Goal: Task Accomplishment & Management: Manage account settings

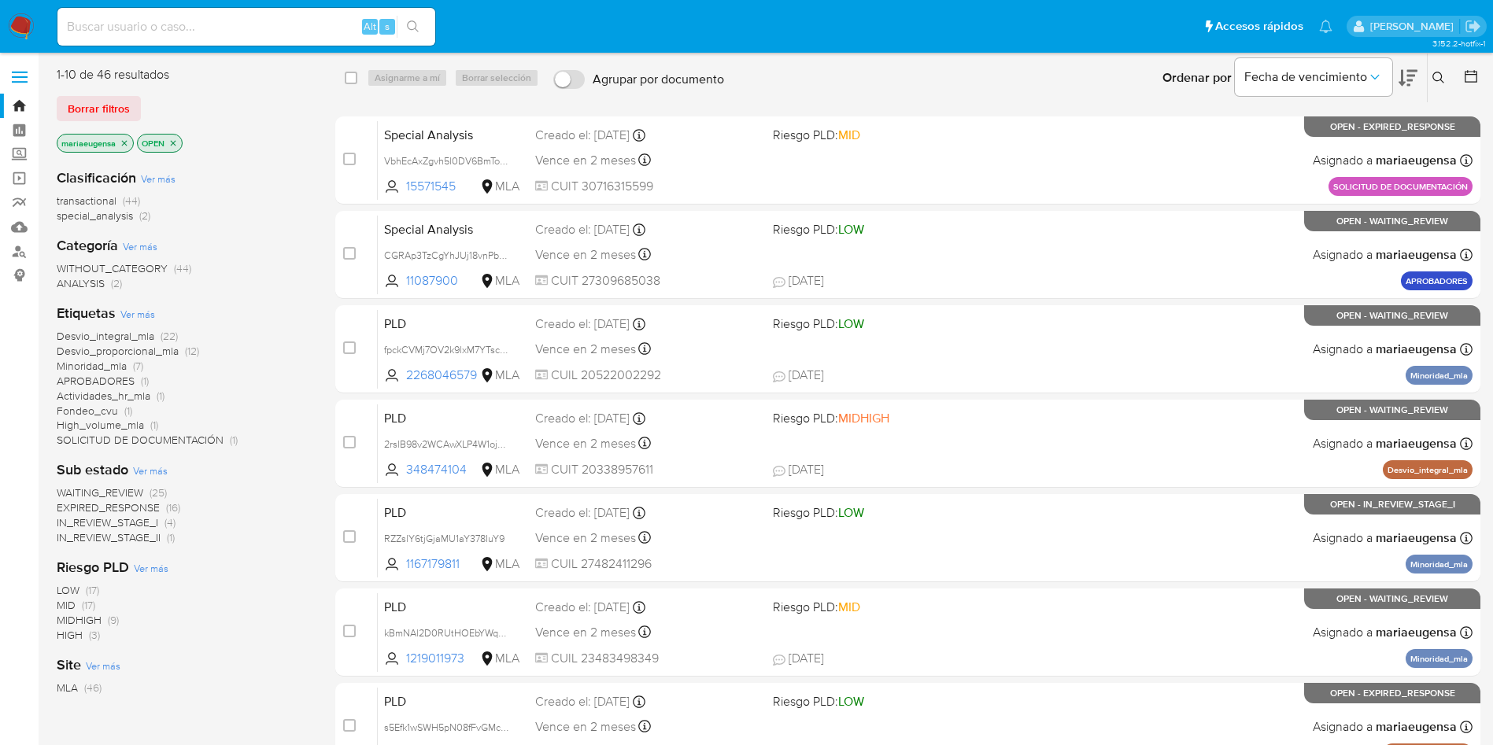
click at [284, 28] on input at bounding box center [246, 27] width 378 height 20
paste input "EdRWGU2PhpgVM6SubNNfZRhp"
type input "EdRWGU2PhpgVM6SubNNfZRhp"
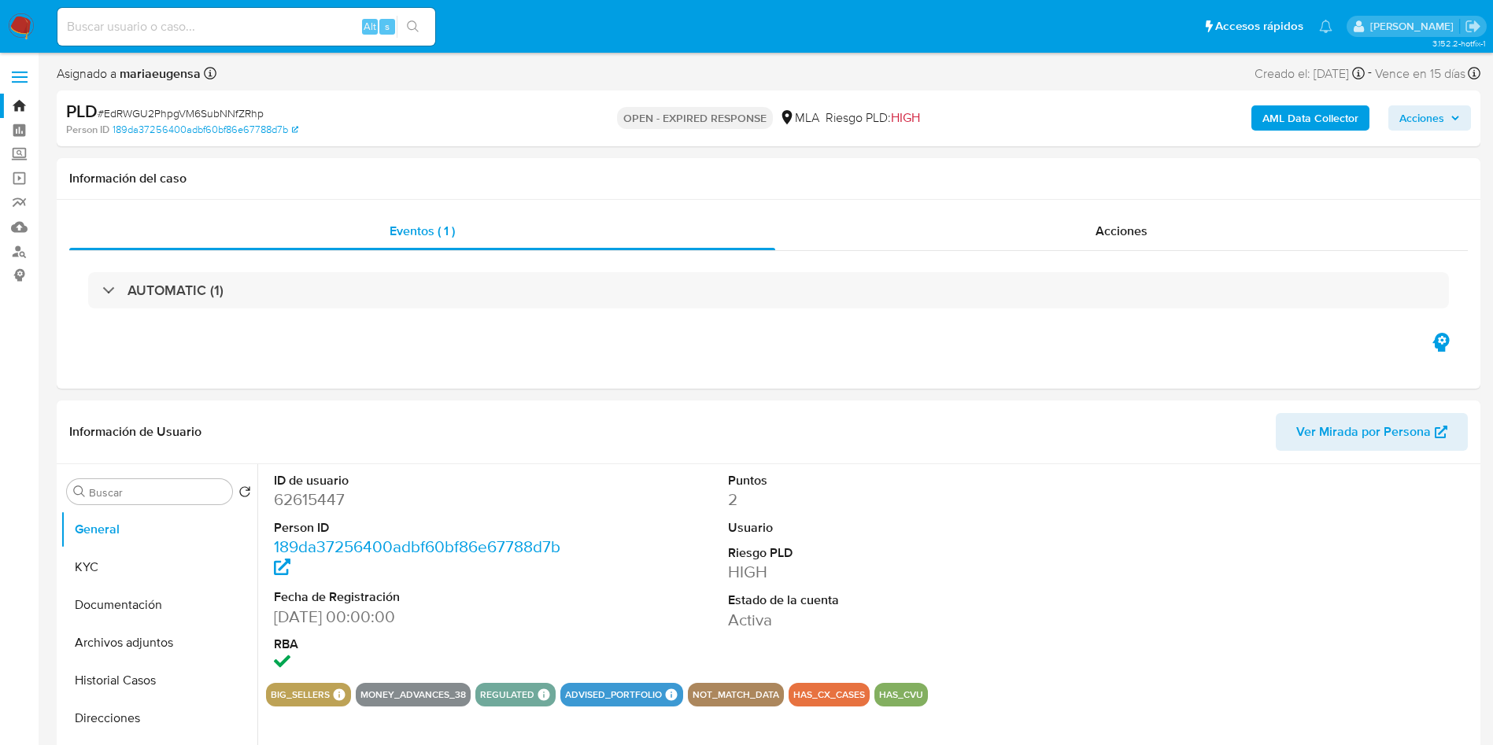
select select "10"
click at [24, 25] on img at bounding box center [21, 26] width 27 height 27
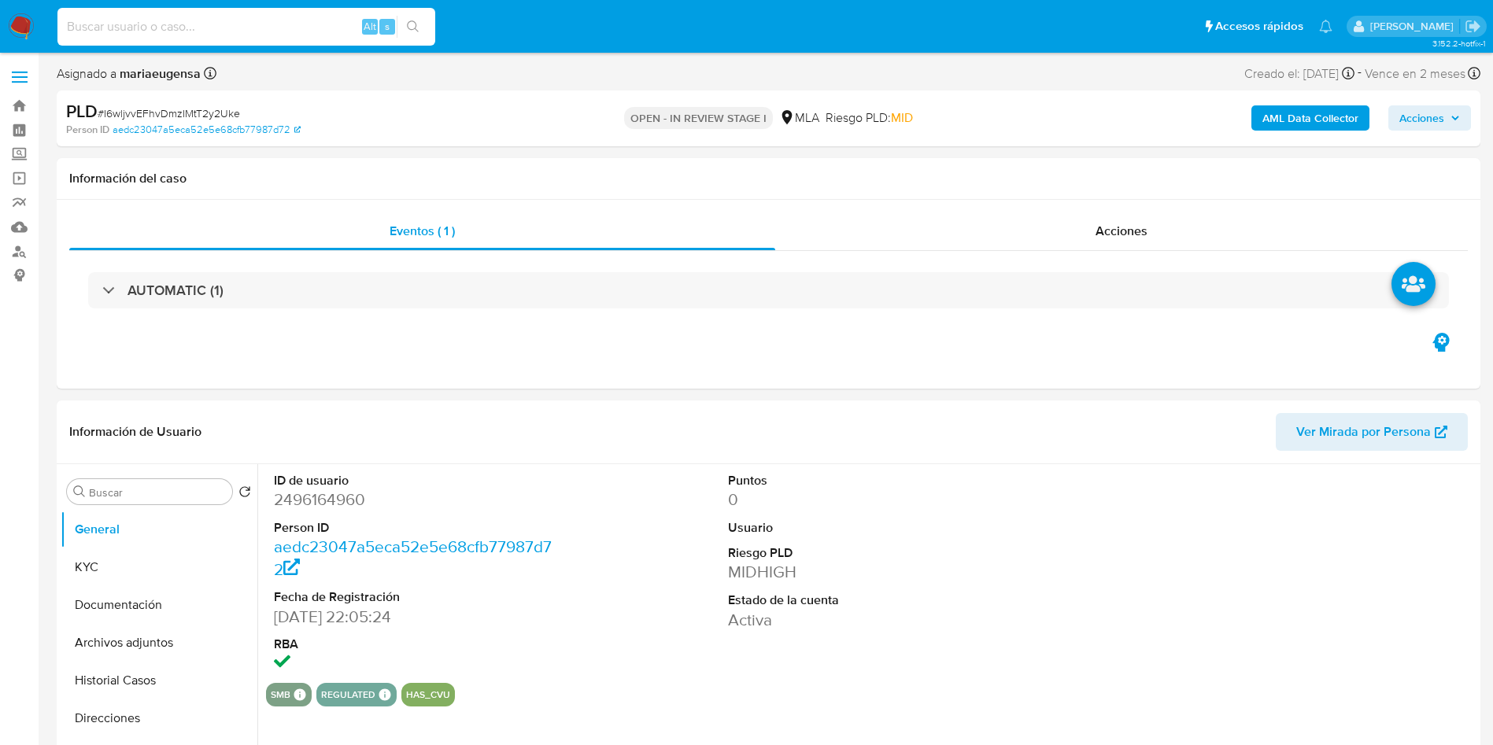
select select "10"
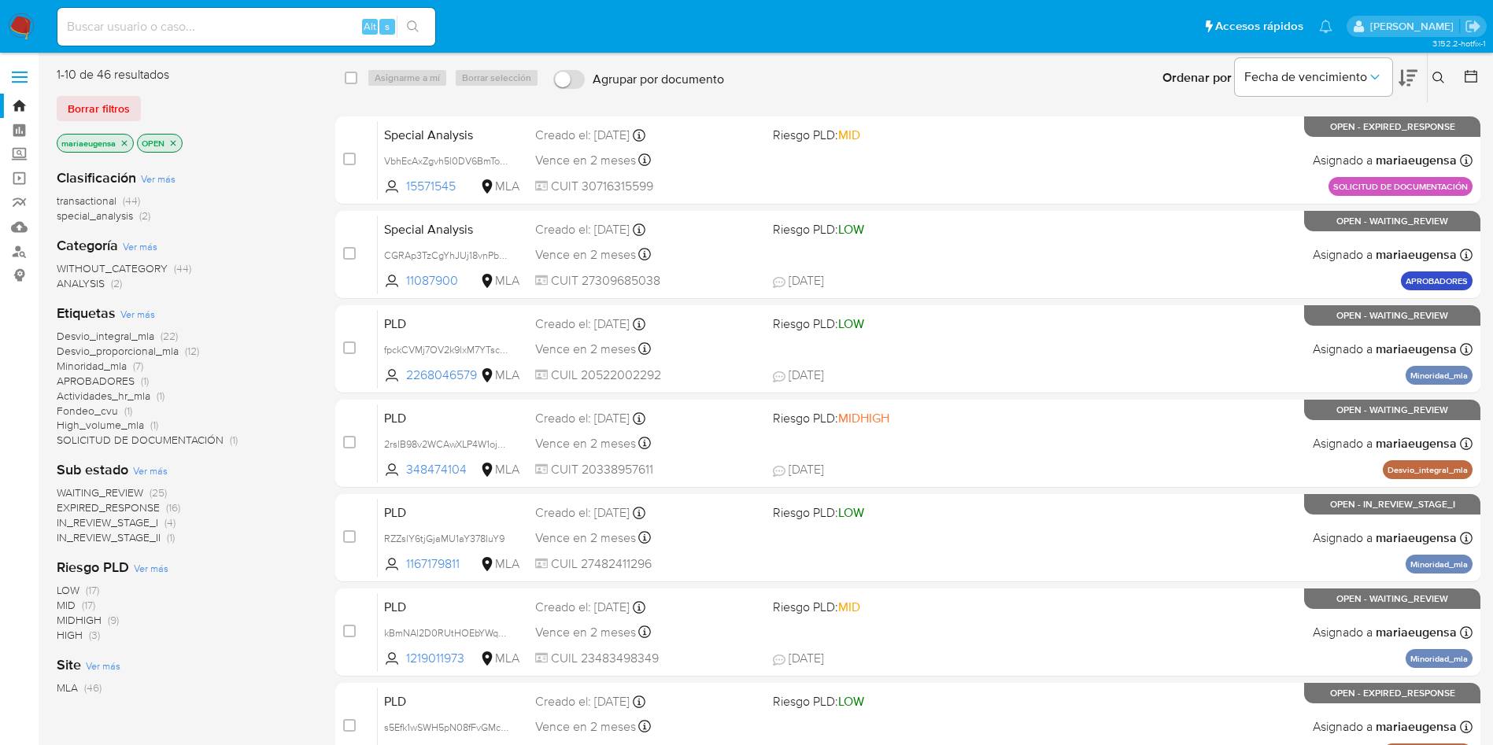
click at [227, 27] on input at bounding box center [246, 27] width 378 height 20
paste input "lFk1cDdKT5AyYkfkXfBD1P5I"
type input "lFk1cDdKT5AyYkfkXfBD1P5I"
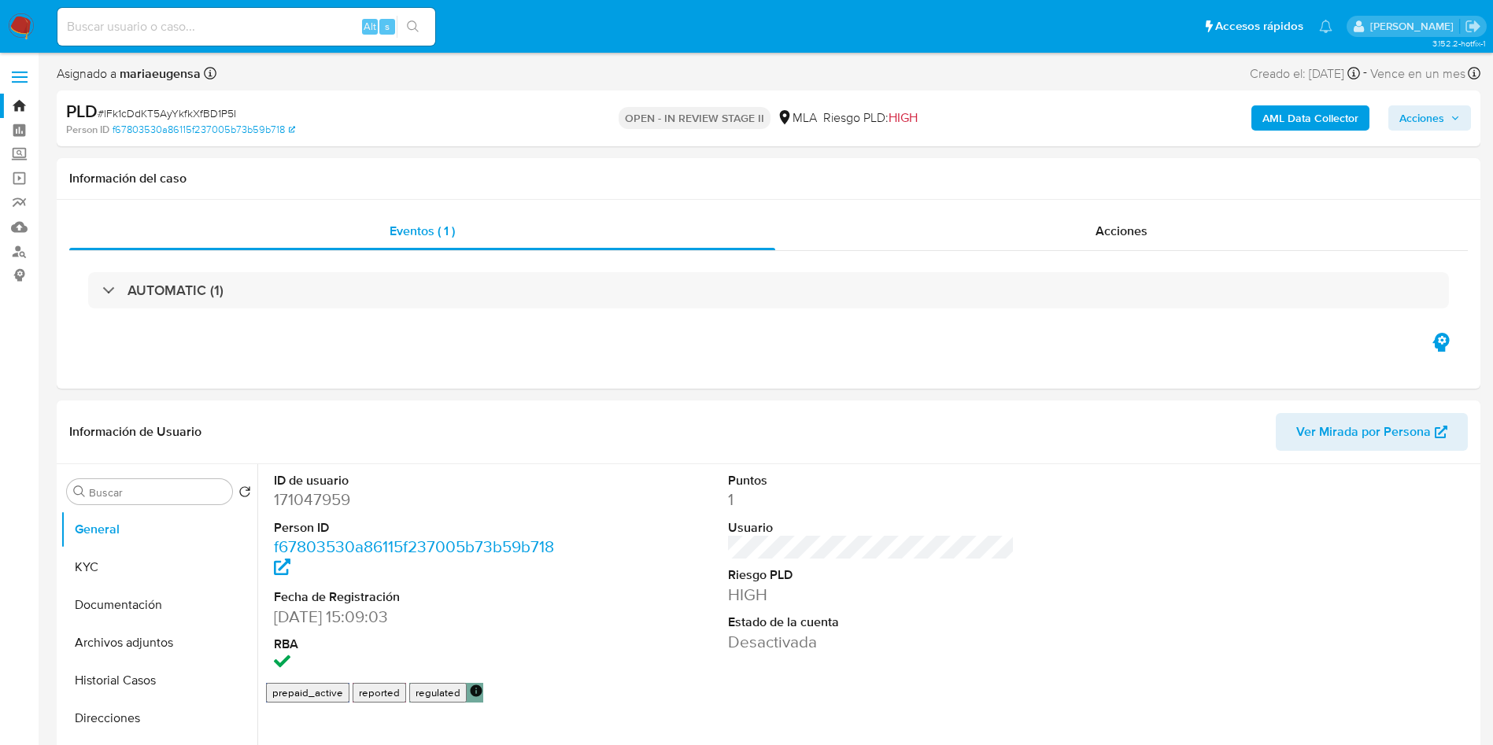
select select "10"
click at [601, 587] on div "ID de usuario 171047959 Person ID f67803530a86115f237005b73b59b718 Fecha de Reg…" at bounding box center [871, 573] width 1211 height 219
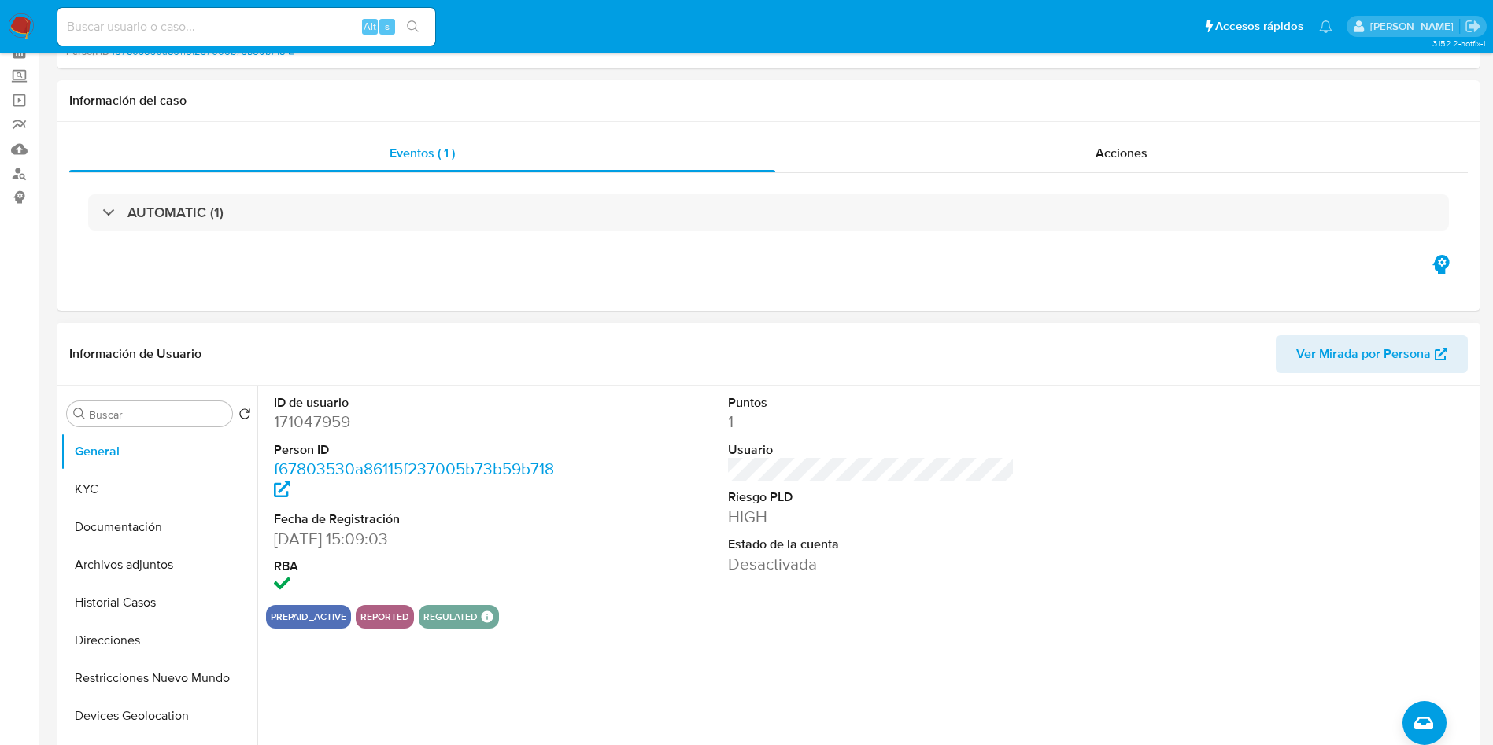
scroll to position [472, 0]
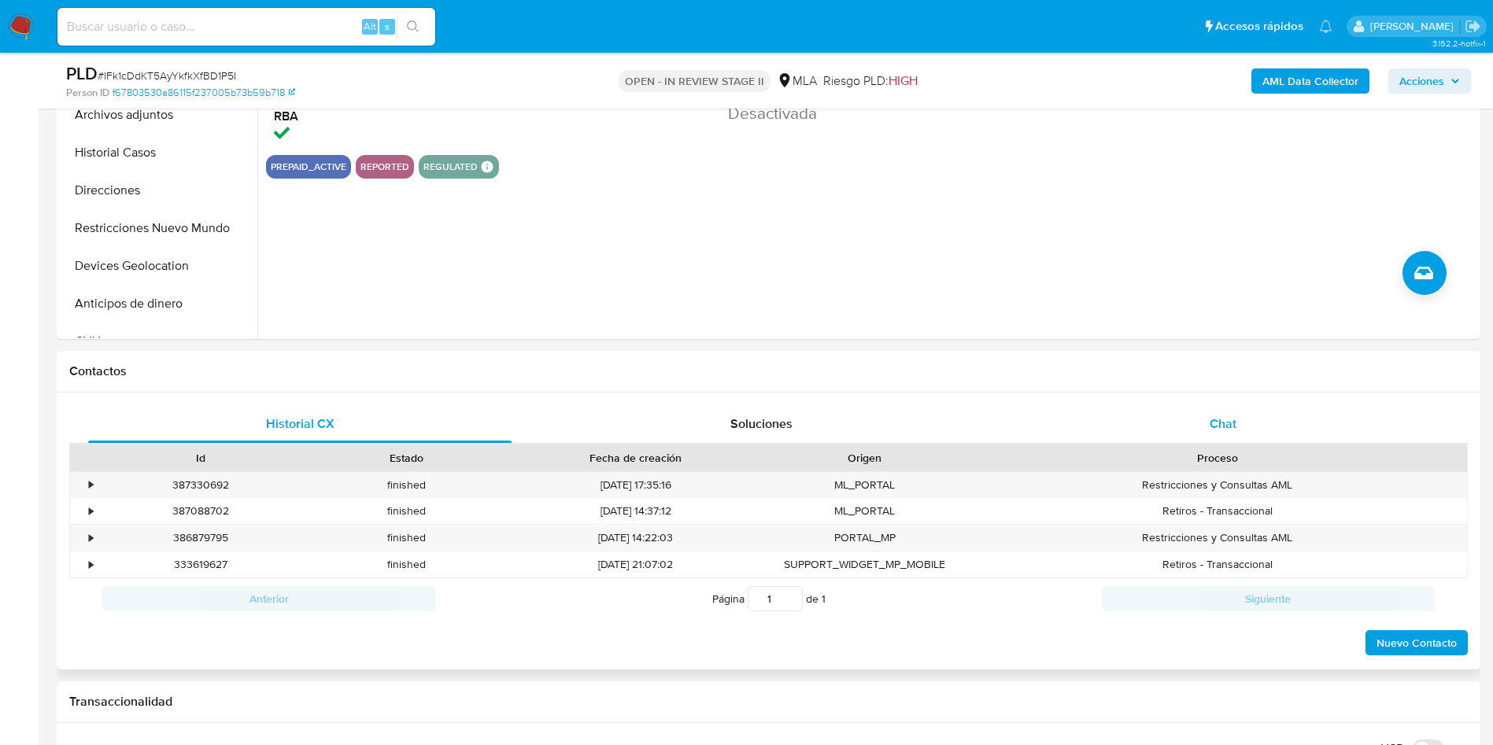
click at [1242, 405] on div "Chat" at bounding box center [1224, 424] width 424 height 38
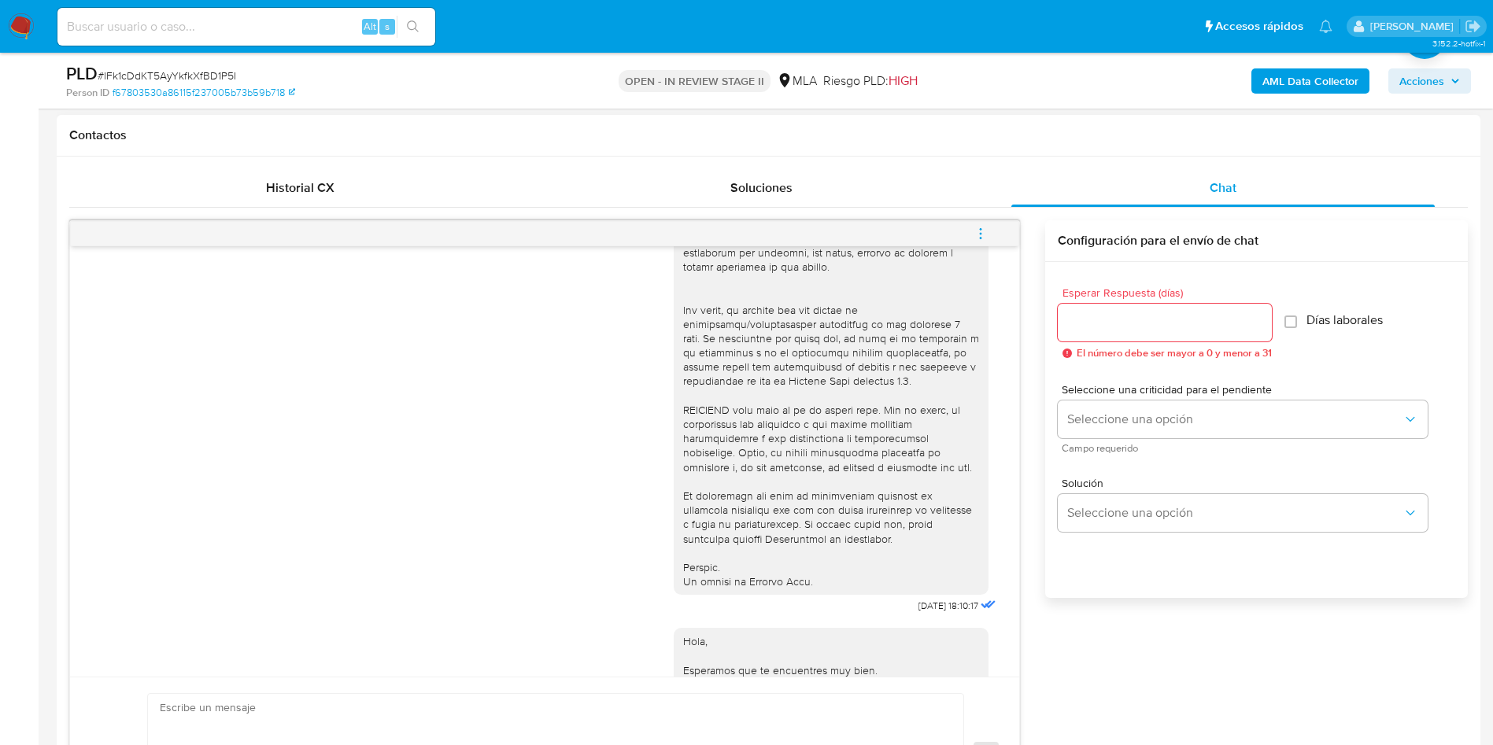
scroll to position [43, 0]
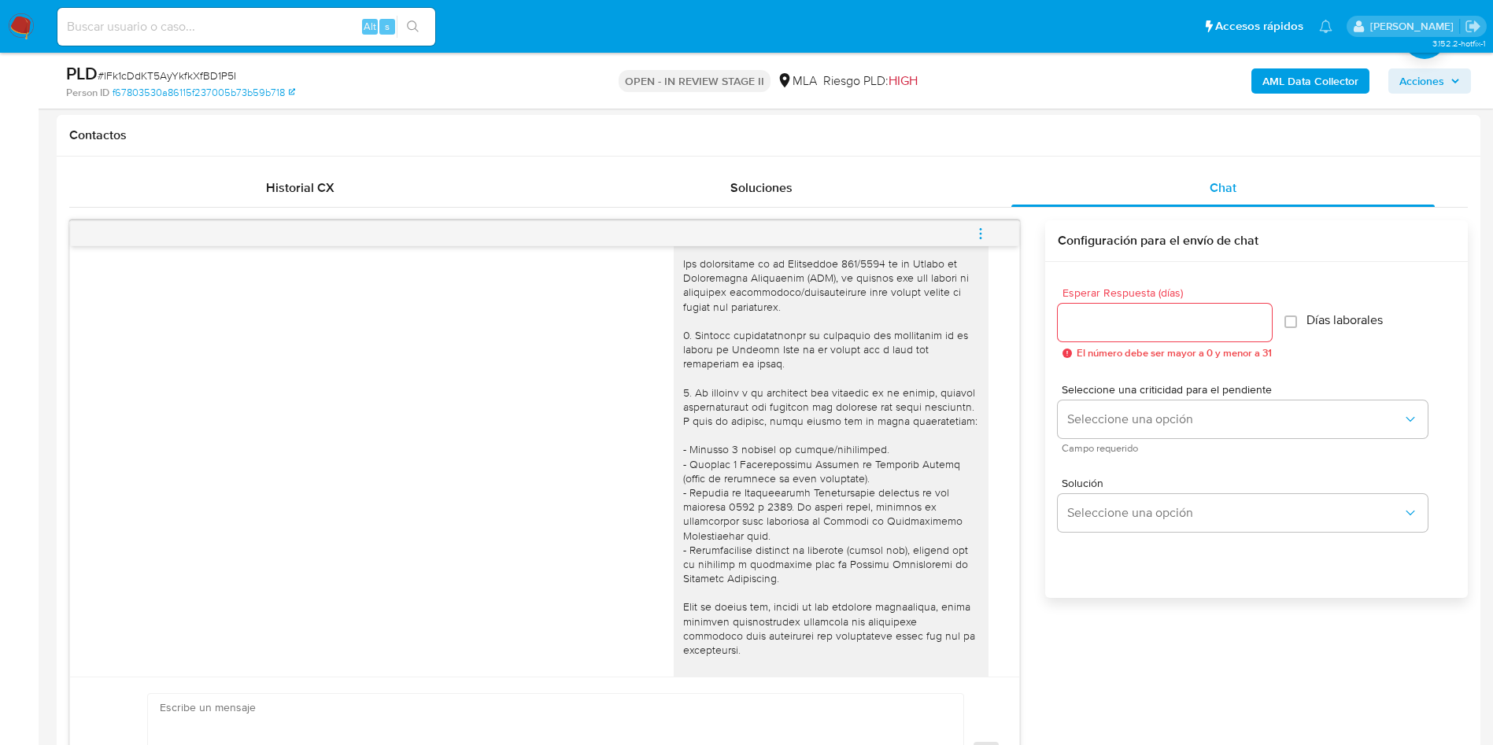
click at [179, 73] on span "# lFk1cDdKT5AyYkfkXfBD1P5I" at bounding box center [167, 76] width 139 height 16
click at [179, 72] on span "# lFk1cDdKT5AyYkfkXfBD1P5I" at bounding box center [167, 76] width 139 height 16
copy span "lFk1cDdKT5AyYkfkXfBD1P5I"
click at [1082, 320] on input "Esperar Respuesta (días)" at bounding box center [1165, 323] width 214 height 20
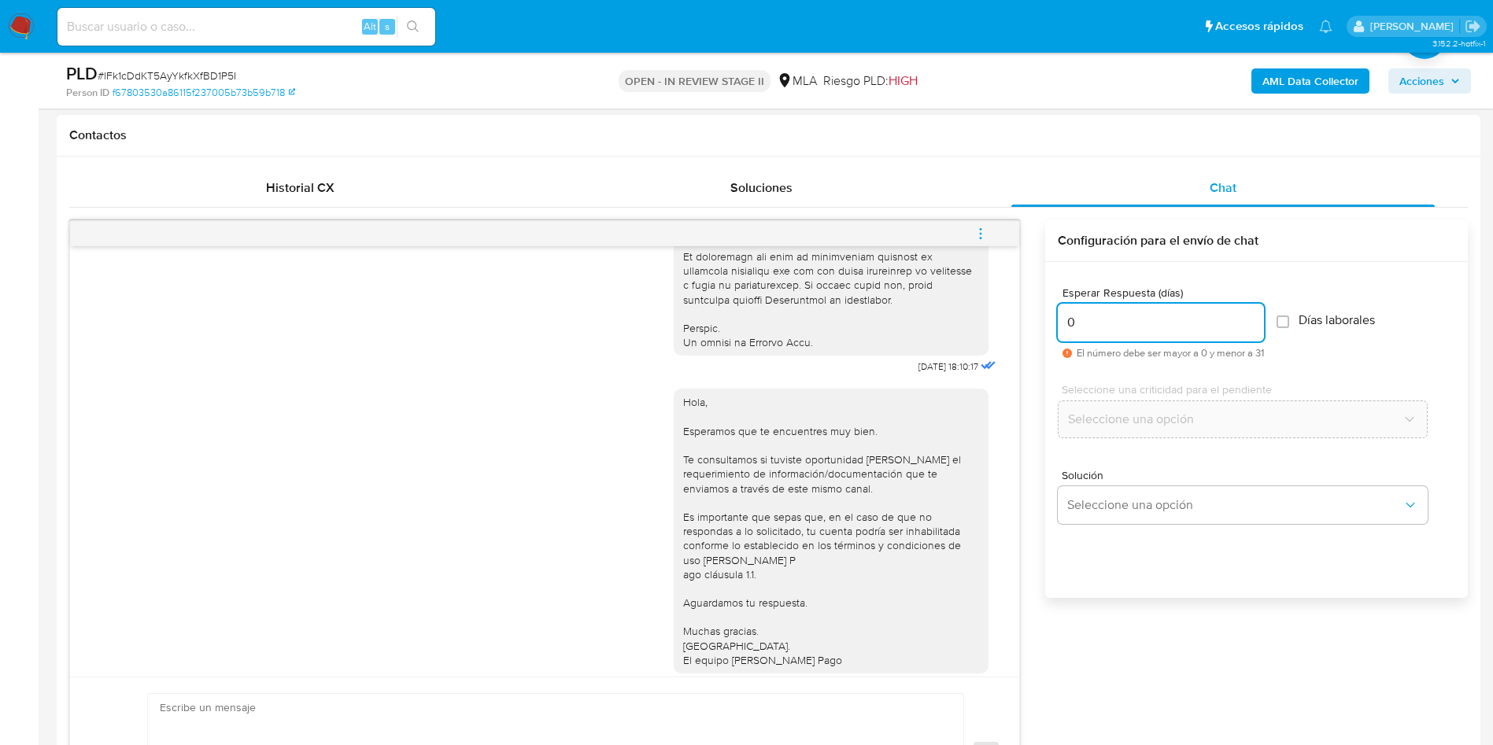
scroll to position [869, 0]
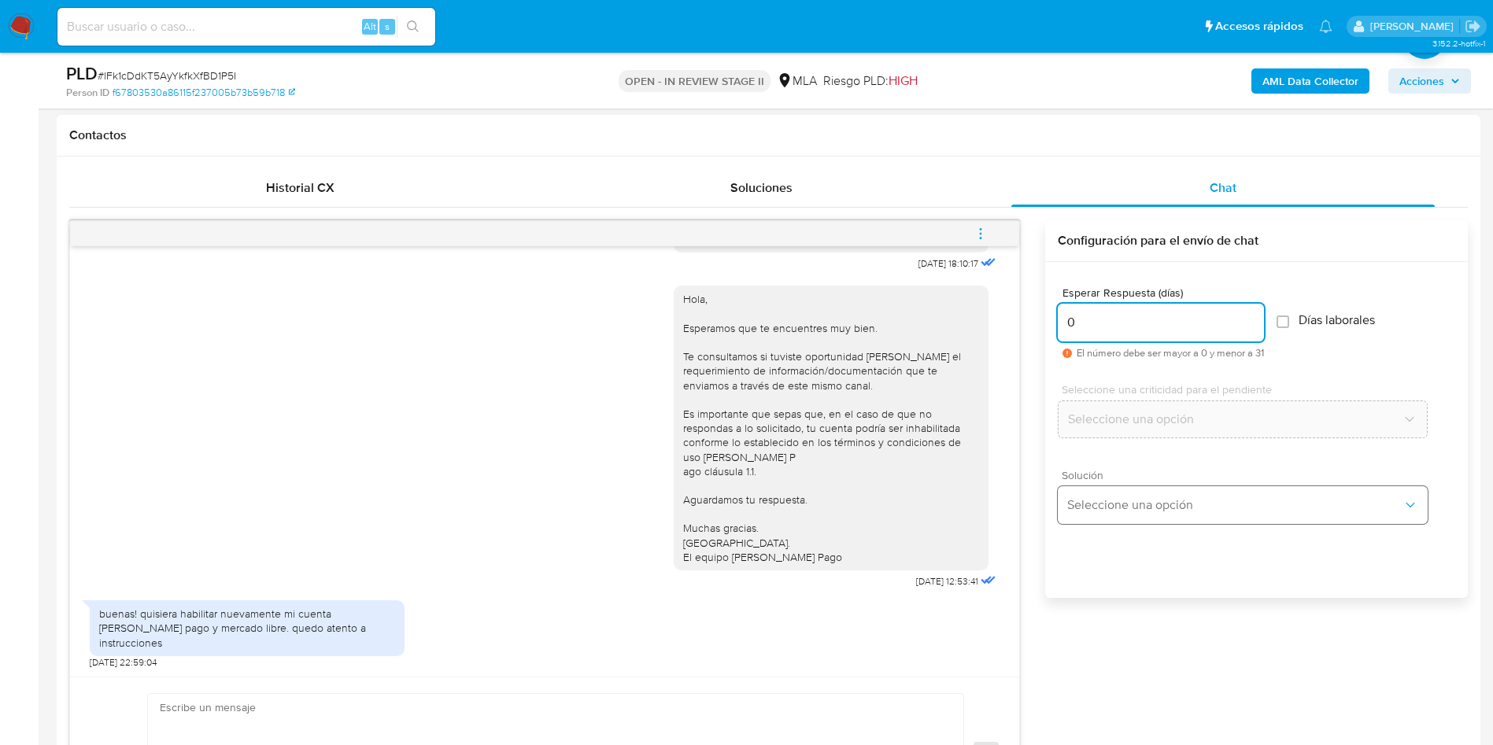
type input "0"
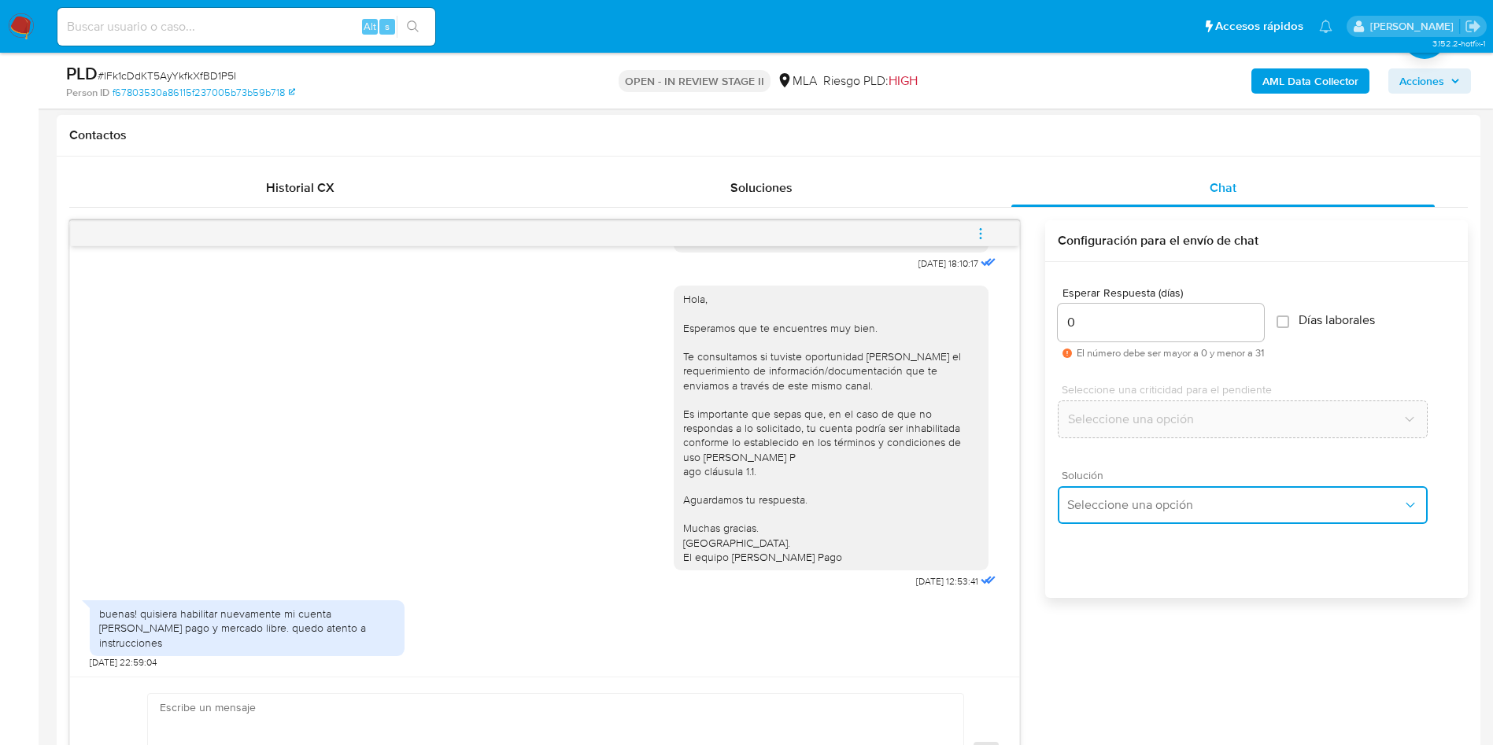
click at [1117, 523] on button "Seleccione una opción" at bounding box center [1243, 505] width 370 height 38
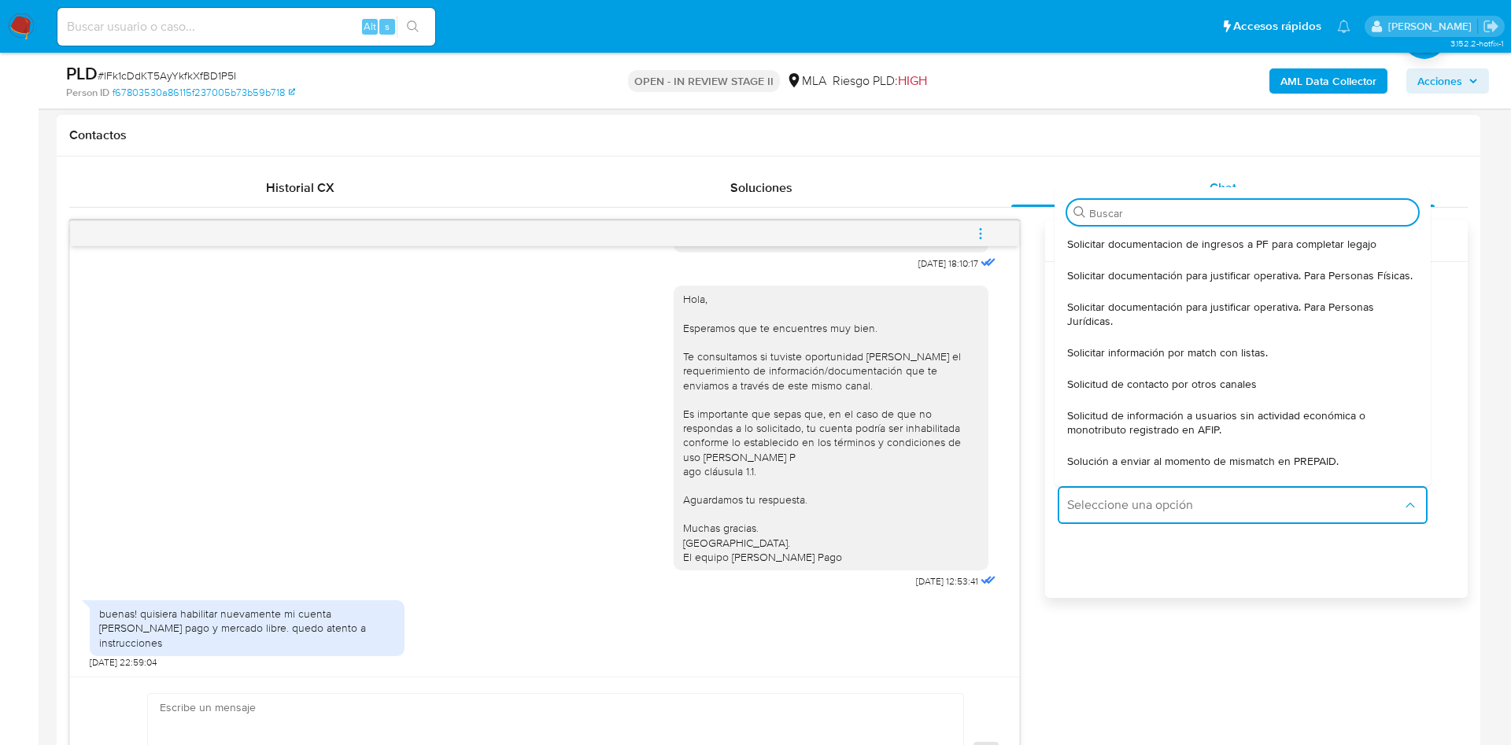
drag, startPoint x: 1104, startPoint y: 294, endPoint x: 931, endPoint y: 401, distance: 202.9
click at [1104, 283] on span "Solicitar documentación para justificar operativa. Para Personas Físicas." at bounding box center [1240, 275] width 346 height 14
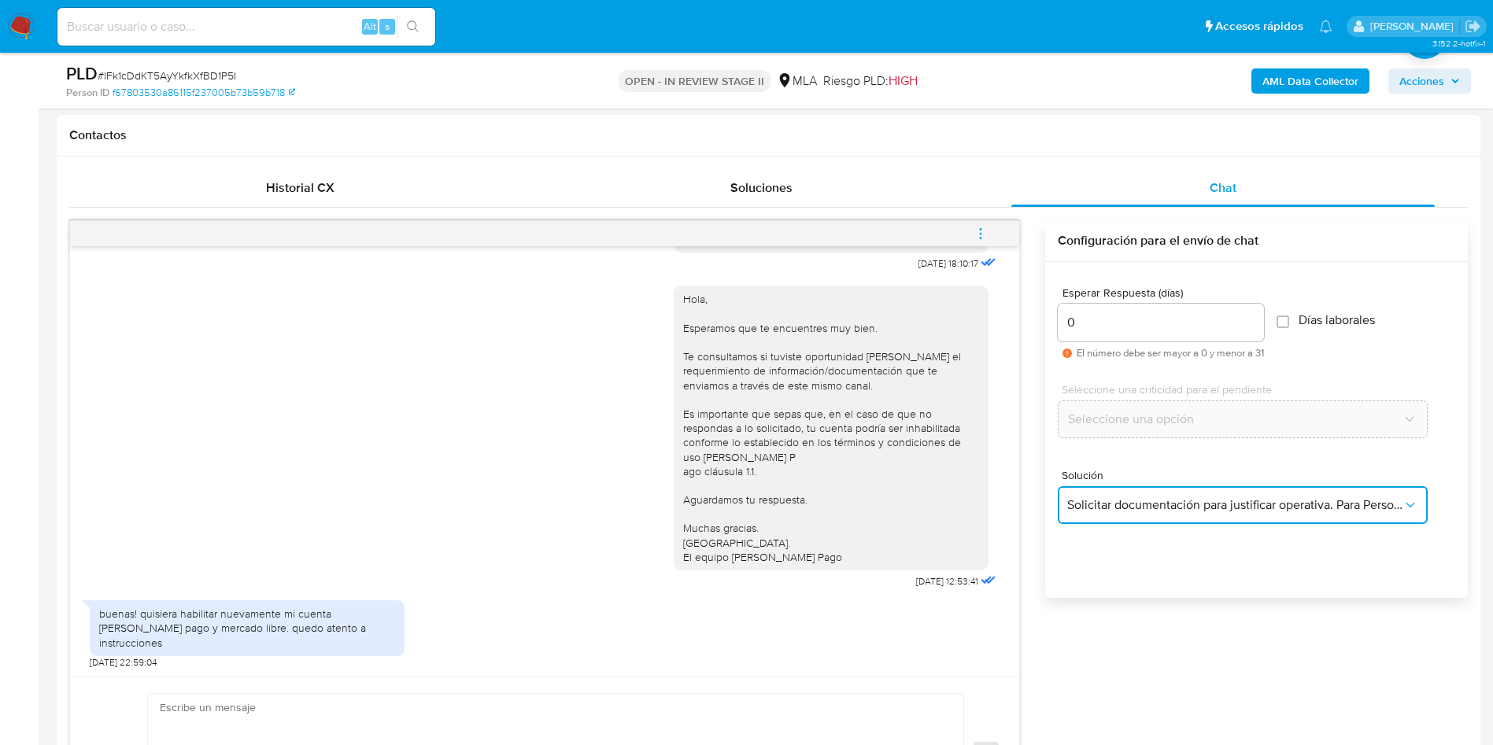
type textarea "Hola,En función de las operaciones registradas en tu cuenta de Mercado Pago, ne…"
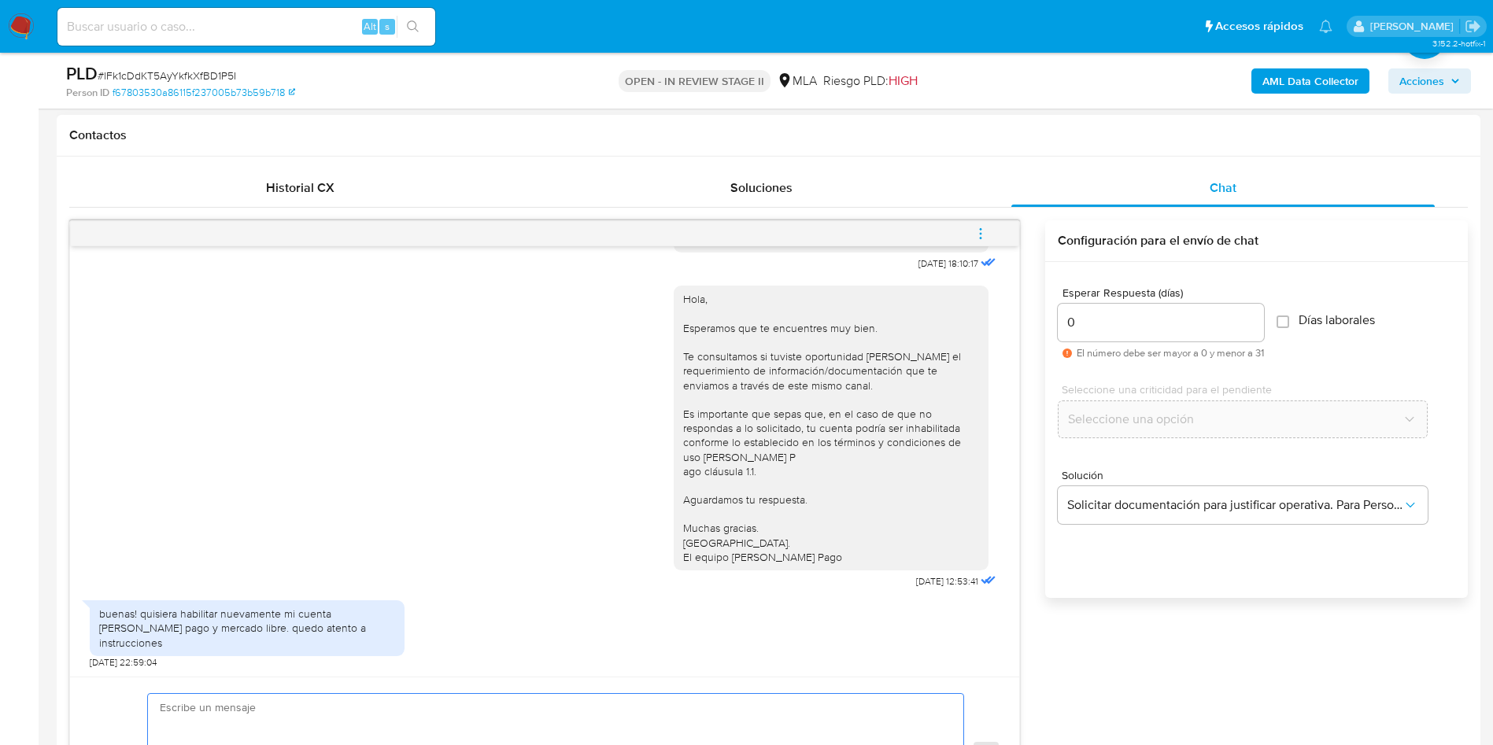
paste textarea "Hola, En función de las operaciones registradas en tu cuenta de Mercado Pago, n…"
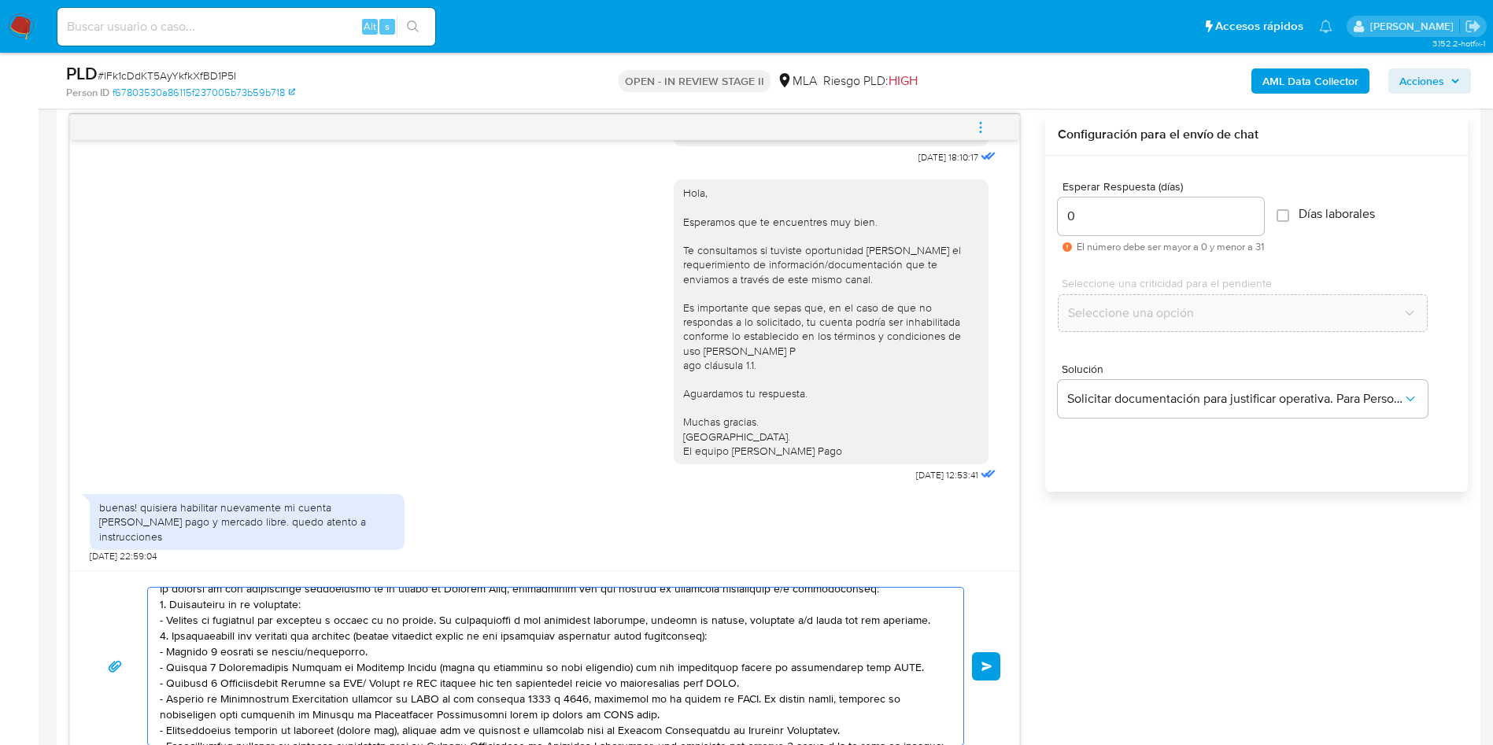
scroll to position [0, 0]
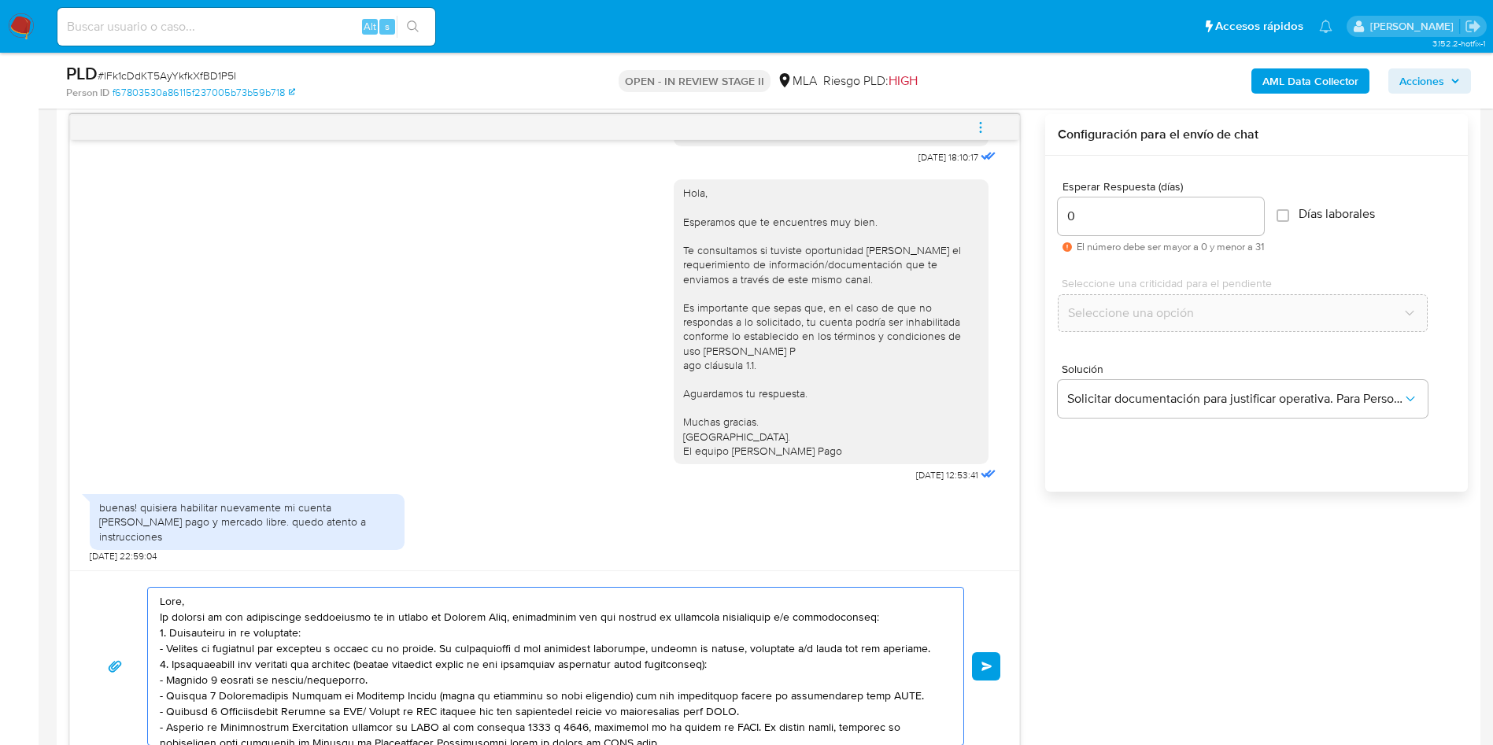
click at [383, 604] on textarea at bounding box center [552, 666] width 784 height 157
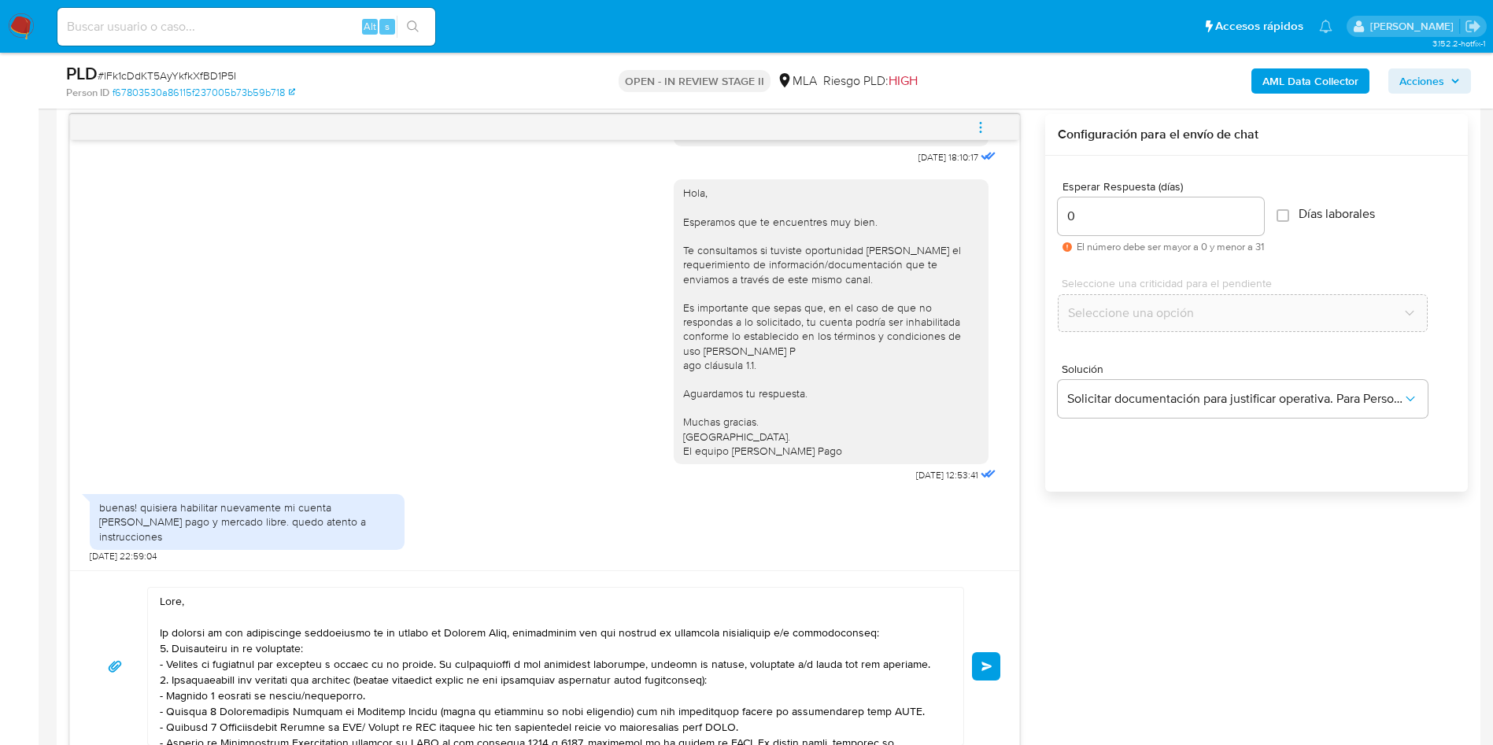
click at [172, 71] on span "# lFk1cDdKT5AyYkfkXfBD1P5I" at bounding box center [167, 76] width 139 height 16
copy span "lFk1cDdKT5AyYkfkXfBD1P5I"
click at [383, 637] on textarea at bounding box center [552, 666] width 784 height 157
click at [342, 645] on textarea at bounding box center [552, 666] width 784 height 157
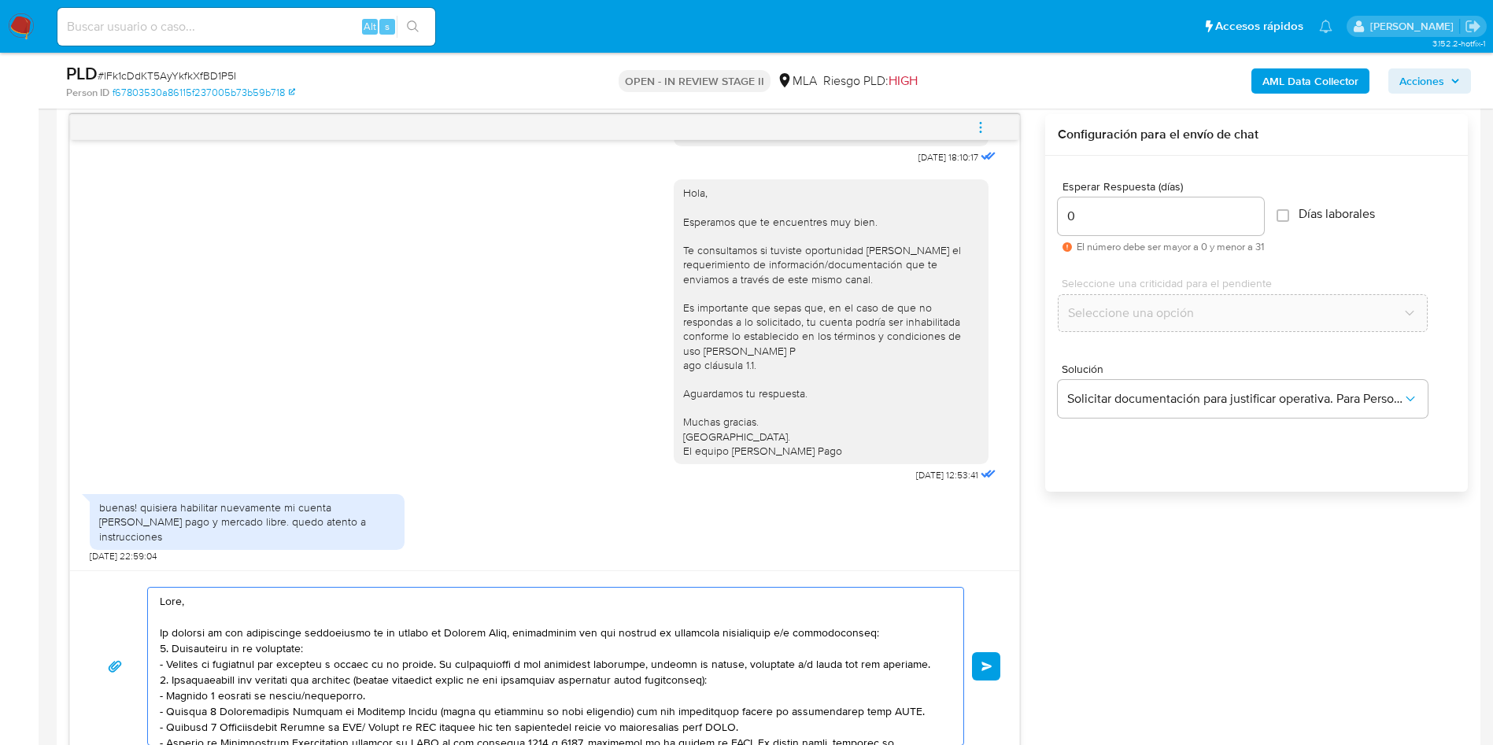
click at [901, 634] on textarea at bounding box center [552, 666] width 784 height 157
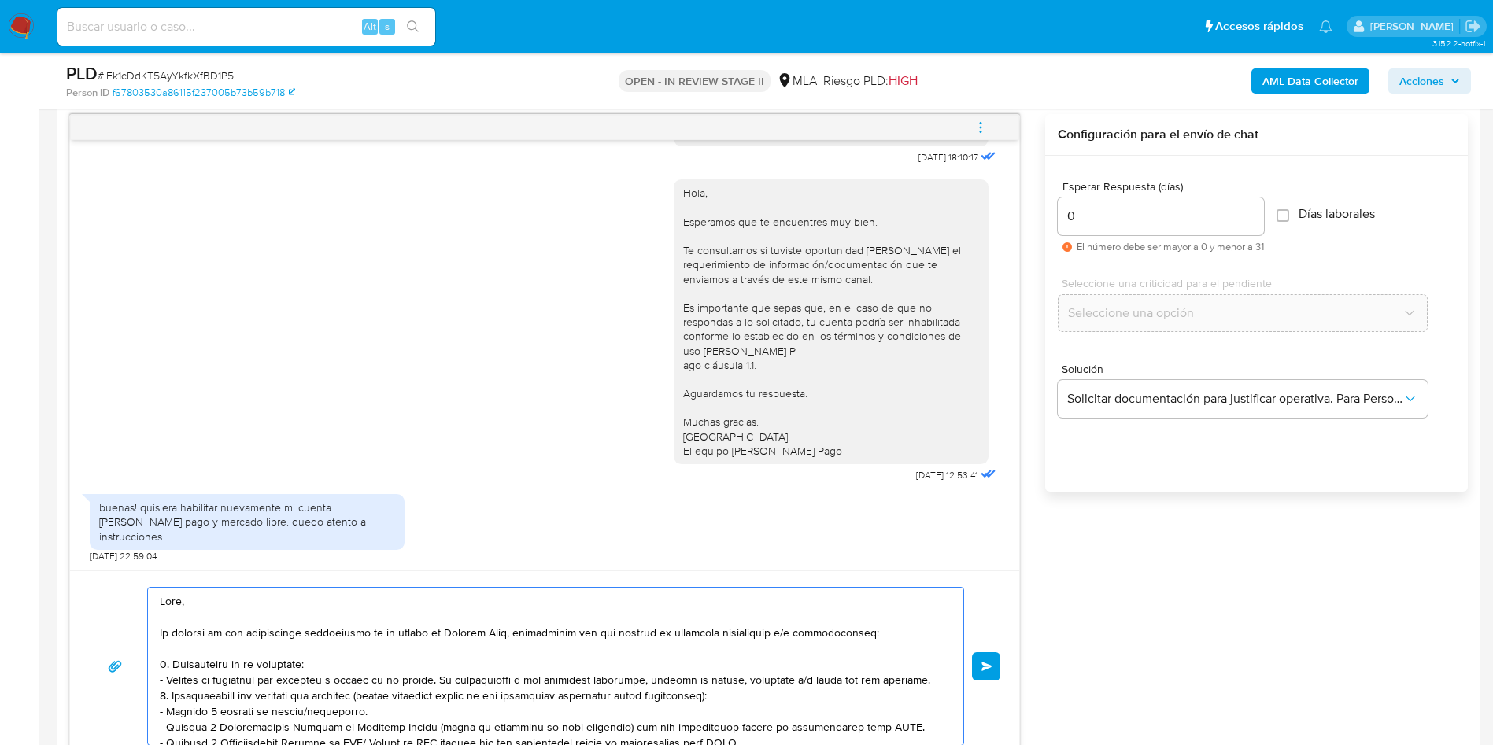
click at [919, 675] on textarea at bounding box center [552, 666] width 784 height 157
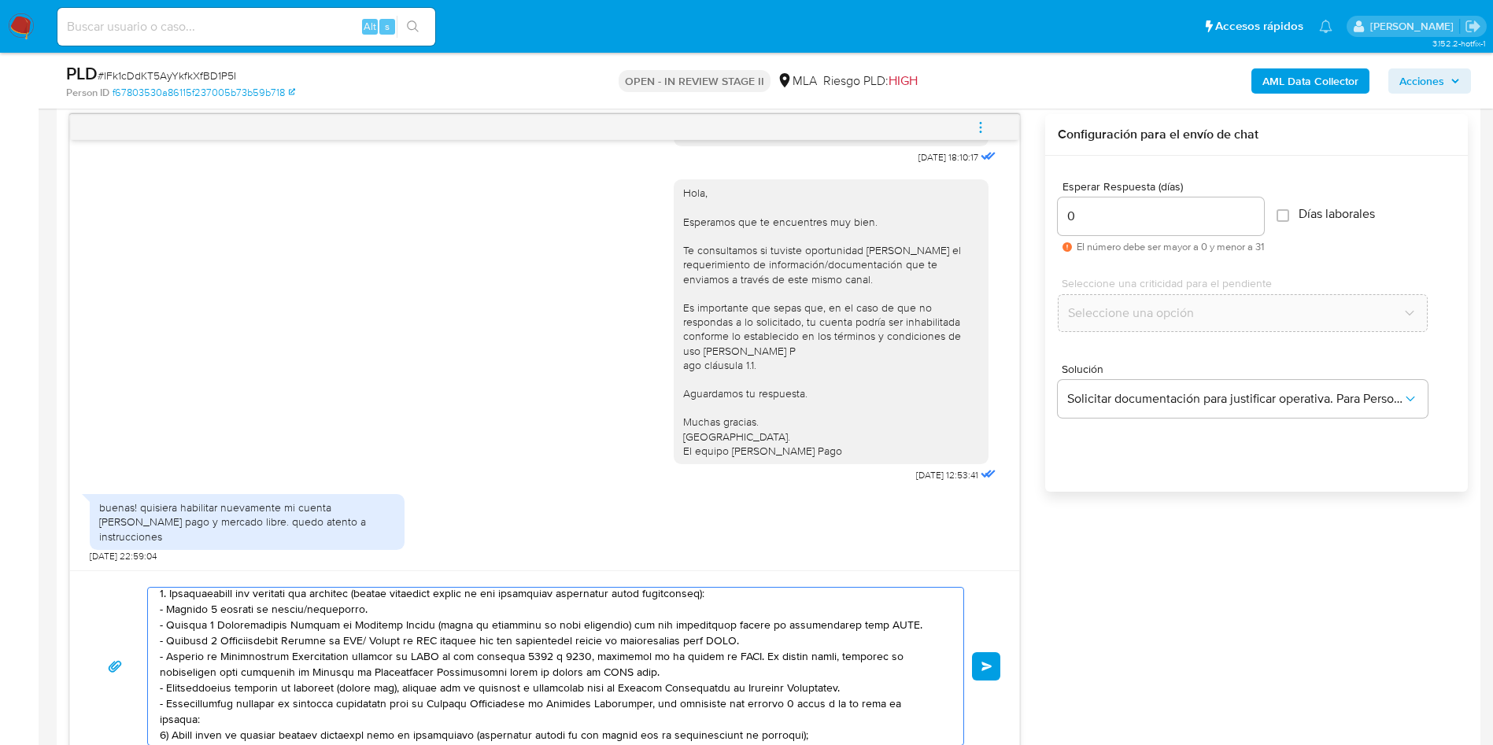
scroll to position [236, 0]
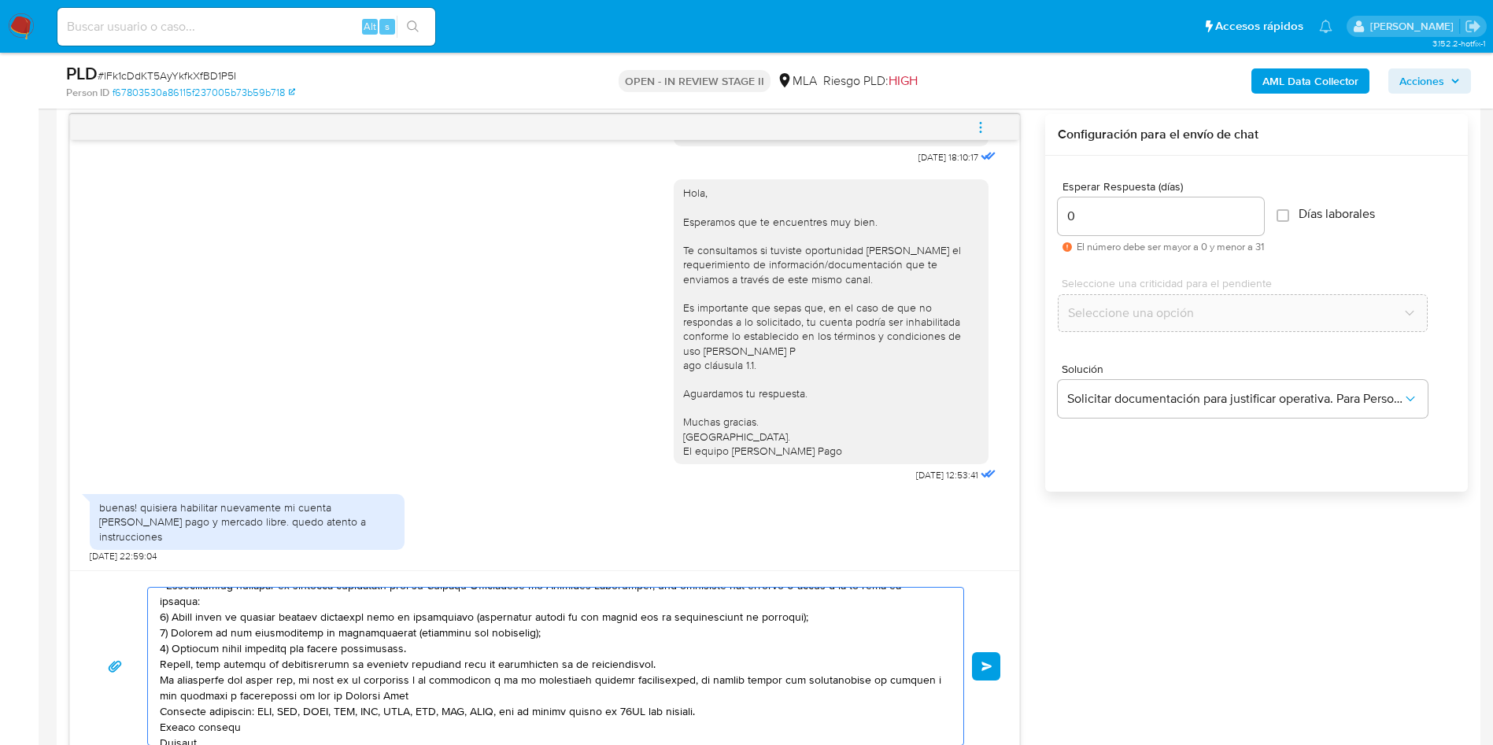
click at [488, 630] on textarea at bounding box center [552, 666] width 784 height 157
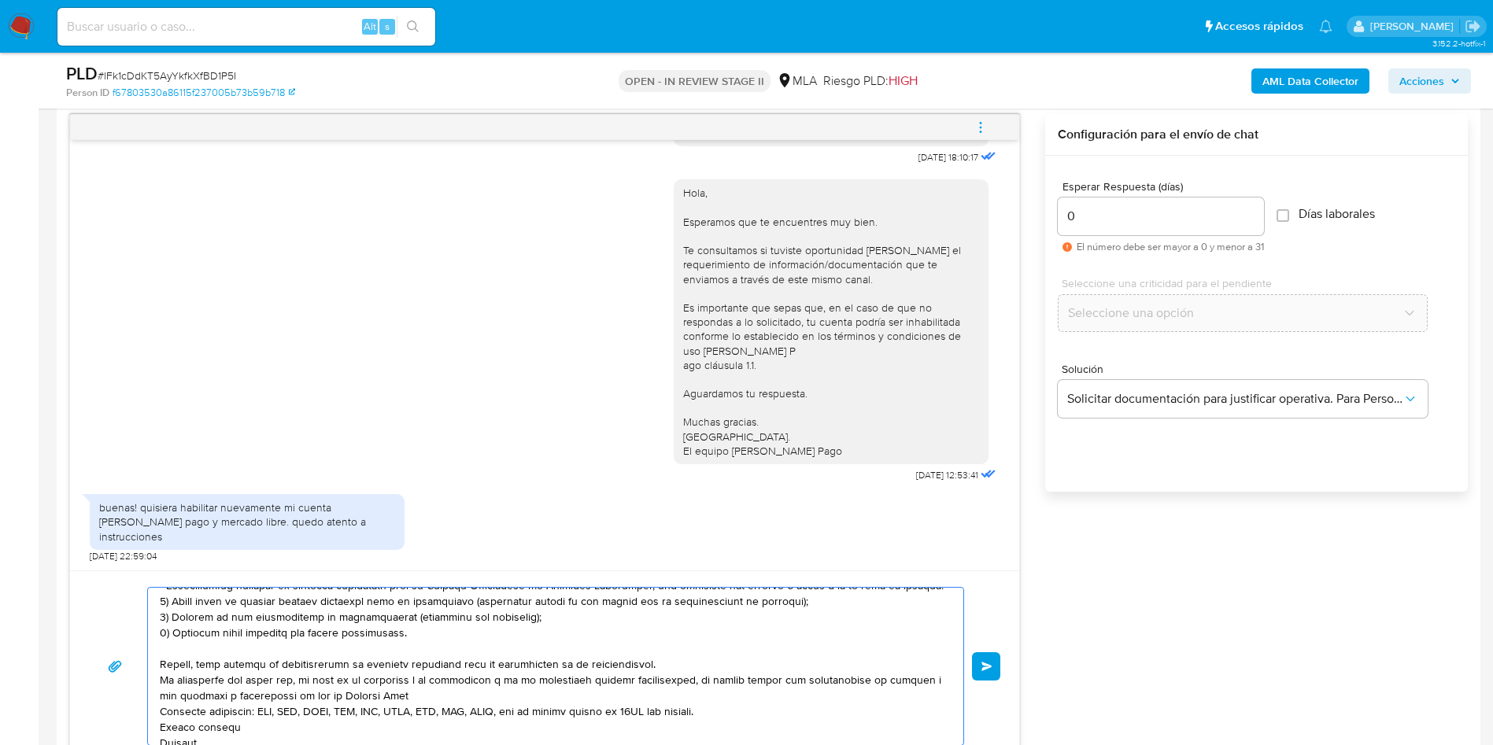
click at [684, 664] on textarea at bounding box center [552, 666] width 784 height 157
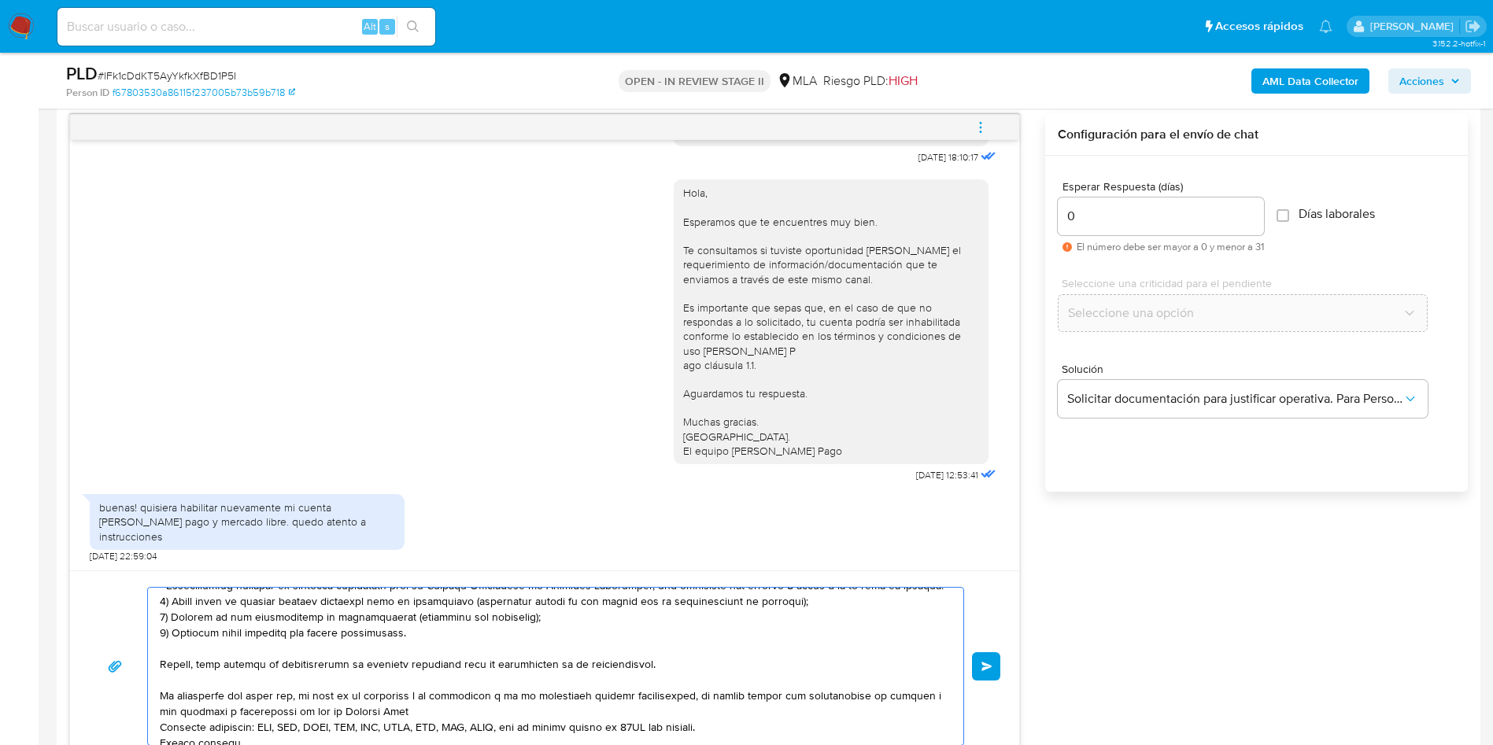
click at [438, 709] on textarea at bounding box center [552, 666] width 784 height 157
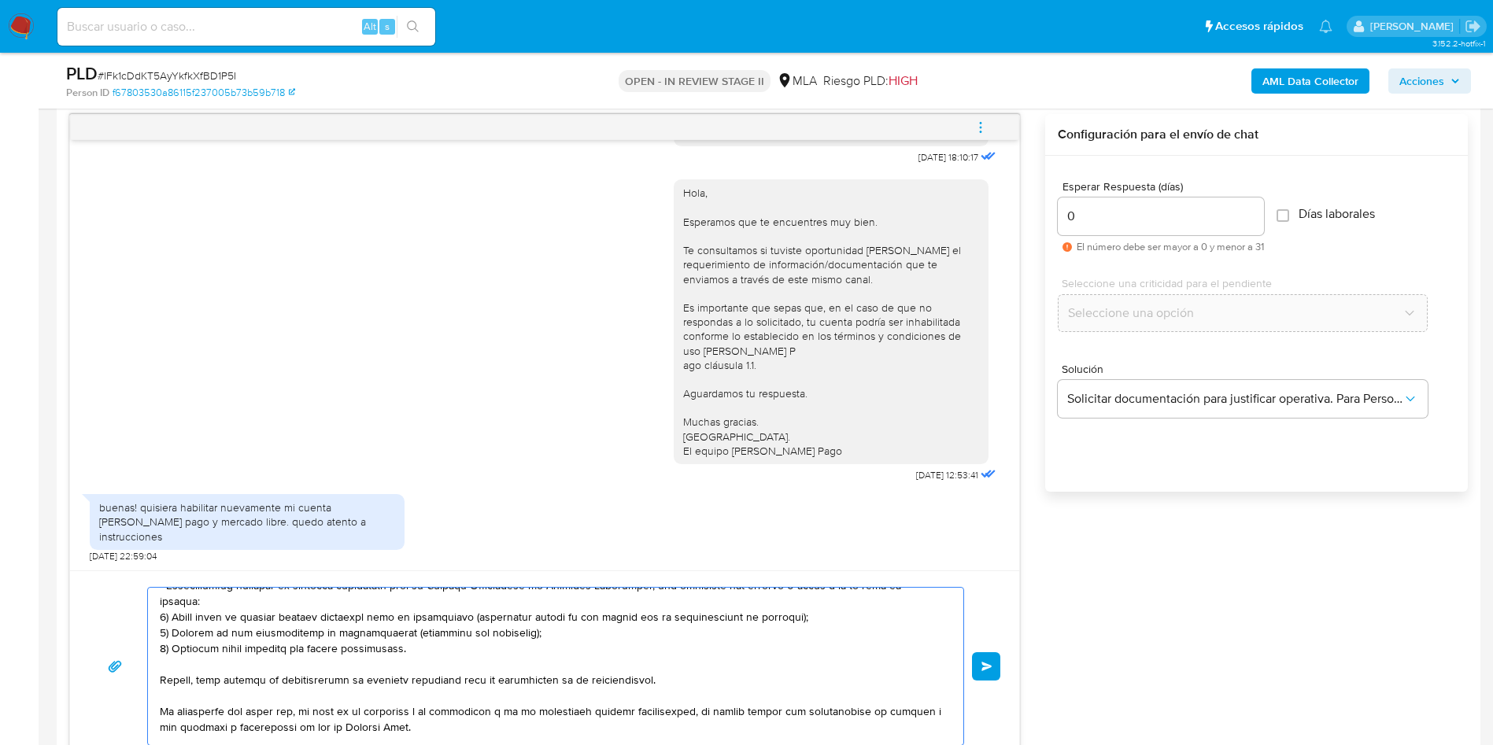
scroll to position [326, 0]
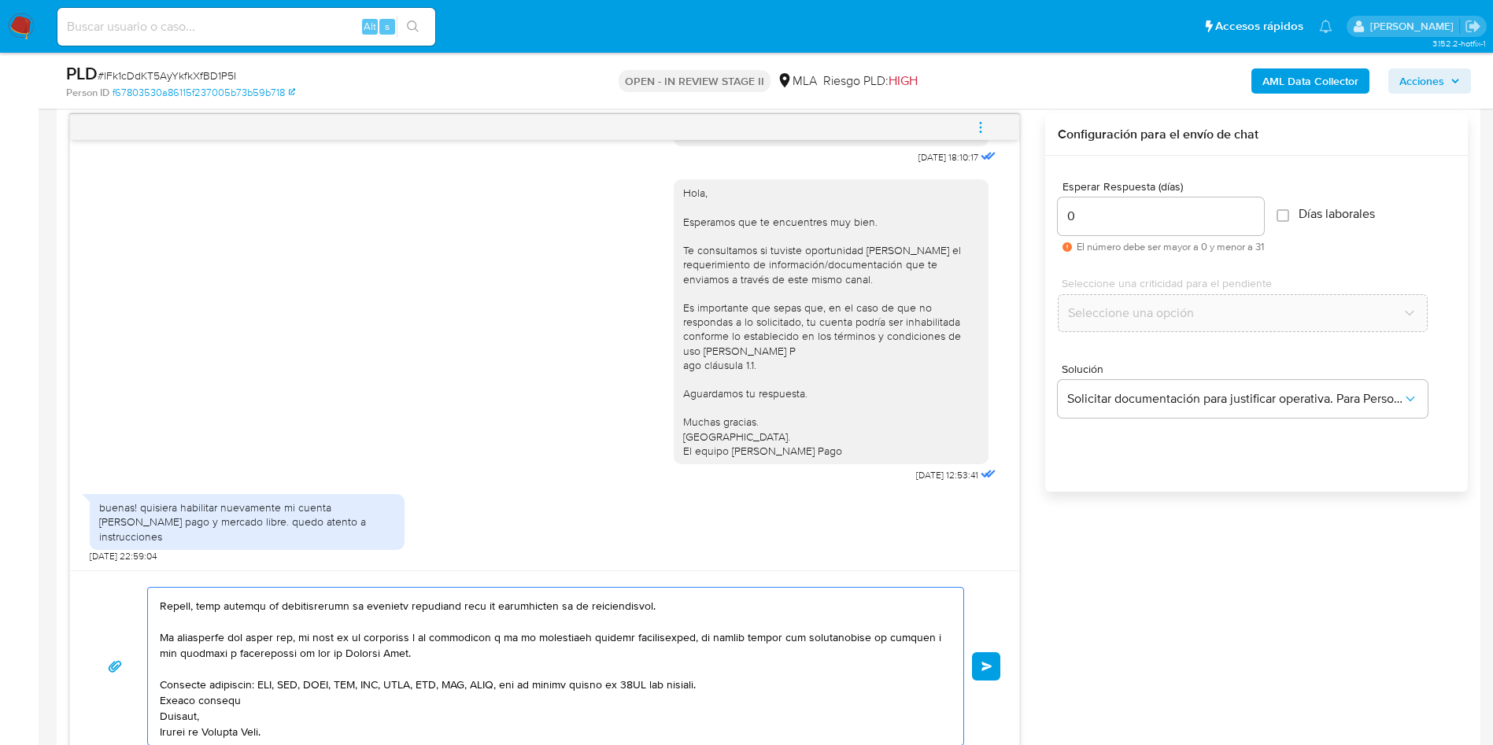
drag, startPoint x: 762, startPoint y: 661, endPoint x: 740, endPoint y: 657, distance: 22.5
click at [762, 660] on textarea at bounding box center [552, 666] width 784 height 157
click at [291, 684] on textarea at bounding box center [552, 666] width 784 height 157
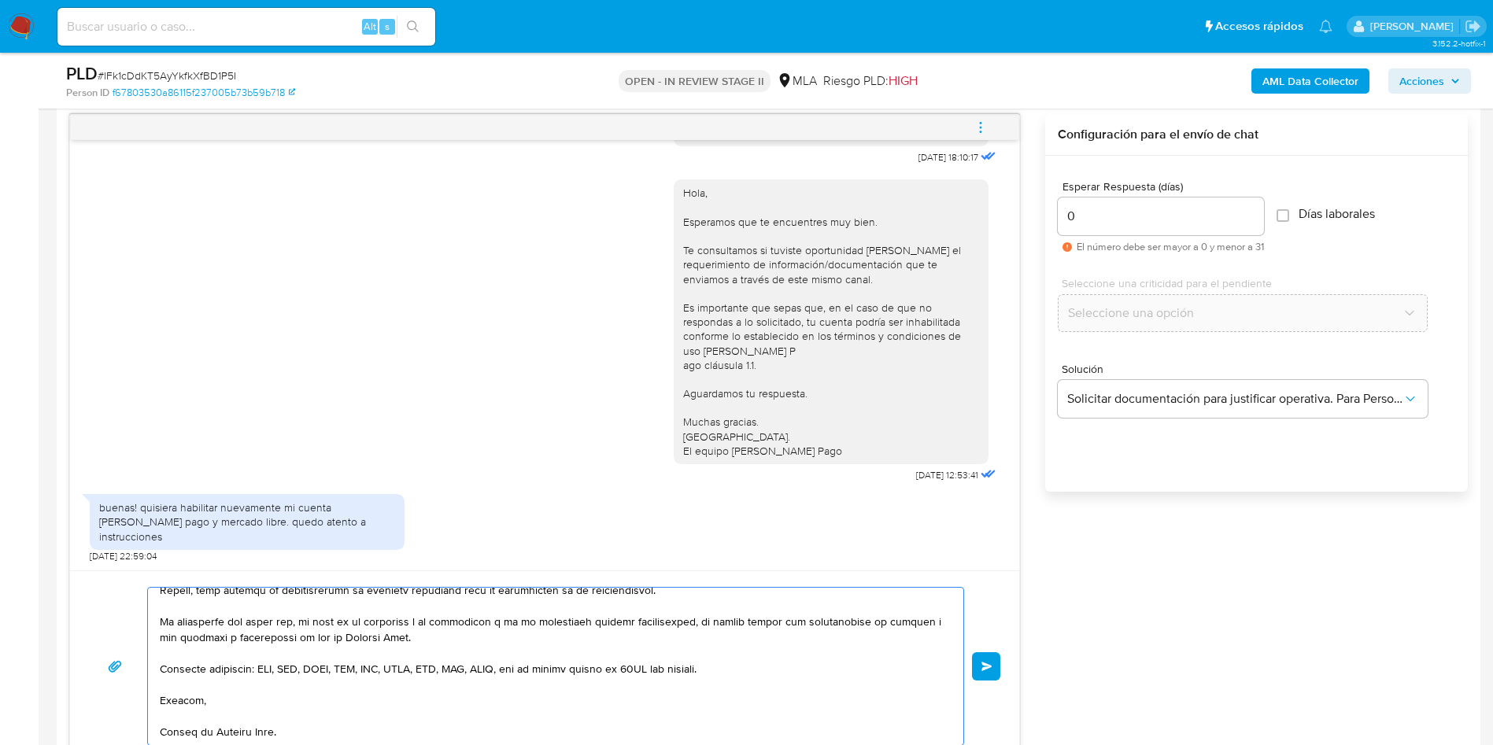
scroll to position [342, 0]
click at [202, 727] on textarea at bounding box center [552, 666] width 784 height 157
click at [242, 713] on textarea at bounding box center [552, 666] width 784 height 157
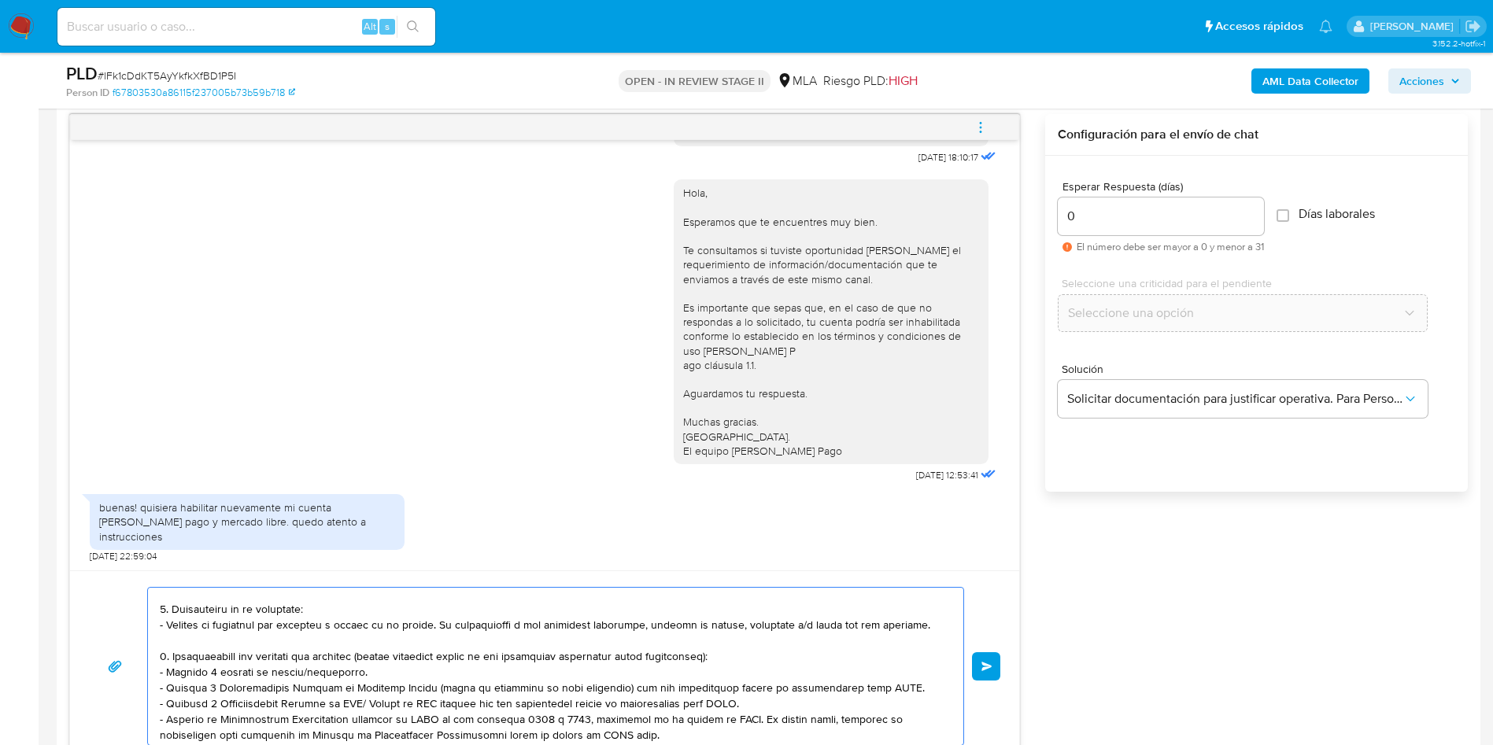
scroll to position [0, 0]
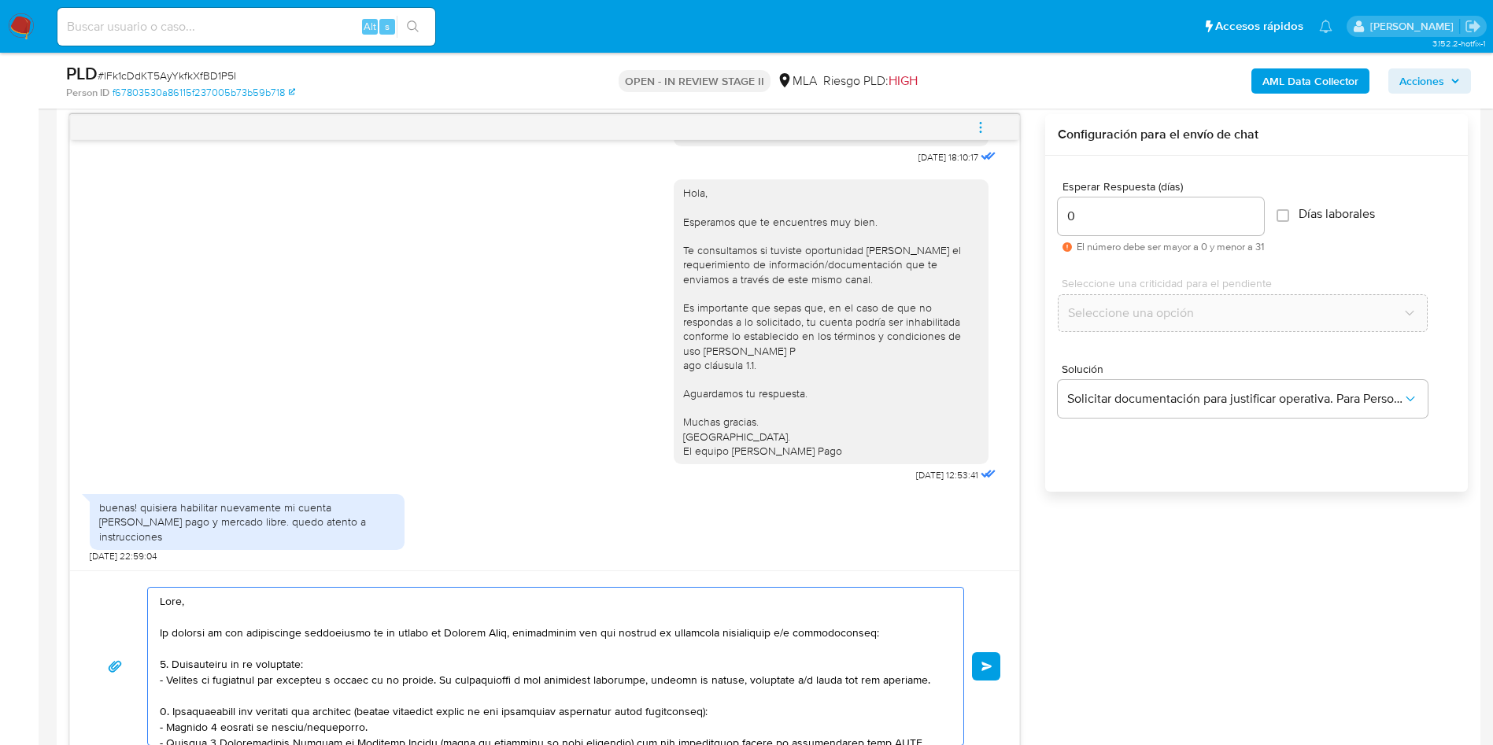
click at [600, 646] on textarea at bounding box center [552, 666] width 784 height 157
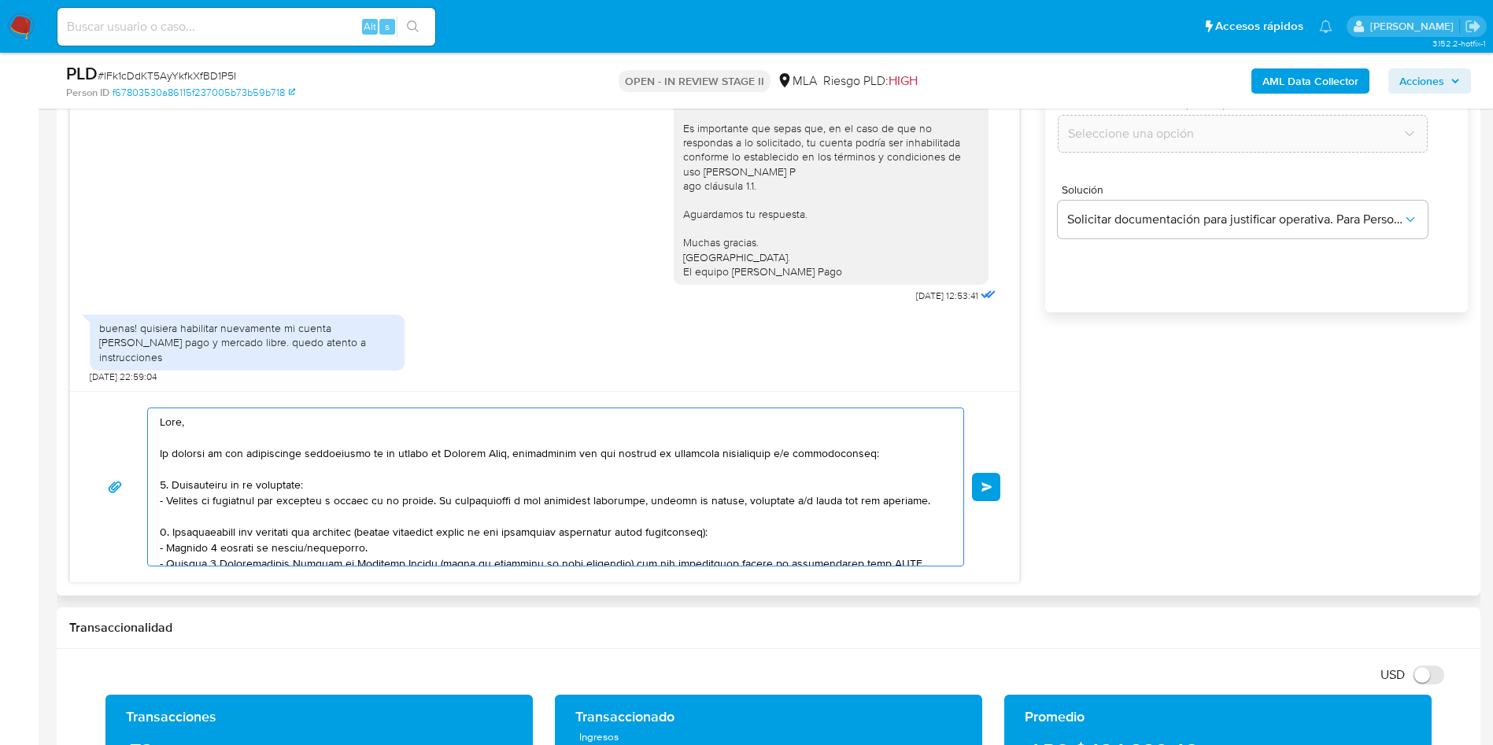
scroll to position [1026, 0]
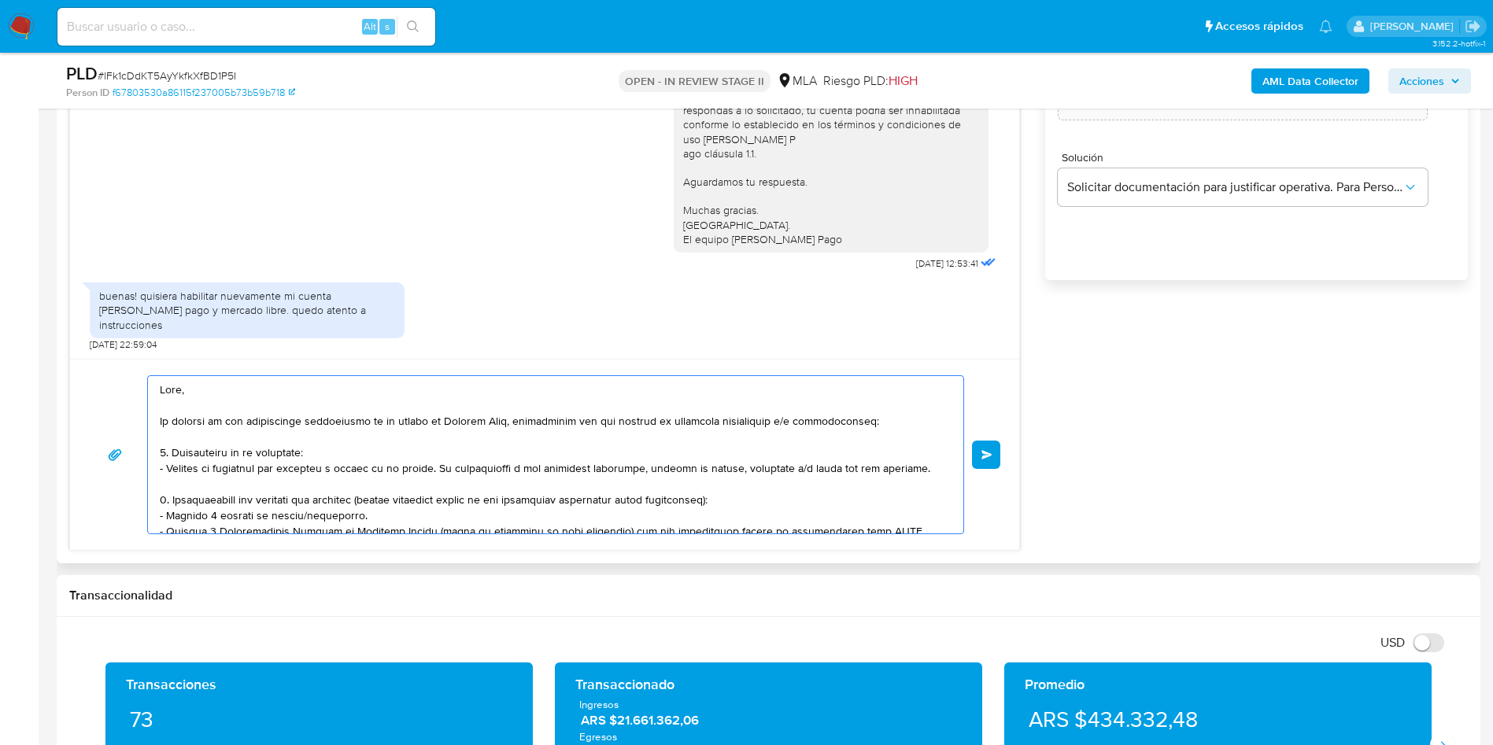
click at [258, 462] on textarea at bounding box center [552, 454] width 784 height 157
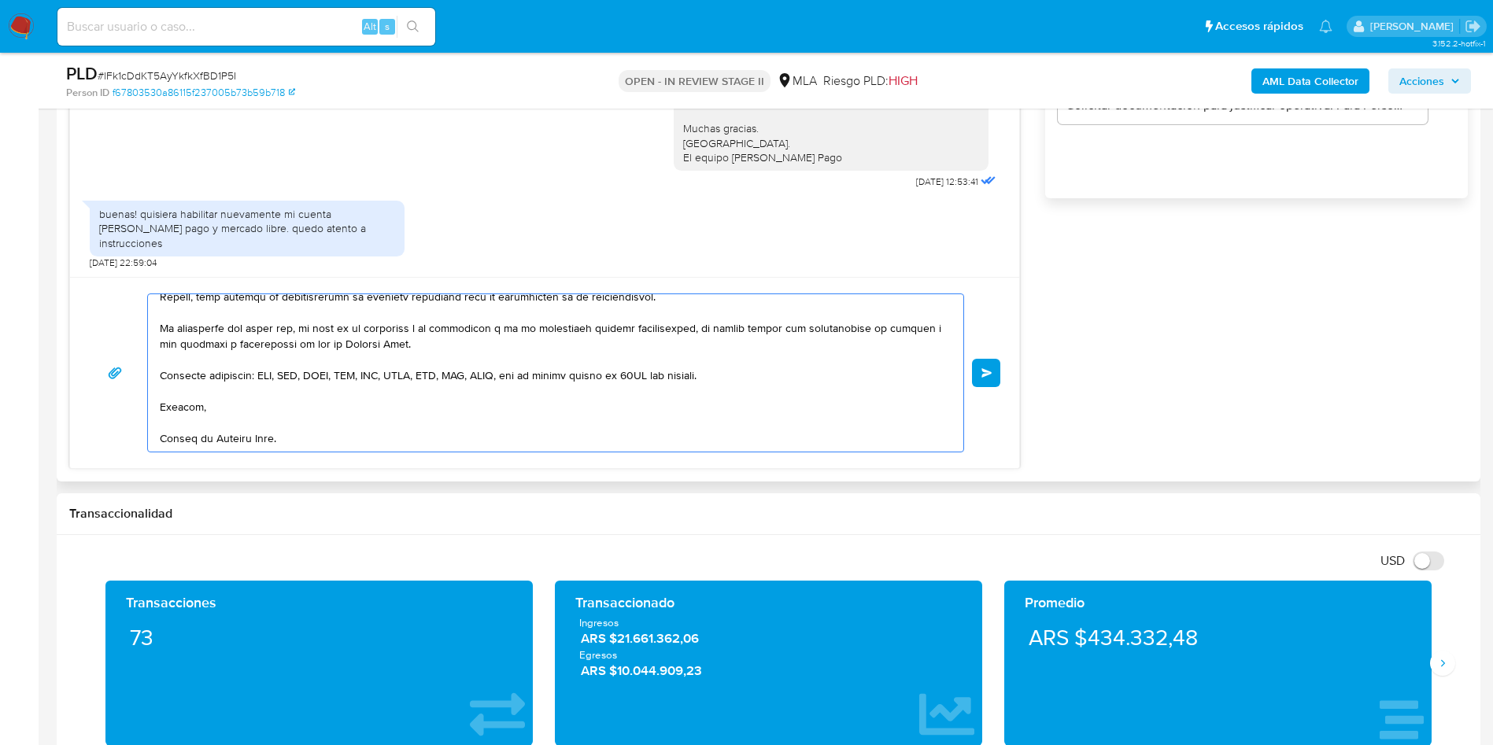
scroll to position [1145, 0]
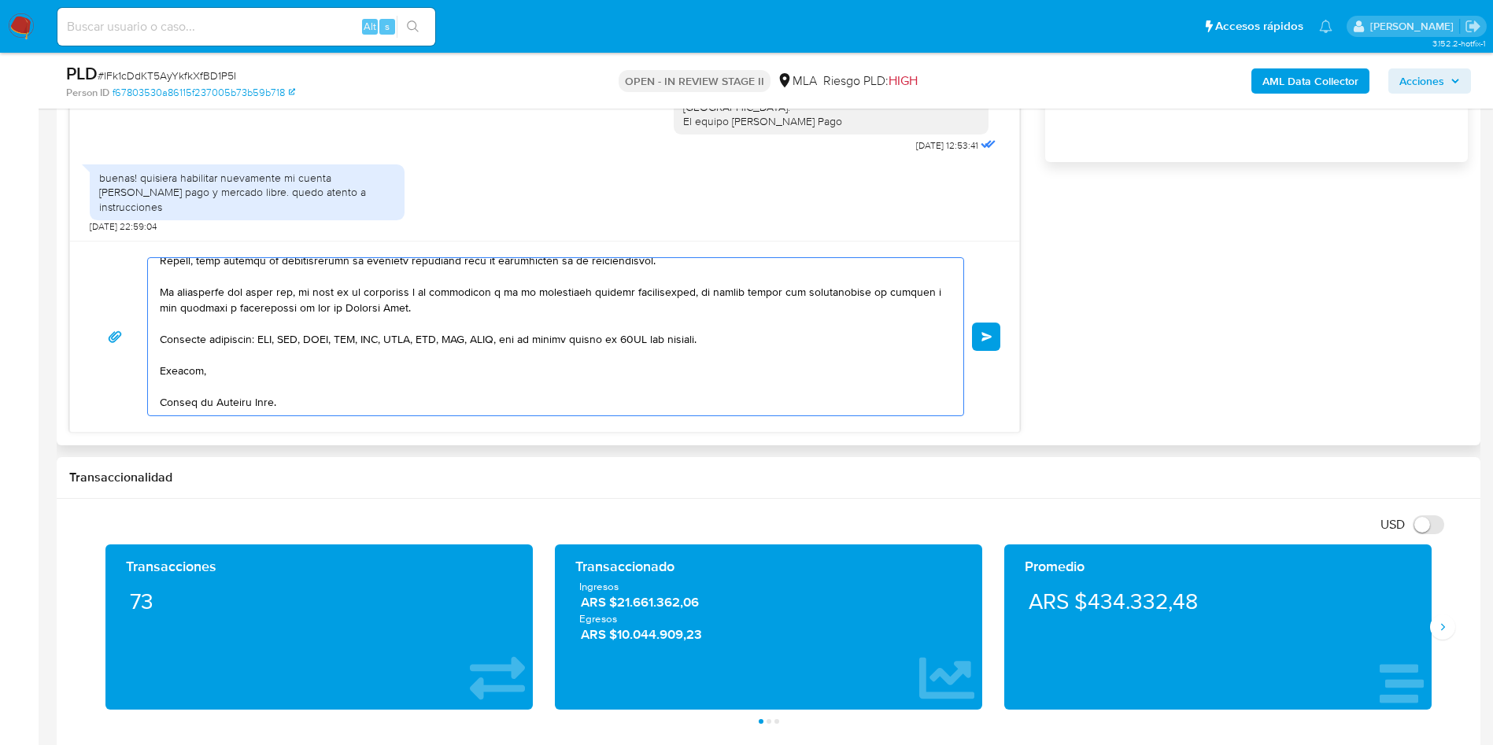
click at [488, 383] on textarea at bounding box center [552, 336] width 784 height 157
click at [767, 343] on textarea at bounding box center [552, 336] width 784 height 157
click at [415, 308] on textarea at bounding box center [552, 336] width 784 height 157
click at [742, 345] on textarea at bounding box center [552, 336] width 784 height 157
paste textarea "En caso de regularizar esta situación, podés contactarte a través de nuestro Po…"
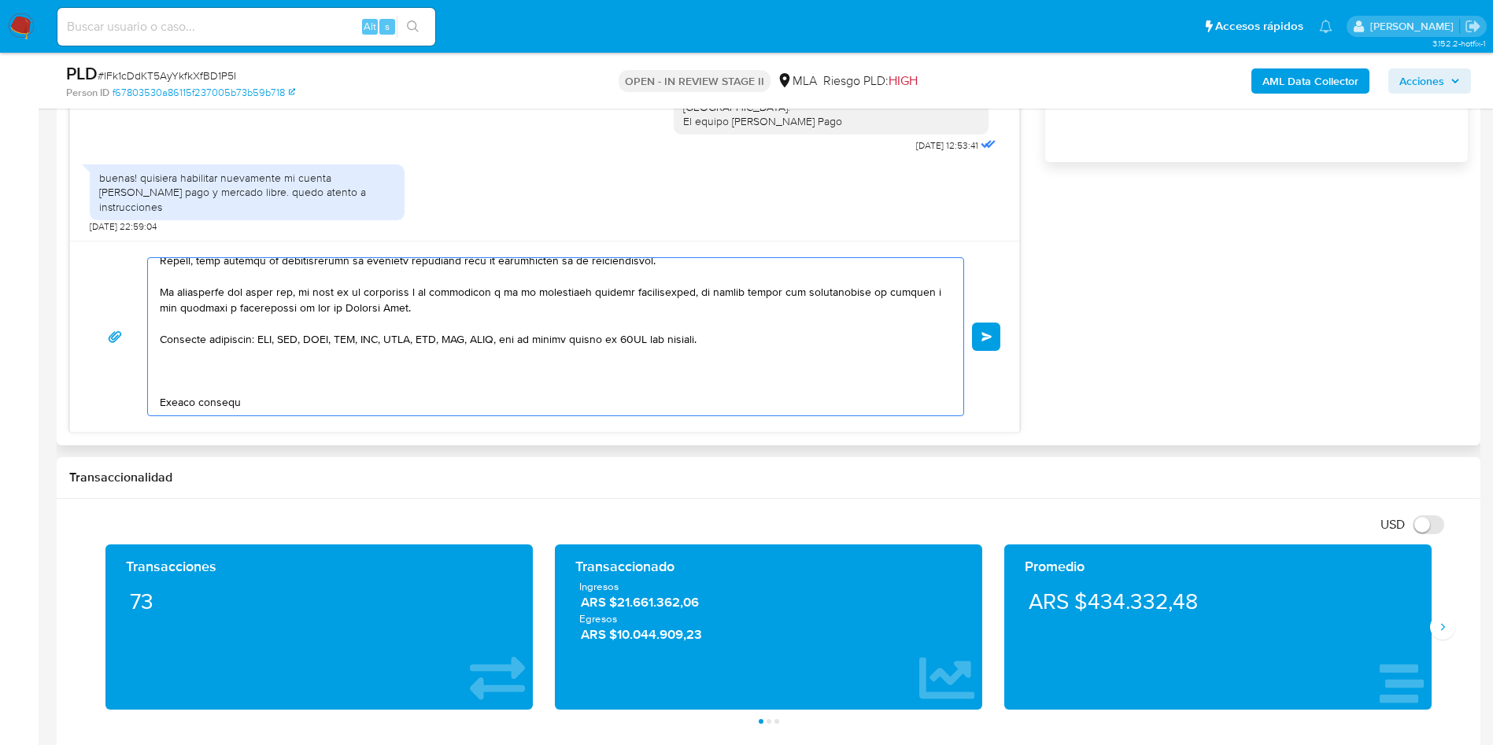
paste textarea "En caso de regularizar esta situación, podés contactarte a través de nuestro Po…"
drag, startPoint x: 626, startPoint y: 373, endPoint x: 160, endPoint y: 366, distance: 466.1
click at [160, 366] on textarea at bounding box center [552, 336] width 784 height 157
click at [378, 398] on textarea at bounding box center [552, 336] width 784 height 157
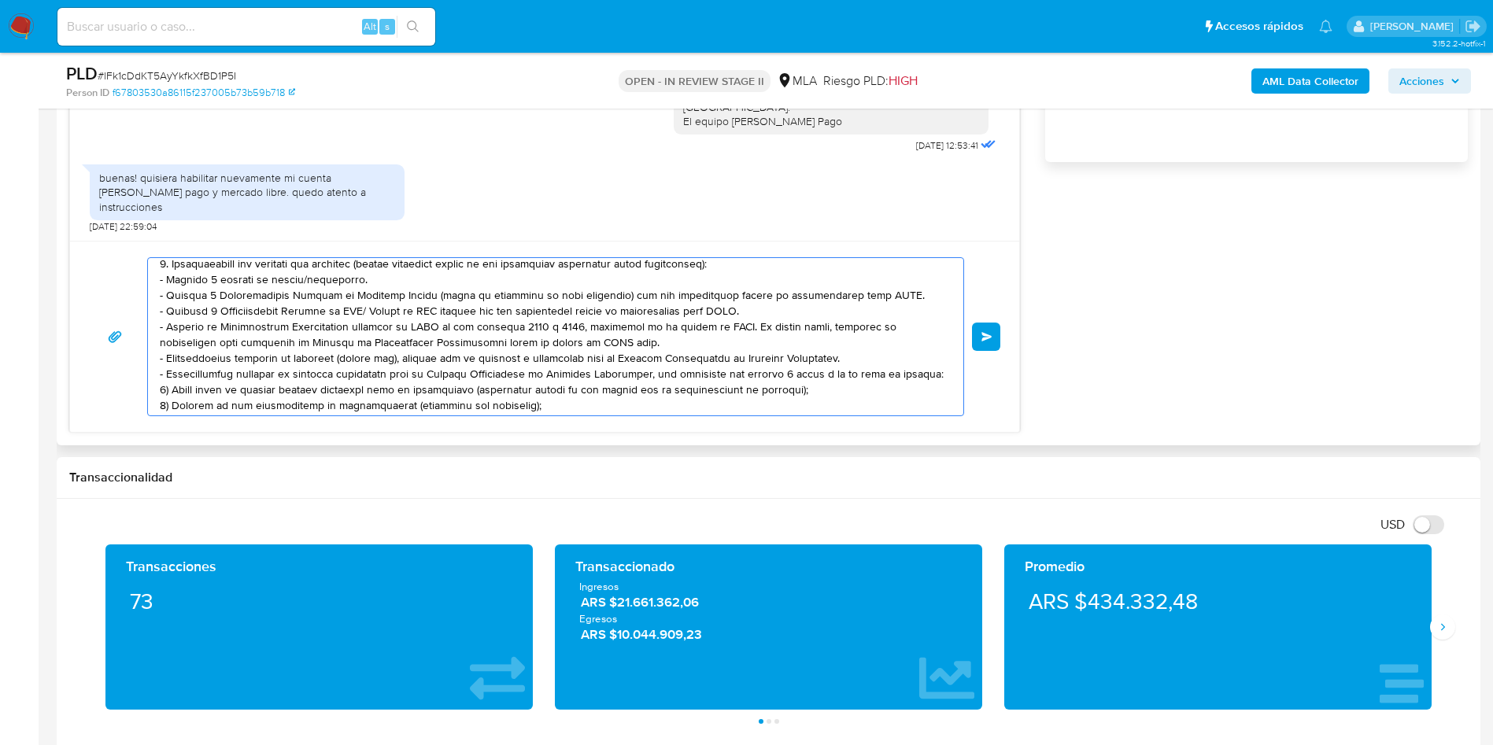
scroll to position [0, 0]
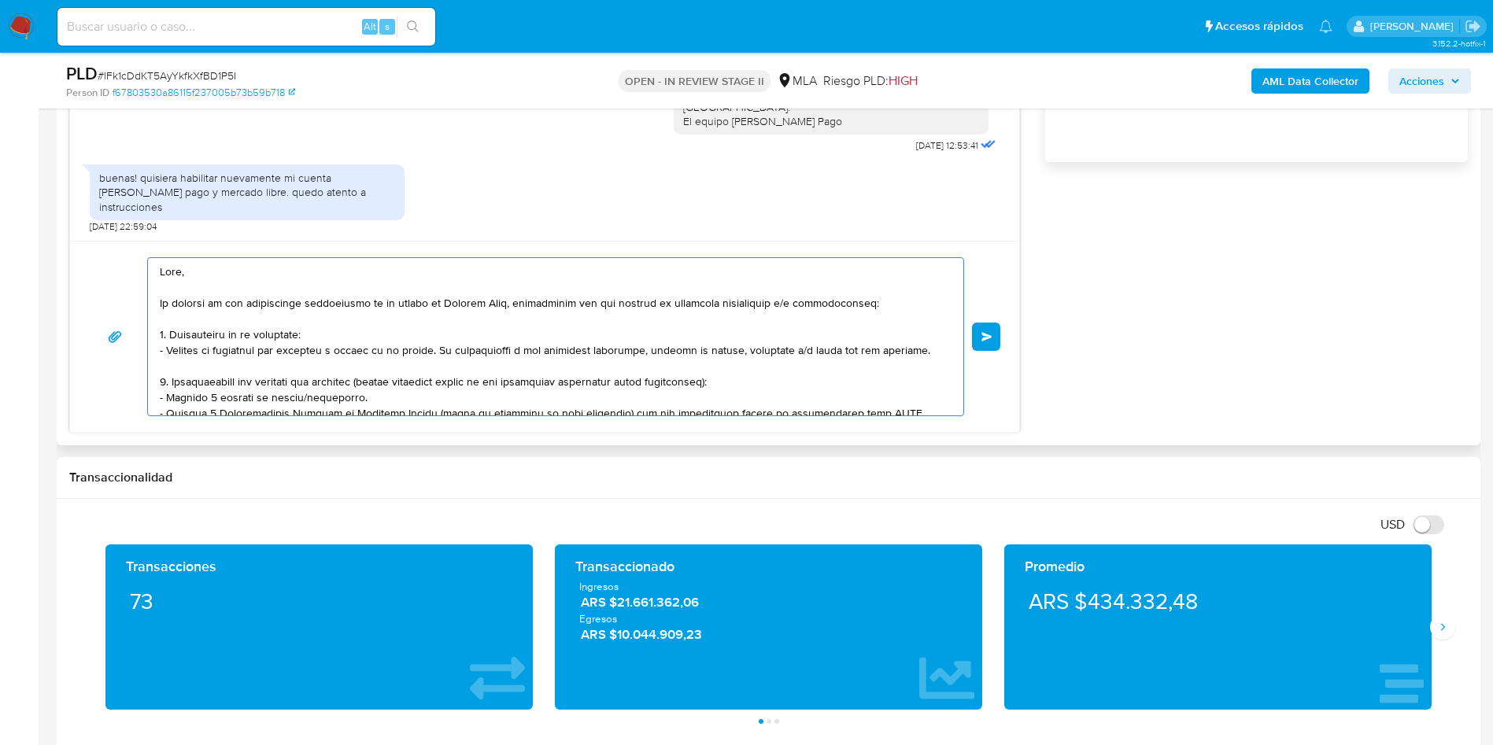
click at [491, 373] on textarea at bounding box center [552, 336] width 784 height 157
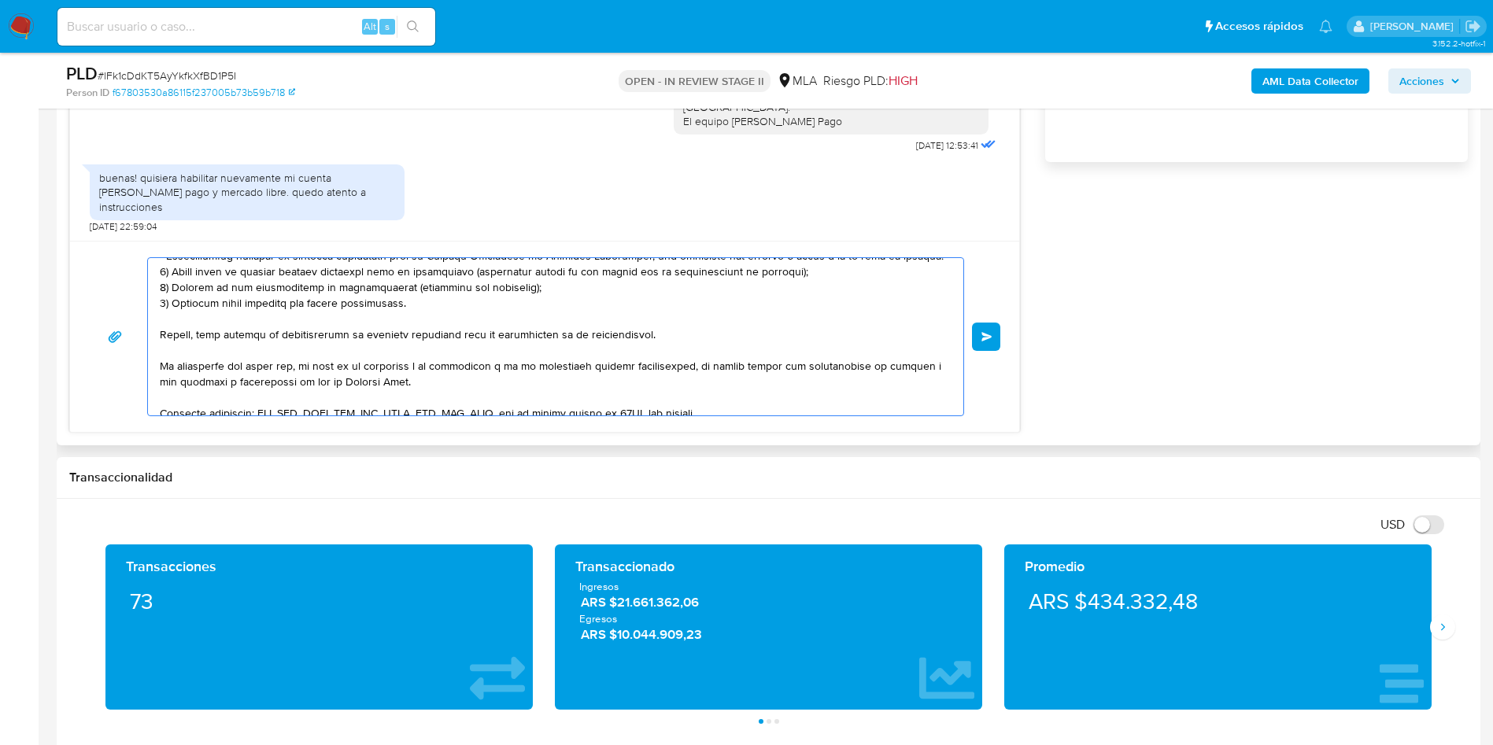
scroll to position [354, 0]
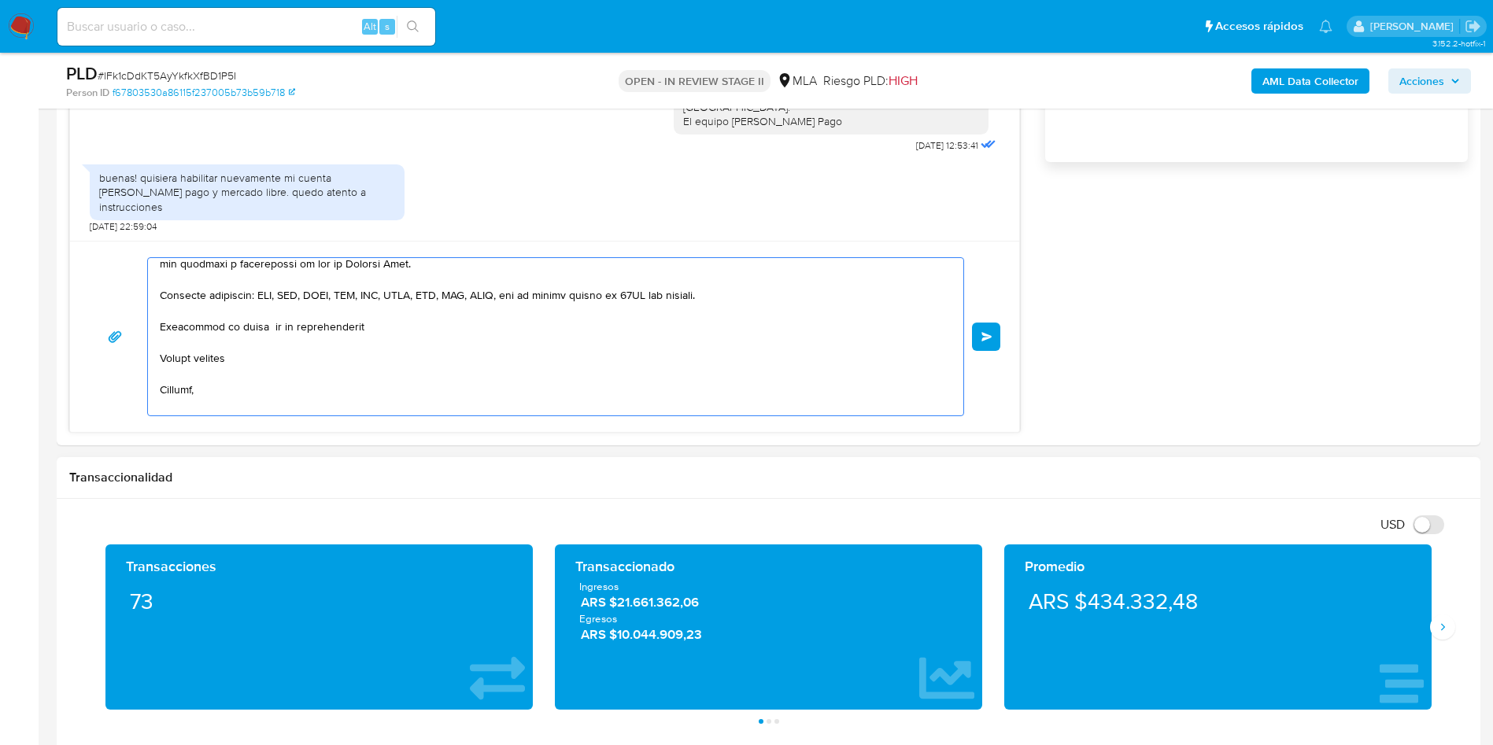
type textarea "Hola, En función de las operaciones registradas en tu cuenta de Mercado Pago, n…"
click at [349, 370] on textarea at bounding box center [552, 336] width 784 height 157
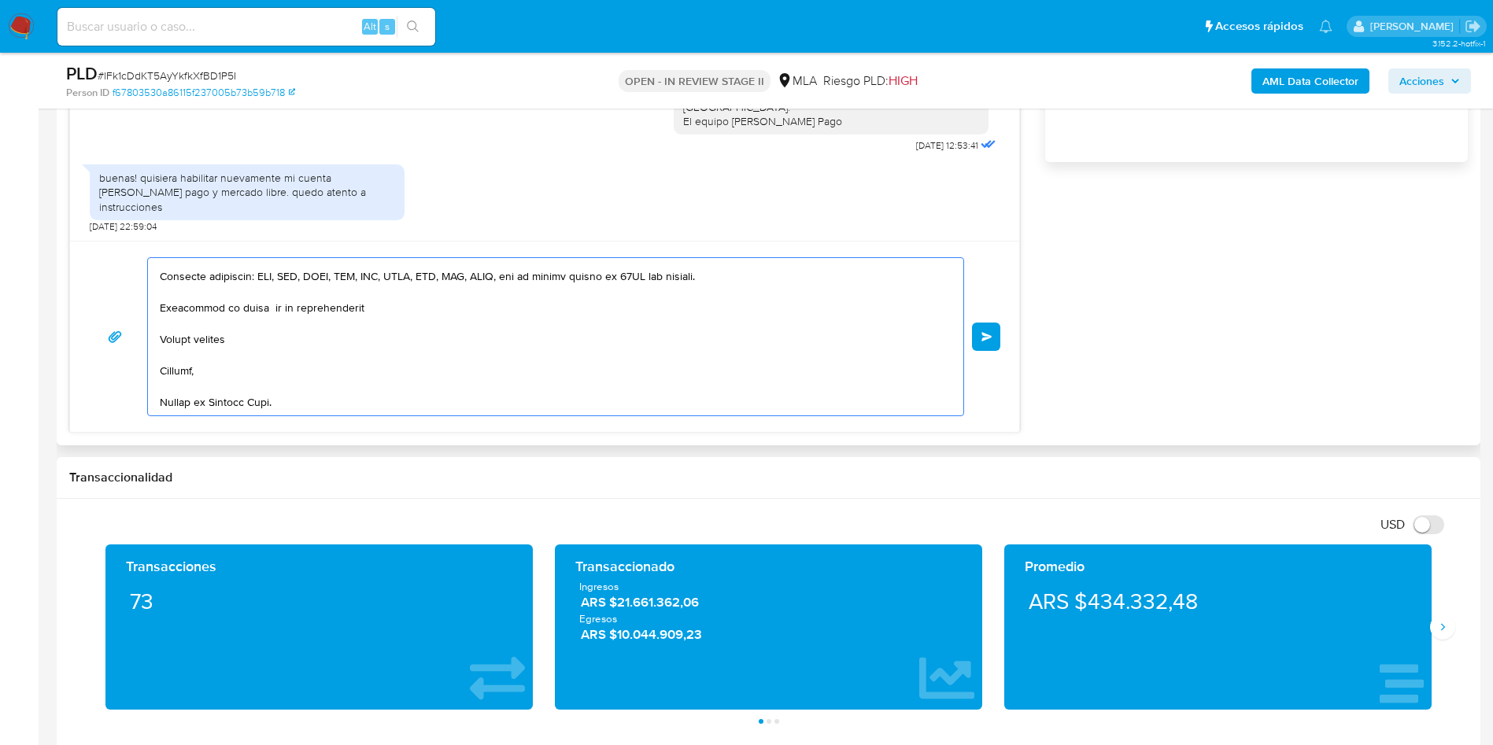
click at [346, 388] on textarea at bounding box center [552, 336] width 784 height 157
drag, startPoint x: 371, startPoint y: 393, endPoint x: 68, endPoint y: 276, distance: 325.0
click at [68, 276] on div "Historial CX Soluciones Chat Id Estado Fecha de creación Origen Proceso • 38733…" at bounding box center [769, 83] width 1424 height 725
click at [395, 405] on textarea at bounding box center [552, 336] width 784 height 157
drag, startPoint x: 341, startPoint y: 405, endPoint x: 305, endPoint y: 394, distance: 38.1
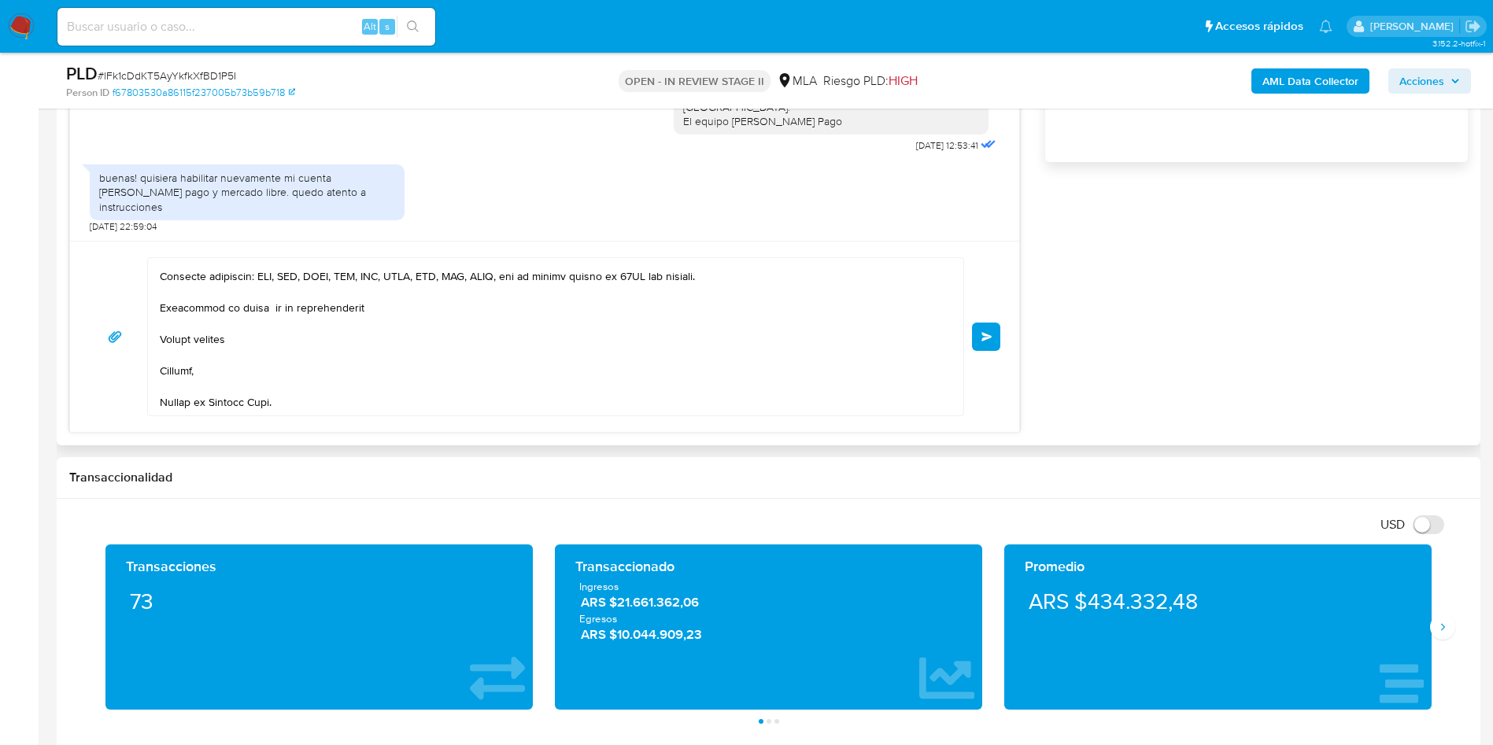
click at [305, 394] on div "Enviar" at bounding box center [544, 336] width 949 height 191
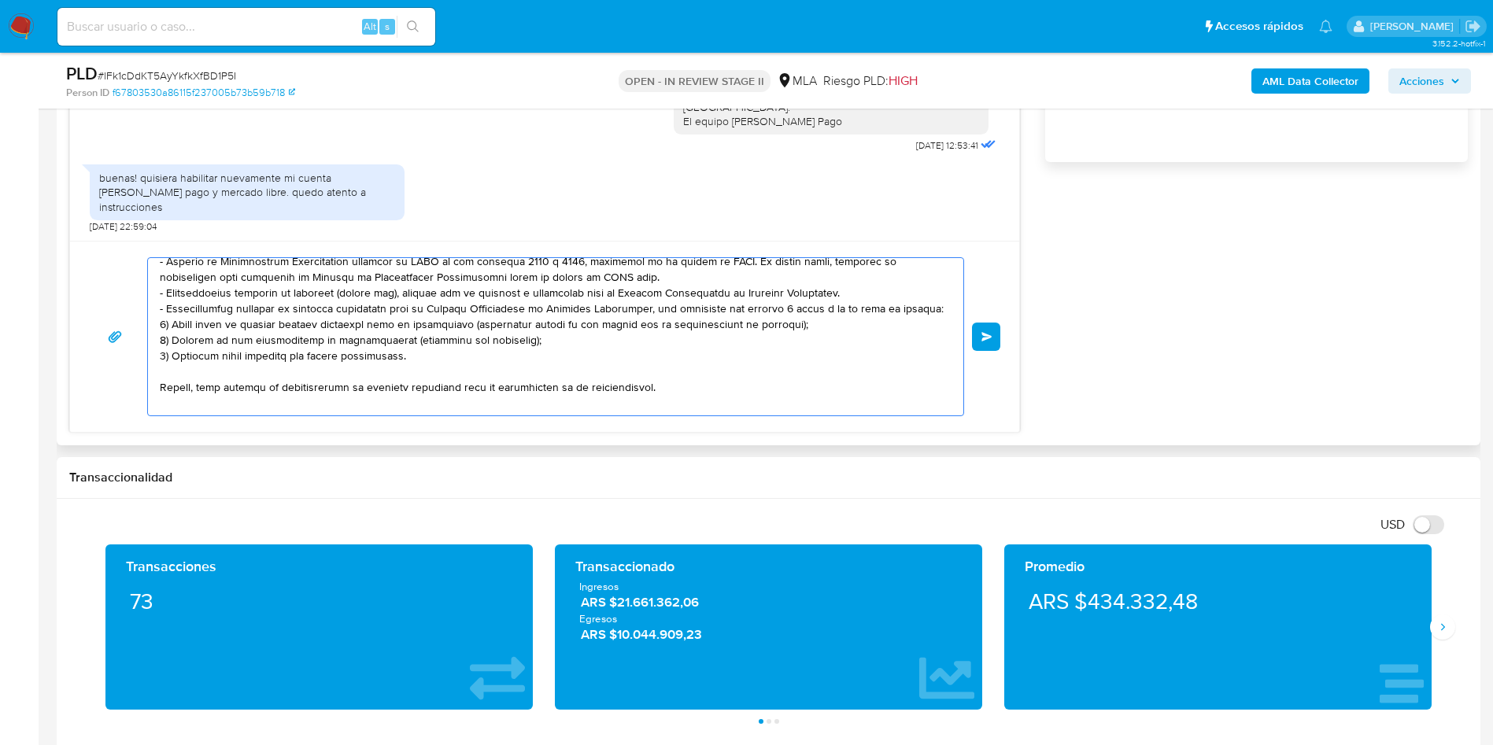
scroll to position [0, 0]
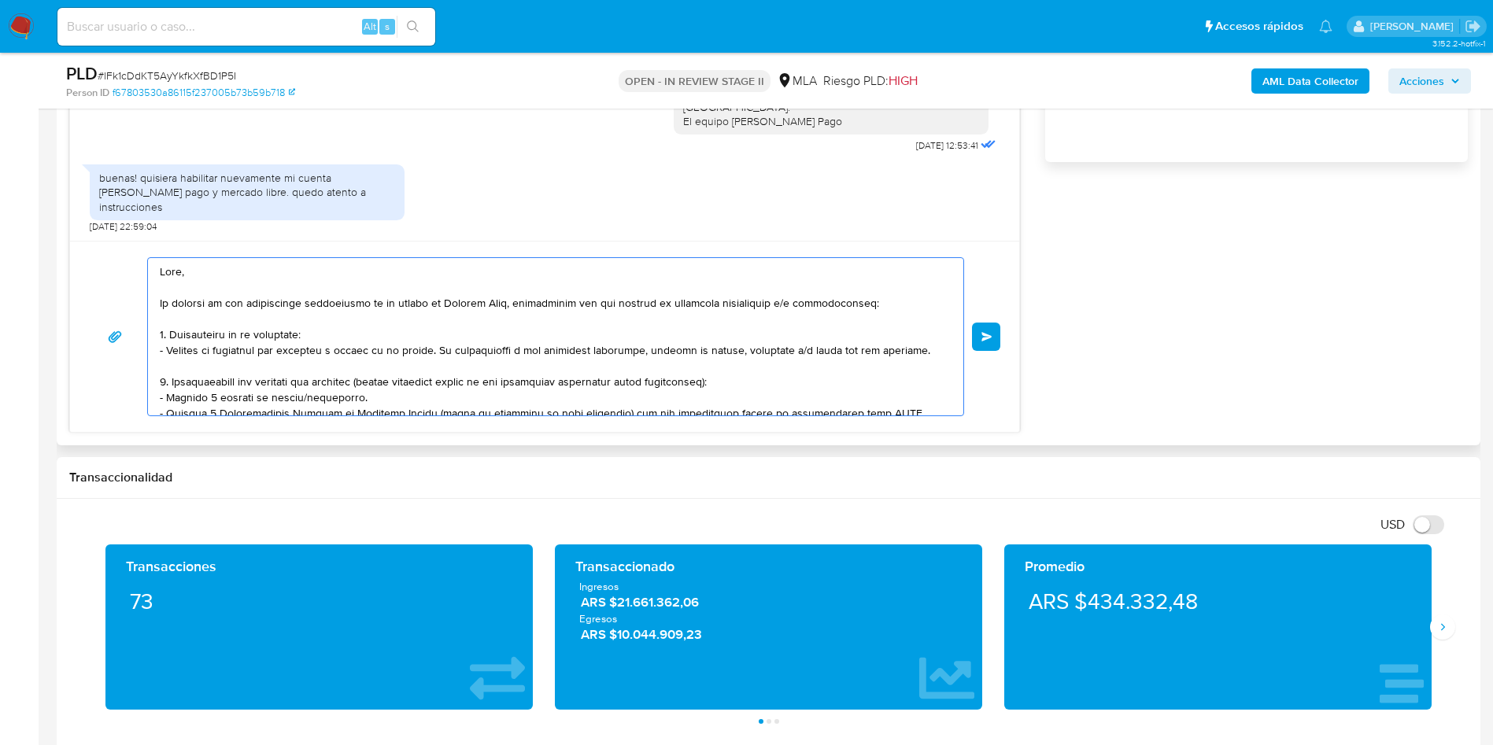
drag, startPoint x: 309, startPoint y: 405, endPoint x: 134, endPoint y: 228, distance: 248.8
click at [134, 228] on div "18/06/2025 18:10:17 Hola, Esperamos que te encuentres muy bien. Te consultamos …" at bounding box center [544, 108] width 951 height 649
click at [167, 68] on span "# lFk1cDdKT5AyYkfkXfBD1P5I" at bounding box center [167, 76] width 139 height 16
copy span "lFk1cDdKT5AyYkfkXfBD1P5I"
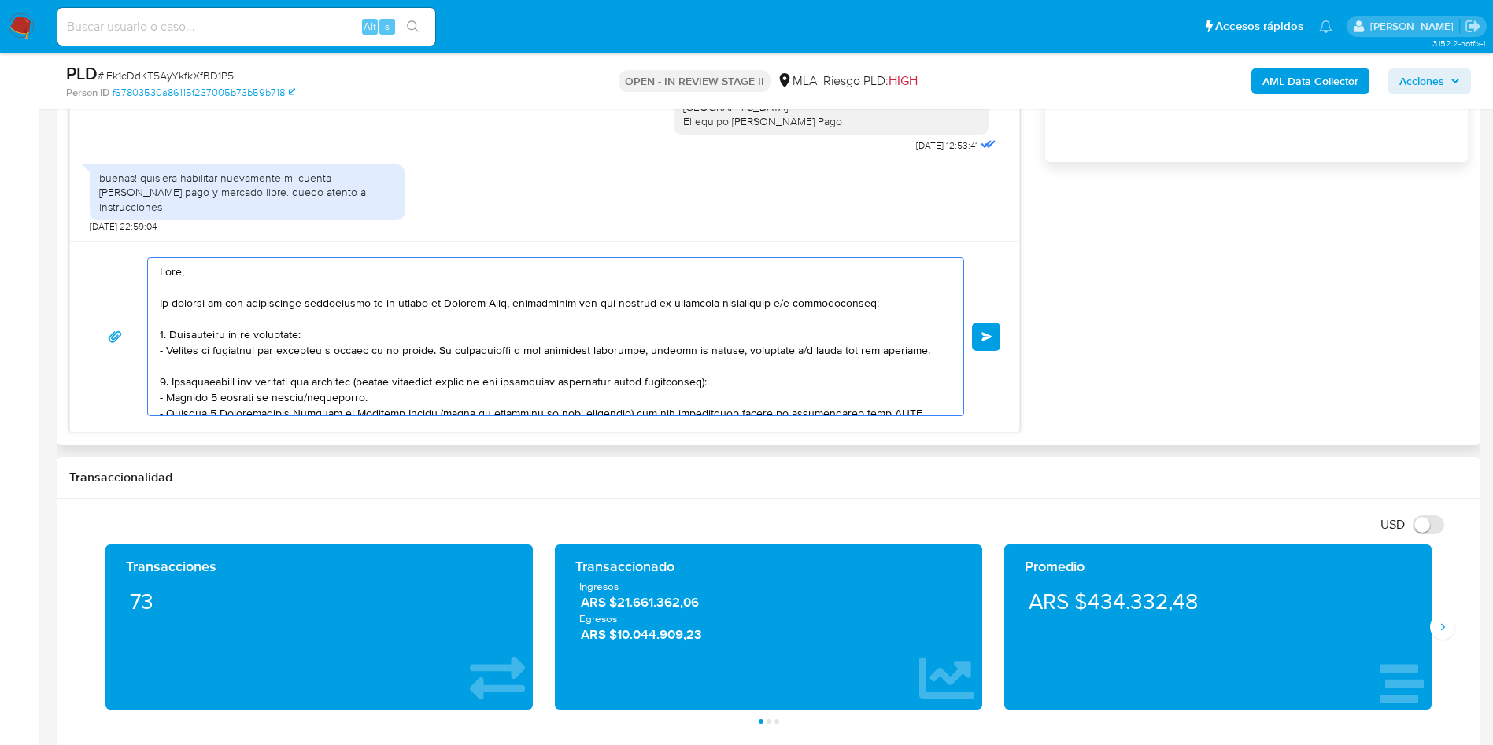
click at [501, 321] on textarea at bounding box center [552, 336] width 784 height 157
click at [342, 355] on textarea at bounding box center [552, 336] width 784 height 157
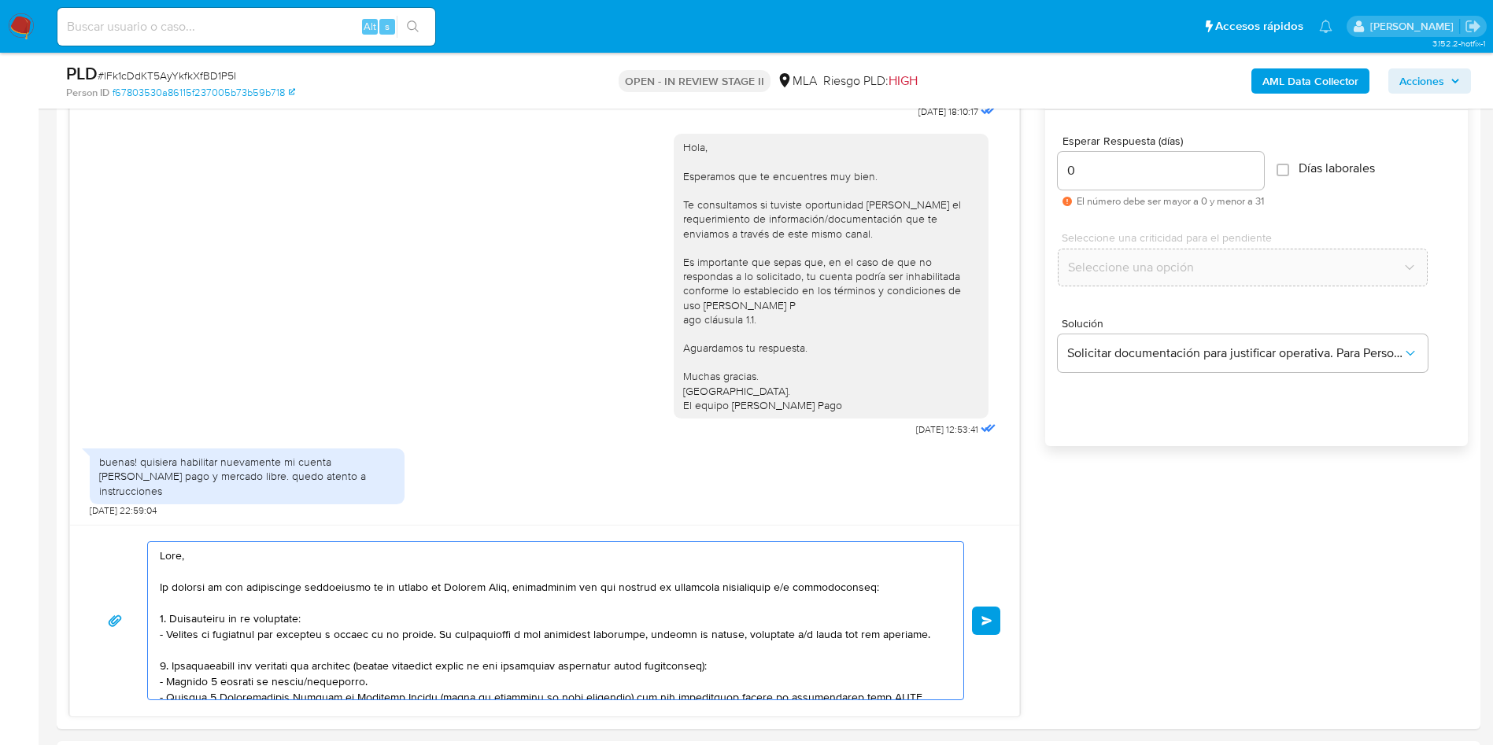
scroll to position [743, 0]
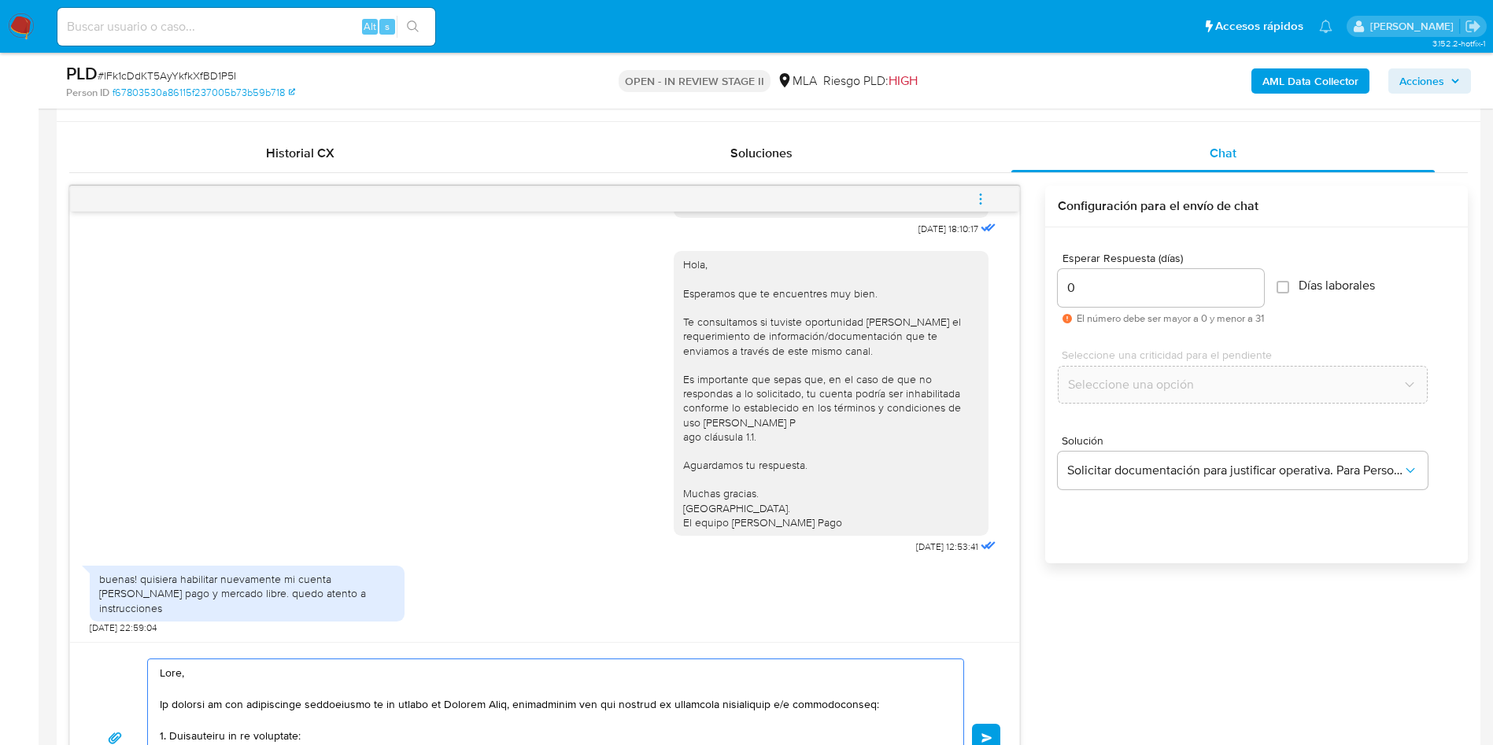
click at [610, 716] on textarea at bounding box center [552, 738] width 784 height 157
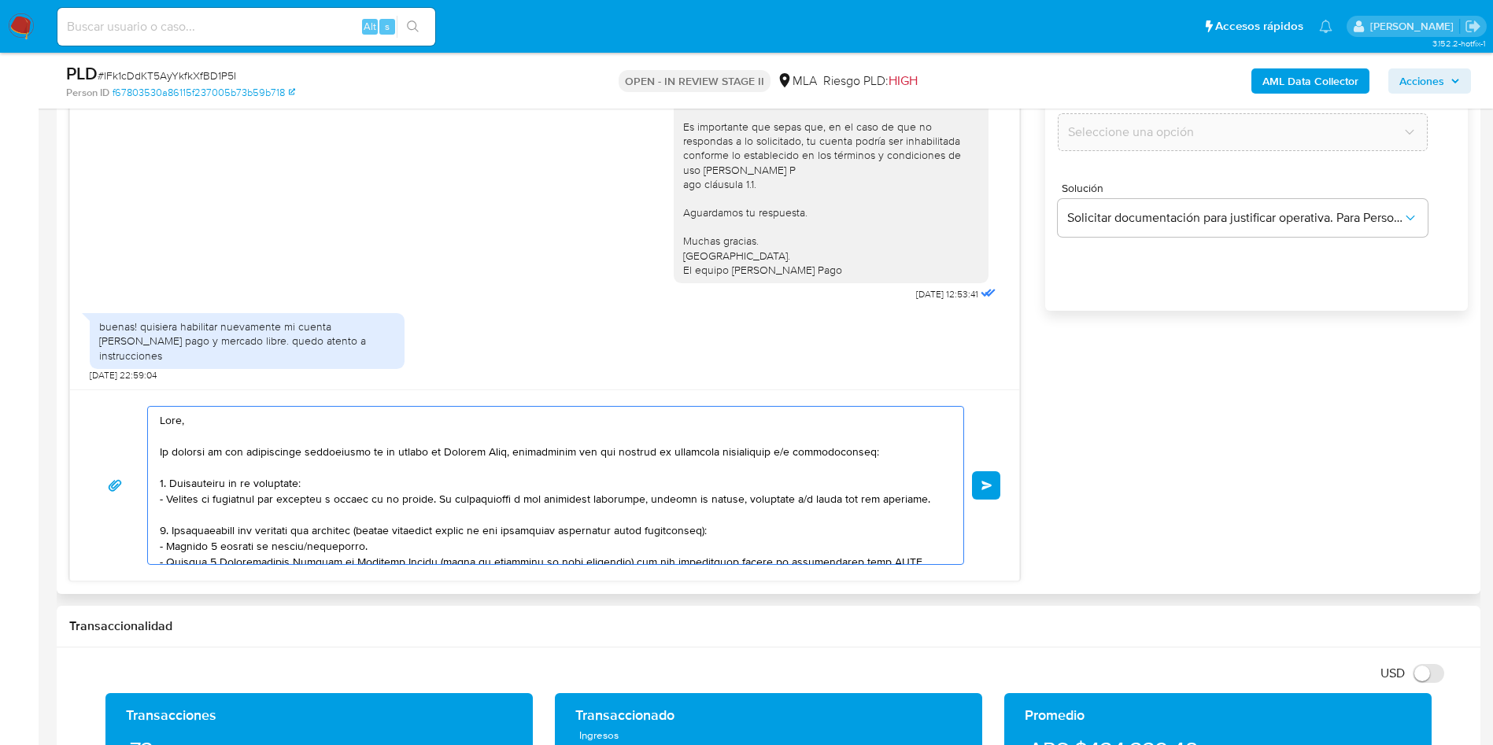
scroll to position [1000, 0]
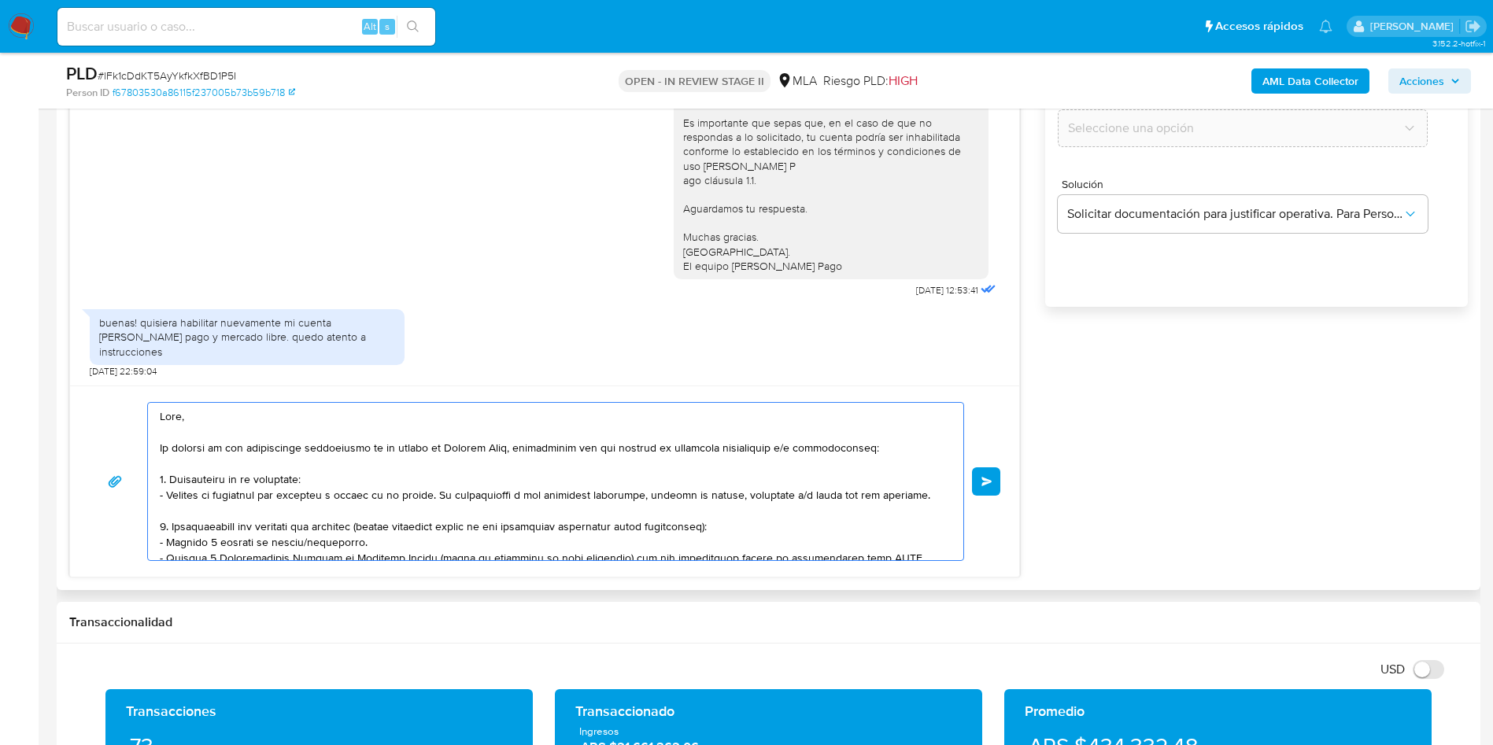
click at [517, 486] on textarea at bounding box center [552, 481] width 784 height 157
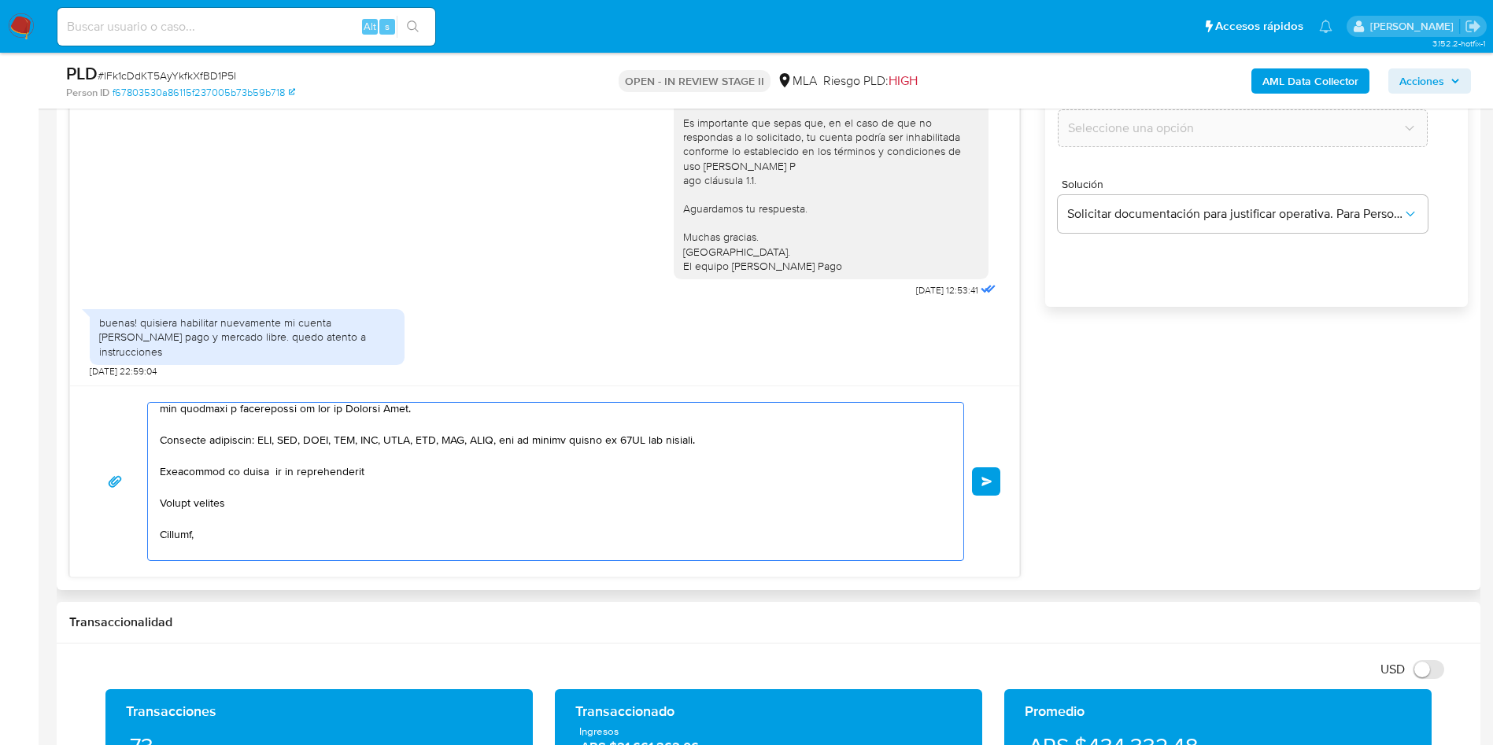
scroll to position [236, 0]
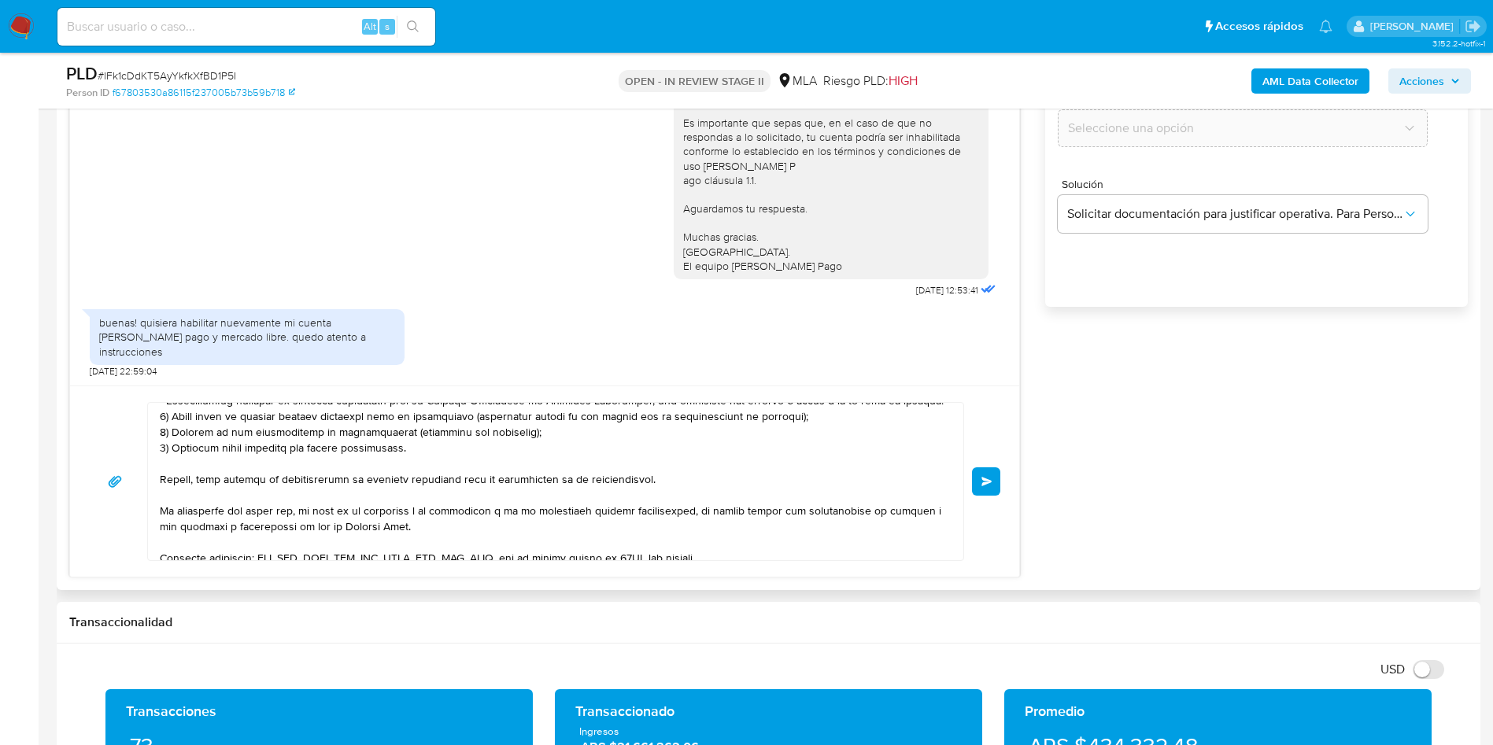
click at [212, 216] on div "Hola, Esperamos que te encuentres muy bien. Te consultamos si tuviste oportunid…" at bounding box center [545, 142] width 910 height 318
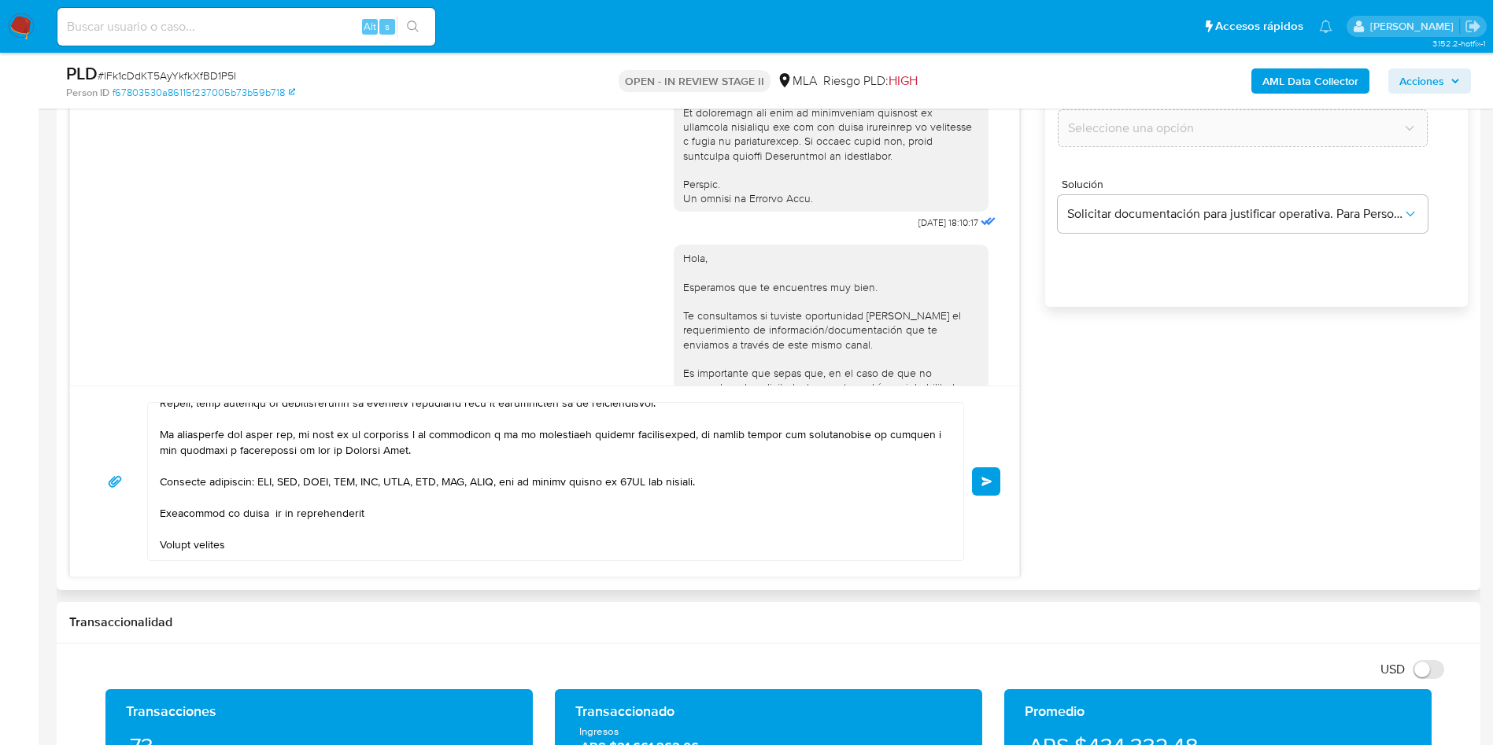
scroll to position [373, 0]
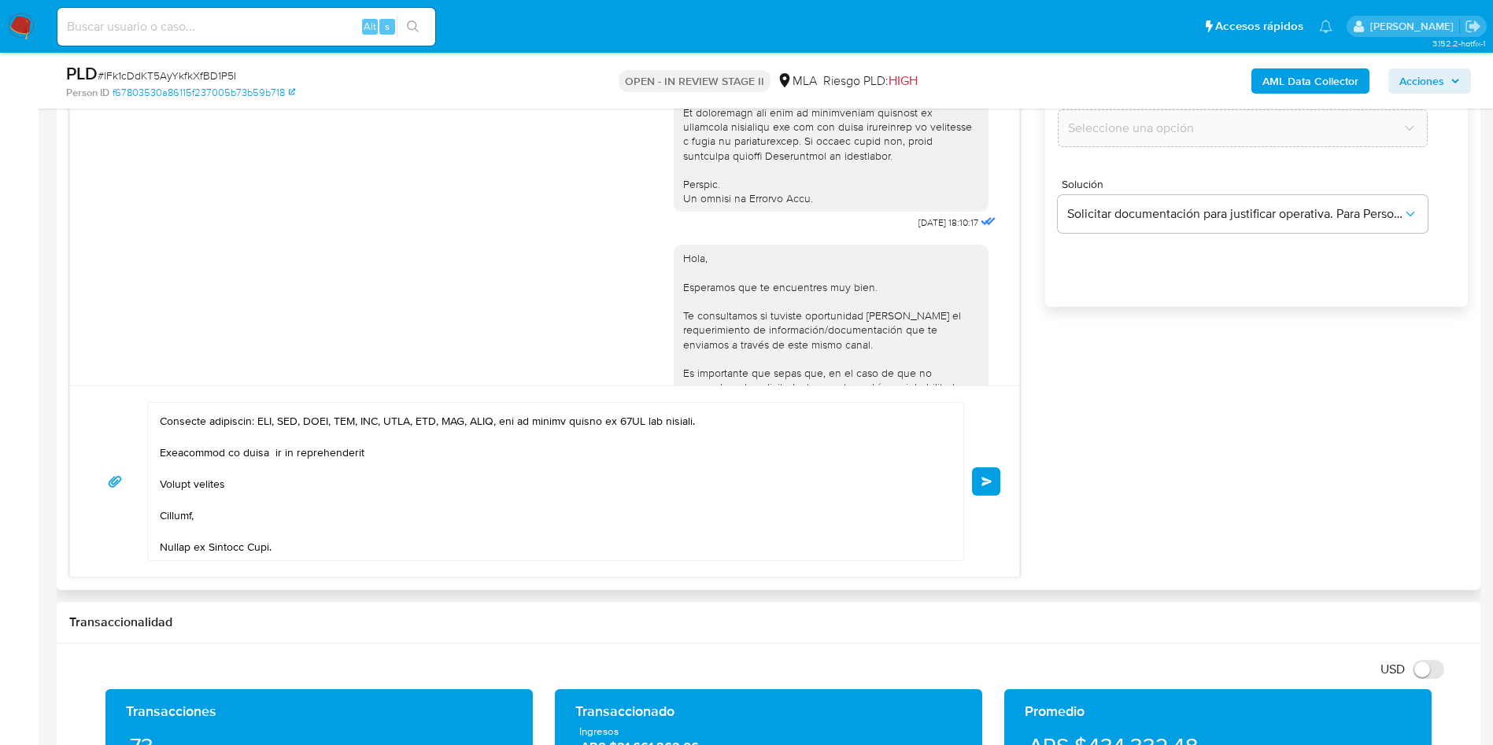
click at [433, 471] on textarea at bounding box center [552, 481] width 784 height 157
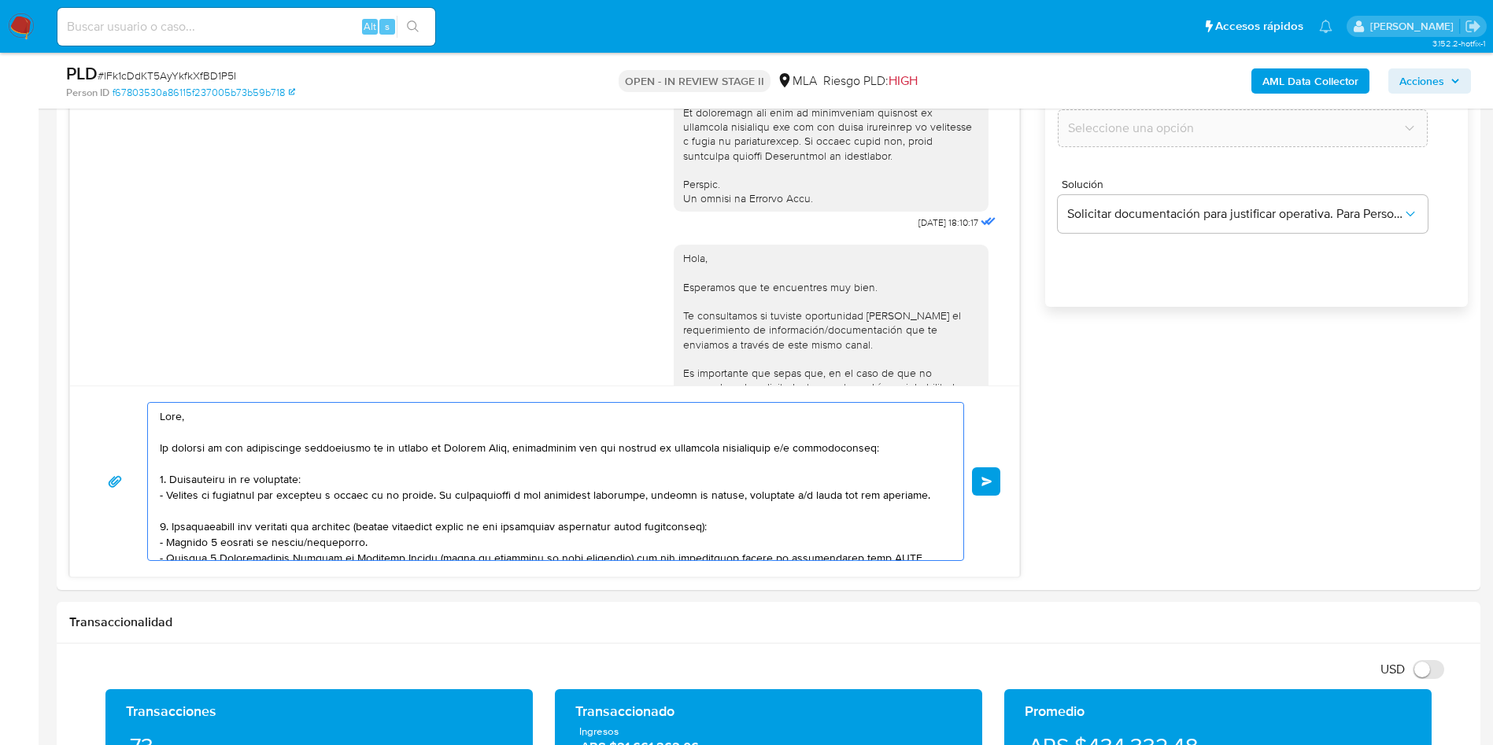
drag, startPoint x: 313, startPoint y: 551, endPoint x: 50, endPoint y: 324, distance: 347.8
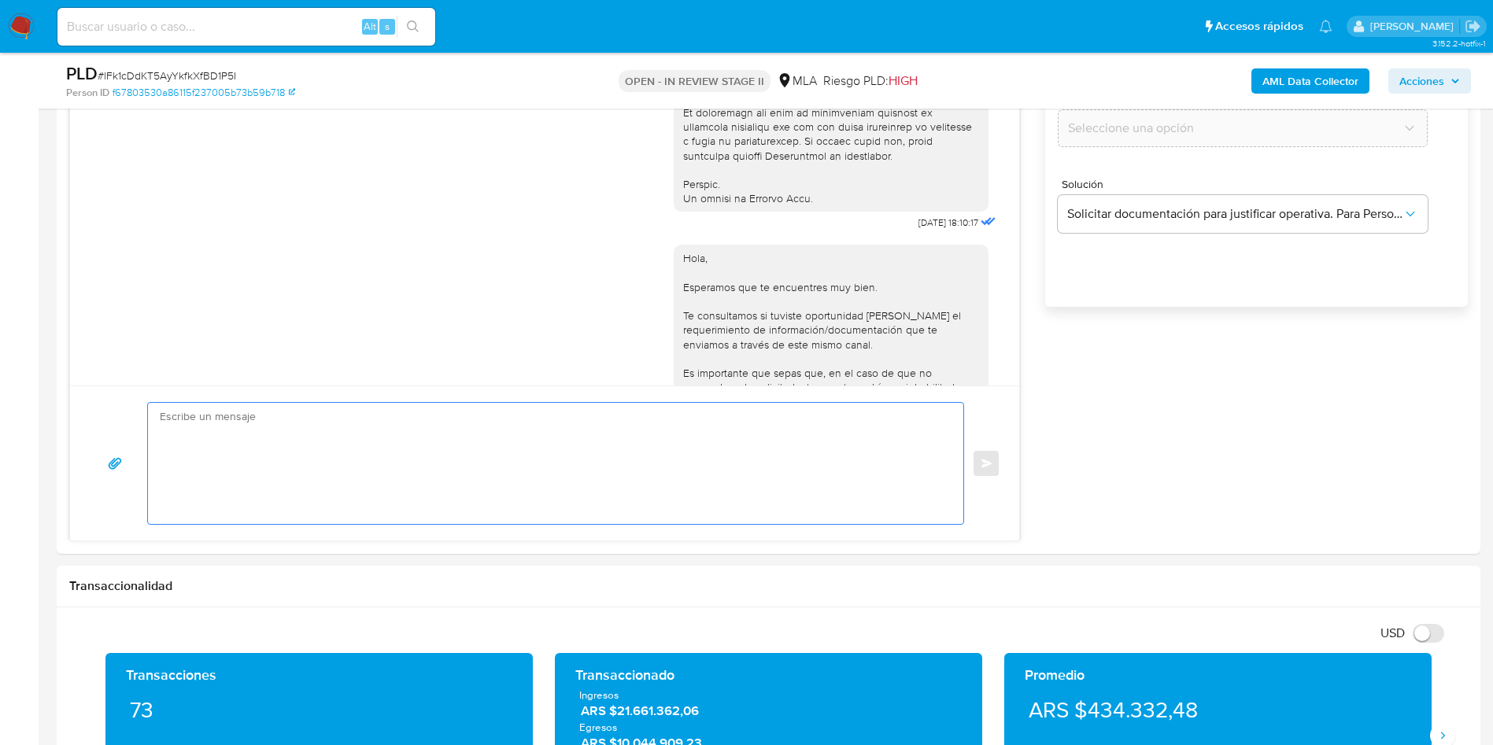
paste textarea "Hola, Muchas gracias por la respuesta. Analizamos tu caso y notamos que la info…"
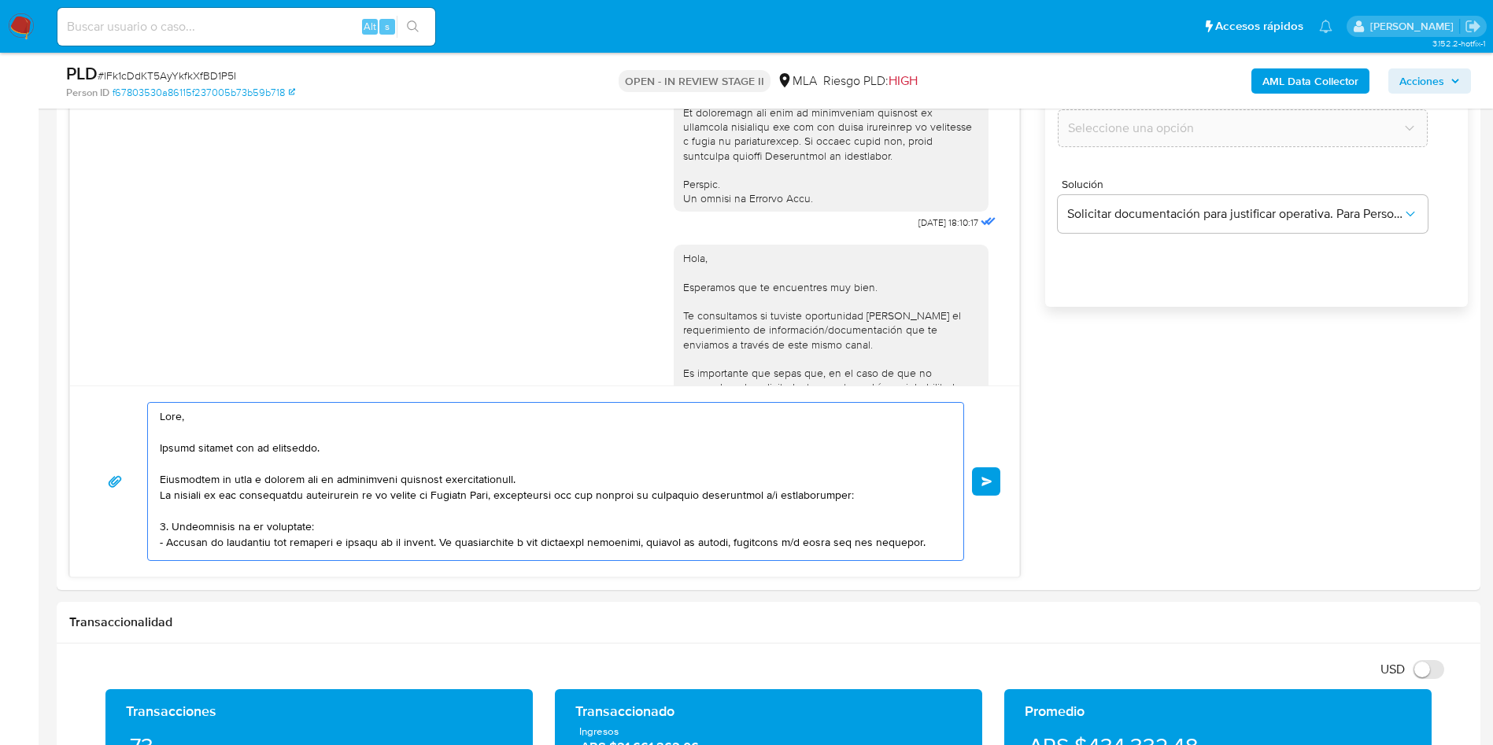
scroll to position [509, 0]
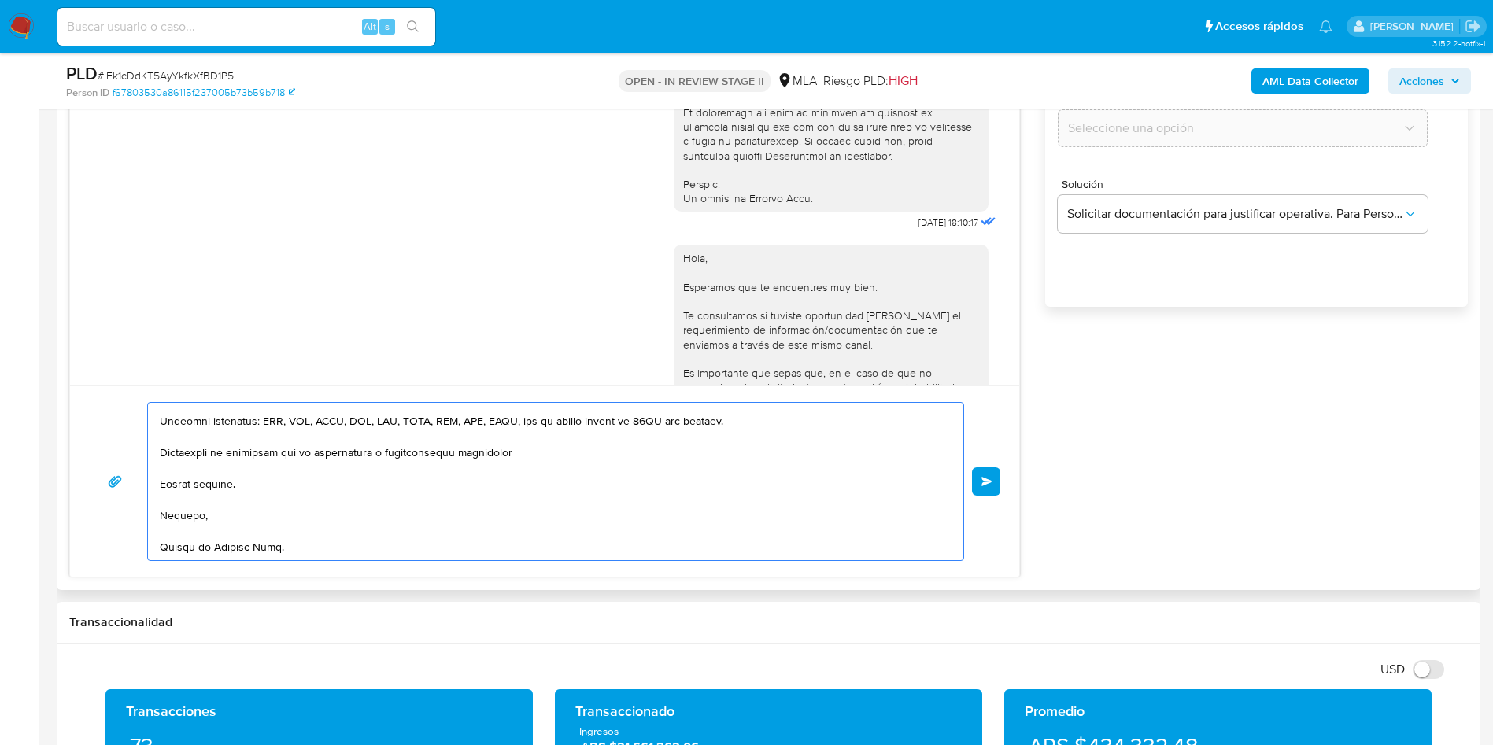
click at [237, 444] on textarea at bounding box center [552, 481] width 784 height 157
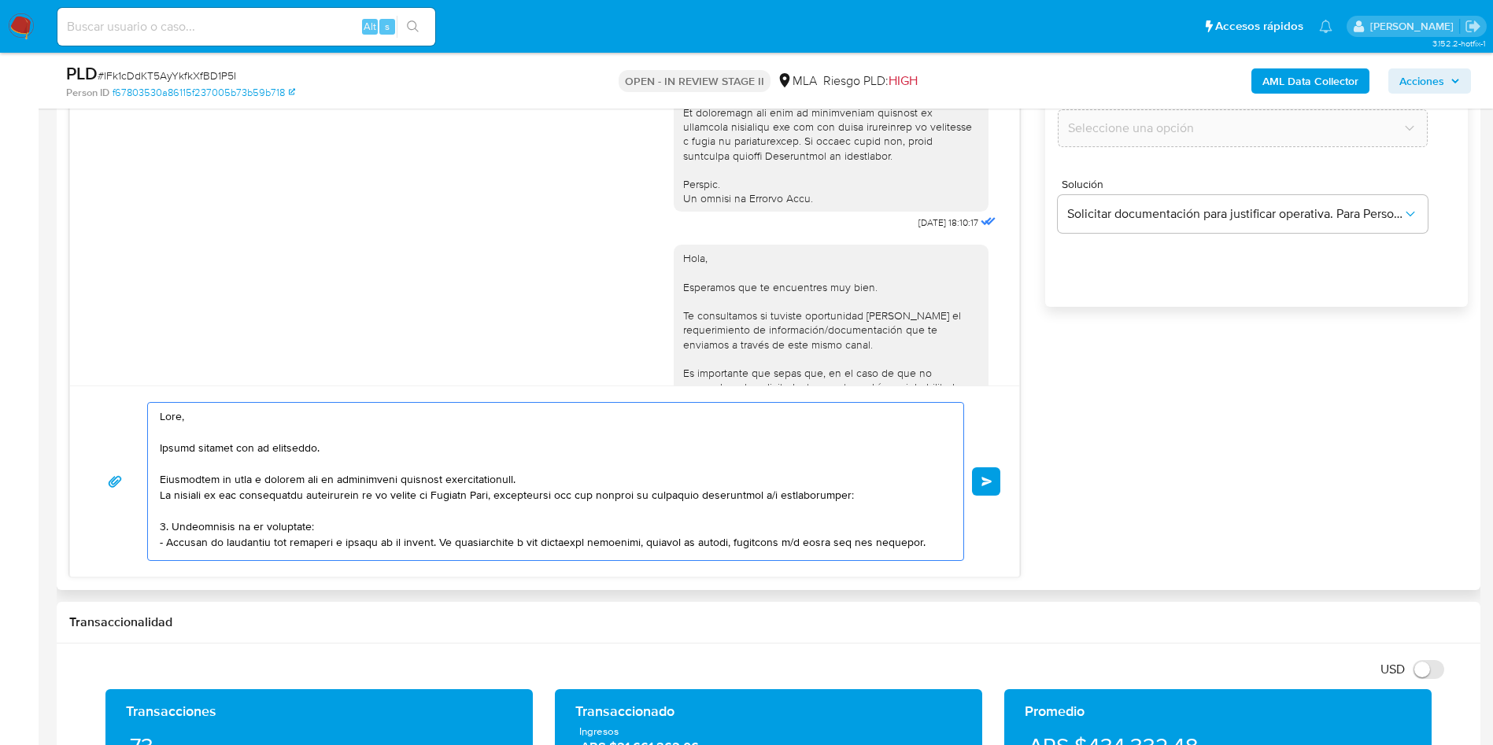
click at [523, 479] on textarea at bounding box center [552, 481] width 784 height 157
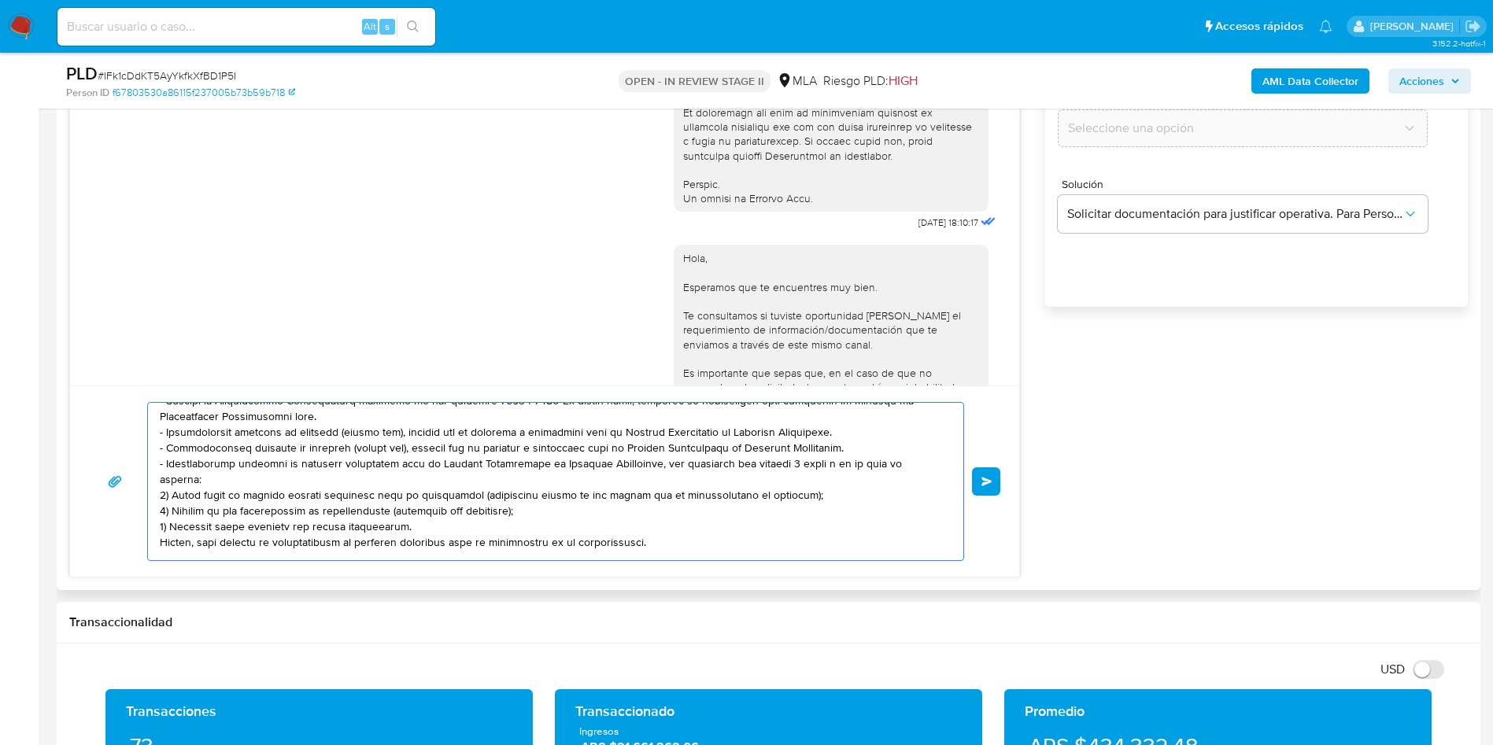
scroll to position [354, 0]
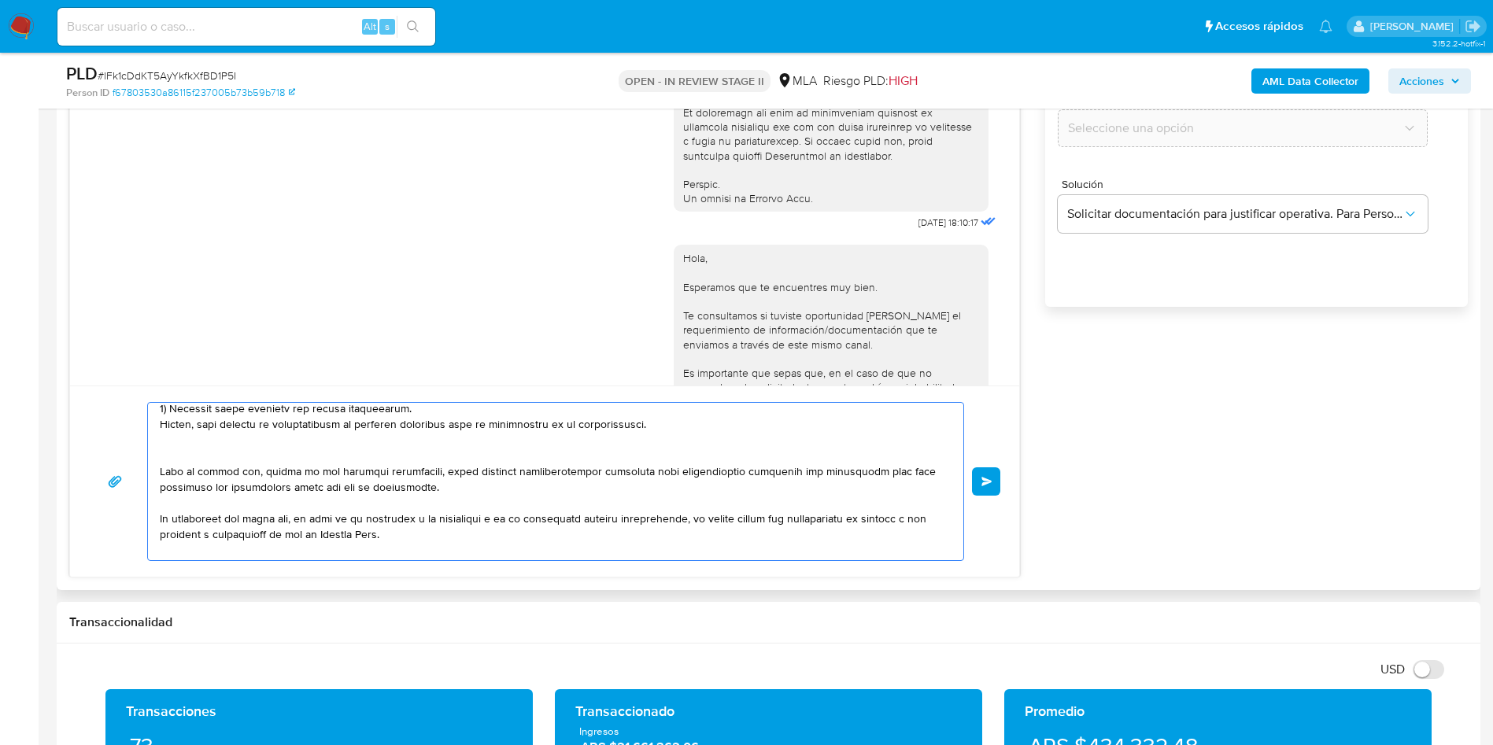
click at [182, 420] on textarea at bounding box center [552, 481] width 784 height 157
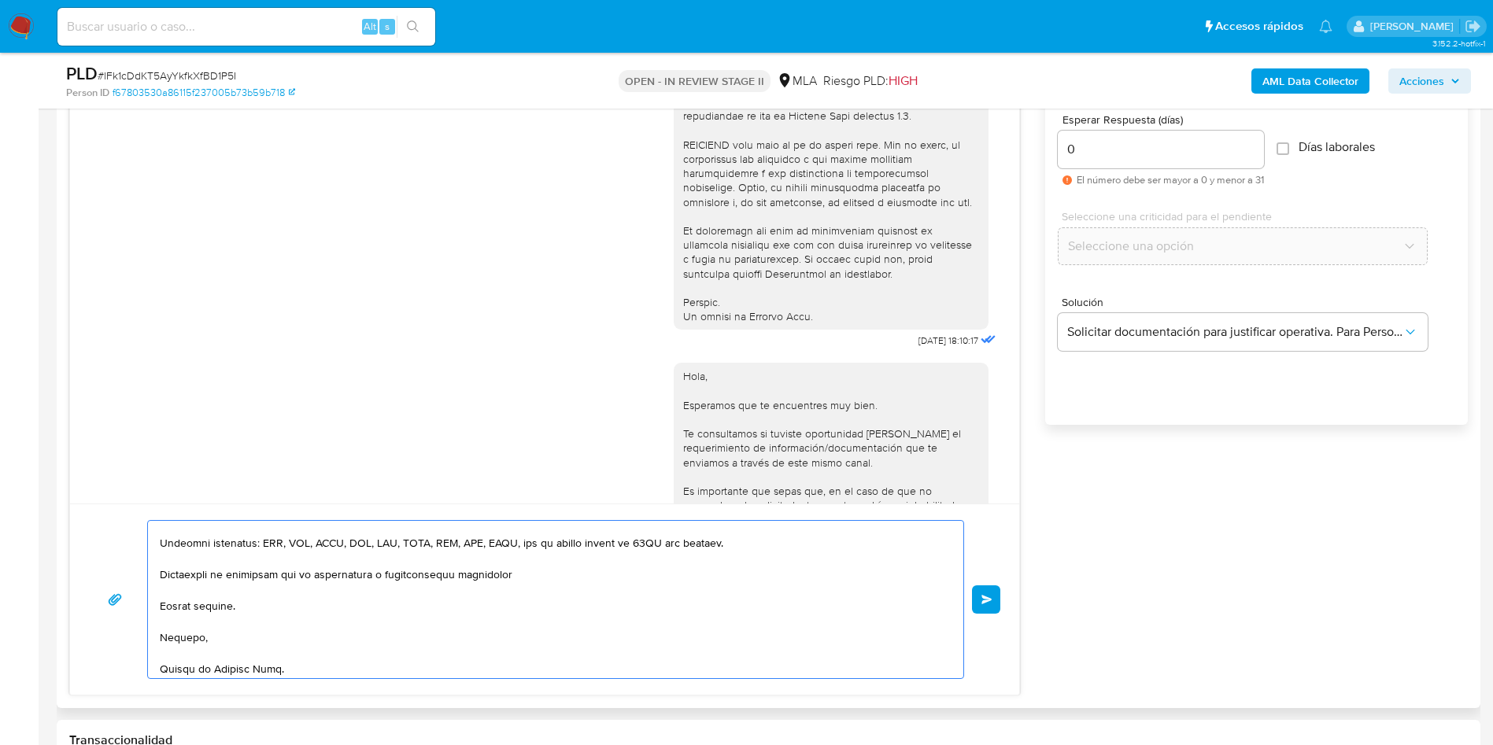
scroll to position [499, 0]
click at [177, 663] on textarea at bounding box center [552, 599] width 784 height 157
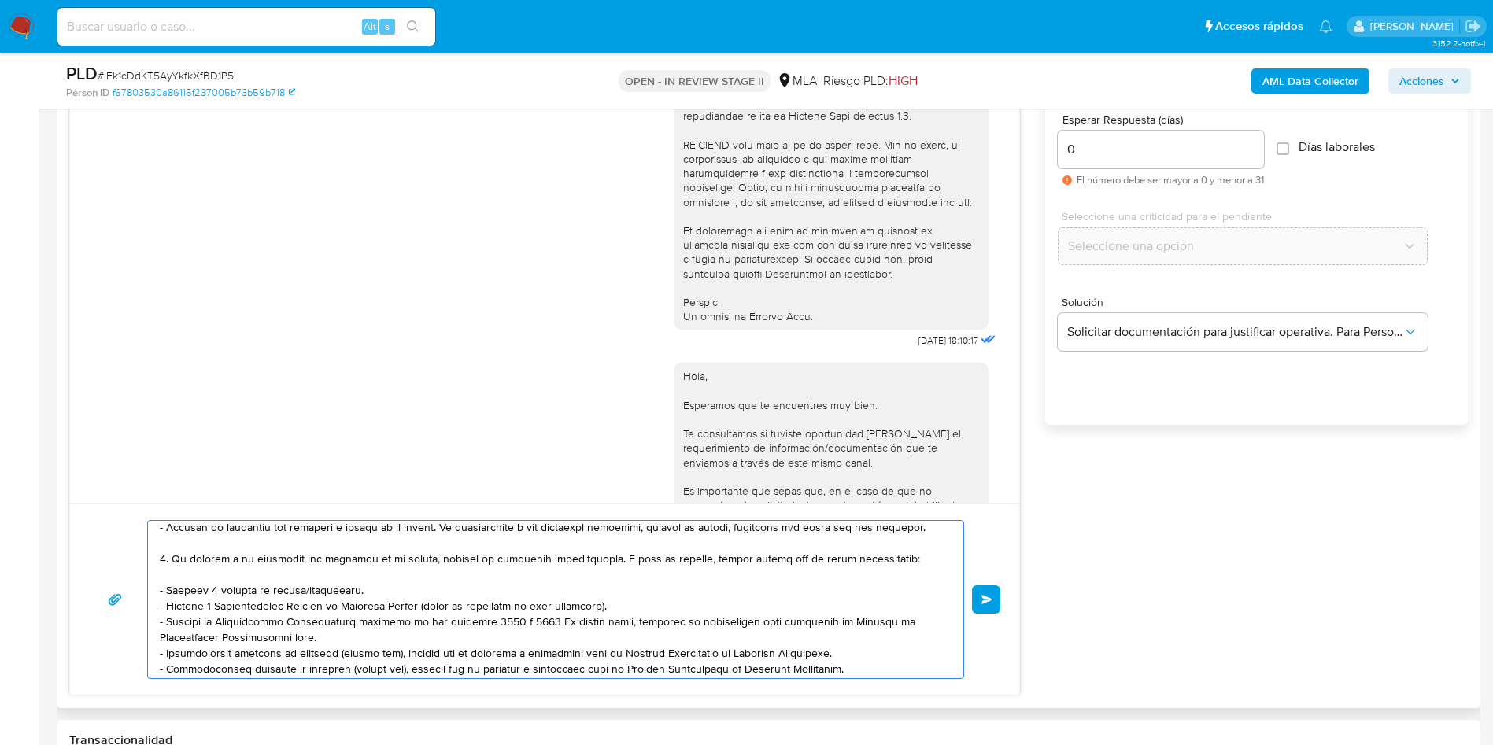
scroll to position [0, 0]
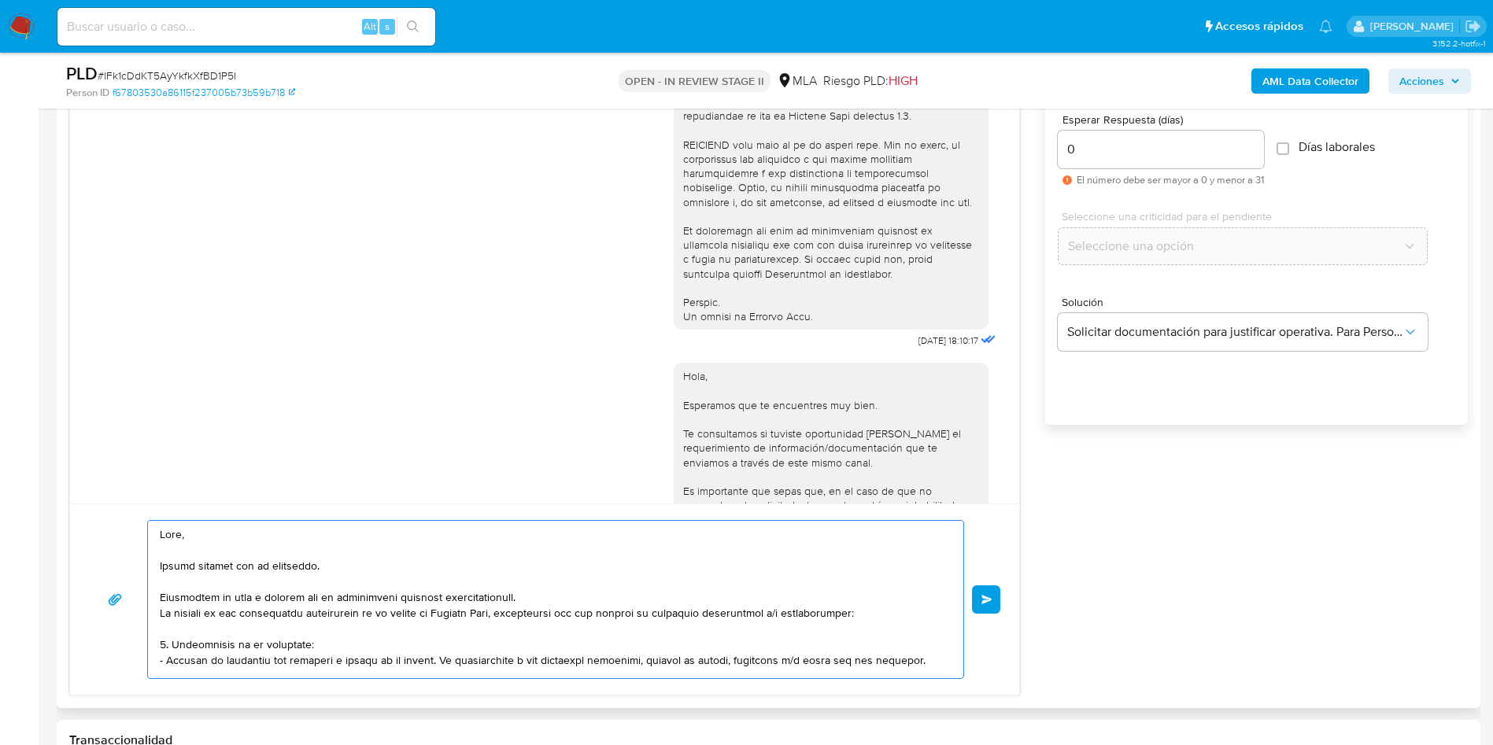
drag, startPoint x: 224, startPoint y: 621, endPoint x: 58, endPoint y: 430, distance: 252.8
click at [58, 430] on div "Historial CX Soluciones Chat Id Estado Fecha de creación Origen Proceso • 38733…" at bounding box center [769, 345] width 1424 height 725
type textarea "Hola, Muchas gracias por la respuesta. Analizamos tu caso y notamos que la info…"
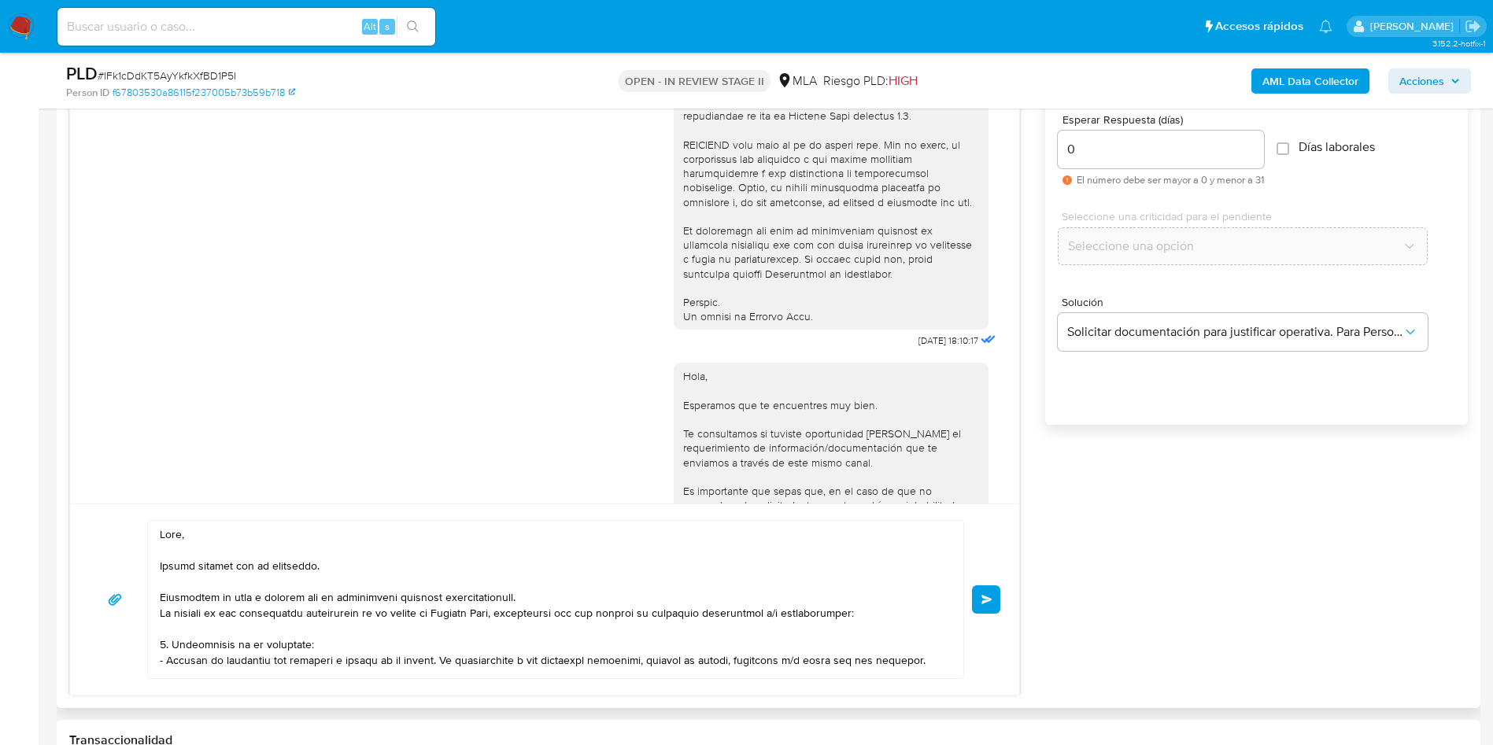
click at [984, 595] on span "Enviar" at bounding box center [987, 599] width 11 height 9
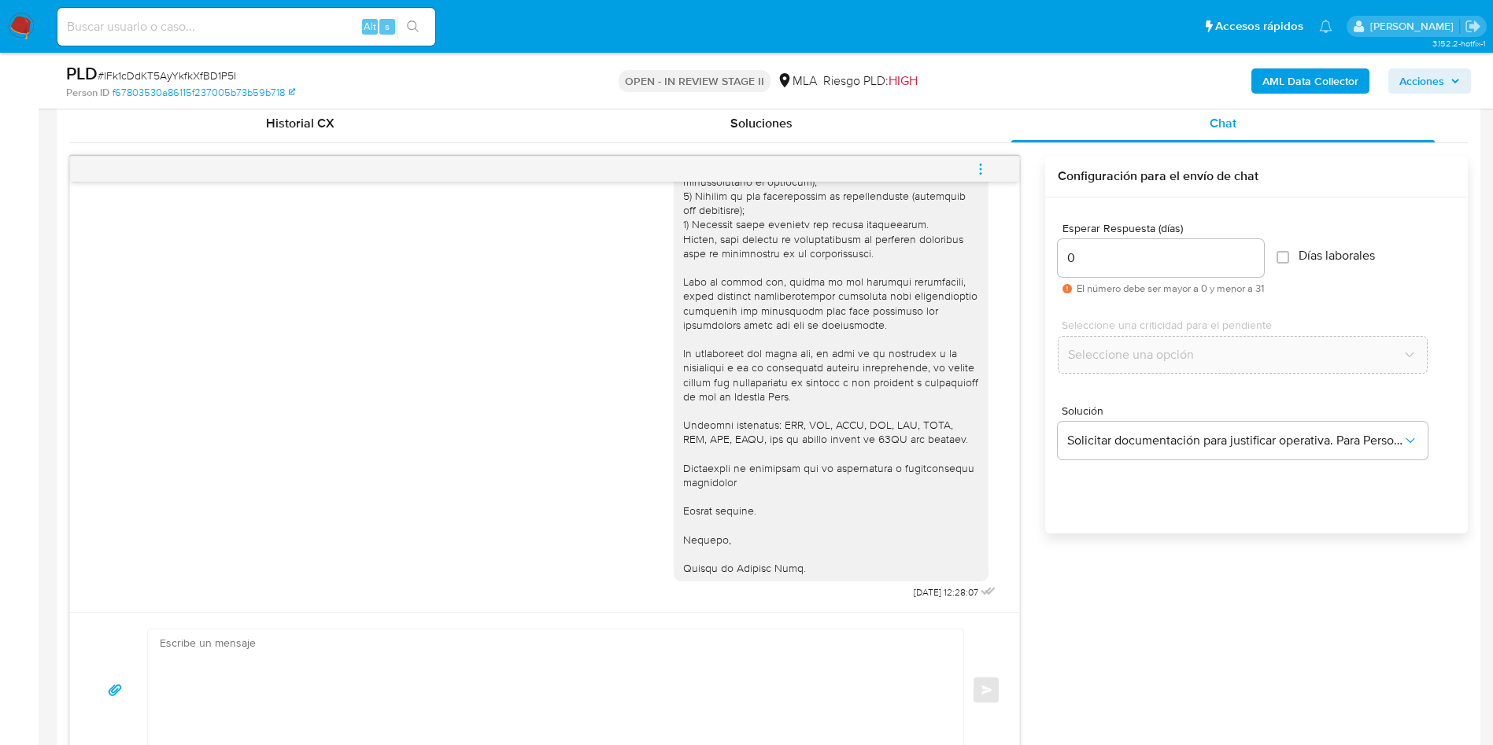
scroll to position [734, 0]
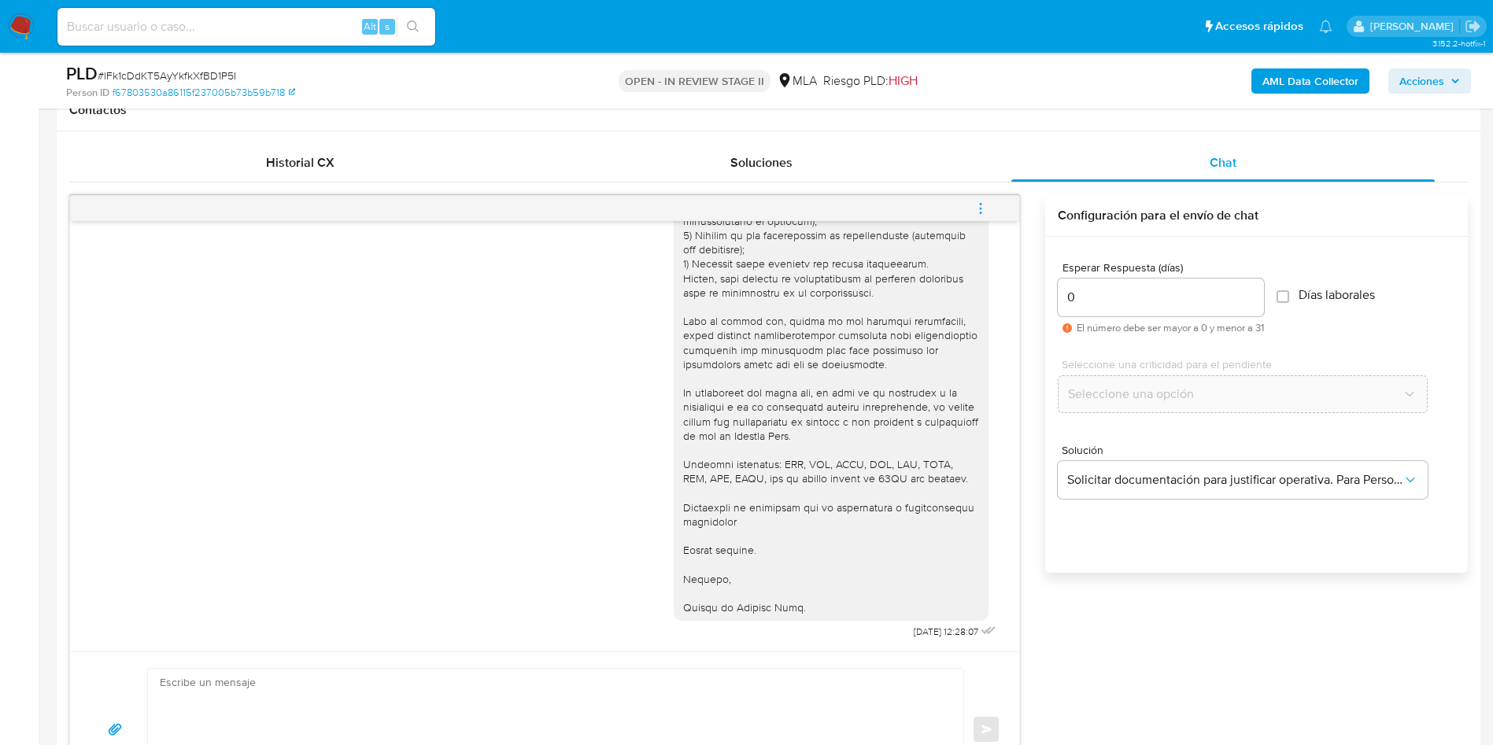
click at [981, 211] on icon "menu-action" at bounding box center [981, 209] width 14 height 14
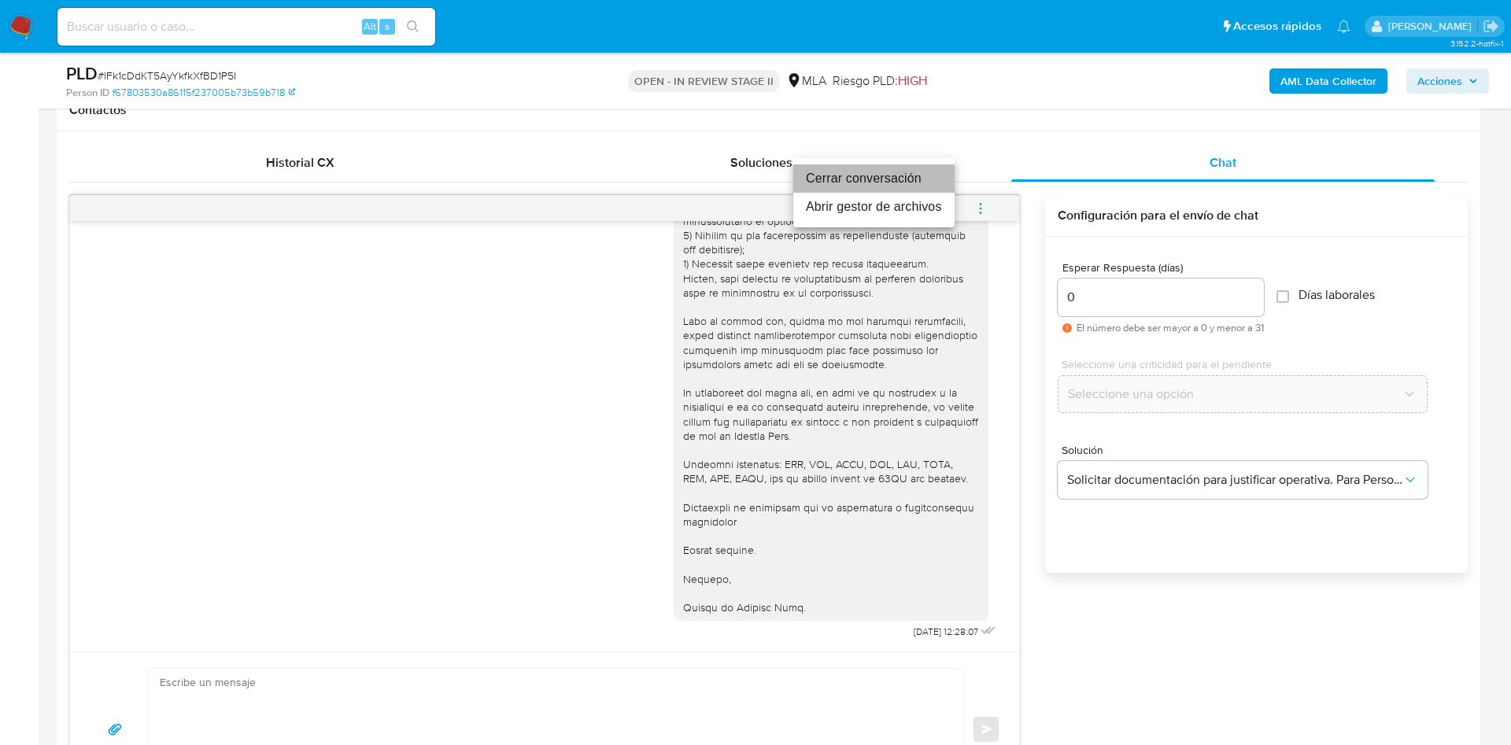
click at [911, 186] on li "Cerrar conversación" at bounding box center [873, 179] width 161 height 28
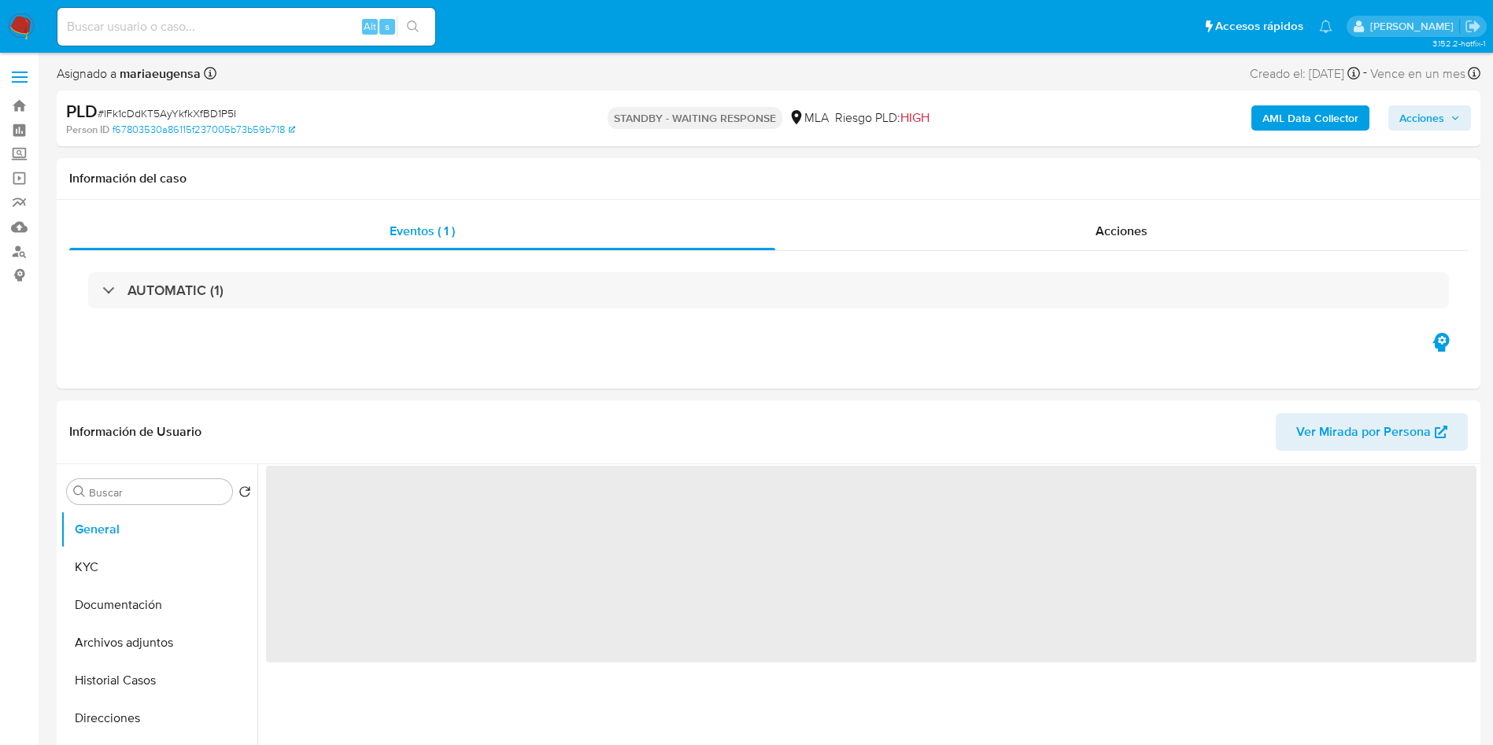
click at [216, 113] on span "# lFk1cDdKT5AyYkfkXfBD1P5I" at bounding box center [167, 113] width 139 height 16
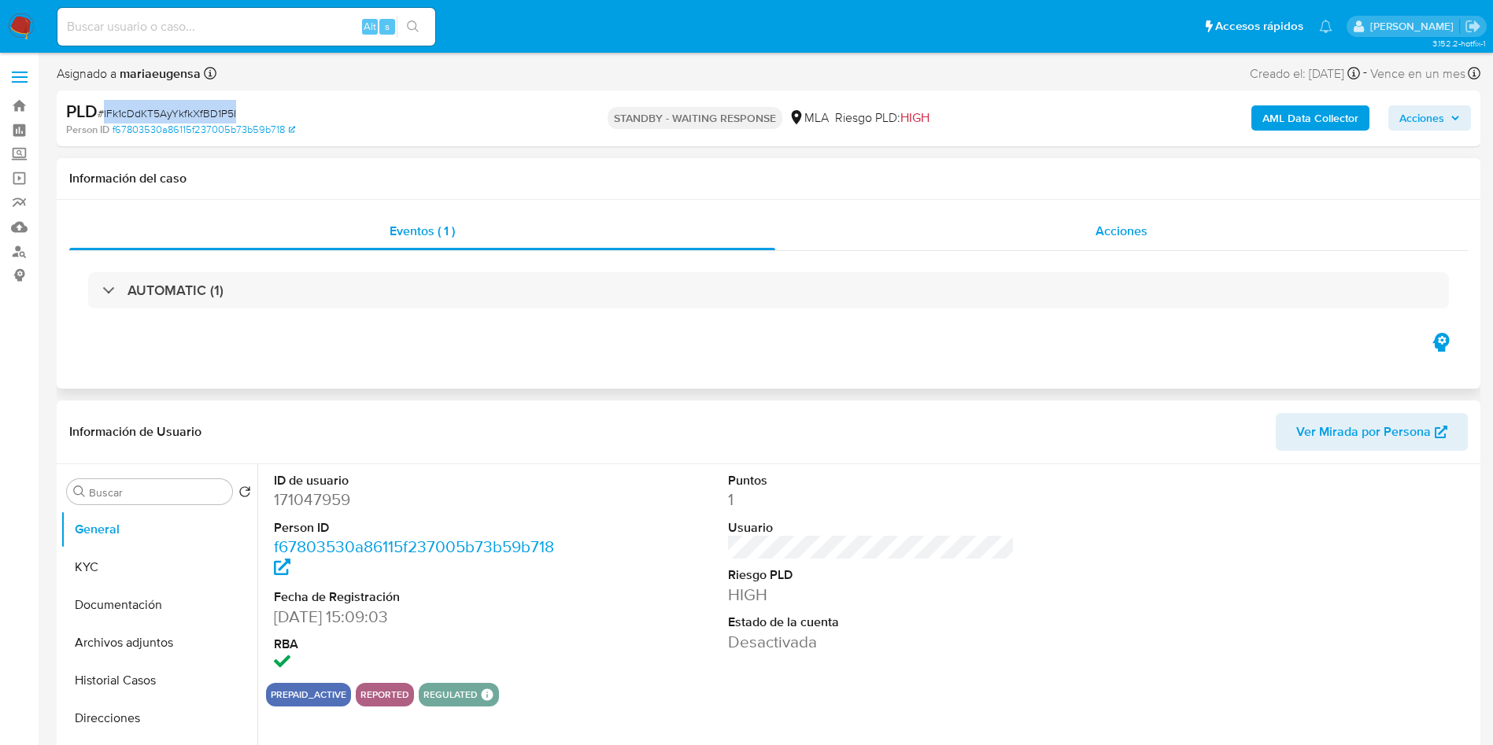
select select "10"
click at [1003, 240] on div "Acciones" at bounding box center [1121, 232] width 693 height 38
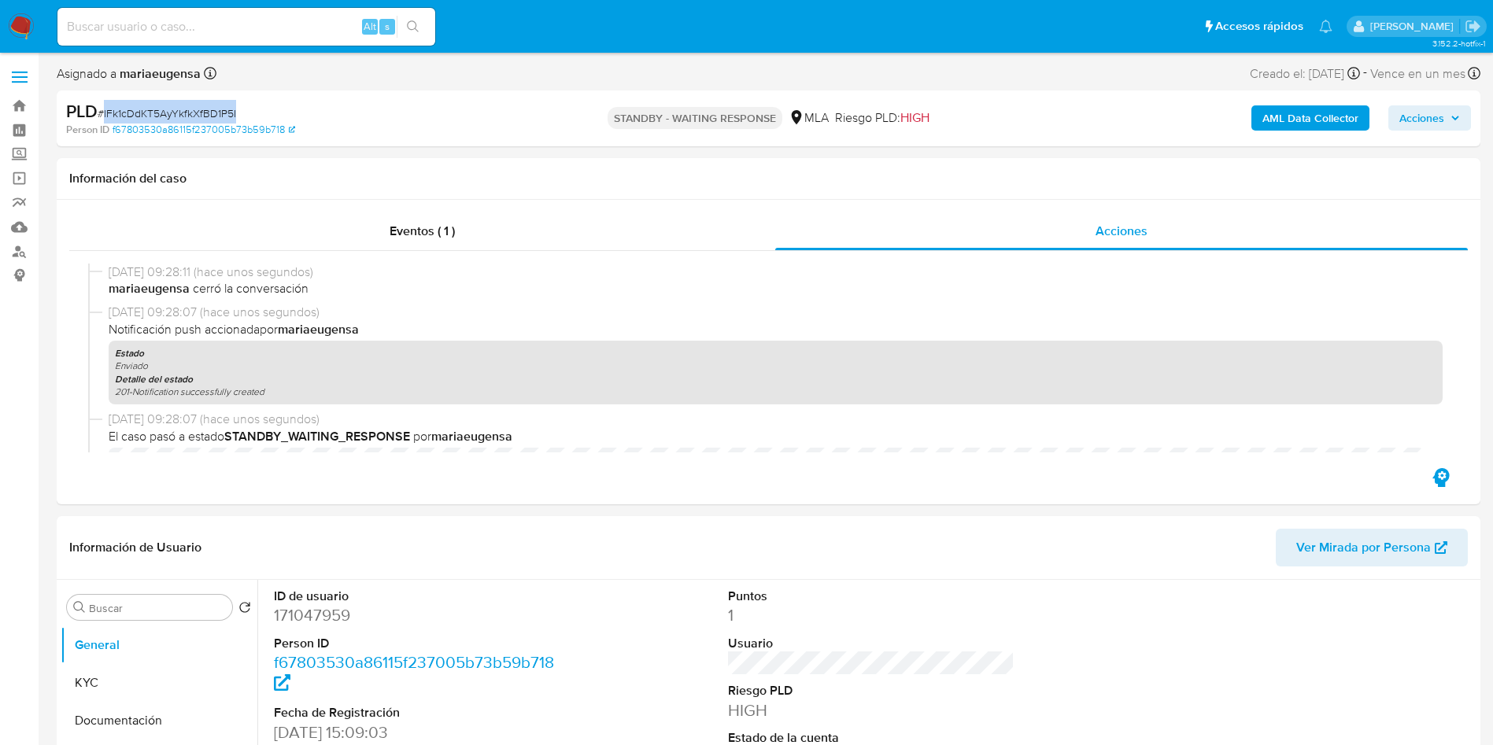
scroll to position [24, 0]
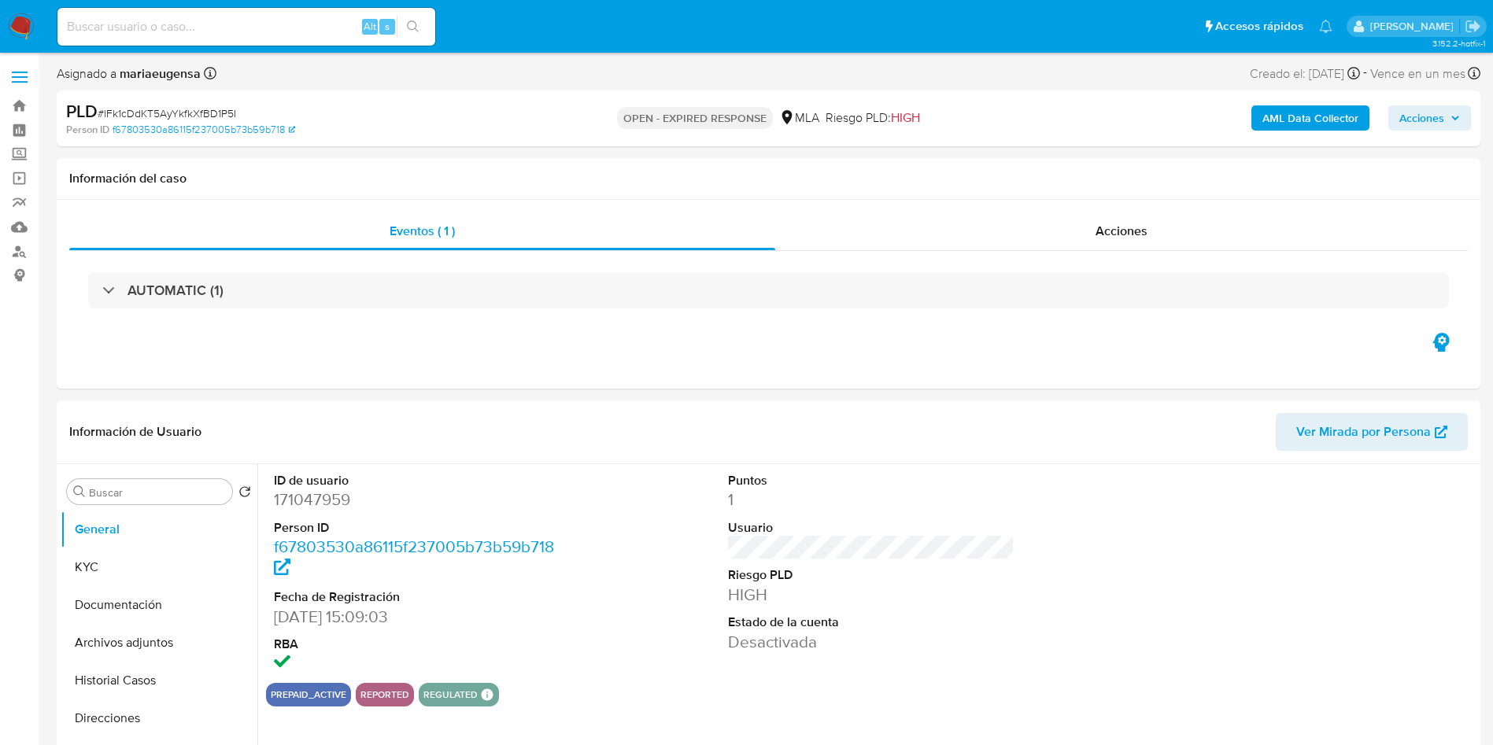
select select "10"
click at [201, 120] on div "PLD # lFk1cDdKT5AyYkfkXfBD1P5I Person ID f67803530a86115f237005b73b59b718" at bounding box center [298, 118] width 464 height 37
click at [200, 114] on span "# lFk1cDdKT5AyYkfkXfBD1P5I" at bounding box center [167, 113] width 139 height 16
copy span "lFk1cDdKT5AyYkfkXfBD1P5I"
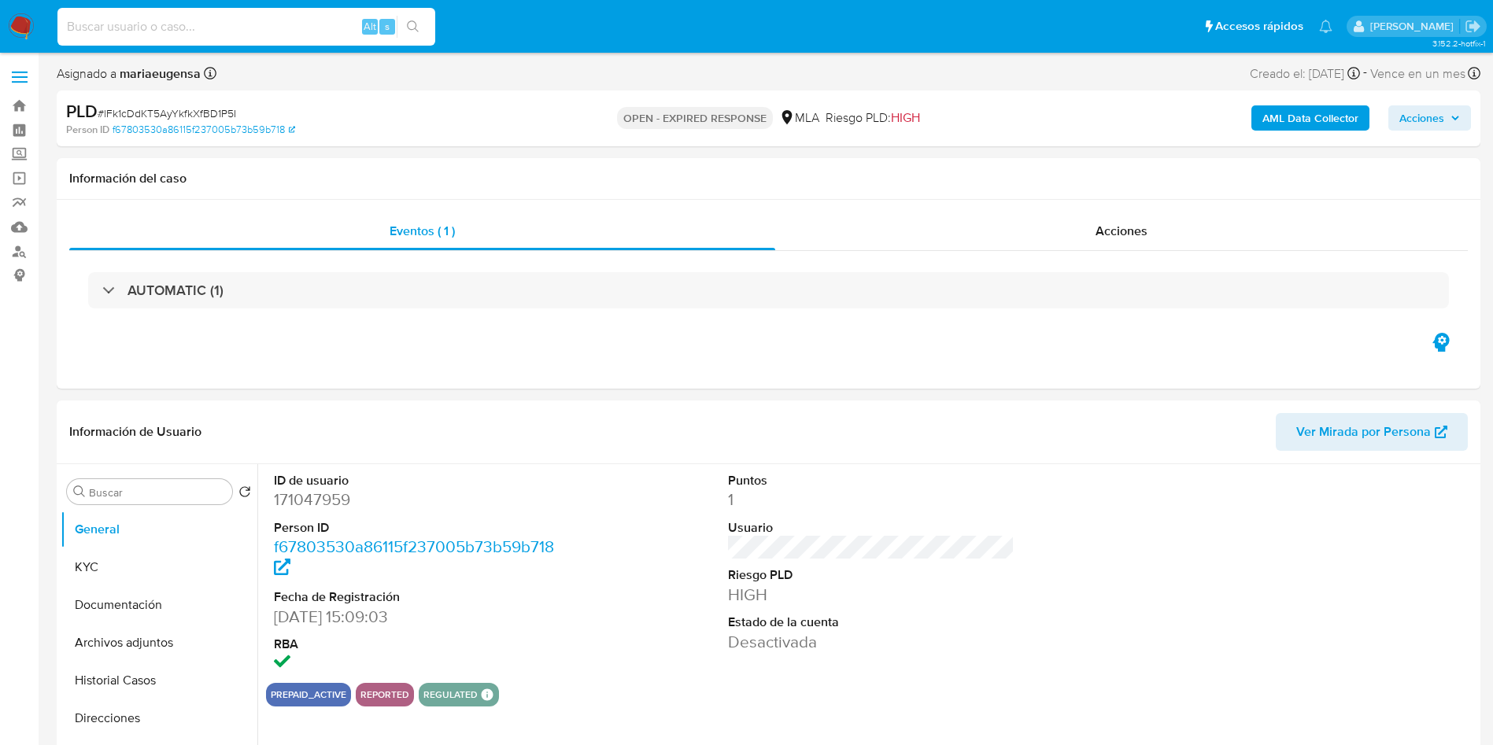
click at [215, 25] on input at bounding box center [246, 27] width 378 height 20
paste input "lFk1cDdKT5AyYkfkXfBD1P5I"
type input "lFk1cDdKT5AyYkfkXfBD1P5I"
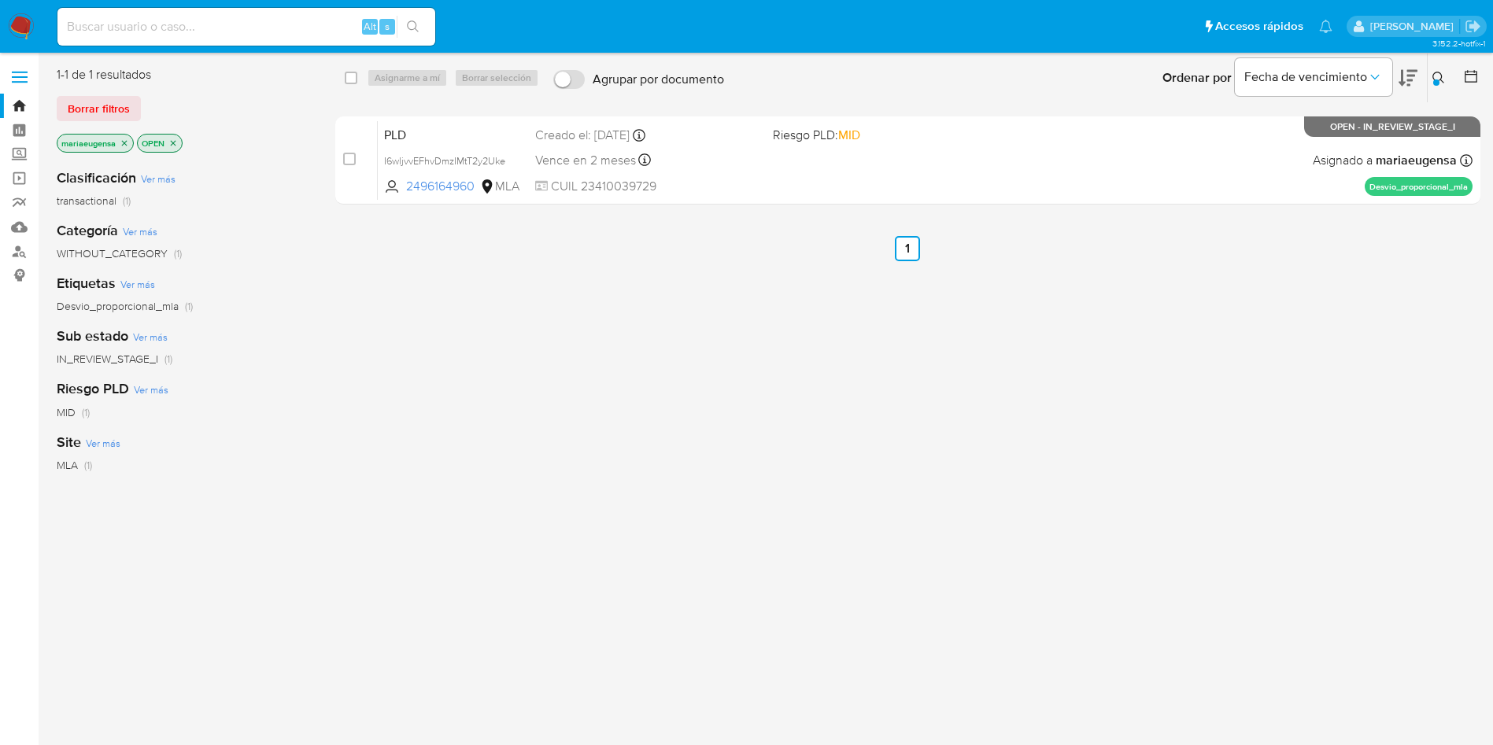
drag, startPoint x: 1439, startPoint y: 77, endPoint x: 1326, endPoint y: 120, distance: 121.1
click at [1439, 78] on icon at bounding box center [1439, 78] width 13 height 13
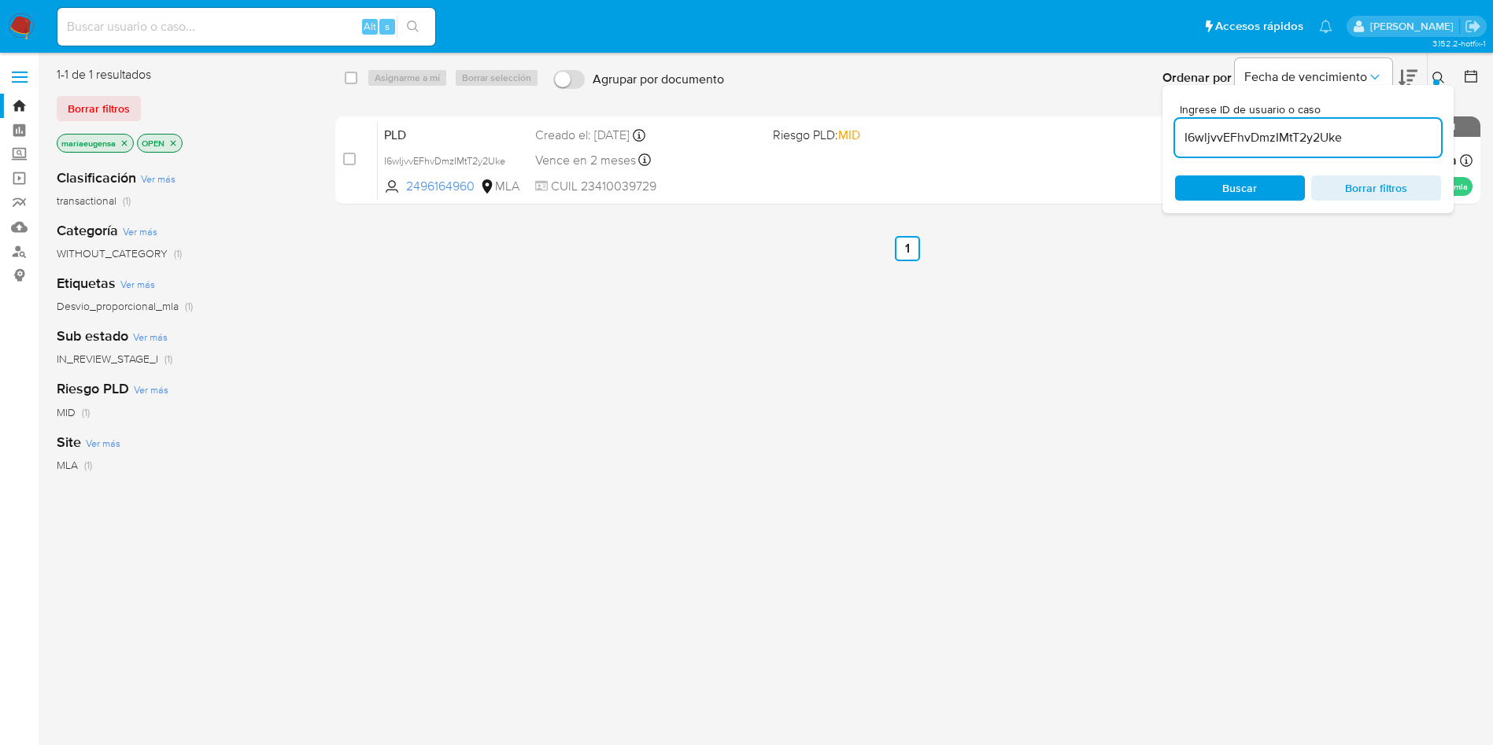
click at [1275, 141] on input "I6wljvvEFhvDmzIMtT2y2Uke" at bounding box center [1308, 138] width 266 height 20
type input "I6wljvvEFhvDmzlFk1cDdKT5AyYkfkXfBD1P5IIMtT2y2Uke"
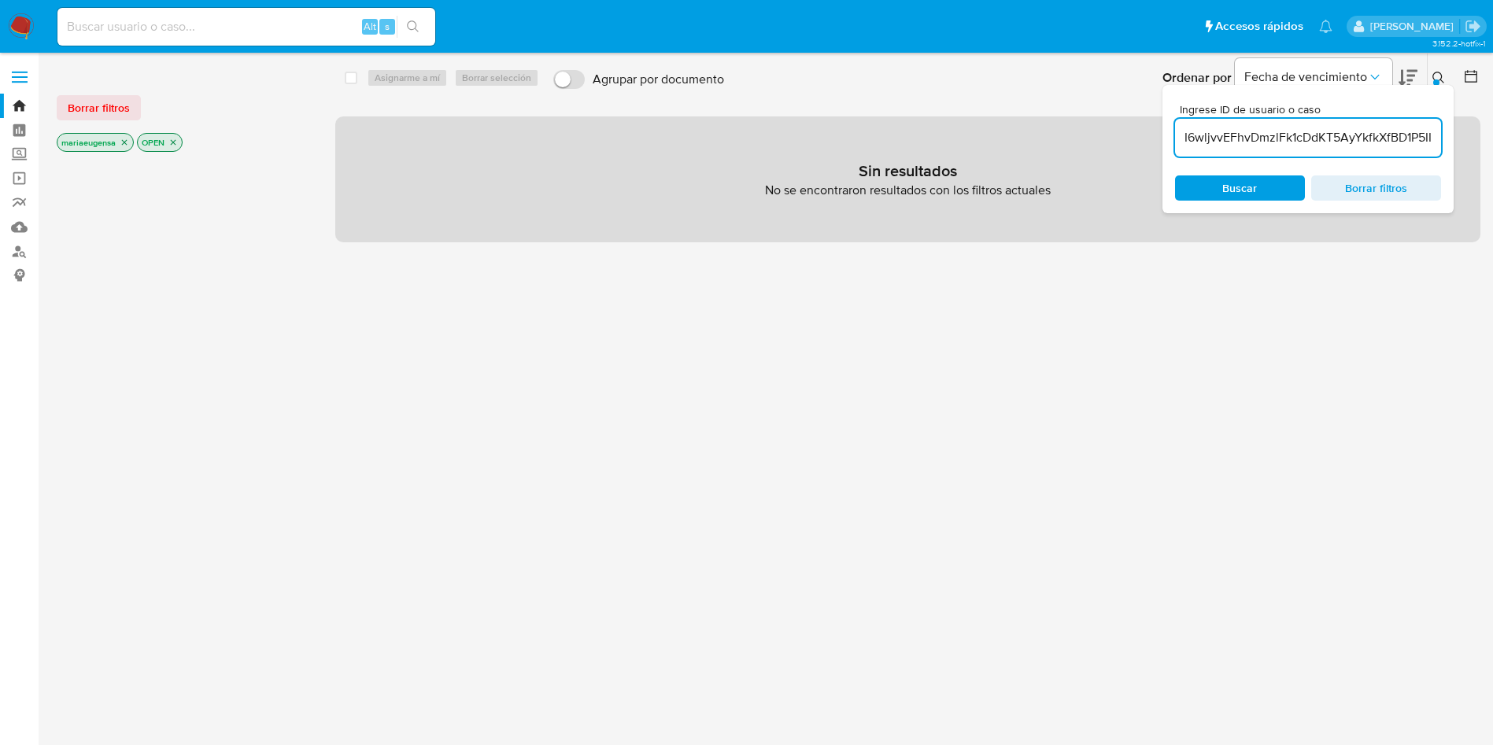
click at [1333, 128] on input "I6wljvvEFhvDmzlFk1cDdKT5AyYkfkXfBD1P5IIMtT2y2Uke" at bounding box center [1308, 138] width 266 height 20
paste input "lFk1cDdKT5AyYkfkXfBD1P5I"
type input "lFk1cDdKT5AyYkfkXfBD1P5I"
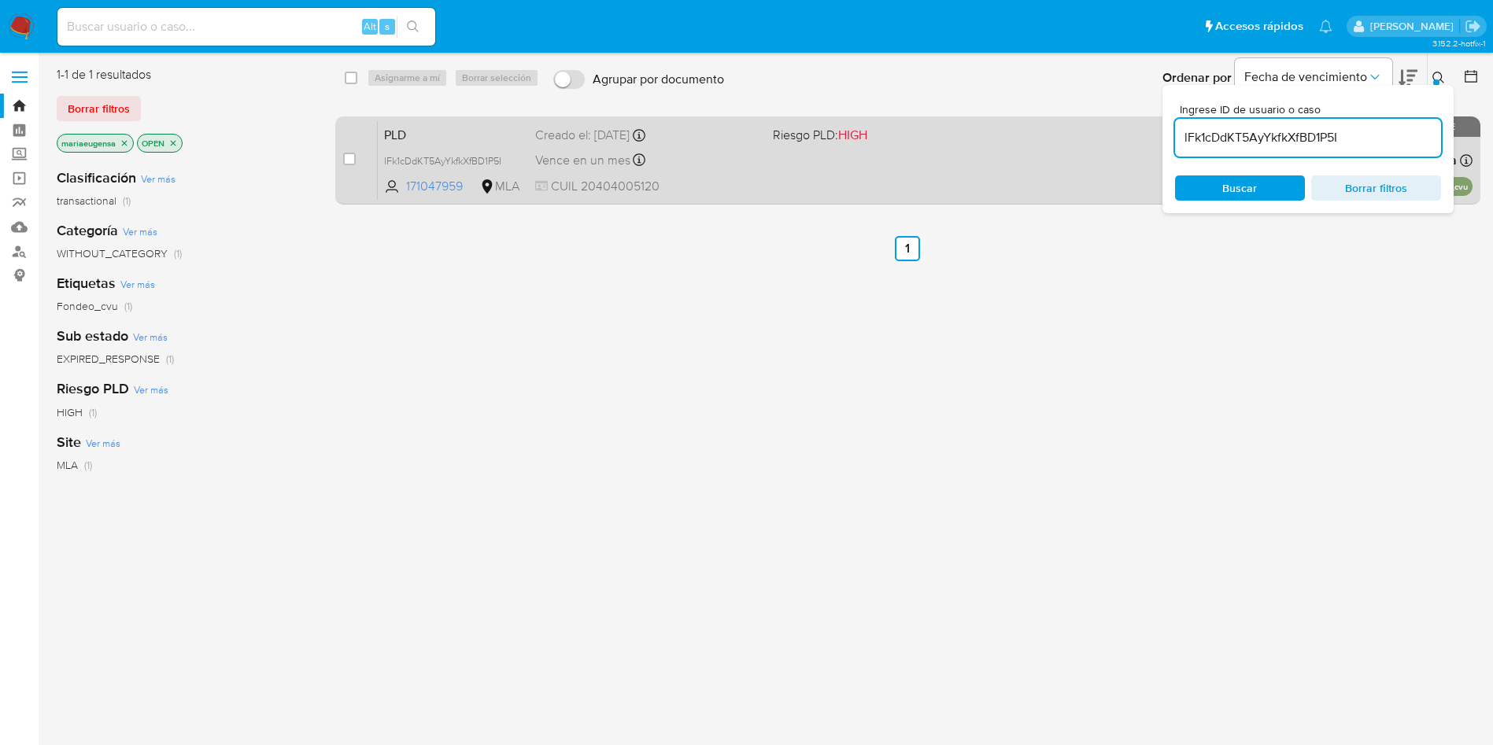
drag, startPoint x: 348, startPoint y: 159, endPoint x: 355, endPoint y: 129, distance: 30.7
click at [349, 154] on input "checkbox" at bounding box center [349, 159] width 13 height 13
checkbox input "true"
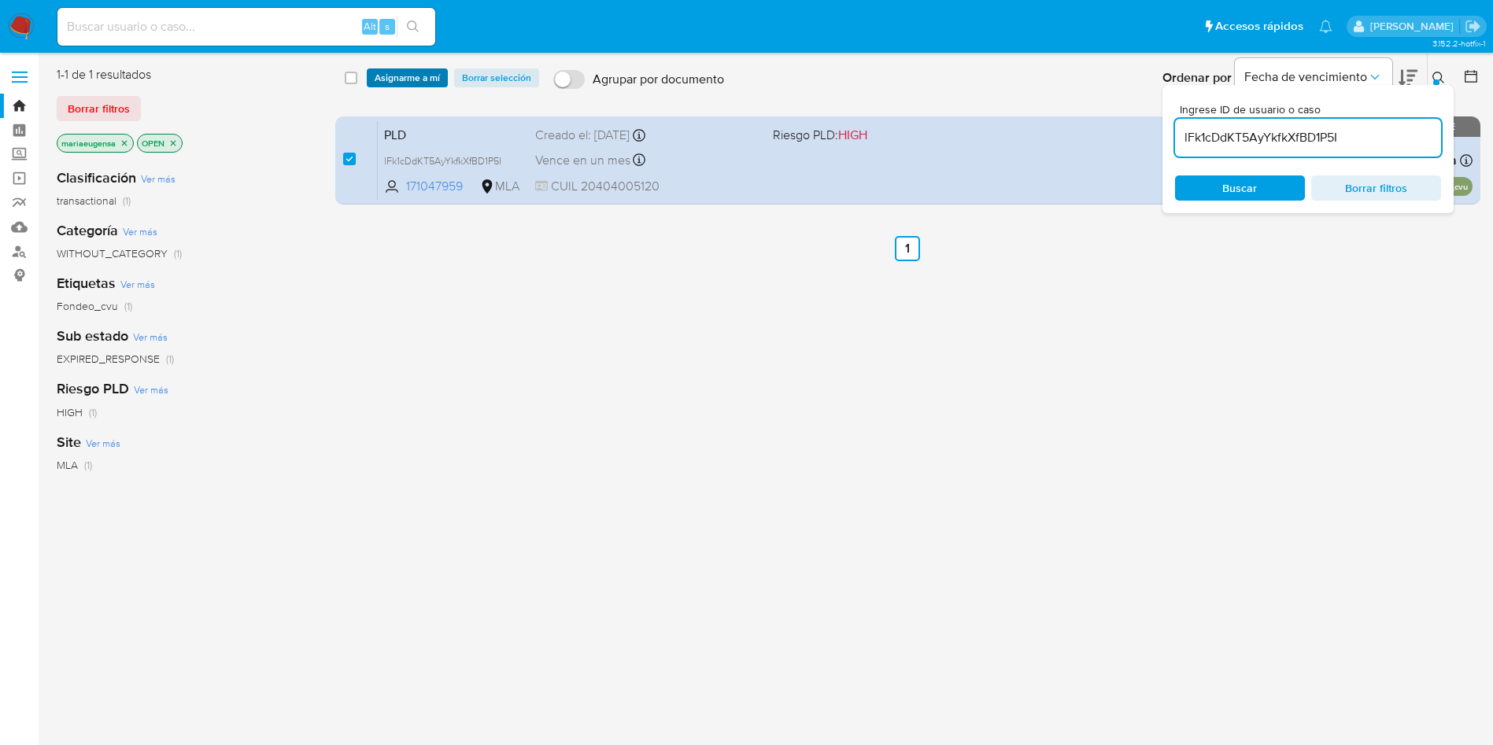
click at [394, 79] on span "Asignarme a mí" at bounding box center [407, 78] width 65 height 16
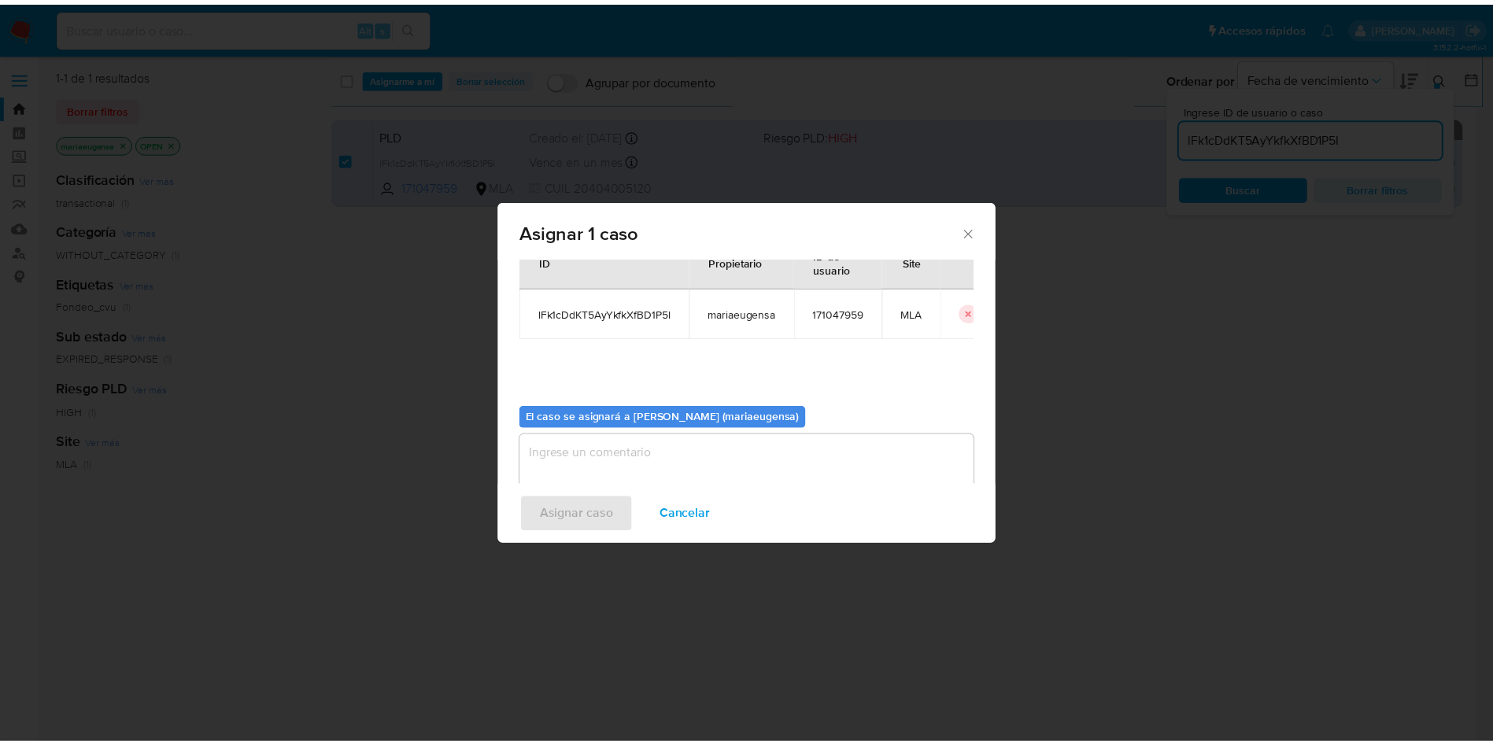
scroll to position [82, 0]
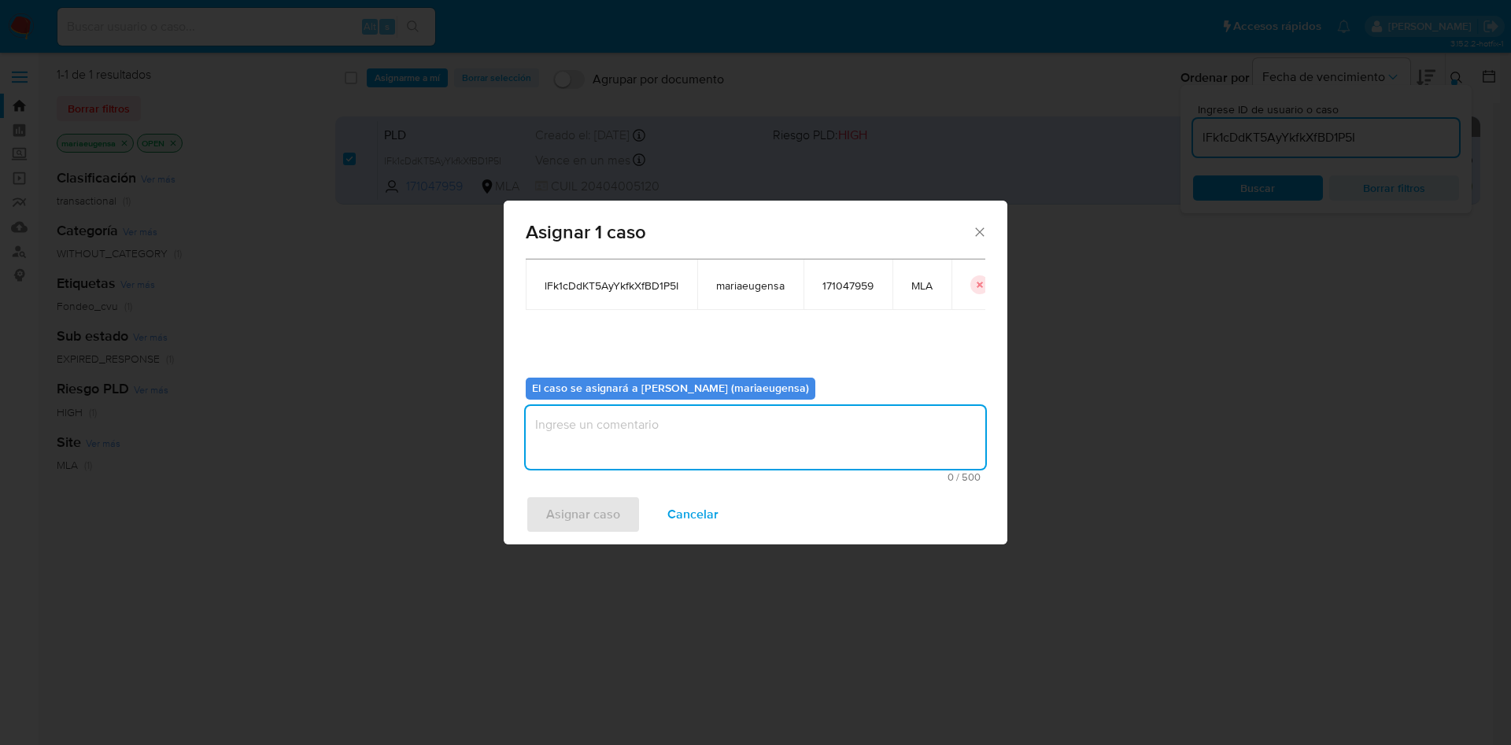
drag, startPoint x: 610, startPoint y: 437, endPoint x: 607, endPoint y: 468, distance: 30.9
click at [609, 437] on textarea "assign-modal" at bounding box center [756, 437] width 460 height 63
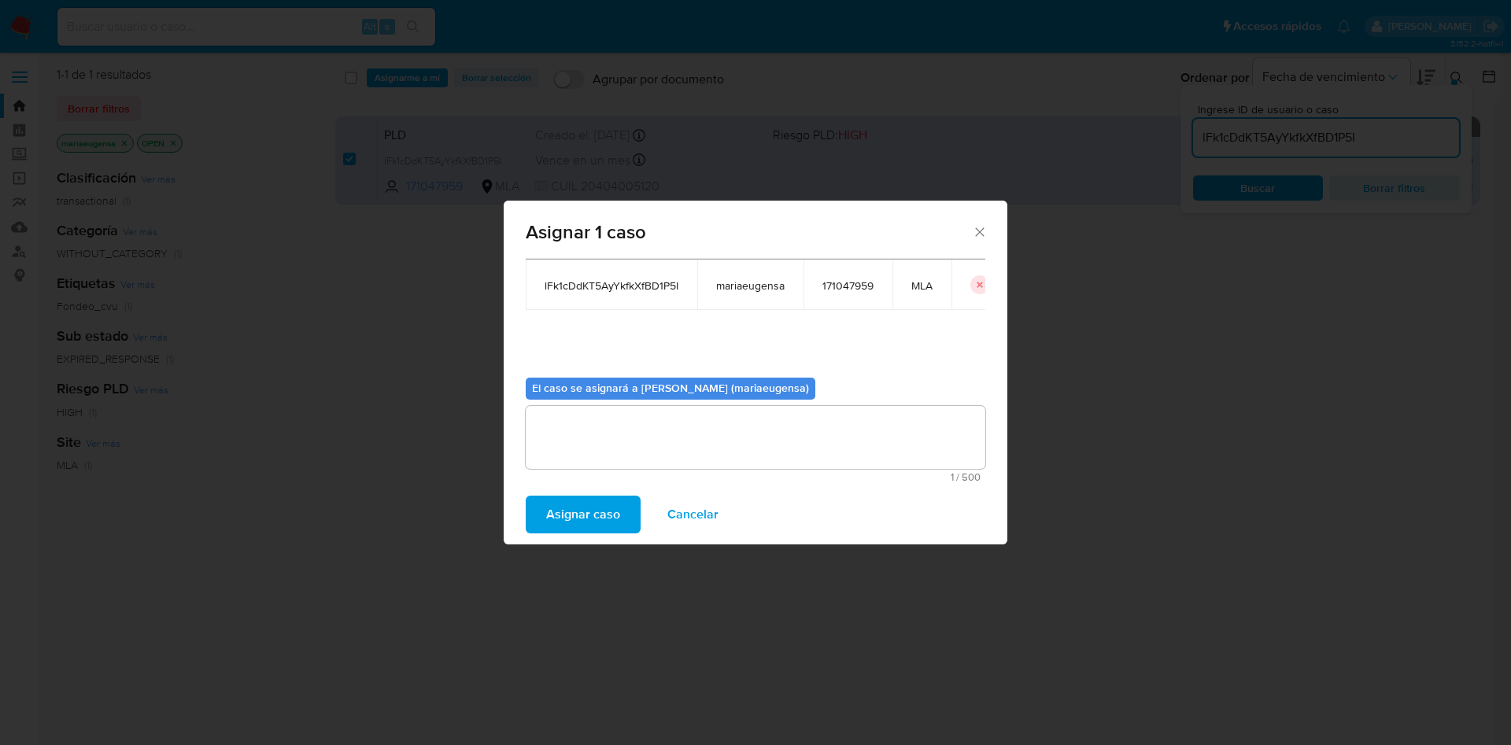
click at [599, 509] on span "Asignar caso" at bounding box center [583, 514] width 74 height 35
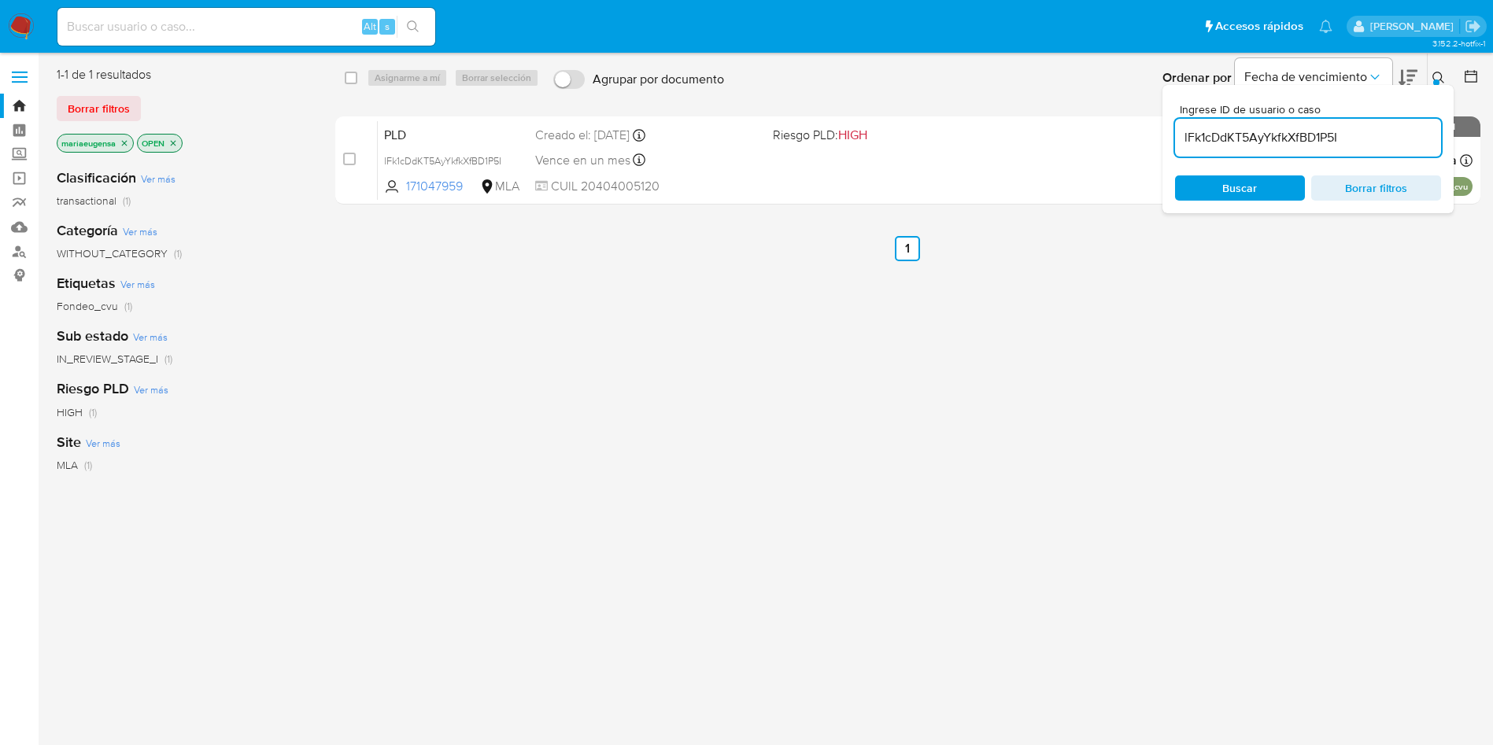
click at [1436, 81] on div at bounding box center [1436, 83] width 6 height 6
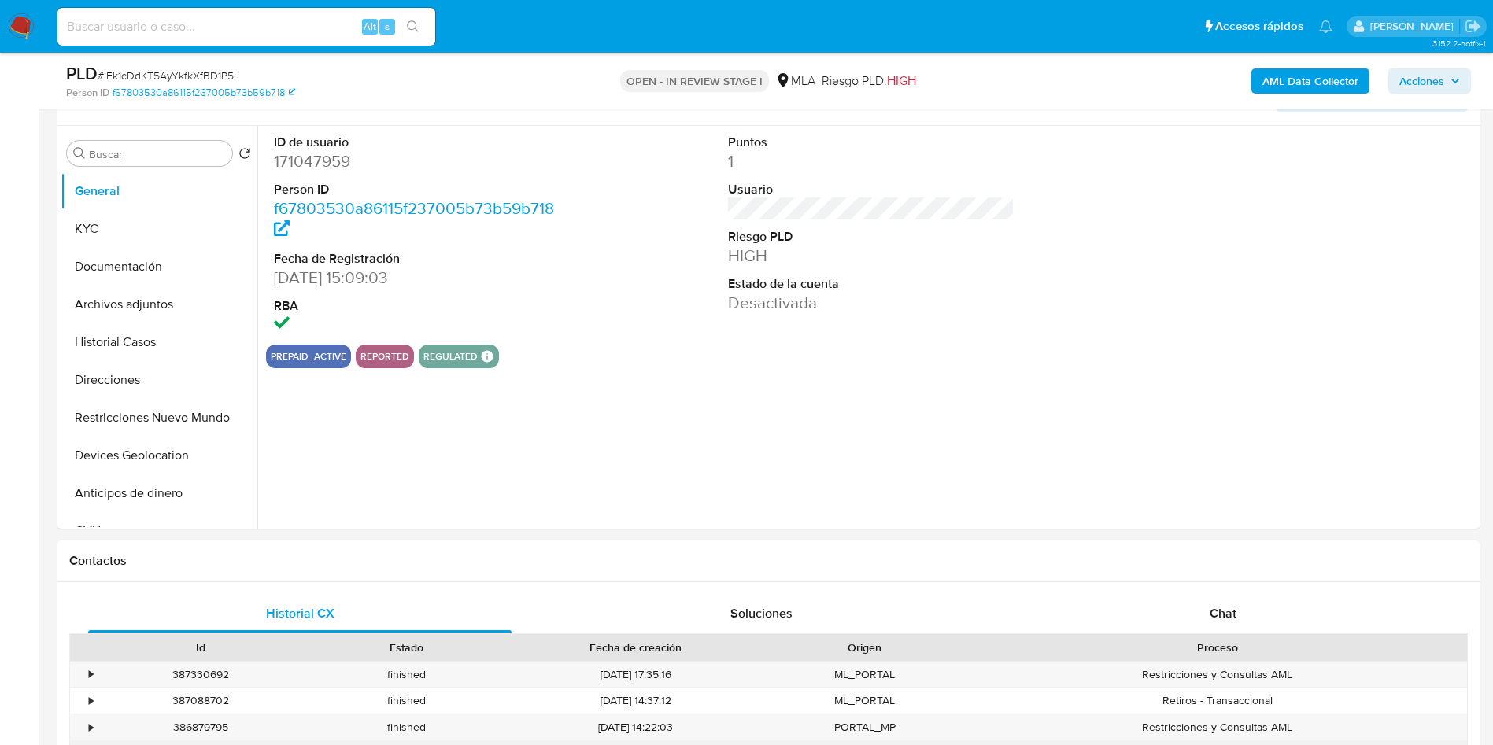
select select "10"
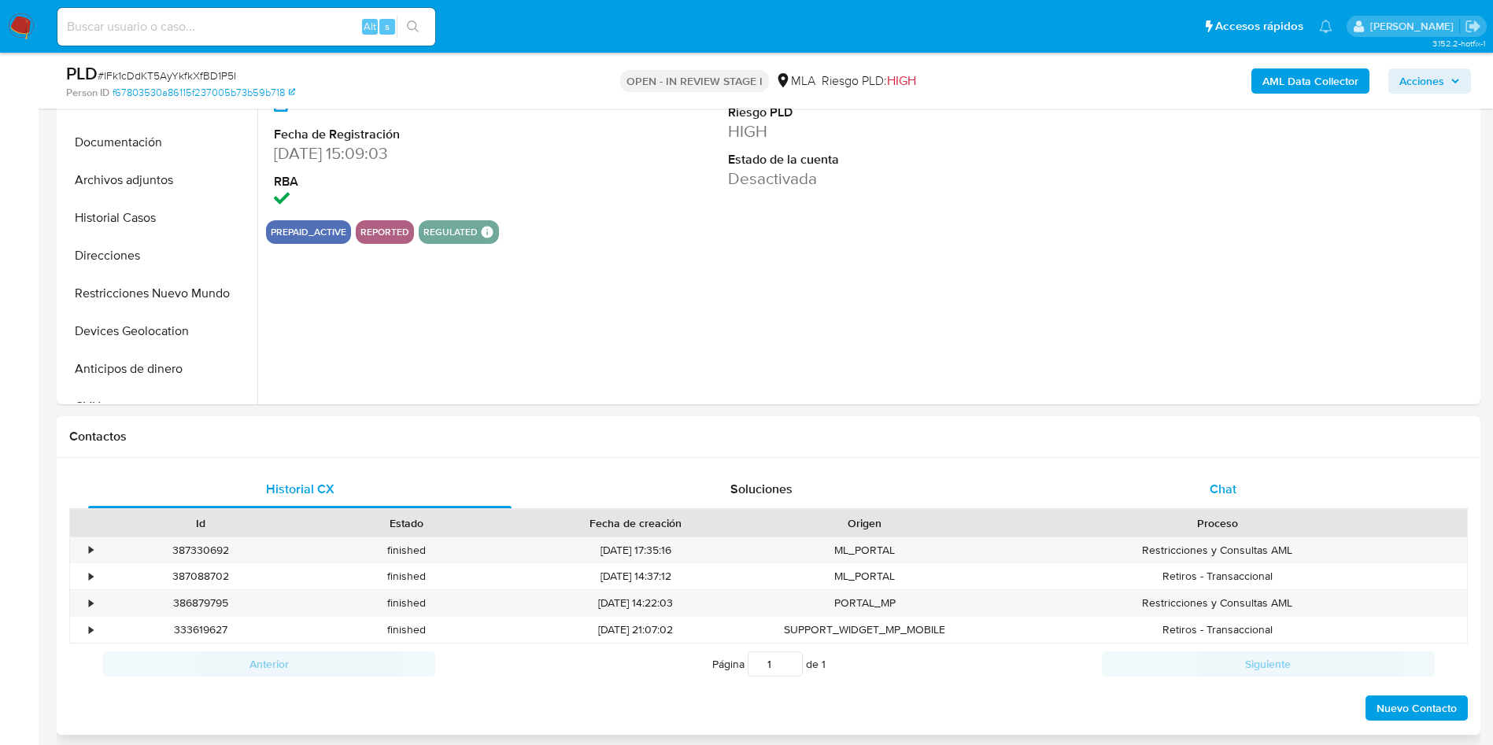
click at [1268, 472] on div "Chat" at bounding box center [1224, 490] width 424 height 38
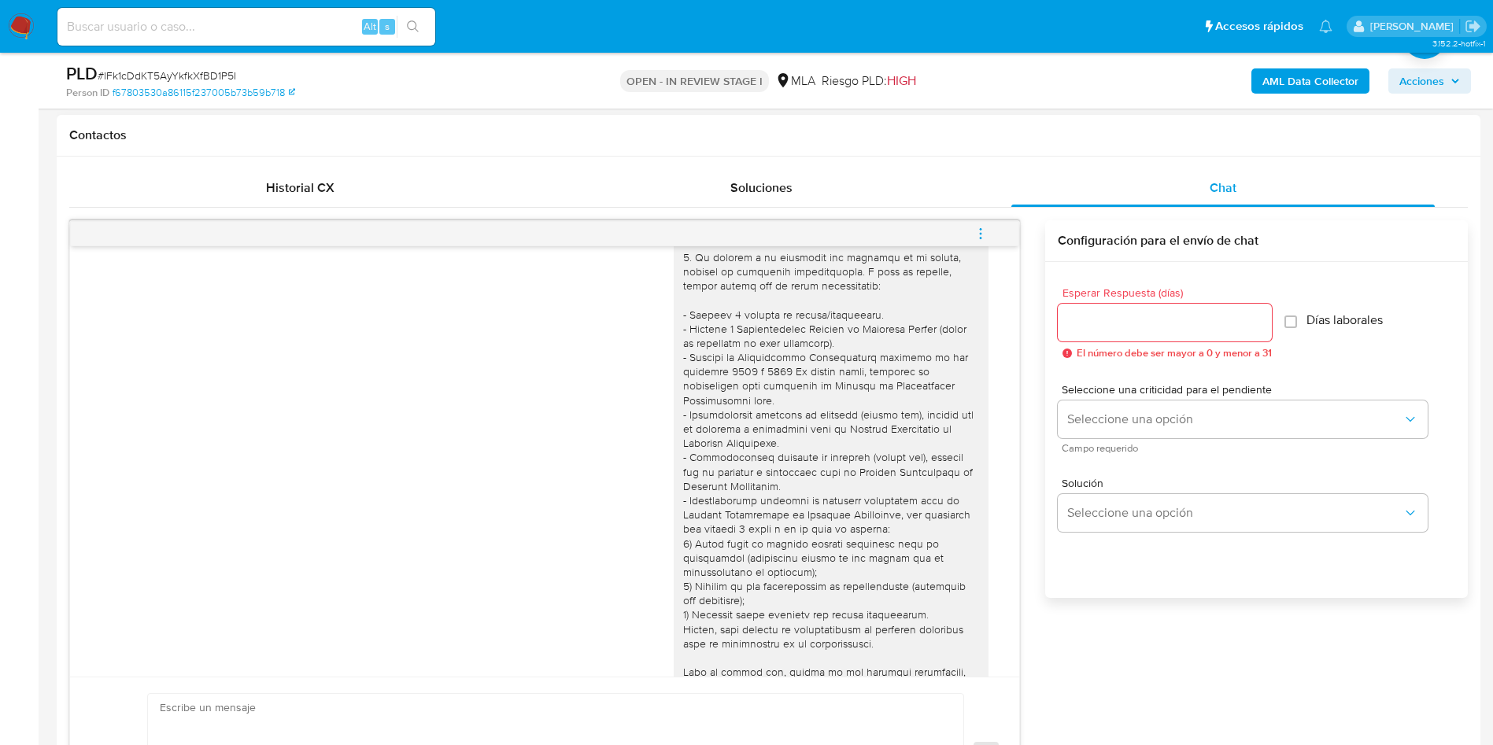
scroll to position [901, 0]
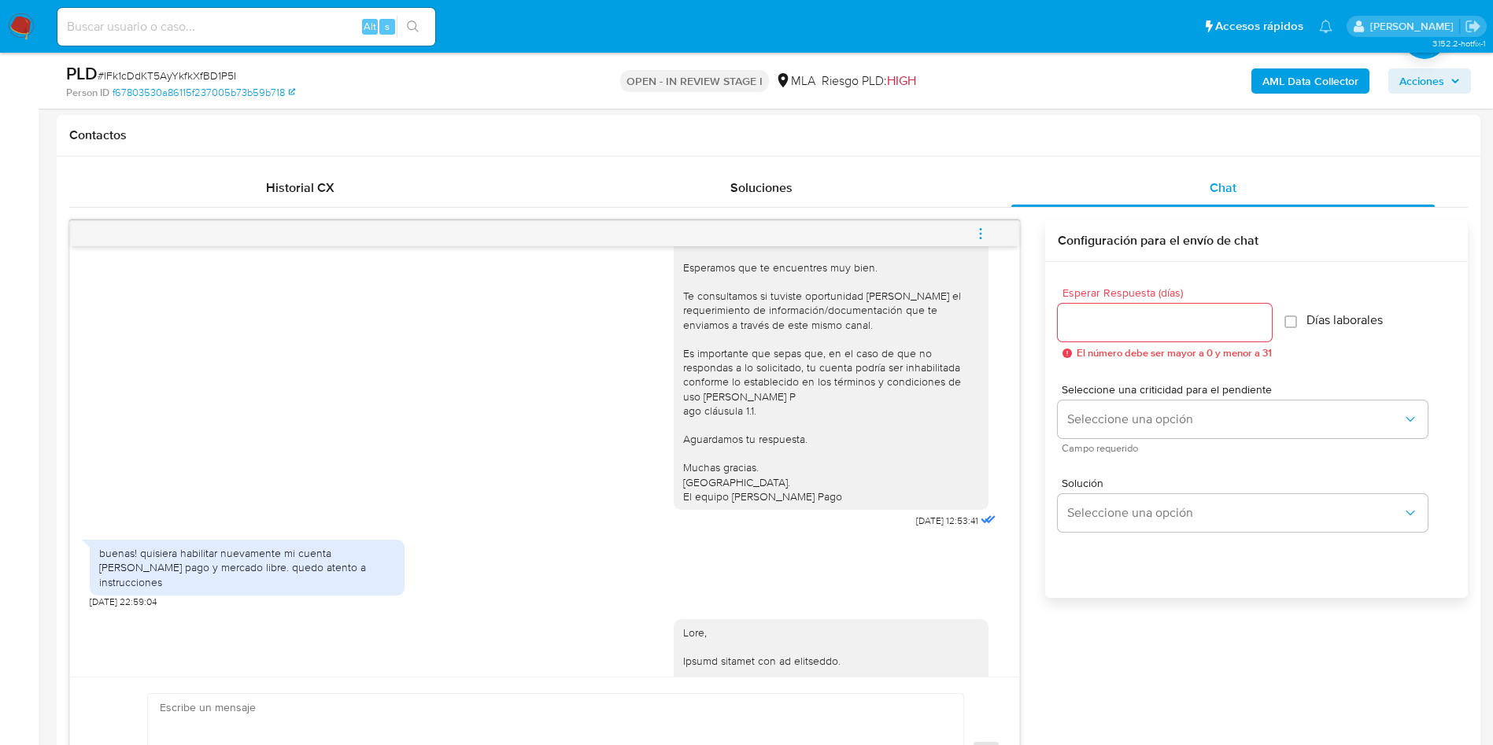
drag, startPoint x: 983, startPoint y: 231, endPoint x: 973, endPoint y: 229, distance: 10.4
click at [981, 229] on icon "menu-action" at bounding box center [981, 234] width 14 height 14
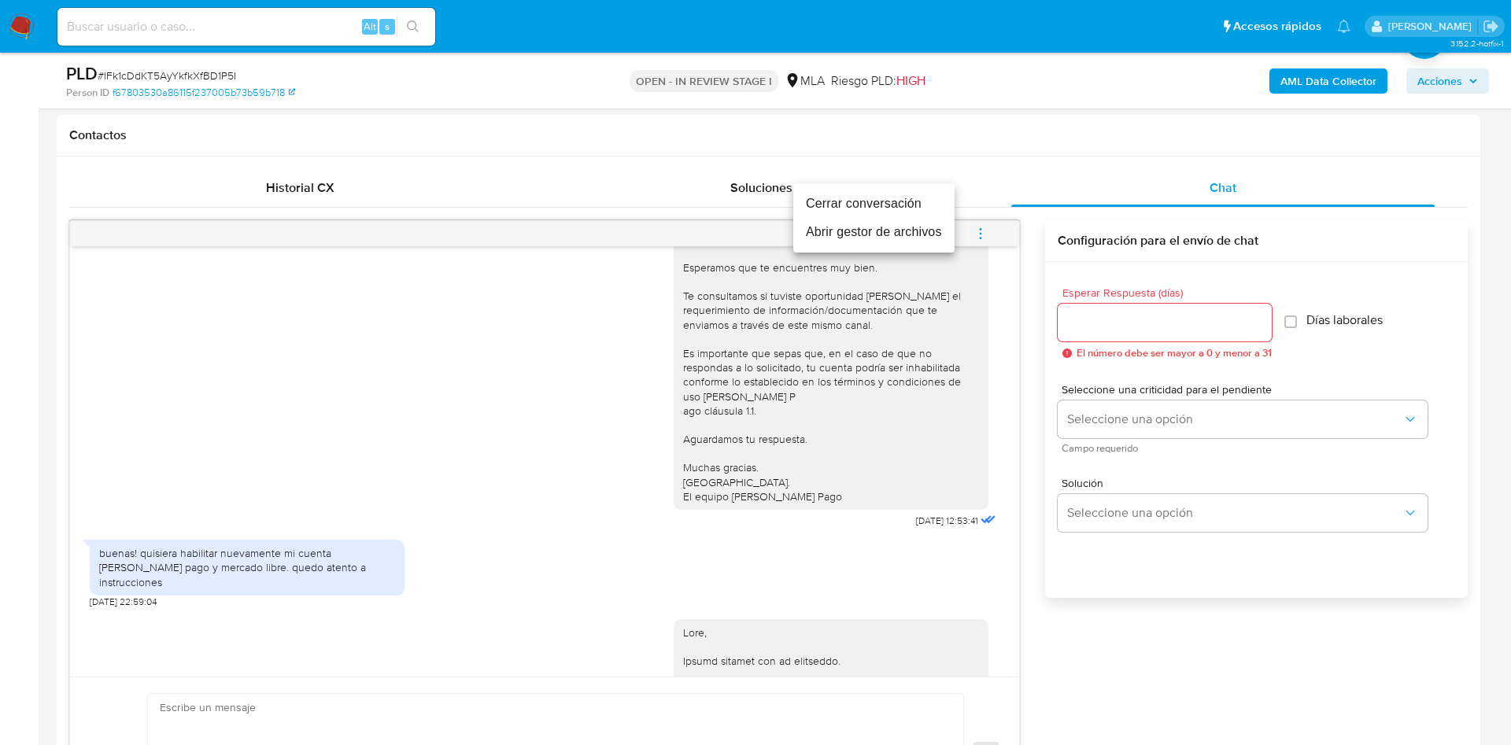
click at [915, 191] on li "Cerrar conversación" at bounding box center [873, 204] width 161 height 28
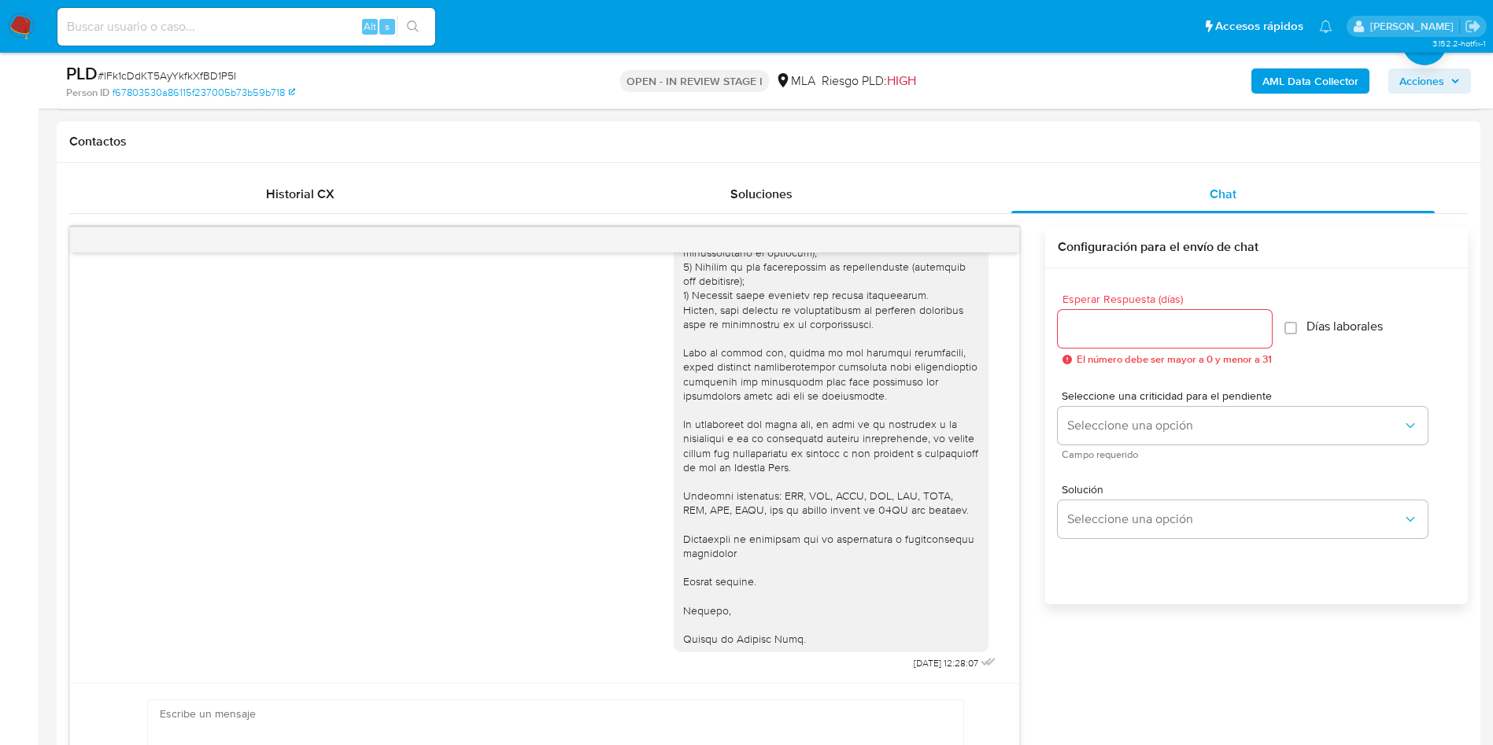
scroll to position [1573, 0]
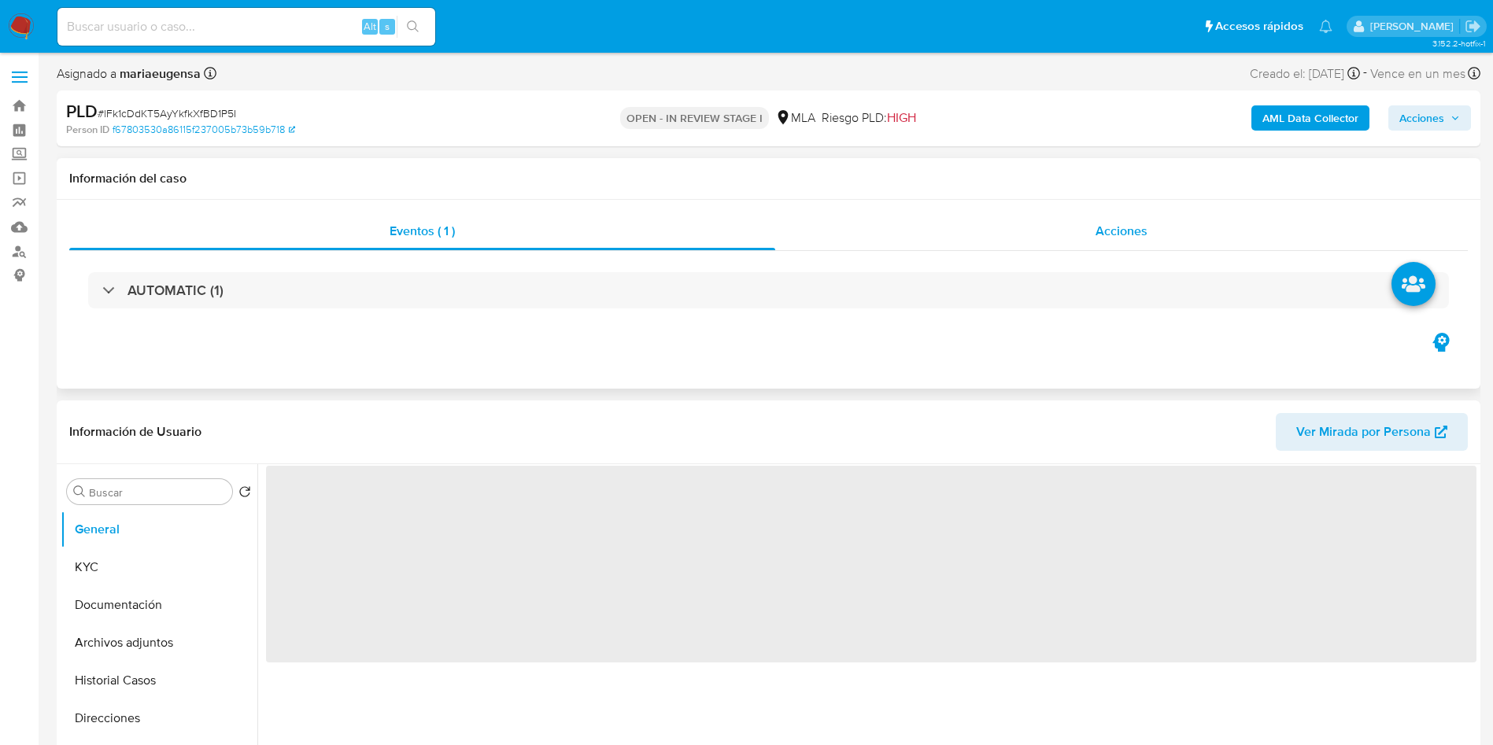
click at [1038, 220] on div "Acciones" at bounding box center [1121, 232] width 693 height 38
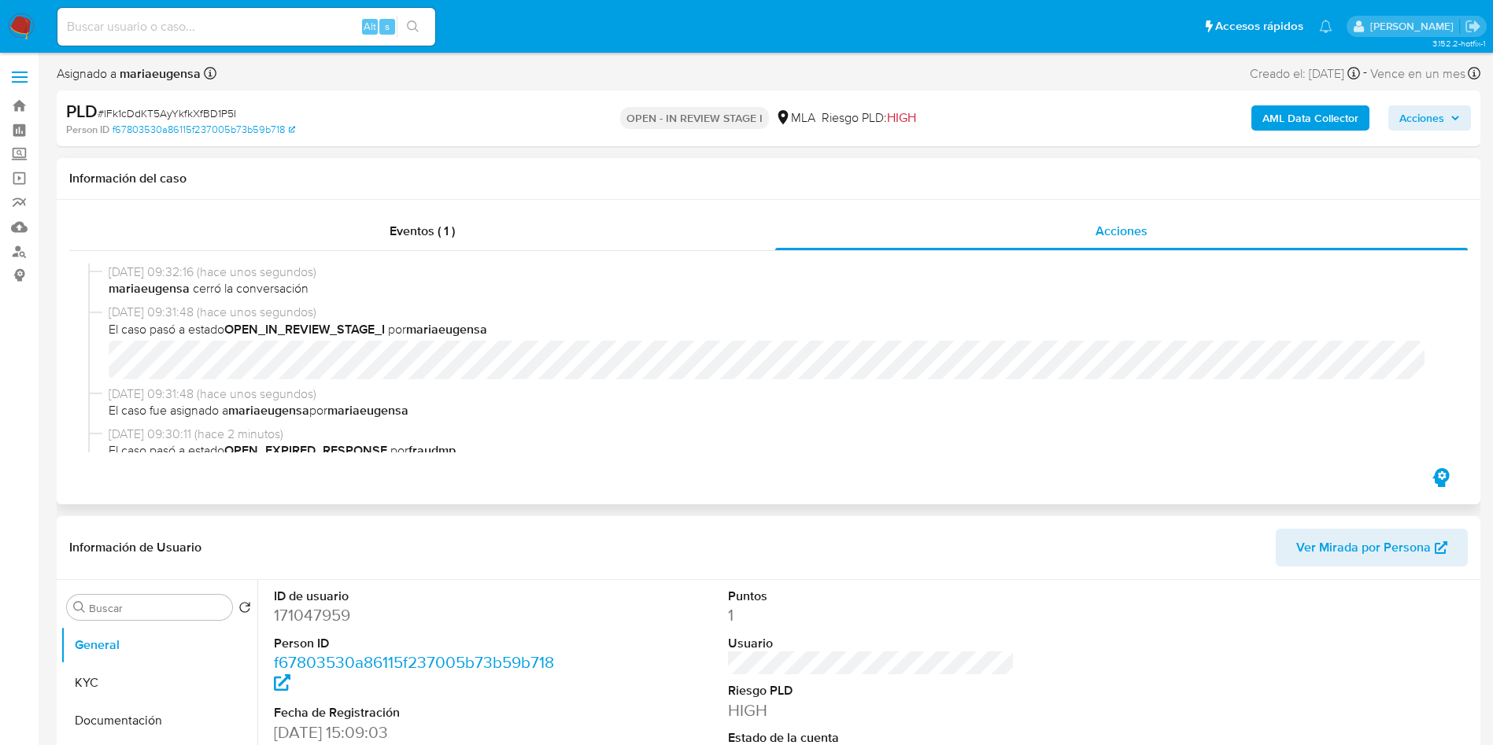
select select "10"
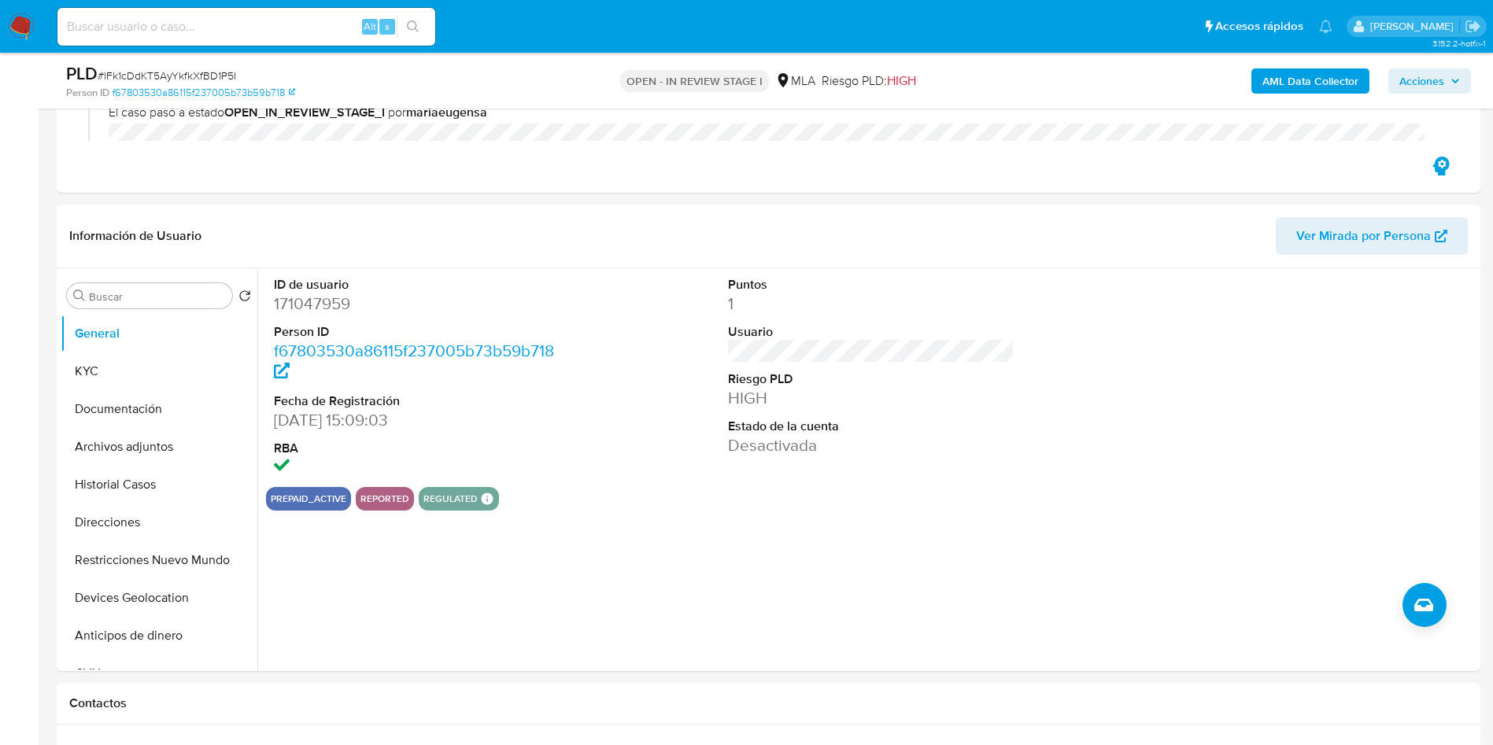
scroll to position [573, 0]
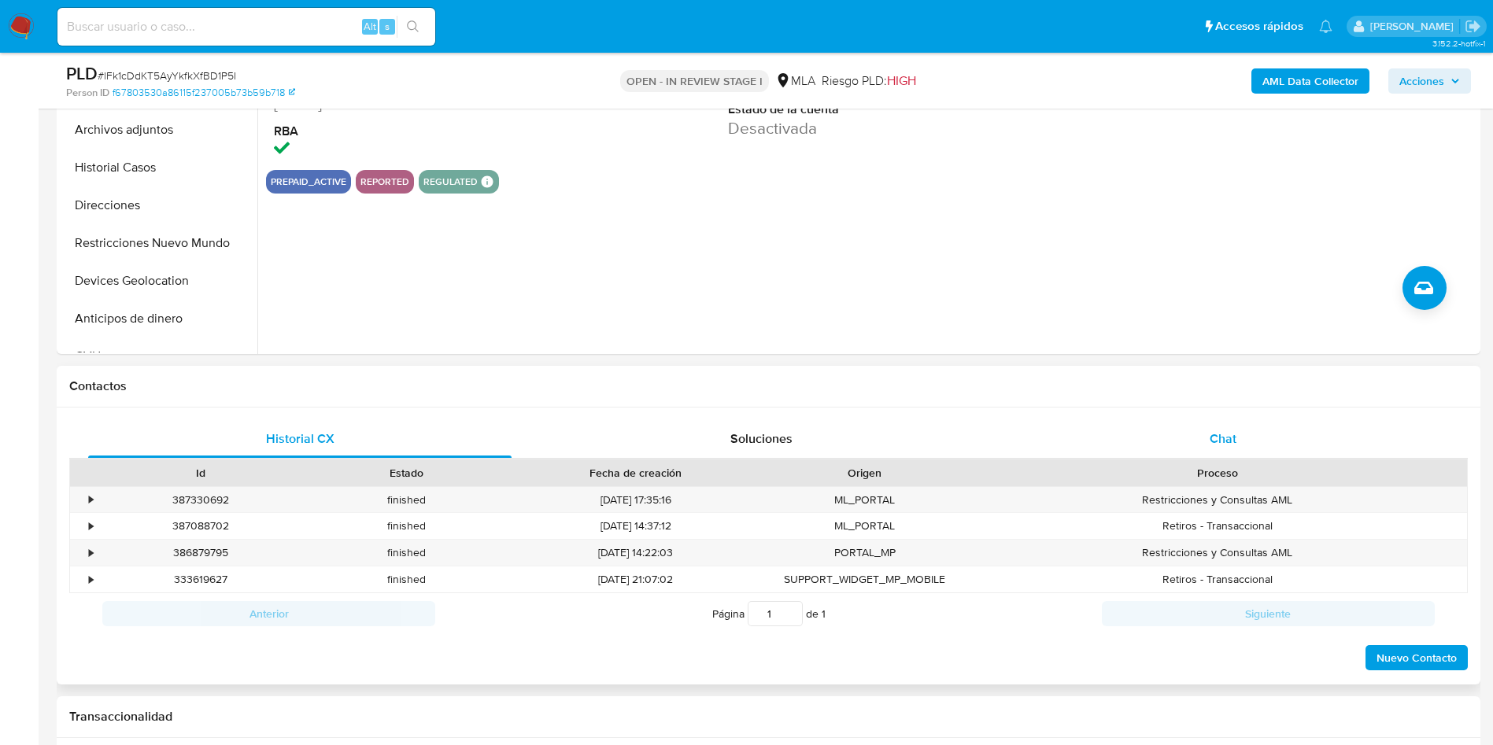
click at [1182, 456] on div "Chat" at bounding box center [1224, 439] width 424 height 38
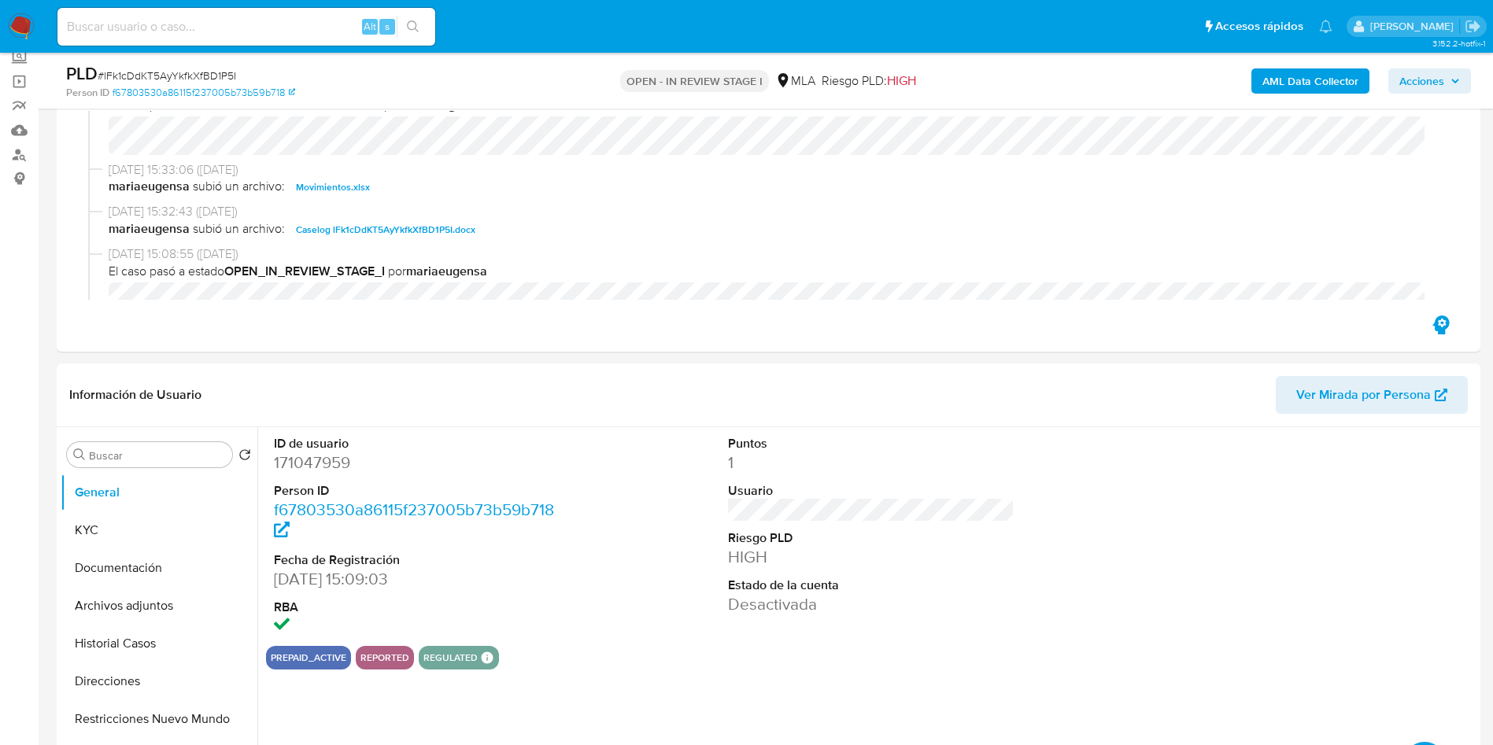
scroll to position [76, 0]
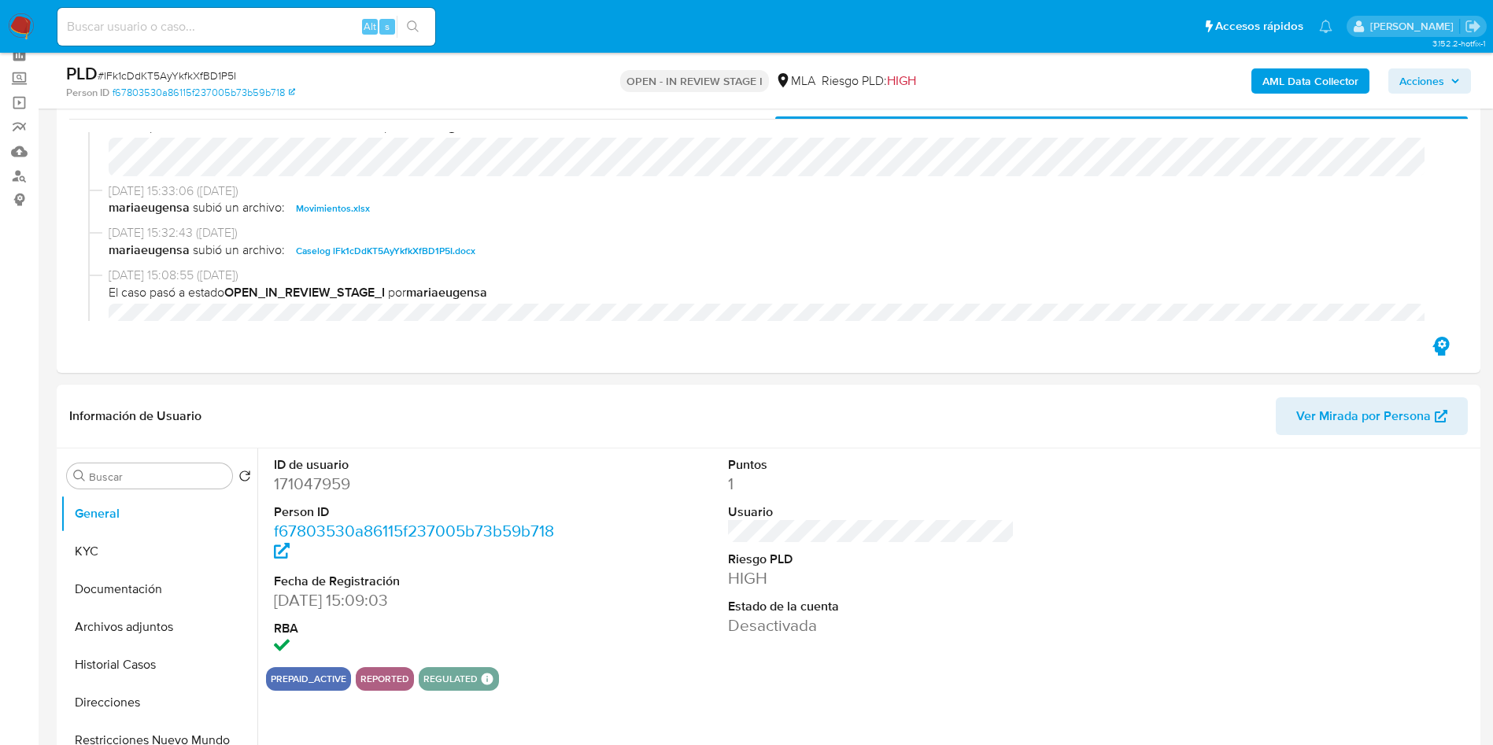
click at [1448, 71] on span "Acciones" at bounding box center [1430, 81] width 61 height 22
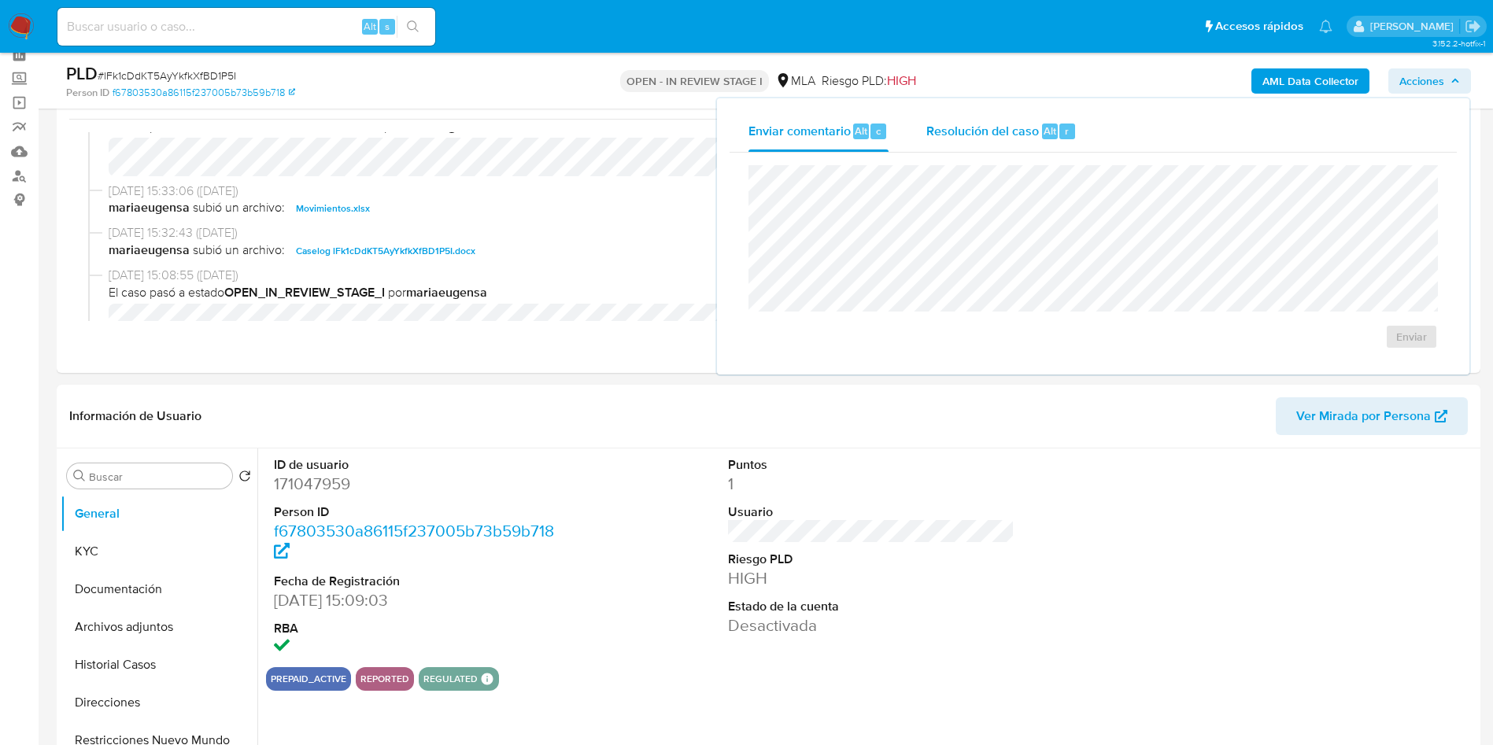
click at [1034, 128] on span "Resolución del caso" at bounding box center [983, 130] width 113 height 18
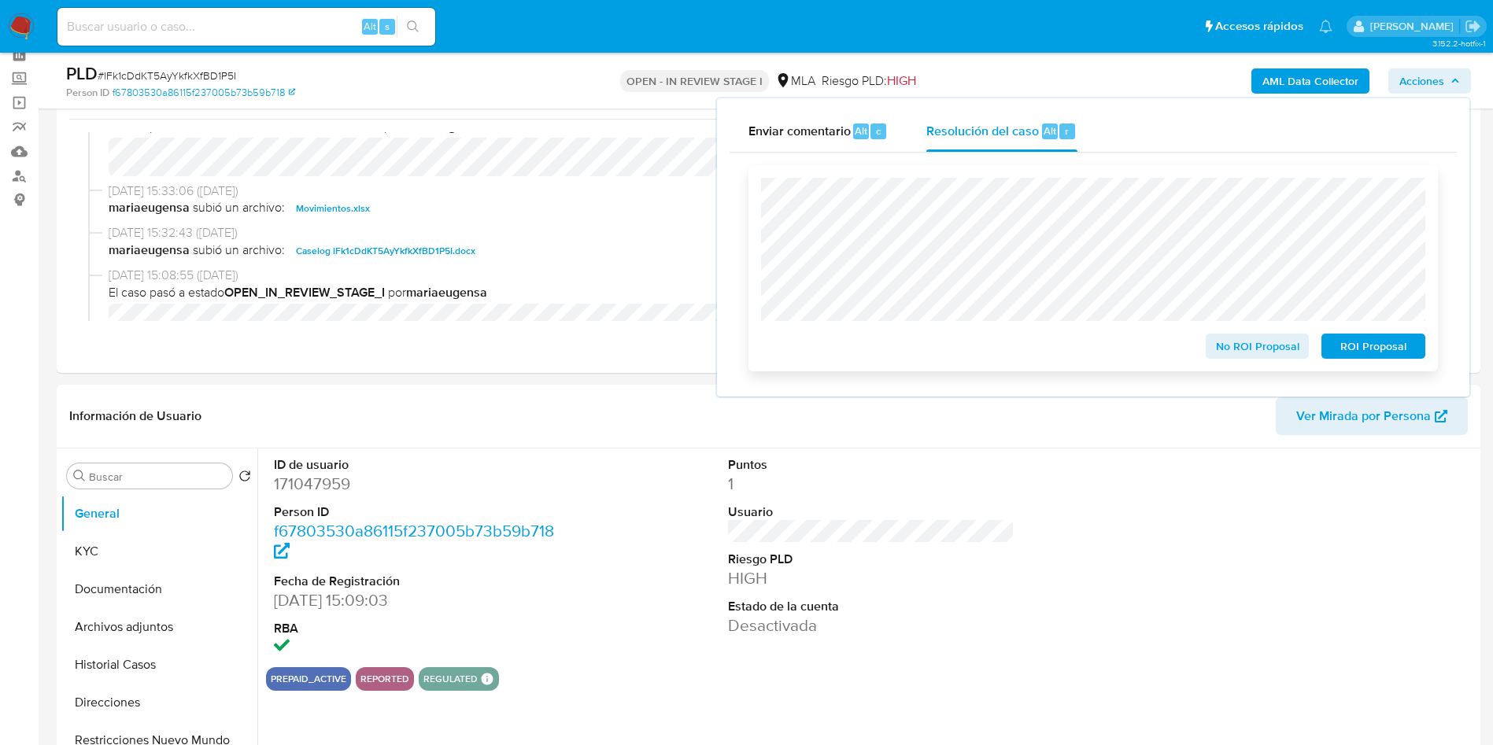
click at [1400, 354] on span "ROI Proposal" at bounding box center [1374, 346] width 82 height 22
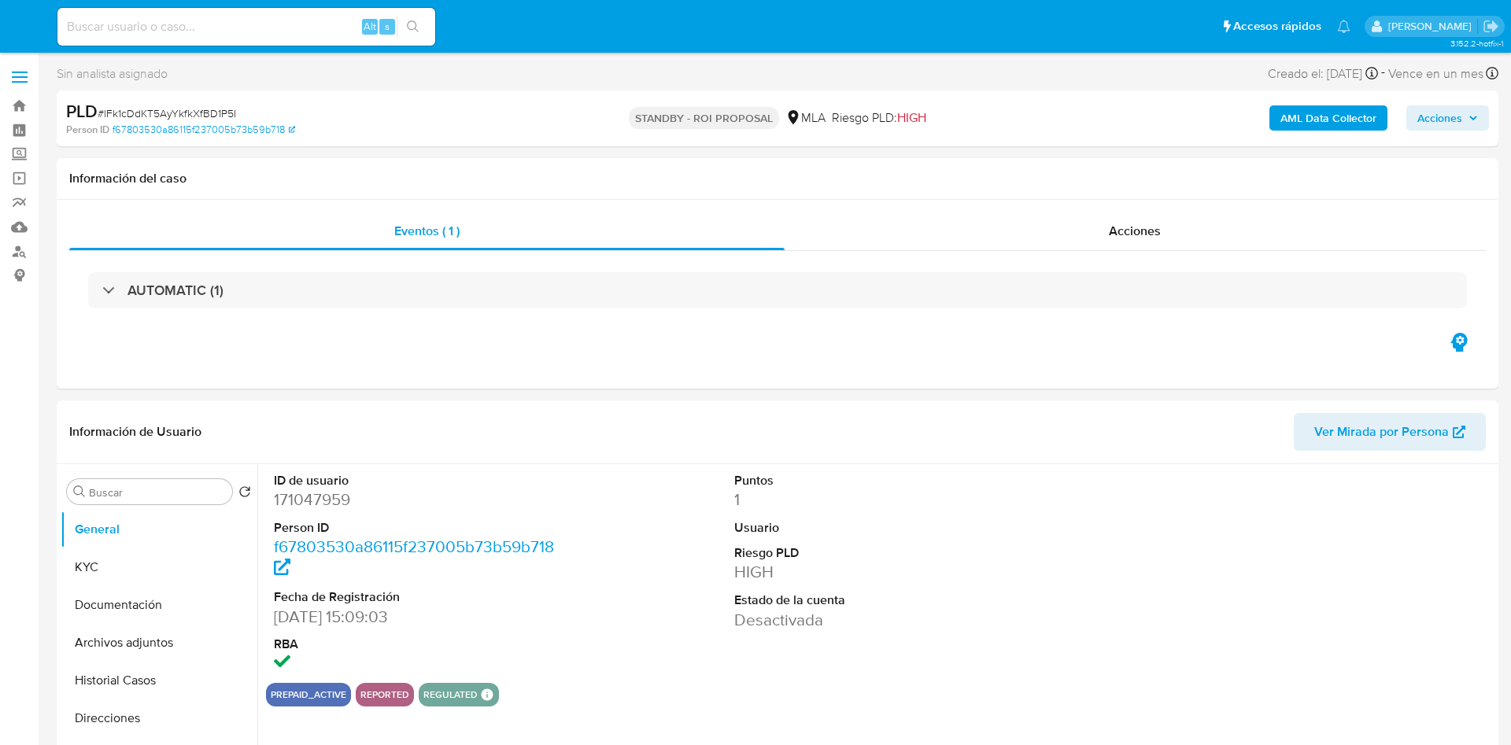
select select "10"
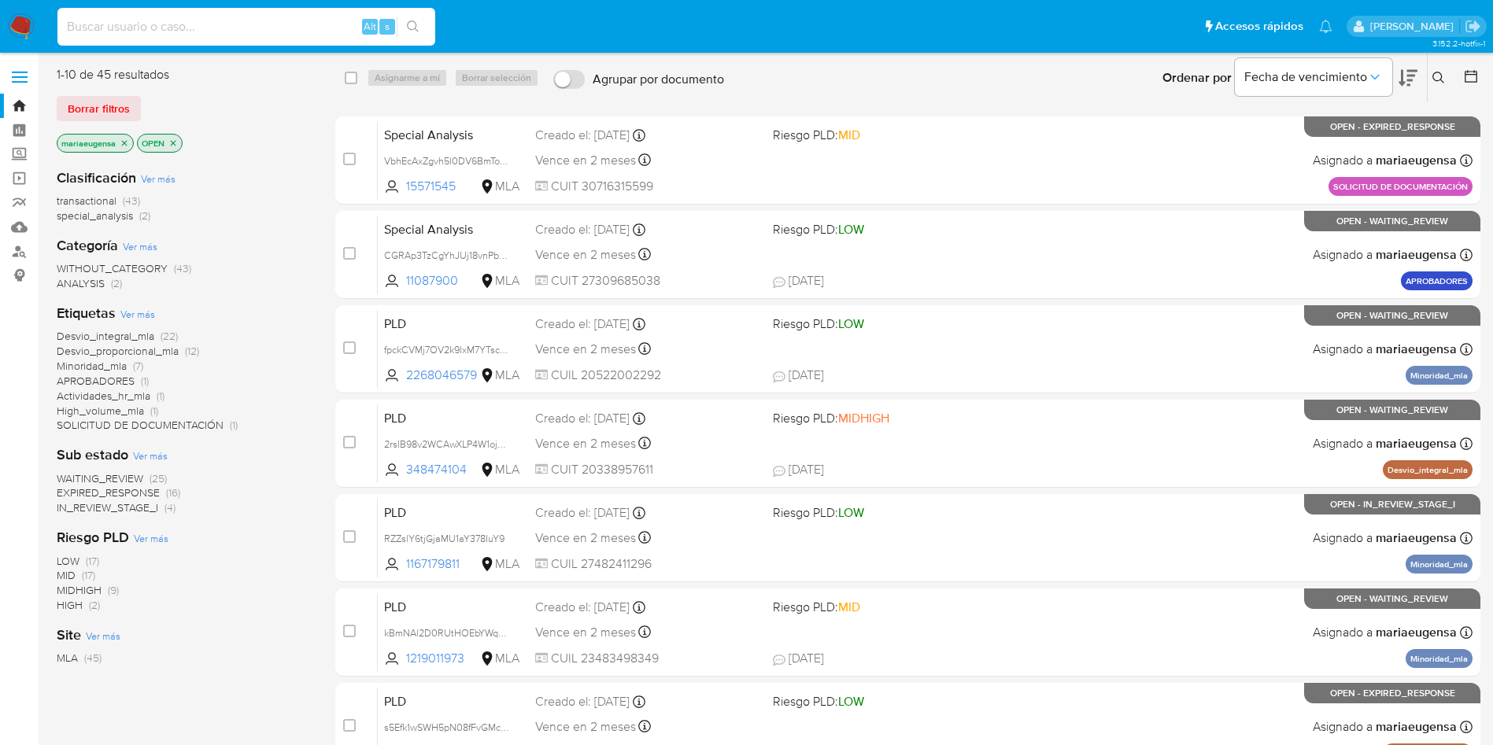
click at [198, 28] on input at bounding box center [246, 27] width 378 height 20
paste input "2WFqp8REtJL3E5ujoArJY87s"
type input "2WFqp8REtJL3E5ujoArJY87s"
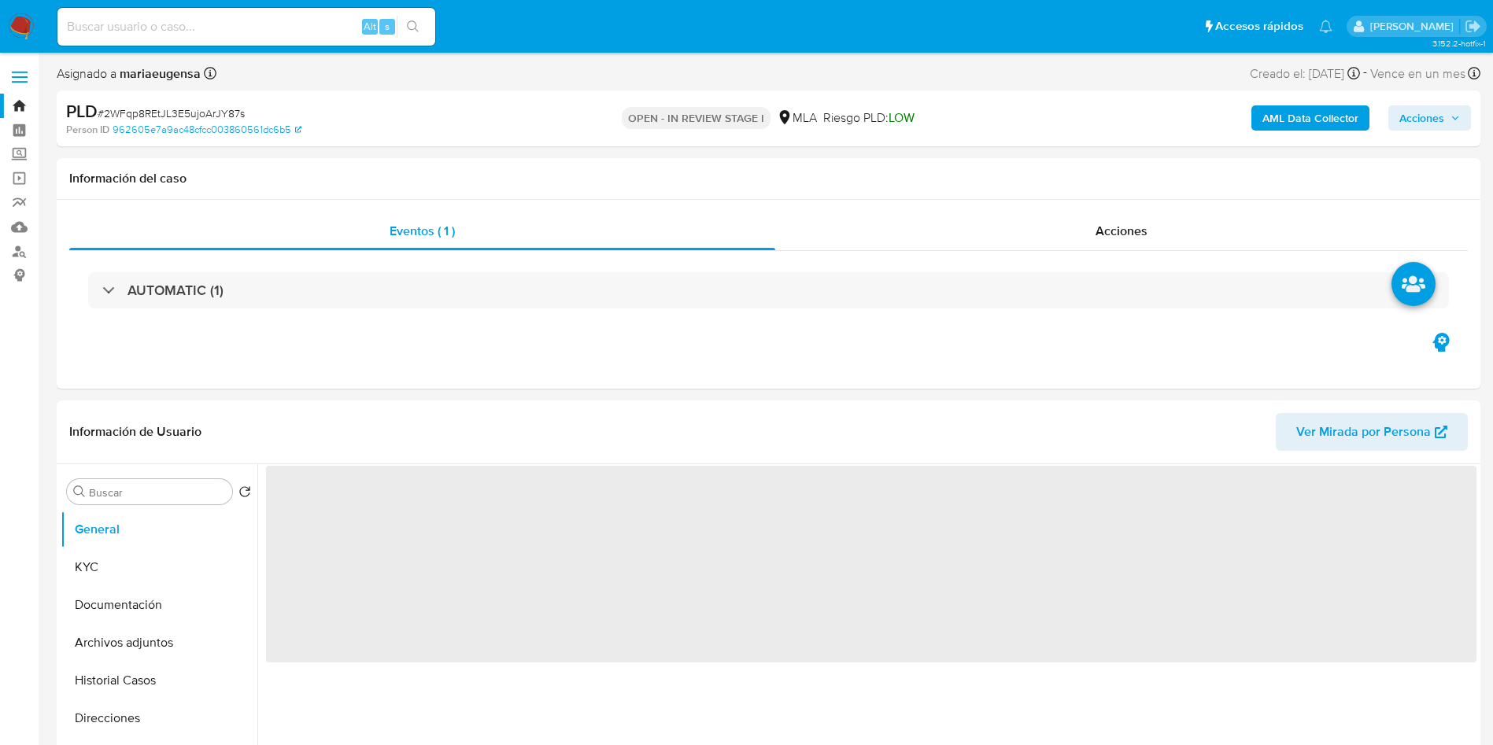
select select "10"
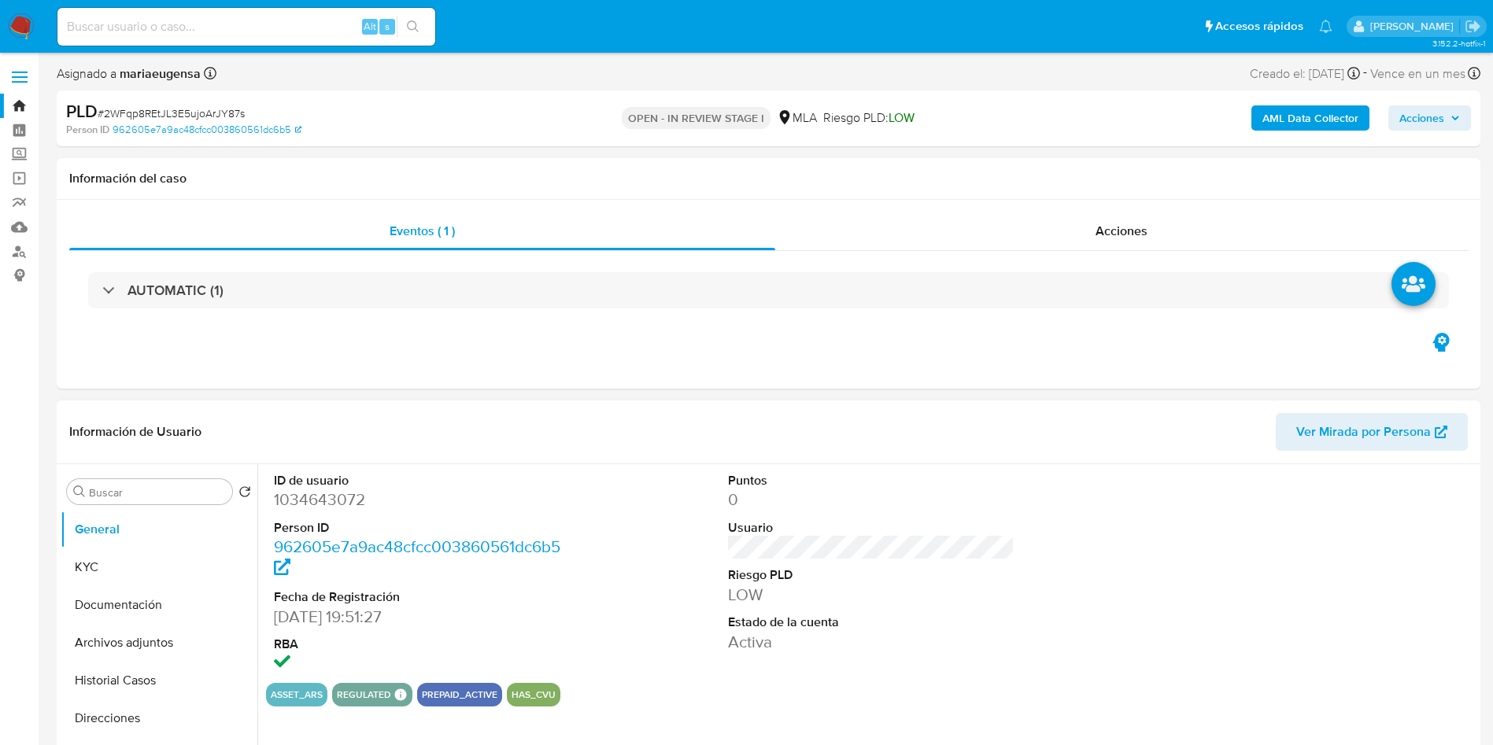
click at [863, 651] on dd "Activa" at bounding box center [871, 642] width 287 height 22
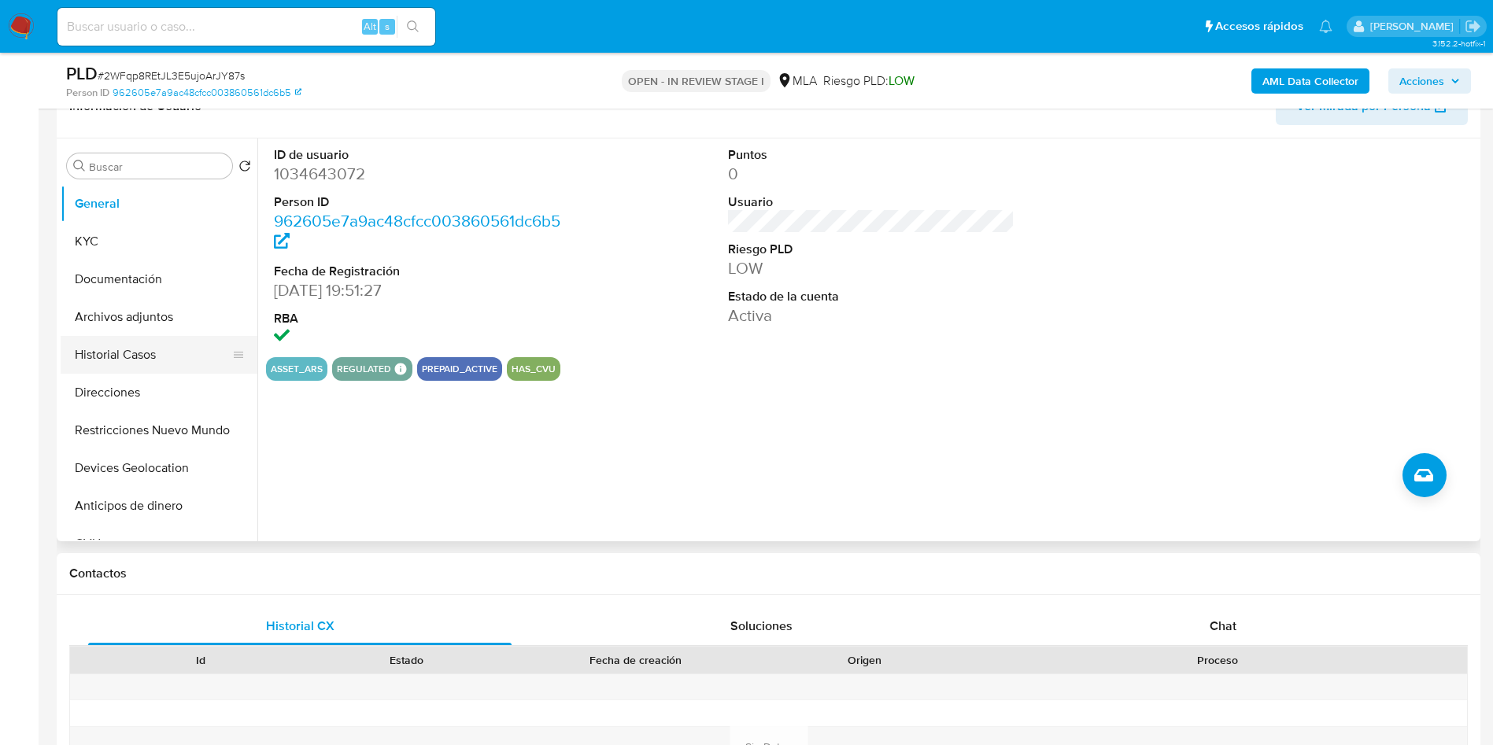
scroll to position [236, 0]
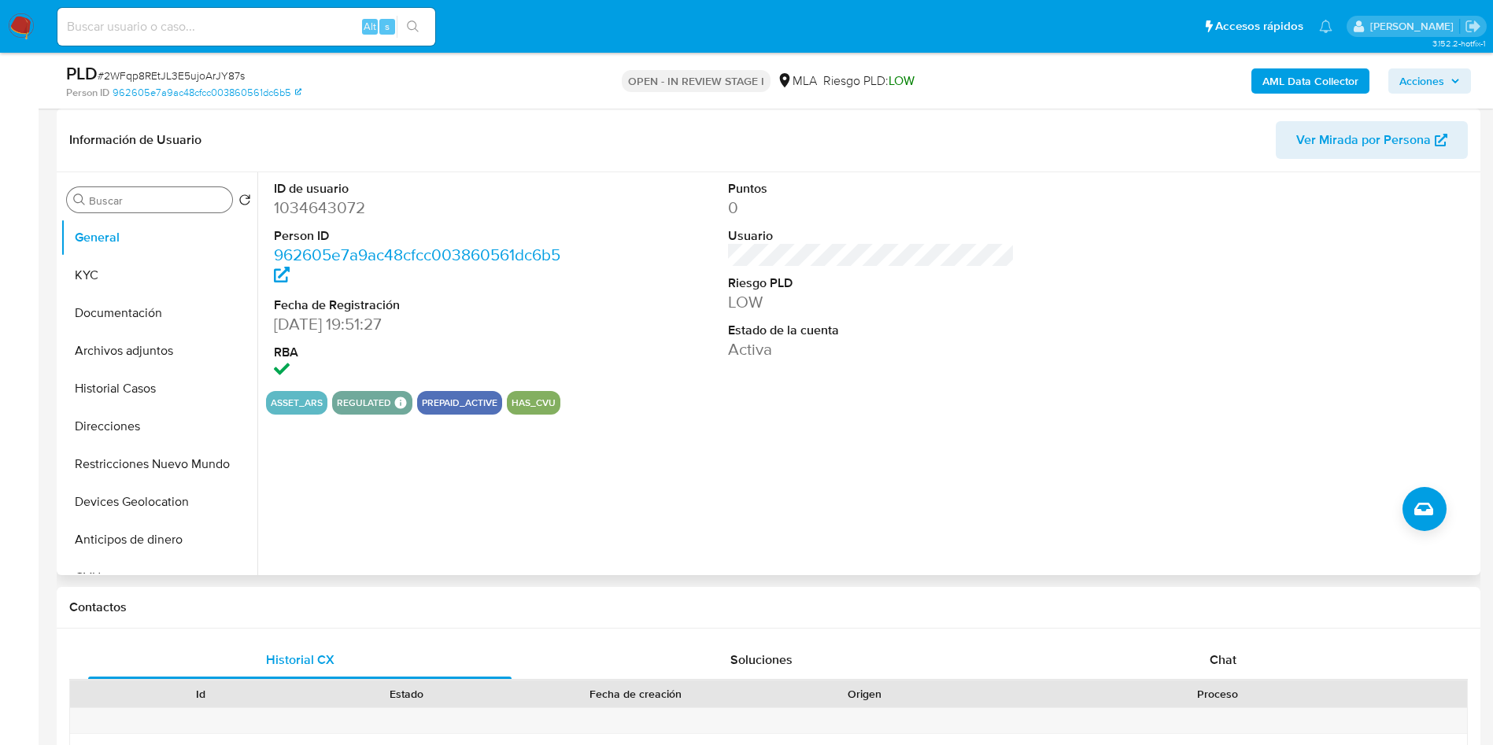
click at [85, 203] on icon "Buscar" at bounding box center [79, 200] width 13 height 13
click at [193, 202] on input "Buscar" at bounding box center [157, 201] width 137 height 14
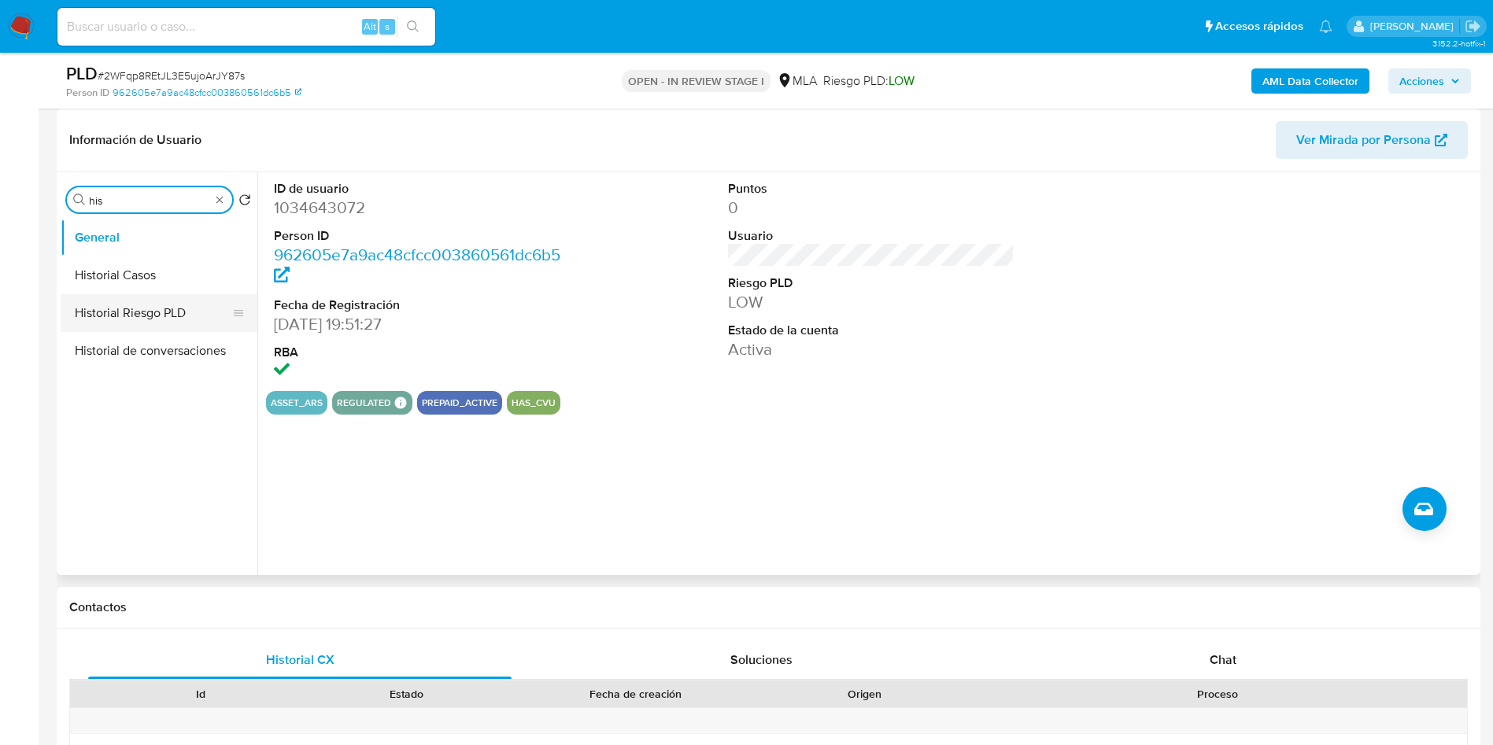
click at [203, 264] on button "Historial Casos" at bounding box center [159, 276] width 197 height 38
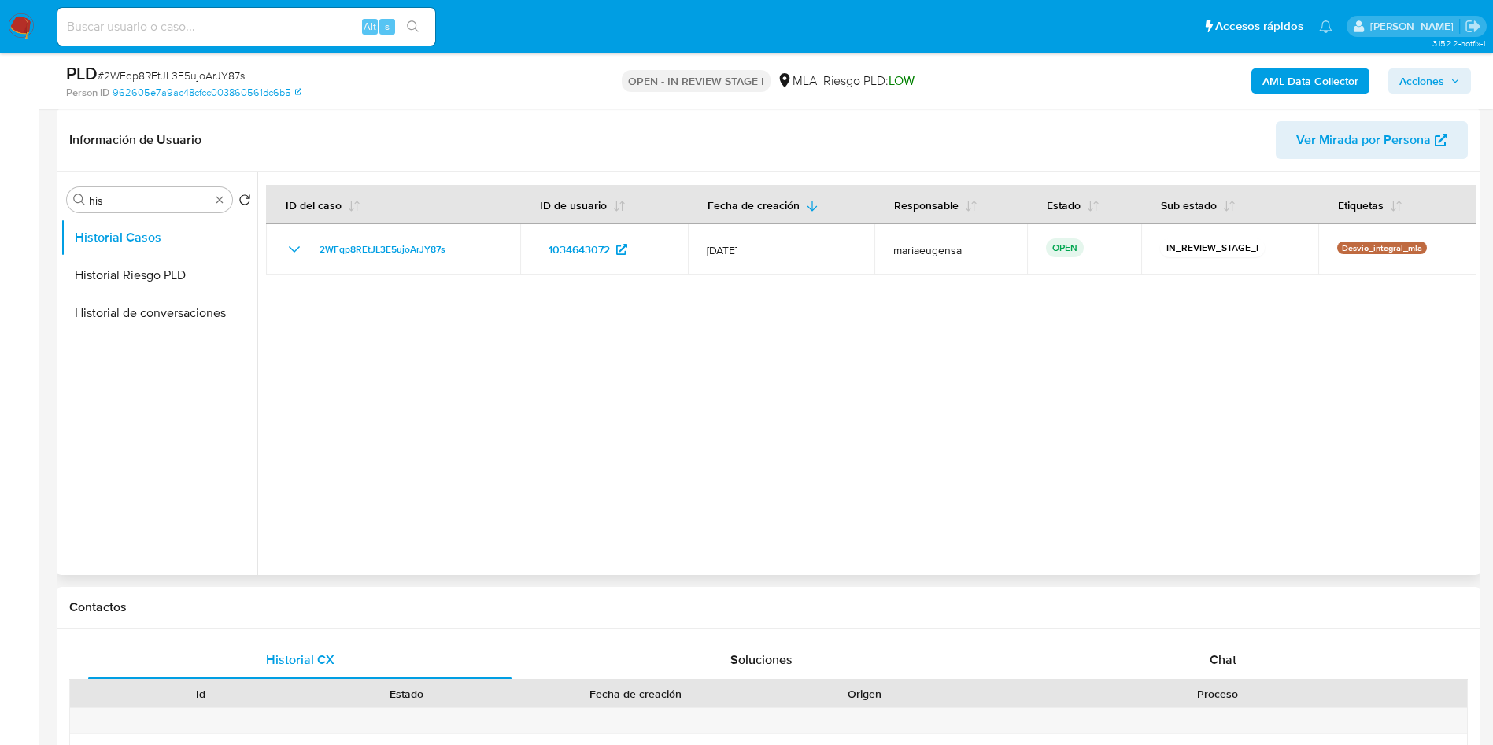
drag, startPoint x: 701, startPoint y: 250, endPoint x: 755, endPoint y: 316, distance: 85.7
click at [772, 255] on td "12/Jun/2025" at bounding box center [781, 249] width 187 height 50
click at [715, 368] on div at bounding box center [866, 373] width 1219 height 403
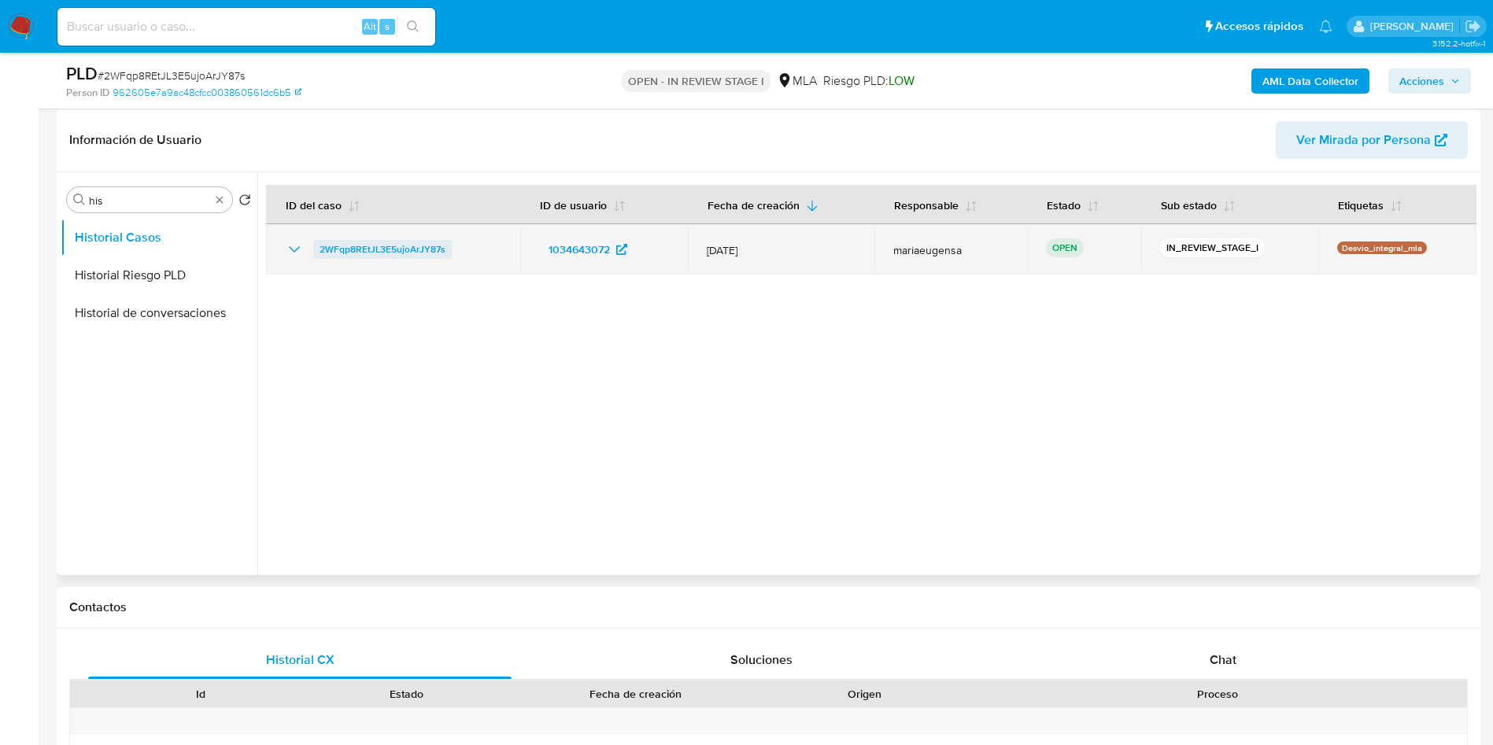
drag, startPoint x: 478, startPoint y: 255, endPoint x: 320, endPoint y: 246, distance: 157.7
click at [320, 246] on div "2WFqp8REtJL3E5ujoArJY87s" at bounding box center [393, 249] width 216 height 19
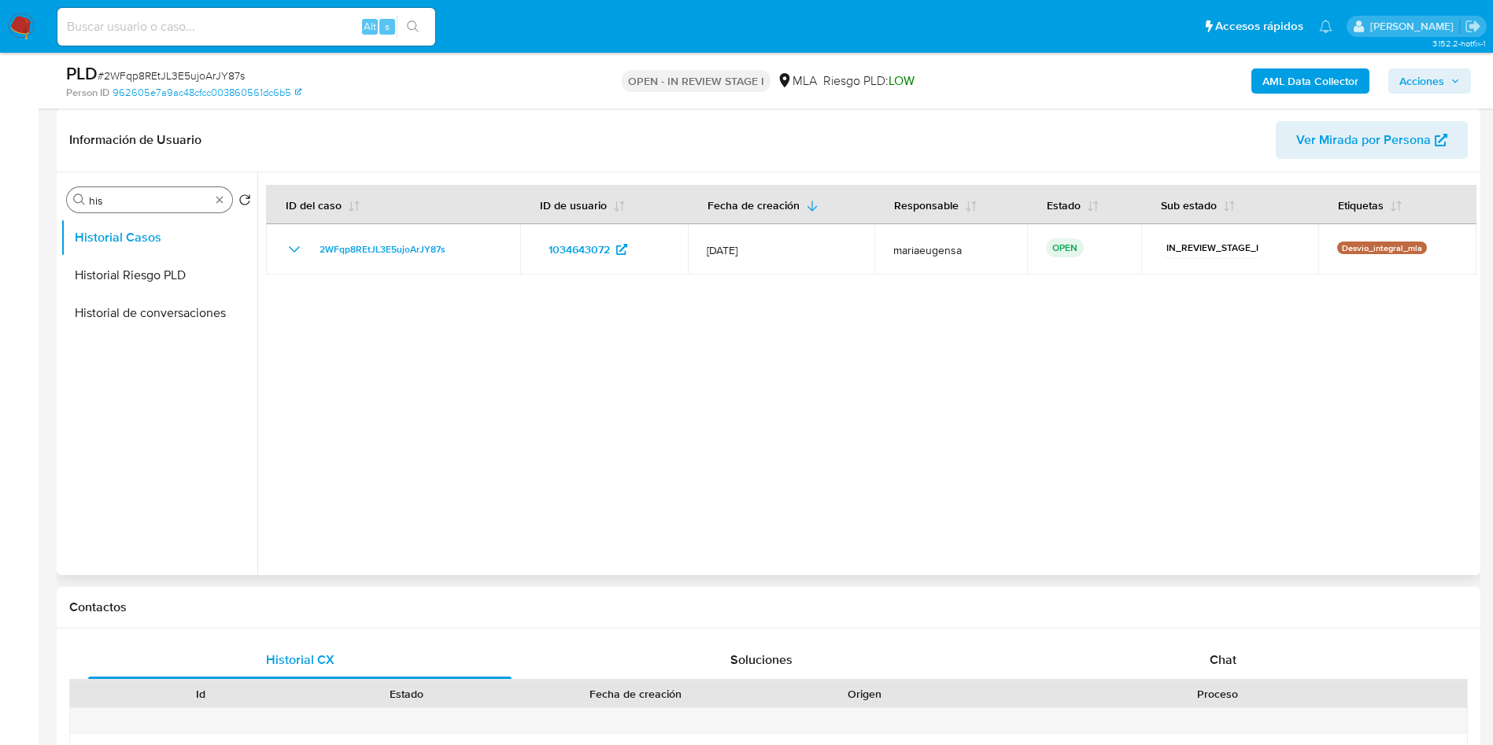
click at [155, 196] on input "his" at bounding box center [149, 201] width 121 height 14
click at [155, 195] on input "a" at bounding box center [149, 201] width 121 height 14
click at [142, 276] on button "Historial Casos" at bounding box center [153, 276] width 184 height 38
drag, startPoint x: 157, startPoint y: 231, endPoint x: 142, endPoint y: 251, distance: 25.8
click at [157, 230] on button "Archivos adjuntos" at bounding box center [153, 238] width 184 height 38
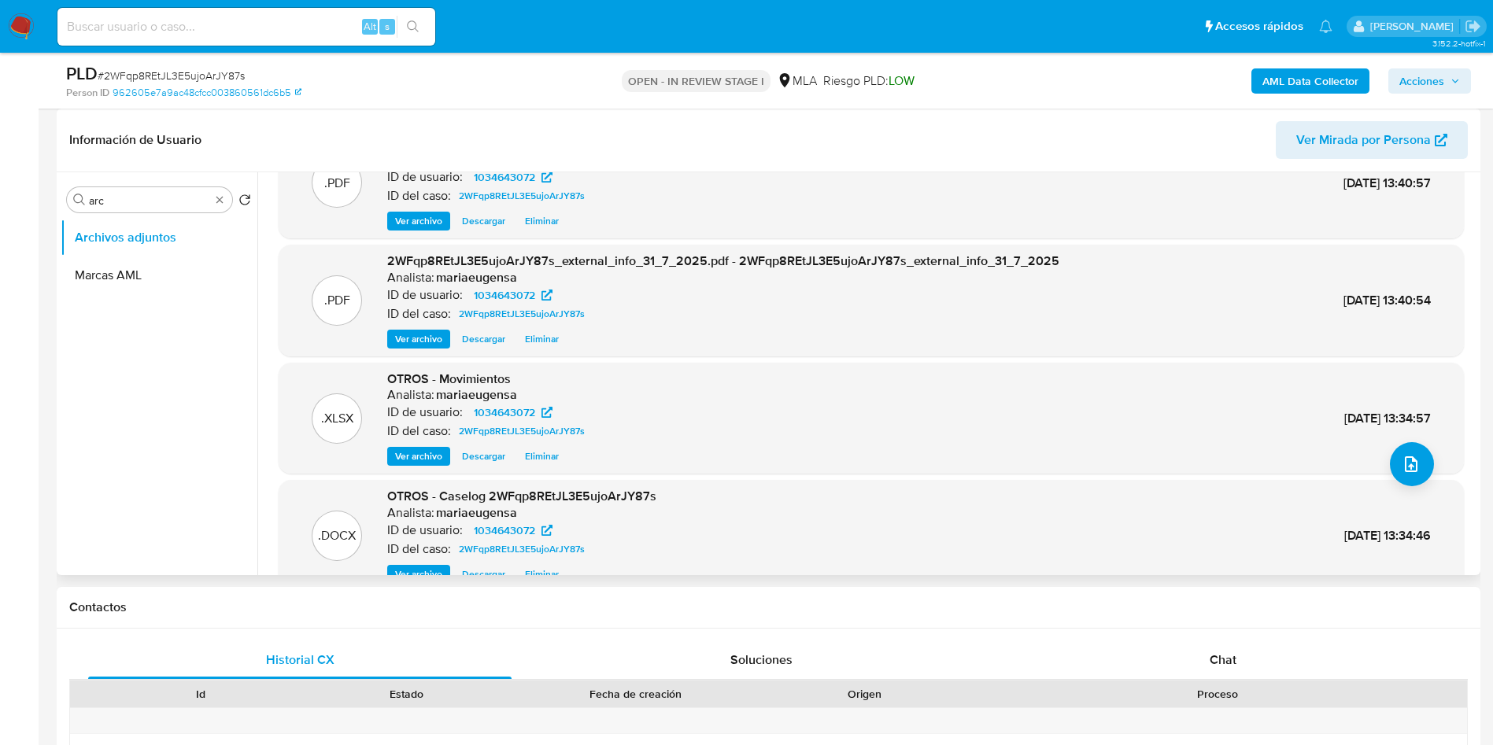
scroll to position [88, 0]
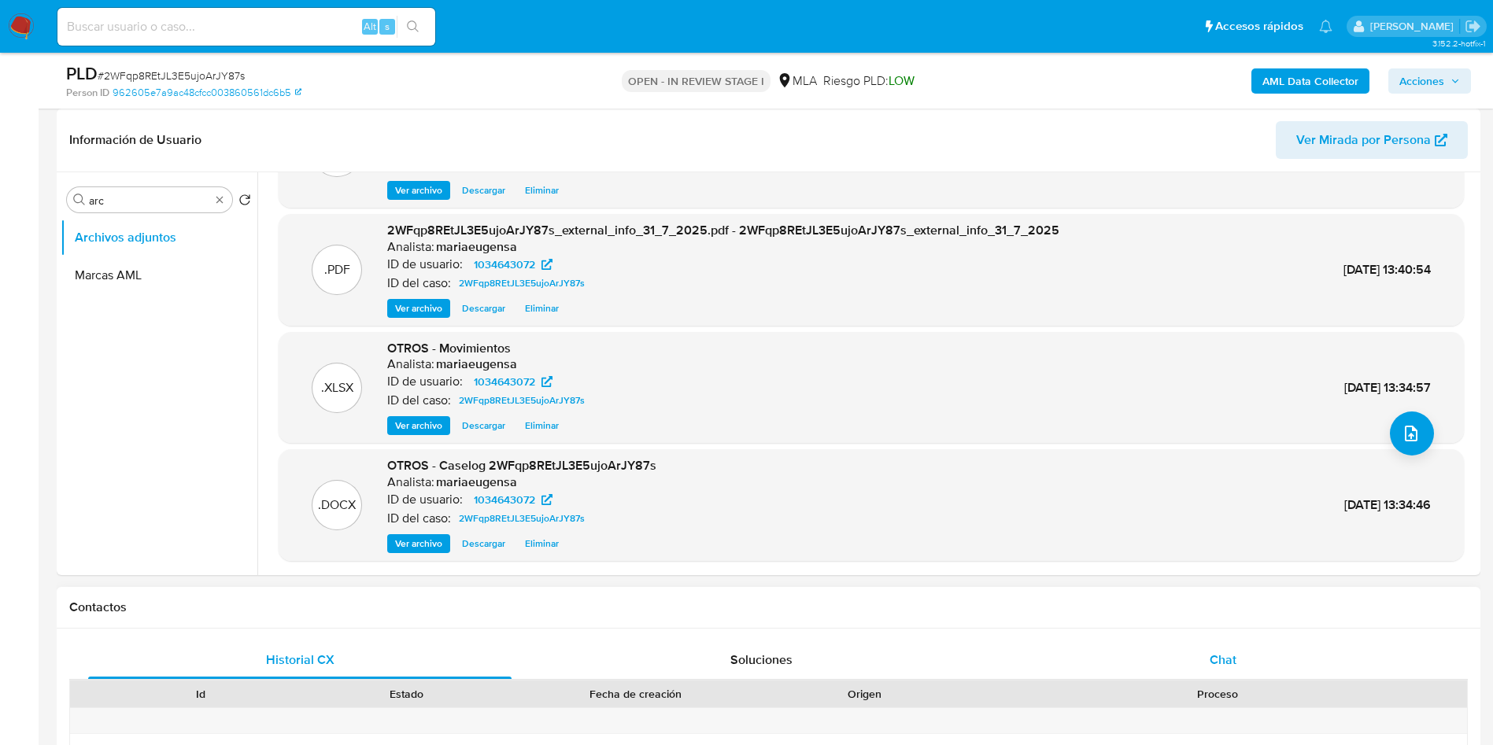
click at [1201, 657] on div "Chat" at bounding box center [1224, 661] width 424 height 38
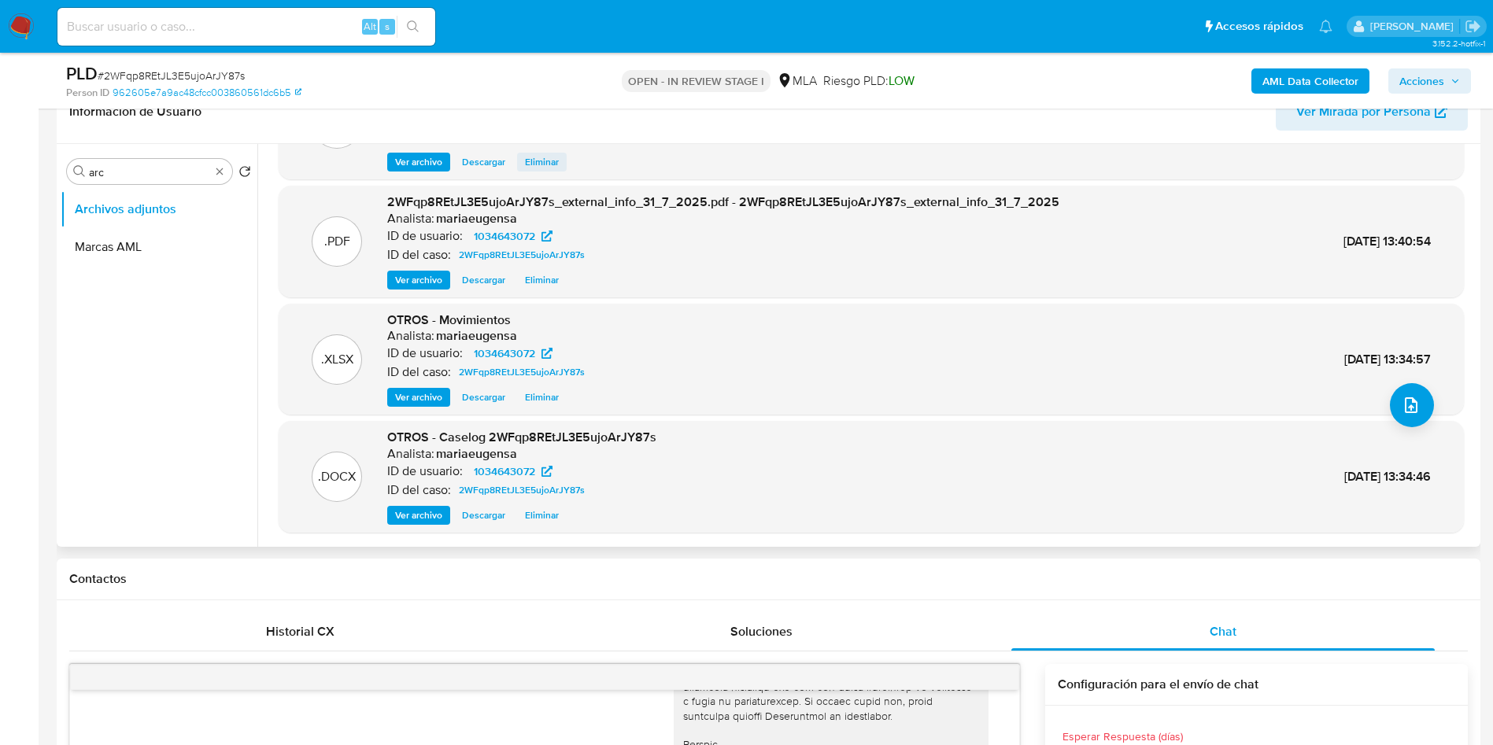
scroll to position [261, 0]
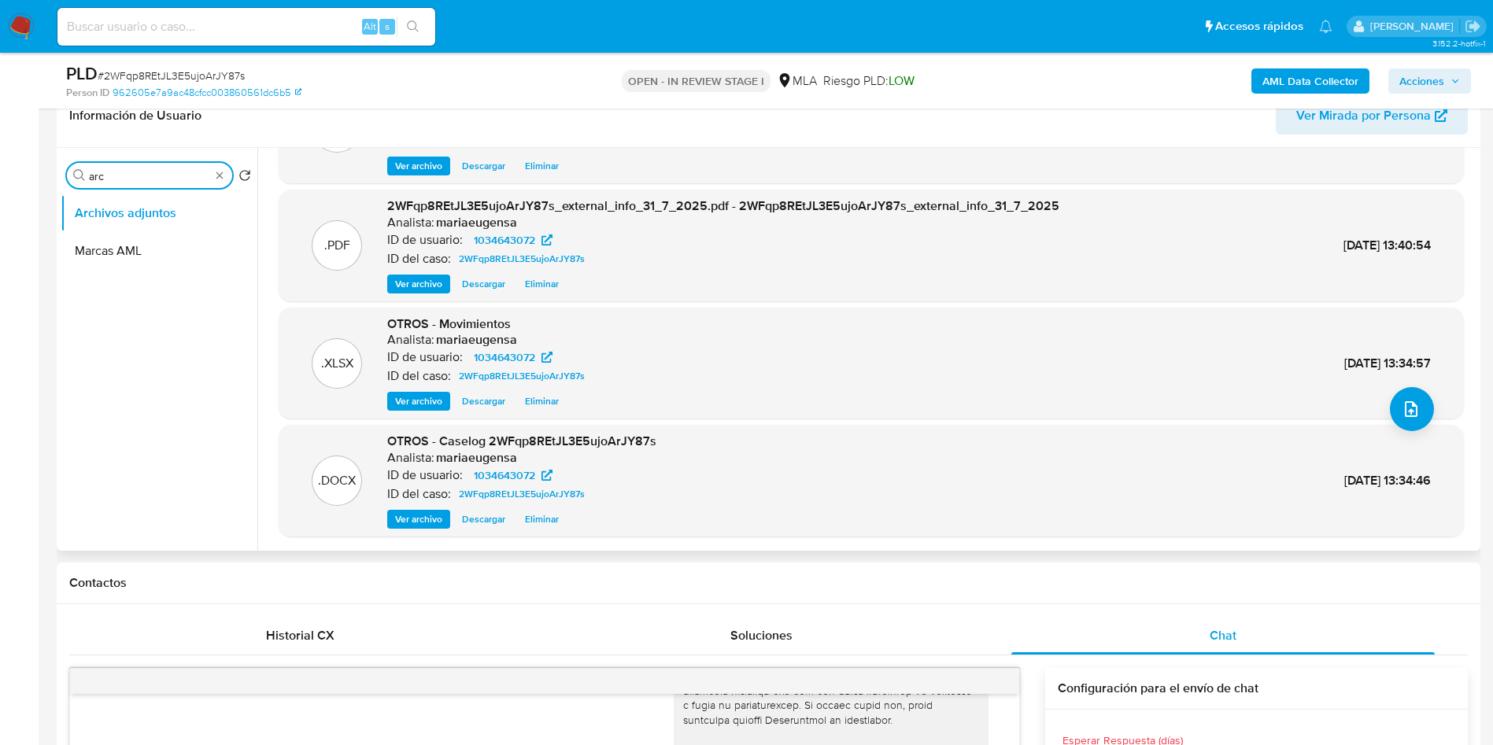
click at [129, 175] on input "arc" at bounding box center [149, 176] width 121 height 14
type input "res"
drag, startPoint x: 130, startPoint y: 223, endPoint x: 125, endPoint y: 232, distance: 10.6
click at [129, 227] on button "Archivos adjuntos" at bounding box center [159, 213] width 197 height 38
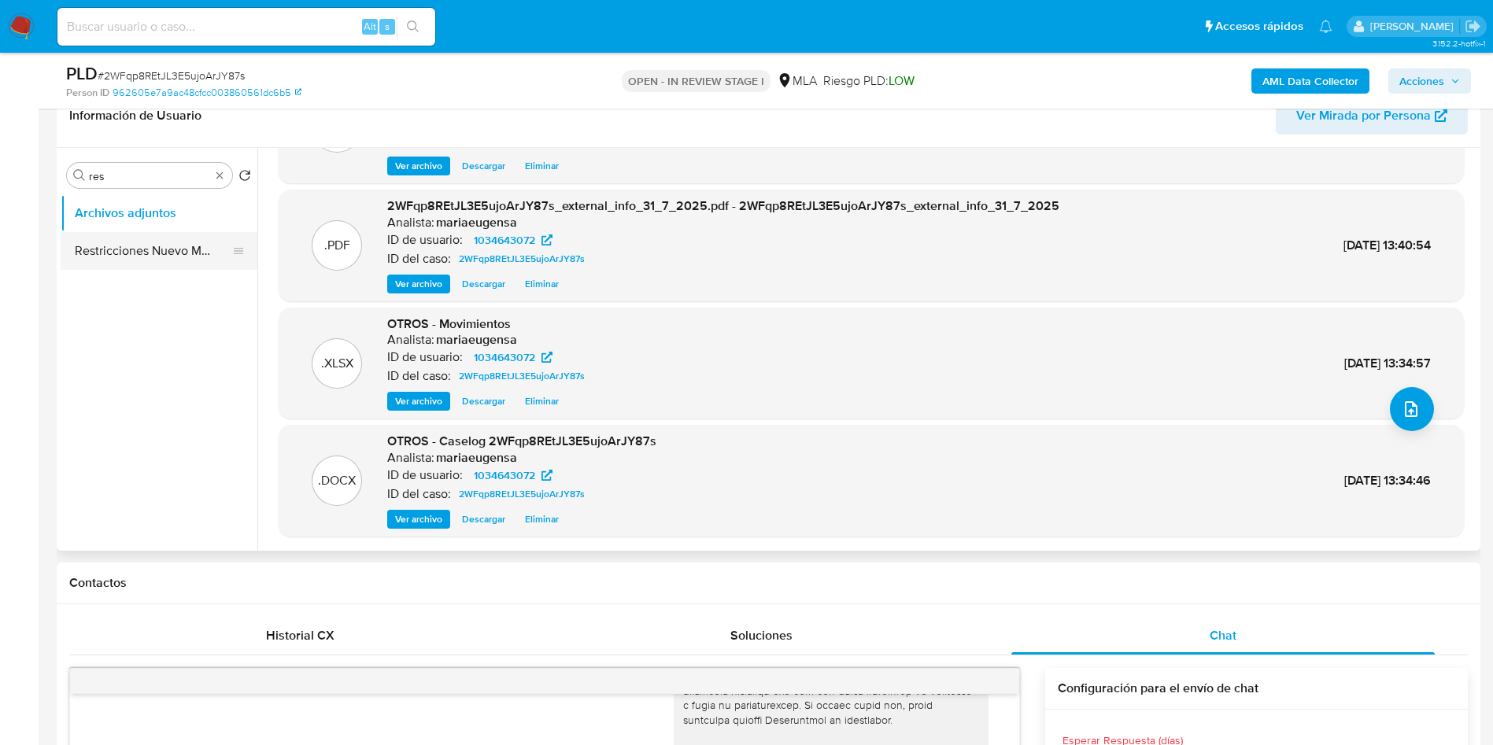
click at [126, 235] on button "Restricciones Nuevo Mundo" at bounding box center [153, 251] width 184 height 38
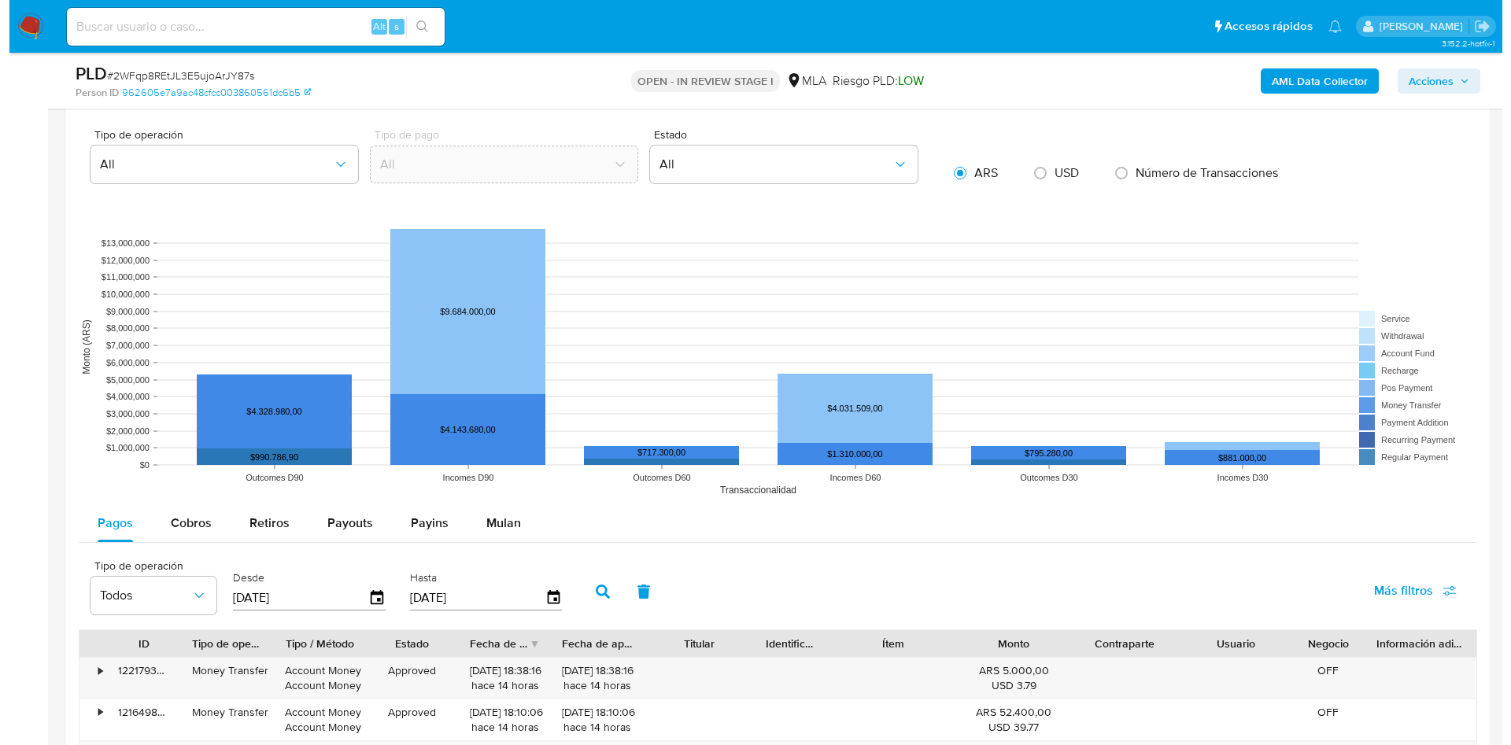
scroll to position [2820, 0]
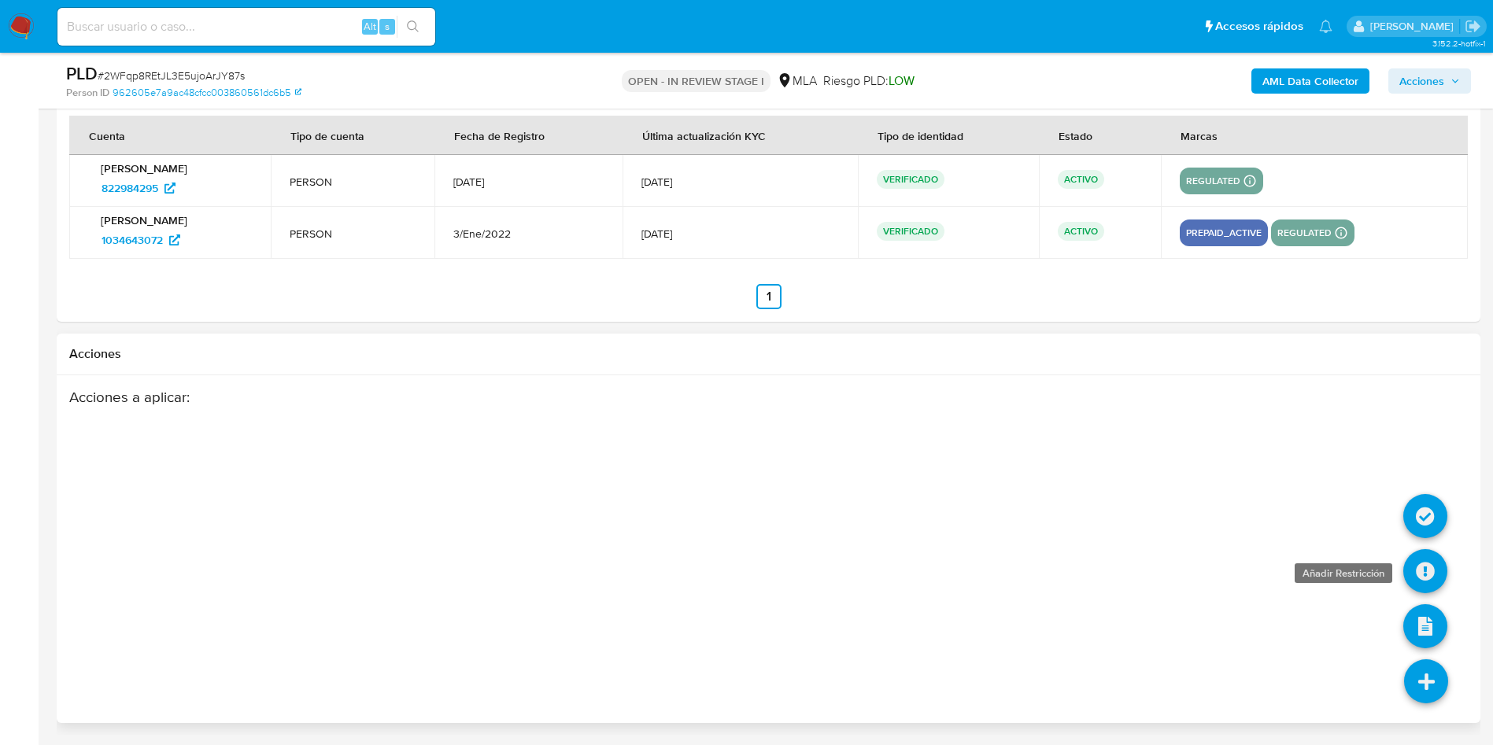
click at [1429, 566] on icon at bounding box center [1426, 571] width 44 height 44
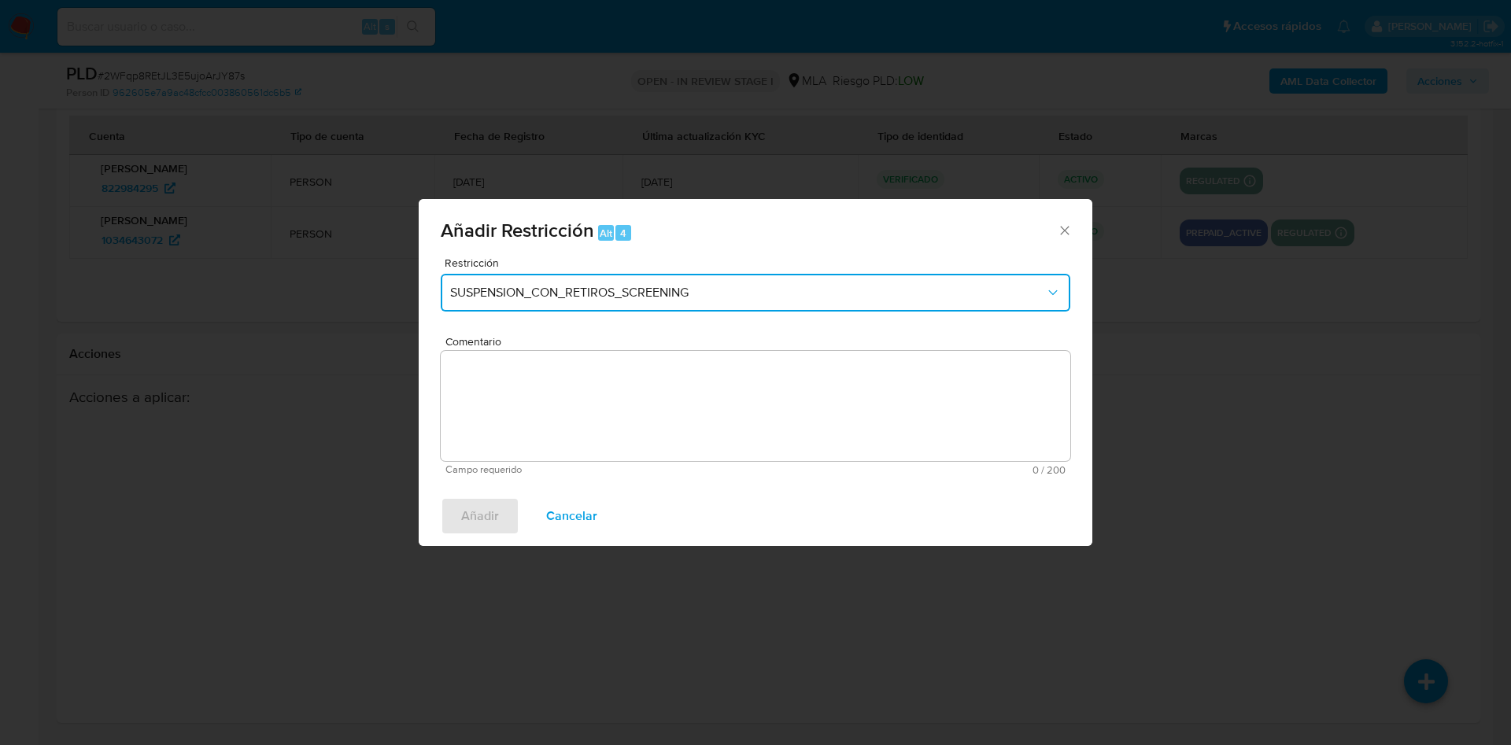
click at [514, 292] on span "SUSPENSION_CON_RETIROS_SCREENING" at bounding box center [747, 293] width 595 height 16
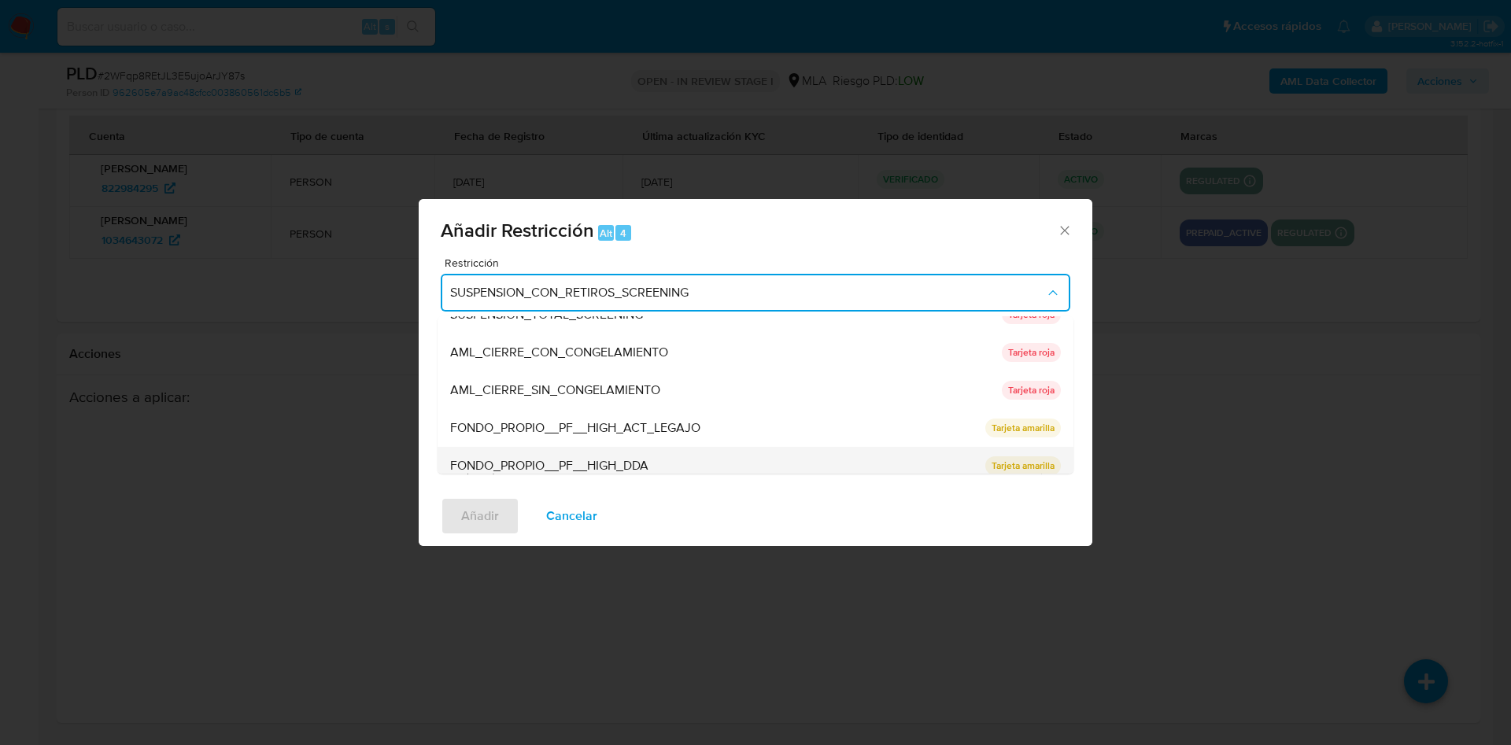
scroll to position [0, 0]
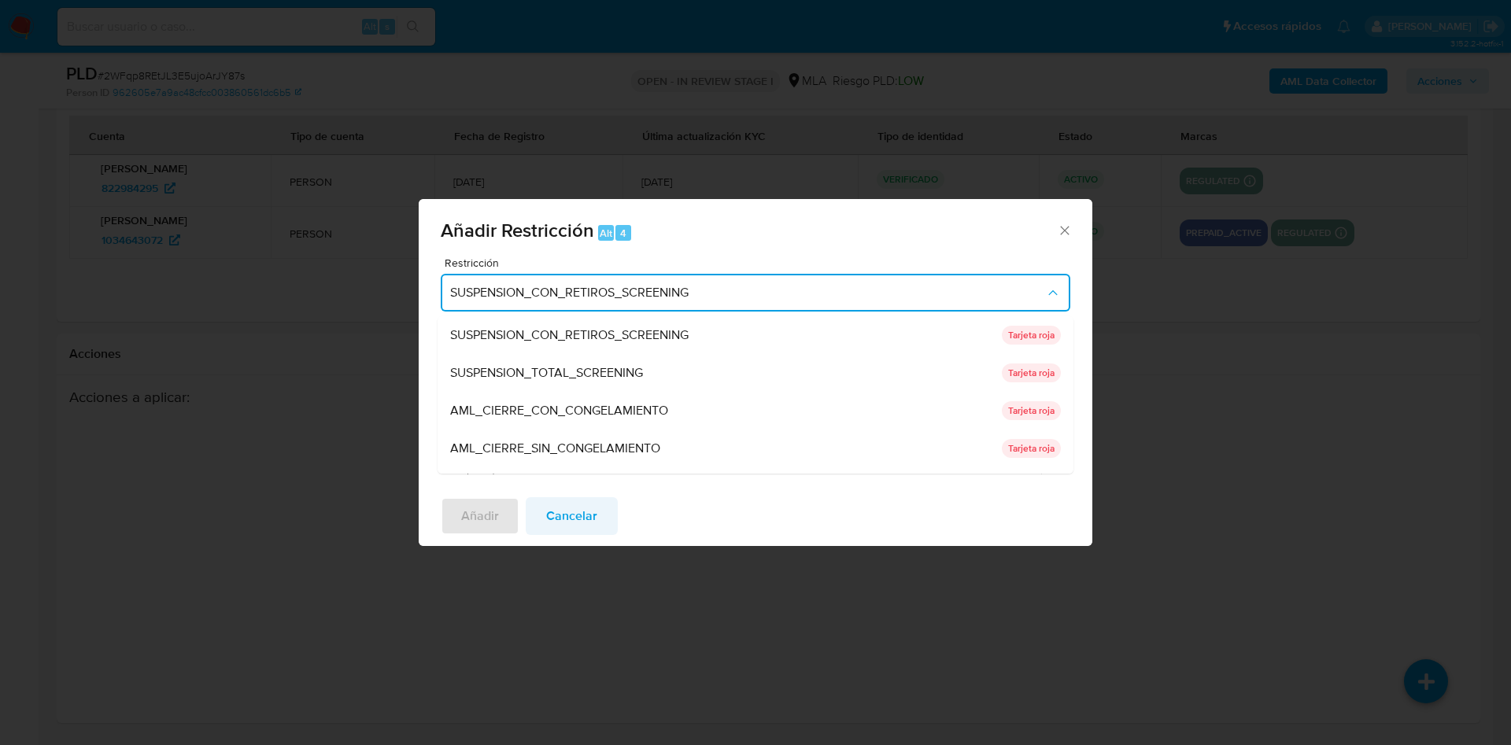
click at [564, 510] on span "Cancelar" at bounding box center [571, 516] width 51 height 35
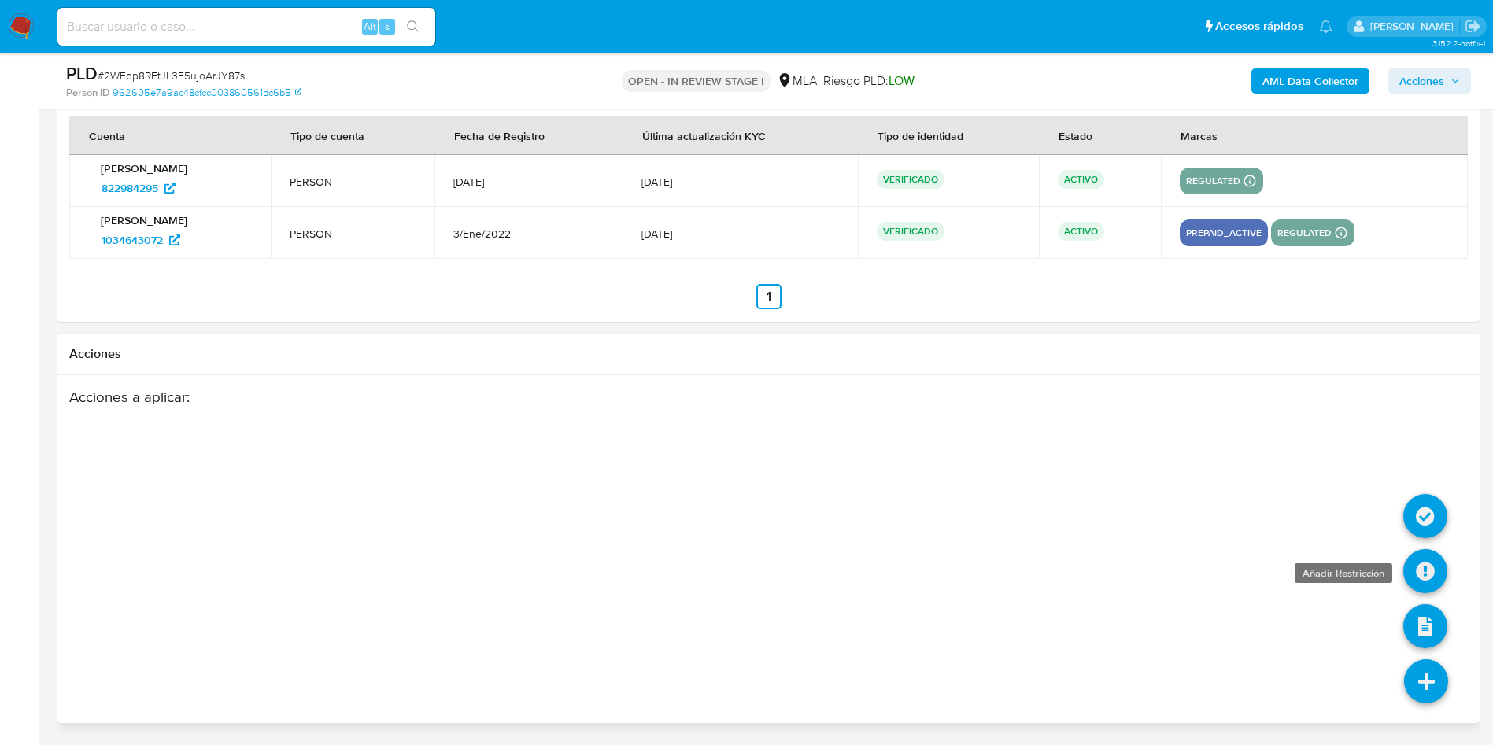
click at [1427, 573] on icon at bounding box center [1426, 571] width 44 height 44
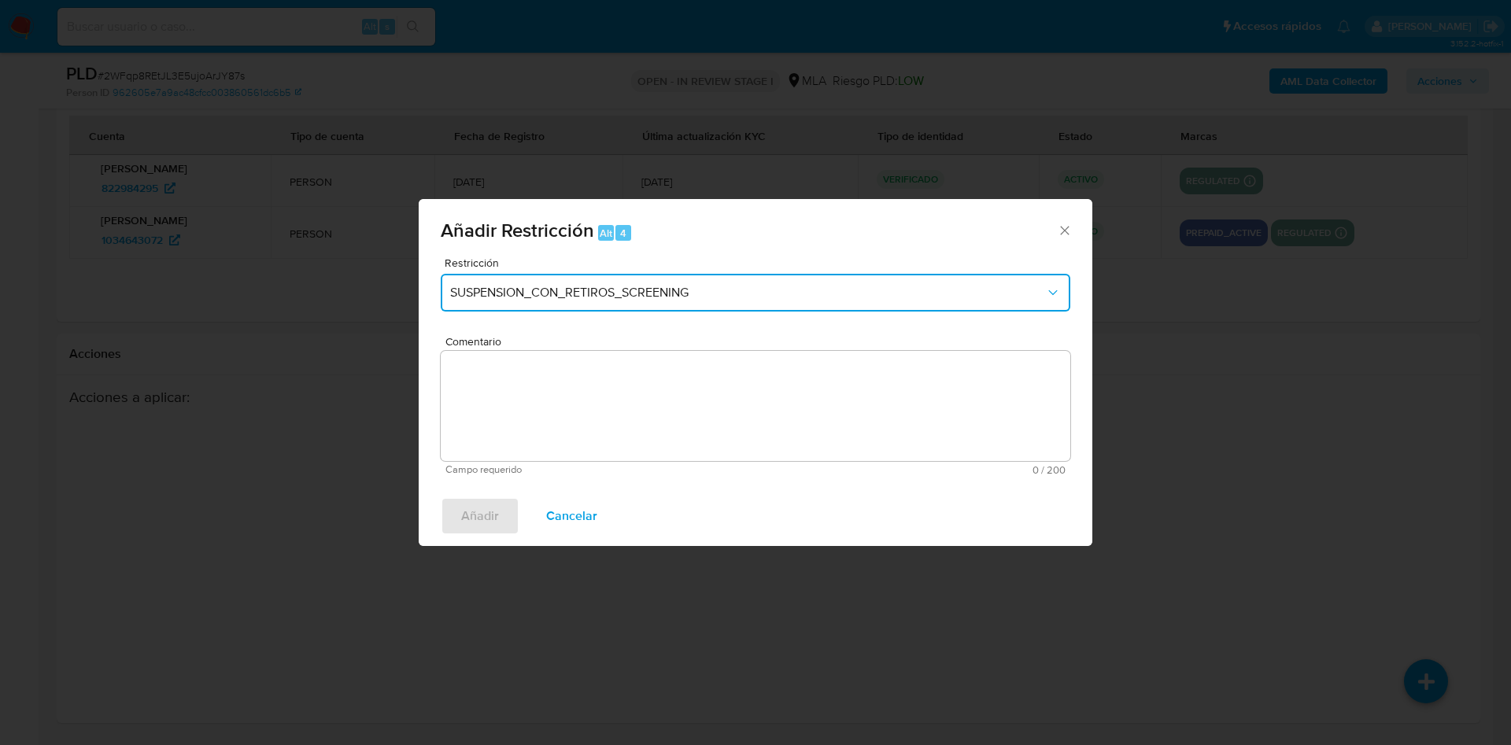
click at [579, 287] on span "SUSPENSION_CON_RETIROS_SCREENING" at bounding box center [747, 293] width 595 height 16
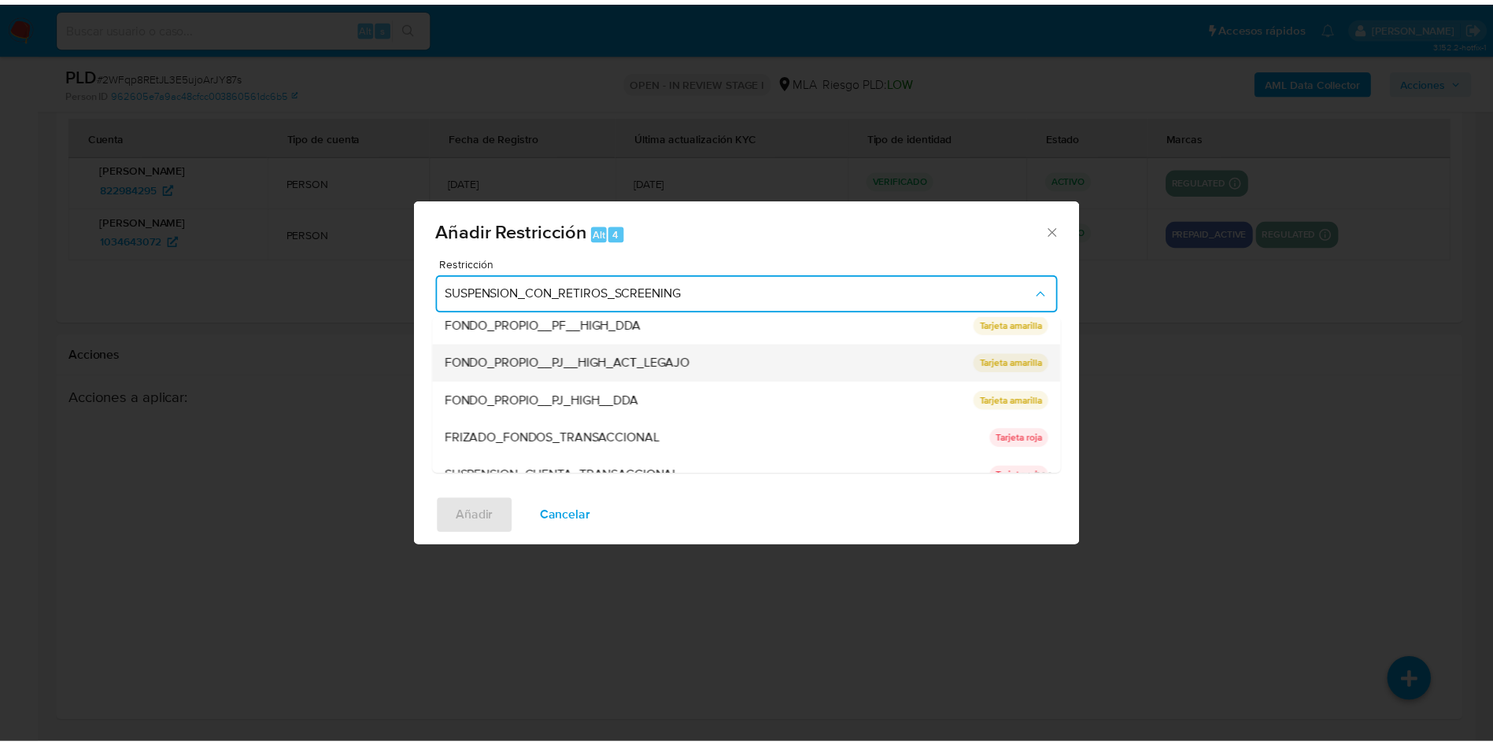
scroll to position [236, 0]
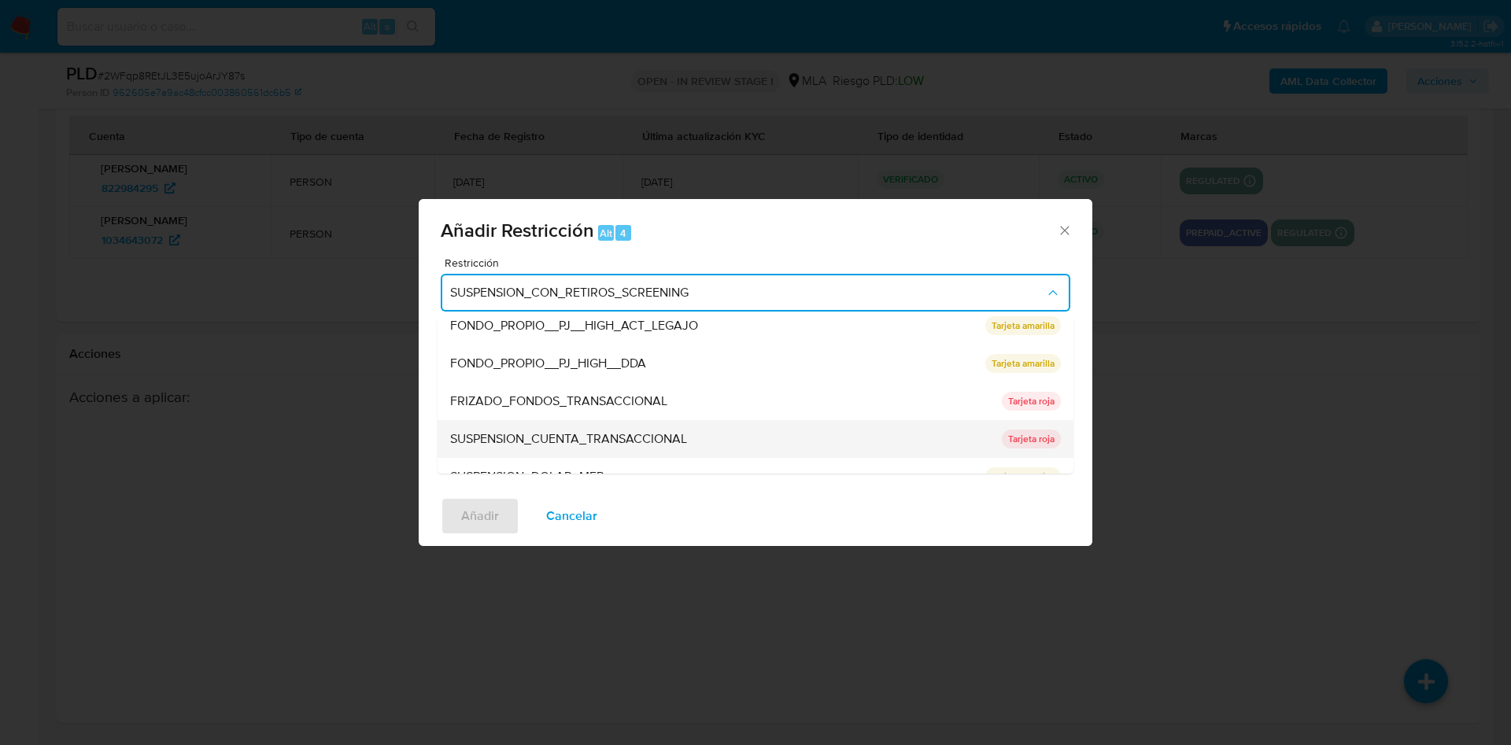
click at [561, 431] on span "SUSPENSION_CUENTA_TRANSACCIONAL" at bounding box center [568, 439] width 237 height 16
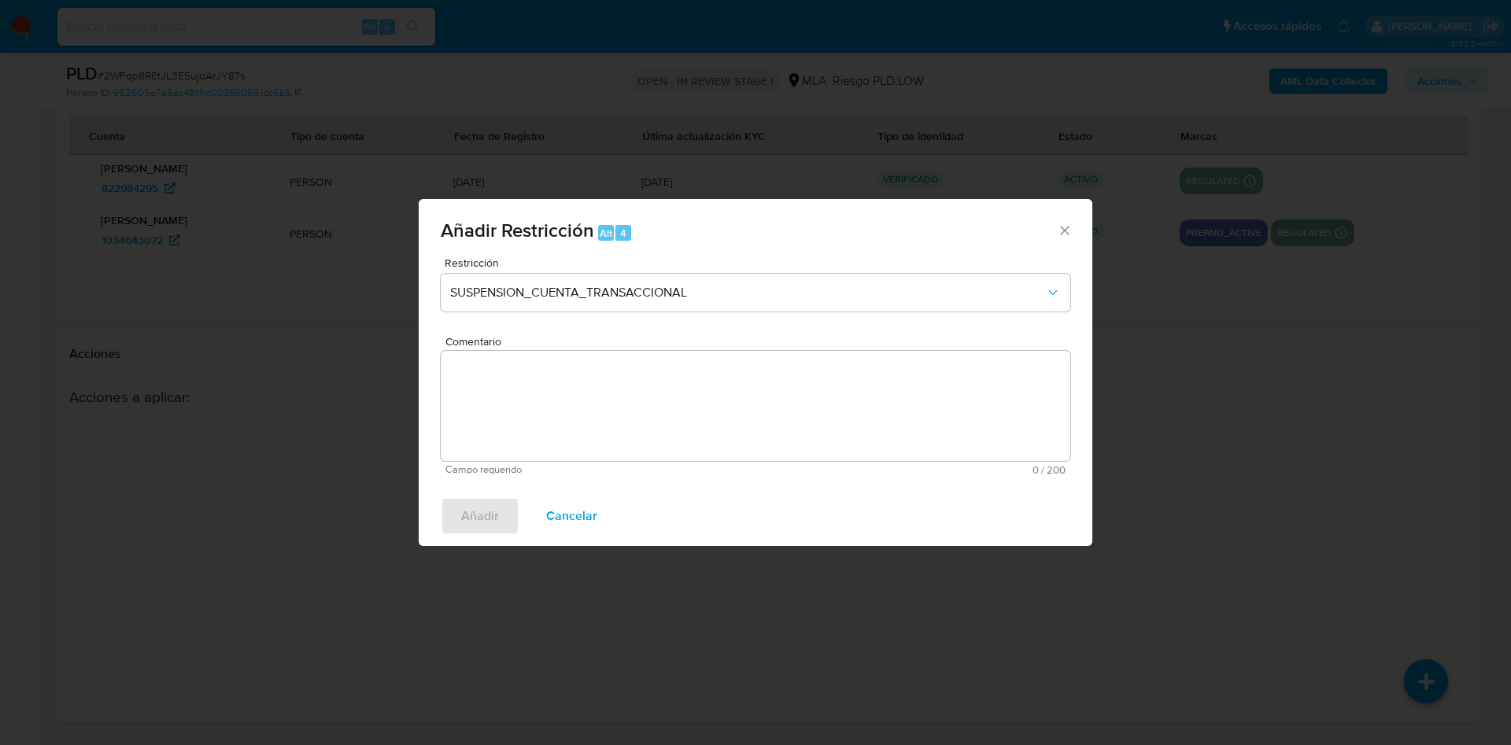
click at [561, 431] on textarea "Comentario" at bounding box center [756, 406] width 630 height 110
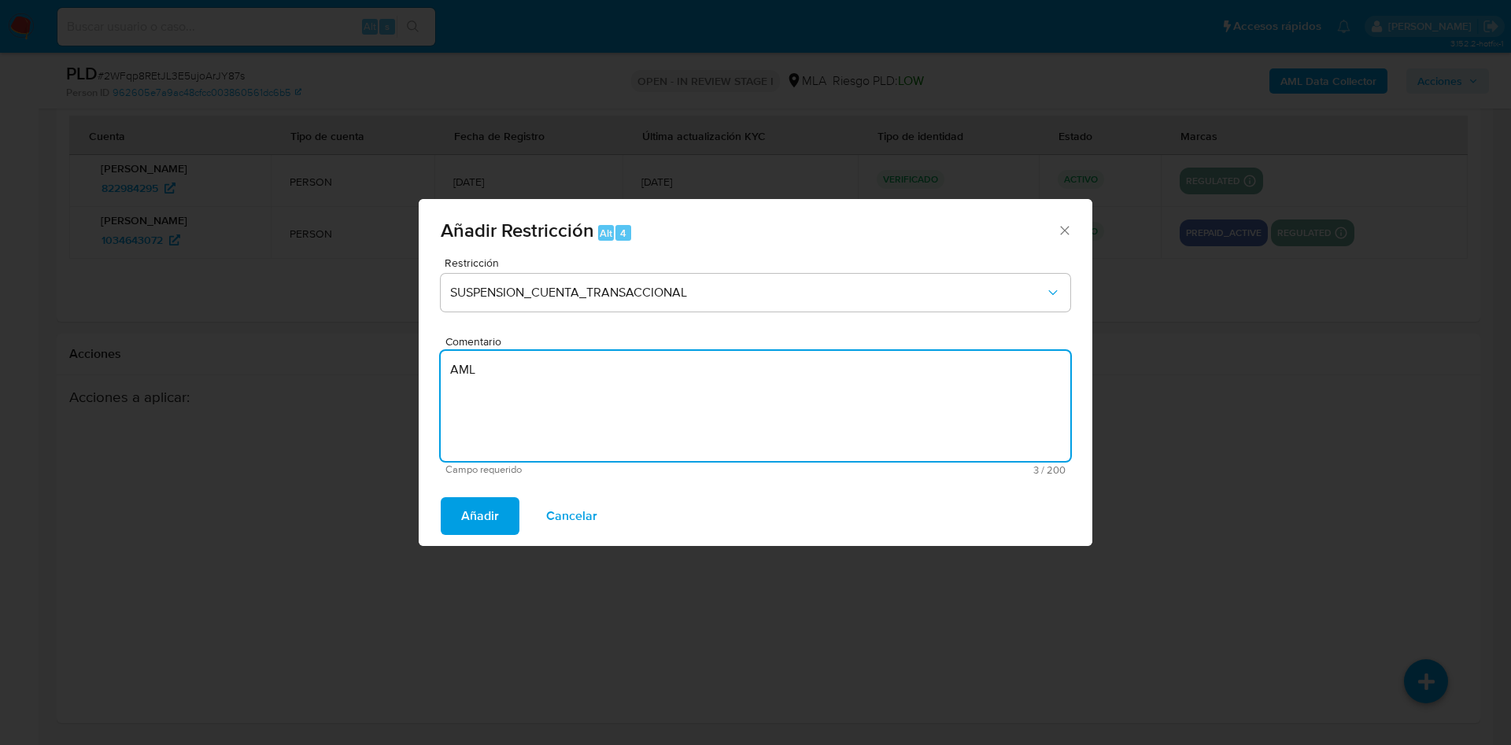
type textarea "AML"
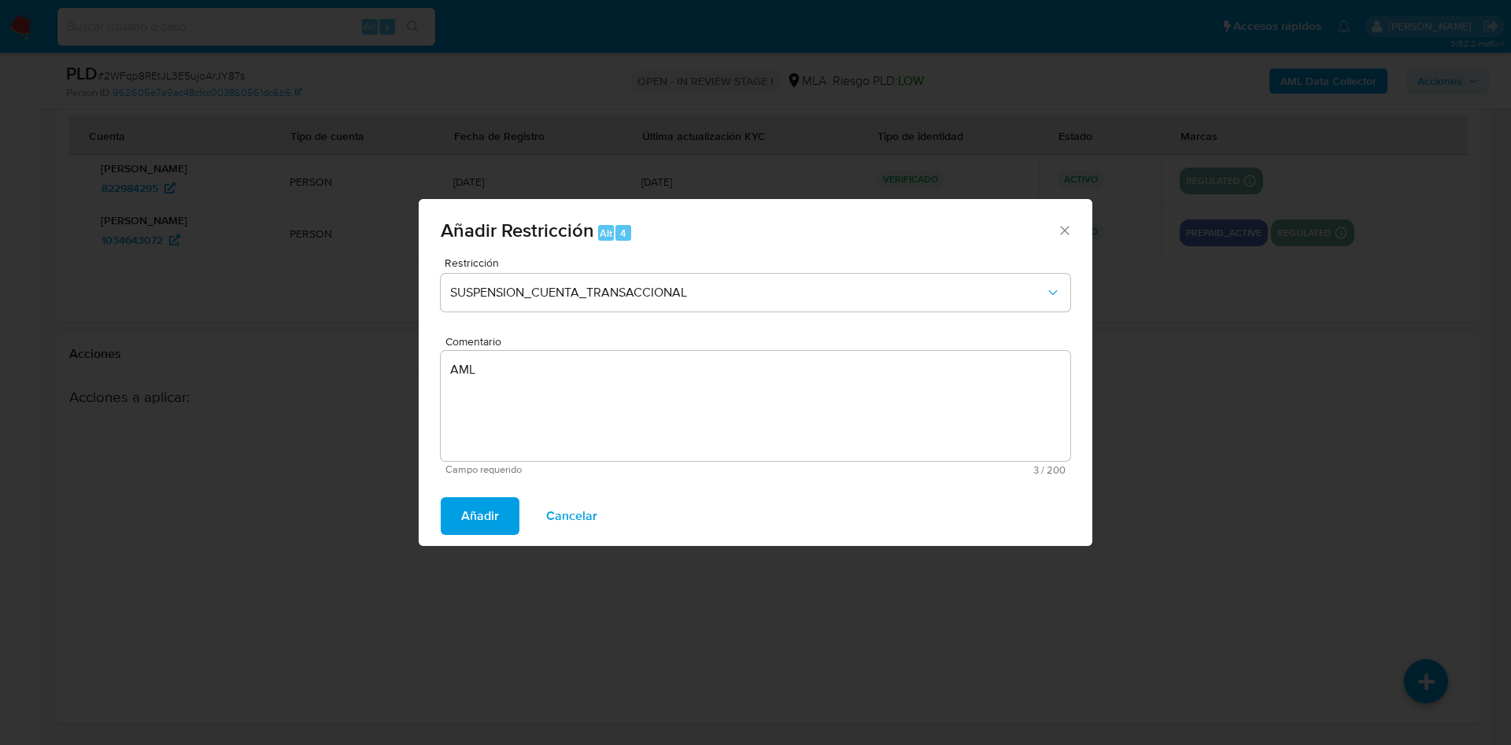
click at [492, 509] on span "Añadir" at bounding box center [480, 516] width 38 height 35
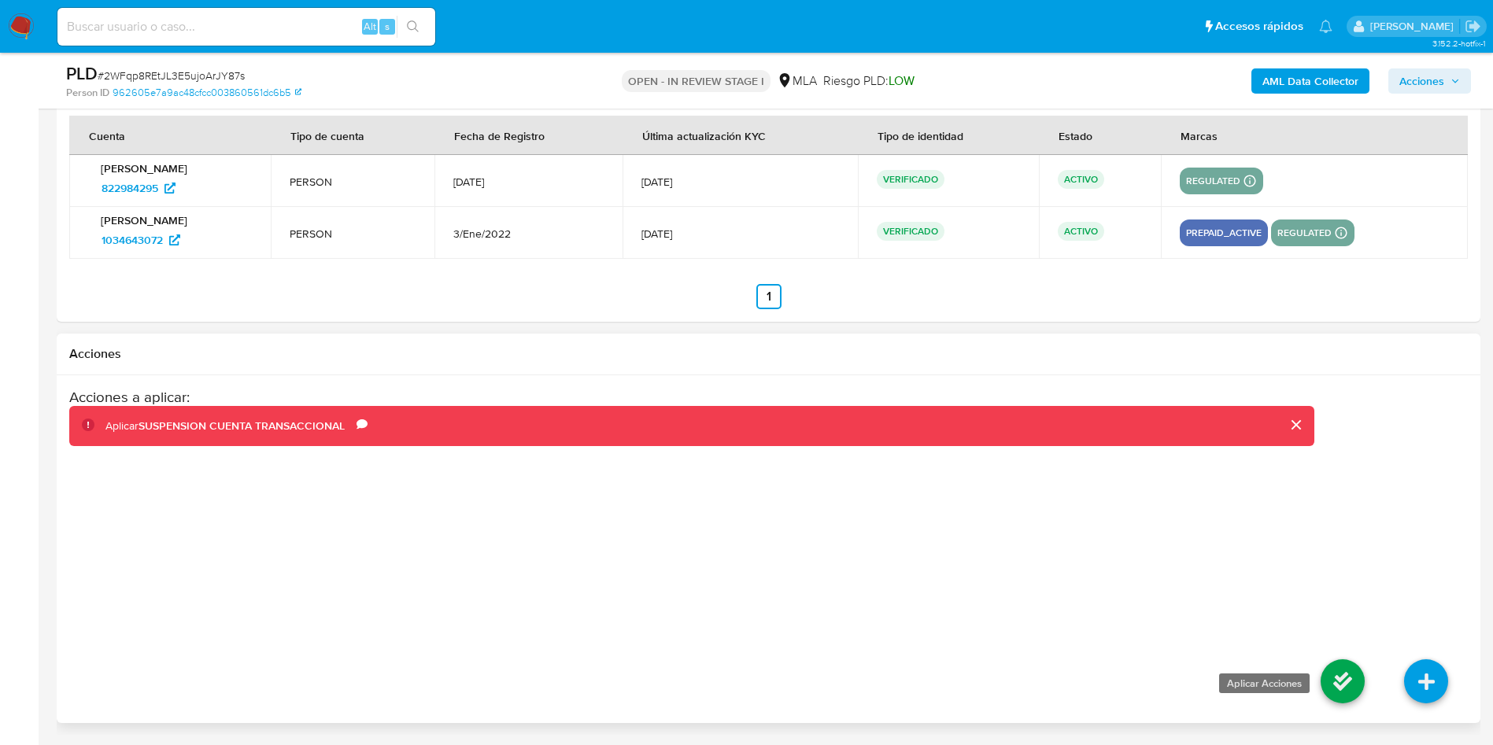
click at [1342, 665] on icon at bounding box center [1343, 682] width 44 height 44
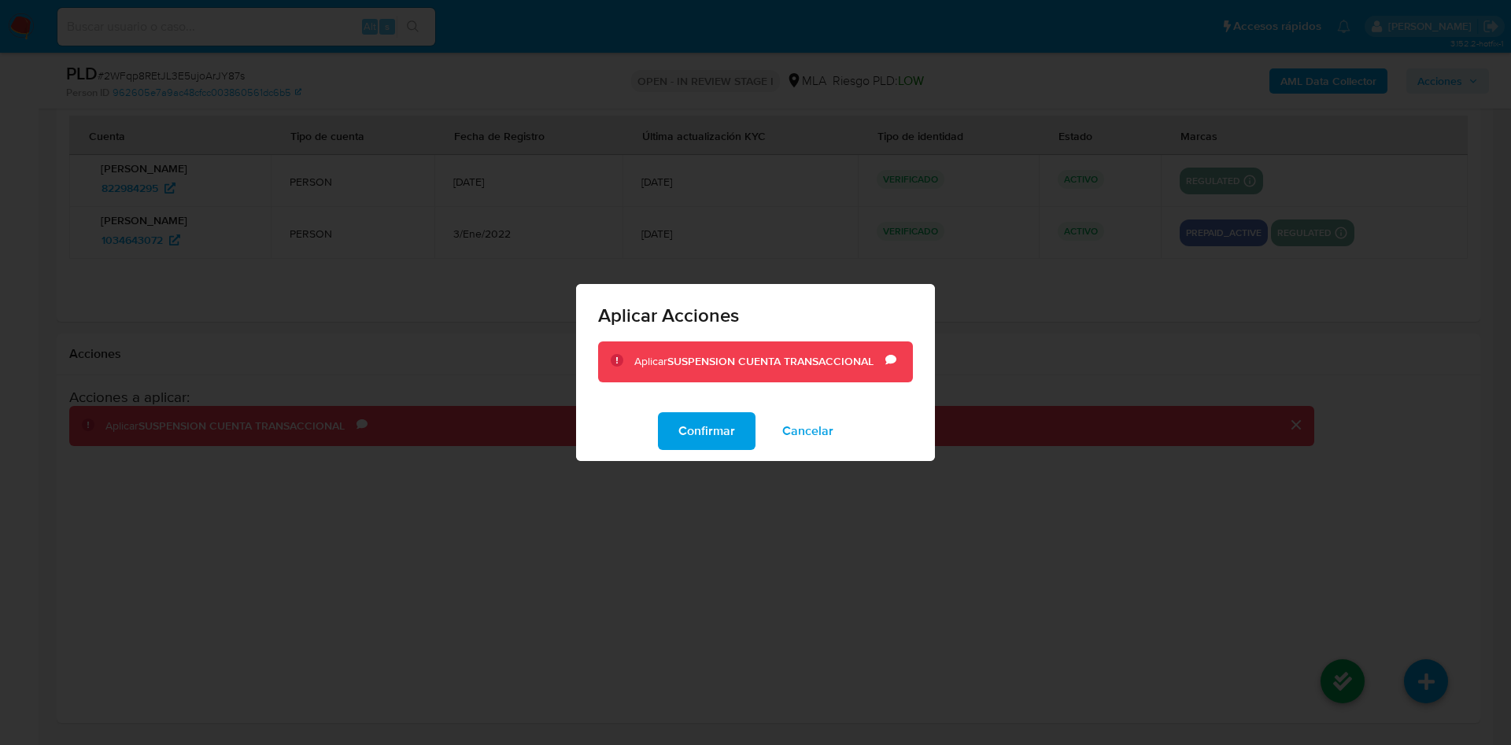
click at [708, 440] on span "Confirmar" at bounding box center [707, 431] width 57 height 35
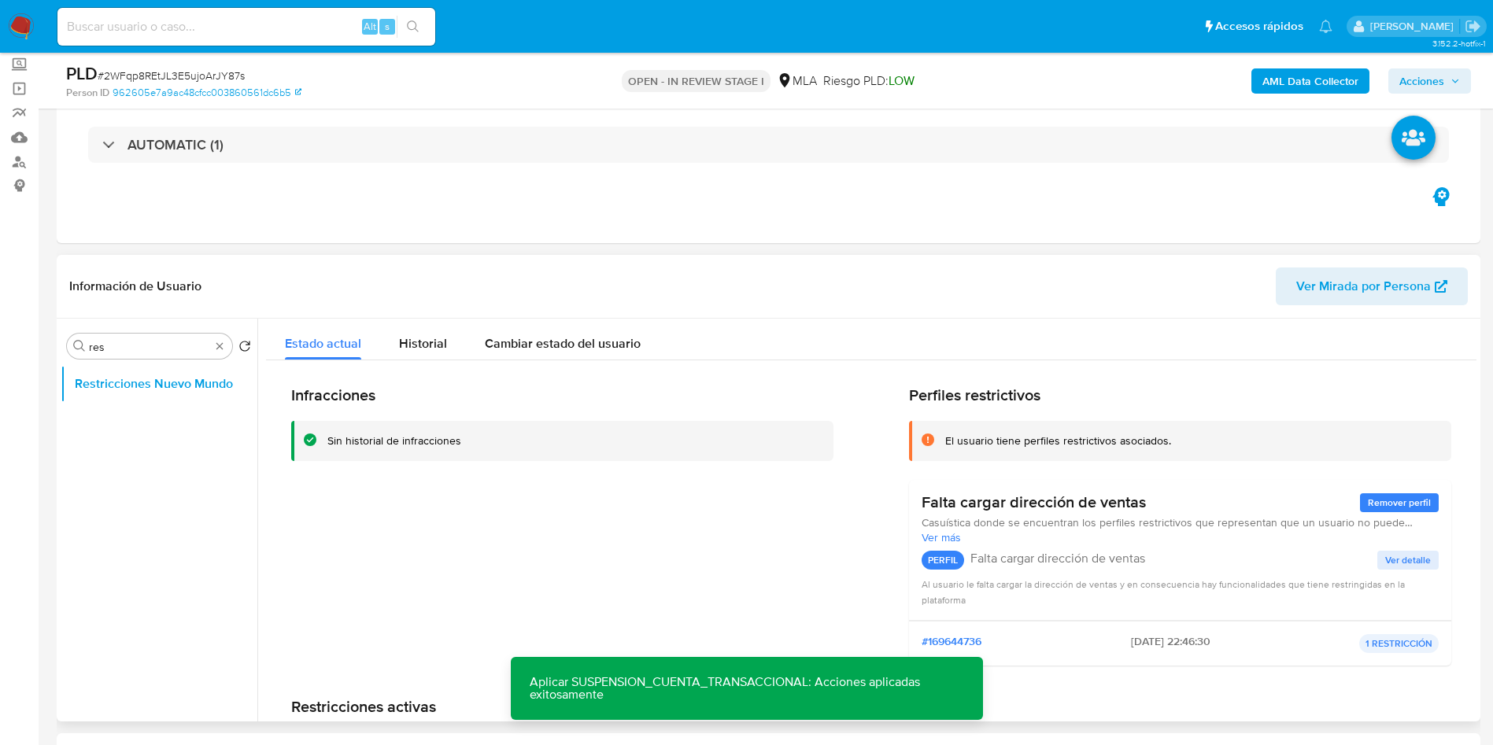
scroll to position [54, 0]
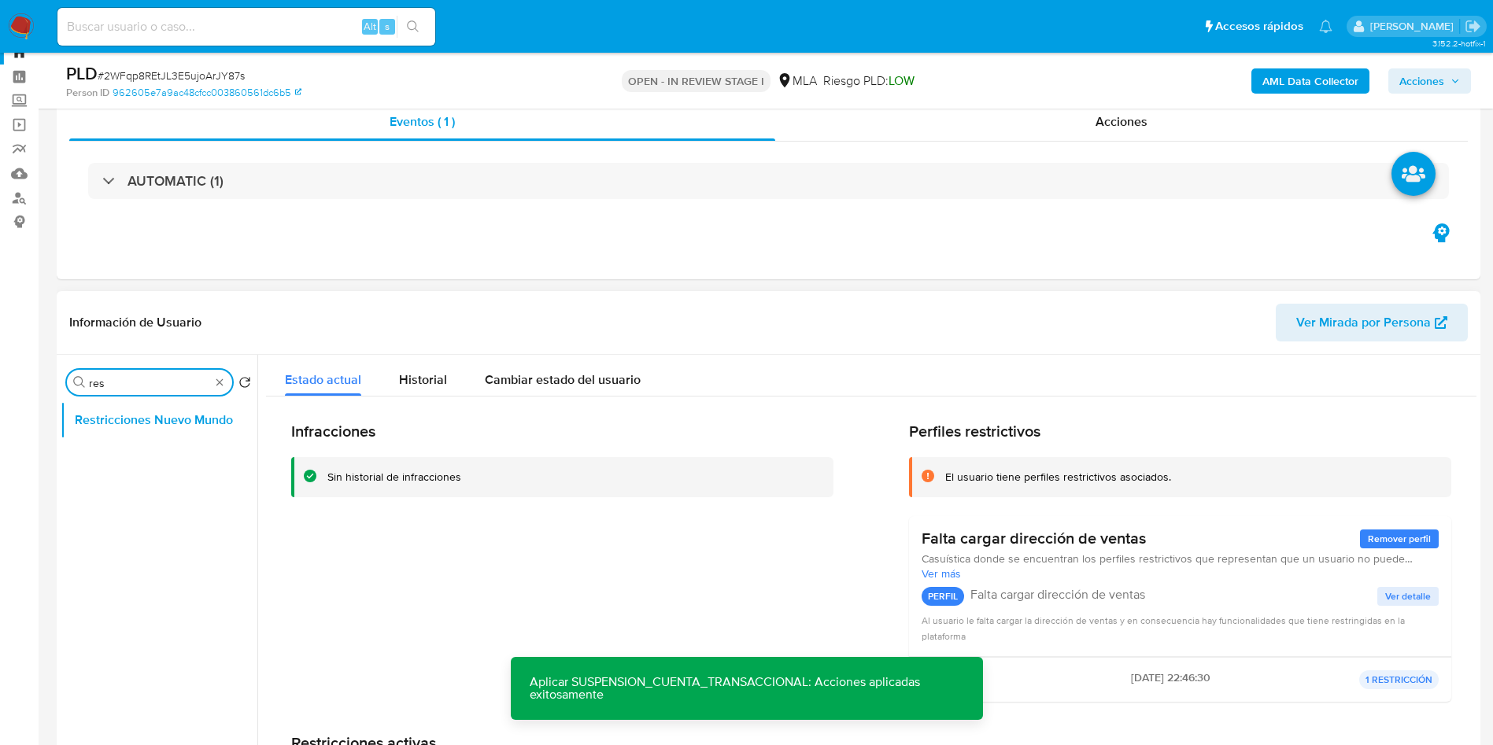
click at [124, 387] on input "res" at bounding box center [149, 383] width 121 height 14
click at [445, 372] on span "Historial" at bounding box center [423, 380] width 48 height 18
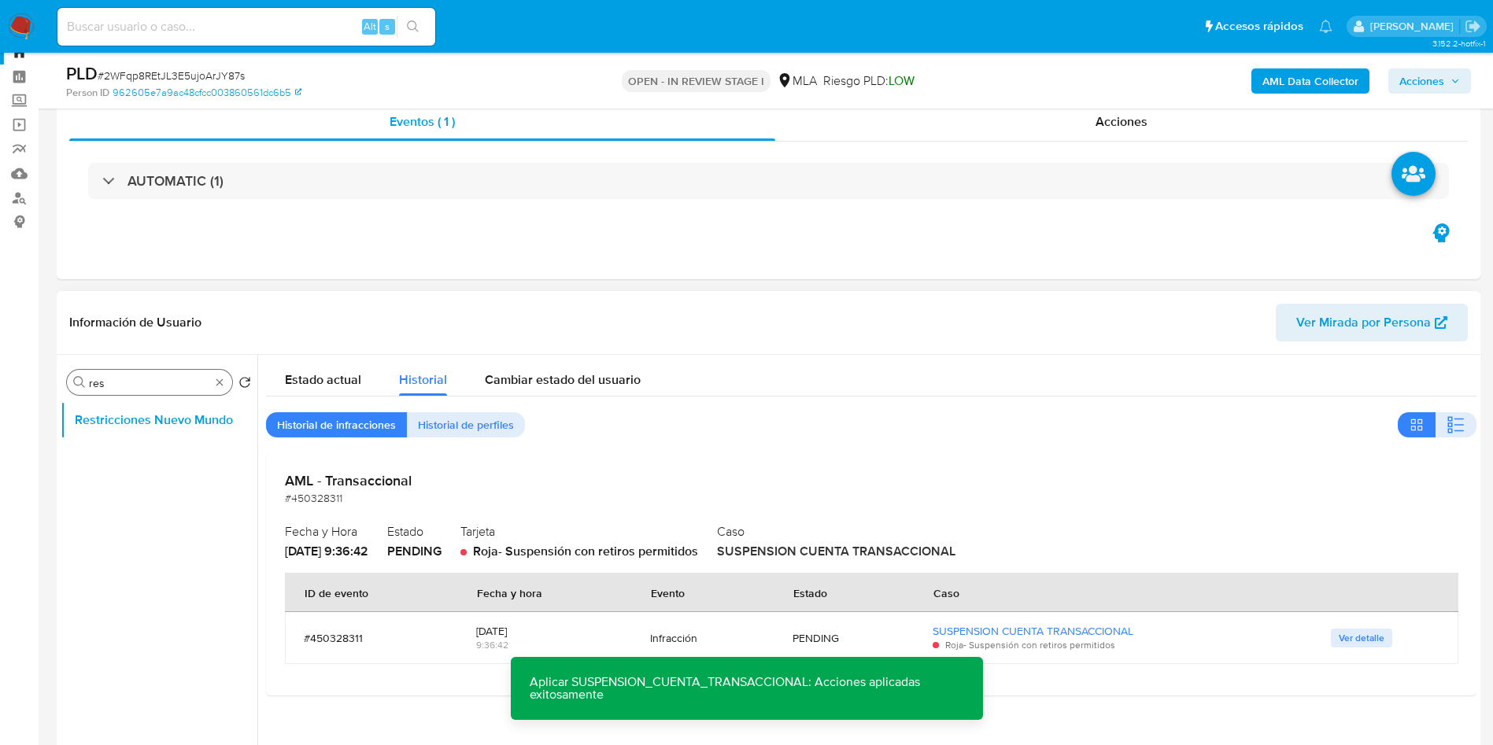
click at [177, 387] on input "res" at bounding box center [149, 383] width 121 height 14
click at [174, 383] on input "res" at bounding box center [149, 383] width 121 height 14
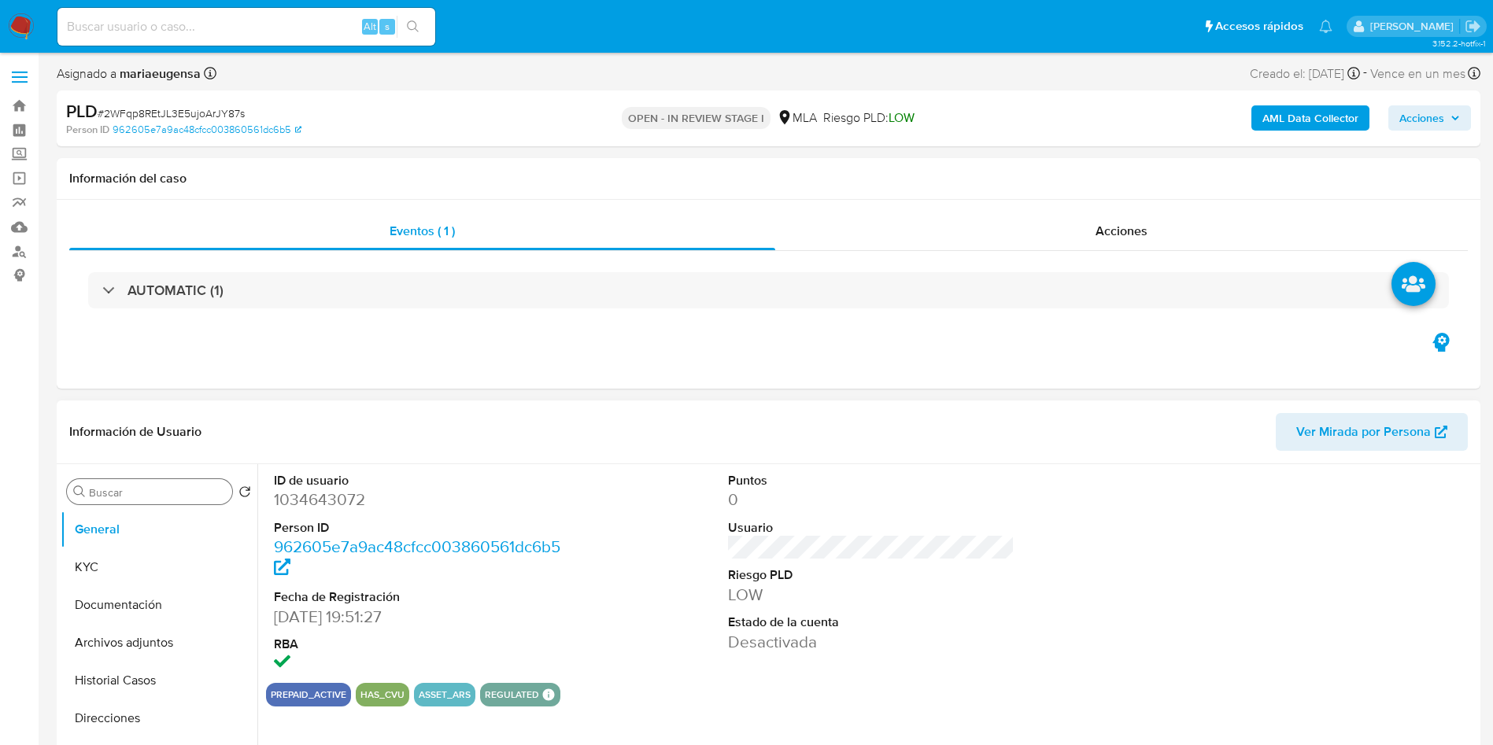
click at [150, 489] on input "Buscar" at bounding box center [157, 493] width 137 height 14
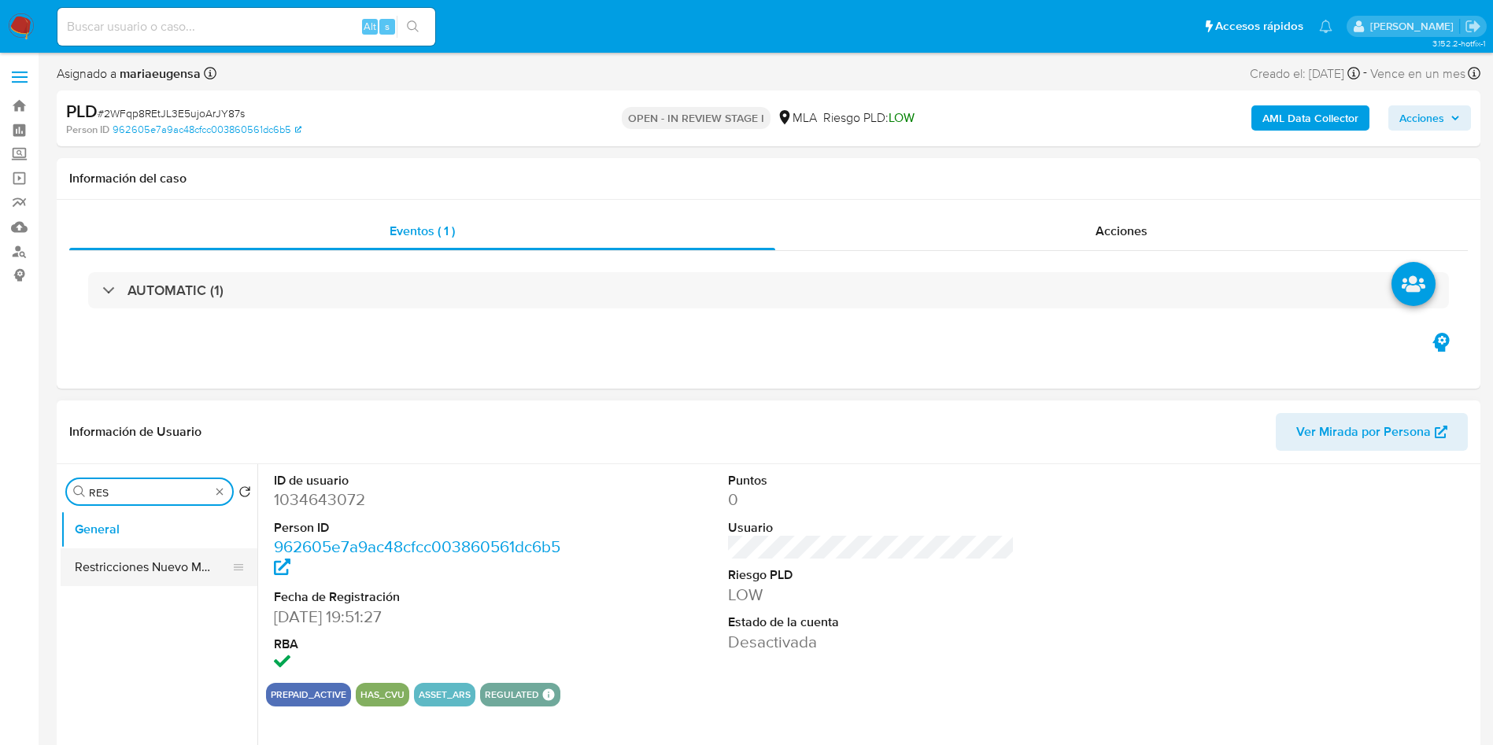
type input "RES"
click at [153, 564] on button "Restricciones Nuevo Mundo" at bounding box center [153, 568] width 184 height 38
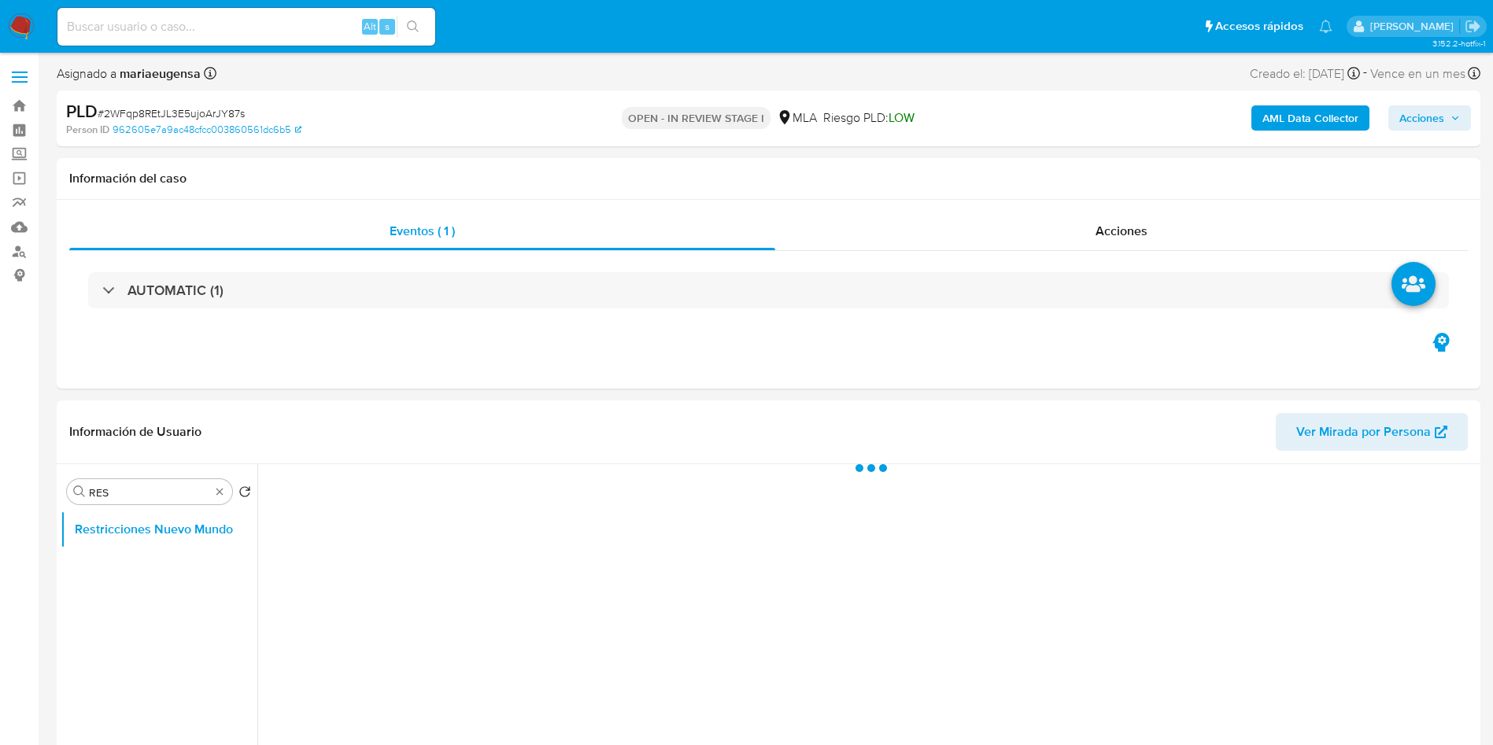
select select "10"
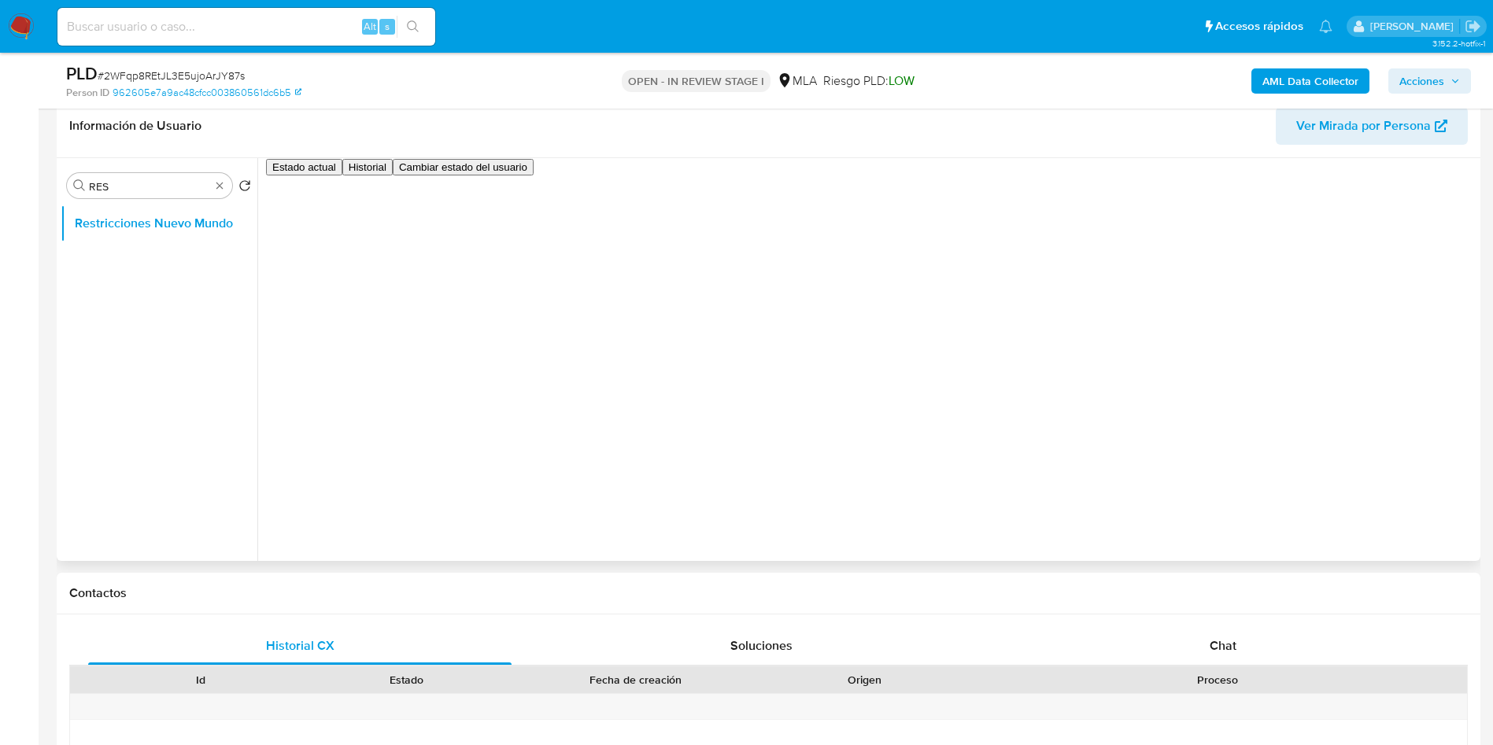
scroll to position [214, 0]
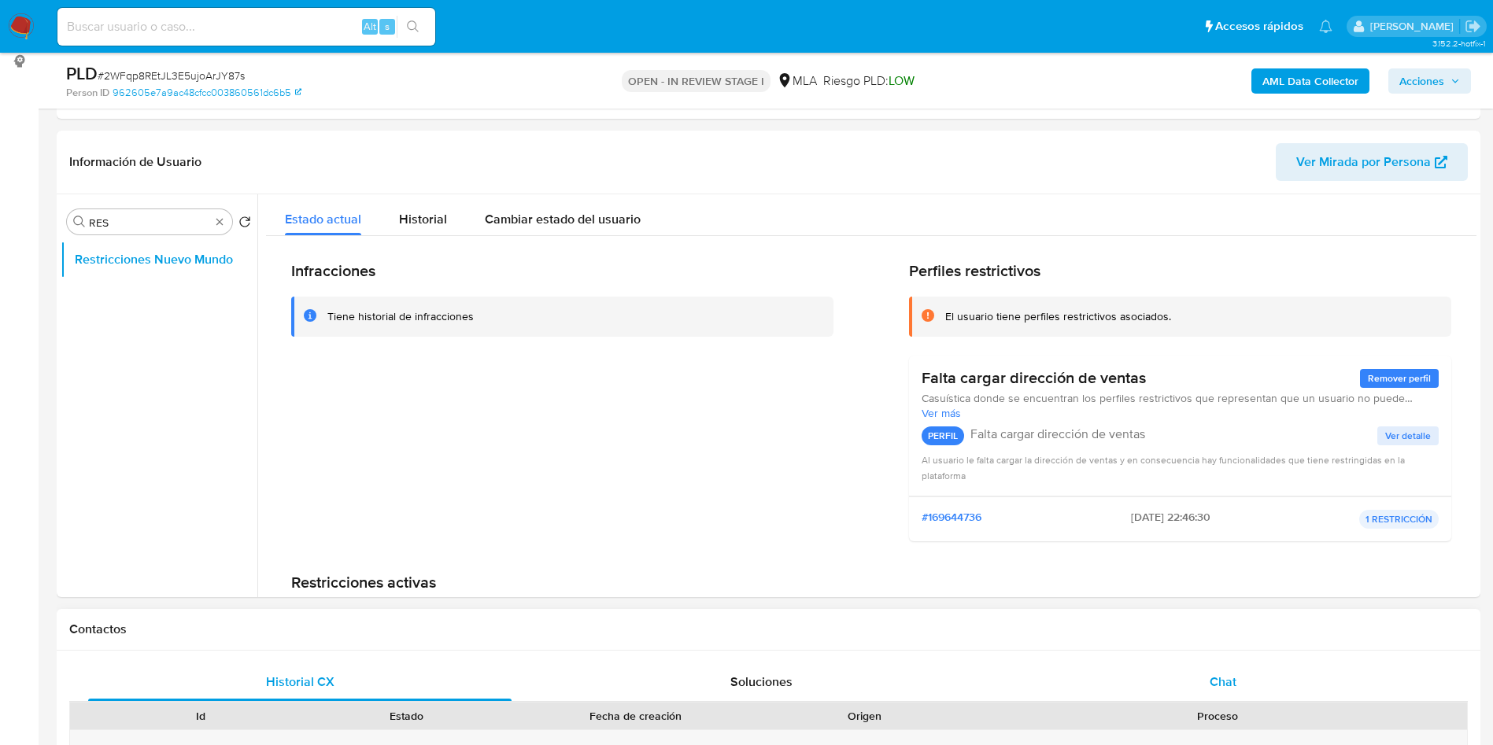
click at [1240, 670] on div "Chat" at bounding box center [1224, 683] width 424 height 38
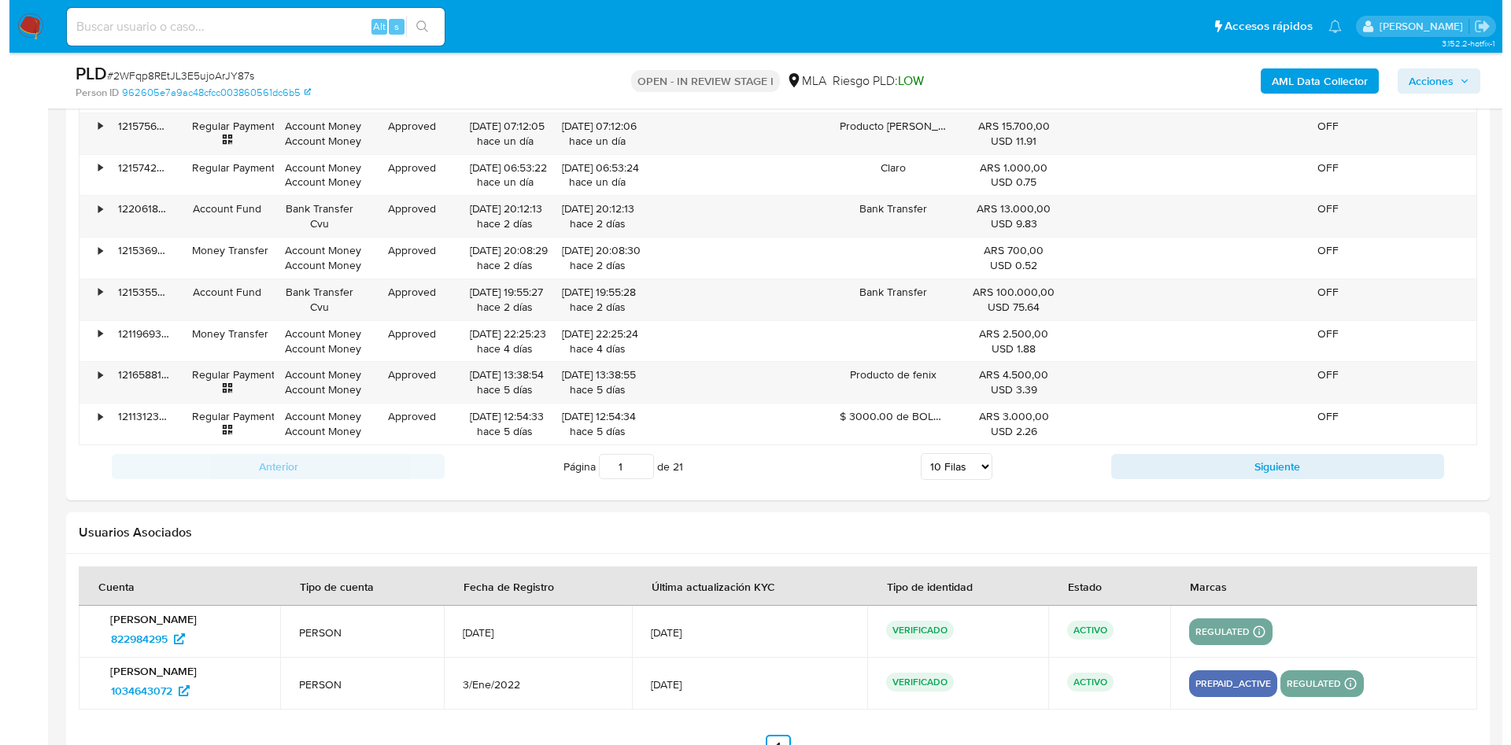
scroll to position [2820, 0]
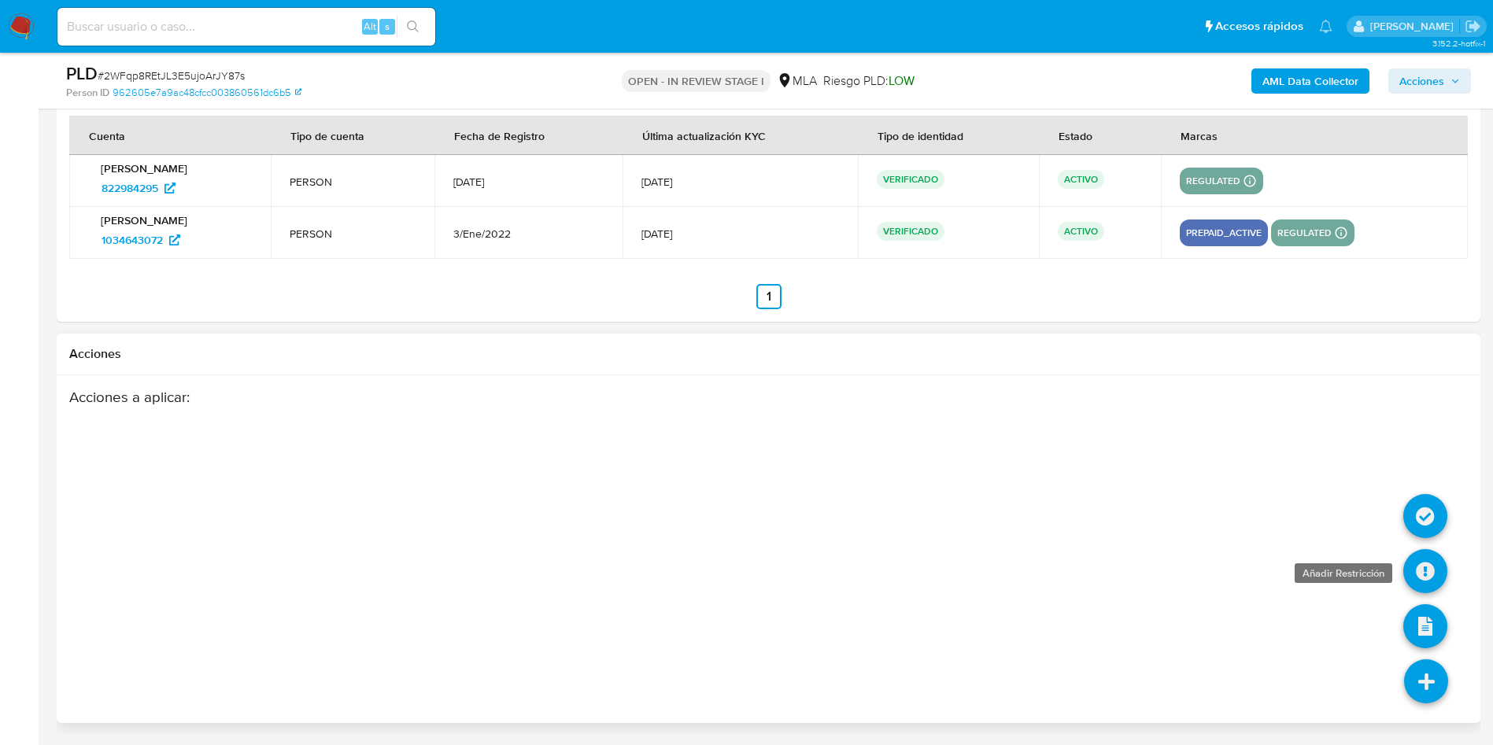
click at [1426, 568] on icon at bounding box center [1426, 571] width 44 height 44
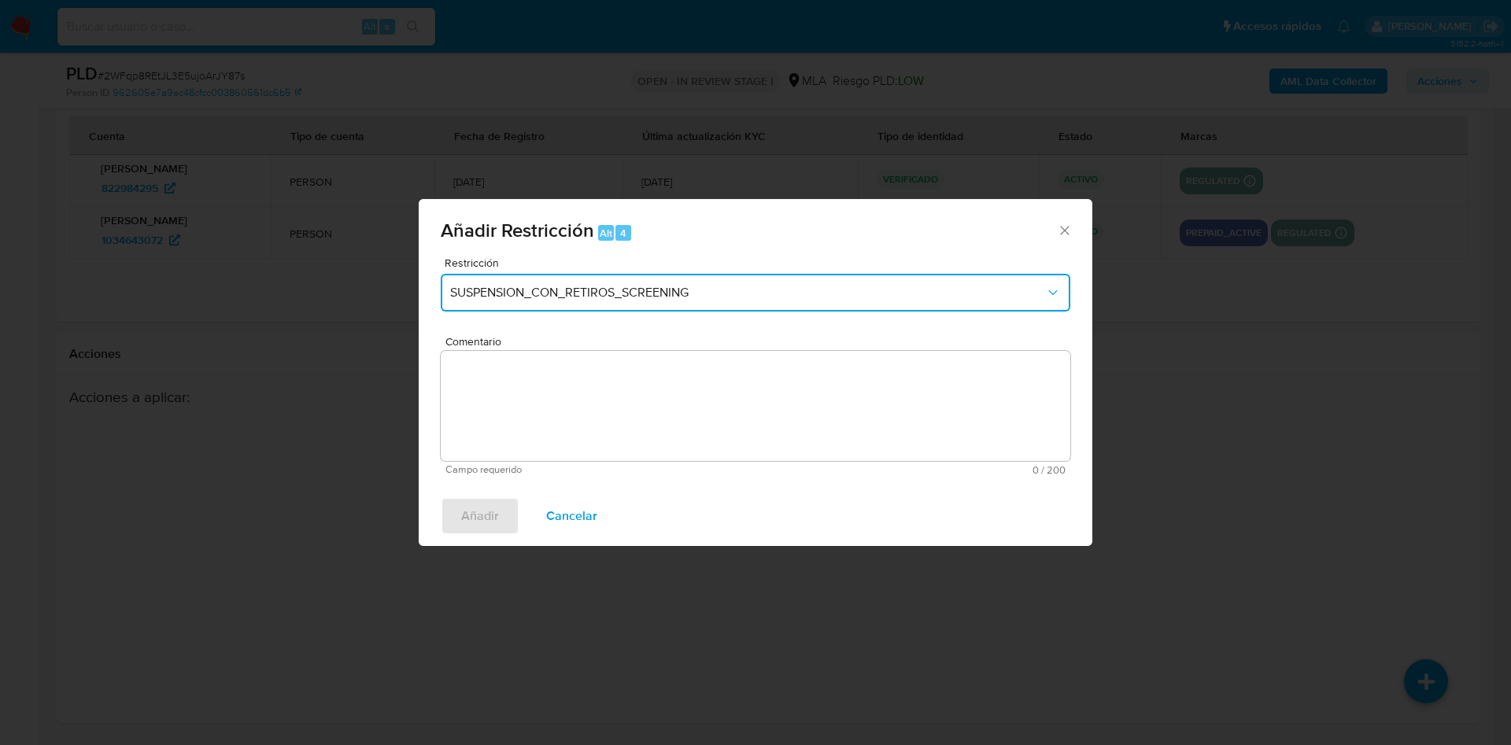
click at [578, 304] on button "SUSPENSION_CON_RETIROS_SCREENING" at bounding box center [756, 293] width 630 height 38
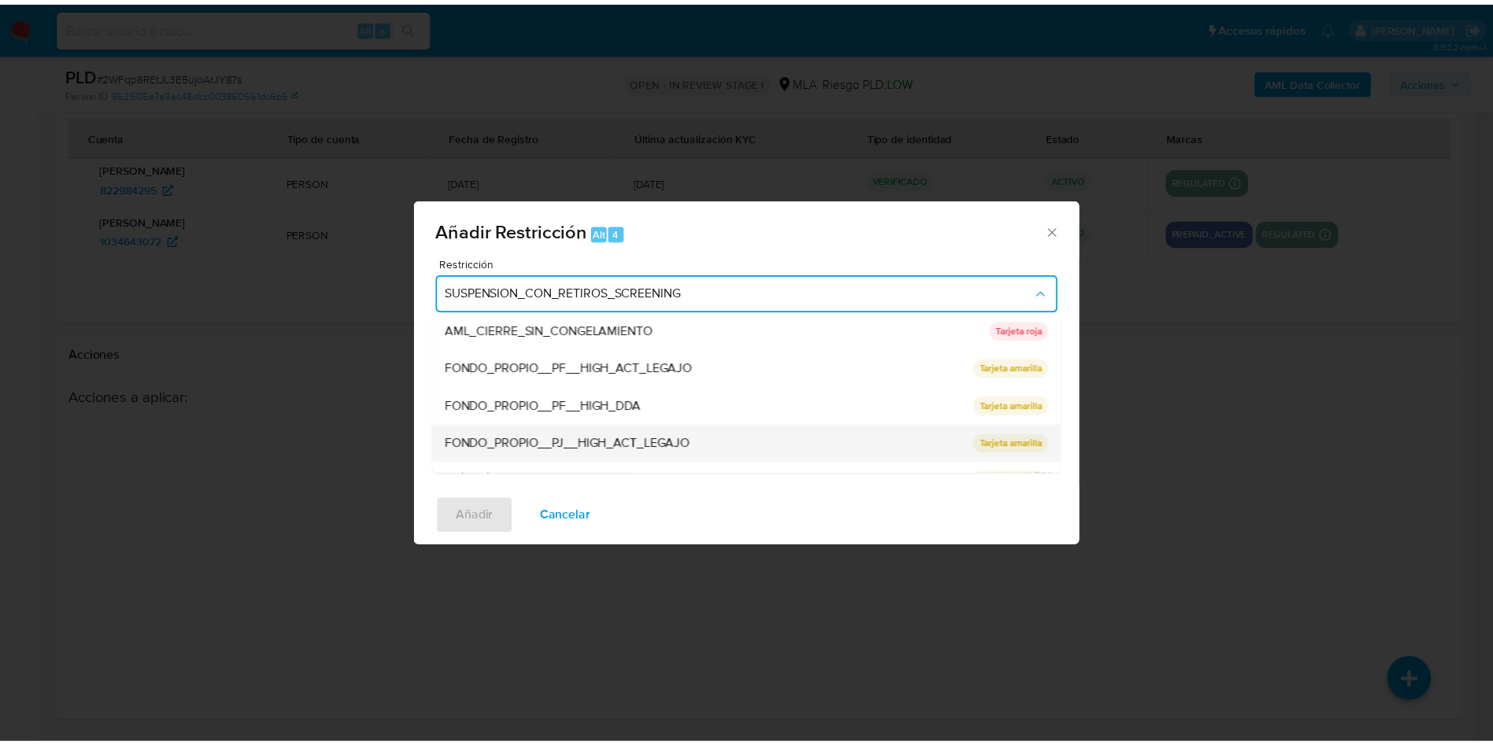
scroll to position [236, 0]
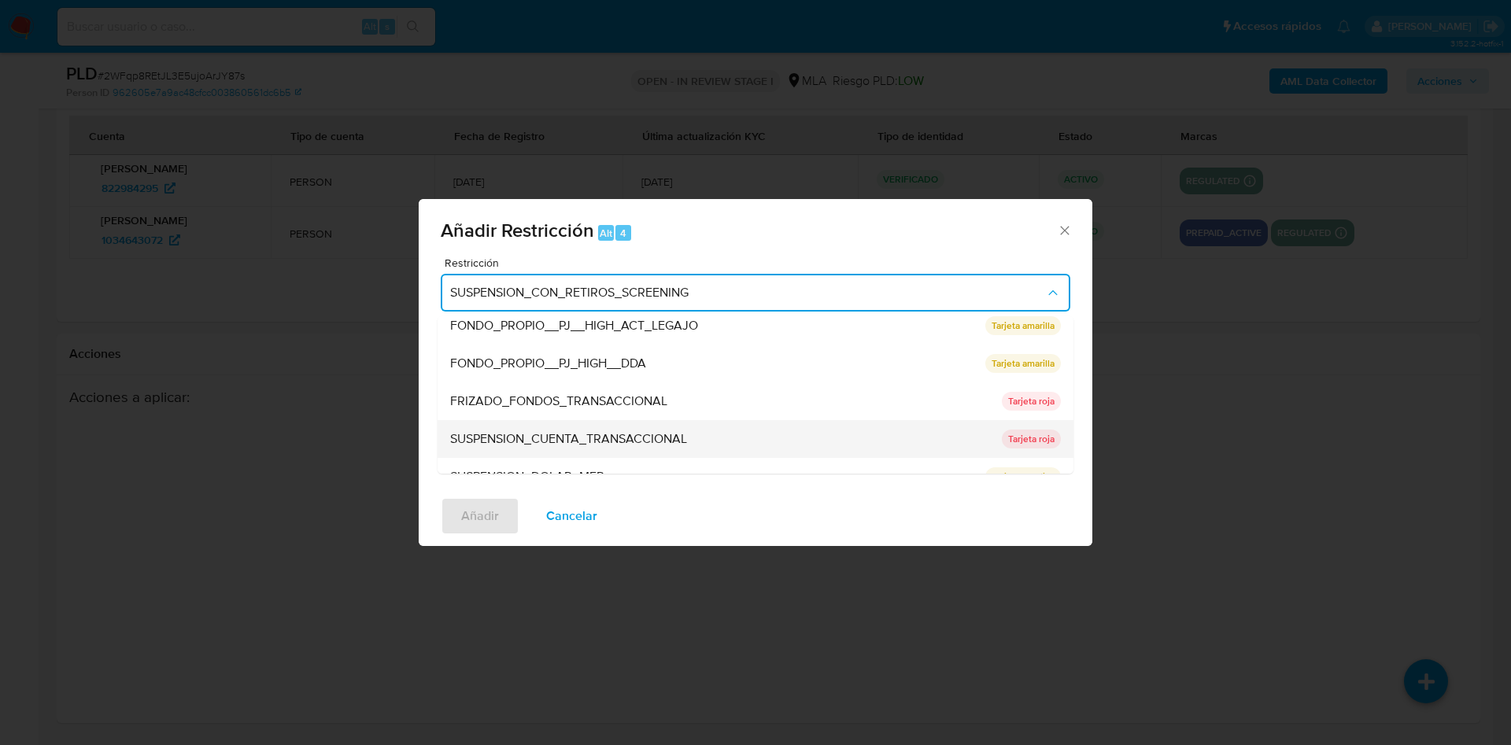
click at [588, 431] on span "SUSPENSION_CUENTA_TRANSACCIONAL" at bounding box center [568, 439] width 237 height 16
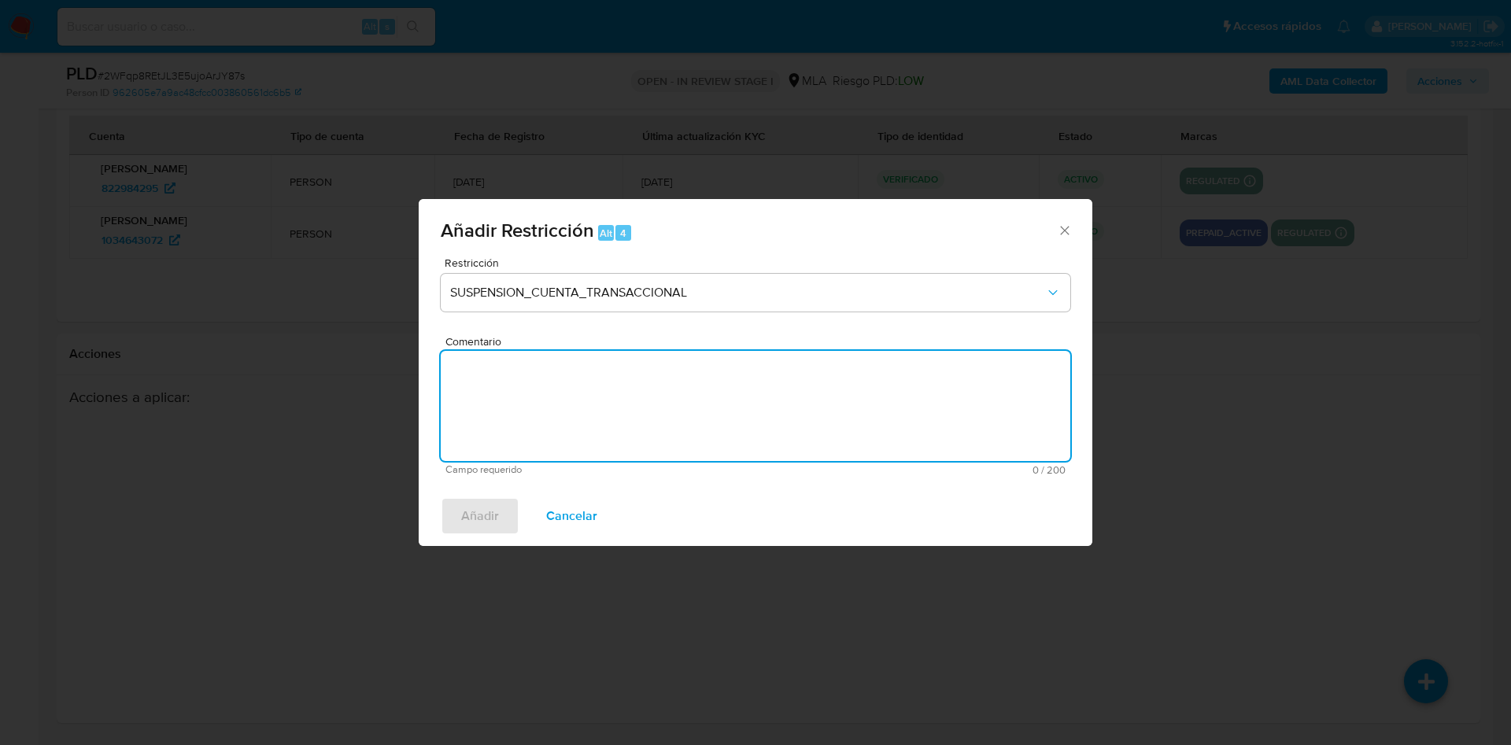
click at [588, 431] on textarea "Comentario" at bounding box center [756, 406] width 630 height 110
type textarea "AML"
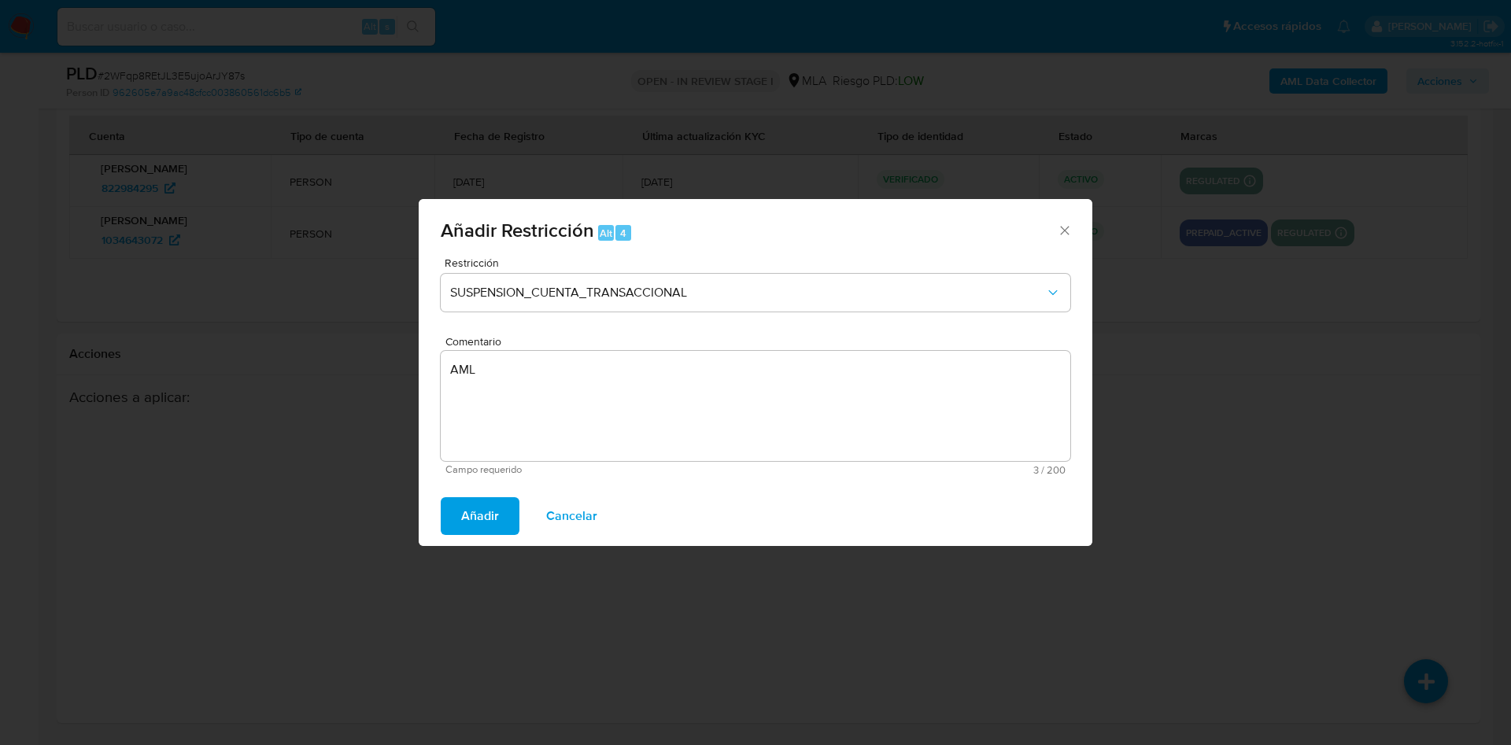
click at [475, 518] on span "Añadir" at bounding box center [480, 516] width 38 height 35
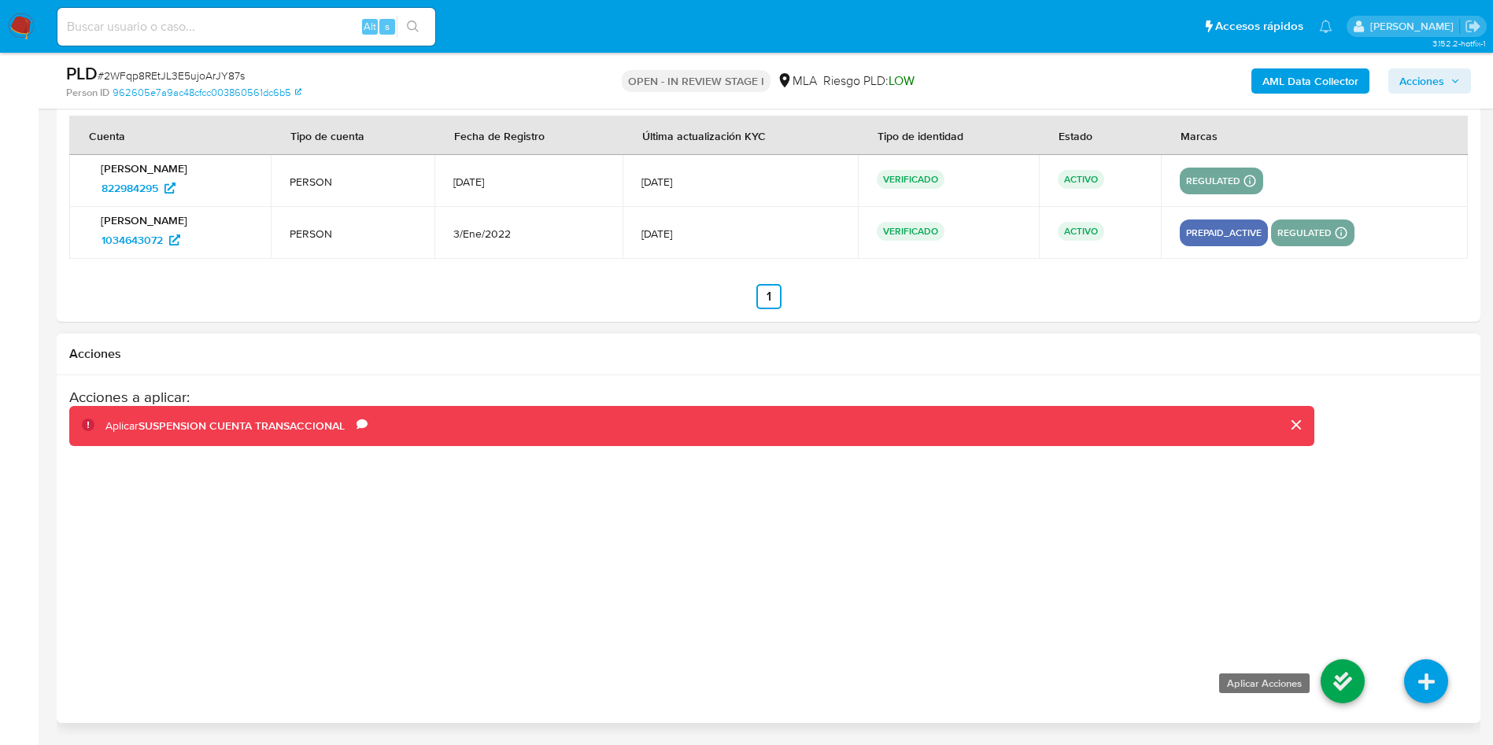
click at [1346, 675] on icon at bounding box center [1343, 682] width 44 height 44
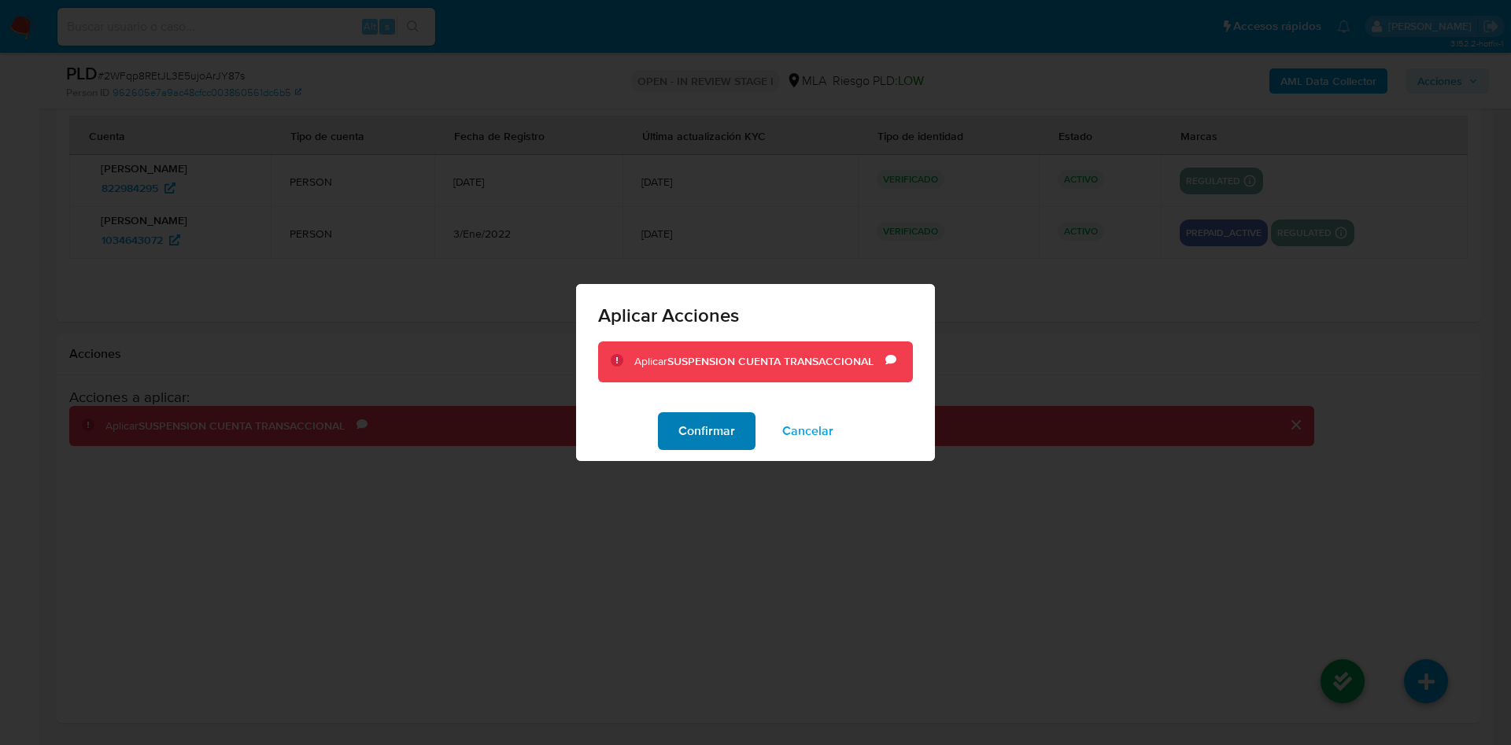
click at [716, 433] on span "Confirmar" at bounding box center [707, 431] width 57 height 35
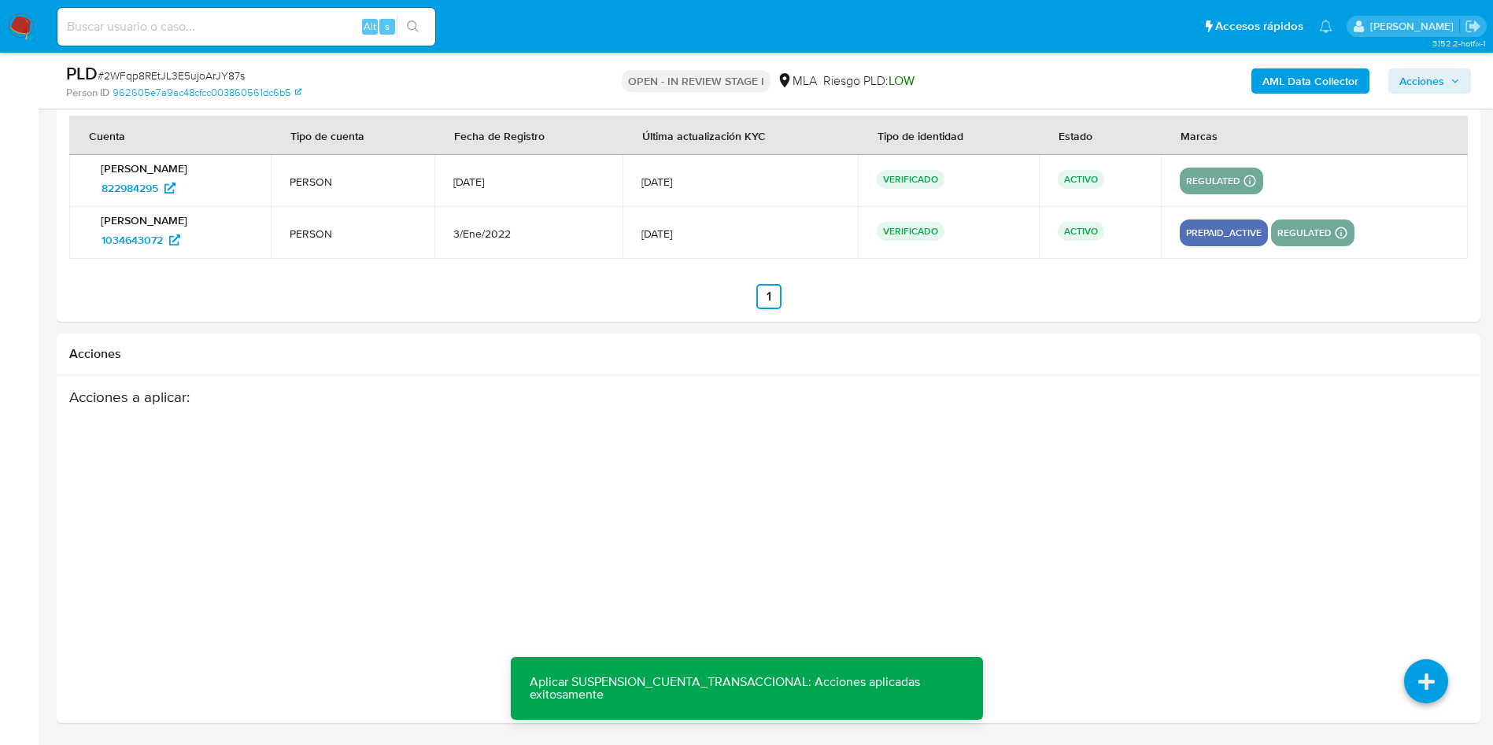
scroll to position [1994, 0]
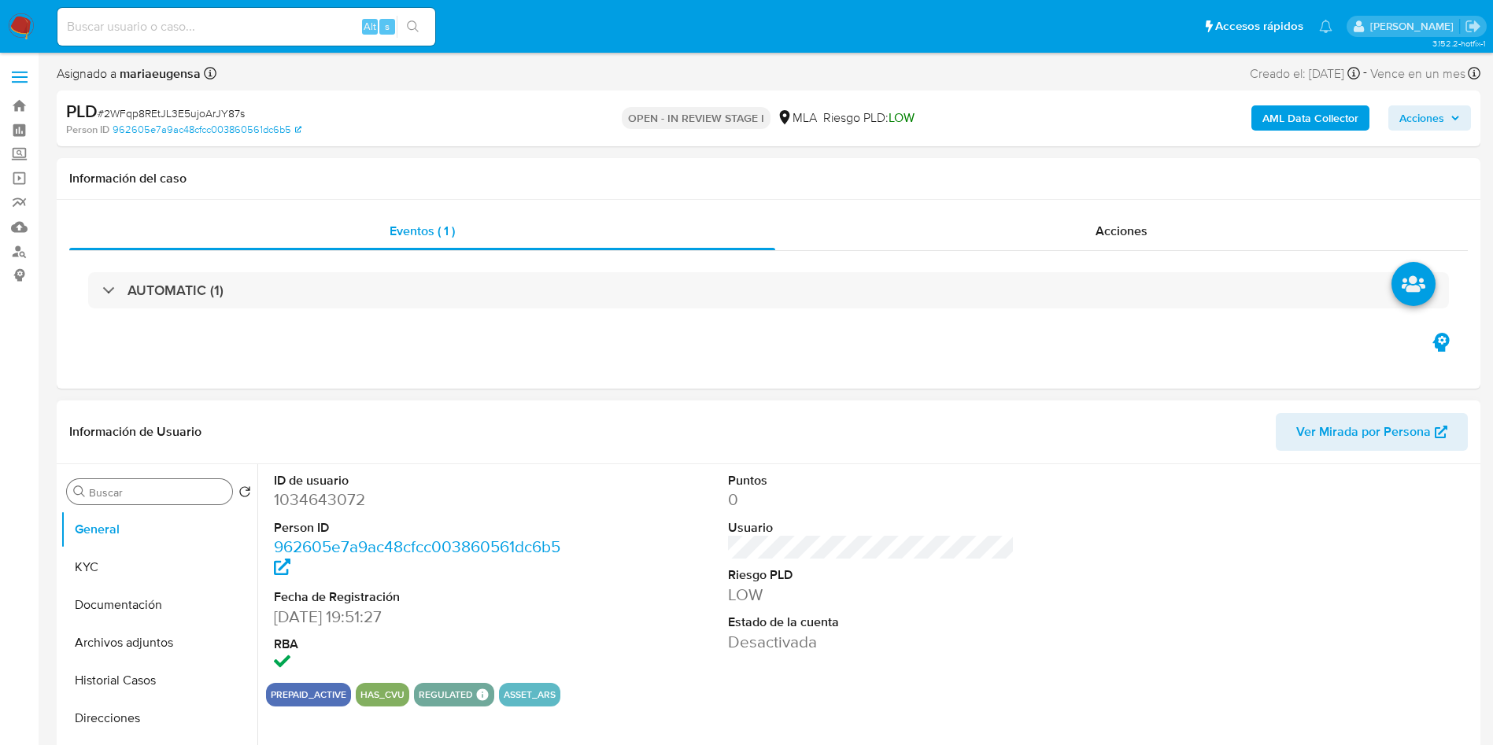
click at [119, 488] on input "Buscar" at bounding box center [157, 493] width 137 height 14
type input "RE"
select select "10"
drag, startPoint x: 119, startPoint y: 488, endPoint x: 135, endPoint y: 575, distance: 88.8
click at [120, 649] on button "Cruces y Relaciones" at bounding box center [159, 643] width 197 height 38
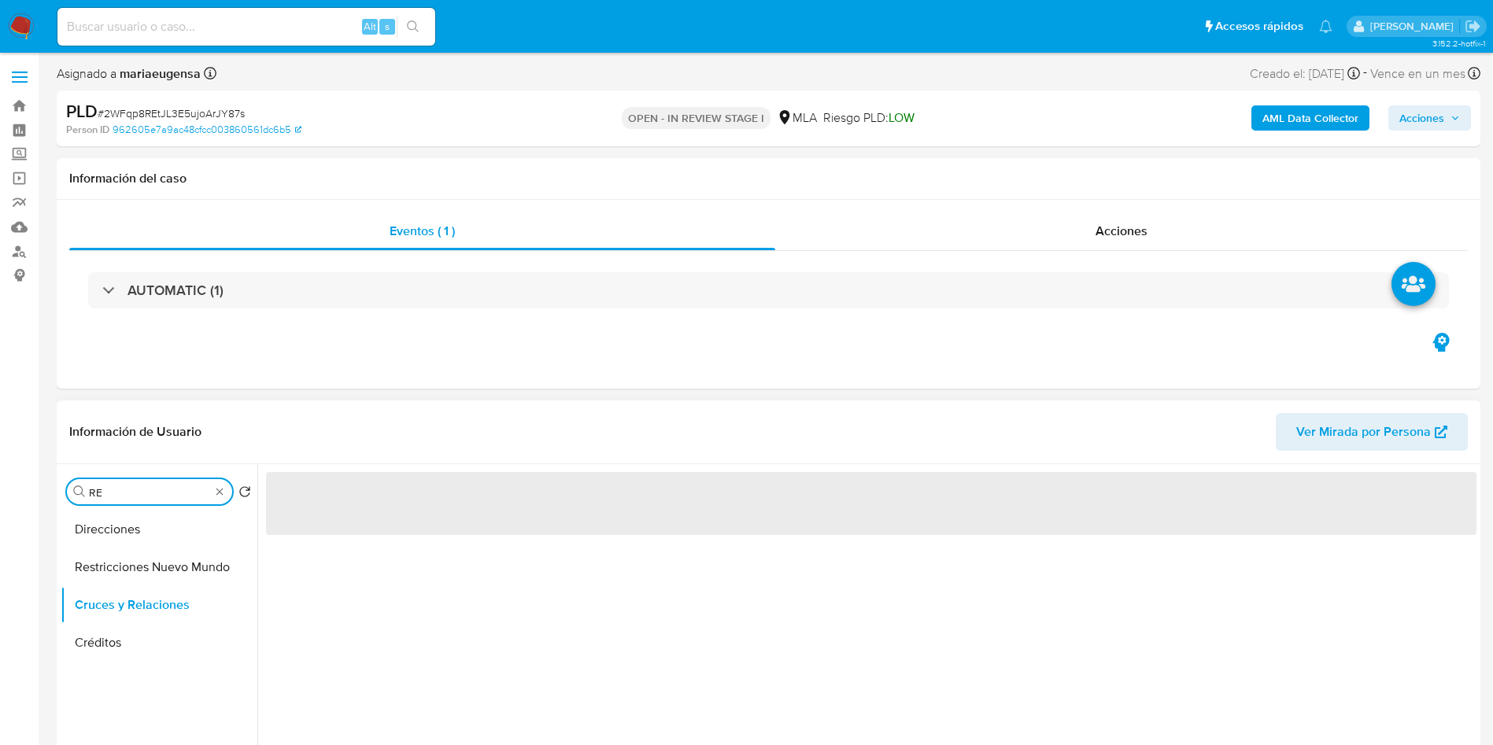
click at [140, 486] on input "RE" at bounding box center [149, 493] width 121 height 14
type input "RES"
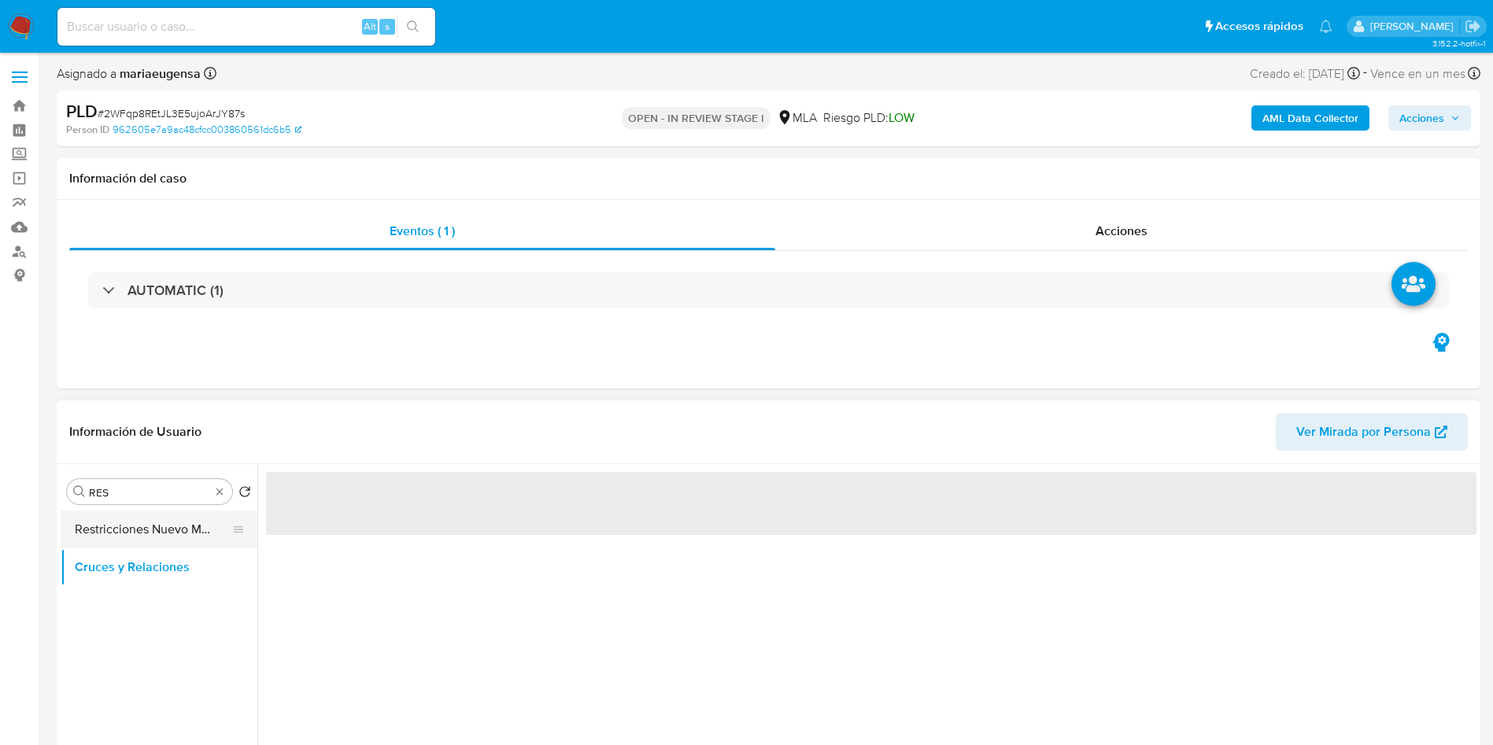
click at [138, 522] on button "Restricciones Nuevo Mundo" at bounding box center [153, 530] width 184 height 38
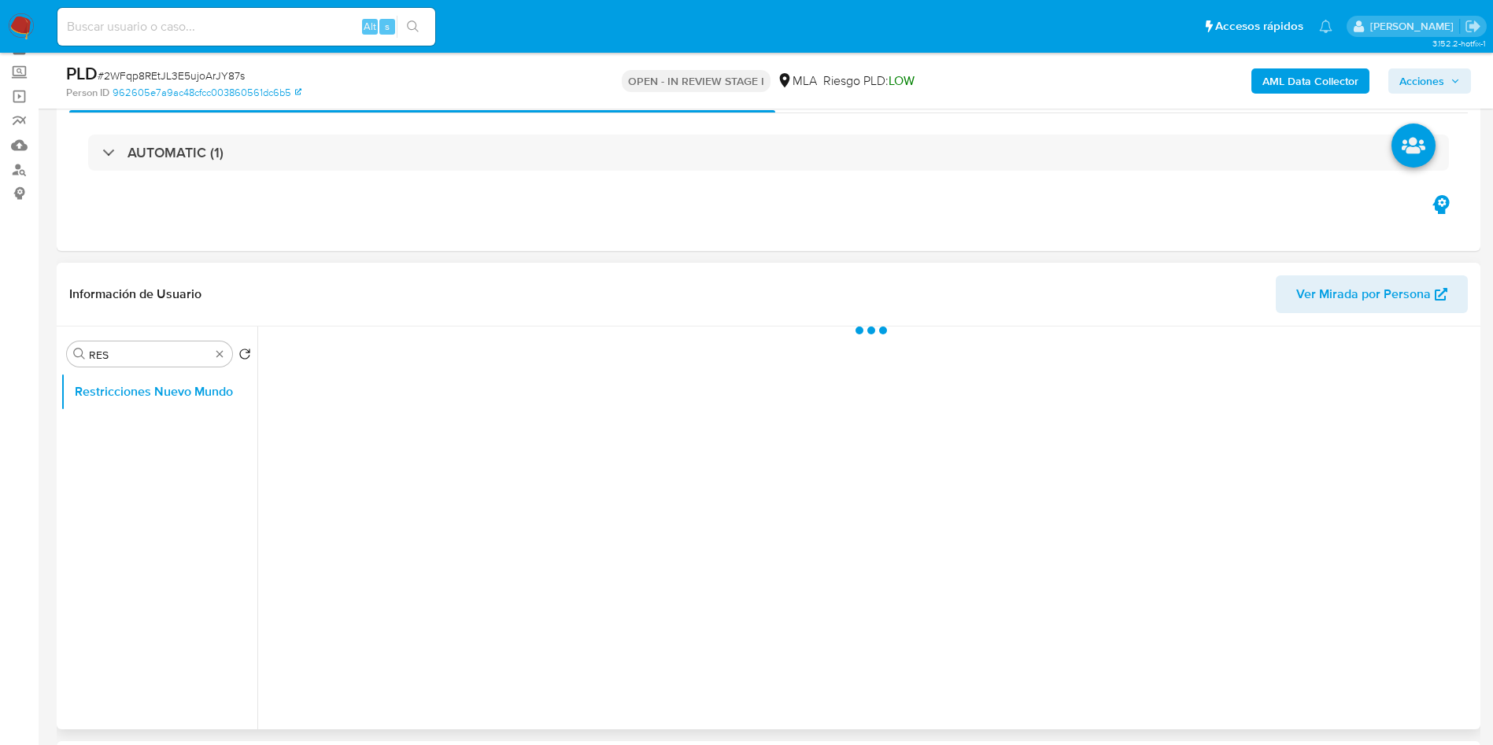
scroll to position [118, 0]
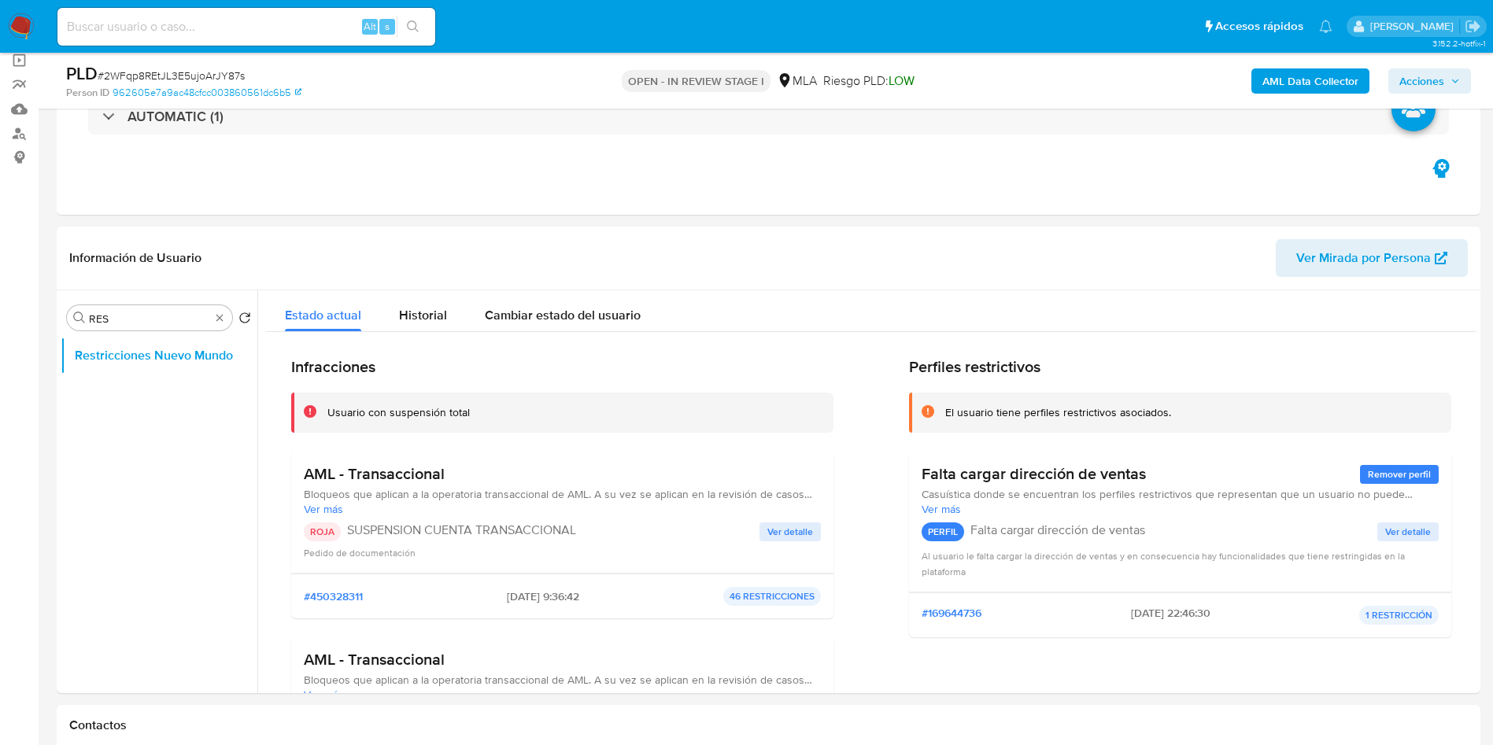
click at [1451, 79] on icon "button" at bounding box center [1455, 80] width 9 height 9
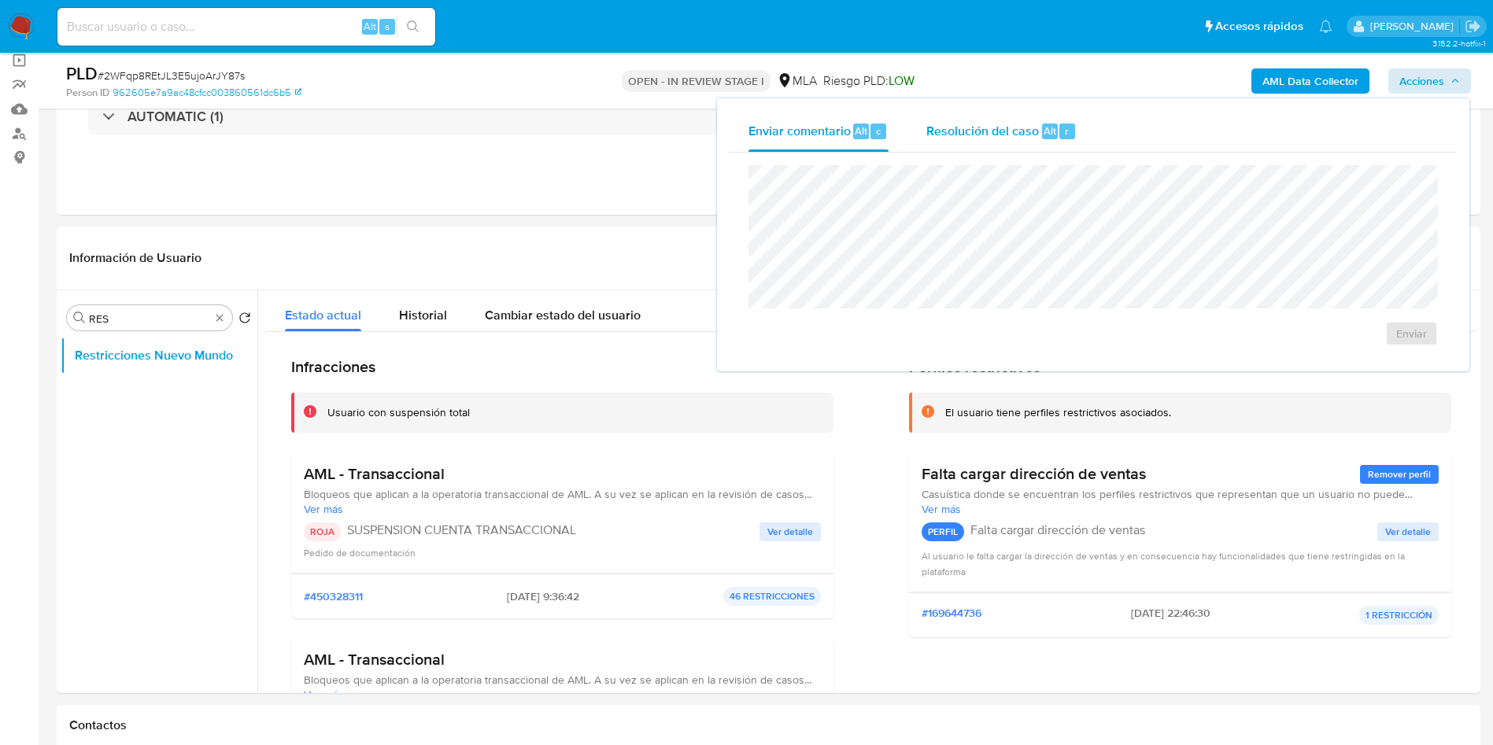
click at [999, 128] on span "Resolución del caso" at bounding box center [983, 130] width 113 height 18
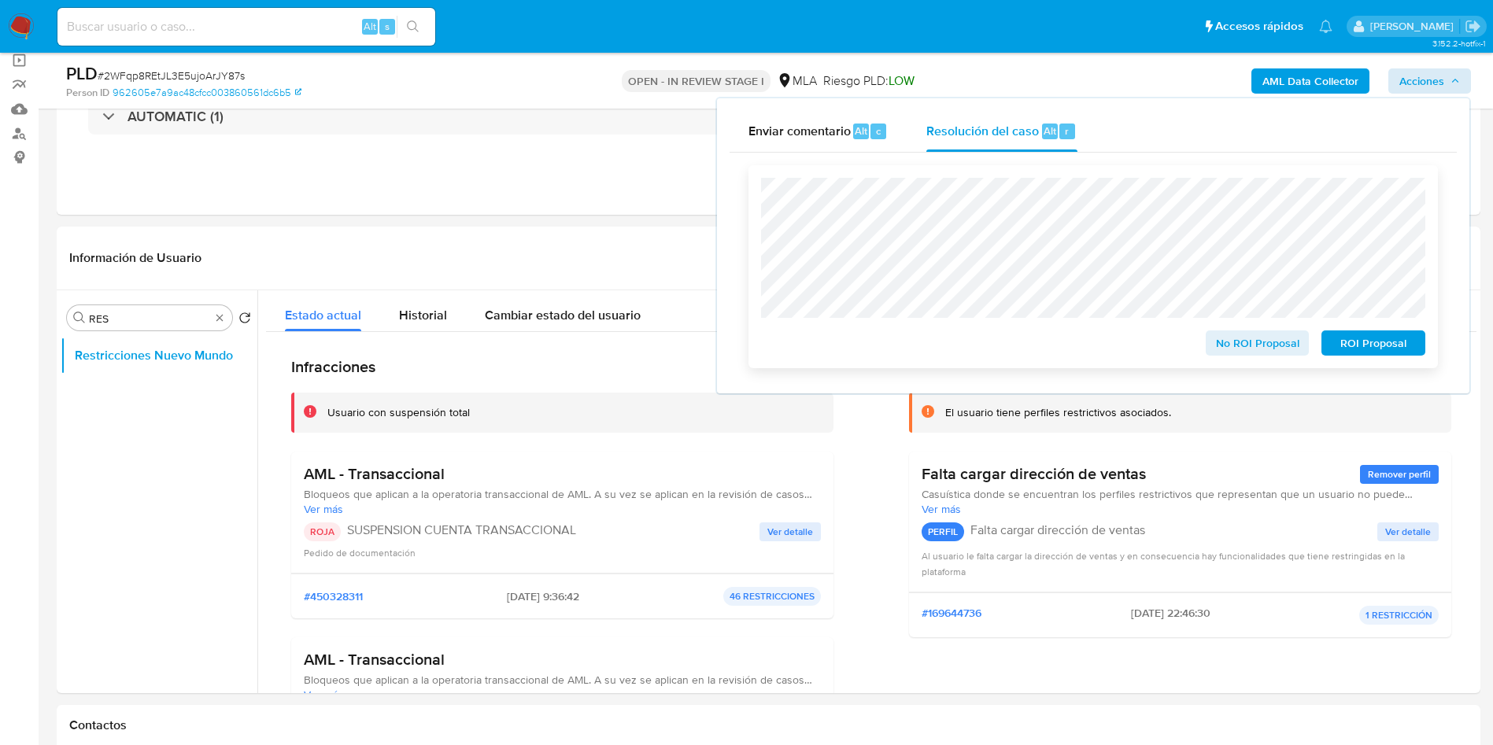
click at [1378, 346] on span "ROI Proposal" at bounding box center [1374, 343] width 82 height 22
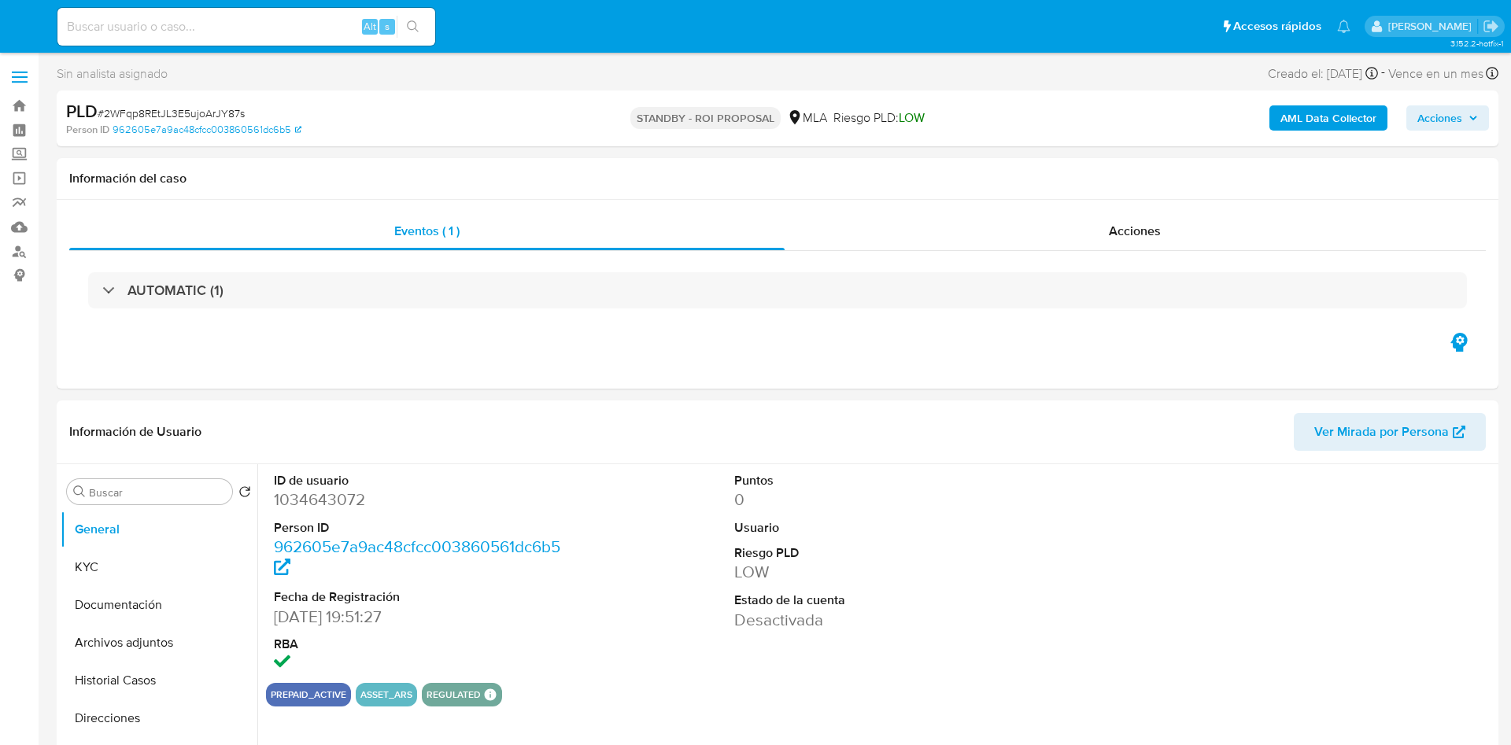
select select "10"
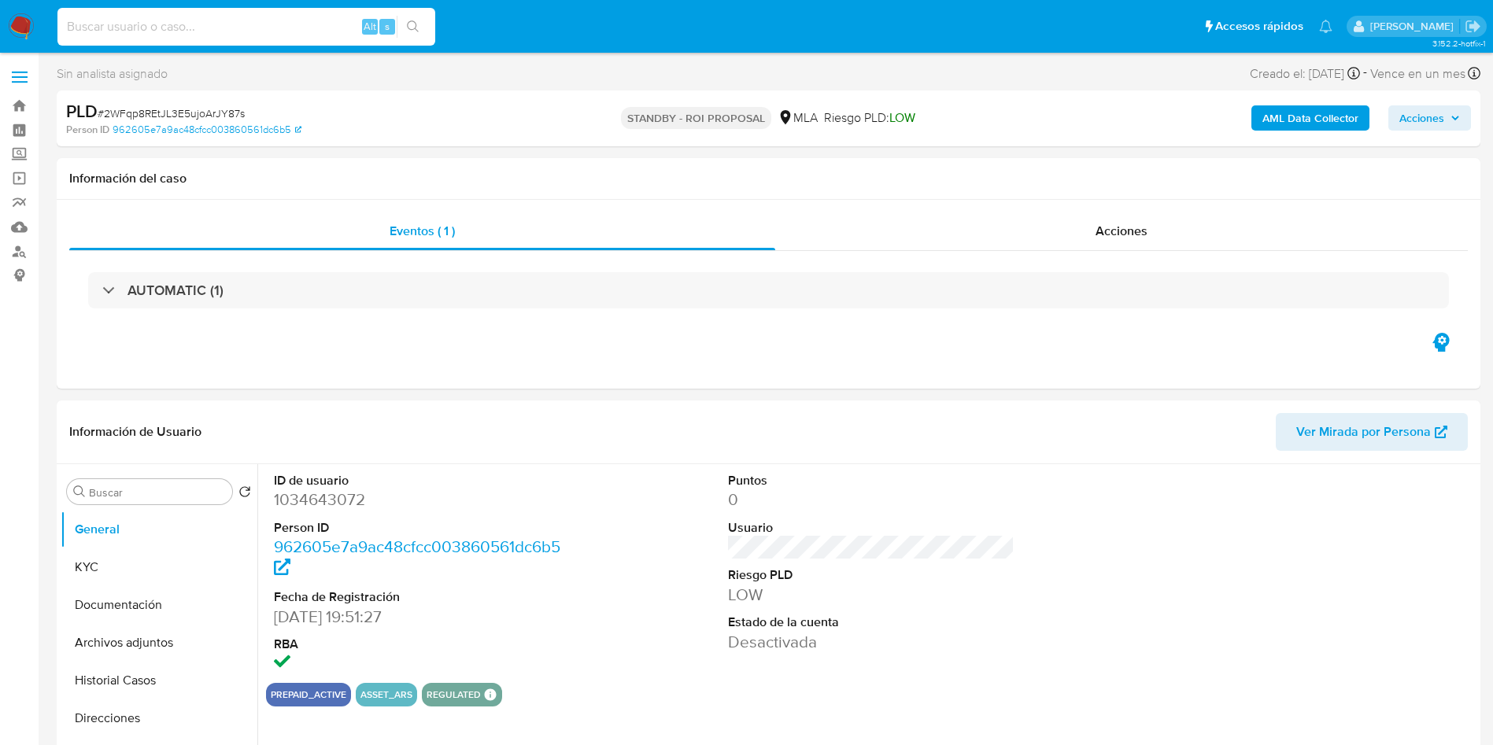
click at [187, 31] on input at bounding box center [246, 27] width 378 height 20
paste input "EdRWGU2PhpgVM6SubNNfZRhp"
type input "EdRWGU2PhpgVM6SubNNfZRhp"
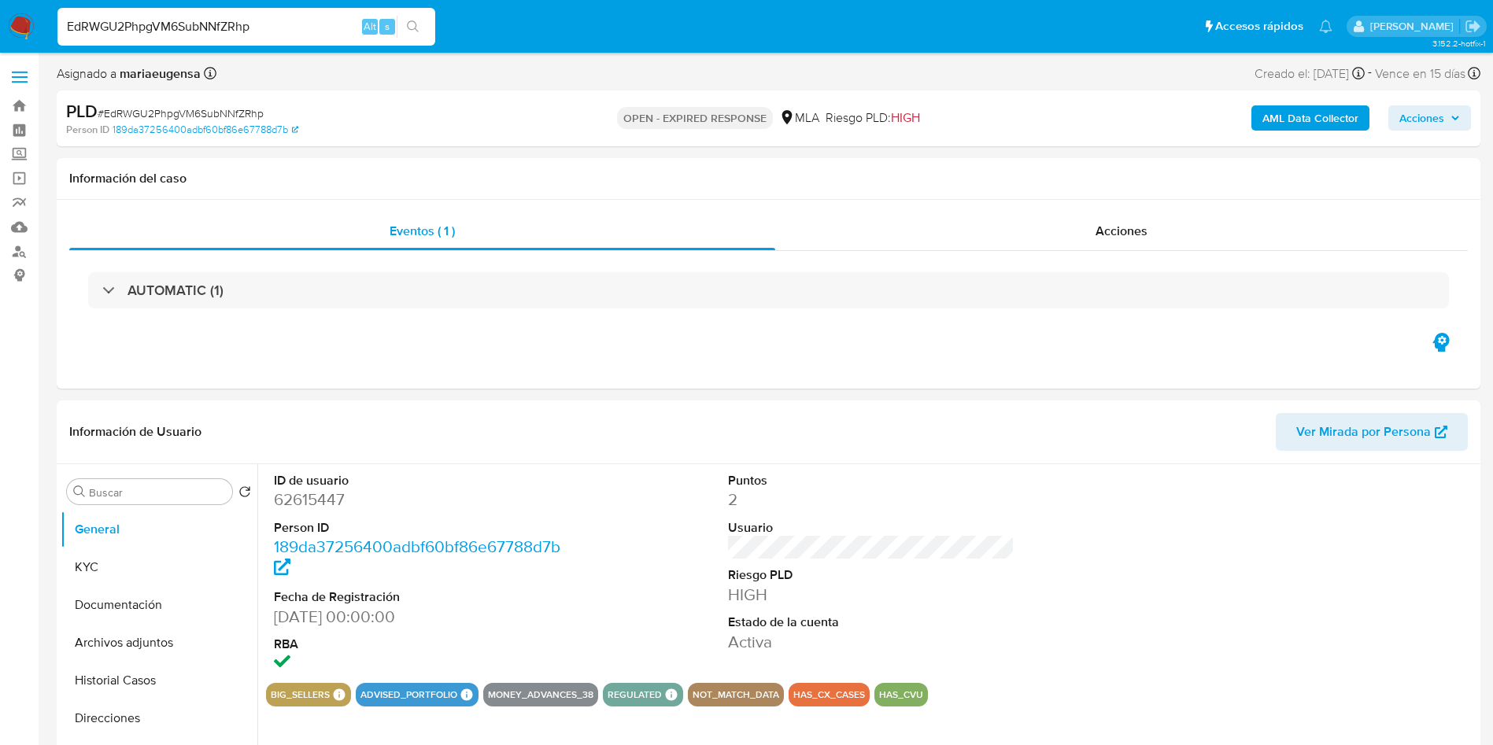
select select "10"
click at [657, 571] on div "ID de usuario 62615447 Person ID 189da37256400adbf60bf86e67788d7b Fecha de Regi…" at bounding box center [871, 573] width 1211 height 219
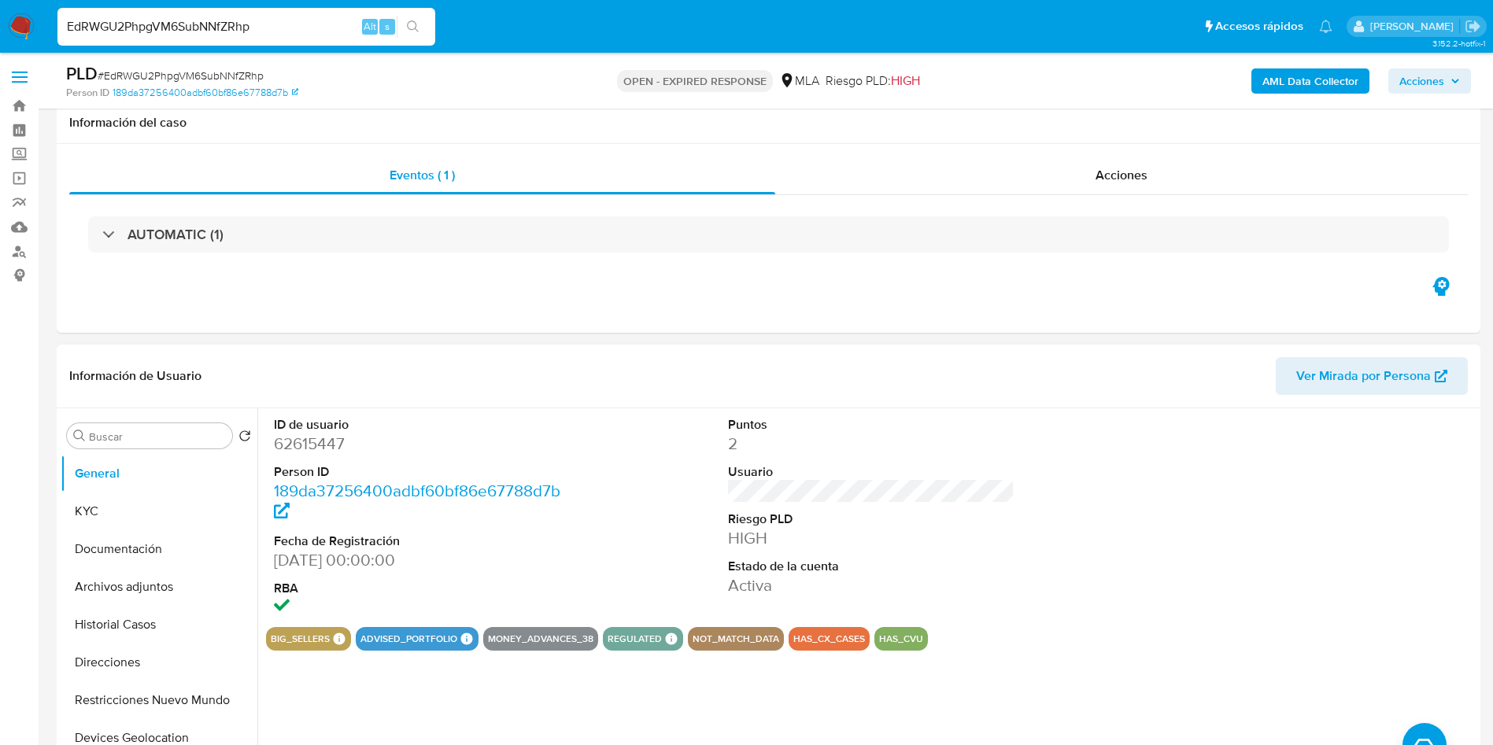
scroll to position [118, 0]
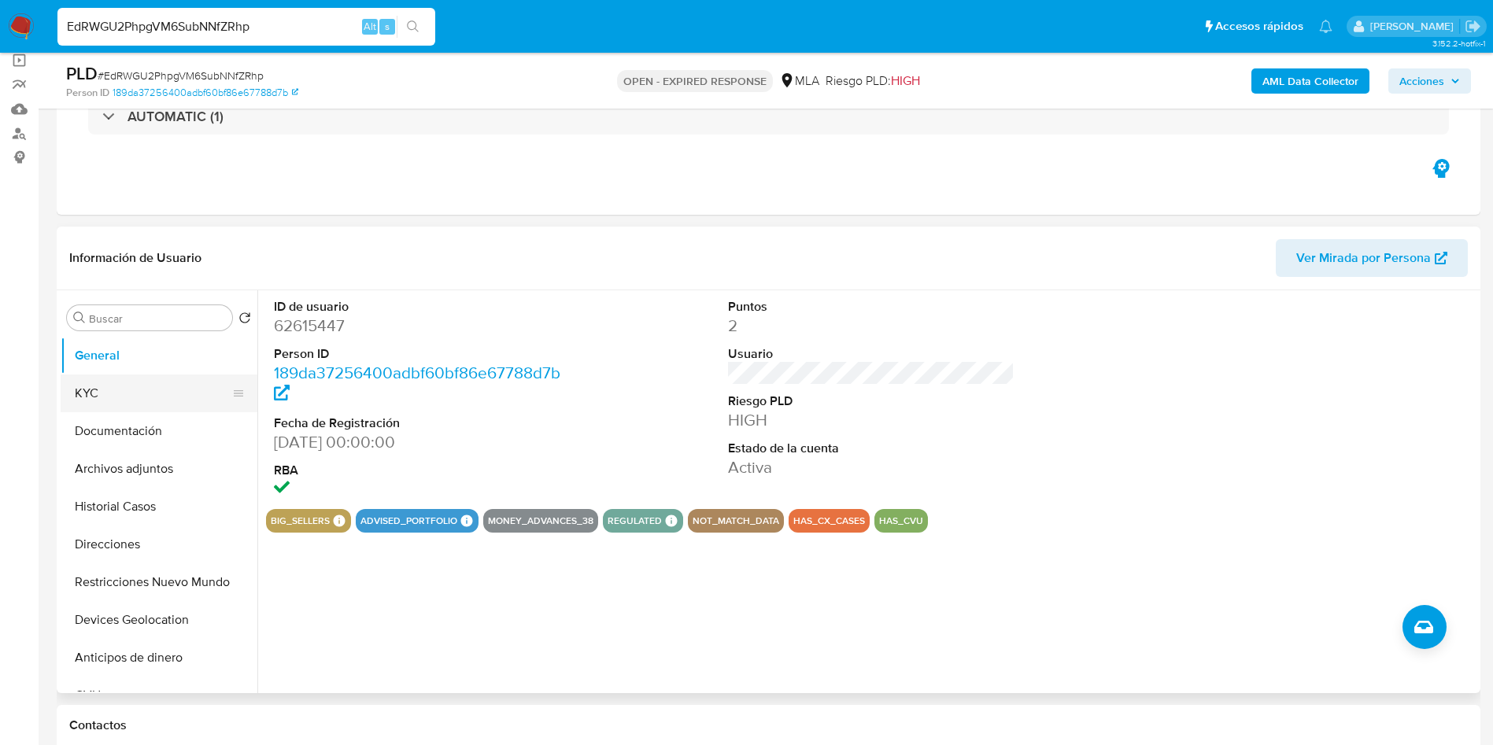
click at [141, 382] on button "KYC" at bounding box center [153, 394] width 184 height 38
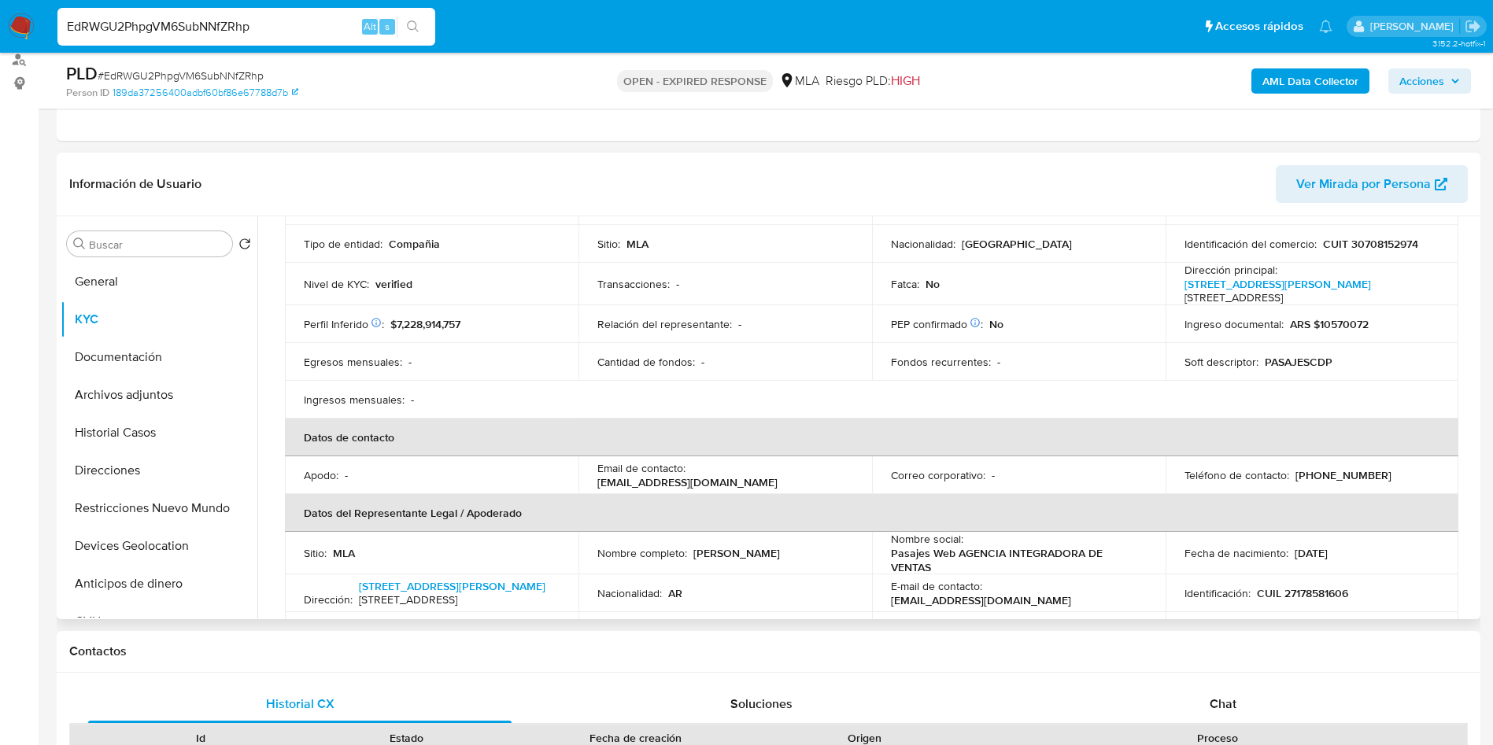
scroll to position [236, 0]
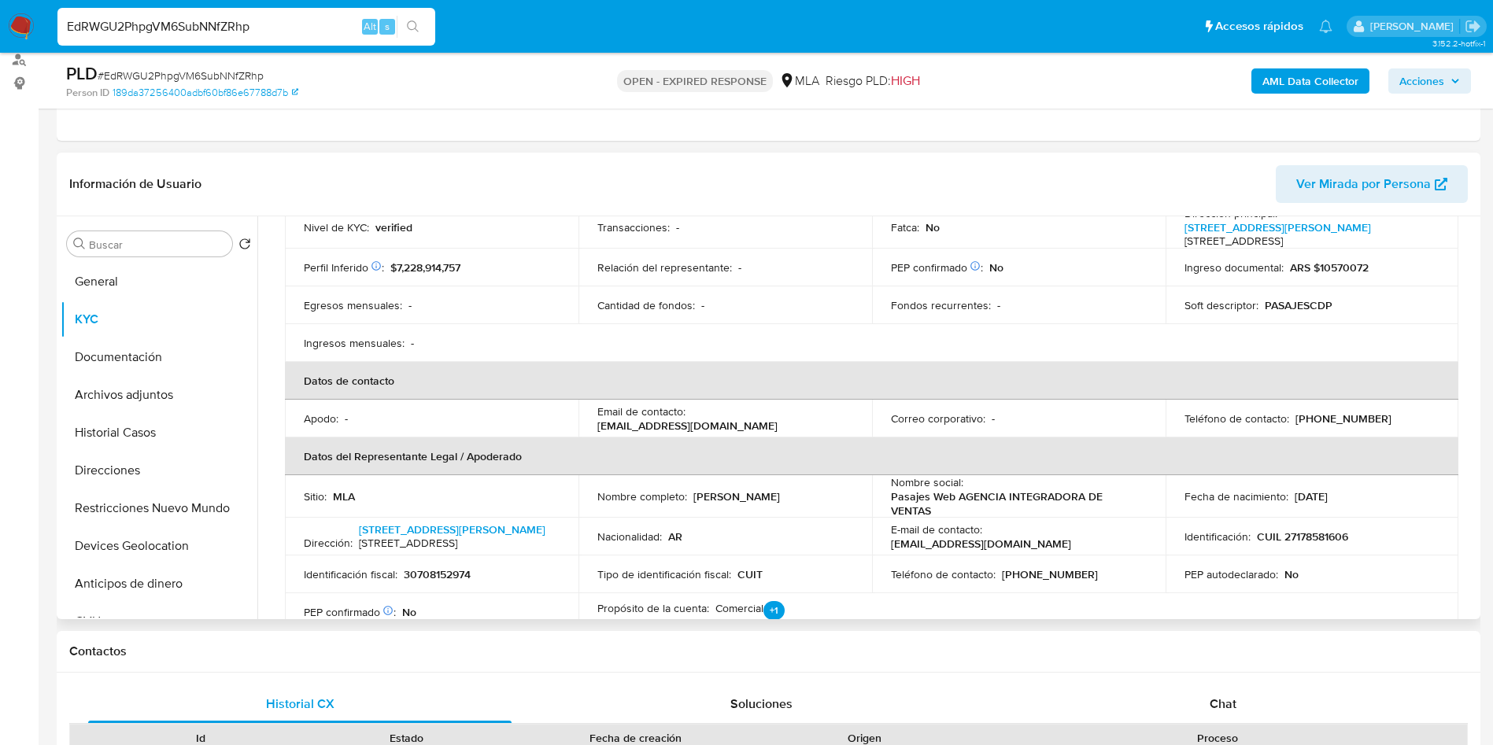
drag, startPoint x: 591, startPoint y: 440, endPoint x: 807, endPoint y: 515, distance: 228.3
click at [801, 438] on td "Email de contacto : mercadopago@centraldepasajes.com.ar" at bounding box center [726, 419] width 294 height 38
copy p "mercadopago@centraldepasajes.com.ar"
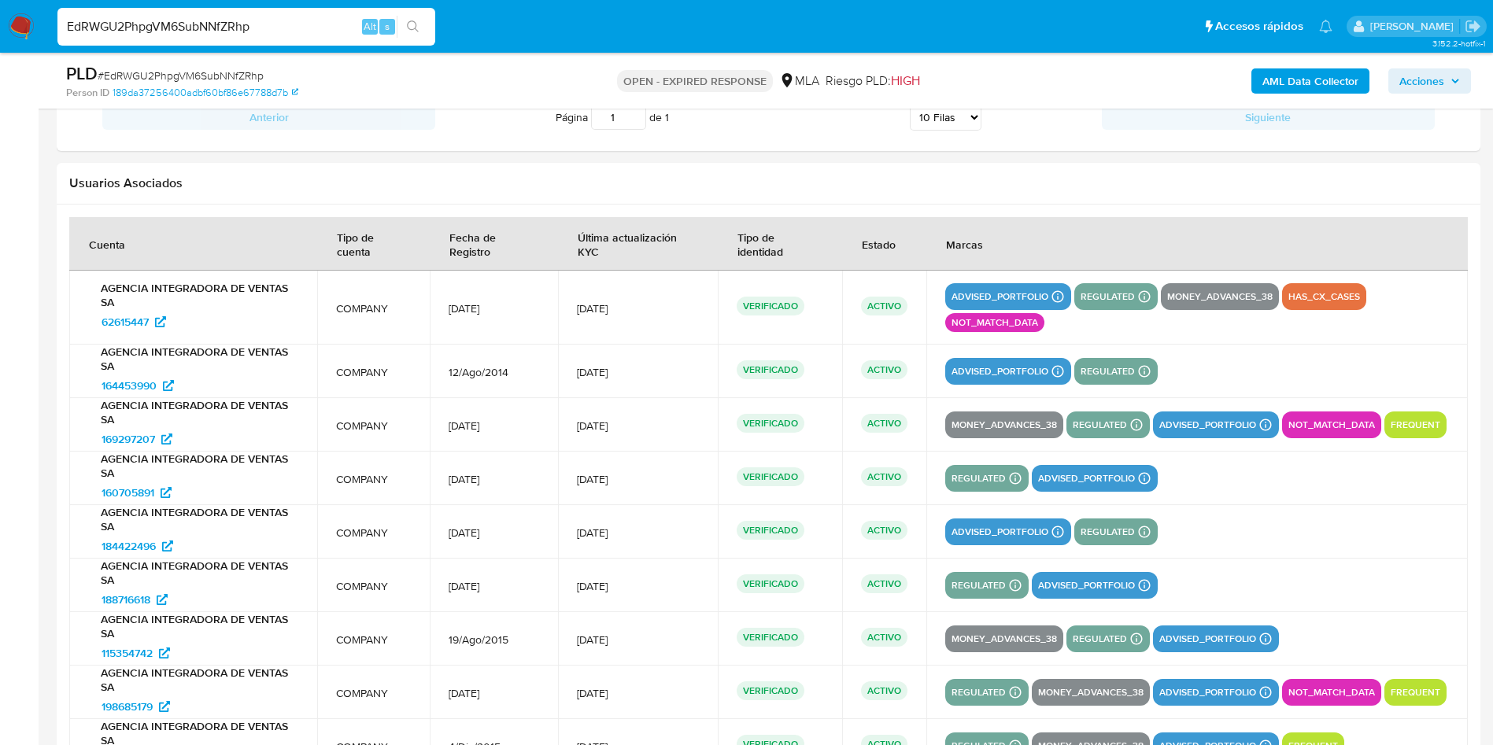
scroll to position [2051, 0]
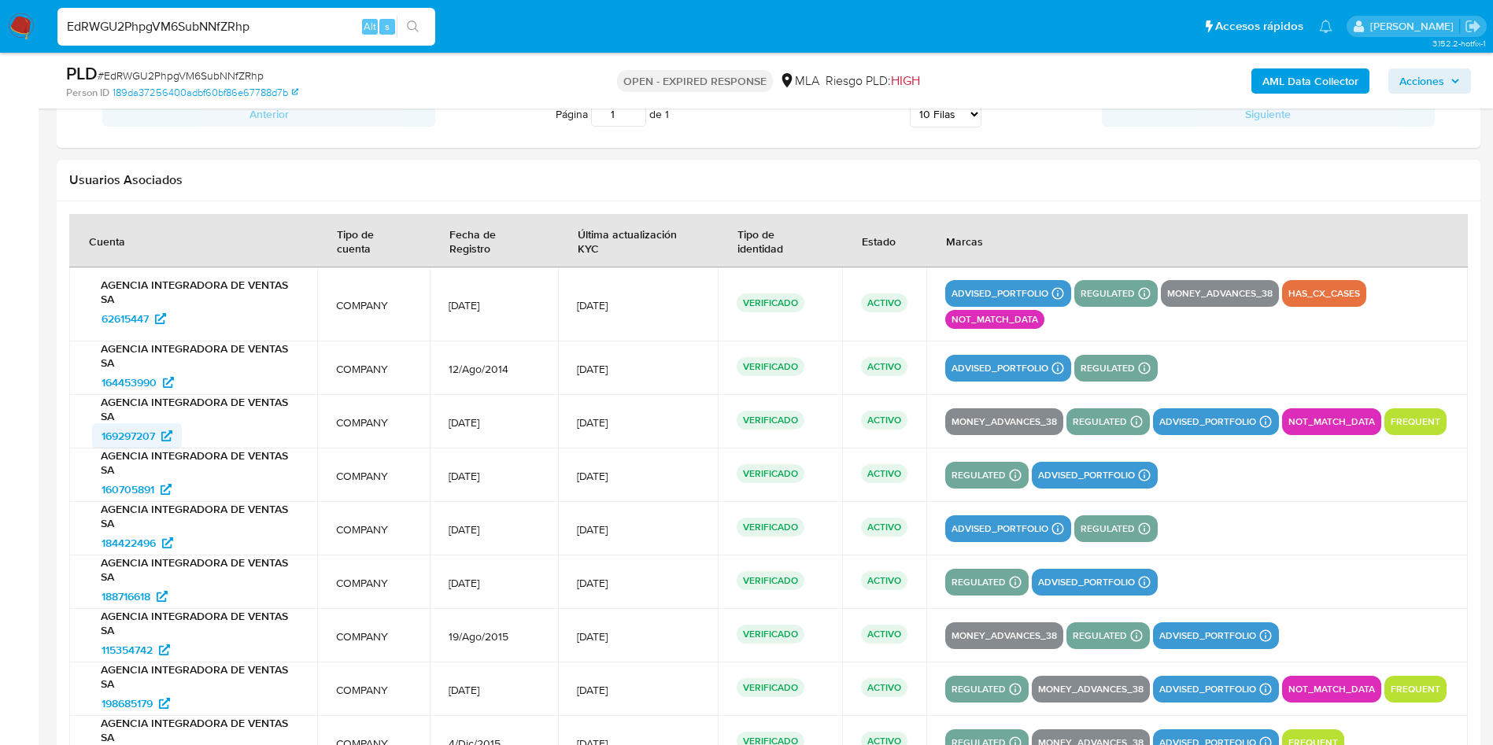
click at [135, 438] on span "169297207" at bounding box center [129, 436] width 54 height 25
click at [124, 703] on span "198685179" at bounding box center [127, 703] width 51 height 25
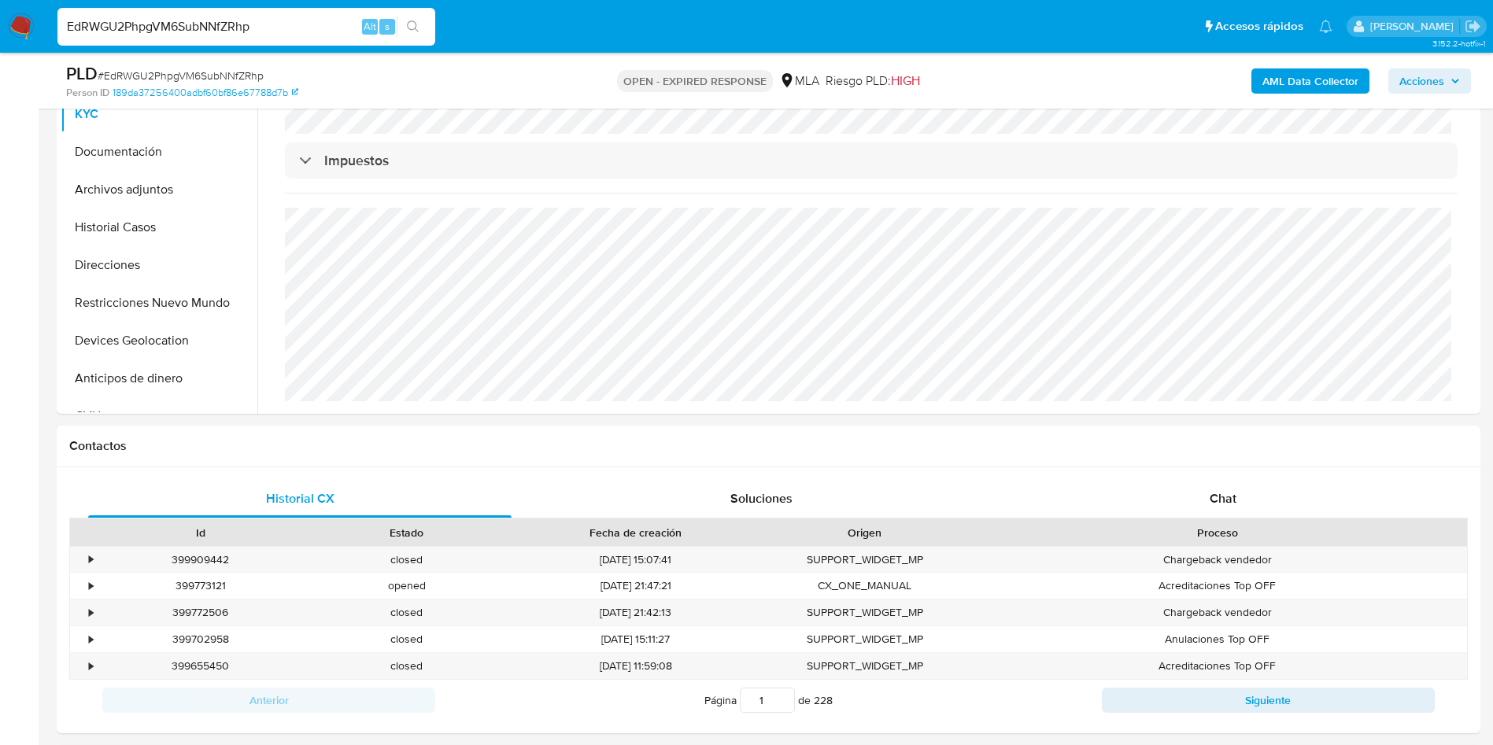
scroll to position [0, 0]
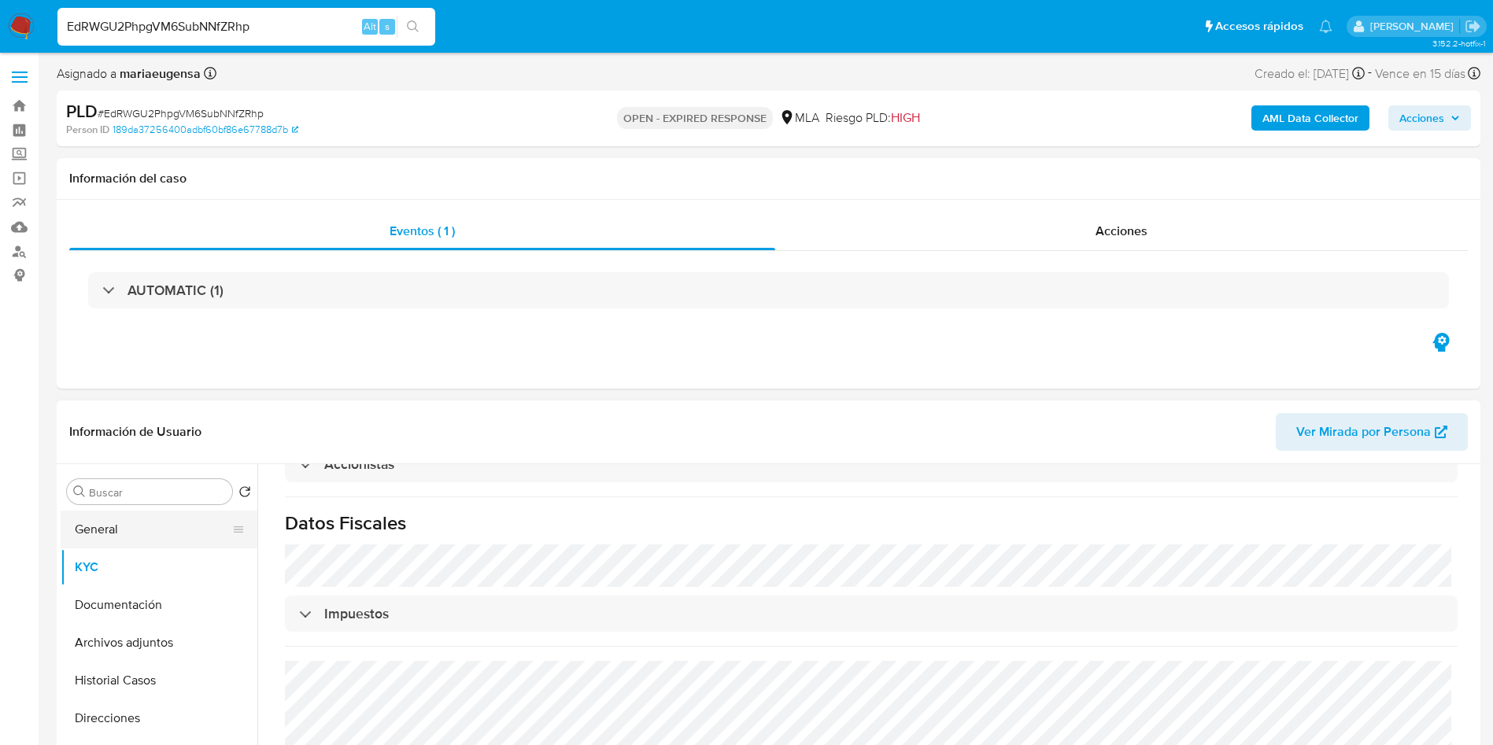
click at [182, 529] on button "General" at bounding box center [153, 530] width 184 height 38
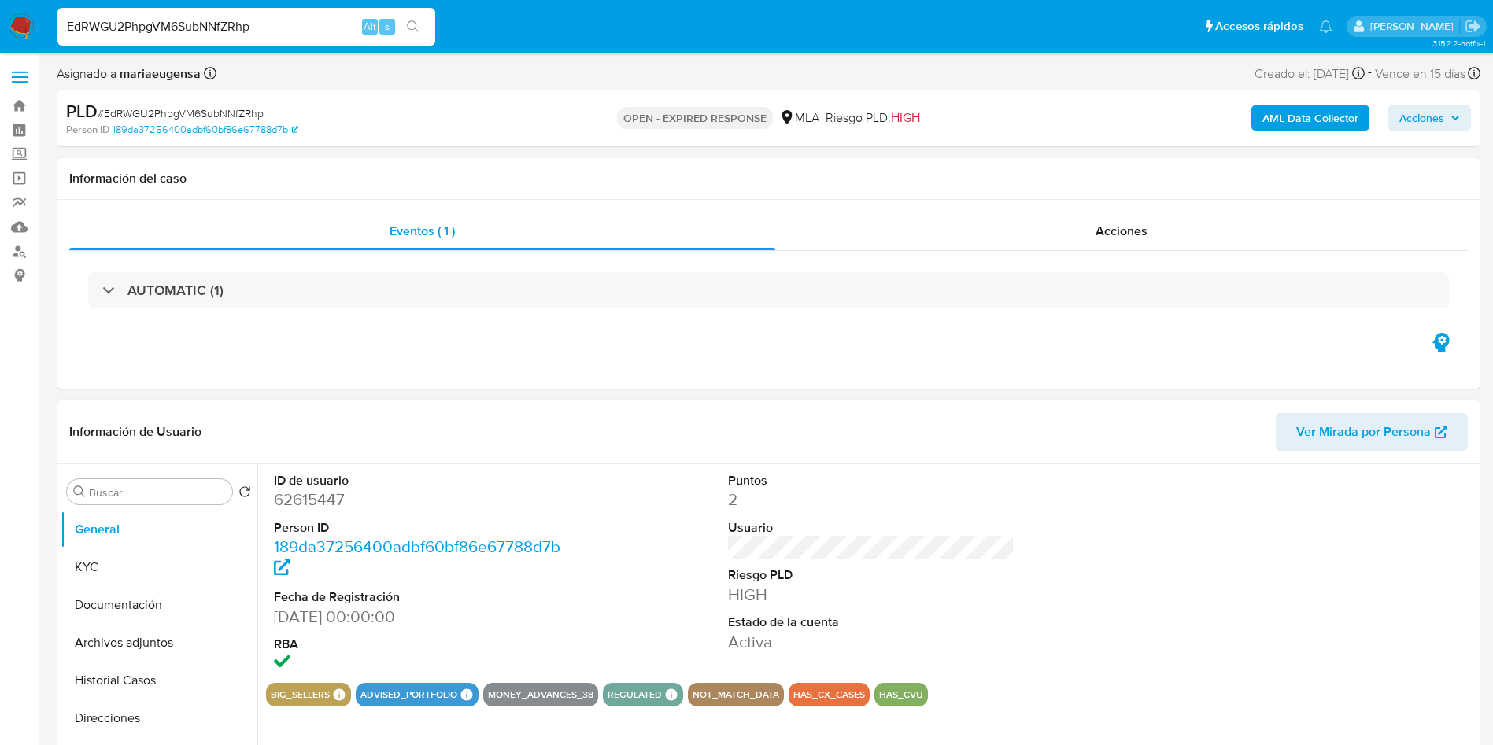
click at [355, 487] on dt "ID de usuario" at bounding box center [417, 480] width 287 height 17
click at [331, 492] on dd "62615447" at bounding box center [417, 500] width 287 height 22
copy dd "62615447"
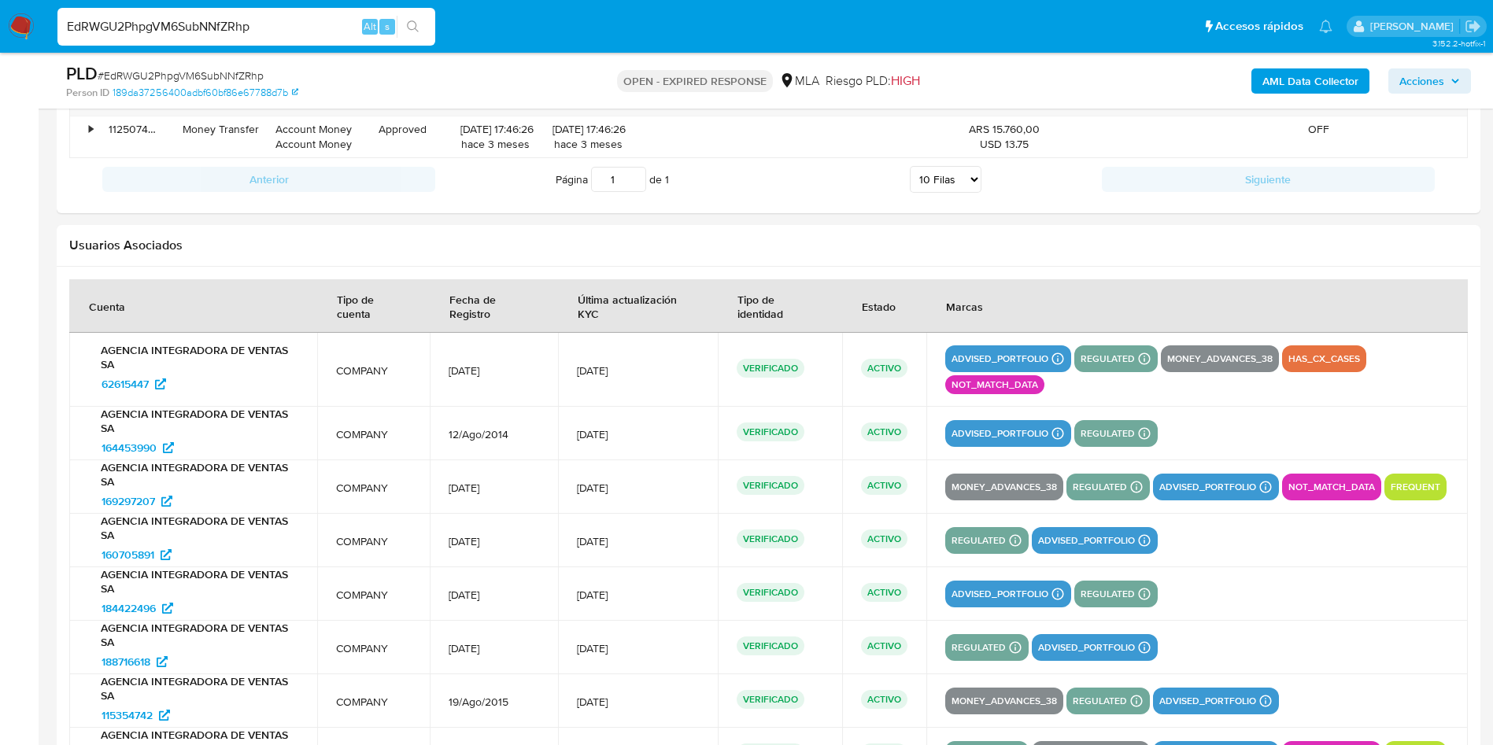
scroll to position [1977, 0]
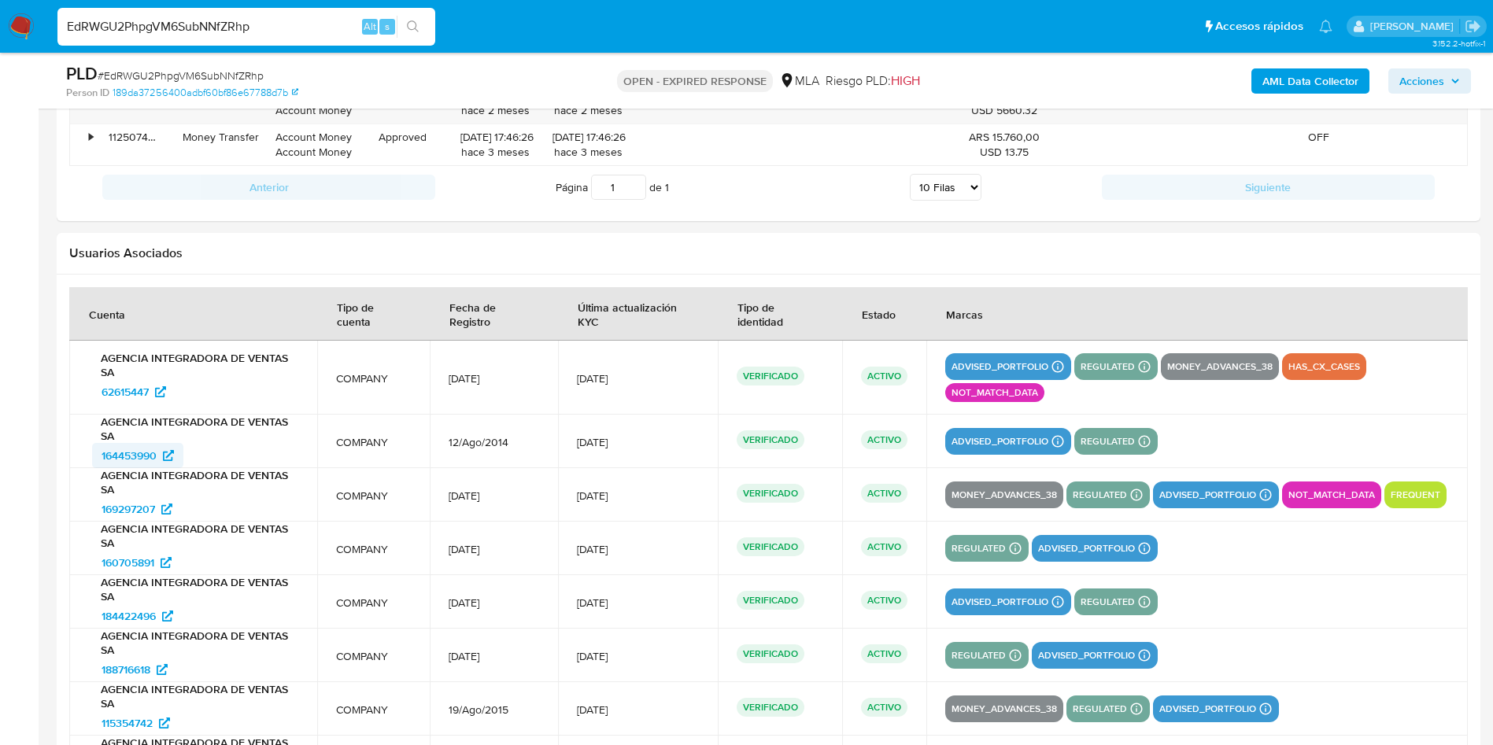
click at [129, 455] on span "164453990" at bounding box center [129, 455] width 55 height 25
click at [128, 512] on span "169297207" at bounding box center [129, 509] width 54 height 25
click at [138, 557] on span "160705891" at bounding box center [128, 562] width 53 height 25
click at [140, 619] on span "184422496" at bounding box center [129, 616] width 54 height 25
click at [142, 667] on span "188716618" at bounding box center [126, 669] width 49 height 25
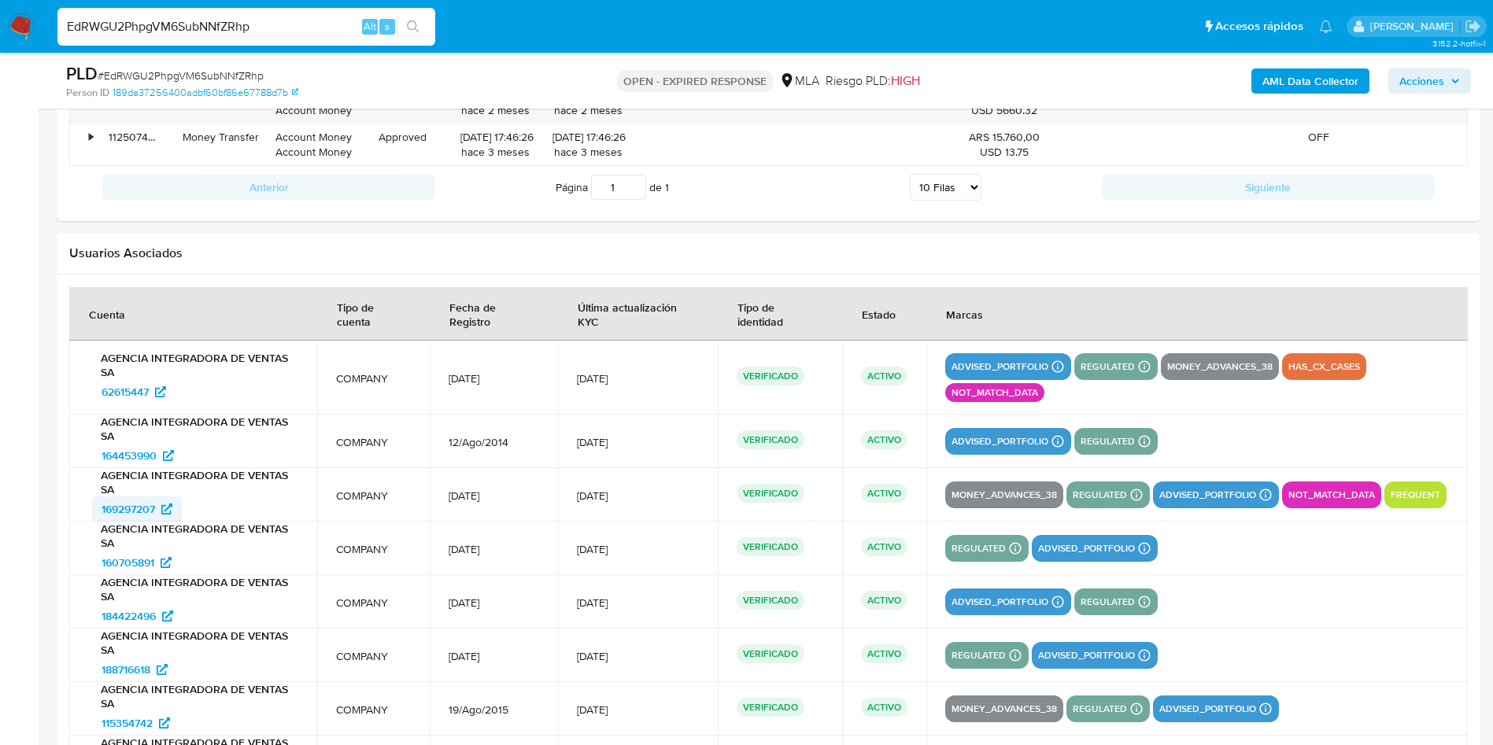
click at [127, 509] on span "169297207" at bounding box center [129, 509] width 54 height 25
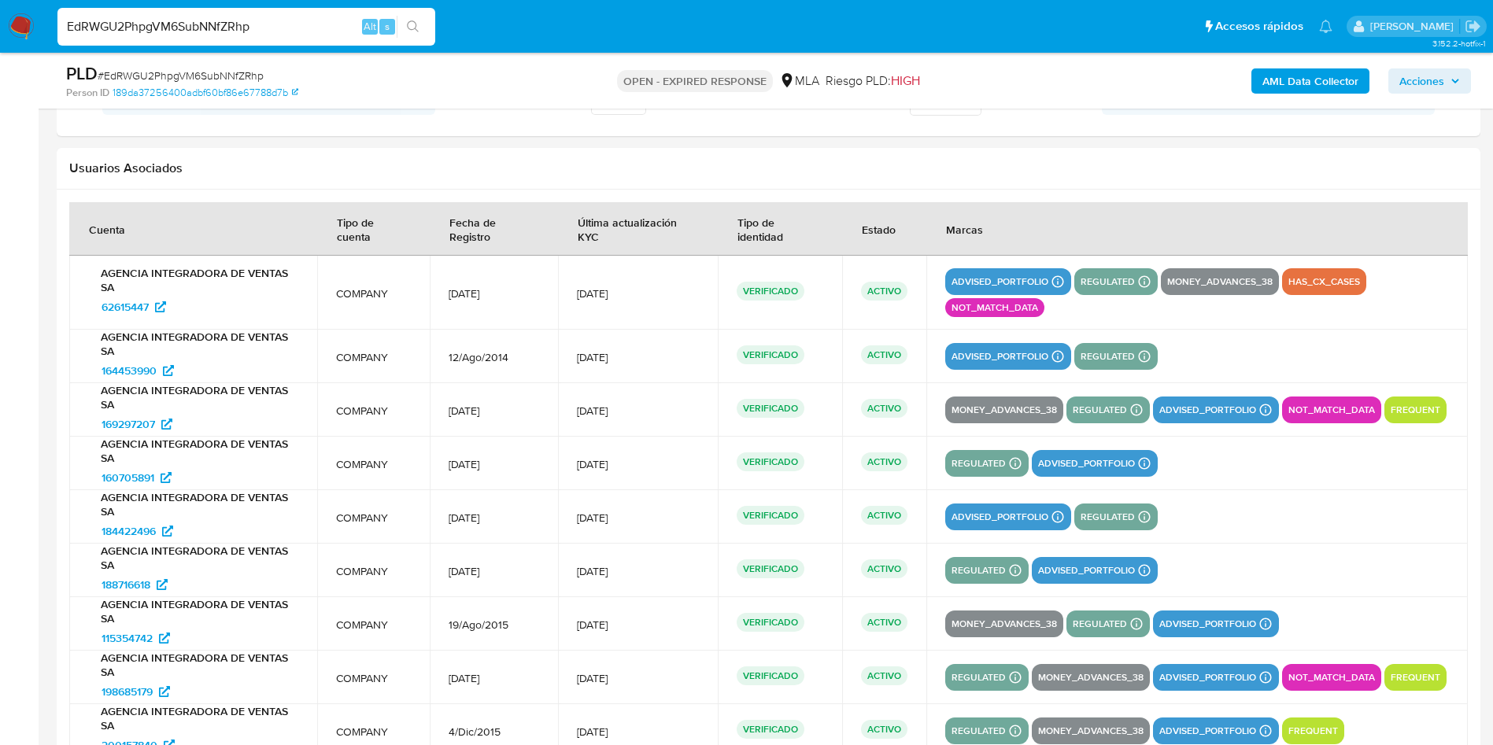
scroll to position [2214, 0]
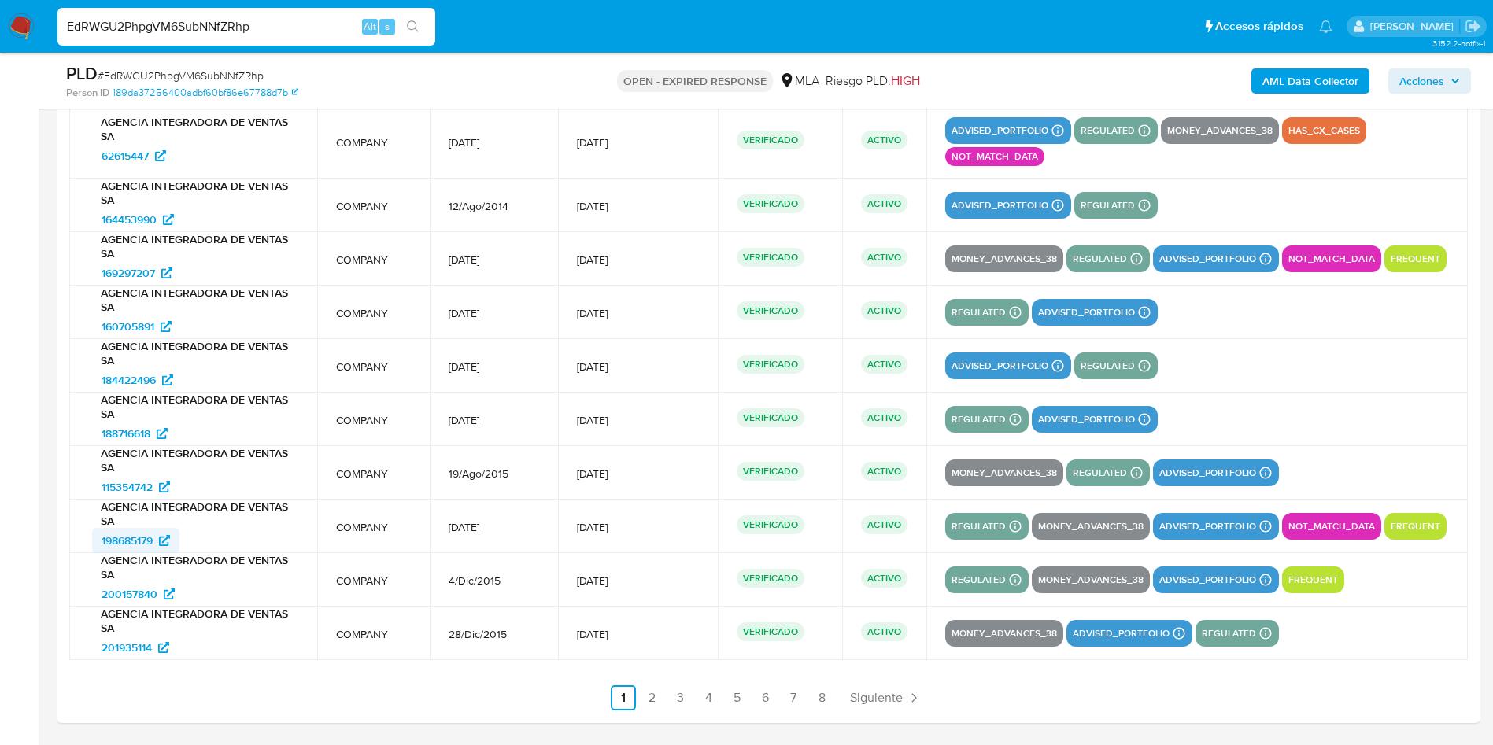
click at [138, 533] on span "198685179" at bounding box center [127, 540] width 51 height 25
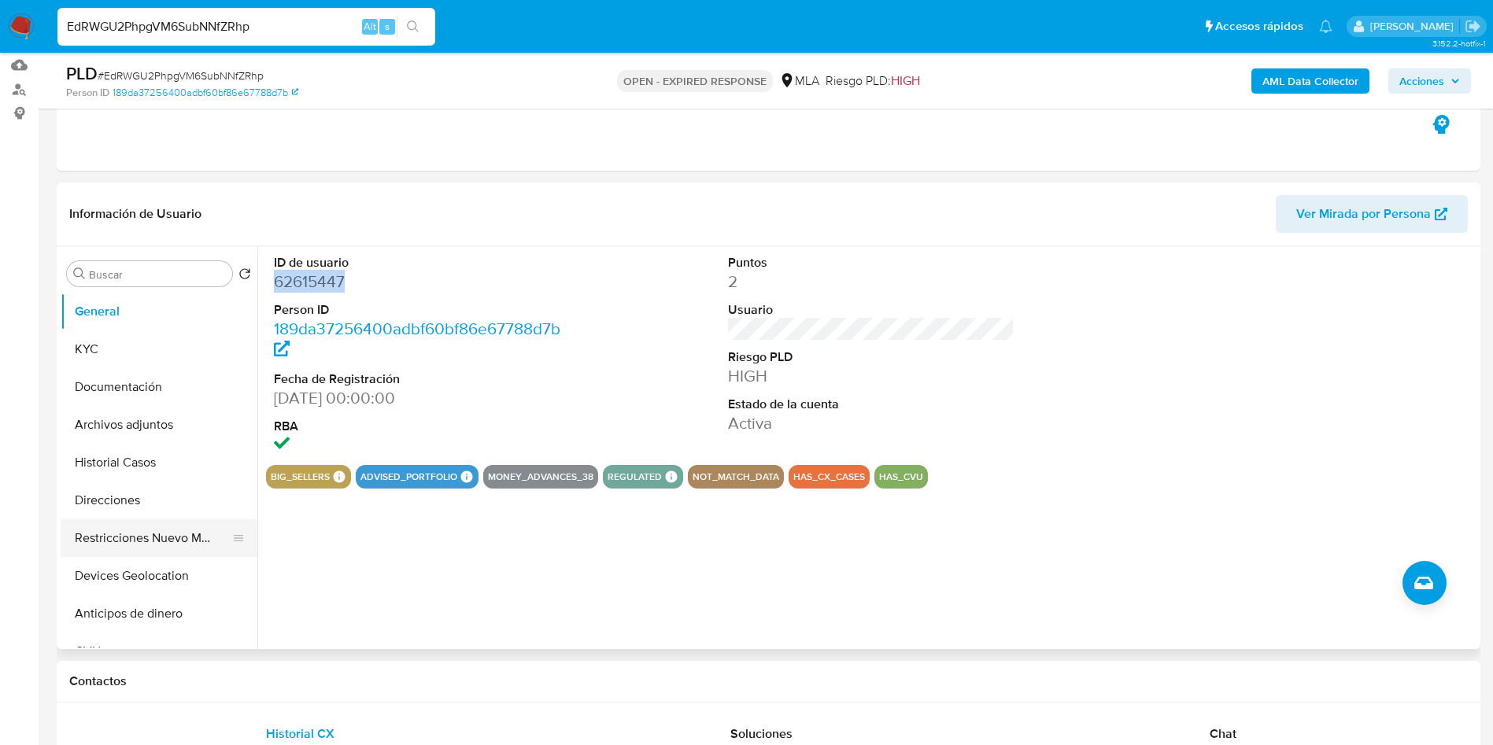
scroll to position [0, 0]
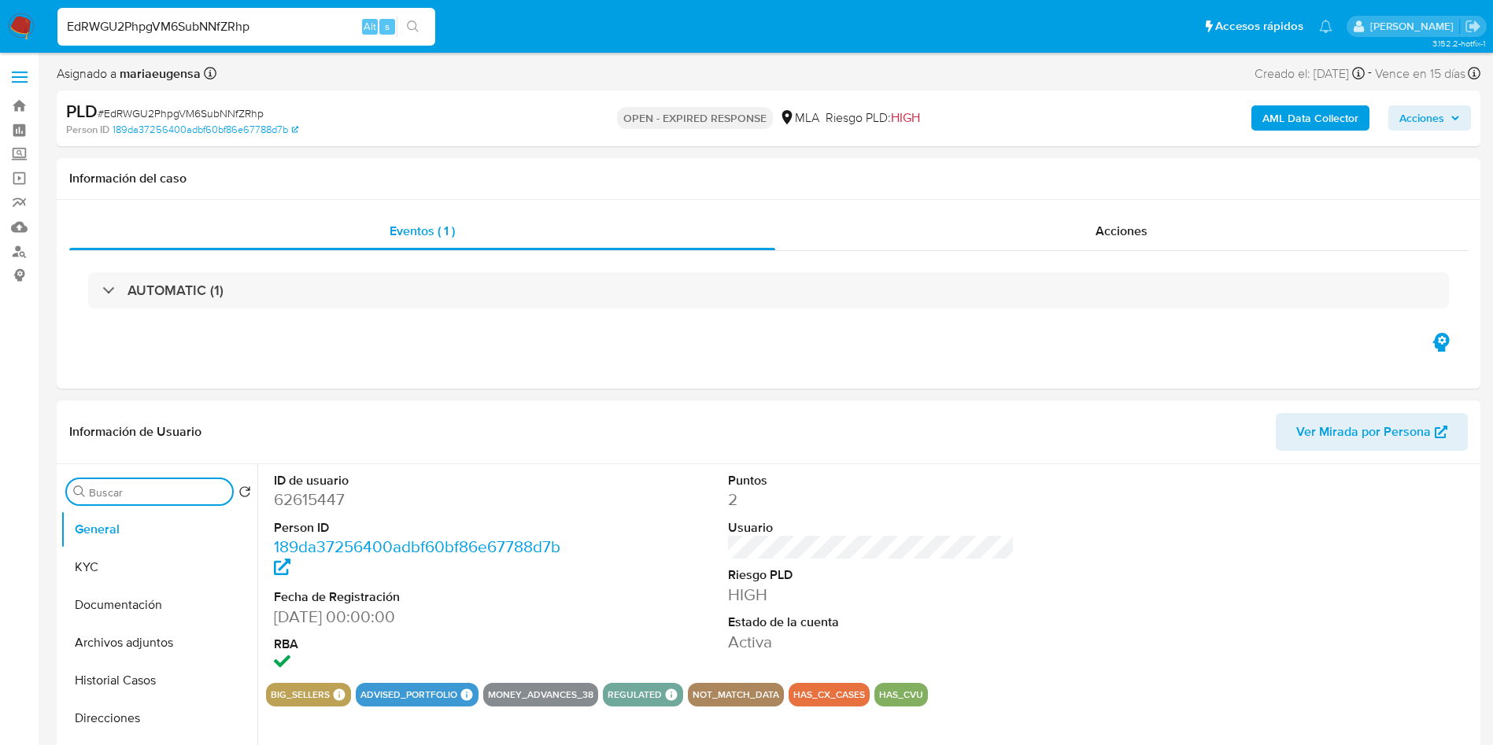
click at [113, 494] on input "Buscar" at bounding box center [157, 493] width 137 height 14
type input "arc"
click at [133, 575] on button "Archivos adjuntos" at bounding box center [153, 568] width 184 height 38
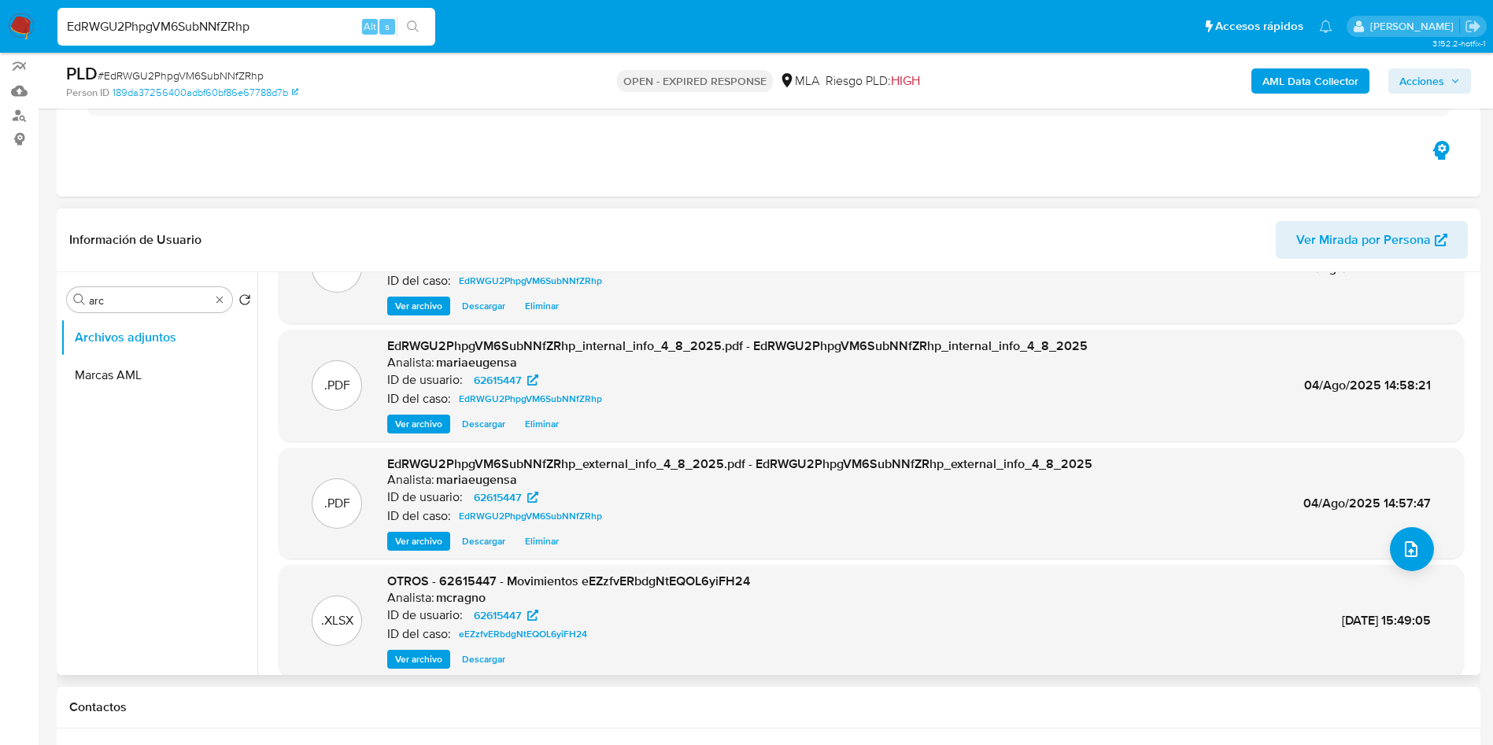
scroll to position [132, 0]
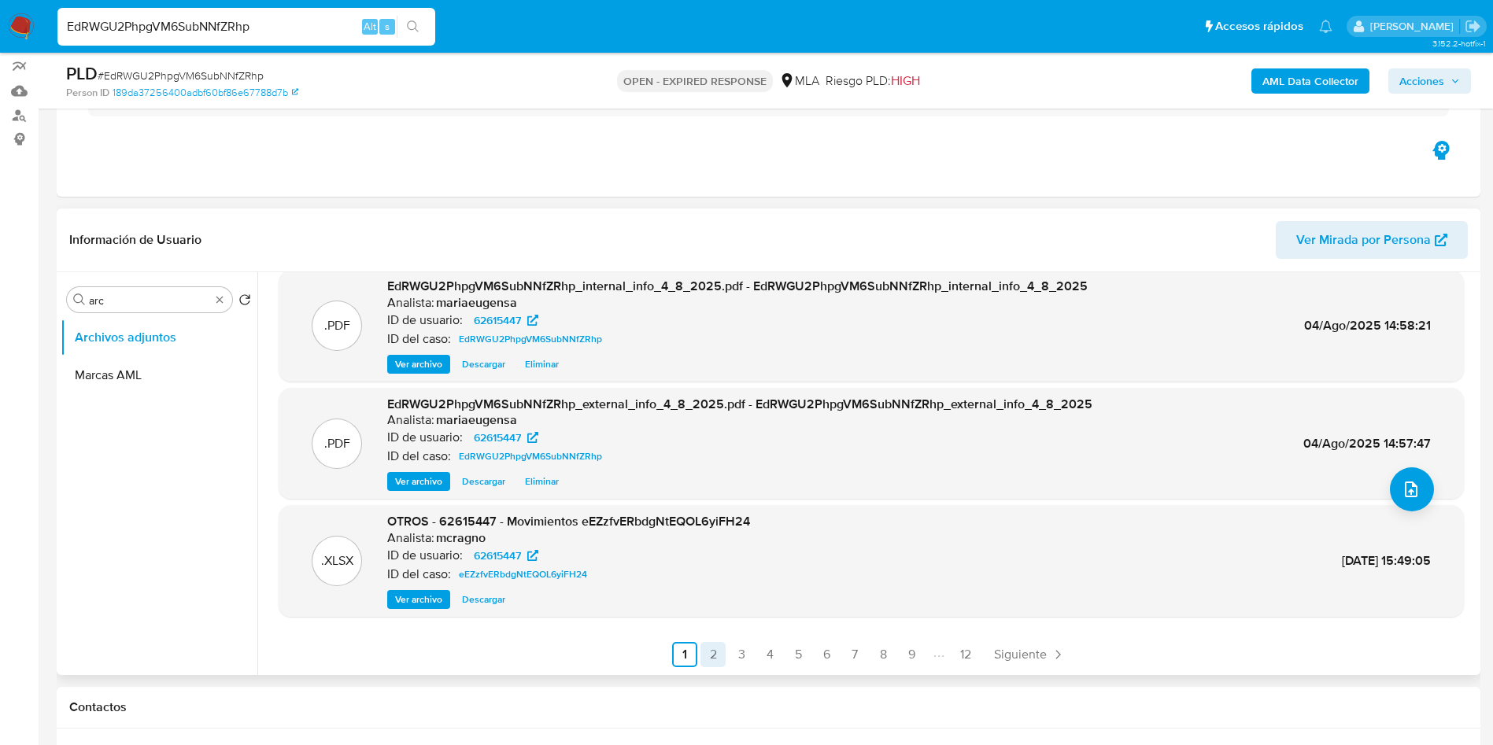
click at [705, 654] on link "2" at bounding box center [713, 654] width 25 height 25
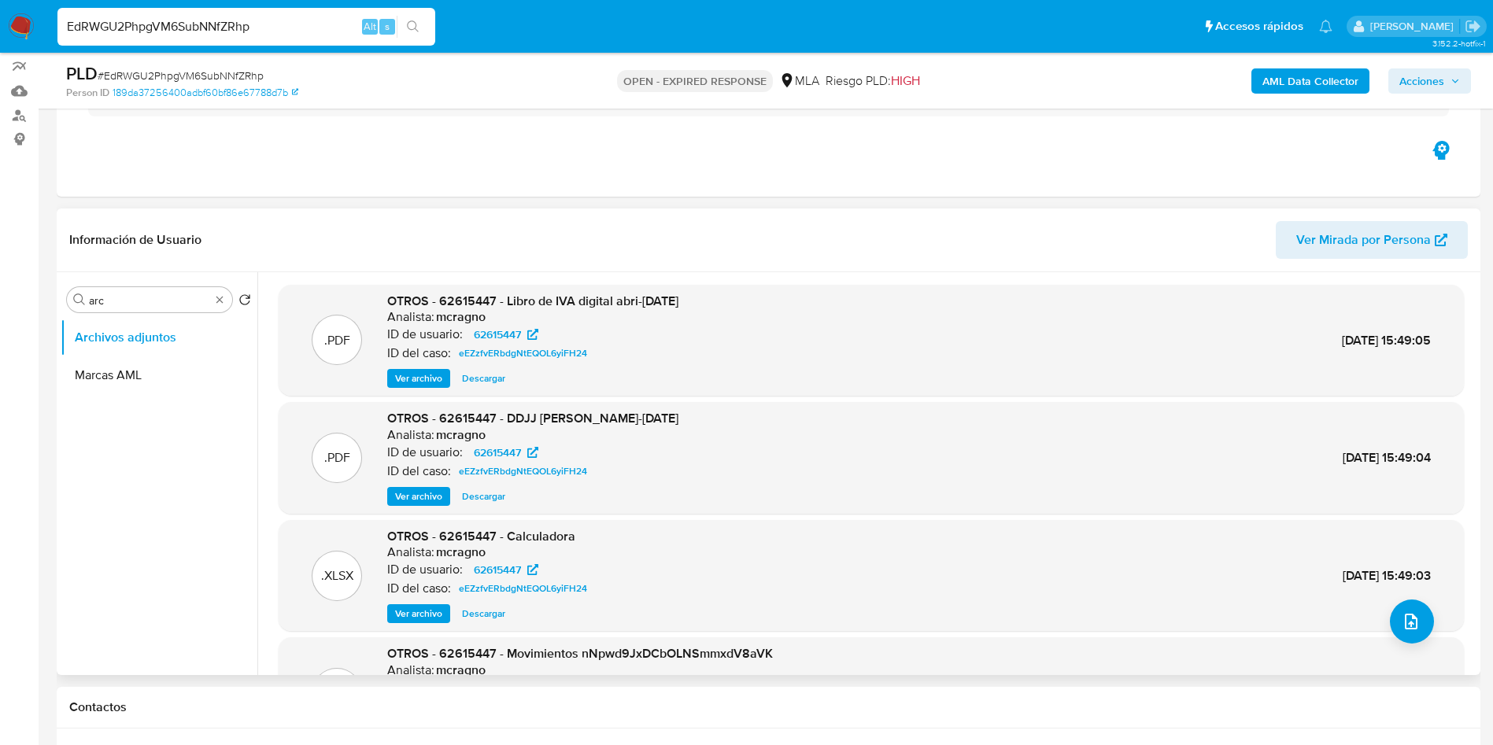
click at [464, 497] on span "Descargar" at bounding box center [483, 497] width 43 height 16
click at [486, 612] on span "Descargar" at bounding box center [483, 614] width 43 height 16
click at [484, 391] on div ".PDF OTROS - 62615447 - Libro de IVA digital abri-sept24 Analista: mcragno ID d…" at bounding box center [871, 341] width 1185 height 112
click at [482, 381] on span "Descargar" at bounding box center [483, 379] width 43 height 16
click at [171, 291] on div "Buscar arc" at bounding box center [149, 299] width 165 height 25
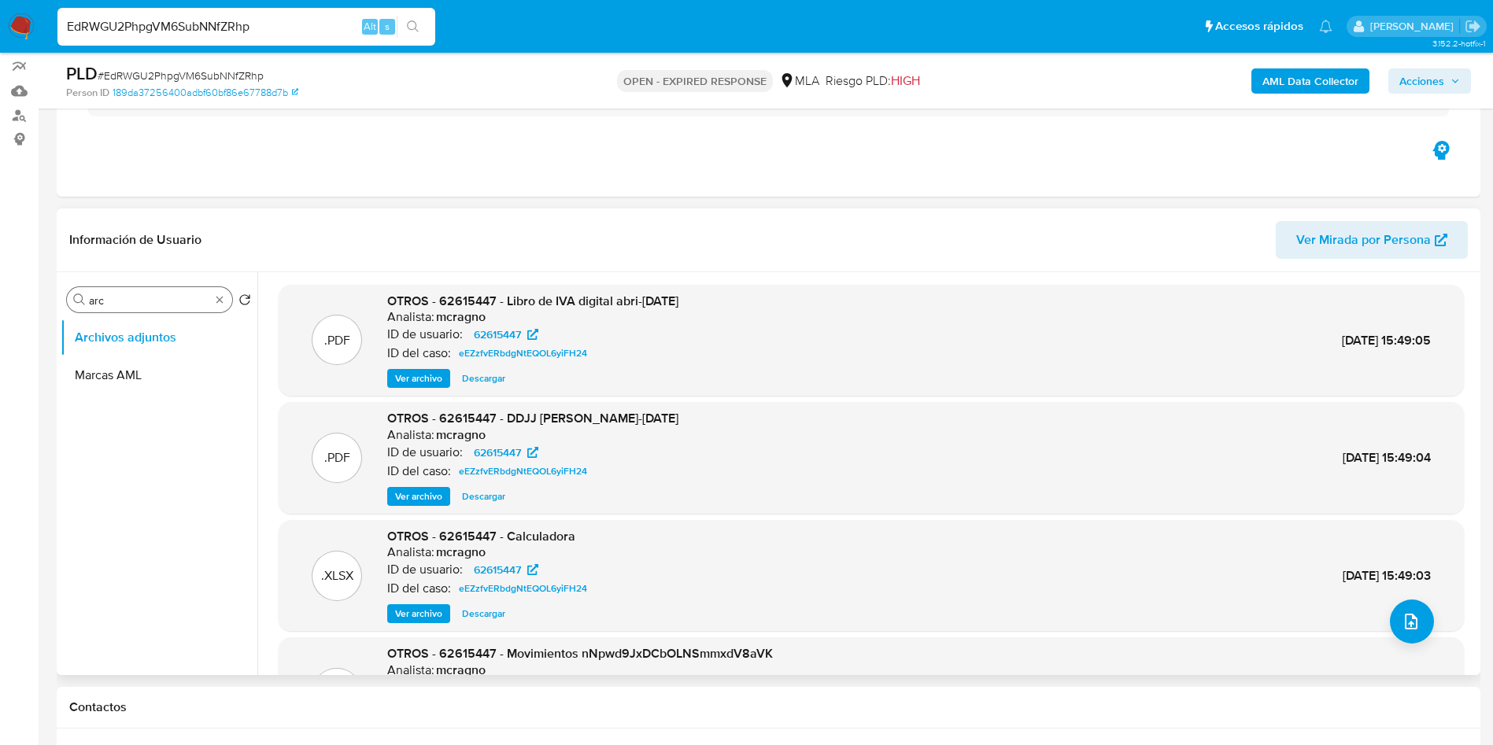
click at [159, 312] on div "Buscar arc" at bounding box center [149, 299] width 165 height 25
click at [155, 299] on input "arc" at bounding box center [149, 301] width 121 height 14
click at [155, 298] on input "arc" at bounding box center [149, 301] width 121 height 14
type input "kyc"
click at [149, 350] on button "KYC" at bounding box center [153, 338] width 184 height 38
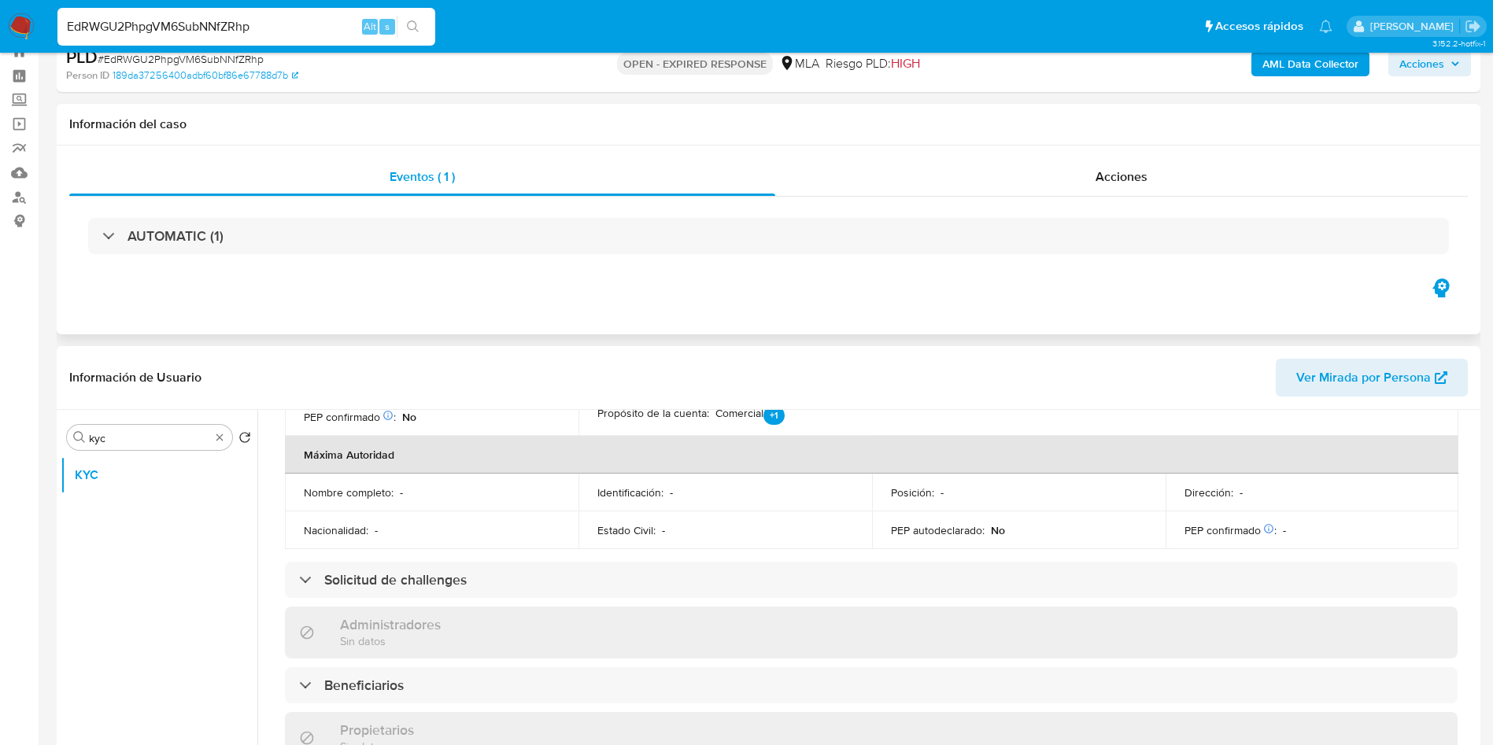
scroll to position [18, 0]
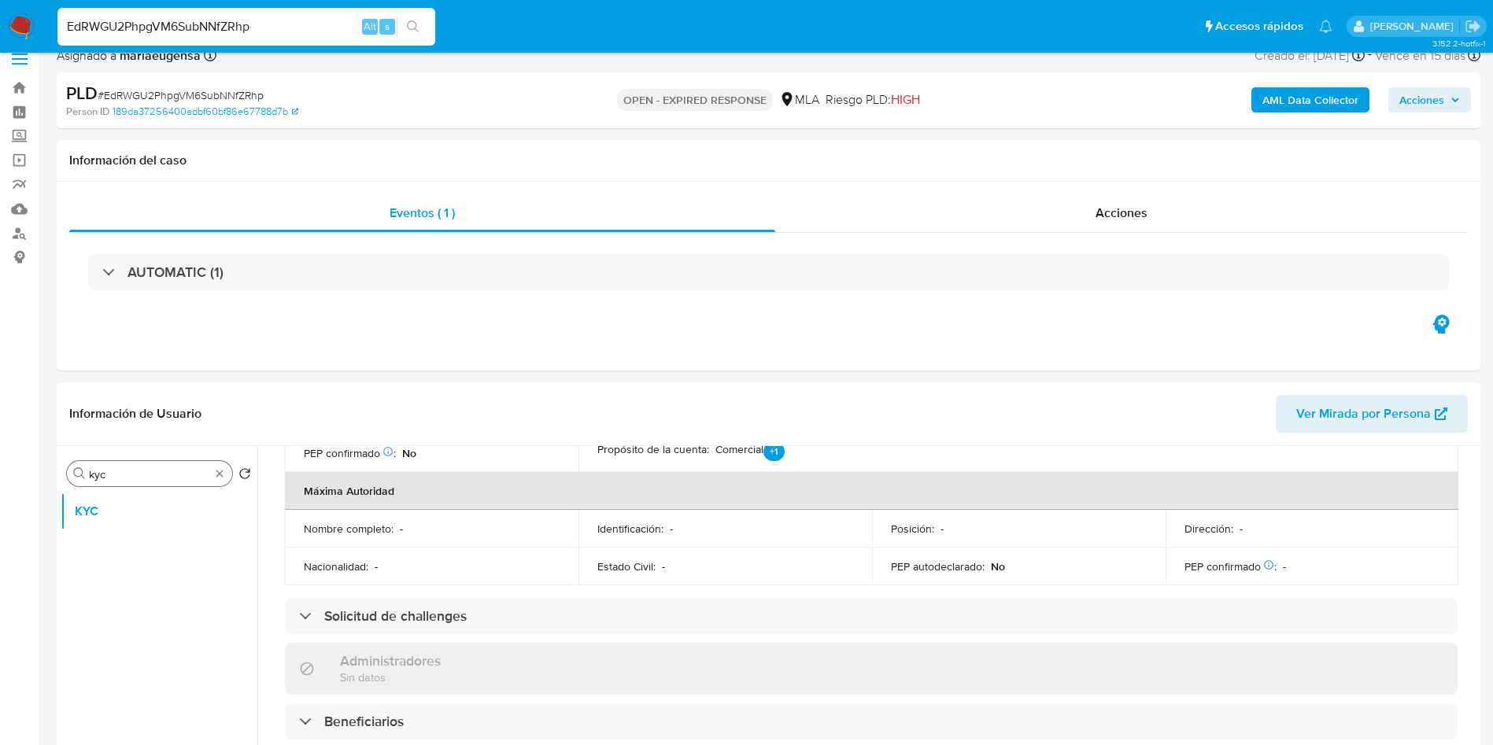
click at [128, 470] on input "kyc" at bounding box center [149, 475] width 121 height 14
type input "doc"
click at [146, 556] on button "Documentación" at bounding box center [153, 550] width 184 height 38
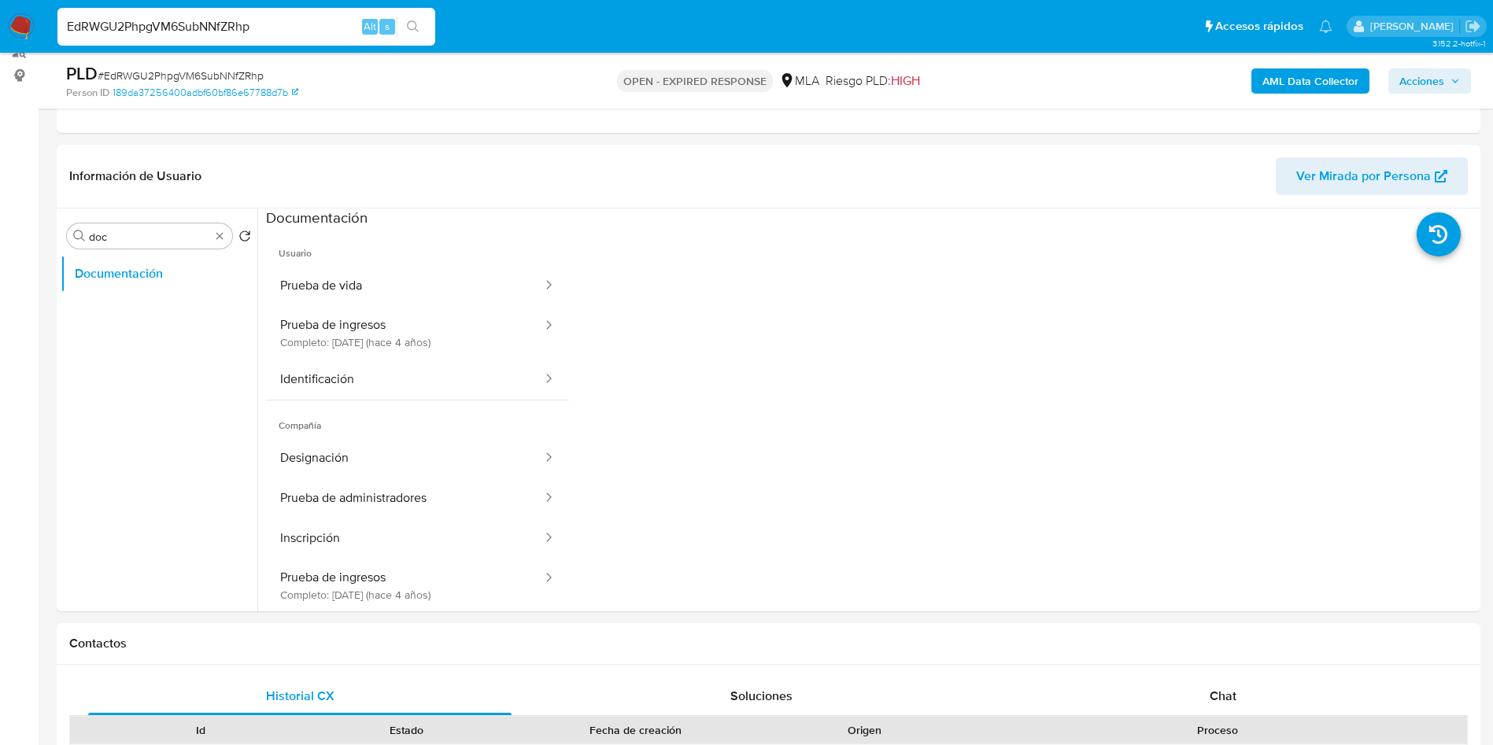
scroll to position [203, 0]
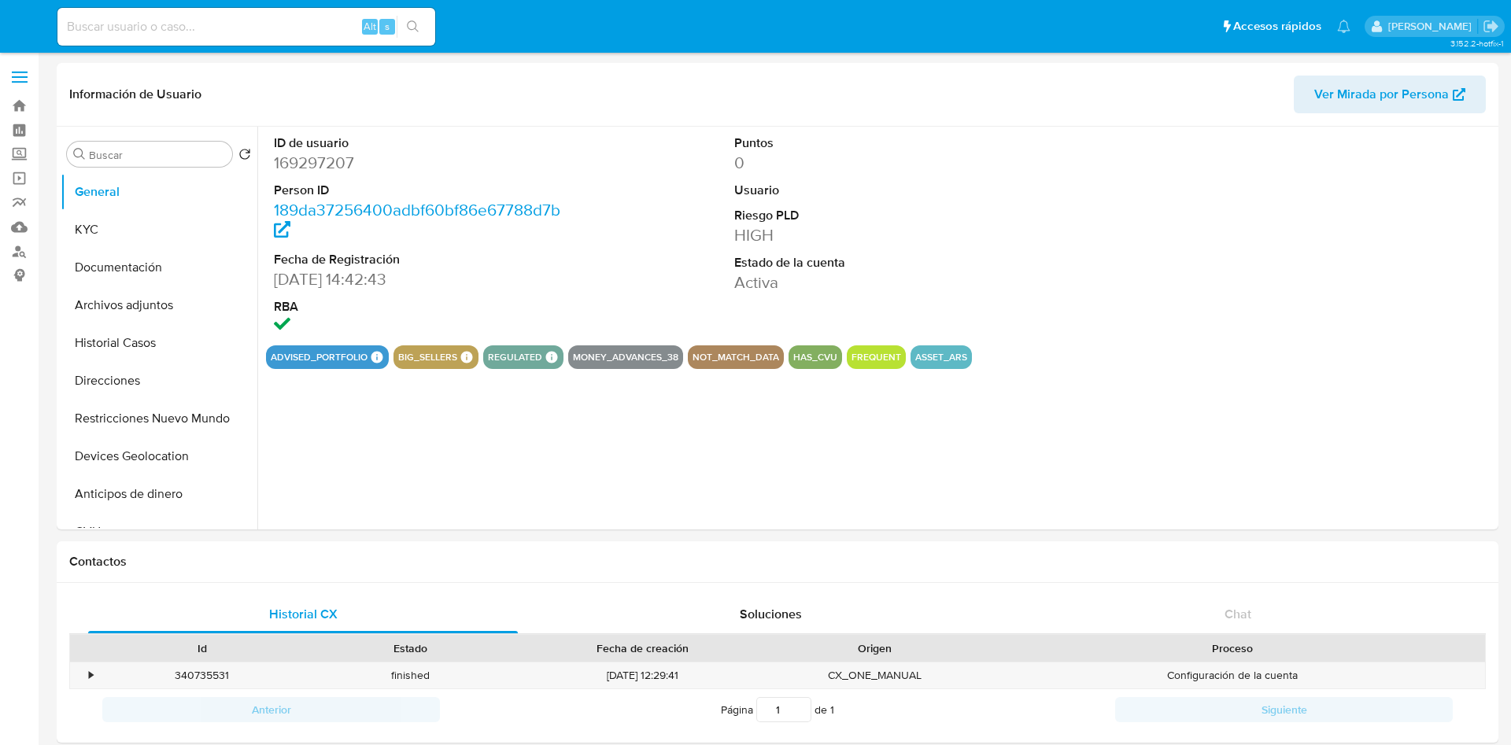
select select "10"
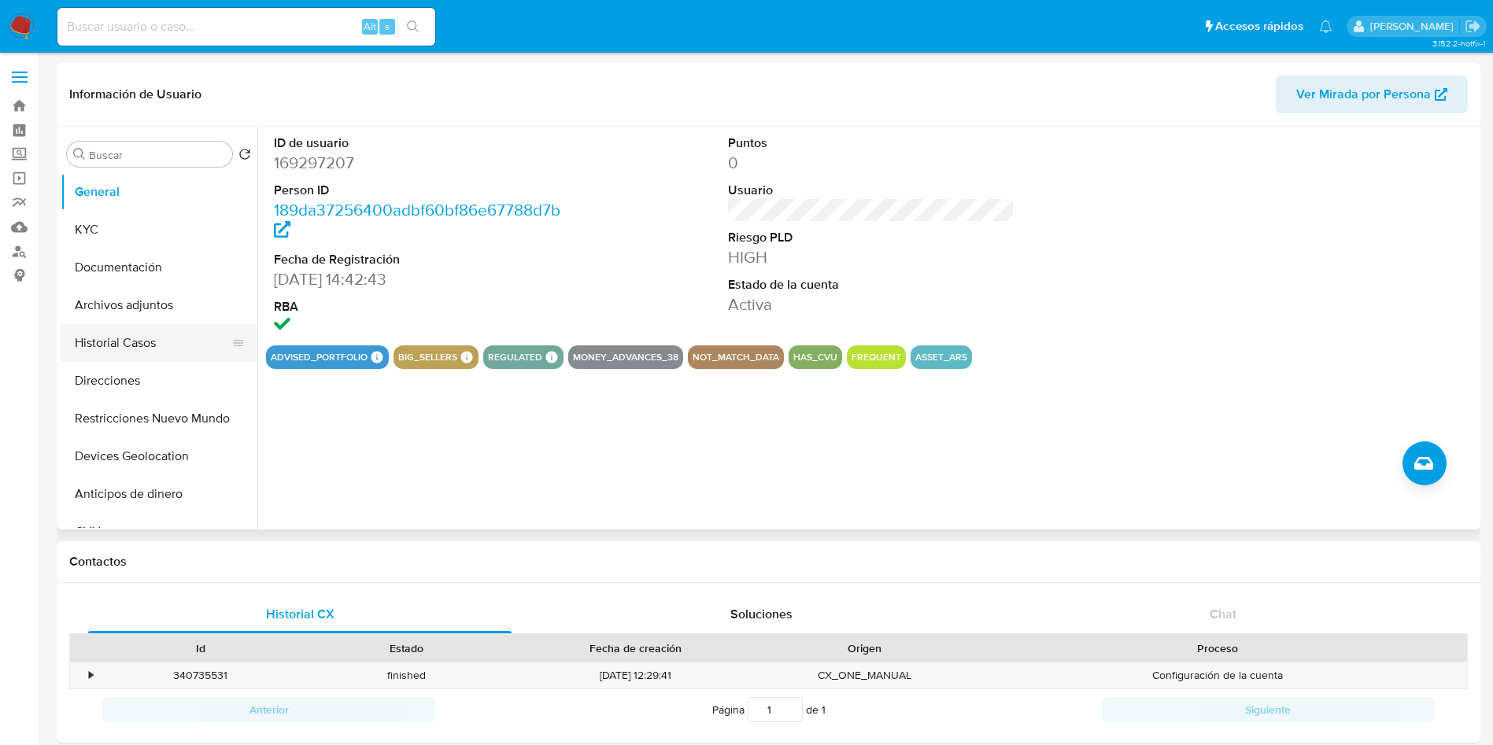
click at [165, 348] on button "Historial Casos" at bounding box center [153, 343] width 184 height 38
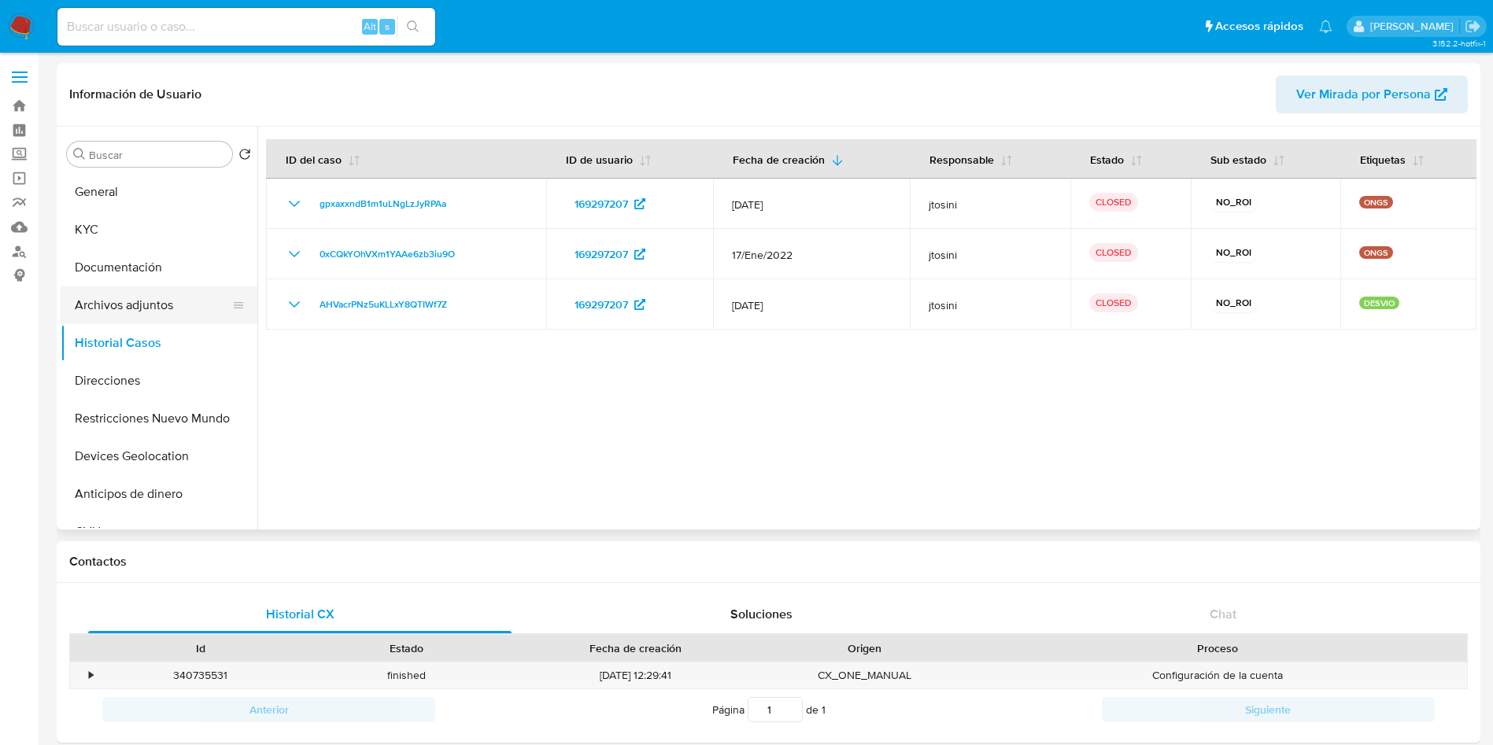
click at [164, 306] on button "Archivos adjuntos" at bounding box center [153, 306] width 184 height 38
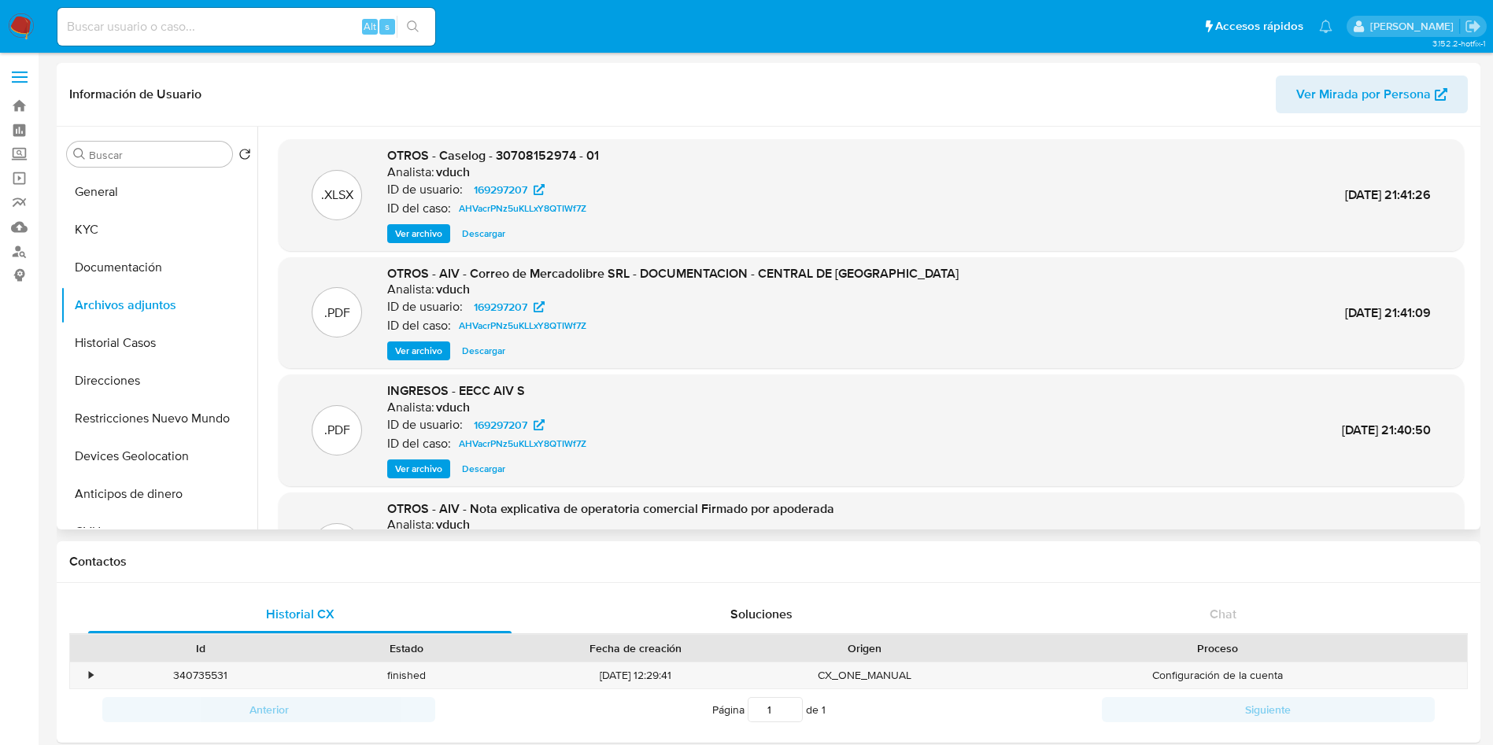
click at [416, 464] on span "Ver archivo" at bounding box center [418, 469] width 47 height 16
click at [485, 464] on span "Descargar" at bounding box center [483, 469] width 43 height 16
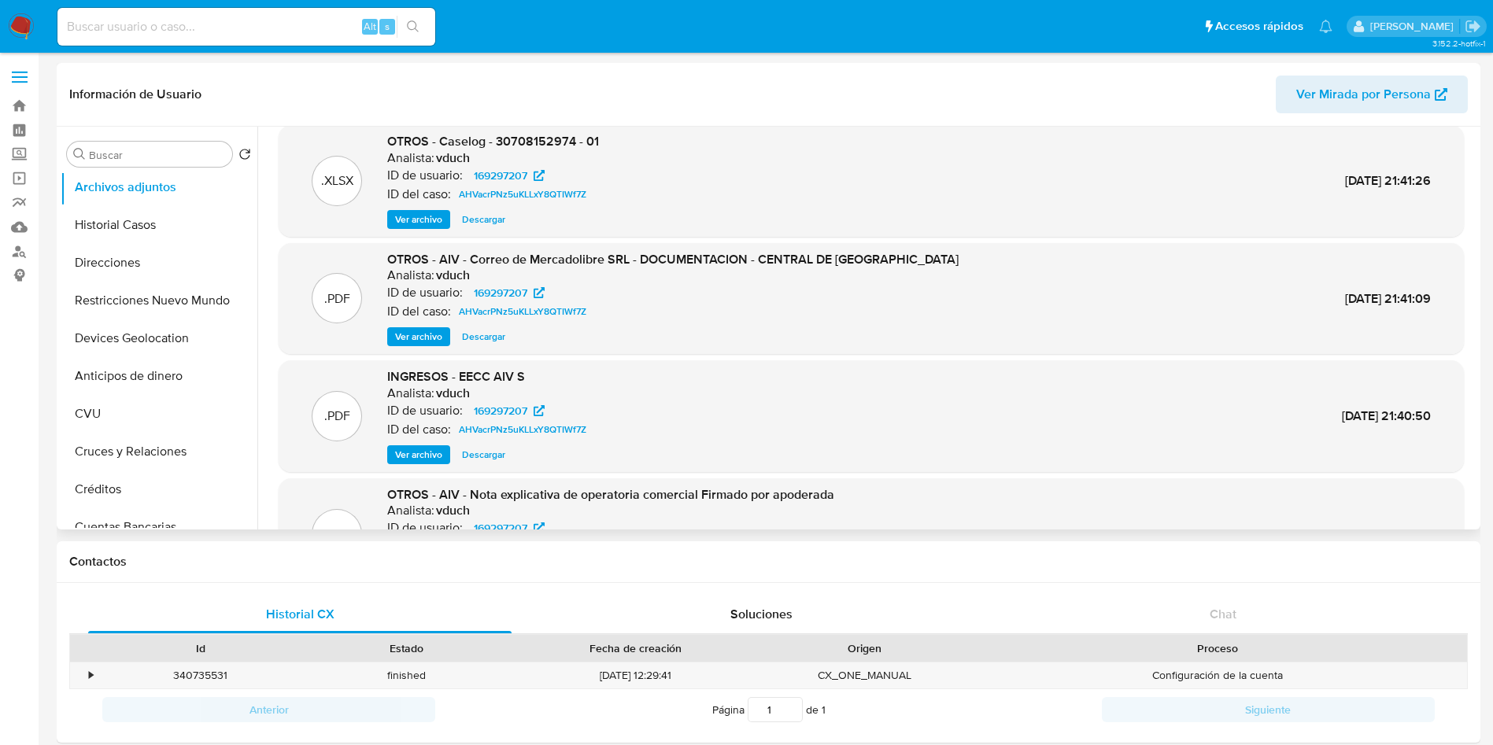
scroll to position [132, 0]
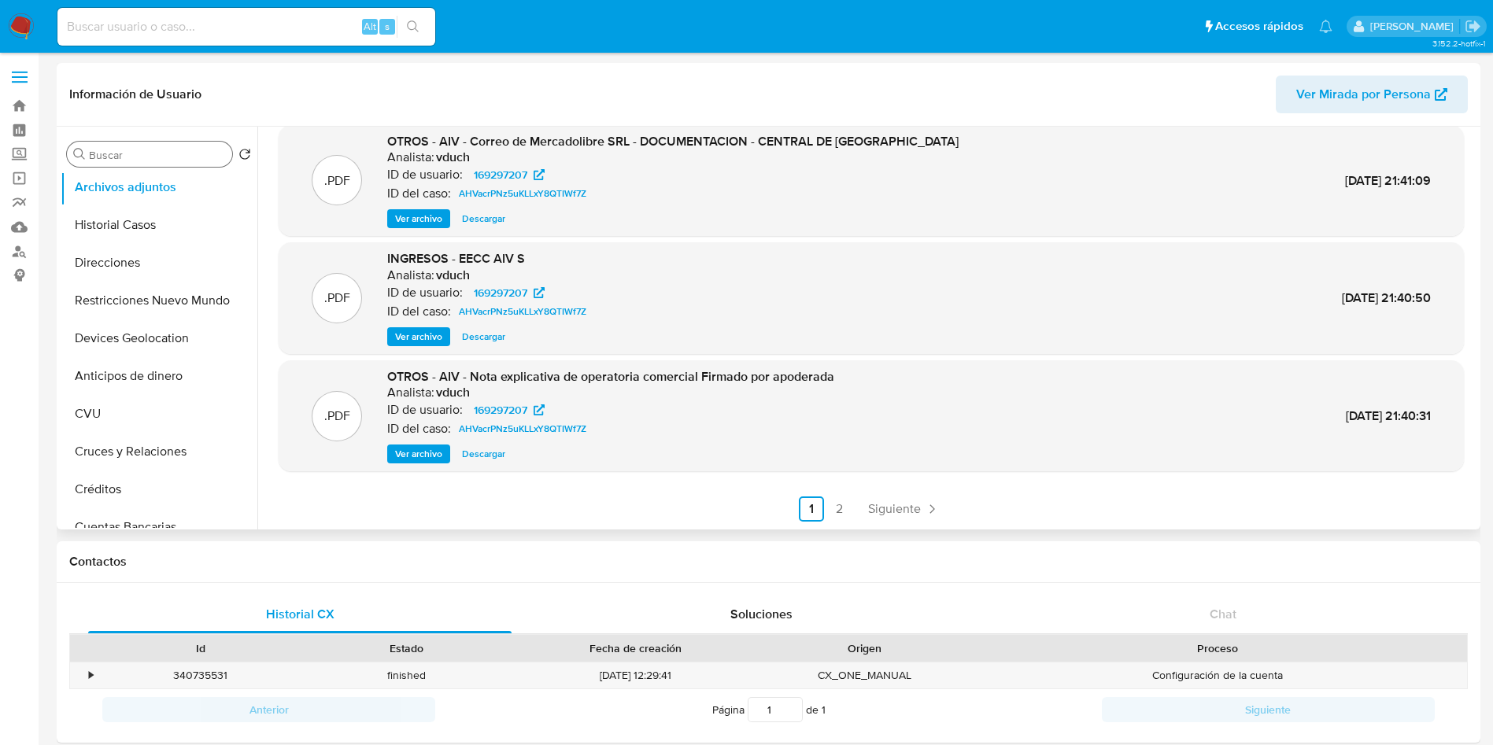
drag, startPoint x: 156, startPoint y: 165, endPoint x: 148, endPoint y: 155, distance: 12.3
click at [150, 161] on div "Buscar" at bounding box center [149, 154] width 165 height 25
drag, startPoint x: 140, startPoint y: 146, endPoint x: 138, endPoint y: 176, distance: 30.0
click at [140, 144] on div "Buscar" at bounding box center [149, 154] width 165 height 25
click at [140, 154] on input "Buscar" at bounding box center [157, 155] width 137 height 14
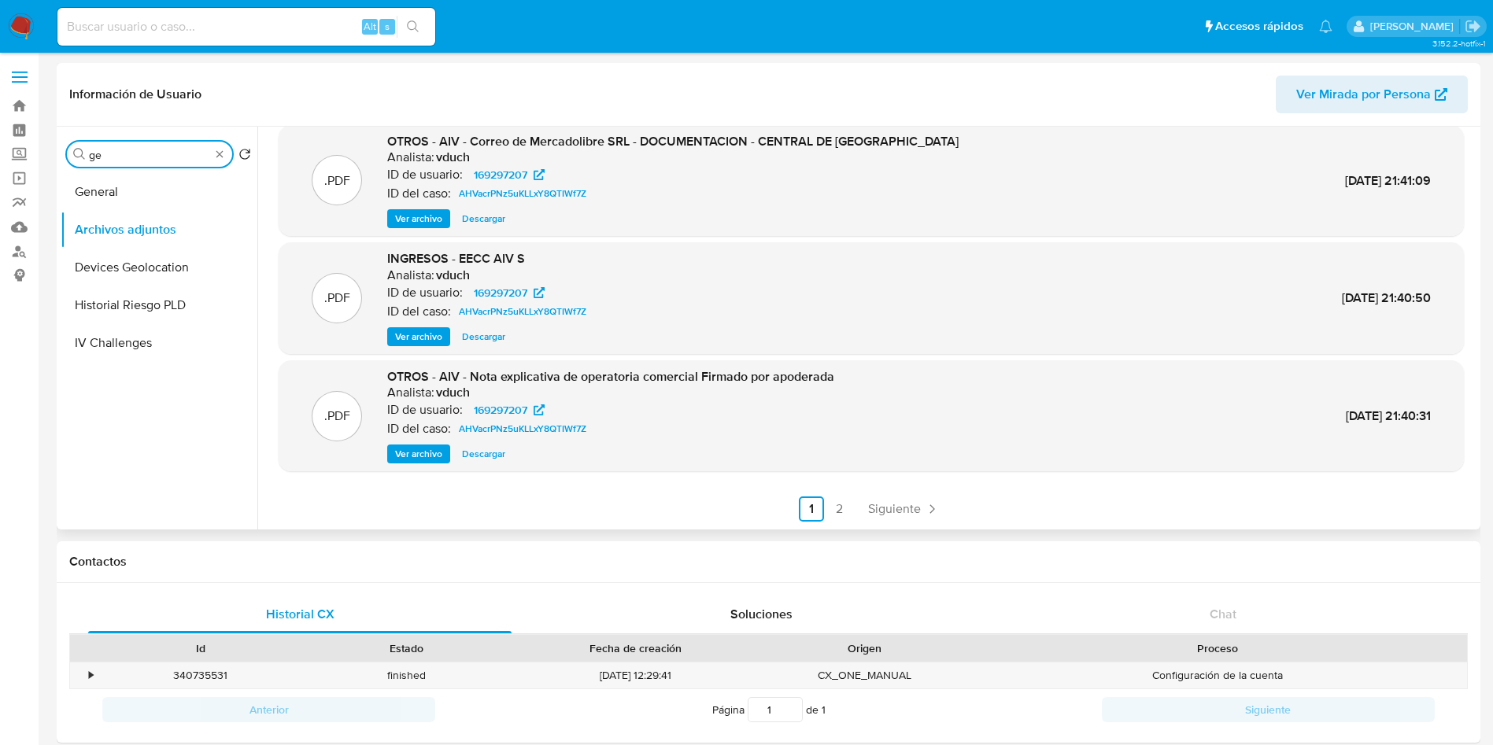
scroll to position [0, 0]
type input "ge"
click at [144, 188] on button "General" at bounding box center [153, 192] width 184 height 38
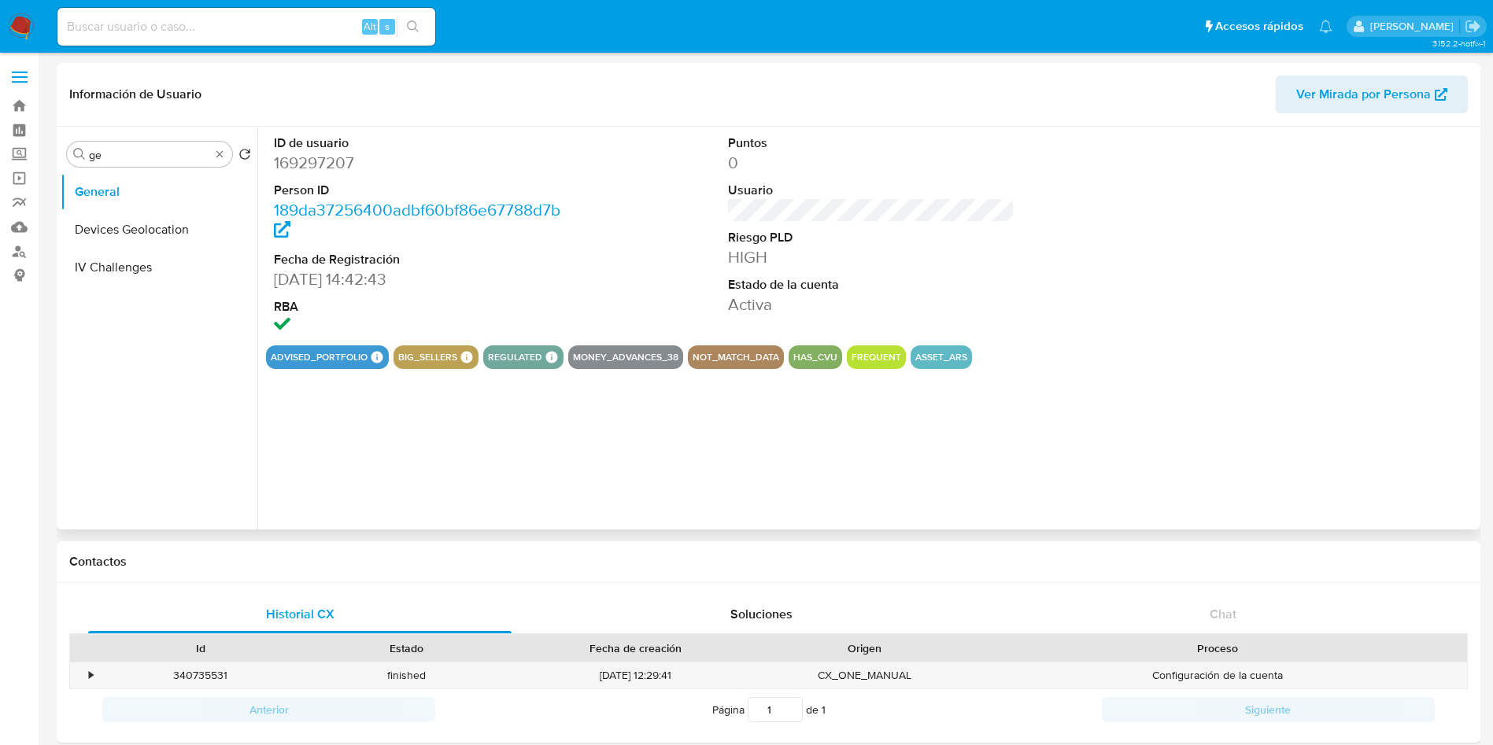
click at [313, 169] on dd "169297207" at bounding box center [417, 163] width 287 height 22
copy dd "169297207"
click at [129, 157] on input "ge" at bounding box center [149, 155] width 121 height 14
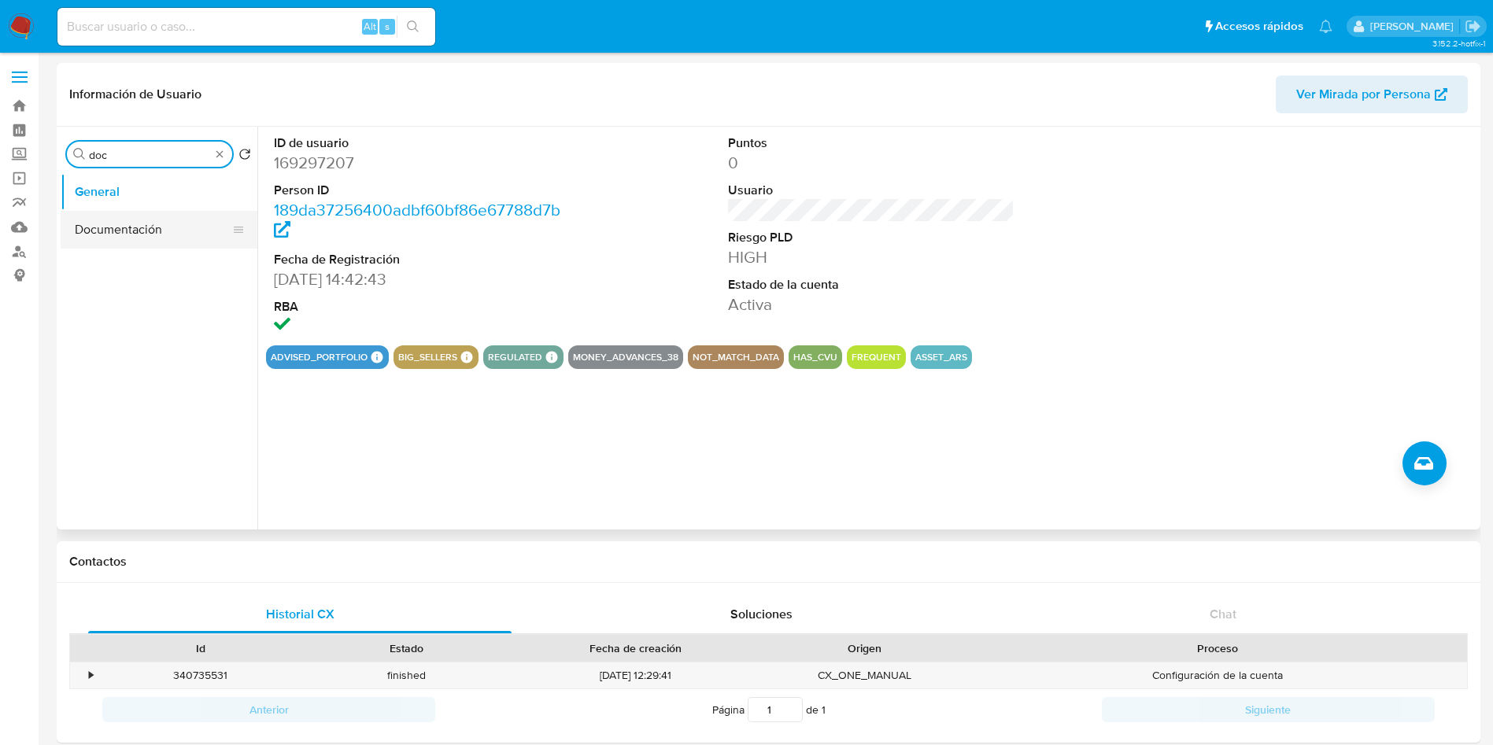
type input "doc"
click at [146, 226] on button "Documentación" at bounding box center [153, 230] width 184 height 38
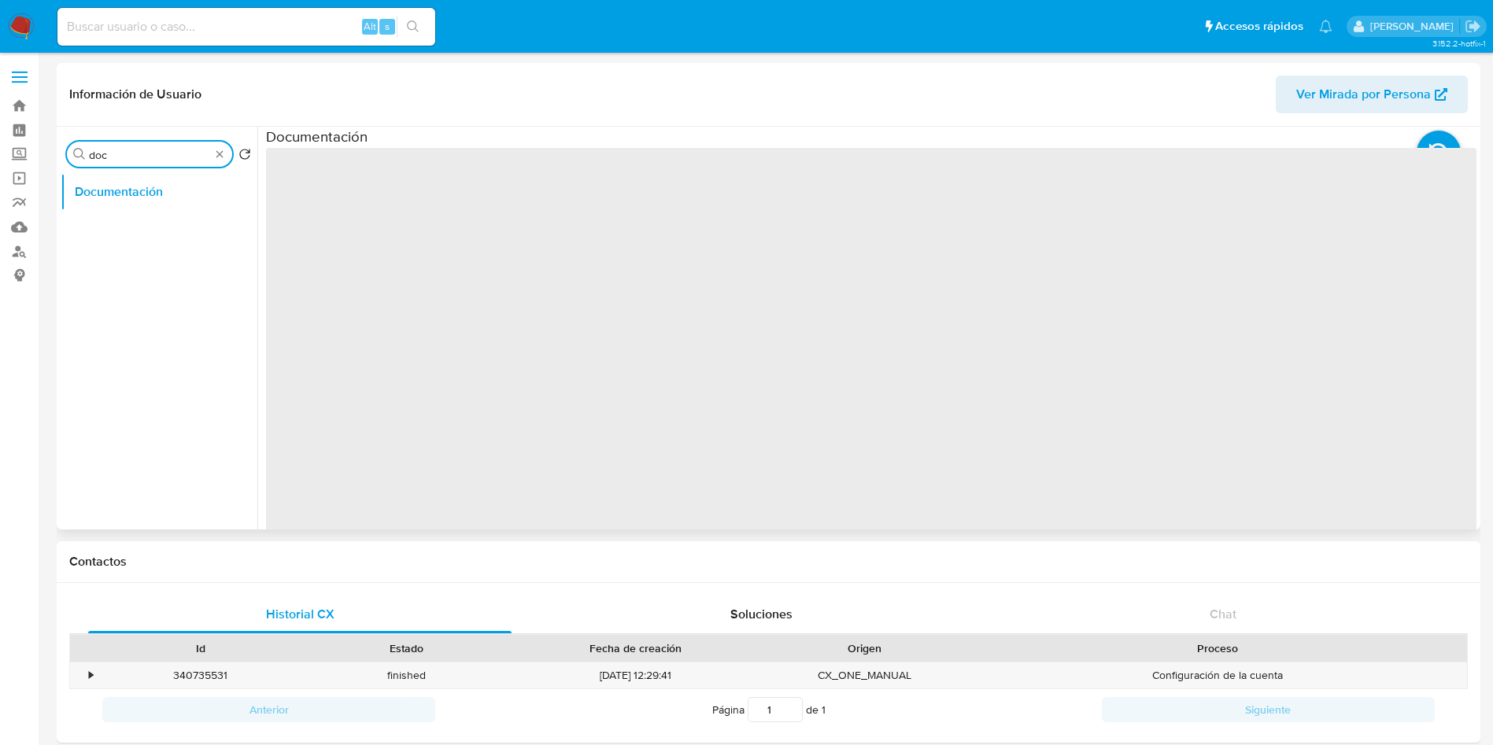
click at [150, 150] on input "doc" at bounding box center [149, 155] width 121 height 14
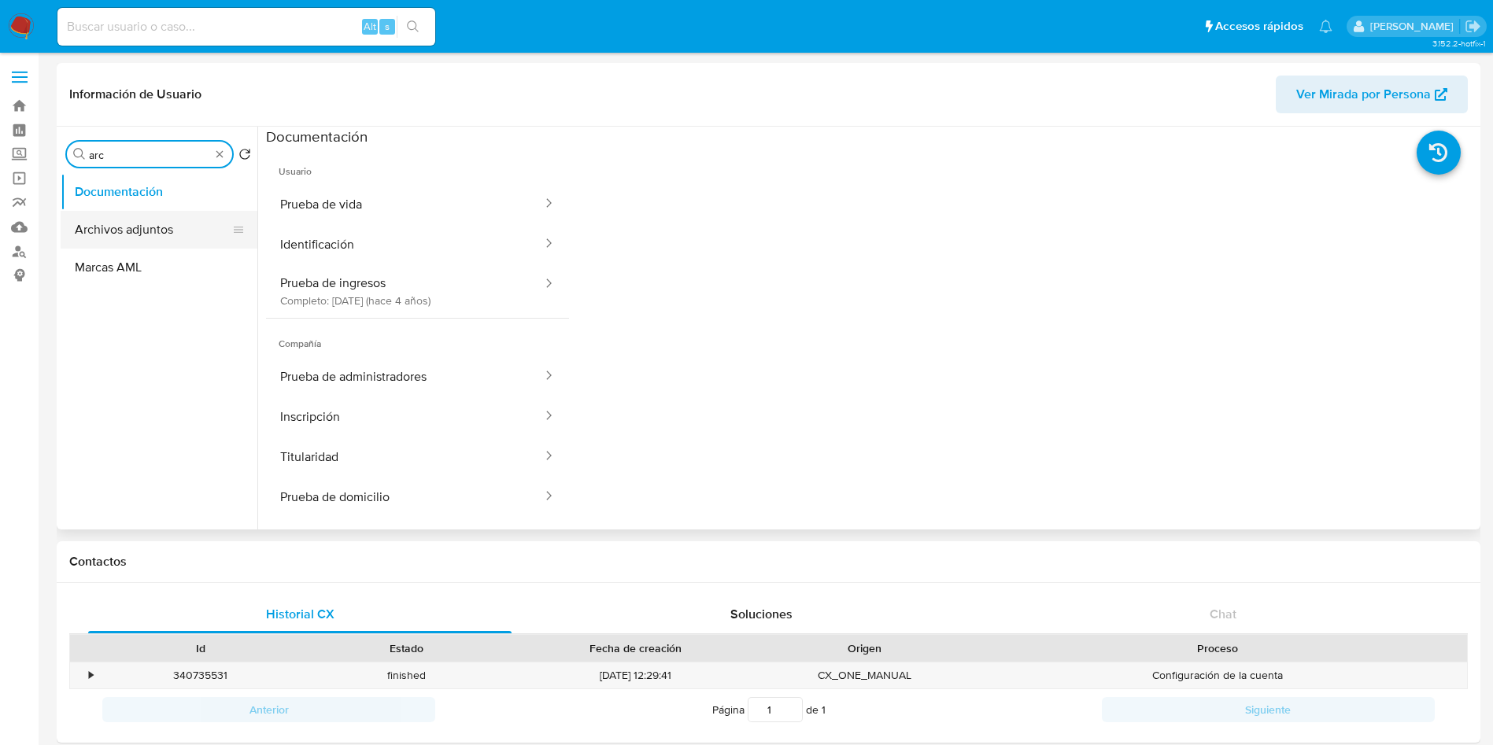
type input "arc"
click at [150, 233] on button "Archivos adjuntos" at bounding box center [153, 230] width 184 height 38
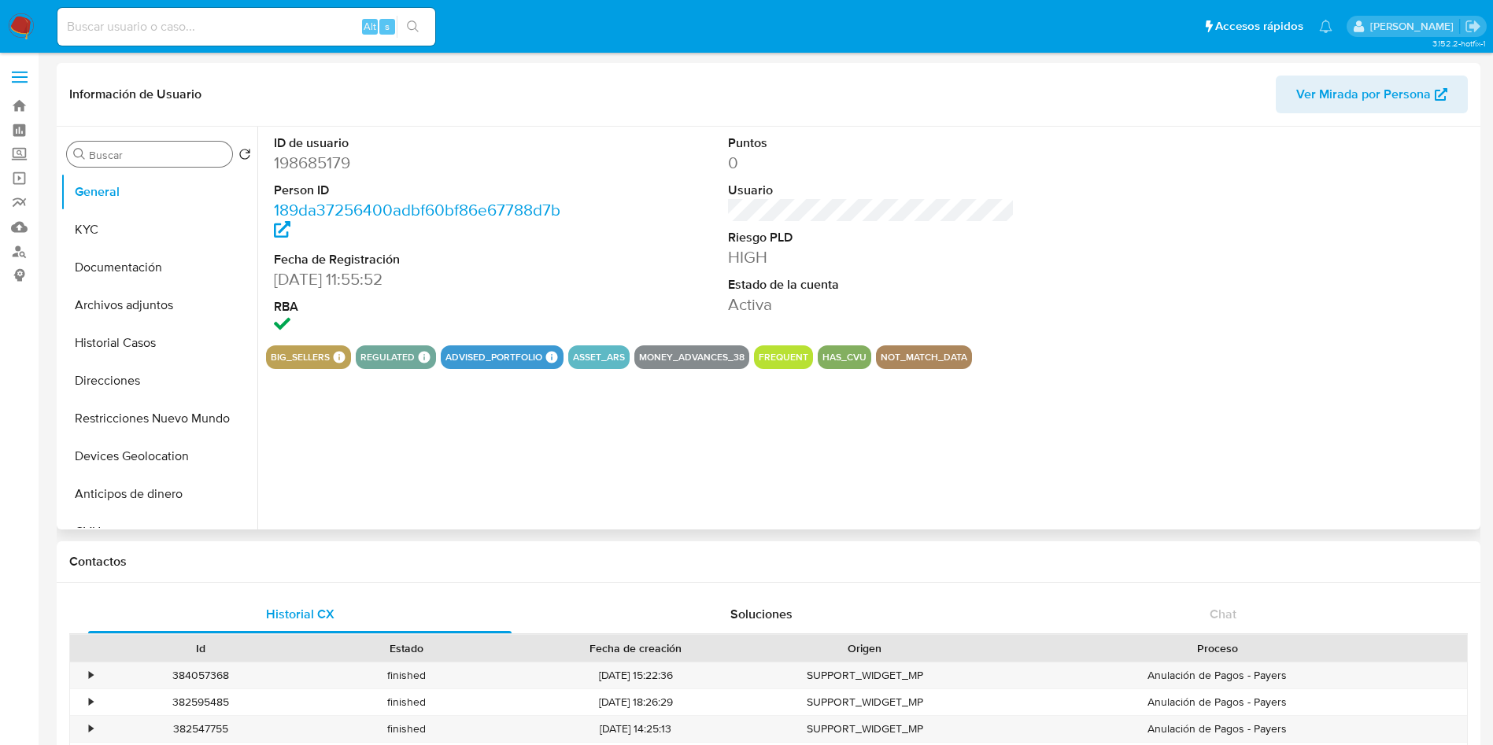
select select "10"
click at [149, 153] on input "Buscar" at bounding box center [157, 155] width 137 height 14
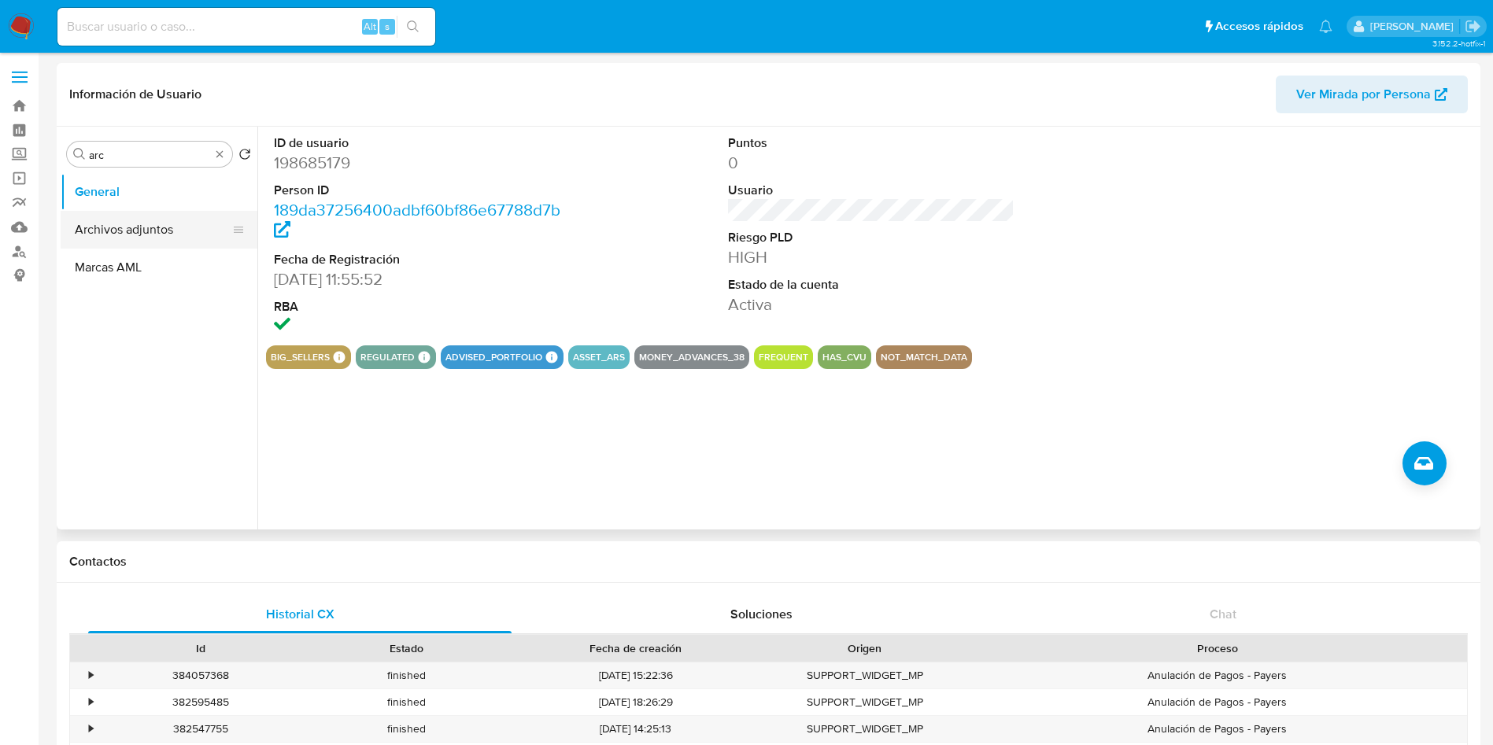
click at [146, 236] on button "Archivos adjuntos" at bounding box center [153, 230] width 184 height 38
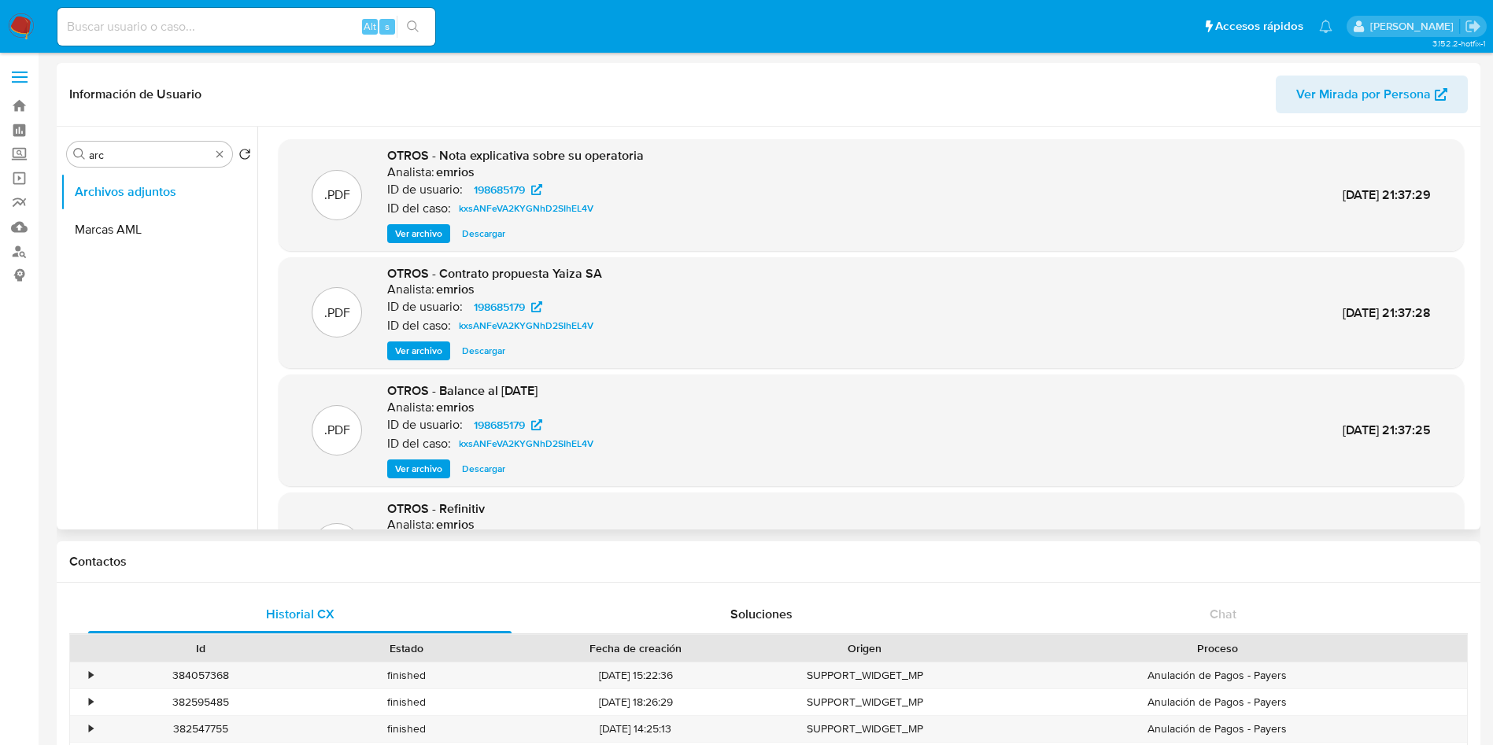
click at [418, 465] on span "Ver archivo" at bounding box center [418, 469] width 47 height 16
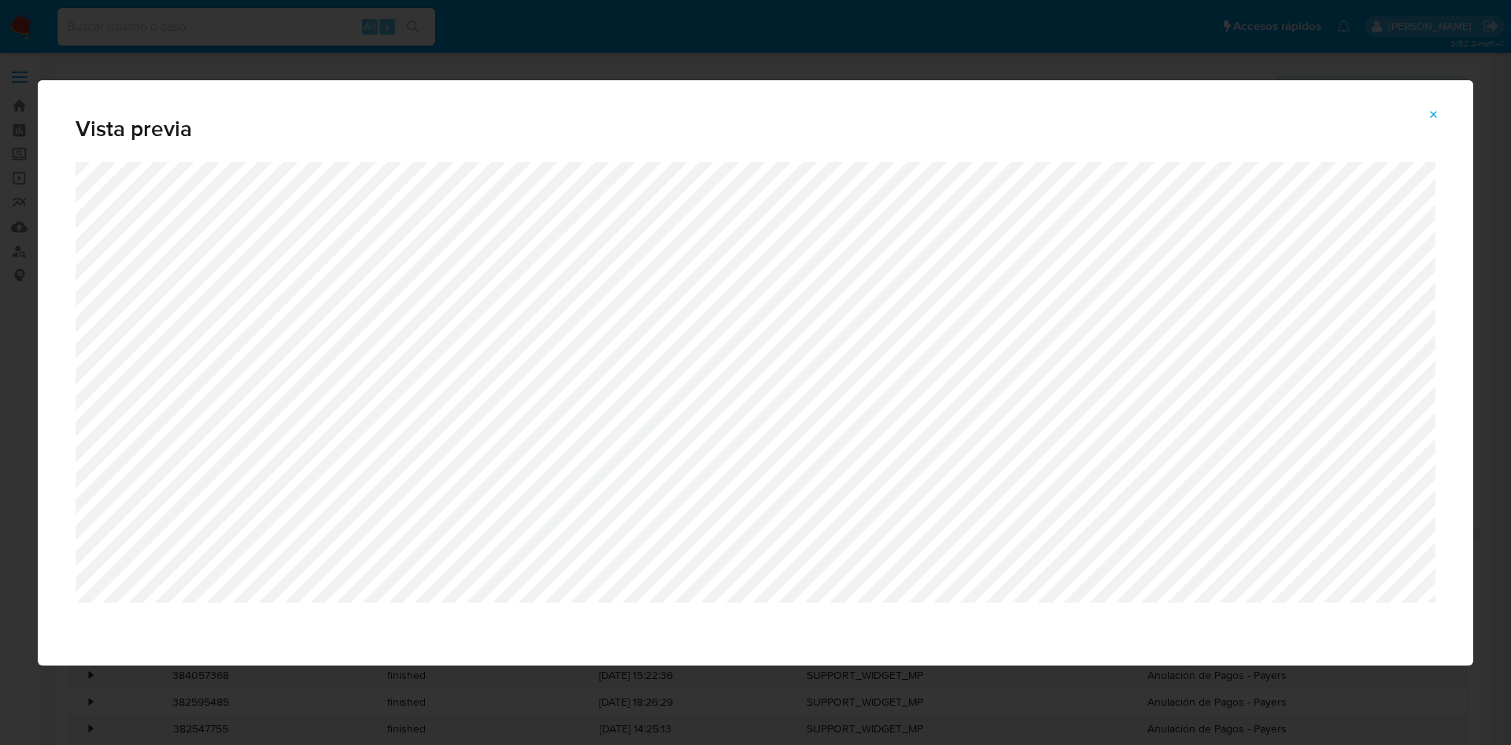
click at [1430, 104] on span "Attachment preview" at bounding box center [1434, 115] width 13 height 22
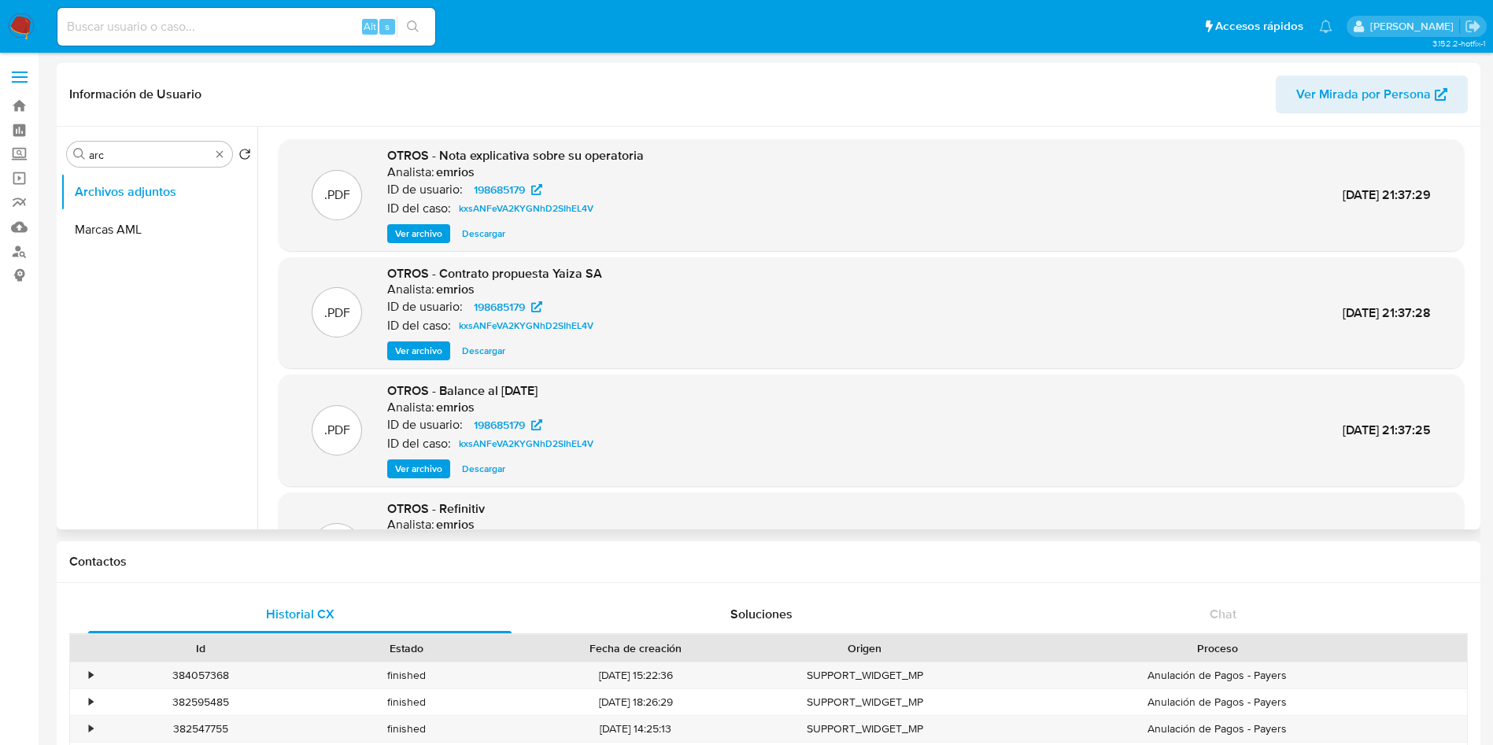
click at [1435, 117] on div "Información de Usuario Ver Mirada por Persona" at bounding box center [769, 95] width 1424 height 64
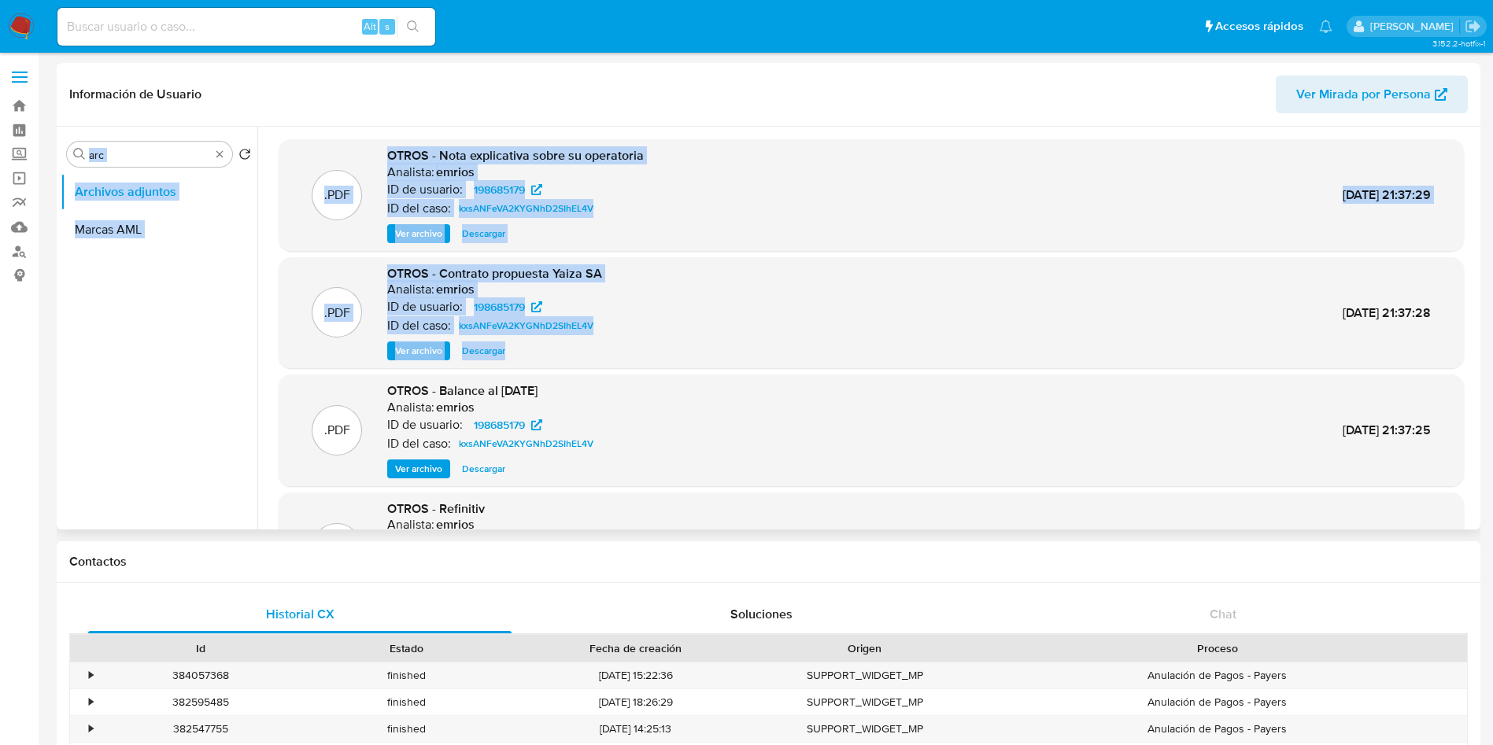
drag, startPoint x: 1435, startPoint y: 117, endPoint x: 690, endPoint y: 354, distance: 781.5
click at [690, 354] on div "Información de Usuario Ver Mirada por Persona Buscar arc Volver al orden por de…" at bounding box center [769, 296] width 1424 height 467
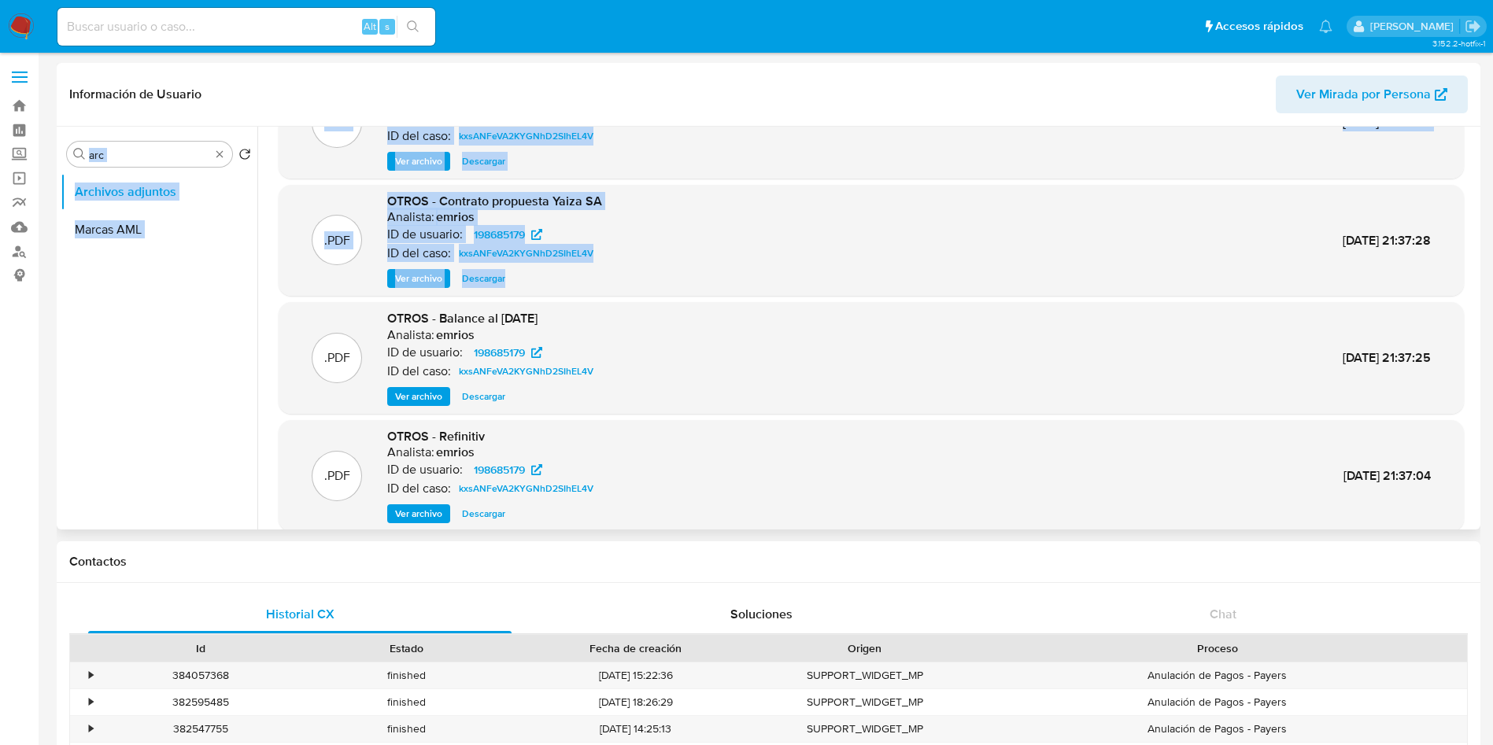
scroll to position [132, 0]
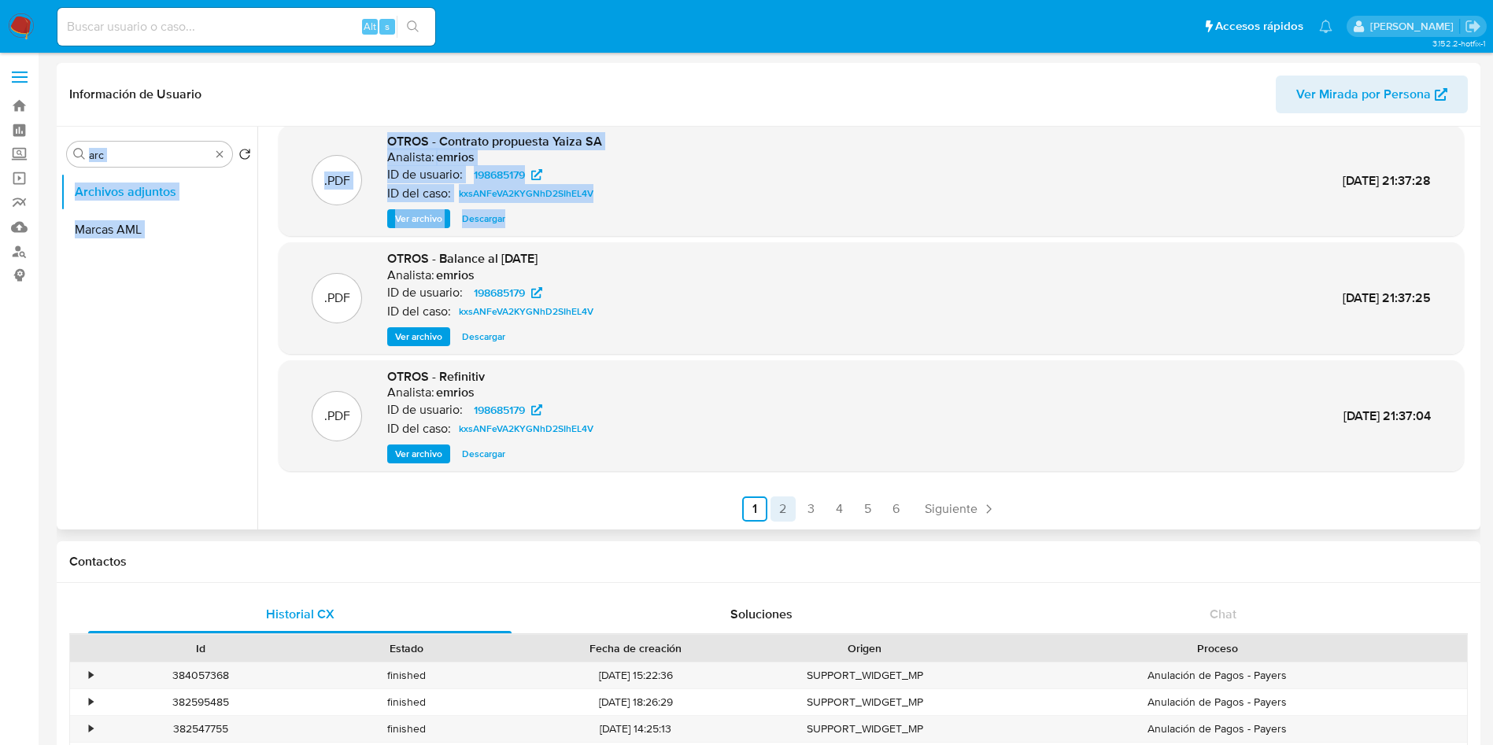
click at [787, 503] on link "2" at bounding box center [783, 509] width 25 height 25
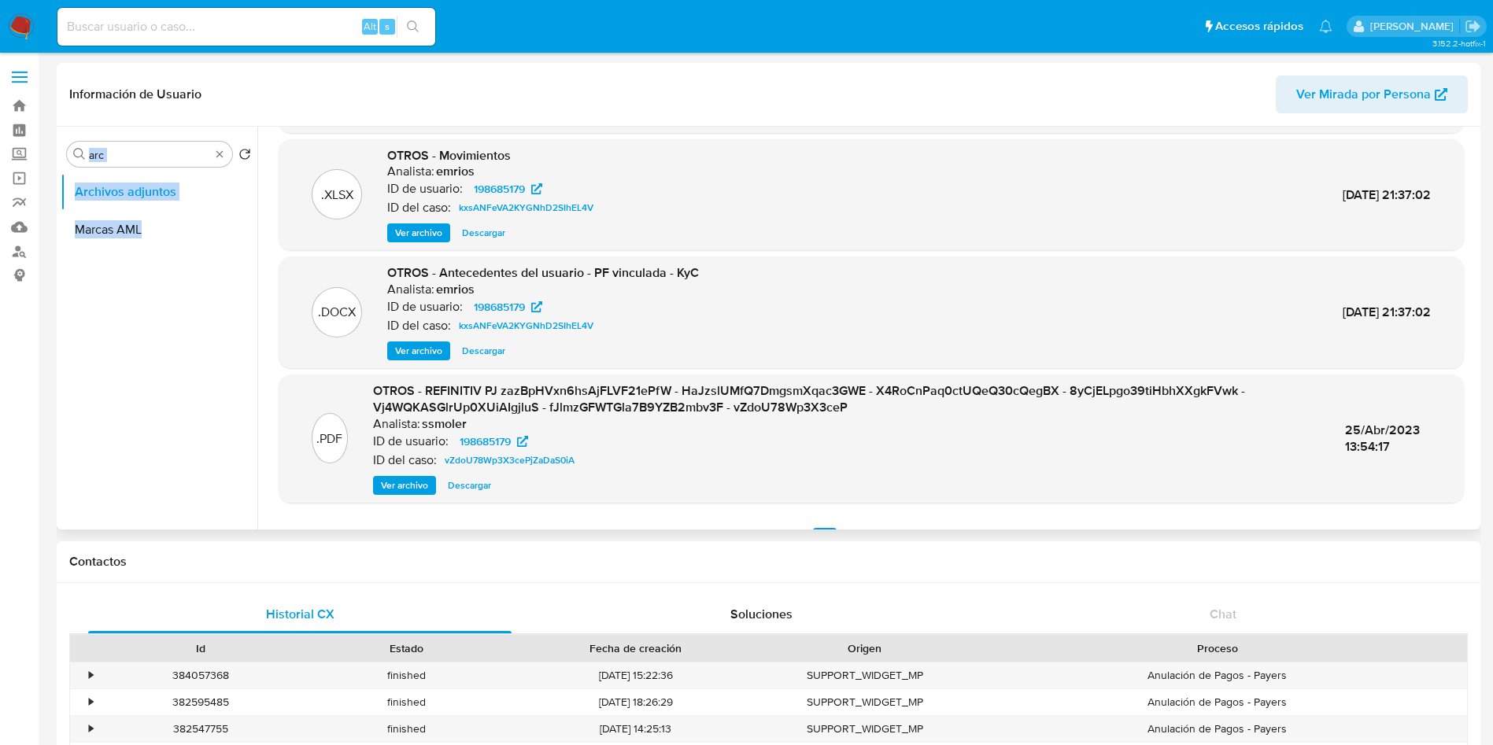
scroll to position [150, 0]
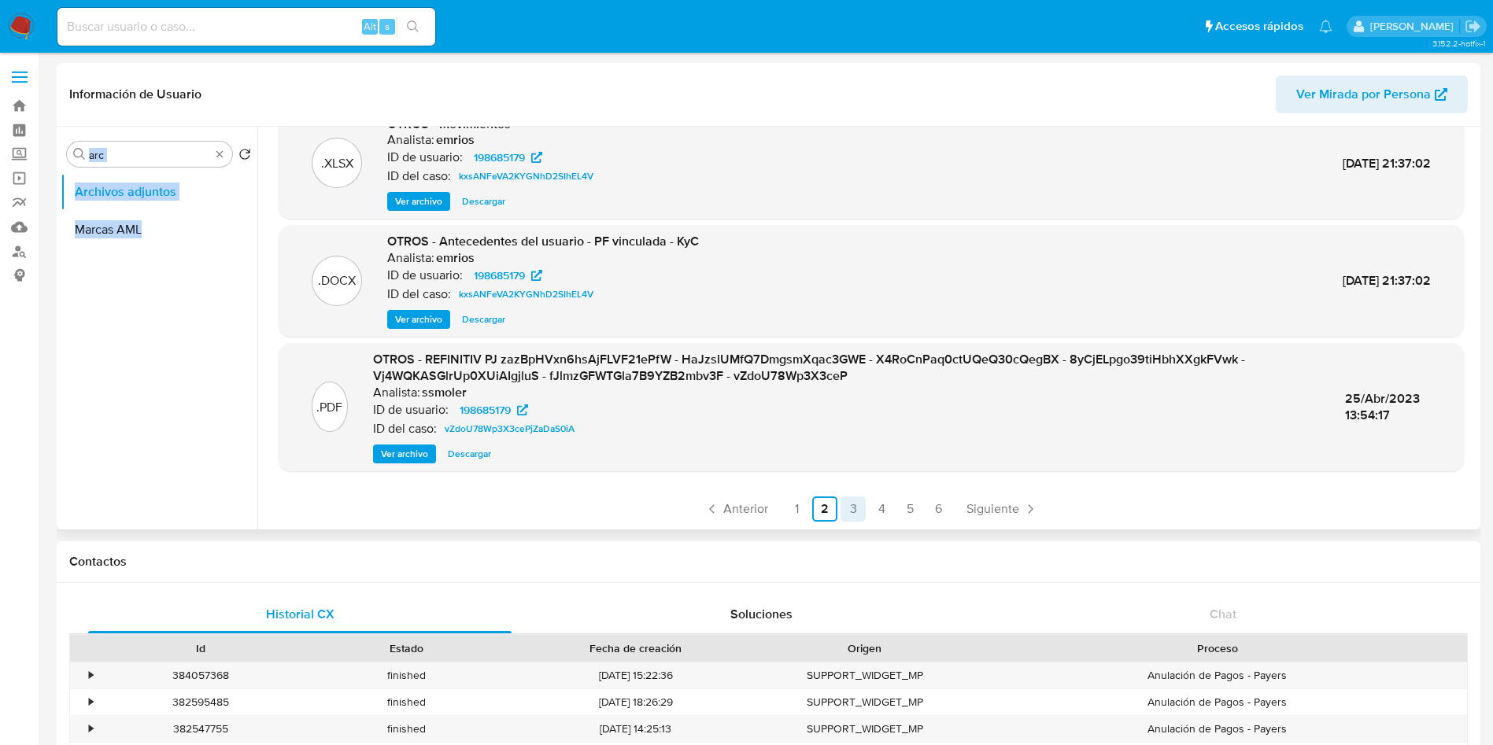
click at [858, 521] on link "3" at bounding box center [853, 509] width 25 height 25
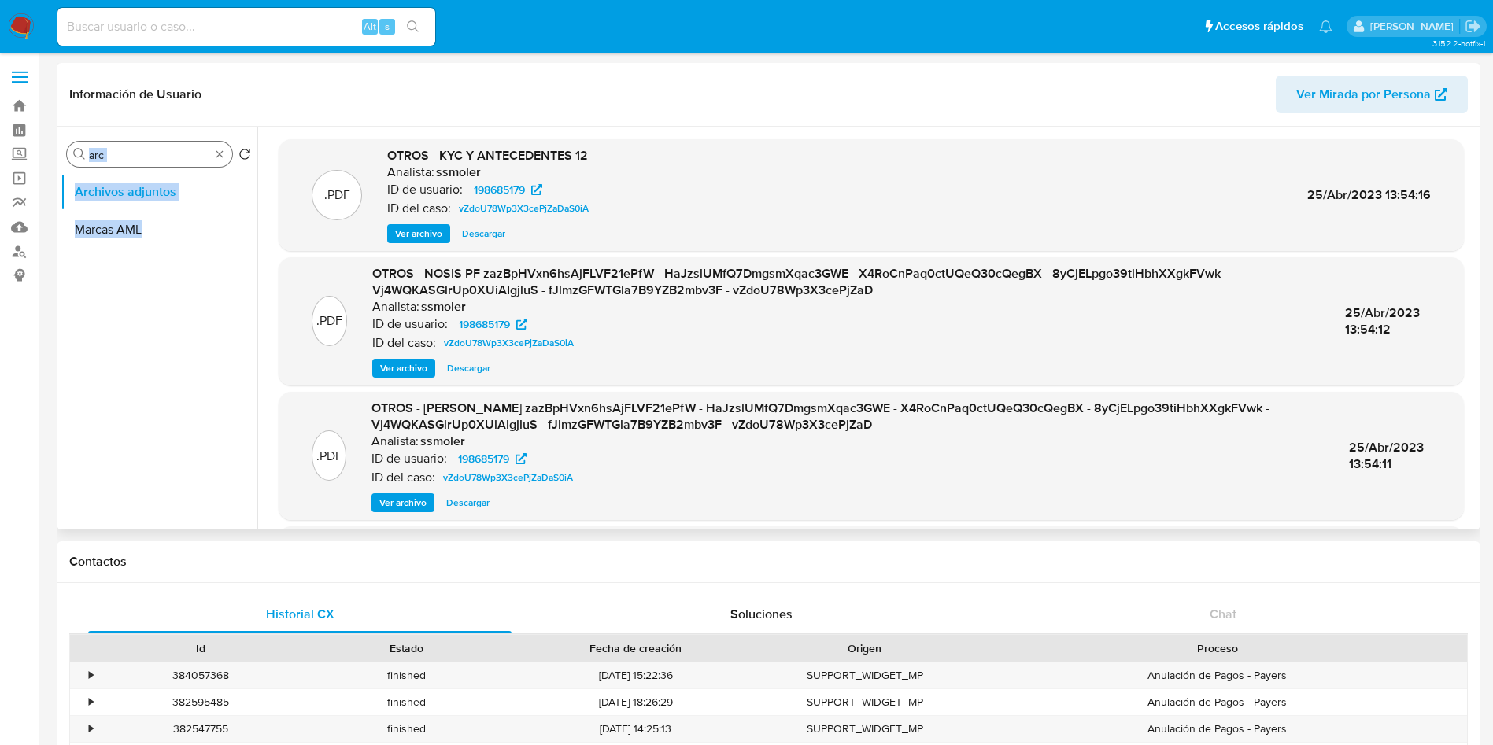
click at [136, 157] on input "arc" at bounding box center [149, 155] width 121 height 14
click at [138, 160] on input "arc" at bounding box center [149, 155] width 121 height 14
click at [139, 157] on input "arc" at bounding box center [149, 155] width 121 height 14
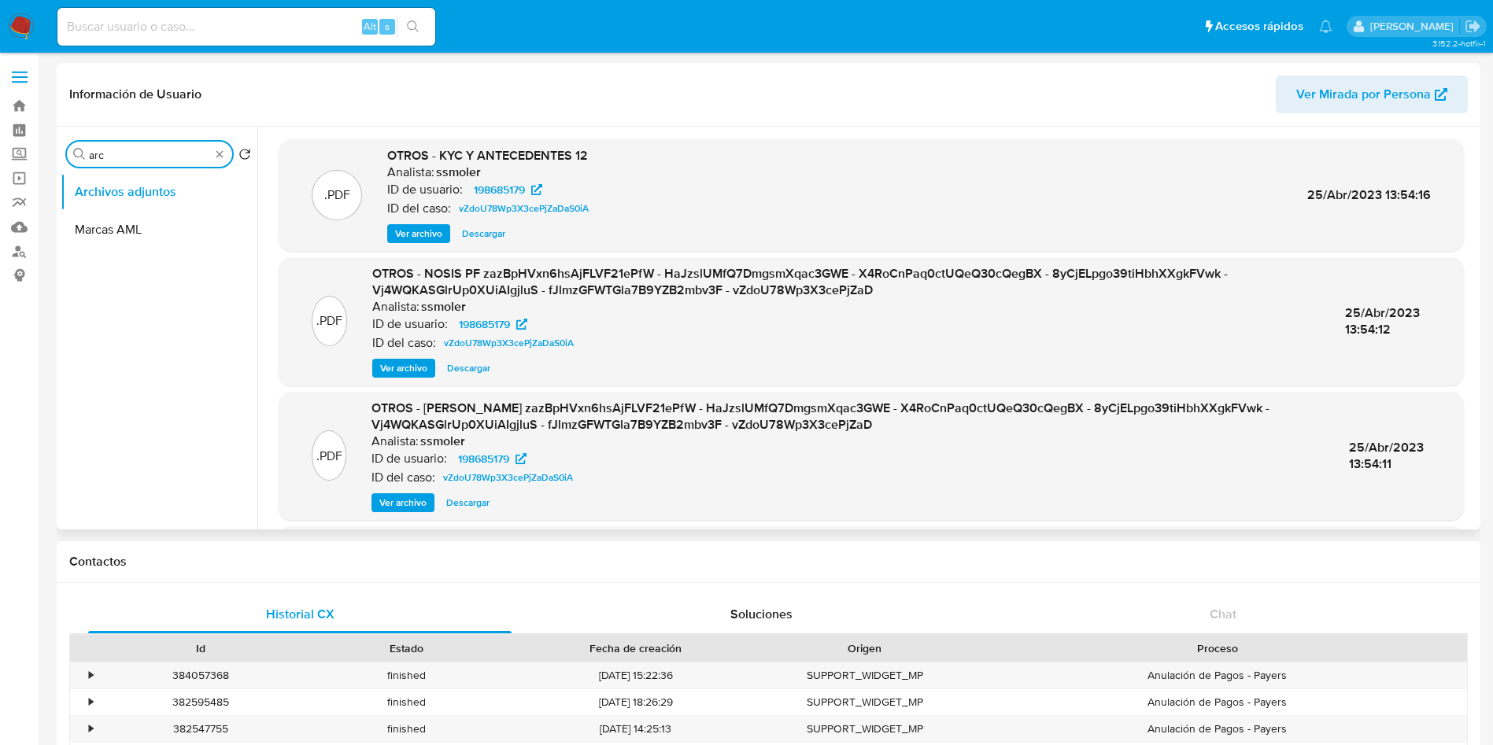
click at [139, 157] on input "arc" at bounding box center [149, 155] width 121 height 14
type input "ge"
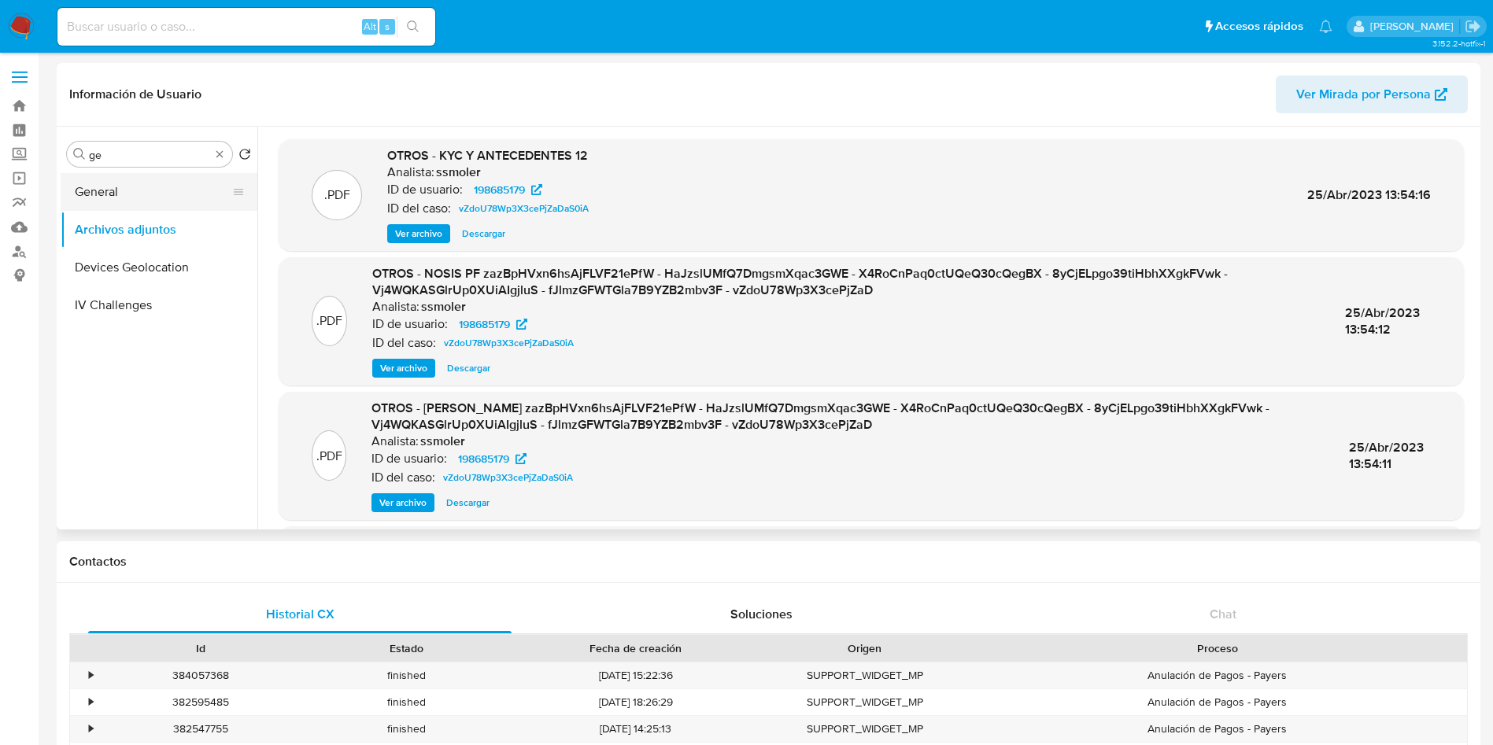
click at [137, 180] on button "General" at bounding box center [153, 192] width 184 height 38
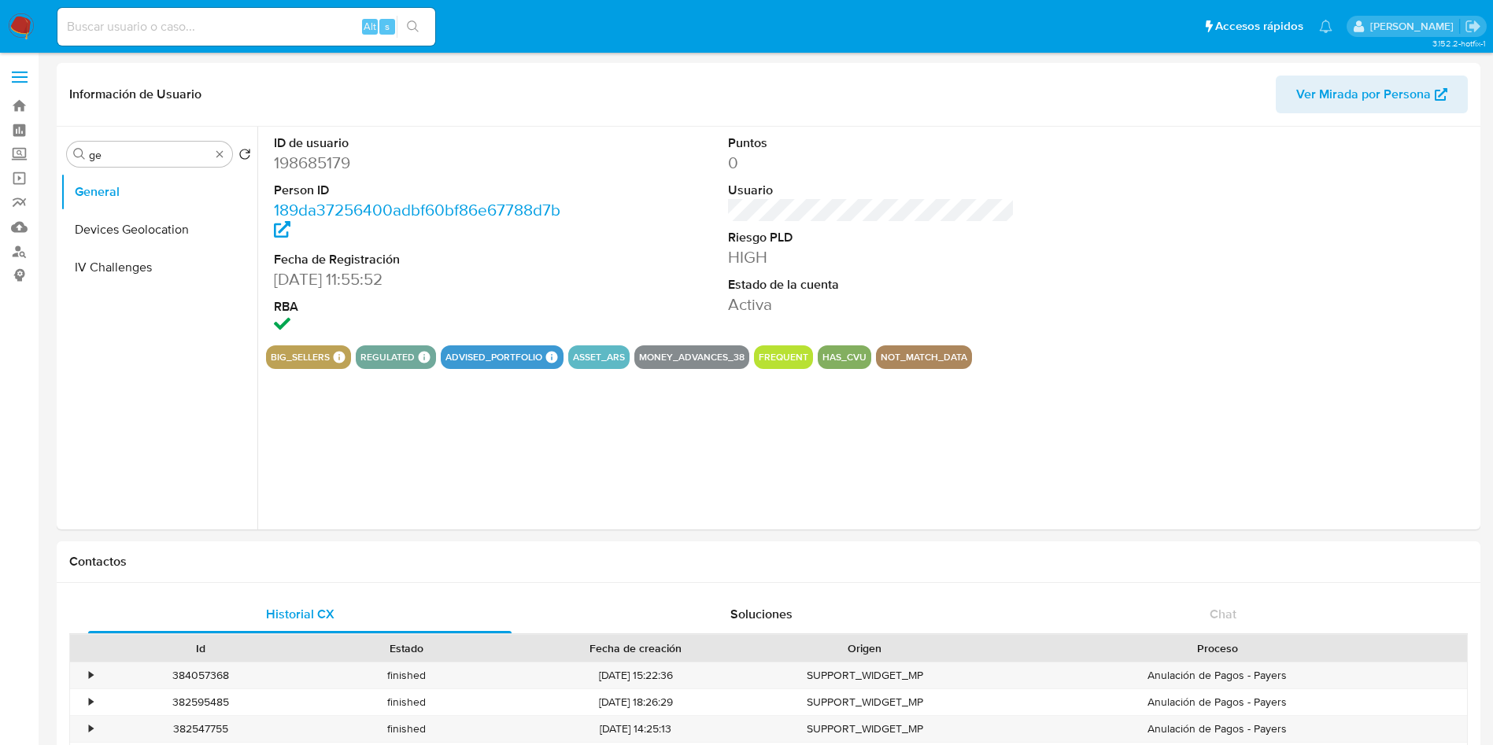
click at [292, 158] on dd "198685179" at bounding box center [417, 163] width 287 height 22
copy dd "198685179"
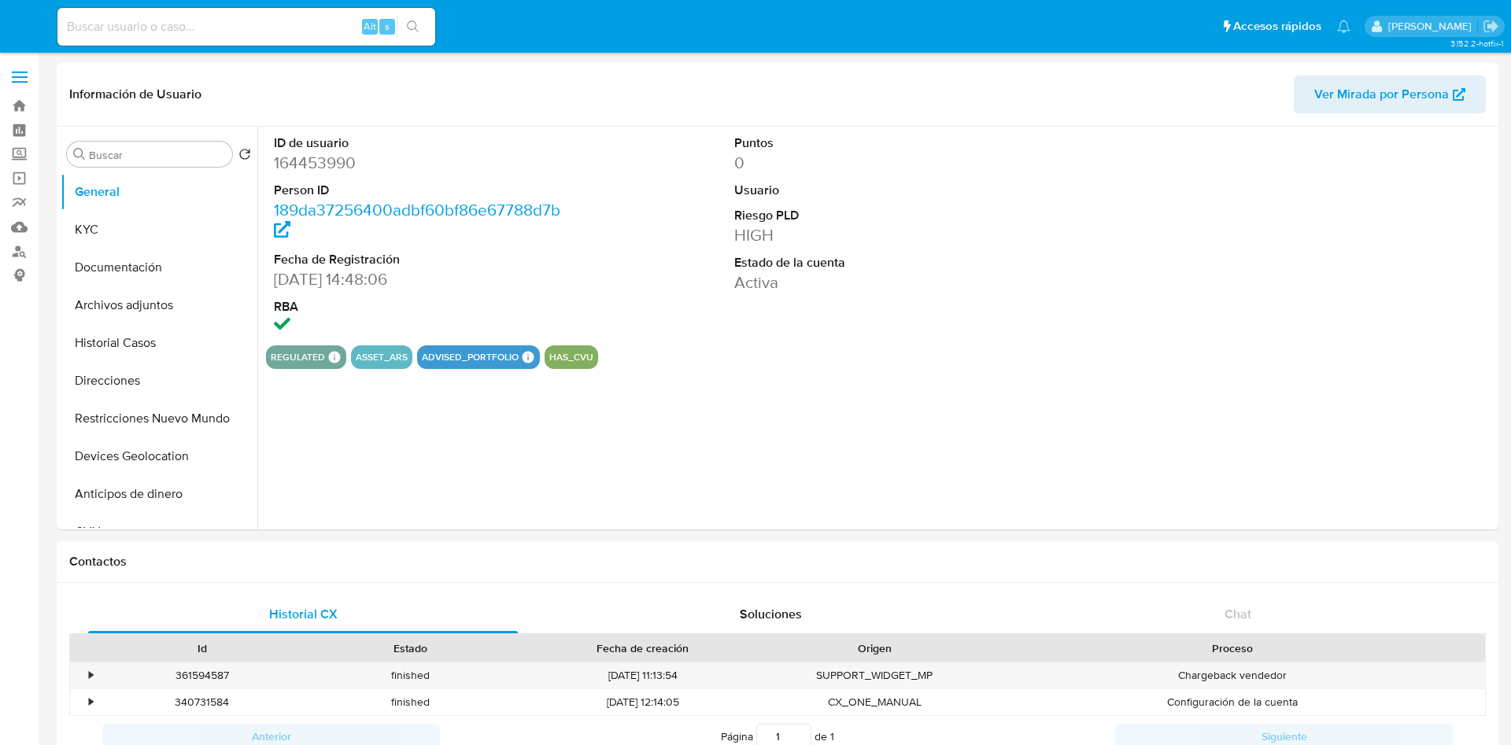
select select "10"
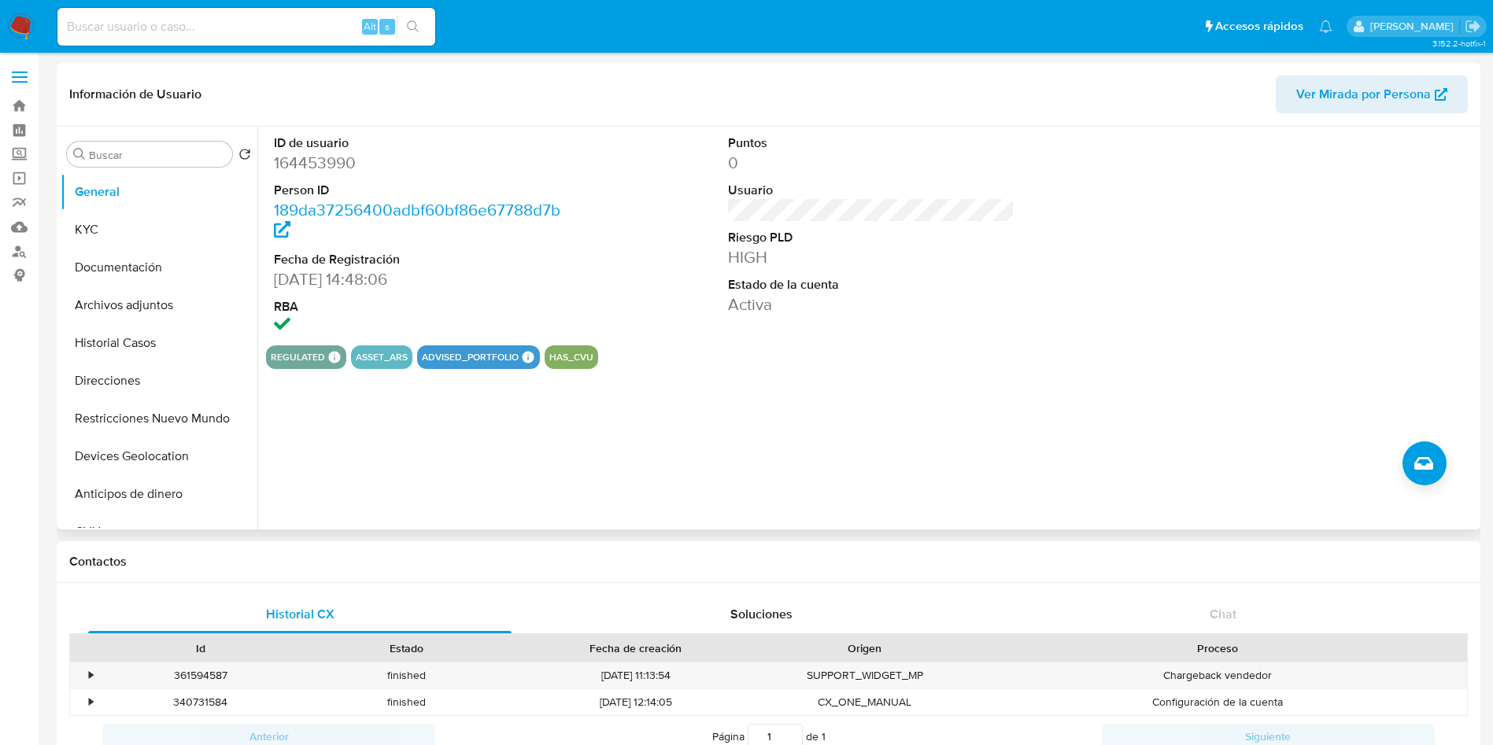
click at [312, 163] on dd "164453990" at bounding box center [417, 163] width 287 height 22
copy dd "164453990"
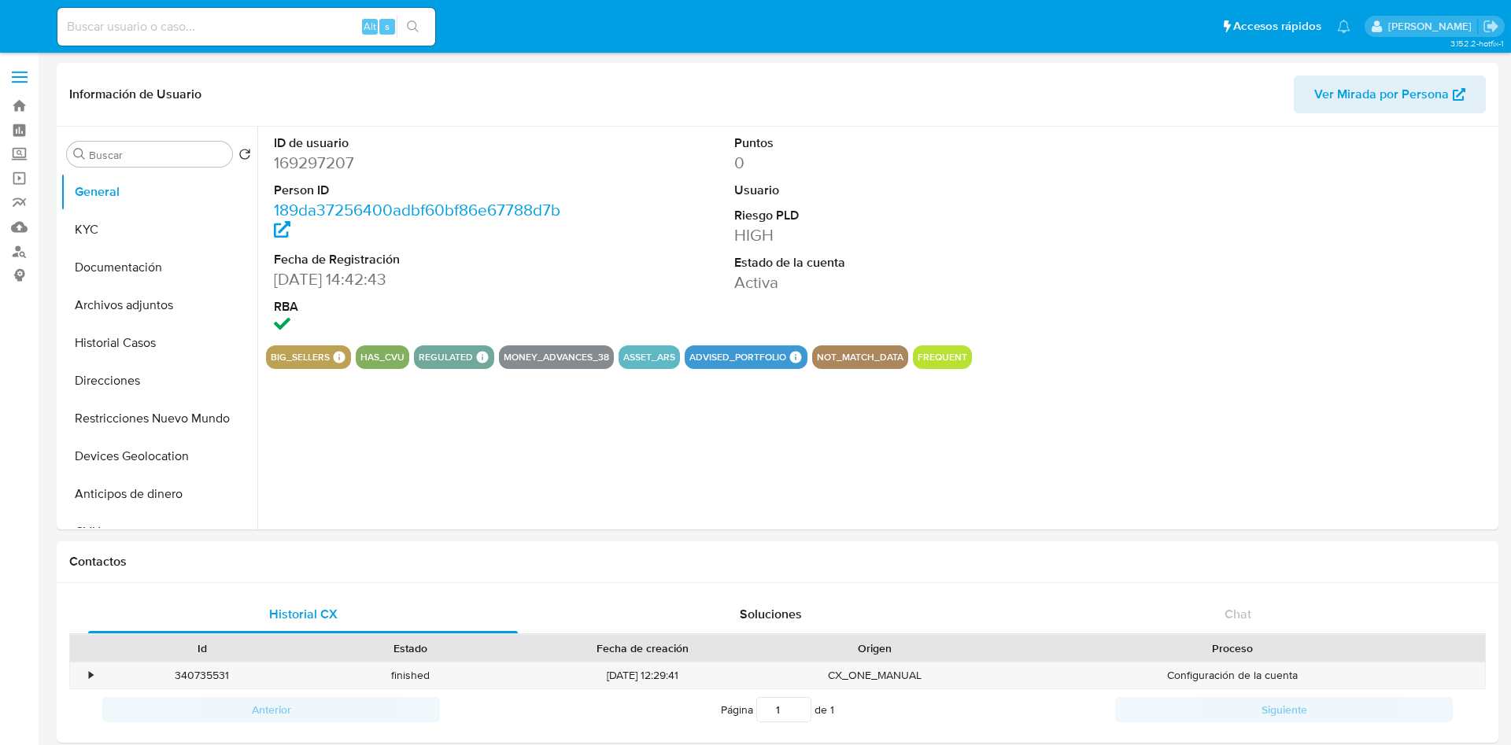
select select "10"
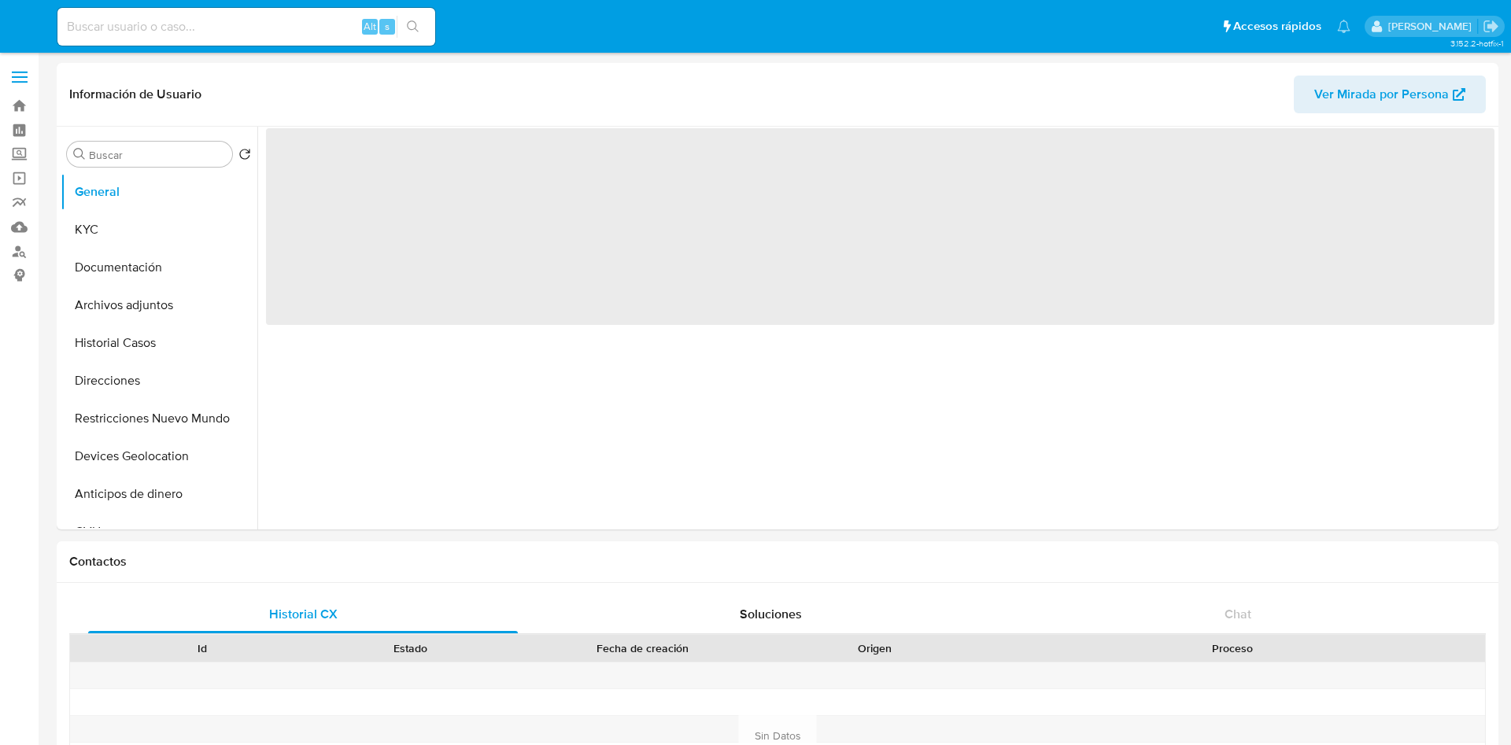
select select "10"
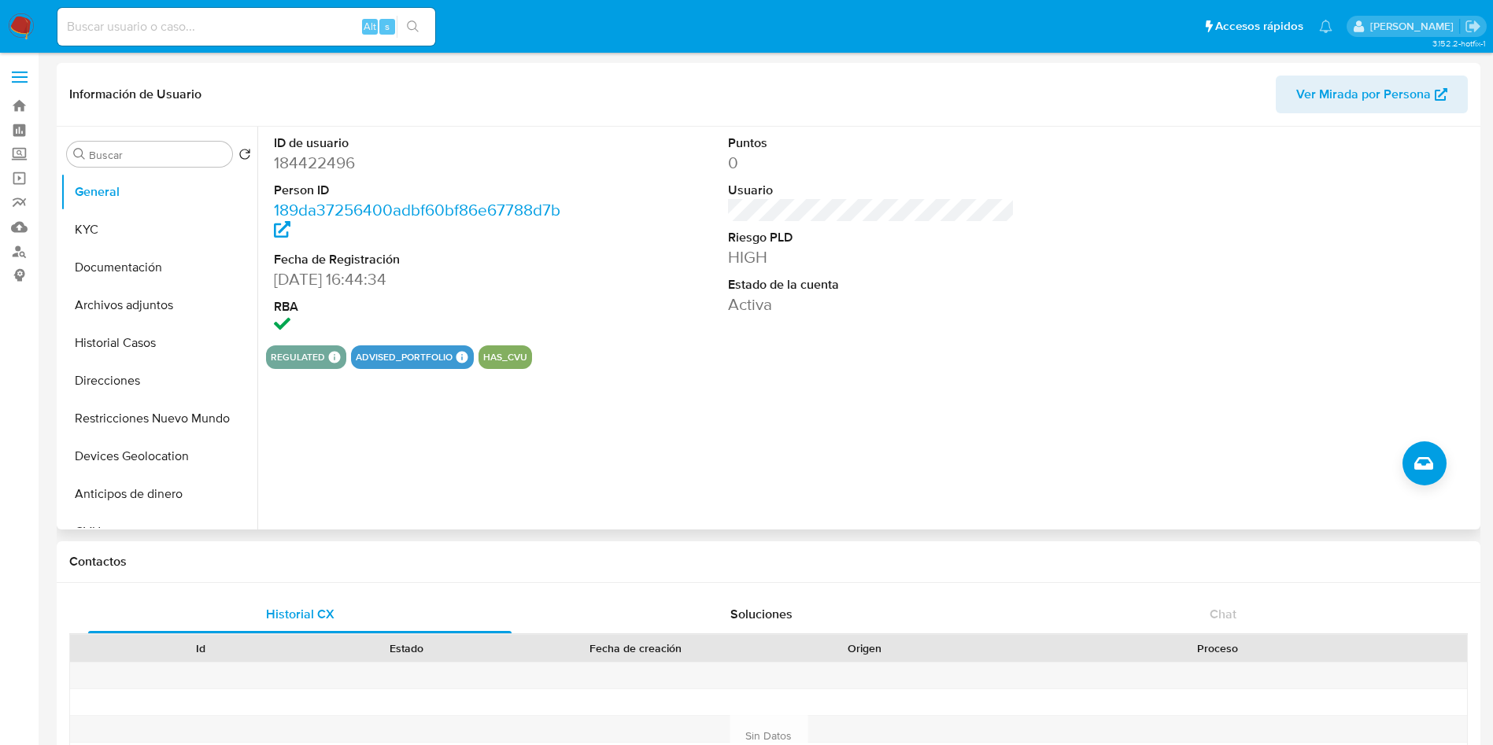
click at [316, 158] on dd "184422496" at bounding box center [417, 163] width 287 height 22
copy dd "184422496"
select select "10"
click at [311, 161] on dd "188716618" at bounding box center [417, 163] width 287 height 22
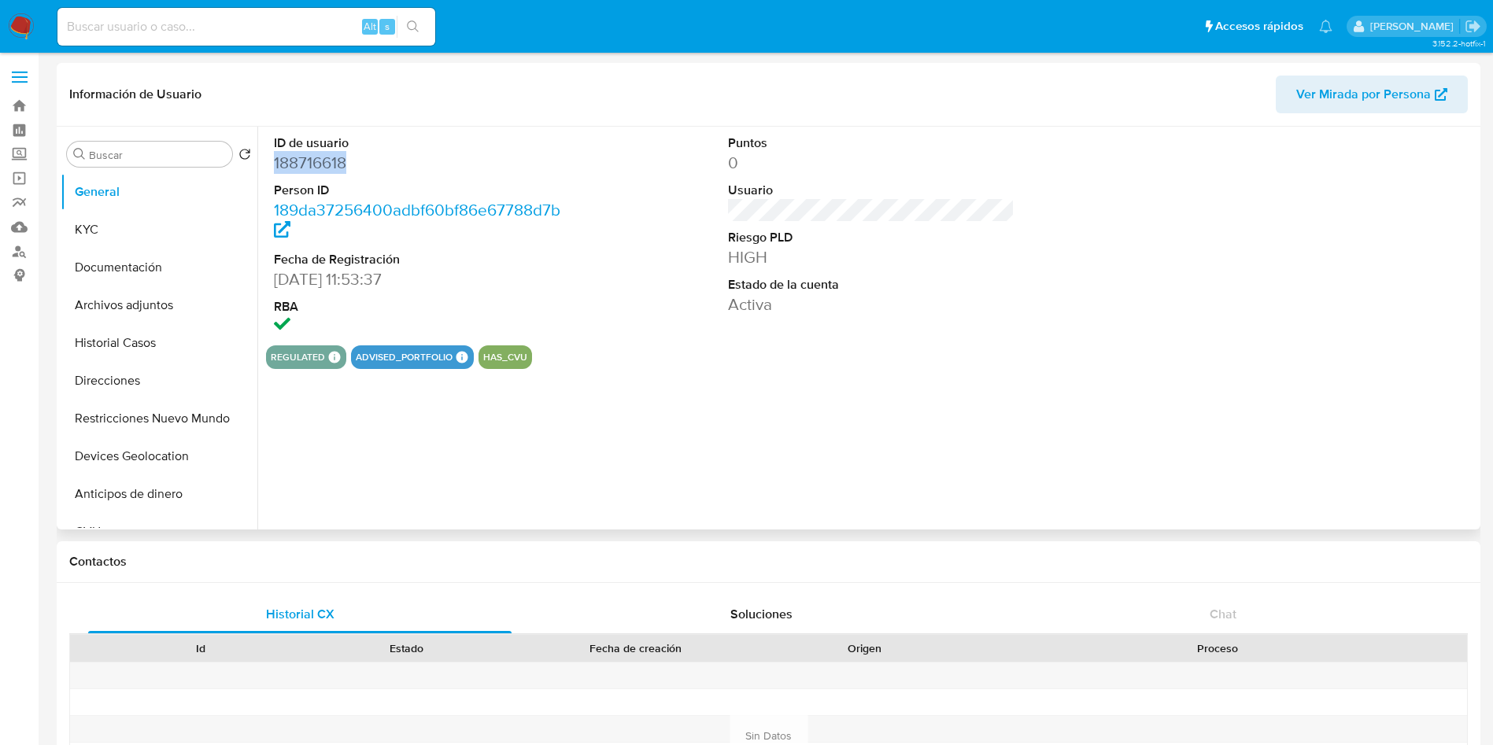
click at [311, 161] on dd "188716618" at bounding box center [417, 163] width 287 height 22
copy dd "188716618"
click at [164, 283] on button "Documentación" at bounding box center [153, 268] width 184 height 38
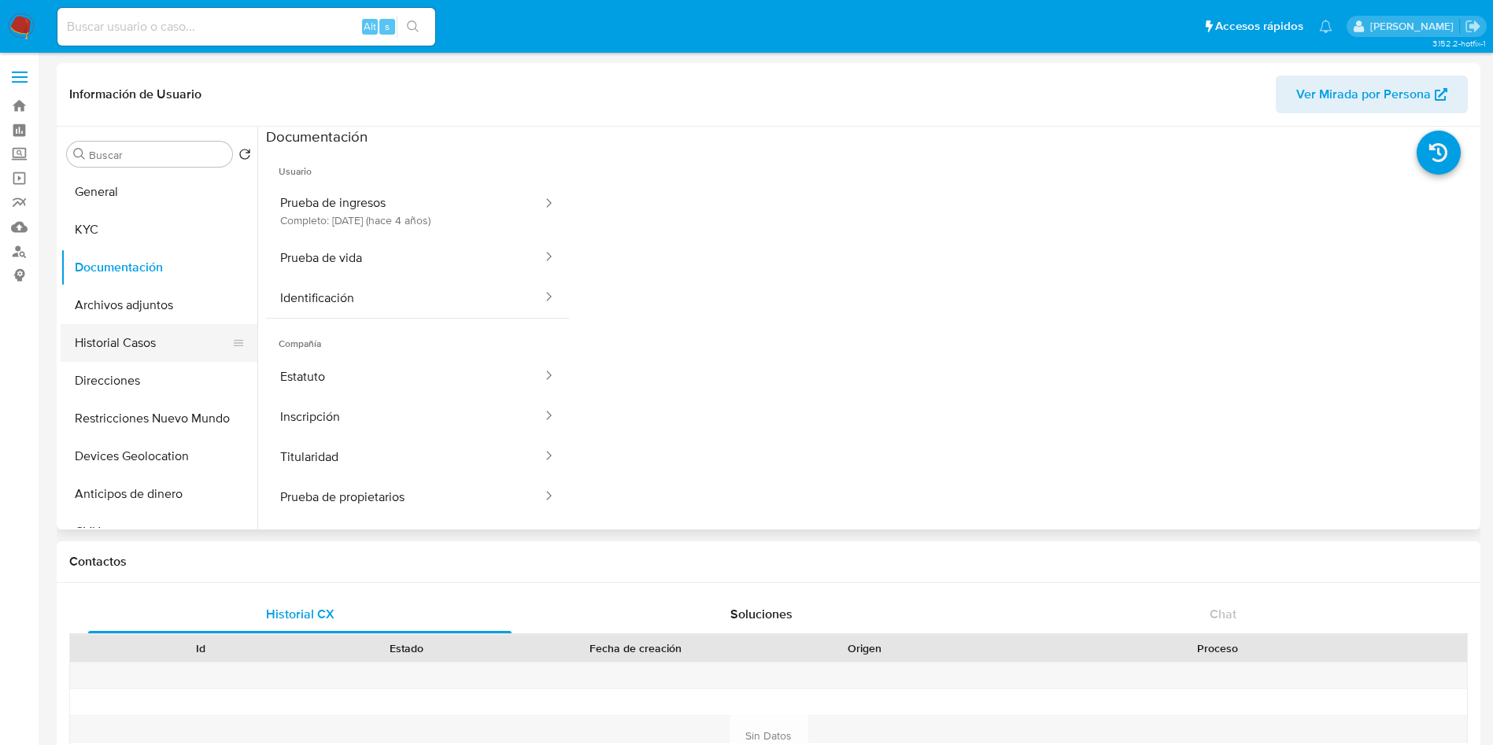
click at [148, 326] on button "Historial Casos" at bounding box center [153, 343] width 184 height 38
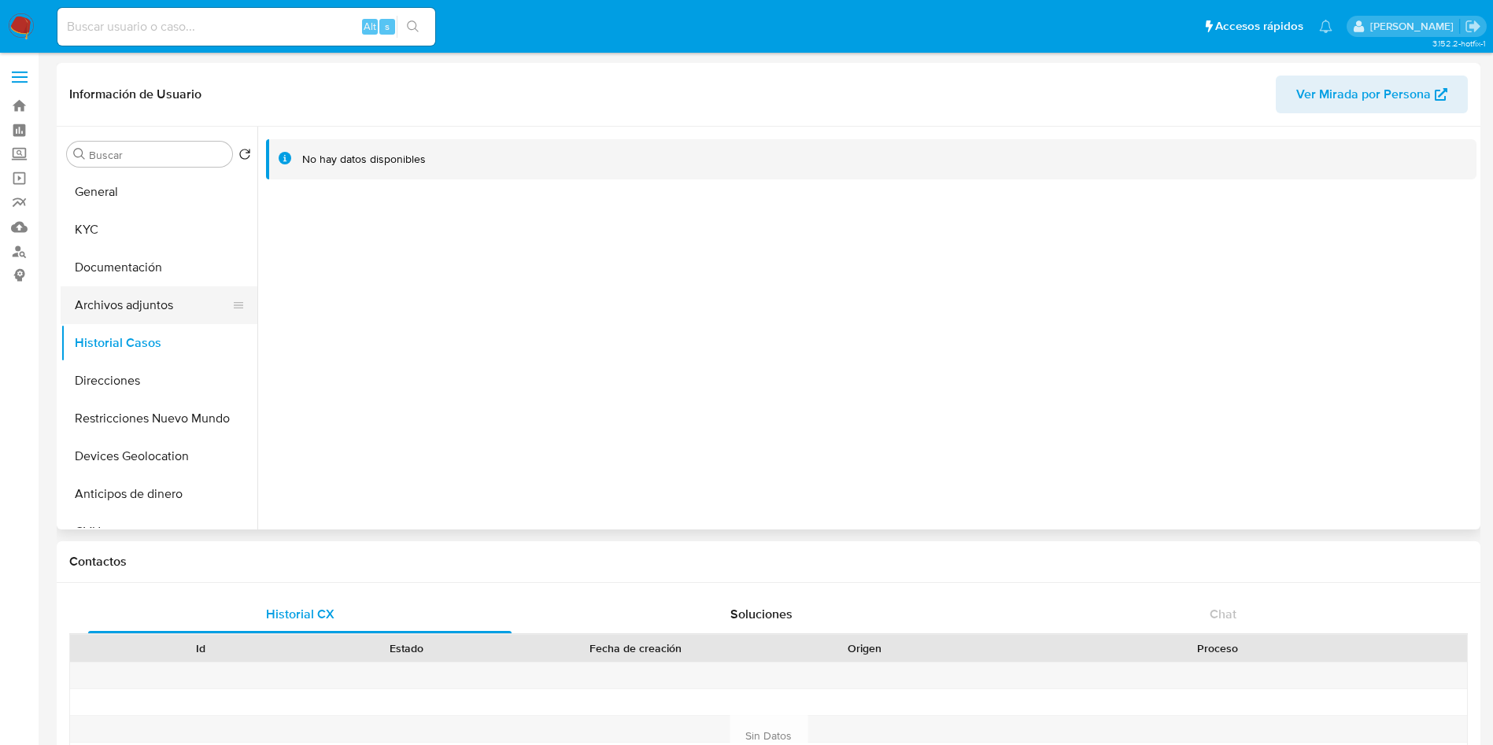
click at [153, 303] on button "Archivos adjuntos" at bounding box center [153, 306] width 184 height 38
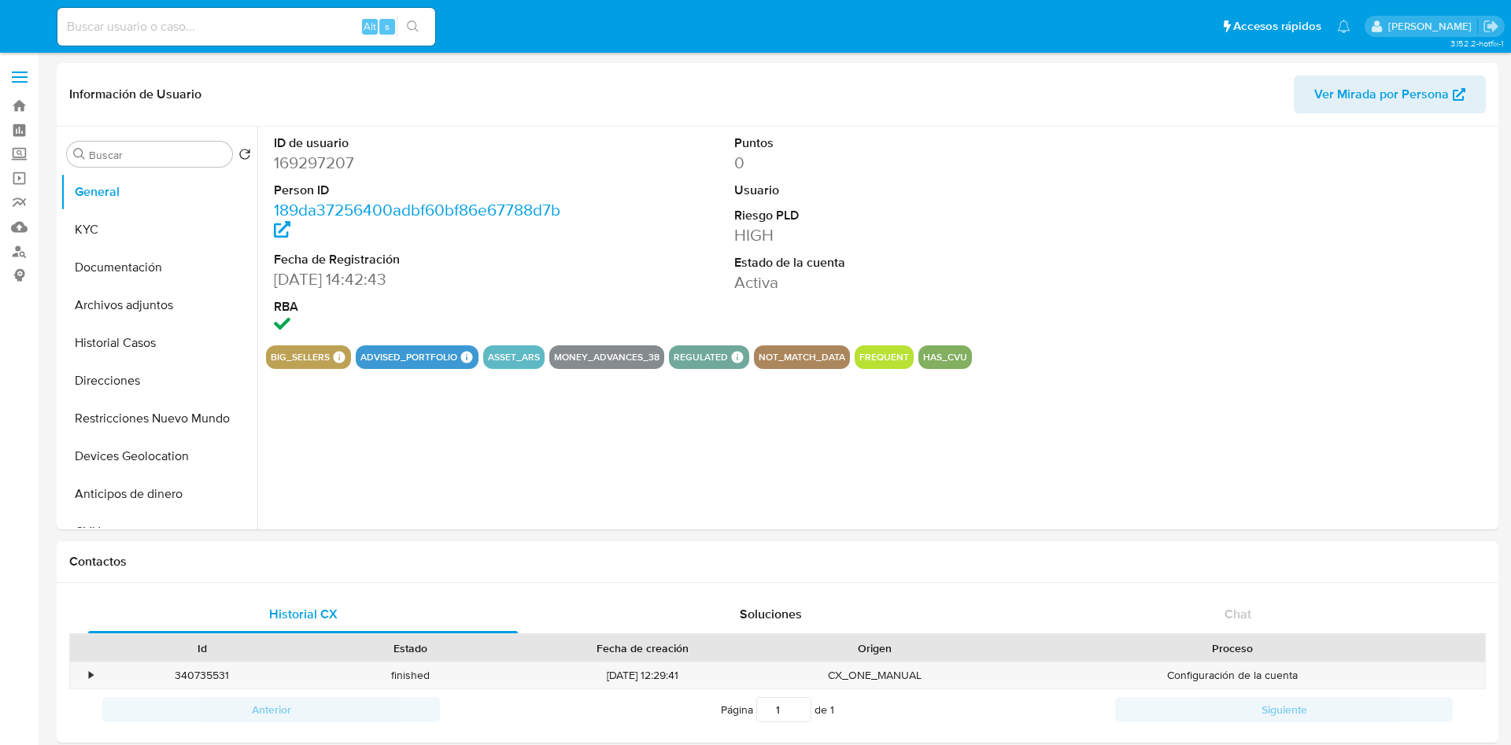
select select "10"
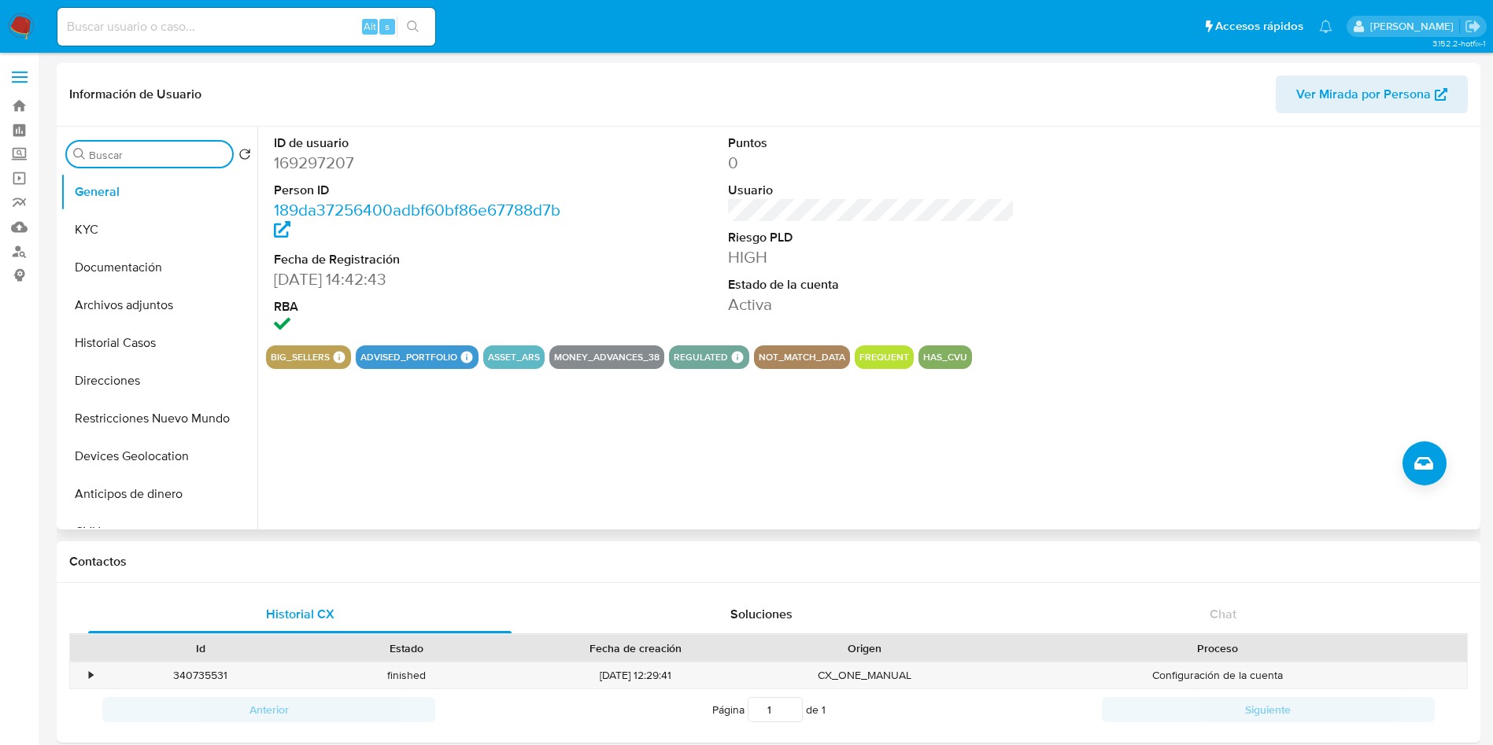
click at [121, 161] on input "Buscar" at bounding box center [157, 155] width 137 height 14
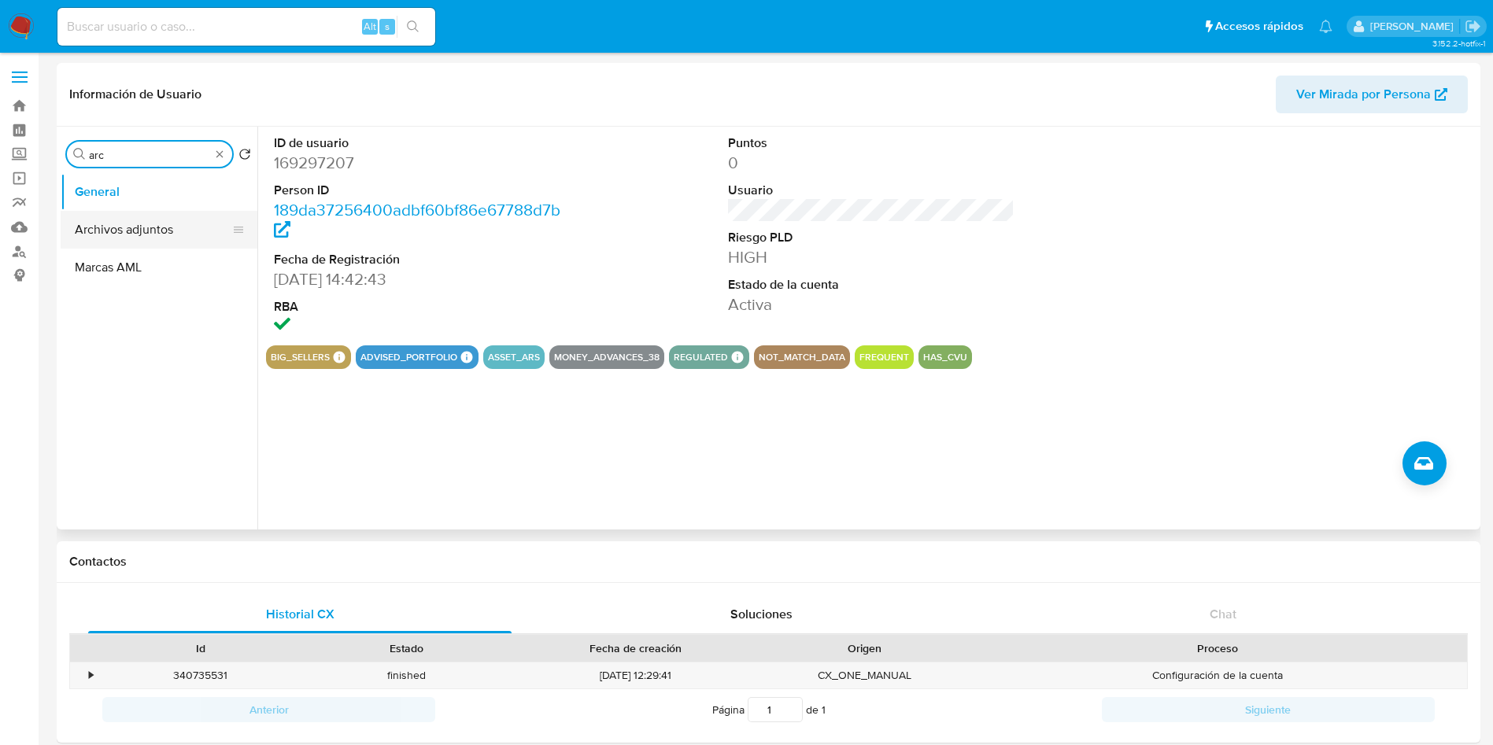
type input "arc"
click at [117, 223] on button "Archivos adjuntos" at bounding box center [153, 230] width 184 height 38
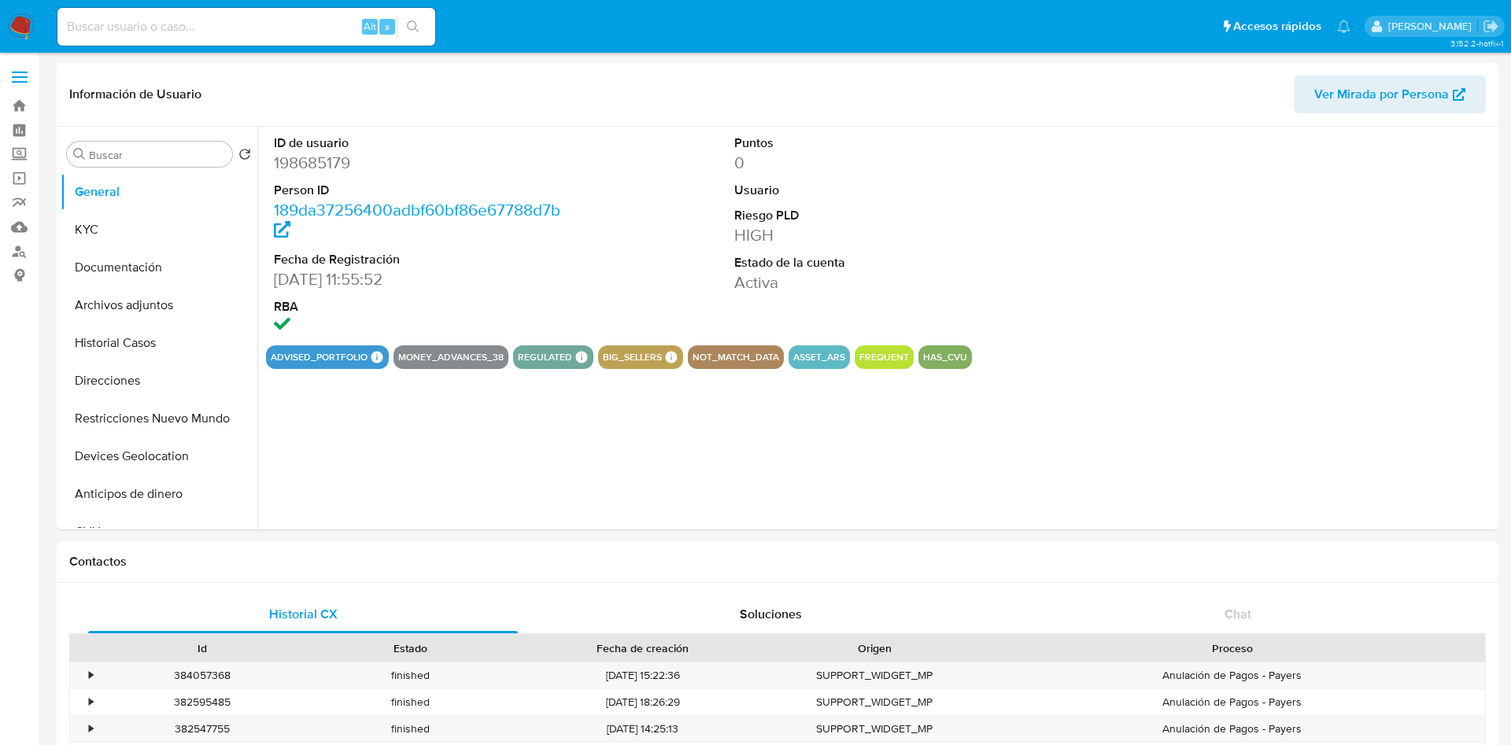
select select "10"
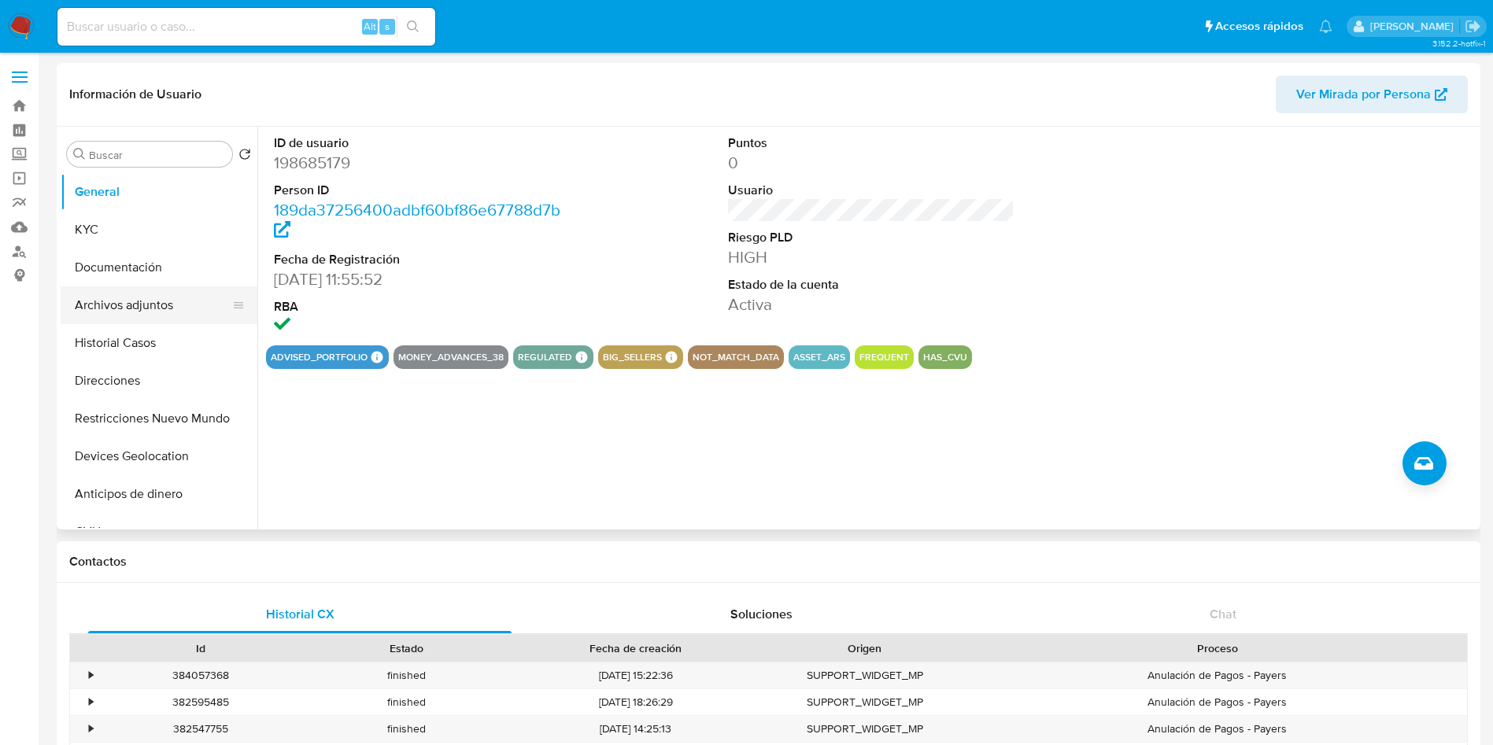
click at [131, 301] on button "Archivos adjuntos" at bounding box center [153, 306] width 184 height 38
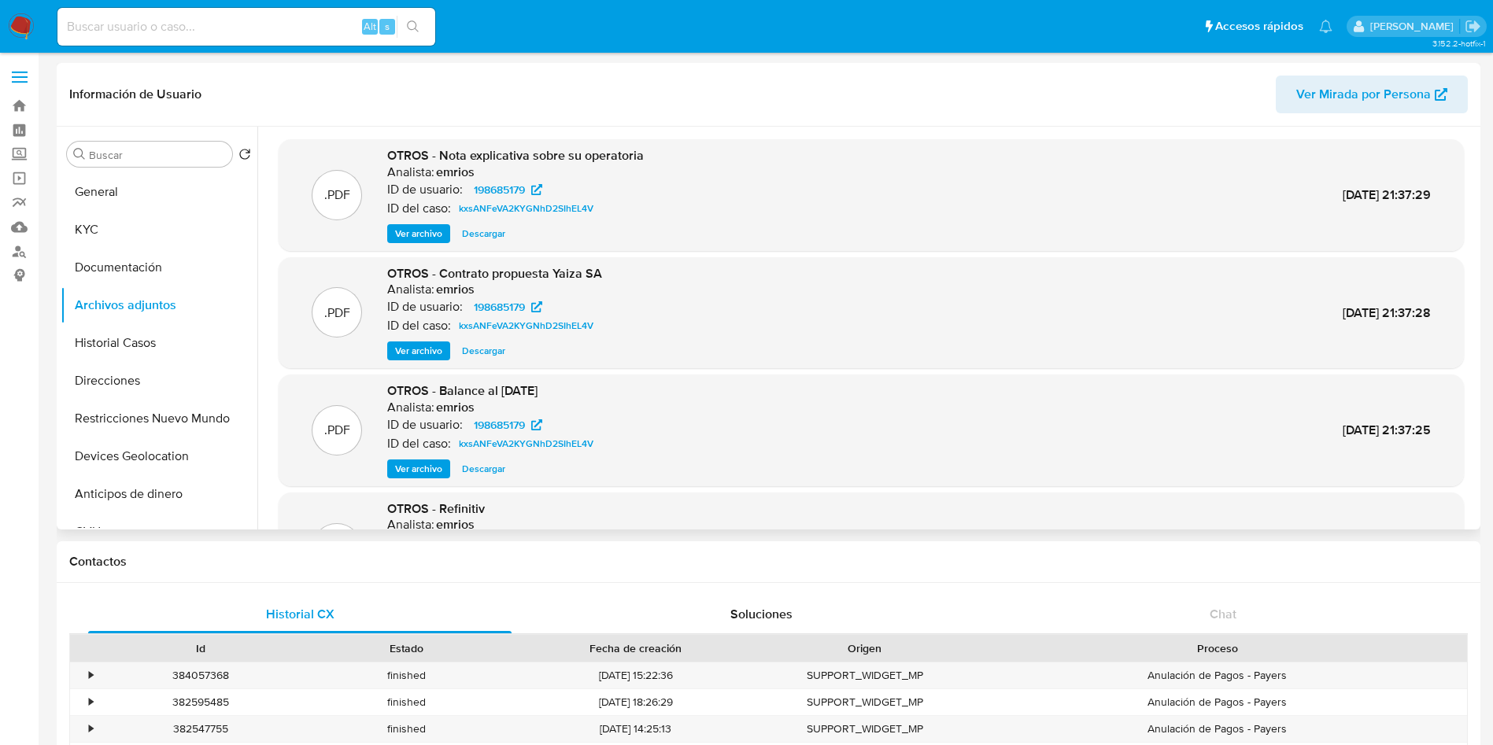
click at [477, 470] on span "Descargar" at bounding box center [483, 469] width 43 height 16
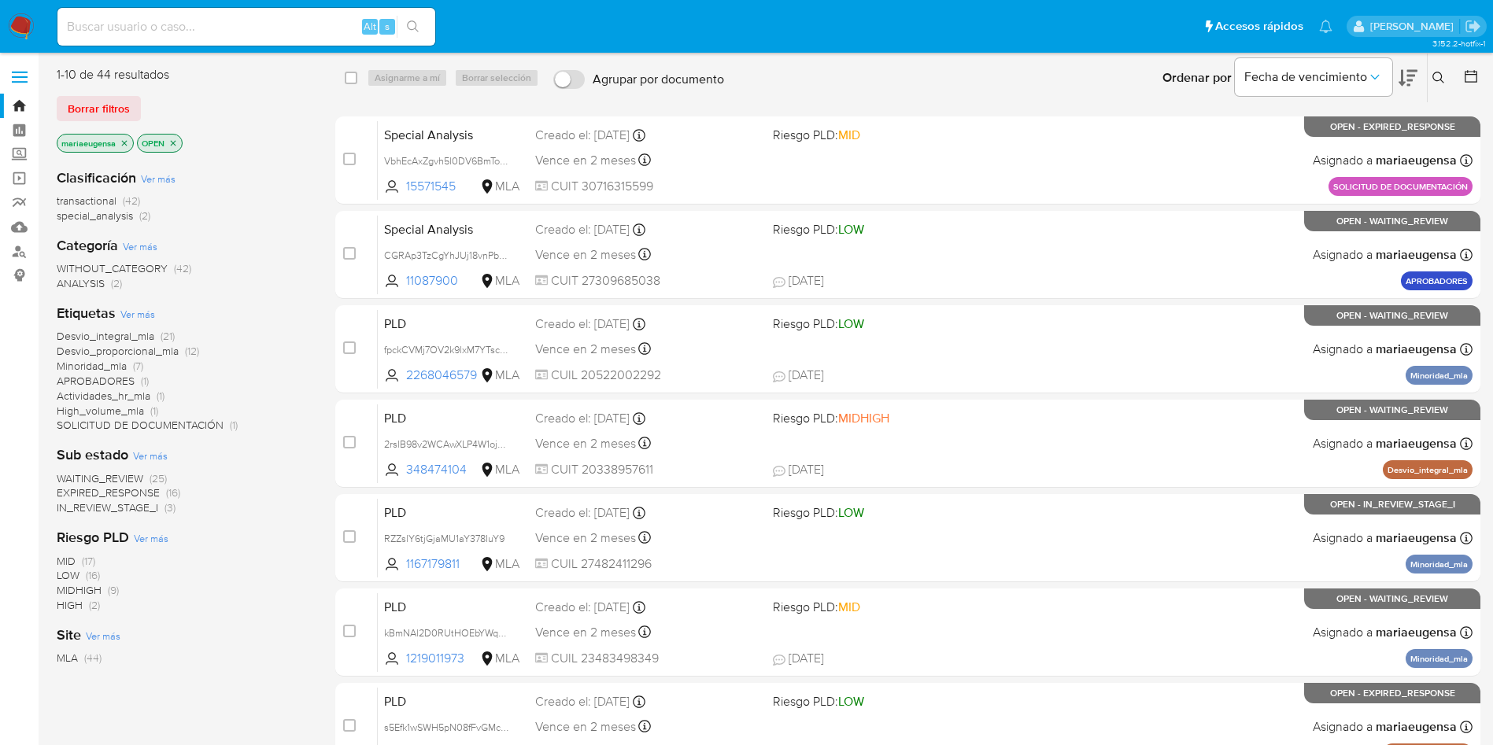
drag, startPoint x: 1444, startPoint y: 72, endPoint x: 1407, endPoint y: 120, distance: 60.6
click at [1437, 76] on icon at bounding box center [1439, 78] width 13 height 13
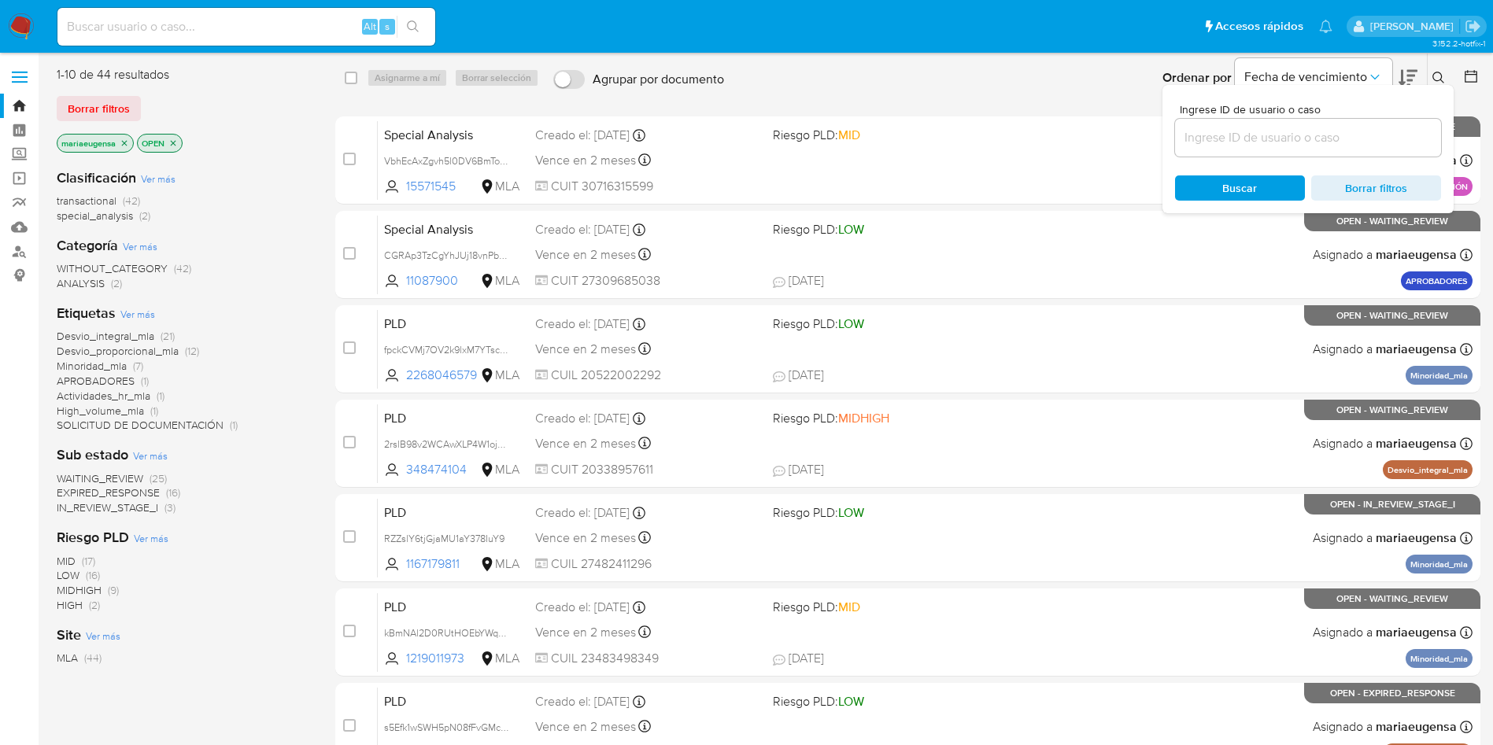
drag, startPoint x: 1350, startPoint y: 154, endPoint x: 1346, endPoint y: 146, distance: 9.5
click at [1346, 147] on div at bounding box center [1308, 138] width 266 height 38
click at [1346, 135] on input at bounding box center [1308, 138] width 266 height 20
click at [1316, 128] on input at bounding box center [1308, 138] width 266 height 20
click at [1309, 144] on input at bounding box center [1308, 138] width 266 height 20
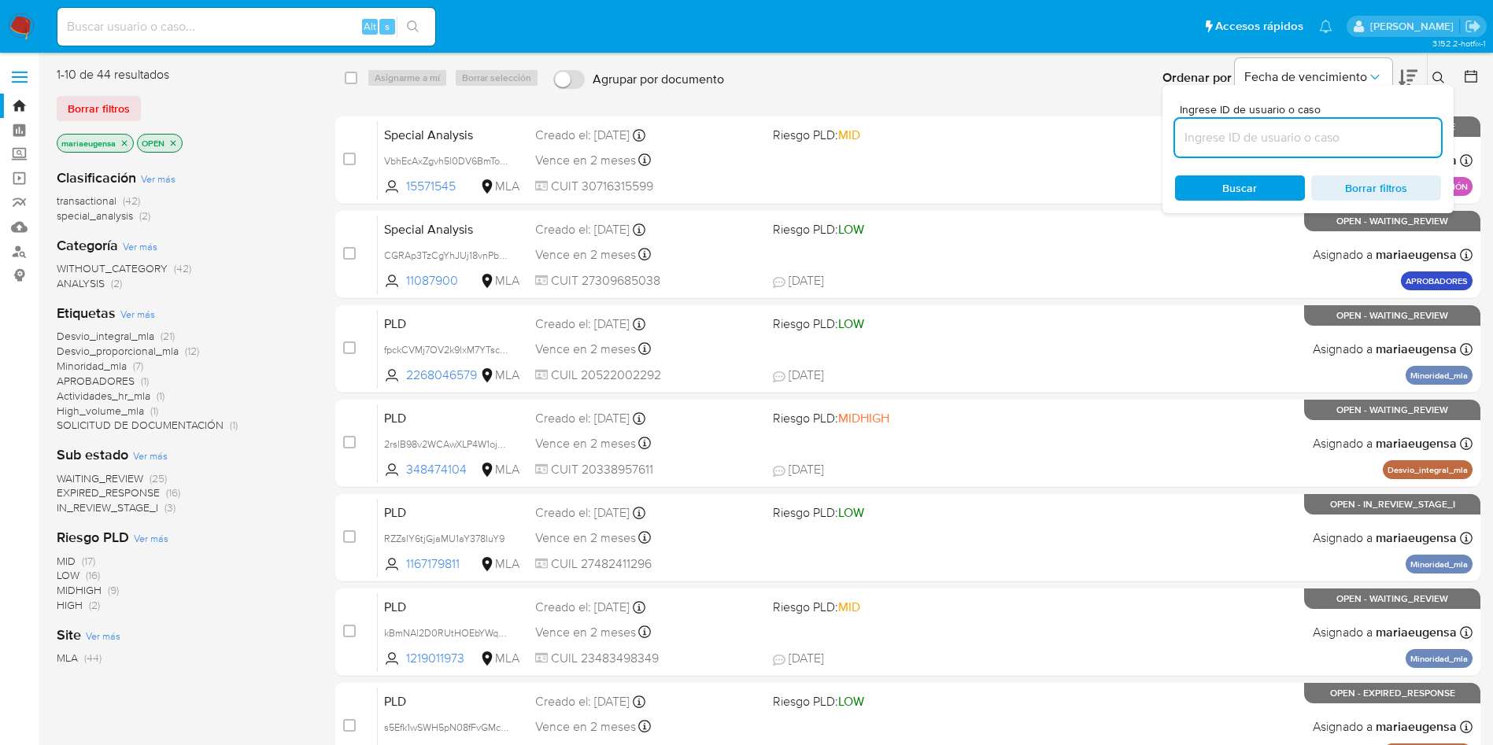
click at [1304, 139] on input at bounding box center [1308, 138] width 266 height 20
paste input "hk8B7X1mFdi1LeJRlpDvvODf"
type input "hk8B7X1mFdi1LeJRlpDvvODf"
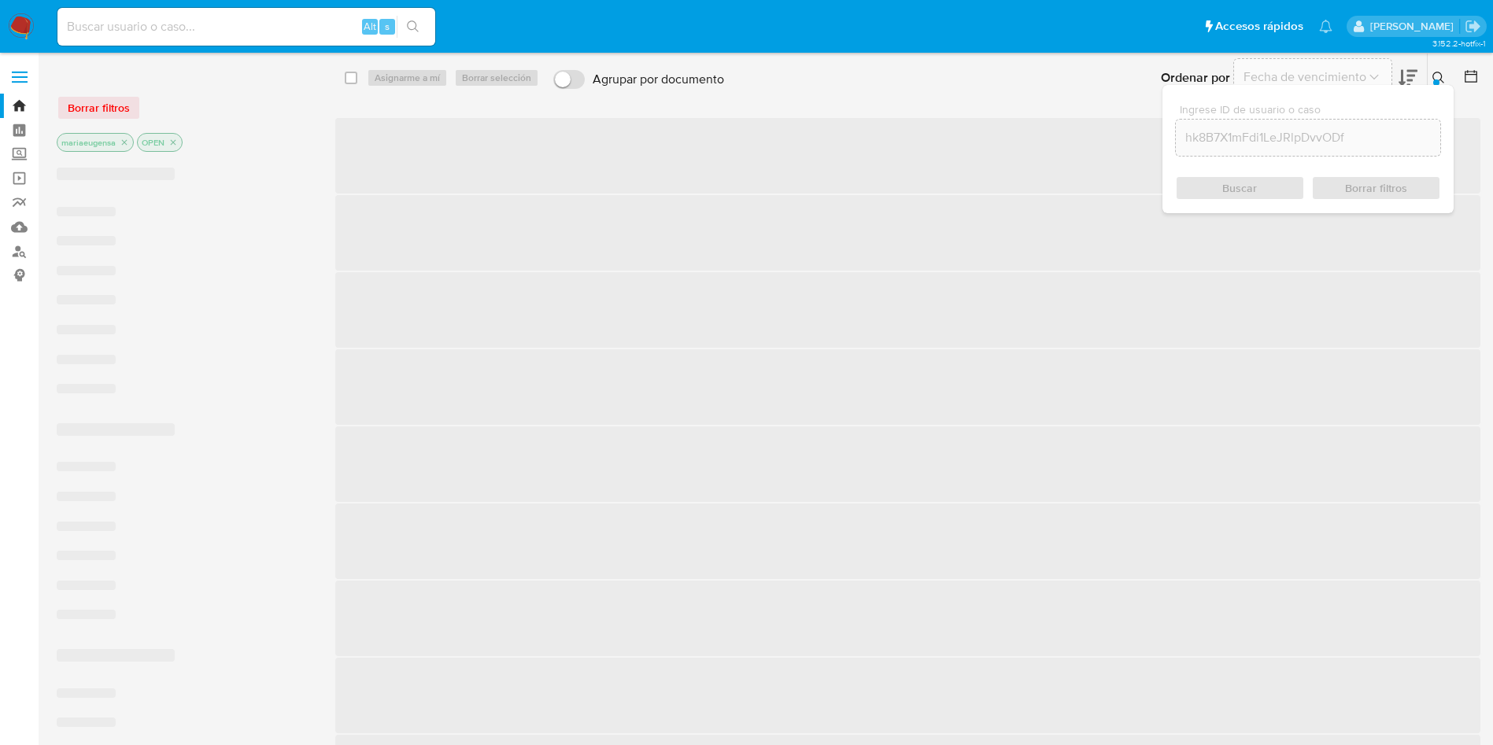
click at [1439, 72] on icon at bounding box center [1439, 78] width 13 height 13
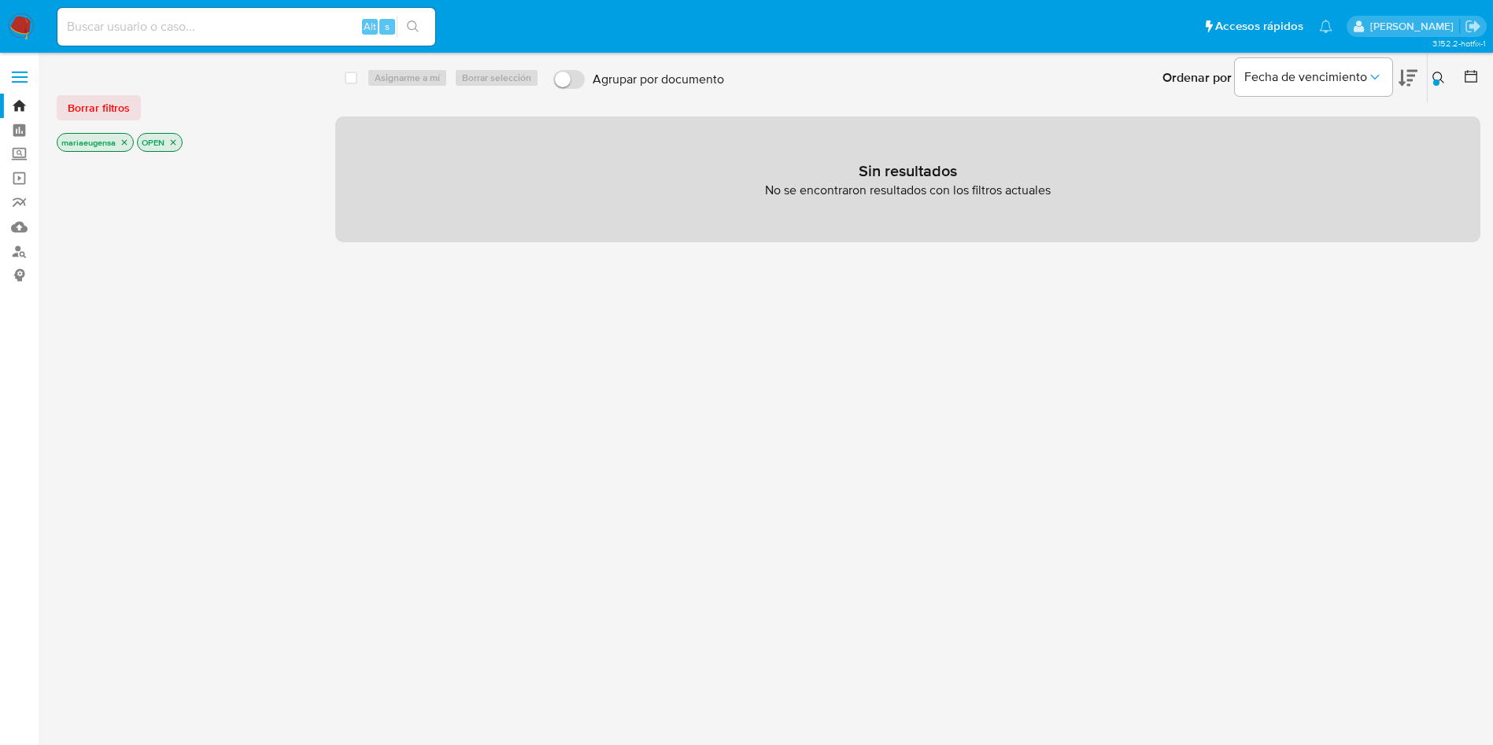
click at [327, 40] on div "Alt s" at bounding box center [246, 27] width 378 height 38
click at [325, 29] on input at bounding box center [246, 27] width 378 height 20
paste input "hk8B7X1mFdi1LeJRlpDvvODf"
type input "hk8B7X1mFdi1LeJRlpDvvODf"
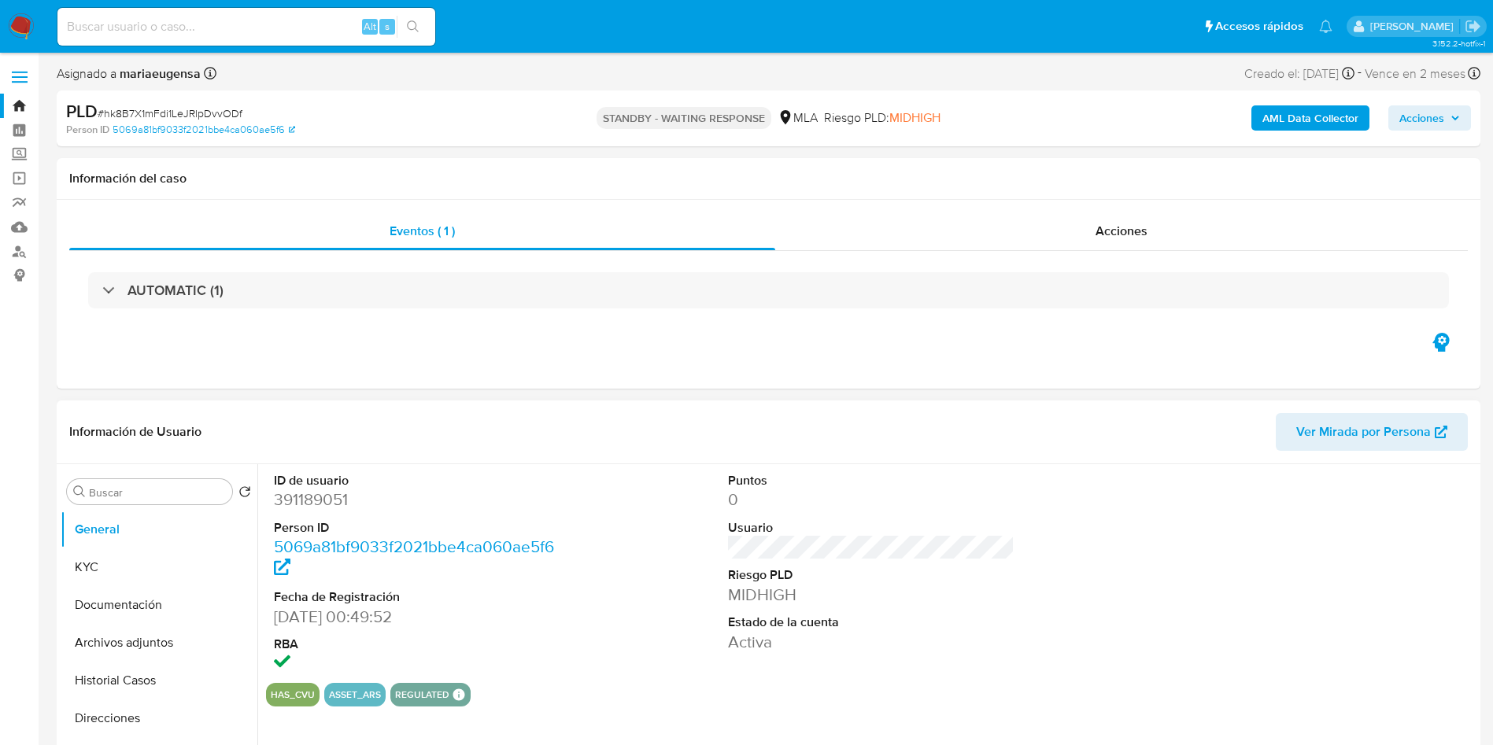
select select "10"
click at [286, 35] on input at bounding box center [246, 27] width 378 height 20
paste input "nQoSJOqJBT3JpGs0LpU2KsvJ"
type input "nQoSJOqJBT3JpGs0LpU2KsvJ"
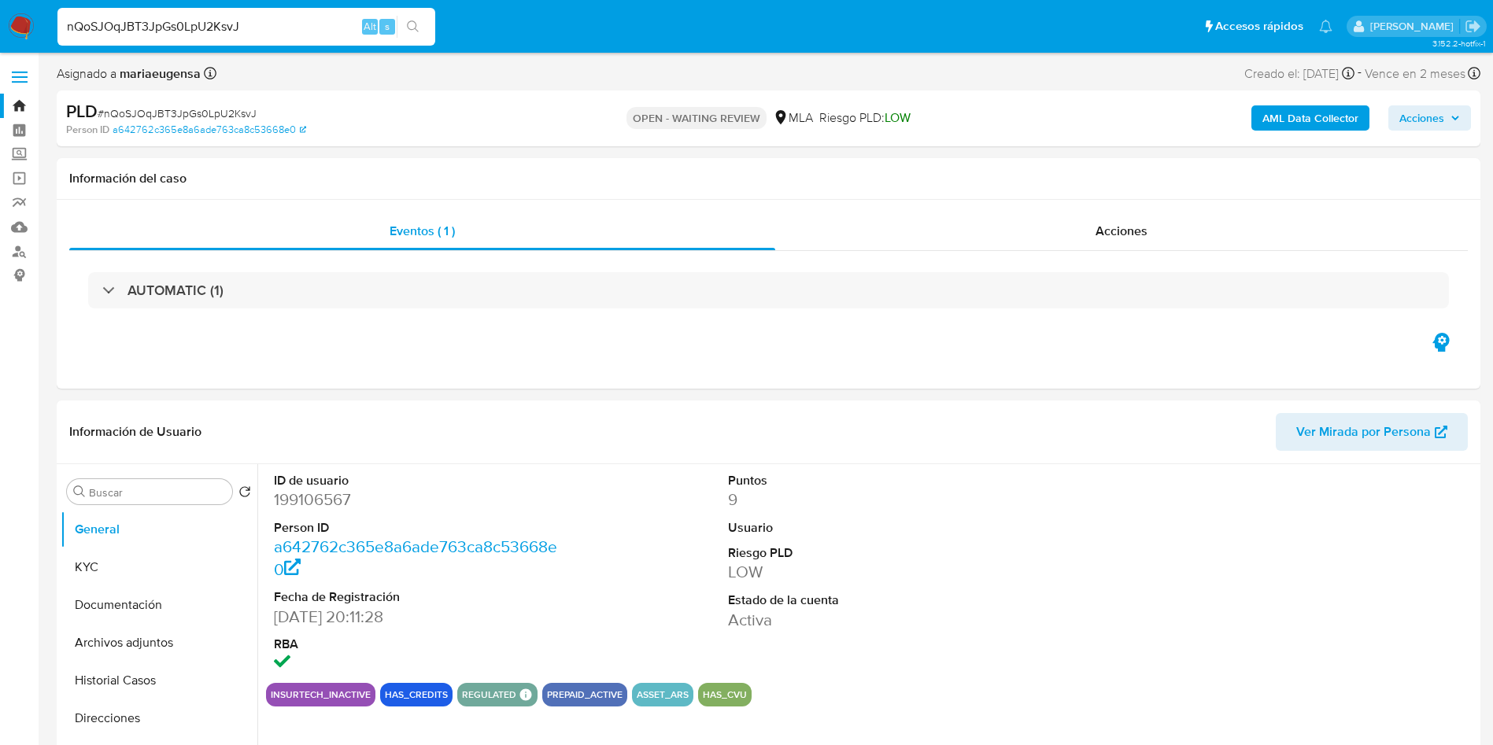
select select "10"
click at [176, 111] on span "# nQoSJOqJBT3JpGs0LpU2KsvJ" at bounding box center [177, 113] width 159 height 16
copy span "nQoSJOqJBT3JpGs0LpU2KsvJ"
click at [115, 638] on button "Archivos adjuntos" at bounding box center [153, 643] width 184 height 38
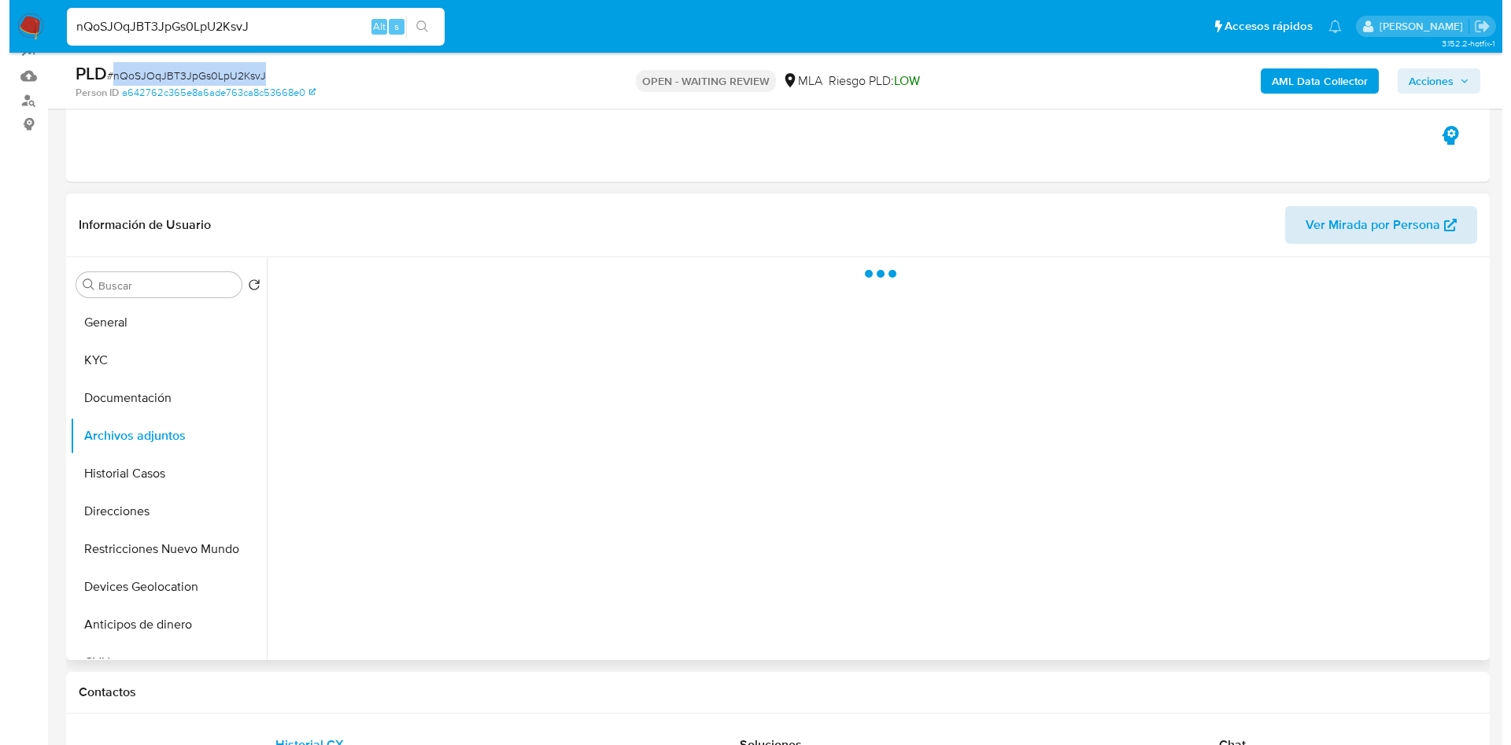
scroll to position [157, 0]
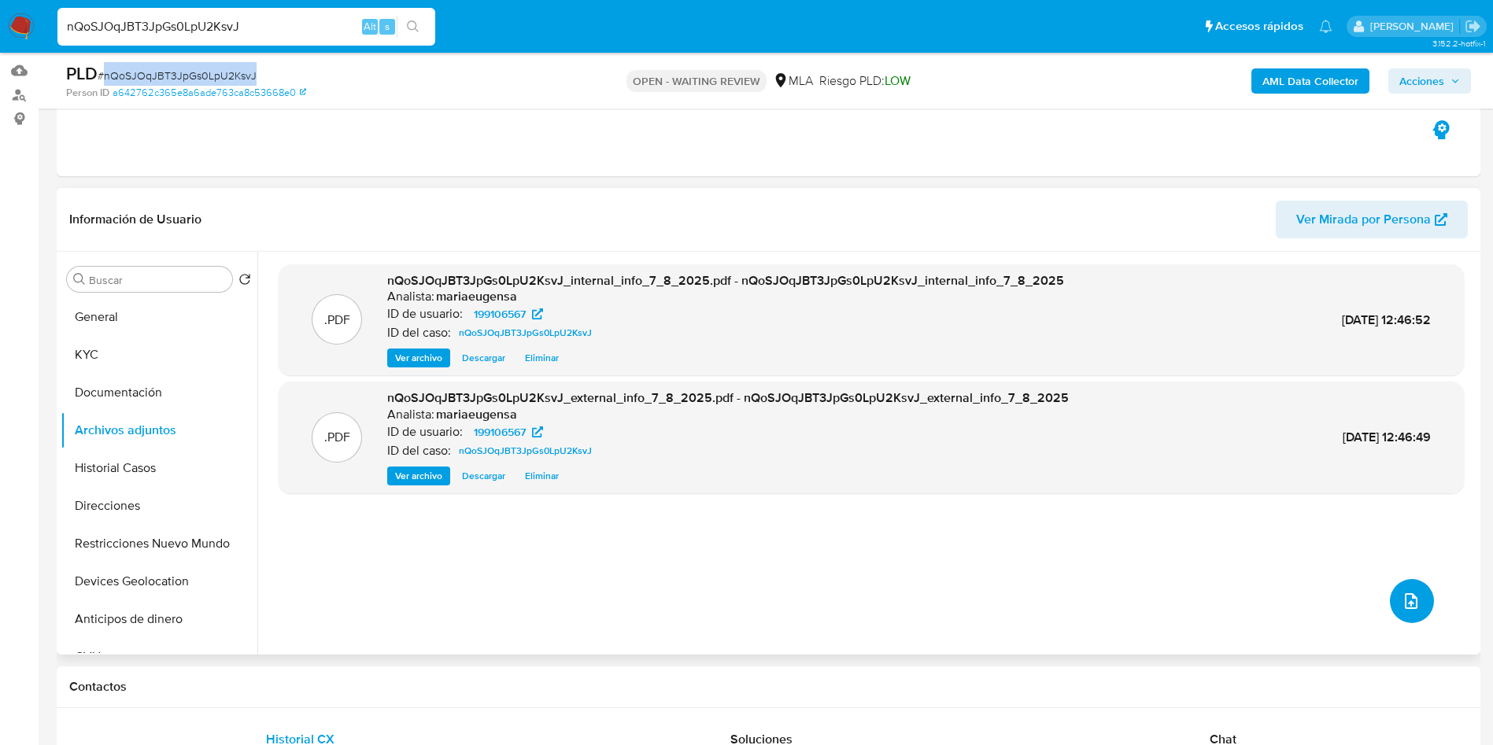
click at [1416, 605] on button "upload-file" at bounding box center [1412, 601] width 44 height 44
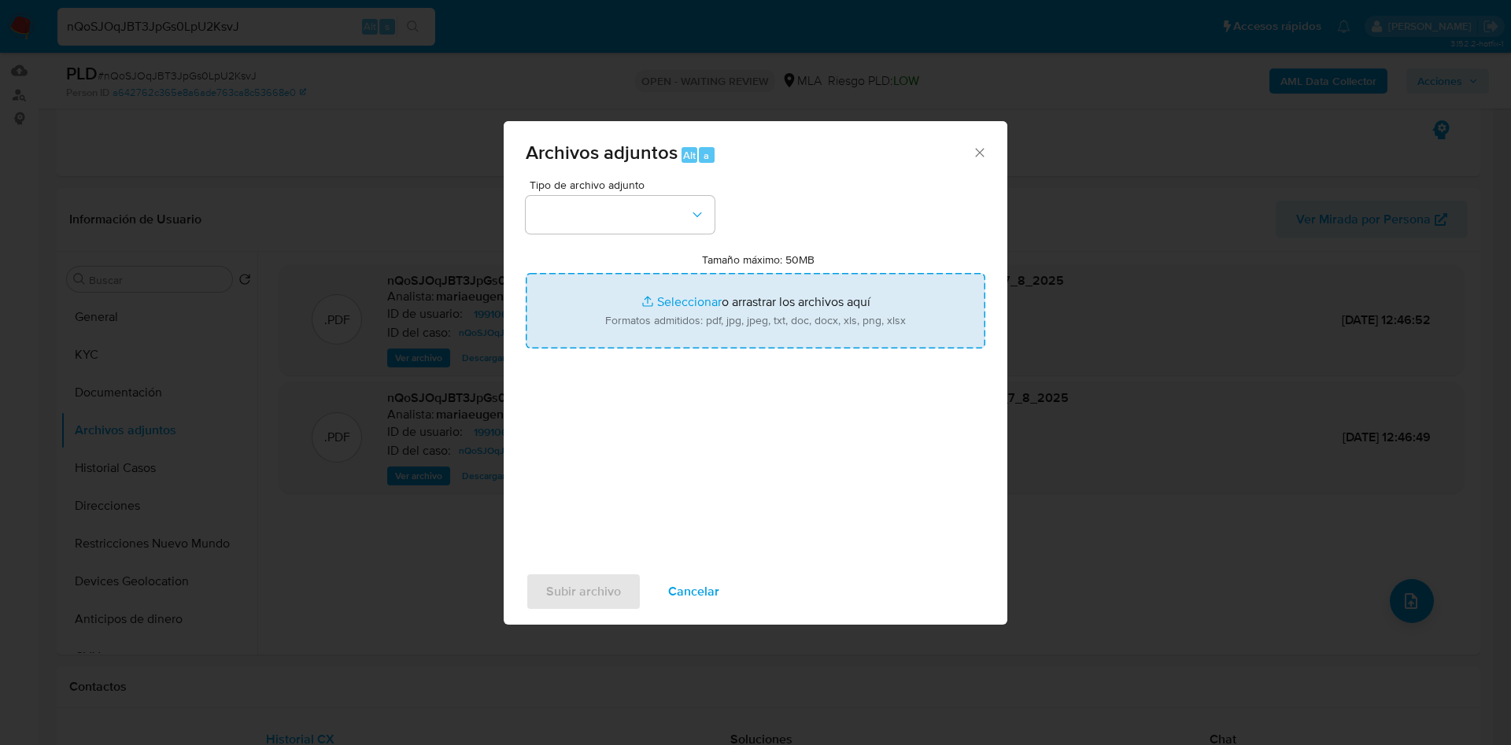
click at [697, 301] on input "Tamaño máximo: 50MB Seleccionar archivos" at bounding box center [756, 311] width 460 height 76
type input "C:\fakepath\Caselog nQoSJOqJBT3JpGs0LpU2KsvJ.docx"
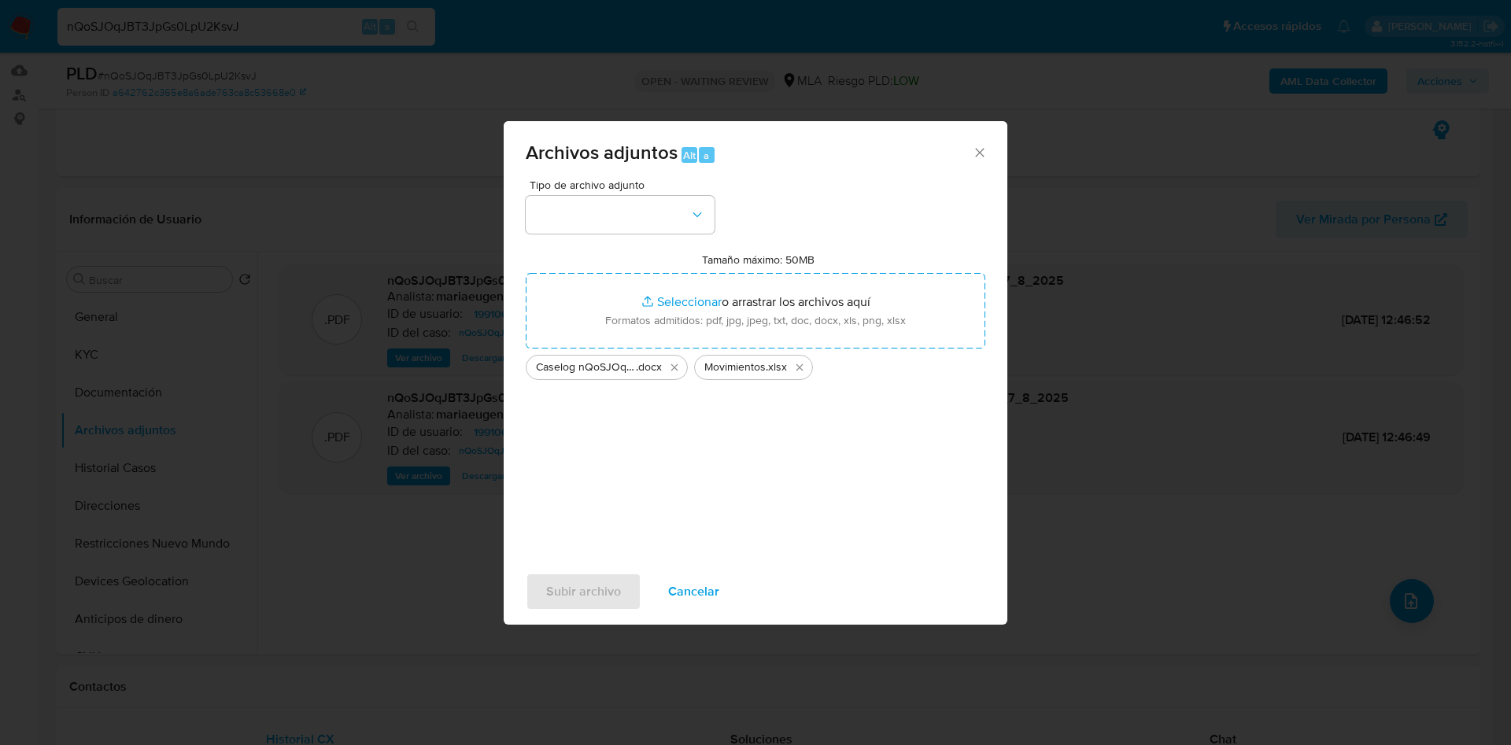
click at [577, 172] on div "Archivos adjuntos Alt a" at bounding box center [756, 150] width 504 height 59
click at [581, 209] on button "button" at bounding box center [620, 215] width 189 height 38
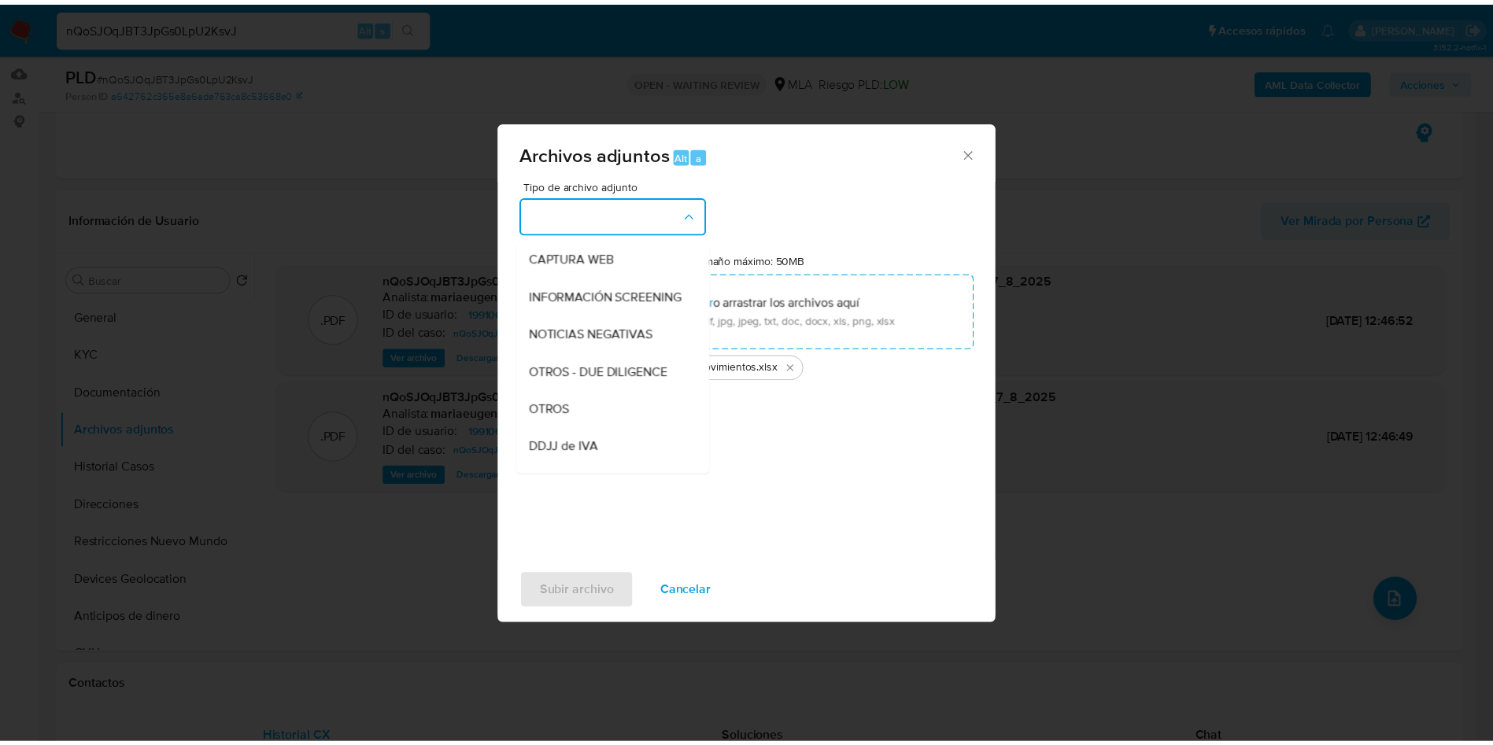
scroll to position [236, 0]
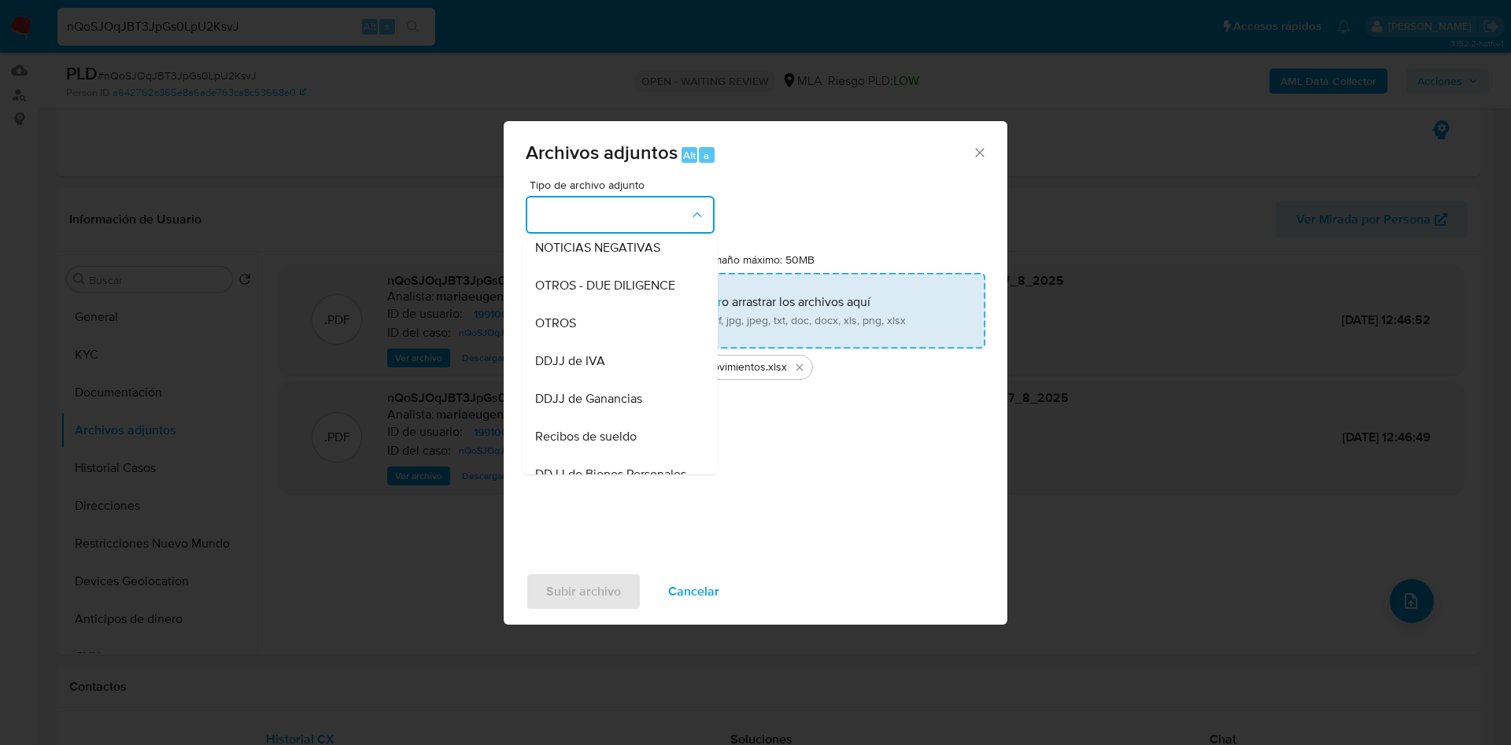
drag, startPoint x: 585, startPoint y: 334, endPoint x: 585, endPoint y: 344, distance: 10.2
click at [585, 333] on div "OTROS" at bounding box center [615, 324] width 161 height 38
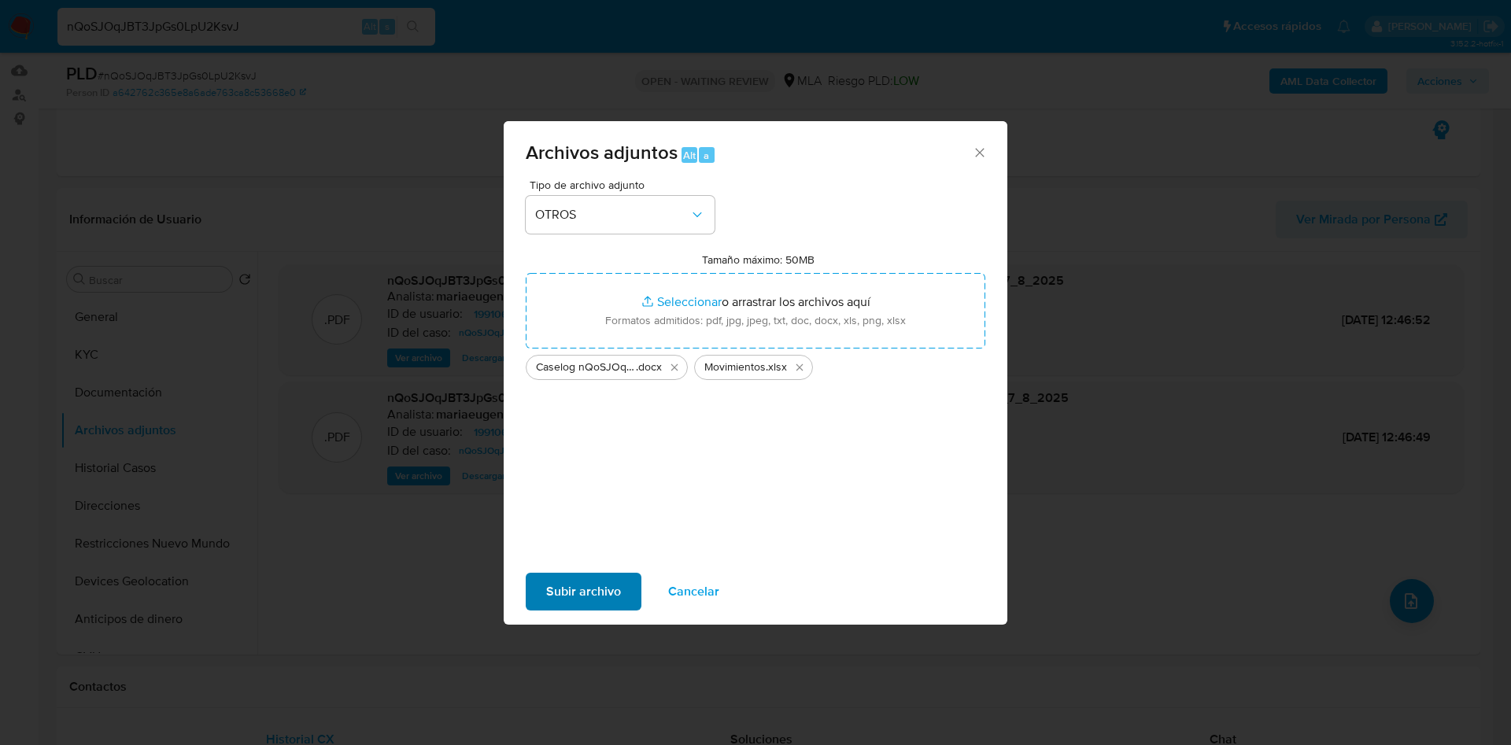
drag, startPoint x: 579, startPoint y: 557, endPoint x: 576, endPoint y: 582, distance: 25.3
click at [579, 571] on div "Archivos adjuntos Alt a Tipo de archivo adjunto OTROS Tamaño máximo: 50MB Selec…" at bounding box center [756, 373] width 504 height 504
click at [576, 583] on span "Subir archivo" at bounding box center [583, 592] width 75 height 35
click at [613, 593] on span "Subir archivo" at bounding box center [583, 592] width 75 height 35
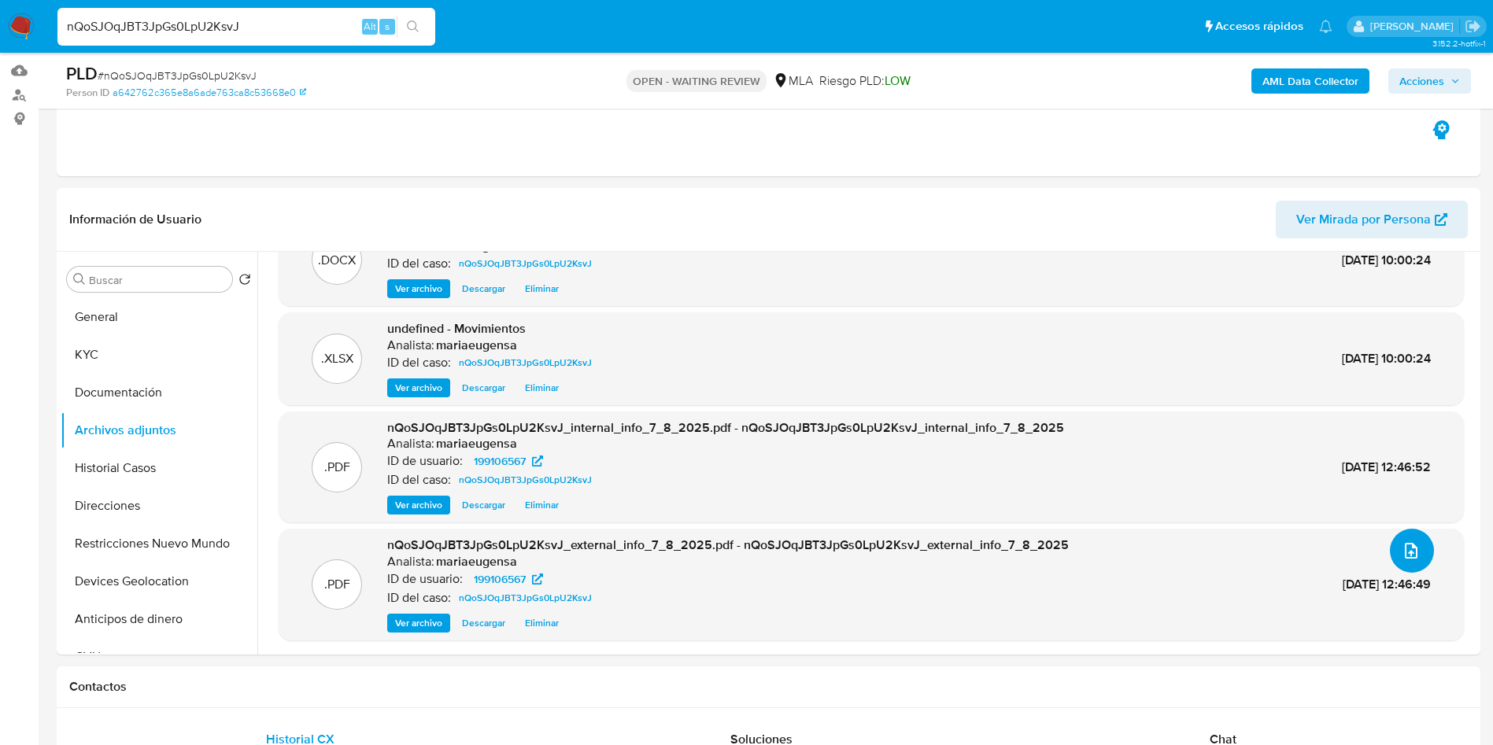
scroll to position [399, 0]
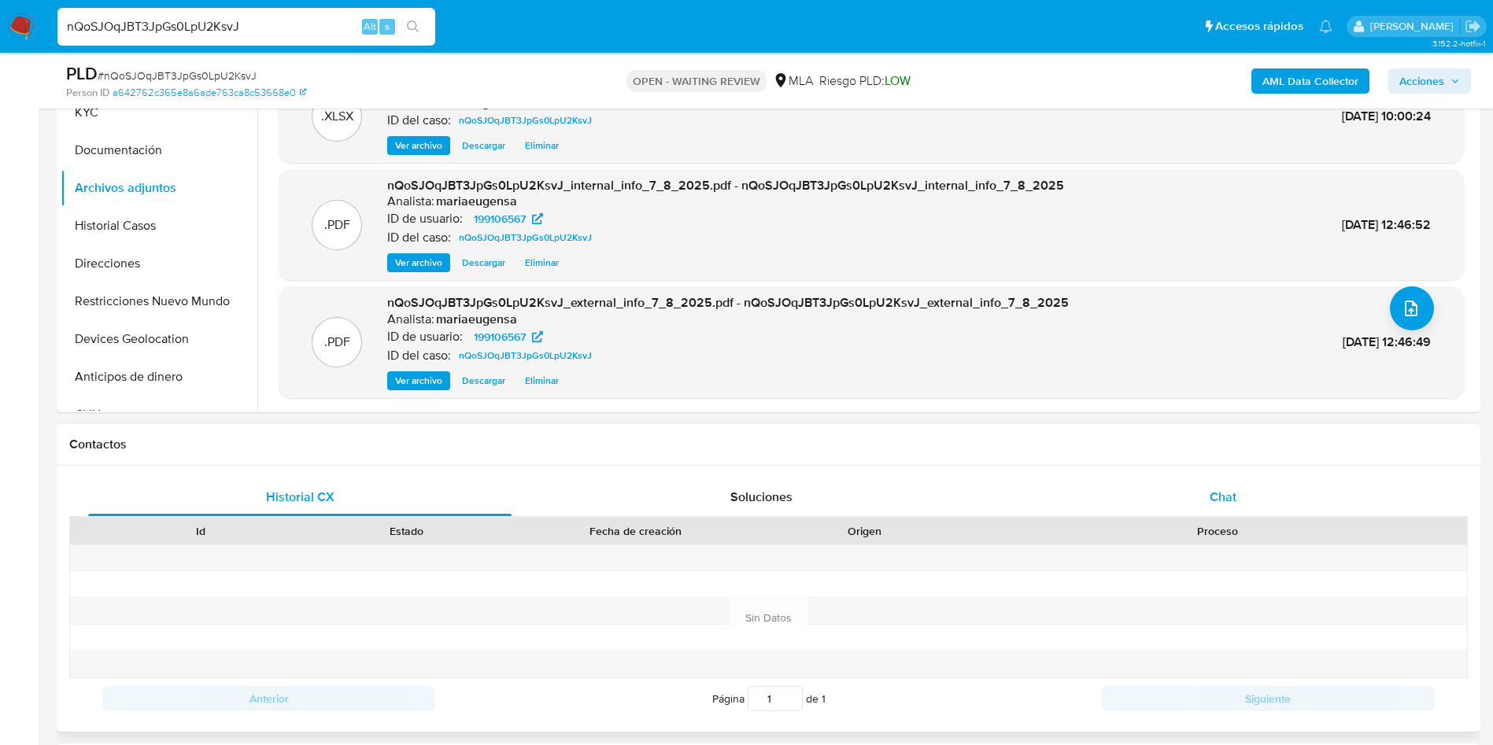
click at [1208, 502] on div "Chat" at bounding box center [1224, 498] width 424 height 38
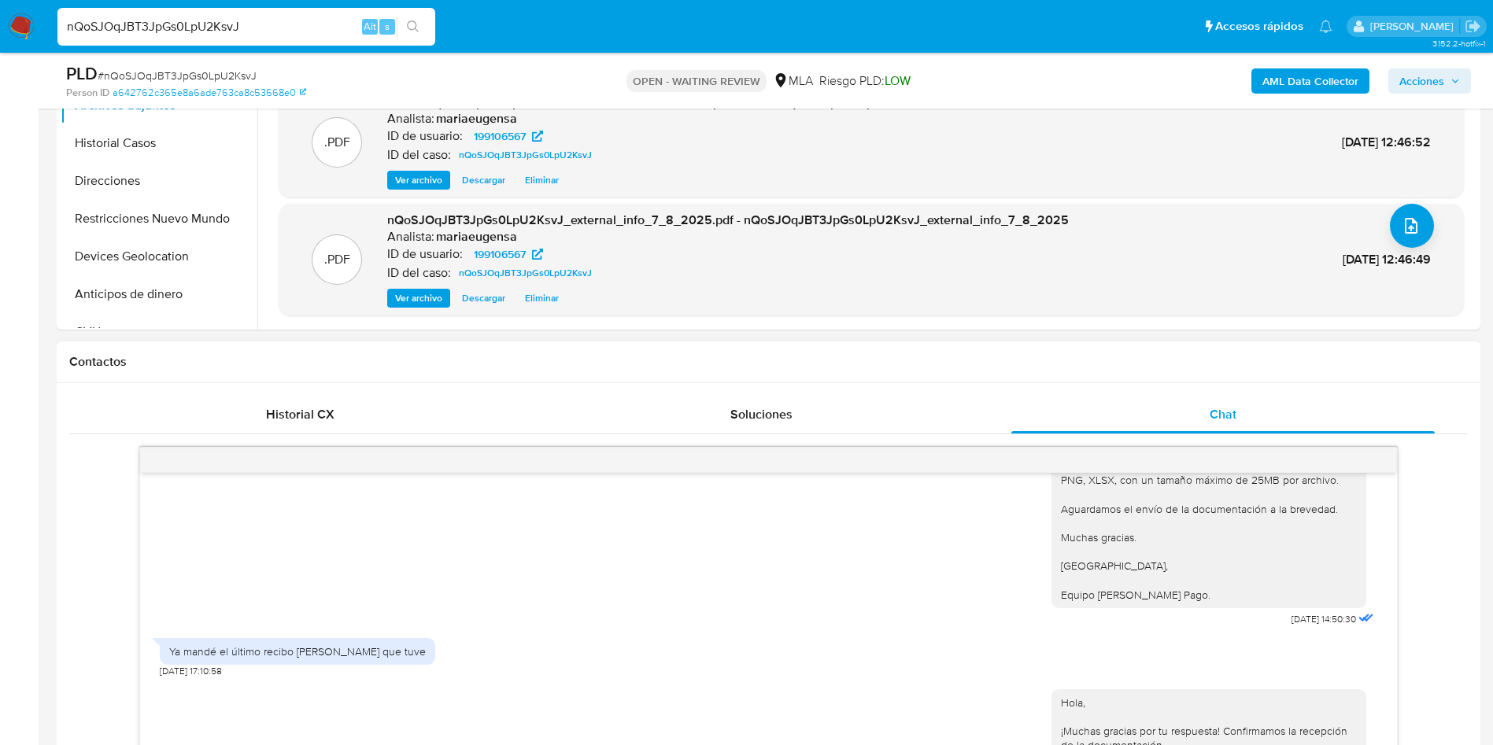
scroll to position [517, 0]
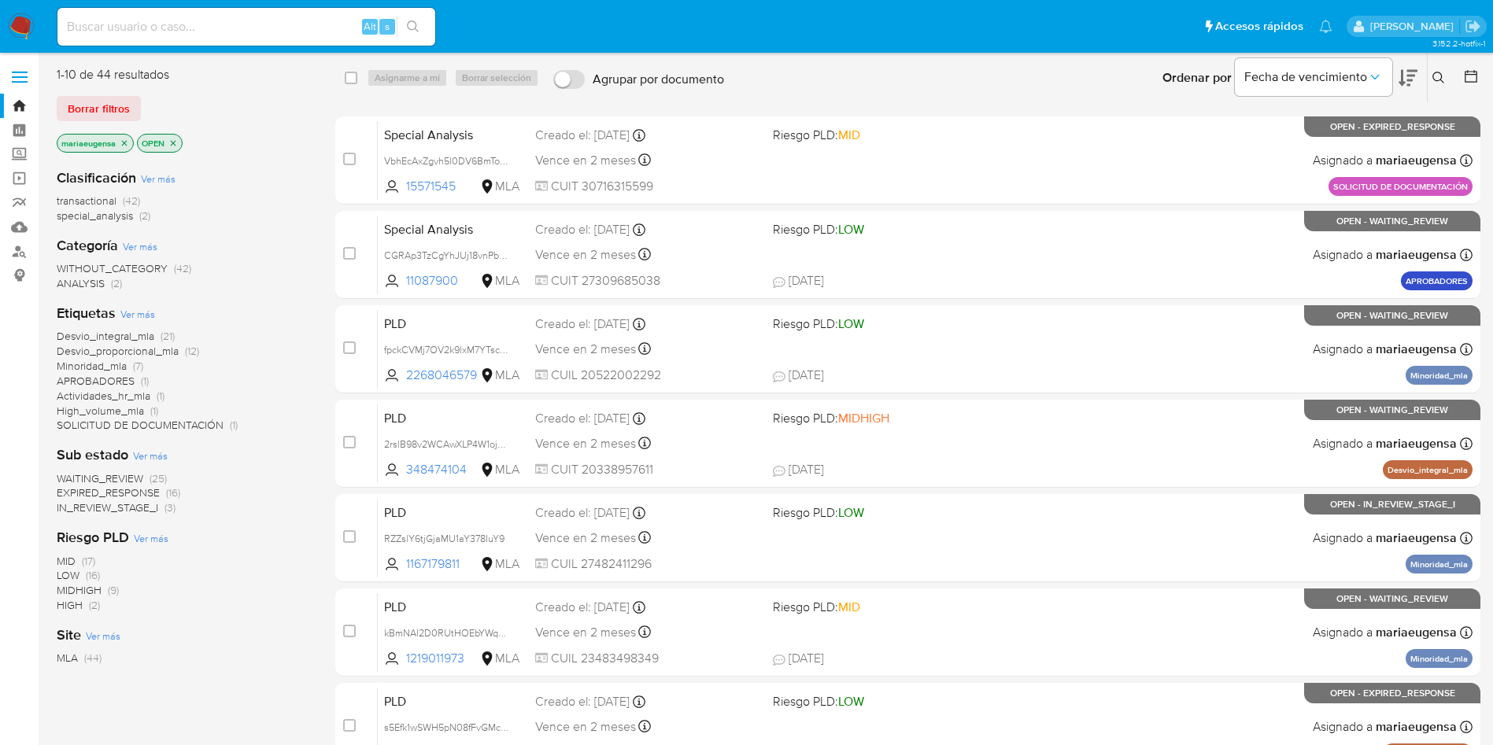
click at [1437, 76] on icon at bounding box center [1439, 78] width 13 height 13
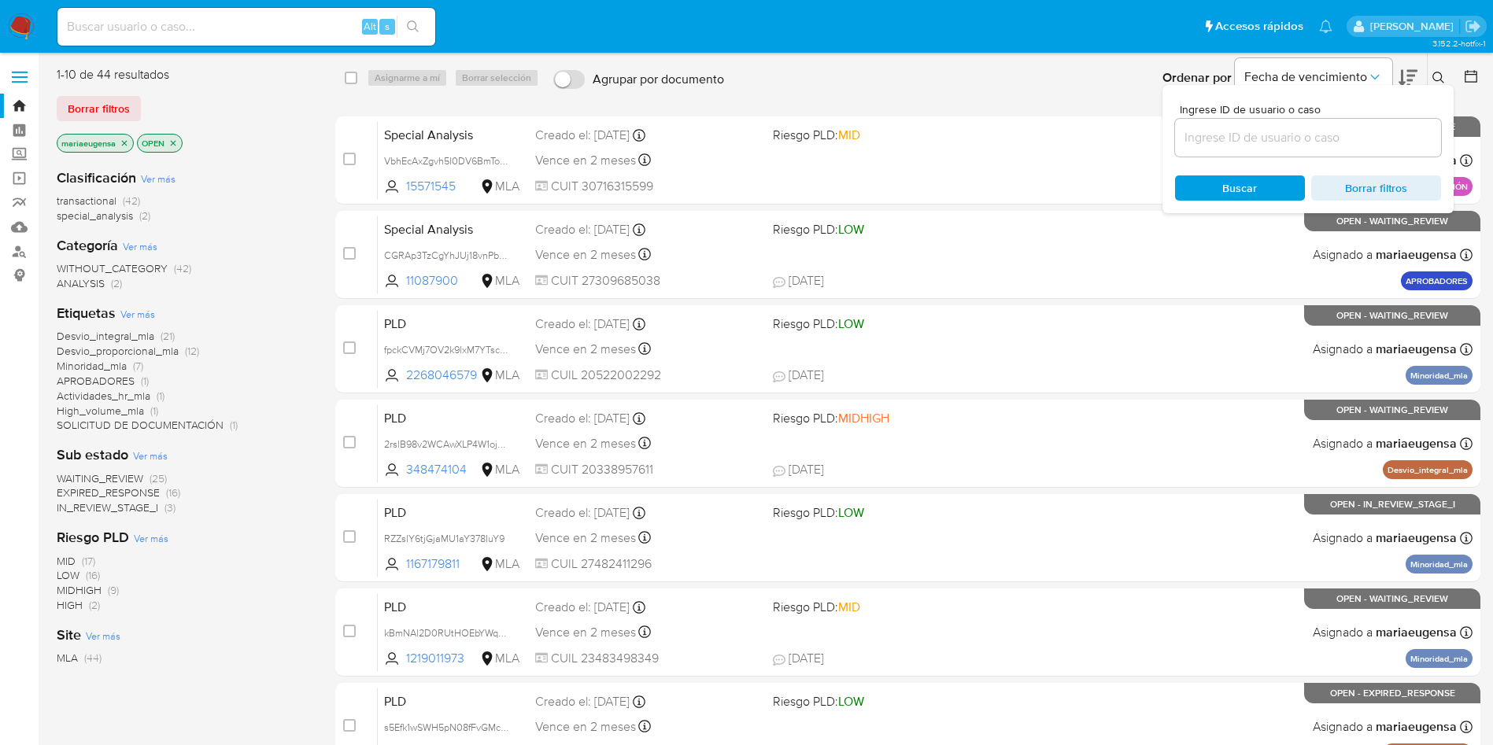
click at [1384, 133] on input at bounding box center [1308, 138] width 266 height 20
type input "nQoSJOqJBT3JpGs0LpU2KsvJ"
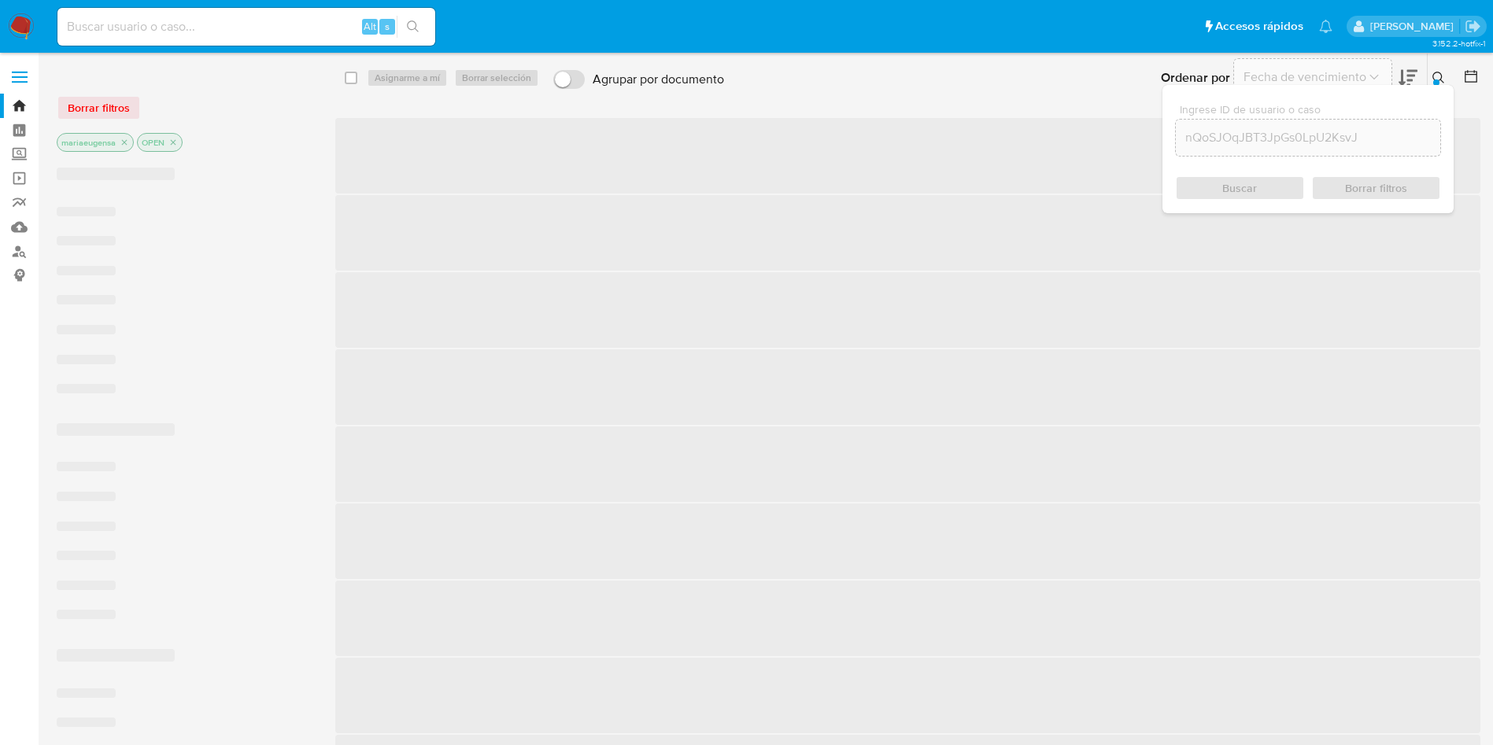
click at [1434, 80] on div at bounding box center [1436, 83] width 6 height 6
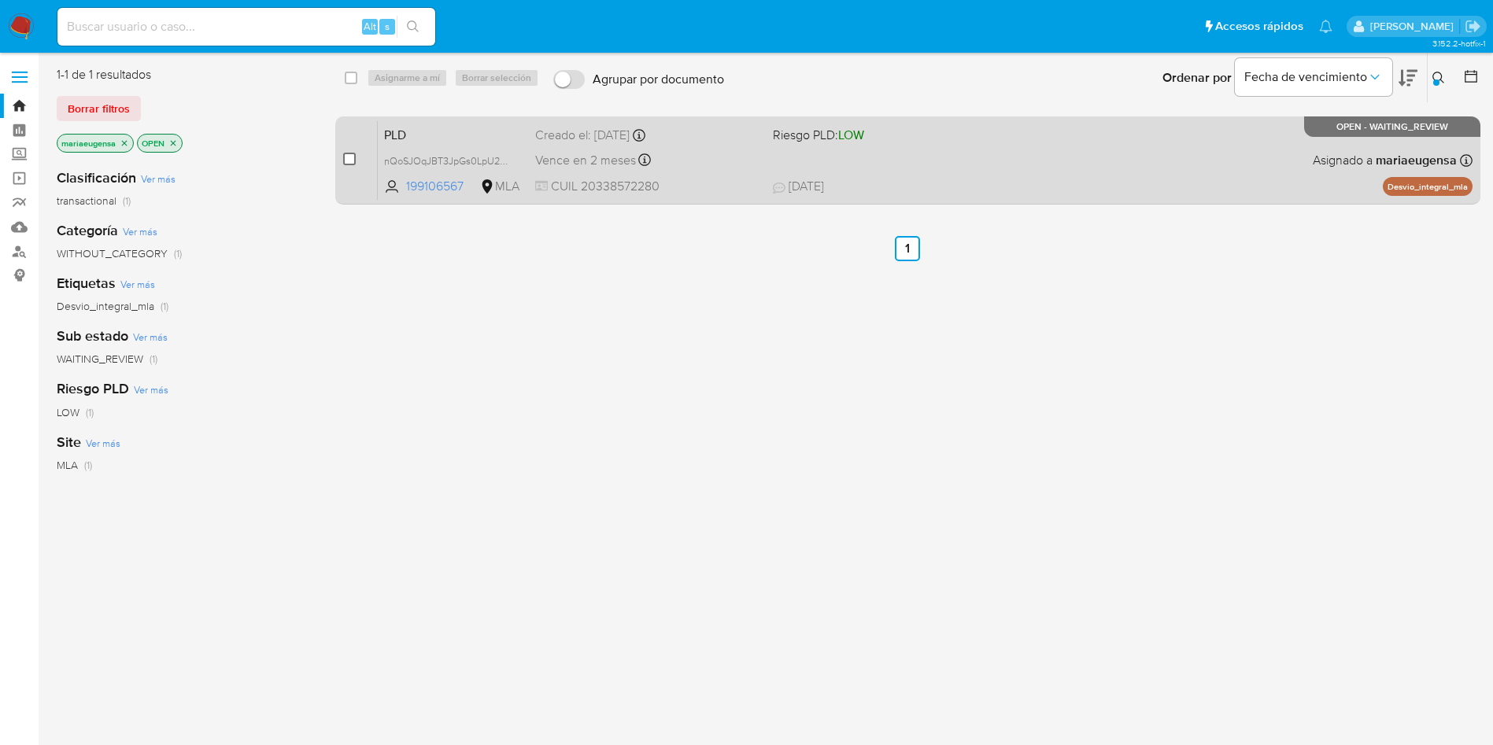
click at [354, 160] on input "checkbox" at bounding box center [349, 159] width 13 height 13
checkbox input "true"
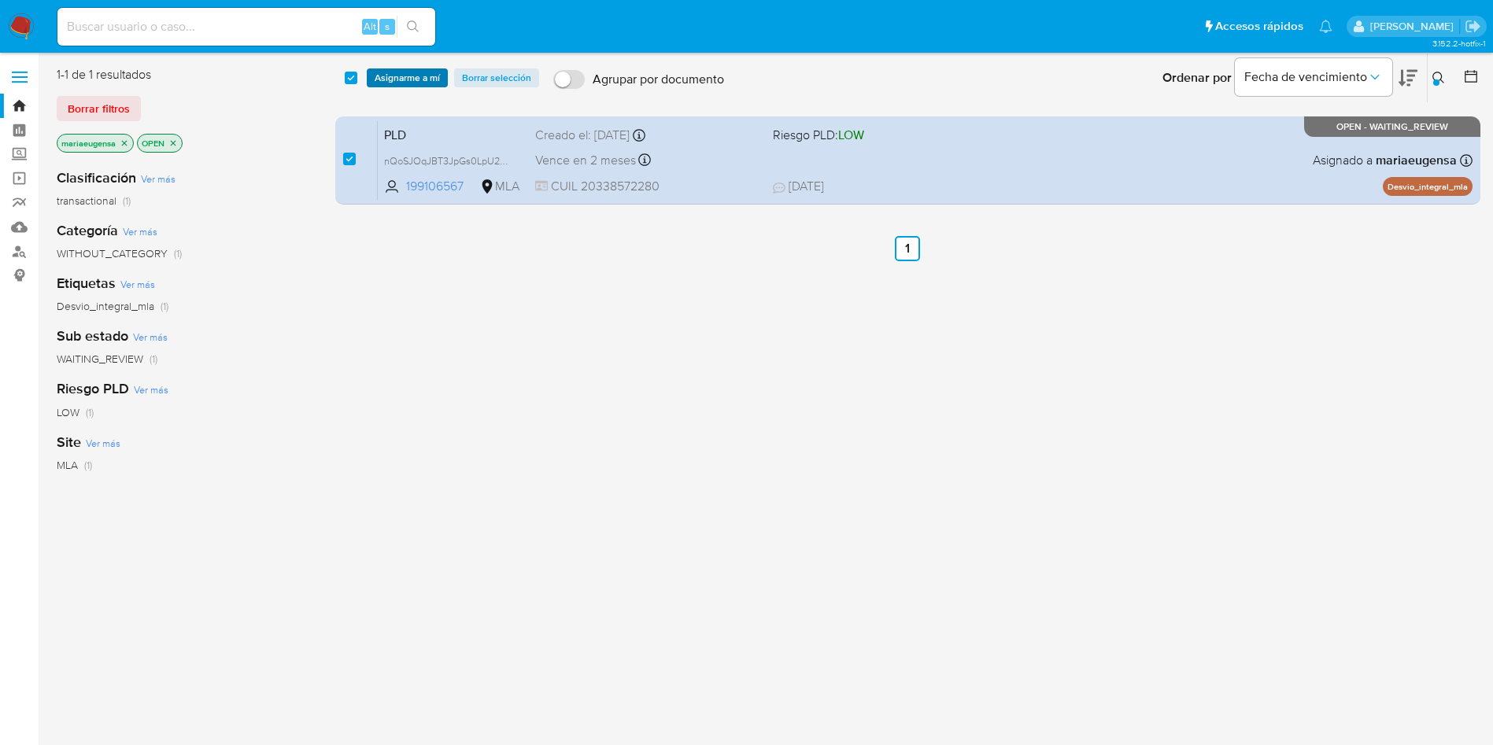
click at [390, 76] on span "Asignarme a mí" at bounding box center [407, 78] width 65 height 16
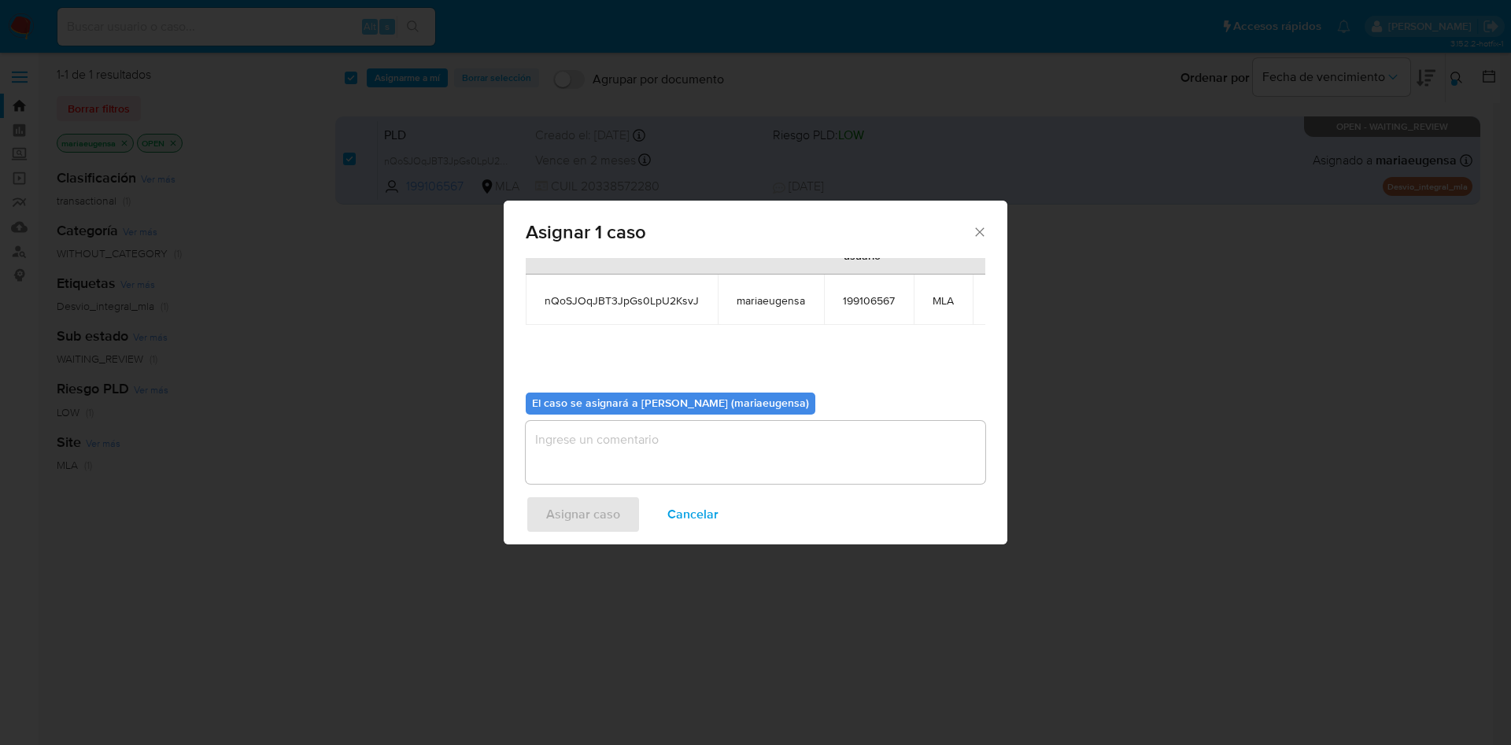
scroll to position [100, 0]
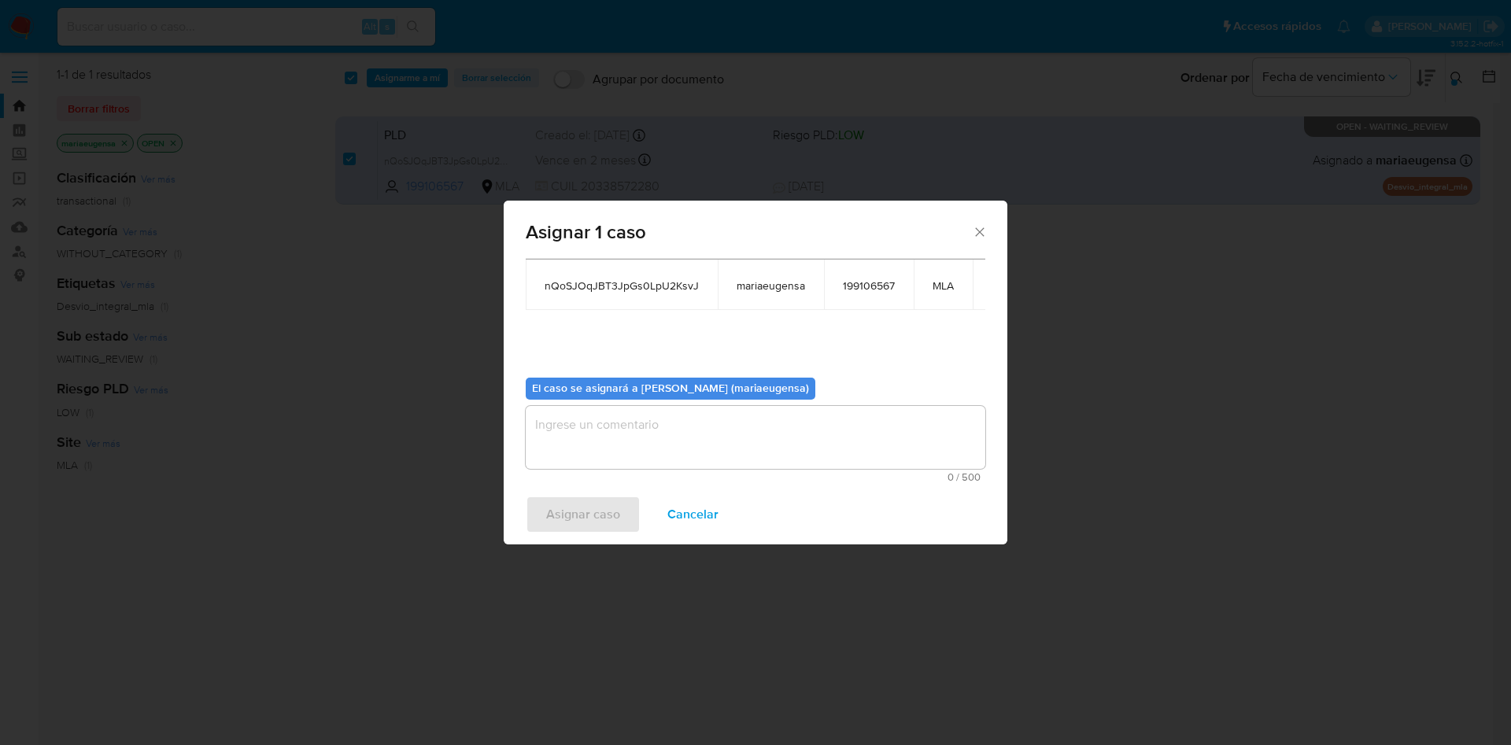
click at [586, 427] on textarea "assign-modal" at bounding box center [756, 437] width 460 height 63
click at [563, 524] on span "Asignar caso" at bounding box center [583, 514] width 74 height 35
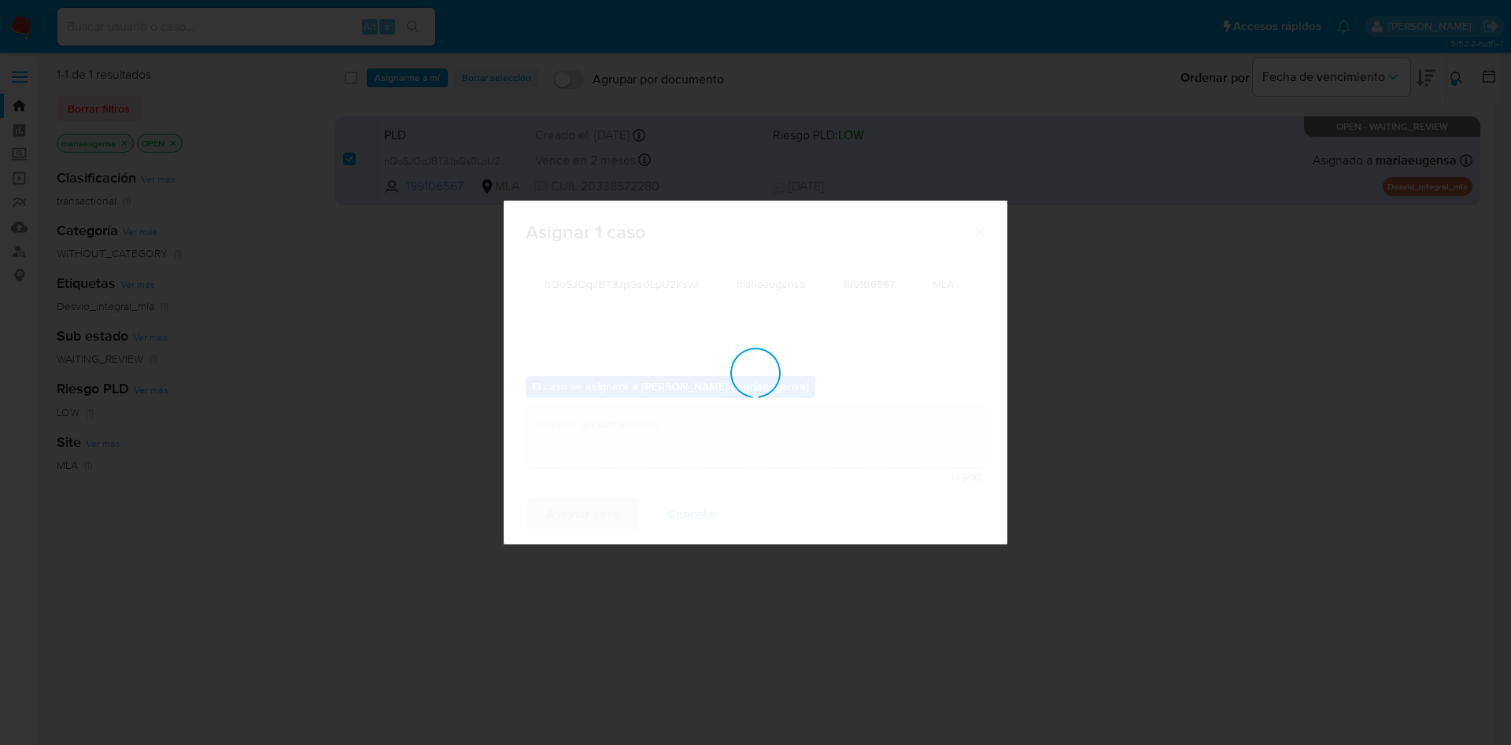
checkbox input "false"
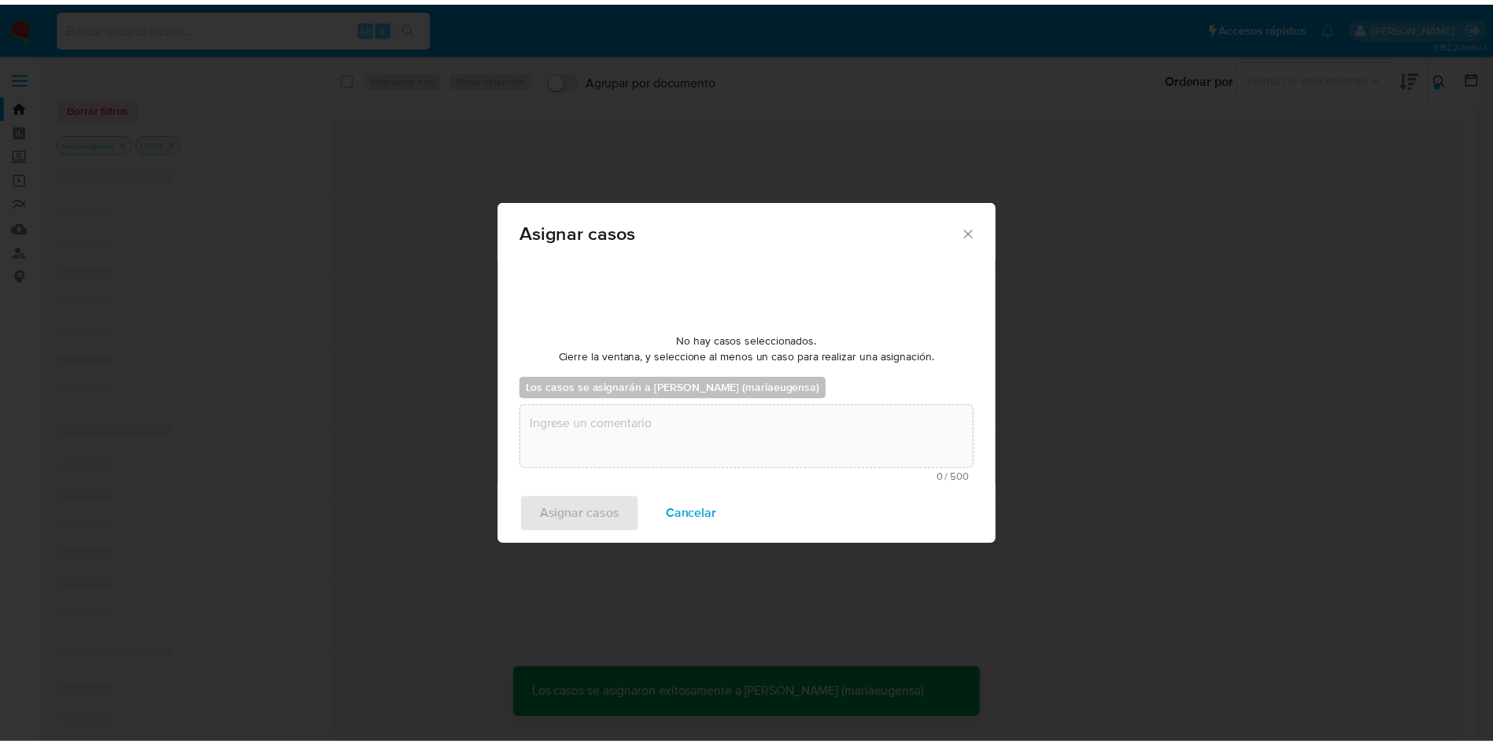
scroll to position [95, 0]
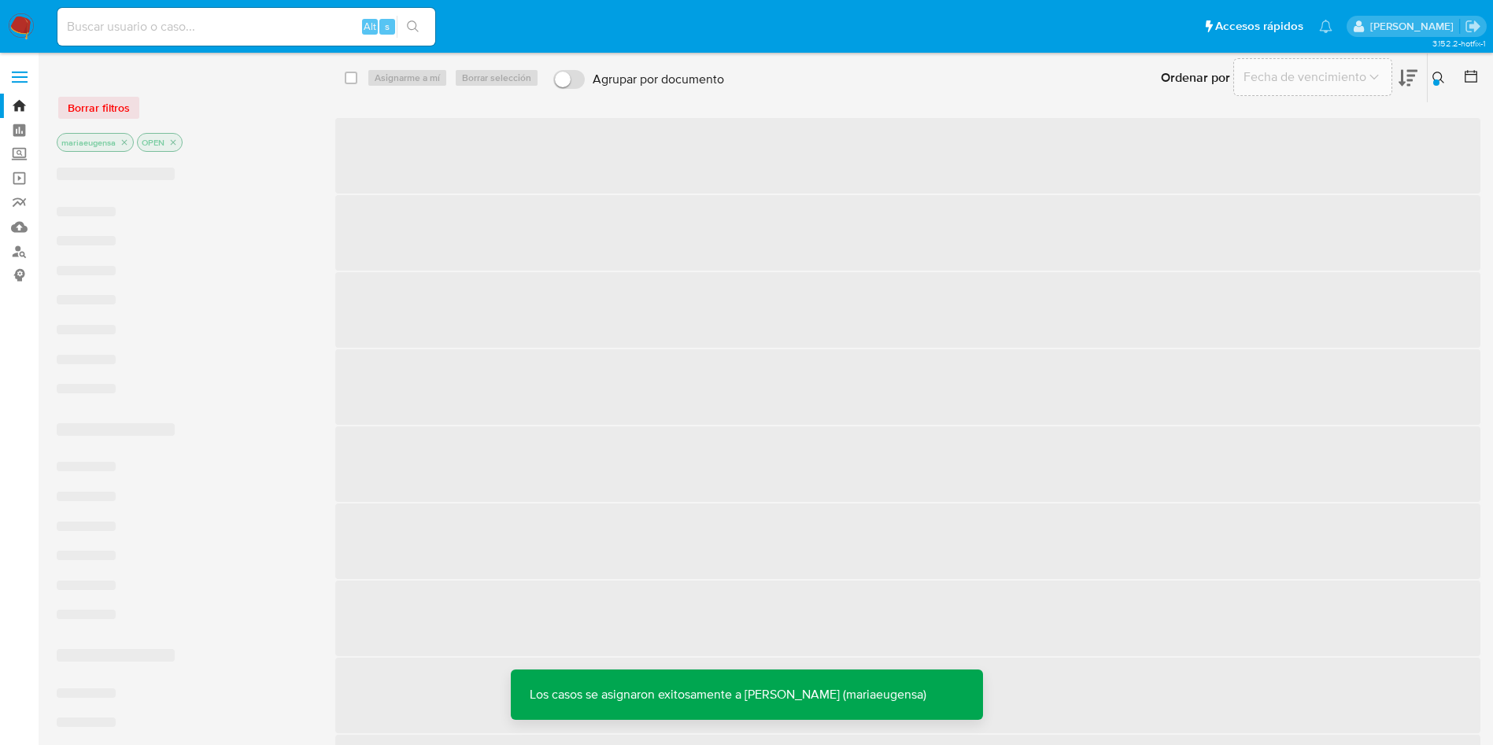
click at [268, 32] on input at bounding box center [246, 27] width 378 height 20
paste input "nQoSJOqJBT3JpGs0LpU2KsvJ"
type input "nQoSJOqJBT3JpGs0LpU2KsvJ"
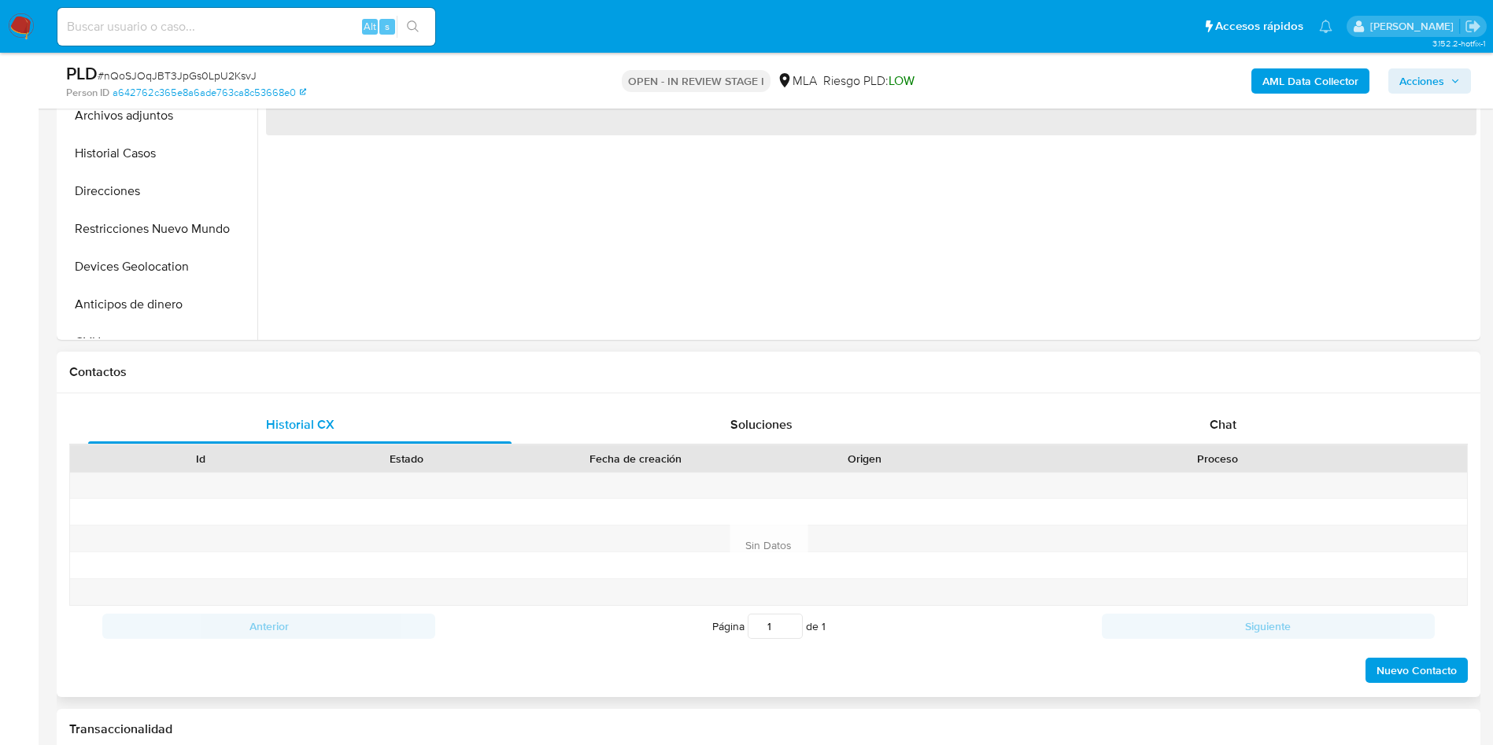
scroll to position [472, 0]
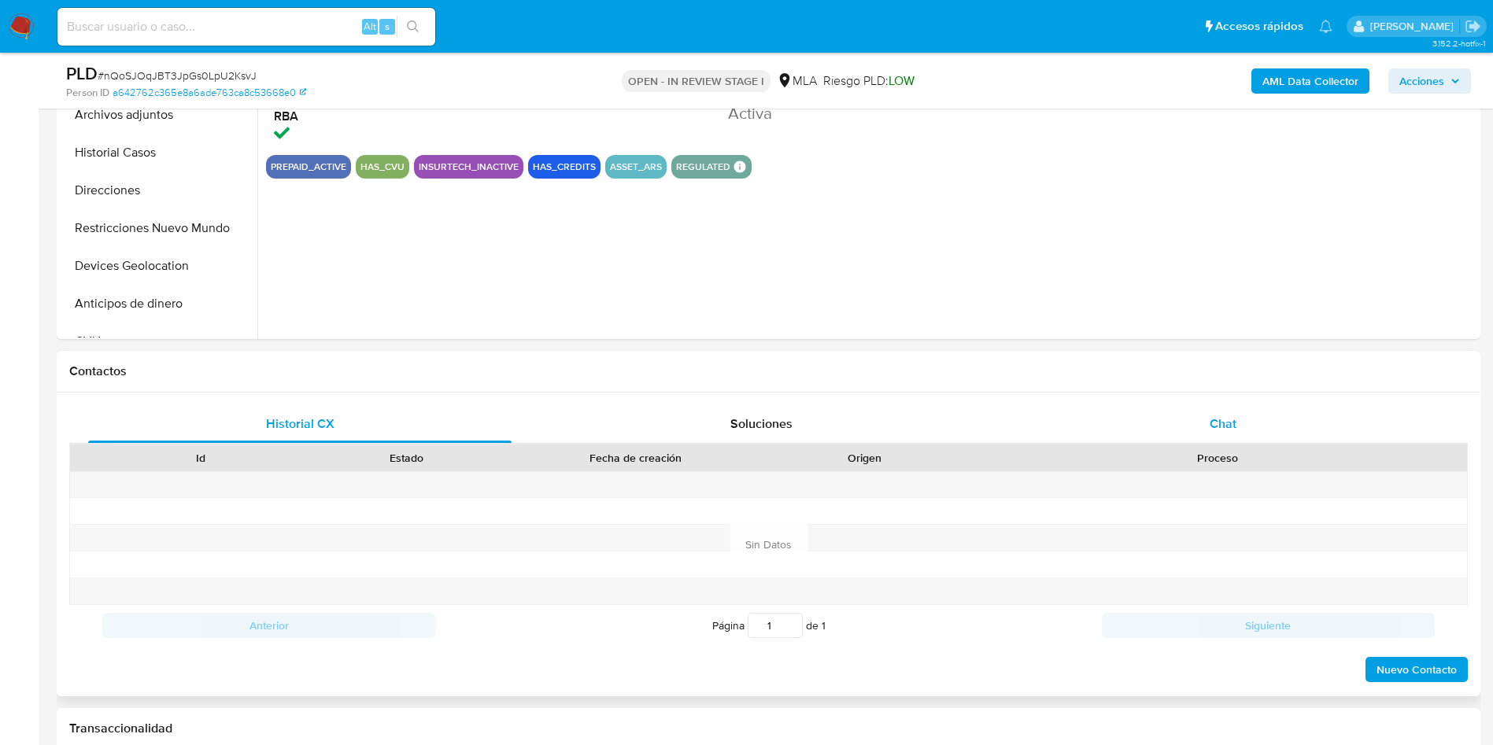
click at [1214, 410] on div "Chat" at bounding box center [1224, 424] width 424 height 38
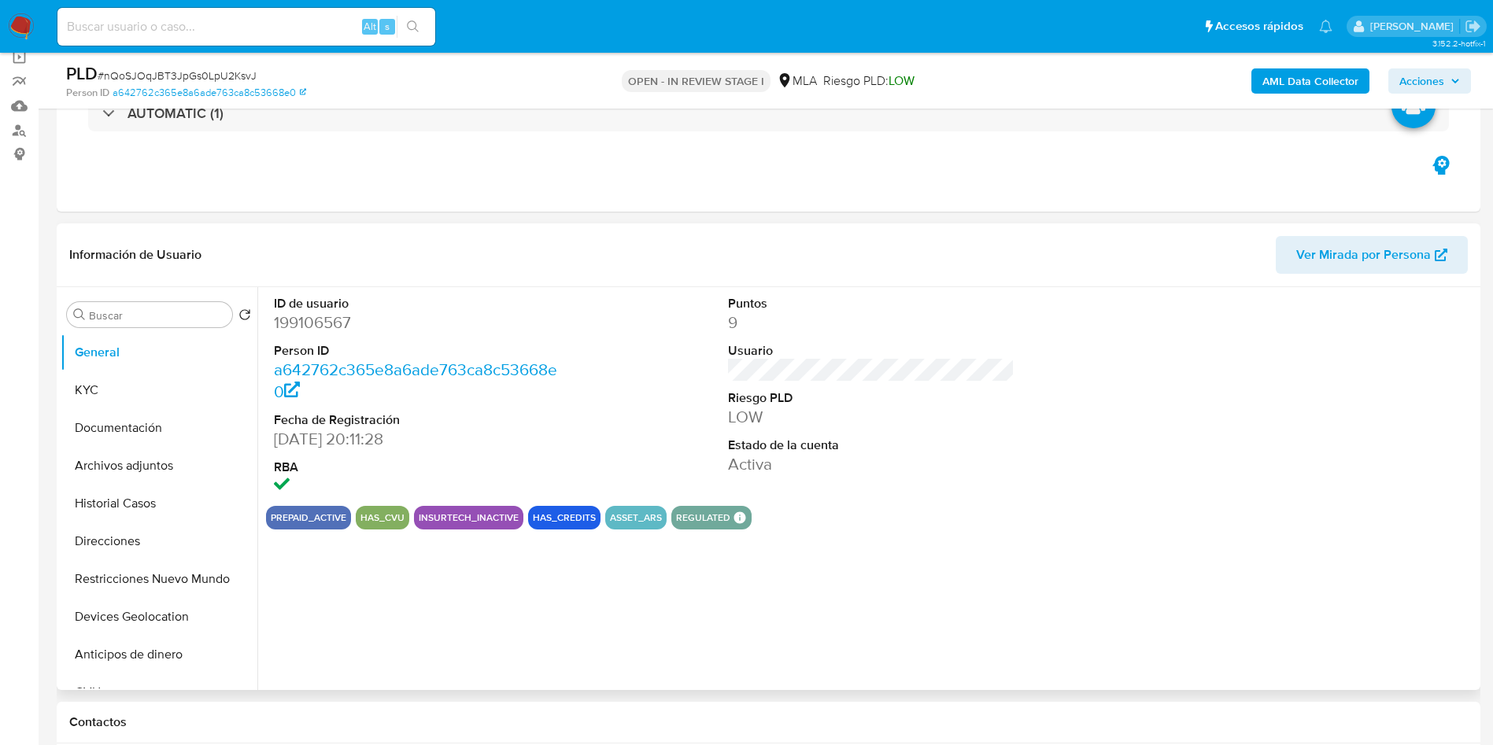
scroll to position [118, 0]
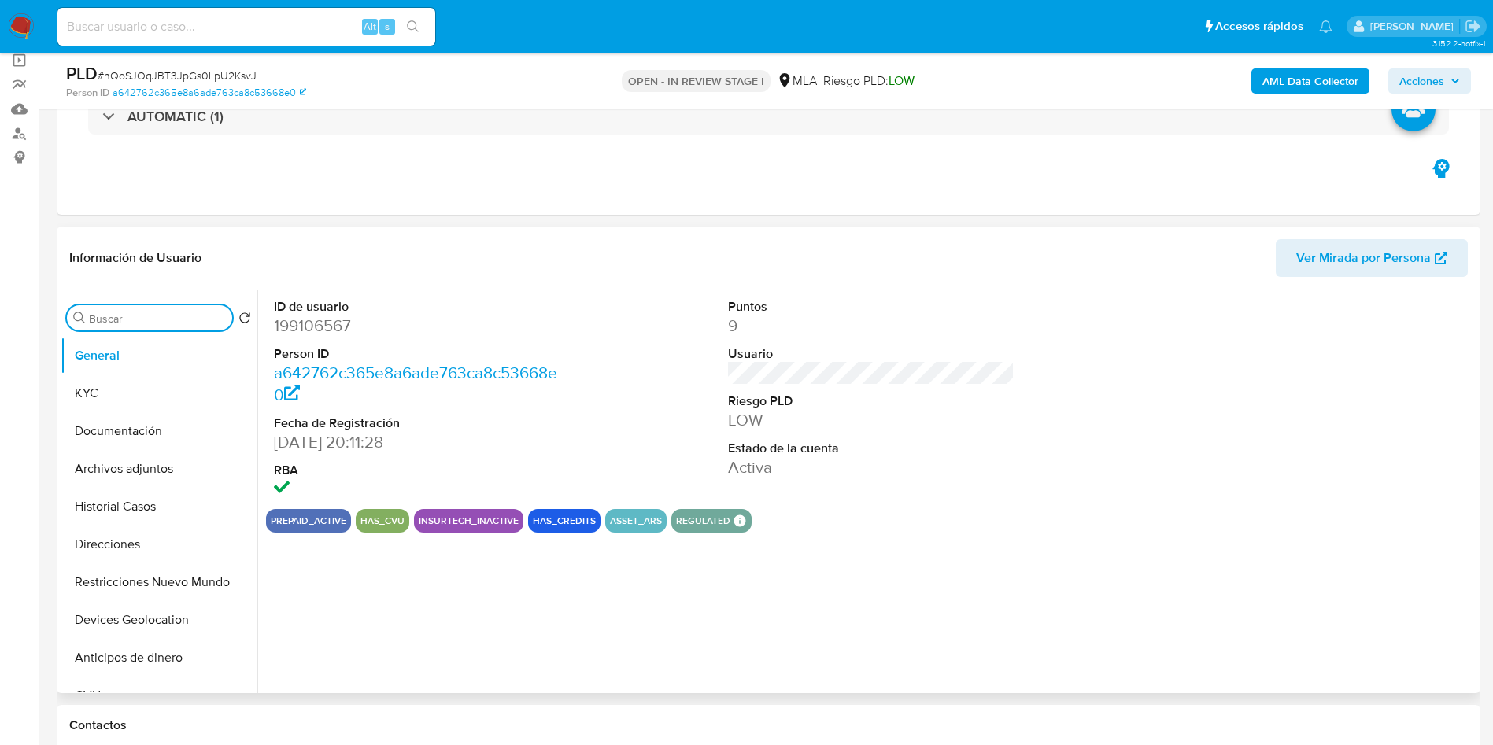
click at [102, 323] on input "Buscar" at bounding box center [157, 319] width 137 height 14
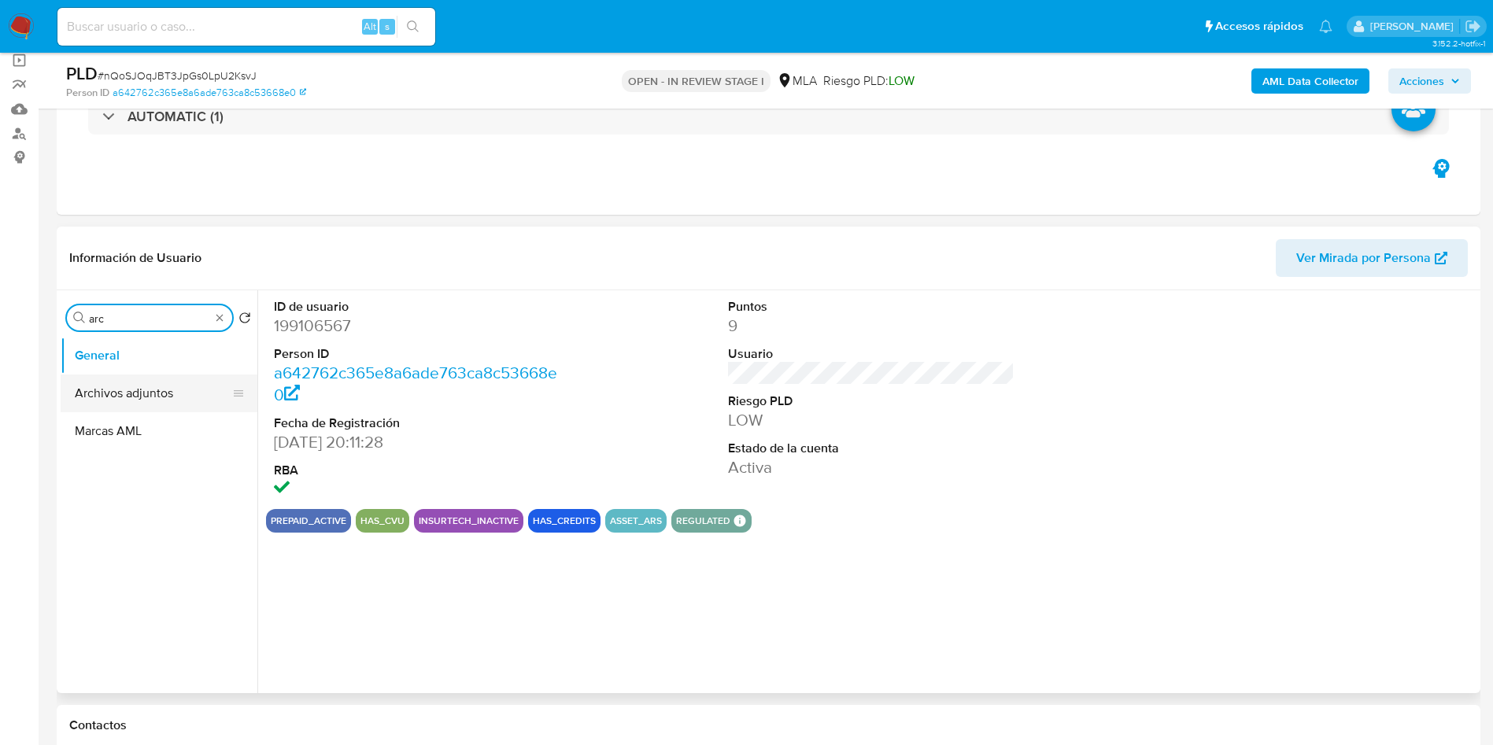
type input "arc"
click at [84, 394] on button "Archivos adjuntos" at bounding box center [153, 394] width 184 height 38
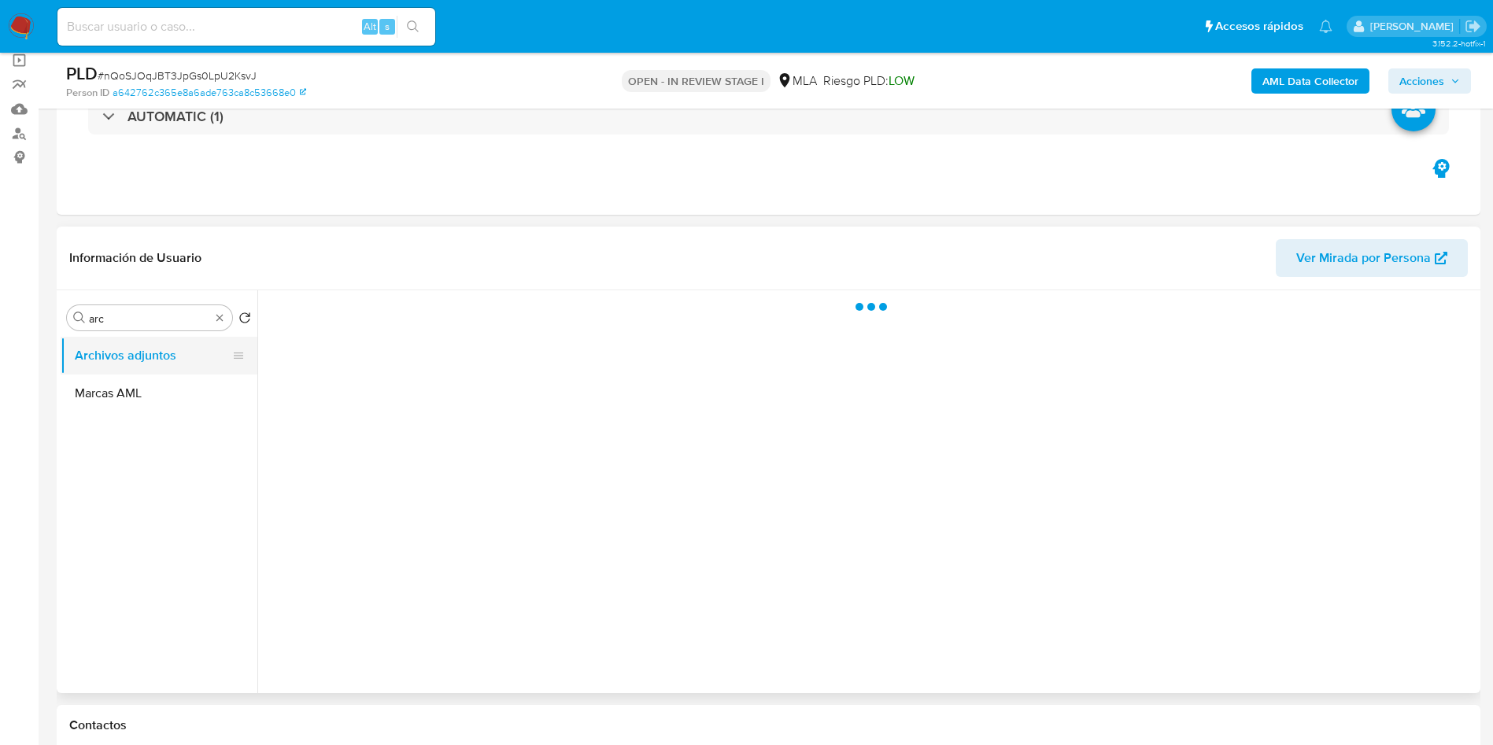
select select "10"
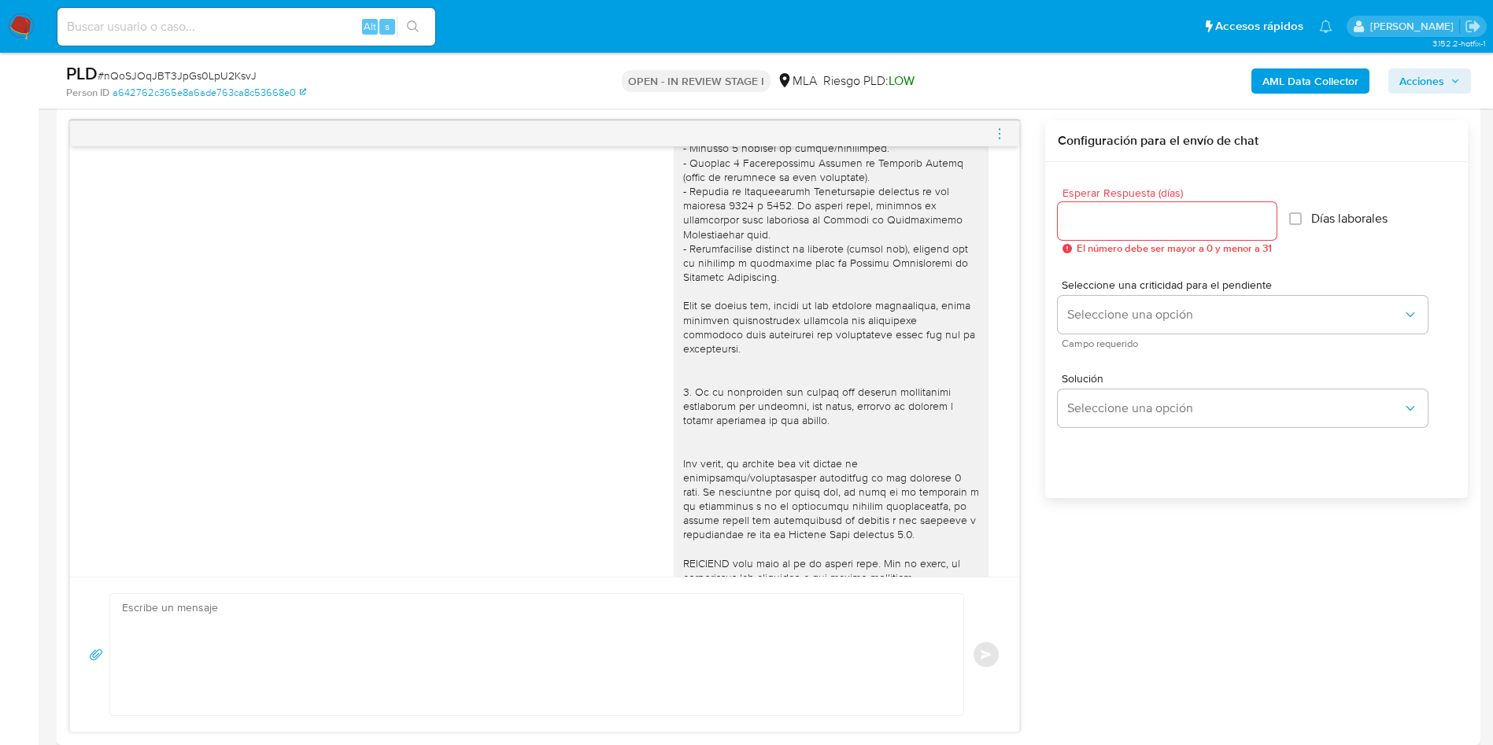
scroll to position [0, 0]
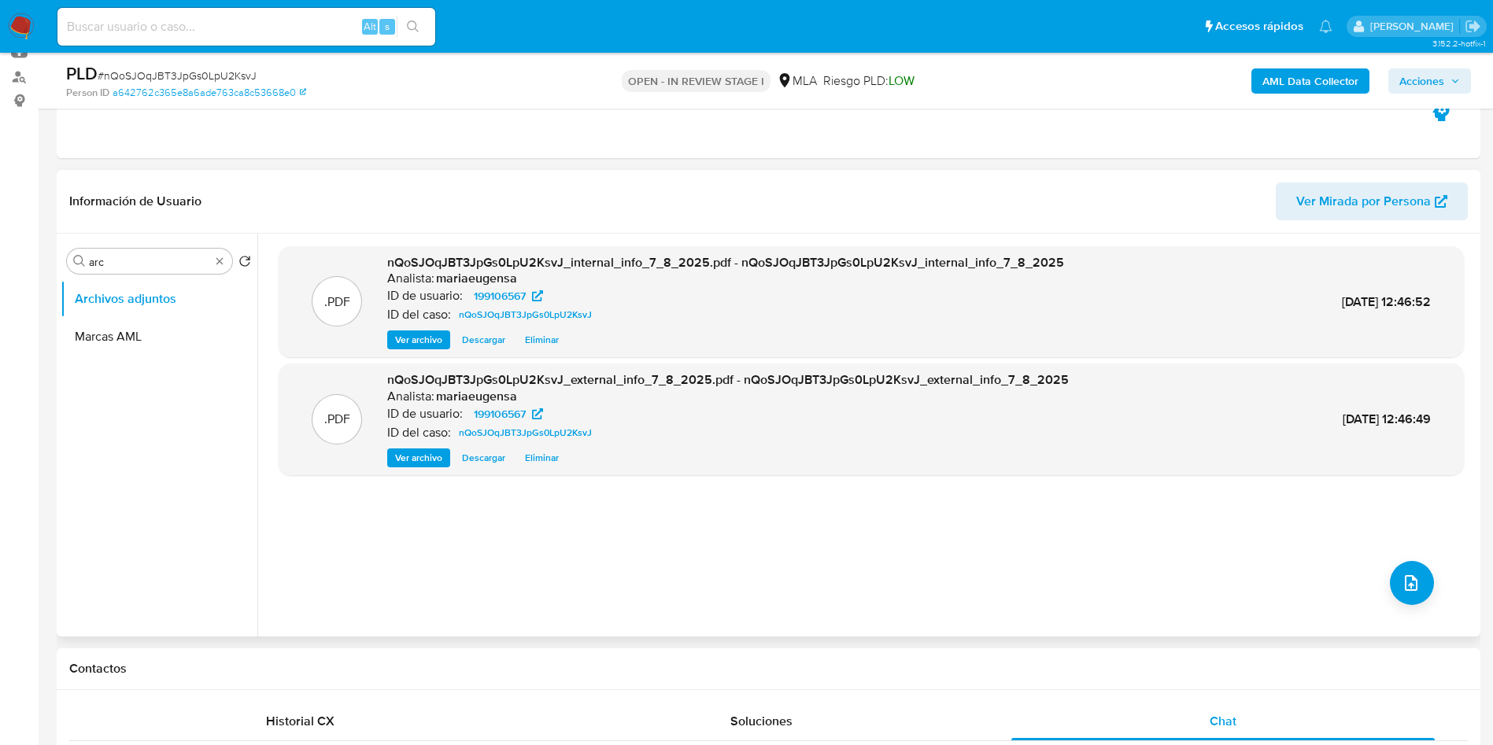
scroll to position [100, 0]
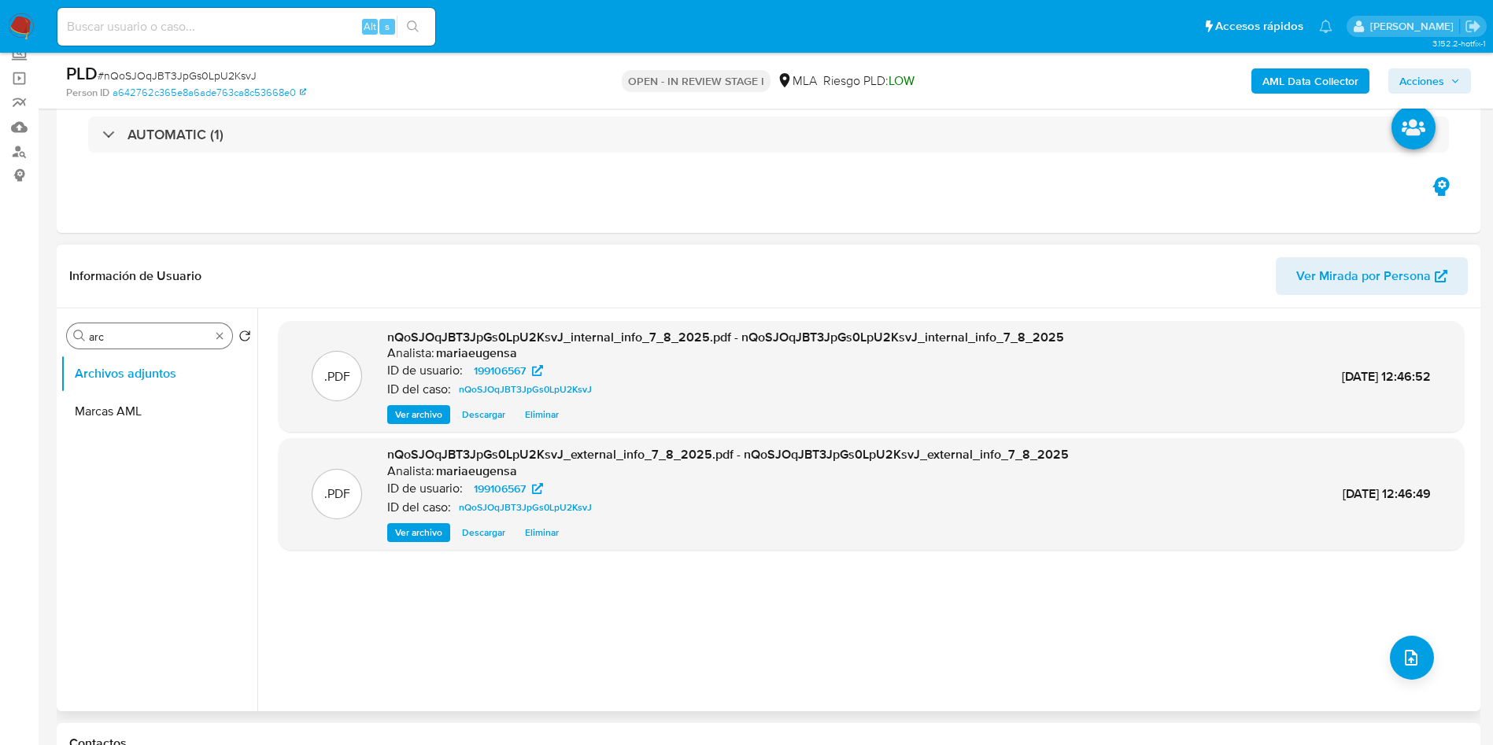
click at [140, 335] on input "arc" at bounding box center [149, 337] width 121 height 14
click at [140, 334] on input "arc" at bounding box center [149, 337] width 121 height 14
type input "doc"
click at [163, 374] on button "Documentación" at bounding box center [153, 374] width 184 height 38
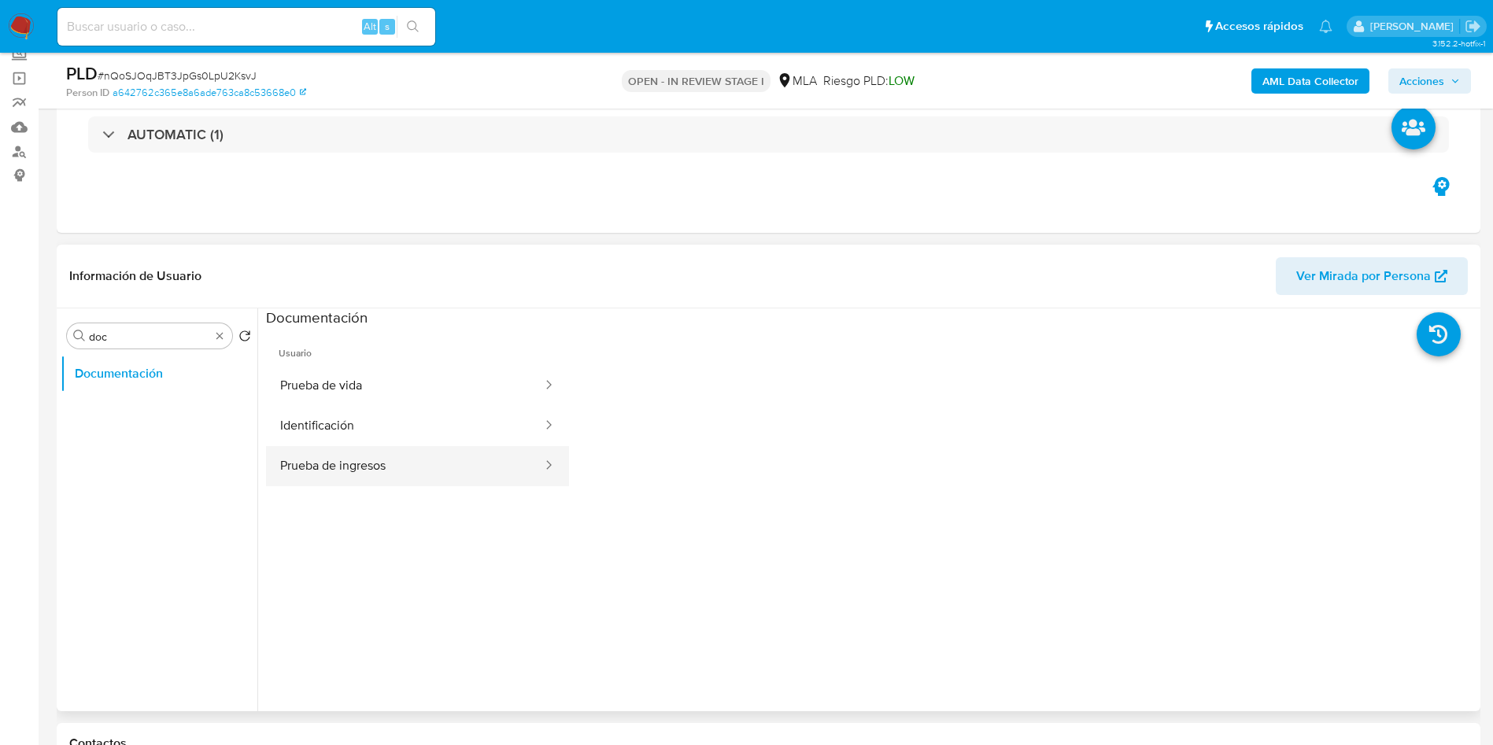
click at [418, 461] on button "Prueba de ingresos" at bounding box center [405, 466] width 278 height 40
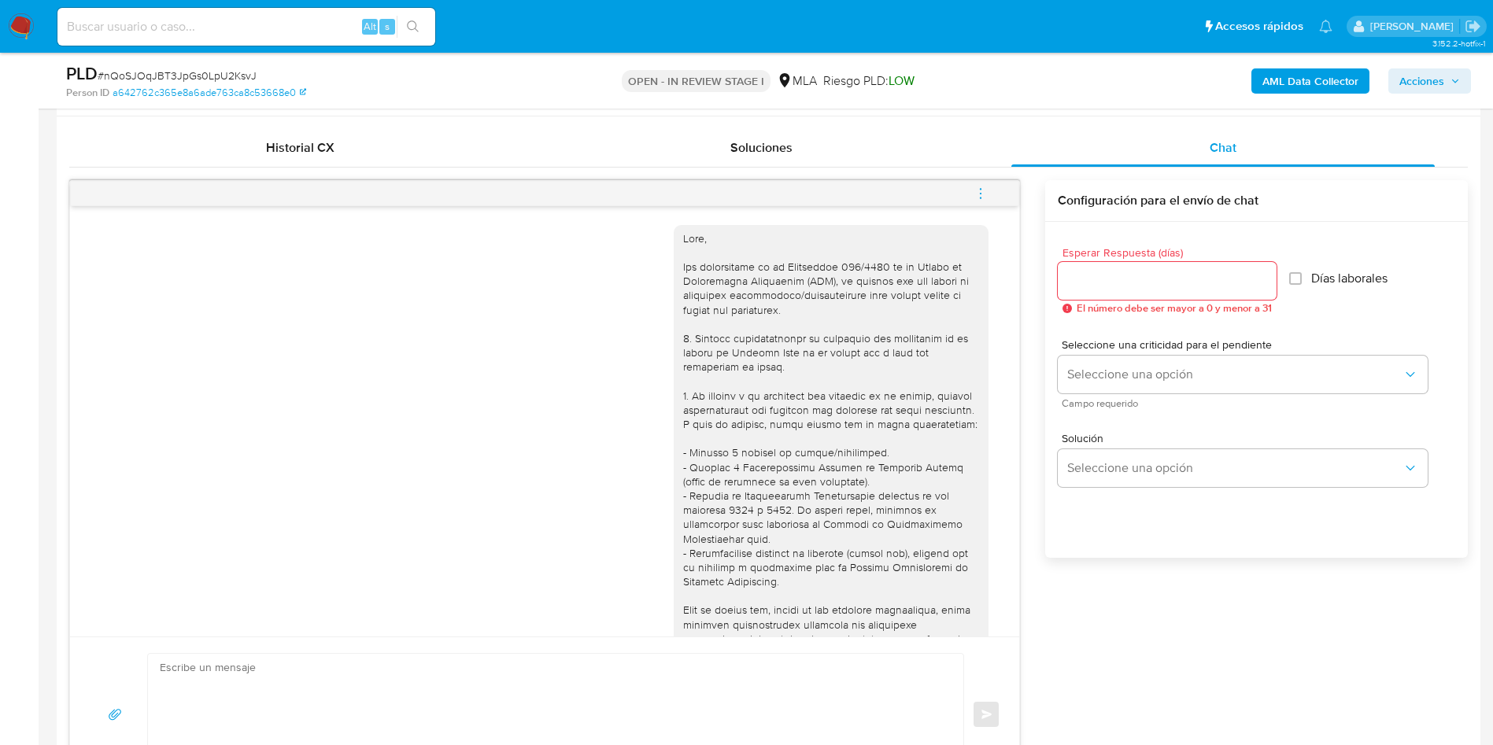
scroll to position [713, 0]
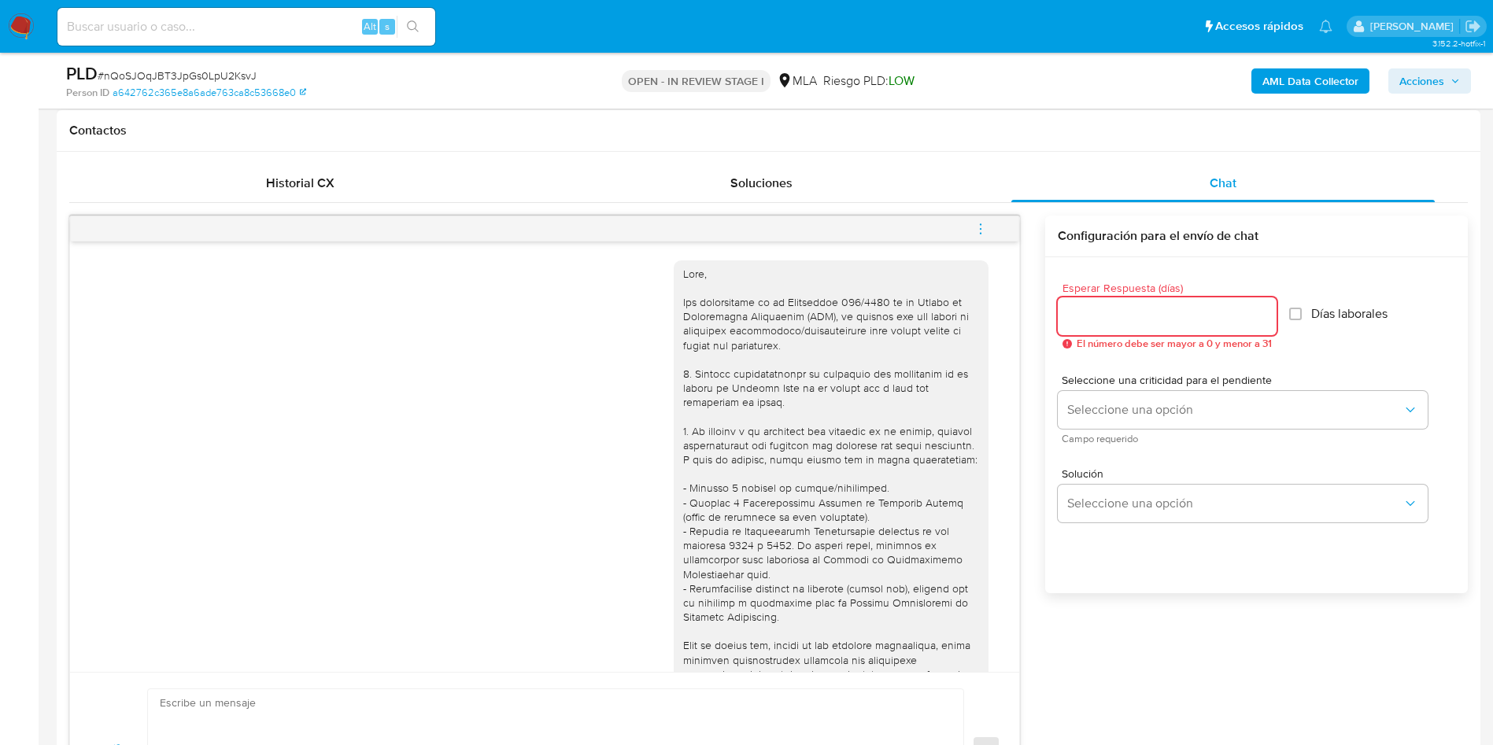
click at [1140, 313] on input "Esperar Respuesta (días)" at bounding box center [1167, 316] width 219 height 20
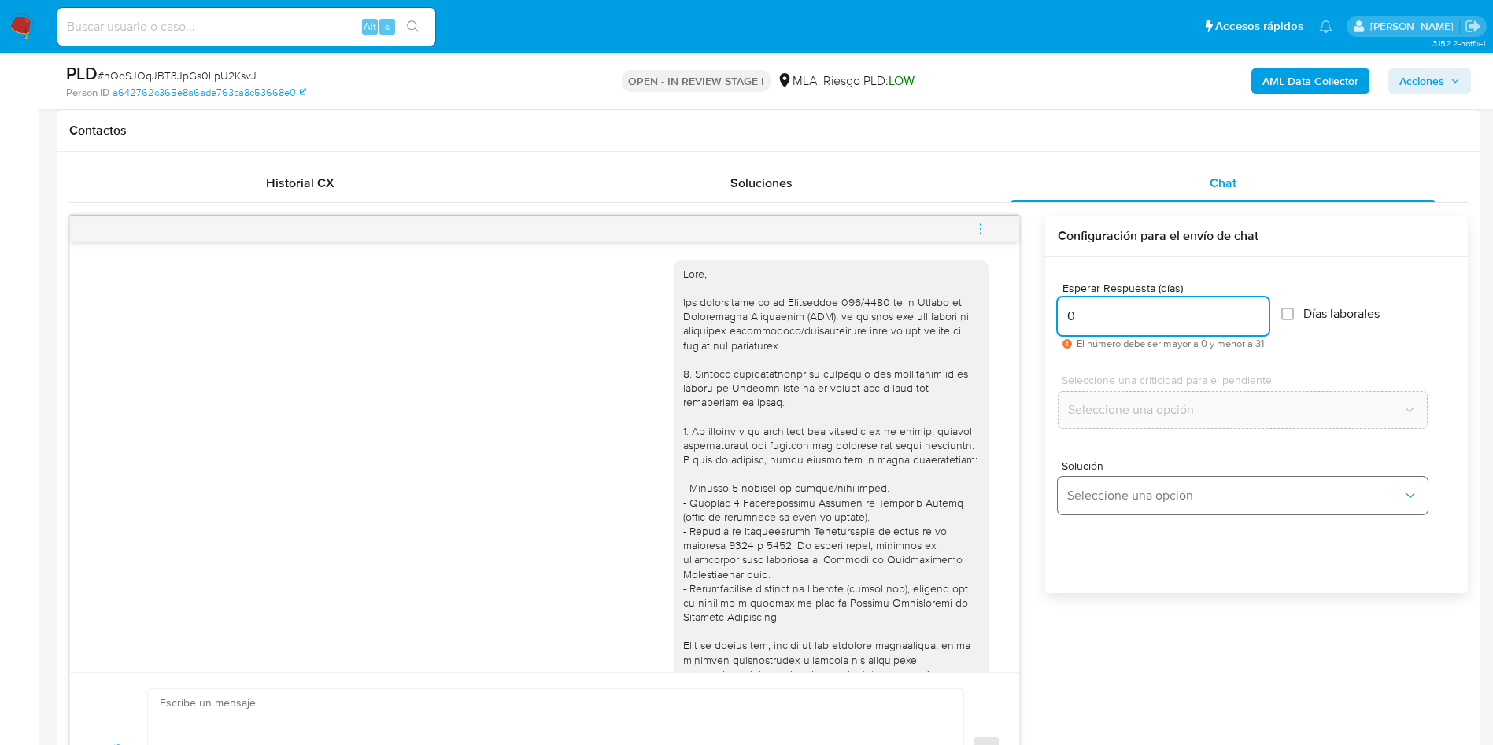
type input "0"
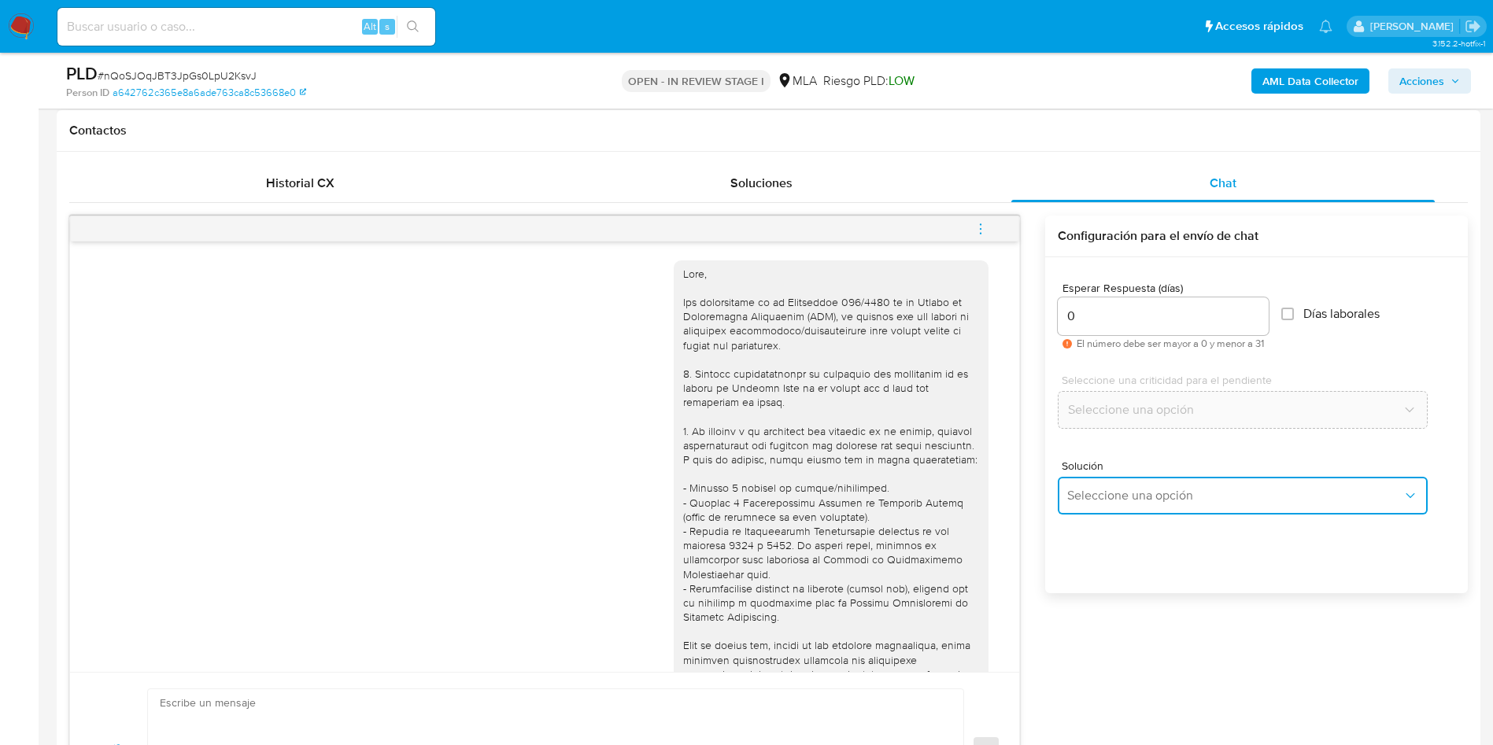
click at [1083, 491] on span "Seleccione una opción" at bounding box center [1234, 496] width 335 height 16
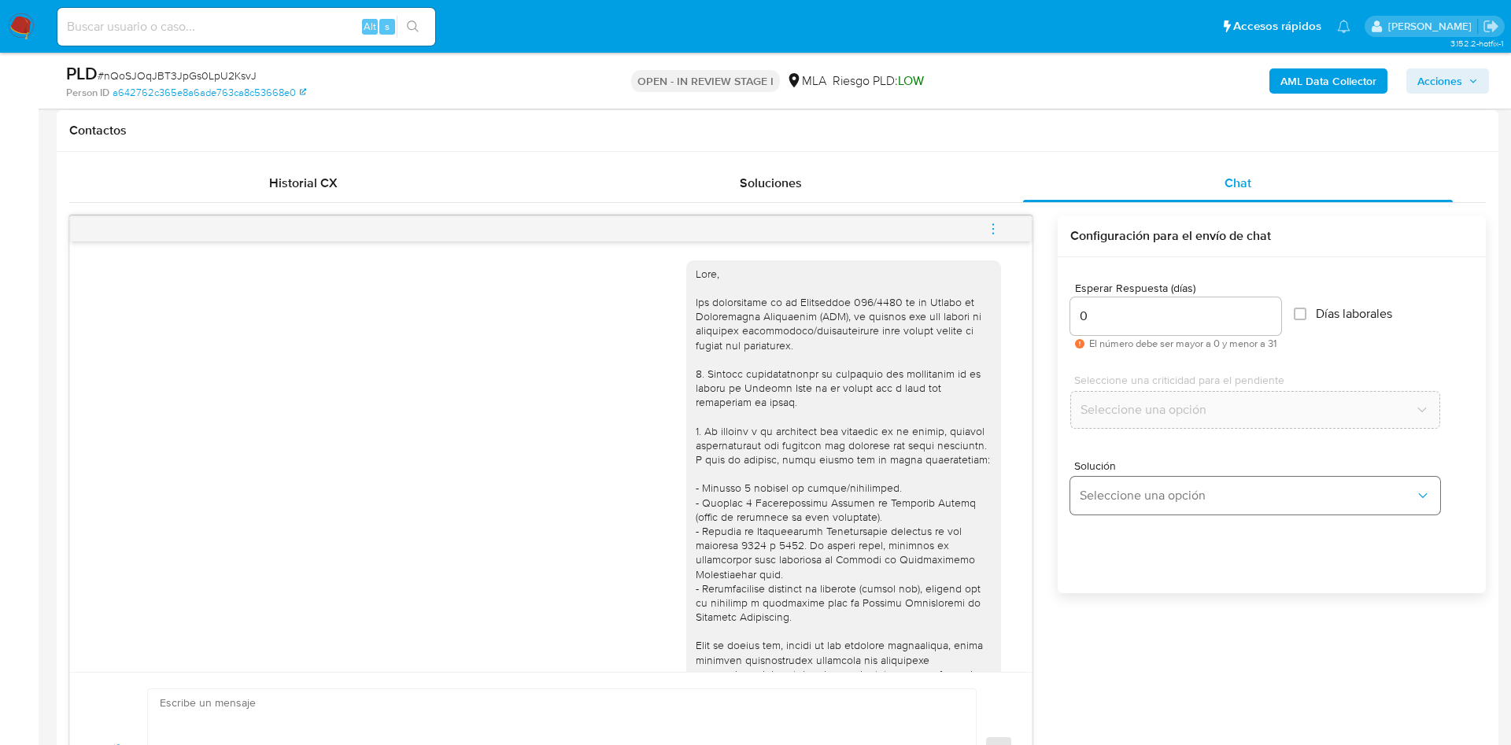
click at [1089, 505] on button "Seleccione una opción" at bounding box center [1256, 496] width 370 height 38
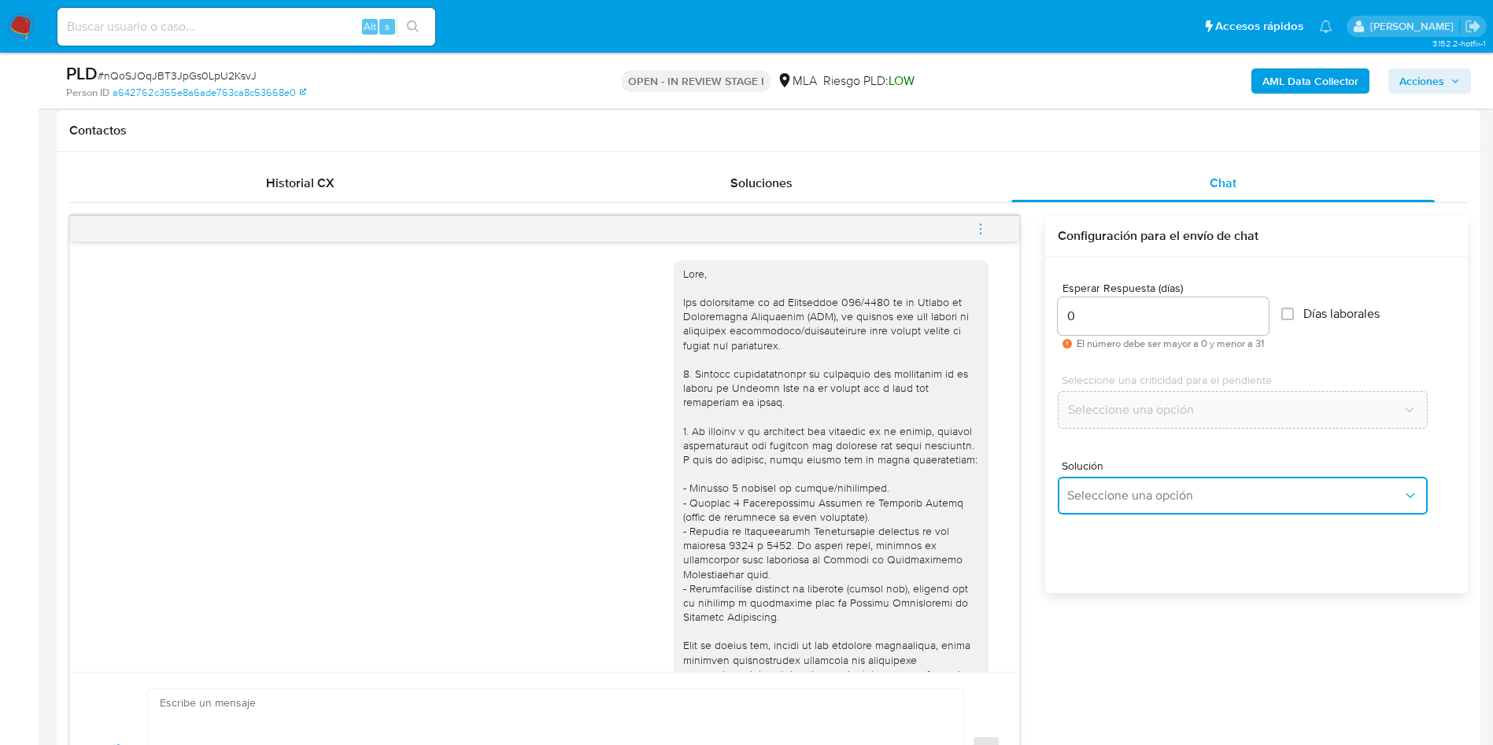
click at [1096, 498] on span "Seleccione una opción" at bounding box center [1234, 496] width 335 height 16
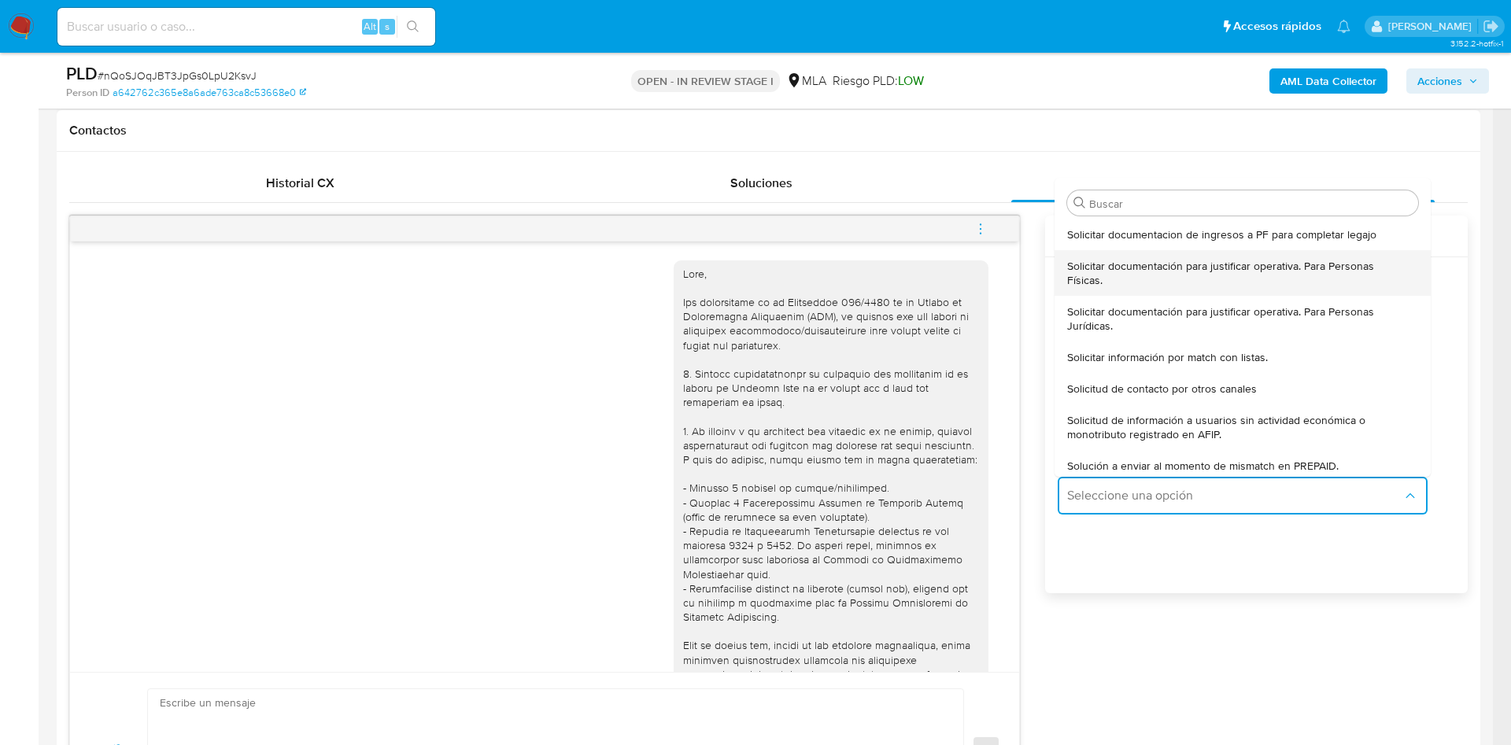
click at [1096, 271] on span "Solicitar documentación para justificar operativa. Para Personas Físicas." at bounding box center [1238, 273] width 342 height 28
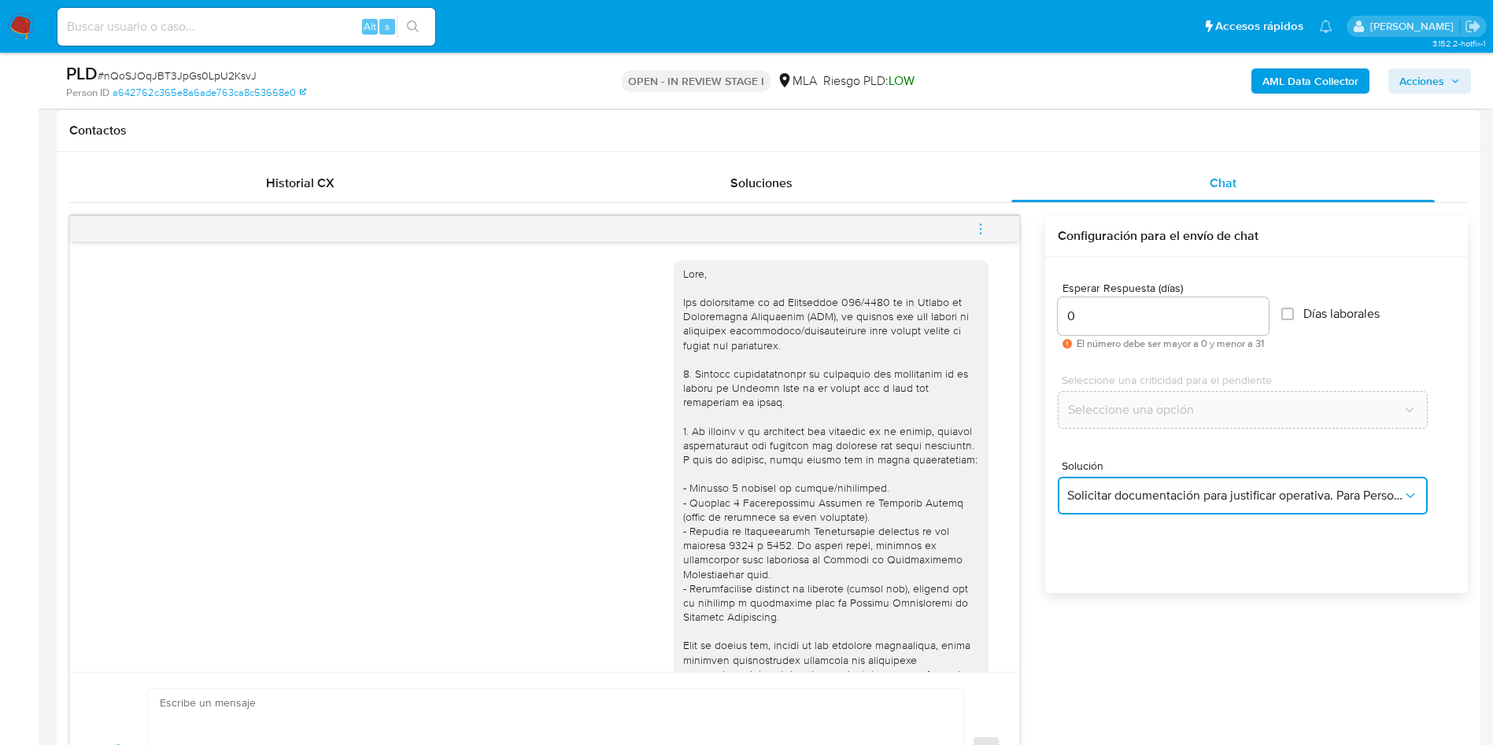
type textarea "Hola,En función de las operaciones registradas en tu cuenta de Mercado Pago, ne…"
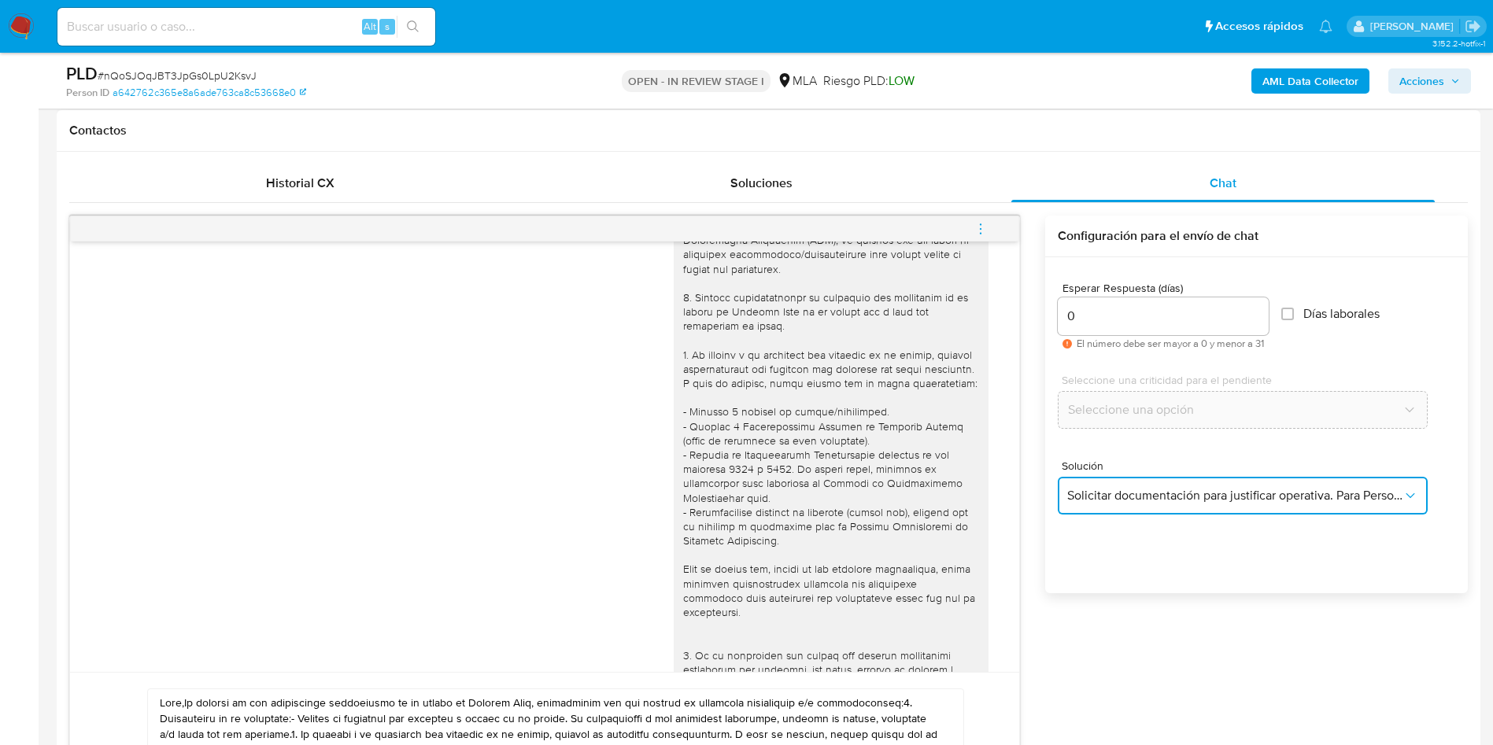
scroll to position [236, 0]
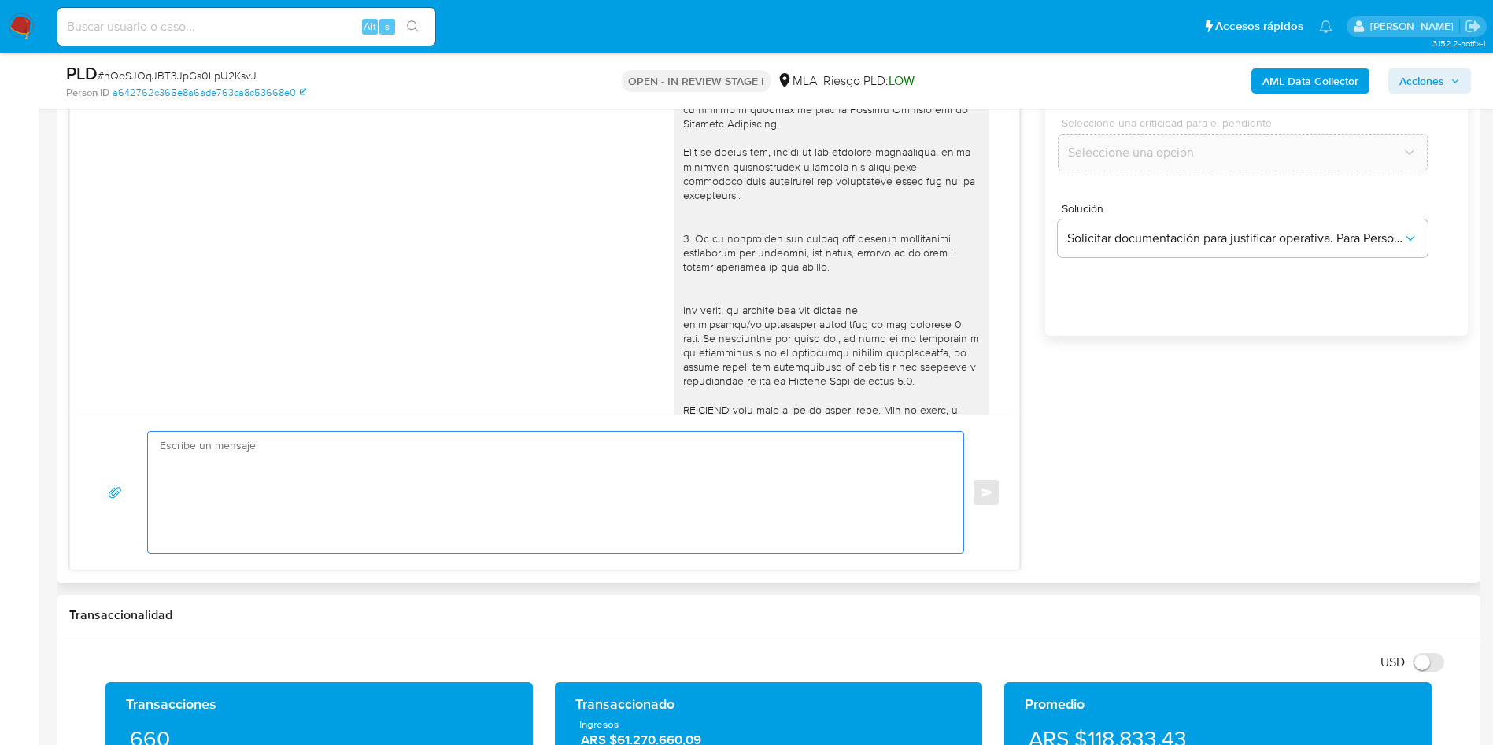
scroll to position [982, 0]
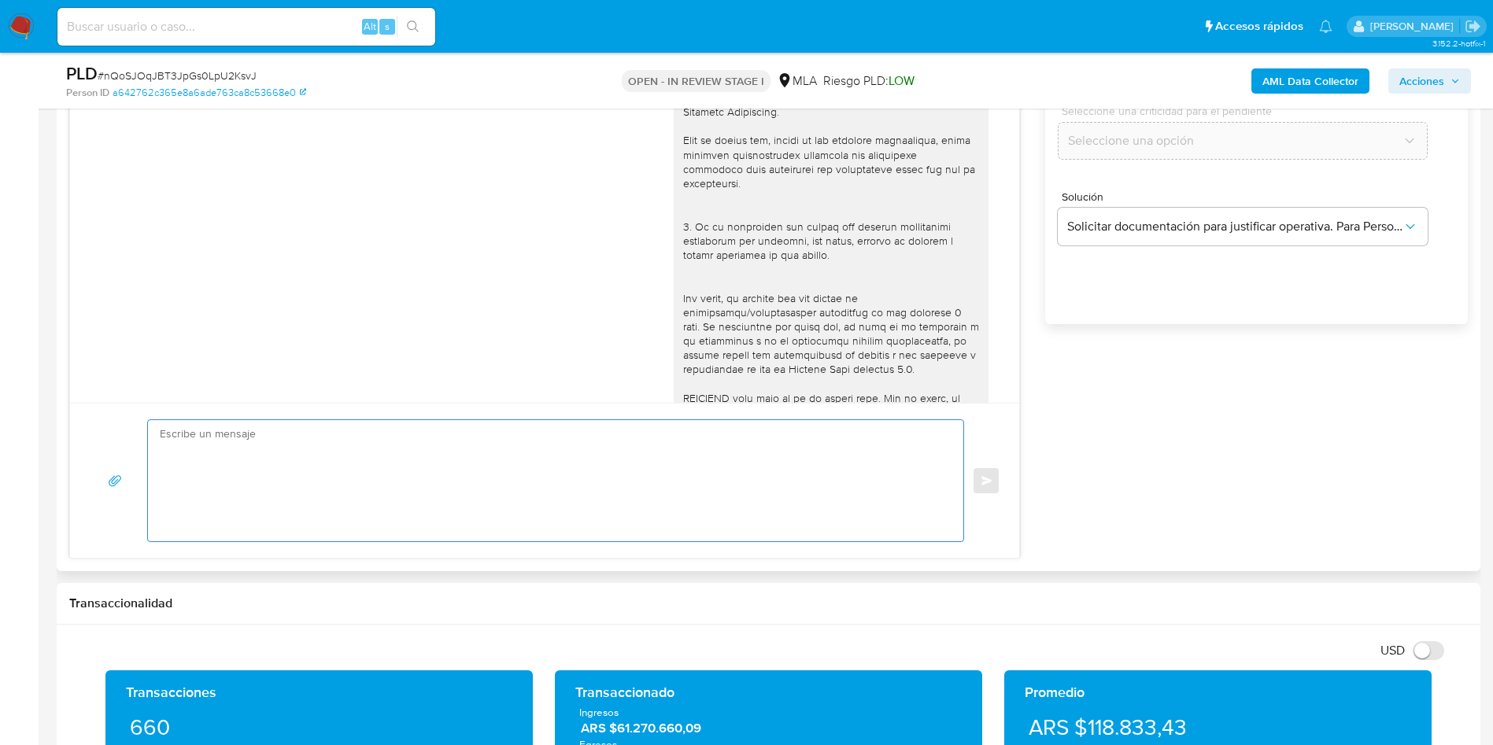
click at [260, 451] on textarea at bounding box center [552, 480] width 784 height 121
paste textarea "nQoSJOqJBT3JpGs0LpU2KsvJ"
type textarea "nQoSJOqJBT3JpGs0LpU2KsvJ"
click at [249, 436] on textarea "nQoSJOqJBT3JpGs0LpU2KsvJ" at bounding box center [552, 480] width 784 height 121
click at [249, 435] on textarea "nQoSJOqJBT3JpGs0LpU2KsvJ" at bounding box center [552, 480] width 784 height 121
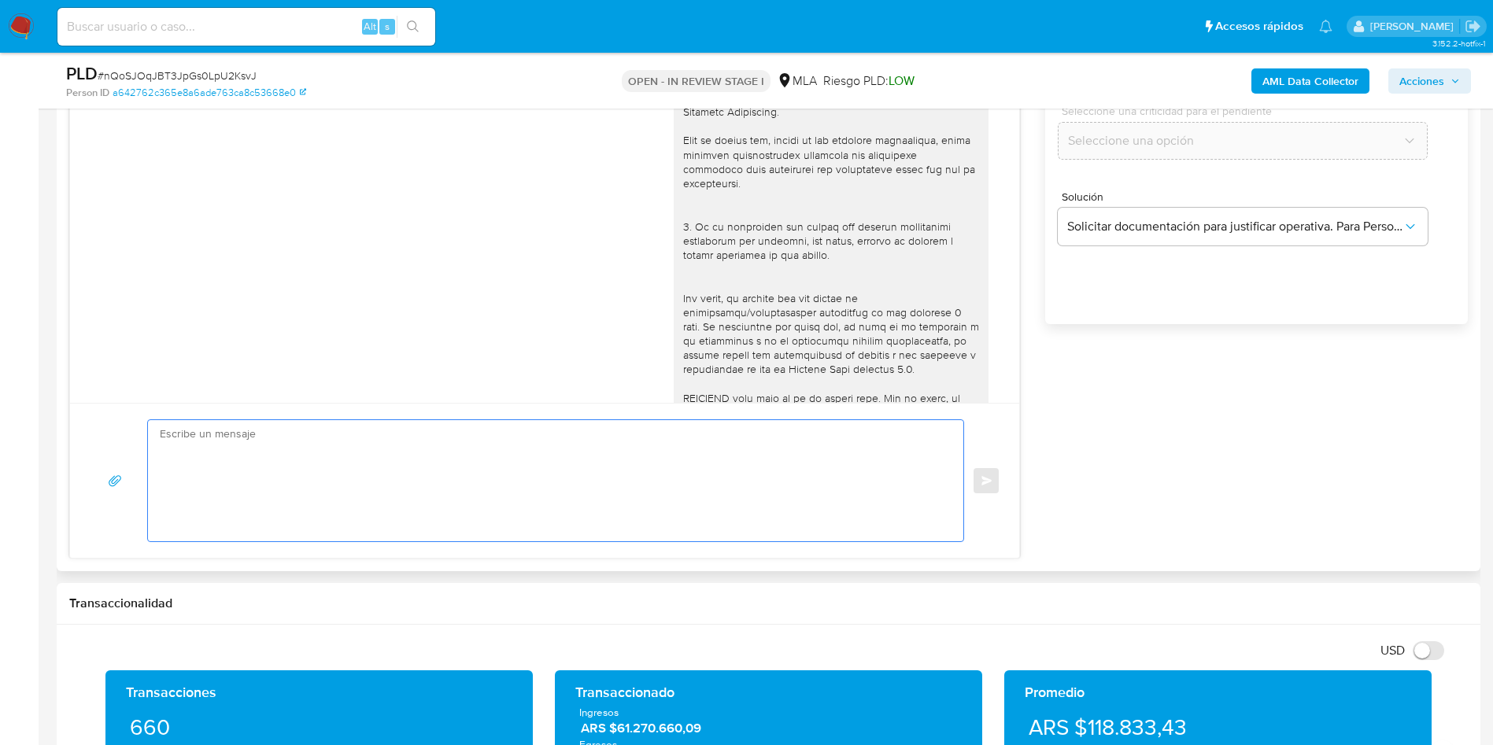
paste textarea "Hola, ¡Muchas gracias por tu respuesta! Confirmamos la recepción de la document…"
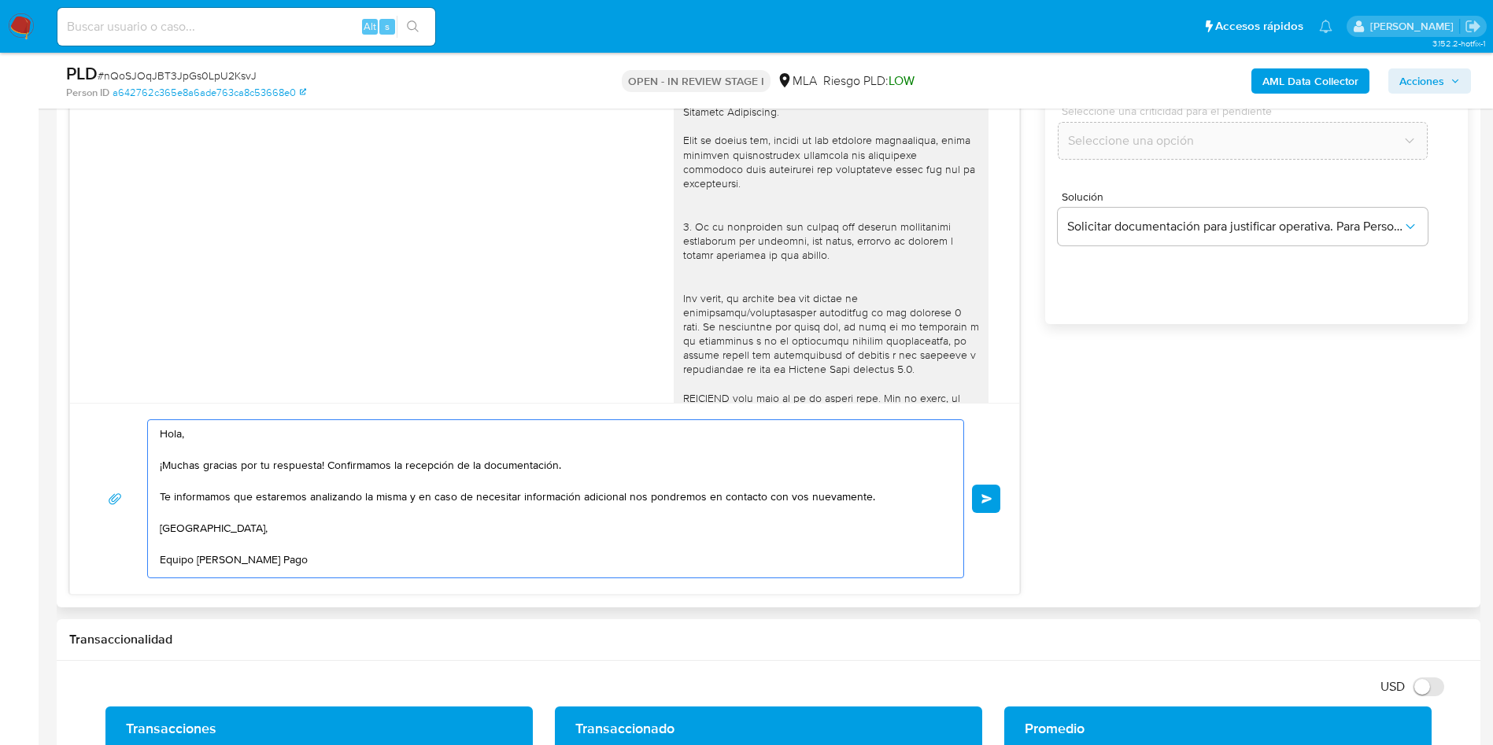
scroll to position [0, 0]
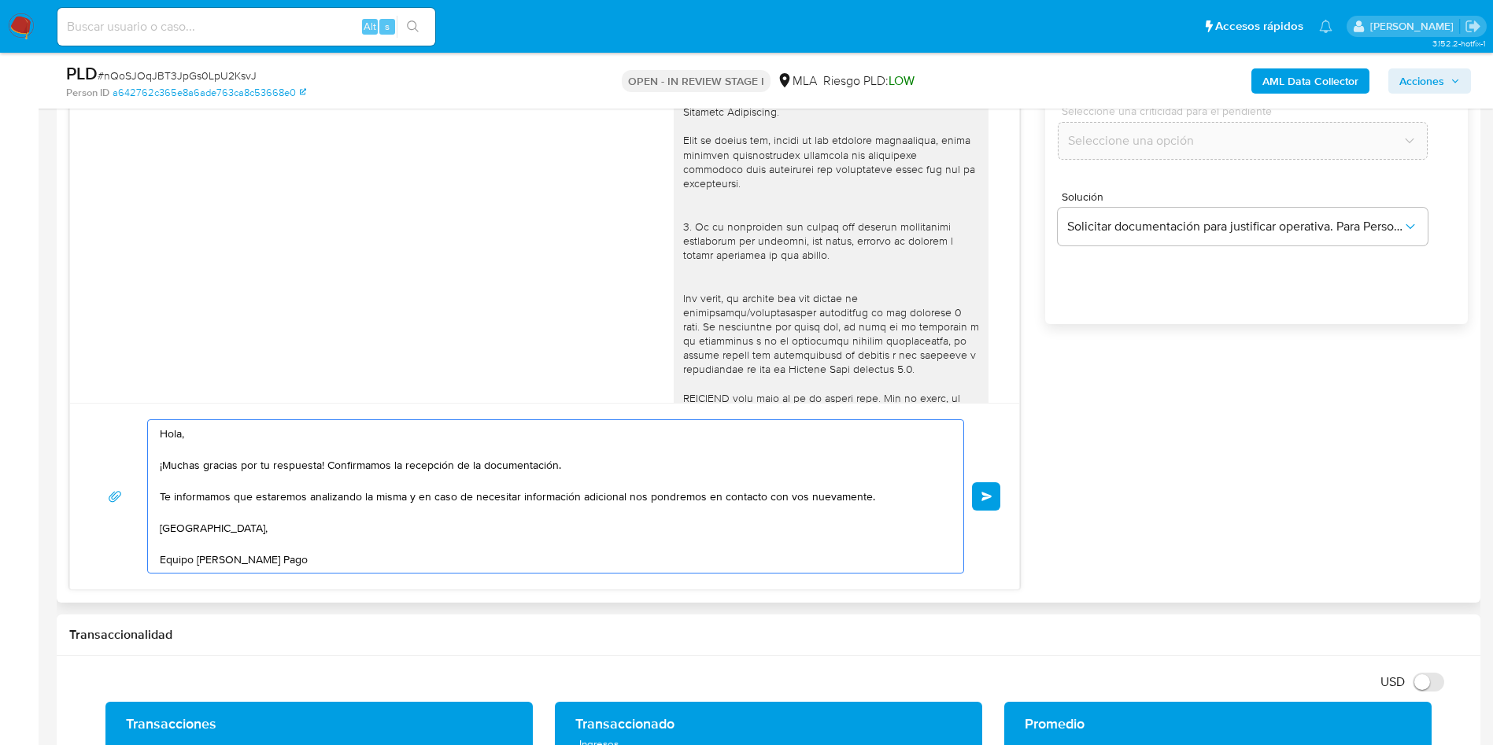
click at [304, 568] on textarea "Hola, ¡Muchas gracias por tu respuesta! Confirmamos la recepción de la document…" at bounding box center [552, 496] width 784 height 153
type textarea "Hola, ¡Muchas gracias por tu respuesta! Confirmamos la recepción de la document…"
click at [978, 504] on button "Enviar" at bounding box center [986, 497] width 28 height 28
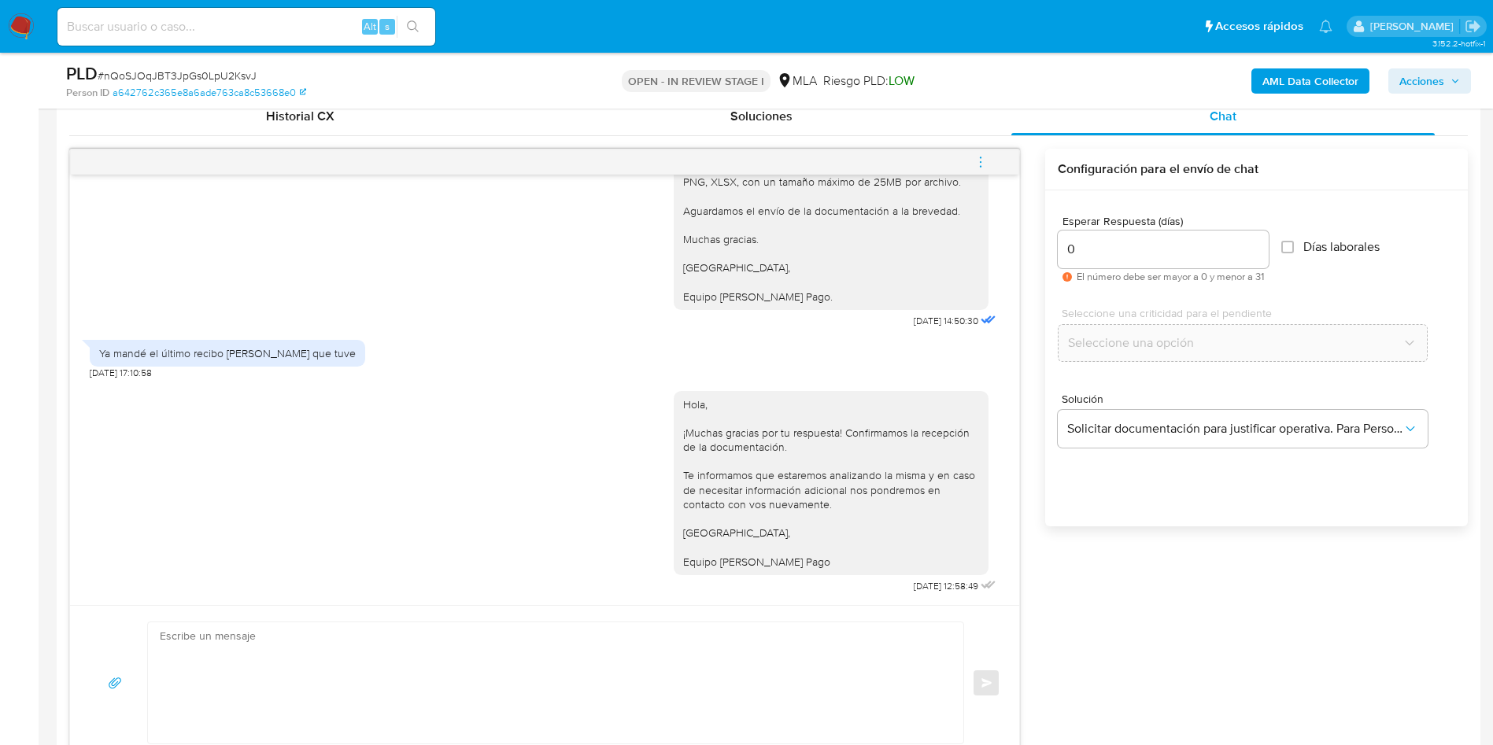
scroll to position [729, 0]
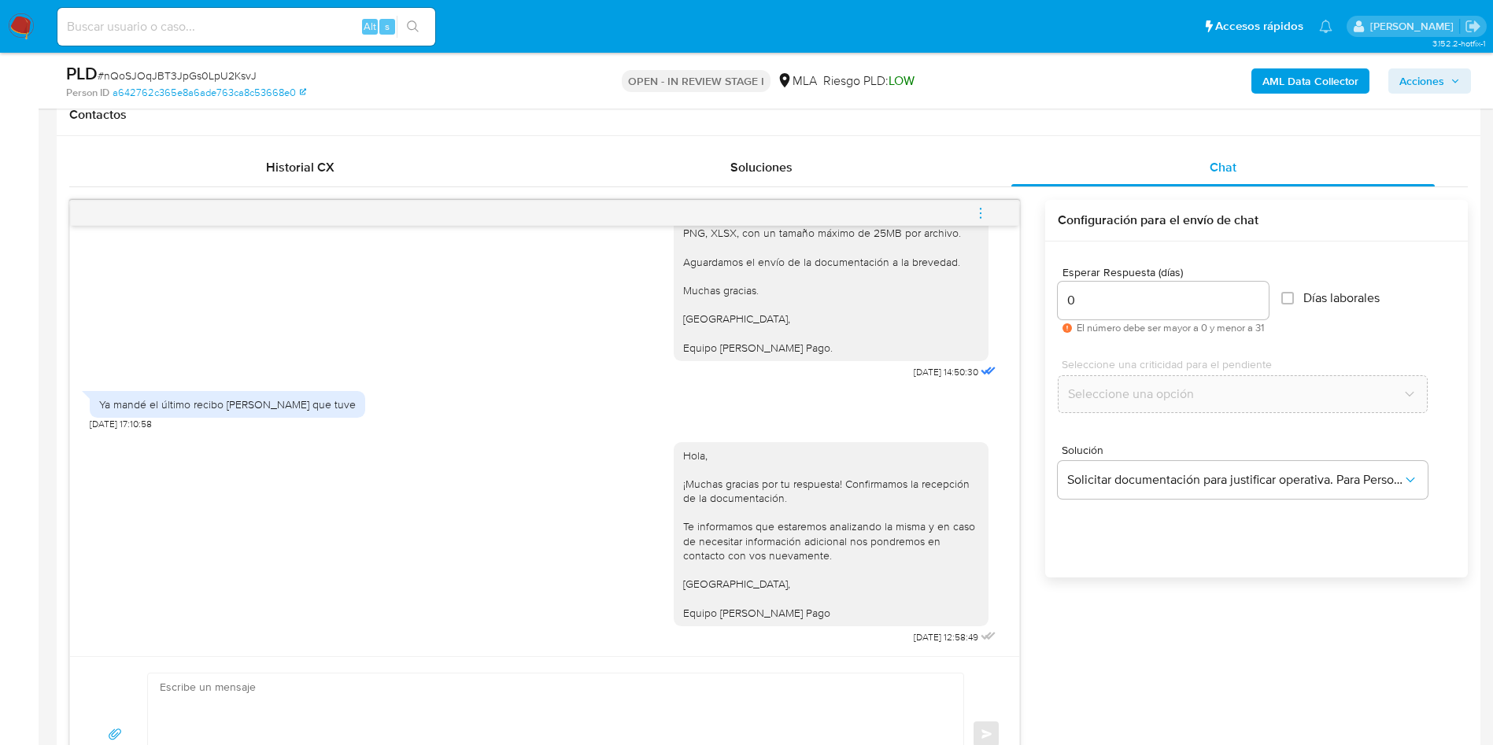
click at [976, 208] on icon "menu-action" at bounding box center [981, 213] width 14 height 14
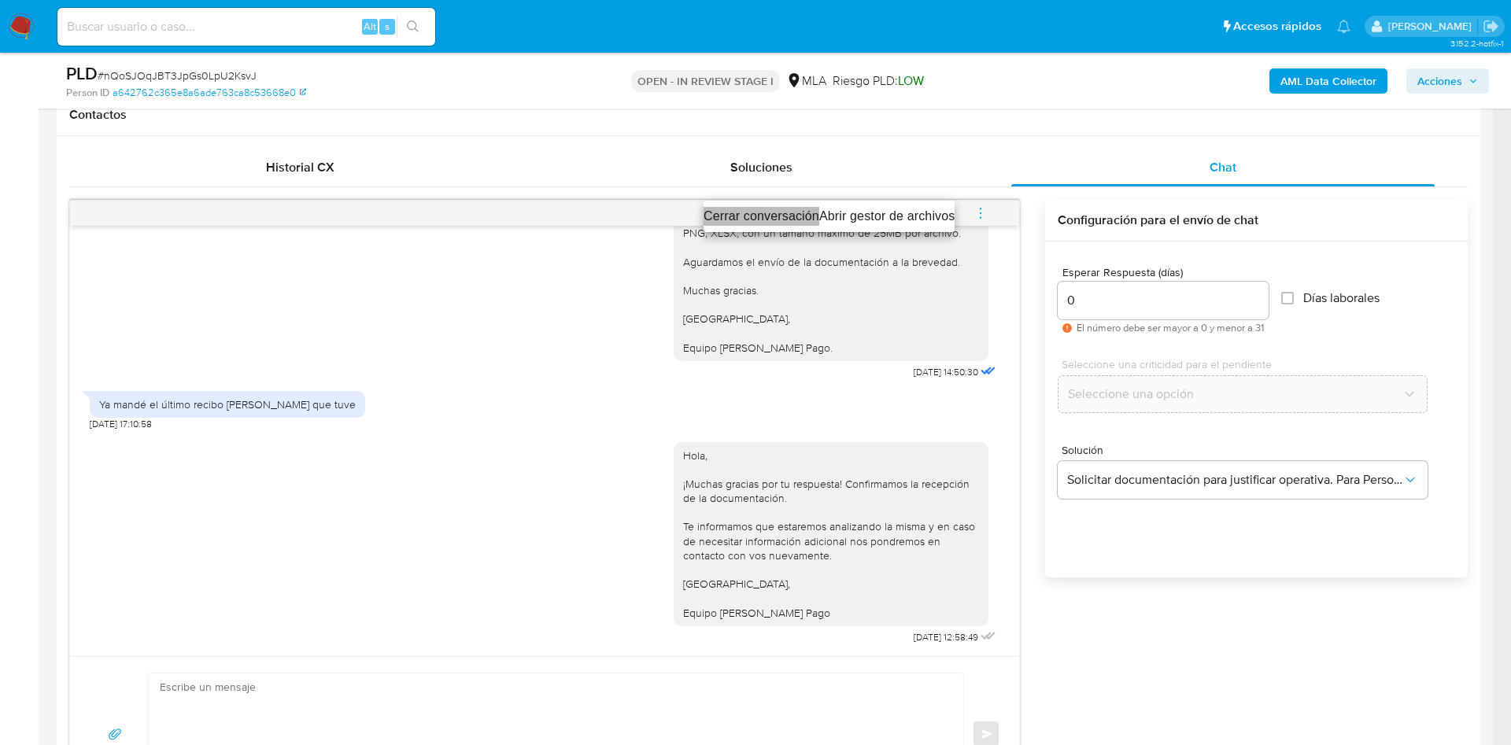
click at [764, 209] on li "Cerrar conversación" at bounding box center [762, 216] width 116 height 19
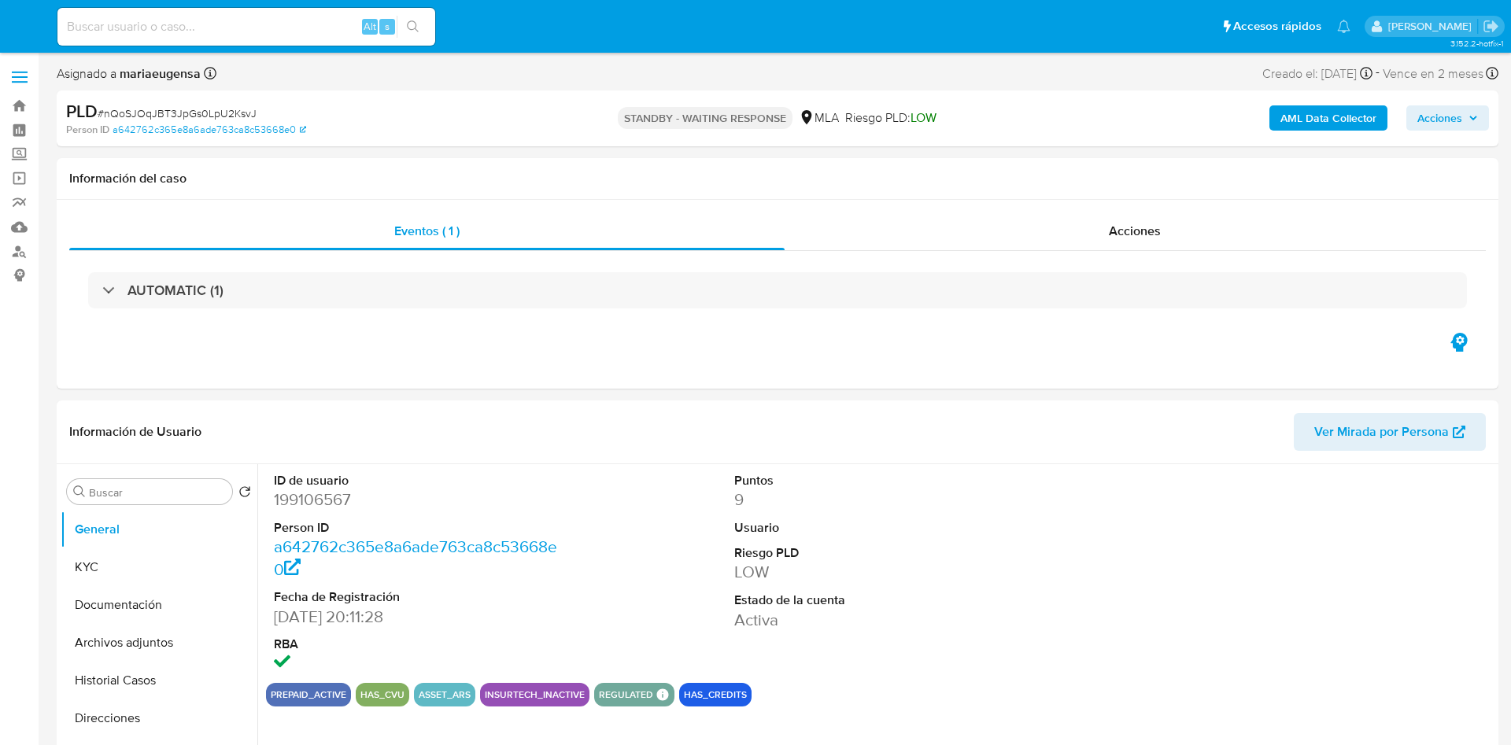
select select "10"
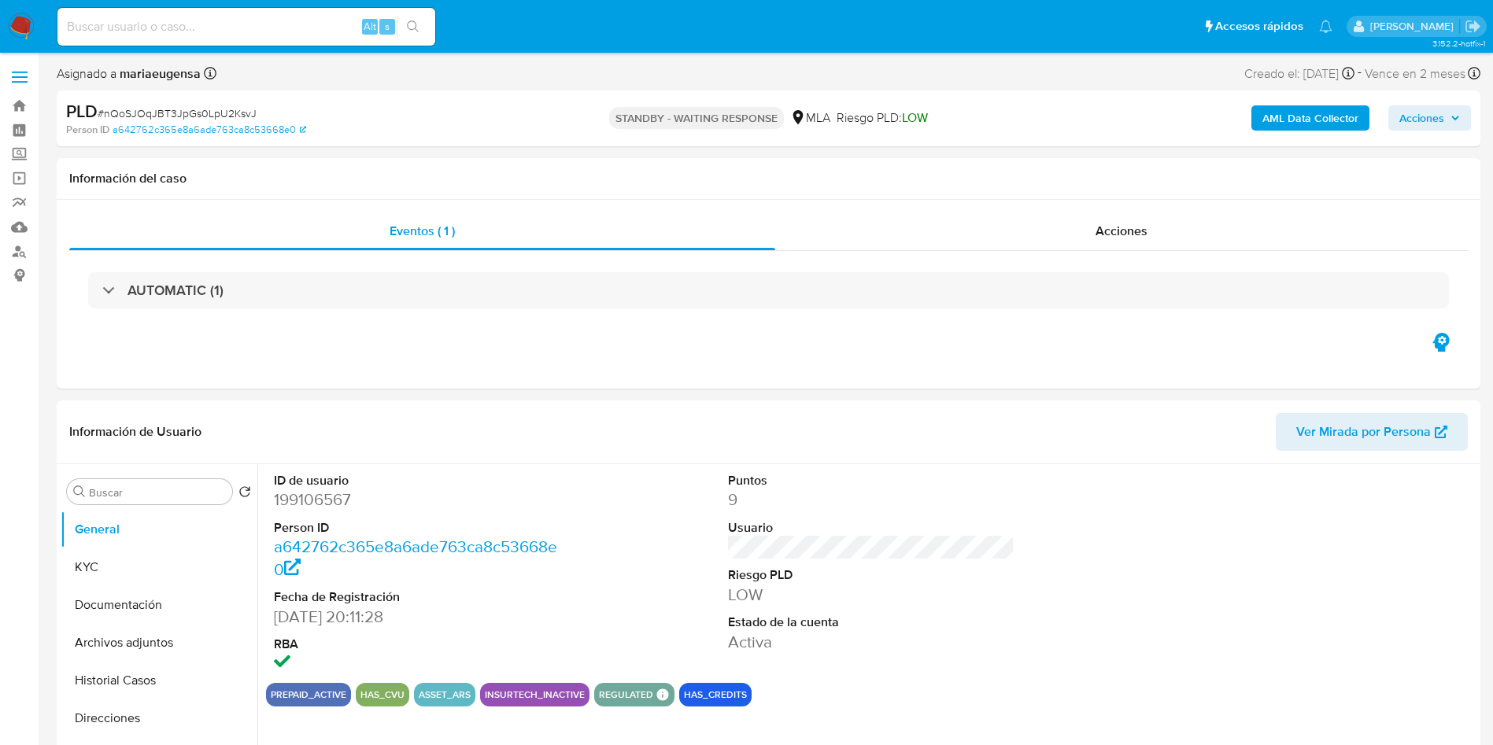
drag, startPoint x: 27, startPoint y: 17, endPoint x: 0, endPoint y: 33, distance: 31.5
click at [27, 16] on img at bounding box center [21, 26] width 27 height 27
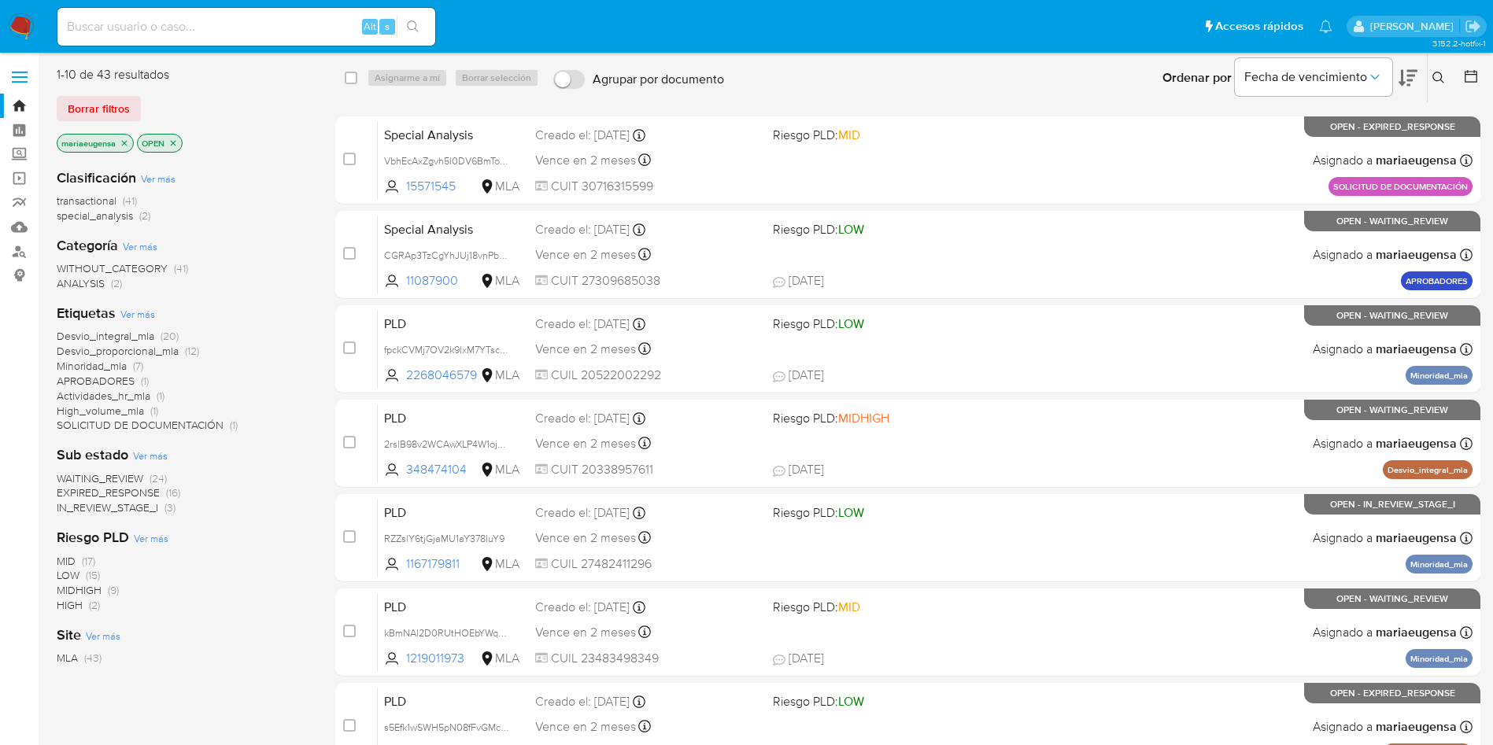
click at [1437, 75] on icon at bounding box center [1439, 78] width 13 height 13
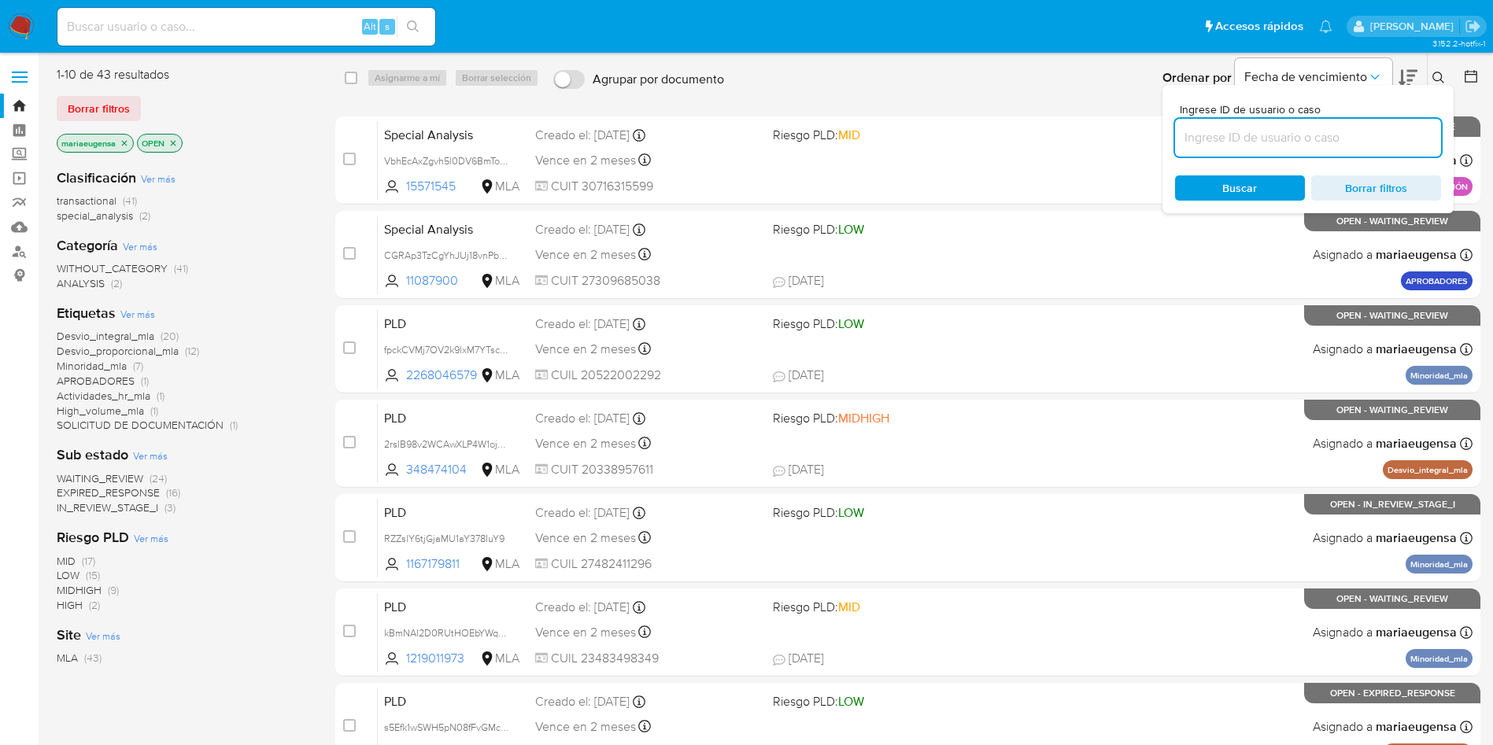
click at [1391, 139] on input at bounding box center [1308, 138] width 266 height 20
type input "qFaJknSrHe1BUMfmnHPHrmPK"
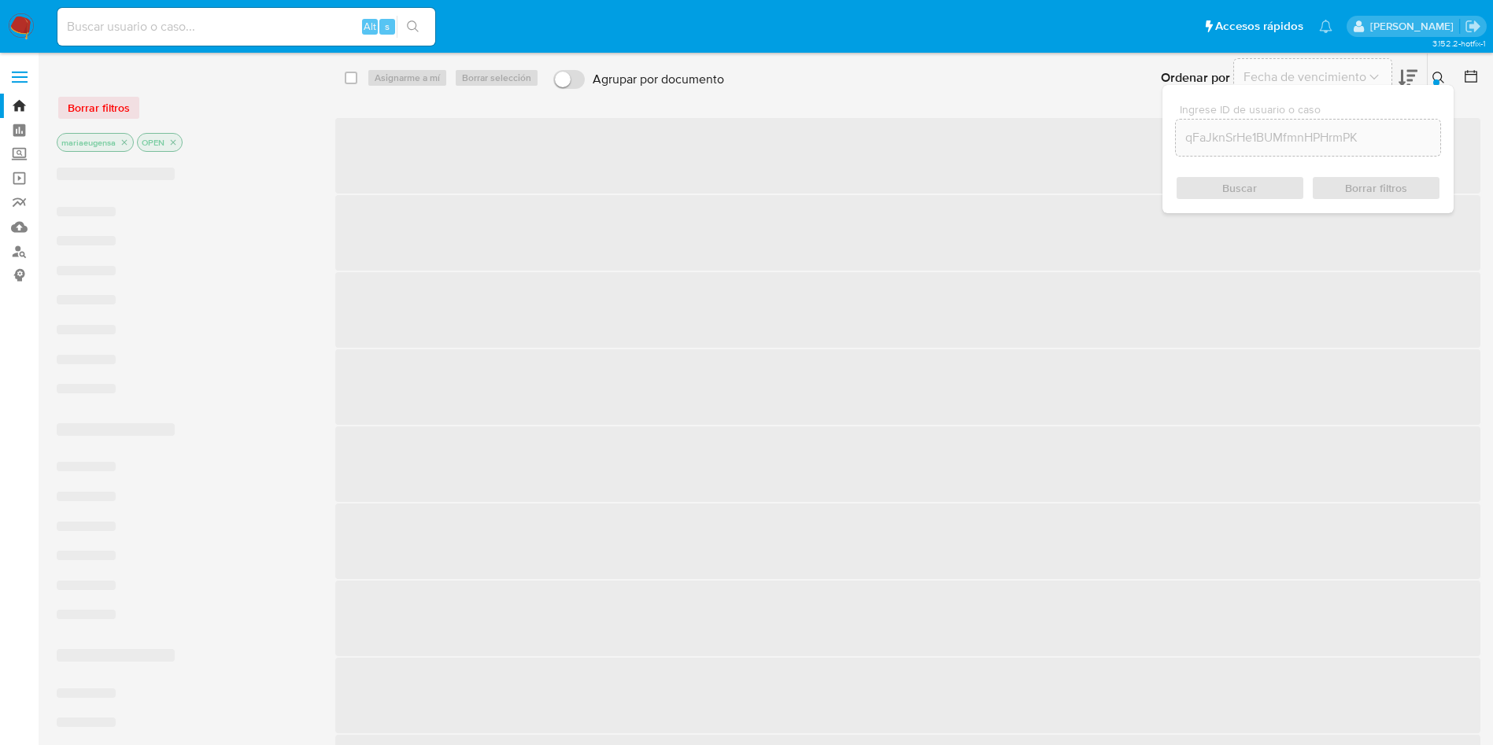
click at [1437, 69] on button at bounding box center [1441, 77] width 26 height 19
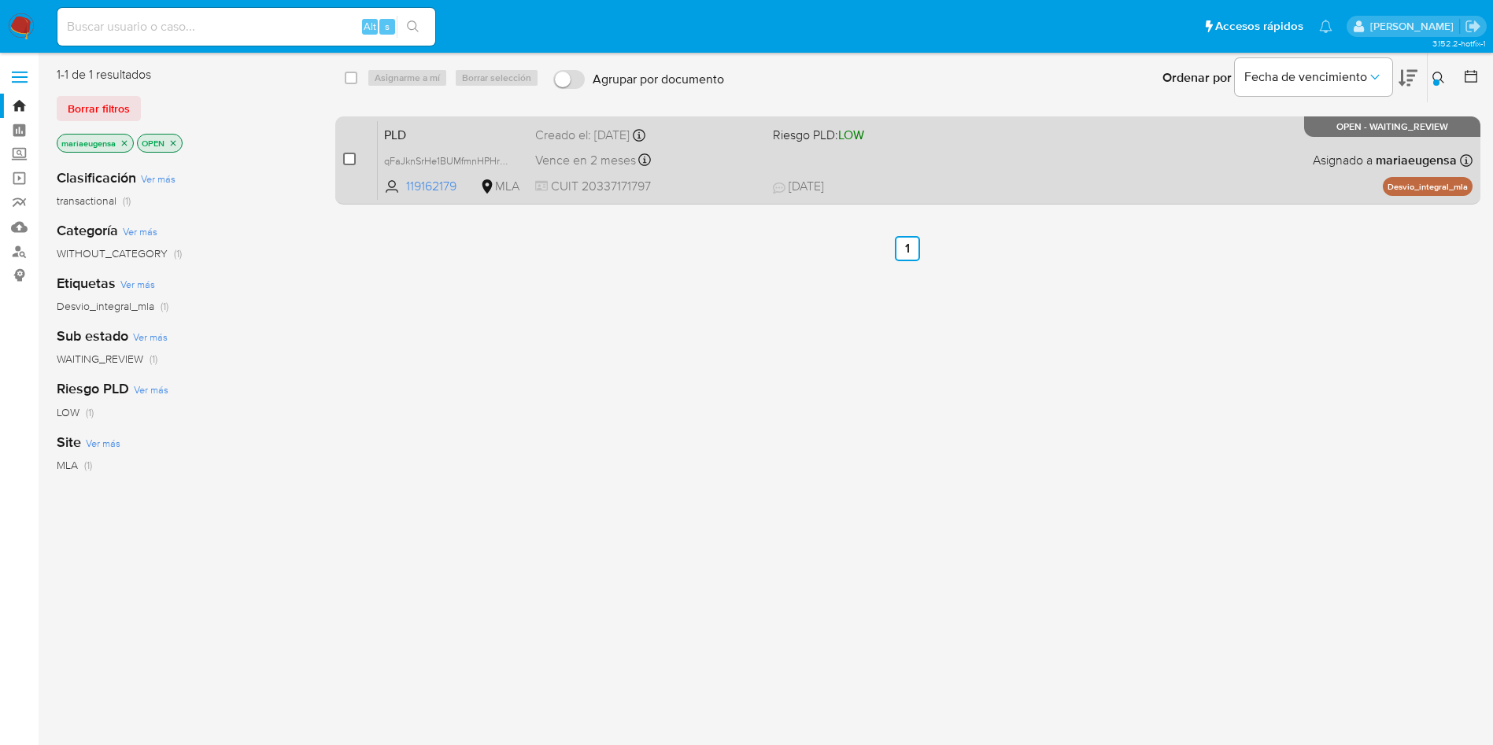
click at [350, 155] on input "checkbox" at bounding box center [349, 159] width 13 height 13
checkbox input "true"
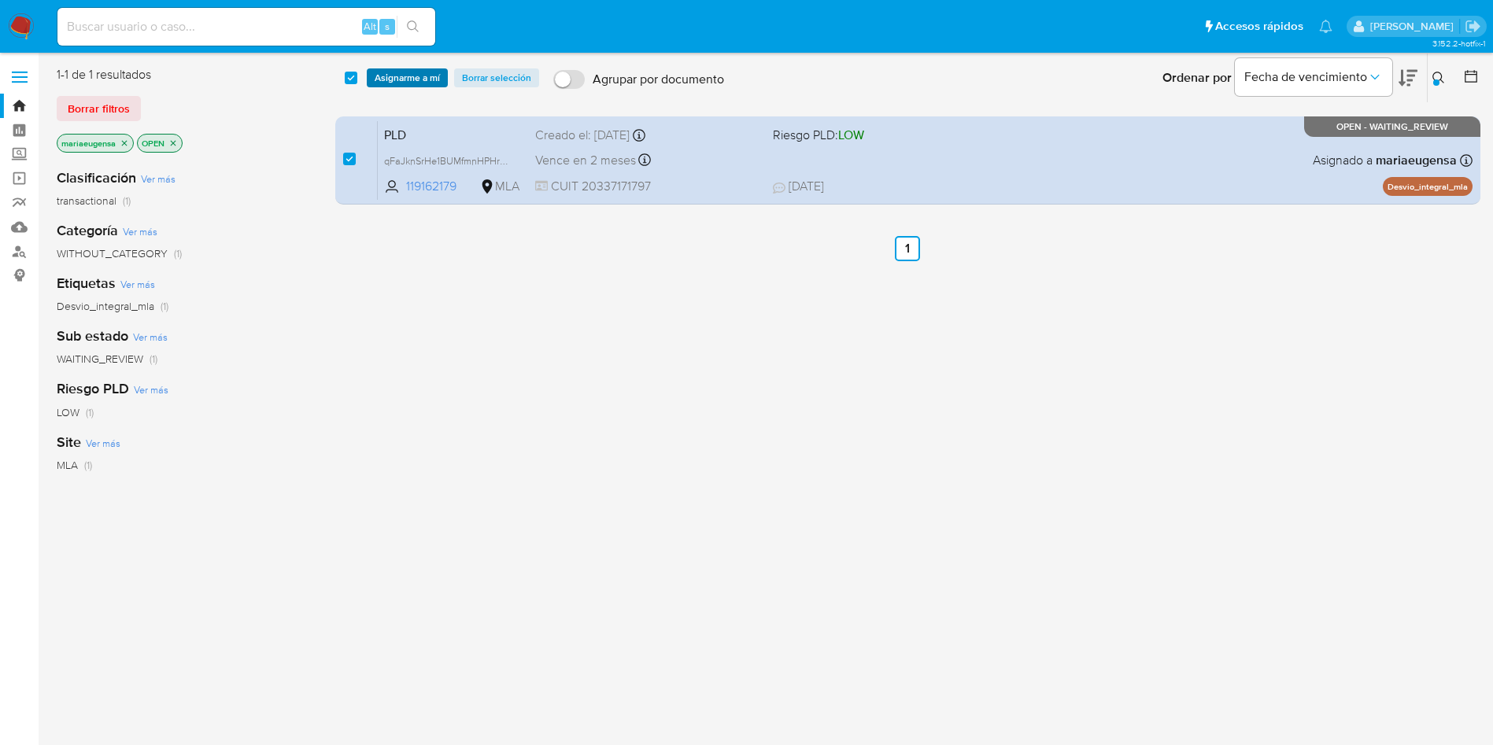
click at [400, 77] on span "Asignarme a mí" at bounding box center [407, 78] width 65 height 16
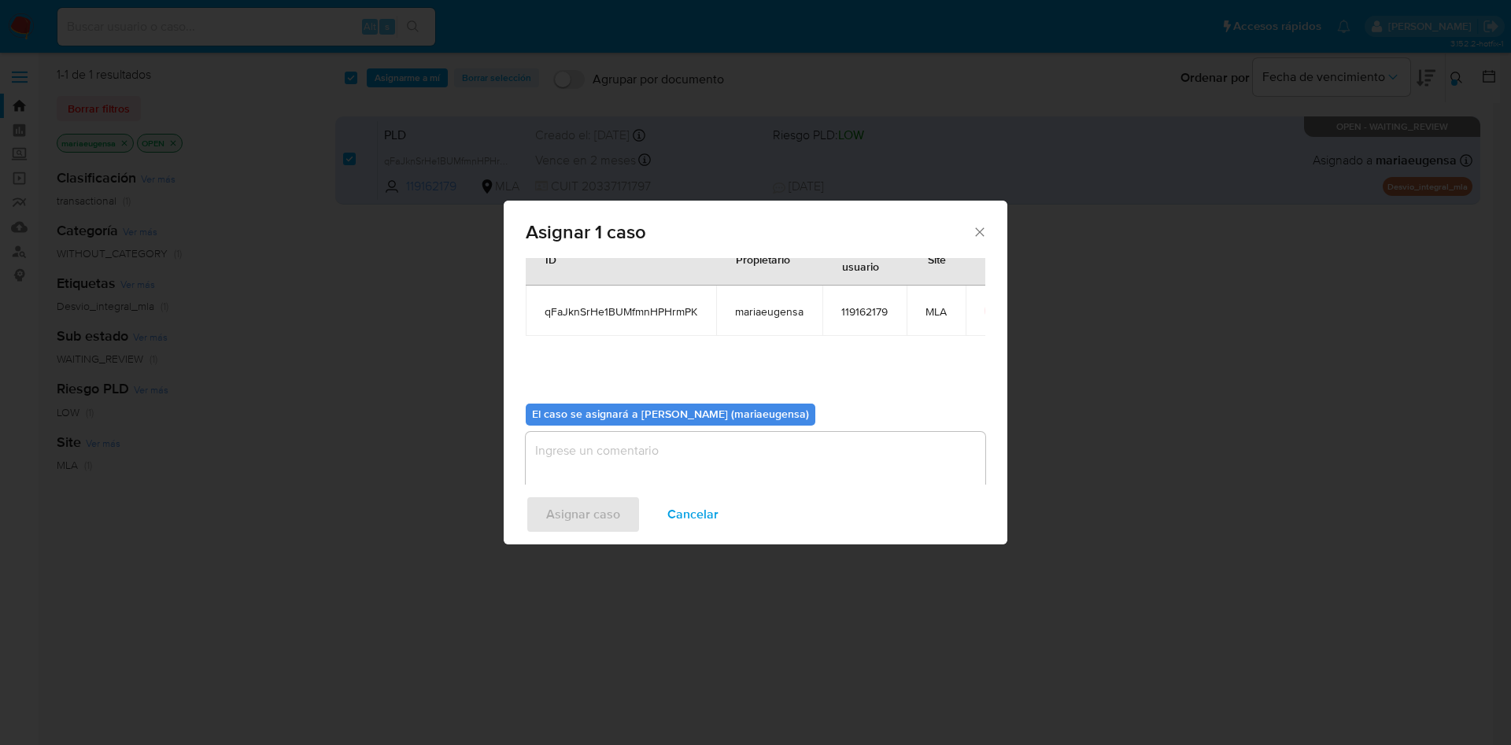
scroll to position [82, 0]
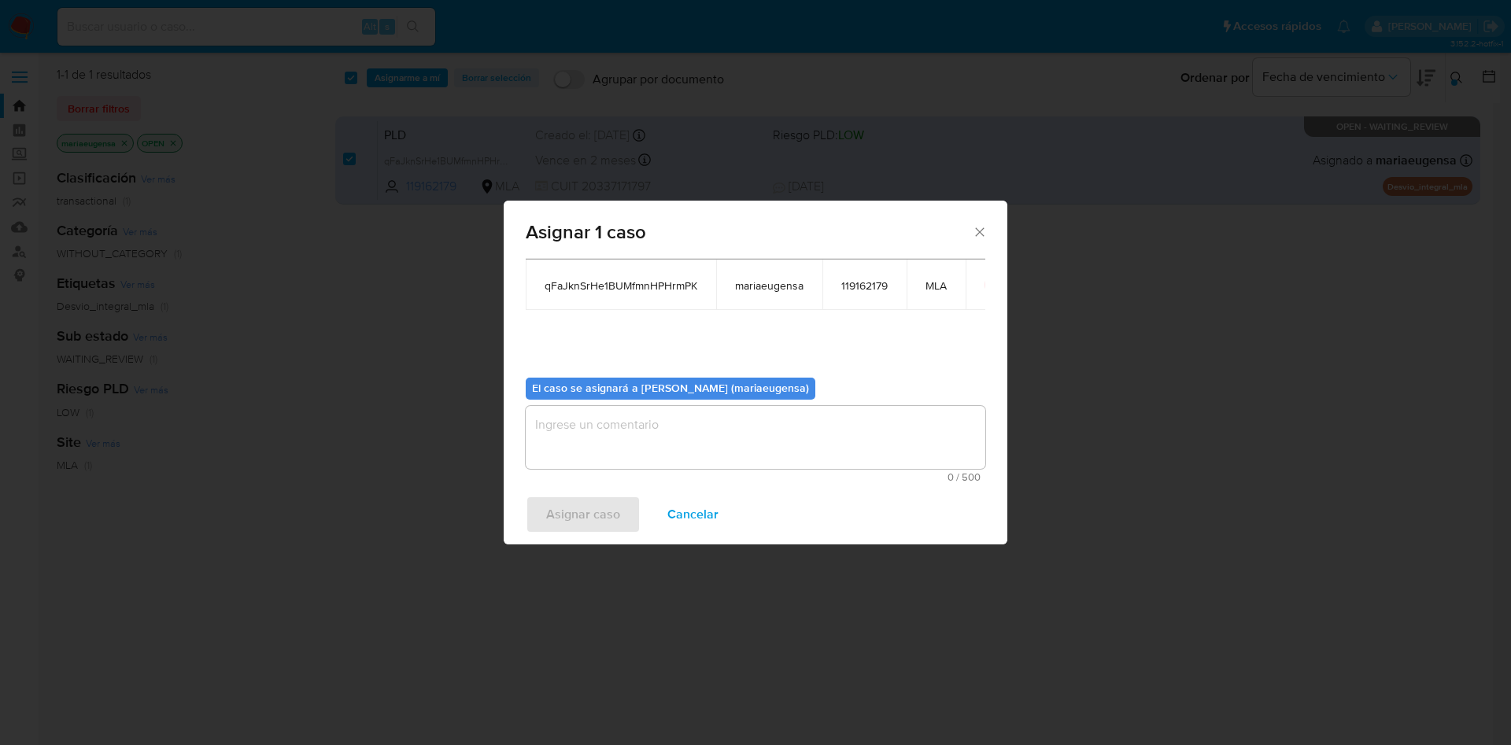
click at [588, 431] on textarea "assign-modal" at bounding box center [756, 437] width 460 height 63
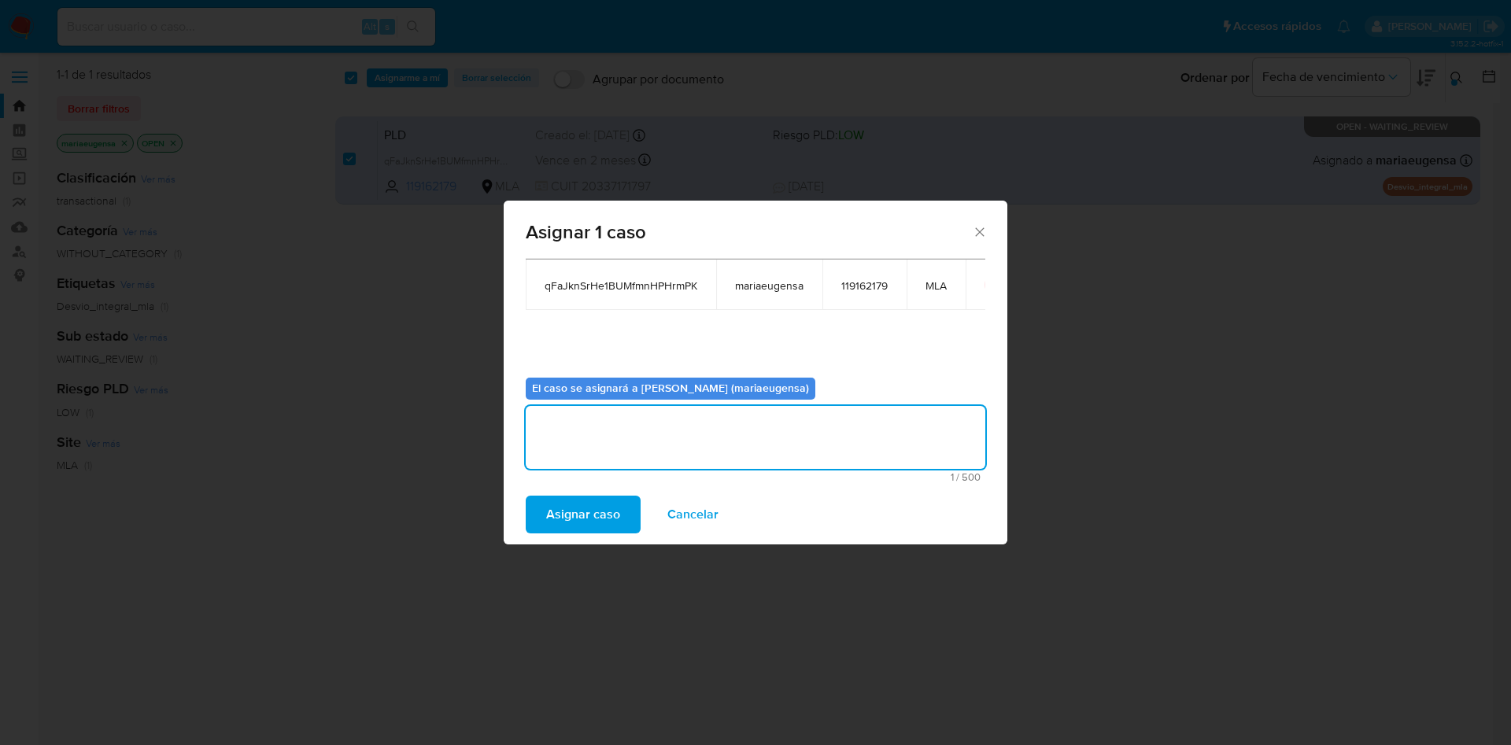
click at [579, 527] on span "Asignar caso" at bounding box center [583, 514] width 74 height 35
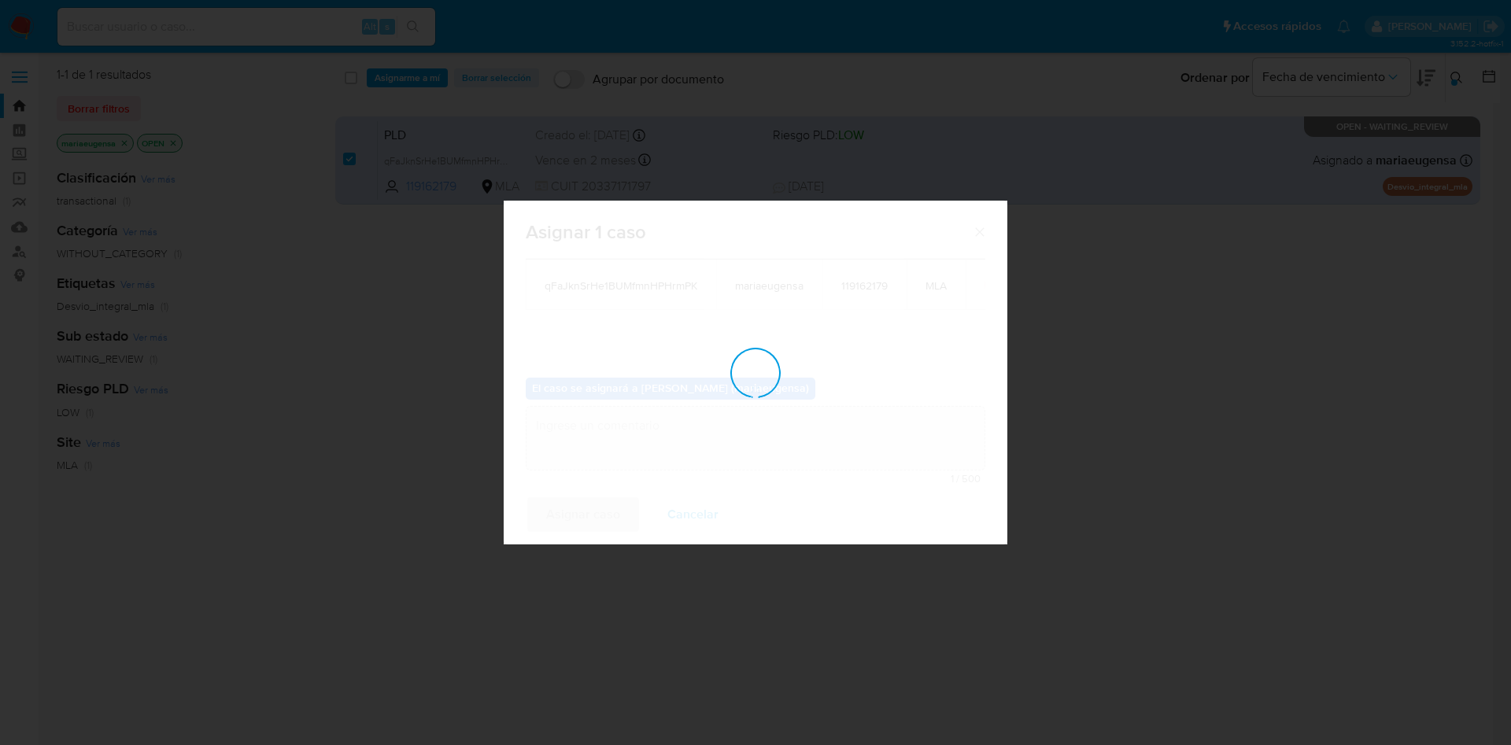
checkbox input "false"
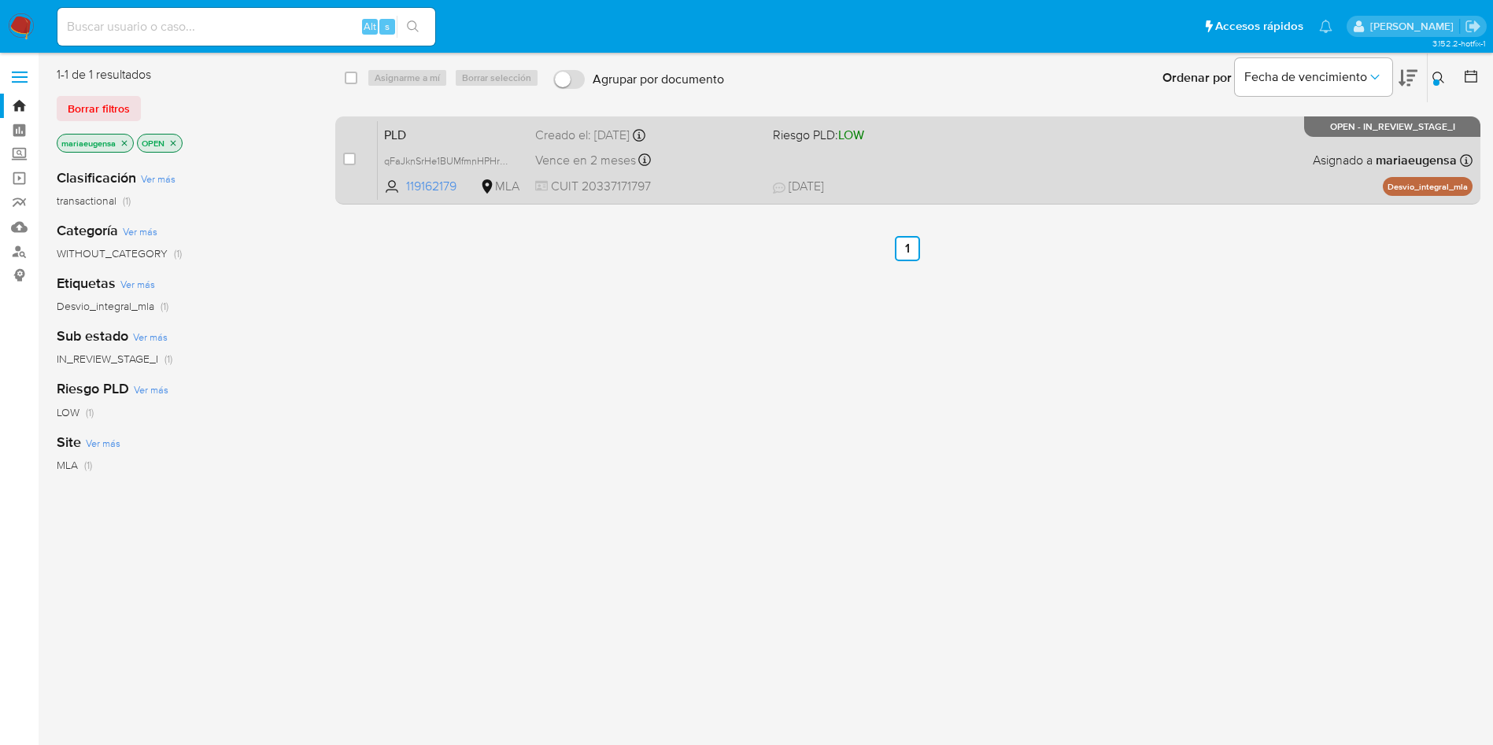
click at [446, 131] on span "PLD" at bounding box center [453, 134] width 139 height 20
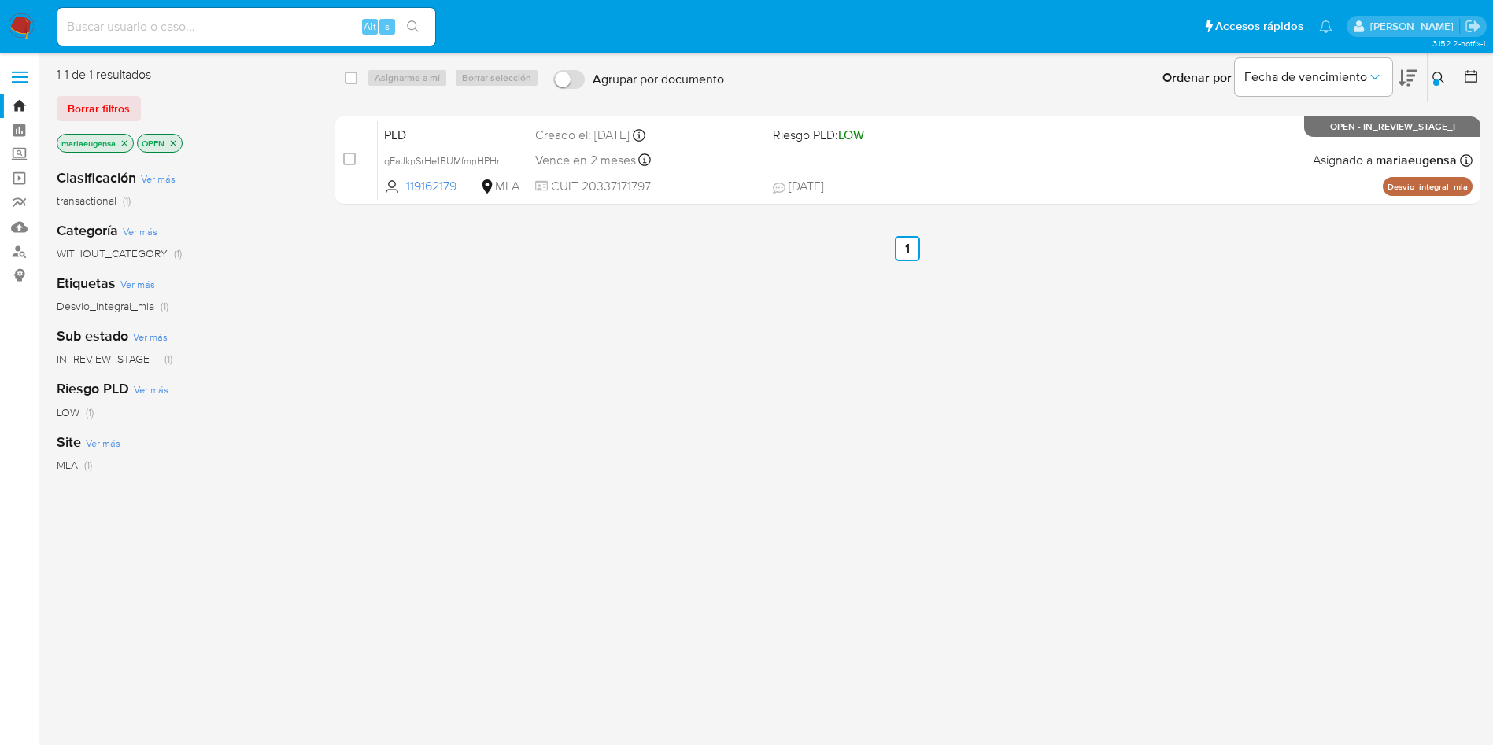
click at [1441, 72] on icon at bounding box center [1439, 78] width 13 height 13
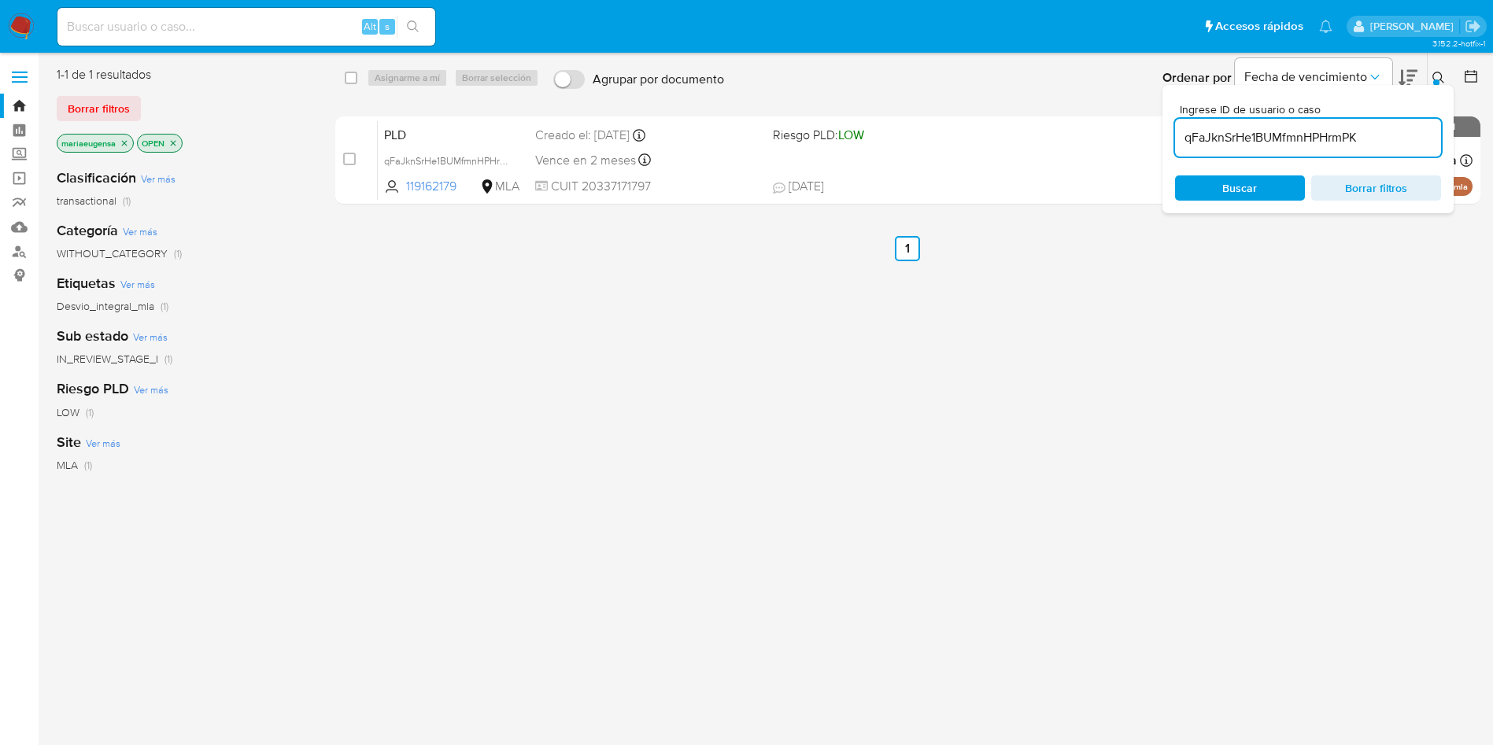
click at [1332, 137] on input "qFaJknSrHe1BUMfmnHPHrmPK" at bounding box center [1308, 138] width 266 height 20
type input "nQoSJOqJBT3JpGs0LpU2KsvJ"
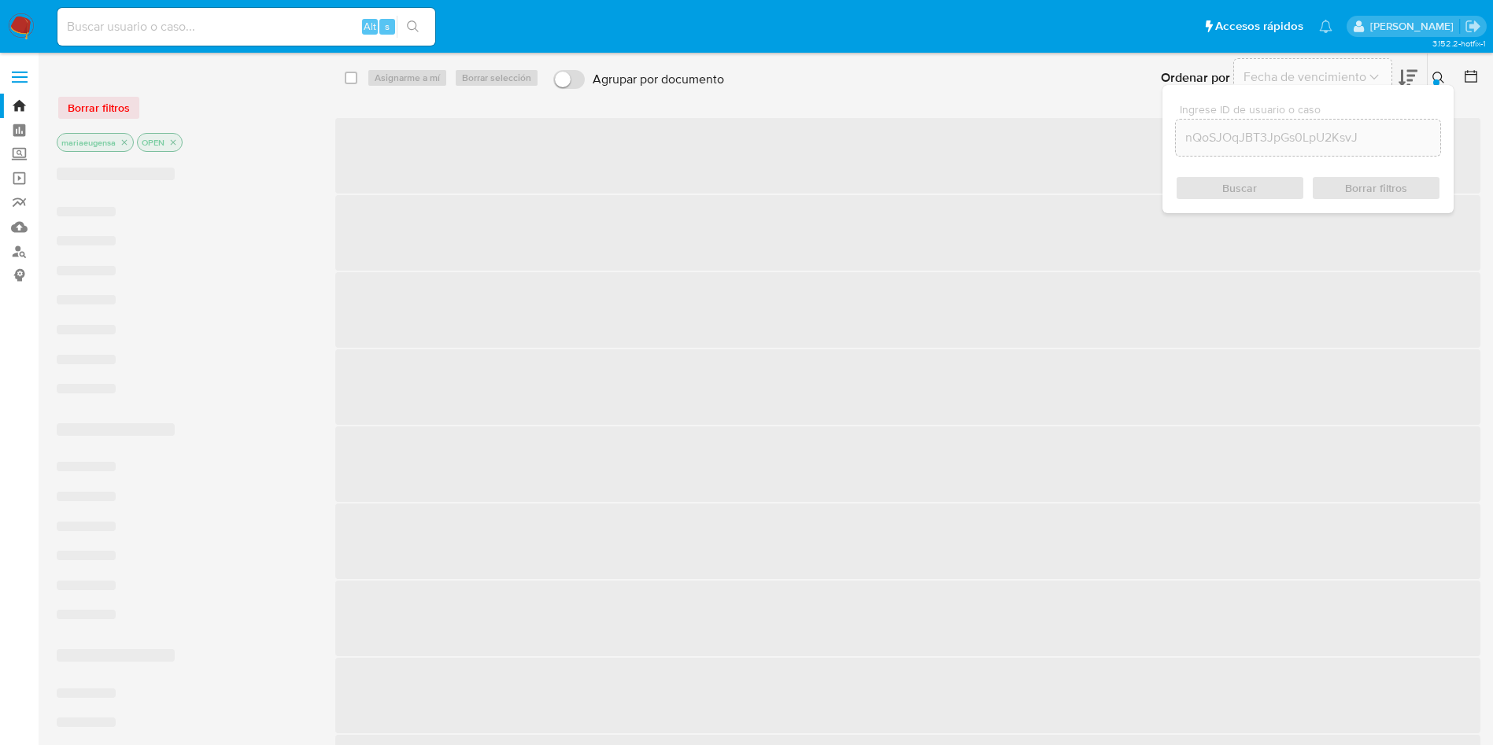
click at [1438, 70] on button at bounding box center [1441, 77] width 26 height 19
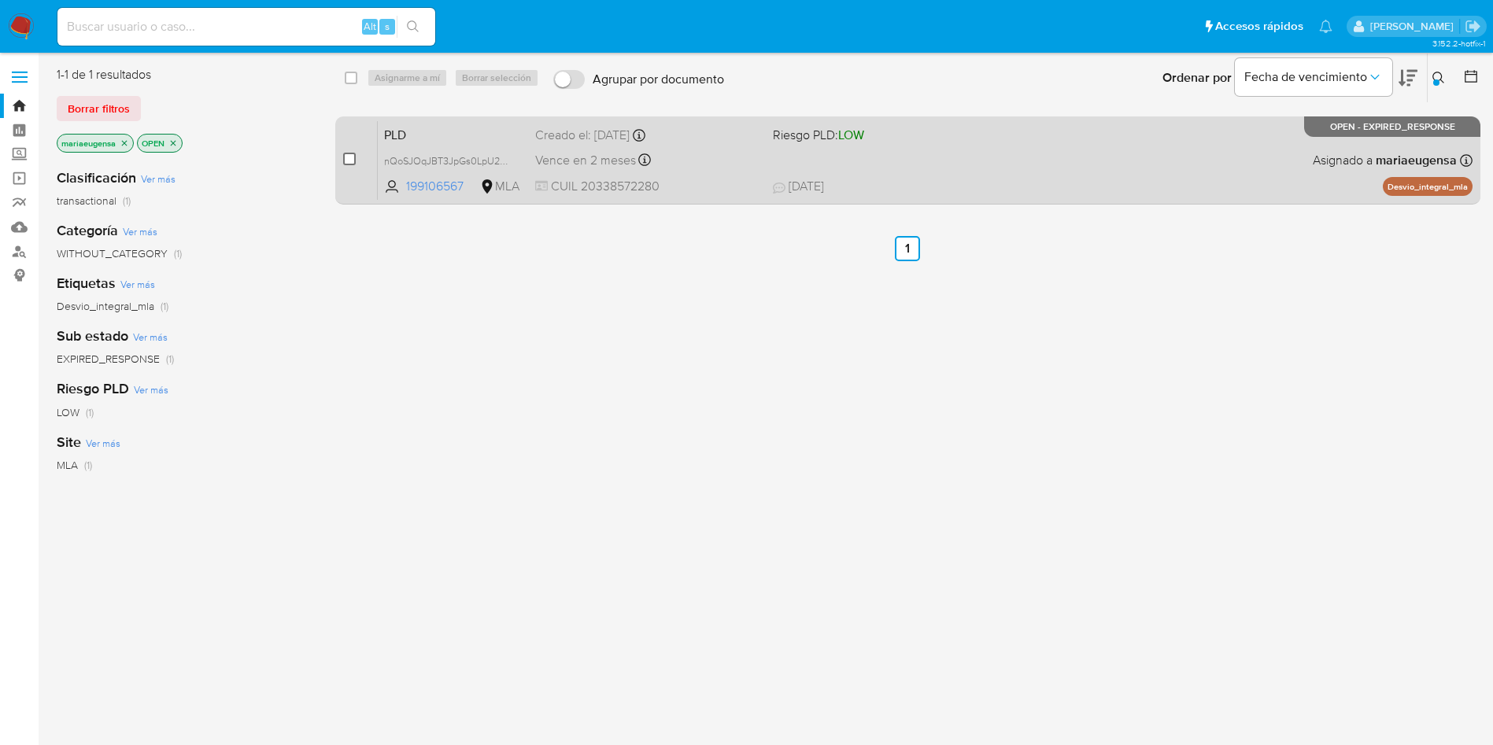
click at [350, 161] on input "checkbox" at bounding box center [349, 159] width 13 height 13
checkbox input "true"
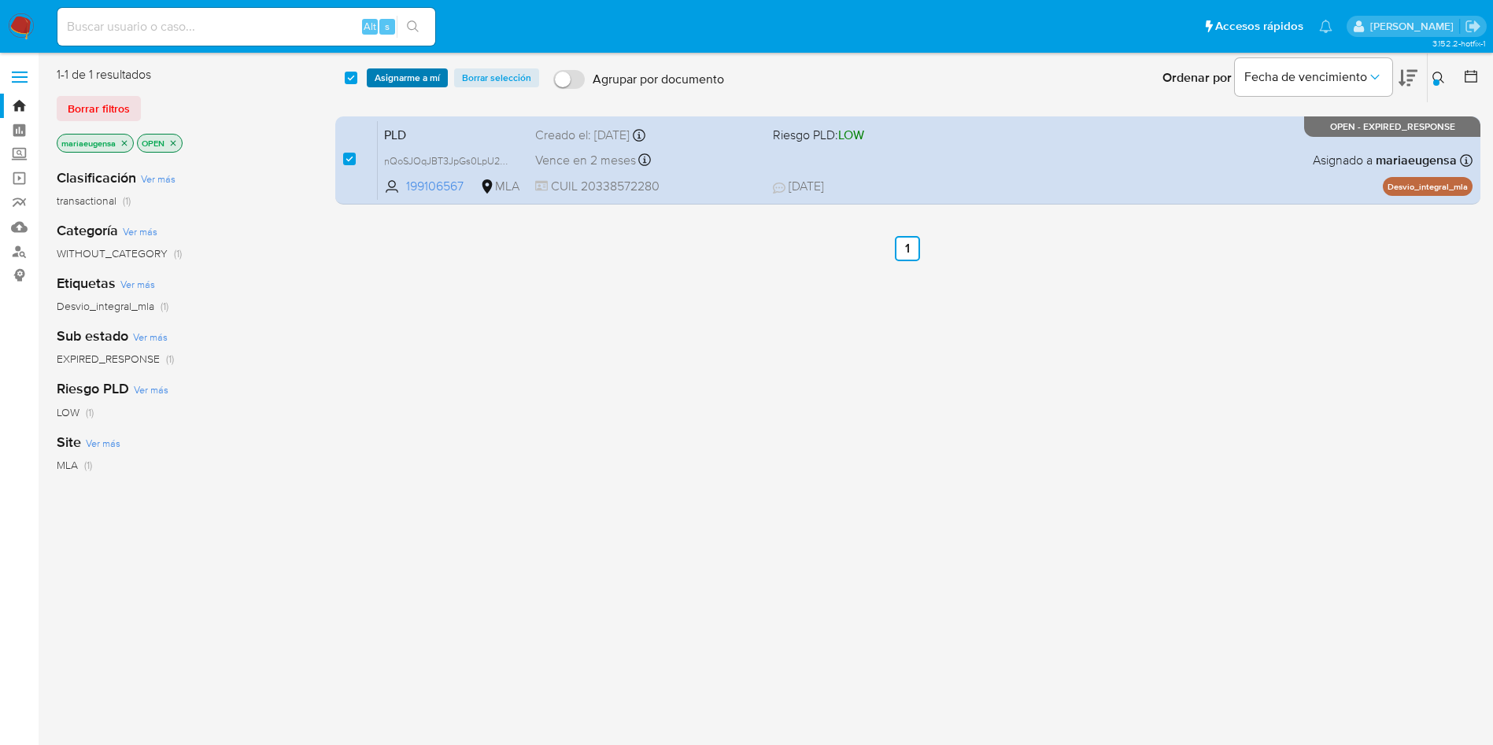
click at [413, 82] on span "Asignarme a mí" at bounding box center [407, 78] width 65 height 16
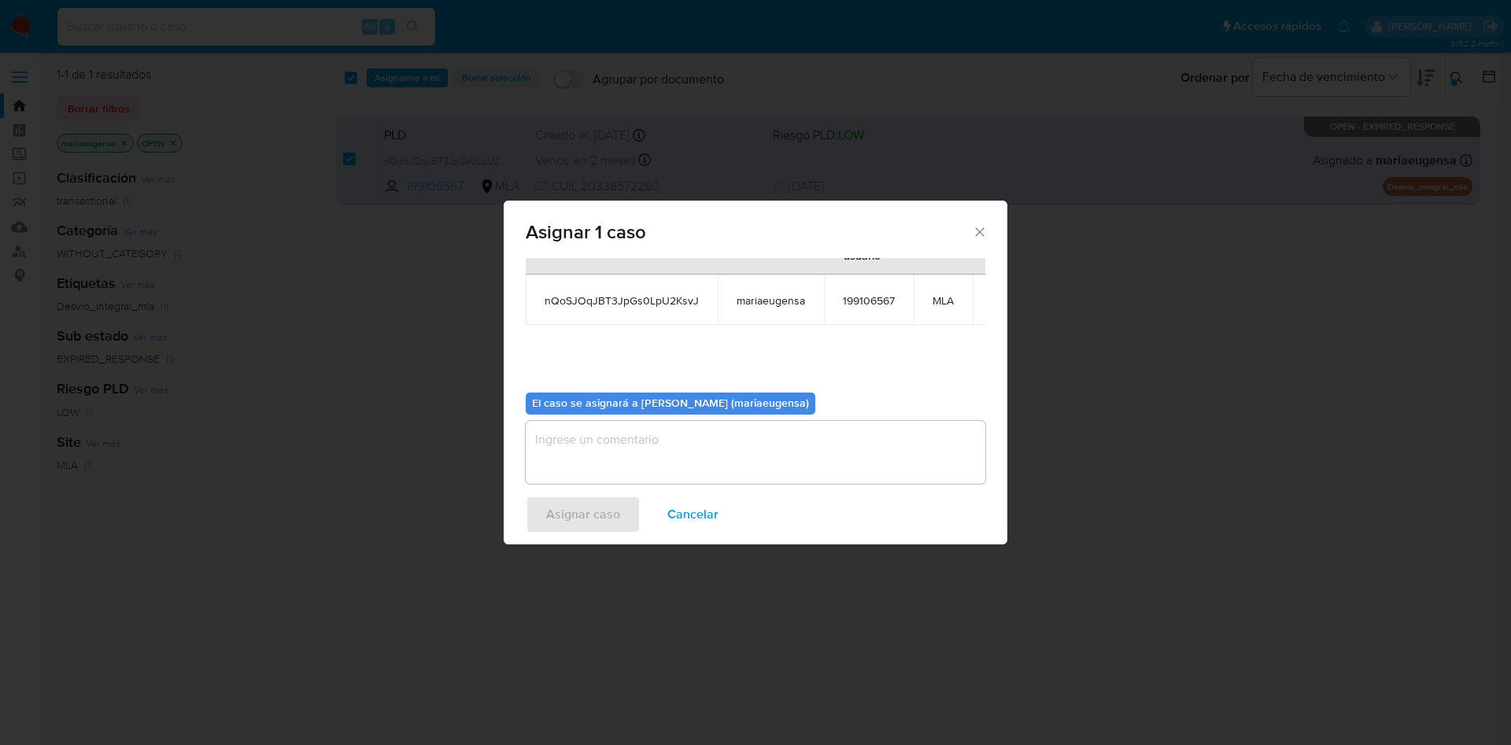
scroll to position [100, 0]
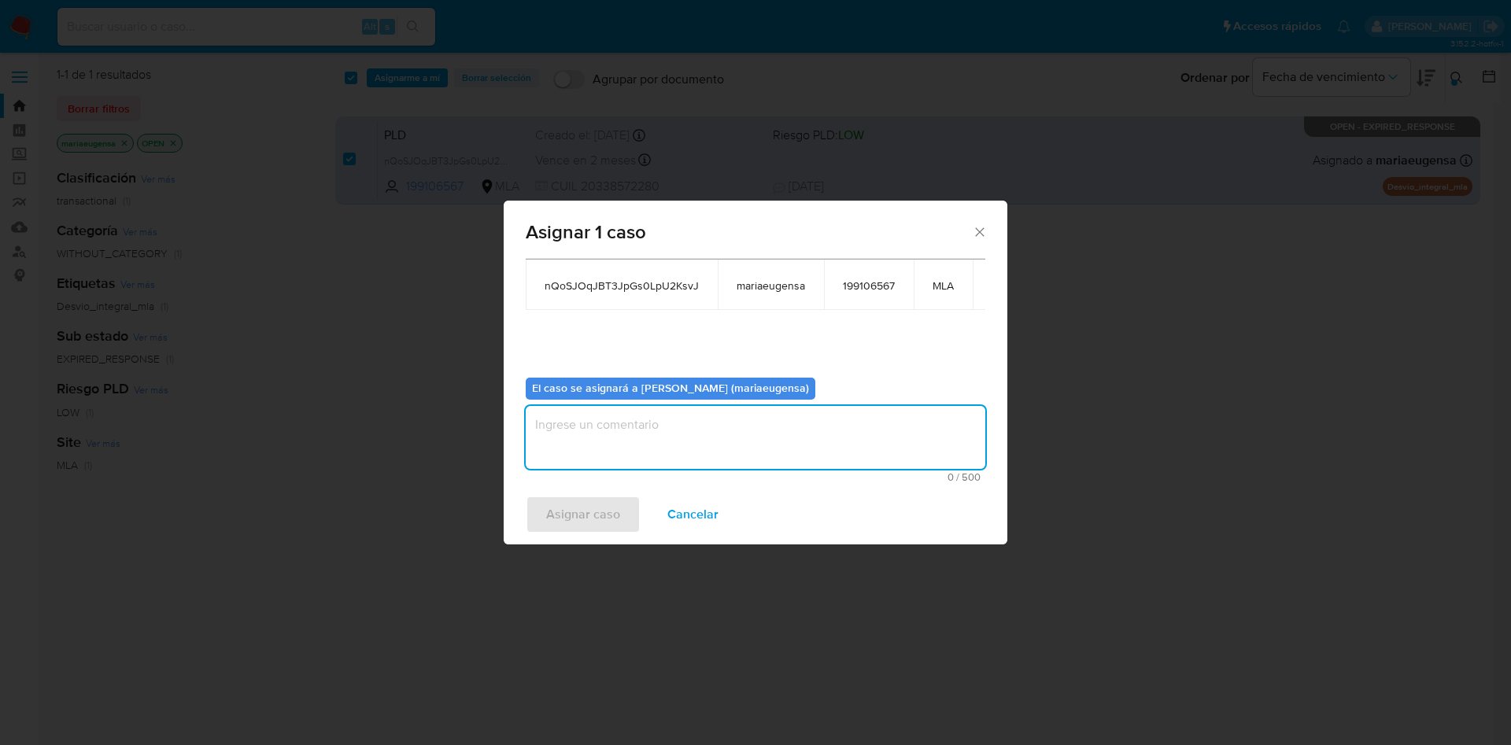
drag, startPoint x: 597, startPoint y: 433, endPoint x: 581, endPoint y: 498, distance: 67.4
click at [597, 434] on textarea "assign-modal" at bounding box center [756, 437] width 460 height 63
click at [580, 500] on span "Asignar caso" at bounding box center [583, 514] width 74 height 35
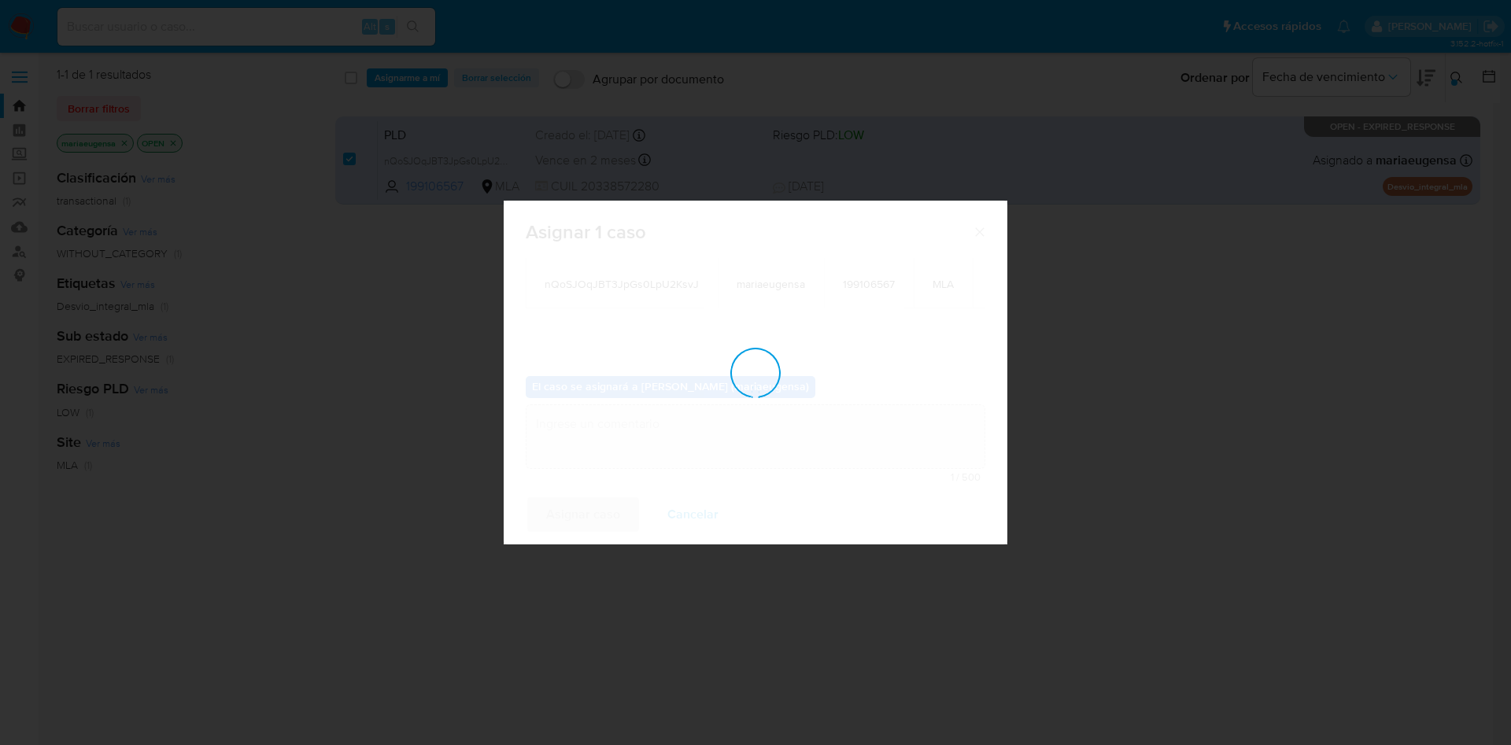
checkbox input "false"
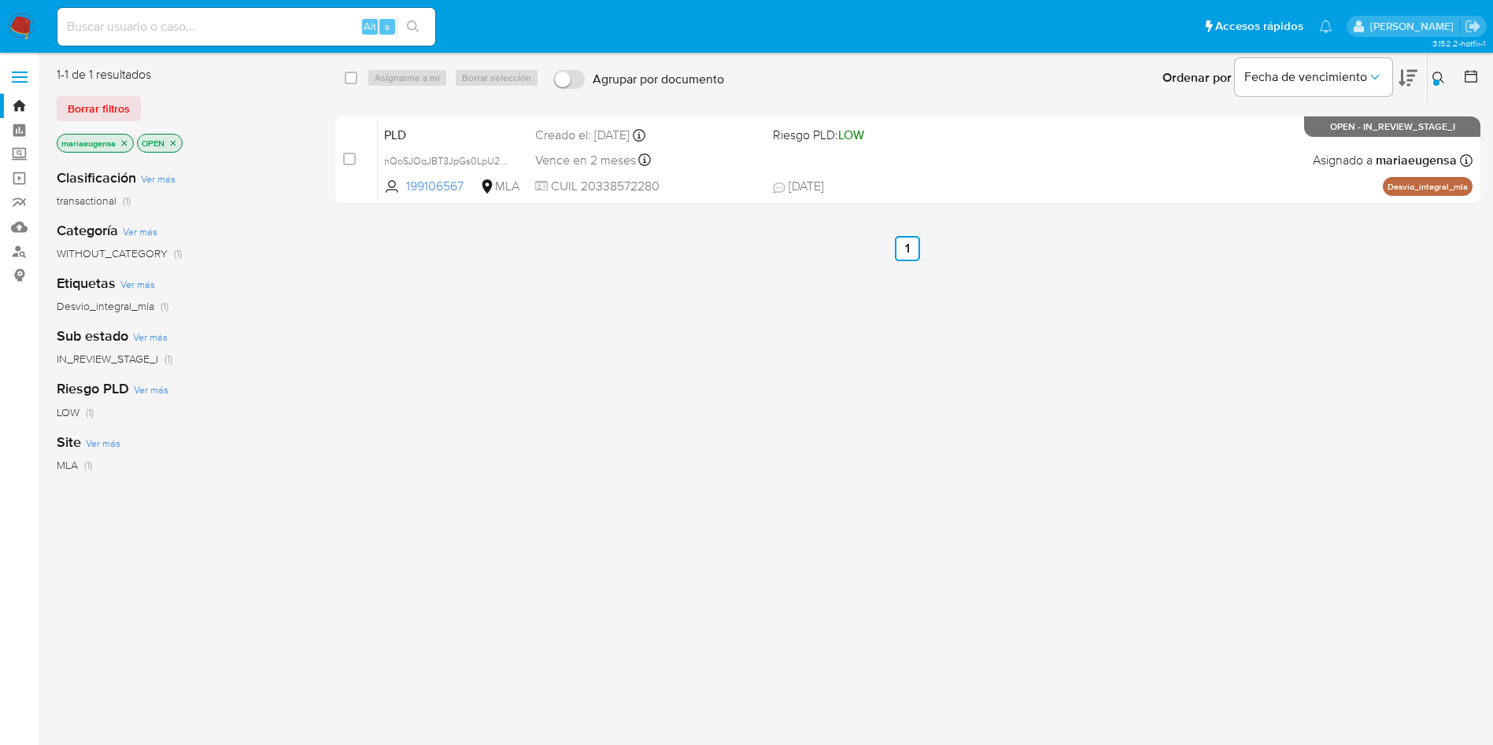
click at [1448, 67] on div "Ingrese ID de usuario o caso nQoSJOqJBT3JpGs0LpU2KsvJ Buscar Borrar filtros" at bounding box center [1440, 78] width 27 height 49
click at [1440, 75] on icon at bounding box center [1439, 78] width 13 height 13
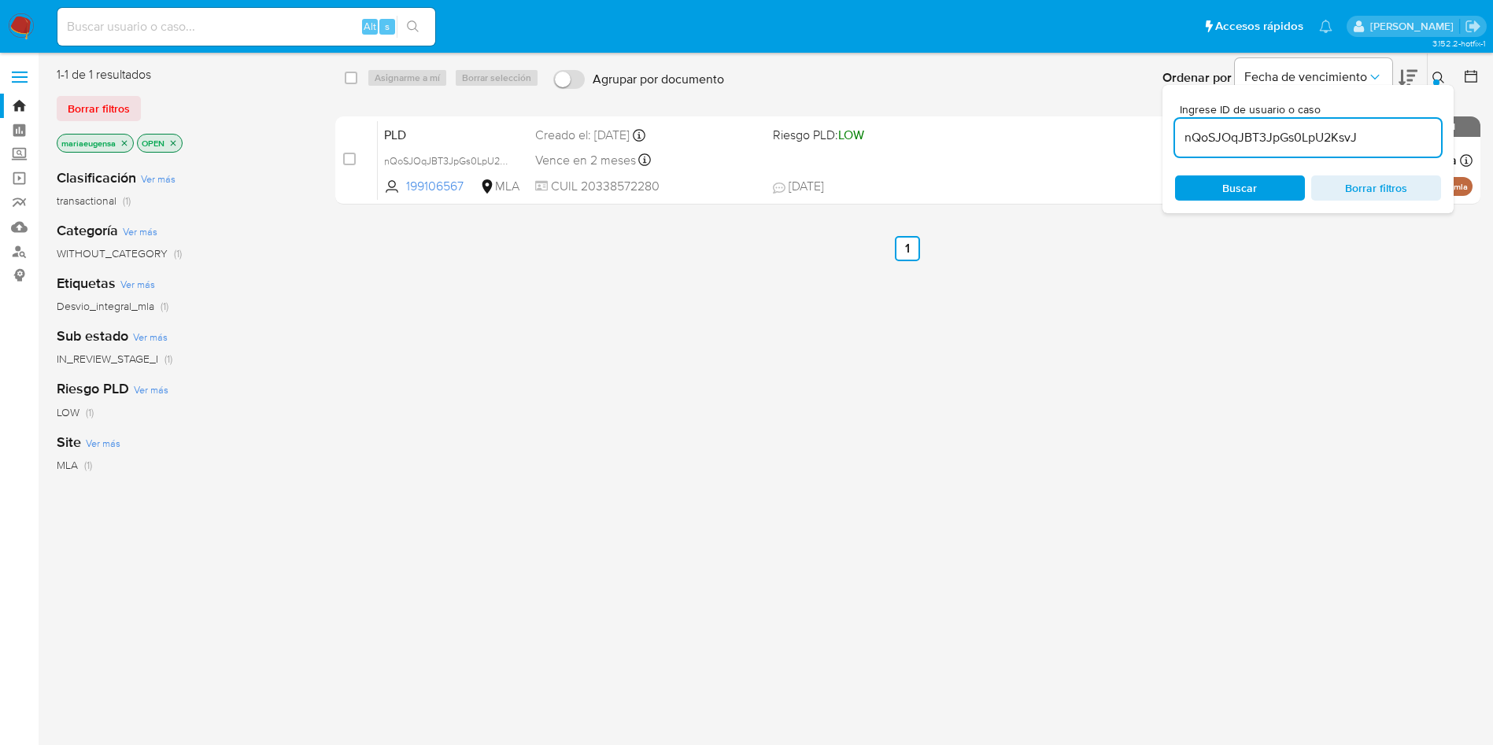
click at [1362, 143] on input "nQoSJOqJBT3JpGs0LpU2KsvJ" at bounding box center [1308, 138] width 266 height 20
type input "OE3yAo2XBa80D2nY7cvaycGb"
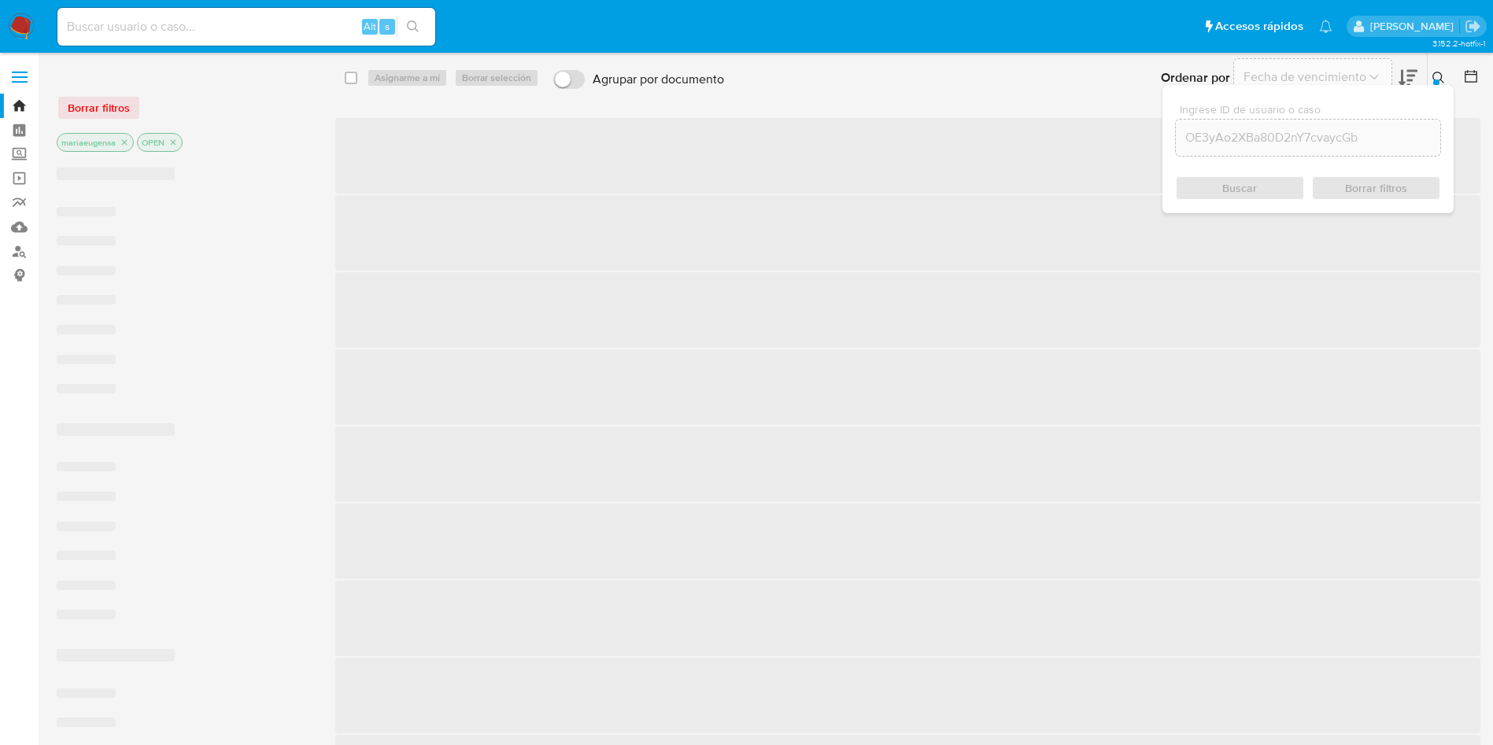
click at [1441, 75] on icon at bounding box center [1439, 78] width 13 height 13
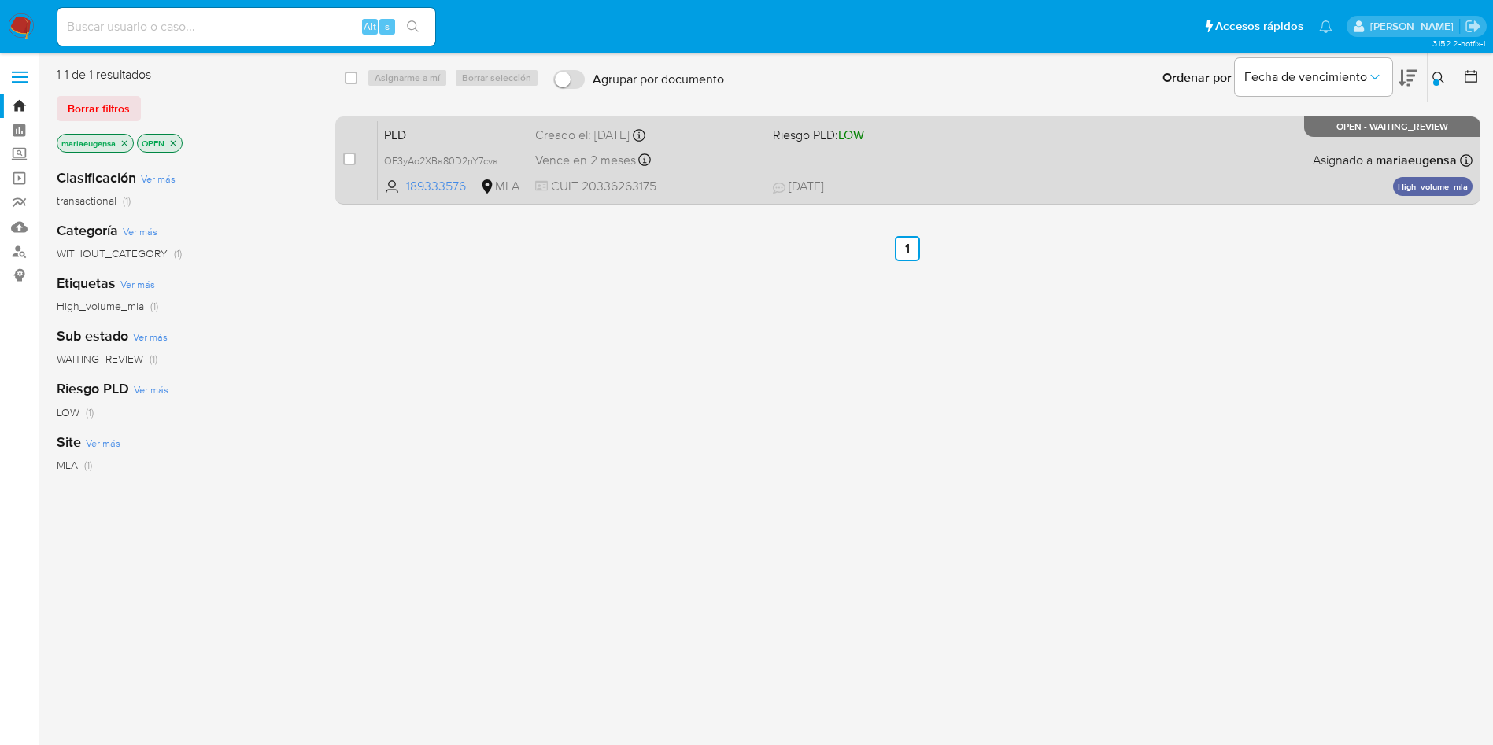
click at [473, 135] on span "PLD" at bounding box center [453, 134] width 139 height 20
click at [353, 162] on input "checkbox" at bounding box center [349, 159] width 13 height 13
checkbox input "true"
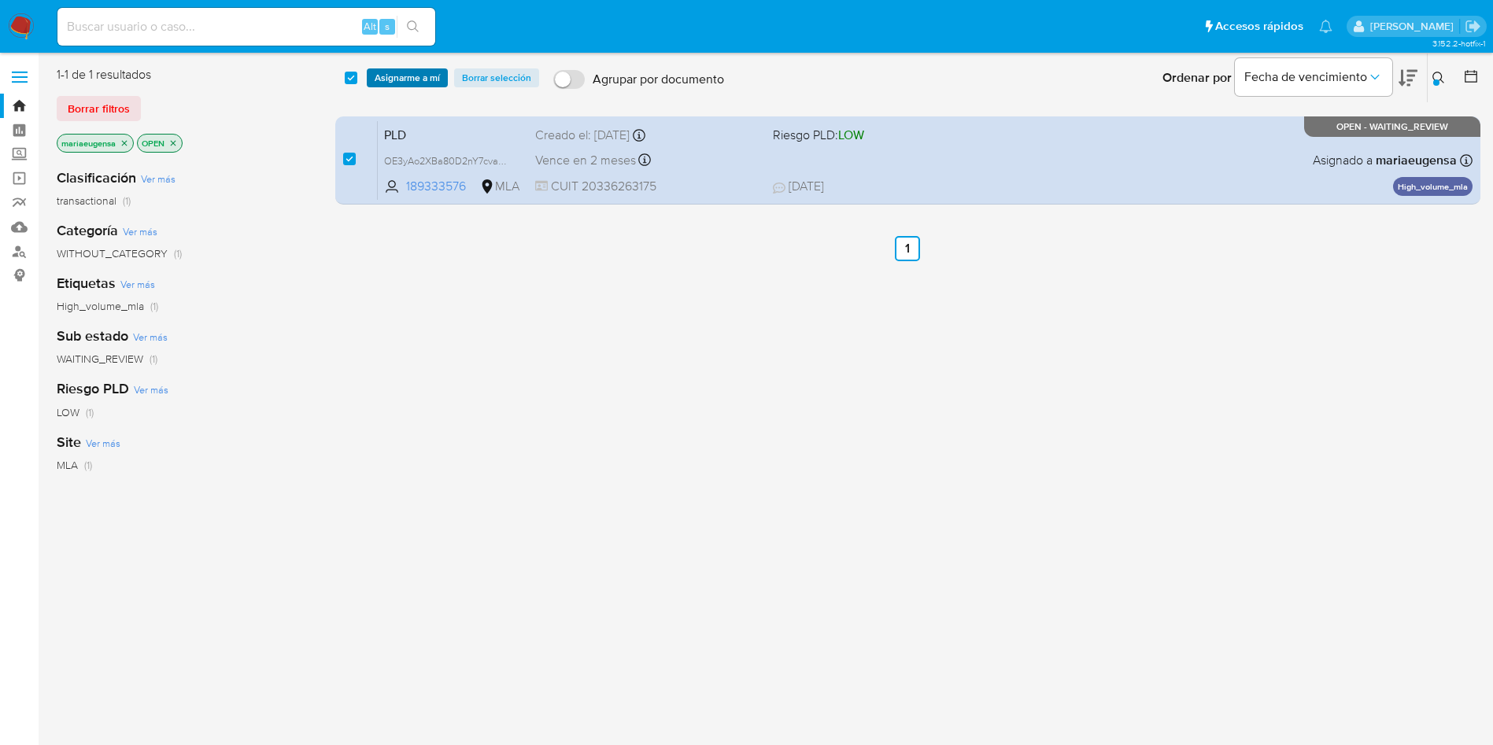
click at [395, 86] on span "Asignarme a mí" at bounding box center [407, 78] width 65 height 16
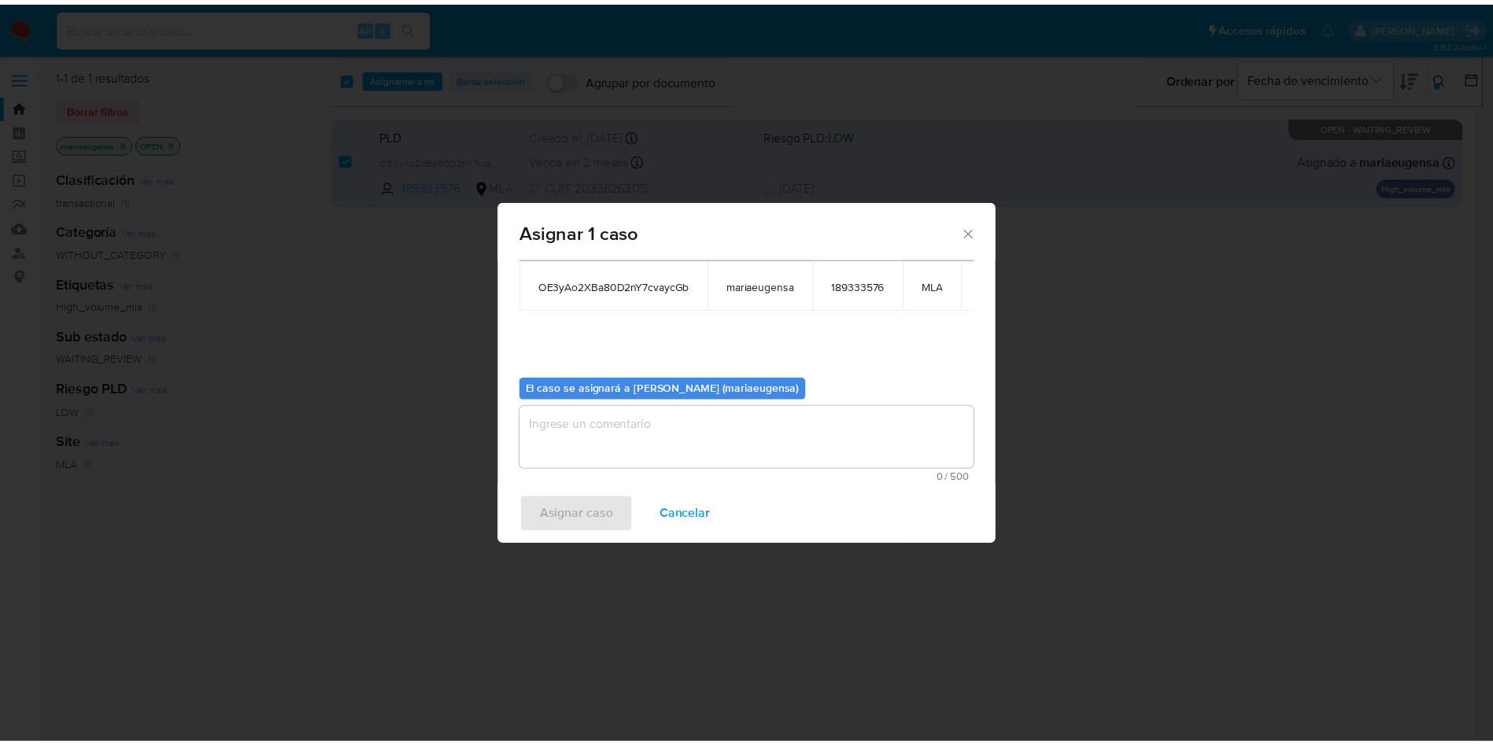
scroll to position [100, 0]
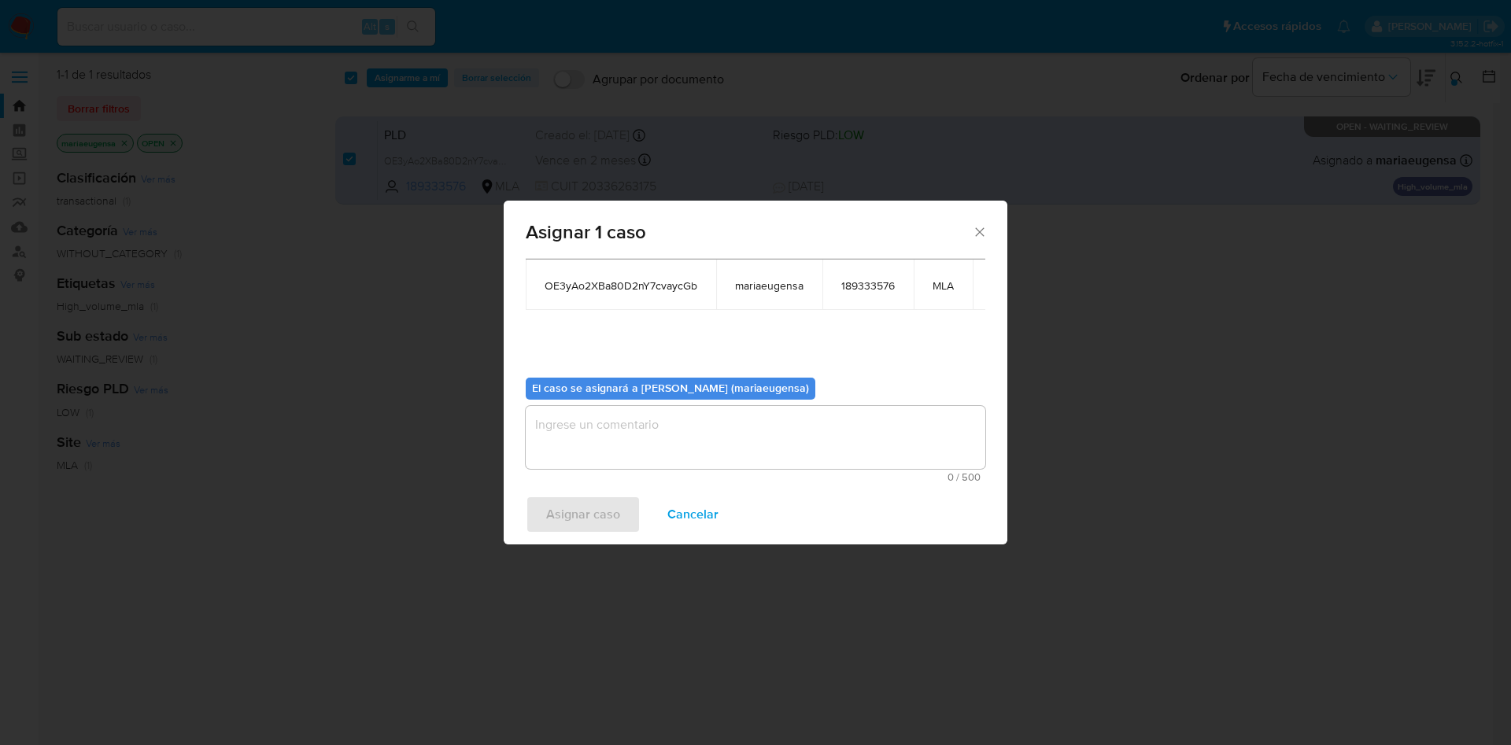
click at [637, 414] on textarea "assign-modal" at bounding box center [756, 437] width 460 height 63
click at [592, 509] on span "Asignar caso" at bounding box center [583, 514] width 74 height 35
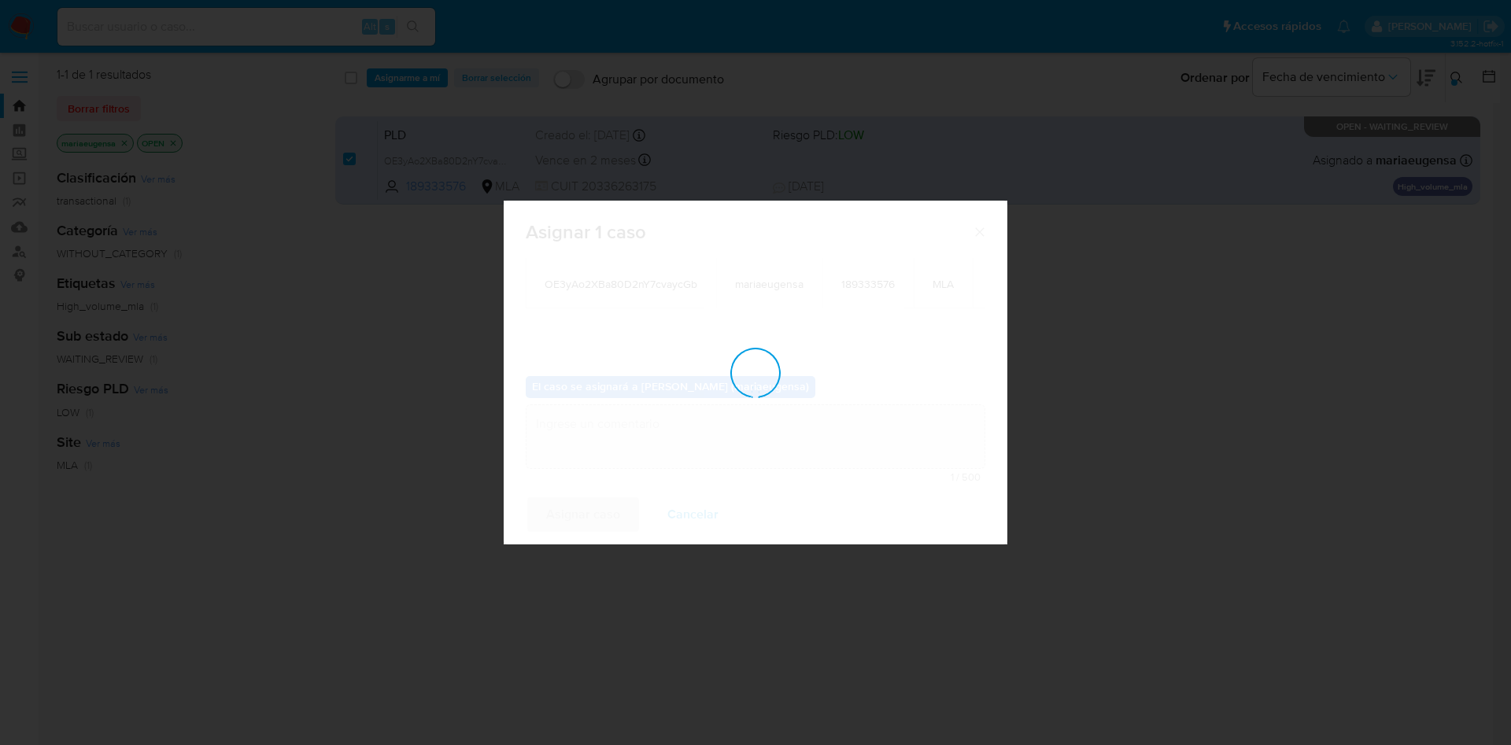
checkbox input "false"
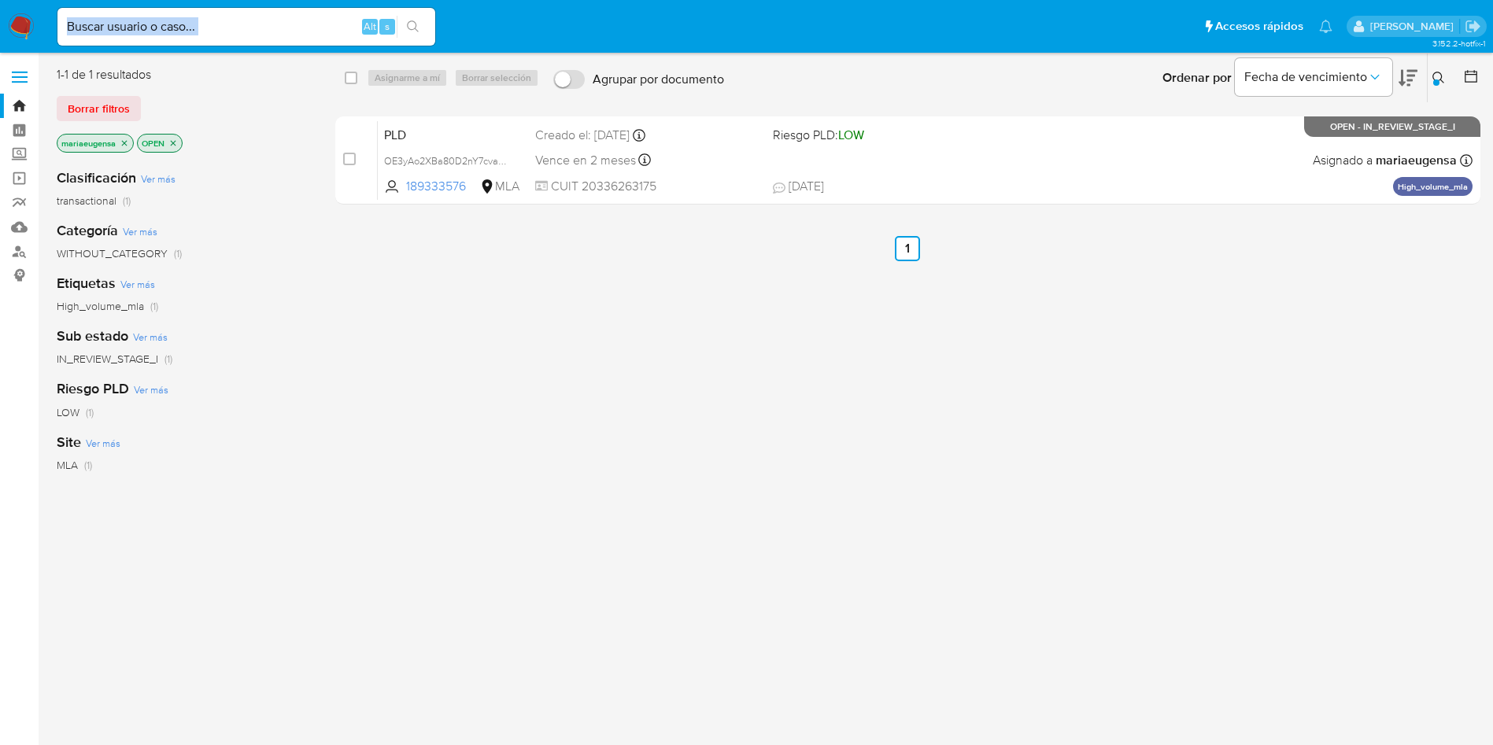
click at [283, 36] on div "Alt s" at bounding box center [246, 27] width 378 height 38
click at [283, 35] on input at bounding box center [246, 27] width 378 height 20
click at [190, 26] on input at bounding box center [246, 27] width 378 height 20
click at [159, 26] on input at bounding box center [246, 27] width 378 height 20
paste input "hk8B7X1mFdi1LeJRlpDvvODf"
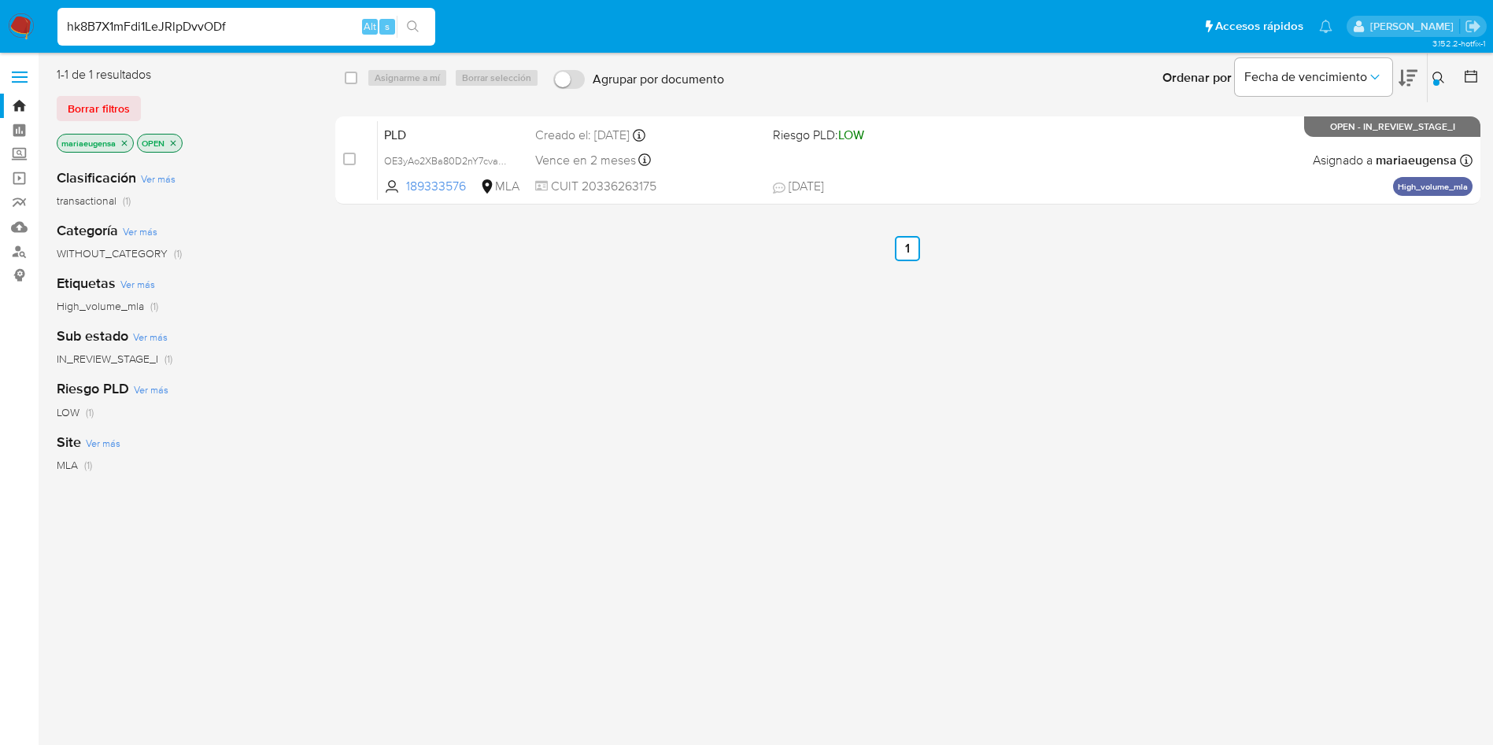
type input "hk8B7X1mFdi1LeJRlpDvvODf"
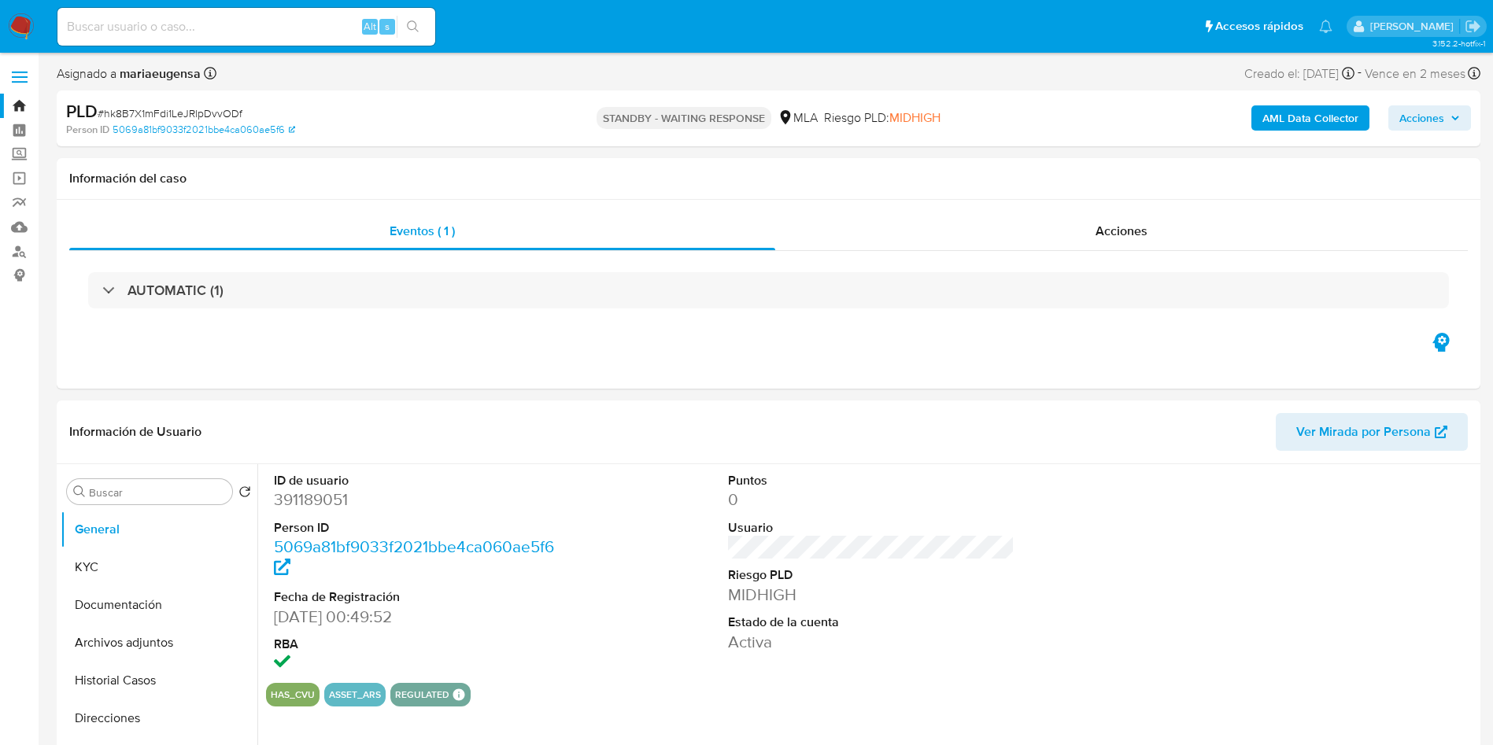
select select "10"
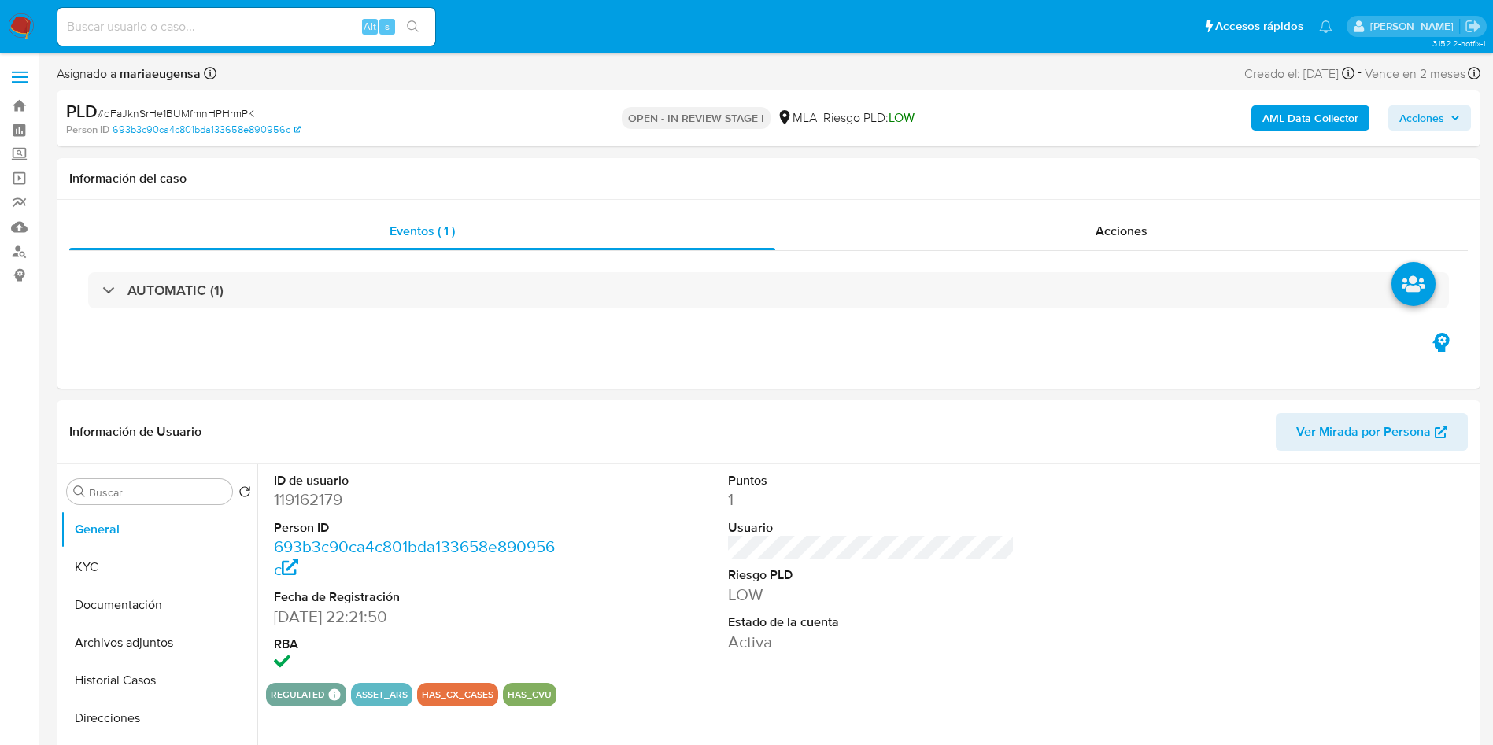
select select "10"
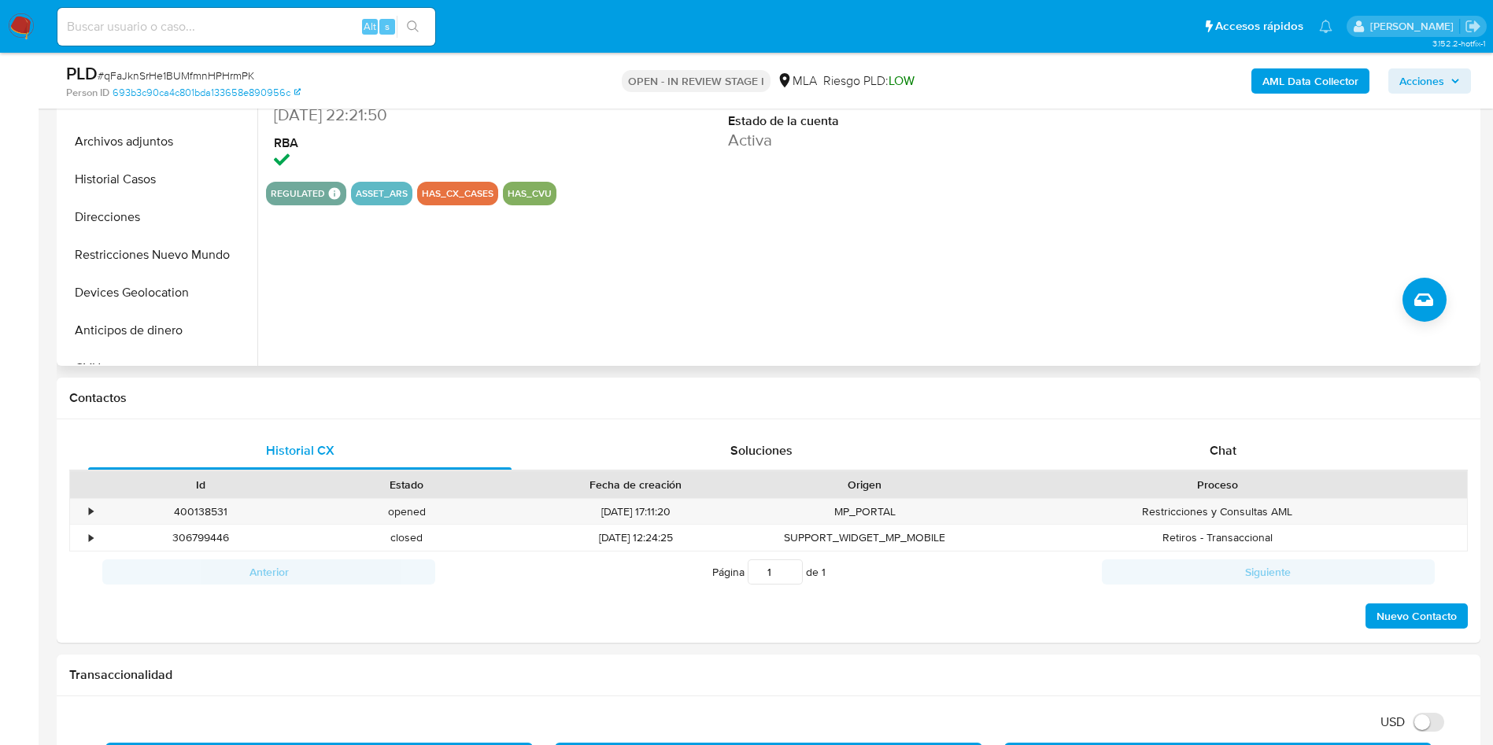
scroll to position [236, 0]
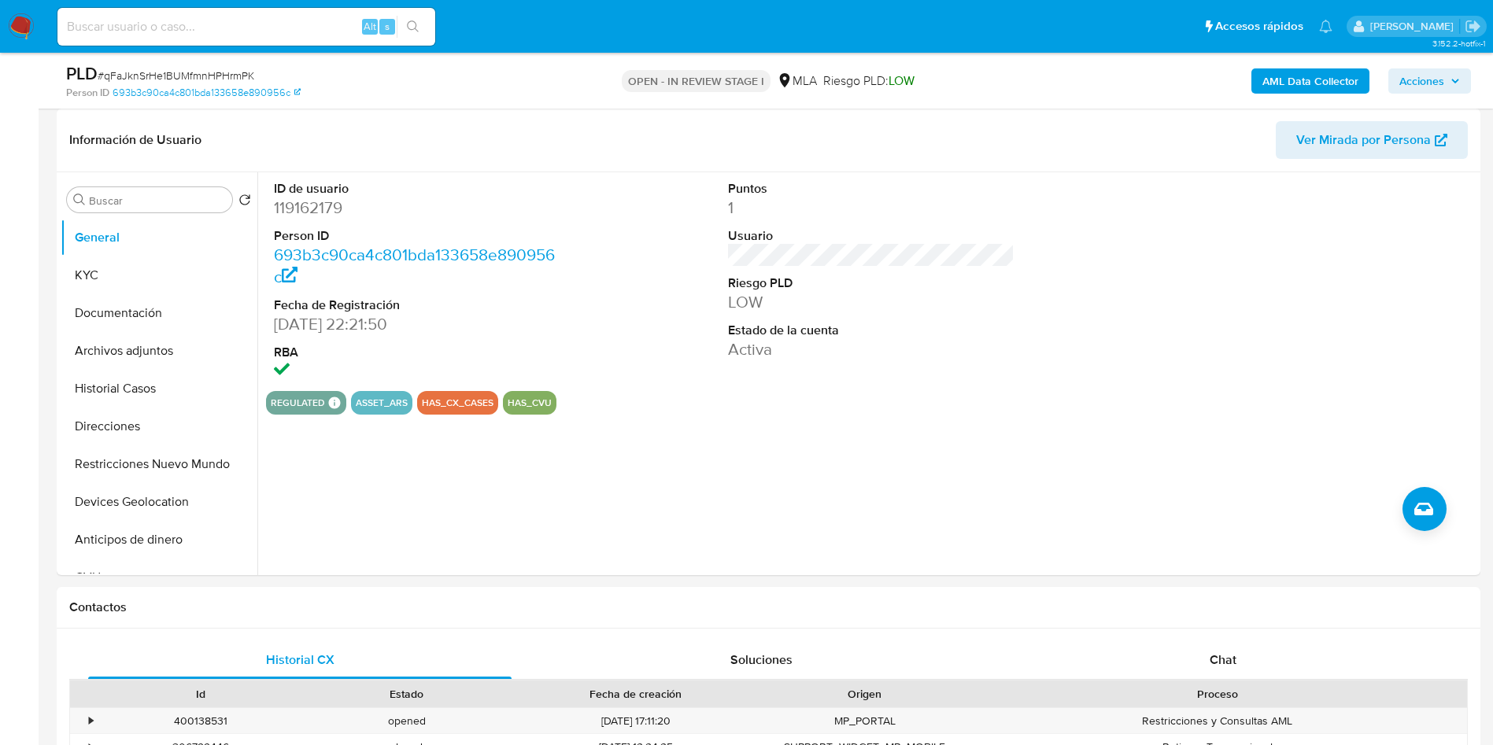
click at [315, 12] on div "Alt s" at bounding box center [246, 27] width 378 height 38
click at [298, 20] on input at bounding box center [246, 27] width 378 height 20
paste input "qFaJknSrHe1BUMfmnHPHrmPK"
type input "qFaJknSrHe1BUMfmnHPHrmPK"
click at [1130, 634] on div "Historial CX Soluciones Chat Id Estado Fecha de creación Origen Proceso • 40013…" at bounding box center [769, 741] width 1424 height 224
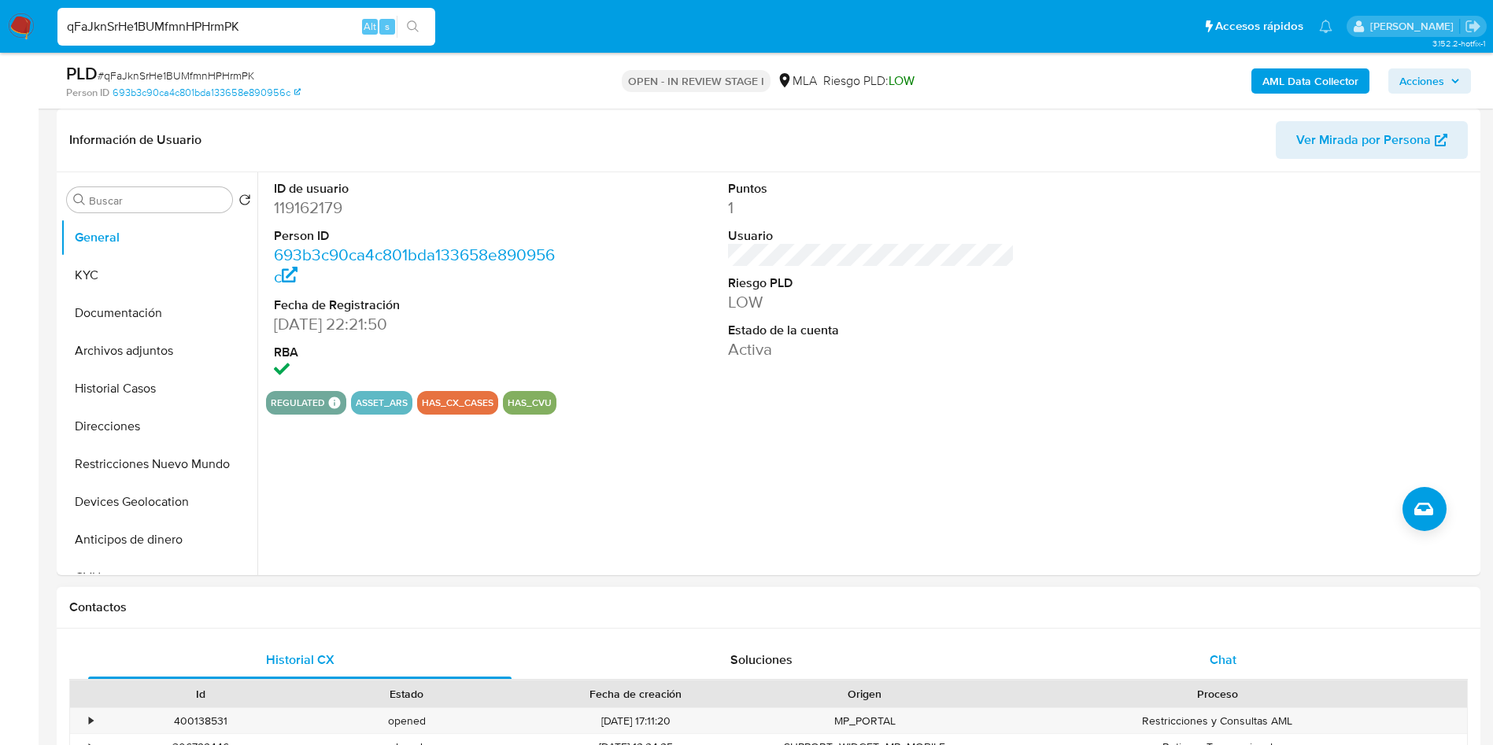
click at [1151, 649] on div "Chat" at bounding box center [1224, 661] width 424 height 38
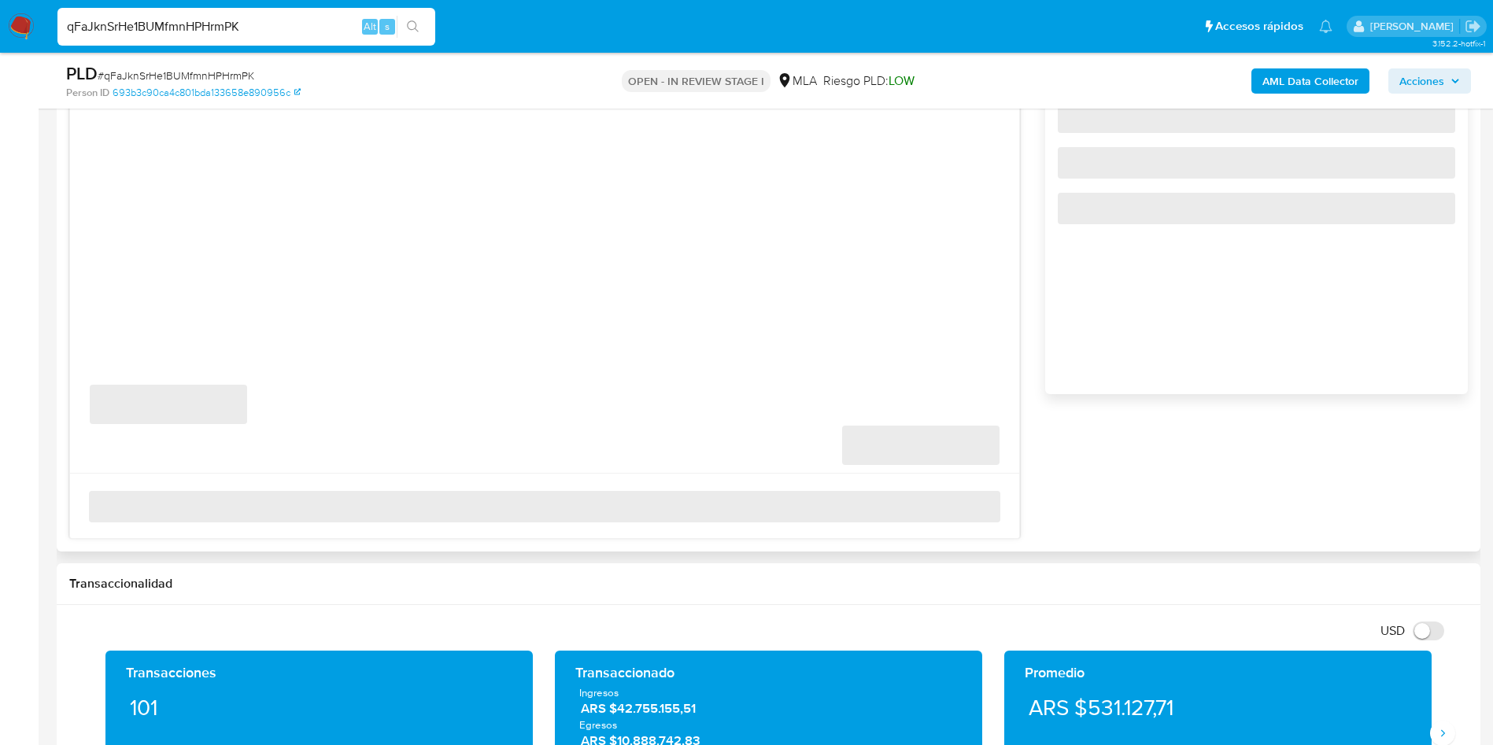
scroll to position [916, 0]
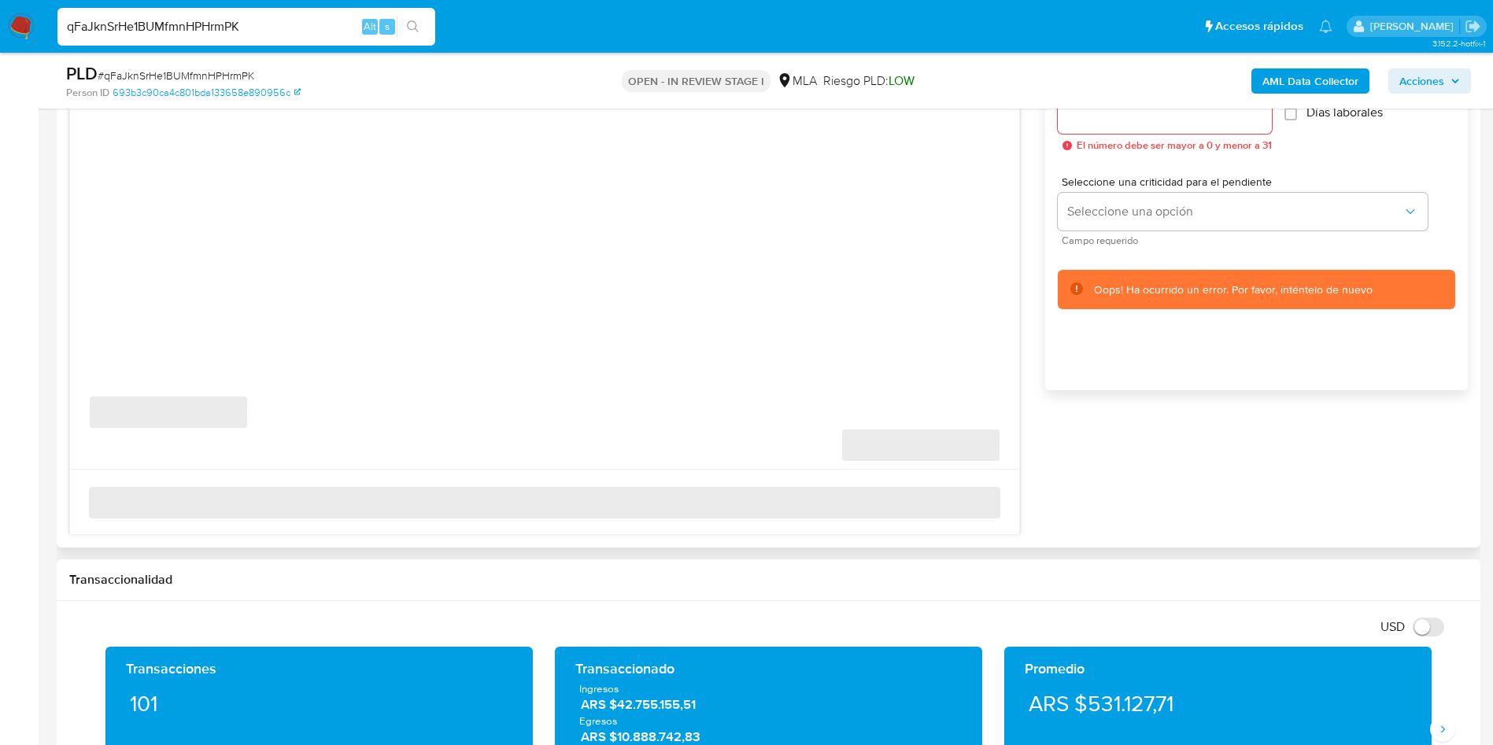
click at [873, 560] on div "Transaccionalidad" at bounding box center [769, 581] width 1424 height 42
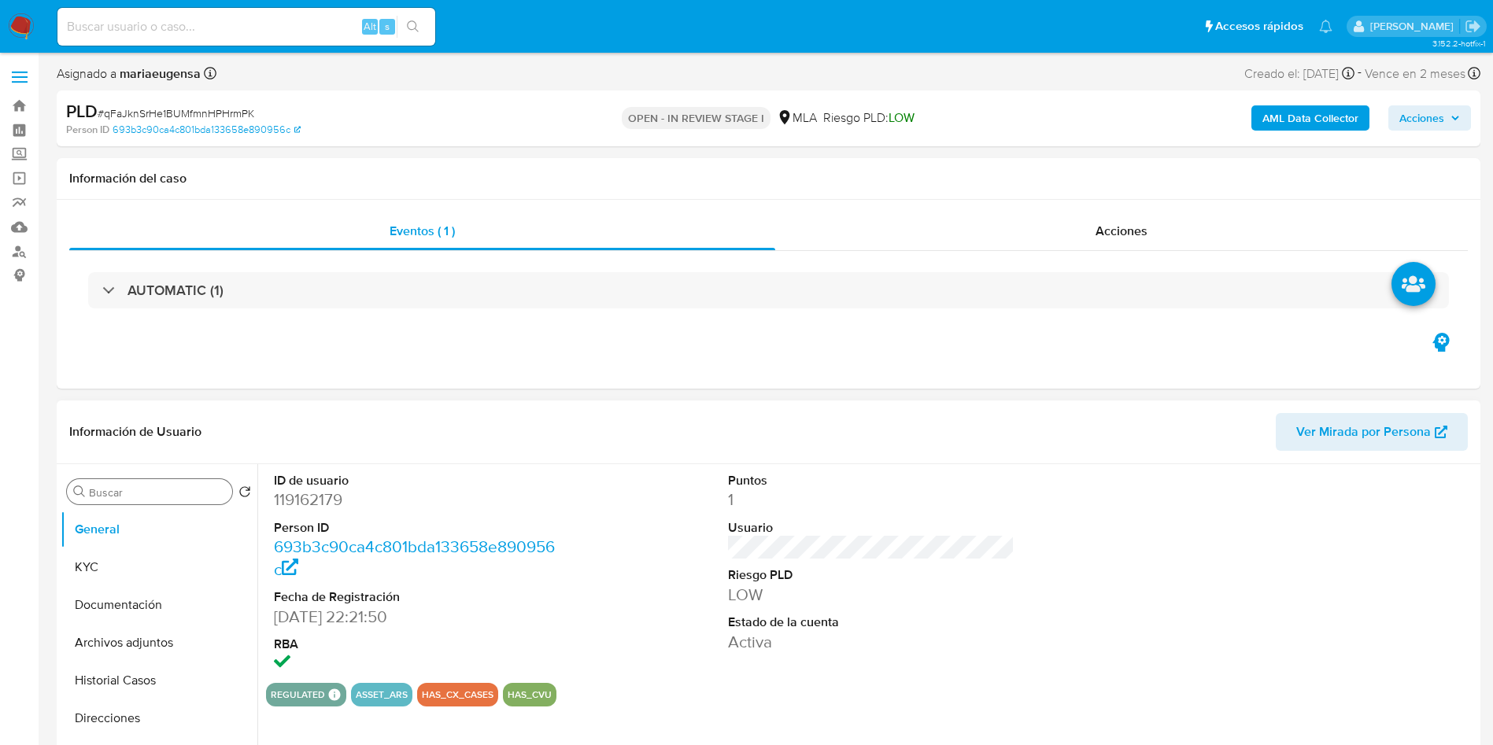
click at [142, 494] on input "Buscar" at bounding box center [157, 493] width 137 height 14
type input "a"
select select "10"
type input "arc"
click at [146, 563] on button "Archivos adjuntos" at bounding box center [153, 568] width 184 height 38
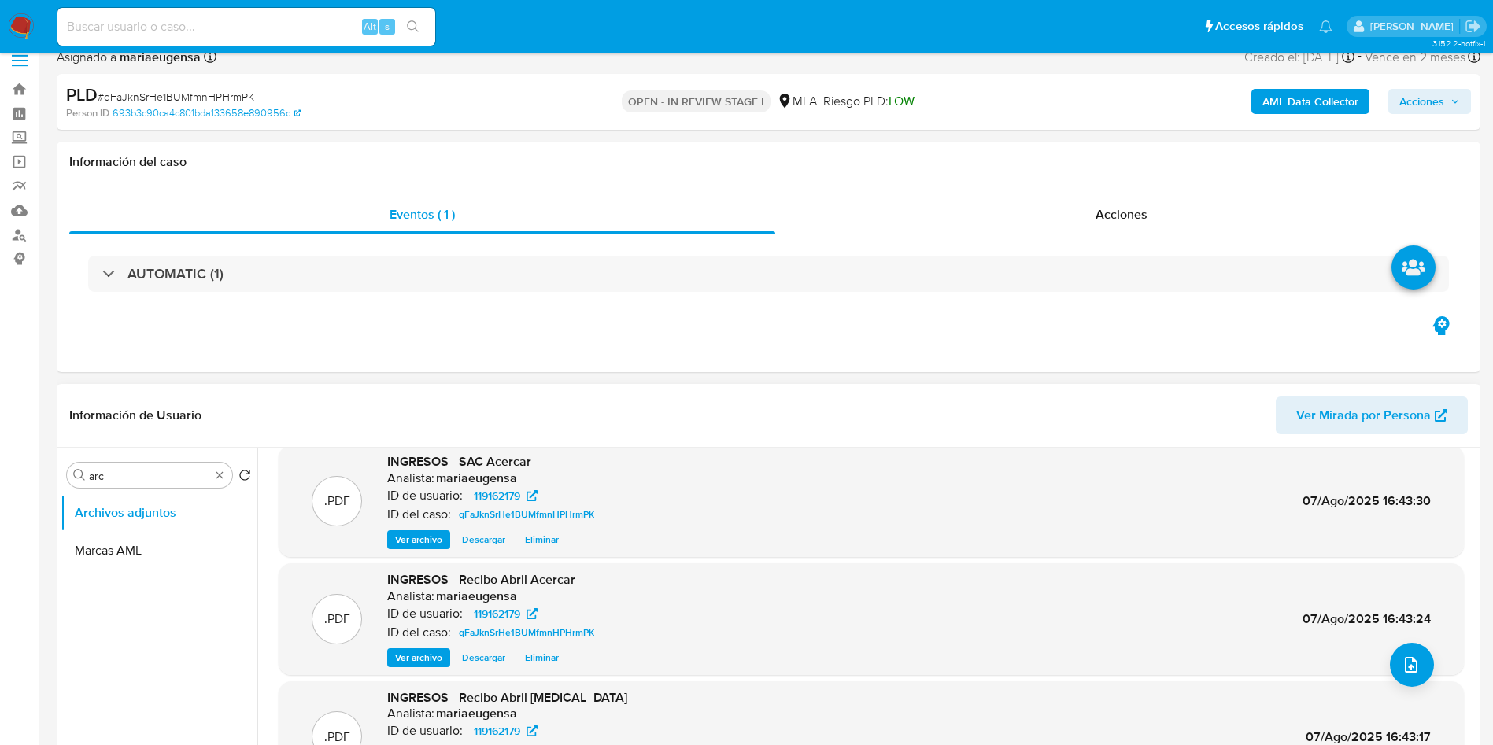
scroll to position [118, 0]
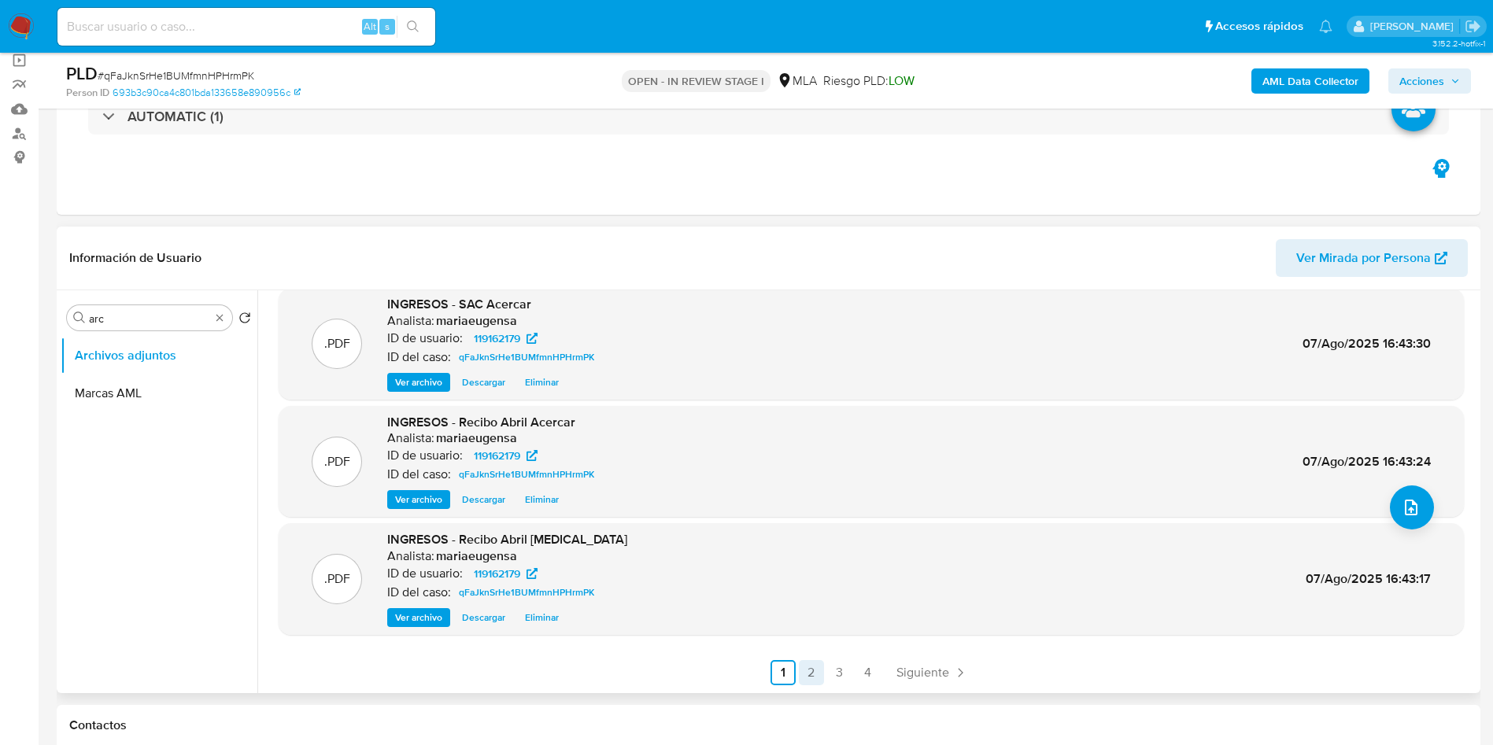
click at [800, 671] on link "2" at bounding box center [811, 672] width 25 height 25
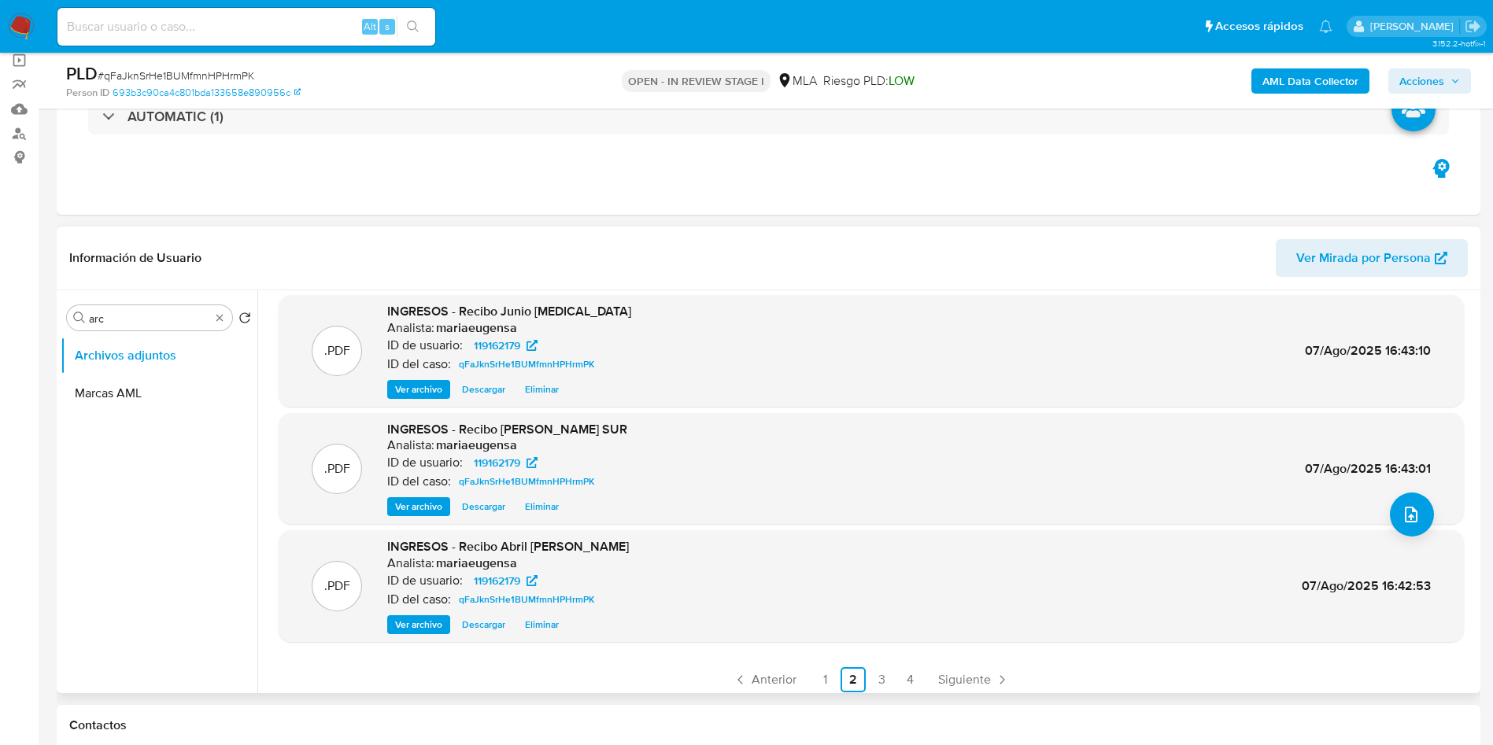
scroll to position [132, 0]
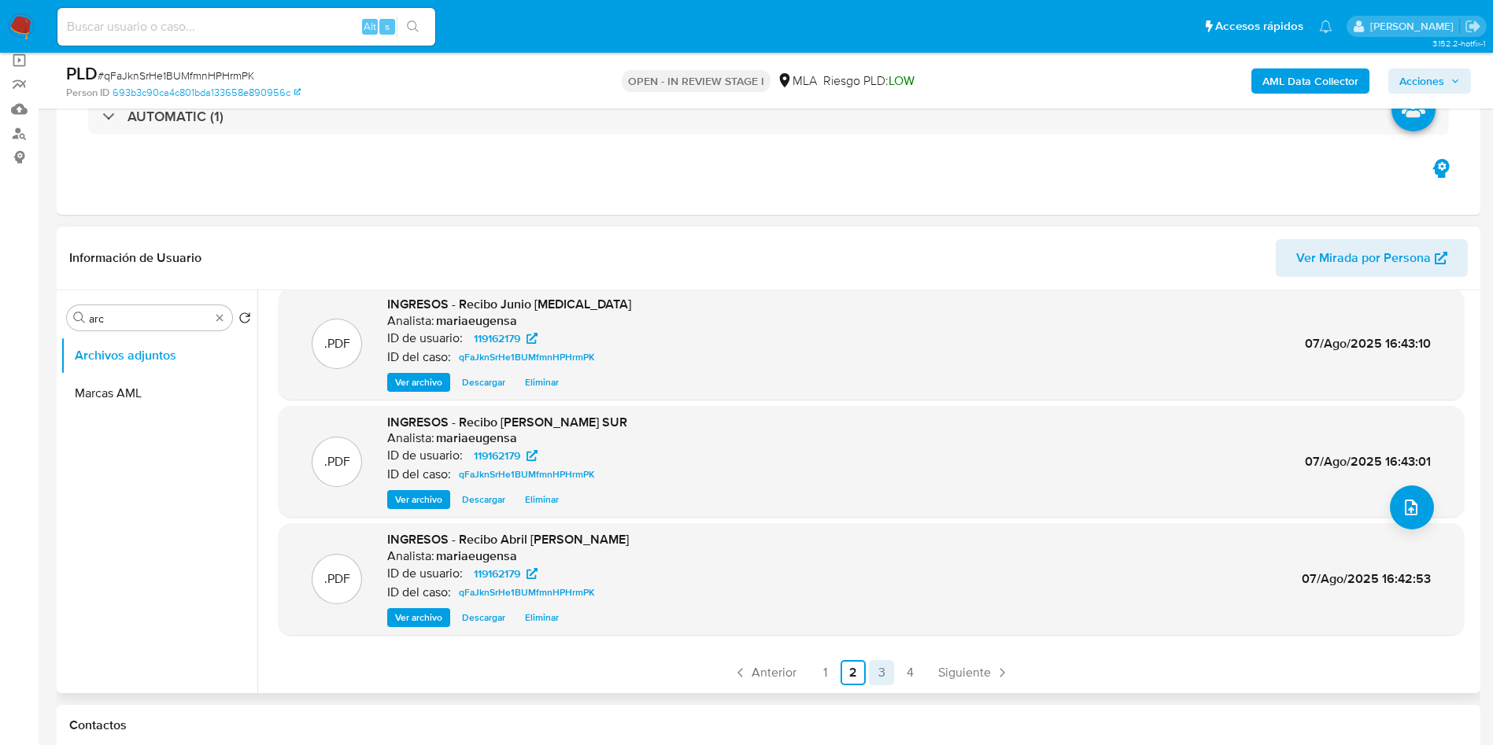
click at [888, 671] on link "3" at bounding box center [881, 672] width 25 height 25
click at [916, 679] on link "4" at bounding box center [909, 672] width 25 height 25
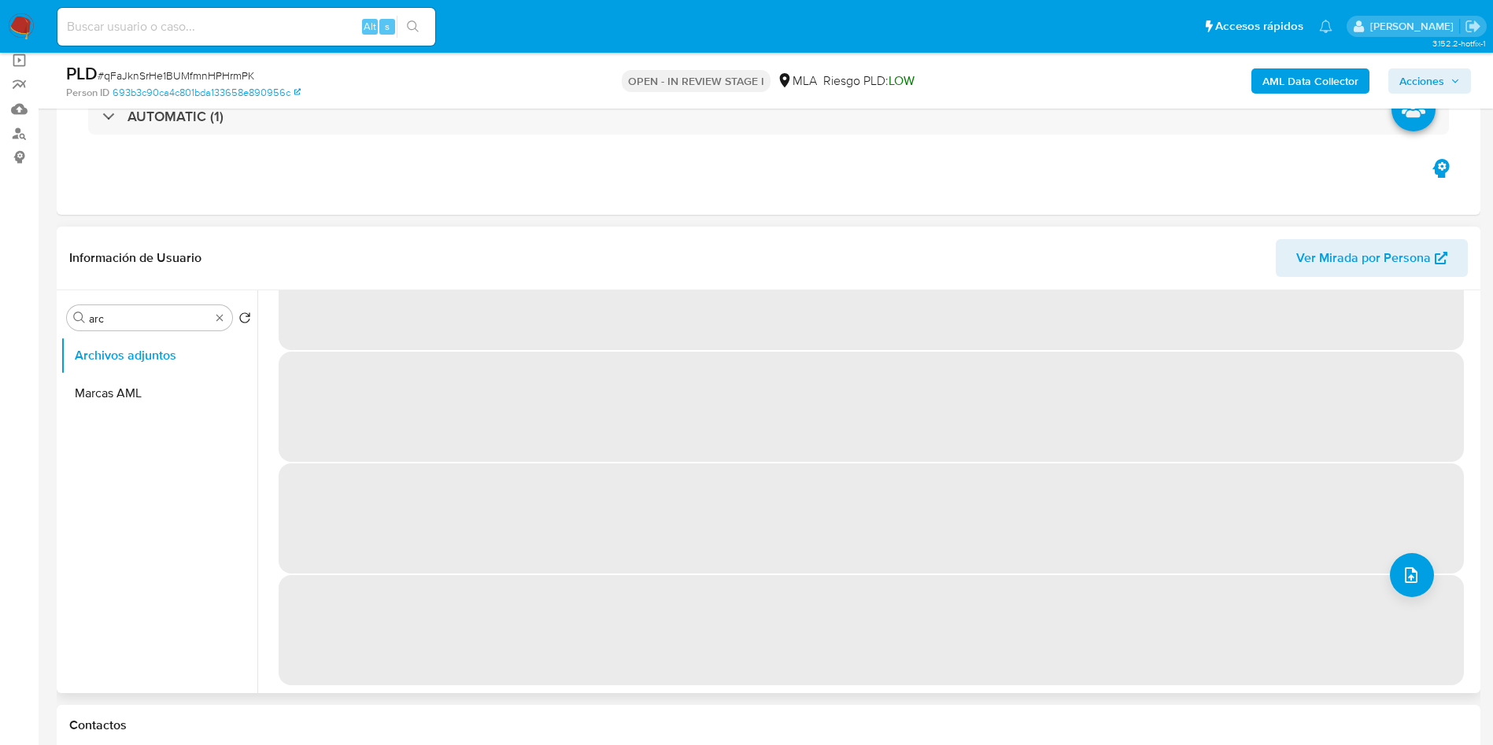
scroll to position [0, 0]
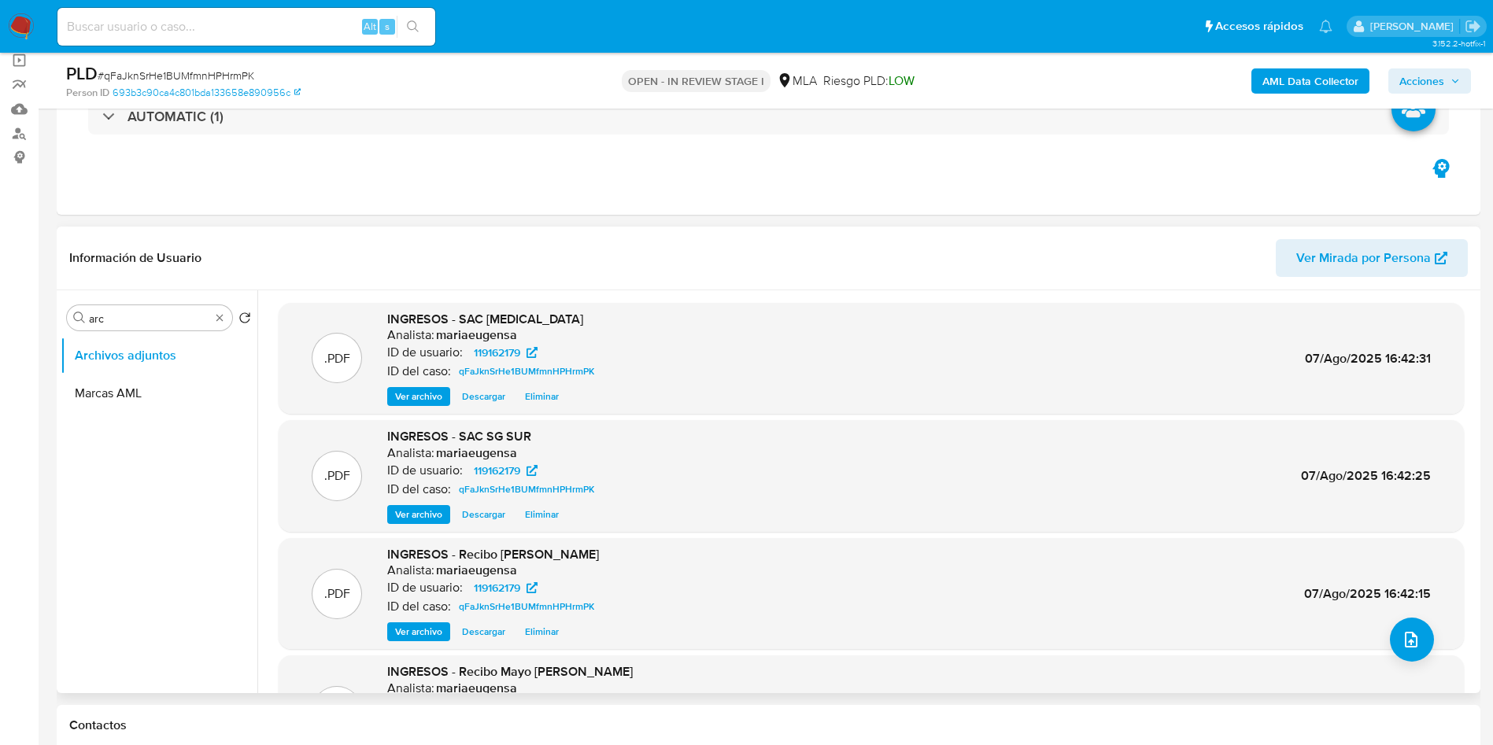
click at [836, 599] on div ".PDF INGRESOS - Recibo Junio Acercar Analista: mariaeugensa ID de usuario: 1191…" at bounding box center [872, 594] width 1170 height 96
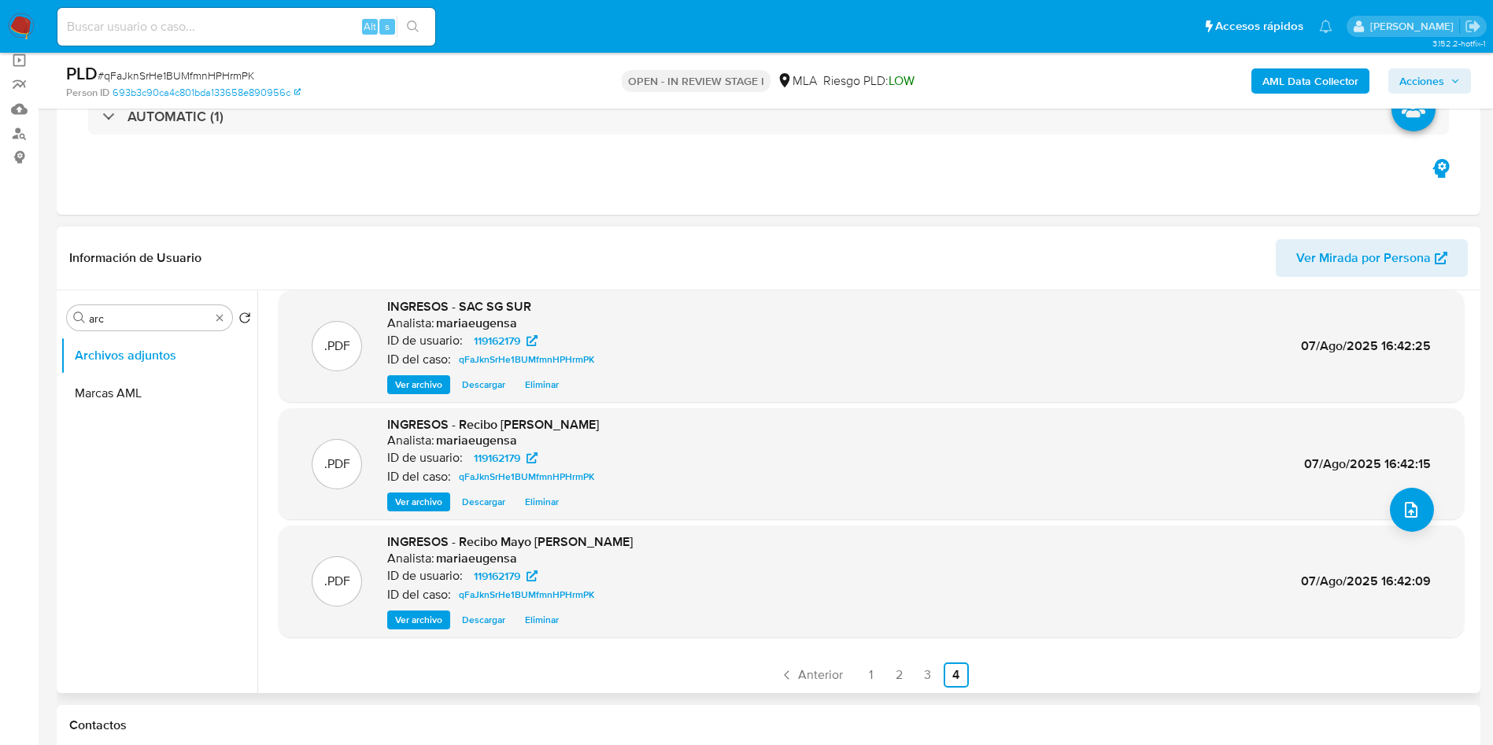
scroll to position [132, 0]
click at [1306, 80] on b "AML Data Collector" at bounding box center [1311, 80] width 96 height 25
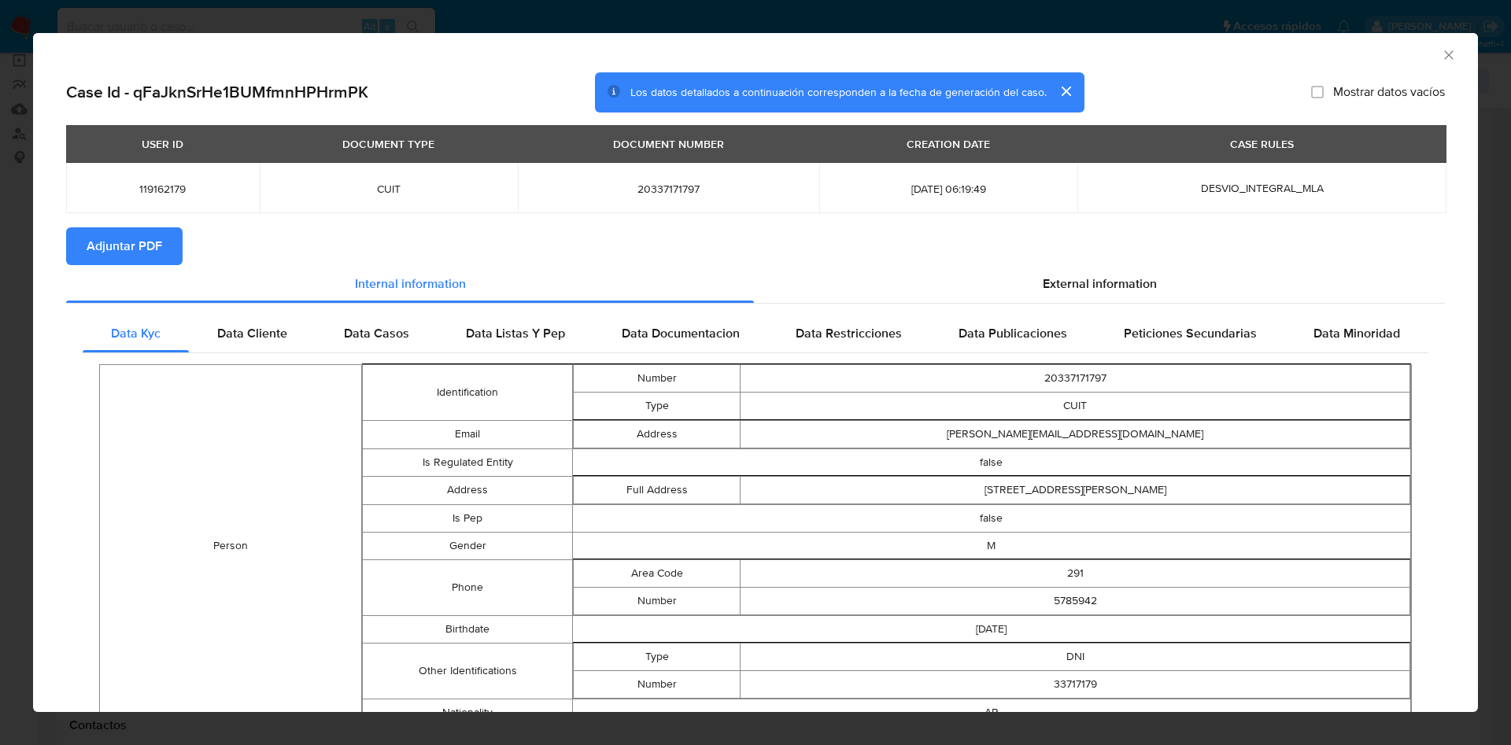
click at [128, 242] on span "Adjuntar PDF" at bounding box center [125, 246] width 76 height 35
click at [1441, 53] on icon "Cerrar ventana" at bounding box center [1449, 55] width 16 height 16
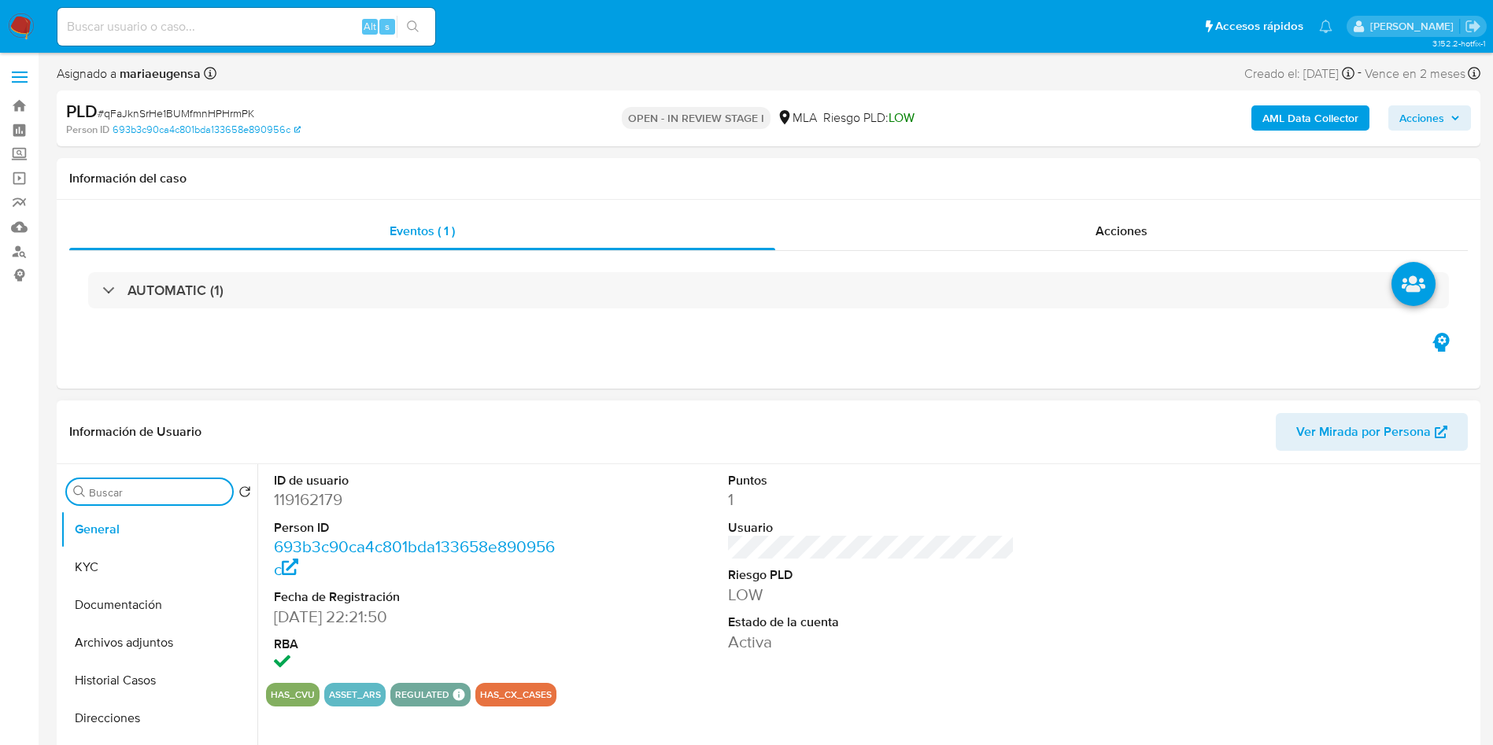
click at [121, 486] on input "Buscar" at bounding box center [157, 493] width 137 height 14
type input "arc"
click at [119, 564] on button "Archivos adjuntos" at bounding box center [153, 568] width 184 height 38
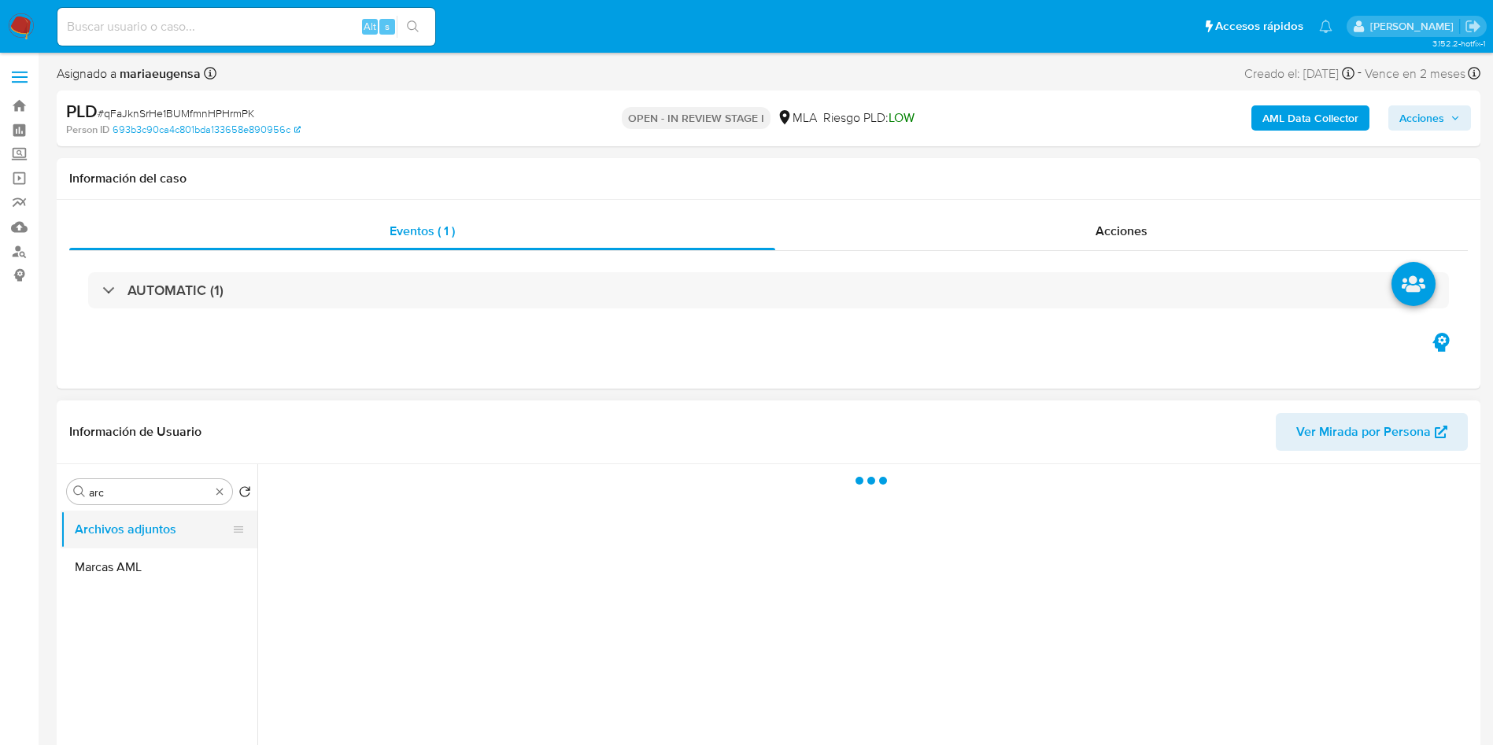
select select "10"
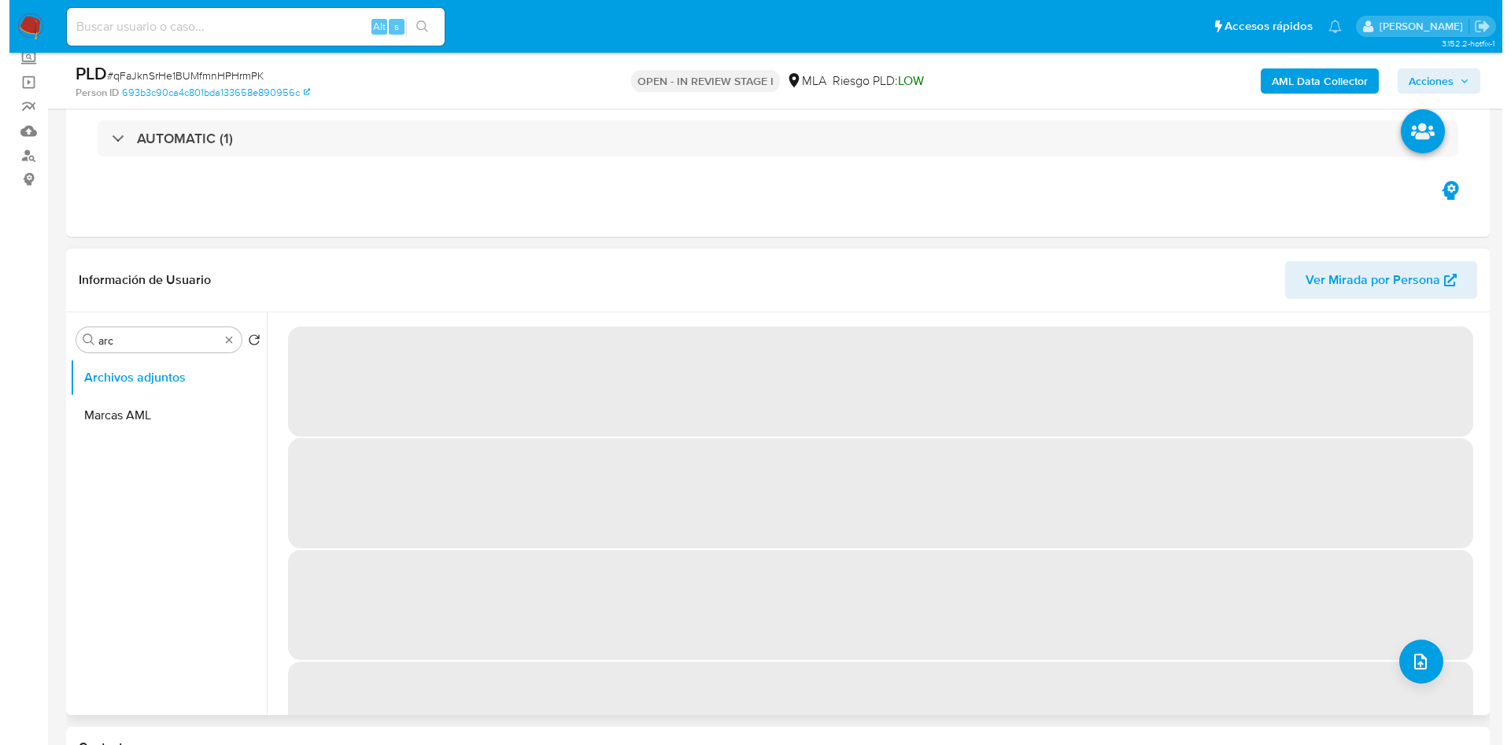
scroll to position [118, 0]
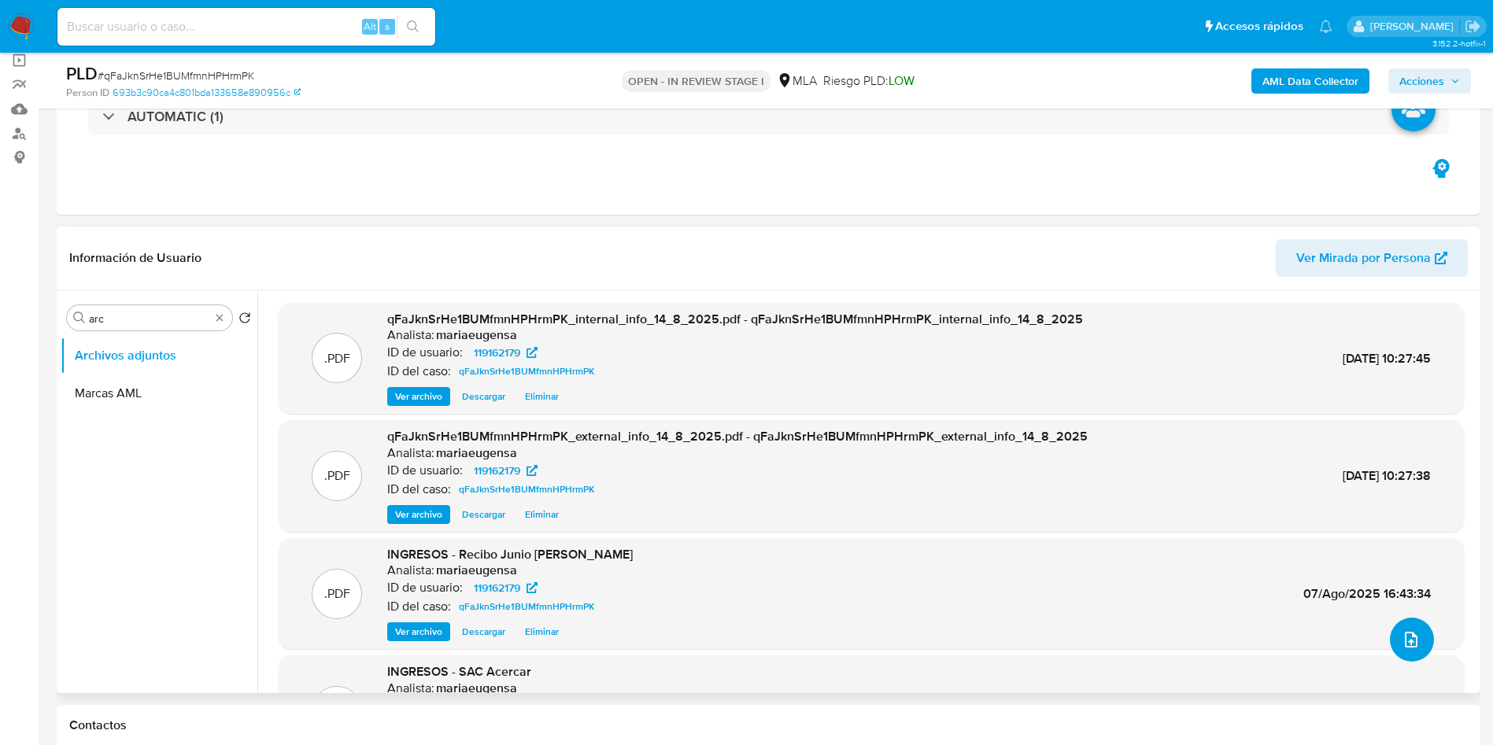
click at [1406, 641] on icon "upload-file" at bounding box center [1411, 640] width 19 height 19
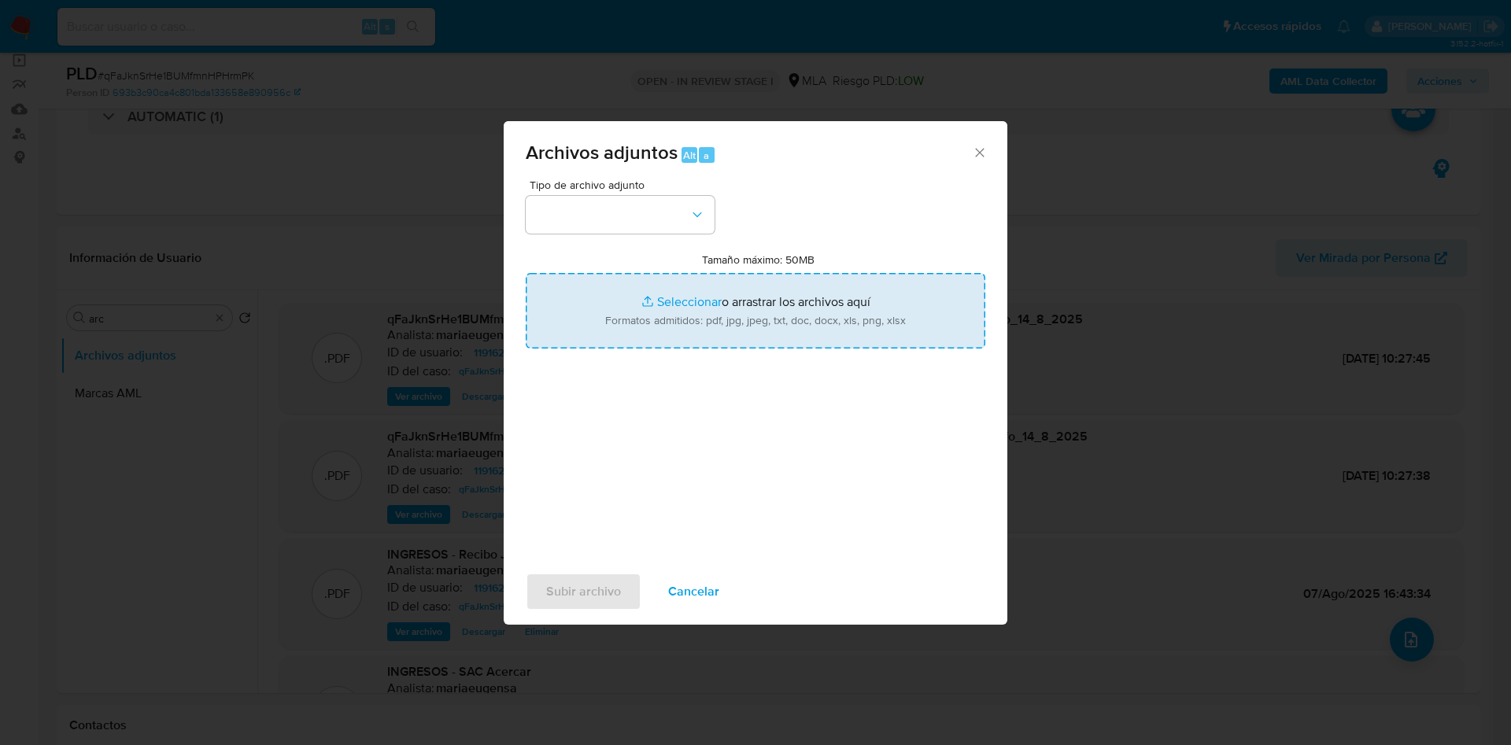
click at [719, 314] on input "Tamaño máximo: 50MB Seleccionar archivos" at bounding box center [756, 311] width 460 height 76
type input "C:\fakepath\Movimientos.xlsx"
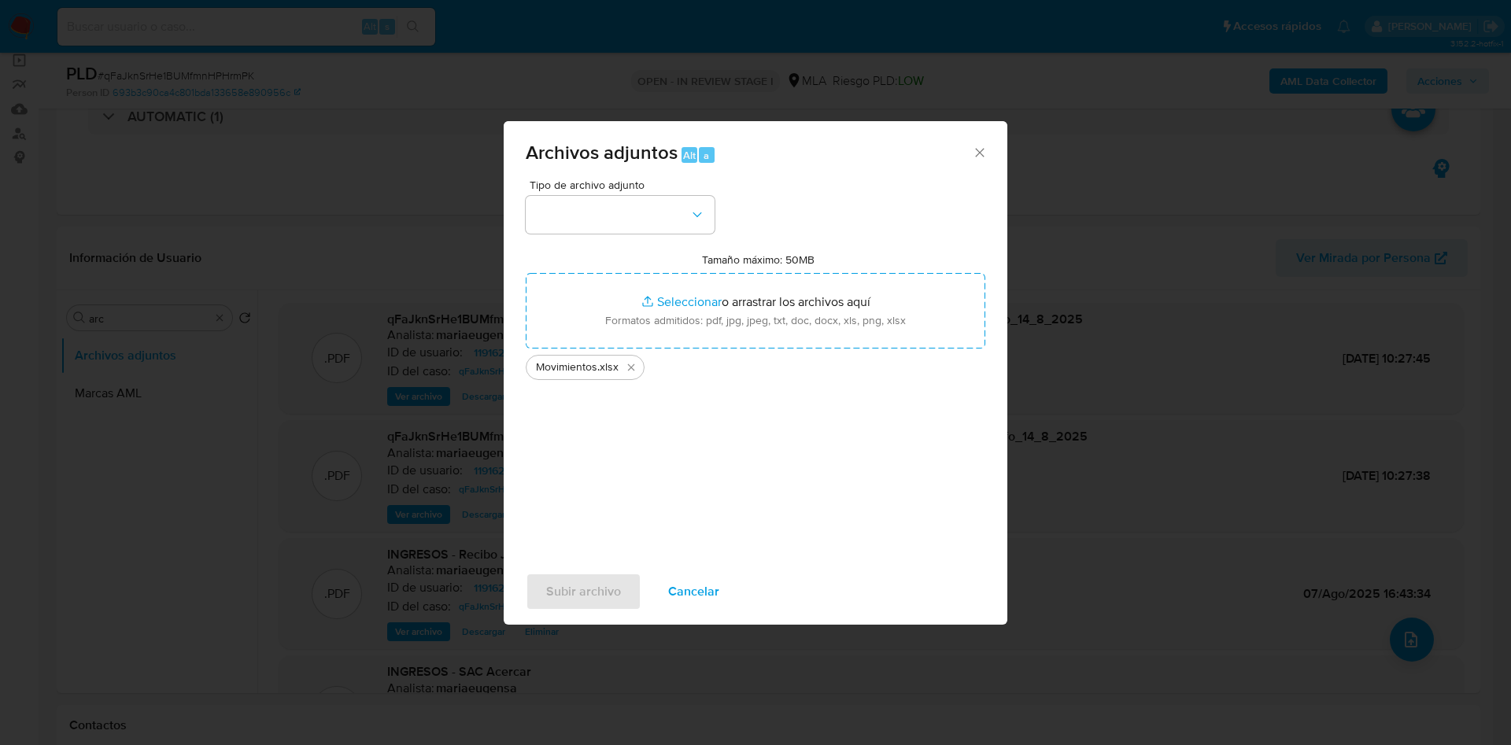
click at [627, 193] on div "Tipo de archivo adjunto" at bounding box center [620, 206] width 189 height 54
click at [623, 212] on button "button" at bounding box center [620, 215] width 189 height 38
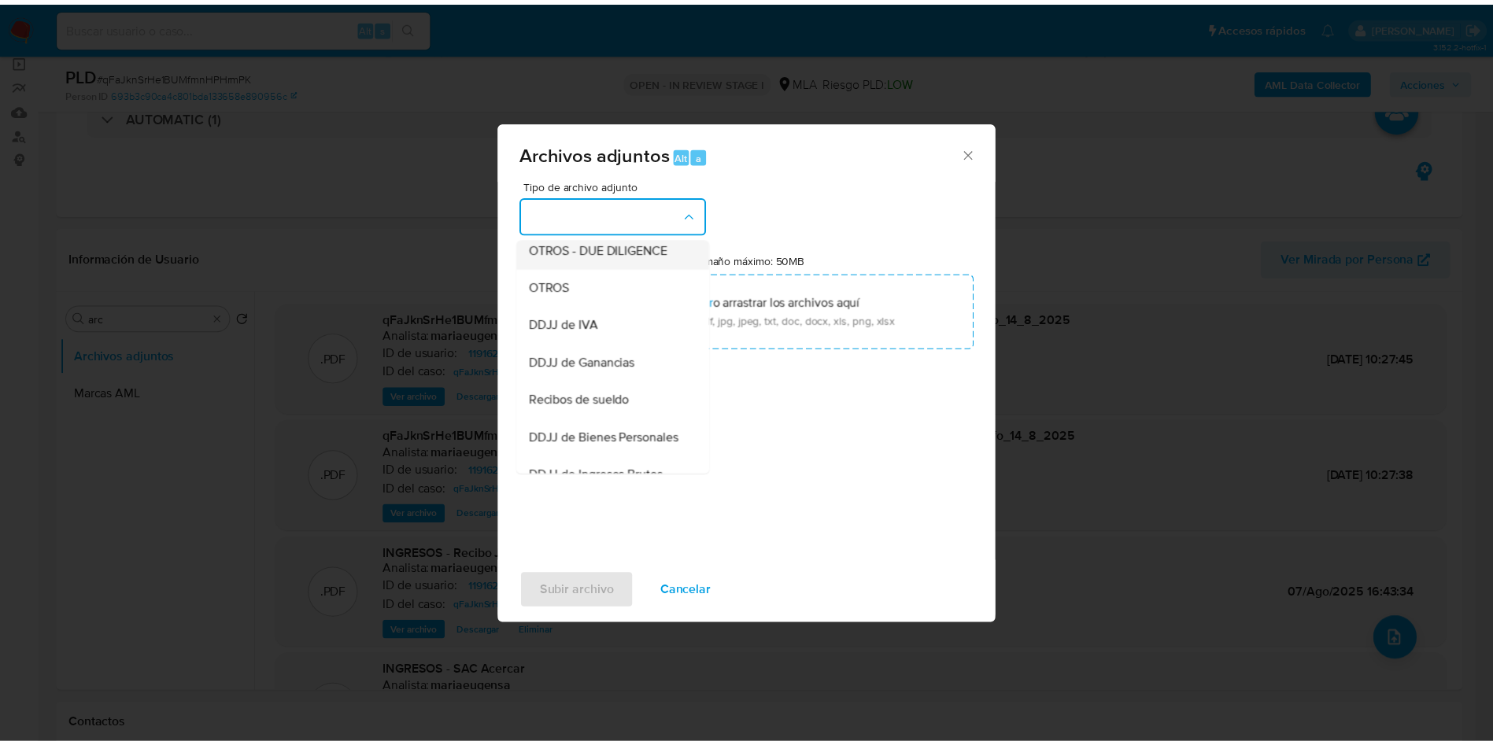
scroll to position [236, 0]
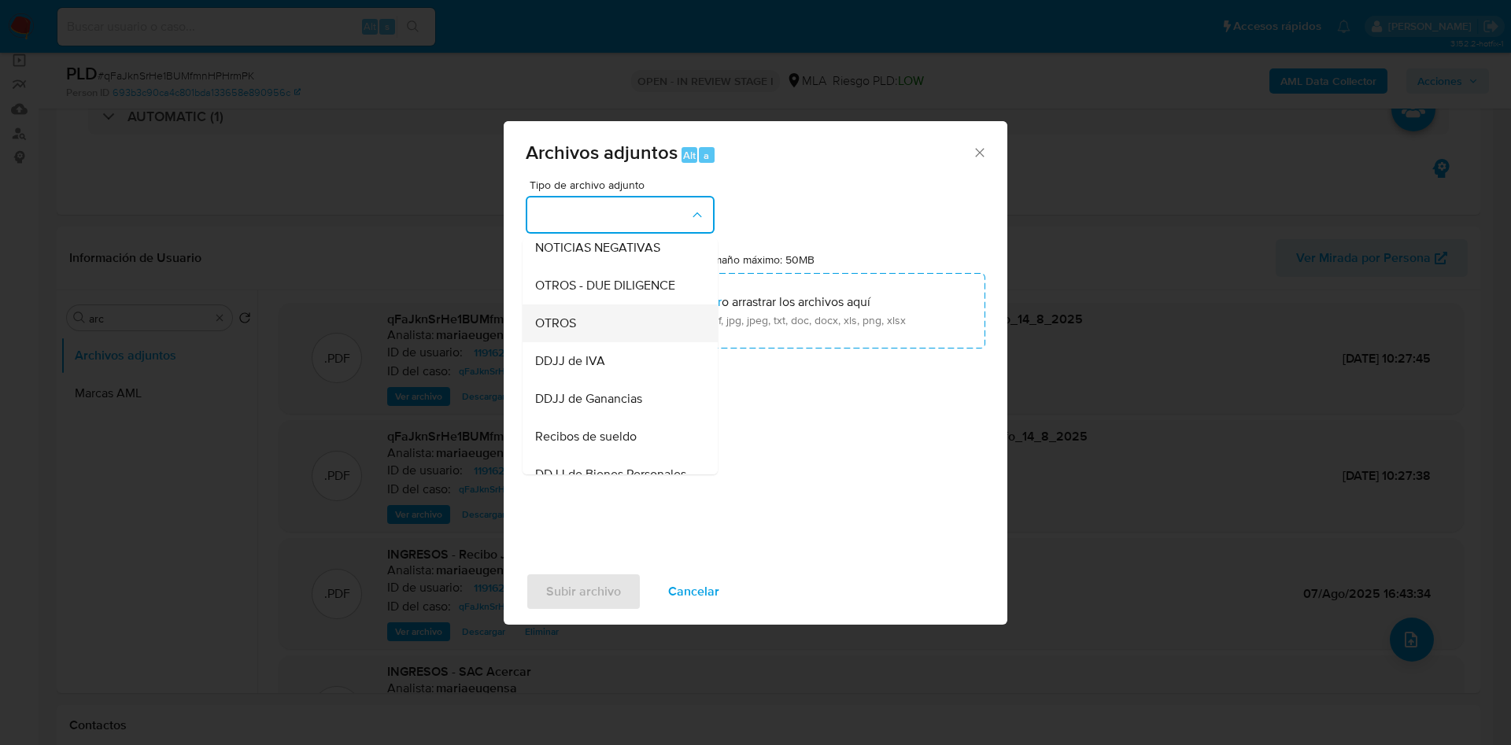
click at [560, 324] on div "OTROS" at bounding box center [615, 324] width 161 height 38
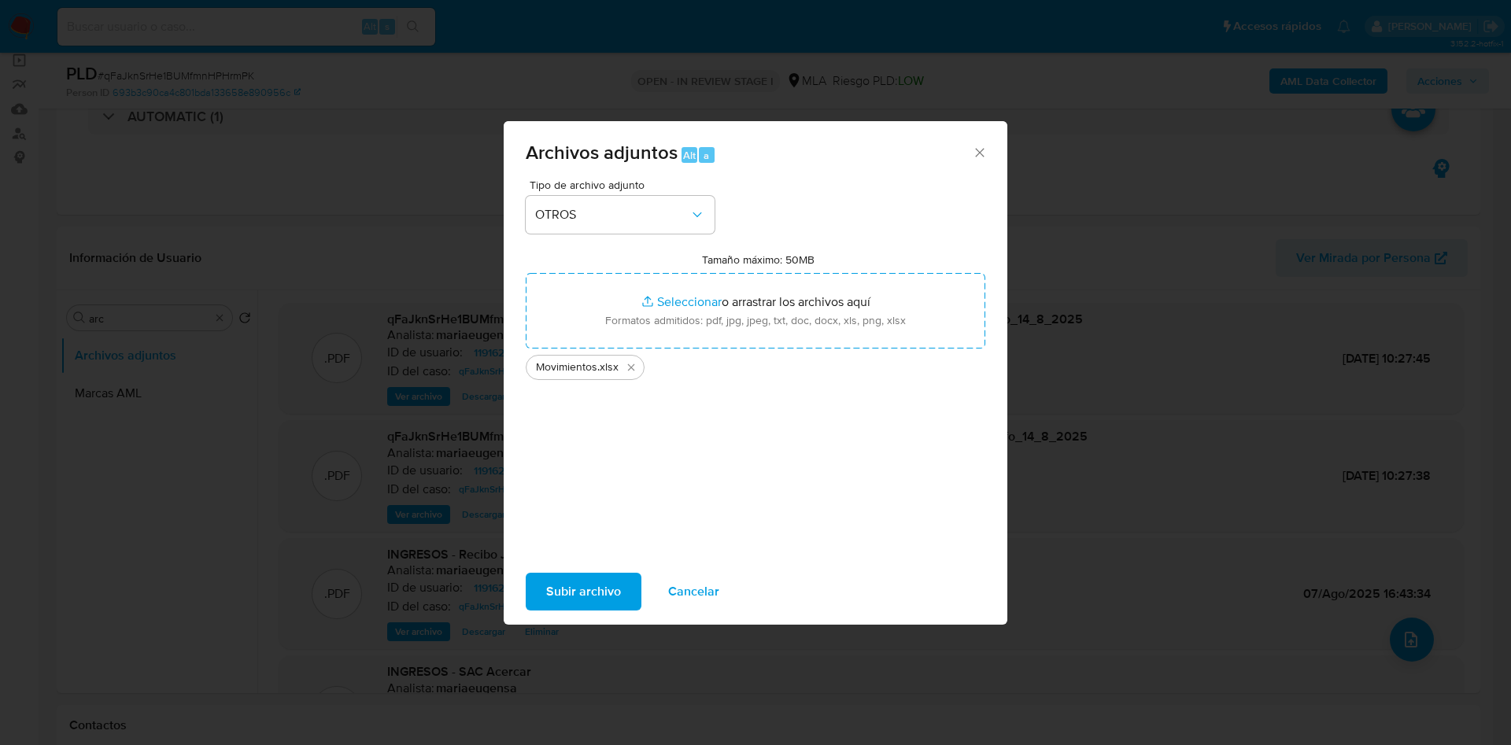
click at [573, 575] on span "Subir archivo" at bounding box center [583, 592] width 75 height 35
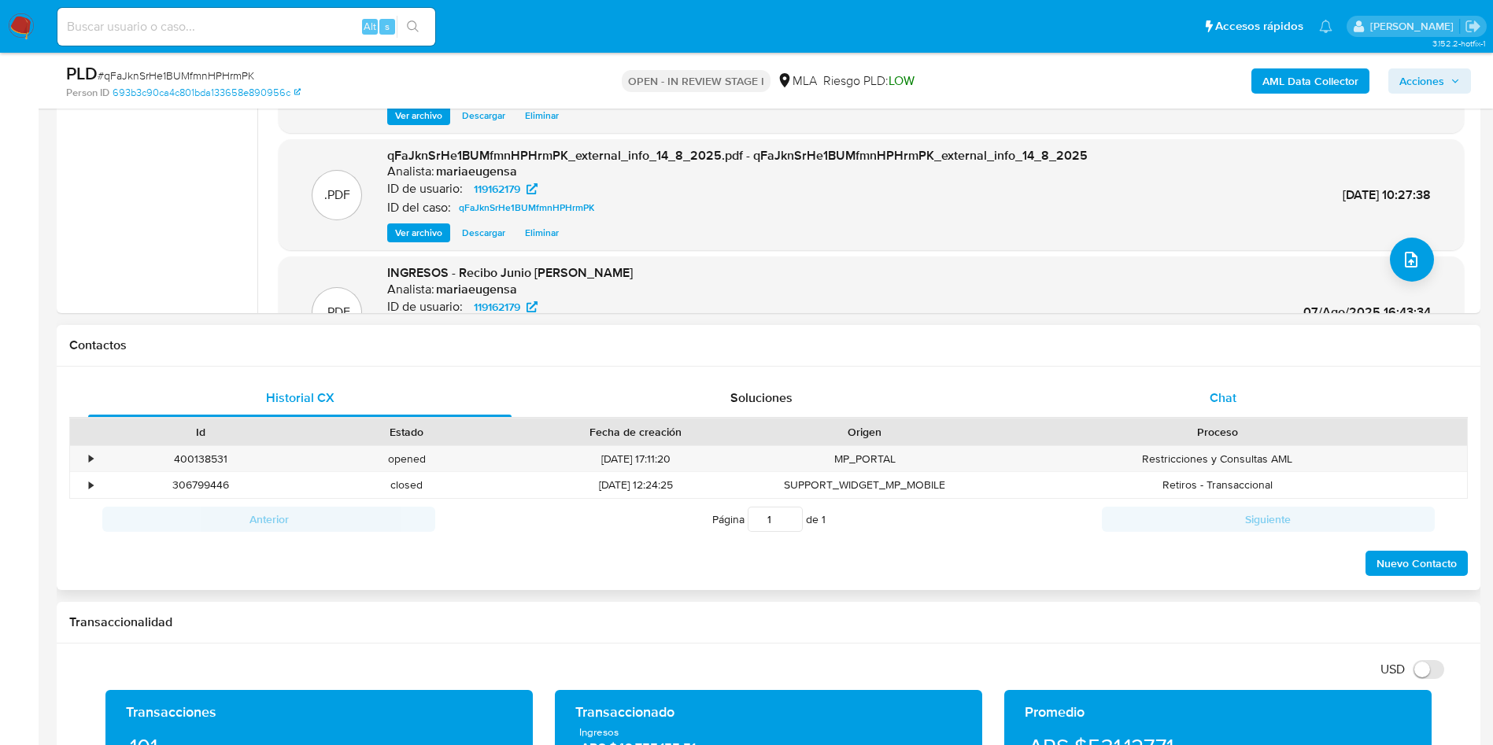
click at [1238, 395] on div "Chat" at bounding box center [1224, 398] width 424 height 38
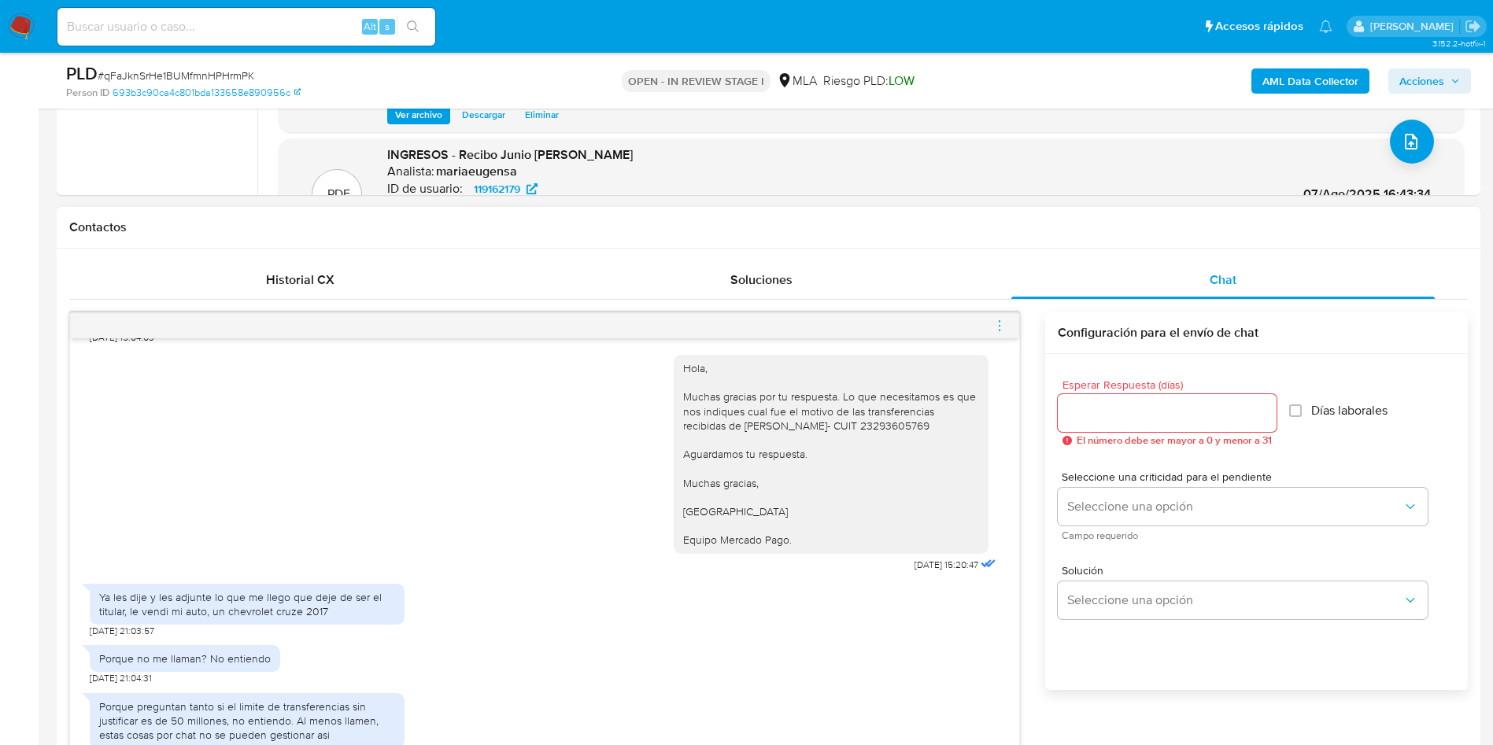
scroll to position [734, 0]
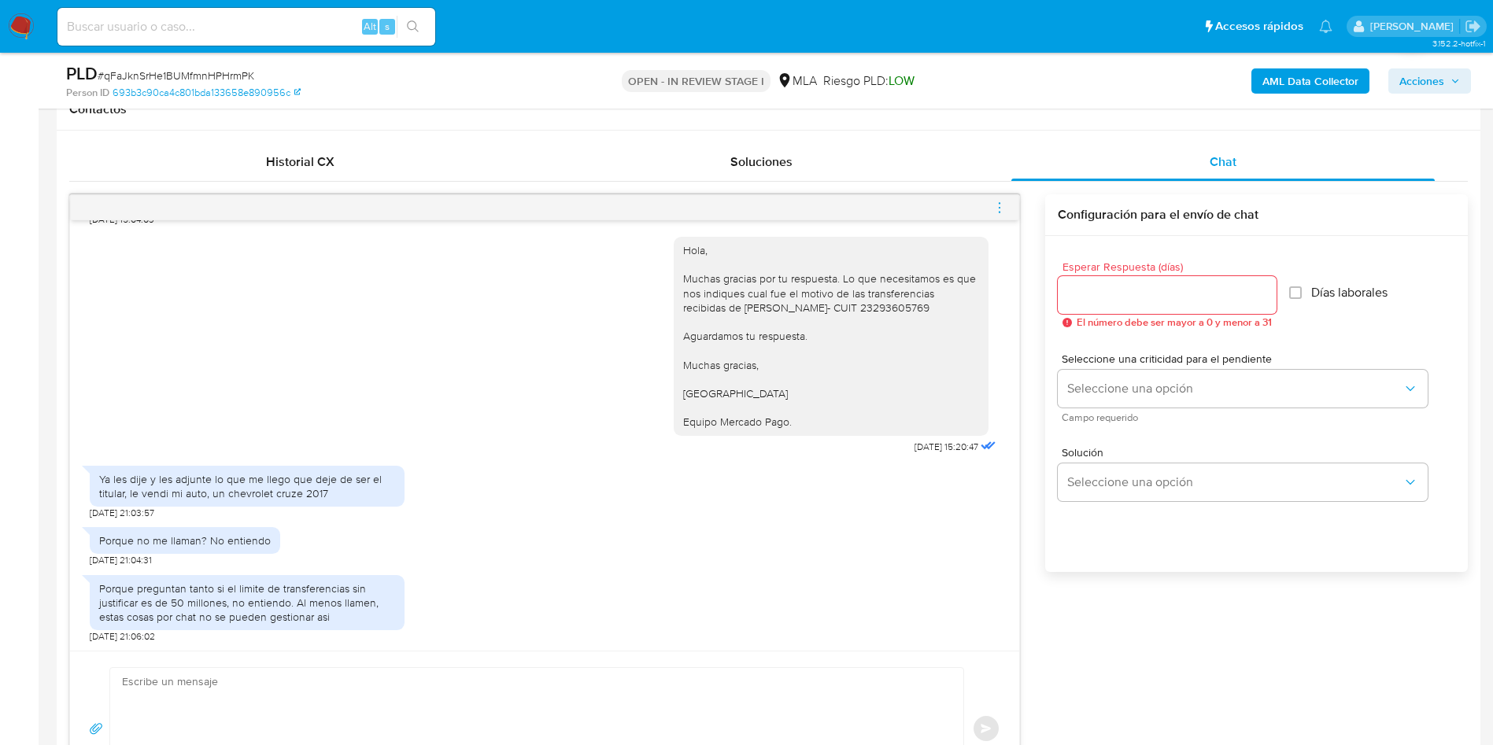
click at [463, 520] on div "Porque no me llaman? No entiendo [DATE] 21:04:31" at bounding box center [545, 543] width 910 height 47
click at [506, 546] on div "Porque no me llaman? No entiendo [DATE] 21:04:31" at bounding box center [545, 543] width 910 height 47
drag, startPoint x: 131, startPoint y: 492, endPoint x: 202, endPoint y: 482, distance: 72.4
click at [202, 482] on div "Ya les dije y les adjunte lo que me llego que deje de ser el titular, le vendi …" at bounding box center [247, 486] width 296 height 28
click at [198, 490] on div "Ya les dije y les adjunte lo que me llego que deje de ser el titular, le vendi …" at bounding box center [247, 486] width 296 height 28
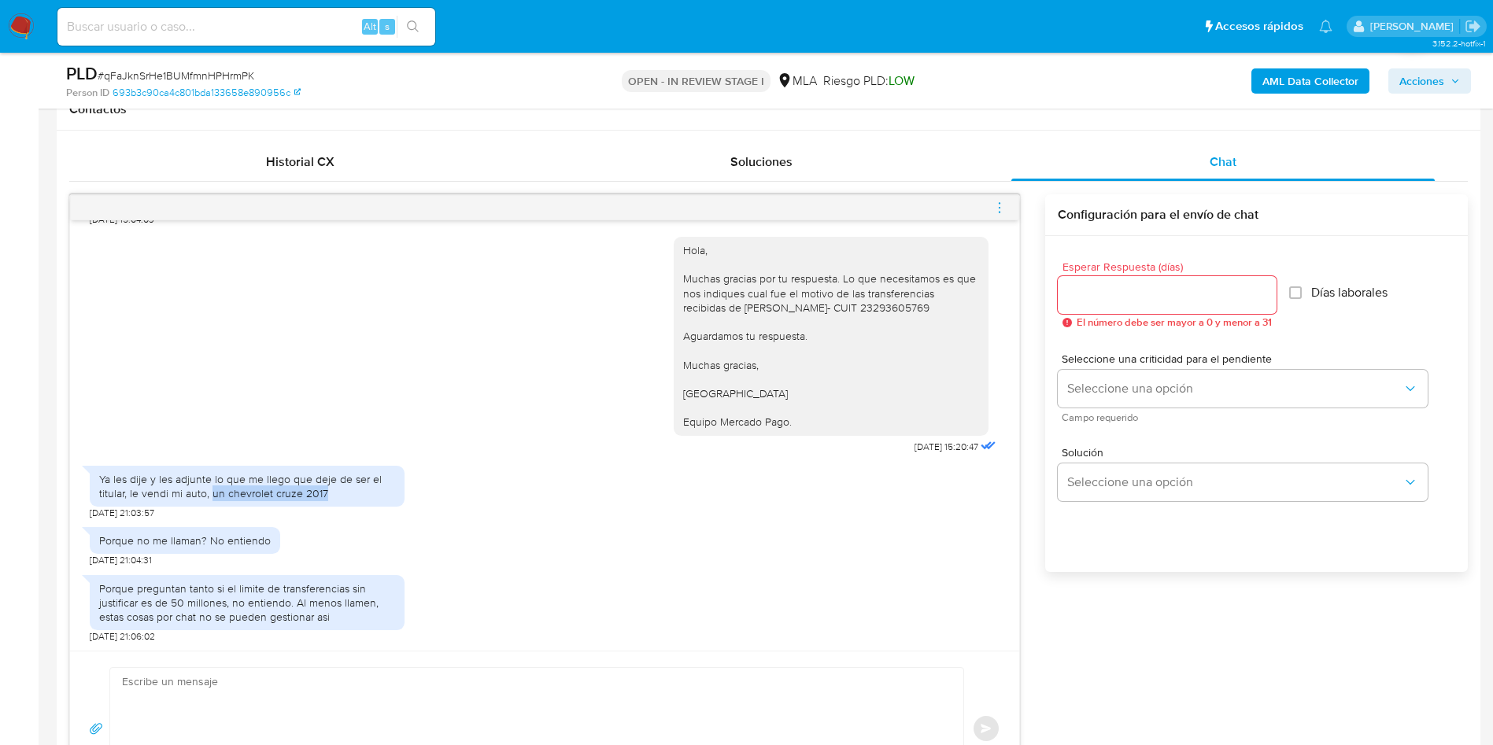
drag, startPoint x: 212, startPoint y: 492, endPoint x: 342, endPoint y: 488, distance: 130.7
click at [342, 488] on div "Ya les dije y les adjunte lo que me llego que deje de ser el titular, le vendi …" at bounding box center [247, 486] width 296 height 28
copy div "un chevrolet cruze 2017"
drag, startPoint x: 1123, startPoint y: 312, endPoint x: 1114, endPoint y: 303, distance: 12.8
click at [1116, 305] on div at bounding box center [1167, 295] width 219 height 38
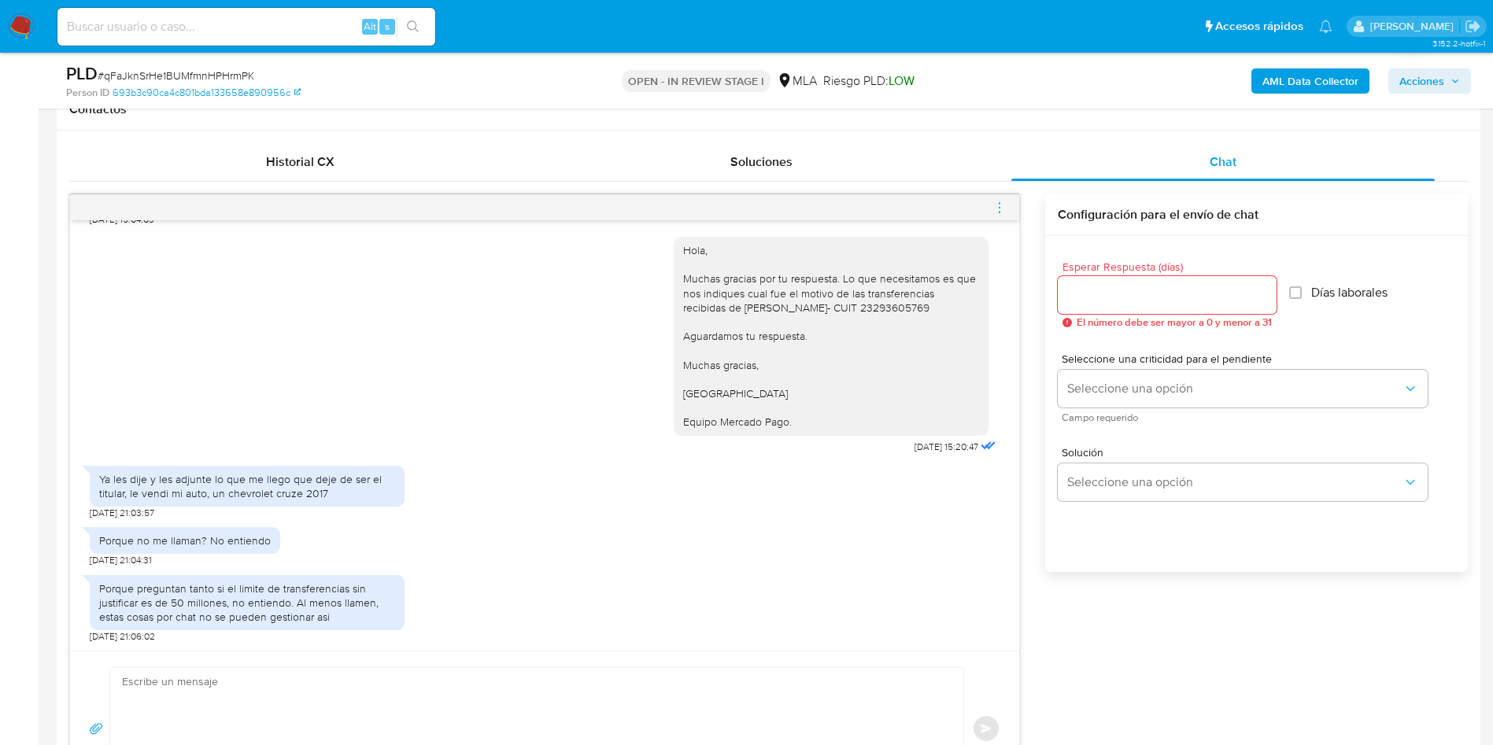
click at [1112, 299] on input "Esperar Respuesta (días)" at bounding box center [1167, 295] width 219 height 20
type input "0"
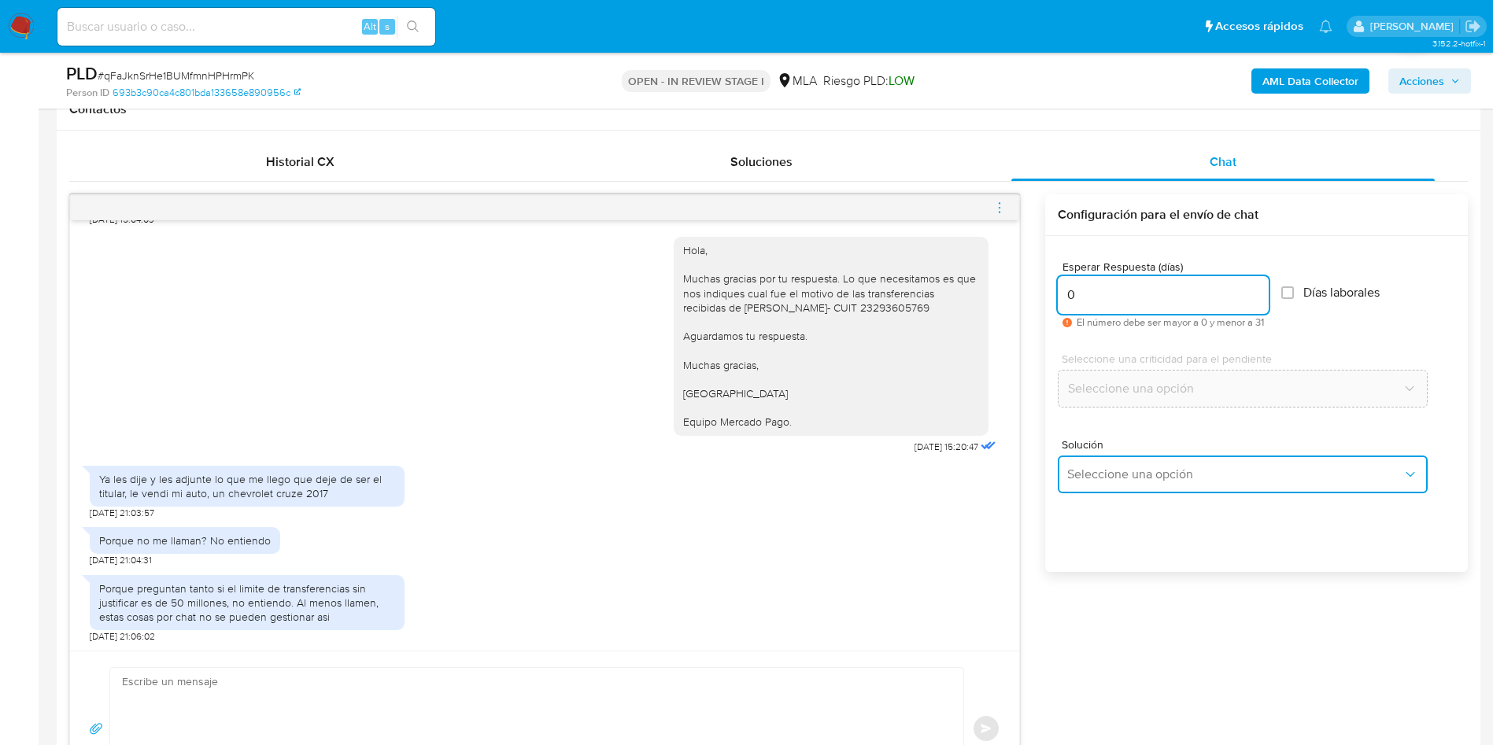
click at [1066, 479] on button "Seleccione una opción" at bounding box center [1243, 475] width 370 height 38
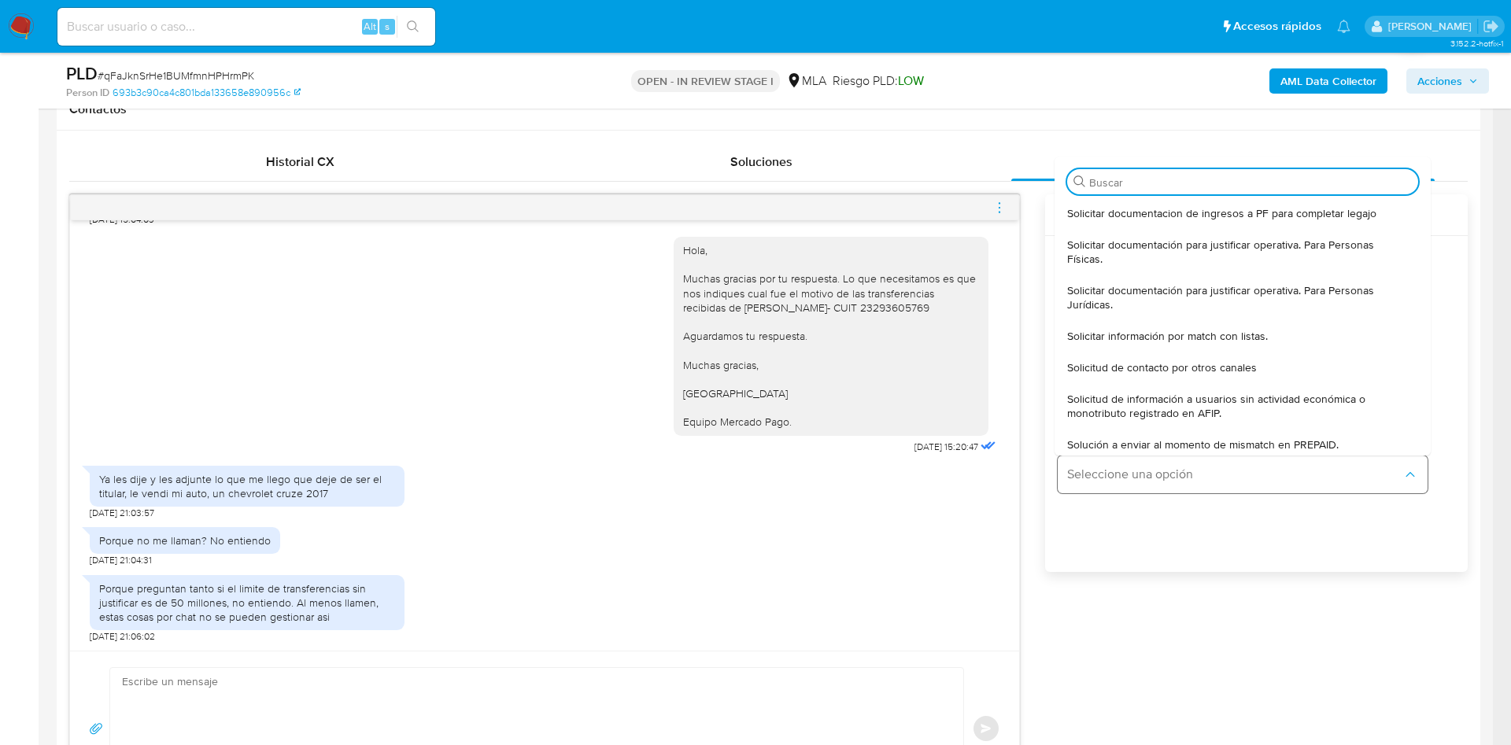
click at [1115, 474] on span "Seleccione una opción" at bounding box center [1234, 475] width 335 height 16
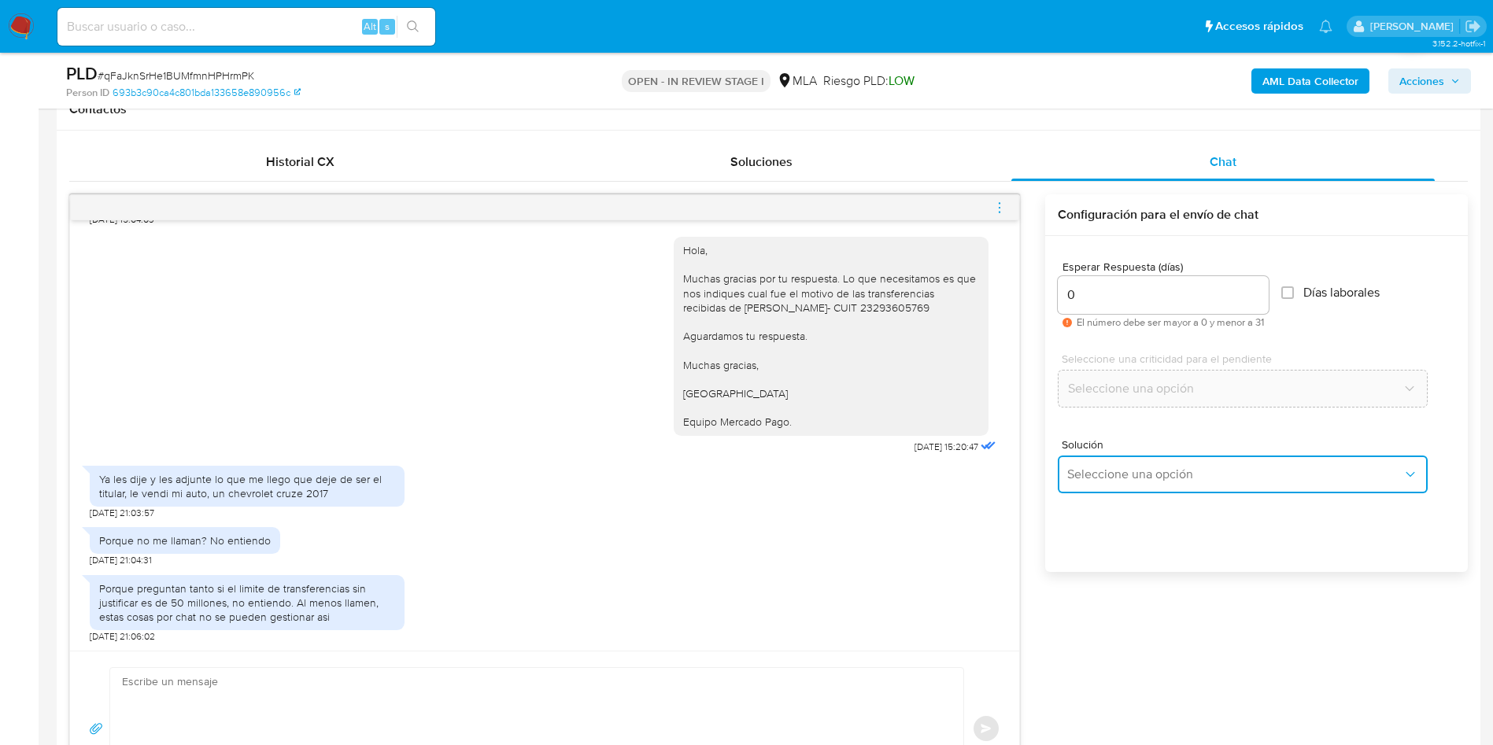
click at [1108, 473] on span "Seleccione una opción" at bounding box center [1234, 475] width 335 height 16
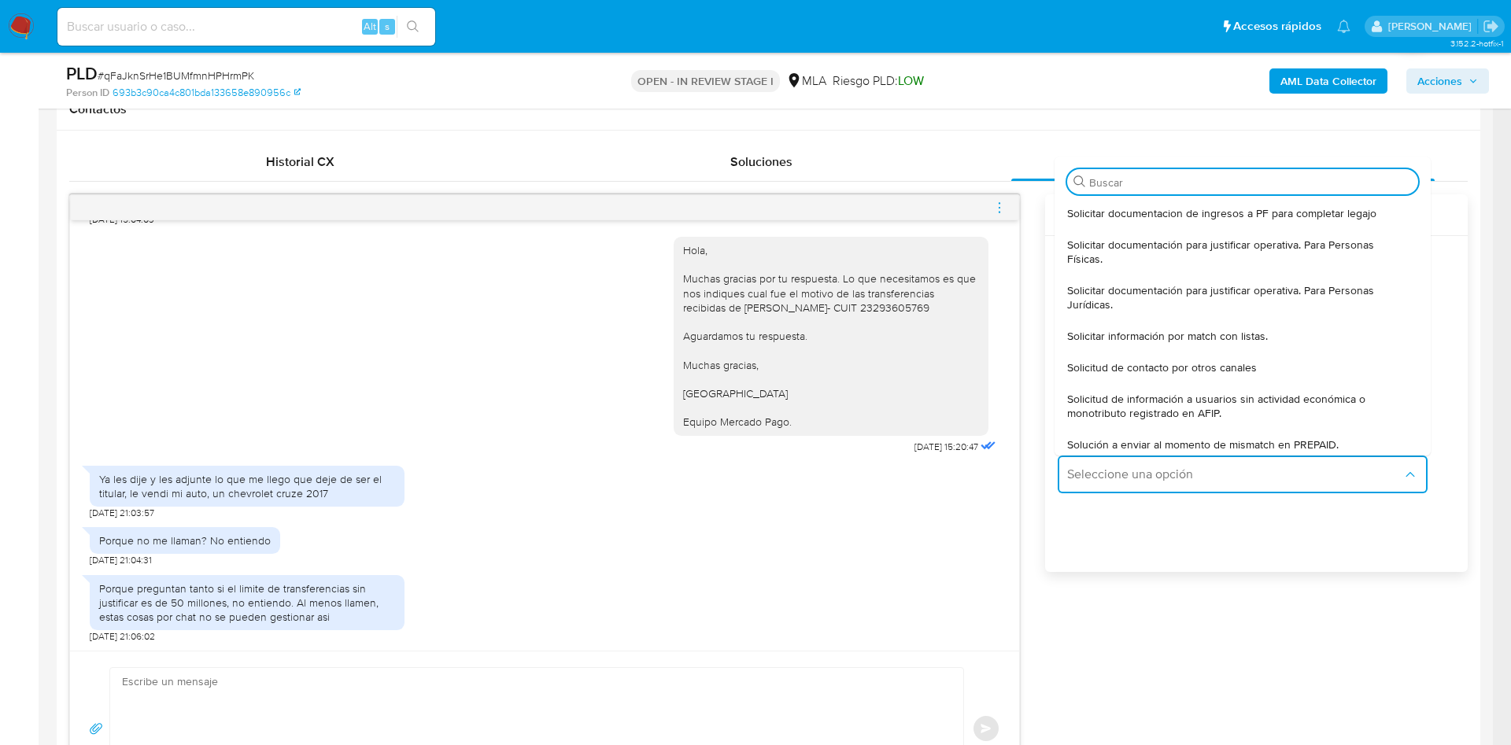
click at [1098, 254] on span "Solicitar documentación para justificar operativa. Para Personas Físicas." at bounding box center [1238, 252] width 342 height 28
type textarea "Hola,En función de las operaciones registradas en tu cuenta de Mercado Pago, ne…"
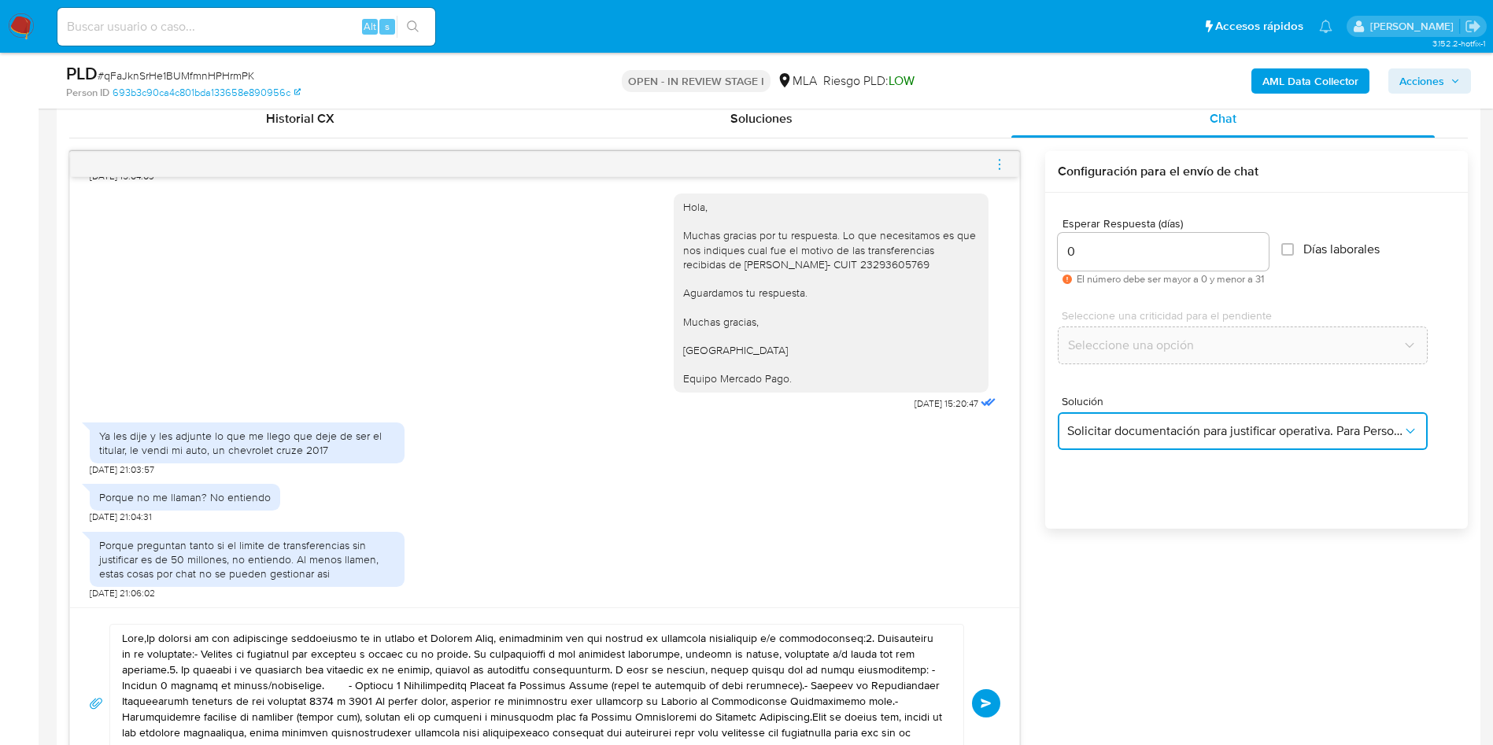
scroll to position [971, 0]
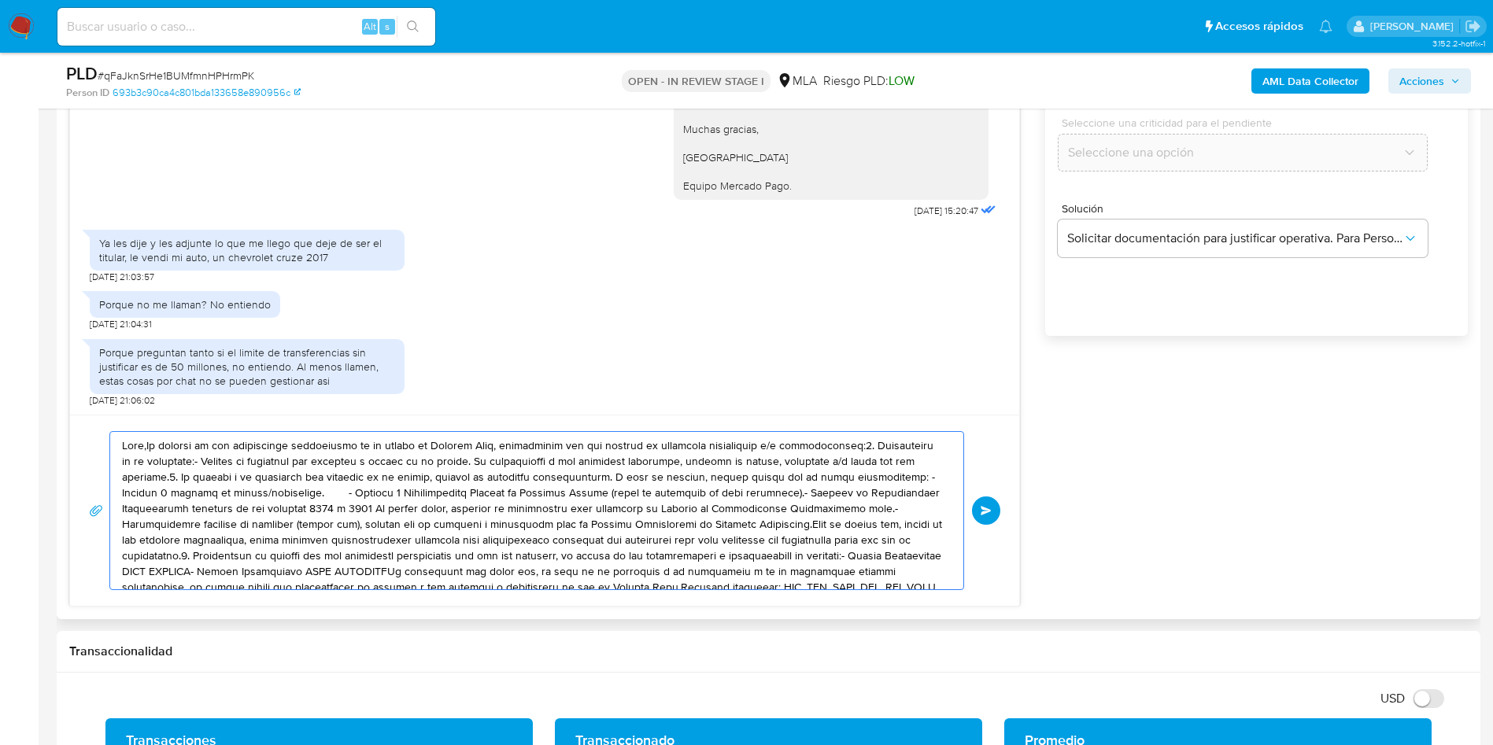
click at [377, 489] on textarea at bounding box center [533, 510] width 822 height 157
click at [377, 488] on textarea at bounding box center [533, 510] width 822 height 157
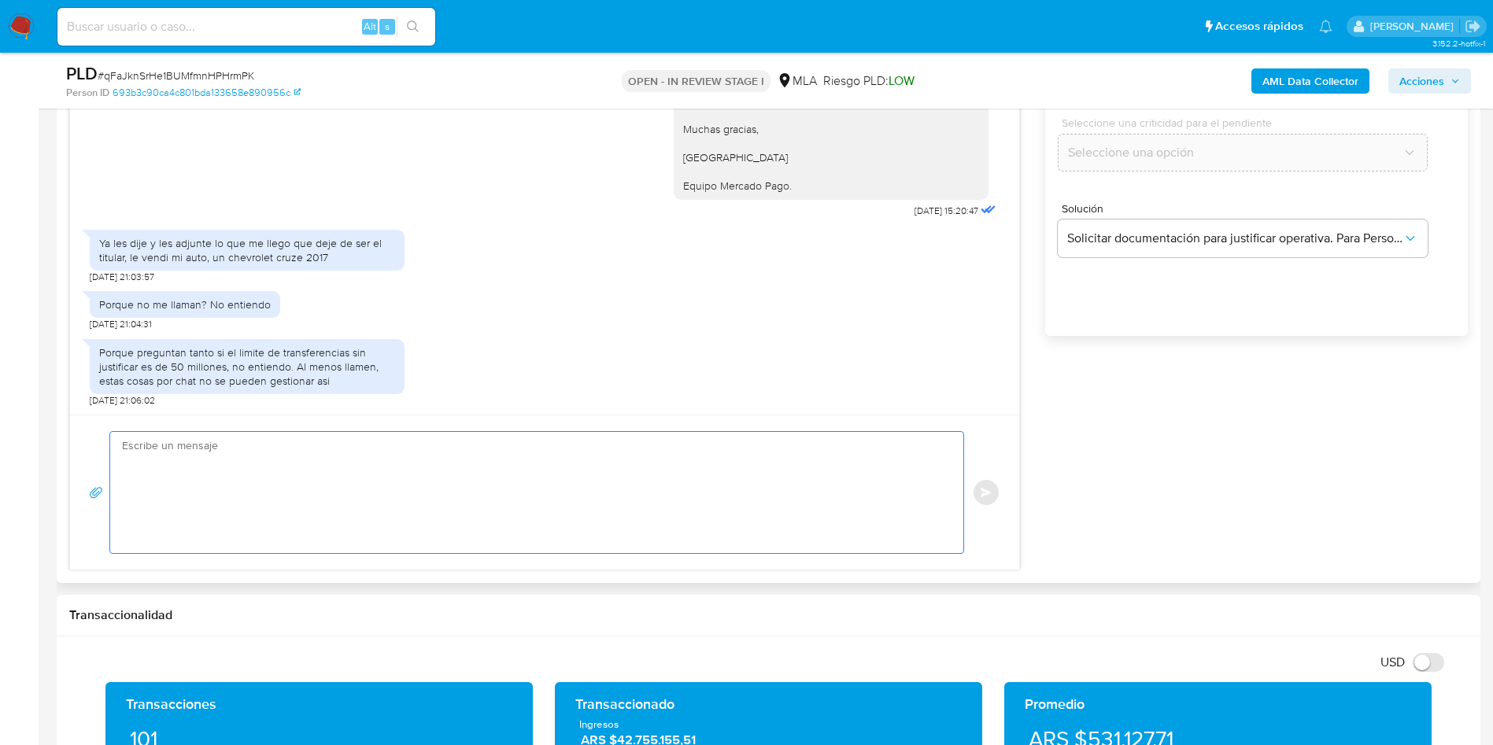
paste textarea "Hola, Muchas gracias por tu respuesta. Confirmamos la recepción de la documenta…"
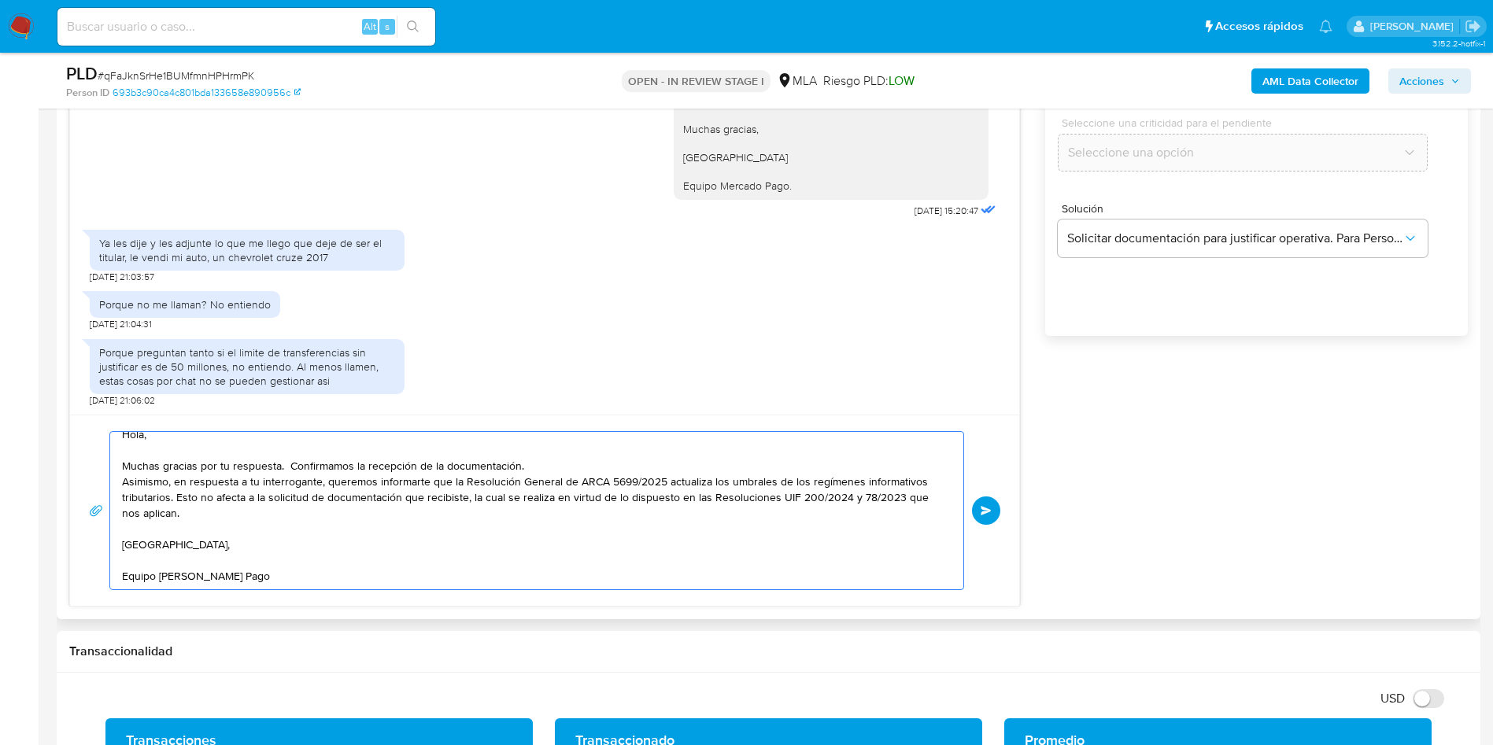
click at [377, 488] on textarea "Hola, Muchas gracias por tu respuesta. Confirmamos la recepción de la documenta…" at bounding box center [533, 510] width 822 height 157
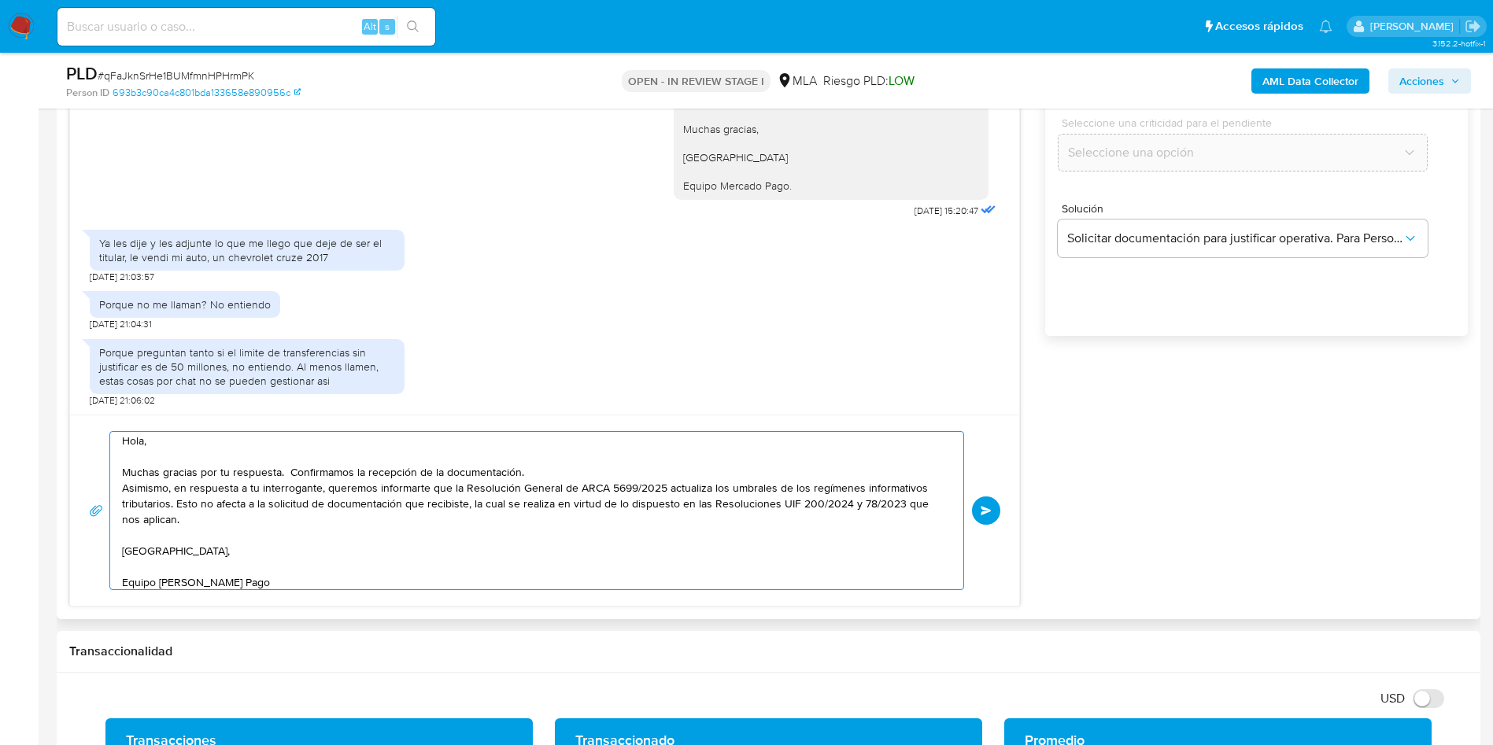
scroll to position [0, 0]
type textarea "Hola, Muchas gracias por tu respuesta. Confirmamos la recepción de la documenta…"
click at [978, 507] on button "Enviar" at bounding box center [986, 511] width 28 height 28
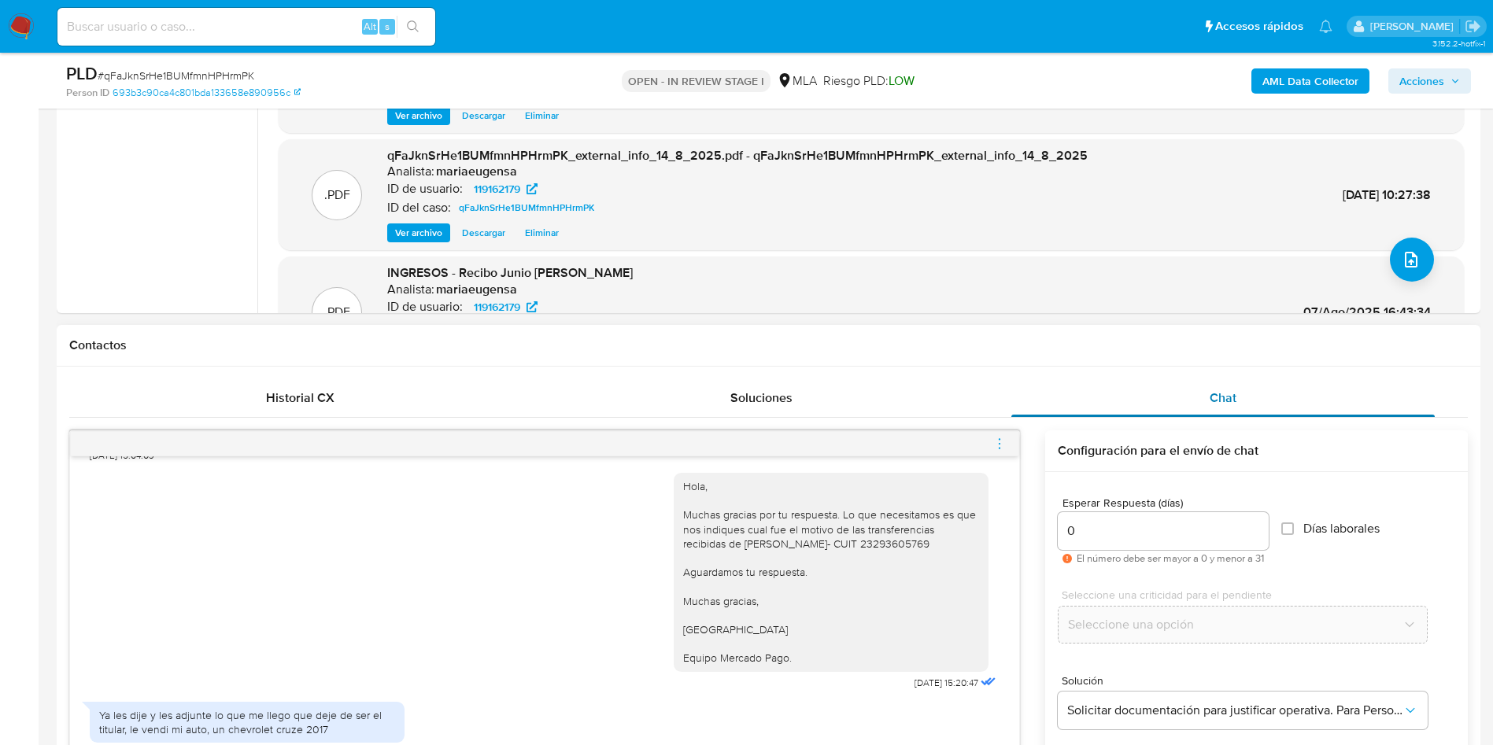
scroll to position [773, 0]
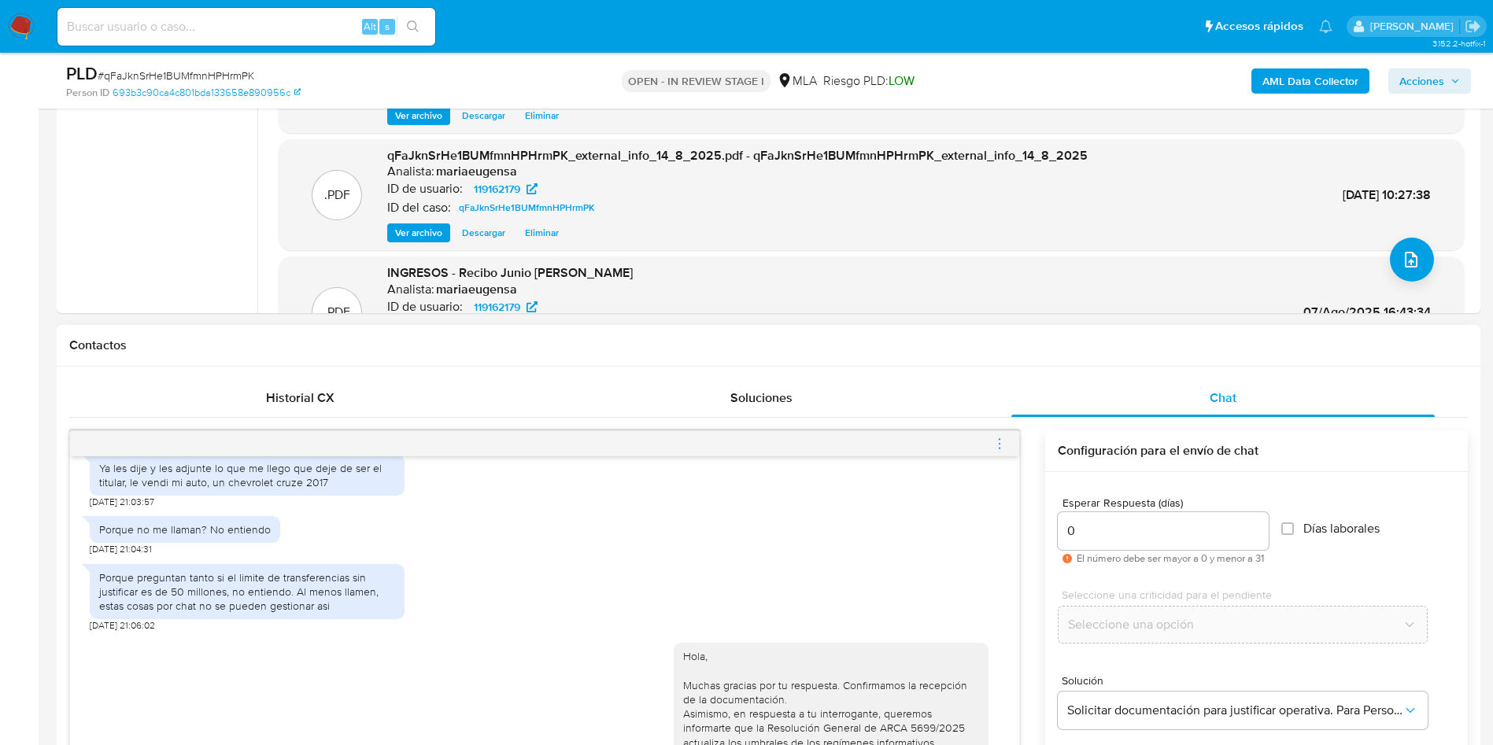
click at [994, 440] on icon "menu-action" at bounding box center [1000, 444] width 14 height 14
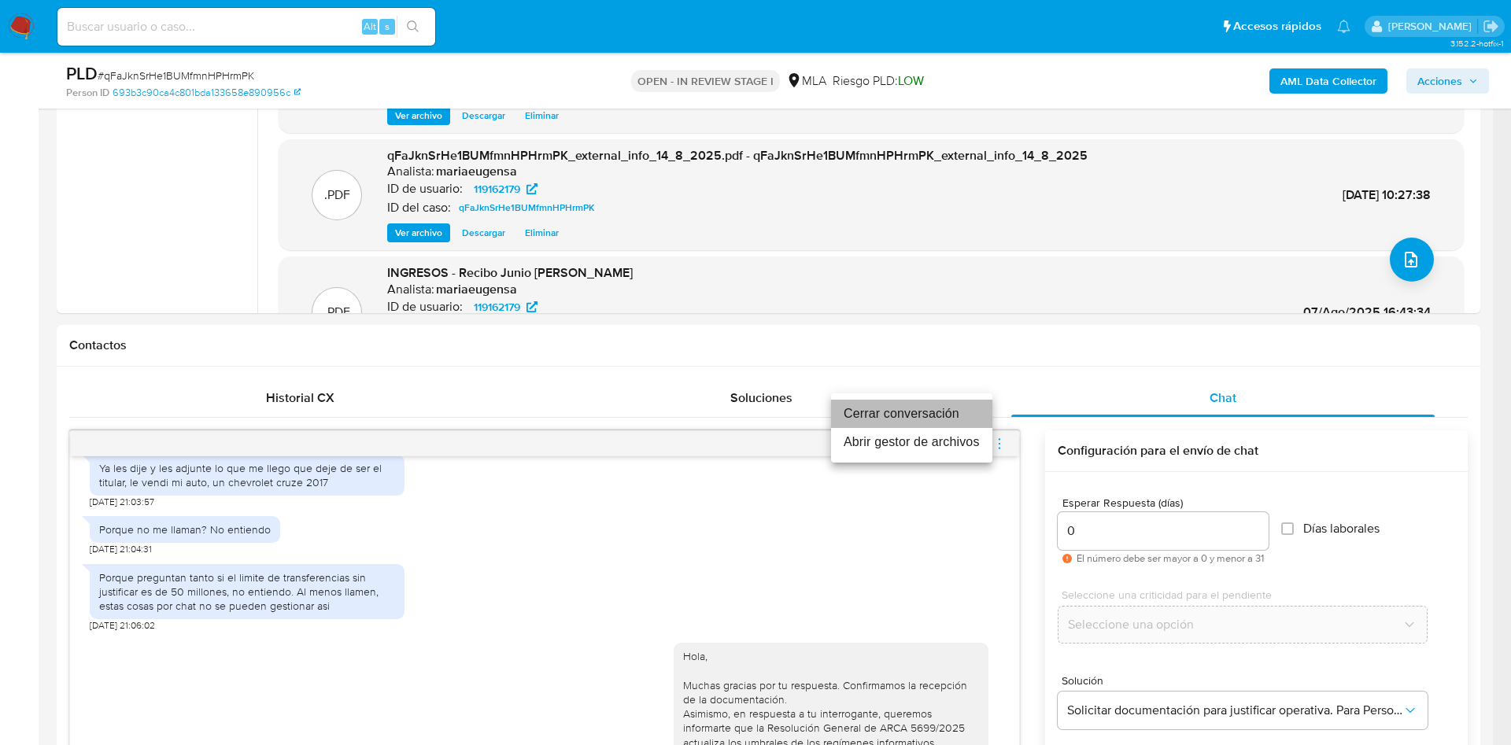
click at [968, 419] on li "Cerrar conversación" at bounding box center [911, 414] width 161 height 28
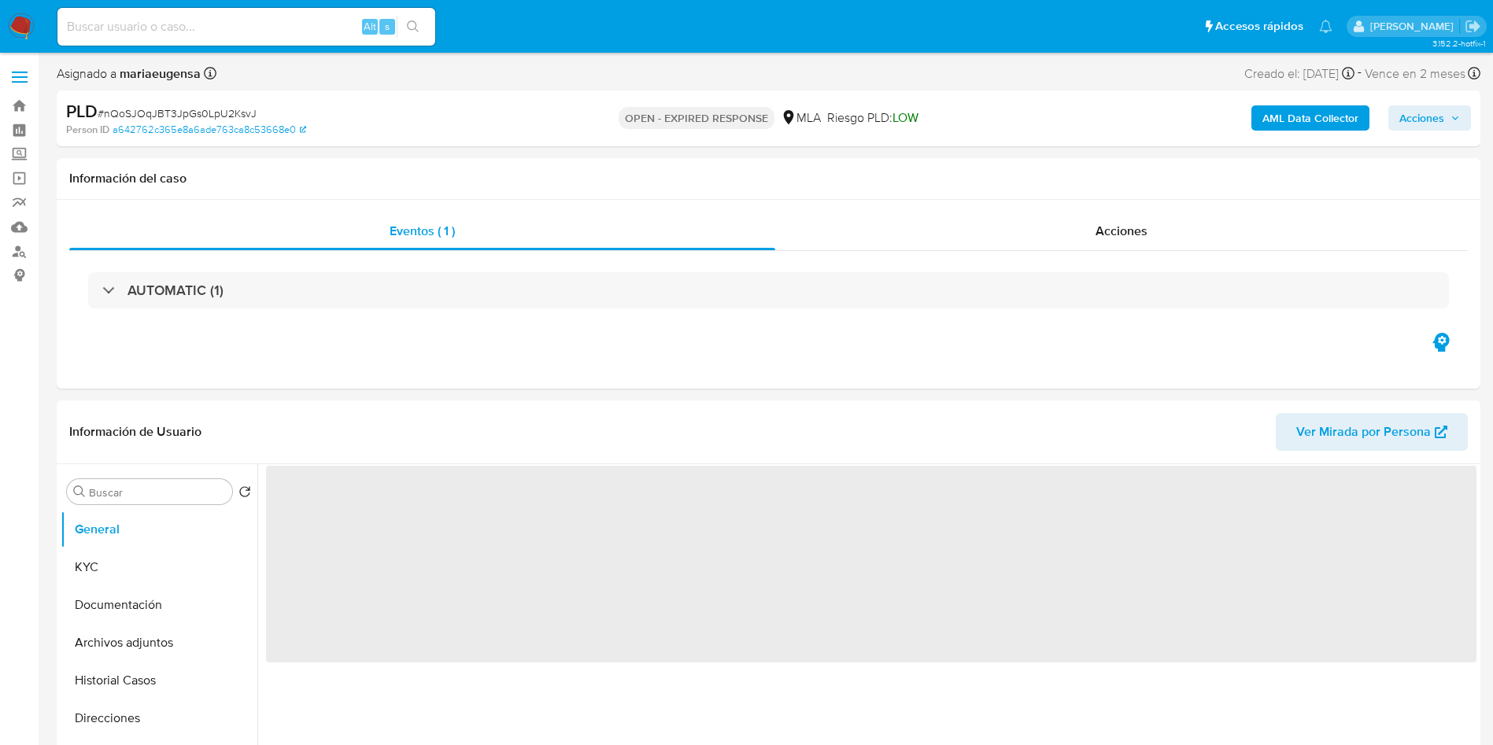
click at [226, 113] on span "# nQoSJOqJBT3JpGs0LpU2KsvJ" at bounding box center [177, 113] width 159 height 16
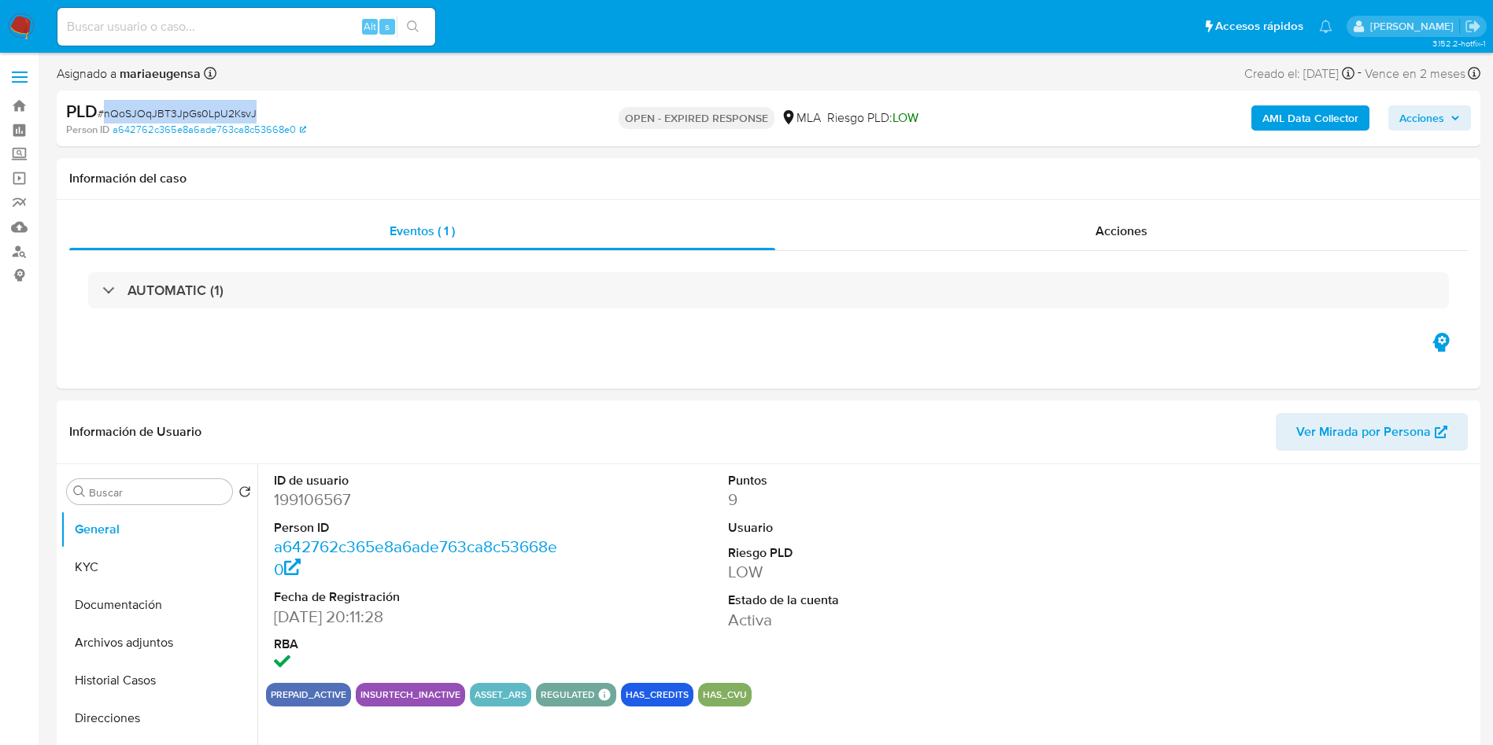
click at [226, 113] on span "# nQoSJOqJBT3JpGs0LpU2KsvJ" at bounding box center [177, 113] width 159 height 16
copy span "nQoSJOqJBT3JpGs0LpU2KsvJ"
select select "10"
click at [299, 25] on input at bounding box center [246, 27] width 378 height 20
paste input "nQoSJOqJBT3JpGs0LpU2KsvJ"
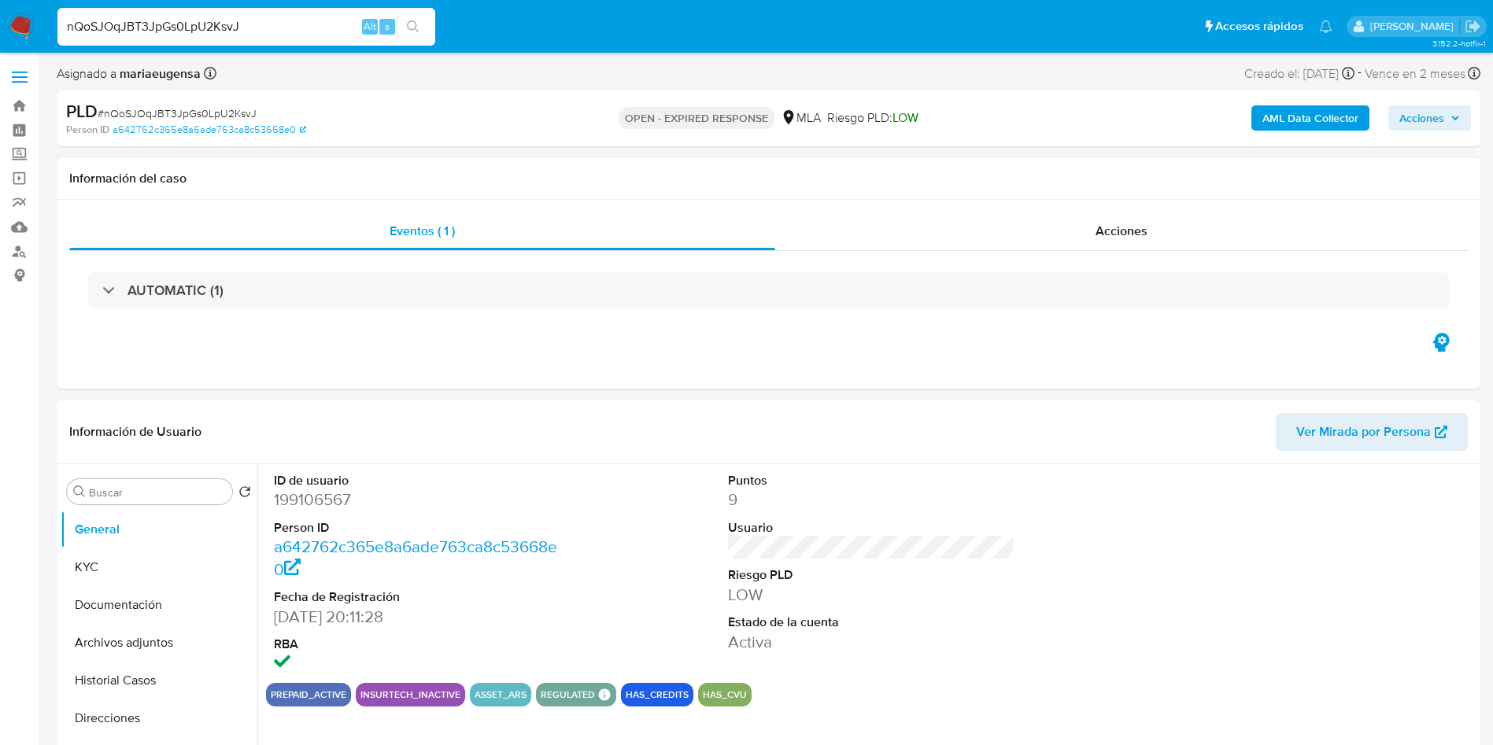
type input "nQoSJOqJBT3JpGs0LpU2KsvJ"
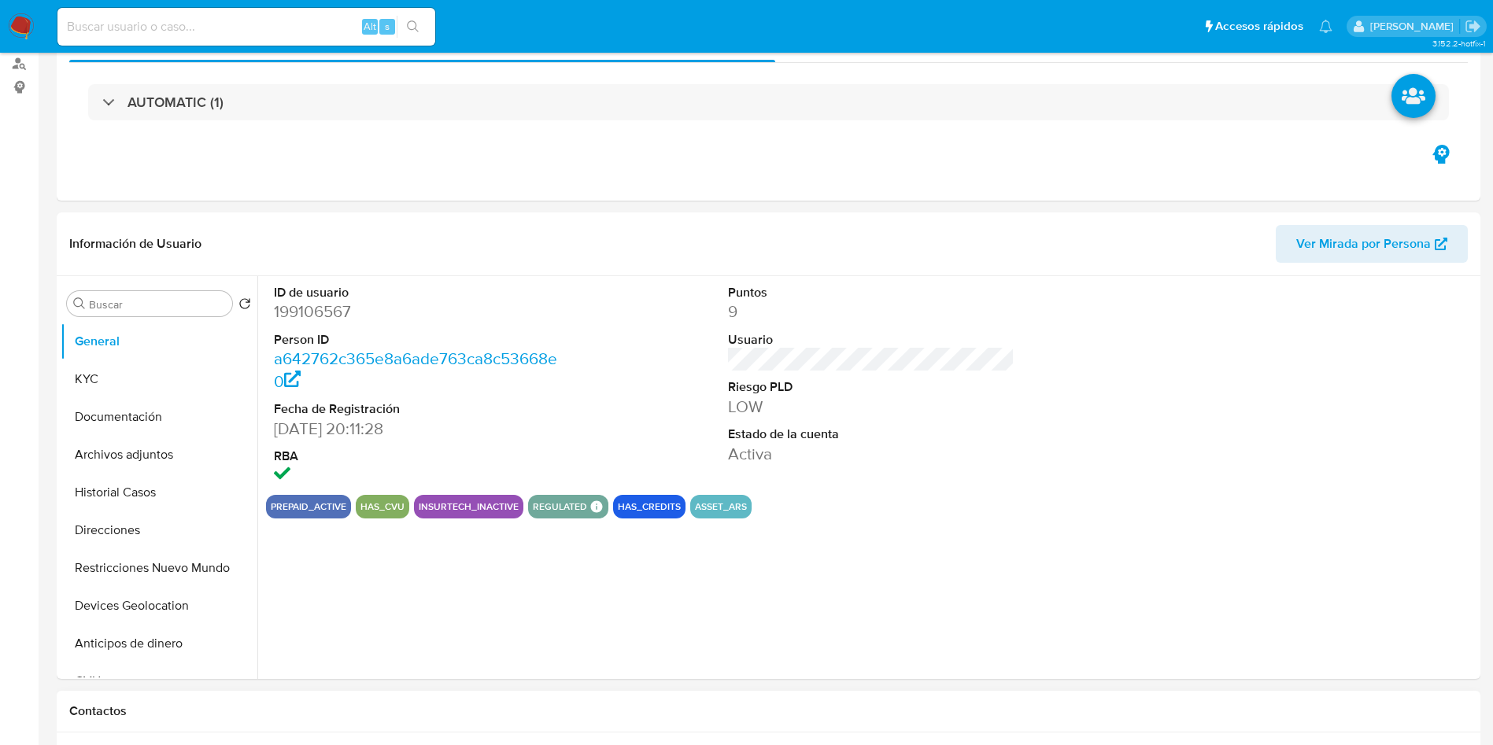
select select "10"
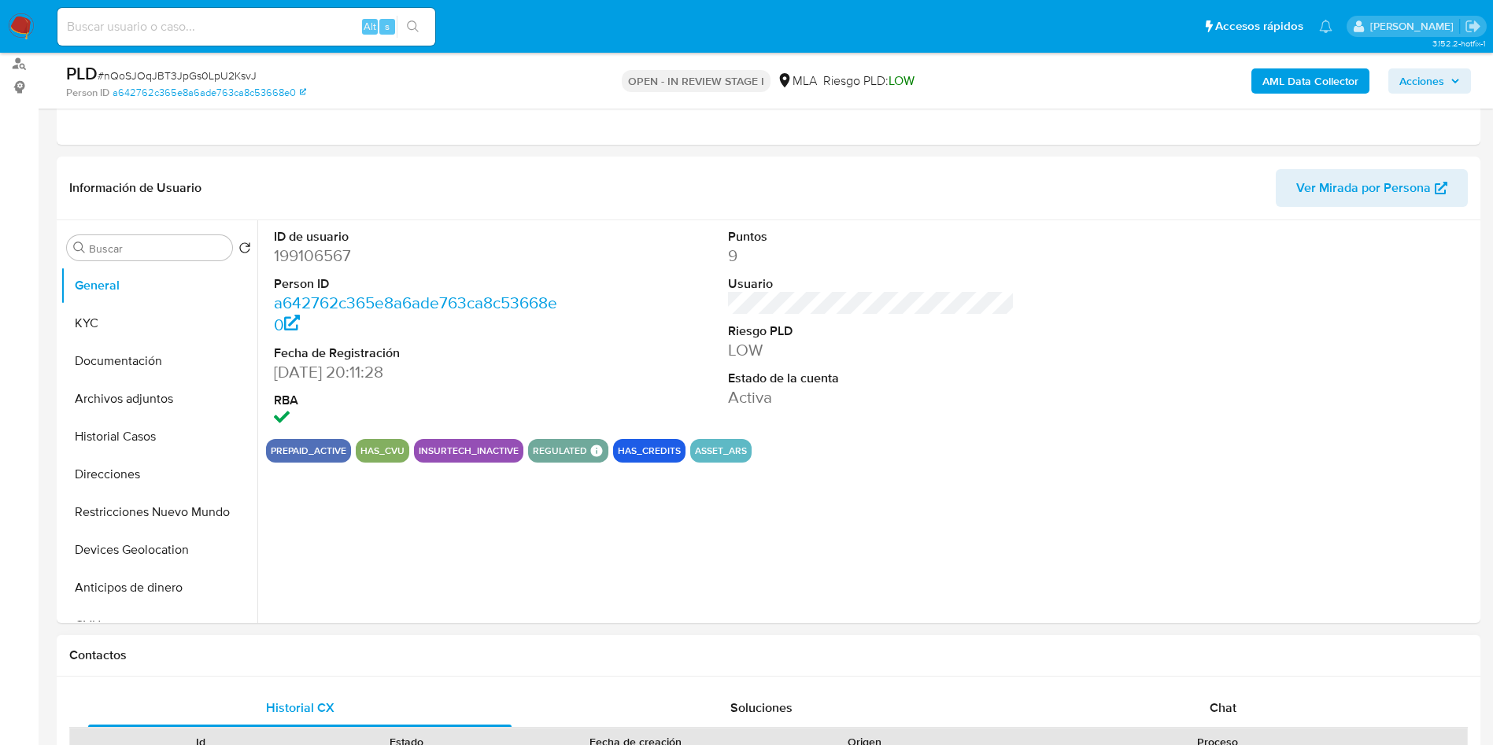
scroll to position [354, 0]
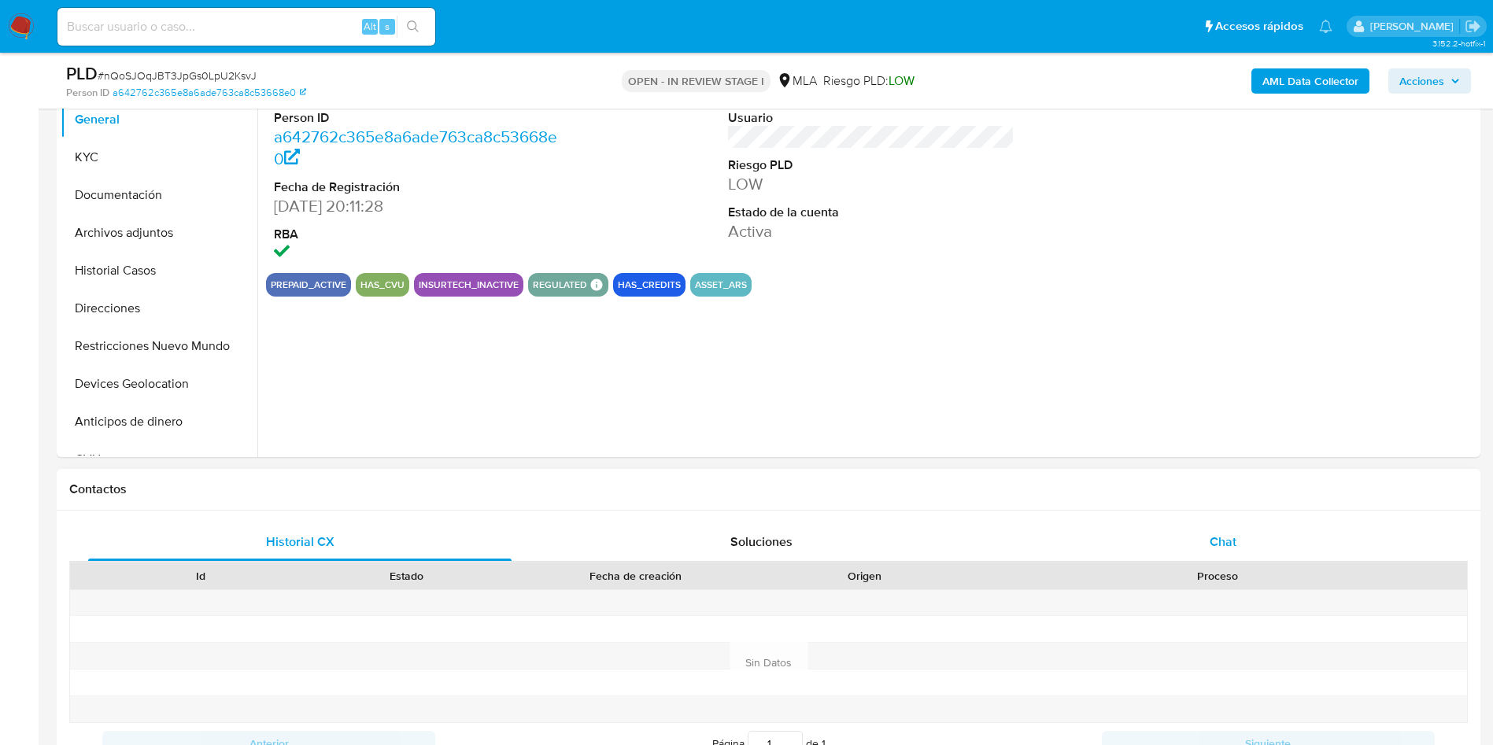
click at [1245, 553] on div "Chat" at bounding box center [1224, 542] width 424 height 38
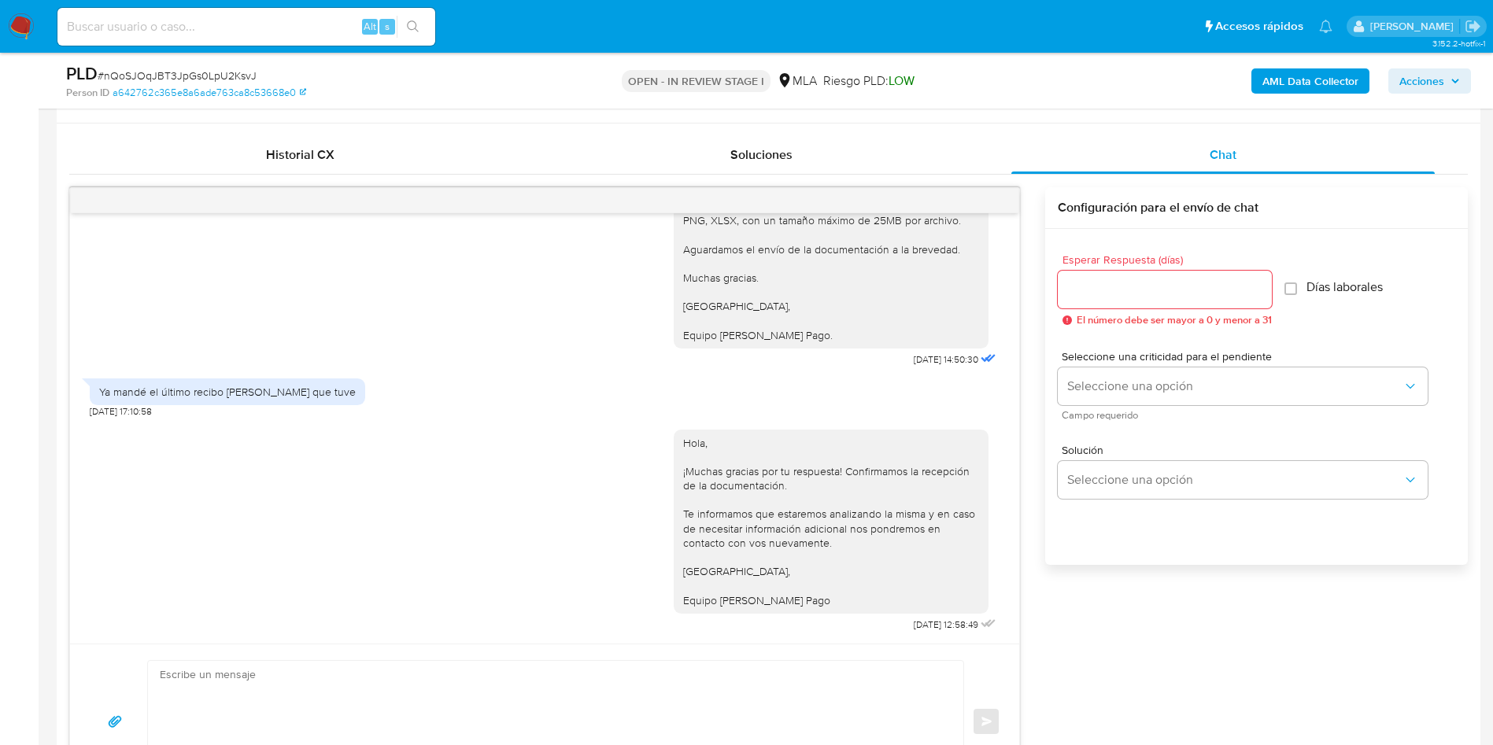
scroll to position [588, 0]
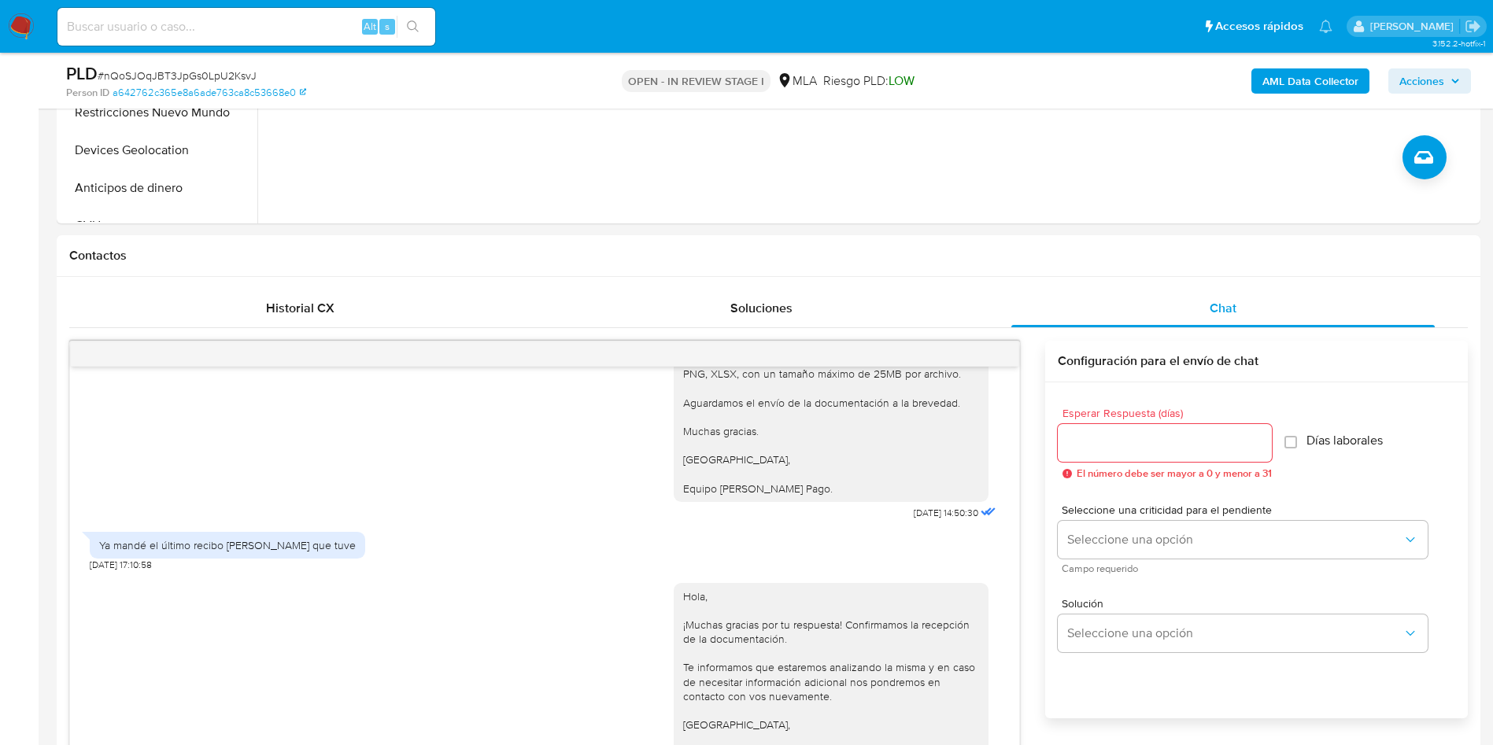
click at [1437, 81] on span "Acciones" at bounding box center [1422, 80] width 45 height 25
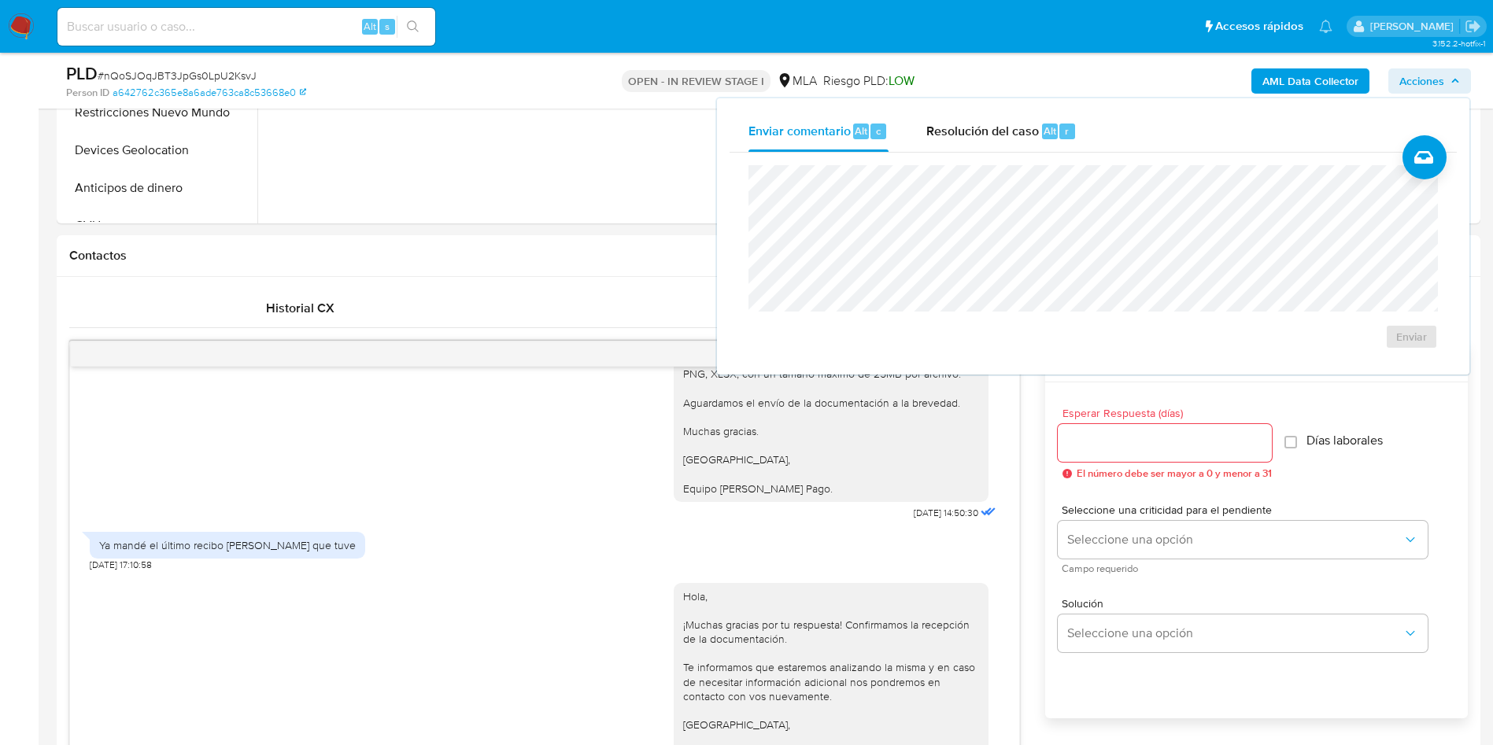
drag, startPoint x: 1019, startPoint y: 128, endPoint x: 1002, endPoint y: 156, distance: 32.1
click at [1018, 130] on span "Resolución del caso" at bounding box center [983, 130] width 113 height 18
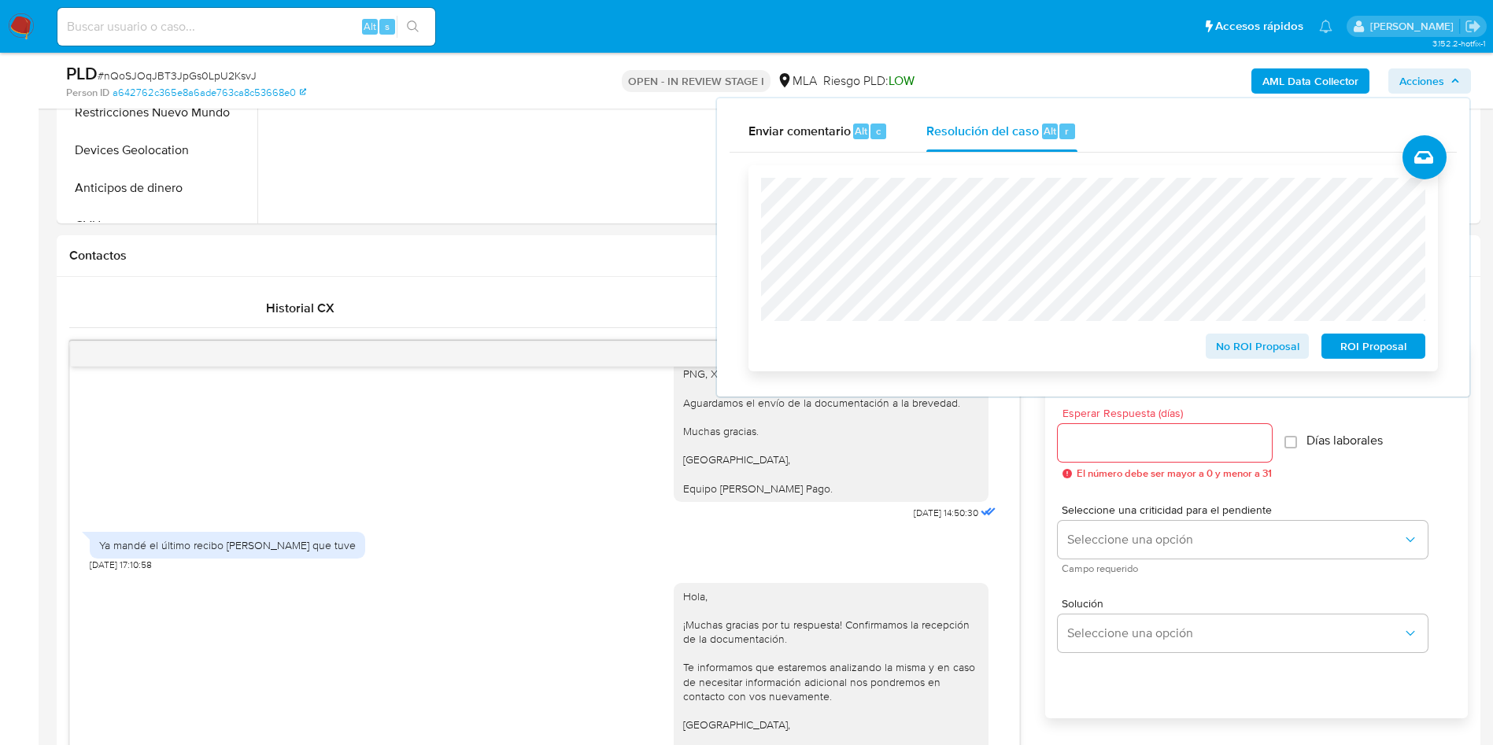
click at [1272, 351] on span "No ROI Proposal" at bounding box center [1258, 346] width 82 height 22
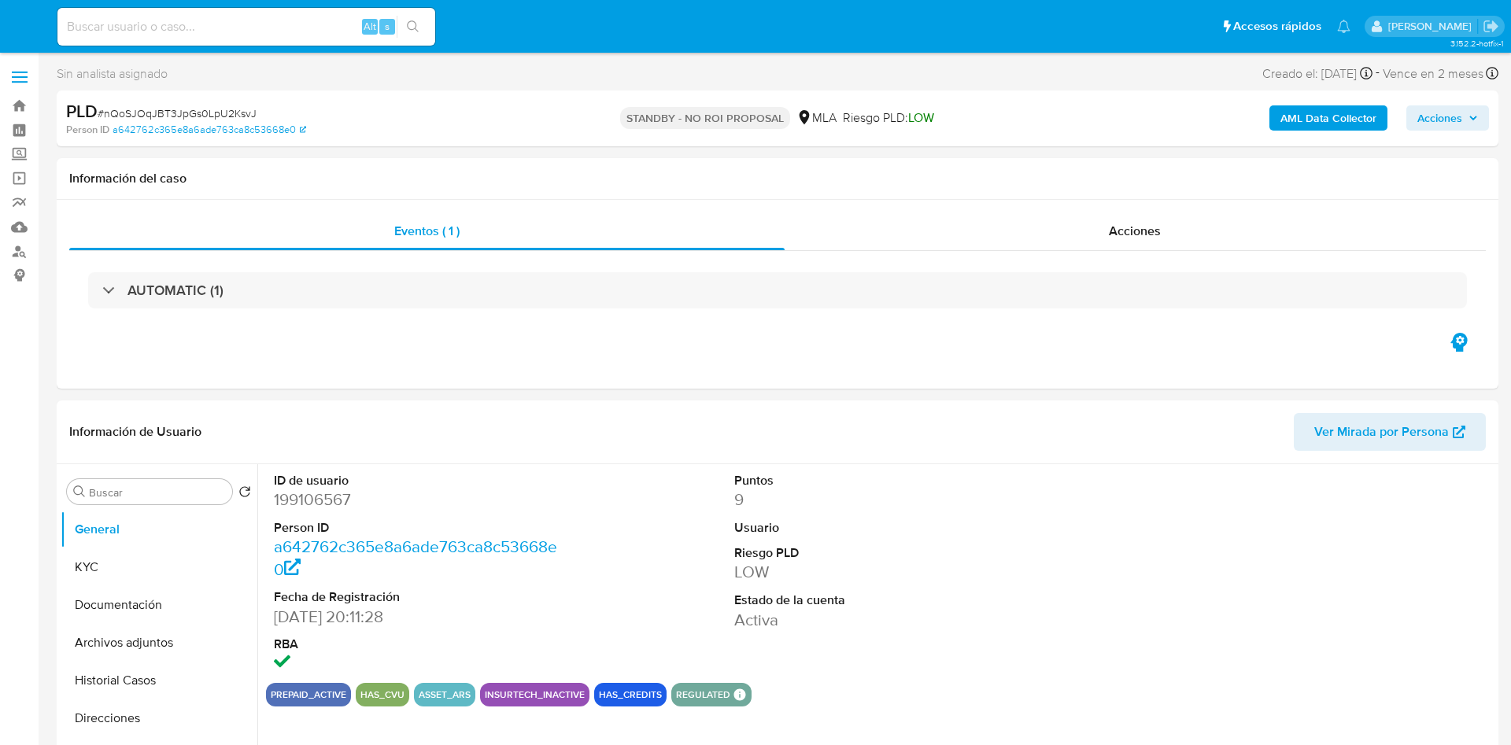
select select "10"
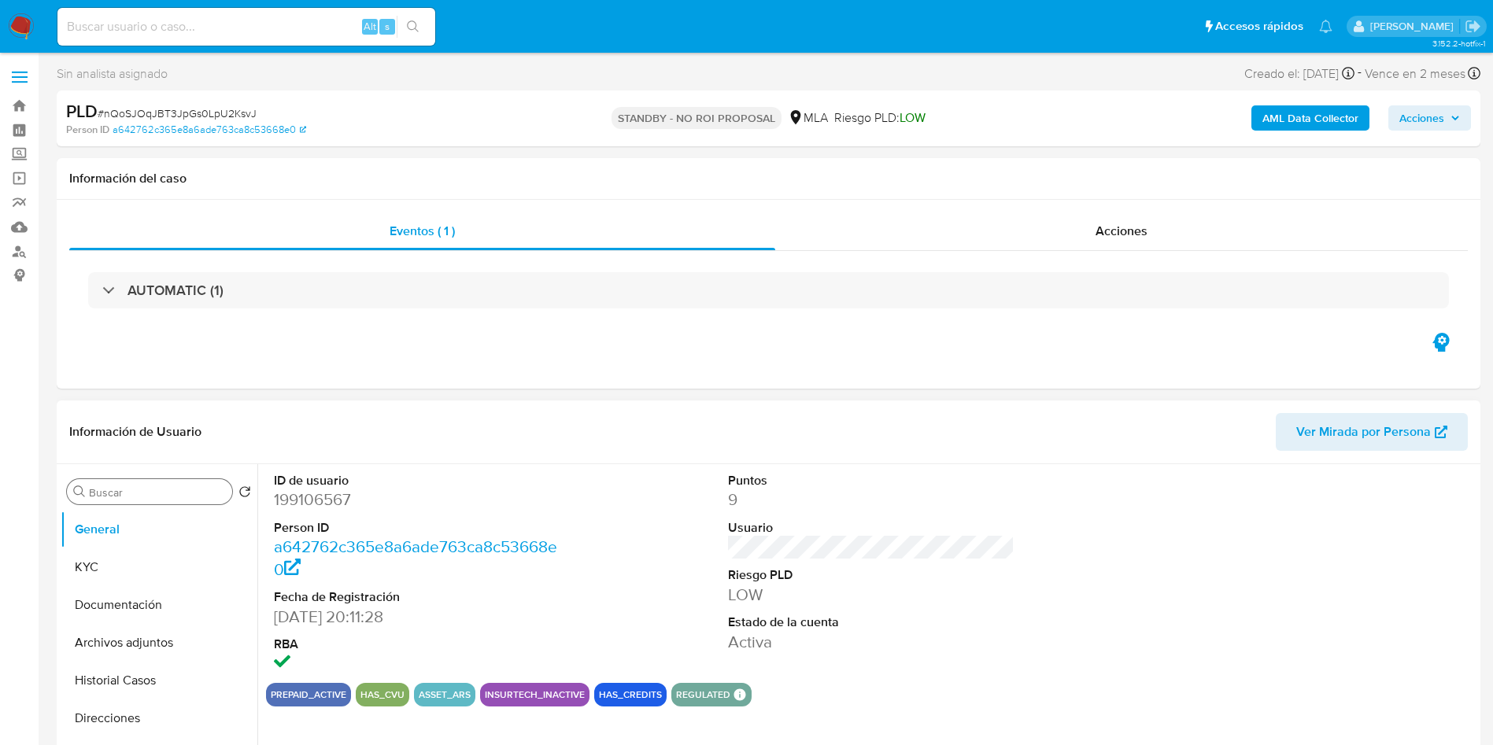
click at [113, 487] on input "Buscar" at bounding box center [157, 493] width 137 height 14
type input "arc"
click at [110, 571] on button "Archivos adjuntos" at bounding box center [153, 568] width 184 height 38
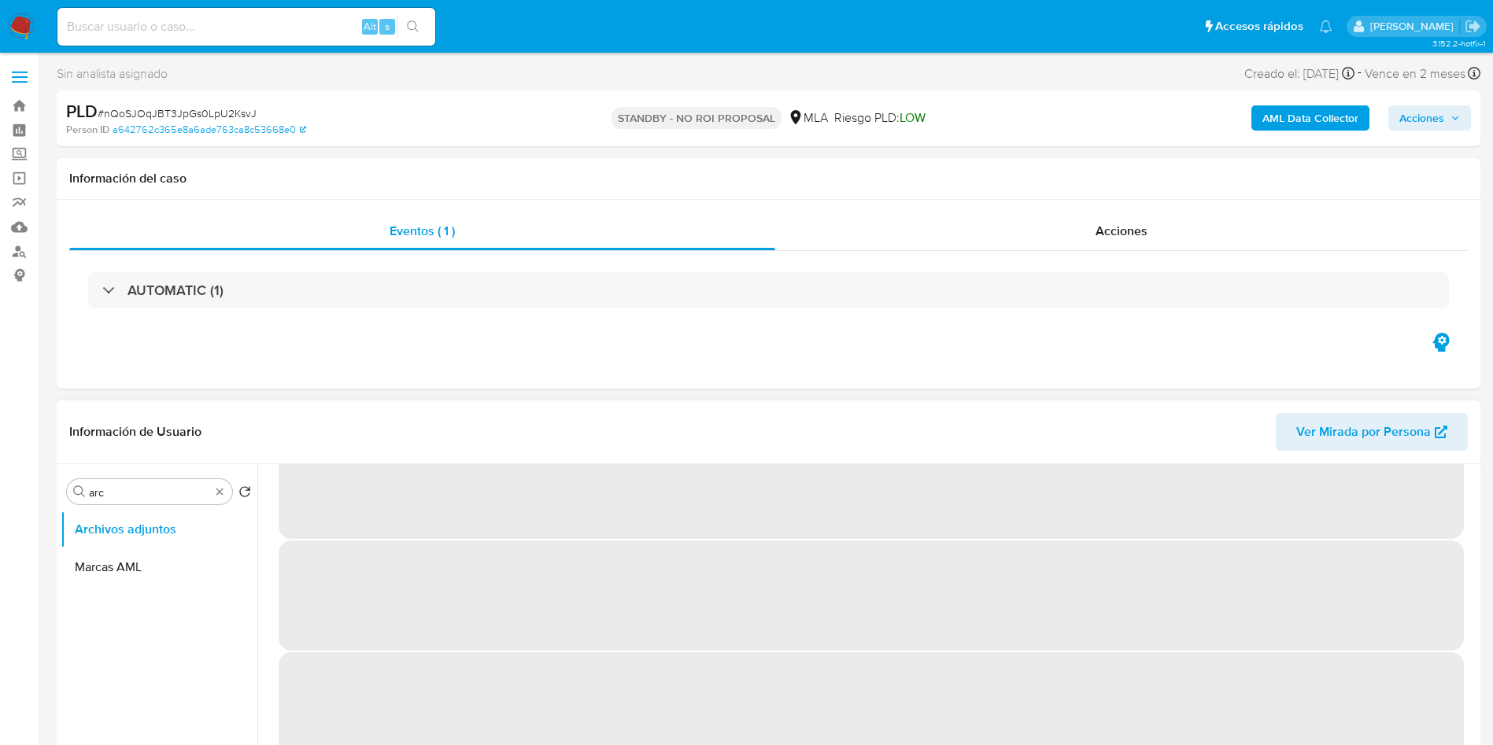
scroll to position [65, 0]
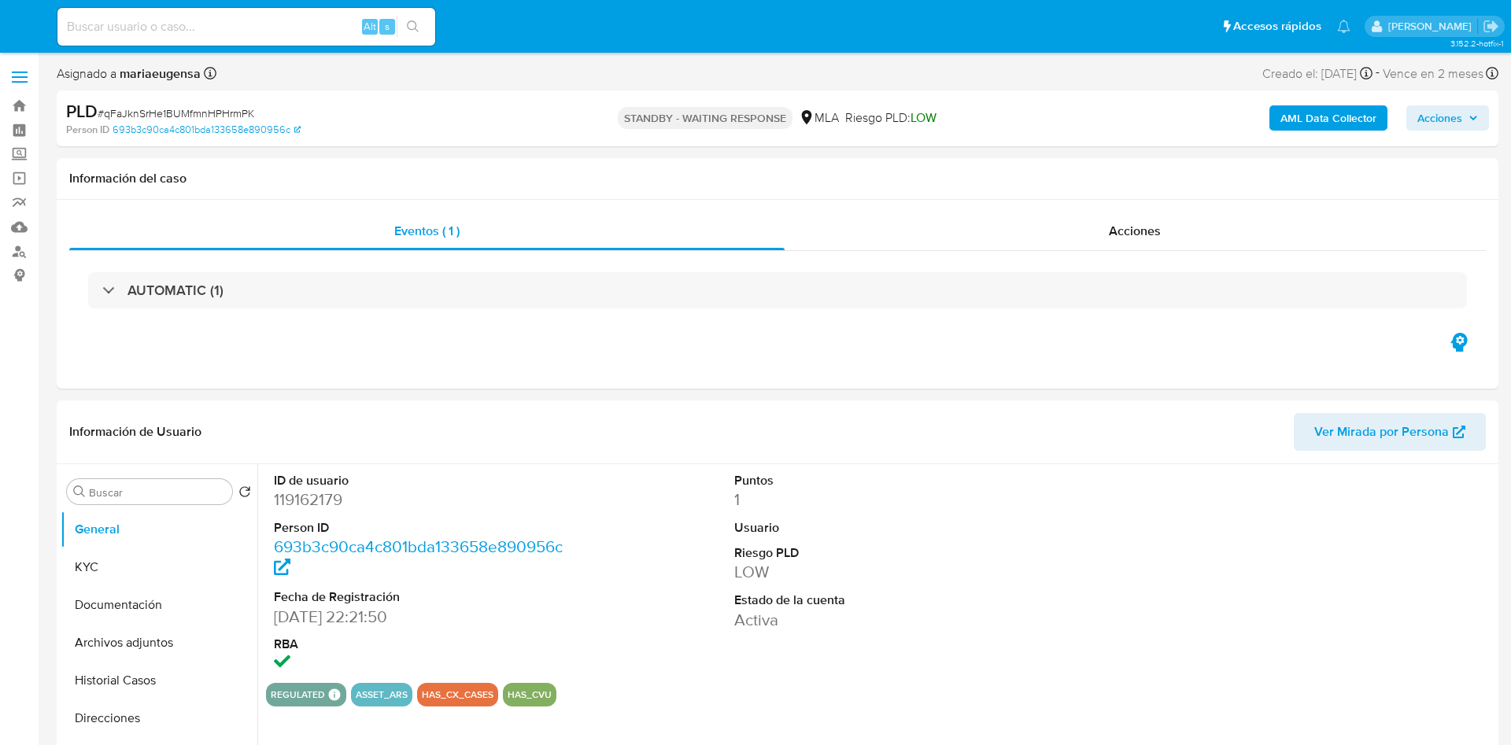
select select "10"
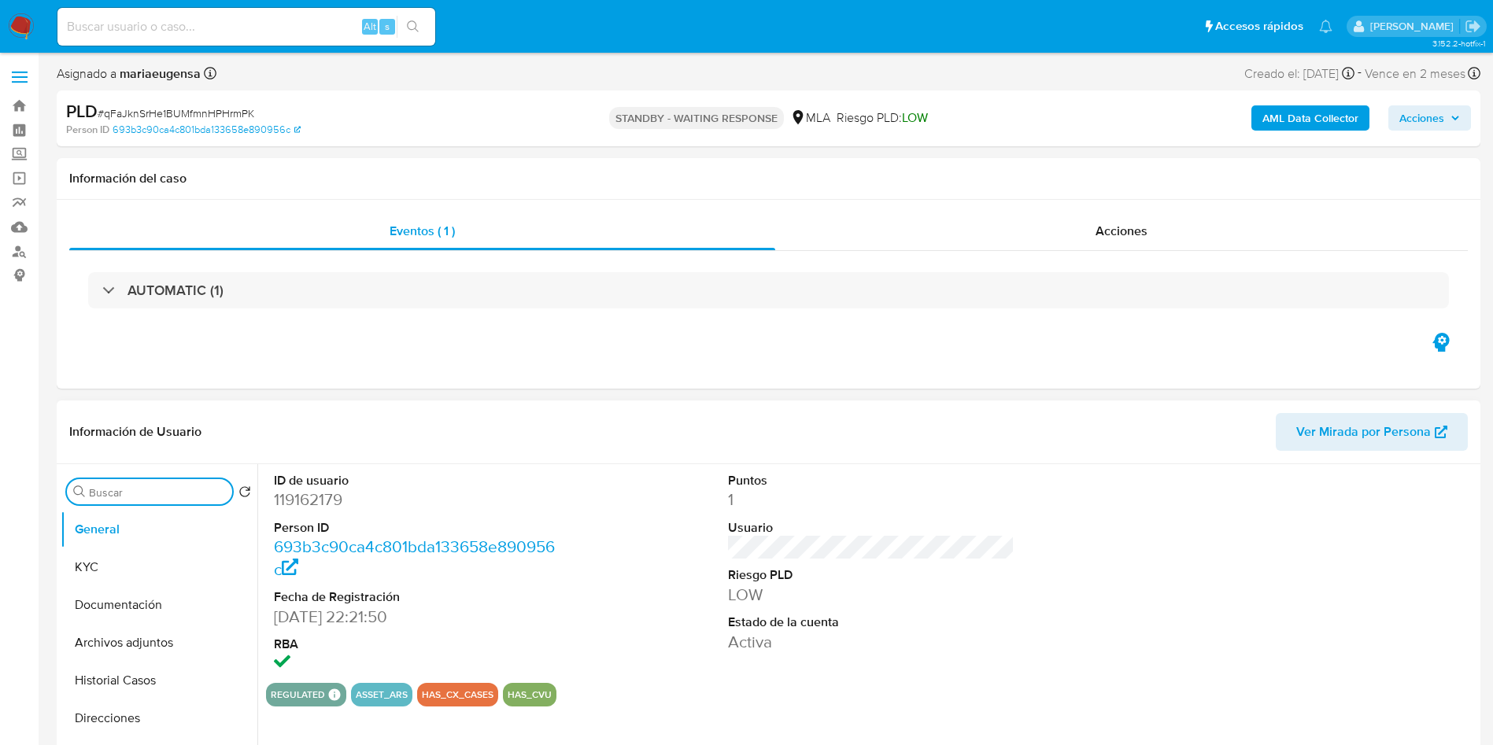
click at [134, 490] on input "Buscar" at bounding box center [157, 493] width 137 height 14
type input "arc"
click at [123, 563] on button "Archivos adjuntos" at bounding box center [153, 568] width 184 height 38
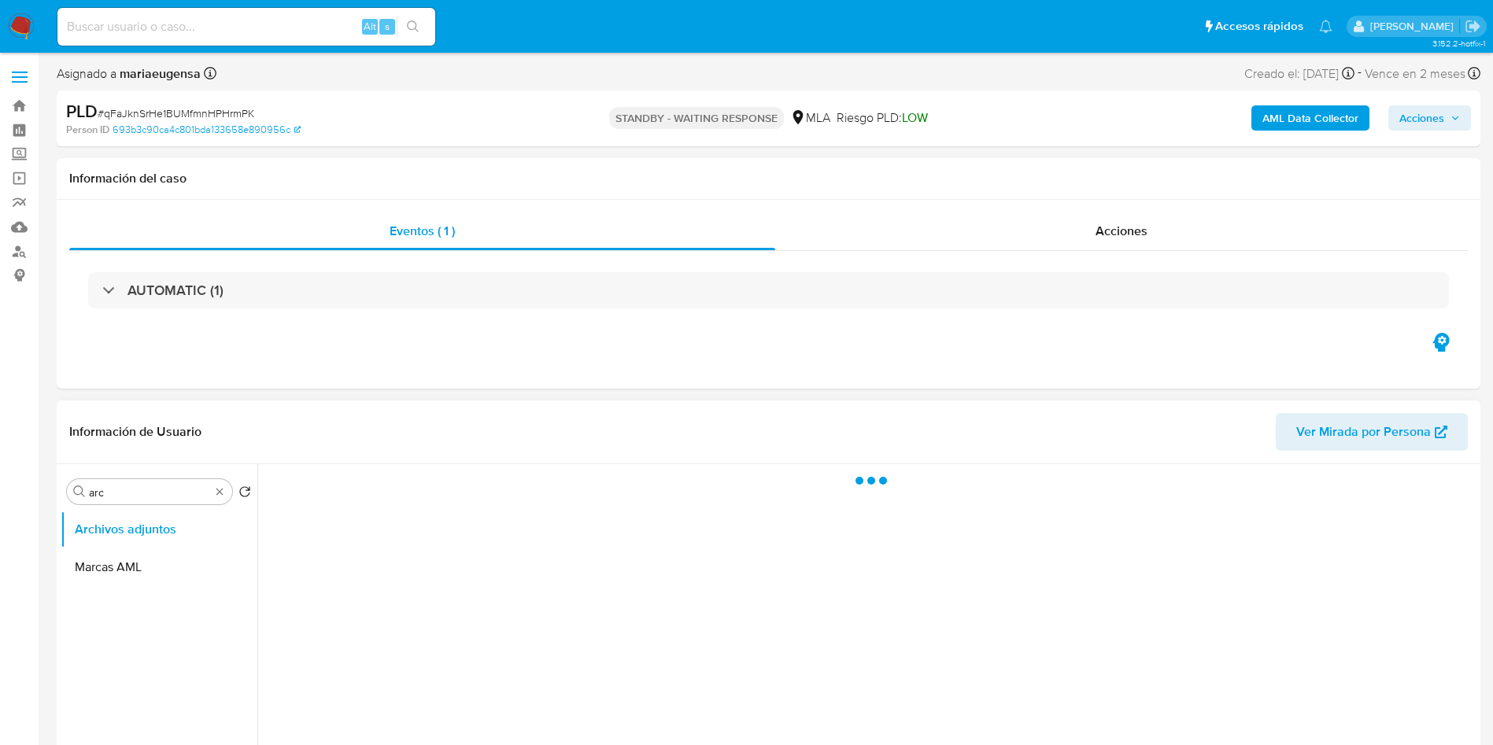
scroll to position [118, 0]
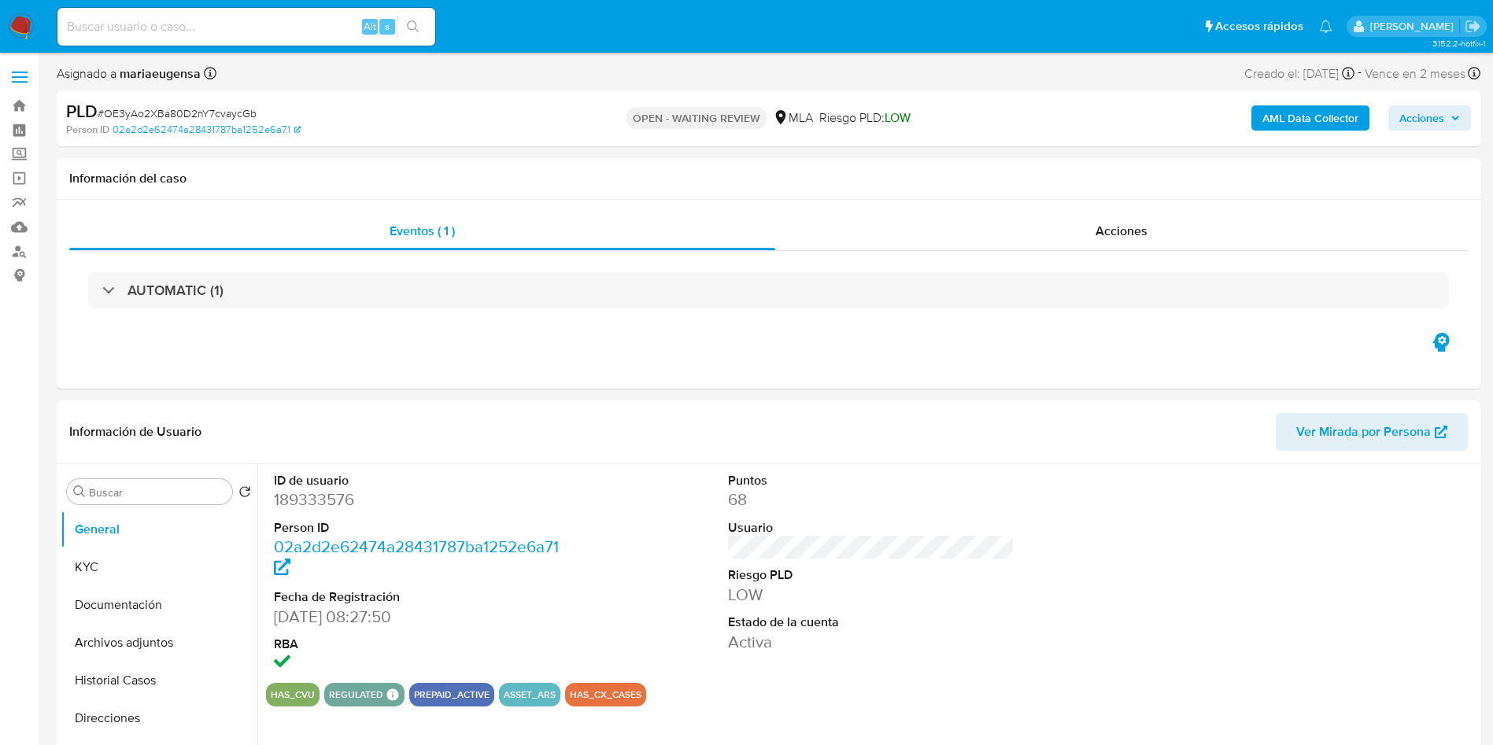
select select "10"
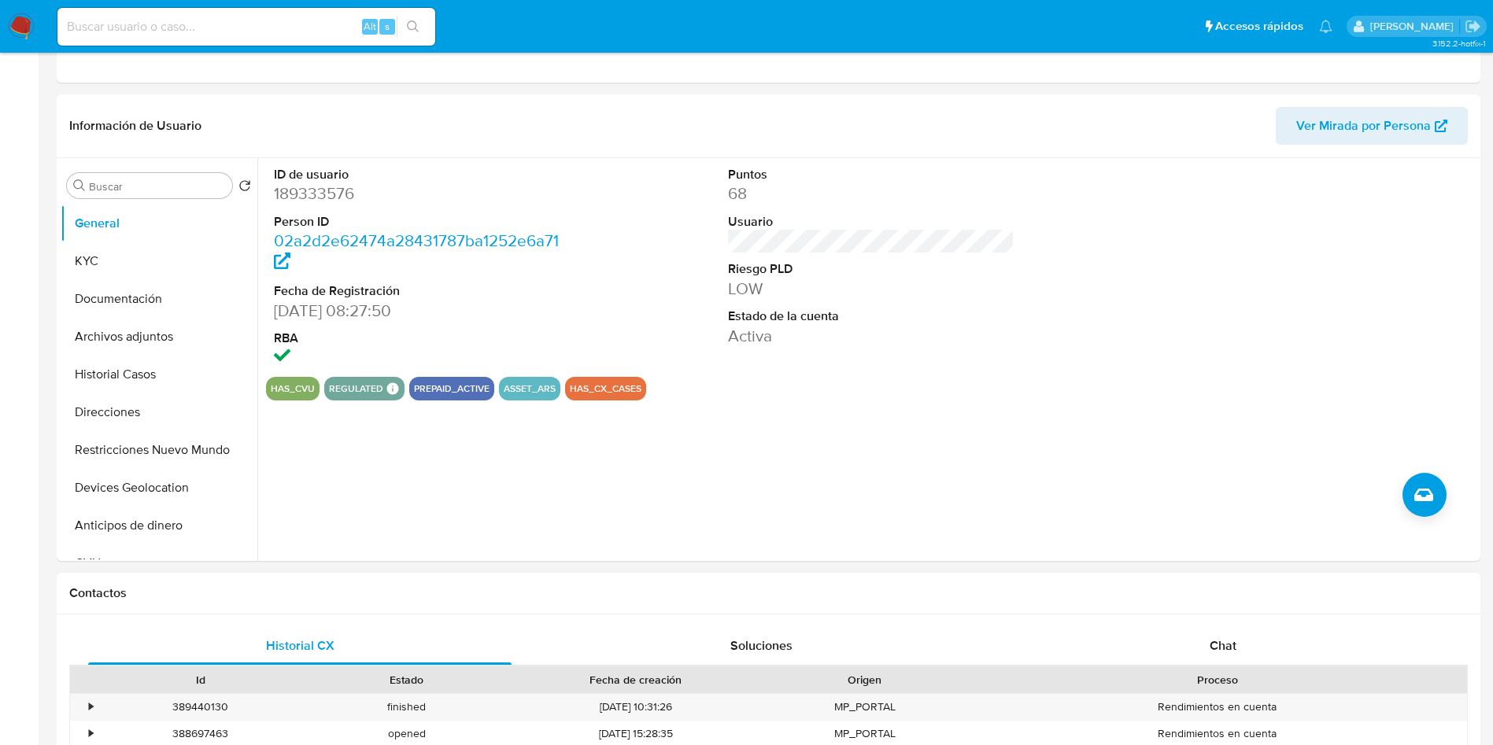
scroll to position [472, 0]
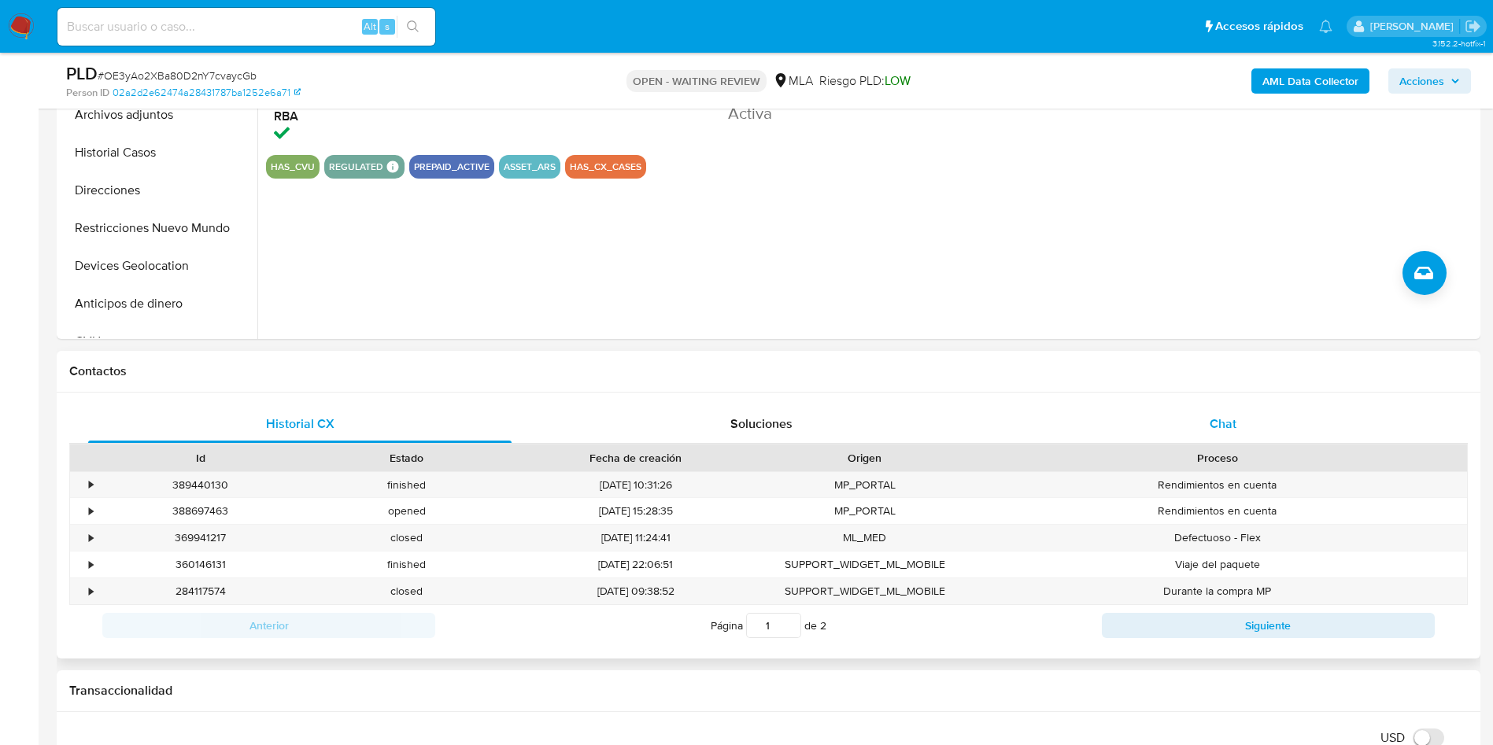
click at [1181, 429] on div "Chat" at bounding box center [1224, 424] width 424 height 38
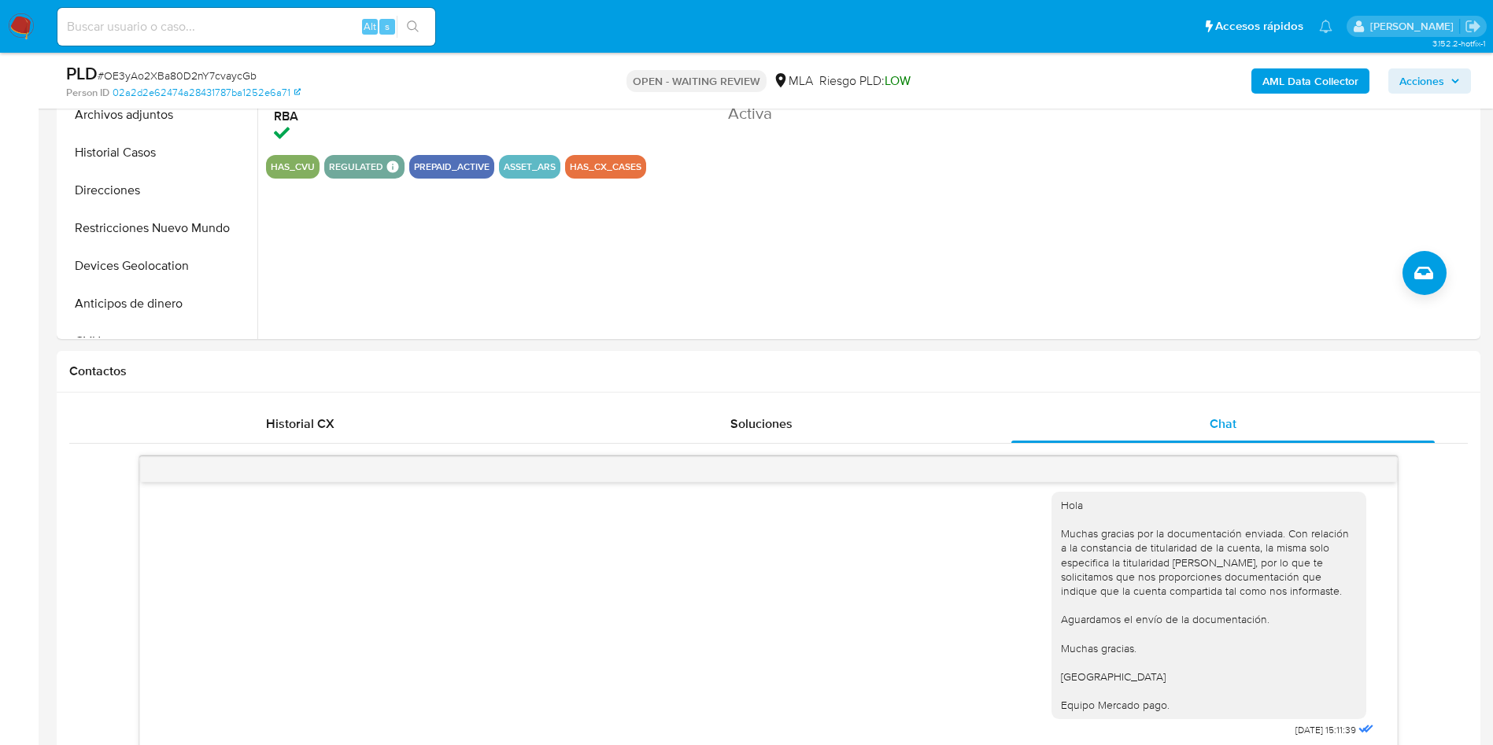
scroll to position [708, 0]
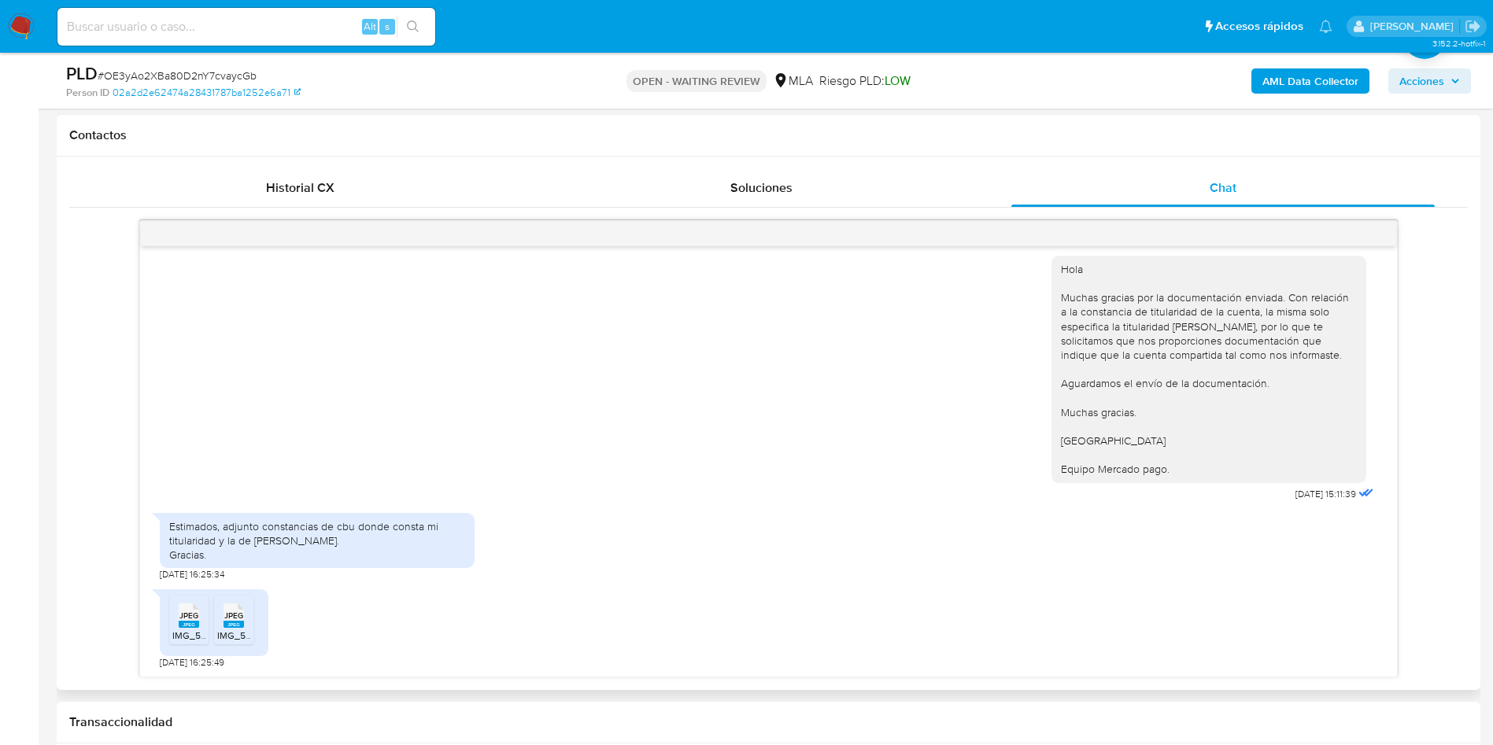
click at [176, 621] on div "JPEG JPEG" at bounding box center [188, 614] width 33 height 31
click at [228, 617] on span "JPEG" at bounding box center [233, 616] width 19 height 10
click at [234, 69] on span "# OE3yAo2XBa80D2nY7cvaycGb" at bounding box center [177, 76] width 159 height 16
copy span "OE3yAo2XBa80D2nY7cvaycGb"
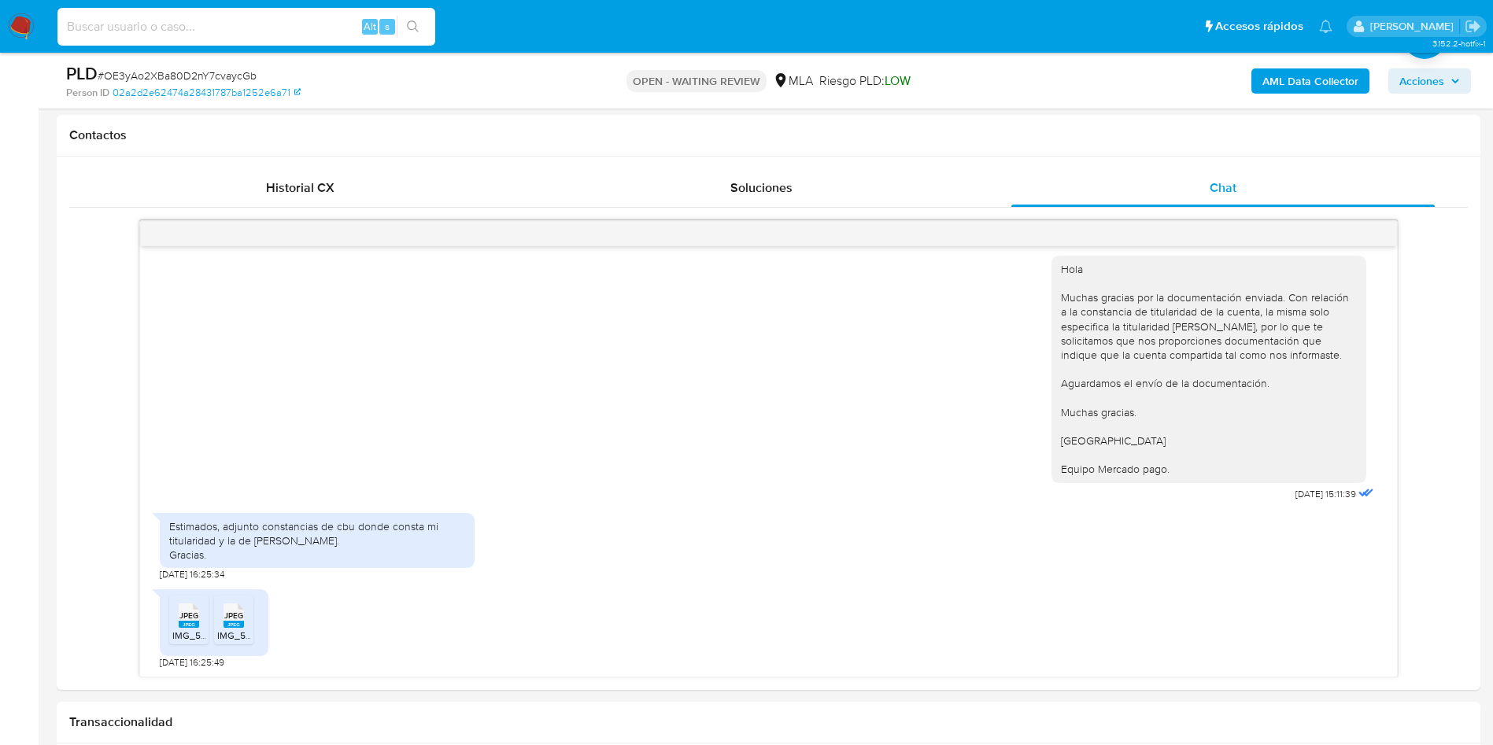
click at [184, 20] on input at bounding box center [246, 27] width 378 height 20
paste input "OE3yAo2XBa80D2nY7cvaycGb"
type input "OE3yAo2XBa80D2nY7cvaycGb"
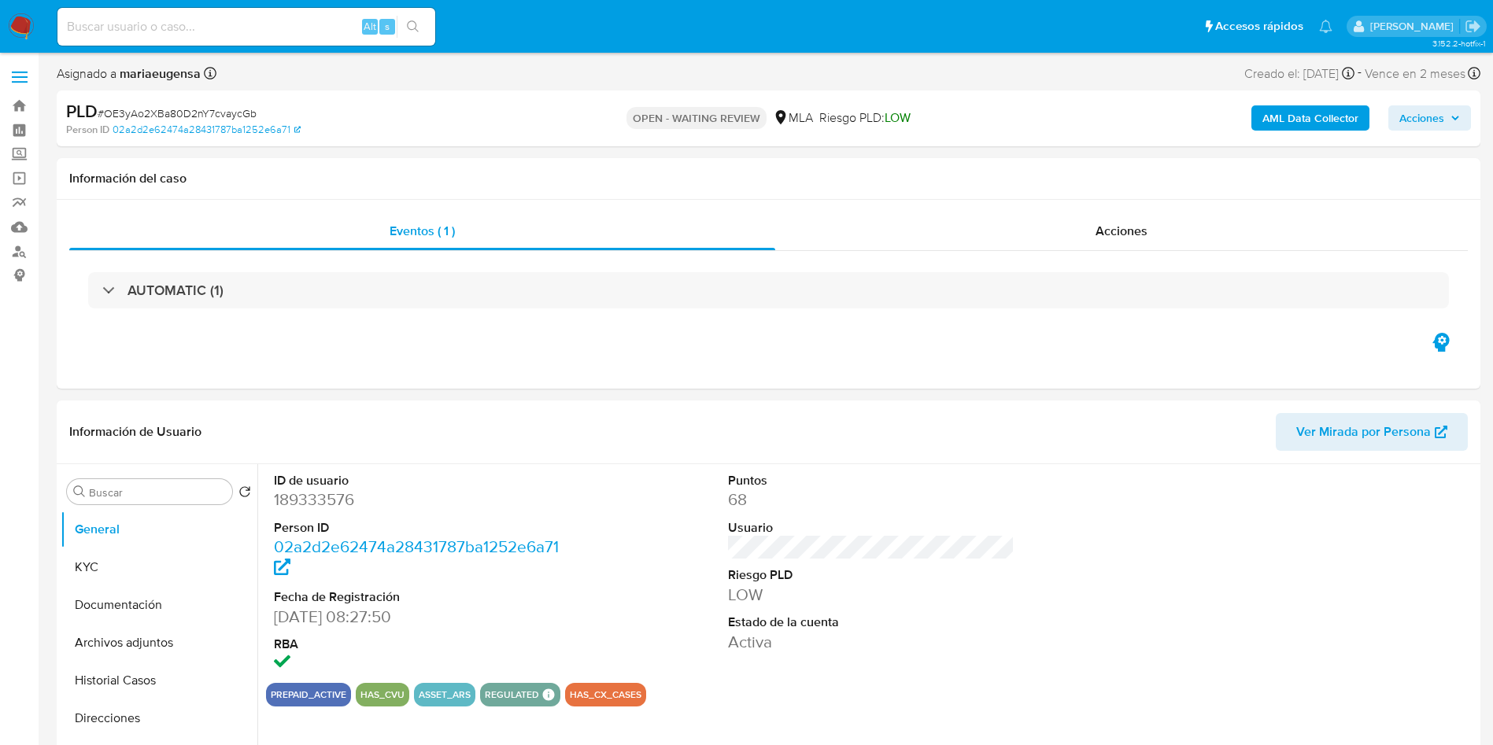
select select "10"
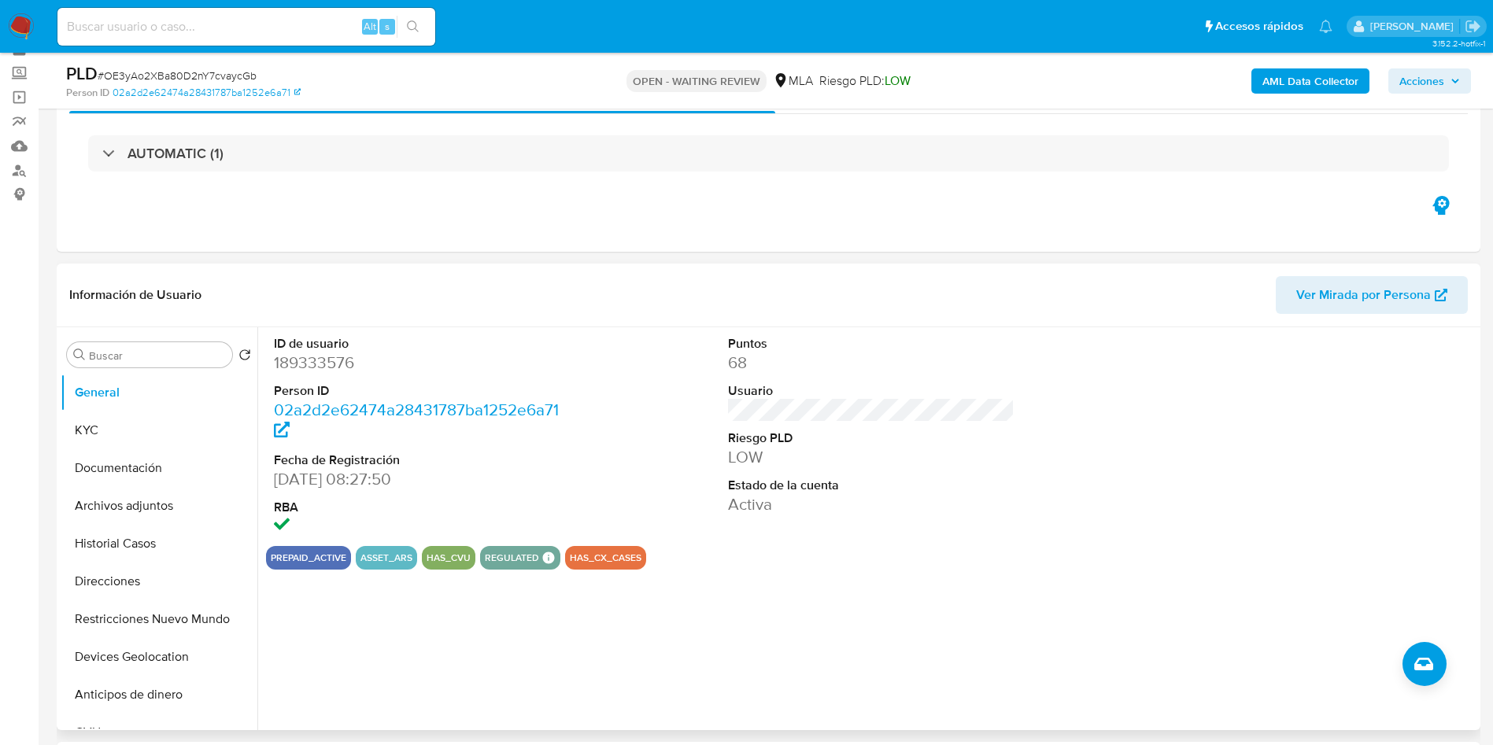
scroll to position [118, 0]
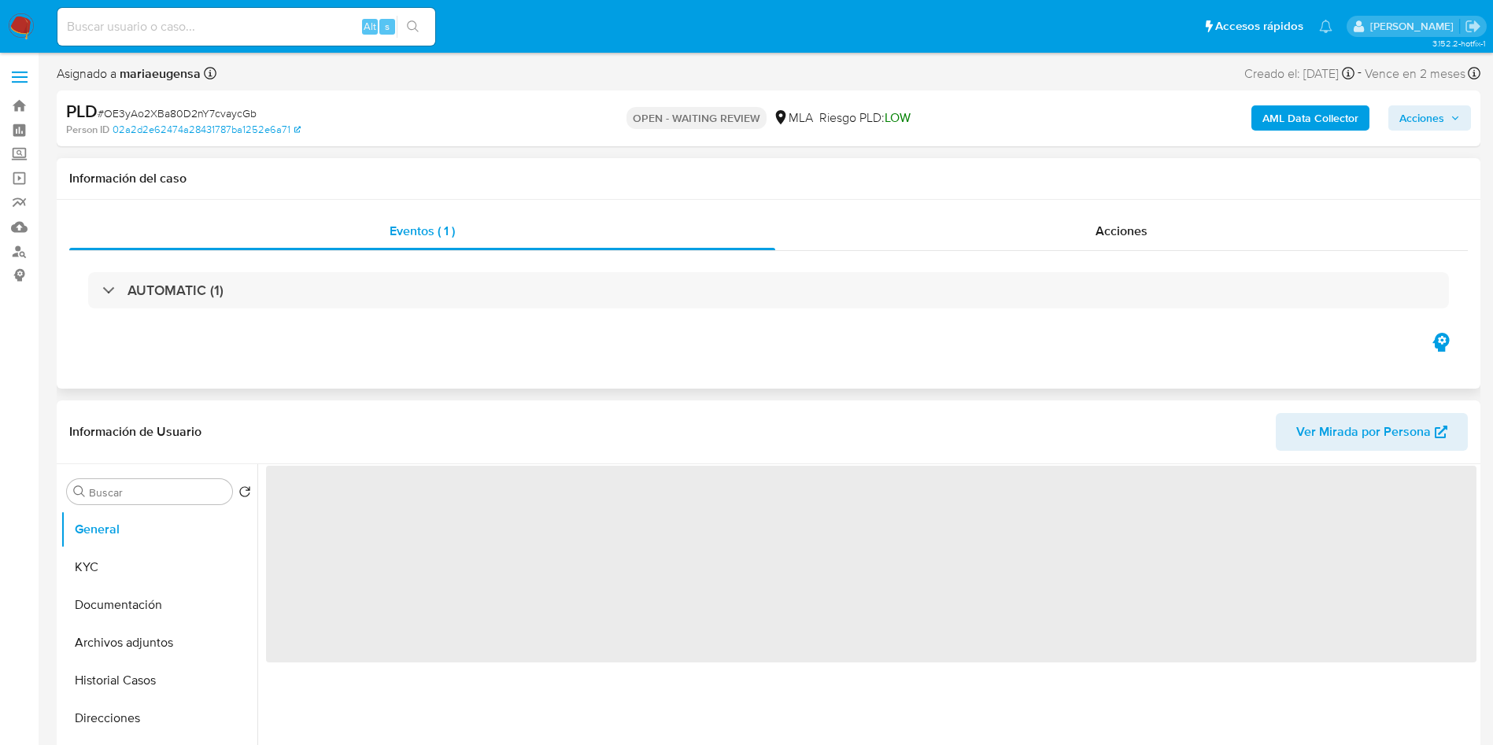
scroll to position [118, 0]
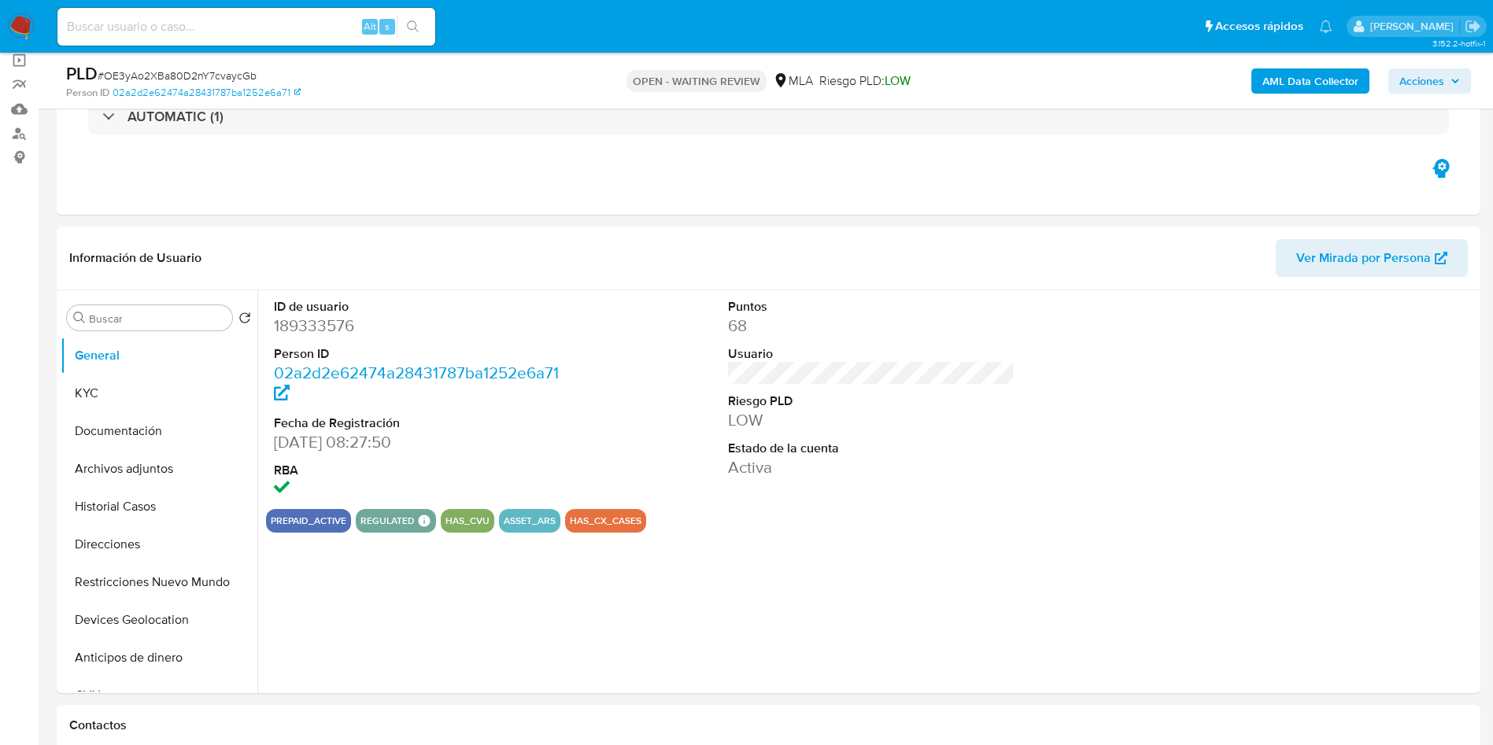
click at [216, 81] on span "# OE3yAo2XBa80D2nY7cvaycGb" at bounding box center [177, 76] width 159 height 16
copy span "OE3yAo2XBa80D2nY7cvaycGb"
select select "10"
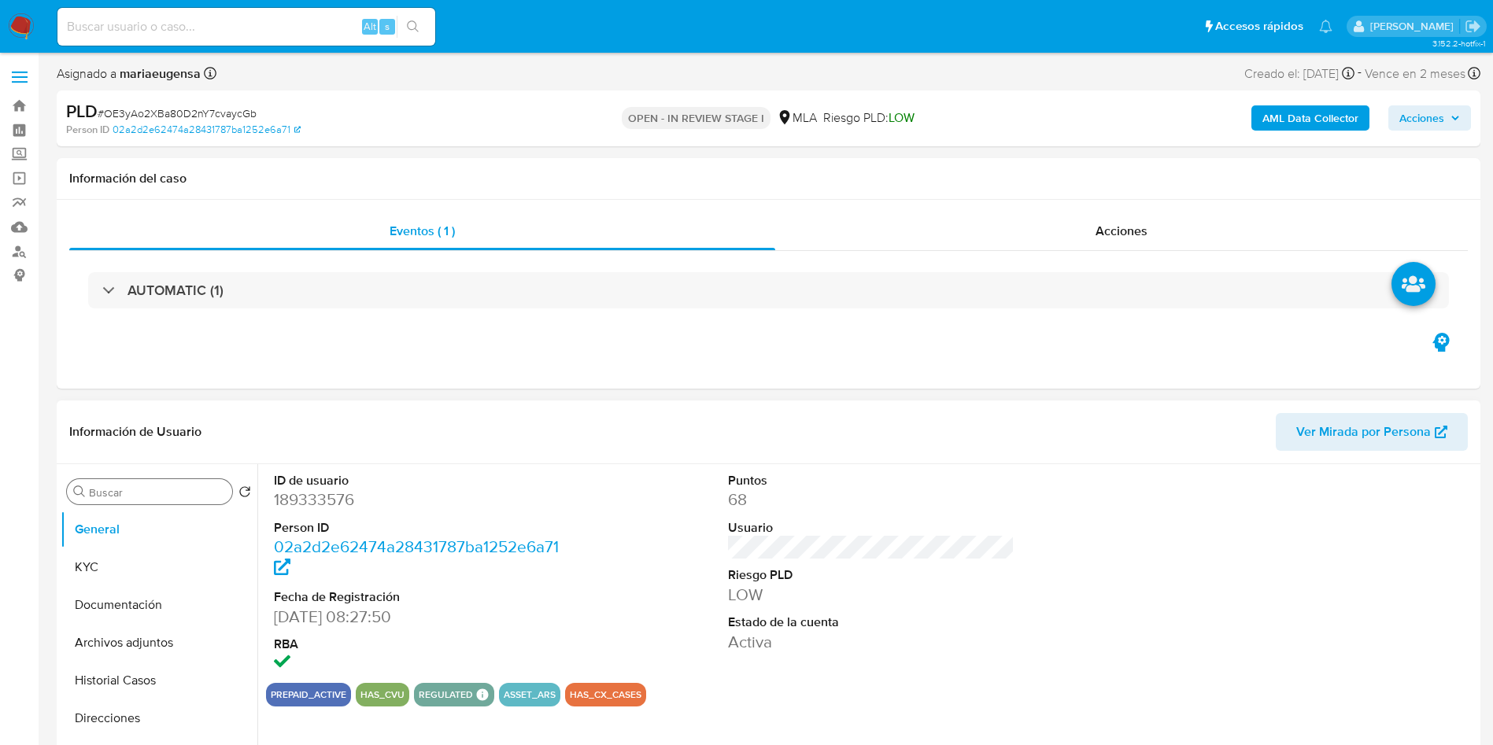
select select "10"
click at [89, 493] on input "Buscar" at bounding box center [157, 493] width 137 height 14
type input "arc"
click at [153, 572] on button "Archivos adjuntos" at bounding box center [153, 568] width 184 height 38
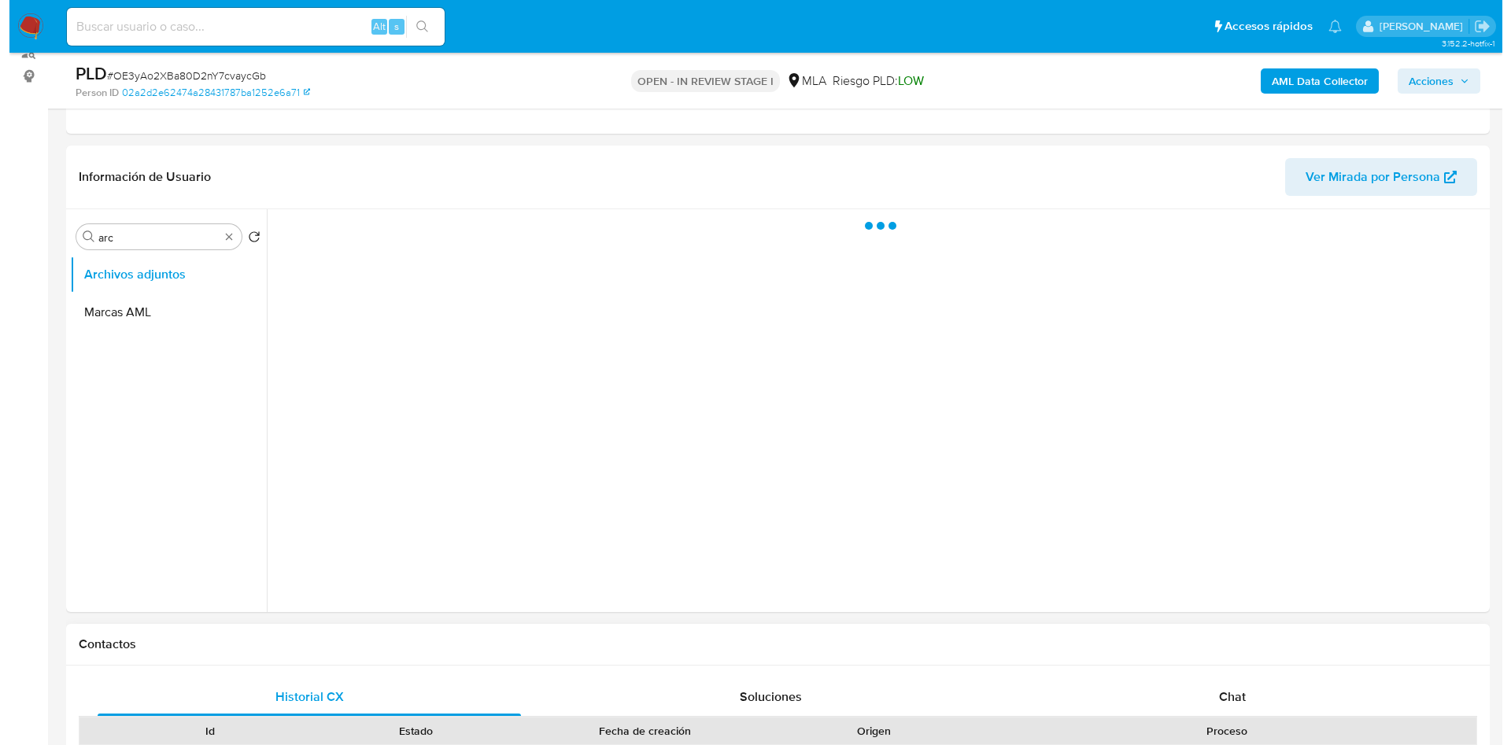
scroll to position [236, 0]
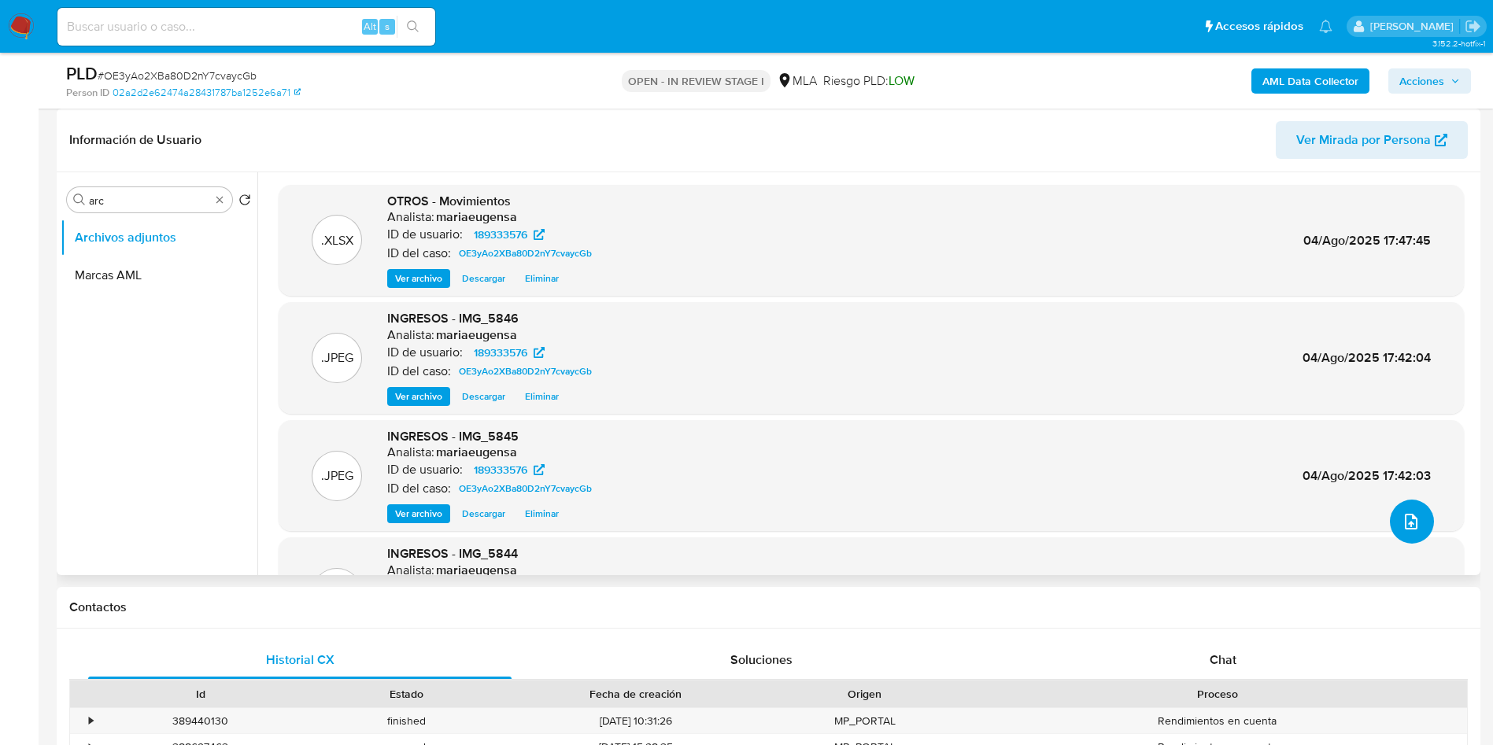
click at [1416, 528] on button "upload-file" at bounding box center [1412, 522] width 44 height 44
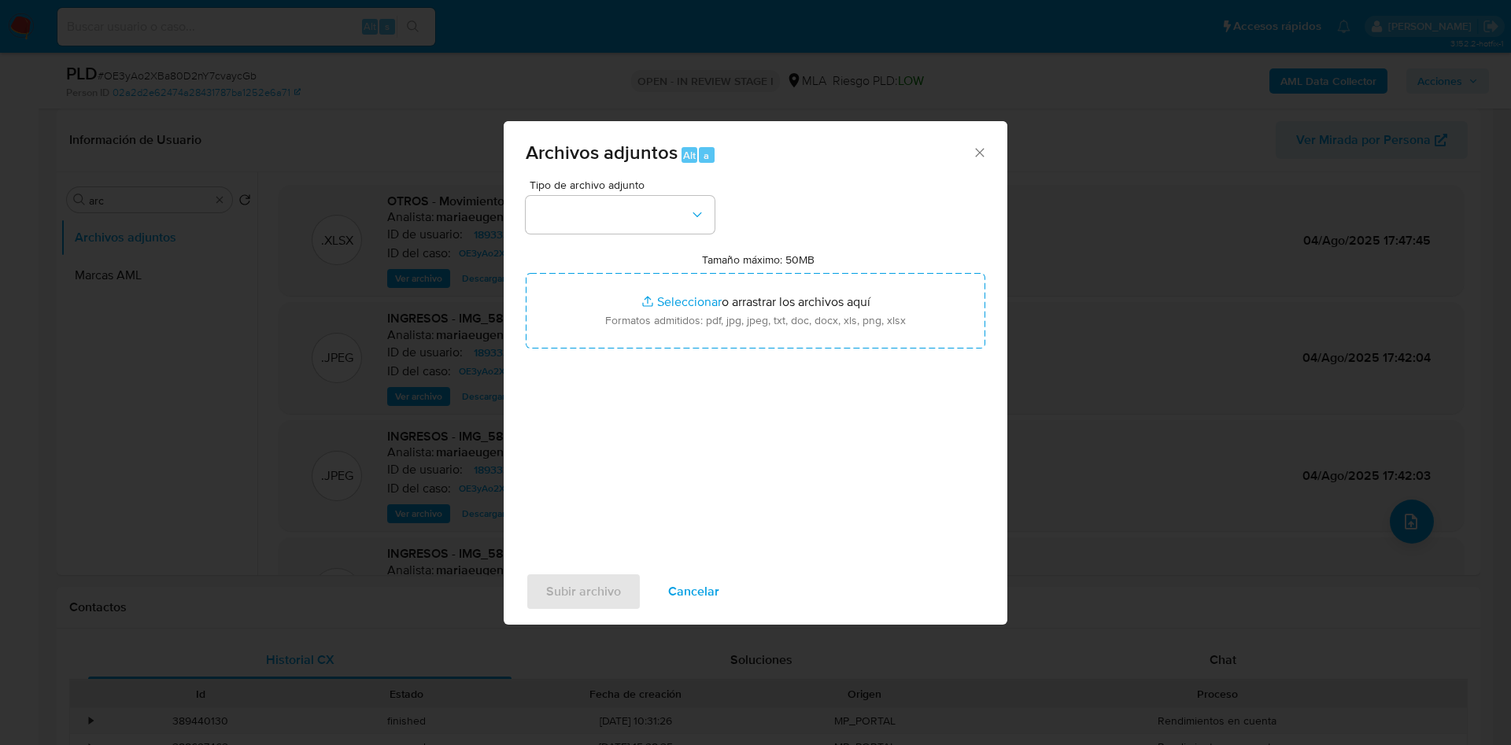
click at [745, 294] on input "Tamaño máximo: 50MB Seleccionar archivos" at bounding box center [756, 311] width 460 height 76
type input "C:\fakepath\Caselog OE3yAo2XBa80D2nY7cvaycGb.docx"
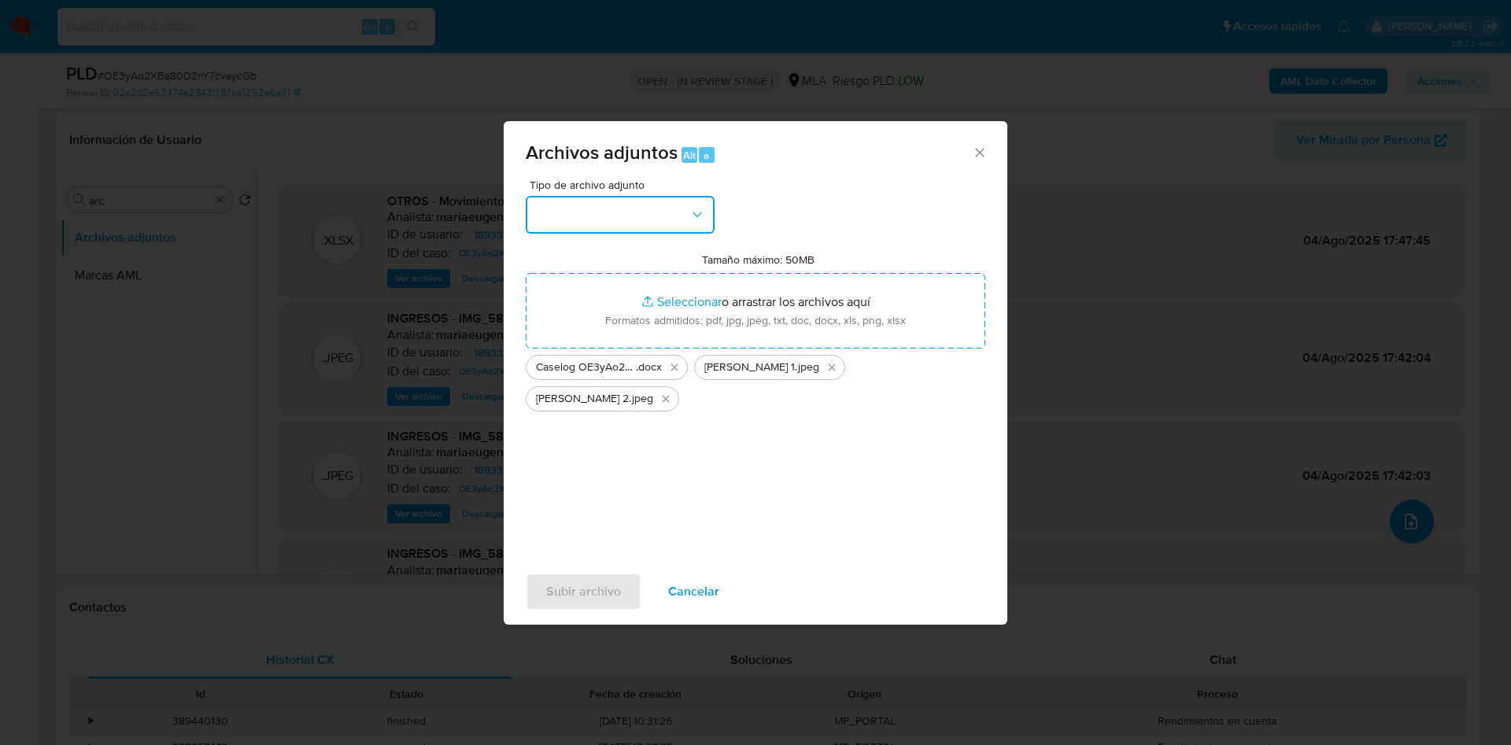
click at [607, 205] on button "button" at bounding box center [620, 215] width 189 height 38
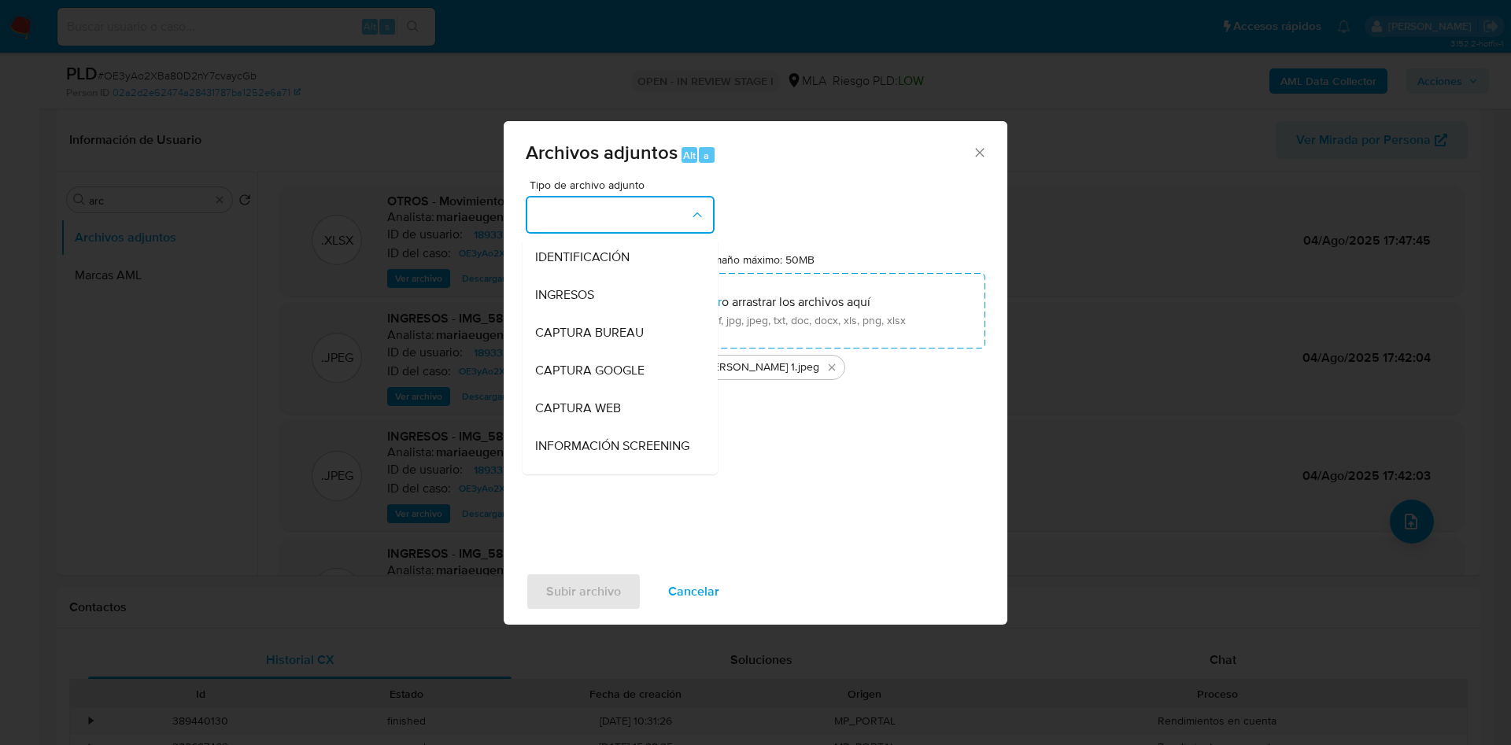
click at [607, 231] on button "button" at bounding box center [620, 215] width 189 height 38
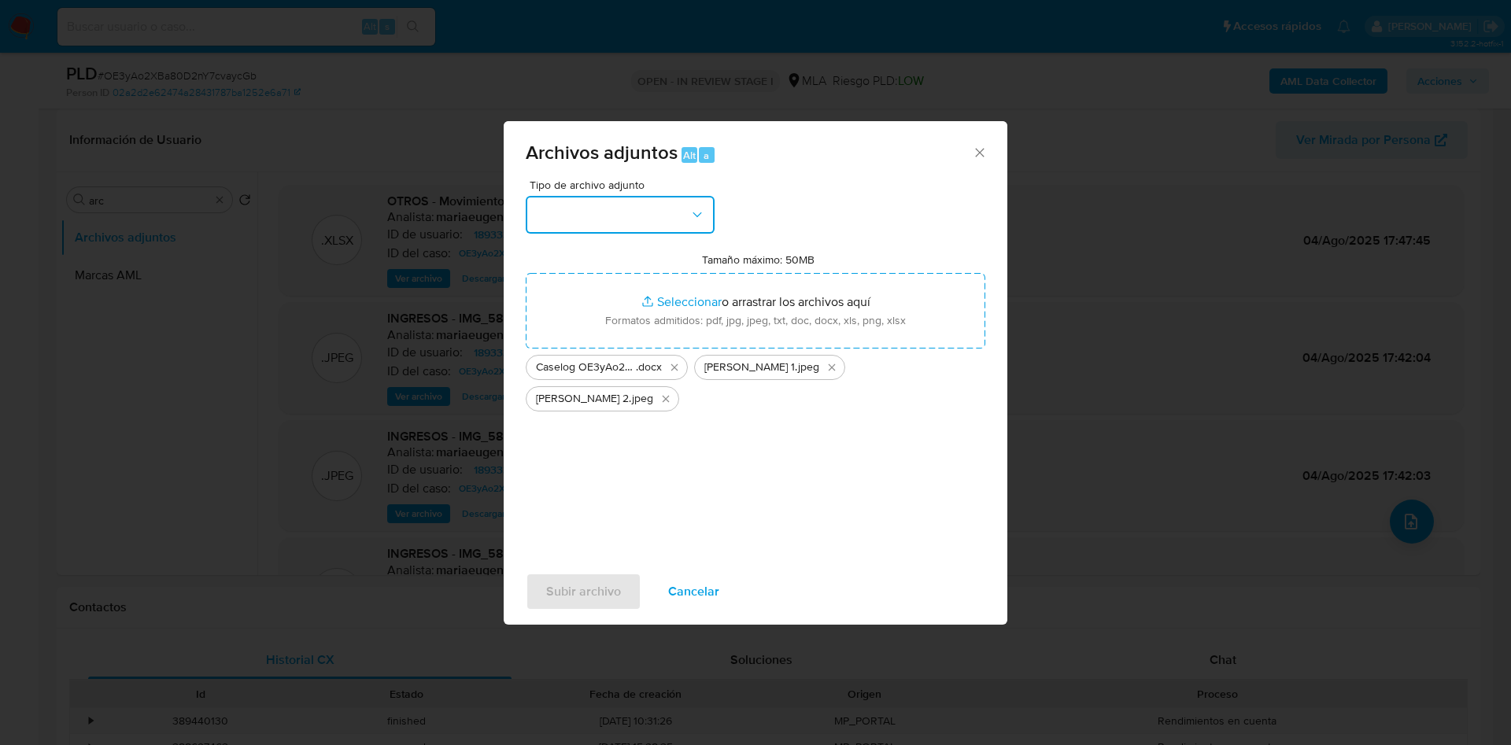
click at [616, 209] on button "button" at bounding box center [620, 215] width 189 height 38
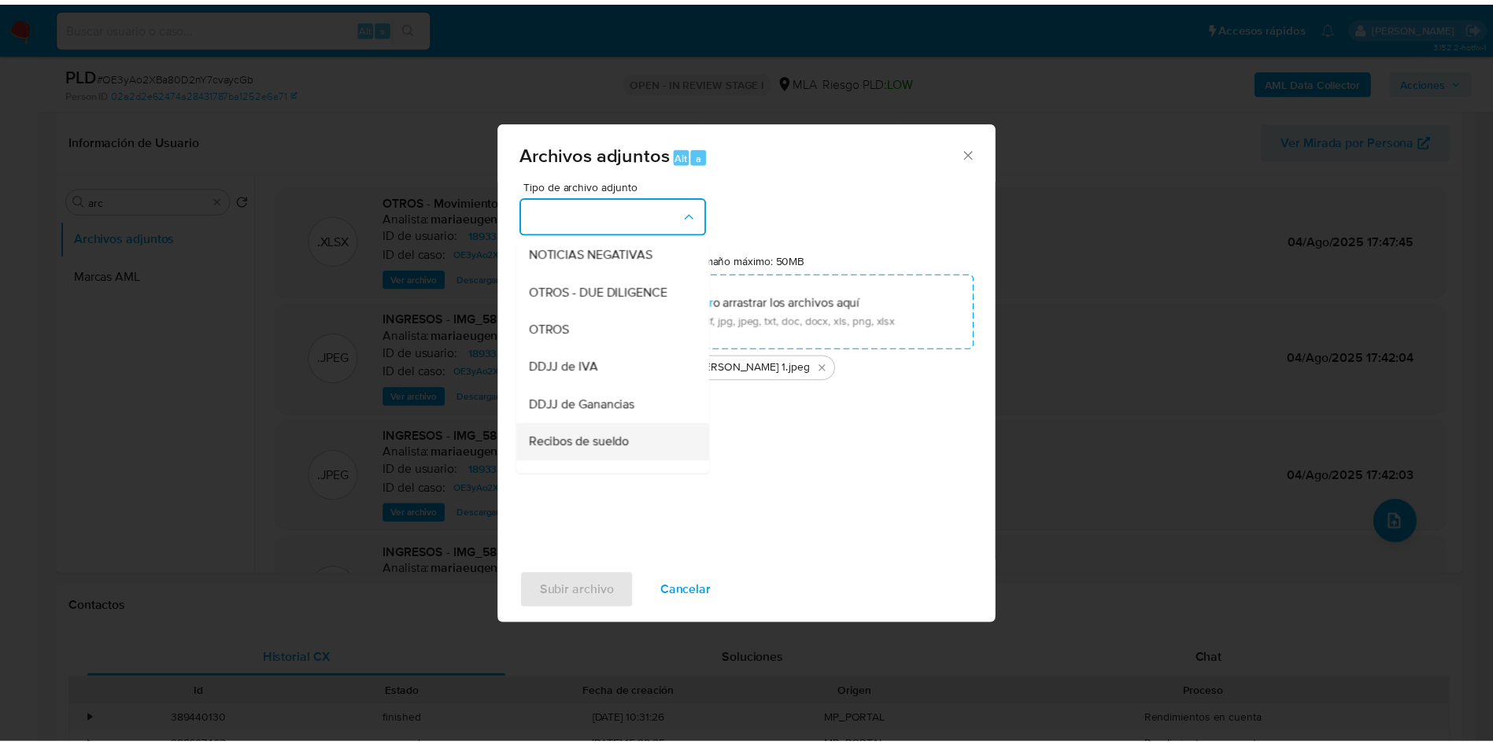
scroll to position [118, 0]
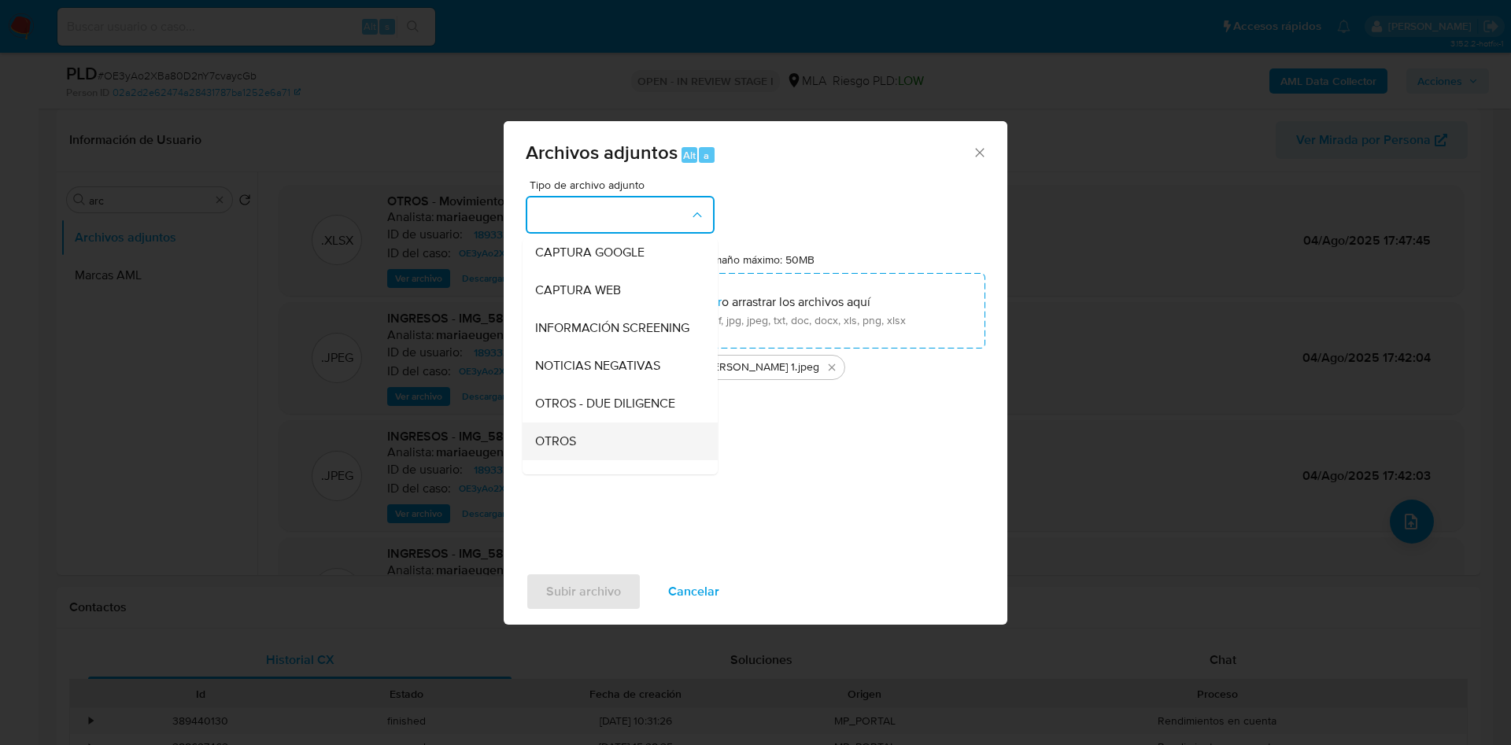
click at [570, 449] on span "OTROS" at bounding box center [555, 442] width 41 height 16
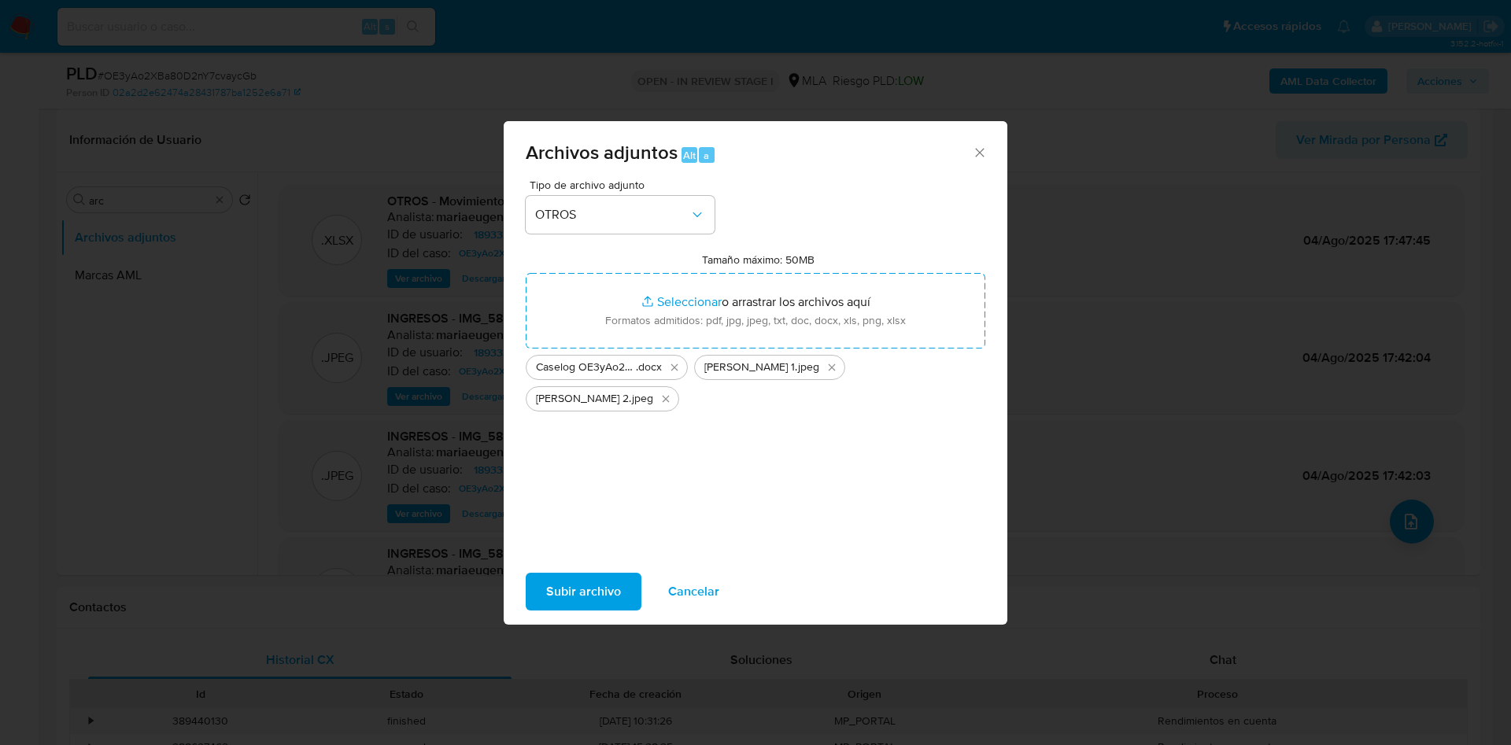
click at [580, 587] on span "Subir archivo" at bounding box center [583, 592] width 75 height 35
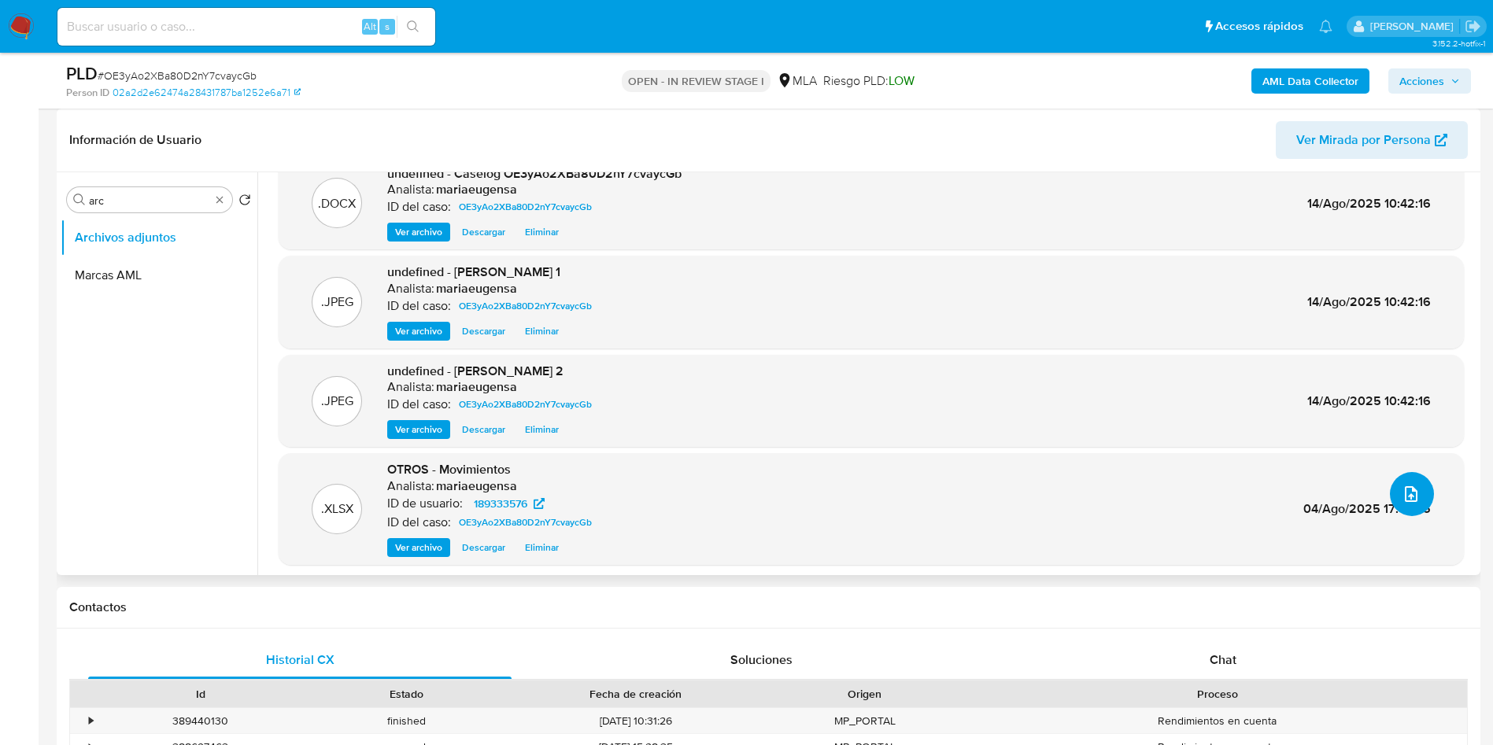
scroll to position [76, 0]
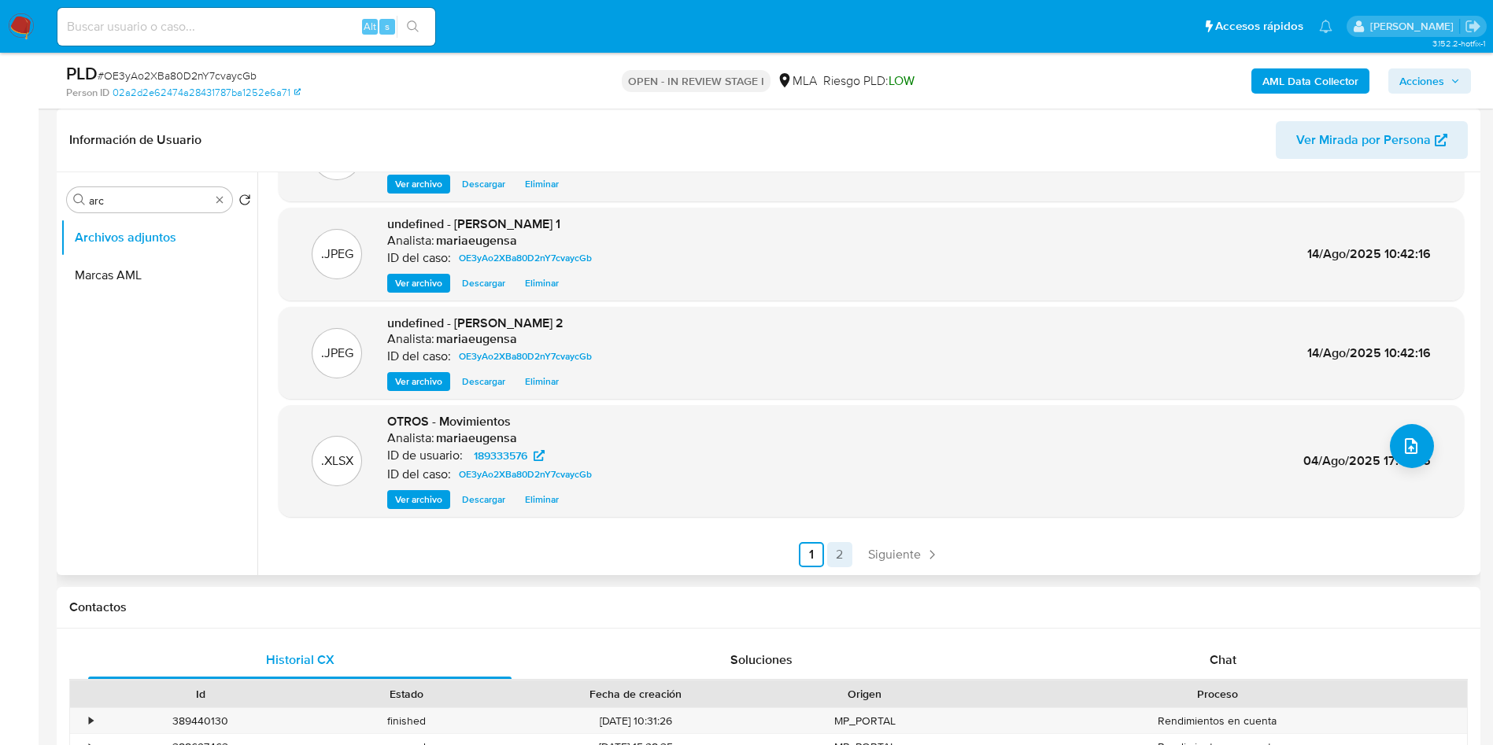
click at [840, 553] on link "2" at bounding box center [839, 554] width 25 height 25
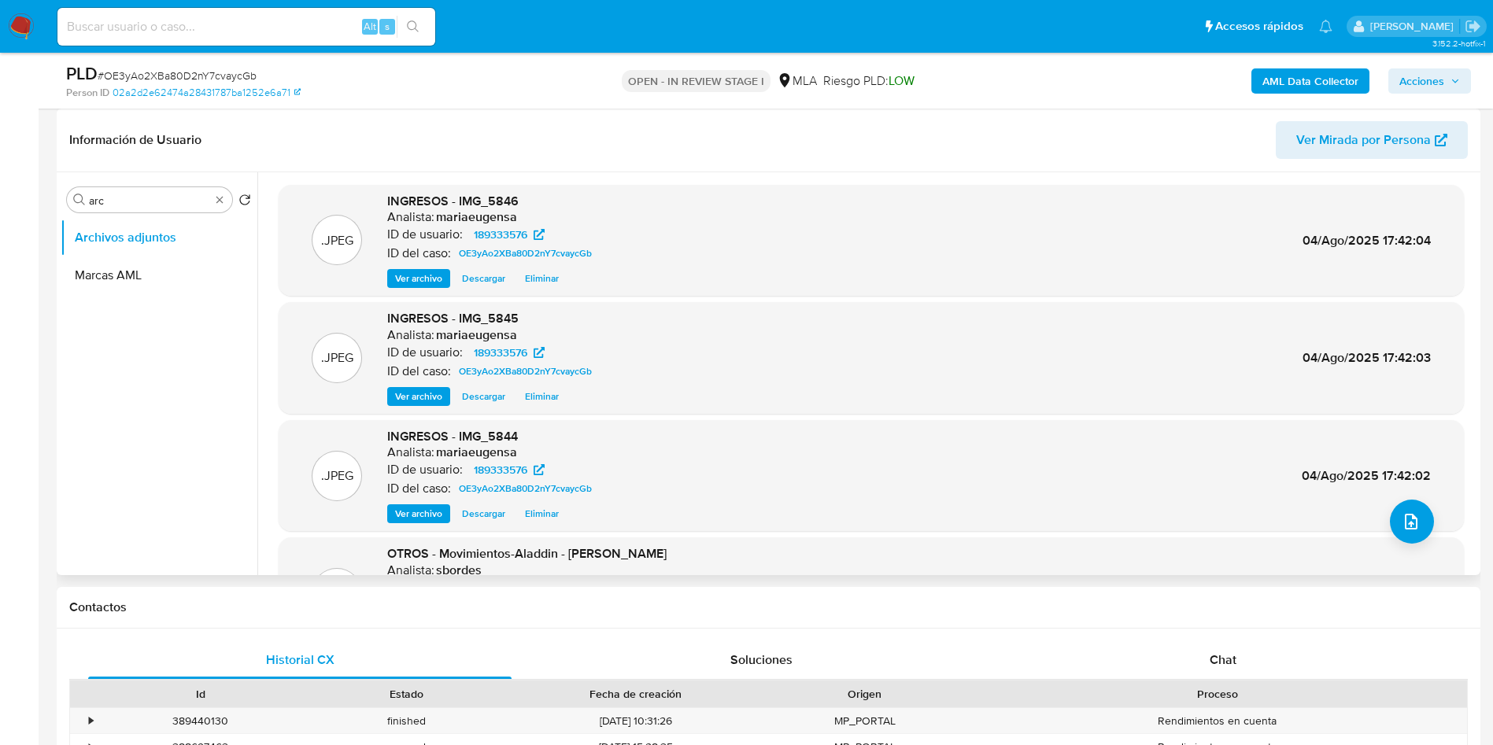
scroll to position [132, 0]
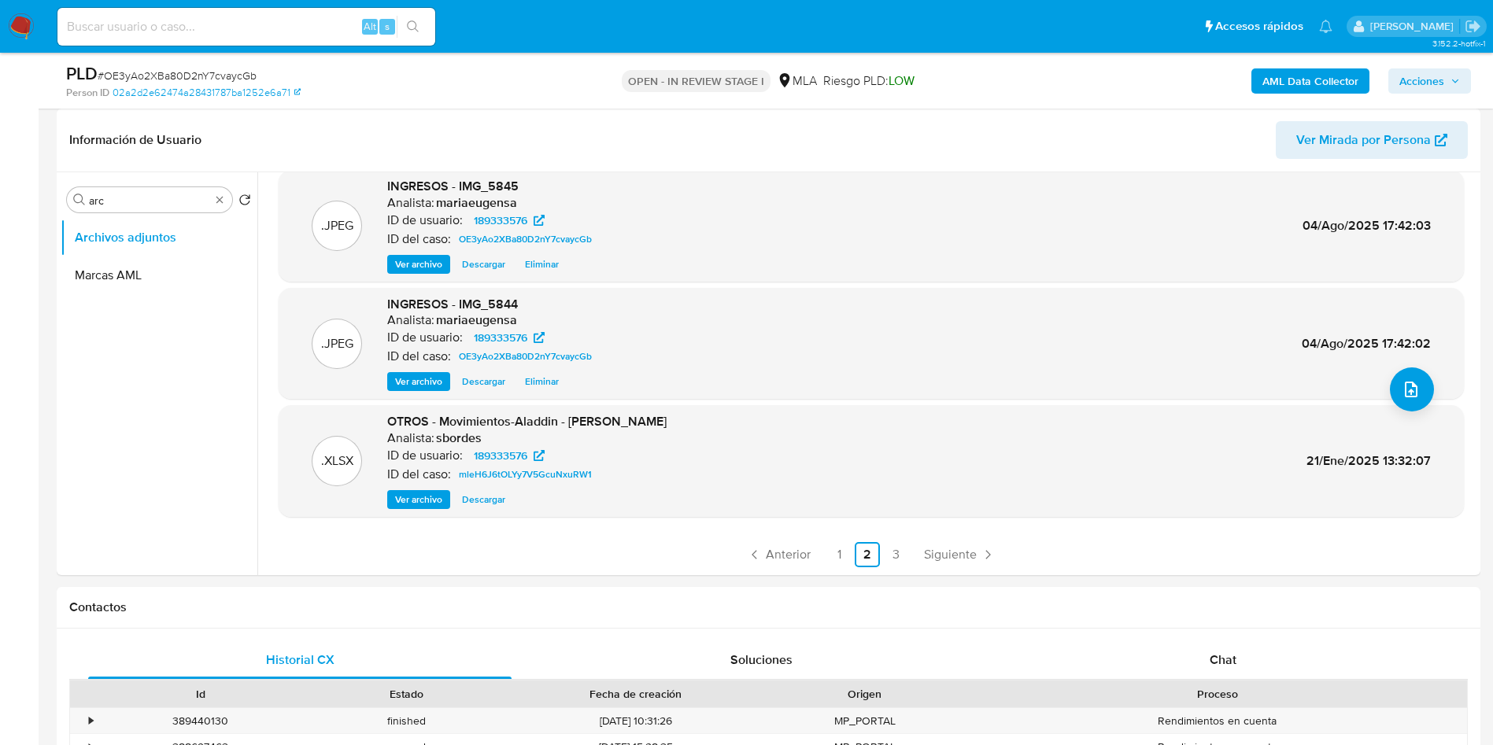
click at [1269, 74] on b "AML Data Collector" at bounding box center [1311, 80] width 96 height 25
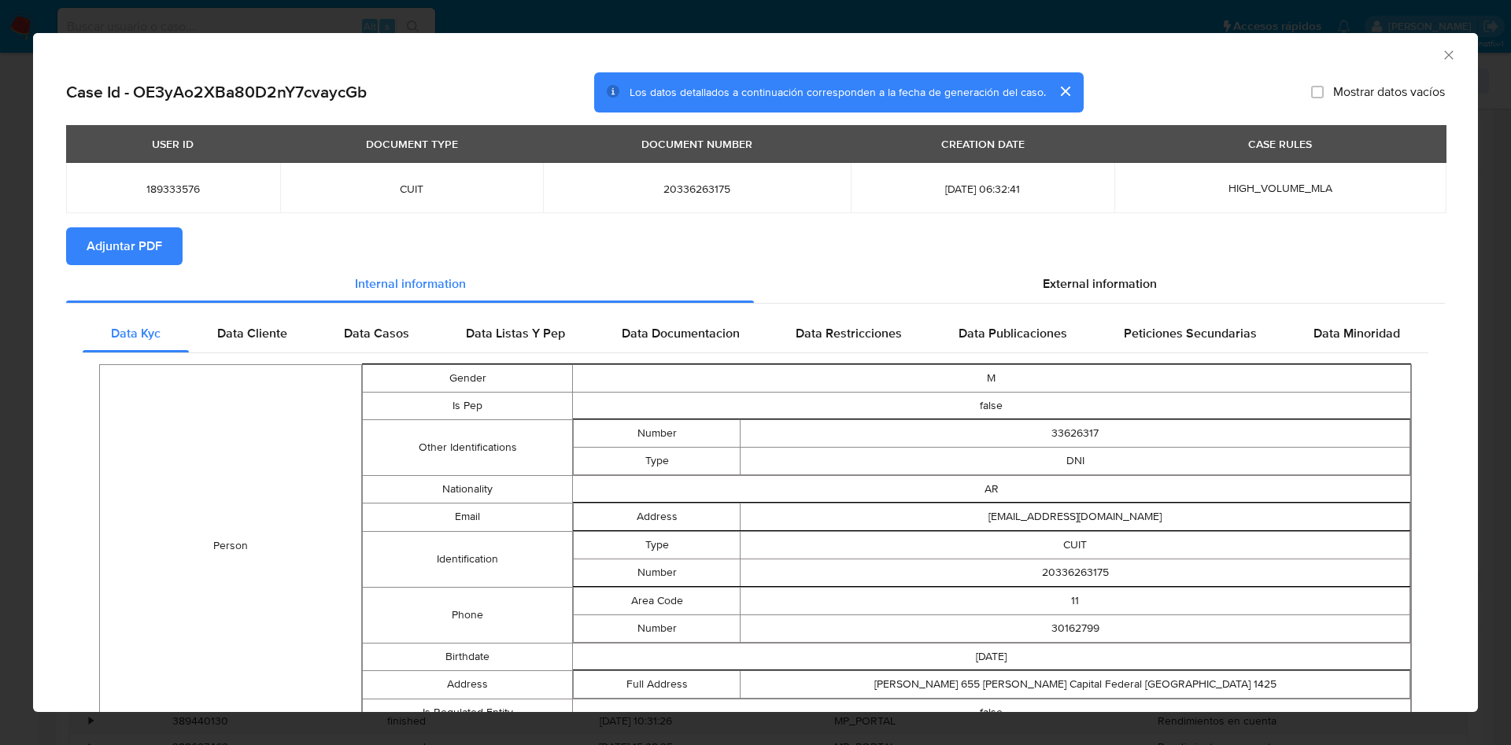
click at [142, 245] on span "Adjuntar PDF" at bounding box center [125, 246] width 76 height 35
click at [1430, 62] on div "AML Data Collector" at bounding box center [755, 52] width 1445 height 39
click at [1441, 57] on icon "Cerrar ventana" at bounding box center [1449, 55] width 16 height 16
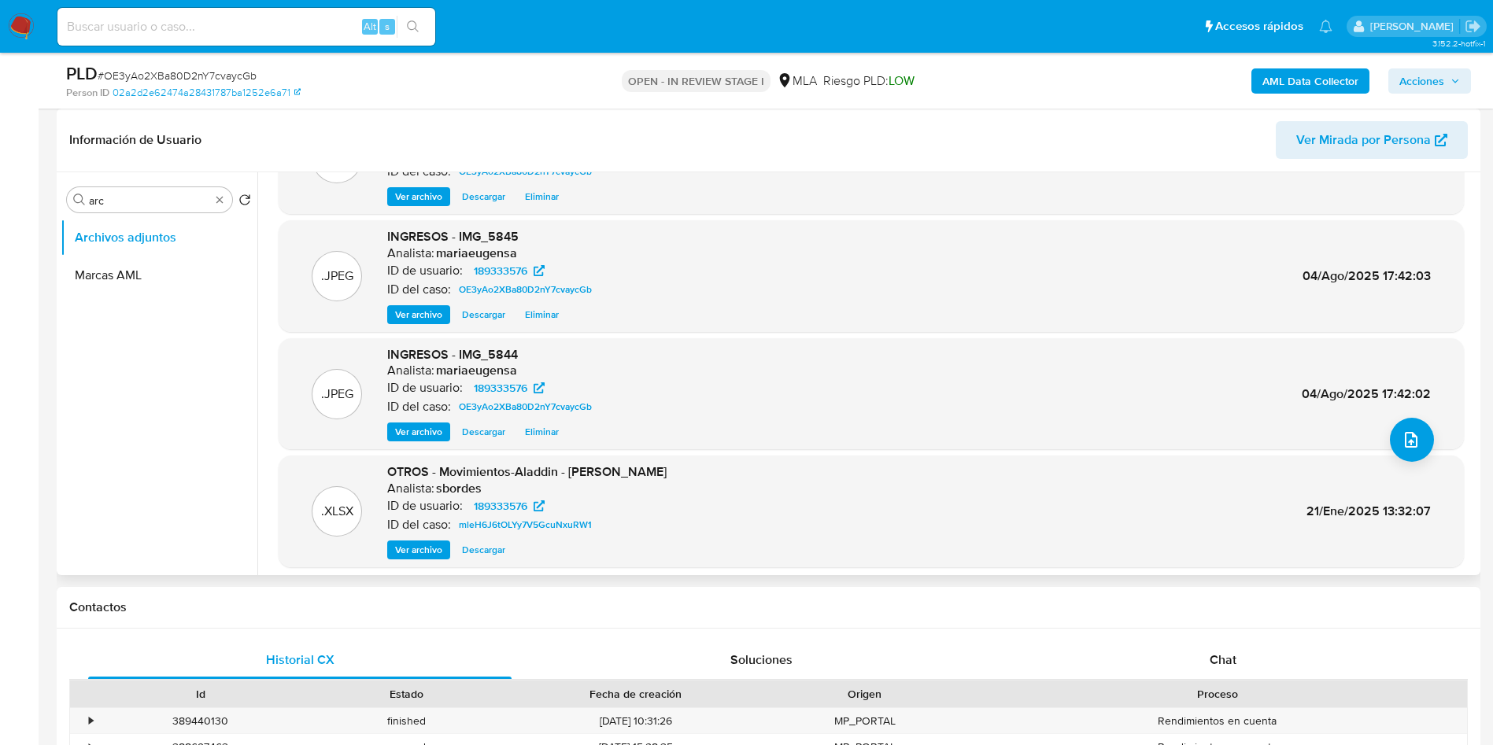
scroll to position [14, 0]
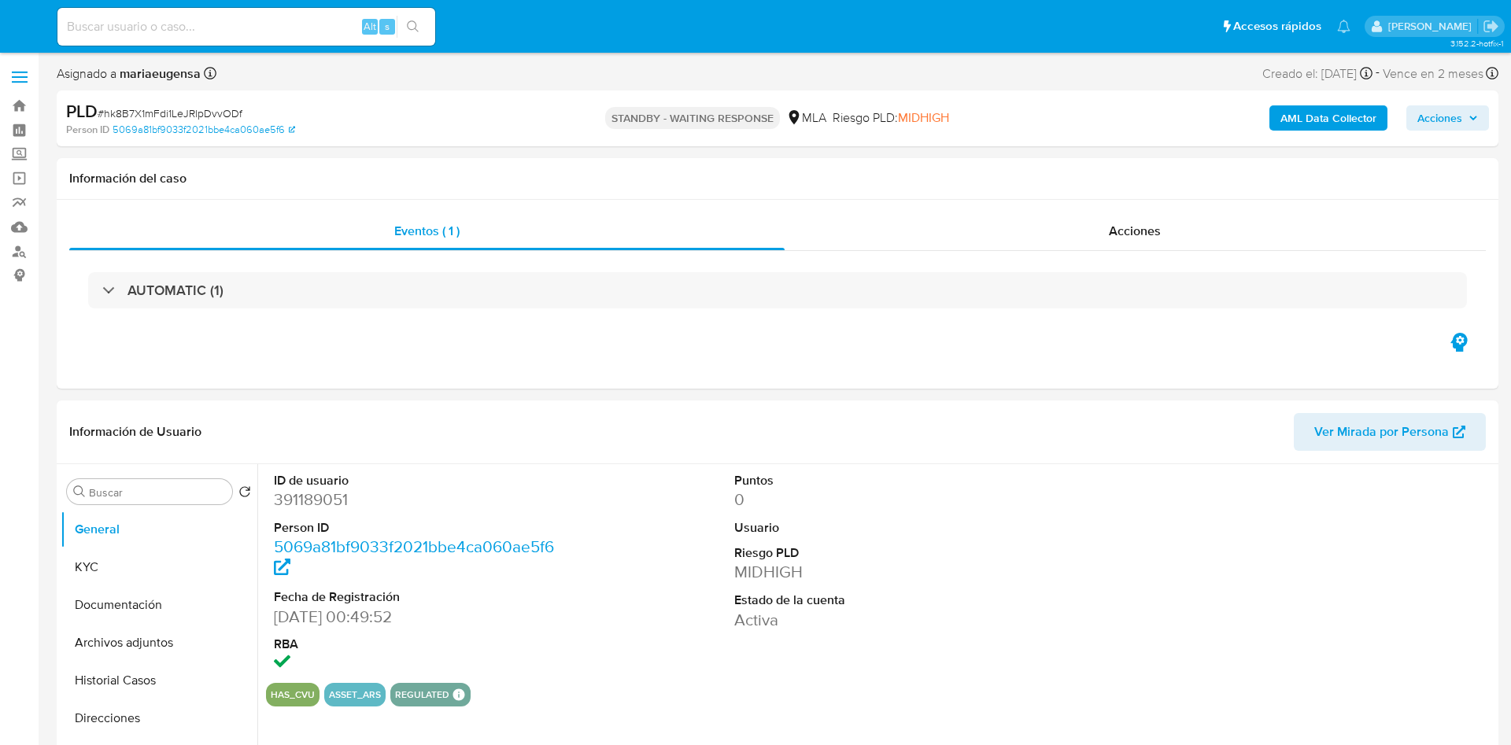
select select "10"
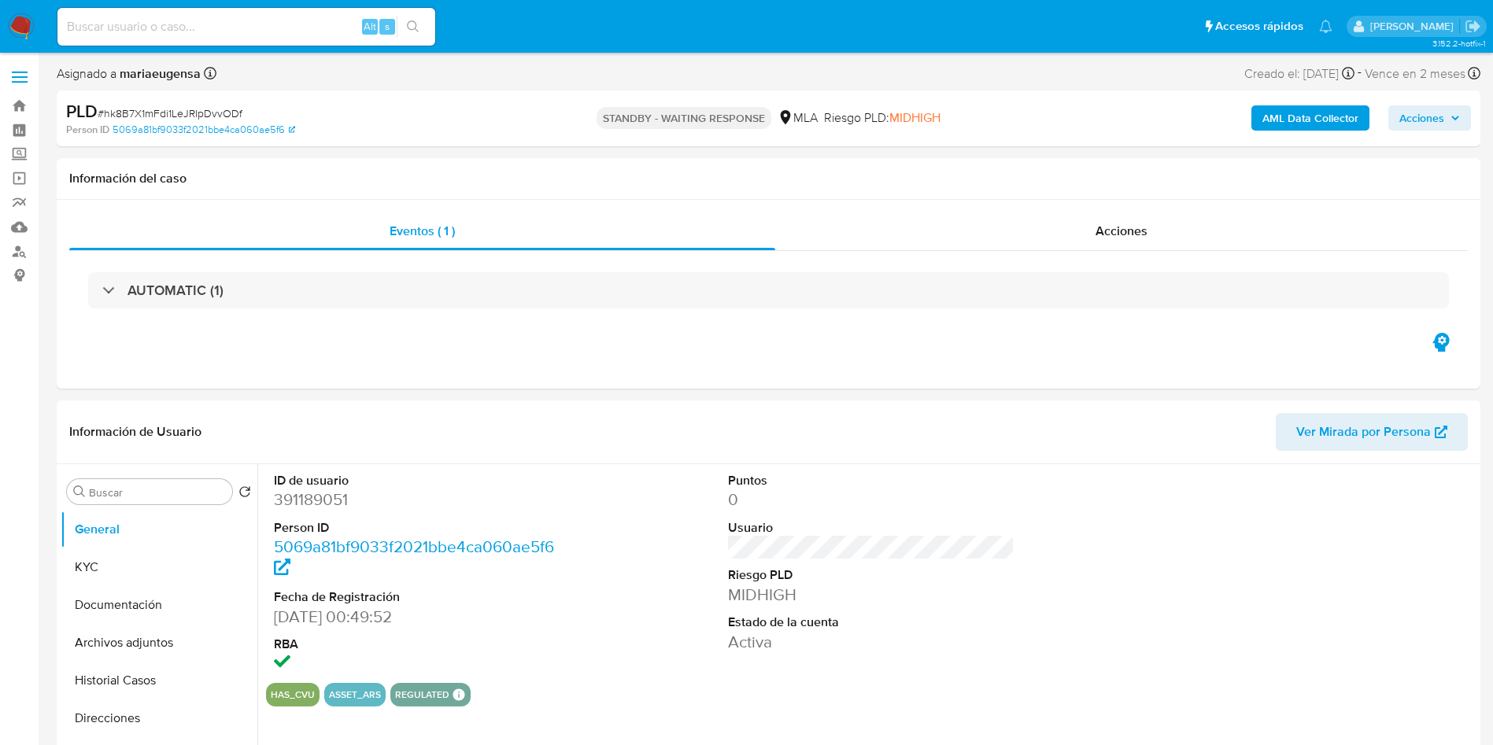
click at [9, 28] on img at bounding box center [21, 26] width 27 height 27
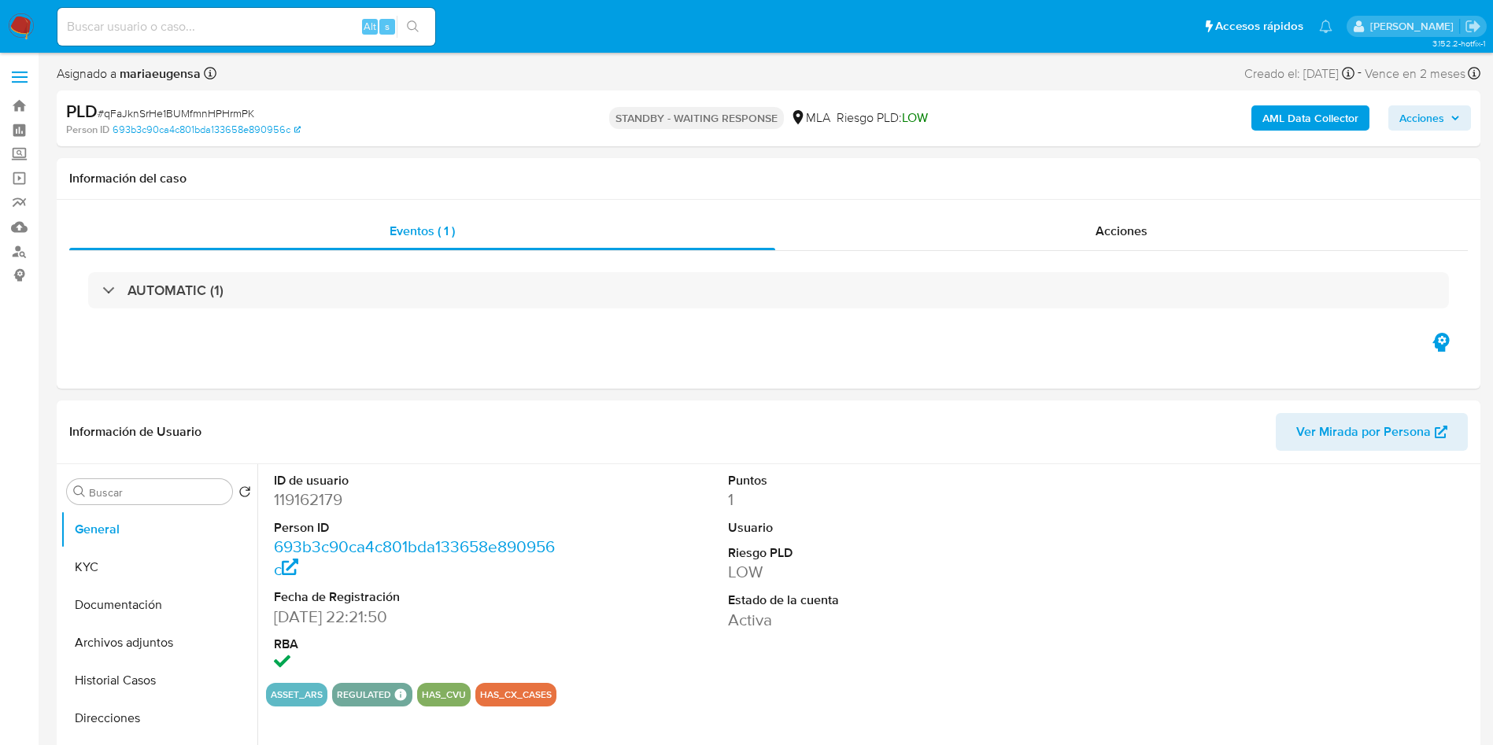
select select "10"
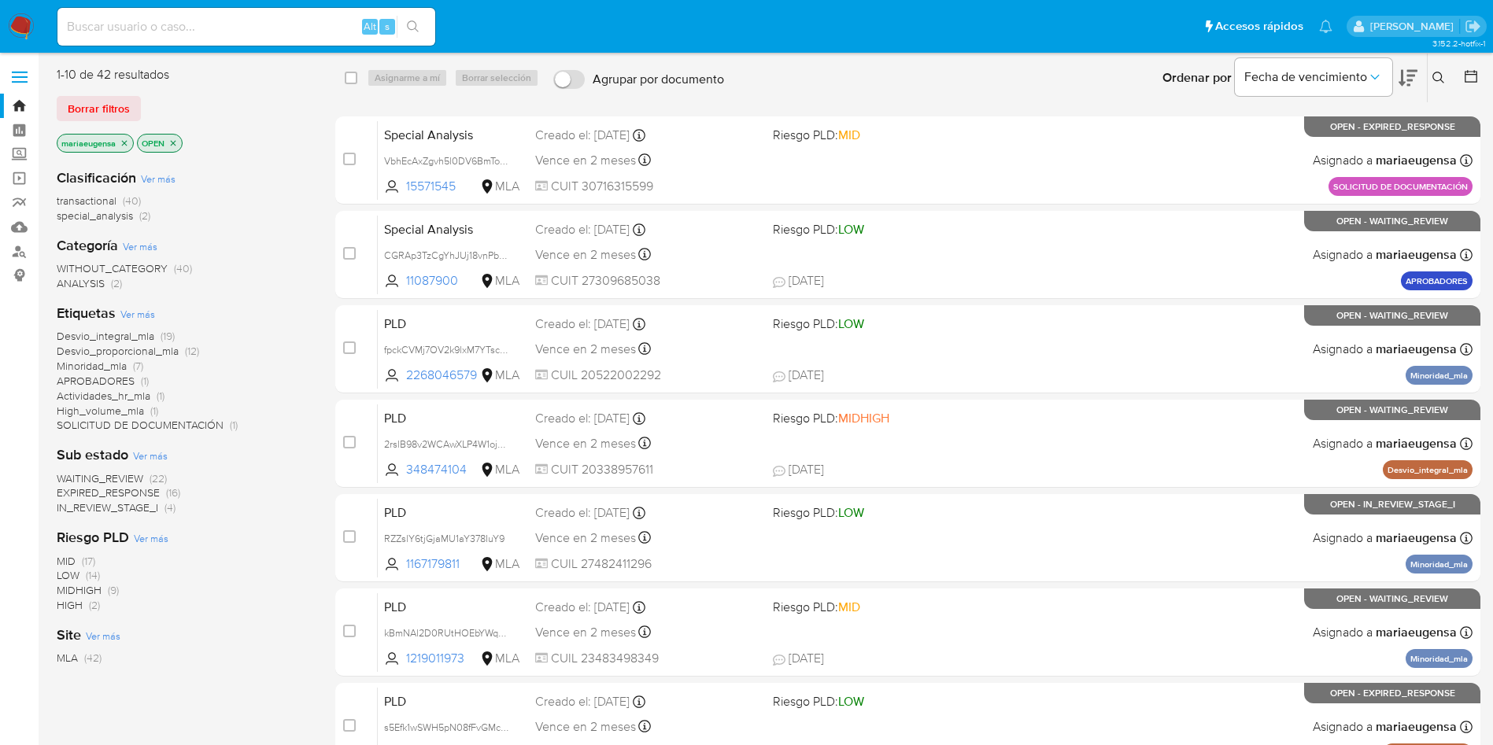
click at [135, 37] on div "Alt s" at bounding box center [246, 27] width 378 height 38
click at [146, 23] on input at bounding box center [246, 27] width 378 height 20
paste input "bhMcNn5bl4WB2iaE1kDfx7AQ"
type input "bhMcNn5bl4WB2iaE1kDfx7AQ"
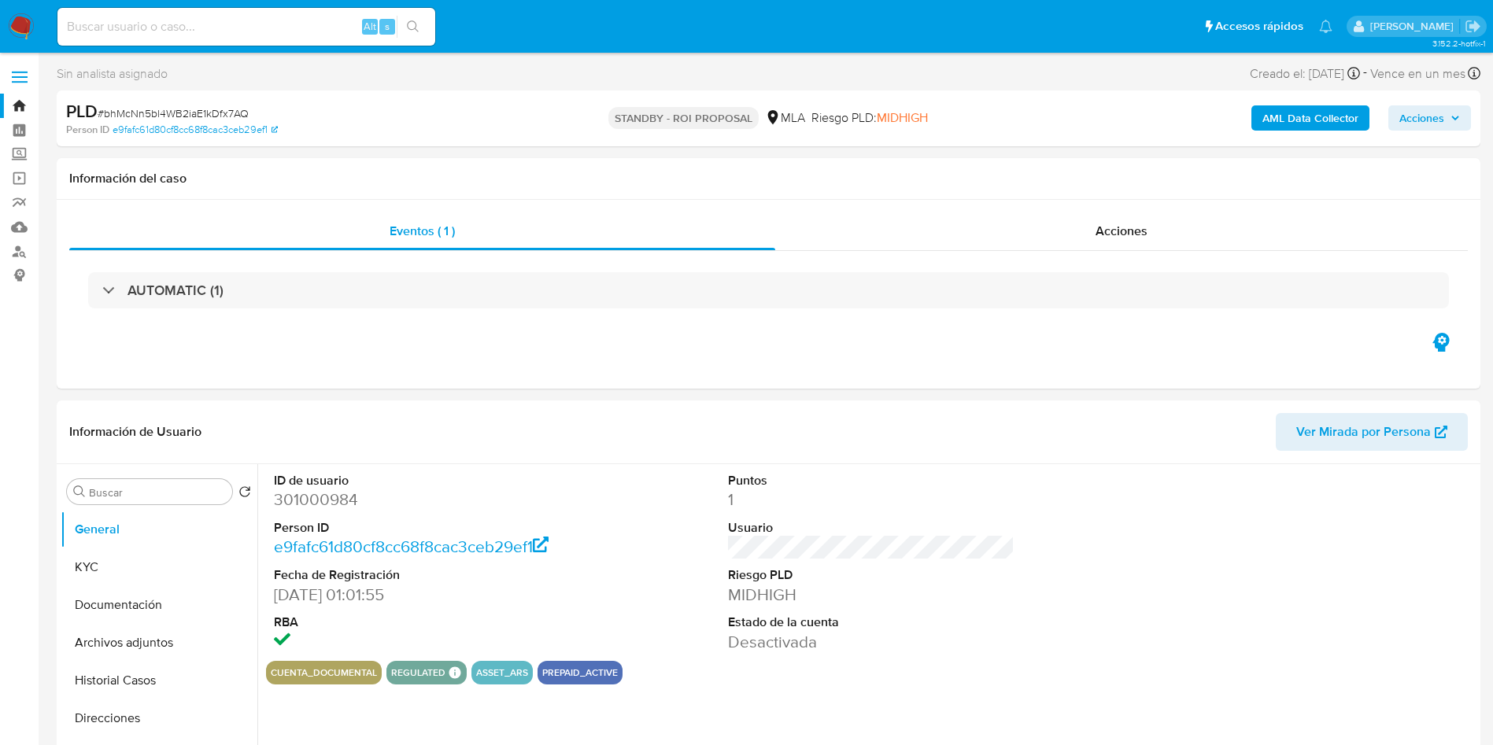
select select "10"
click at [123, 494] on input "Buscar" at bounding box center [157, 493] width 137 height 14
type input "arc"
click at [148, 560] on button "Archivos adjuntos" at bounding box center [153, 568] width 184 height 38
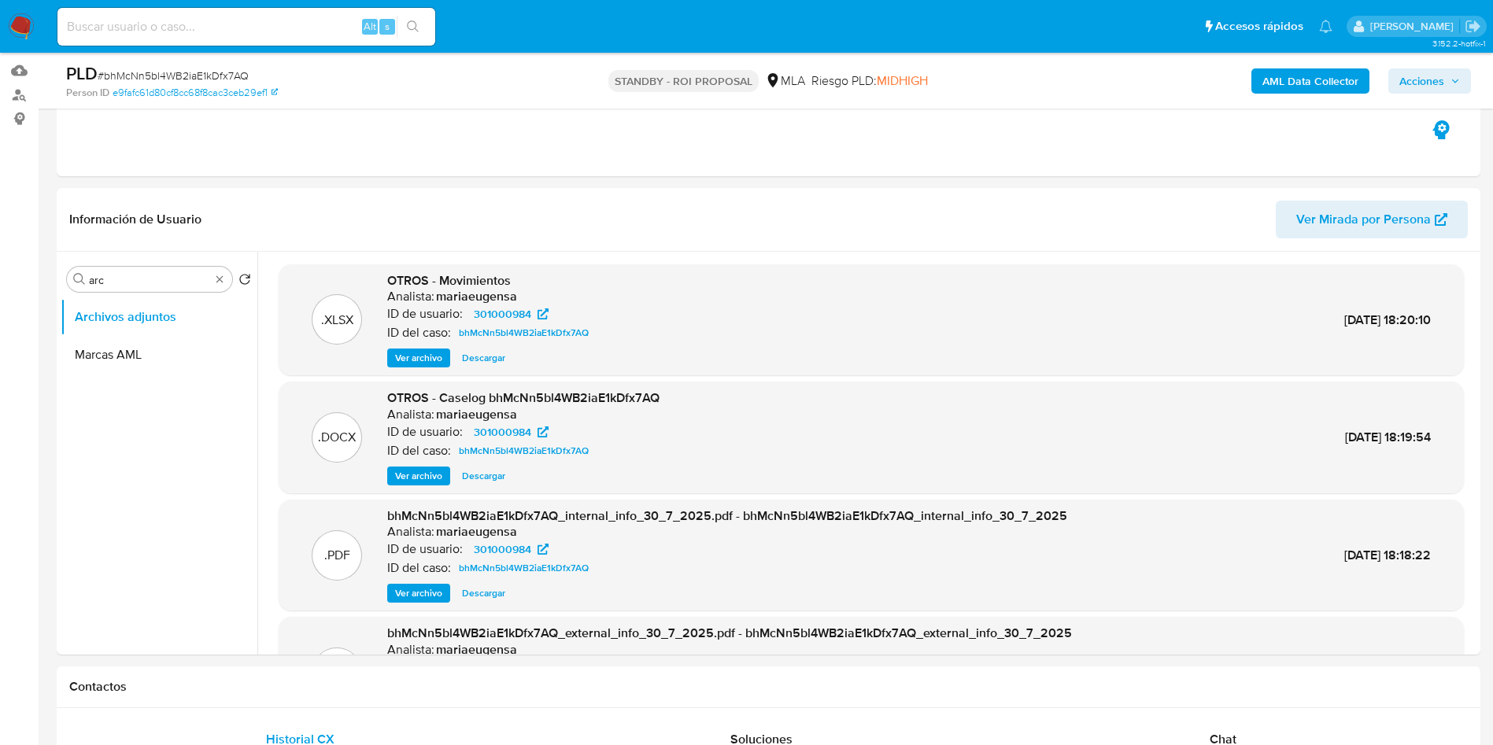
scroll to position [187, 0]
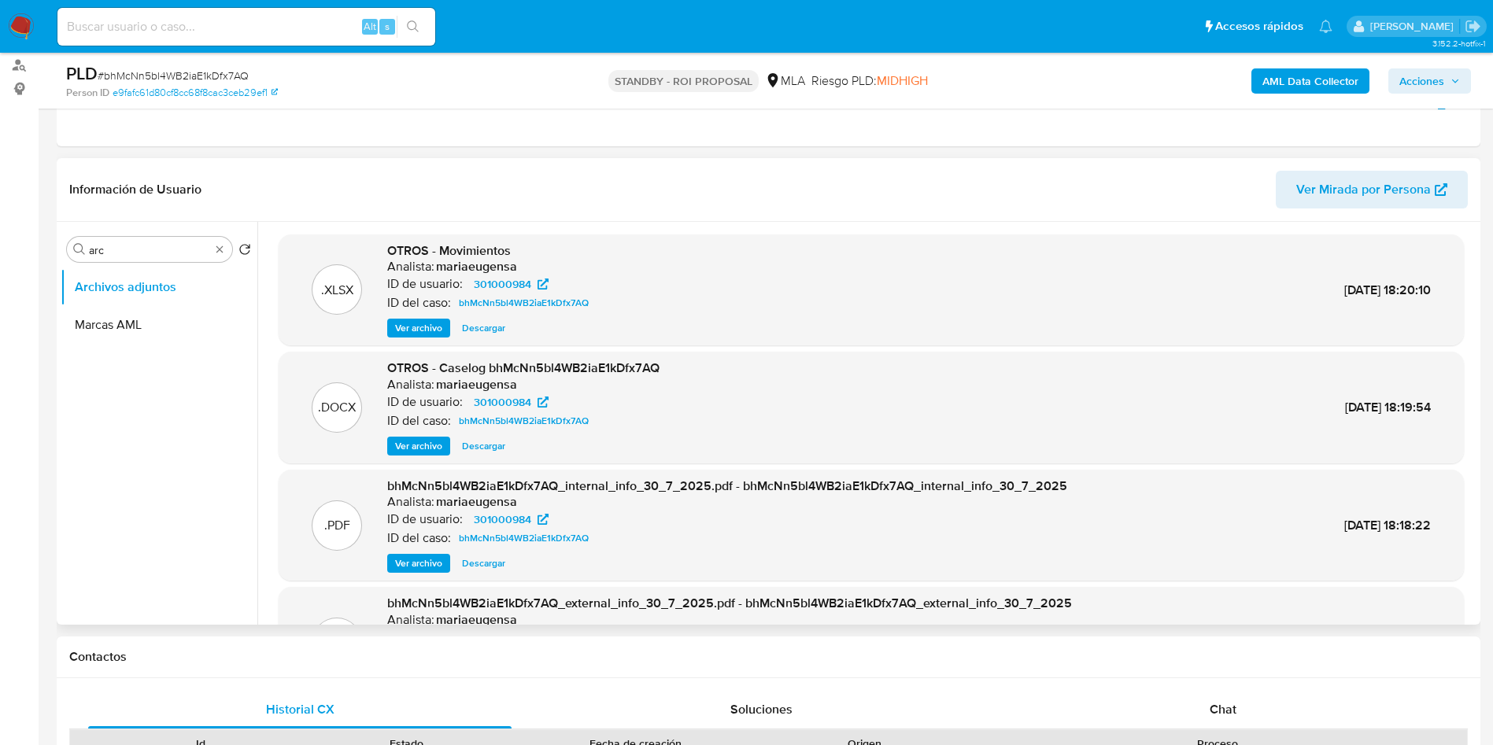
click at [484, 449] on span "Descargar" at bounding box center [483, 446] width 43 height 16
click at [165, 249] on input "arc" at bounding box center [149, 250] width 121 height 14
click at [165, 248] on input "arc" at bounding box center [149, 250] width 121 height 14
type input "kyc"
click at [160, 289] on button "KYC" at bounding box center [153, 287] width 184 height 38
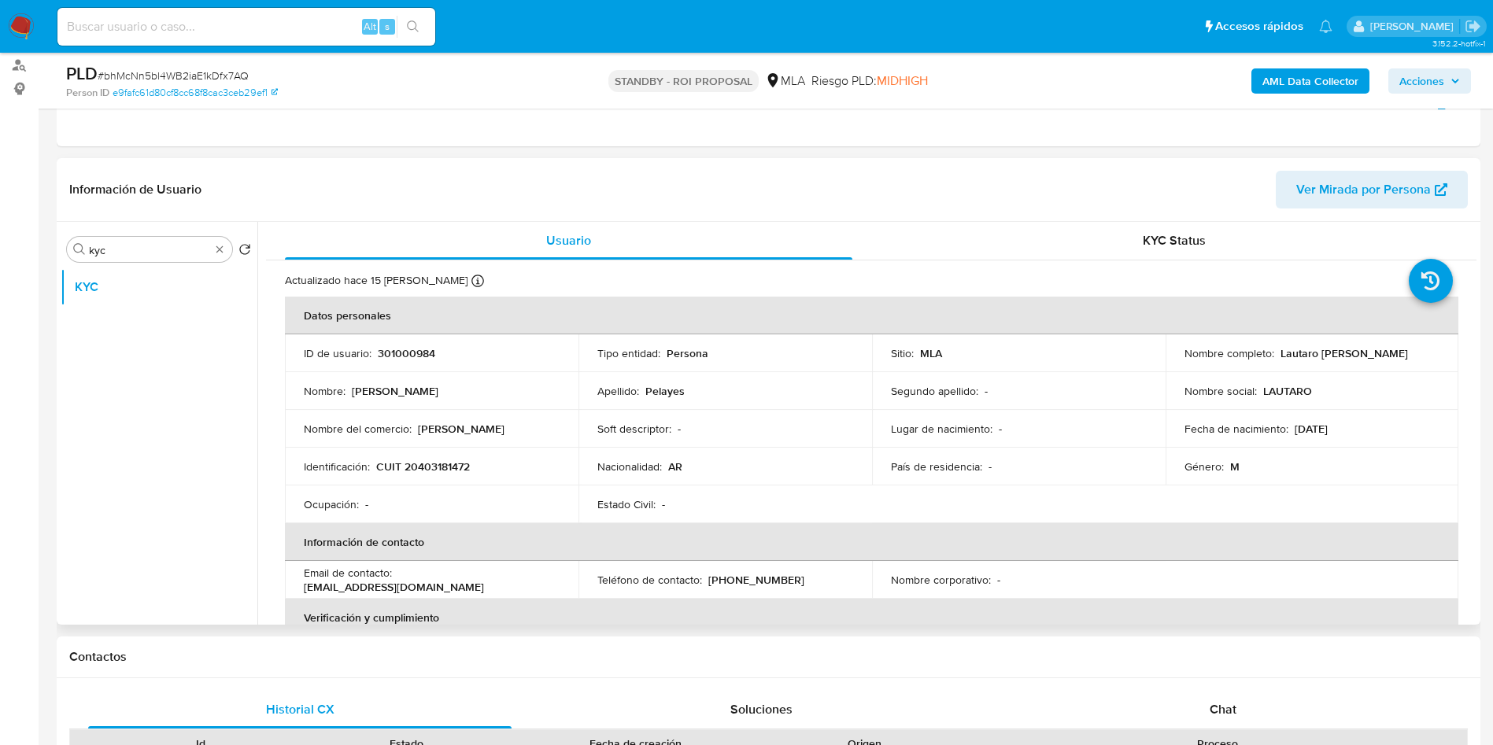
scroll to position [118, 0]
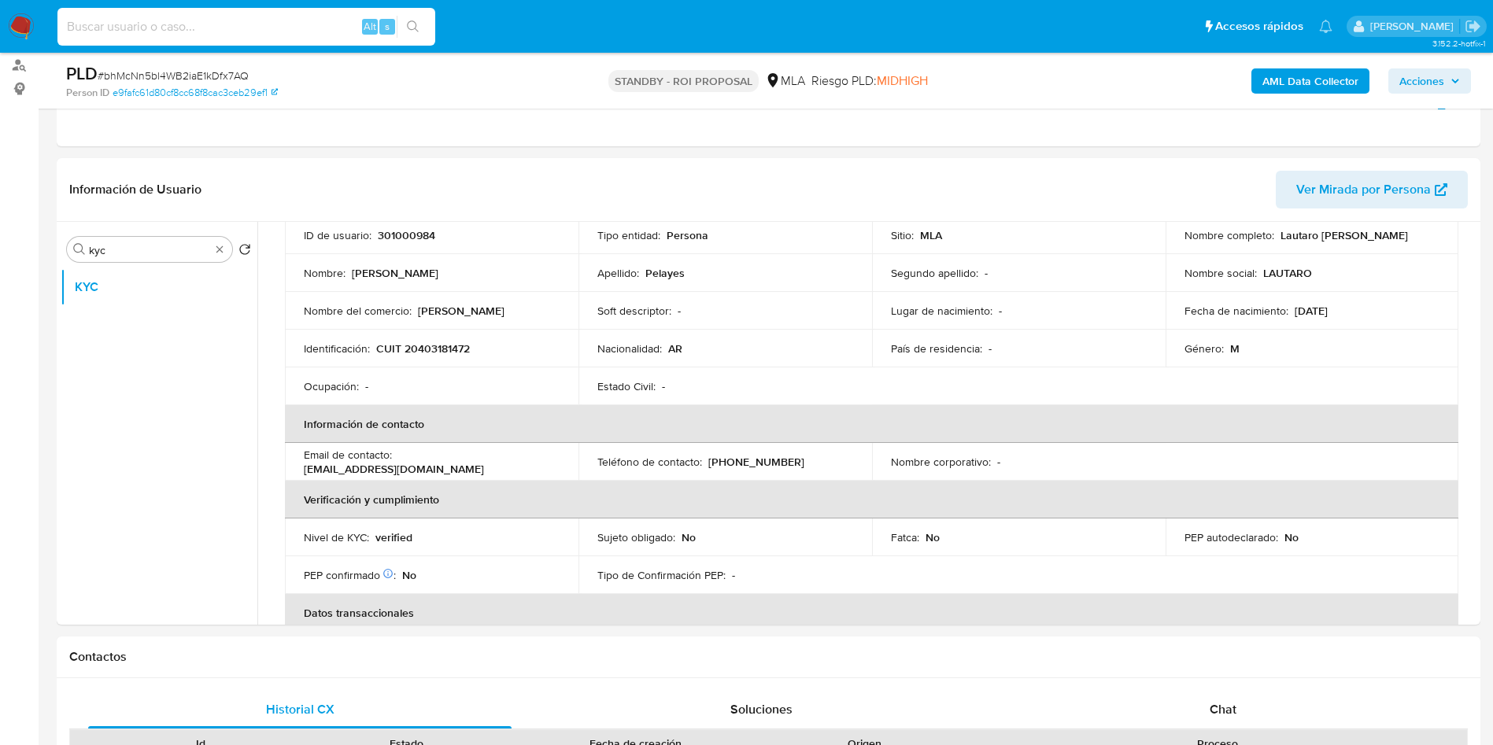
click at [237, 28] on input at bounding box center [246, 27] width 378 height 20
paste input "7dJhYZjWvneTD1IDYEgKPAtI"
type input "7dJhYZjWvneTD1IDYEgKPAtI"
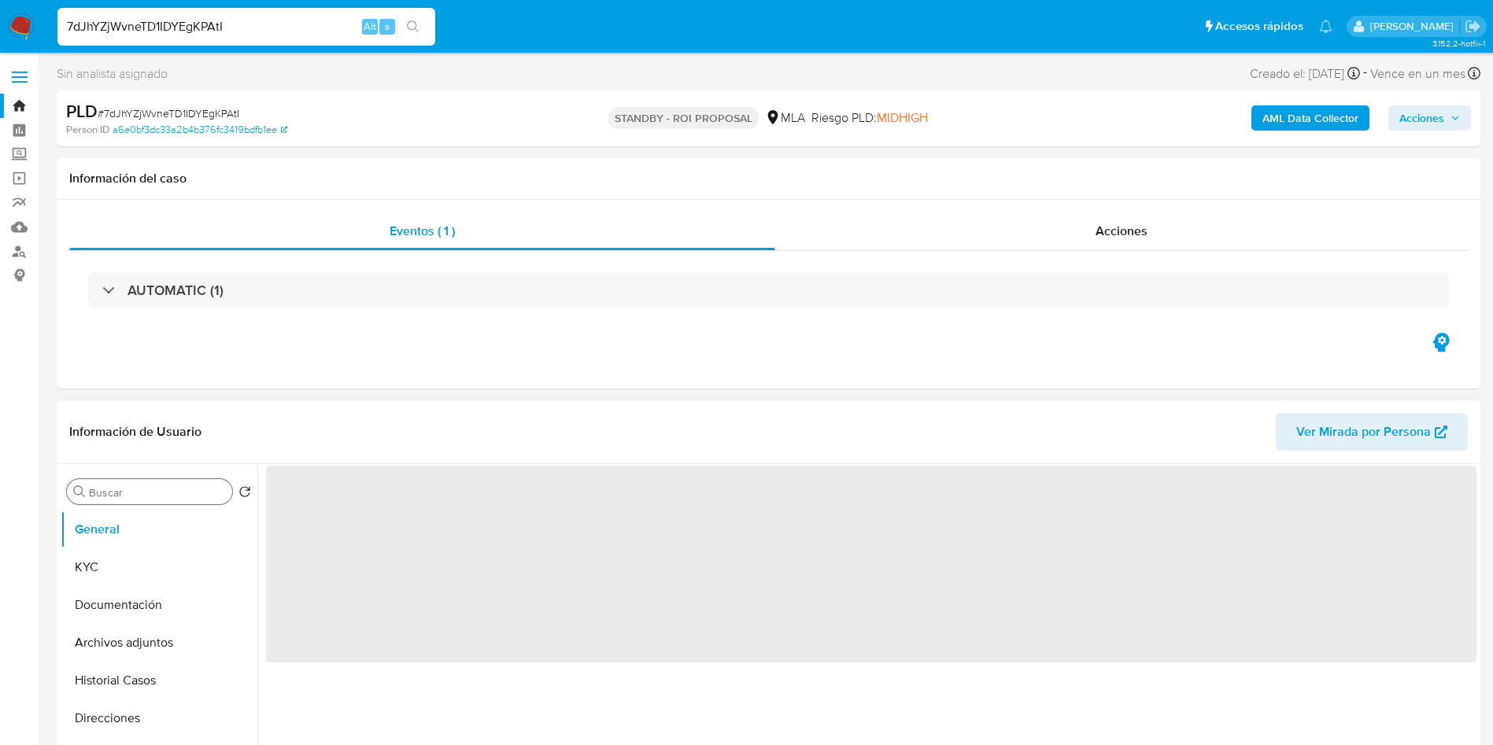
click at [132, 484] on div "Buscar" at bounding box center [149, 491] width 165 height 25
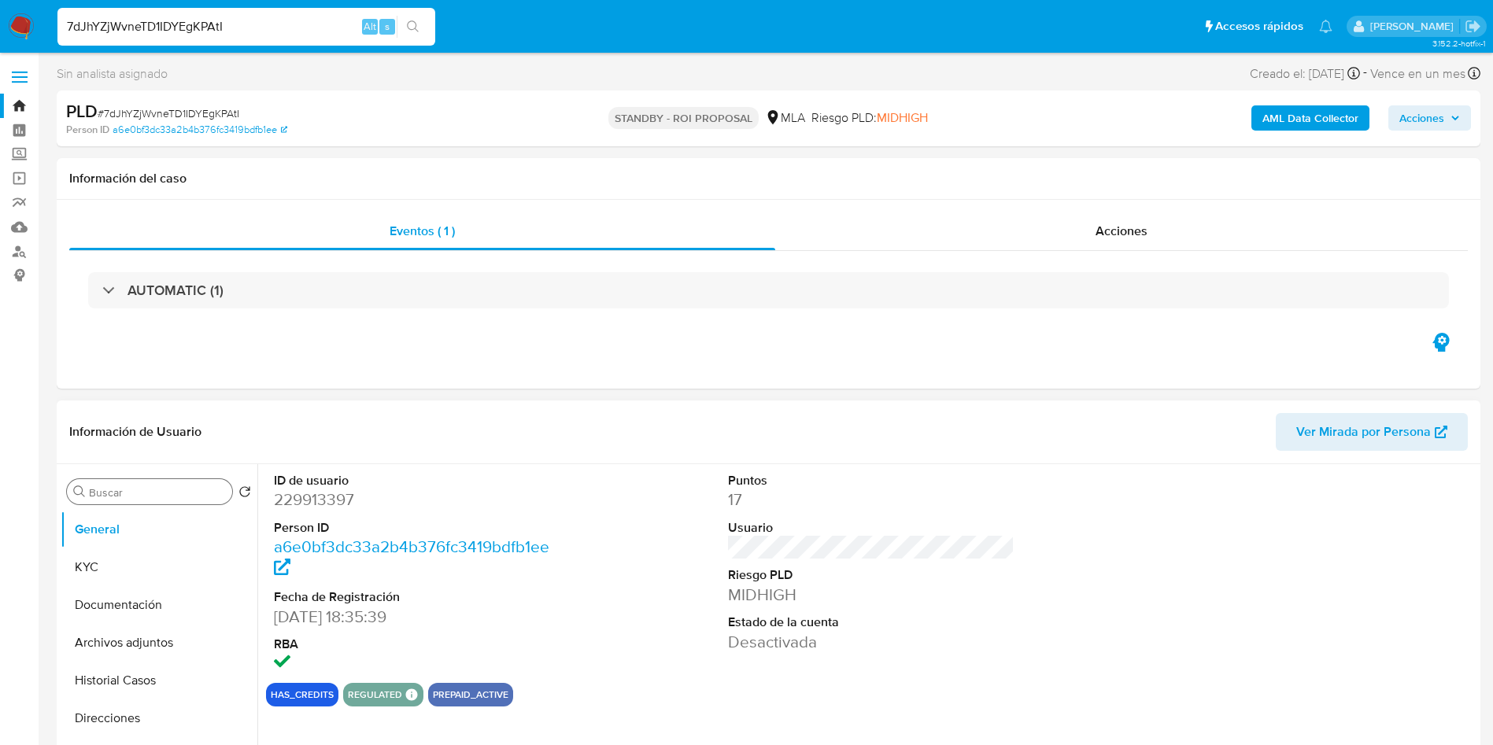
click at [138, 492] on input "Buscar" at bounding box center [157, 493] width 137 height 14
type input "arc"
select select "10"
click at [131, 559] on button "Archivos adjuntos" at bounding box center [153, 568] width 184 height 38
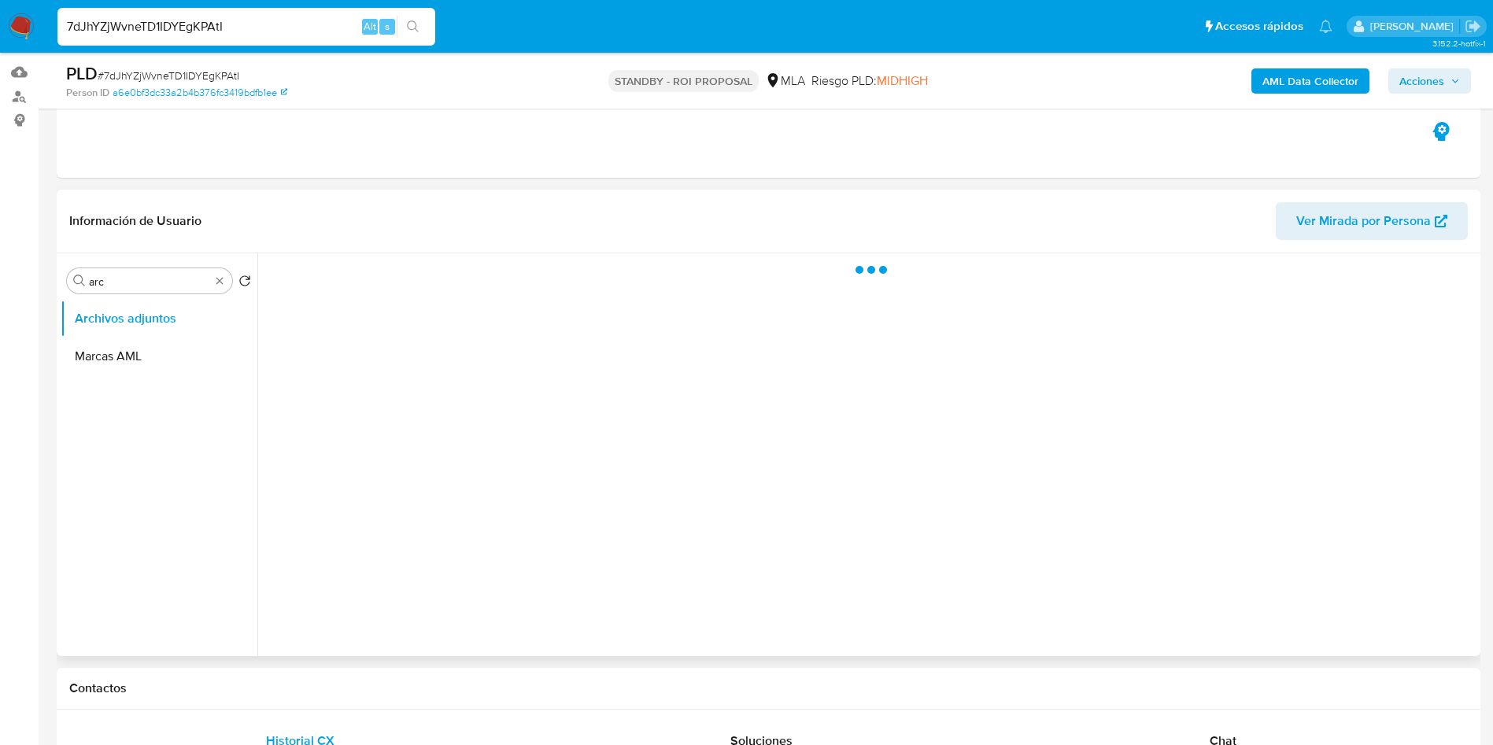
scroll to position [118, 0]
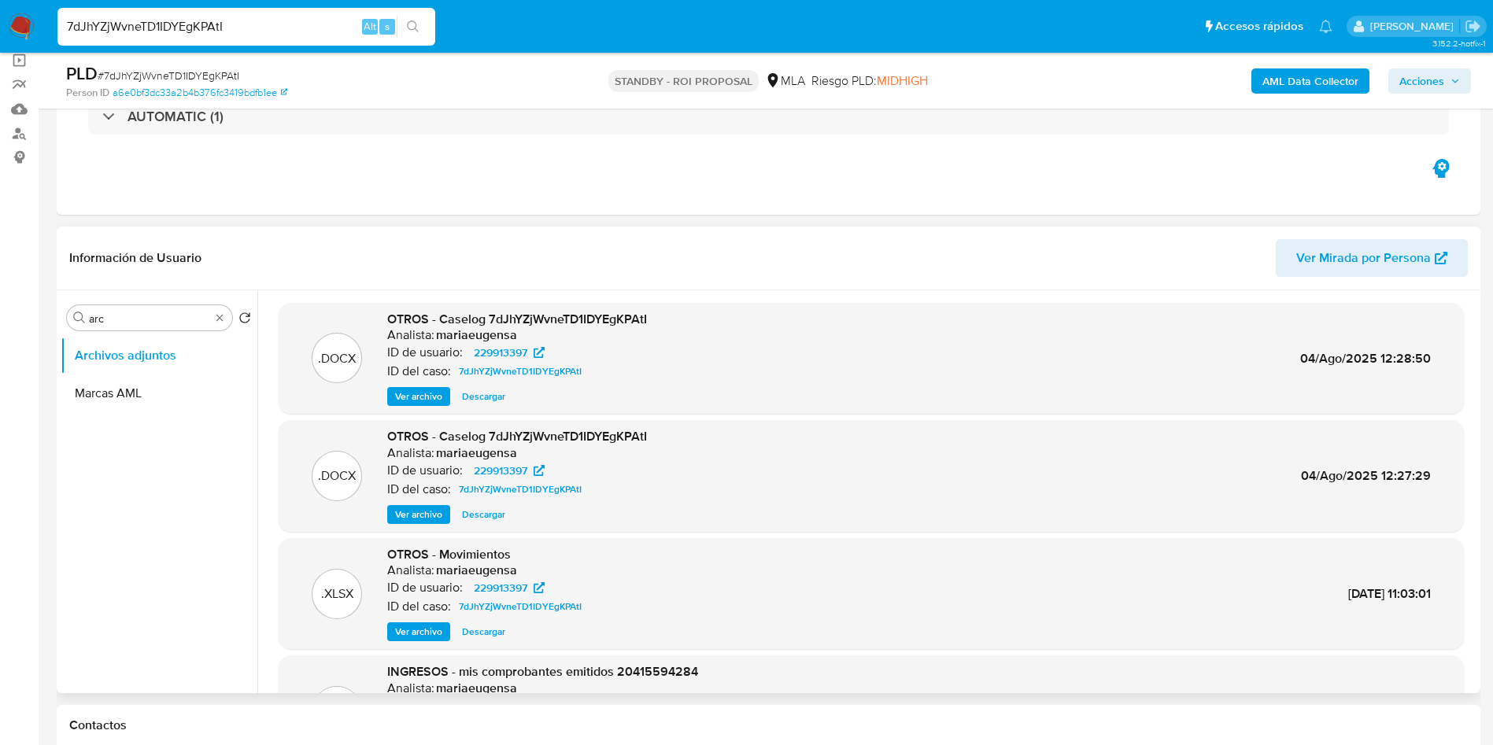
click at [479, 394] on span "Descargar" at bounding box center [483, 397] width 43 height 16
click at [488, 400] on span "Descargar" at bounding box center [483, 397] width 43 height 16
click at [151, 316] on input "arc" at bounding box center [149, 319] width 121 height 14
type input "kyc"
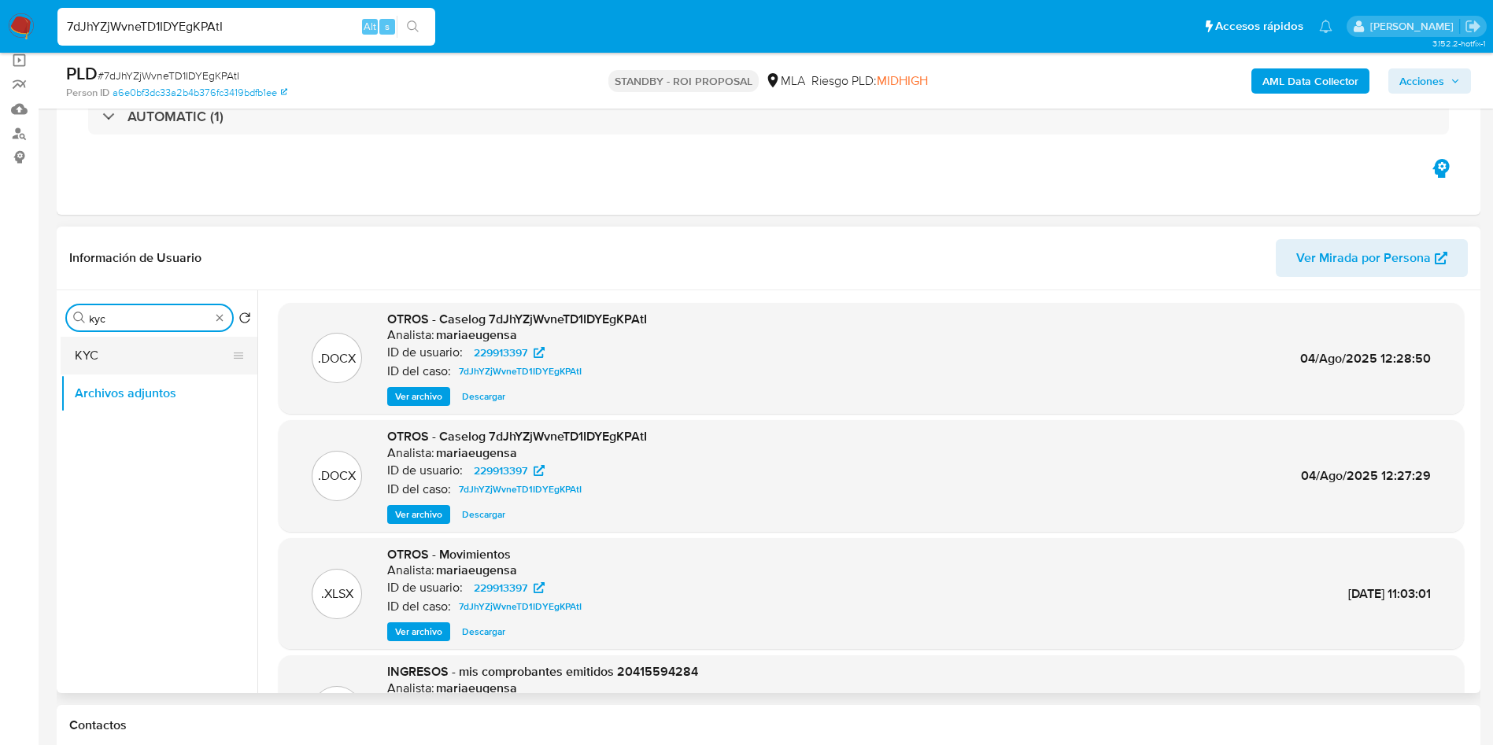
click at [146, 364] on button "KYC" at bounding box center [153, 356] width 184 height 38
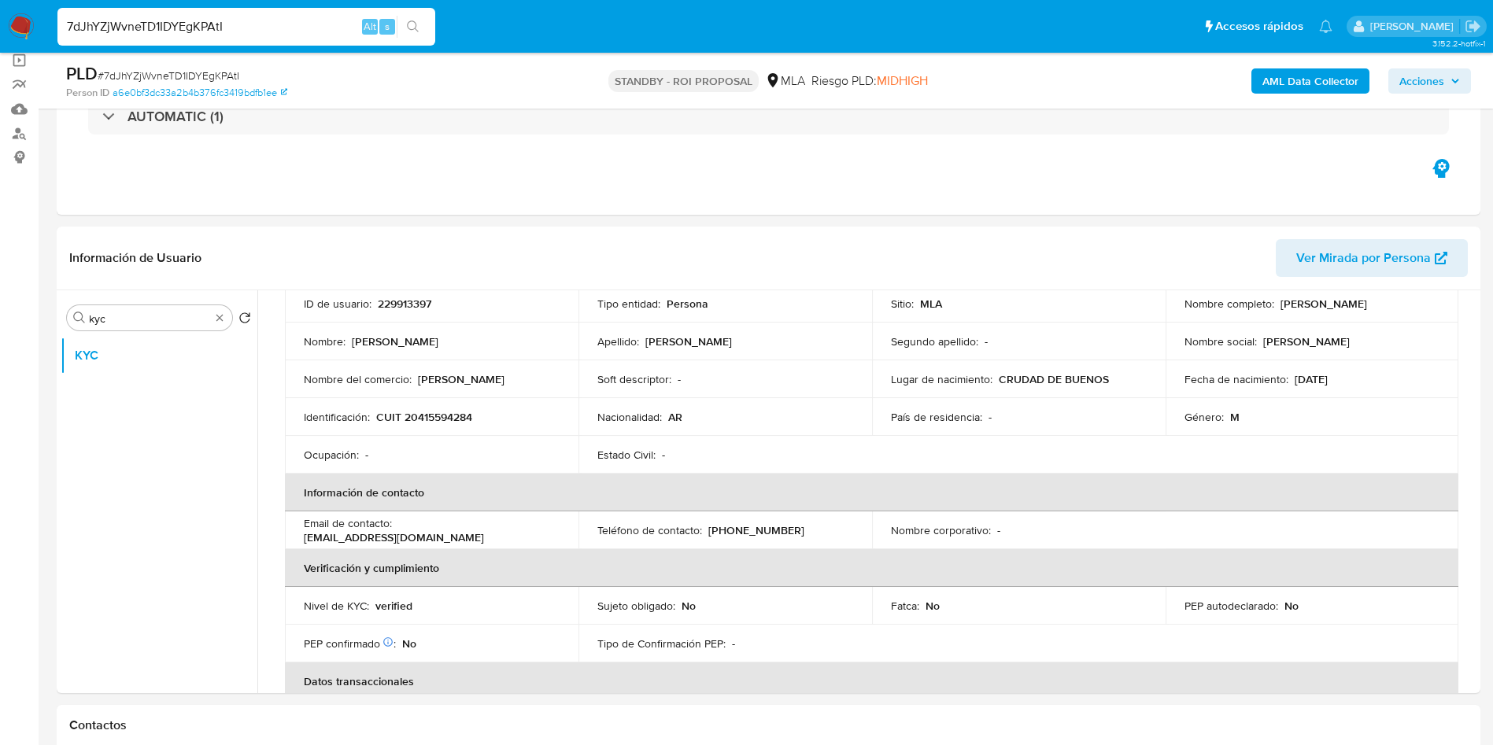
click at [200, 25] on input "7dJhYZjWvneTD1IDYEgKPAtI" at bounding box center [246, 27] width 378 height 20
paste input "upb8ddXoVKRu7Ibr6EwjTIBp"
type input "upb8ddXoVKRu7Ibr6EwjTIBp"
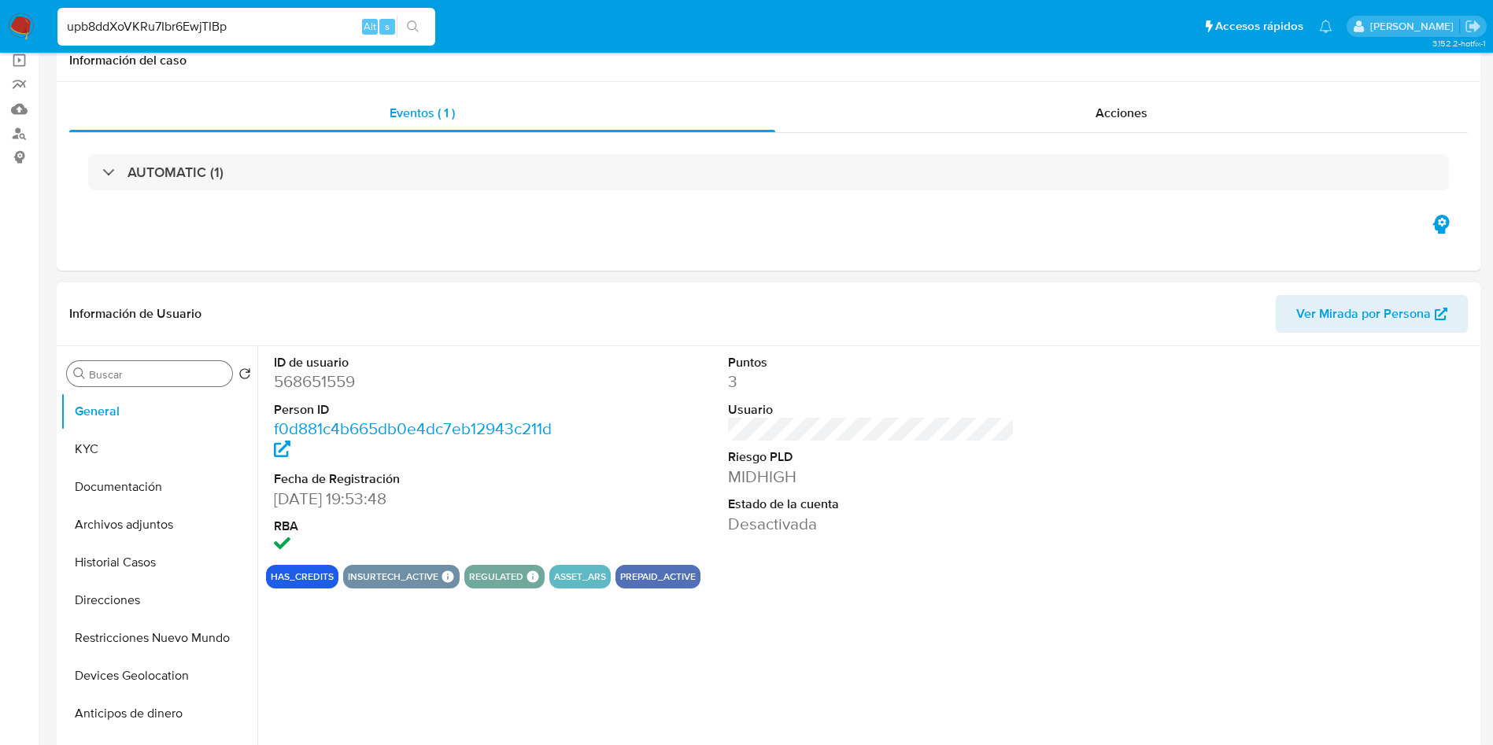
drag, startPoint x: 167, startPoint y: 363, endPoint x: 162, endPoint y: 375, distance: 12.7
click at [167, 361] on div "Buscar" at bounding box center [149, 373] width 165 height 25
click at [161, 379] on input "Buscar" at bounding box center [157, 375] width 137 height 14
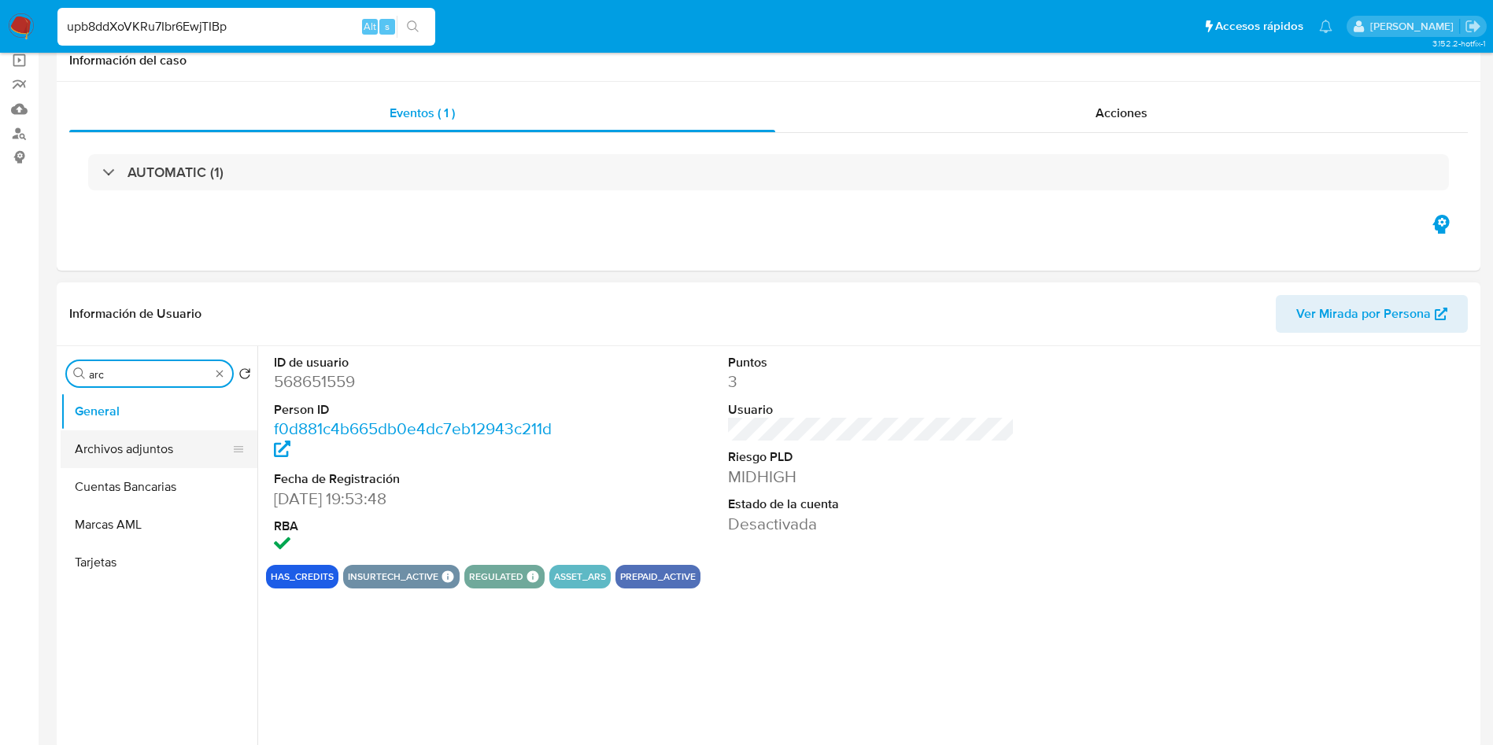
type input "arc"
click at [149, 441] on button "Archivos adjuntos" at bounding box center [153, 450] width 184 height 38
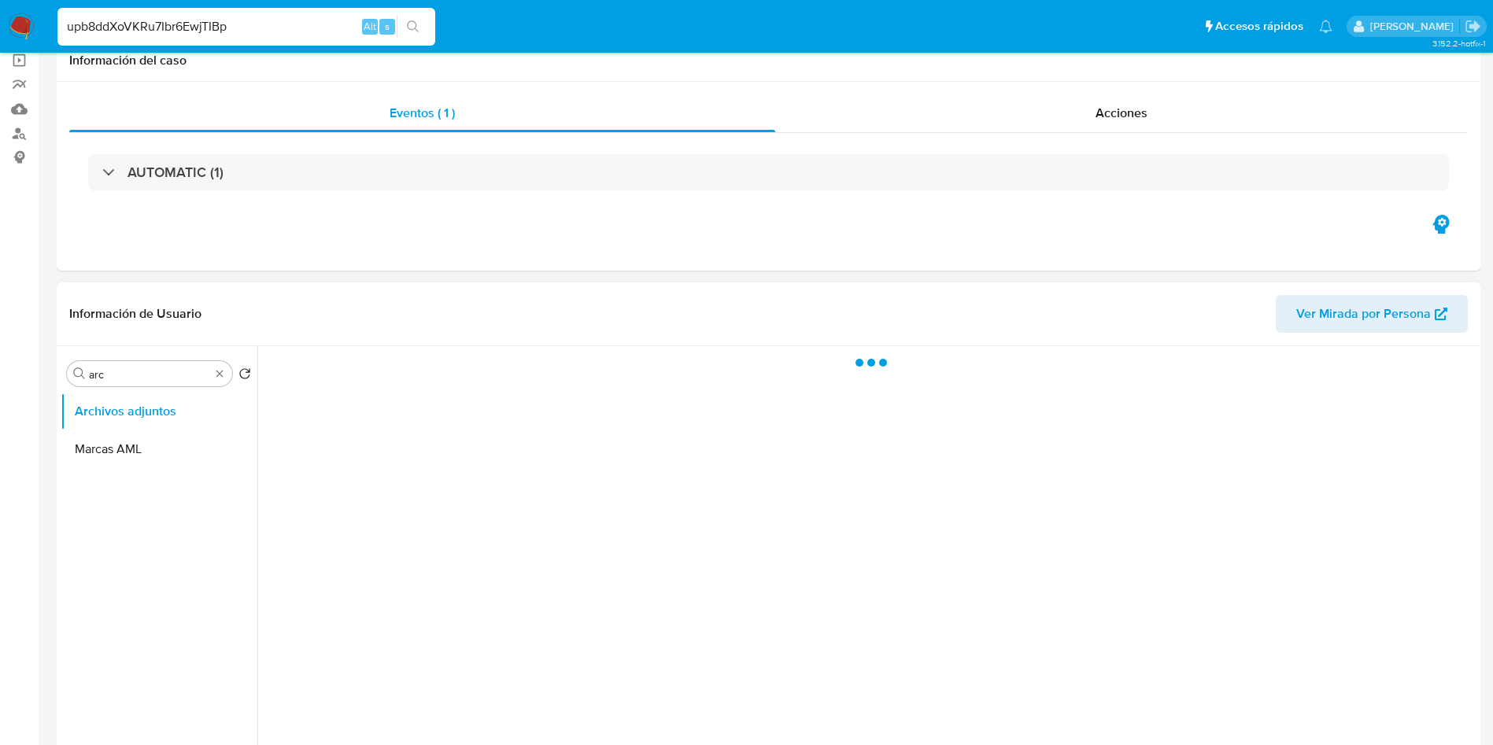
select select "10"
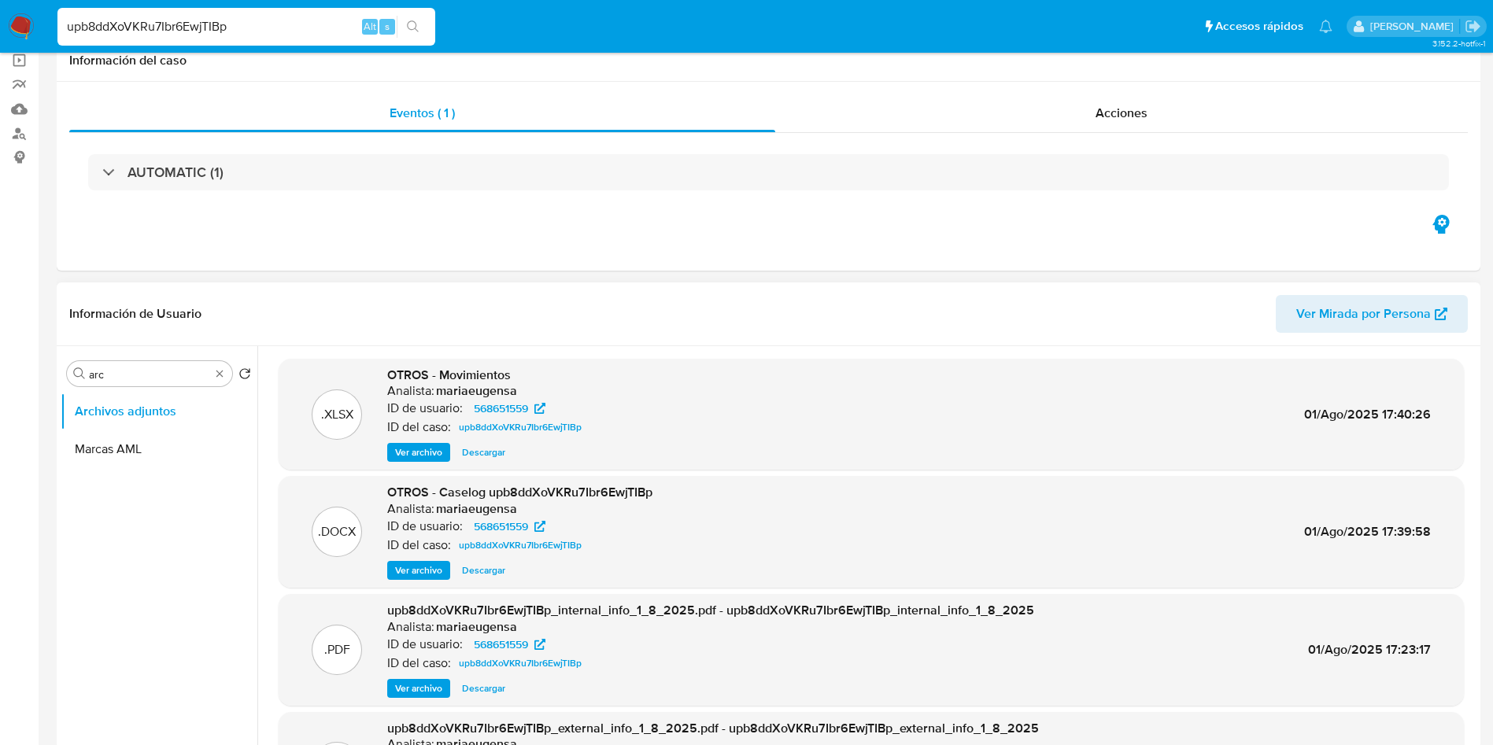
click at [491, 568] on span "Descargar" at bounding box center [483, 571] width 43 height 16
click at [205, 27] on input "upb8ddXoVKRu7Ibr6EwjTIBp" at bounding box center [246, 27] width 378 height 20
click at [205, 26] on input "upb8ddXoVKRu7Ibr6EwjTIBp" at bounding box center [246, 27] width 378 height 20
paste input "d6TrKGyn4ENwEXYVOX7E9C2x"
type input "d6TrKGyn4ENwEXYVOX7E9C2x"
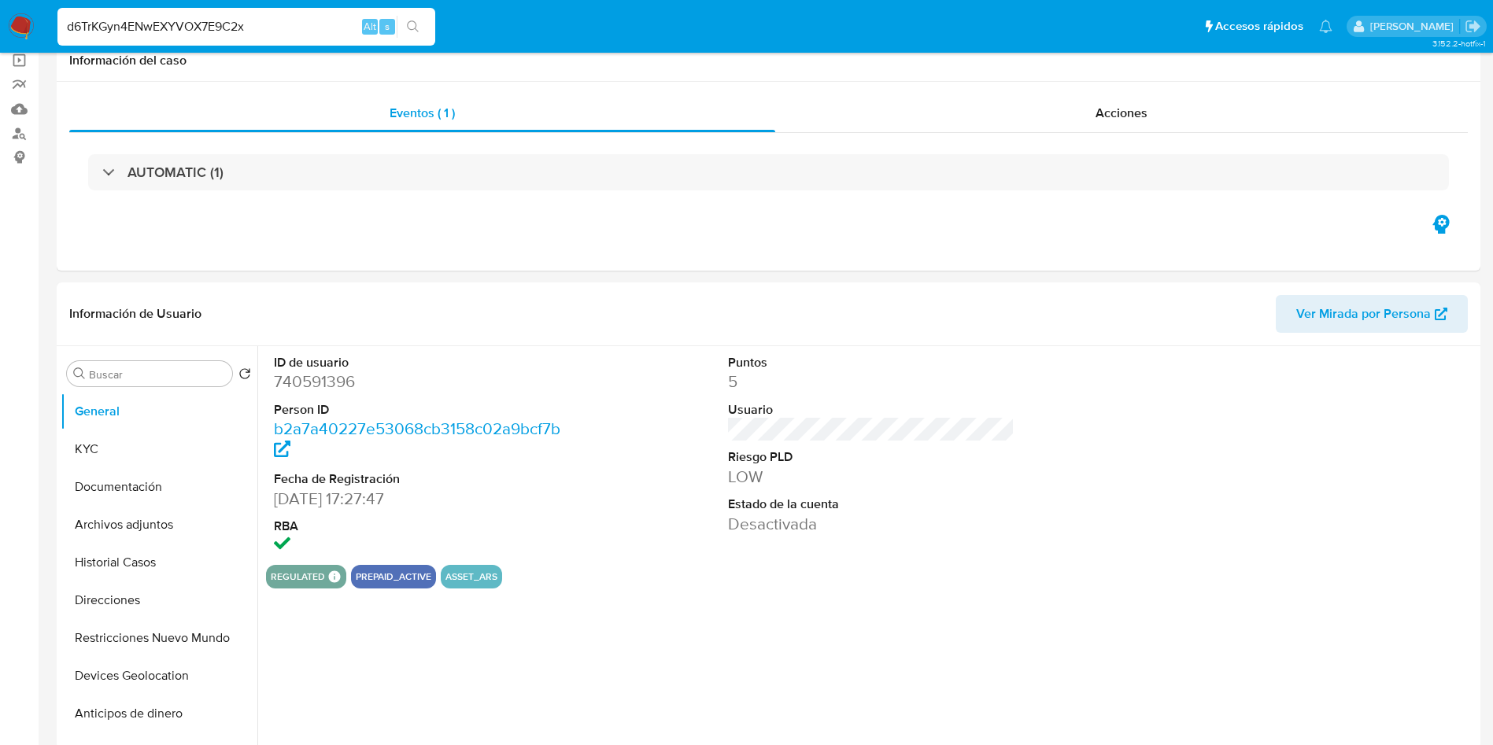
select select "10"
click at [158, 374] on input "Buscar" at bounding box center [157, 375] width 137 height 14
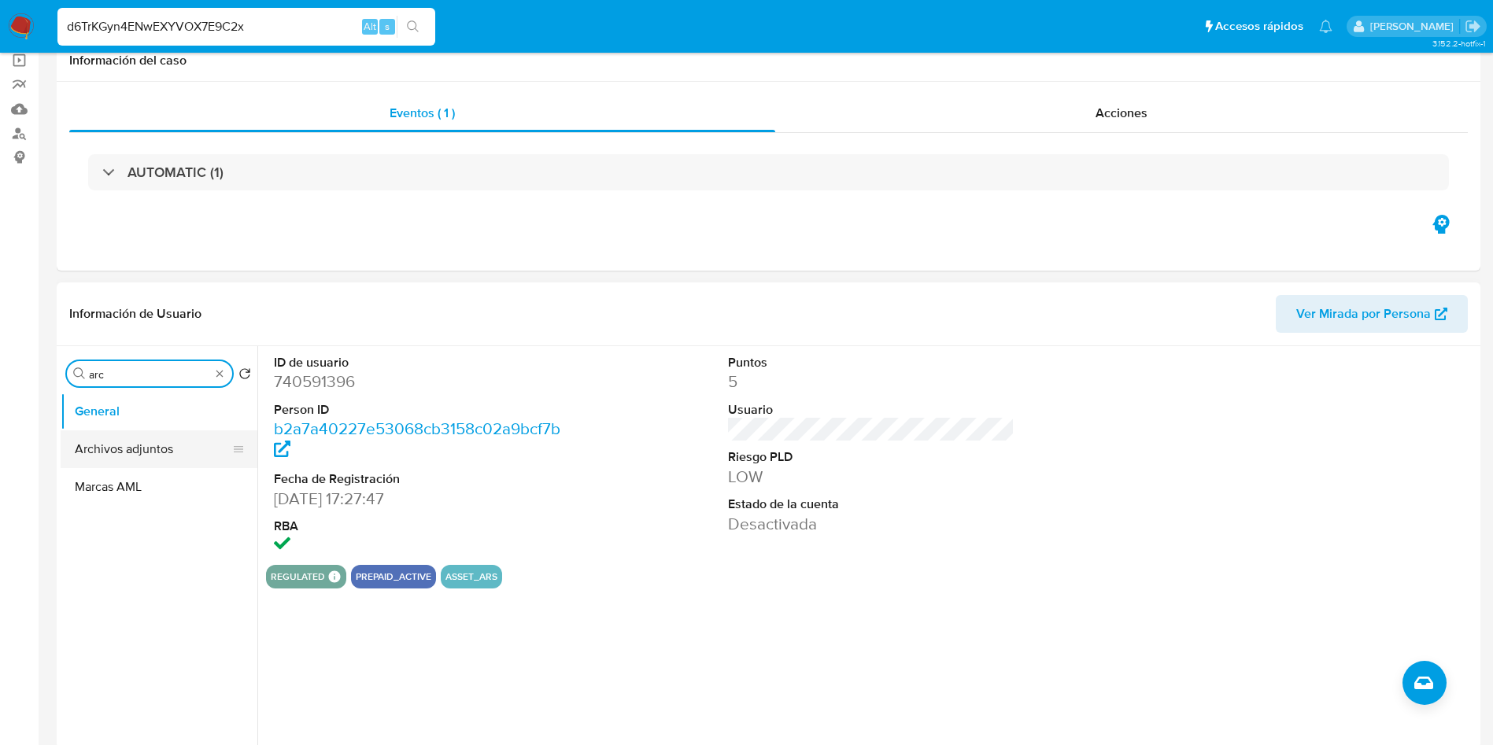
type input "arc"
click at [153, 453] on button "Archivos adjuntos" at bounding box center [153, 450] width 184 height 38
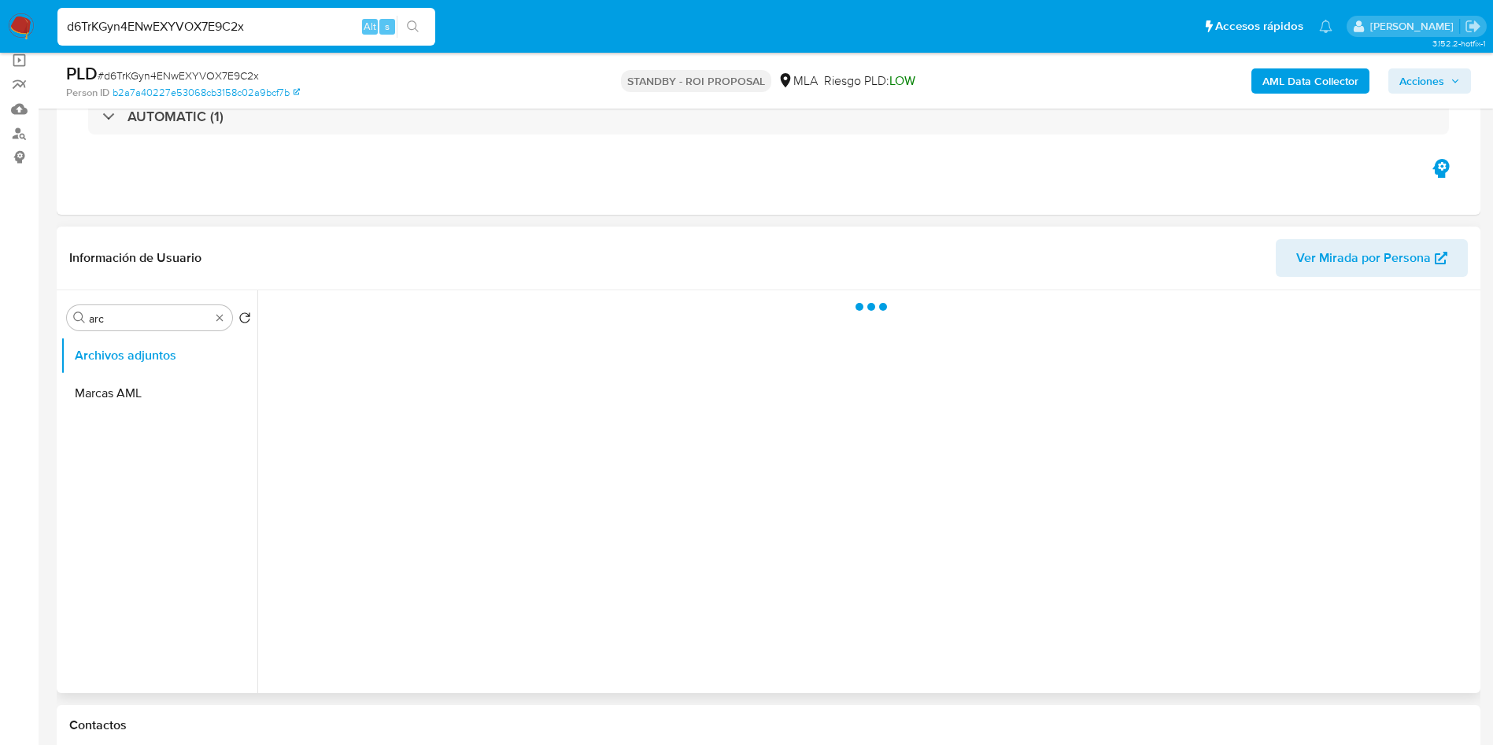
scroll to position [236, 0]
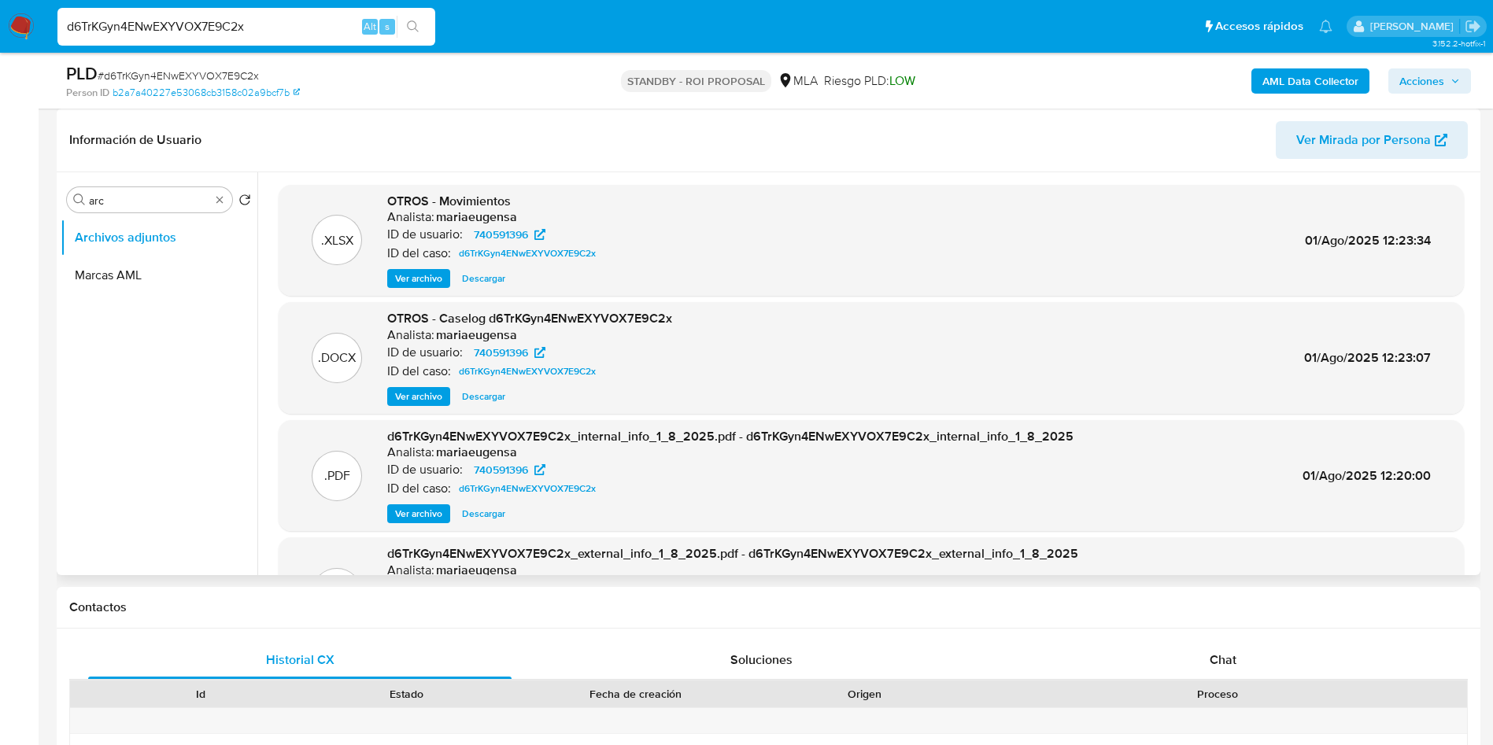
click at [493, 400] on span "Descargar" at bounding box center [483, 397] width 43 height 16
click at [227, 37] on div "d6TrKGyn4ENwEXYVOX7E9C2x Alt s" at bounding box center [246, 27] width 378 height 38
click at [227, 36] on div "d6TrKGyn4ENwEXYVOX7E9C2x Alt s" at bounding box center [246, 27] width 378 height 38
click at [229, 27] on input "d6TrKGyn4ENwEXYVOX7E9C2x" at bounding box center [246, 27] width 378 height 20
click at [229, 26] on input "d6TrKGyn4ENwEXYVOX7E9C2x" at bounding box center [246, 27] width 378 height 20
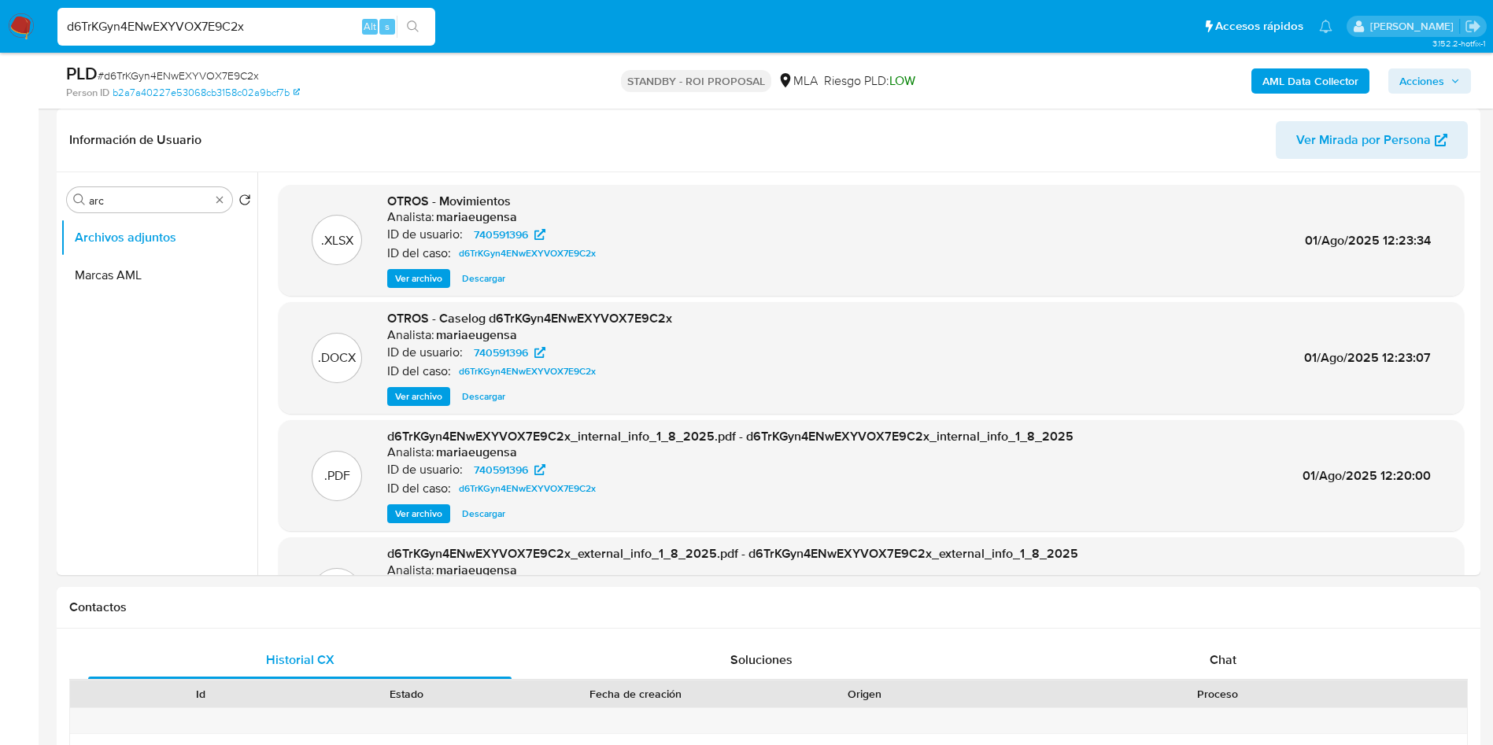
paste input "UHpUCcRmhbHZTkHen0mK5gnn"
type input "UHpUCcRmhbHZTkHen0mK5gnn"
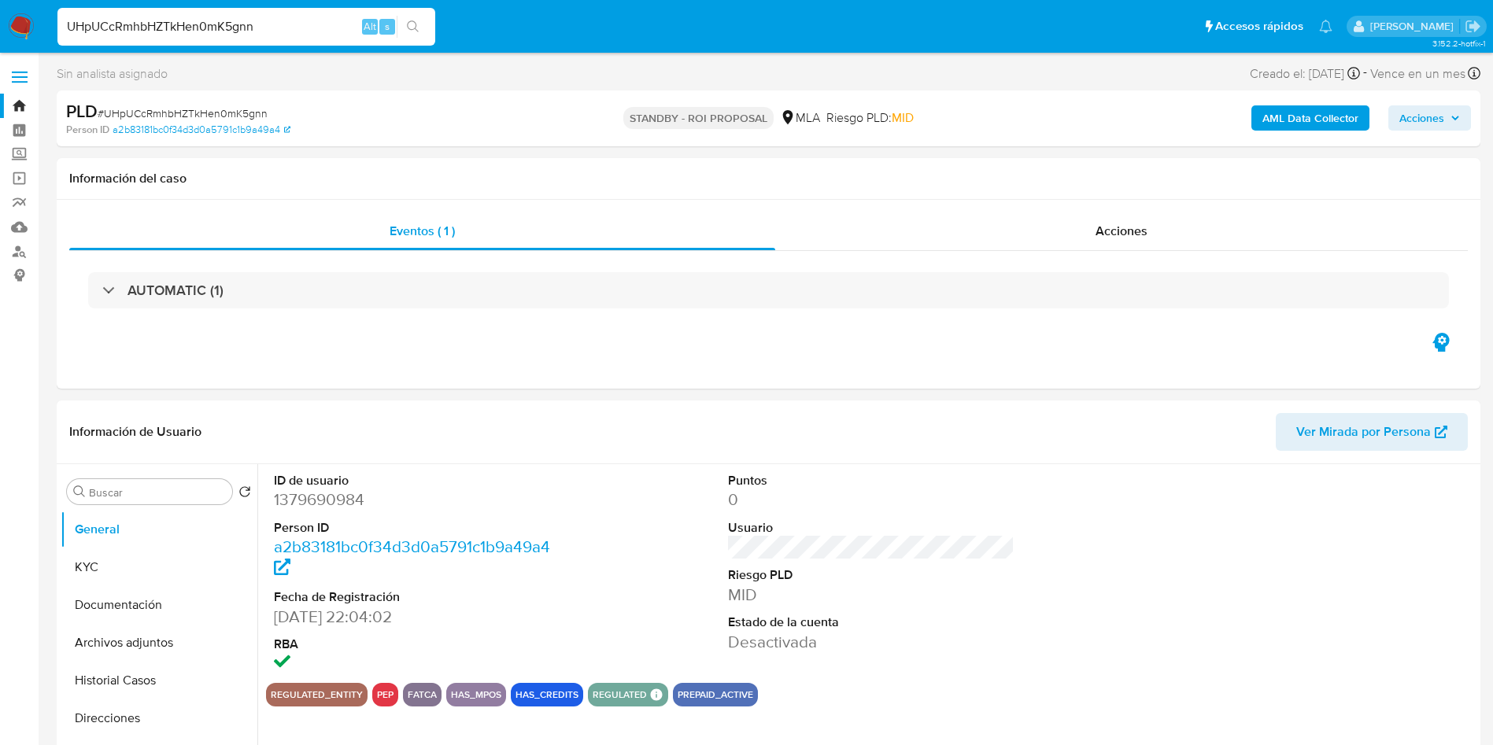
select select "10"
click at [131, 499] on input "Buscar" at bounding box center [157, 493] width 137 height 14
type input "arc"
click at [155, 564] on button "Archivos adjuntos" at bounding box center [153, 568] width 184 height 38
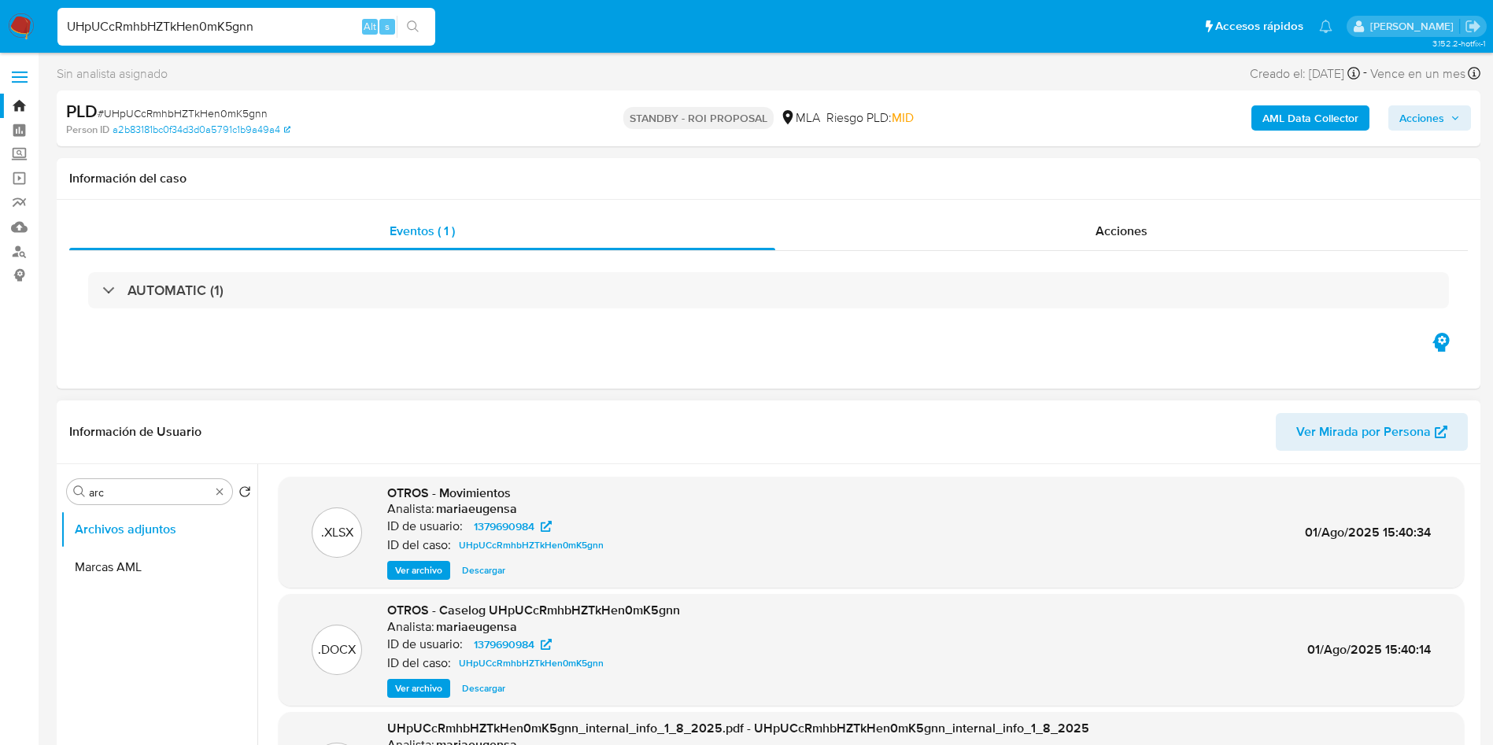
click at [464, 694] on span "Descargar" at bounding box center [483, 689] width 43 height 16
click at [221, 27] on input "UHpUCcRmhbHZTkHen0mK5gnn" at bounding box center [246, 27] width 378 height 20
paste input "4IHoBOYrj9FS7VP48KYf6h1D"
type input "4IHoBOYrj9FS7VP48KYf6h1D"
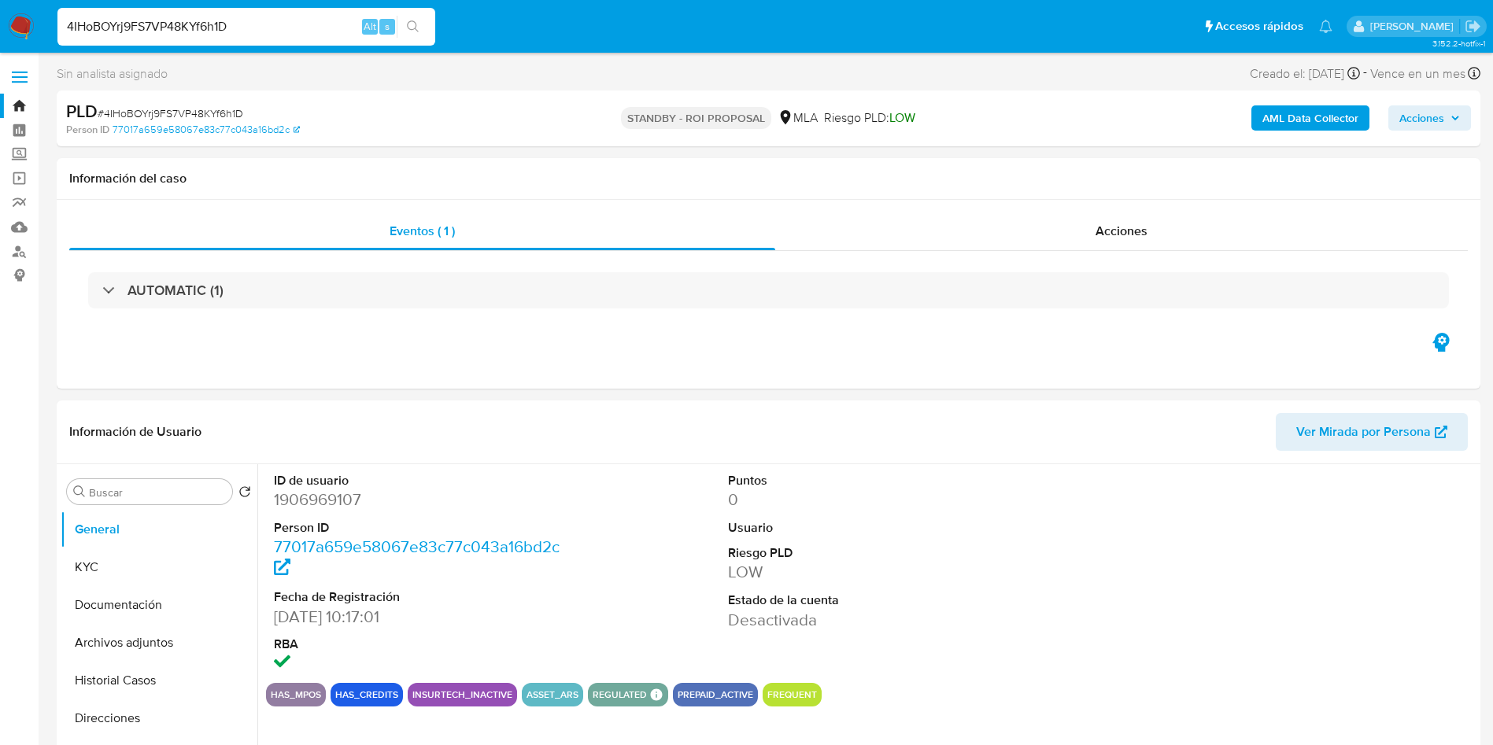
select select "10"
click at [145, 498] on input "Buscar" at bounding box center [157, 493] width 137 height 14
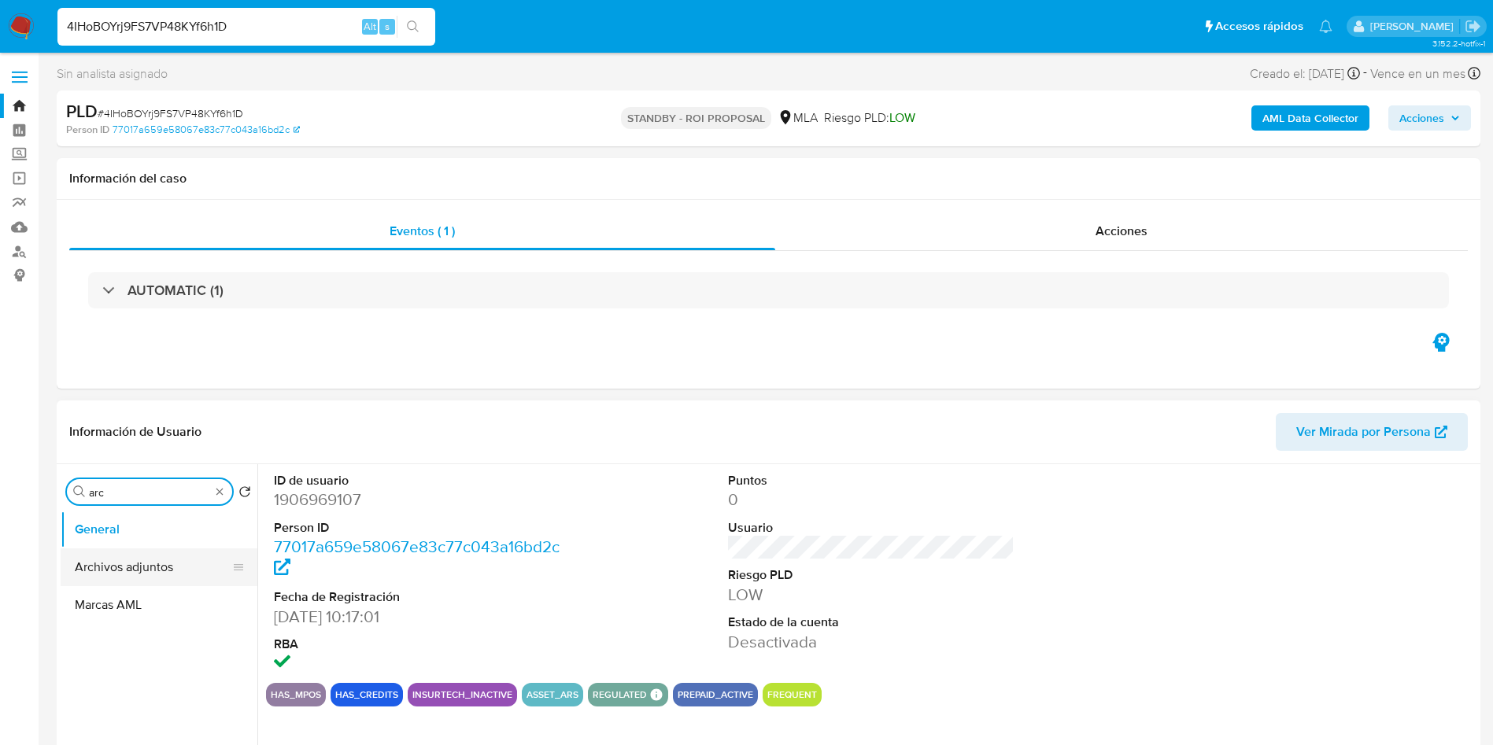
type input "arc"
drag, startPoint x: 153, startPoint y: 563, endPoint x: 867, endPoint y: 694, distance: 726.0
click at [160, 562] on button "Archivos adjuntos" at bounding box center [159, 568] width 197 height 38
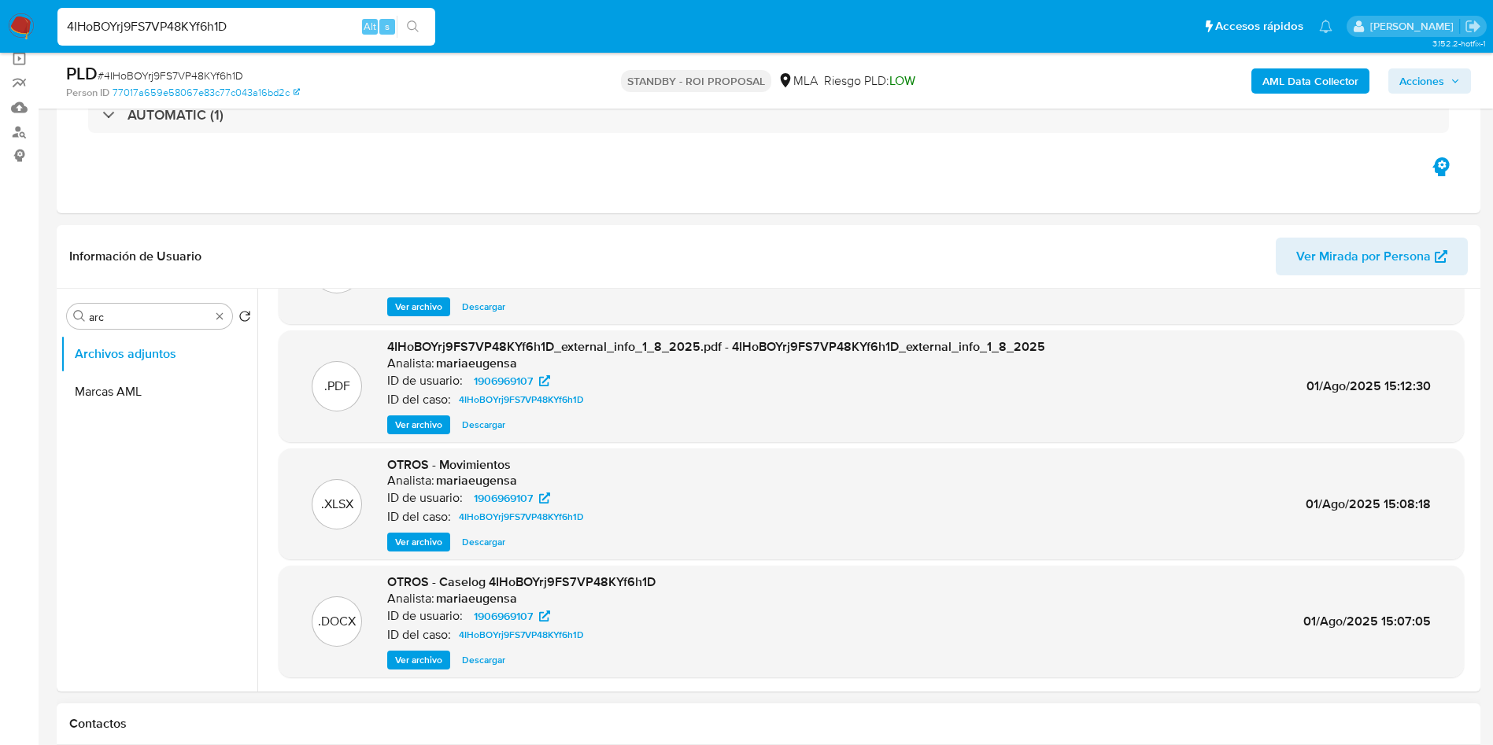
scroll to position [236, 0]
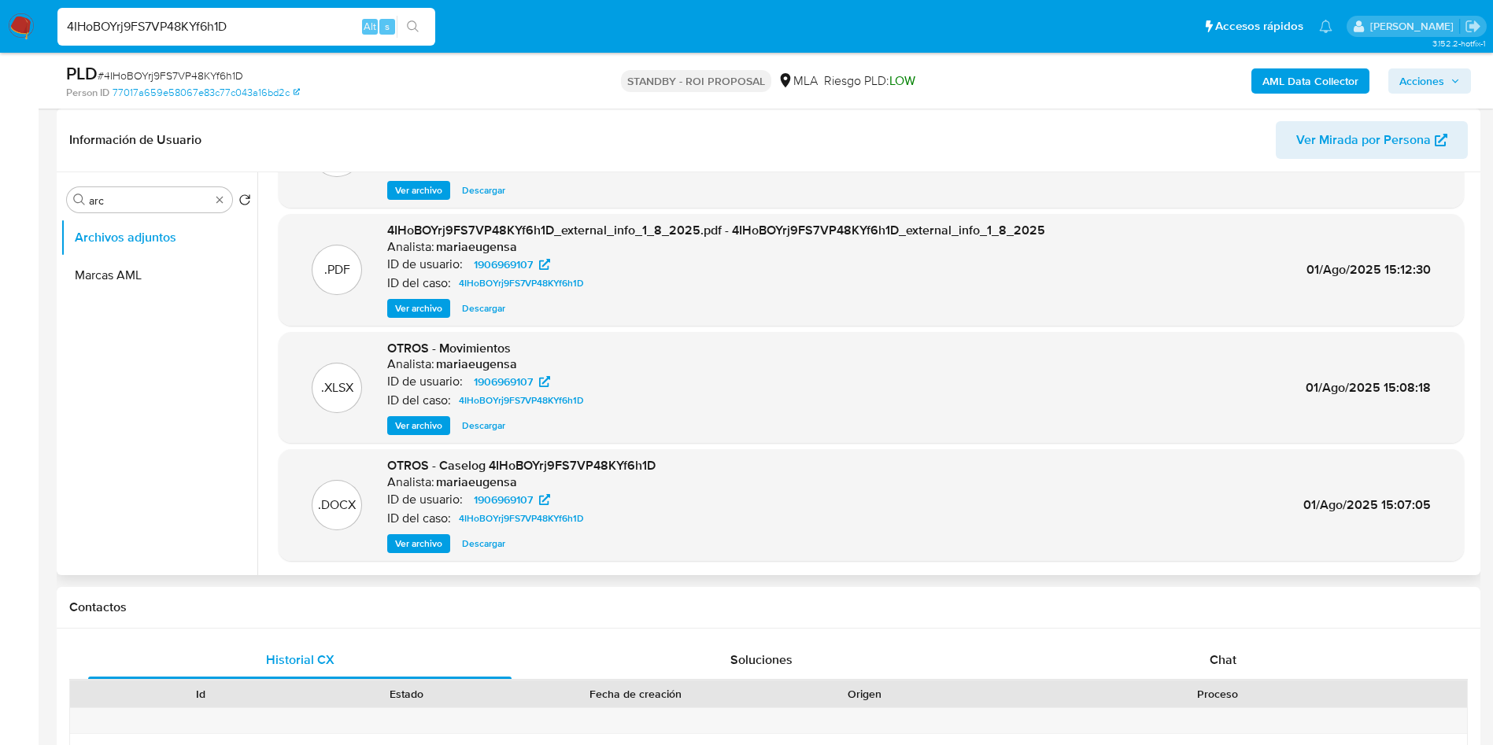
click at [486, 545] on span "Descargar" at bounding box center [483, 544] width 43 height 16
click at [205, 34] on input "4IHoBOYrj9FS7VP48KYf6h1D" at bounding box center [246, 27] width 378 height 20
paste input "BzhNAzHZeGqxUx3m4U4l4wsw"
type input "BzhNAzHZeGqxUx3m4U4l4wsw"
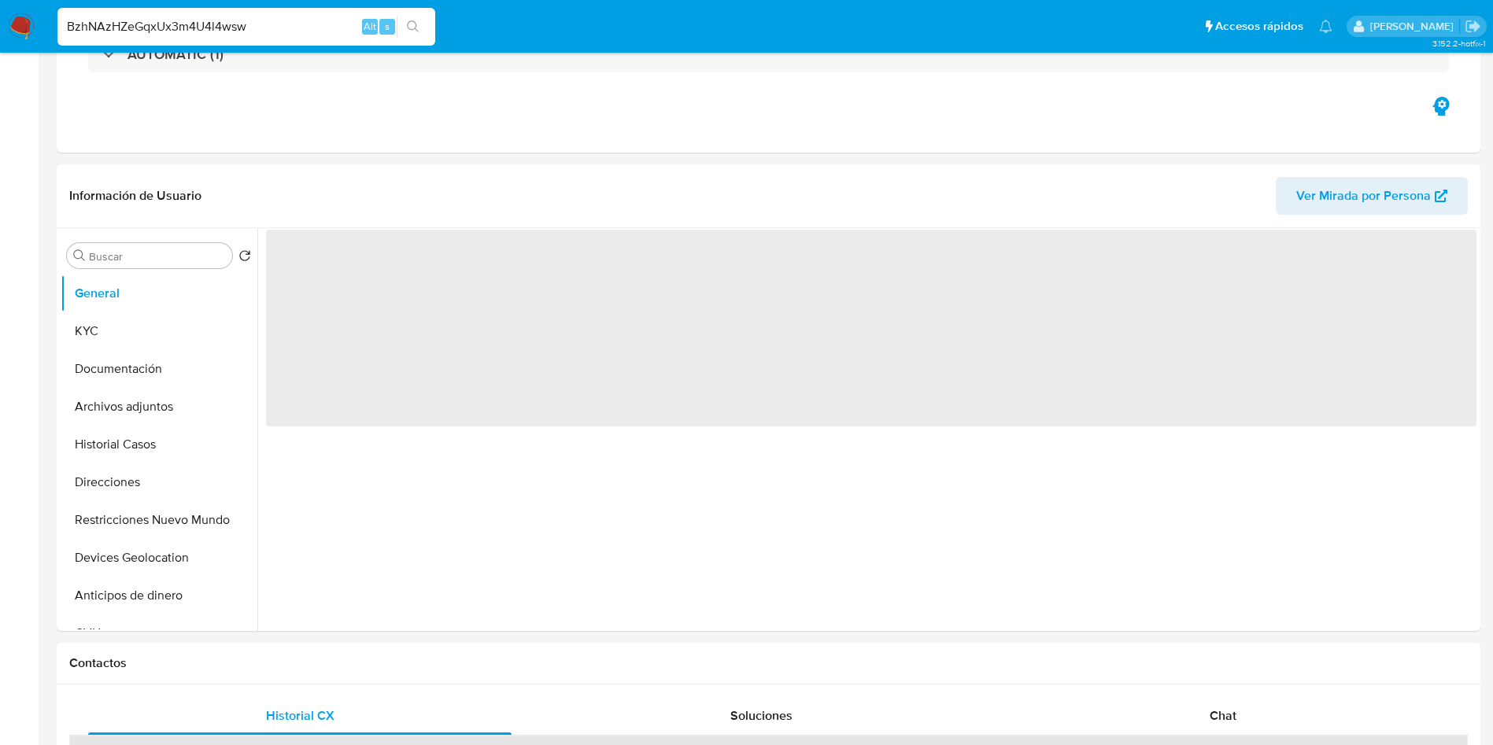
select select "10"
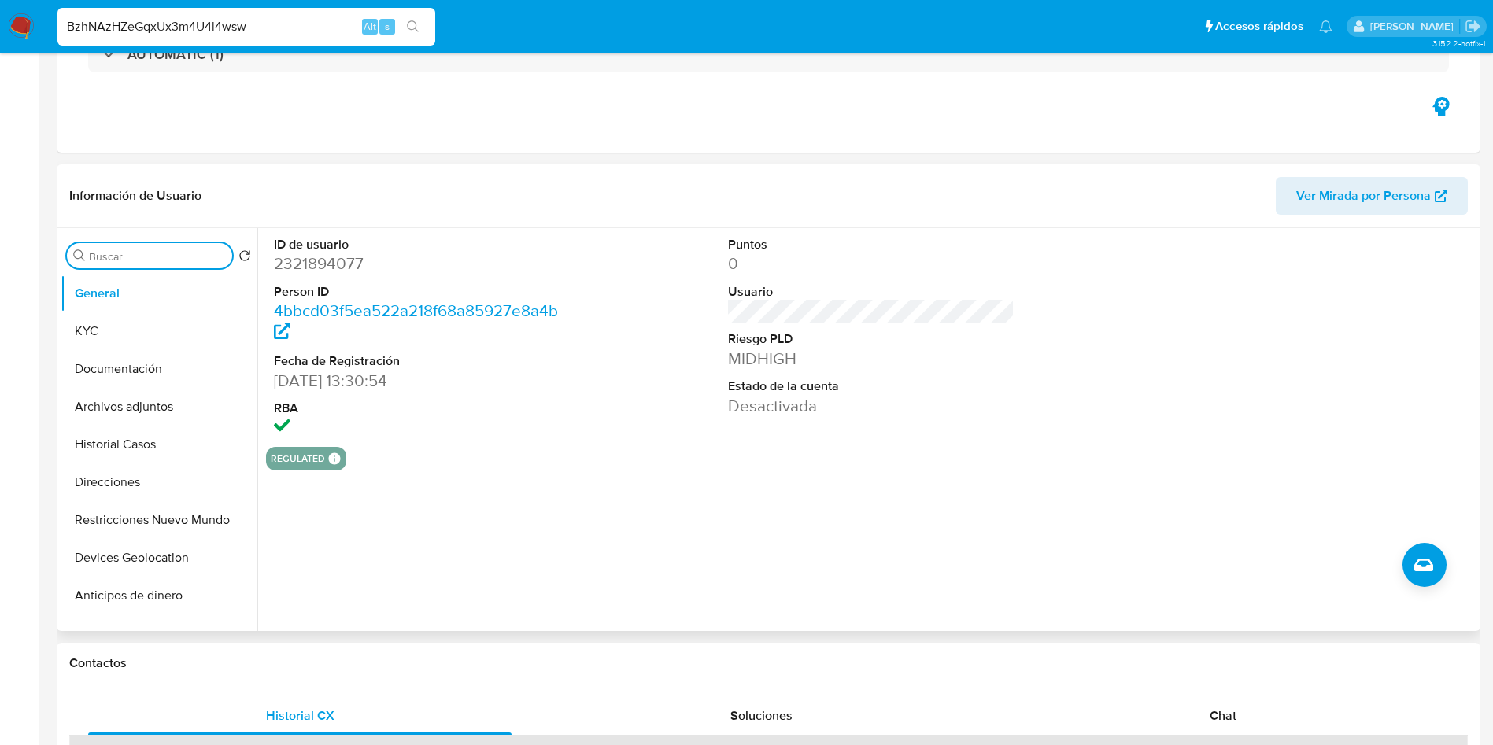
click at [187, 261] on input "Buscar" at bounding box center [157, 257] width 137 height 14
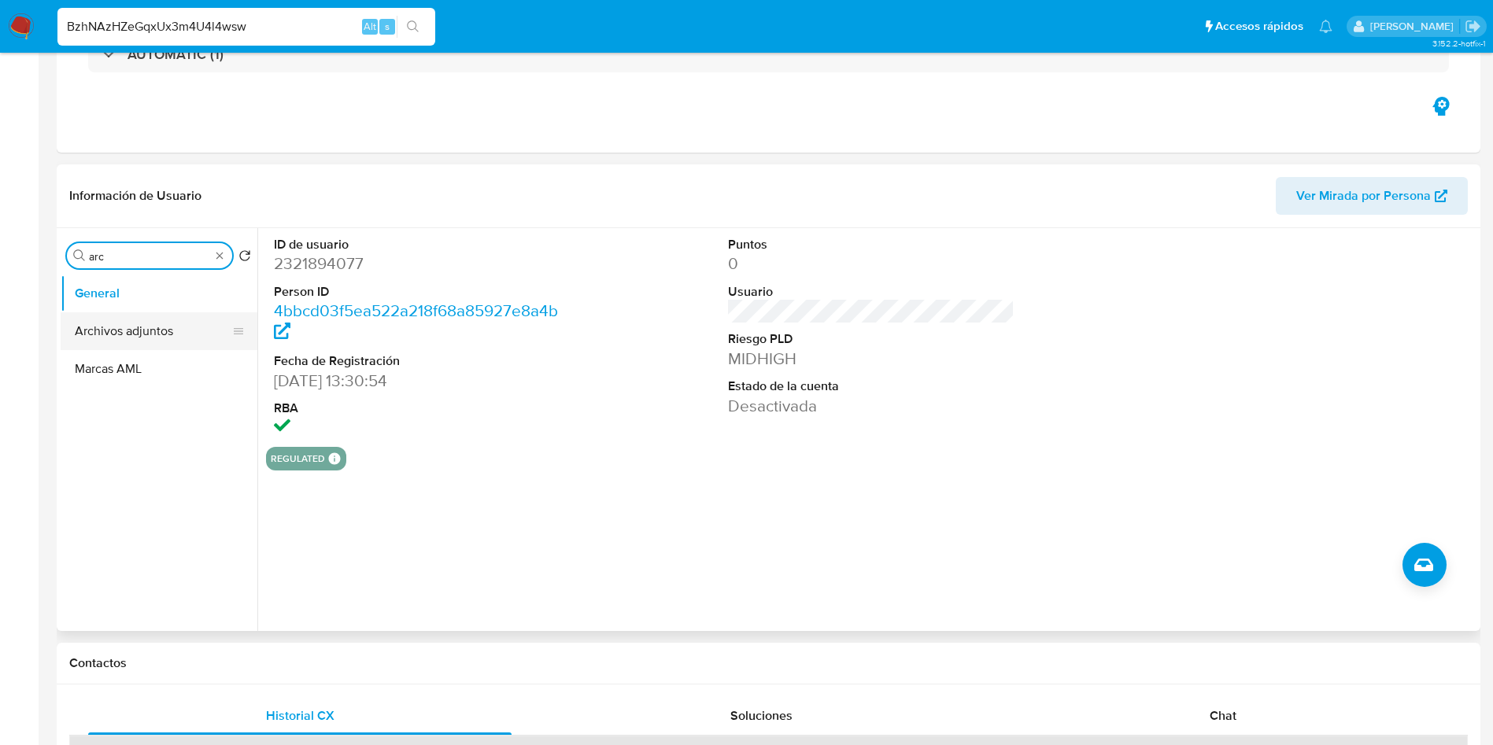
type input "arc"
click at [175, 327] on button "Archivos adjuntos" at bounding box center [153, 332] width 184 height 38
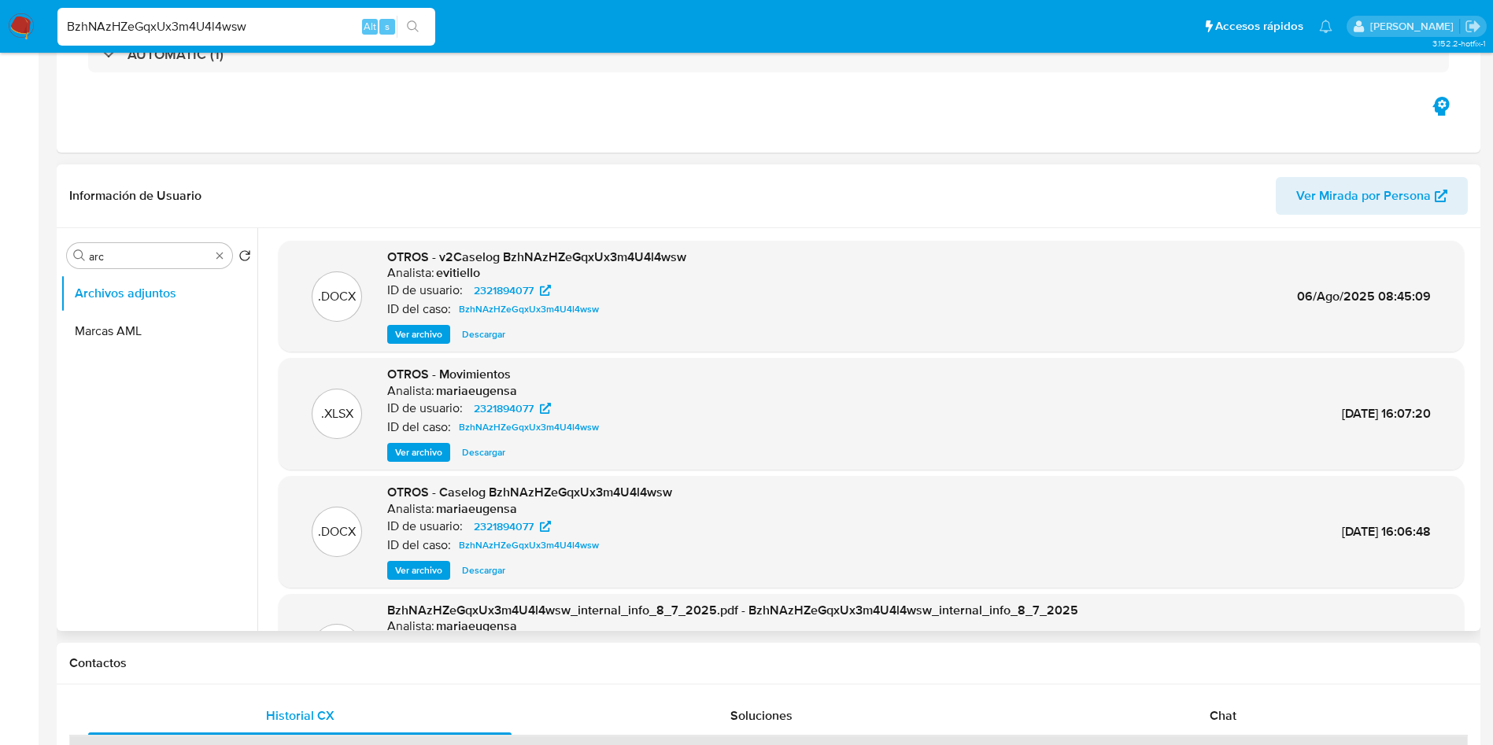
click at [472, 337] on span "Descargar" at bounding box center [483, 335] width 43 height 16
click at [179, 25] on input "BzhNAzHZeGqxUx3m4U4l4wsw" at bounding box center [246, 27] width 378 height 20
click at [225, 24] on input "BzhNAzHZeGqxUx3m4U4l4wsw" at bounding box center [246, 27] width 378 height 20
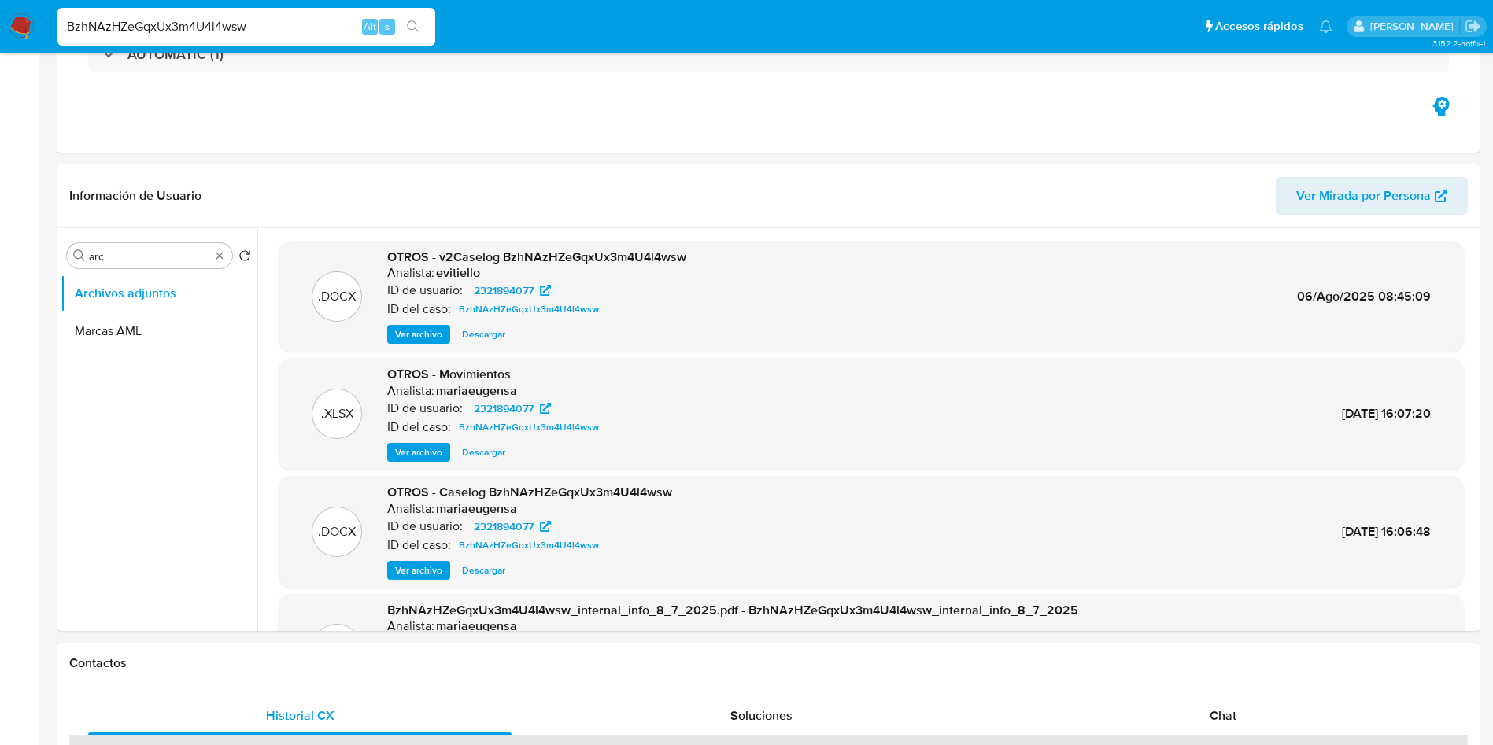
paste input "Mcup8bEc28XXaPvR3BvpTwvu"
type input "Mcup8bEc28XXaPvR3BvpTwvu"
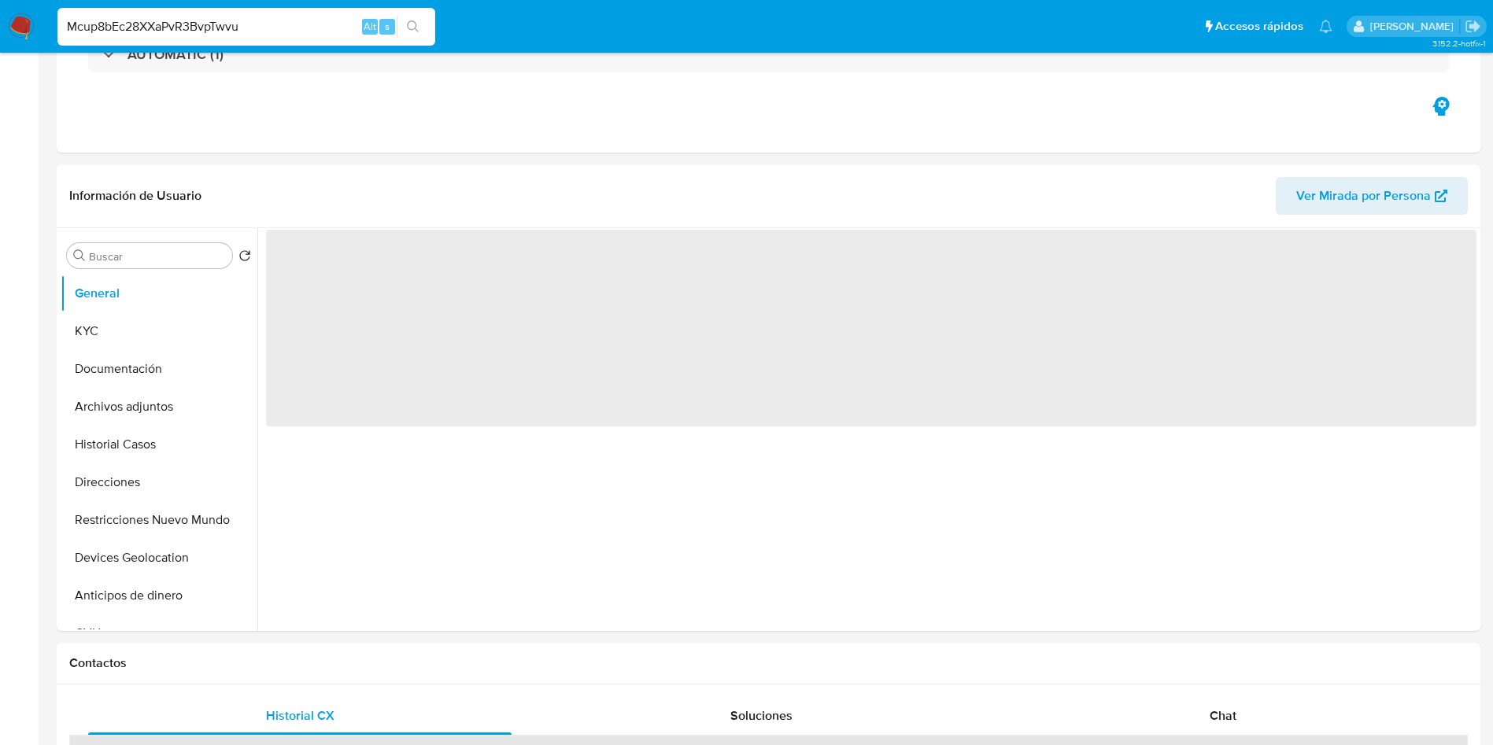
select select "10"
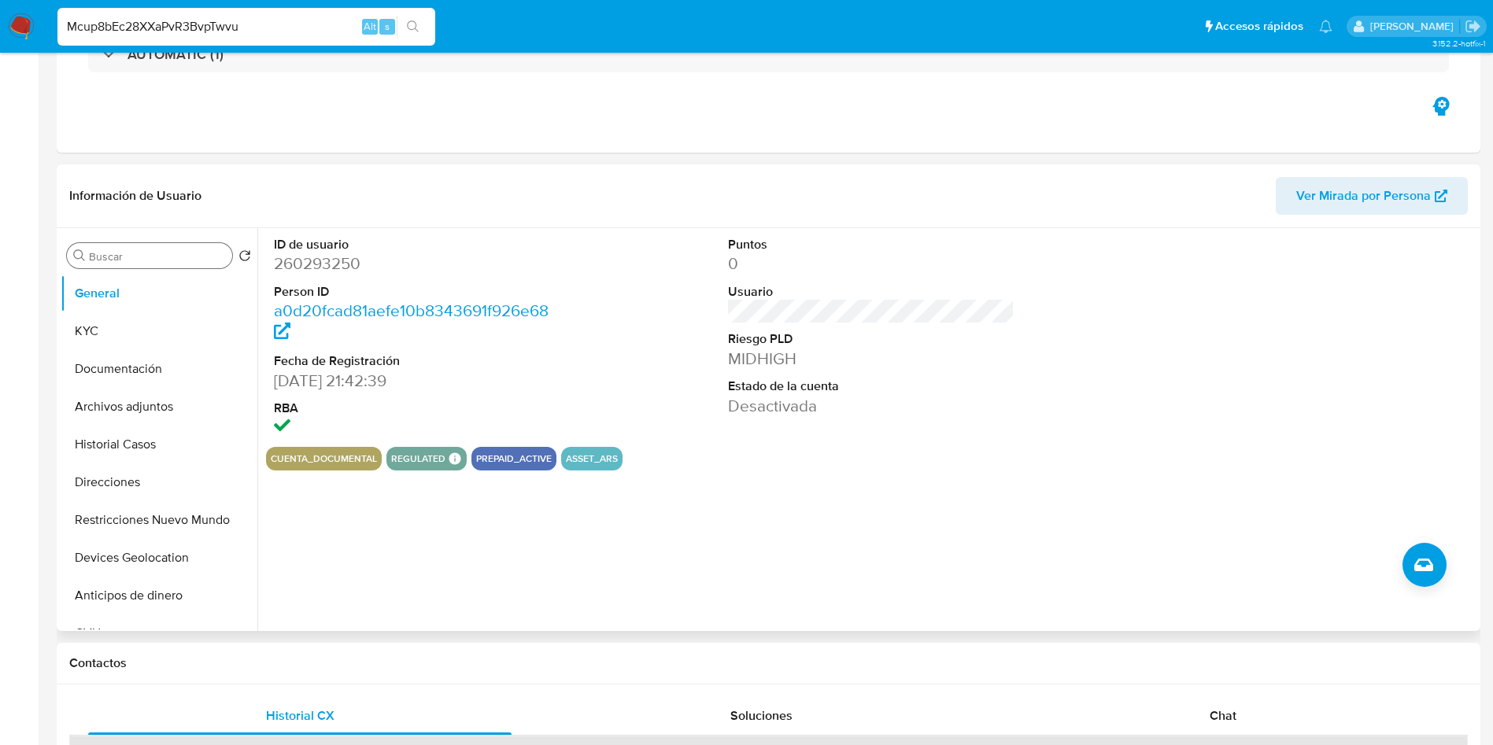
click at [133, 251] on input "Buscar" at bounding box center [157, 257] width 137 height 14
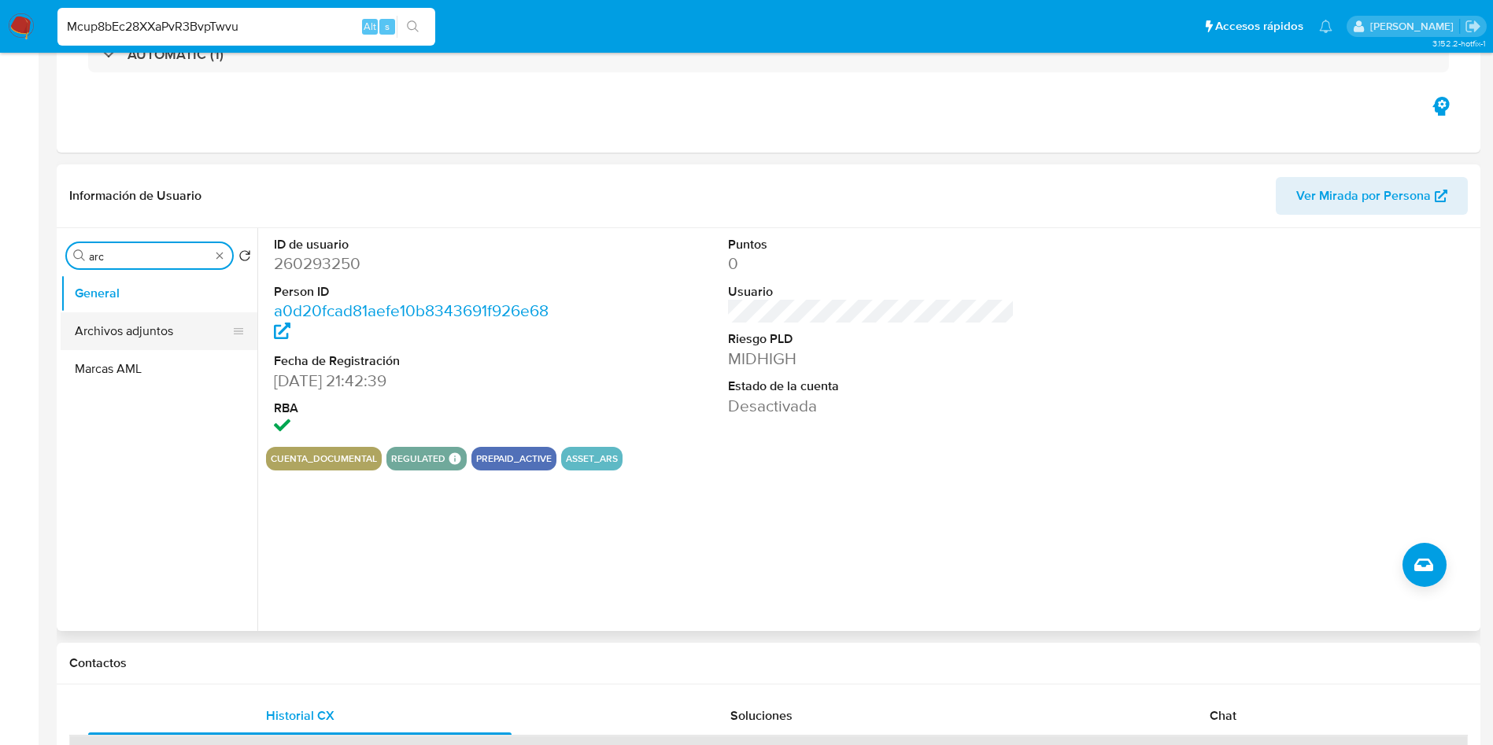
type input "arc"
click at [131, 347] on button "Archivos adjuntos" at bounding box center [153, 332] width 184 height 38
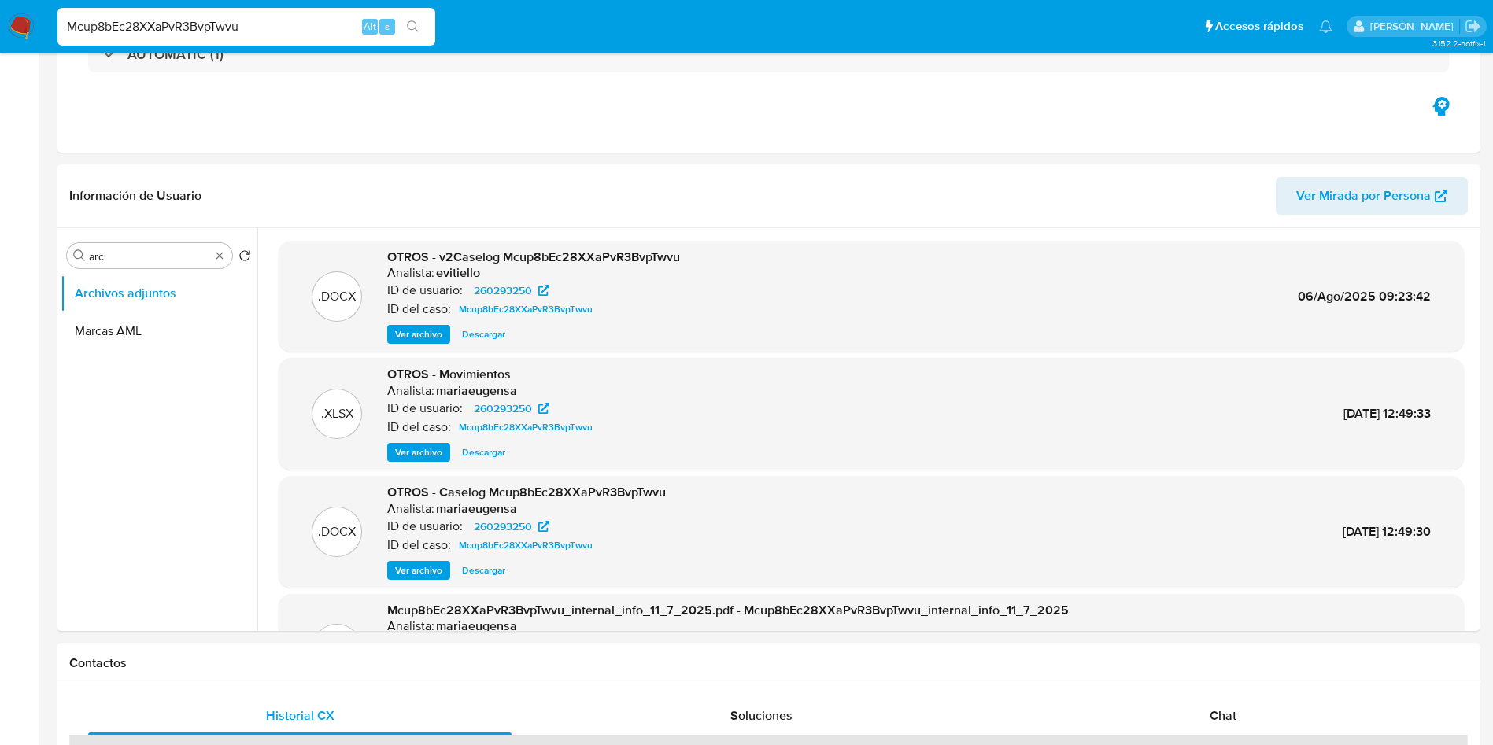
click at [211, 26] on input "Mcup8bEc28XXaPvR3BvpTwvu" at bounding box center [246, 27] width 378 height 20
click at [210, 25] on input "Mcup8bEc28XXaPvR3BvpTwvu" at bounding box center [246, 27] width 378 height 20
click at [494, 331] on span "Descargar" at bounding box center [483, 335] width 43 height 16
click at [160, 17] on input "Mcup8bEc28XXaPvR3BvpTwvu" at bounding box center [246, 27] width 378 height 20
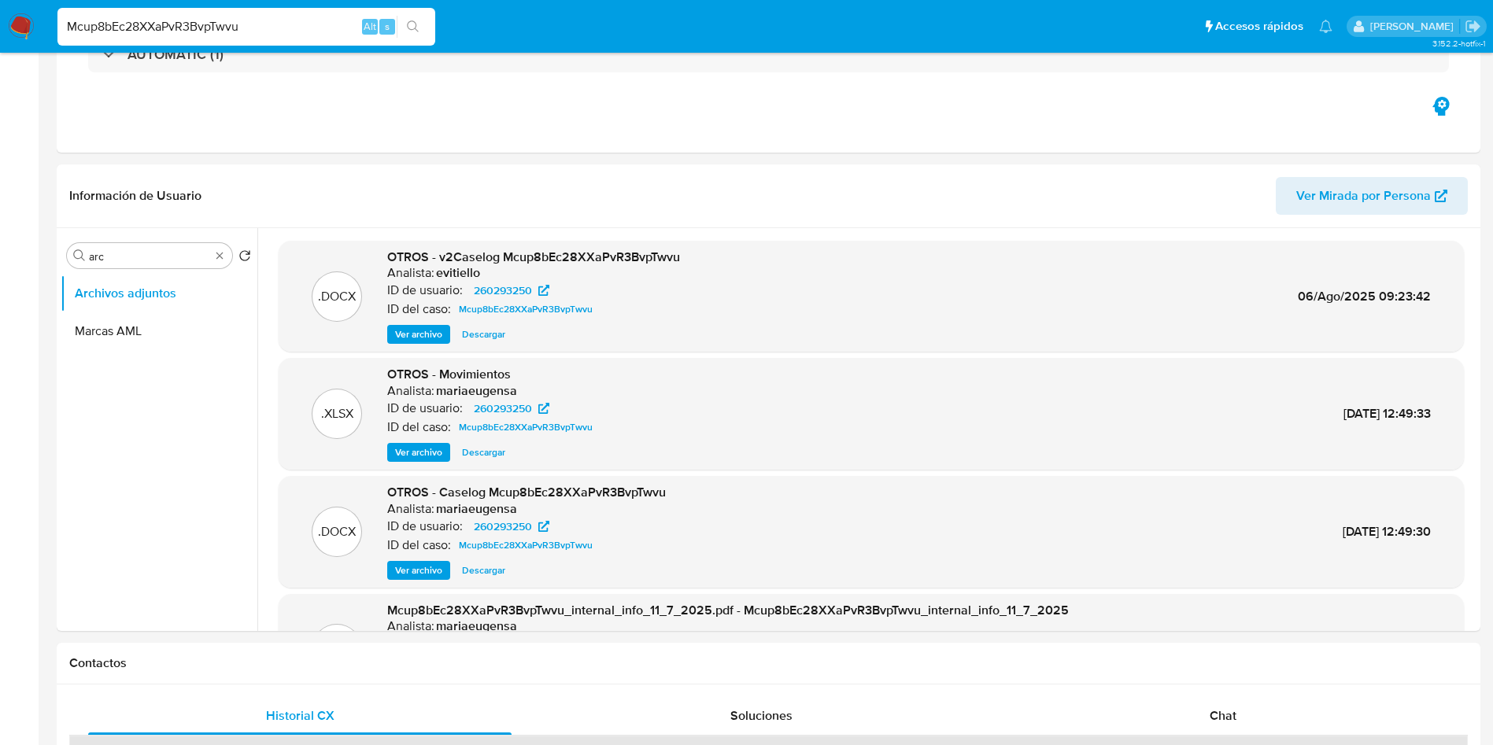
paste input "VZNnuJUnrYMTmcx2KVKt8LaJ"
type input "VZNnuJUnrYMTmcx2KVKt8LaJ"
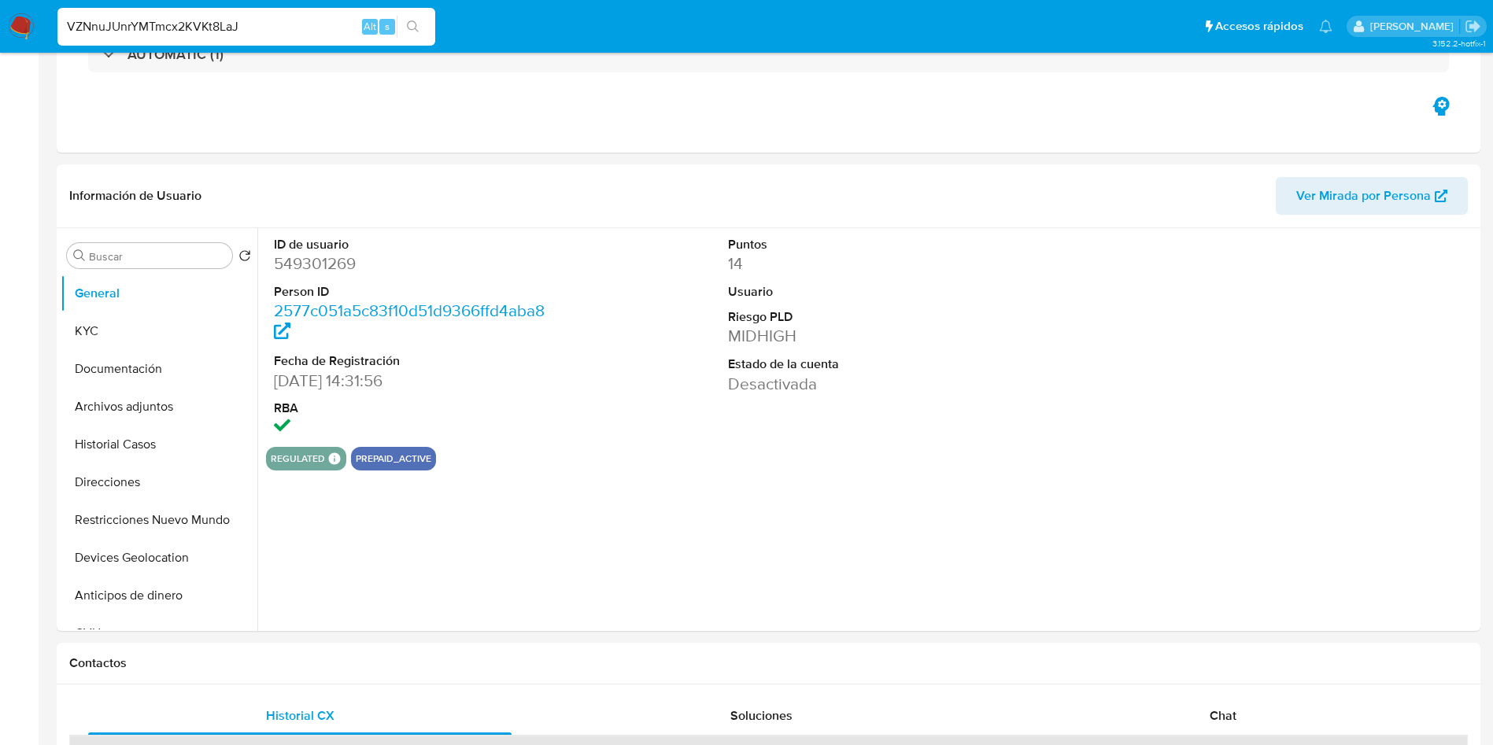
select select "10"
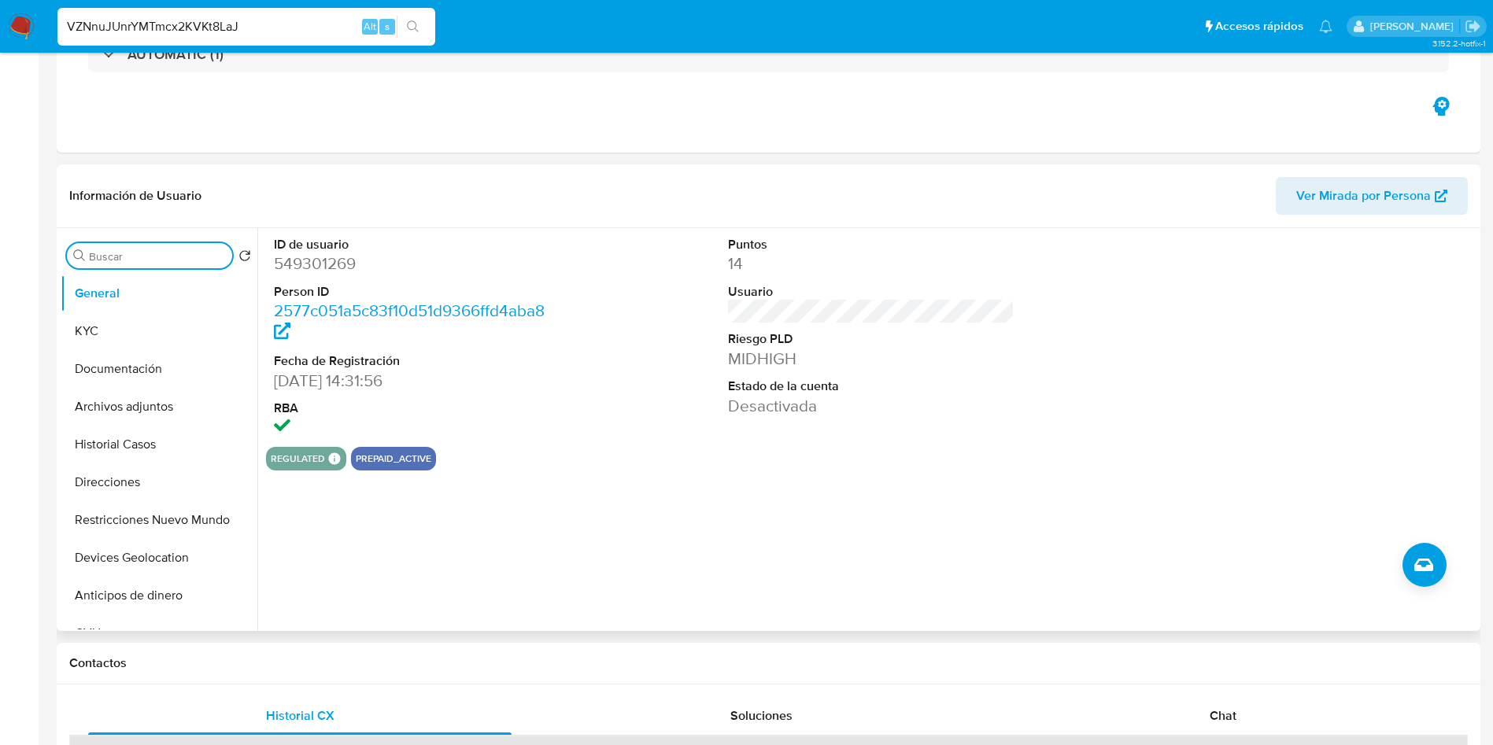
click at [192, 255] on input "Buscar" at bounding box center [157, 257] width 137 height 14
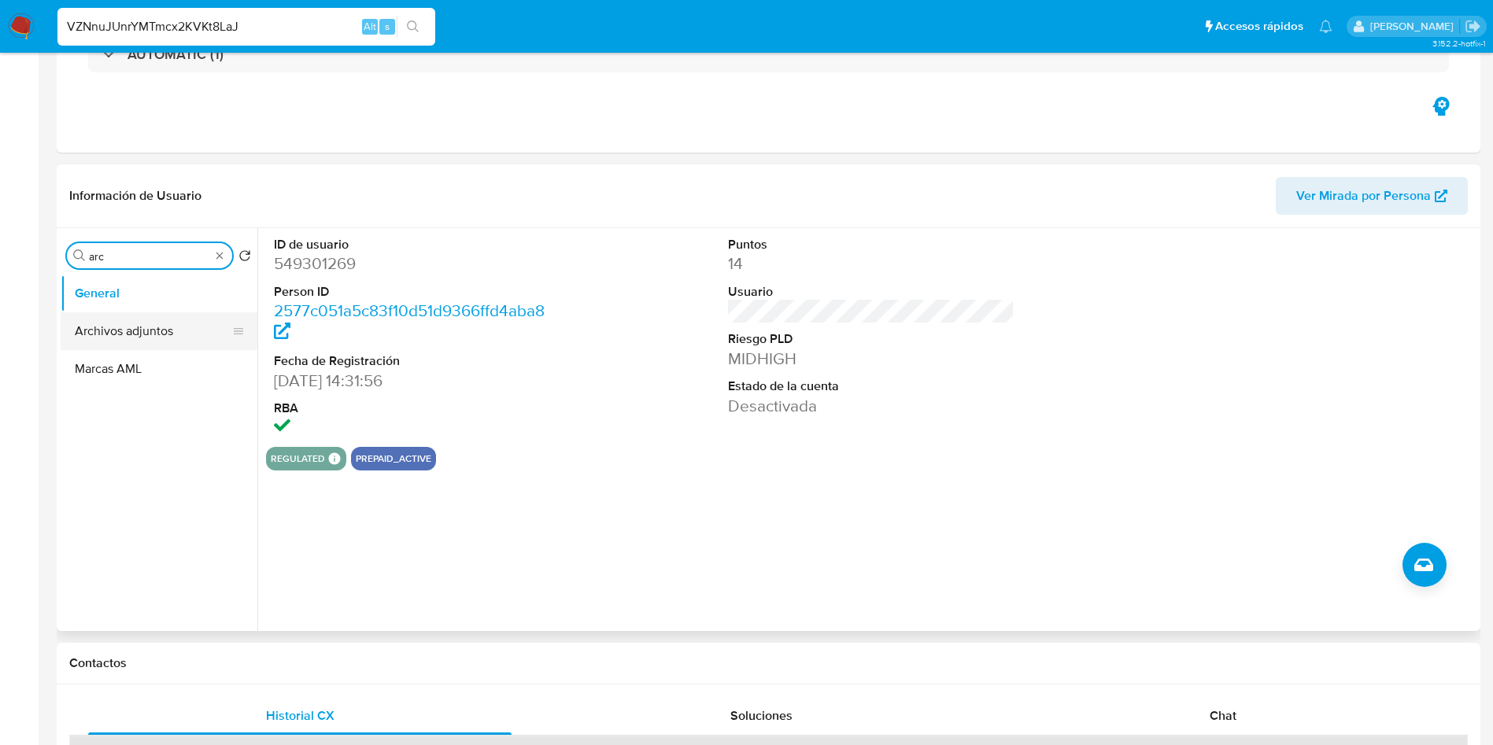
type input "arc"
click at [172, 327] on button "Archivos adjuntos" at bounding box center [153, 332] width 184 height 38
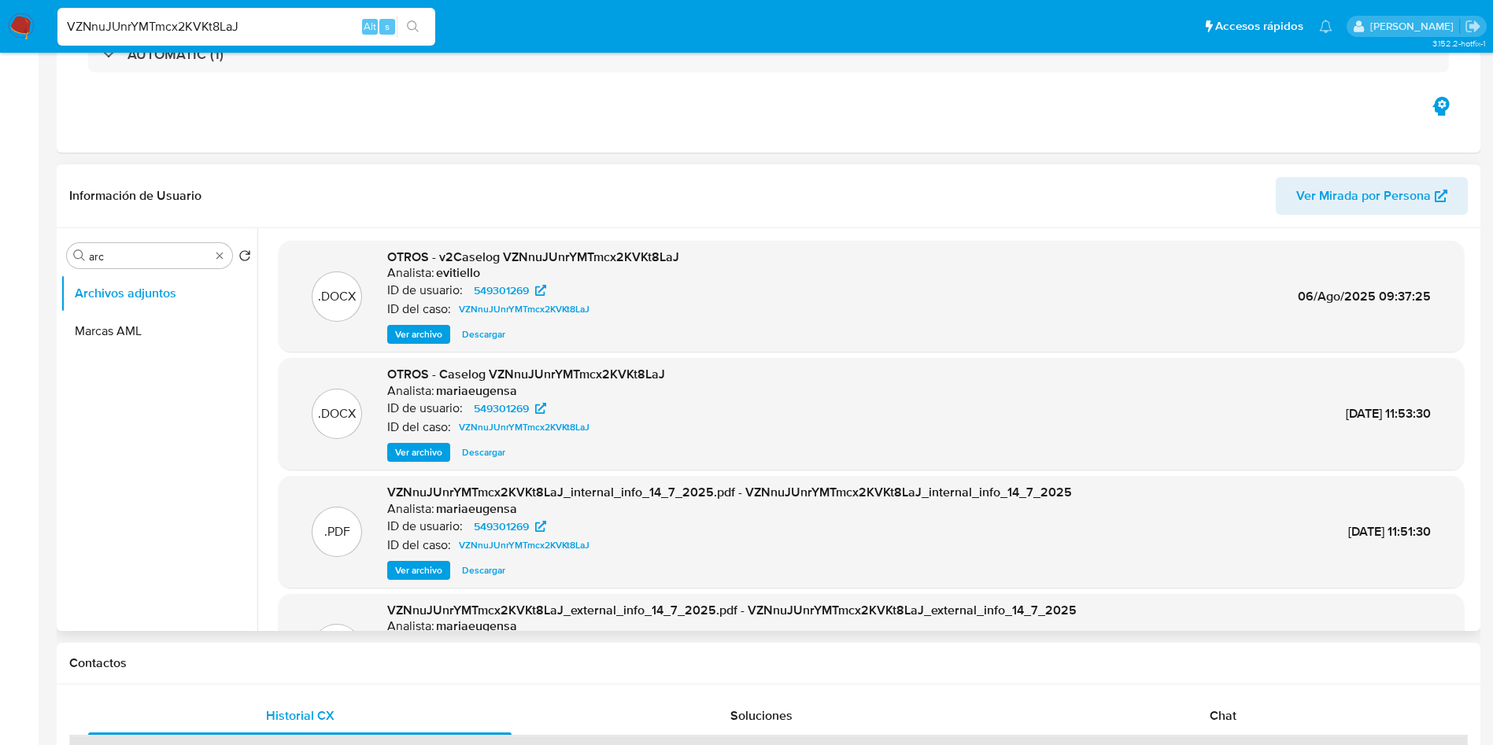
click at [480, 335] on span "Descargar" at bounding box center [483, 335] width 43 height 16
click at [479, 332] on span "Descargar" at bounding box center [483, 335] width 43 height 16
click at [177, 31] on input "VZNnuJUnrYMTmcx2KVKt8LaJ" at bounding box center [246, 27] width 378 height 20
paste input "T7XzEzcQP6pXD3UVt0EFg2VF"
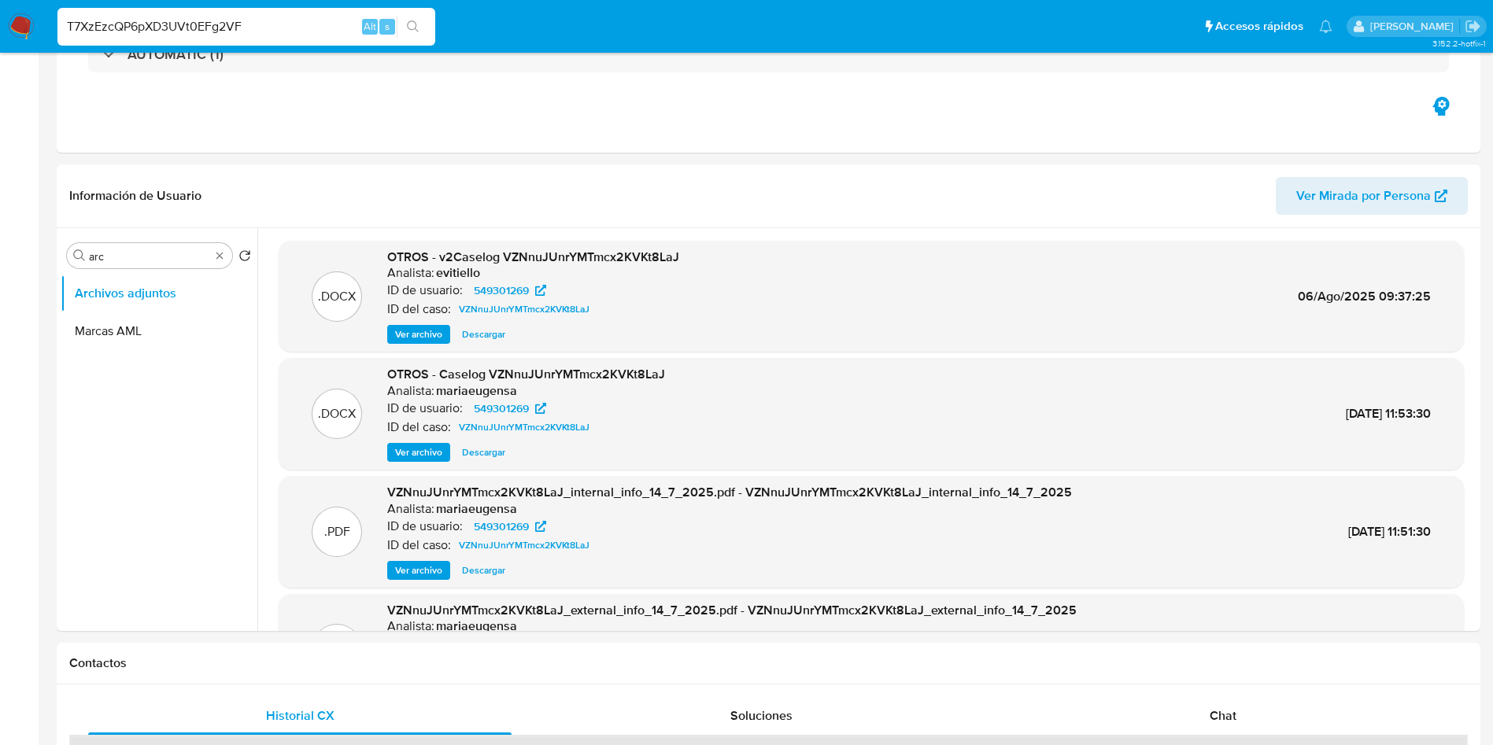
type input "T7XzEzcQP6pXD3UVt0EFg2VF"
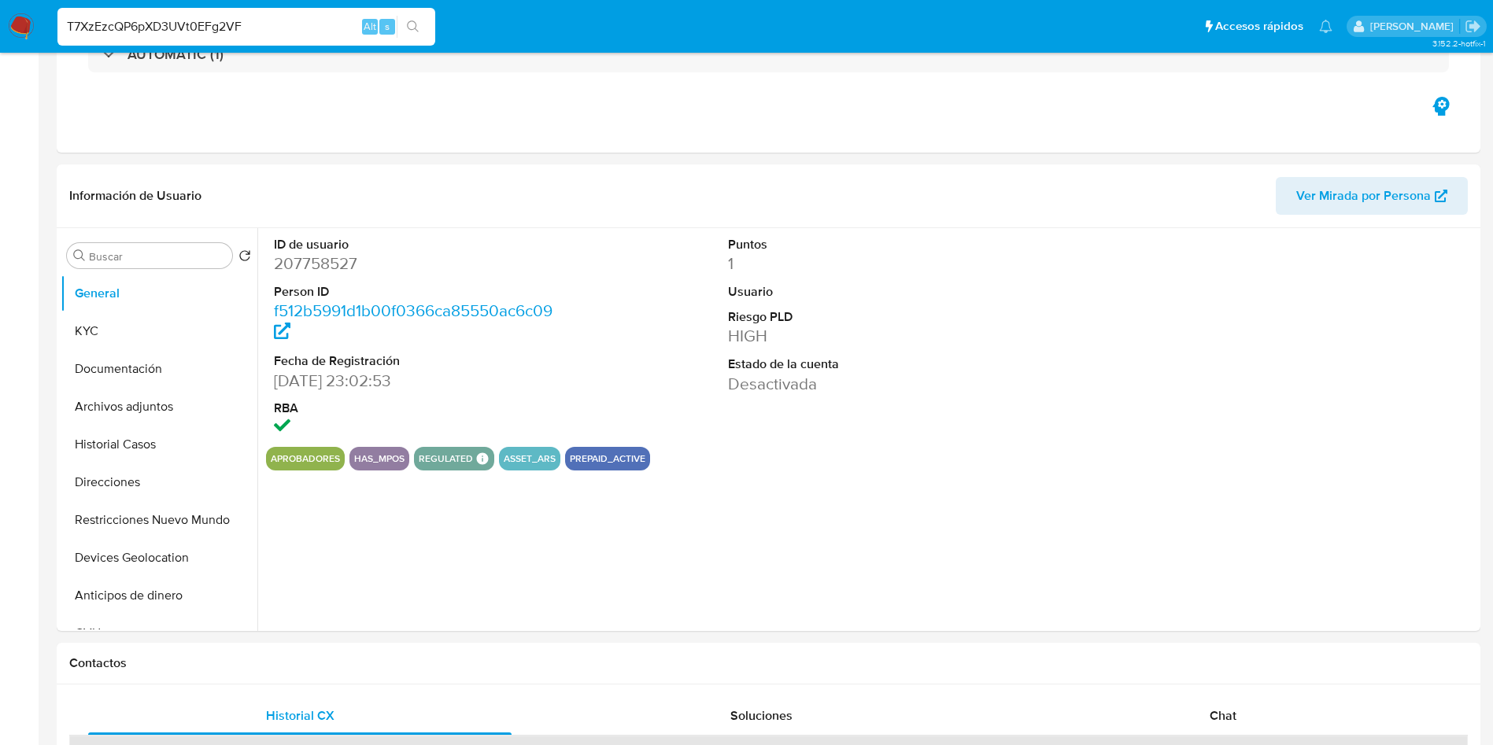
select select "10"
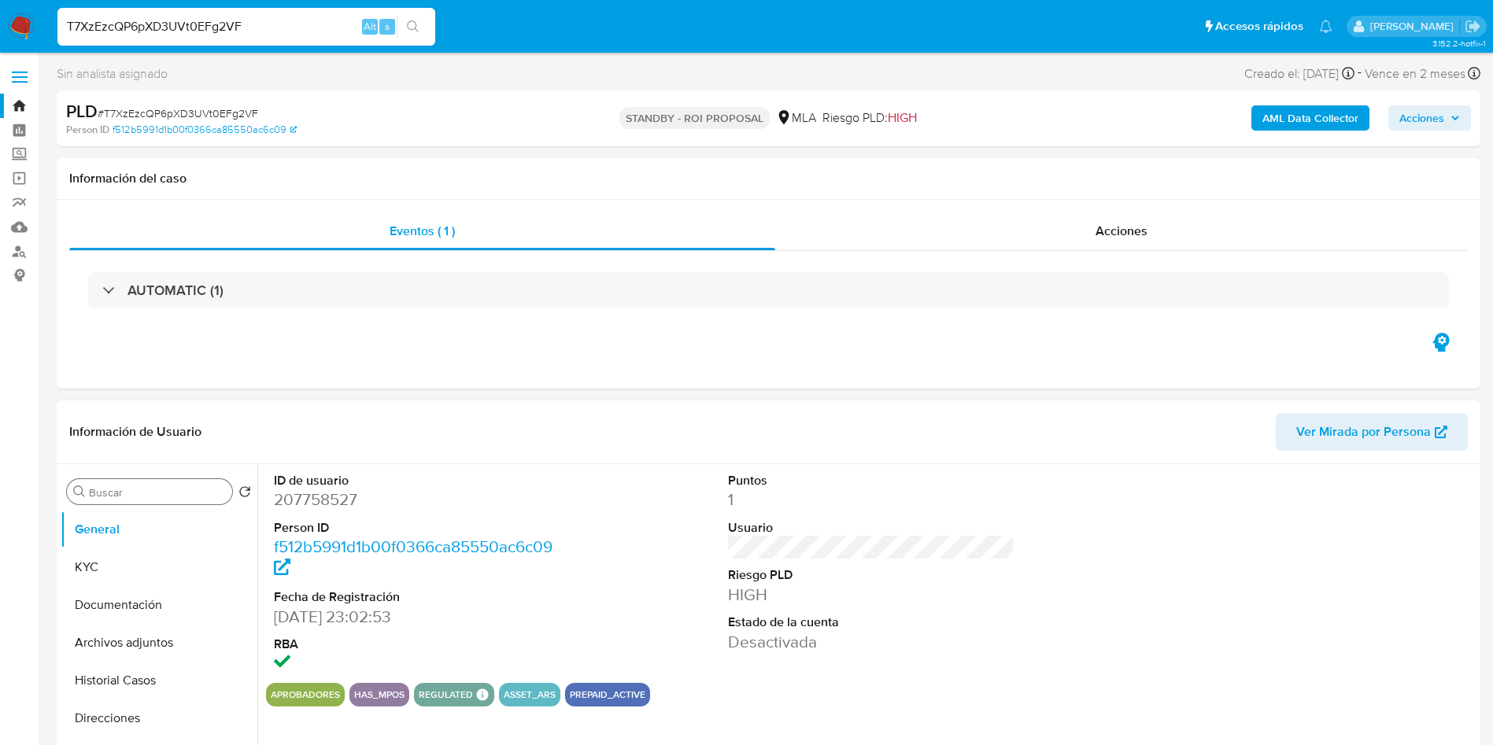
click at [130, 504] on div "Buscar" at bounding box center [149, 491] width 165 height 25
click at [133, 494] on input "Buscar" at bounding box center [157, 493] width 137 height 14
type input "arc"
click at [117, 557] on button "Archivos adjuntos" at bounding box center [153, 568] width 184 height 38
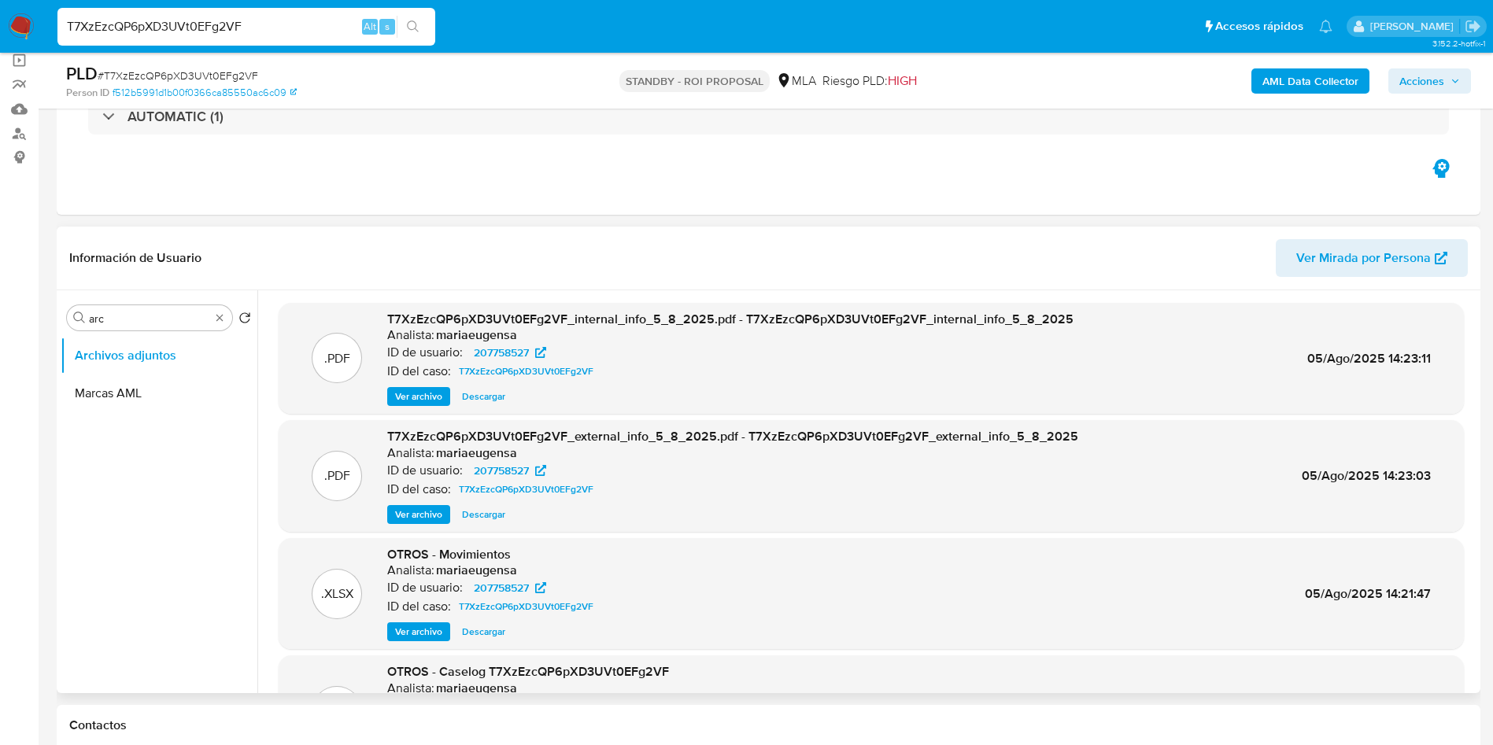
scroll to position [88, 0]
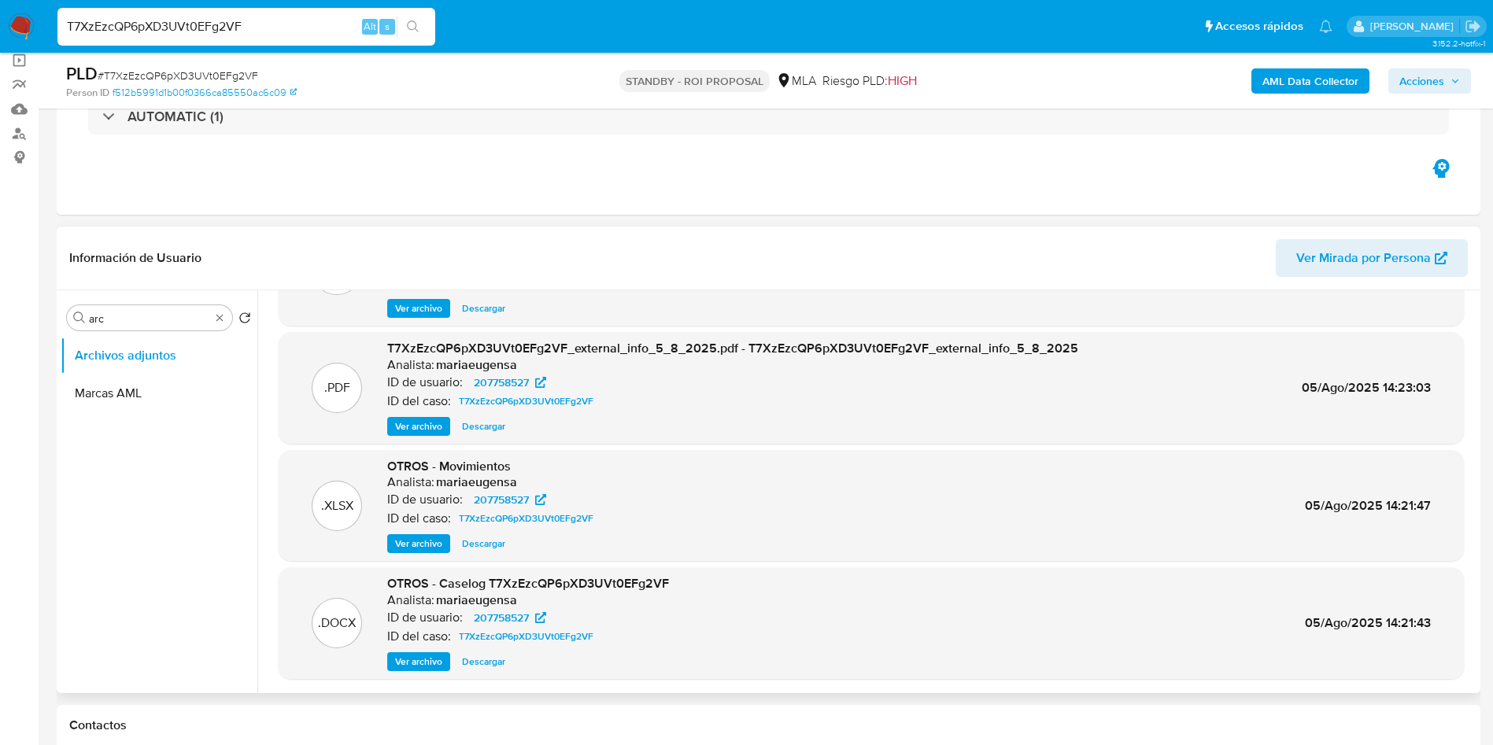
click at [480, 662] on span "Descargar" at bounding box center [483, 662] width 43 height 16
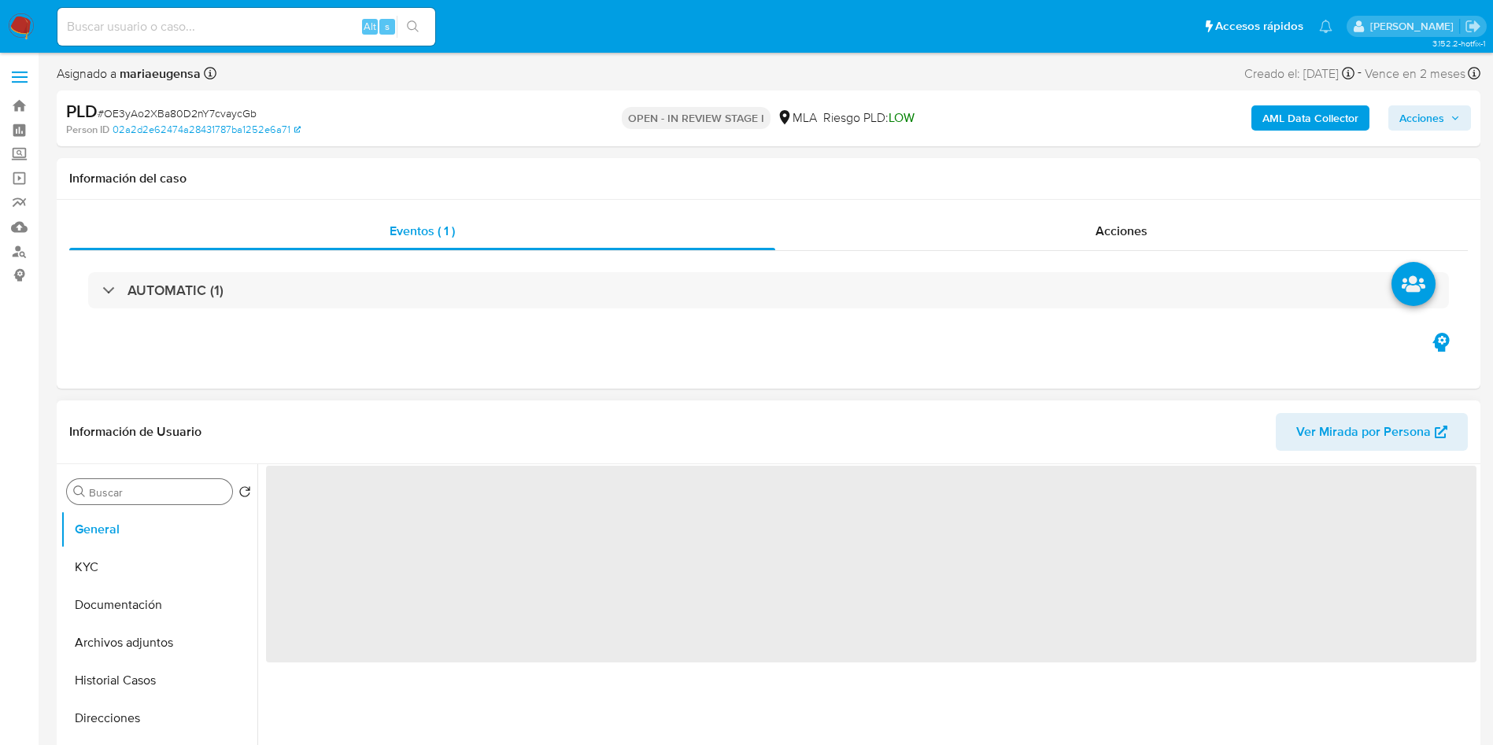
click at [163, 489] on input "Buscar" at bounding box center [157, 493] width 137 height 14
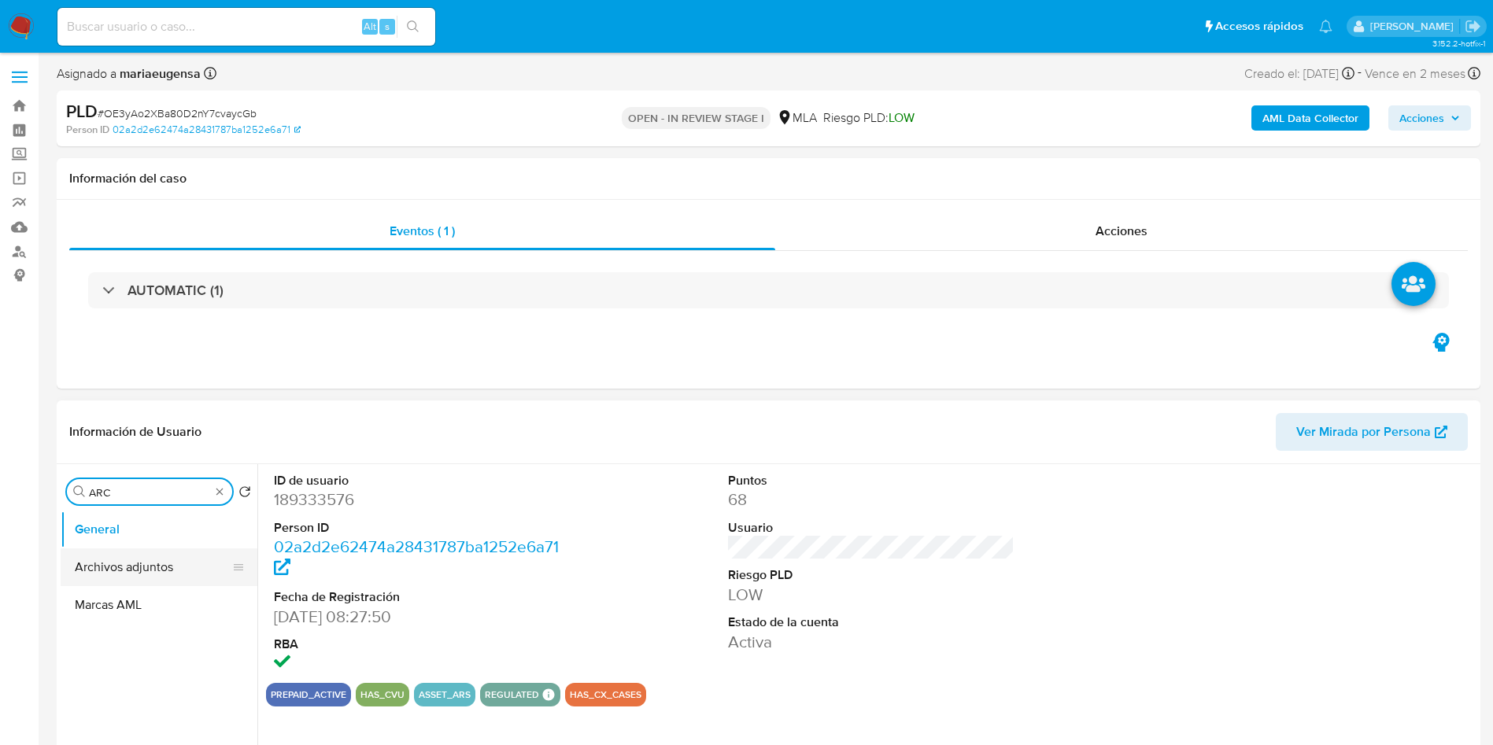
type input "ARC"
click at [144, 561] on button "Archivos adjuntos" at bounding box center [153, 568] width 184 height 38
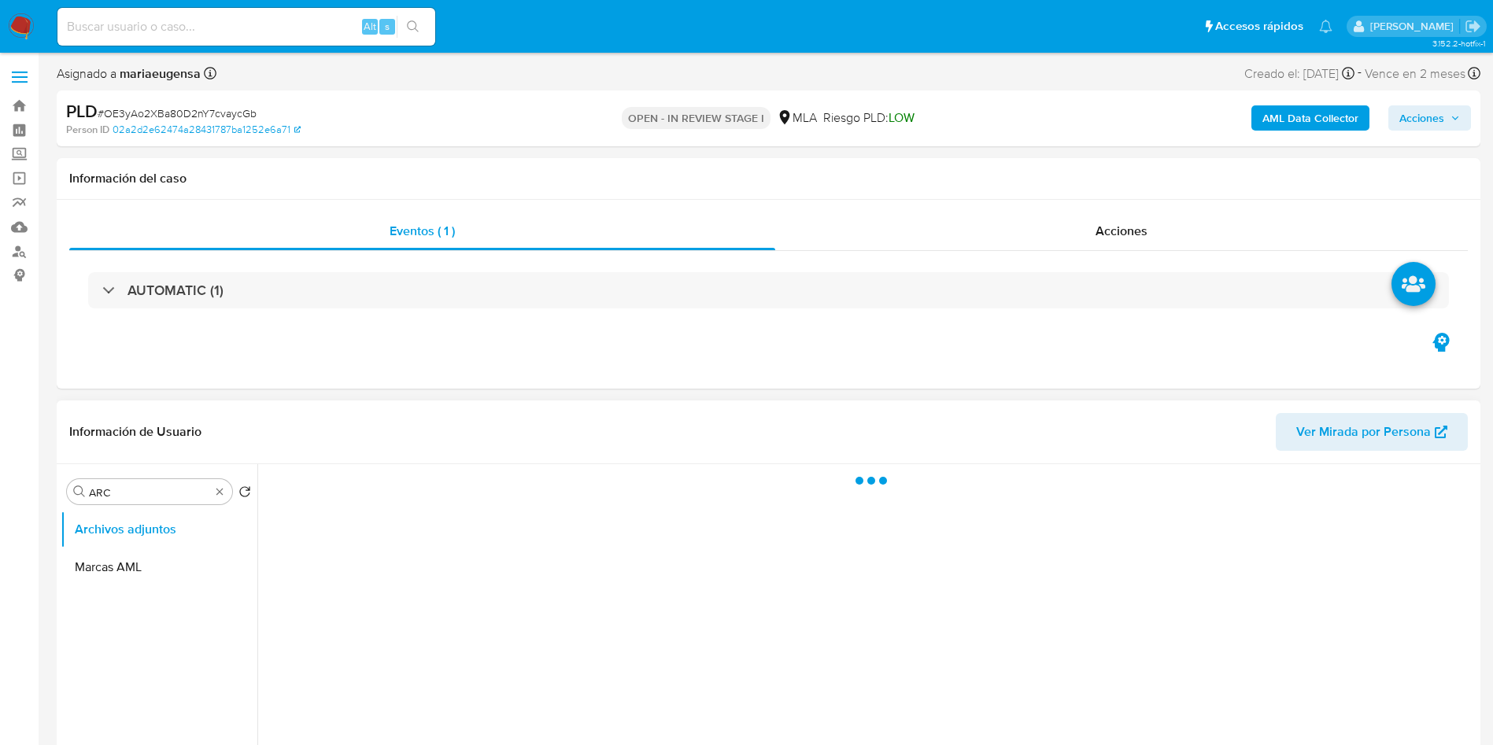
select select "10"
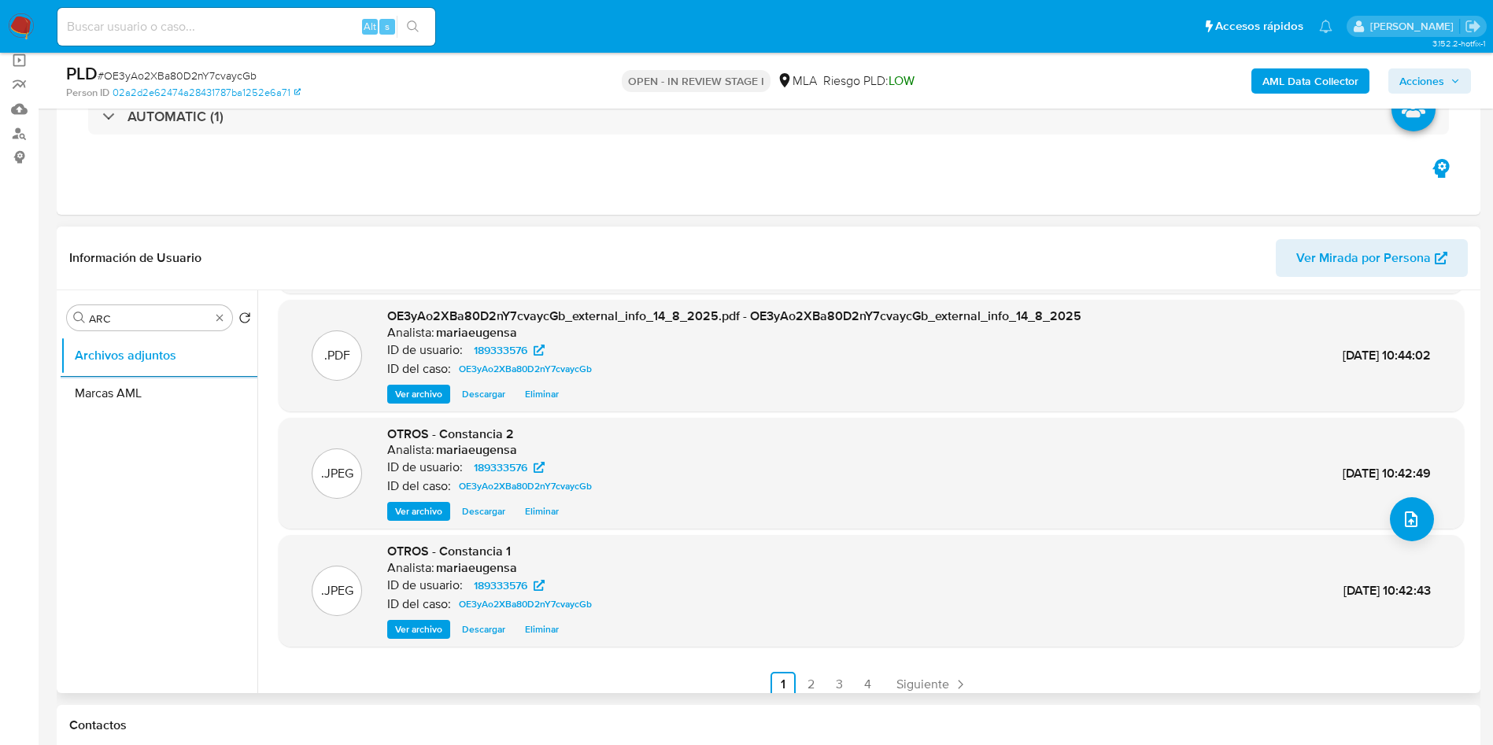
scroll to position [132, 0]
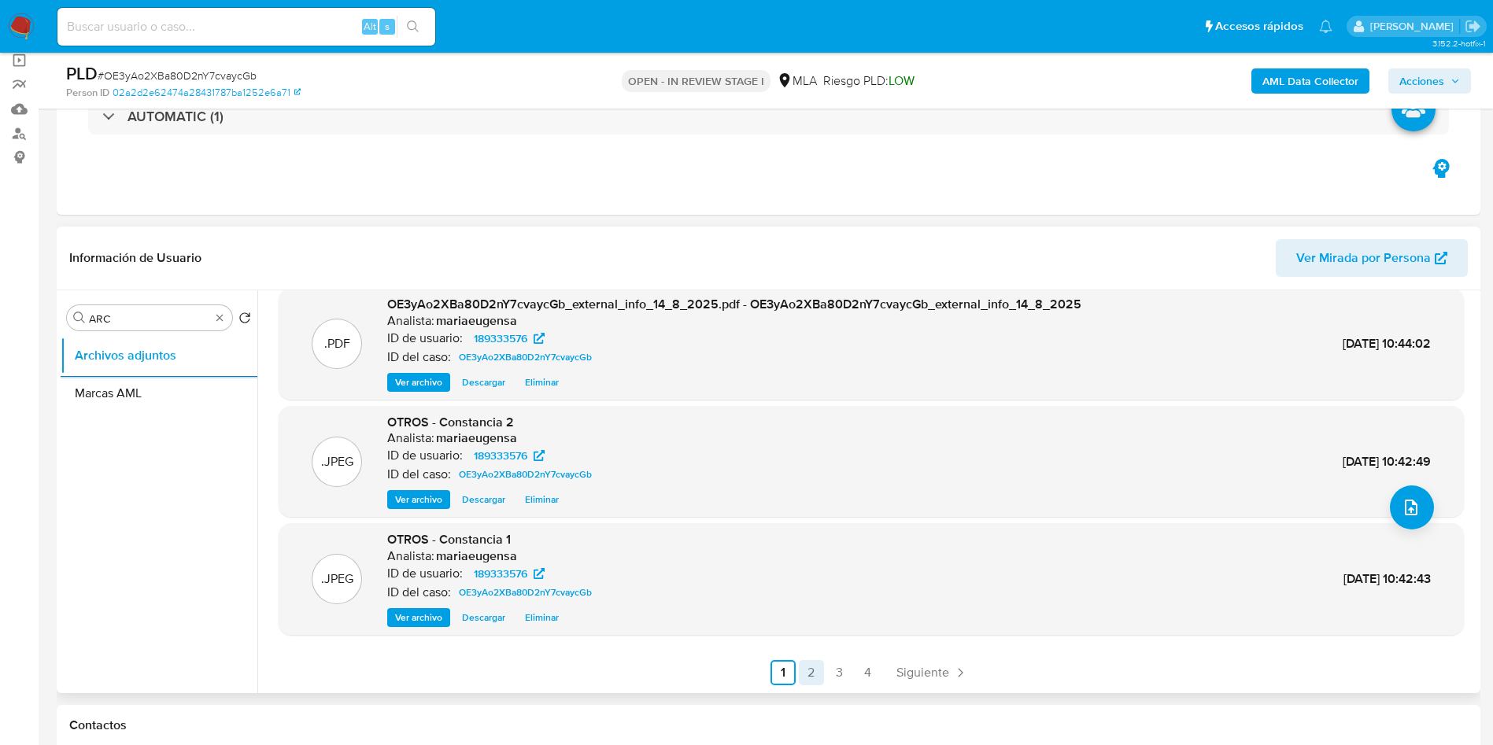
click at [818, 672] on link "2" at bounding box center [811, 672] width 25 height 25
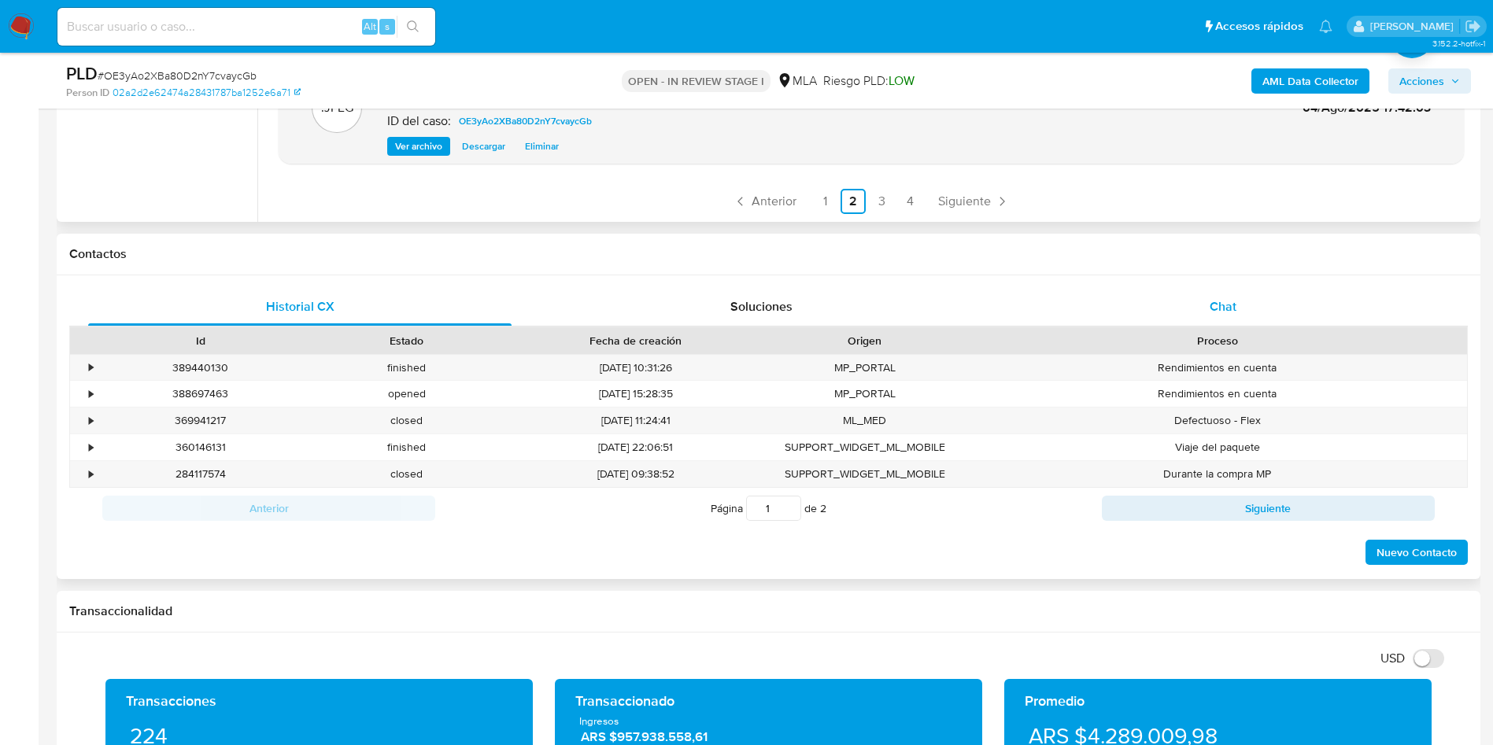
click at [1202, 296] on div "Chat" at bounding box center [1224, 307] width 424 height 38
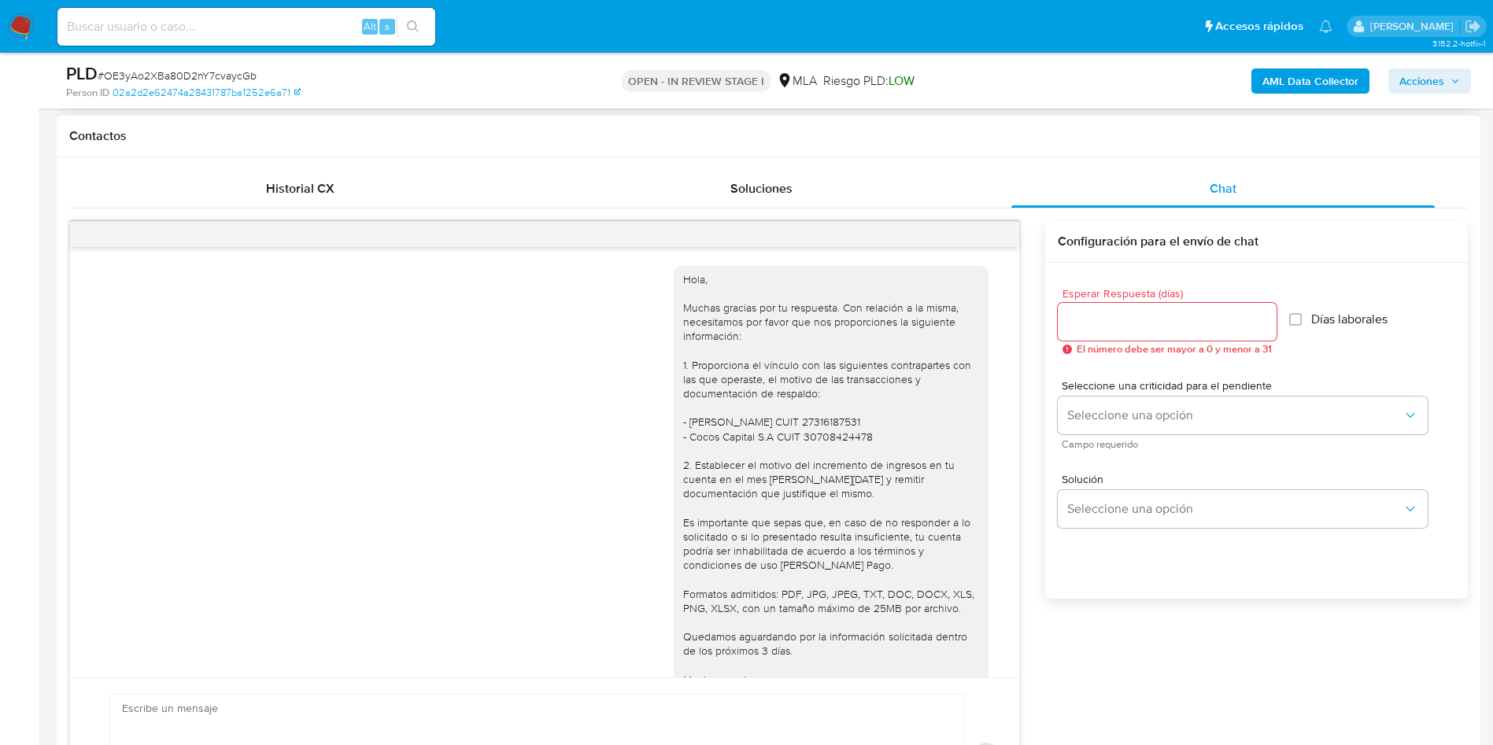
scroll to position [1285, 0]
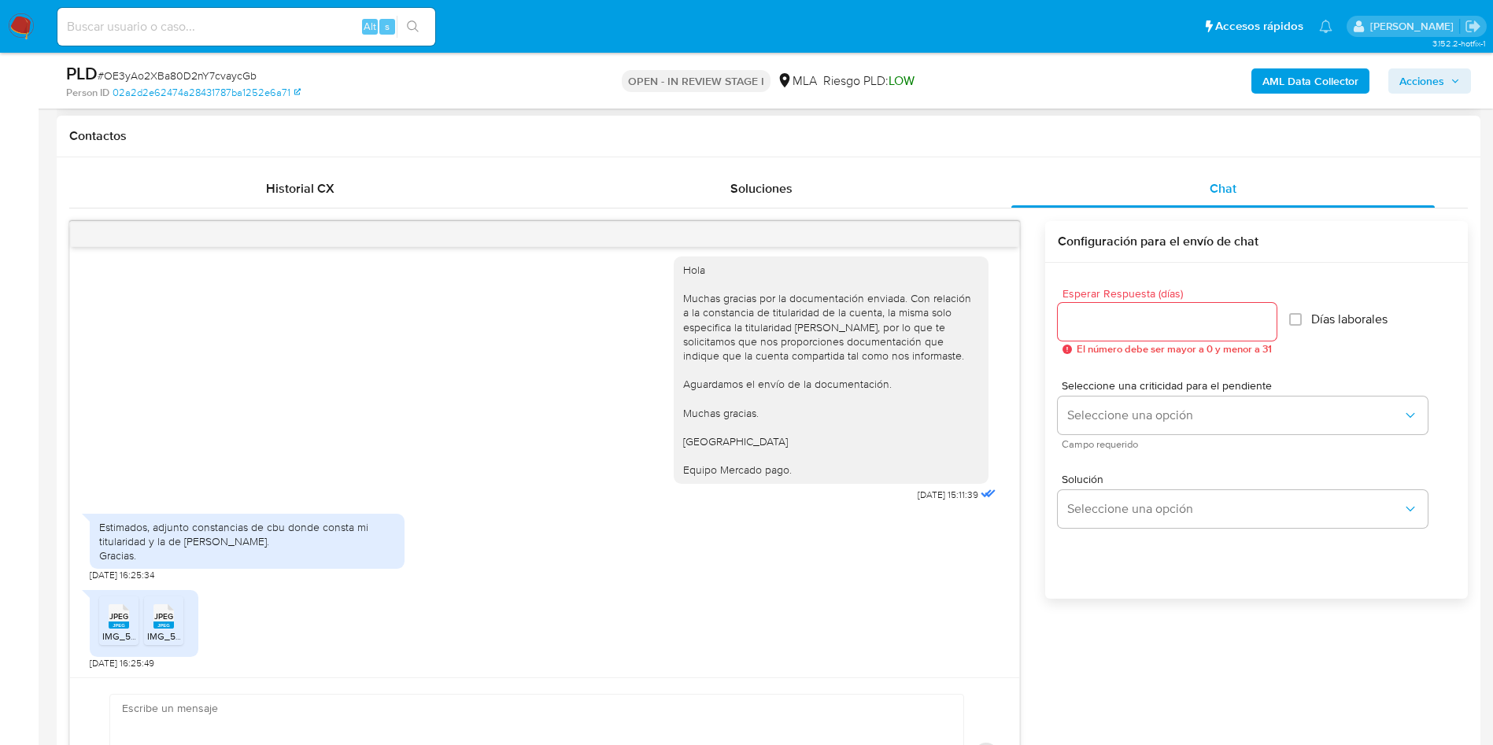
click at [1089, 321] on input "Esperar Respuesta (días)" at bounding box center [1167, 322] width 219 height 20
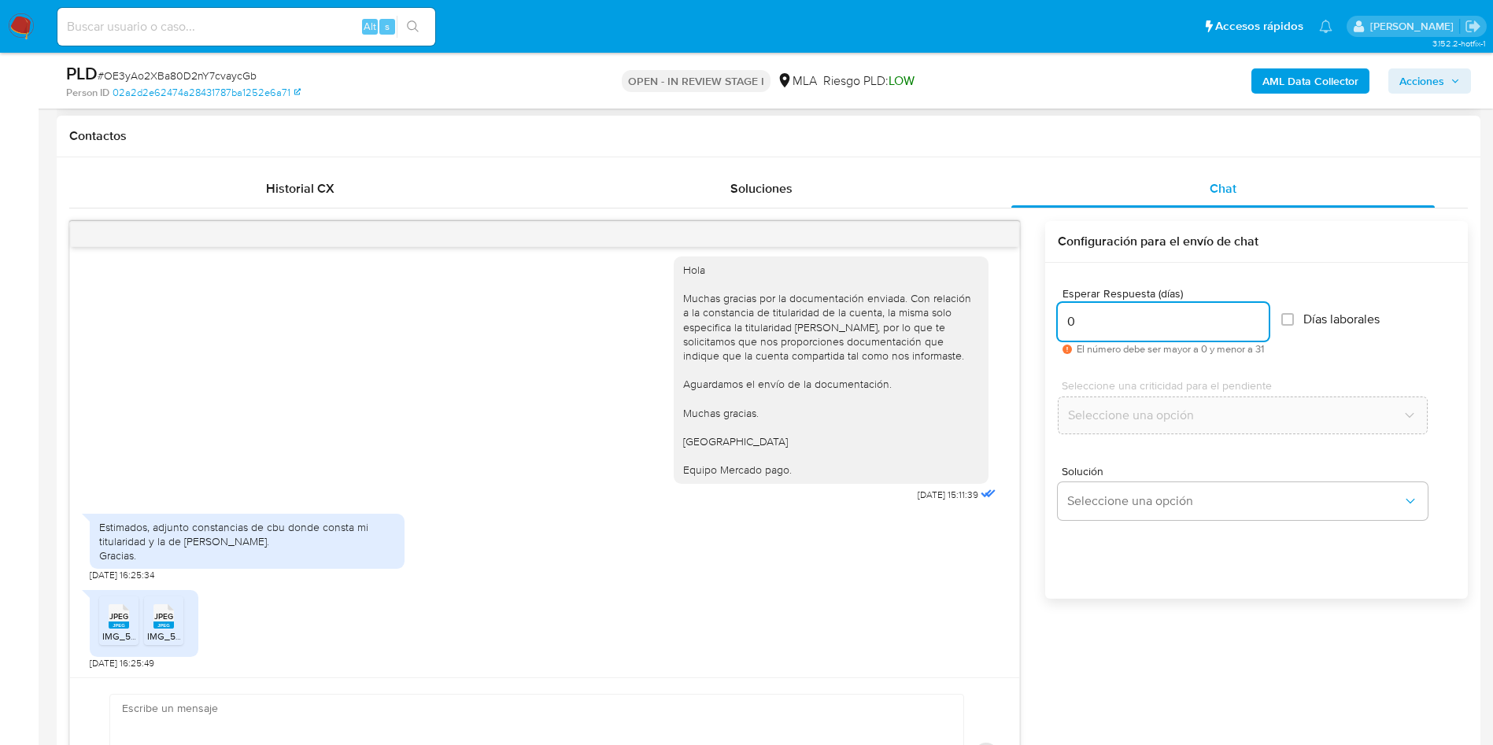
type input "0"
click at [1119, 522] on div "Solución Seleccione una opción" at bounding box center [1257, 496] width 398 height 86
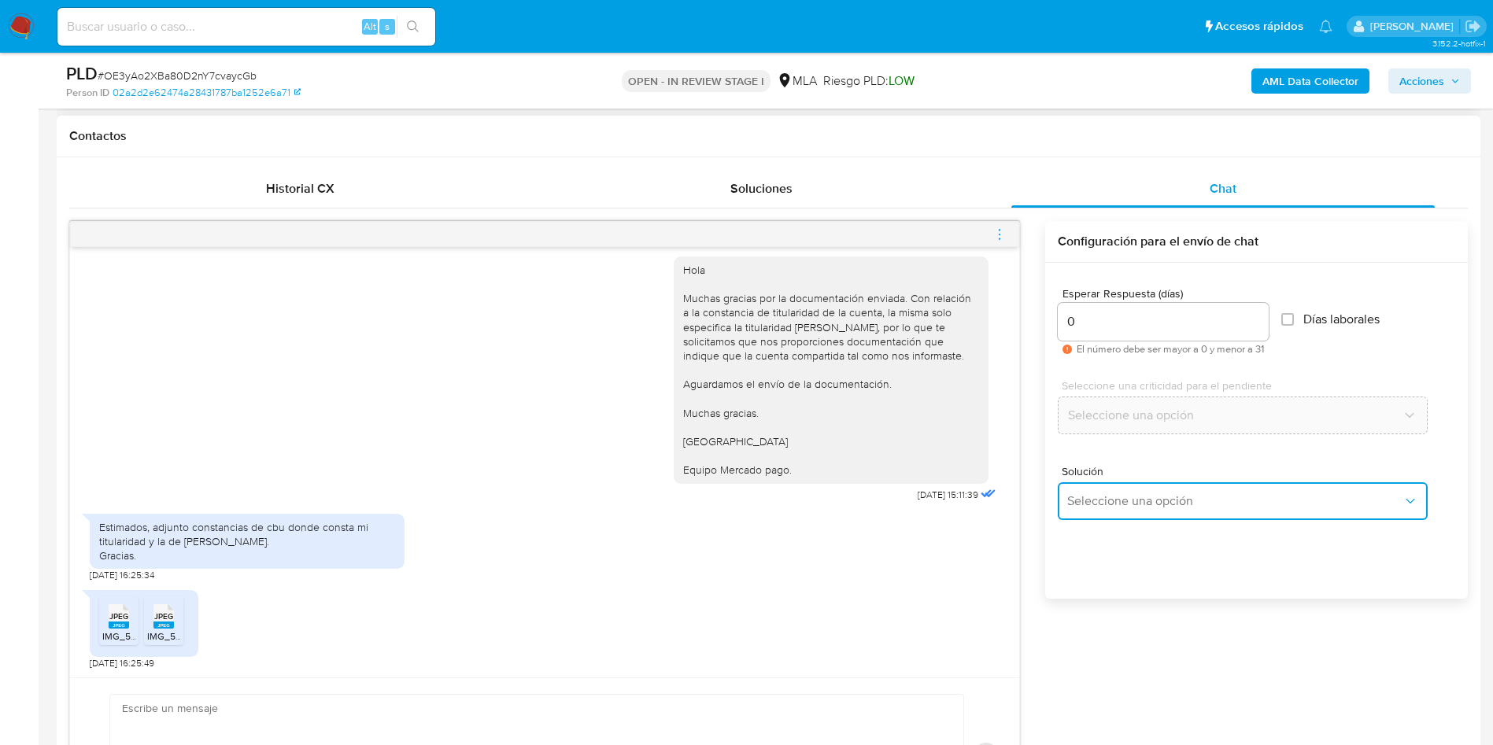
click at [1121, 506] on span "Seleccione una opción" at bounding box center [1234, 502] width 335 height 16
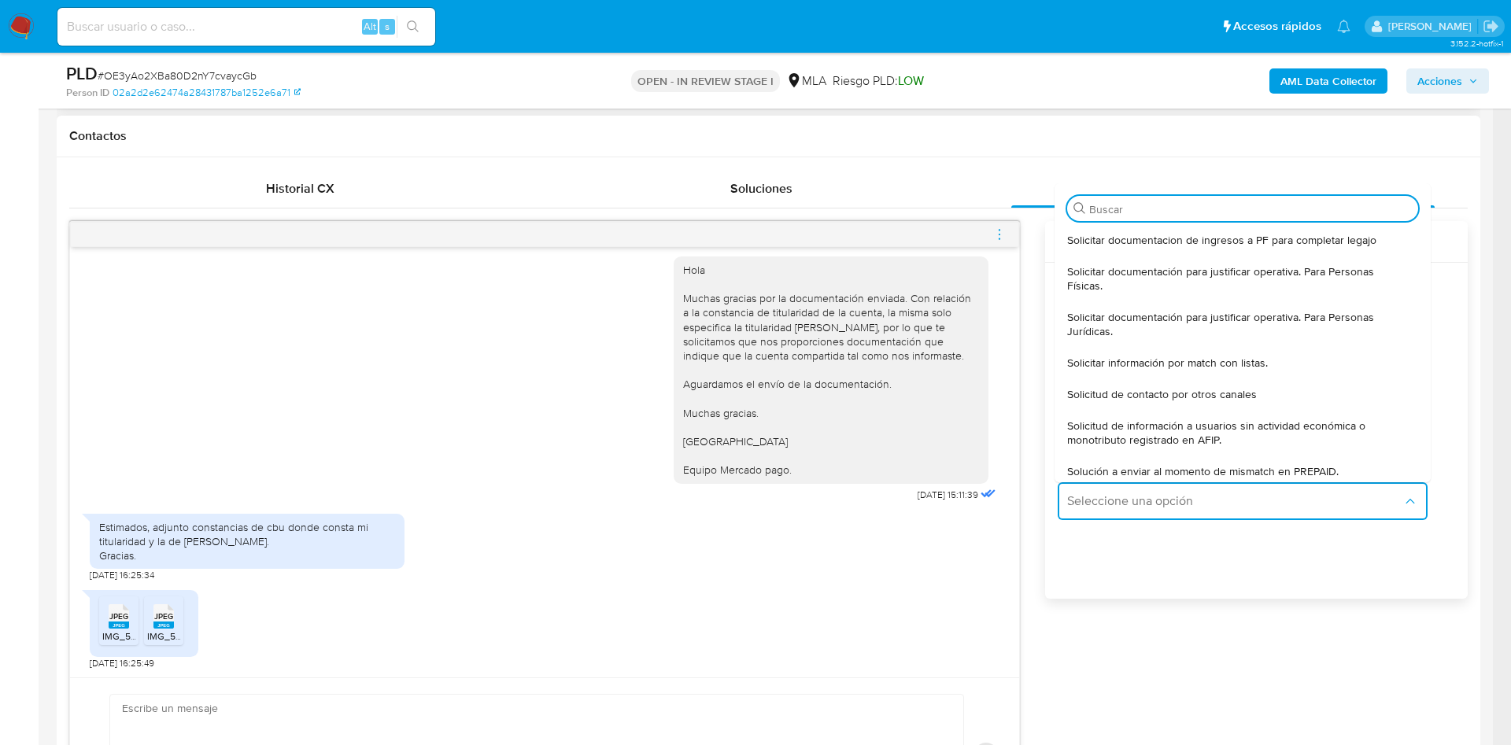
drag, startPoint x: 1100, startPoint y: 288, endPoint x: 1086, endPoint y: 306, distance: 23.0
click at [1100, 287] on span "Solicitar documentación para justificar operativa. Para Personas Físicas." at bounding box center [1238, 278] width 342 height 28
type textarea "Lore,Ip dolorsi am con adipiscinge seddoeiusmo te in utlabo et Dolorem Aliq, en…"
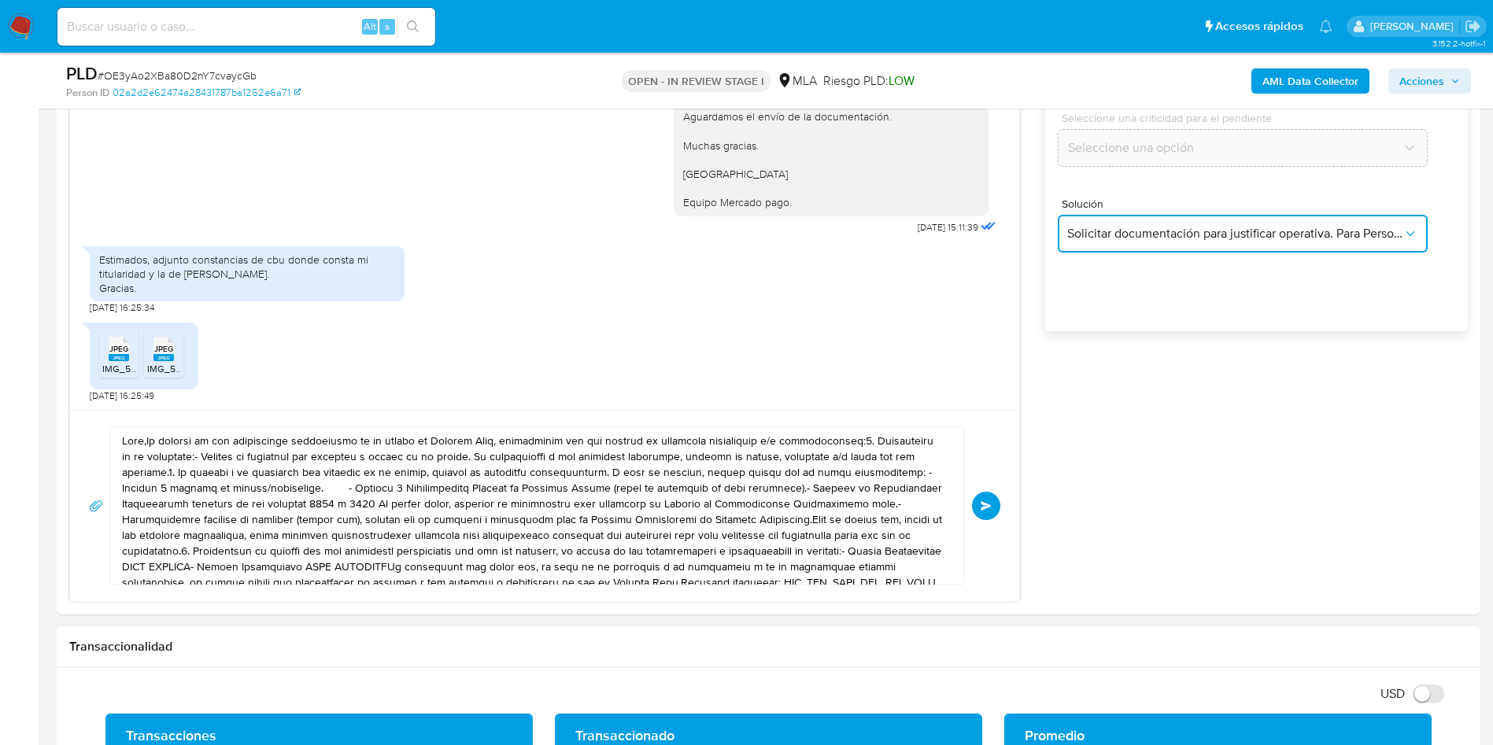
scroll to position [1180, 0]
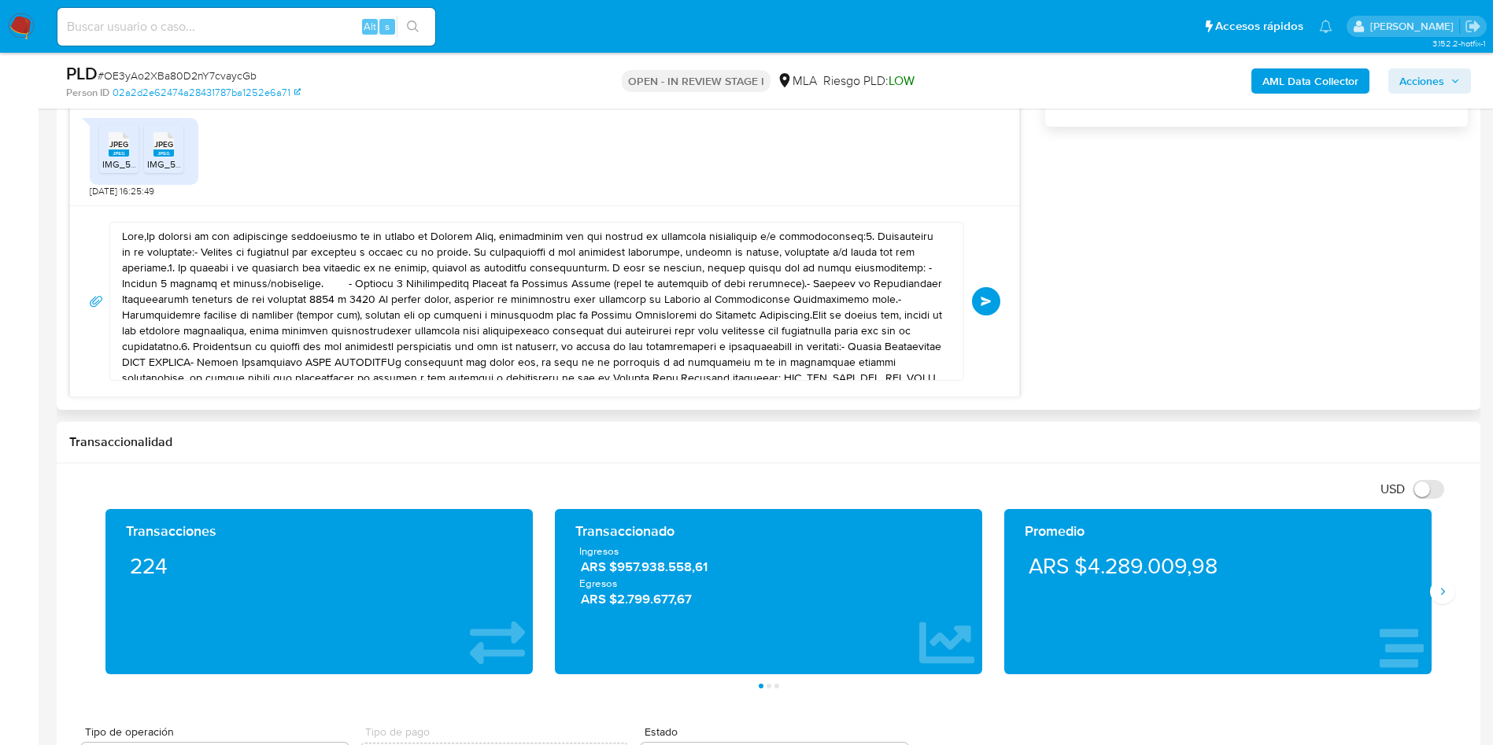
click at [490, 258] on textarea at bounding box center [533, 301] width 822 height 157
click at [490, 257] on textarea at bounding box center [533, 301] width 822 height 157
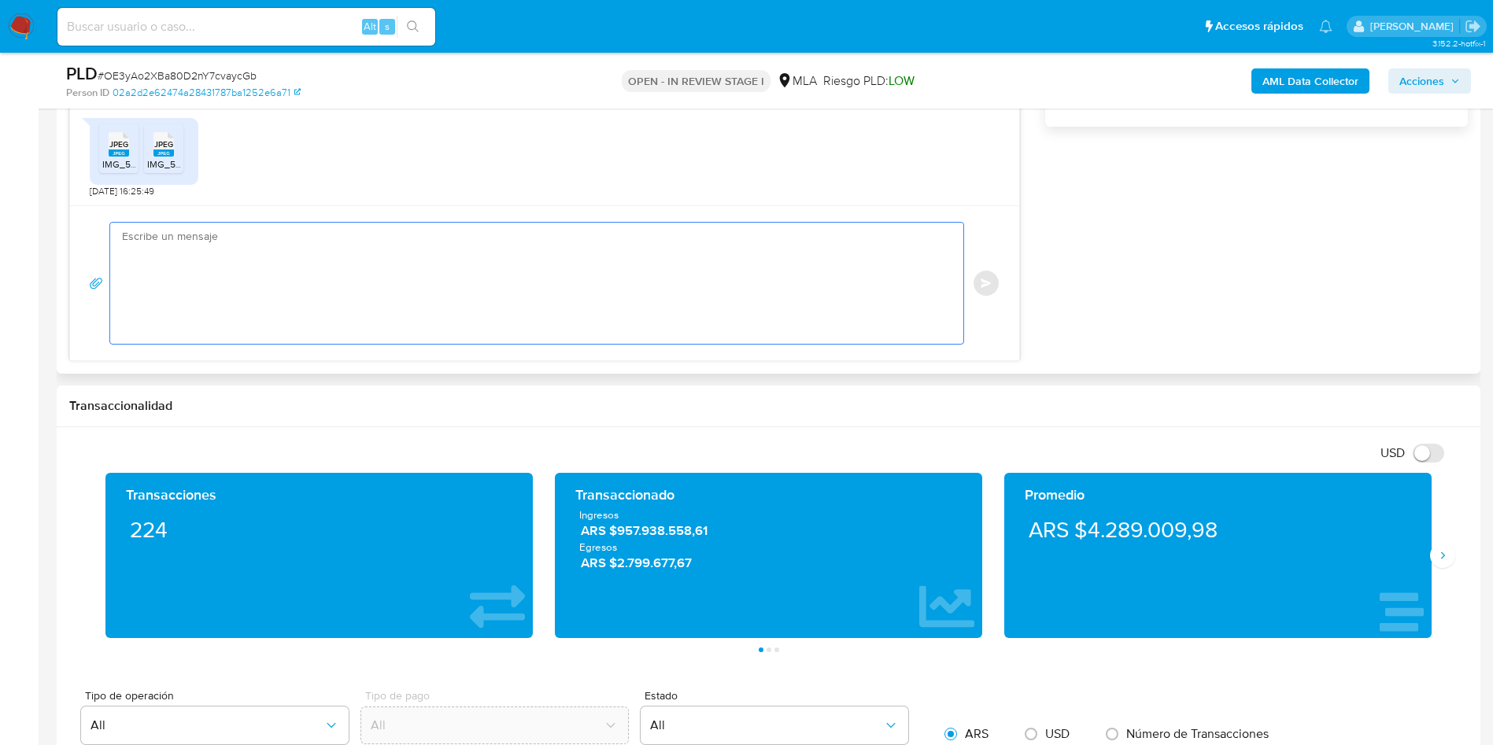
paste textarea "Hola, ¡Muchas gracias por tu respuesta! Confirmamos la recepción de la document…"
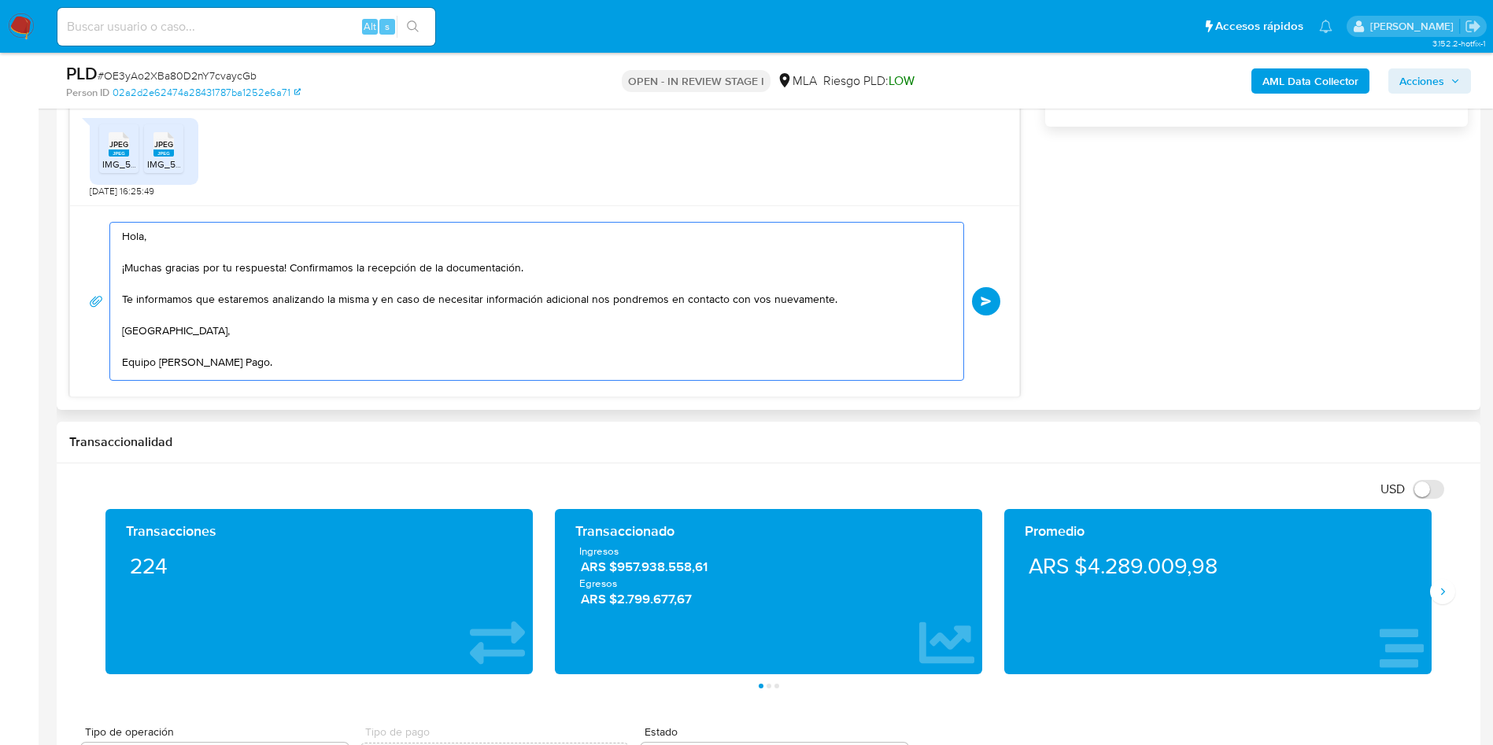
scroll to position [21, 0]
click at [490, 257] on textarea "Hola, ¡Muchas gracias por tu respuesta! Confirmamos la recepción de la document…" at bounding box center [533, 301] width 822 height 157
type textarea "Hola, ¡Muchas gracias por tu respuesta! Confirmamos la recepción de la document…"
click at [986, 306] on button "Enviar" at bounding box center [986, 301] width 28 height 28
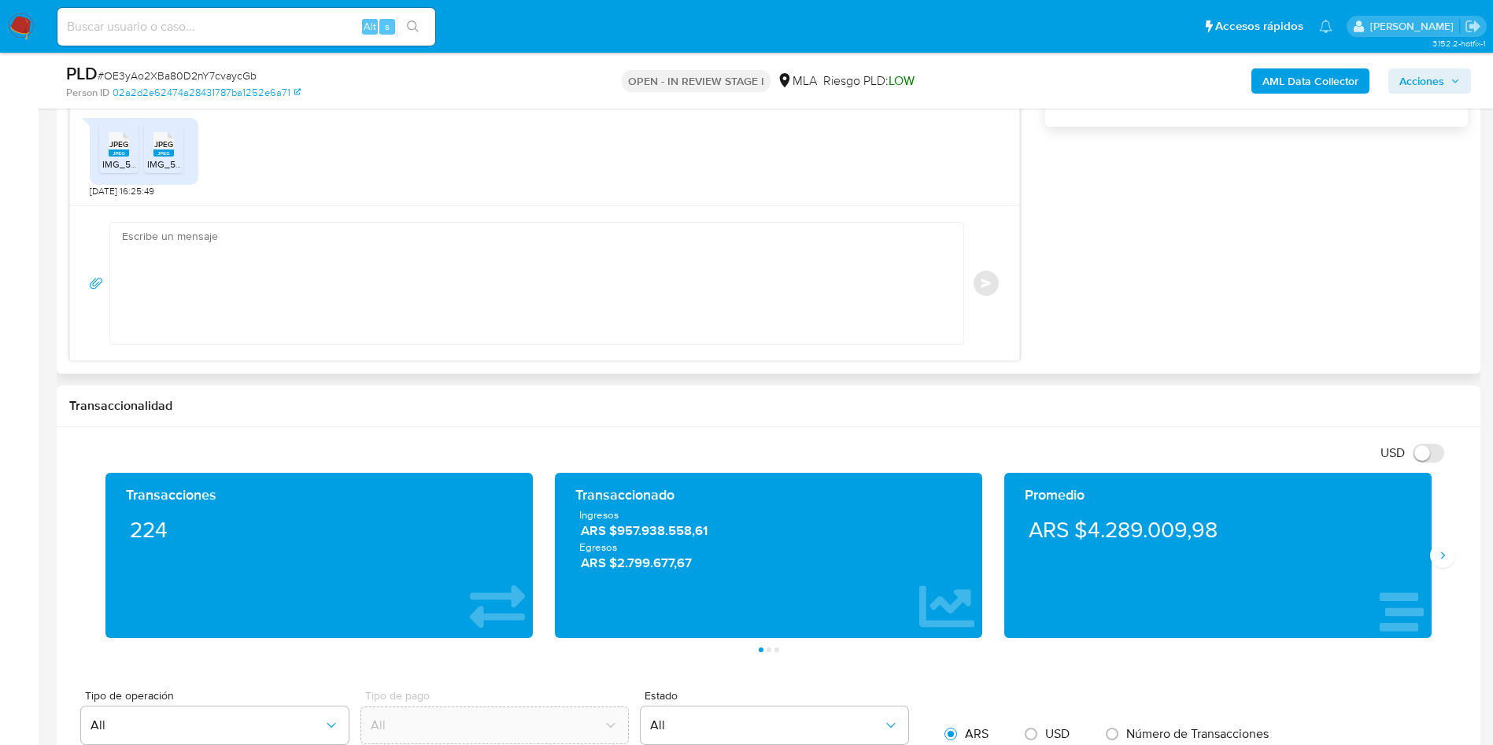
scroll to position [1517, 0]
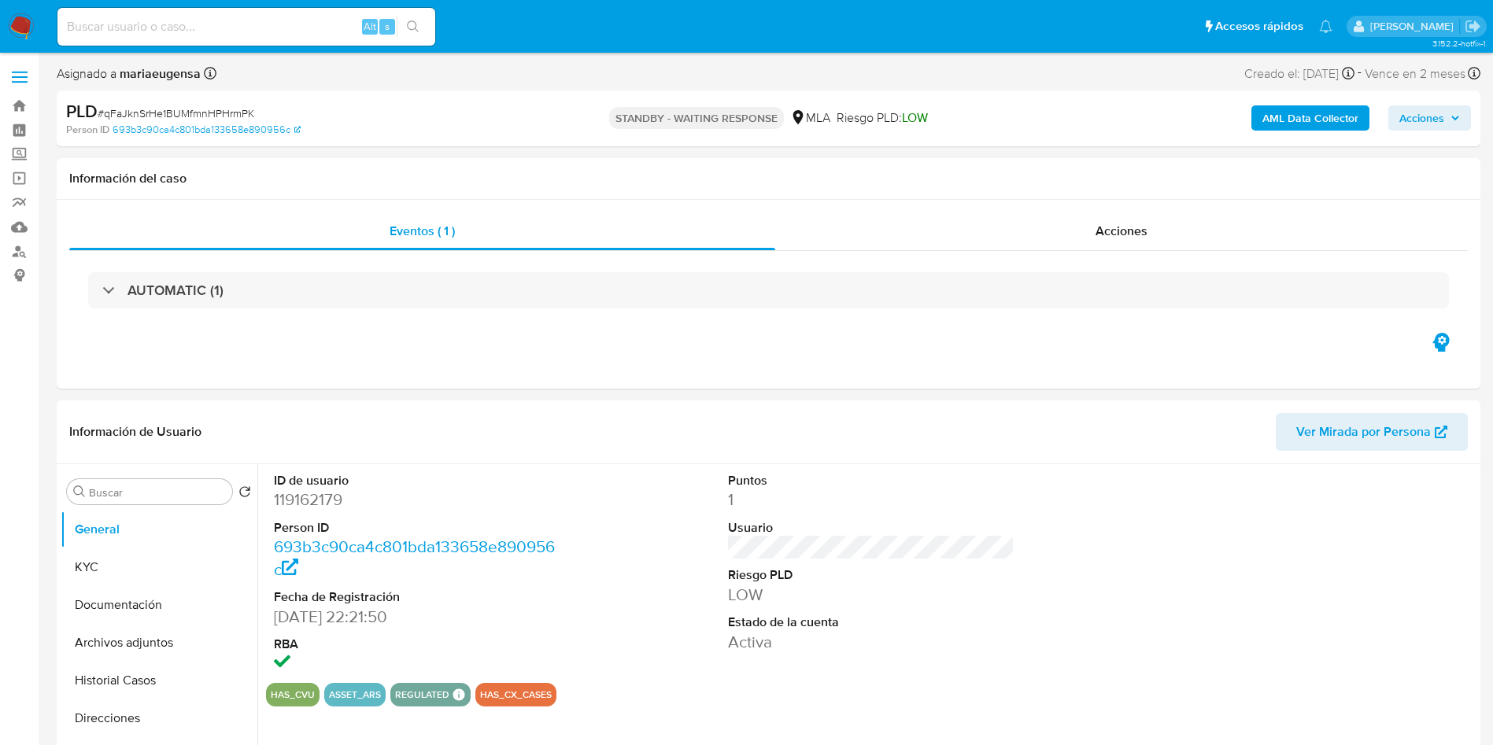
select select "10"
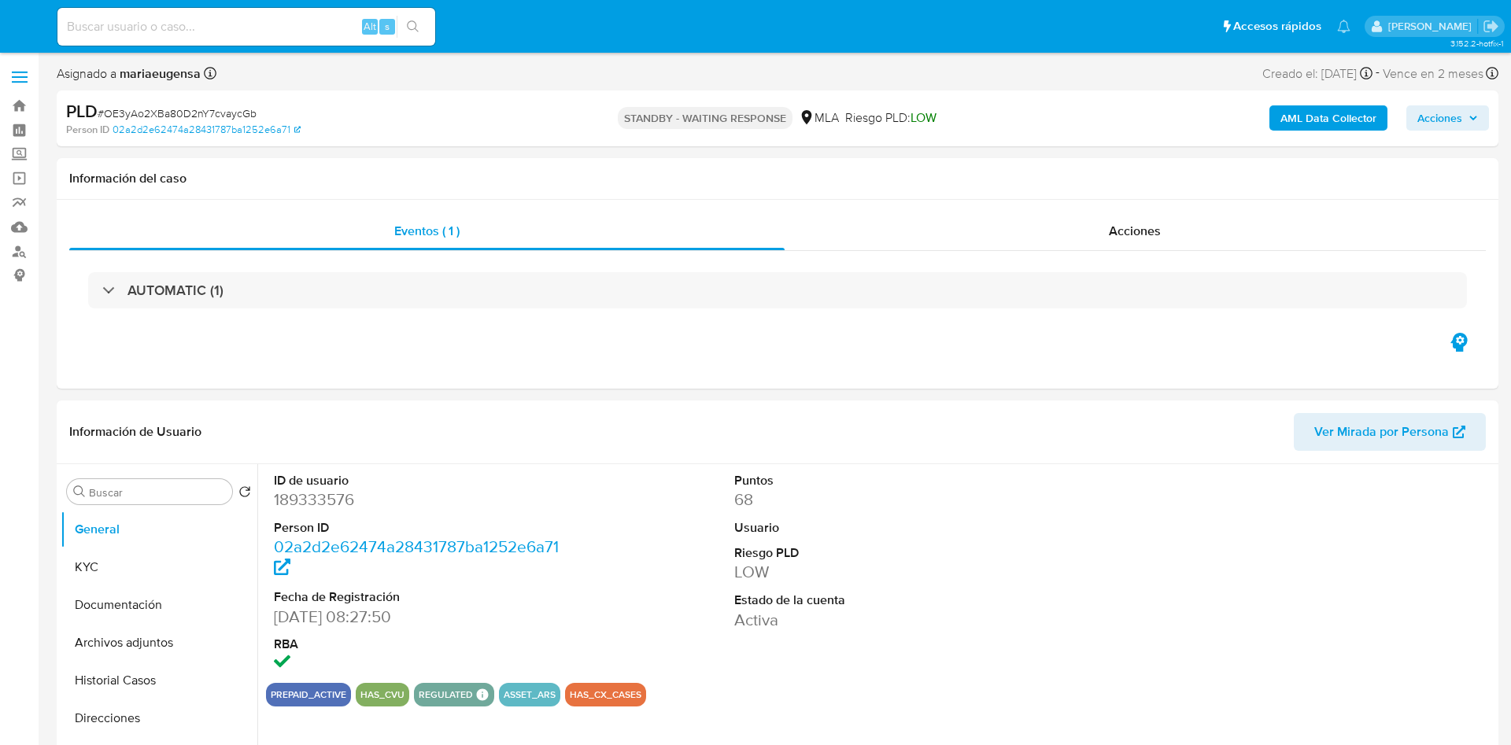
select select "10"
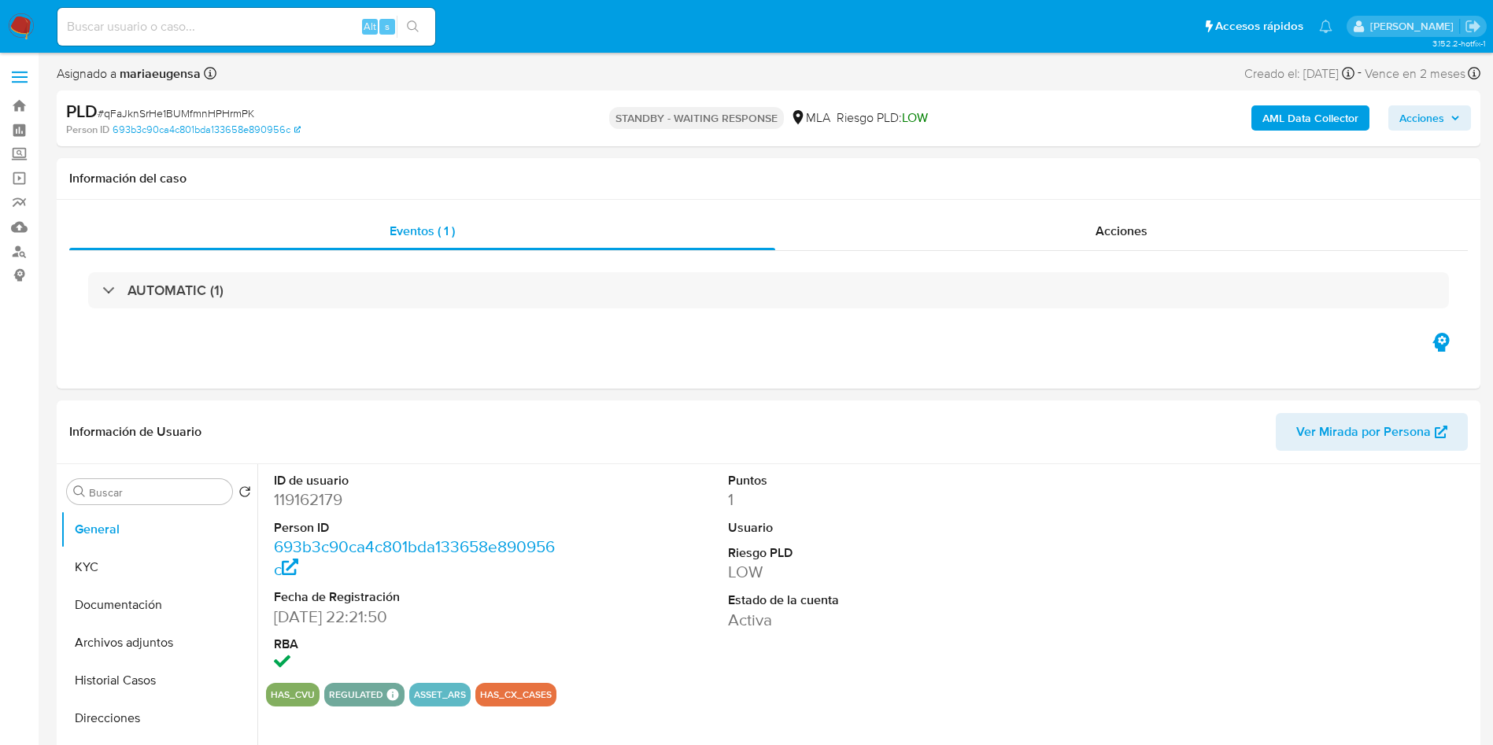
select select "10"
click at [191, 109] on span "# qFaJknSrHe1BUMfmnHPHrmPK" at bounding box center [176, 113] width 157 height 16
copy span "qFaJknSrHe1BUMfmnHPHrmPK"
click at [195, 30] on input at bounding box center [246, 27] width 378 height 20
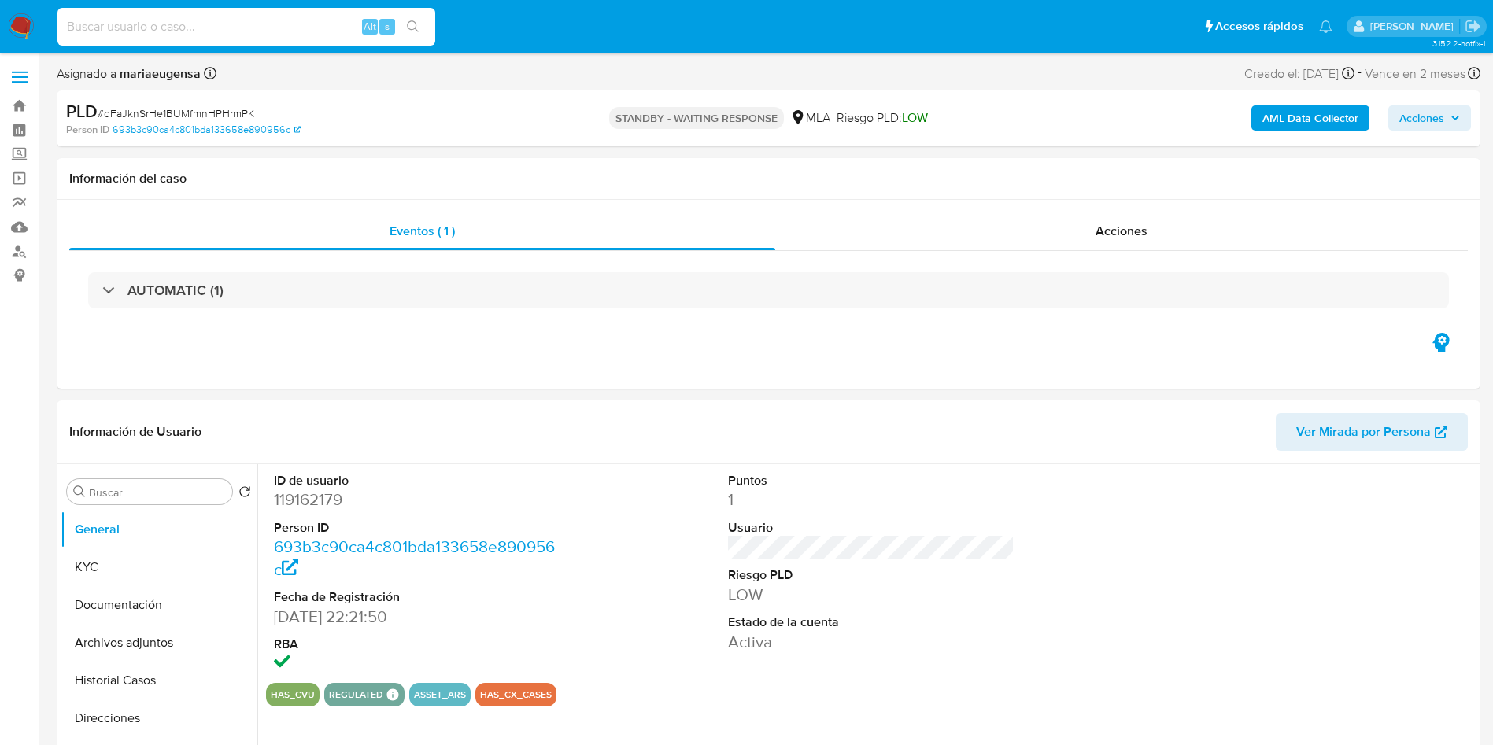
paste input "qFaJknSrHe1BUMfmnHPHrmPK"
type input "qFaJknSrHe1BUMfmnHPHrmPK"
click at [194, 486] on input "Buscar" at bounding box center [157, 493] width 137 height 14
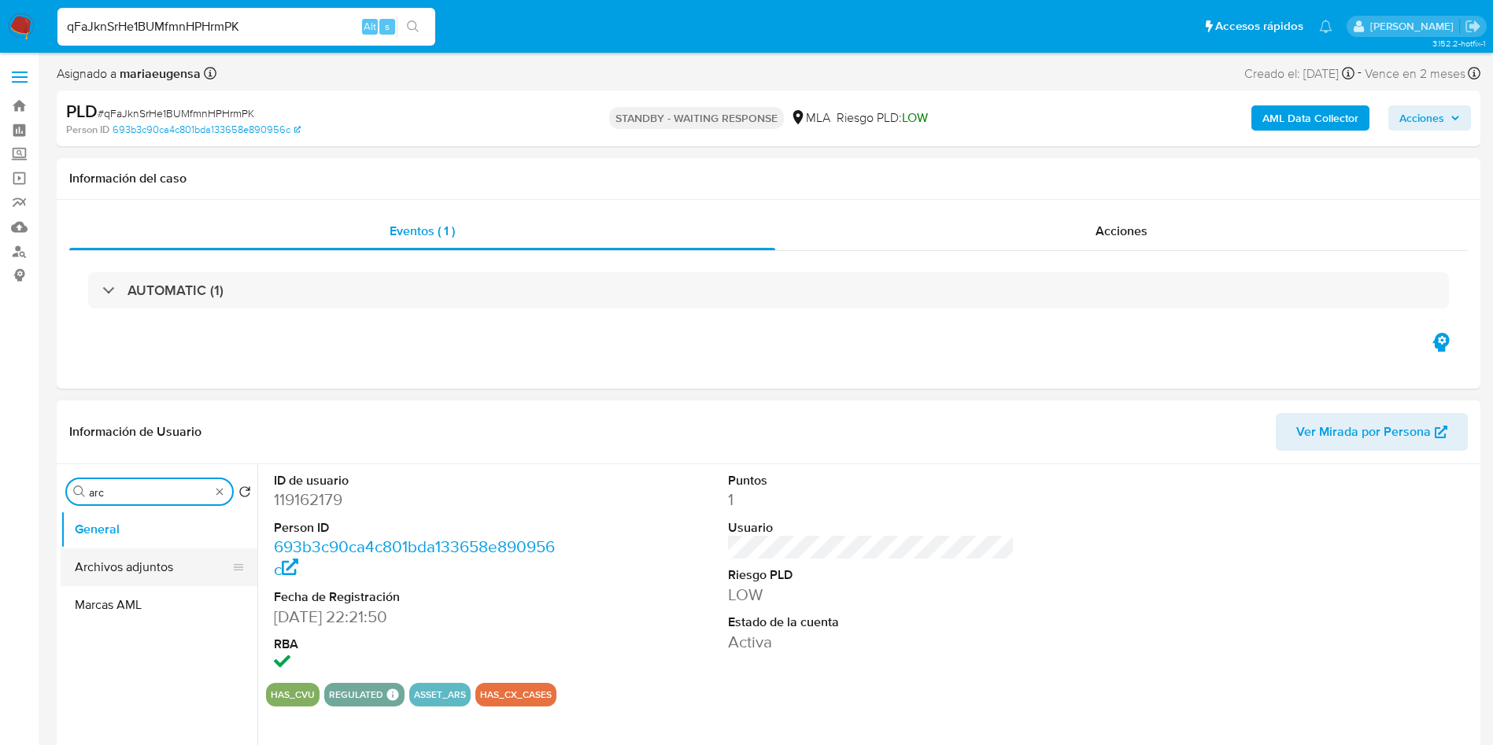
type input "arc"
click at [179, 557] on button "Archivos adjuntos" at bounding box center [153, 568] width 184 height 38
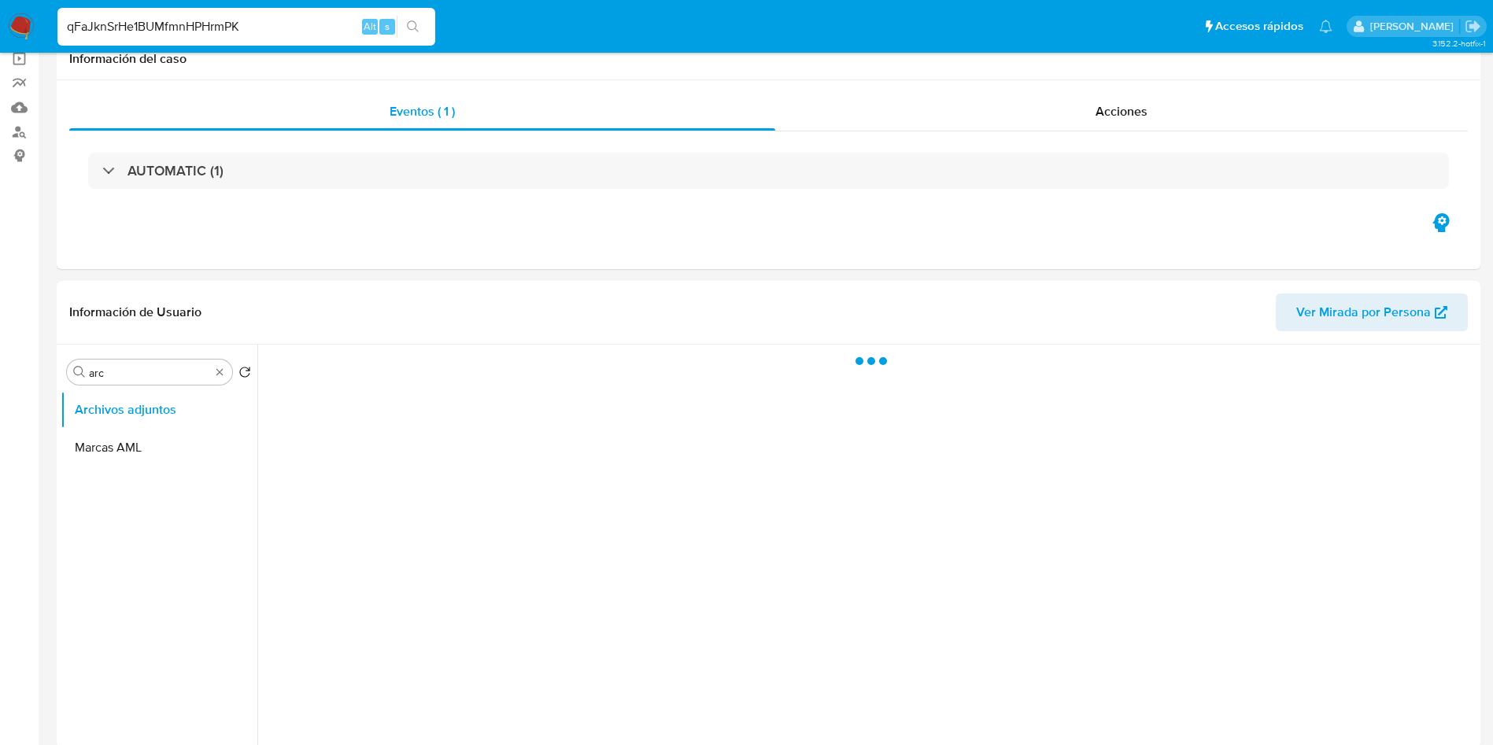
scroll to position [236, 0]
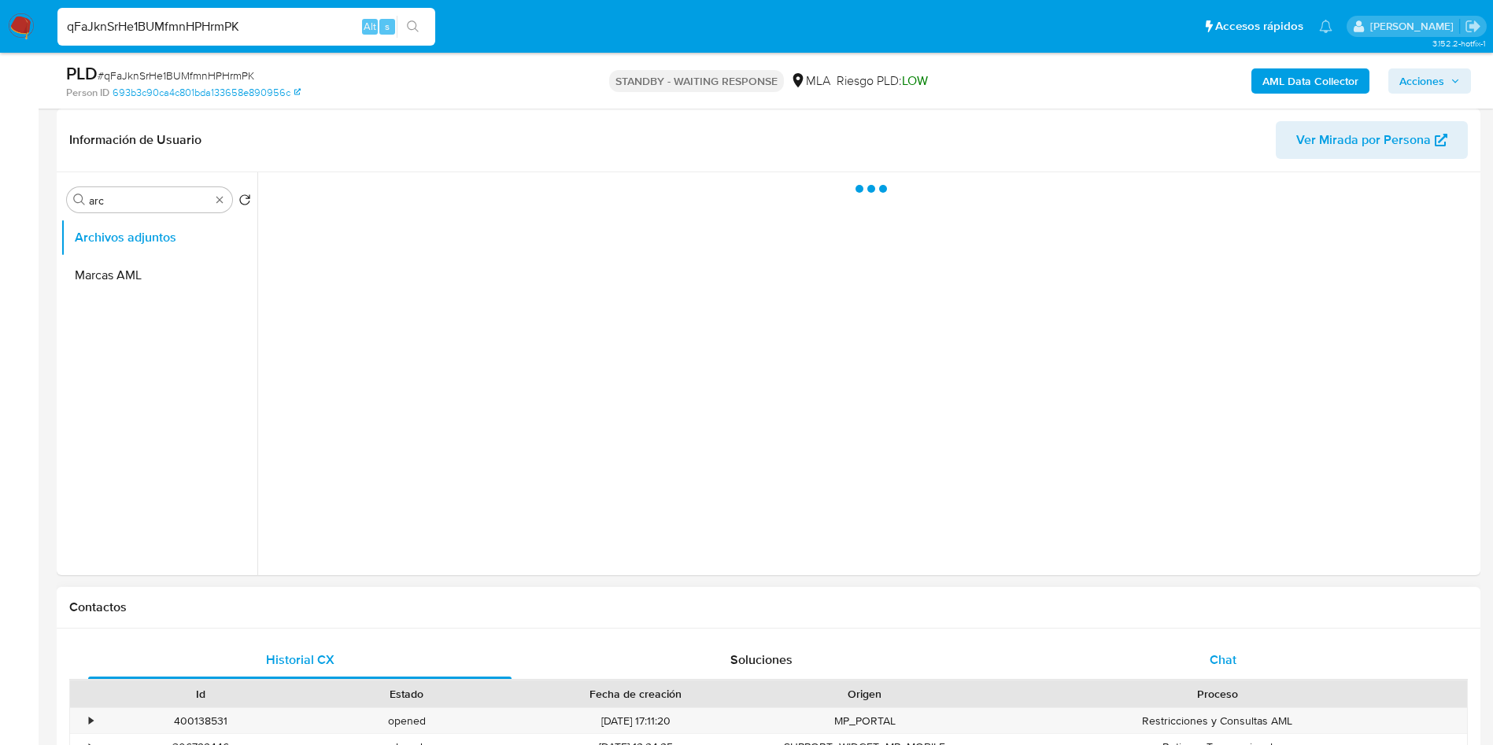
click at [1202, 647] on div "Chat" at bounding box center [1224, 661] width 424 height 38
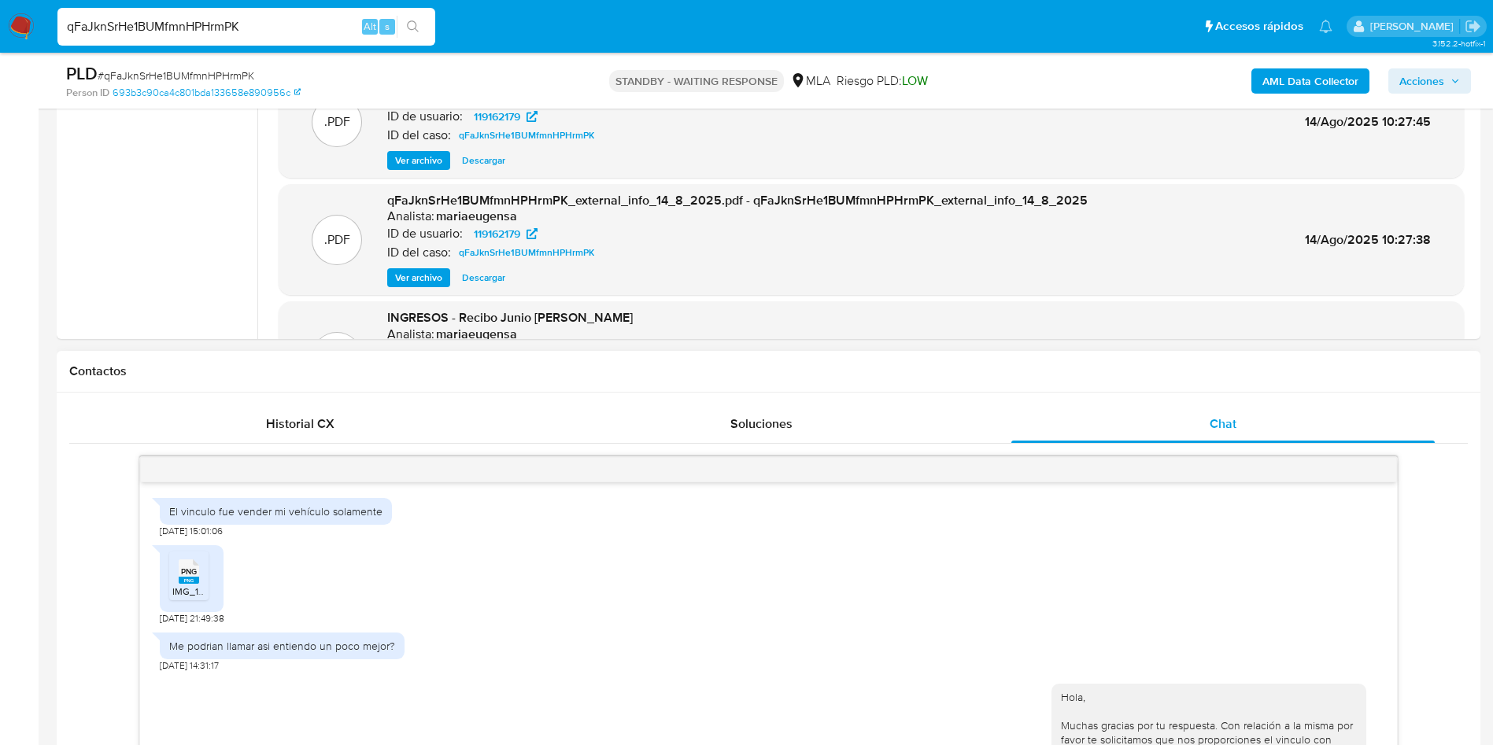
scroll to position [725, 0]
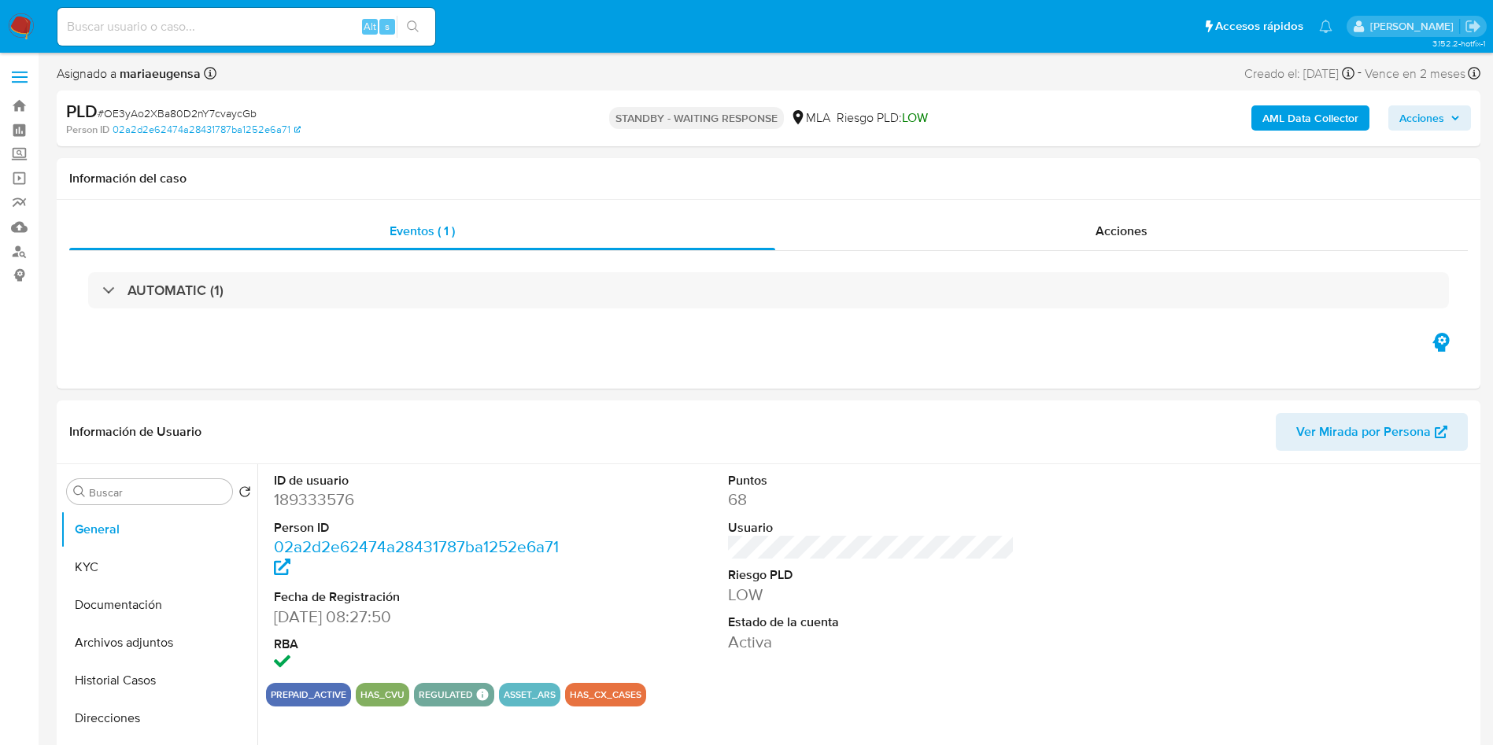
select select "10"
click at [240, 101] on div "PLD # OE3yAo2XBa80D2nY7cvaycGb" at bounding box center [297, 112] width 463 height 24
click at [231, 116] on span "# OE3yAo2XBa80D2nY7cvaycGb" at bounding box center [177, 113] width 159 height 16
copy span "OE3yAo2XBa80D2nY7cvaycGb"
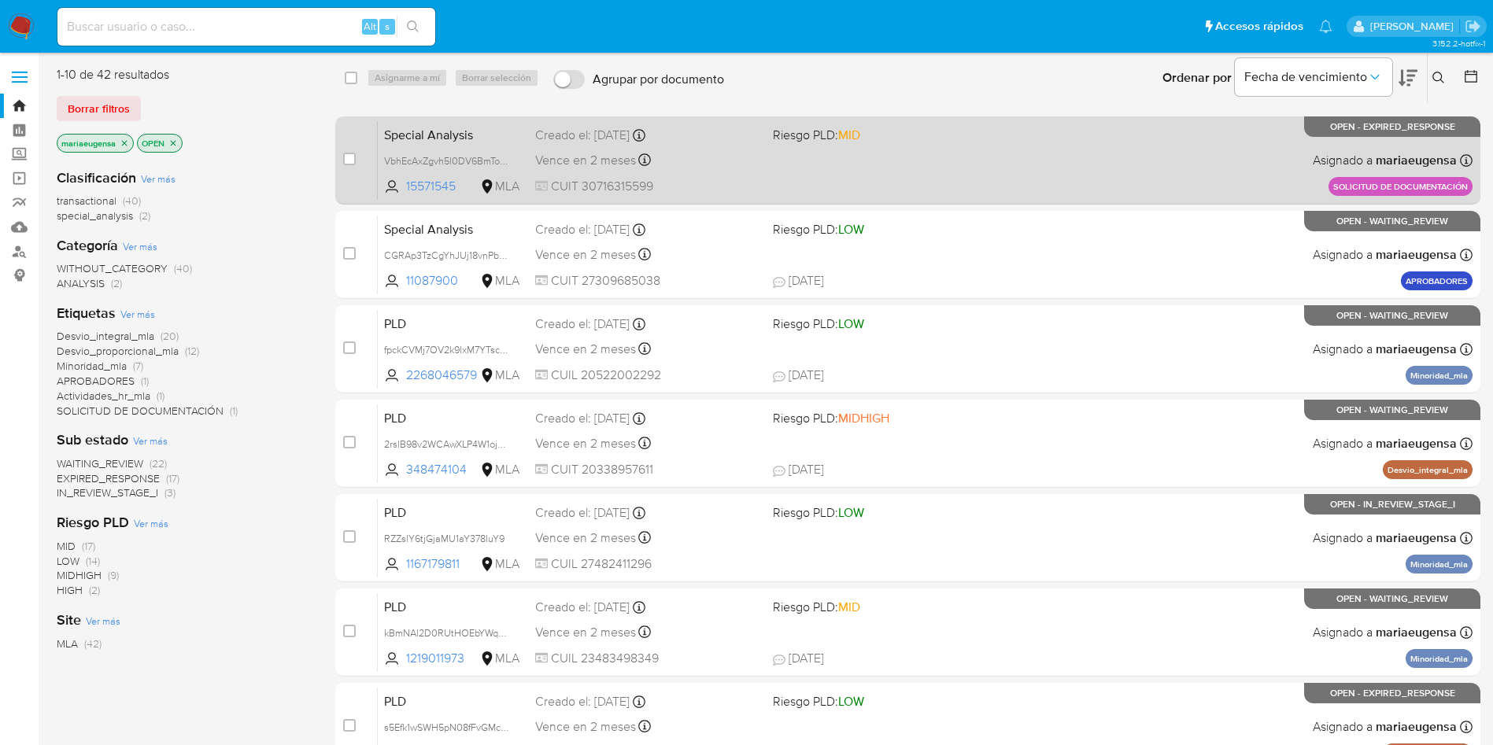
click at [518, 142] on span "Special Analysis" at bounding box center [453, 134] width 139 height 20
click at [1096, 166] on div "Special Analysis VbhEcAxZgvh5l0DV6BmTo3G6 15571545 MLA Riesgo PLD: MID Creado e…" at bounding box center [925, 160] width 1095 height 80
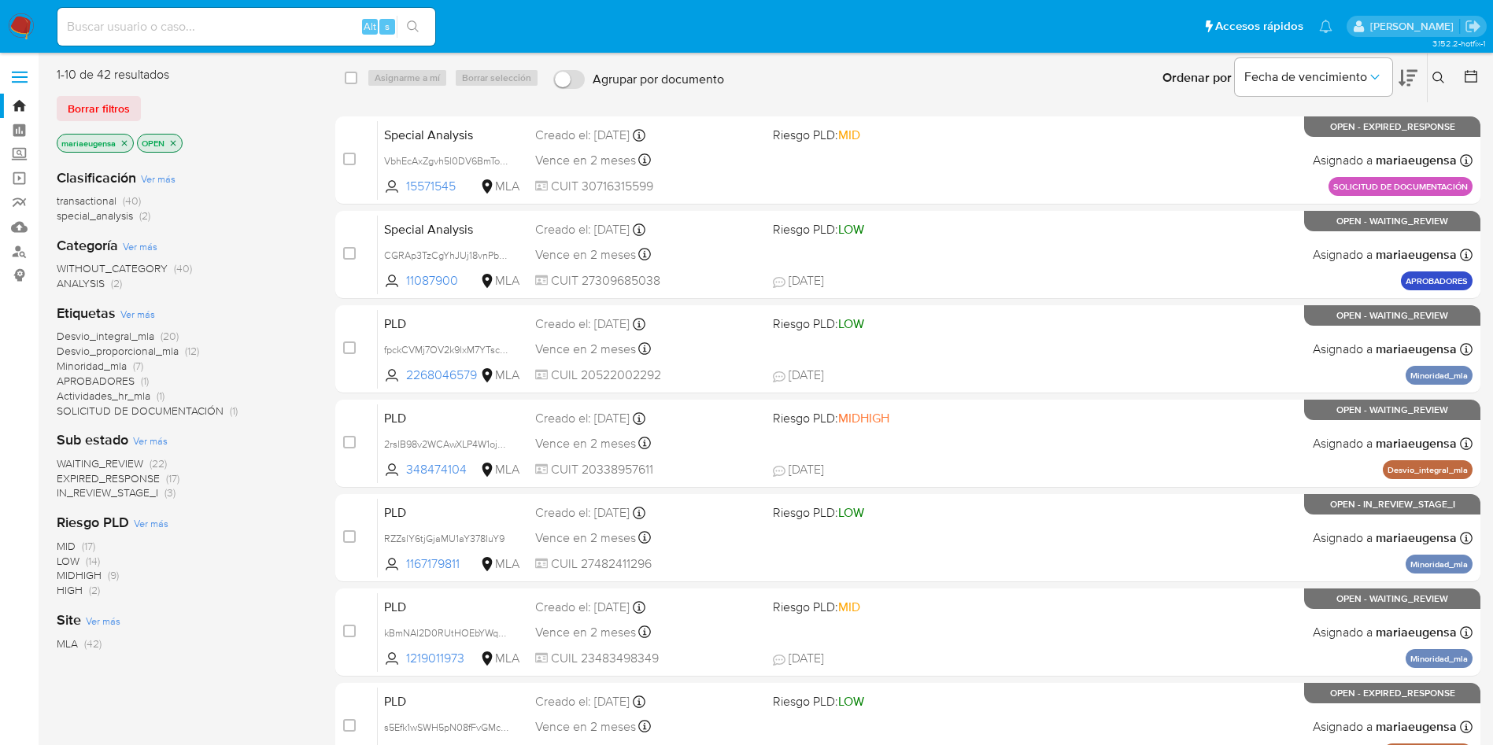
click at [1433, 81] on icon at bounding box center [1439, 78] width 13 height 13
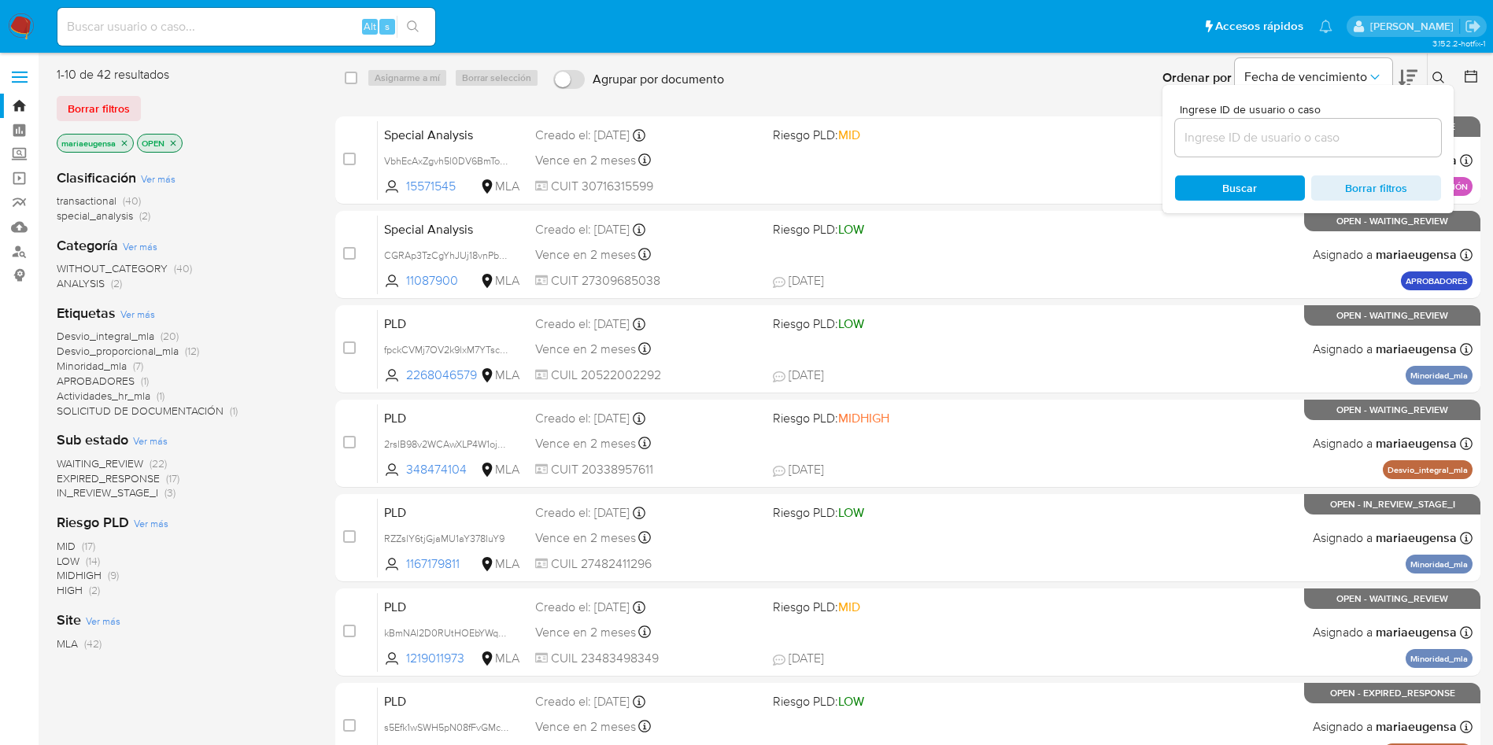
click at [1326, 142] on input at bounding box center [1308, 138] width 266 height 20
type input "qFaJknSrHe1BUMfmnHPHrmPK"
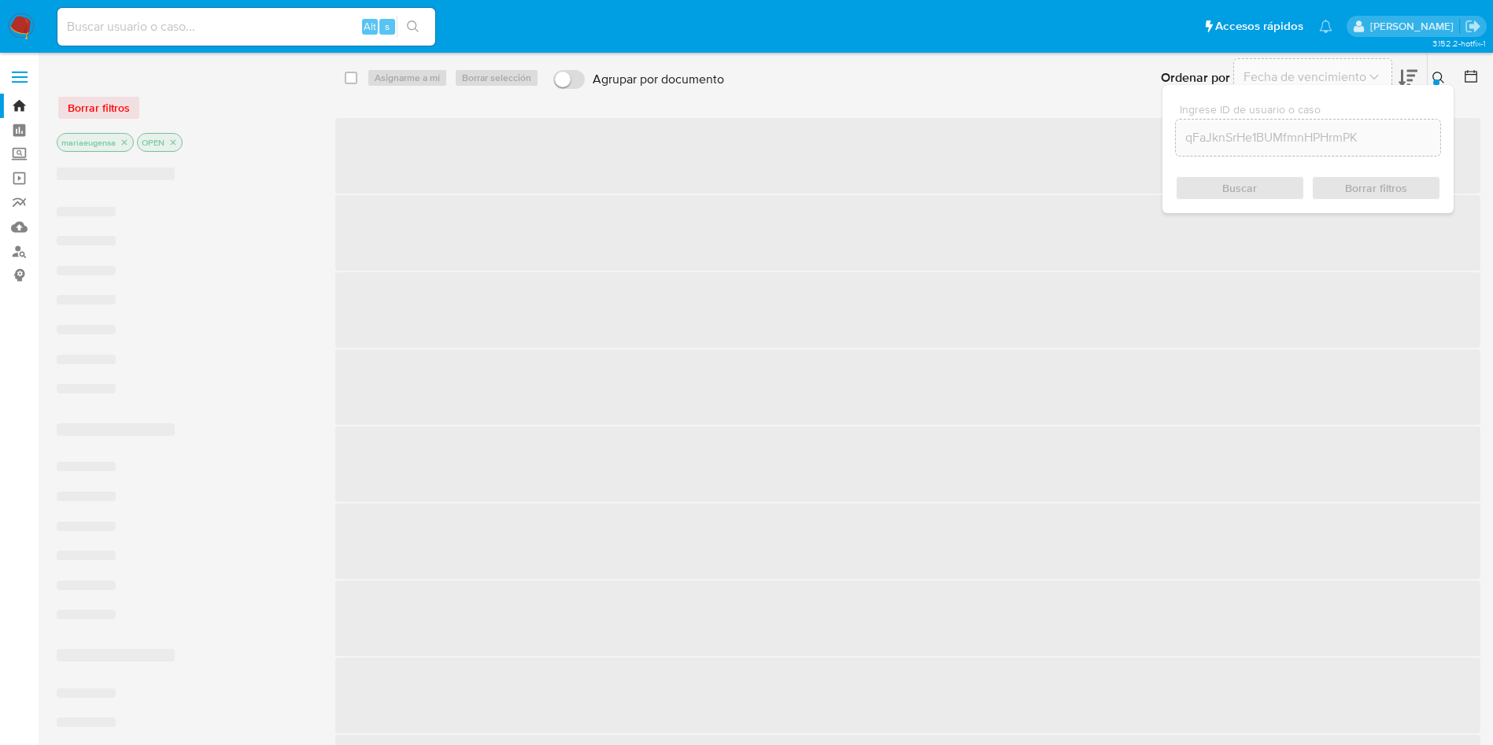
click at [1439, 74] on icon at bounding box center [1439, 78] width 13 height 13
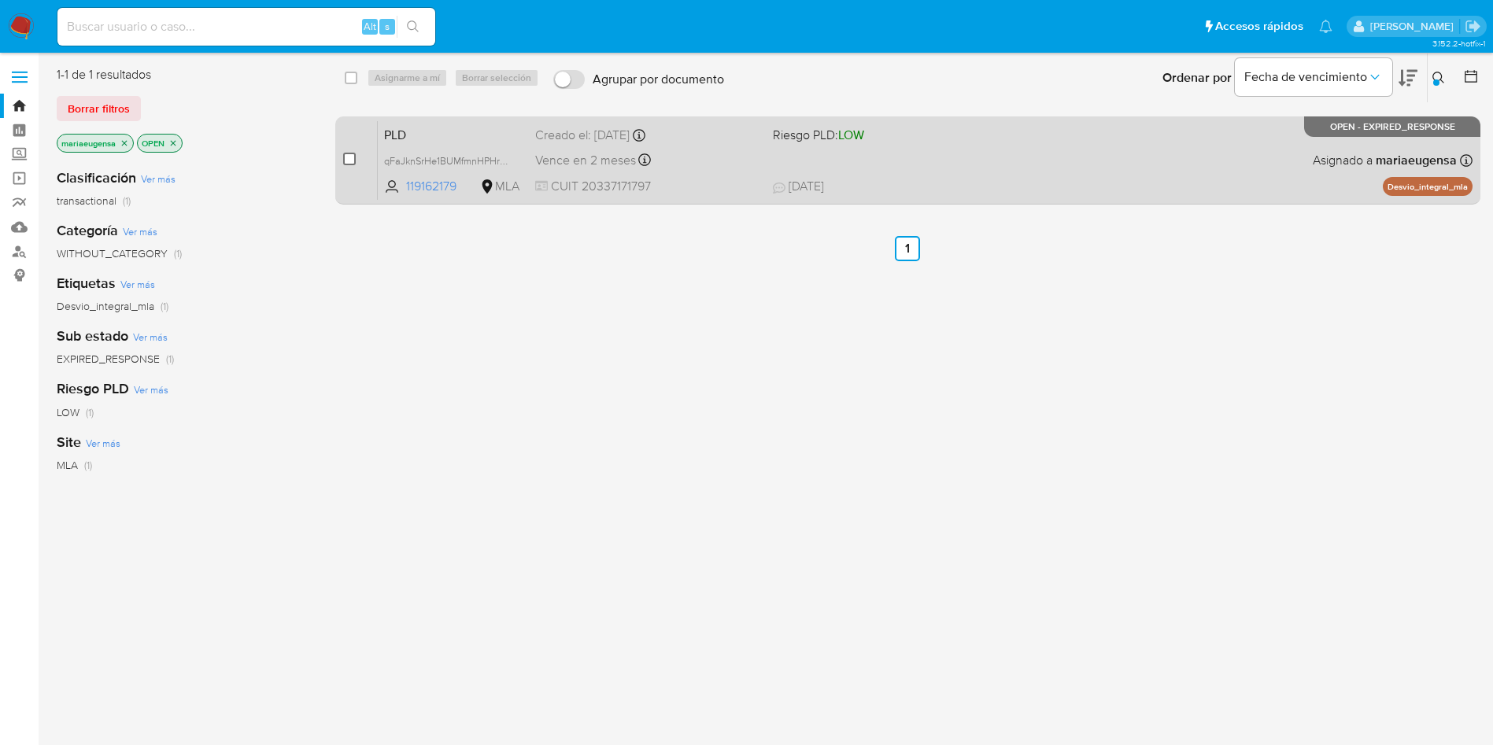
click at [343, 160] on input "checkbox" at bounding box center [349, 159] width 13 height 13
checkbox input "true"
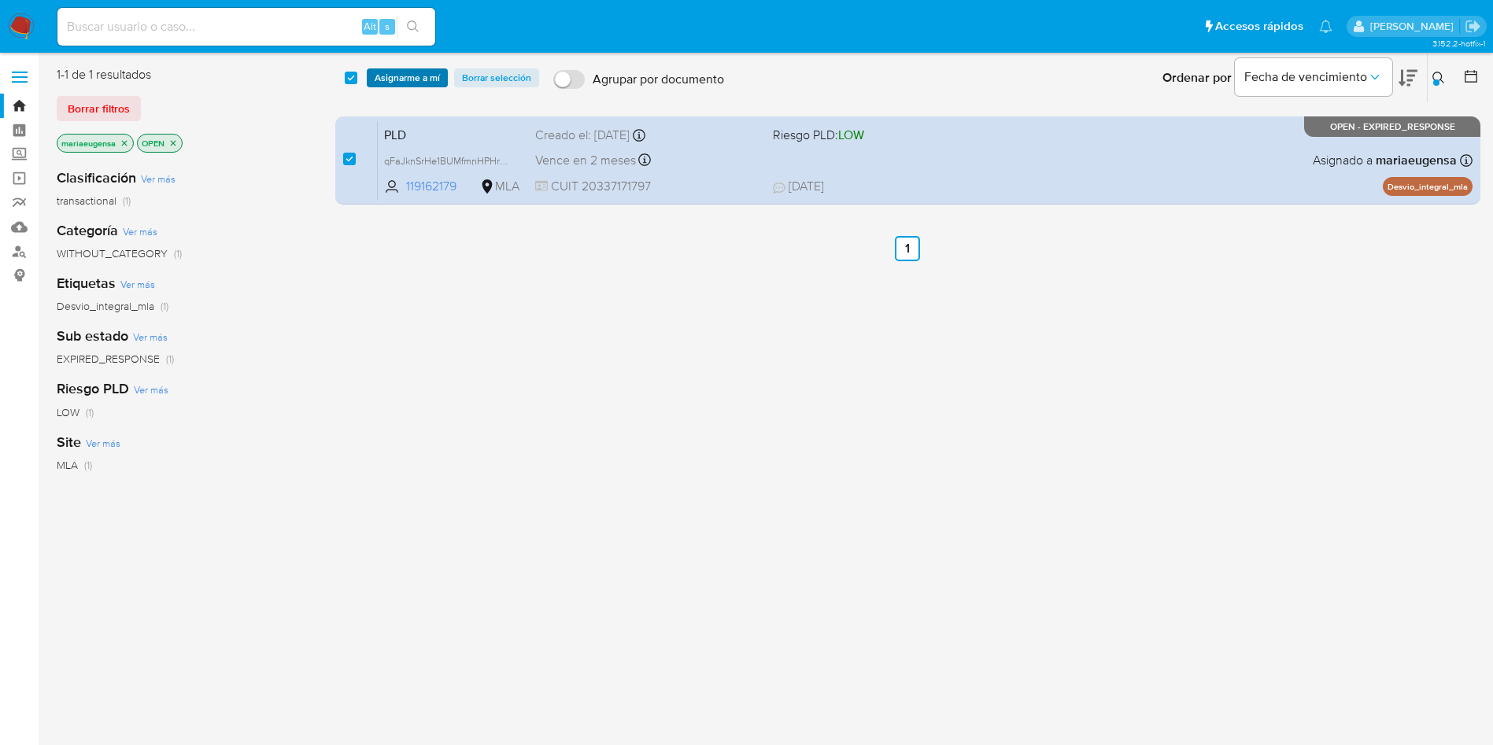
click at [401, 86] on span "Asignarme a mí" at bounding box center [407, 78] width 65 height 16
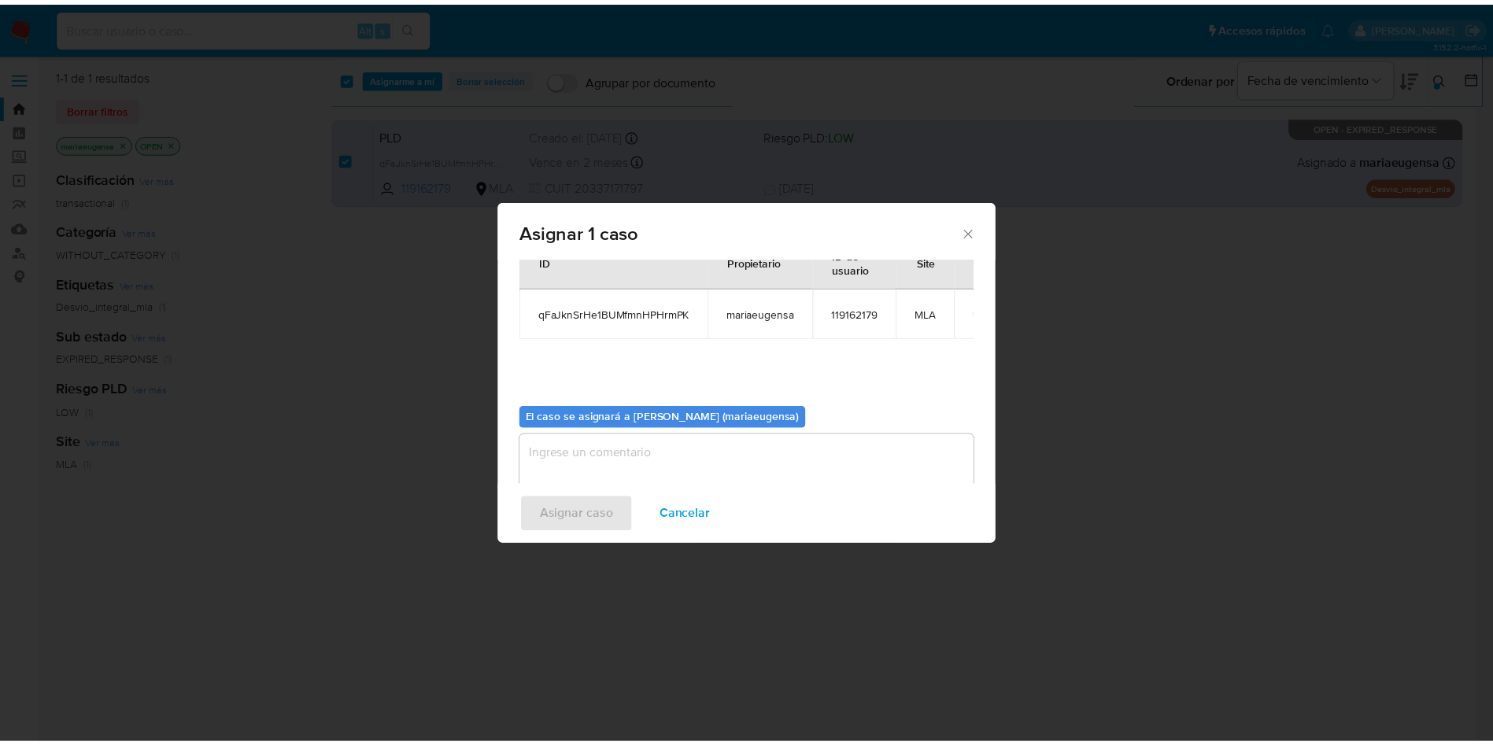
scroll to position [82, 0]
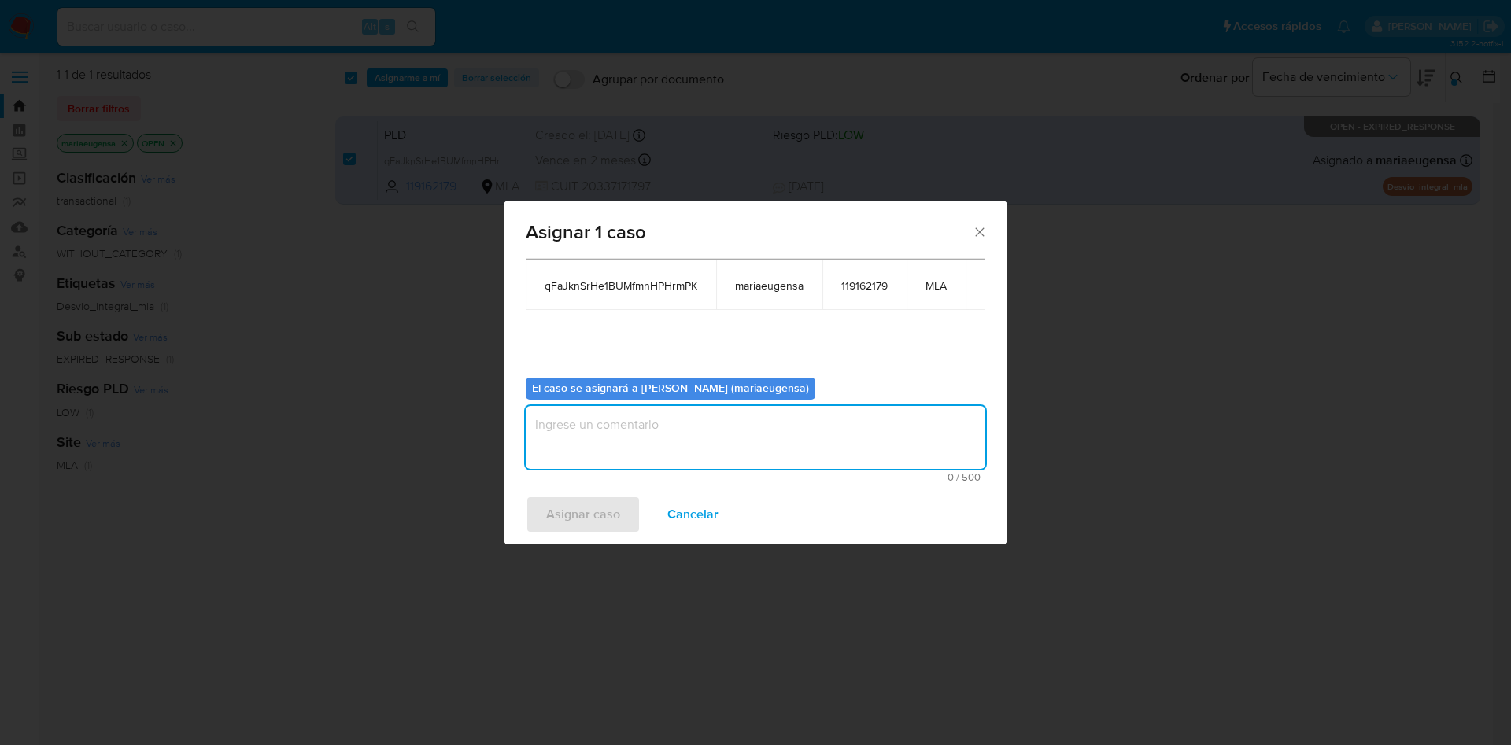
drag, startPoint x: 600, startPoint y: 438, endPoint x: 604, endPoint y: 480, distance: 42.7
click at [600, 438] on textarea "assign-modal" at bounding box center [756, 437] width 460 height 63
click at [604, 515] on span "Asignar caso" at bounding box center [583, 514] width 74 height 35
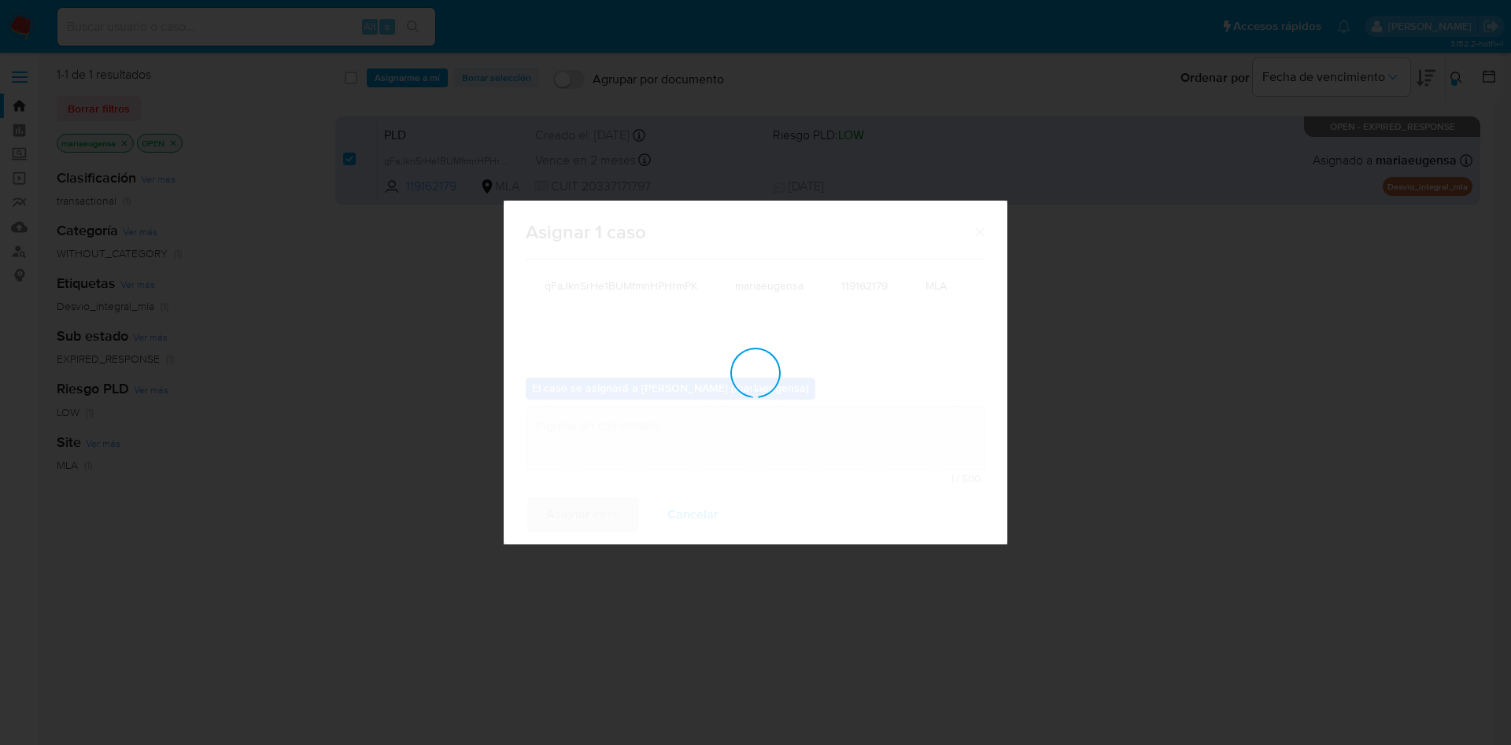
checkbox input "false"
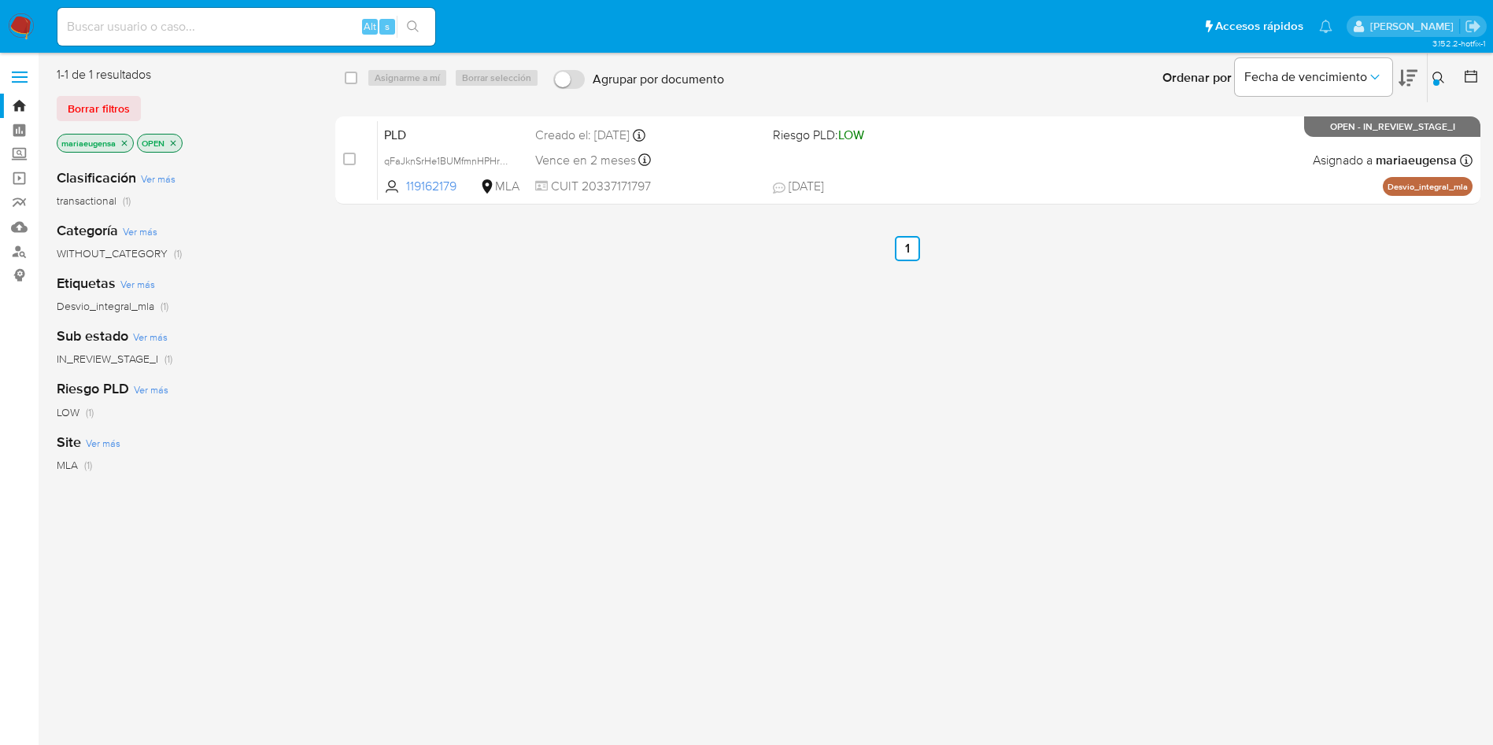
click at [1436, 75] on icon at bounding box center [1439, 78] width 13 height 13
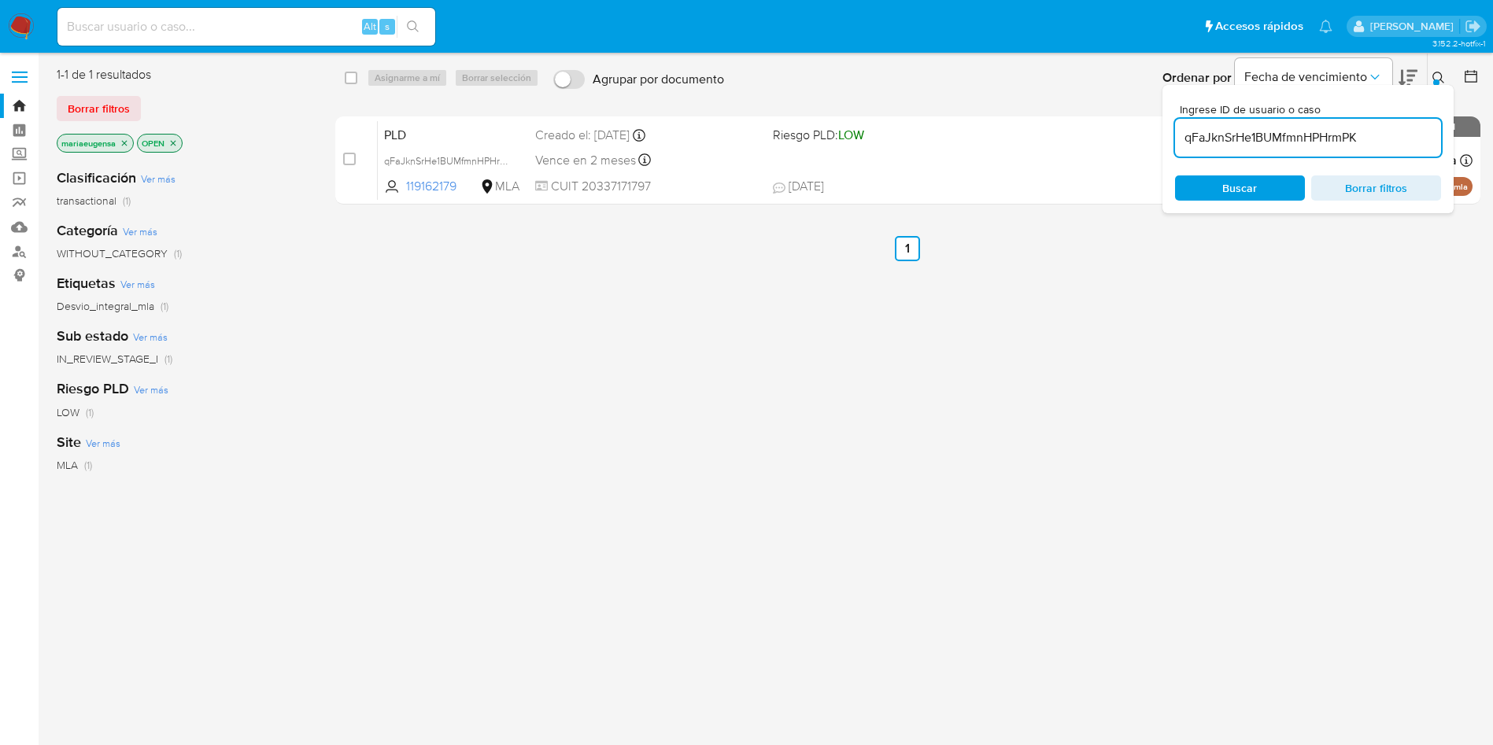
click at [1389, 144] on input "qFaJknSrHe1BUMfmnHPHrmPK" at bounding box center [1308, 138] width 266 height 20
type input "OE3yAo2XBa80D2nY7cvaycGb"
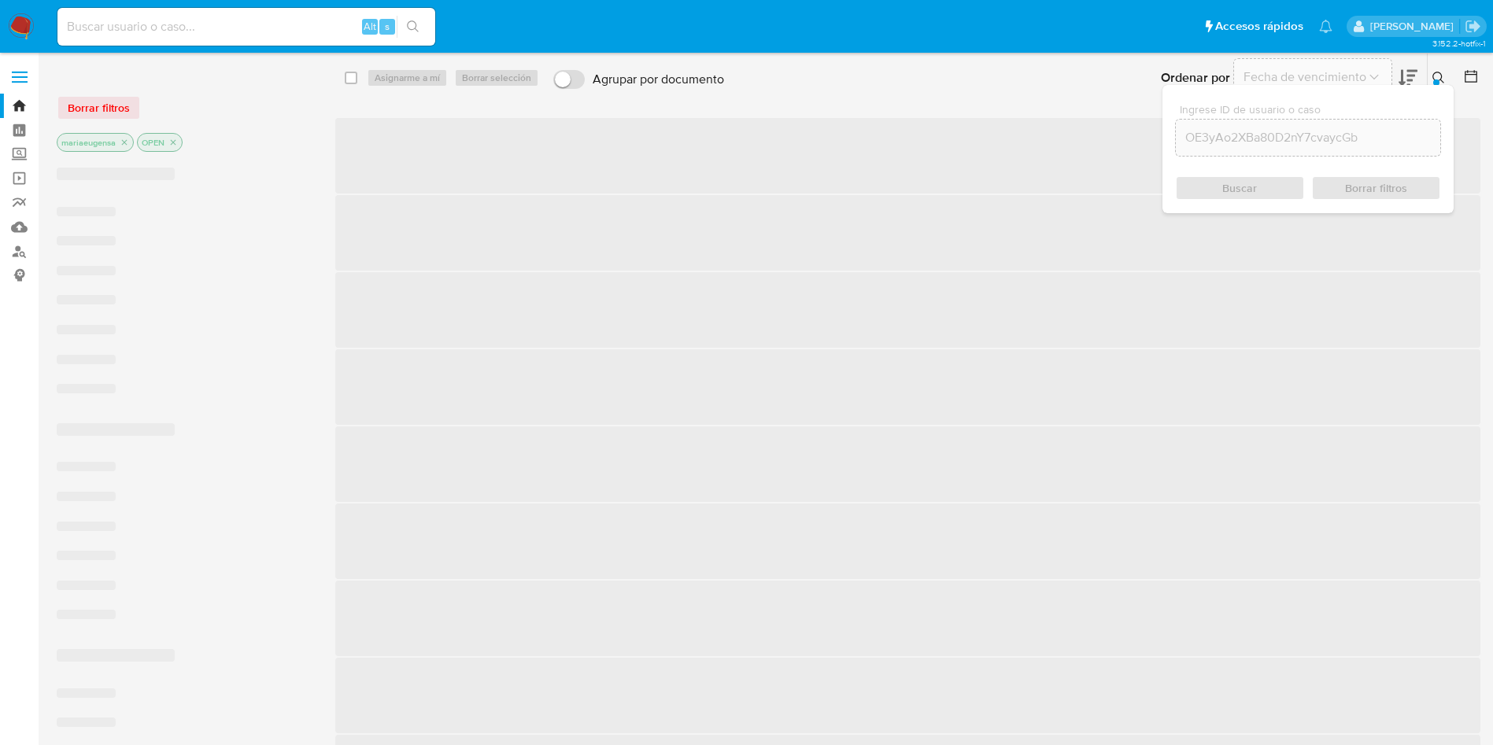
click at [1430, 76] on button at bounding box center [1441, 77] width 26 height 19
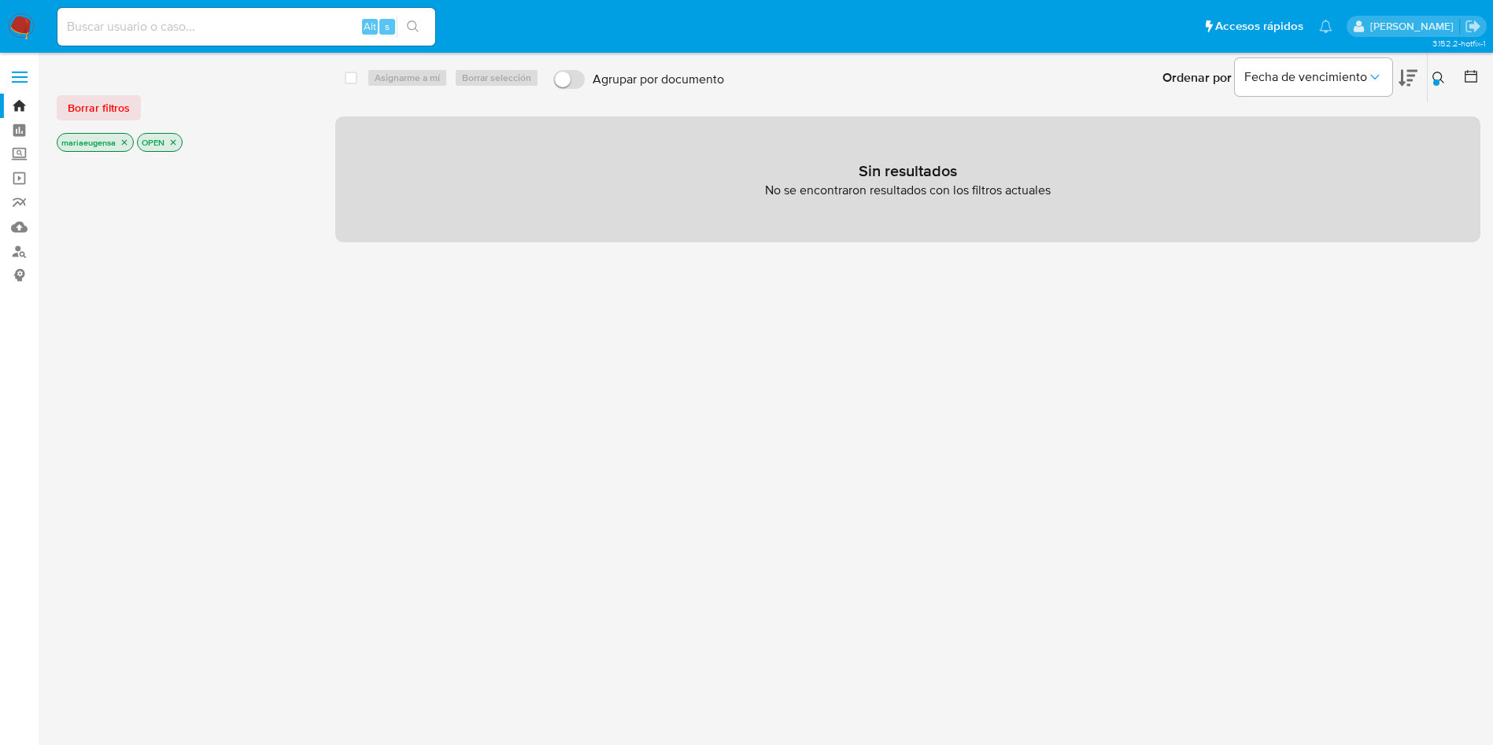
click at [324, 20] on input at bounding box center [246, 27] width 378 height 20
paste input "OE3yAo2XBa80D2nY7cvaycGb"
type input "OE3yAo2XBa80D2nY7cvaycGb"
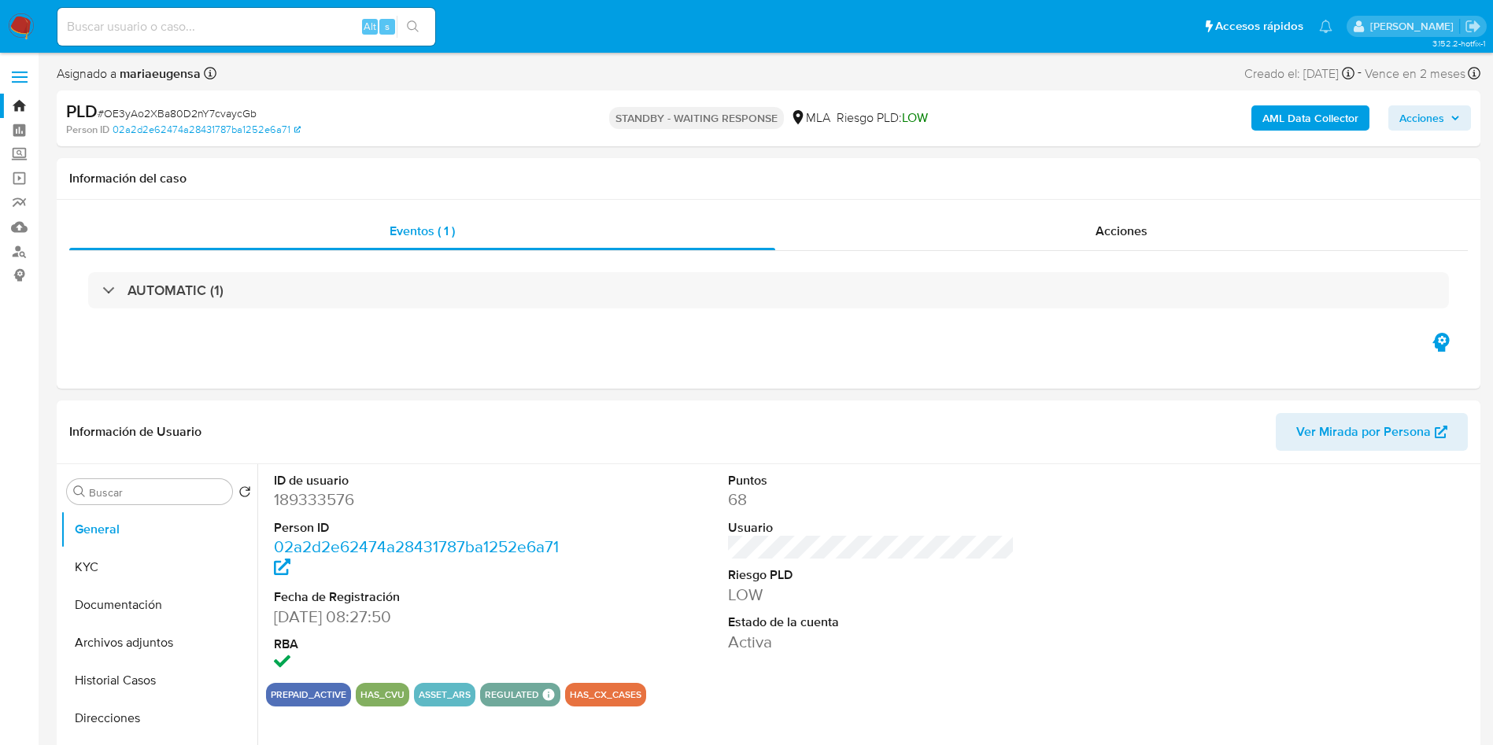
select select "10"
click at [13, 25] on img at bounding box center [21, 26] width 27 height 27
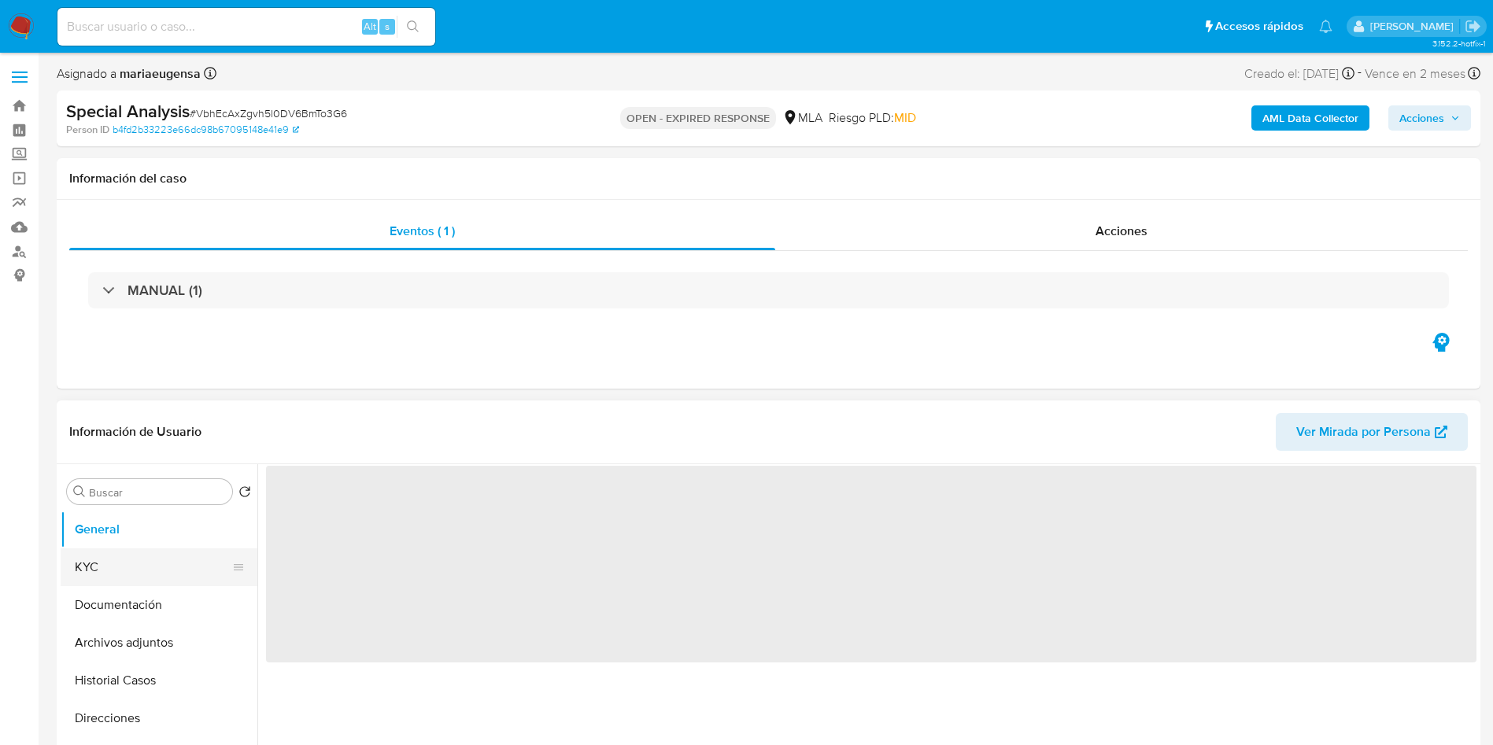
click at [128, 560] on button "KYC" at bounding box center [153, 568] width 184 height 38
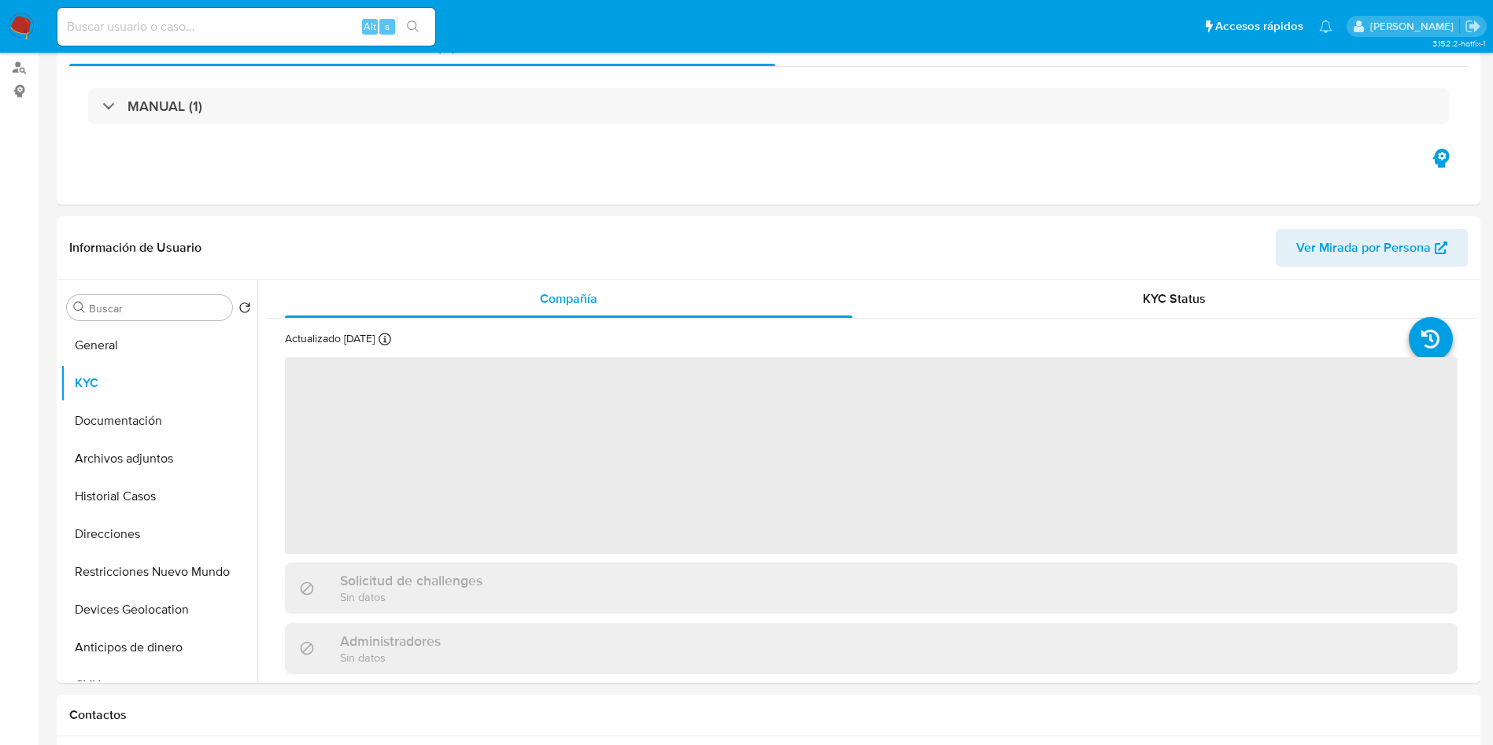
select select "10"
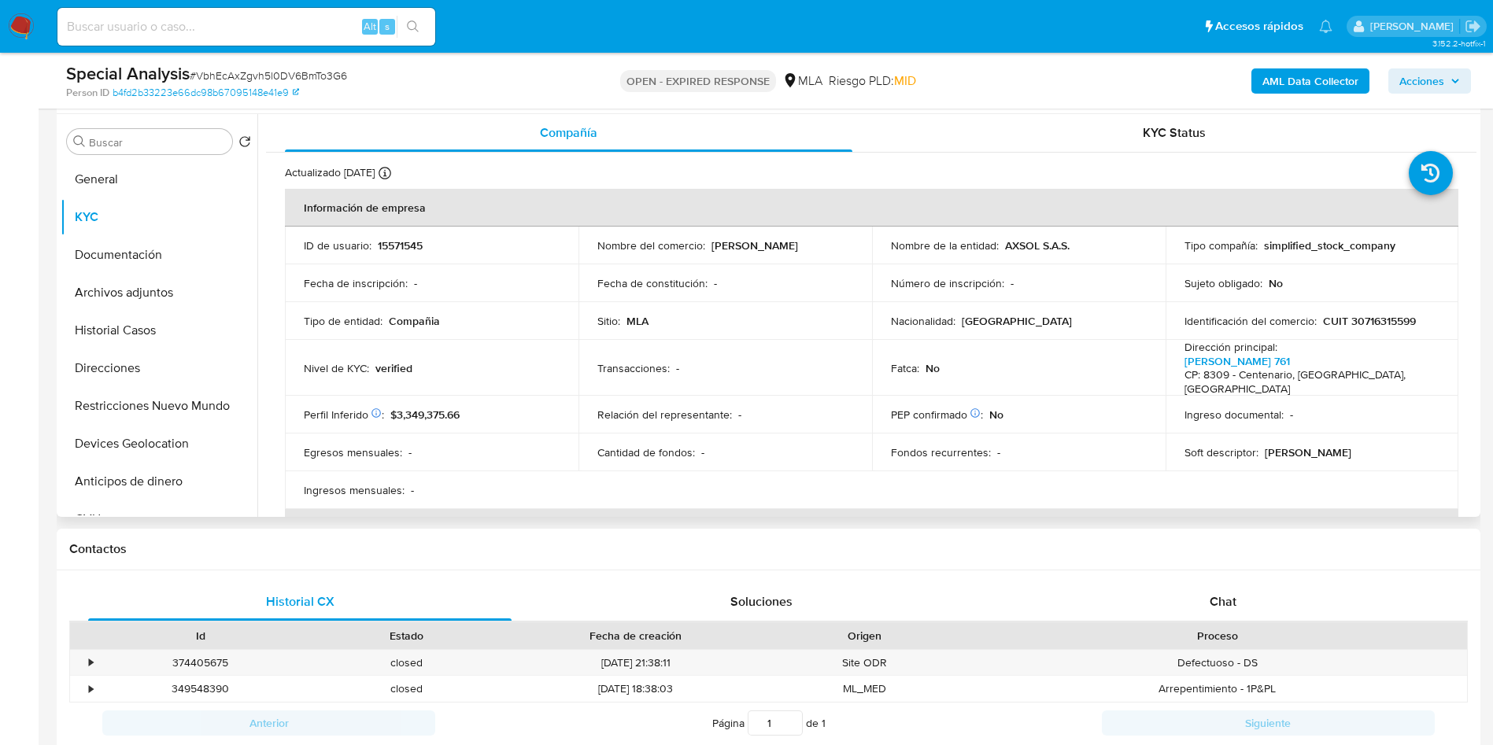
scroll to position [118, 0]
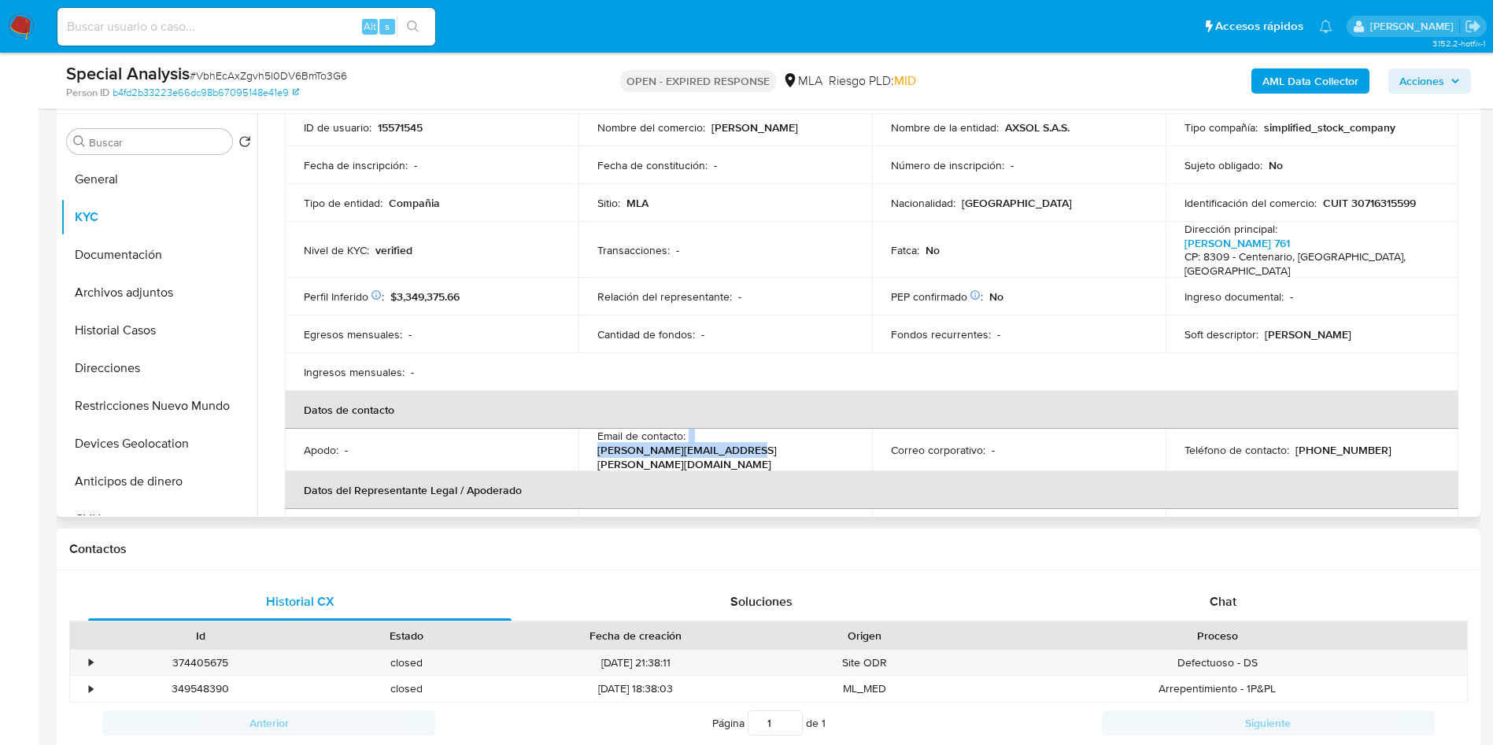
drag, startPoint x: 686, startPoint y: 434, endPoint x: 827, endPoint y: 433, distance: 140.9
click at [827, 433] on div "Email de contacto : [PERSON_NAME][EMAIL_ADDRESS][PERSON_NAME][DOMAIN_NAME]" at bounding box center [725, 450] width 256 height 43
copy div "[PERSON_NAME][EMAIL_ADDRESS][PERSON_NAME][DOMAIN_NAME]"
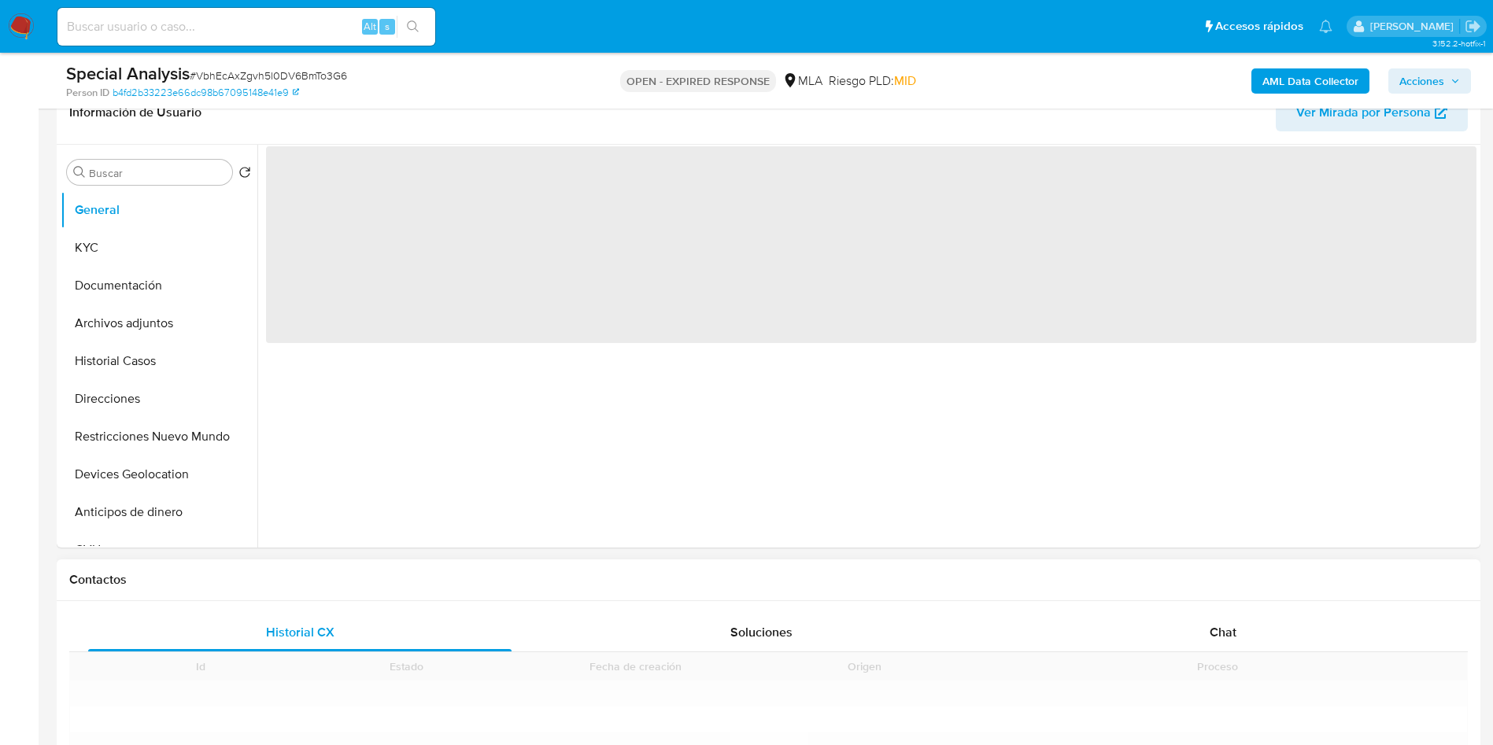
scroll to position [472, 0]
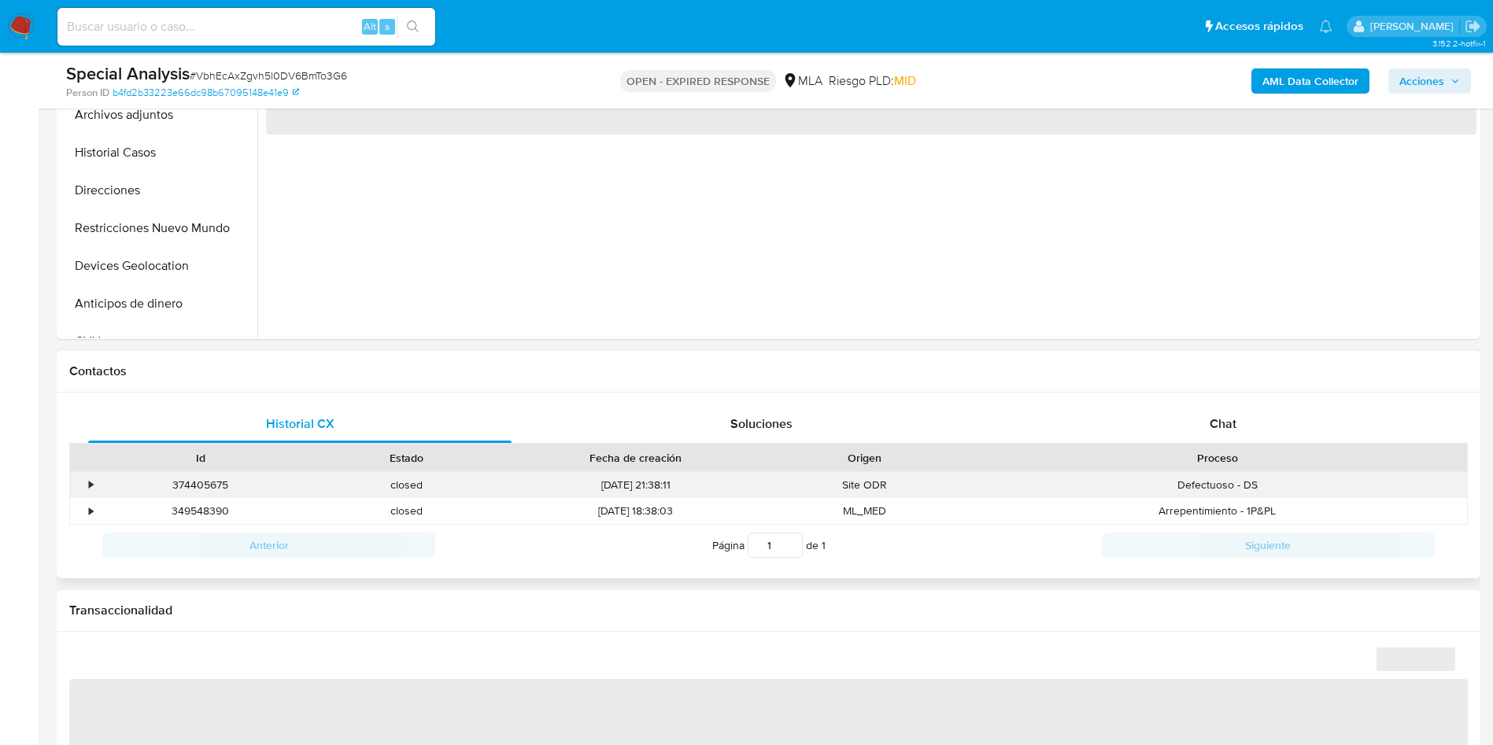
click at [1259, 480] on div "Defectuoso - DS" at bounding box center [1217, 485] width 499 height 26
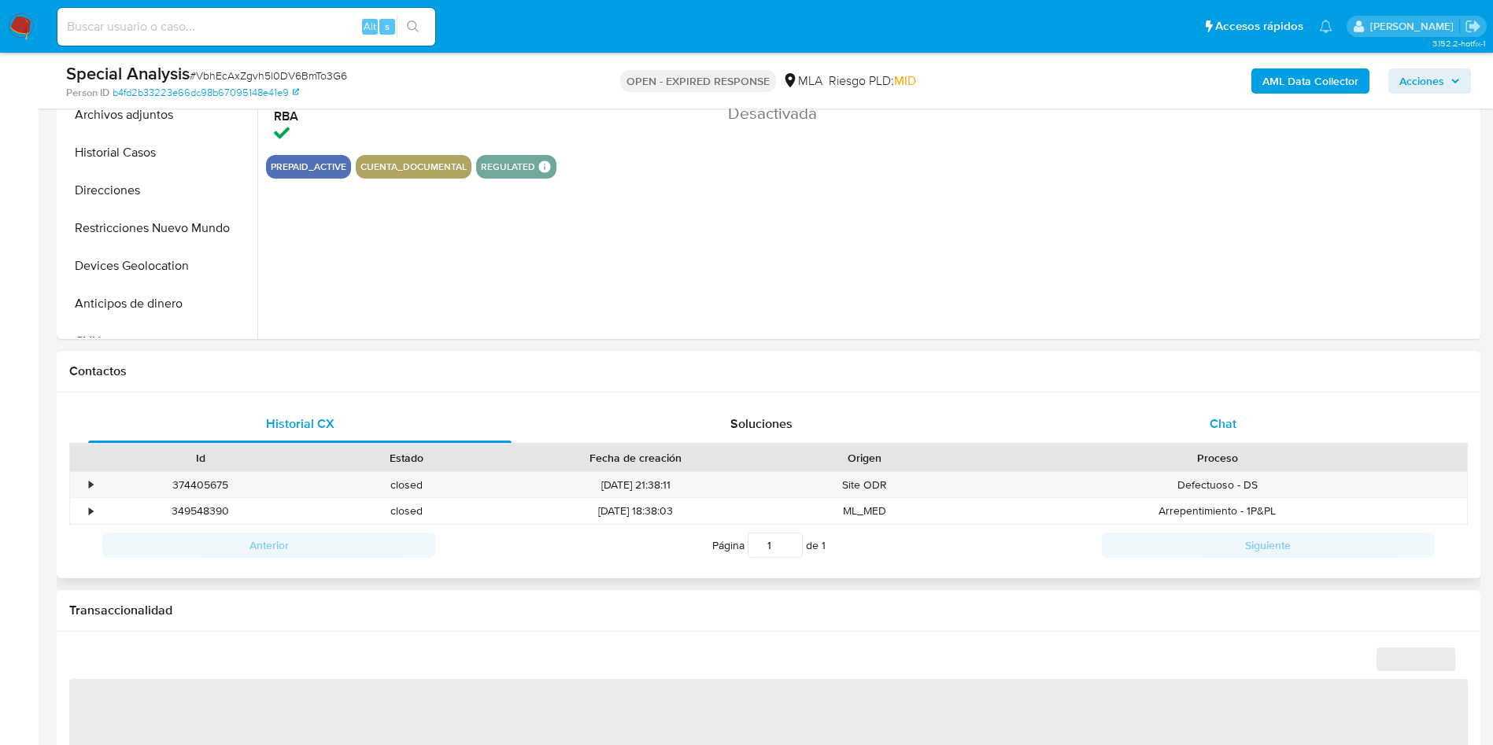
drag, startPoint x: 1248, startPoint y: 431, endPoint x: 1220, endPoint y: 434, distance: 27.7
click at [1247, 431] on div "Chat" at bounding box center [1224, 424] width 424 height 38
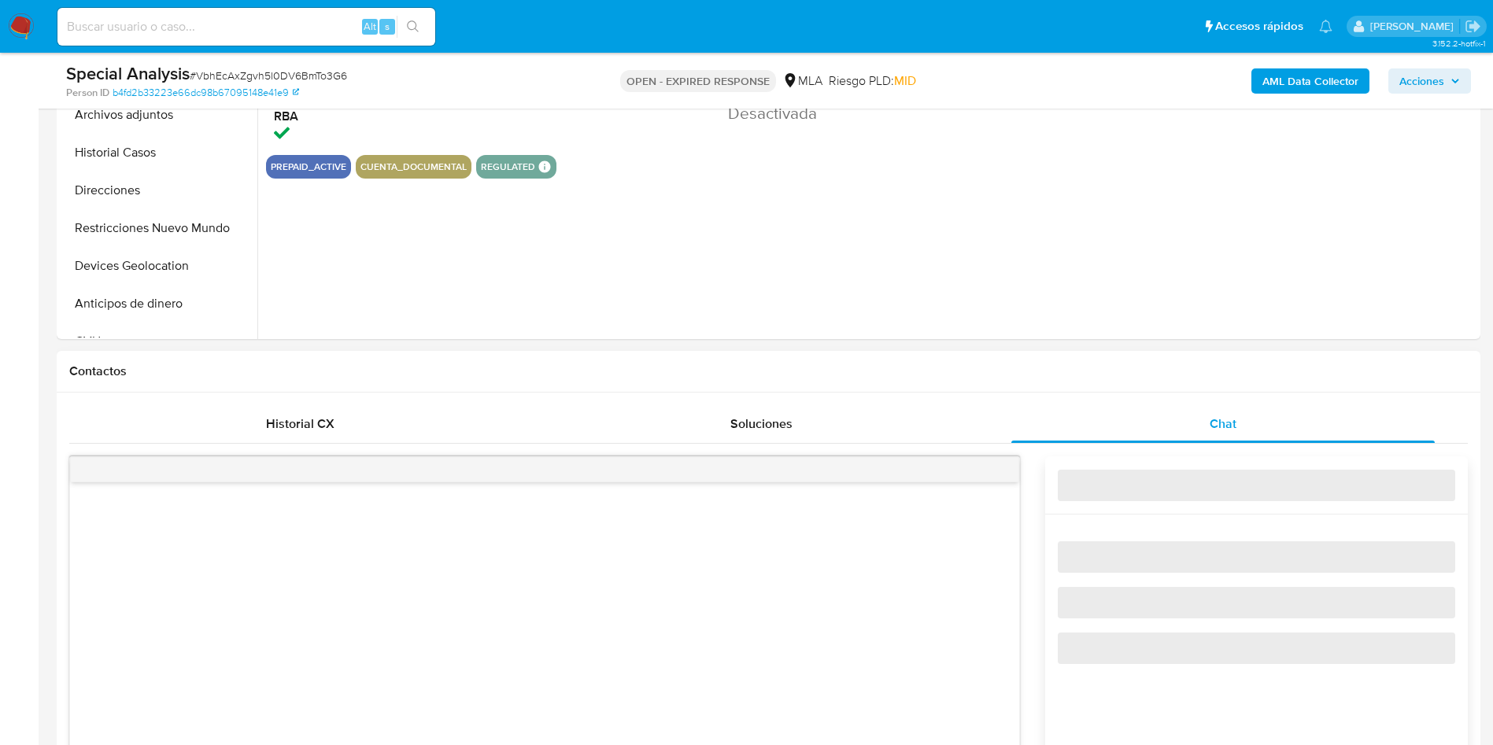
select select "10"
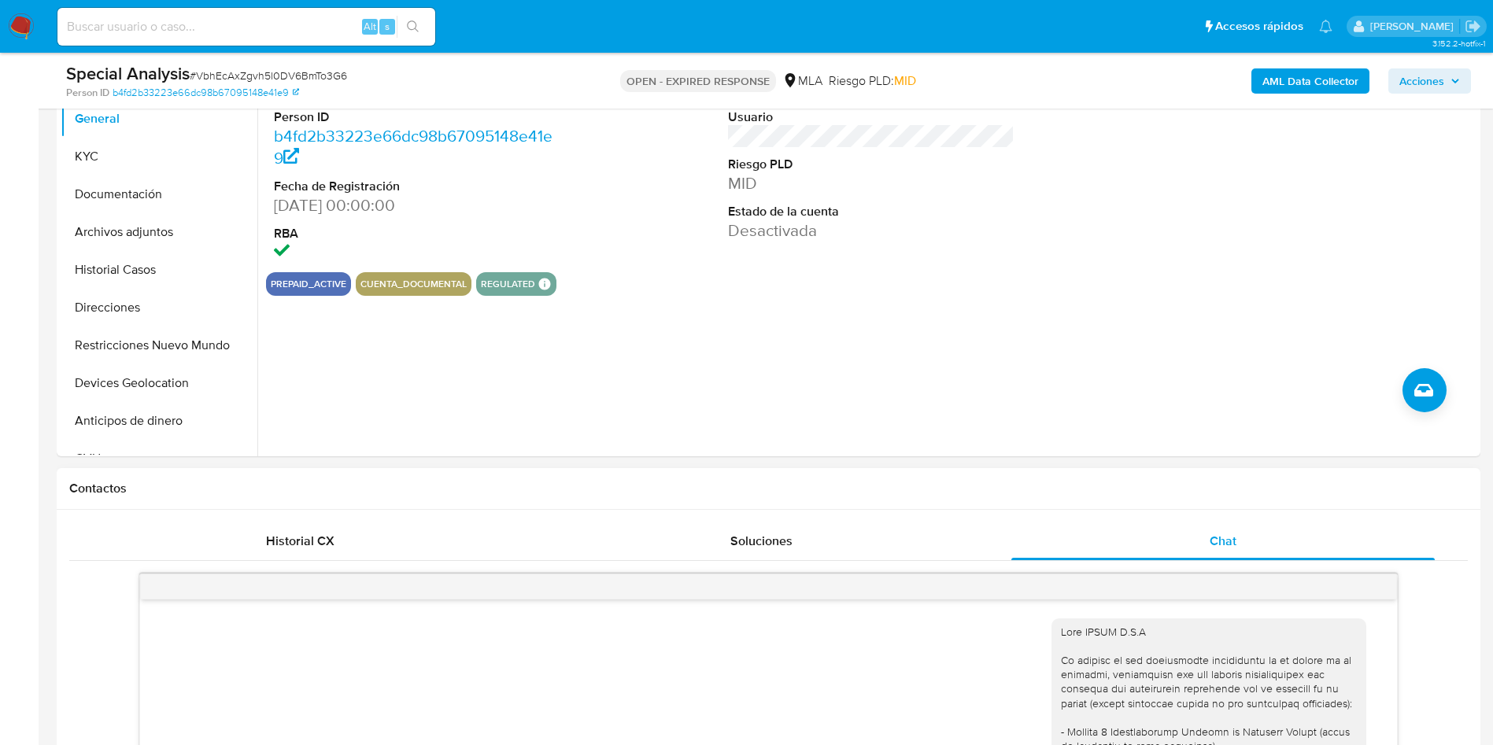
scroll to position [354, 0]
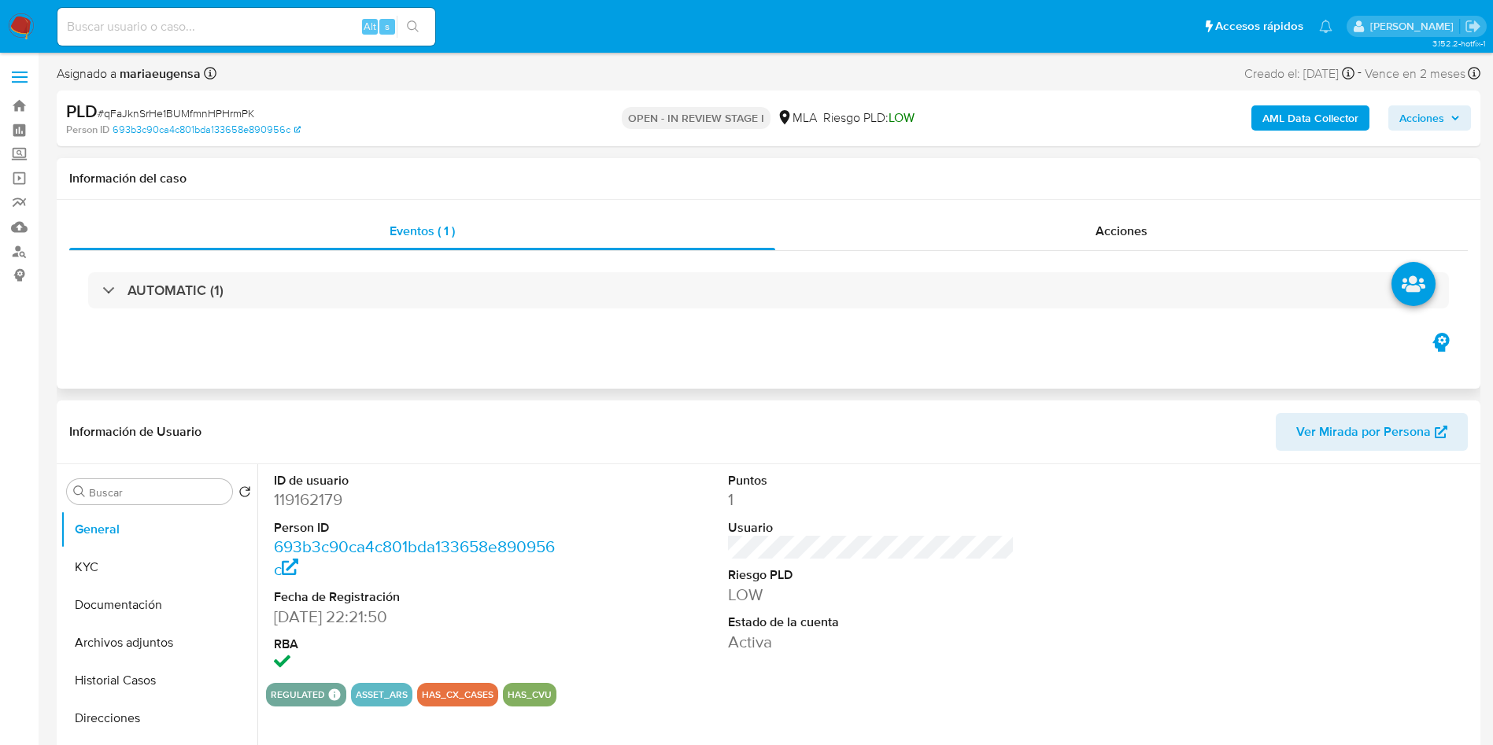
select select "10"
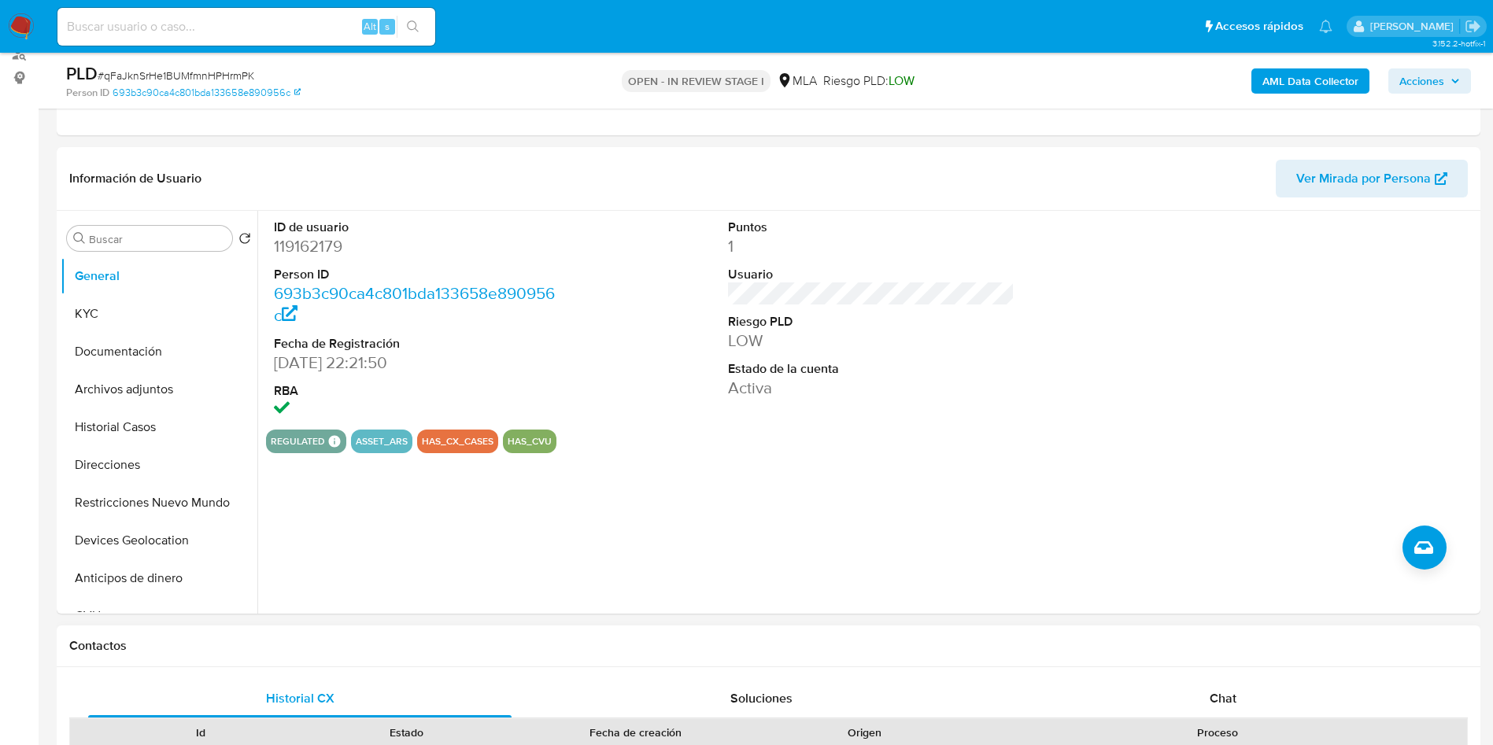
scroll to position [236, 0]
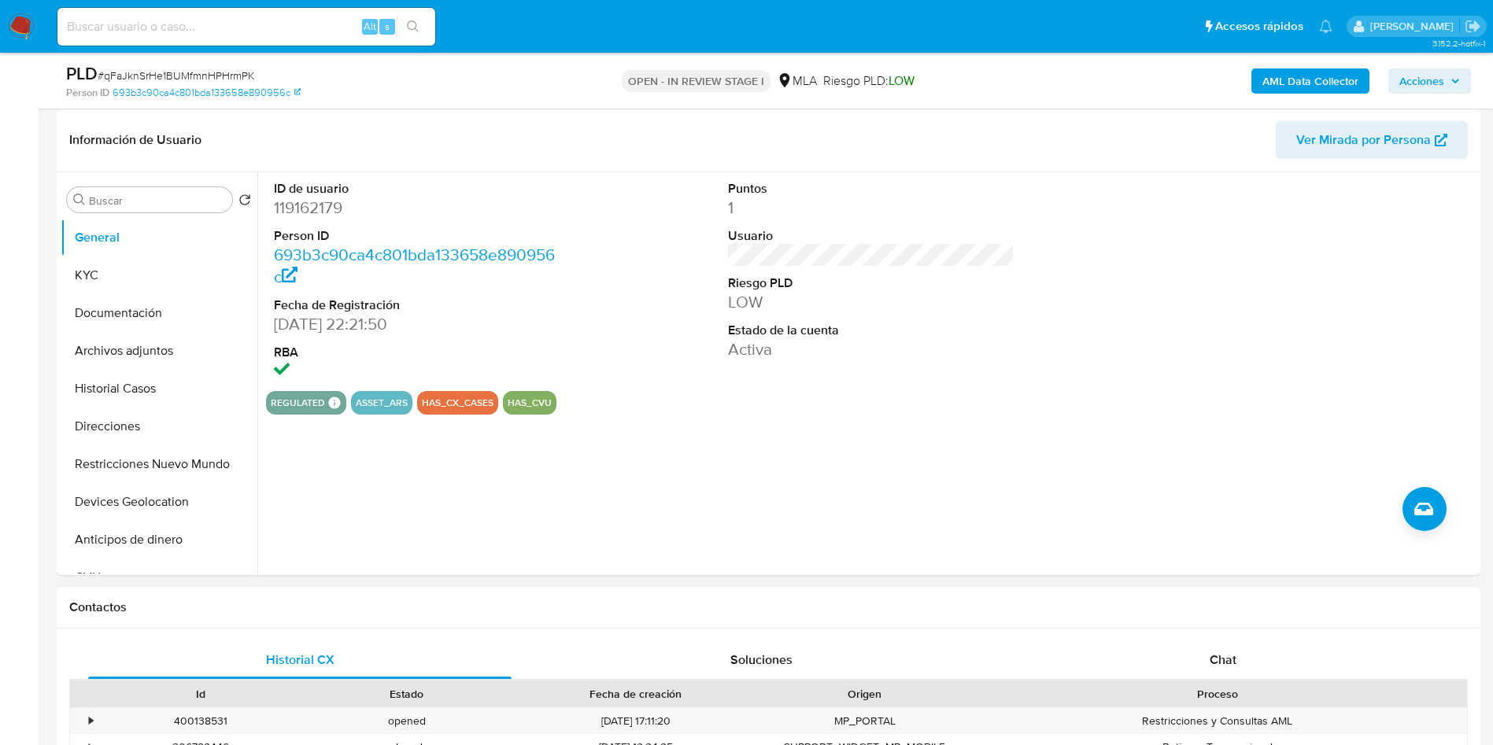
click at [1201, 639] on div "Historial CX Soluciones Chat Id Estado Fecha de creación Origen Proceso • 40013…" at bounding box center [769, 741] width 1424 height 224
click at [1220, 668] on span "Chat" at bounding box center [1223, 660] width 27 height 18
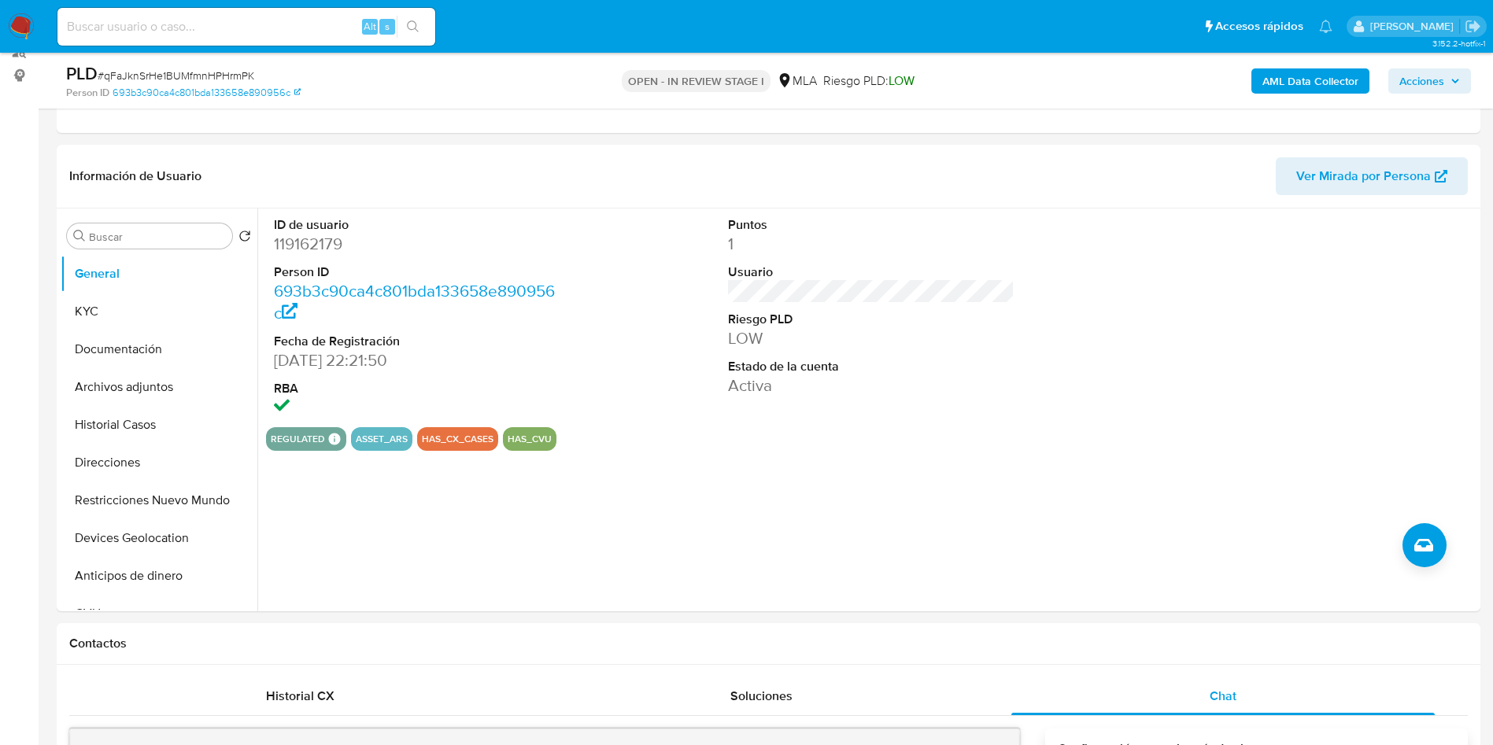
scroll to position [231, 0]
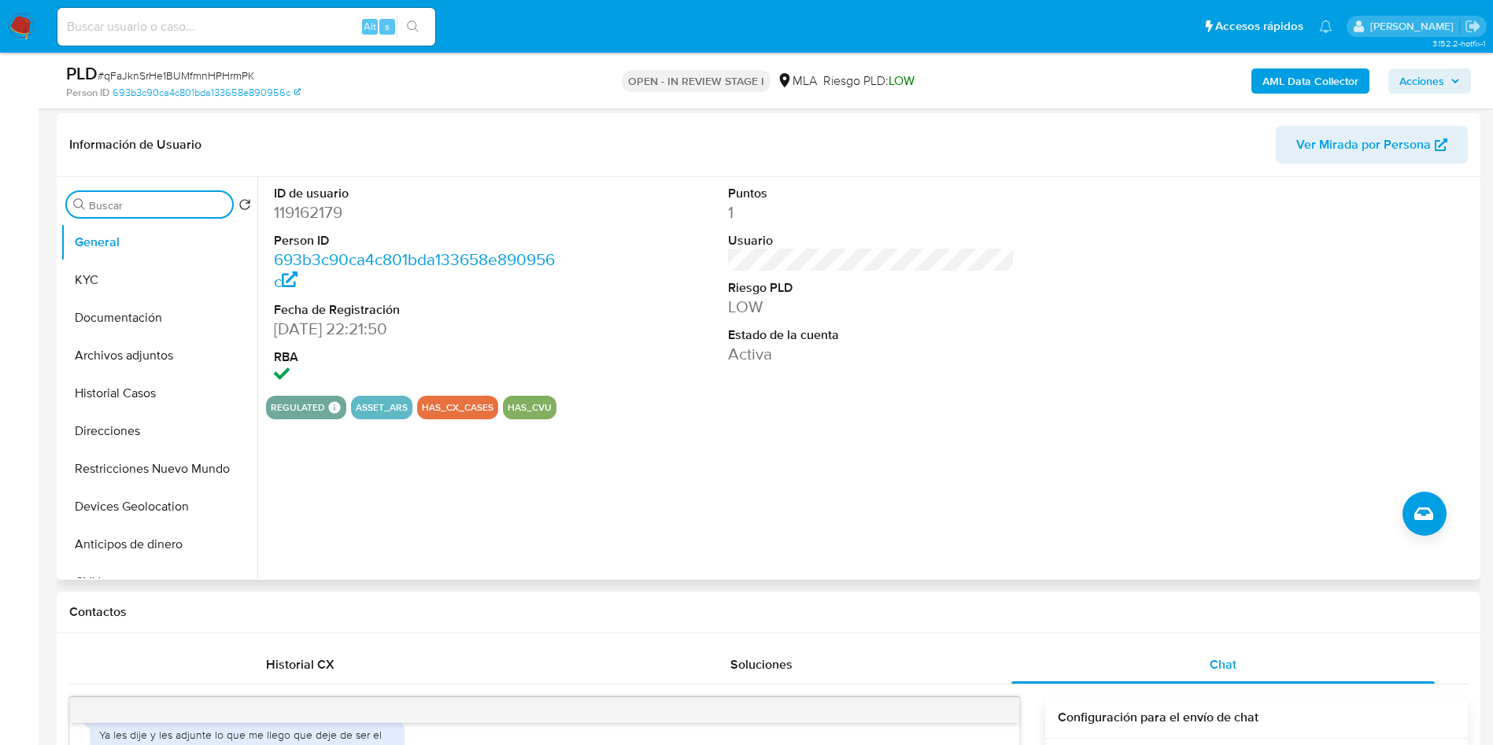
click at [165, 200] on input "Buscar" at bounding box center [157, 205] width 137 height 14
type input "r"
click at [155, 214] on div "Buscar es" at bounding box center [149, 204] width 165 height 25
click at [154, 211] on input "es" at bounding box center [149, 205] width 121 height 14
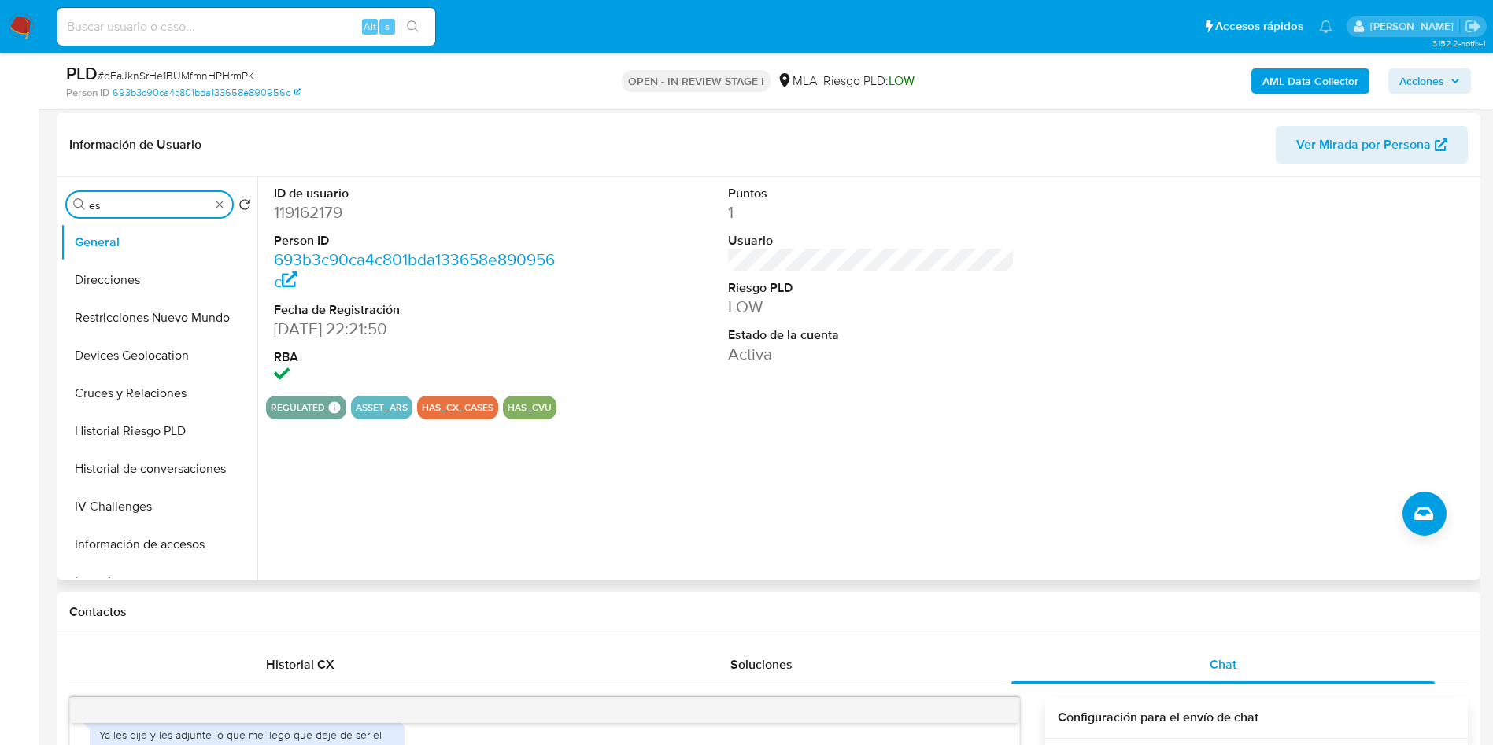
click at [154, 211] on input "es" at bounding box center [149, 205] width 121 height 14
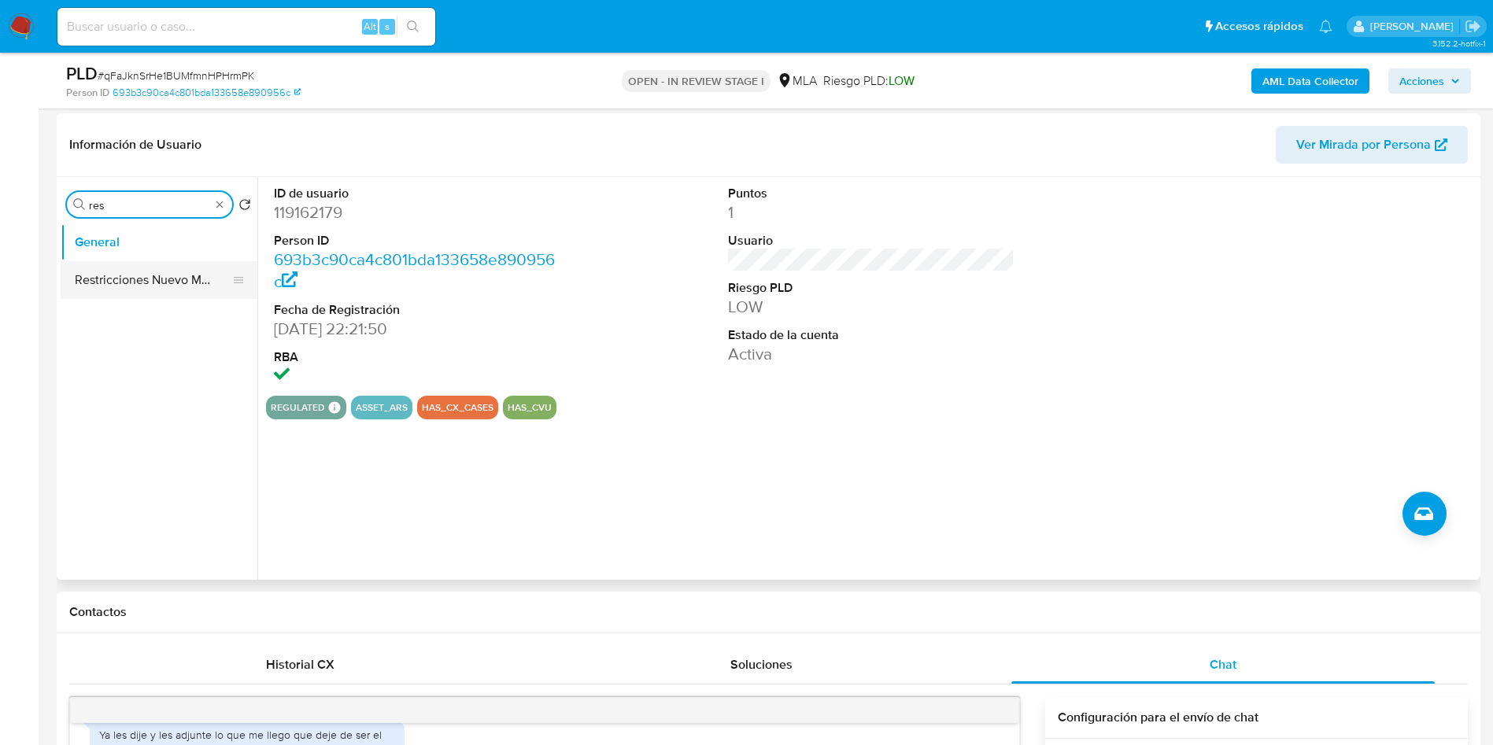
click at [158, 264] on button "Restricciones Nuevo Mundo" at bounding box center [153, 280] width 184 height 38
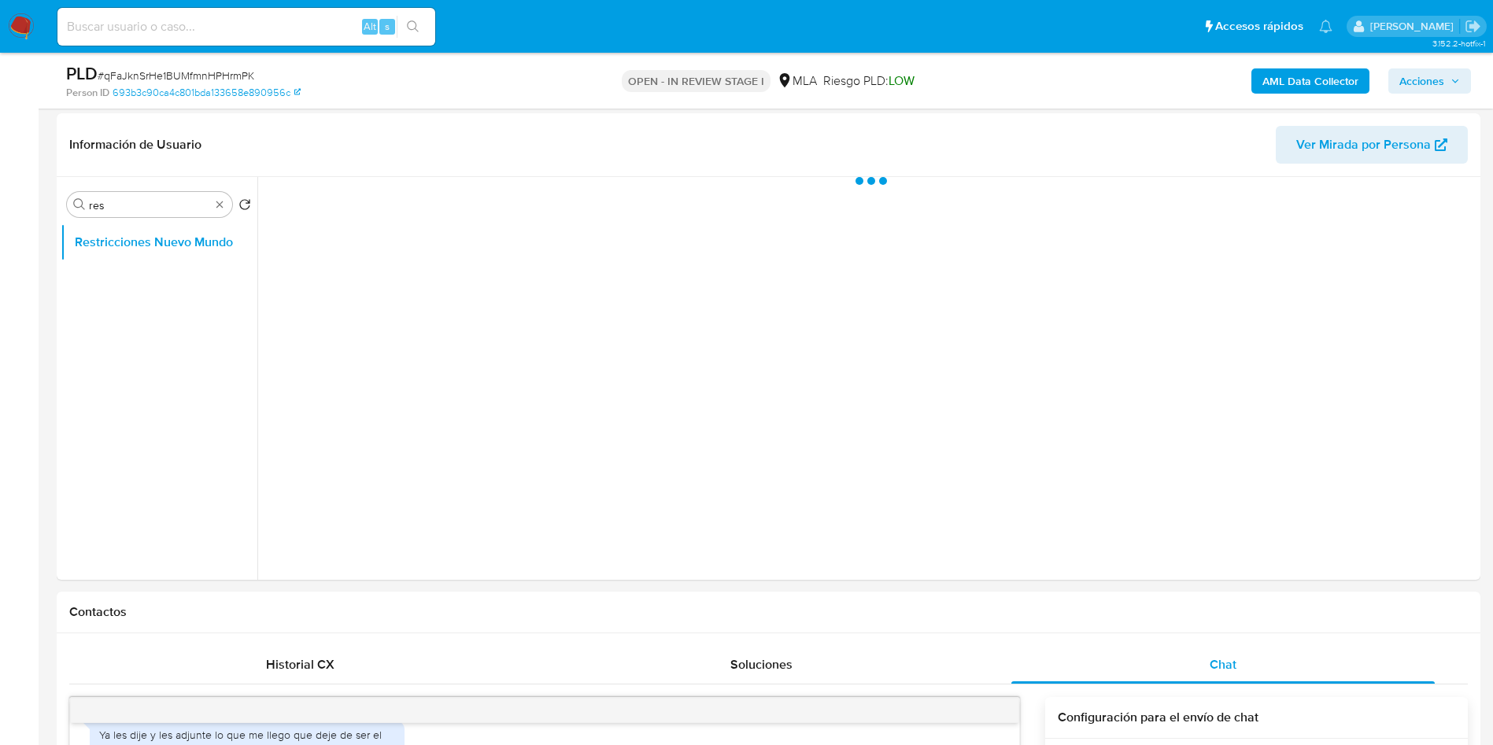
click at [1445, 67] on div "AML Data Collector Acciones" at bounding box center [1239, 80] width 464 height 37
click at [1427, 78] on span "Acciones" at bounding box center [1422, 80] width 45 height 25
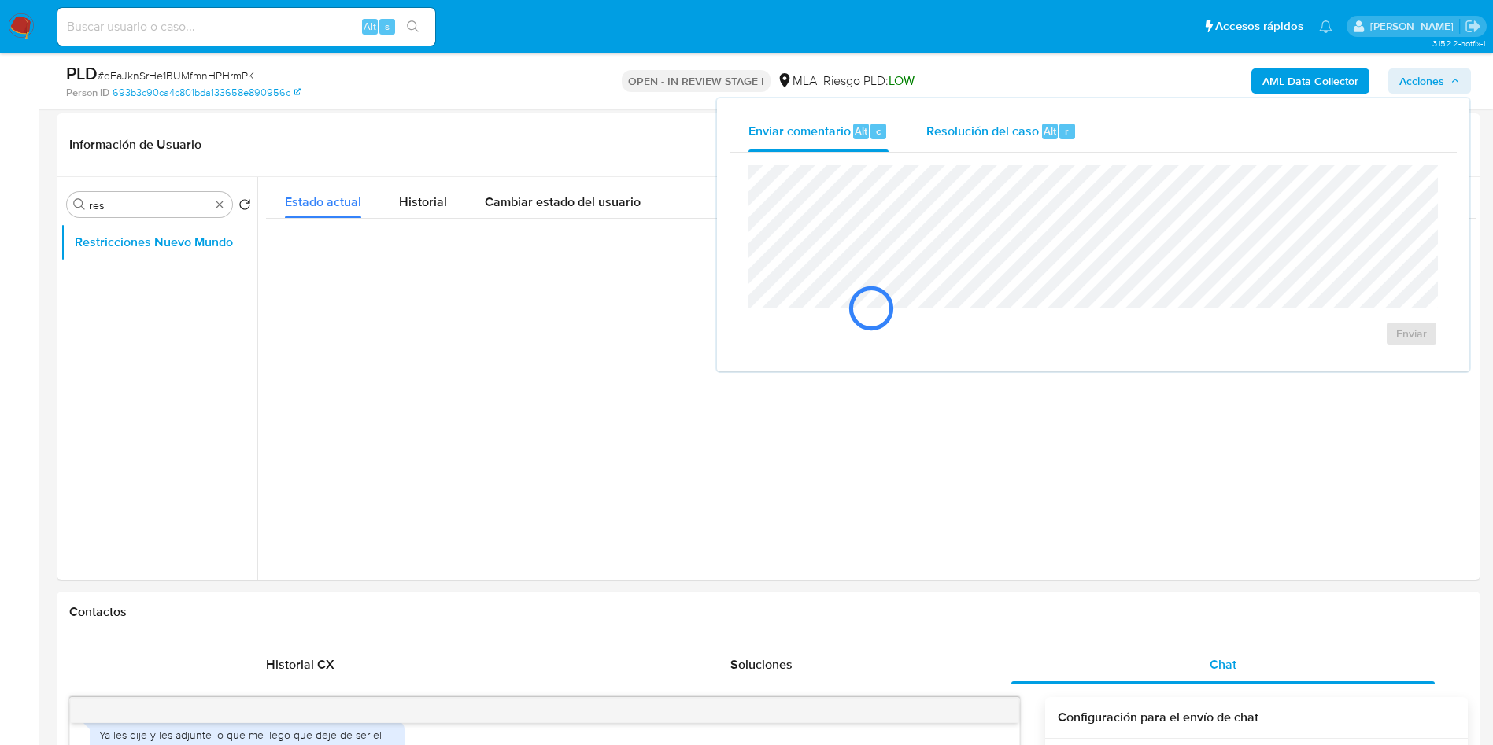
click at [995, 139] on div "Resolución del caso Alt r" at bounding box center [1002, 131] width 150 height 41
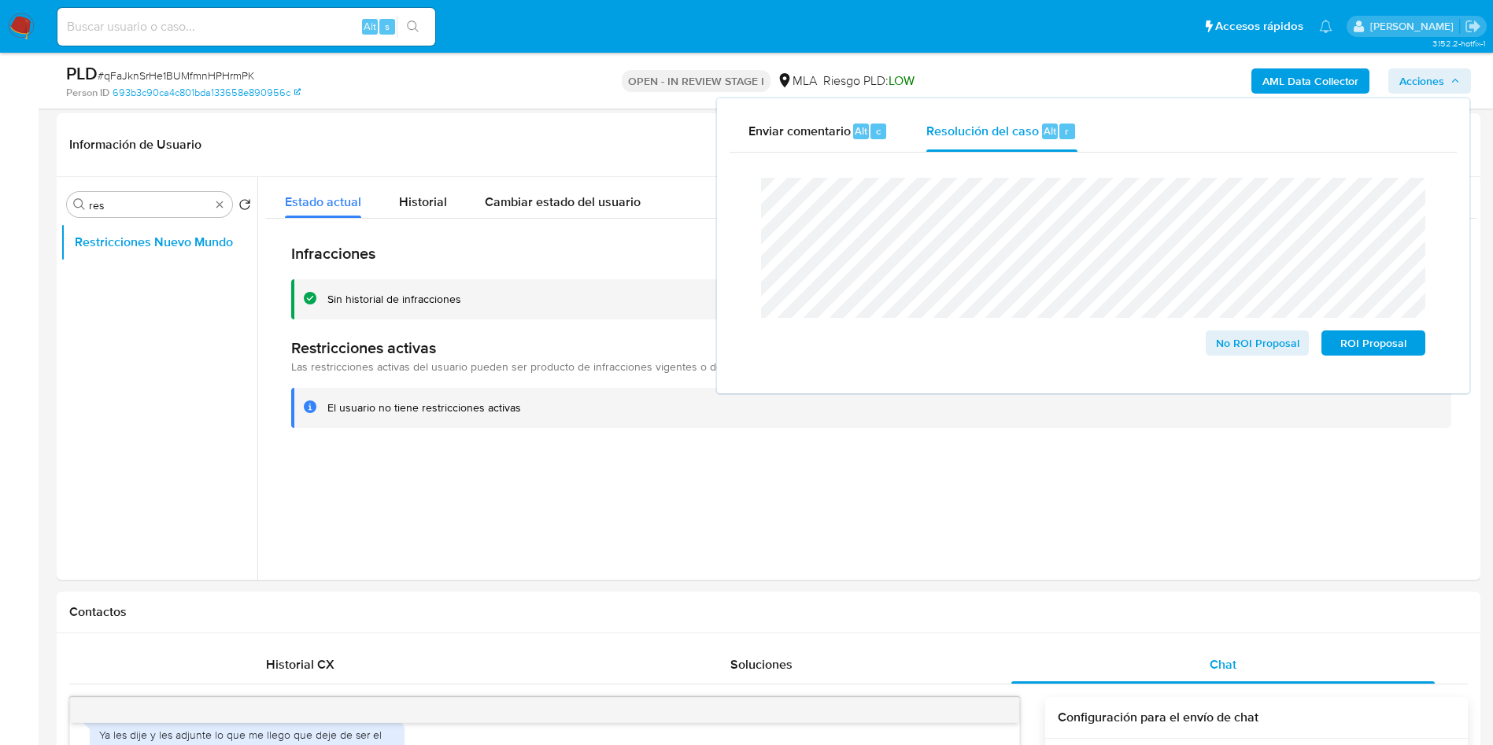
drag, startPoint x: 47, startPoint y: 384, endPoint x: 63, endPoint y: 364, distance: 25.2
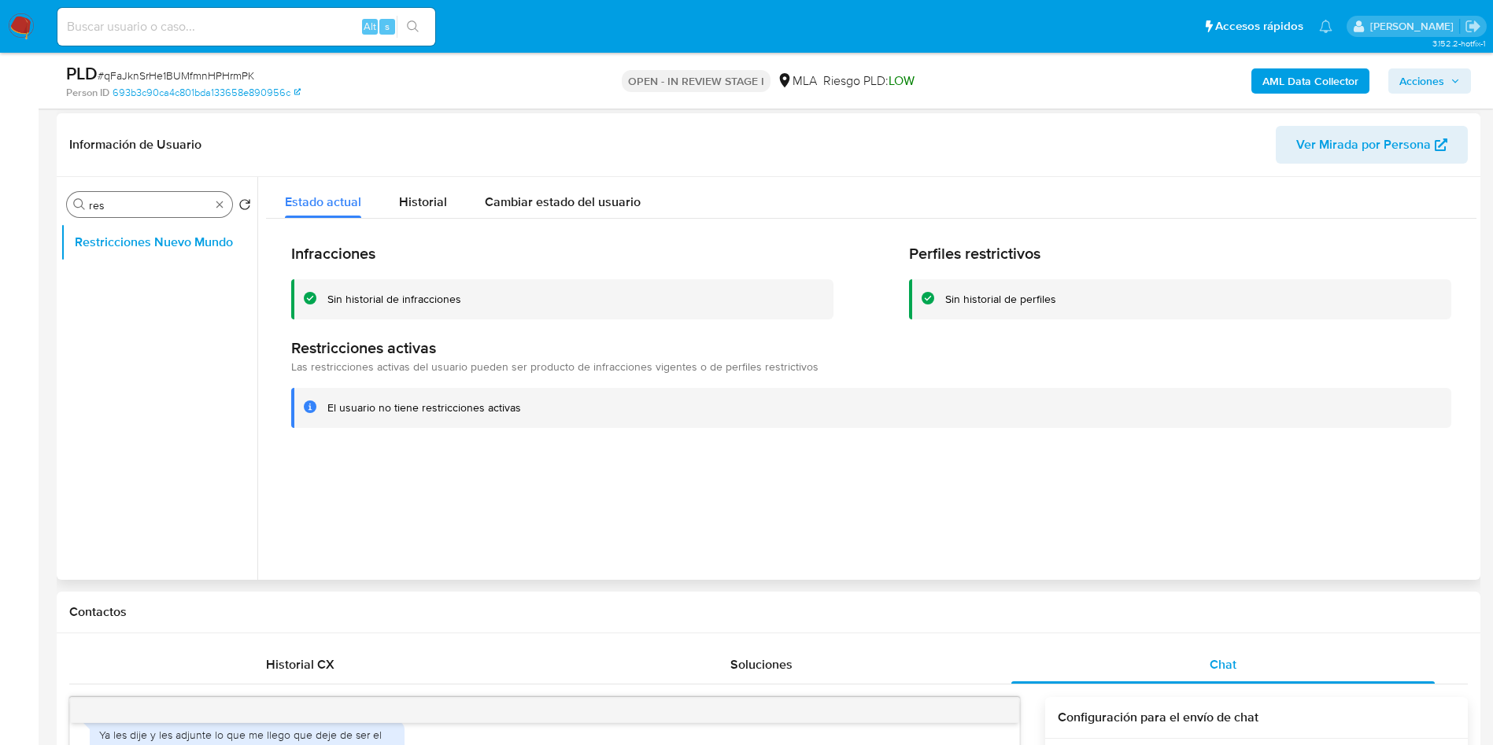
click at [168, 206] on input "res" at bounding box center [149, 205] width 121 height 14
click at [168, 205] on input "a" at bounding box center [149, 205] width 121 height 14
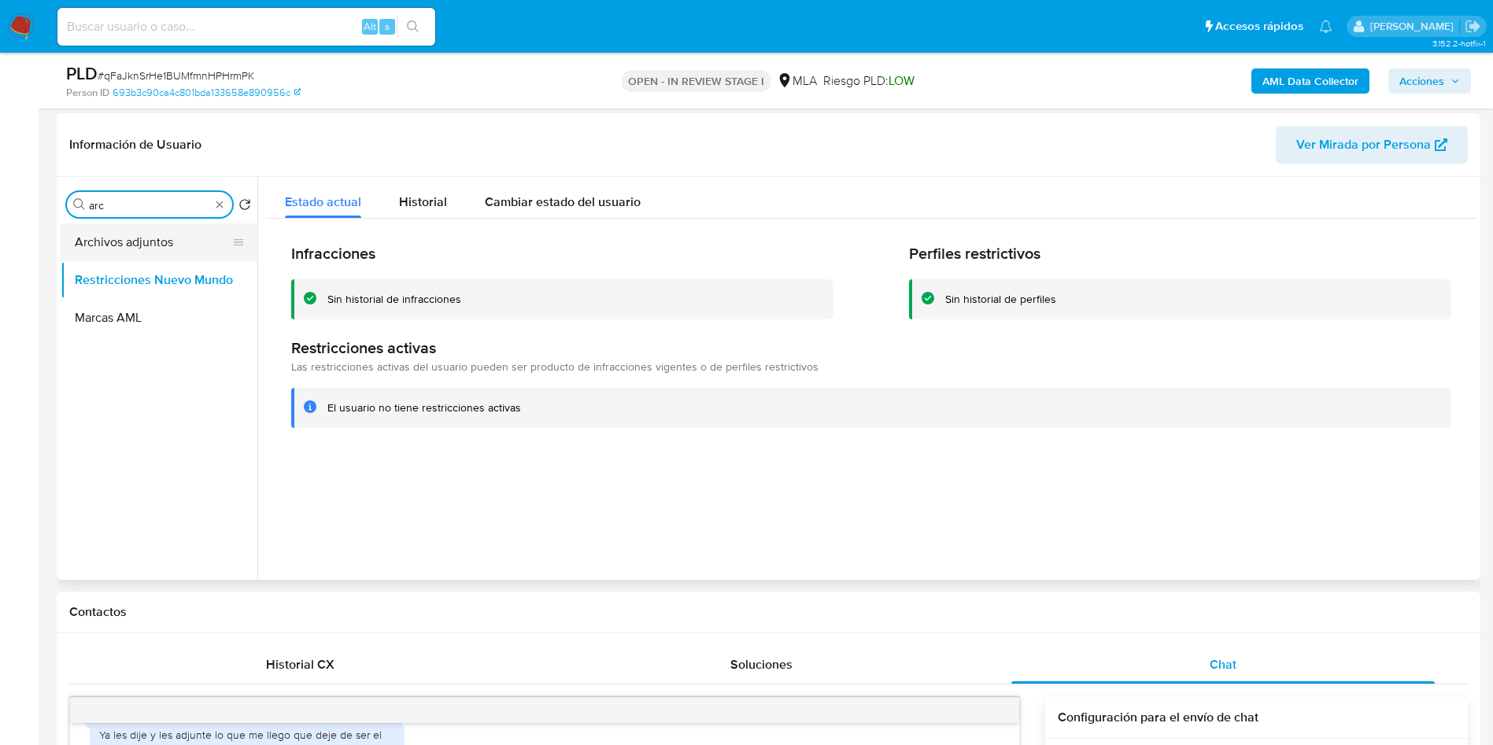
type input "arc"
click at [161, 237] on button "Archivos adjuntos" at bounding box center [153, 243] width 184 height 38
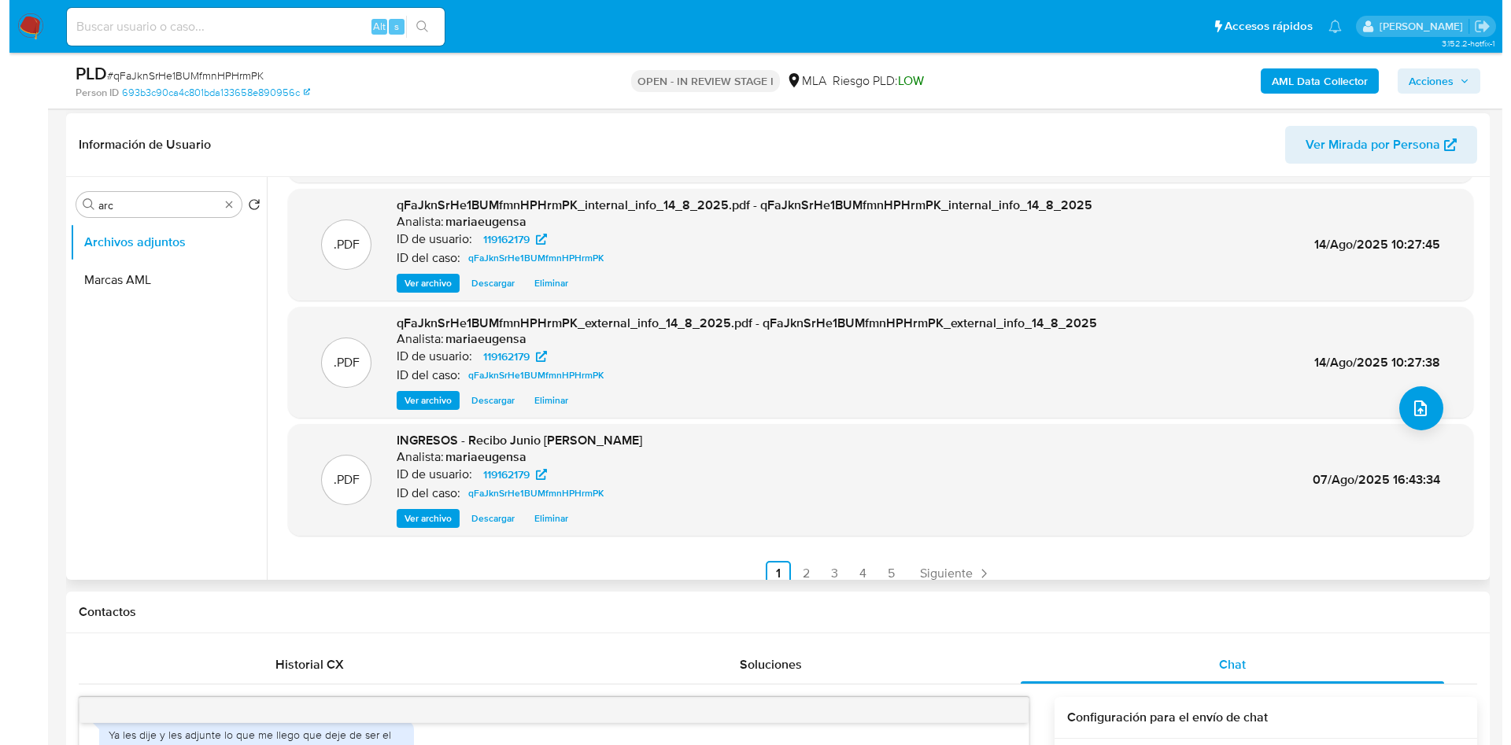
scroll to position [0, 0]
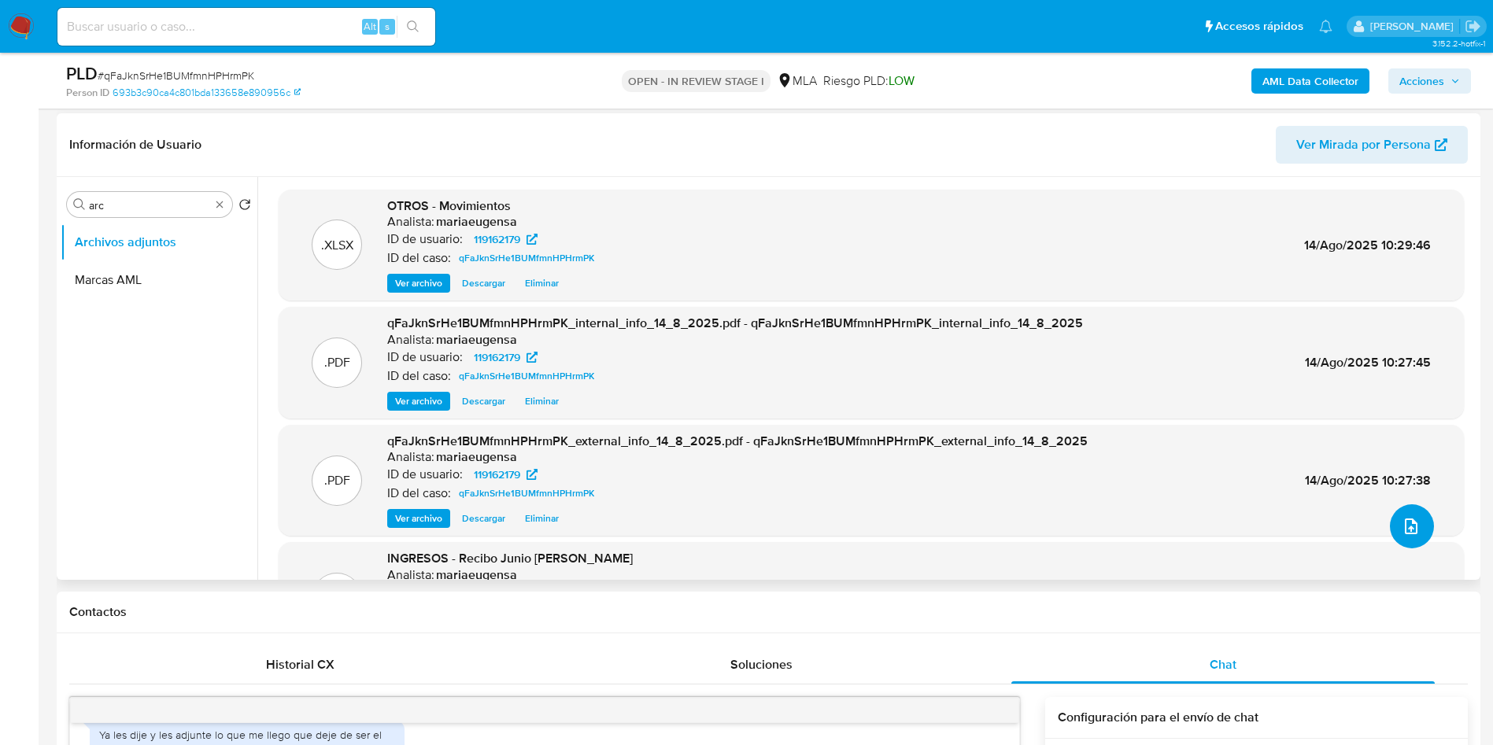
click at [1421, 528] on button "upload-file" at bounding box center [1412, 527] width 44 height 44
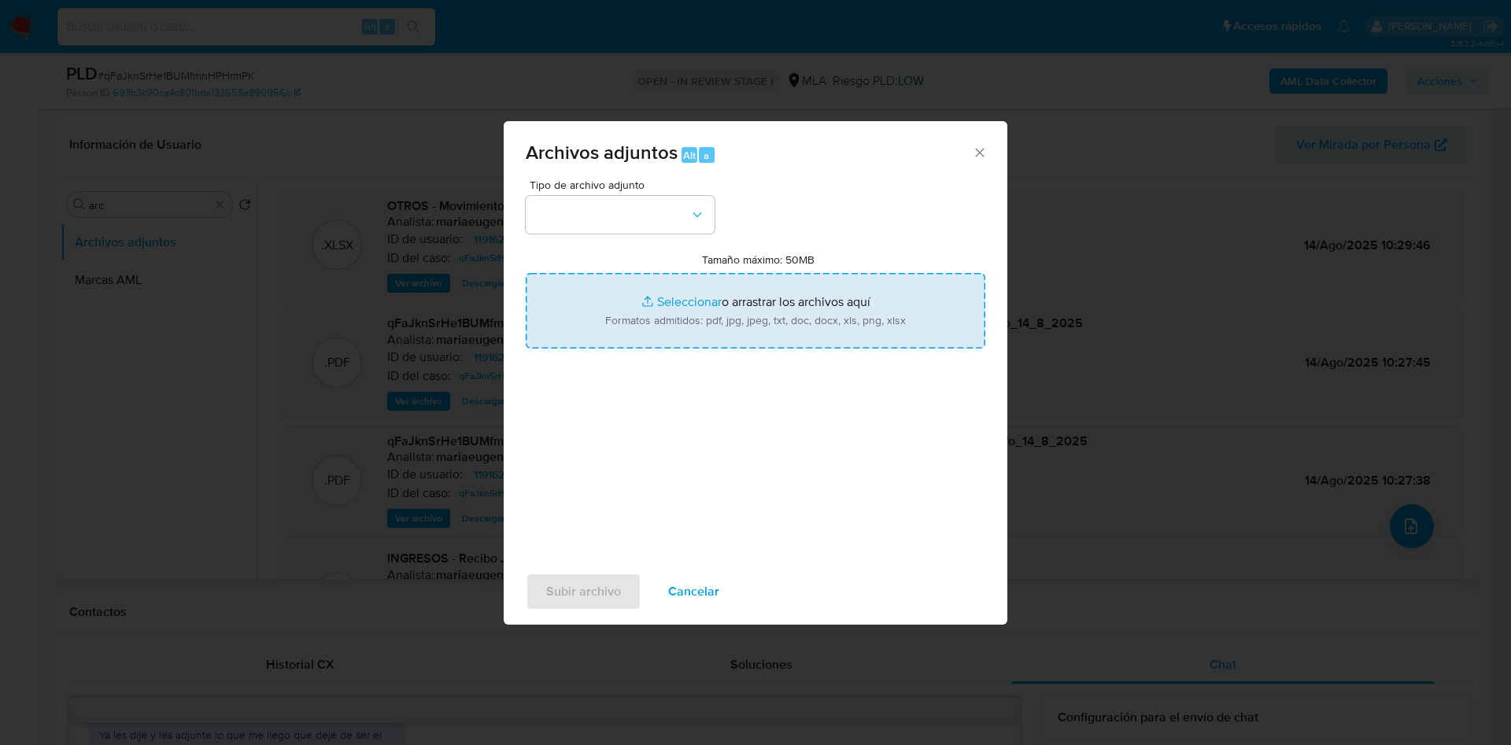
click at [675, 287] on input "Tamaño máximo: 50MB Seleccionar archivos" at bounding box center [756, 311] width 460 height 76
type input "C:\fakepath\Caselog qFaJknSrHe1BUMfmnHPHrmPK.docx"
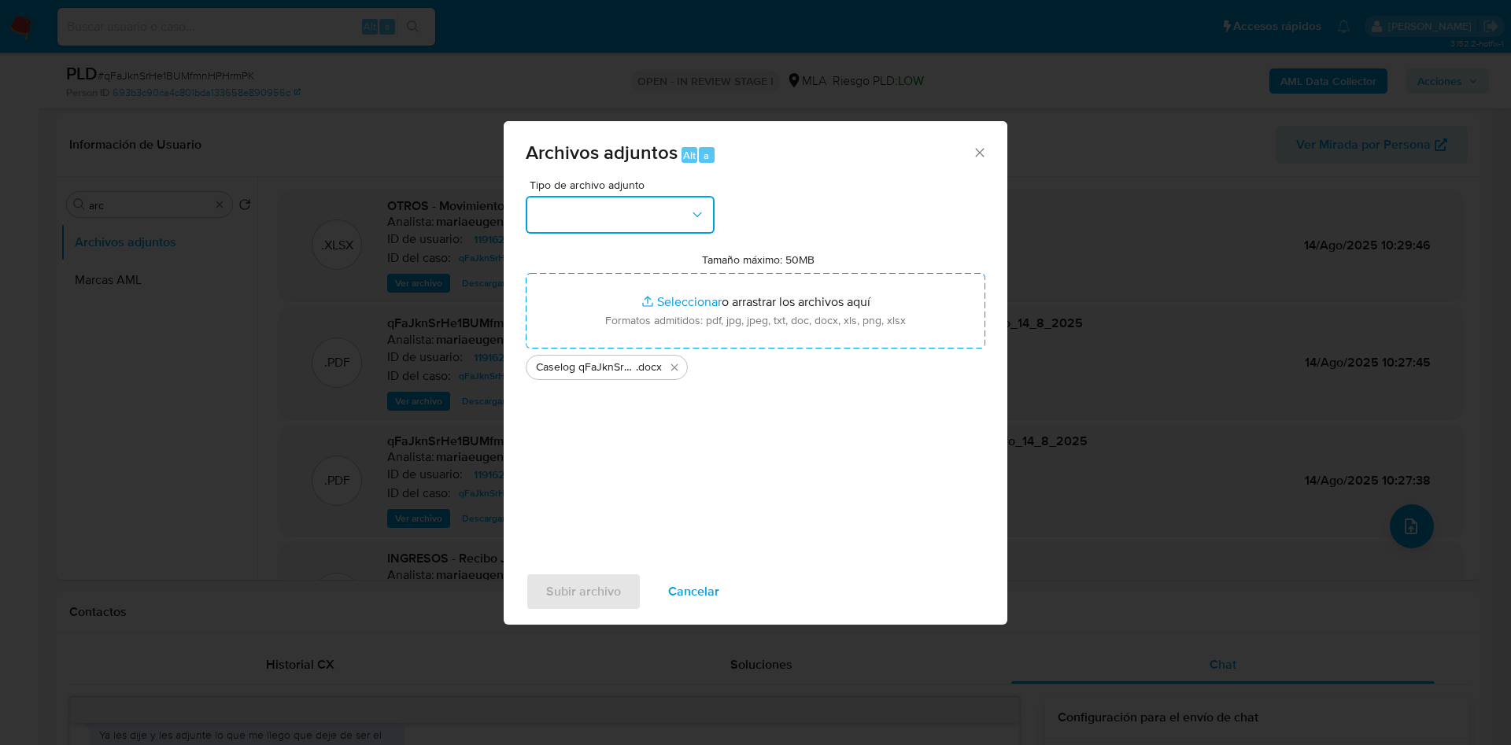
click at [679, 231] on button "button" at bounding box center [620, 215] width 189 height 38
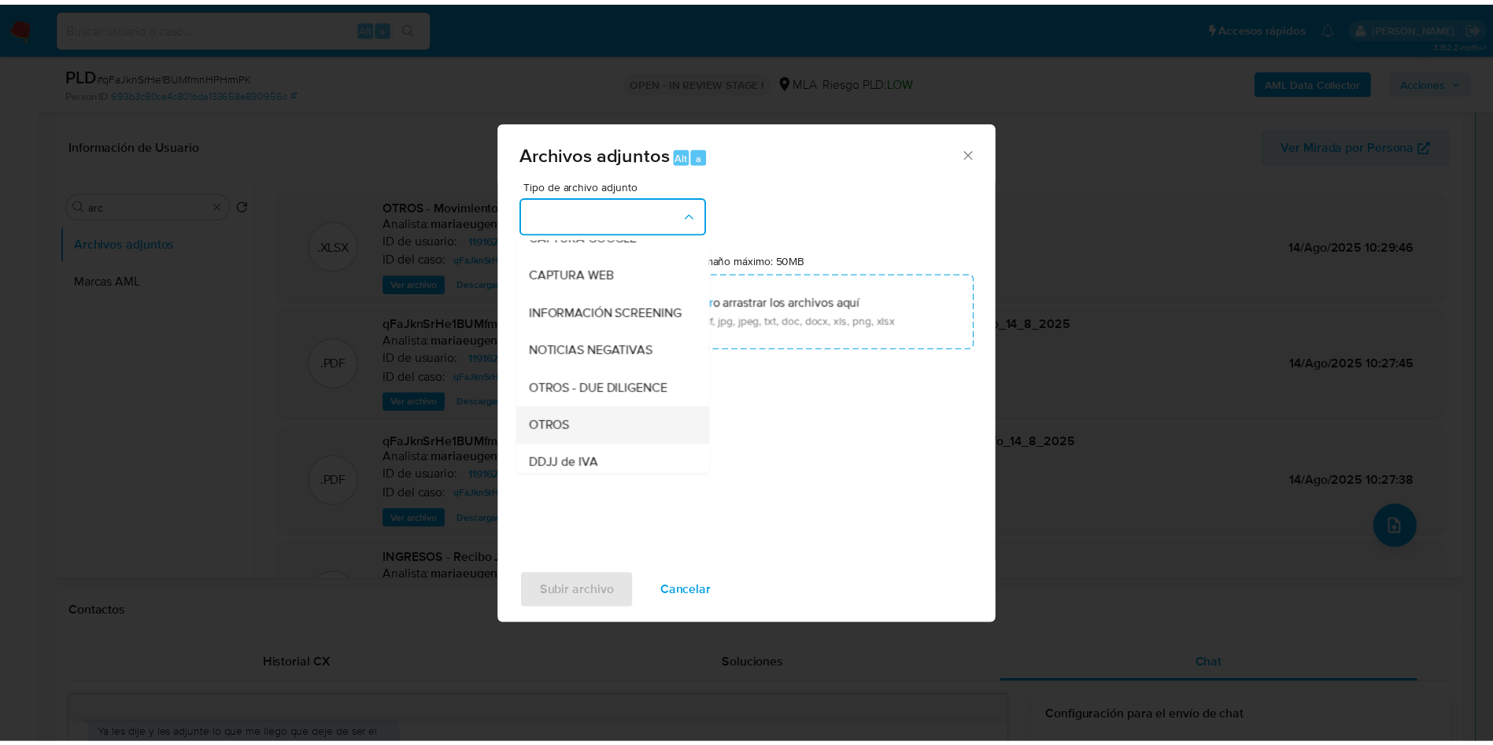
scroll to position [236, 0]
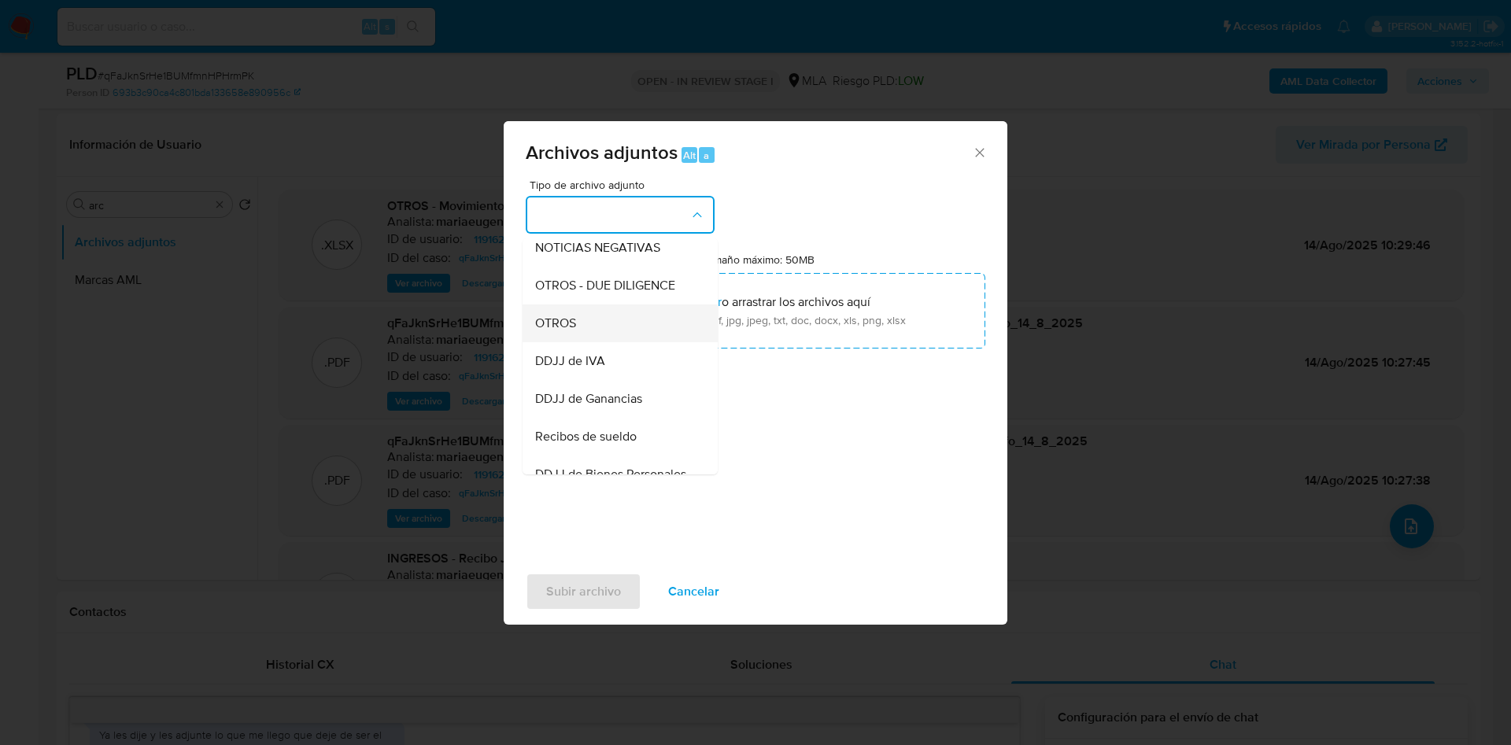
click at [583, 338] on div "OTROS" at bounding box center [615, 324] width 161 height 38
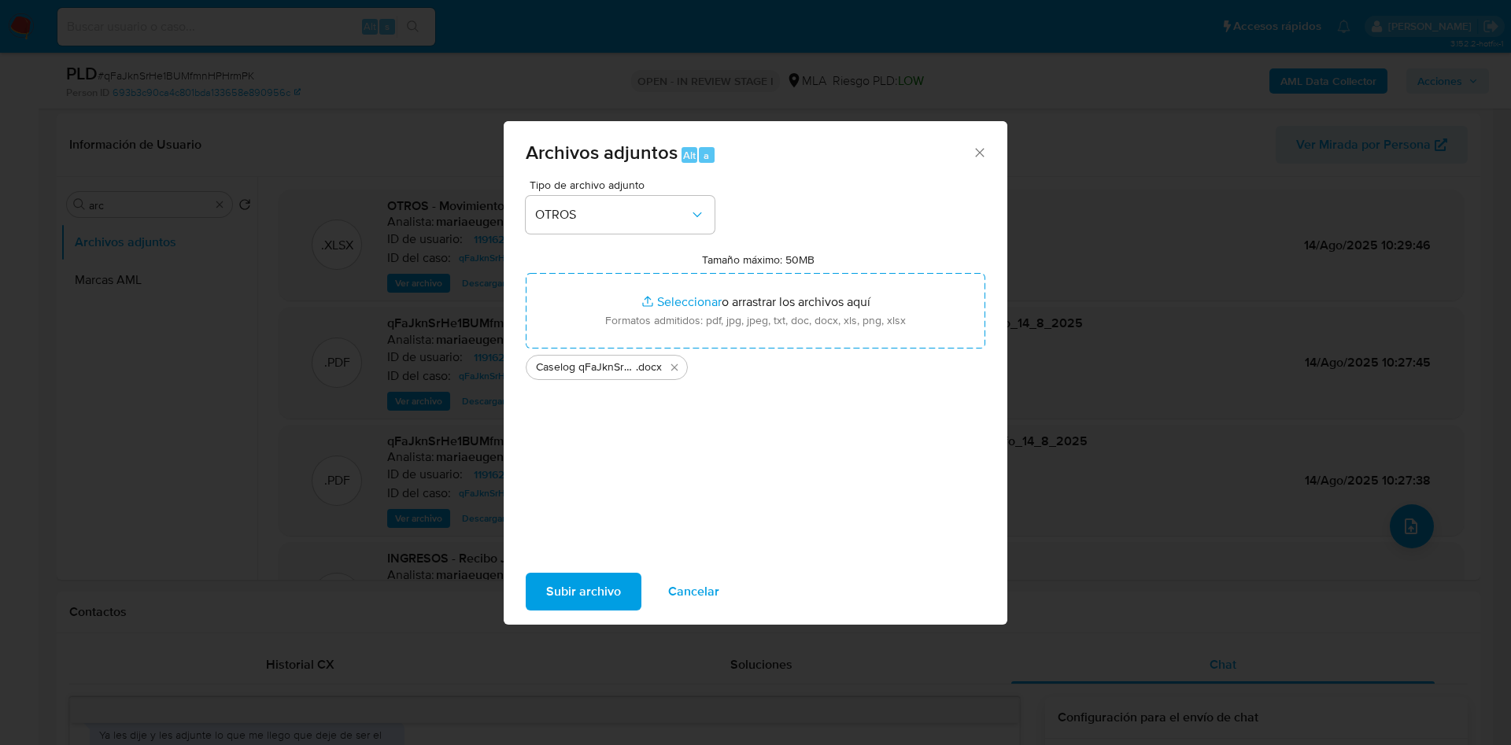
click at [597, 605] on span "Subir archivo" at bounding box center [583, 592] width 75 height 35
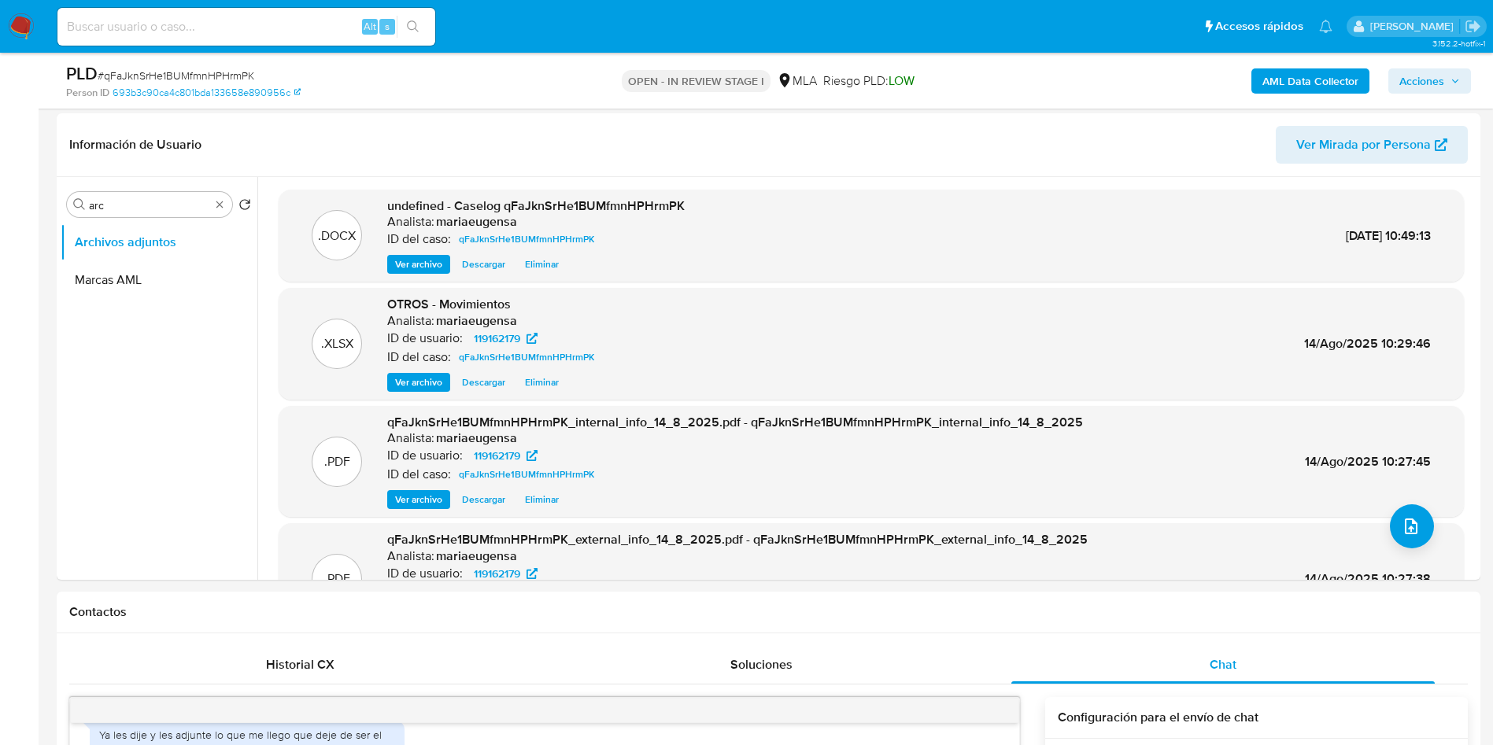
click at [1446, 88] on span "Acciones" at bounding box center [1430, 81] width 61 height 22
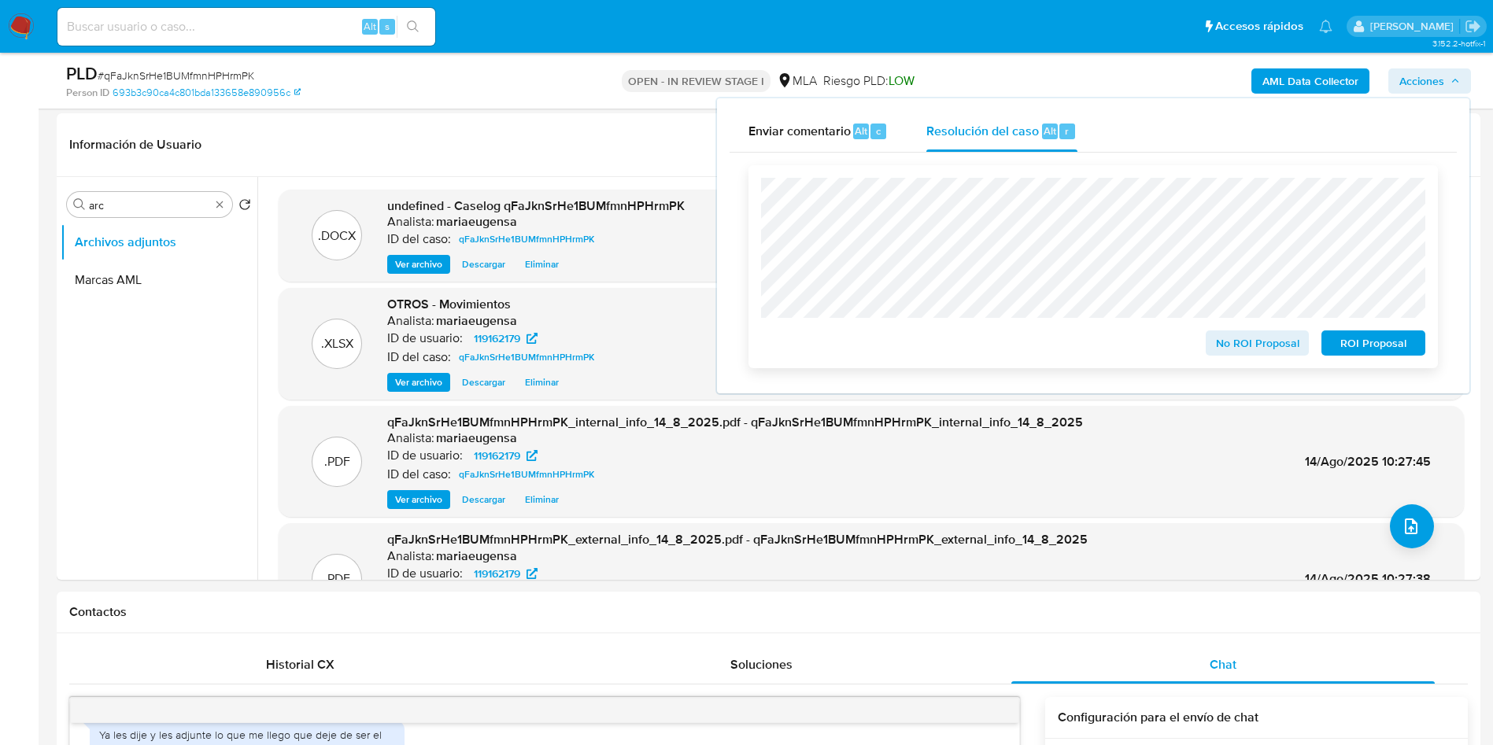
click at [1242, 354] on span "No ROI Proposal" at bounding box center [1258, 343] width 82 height 22
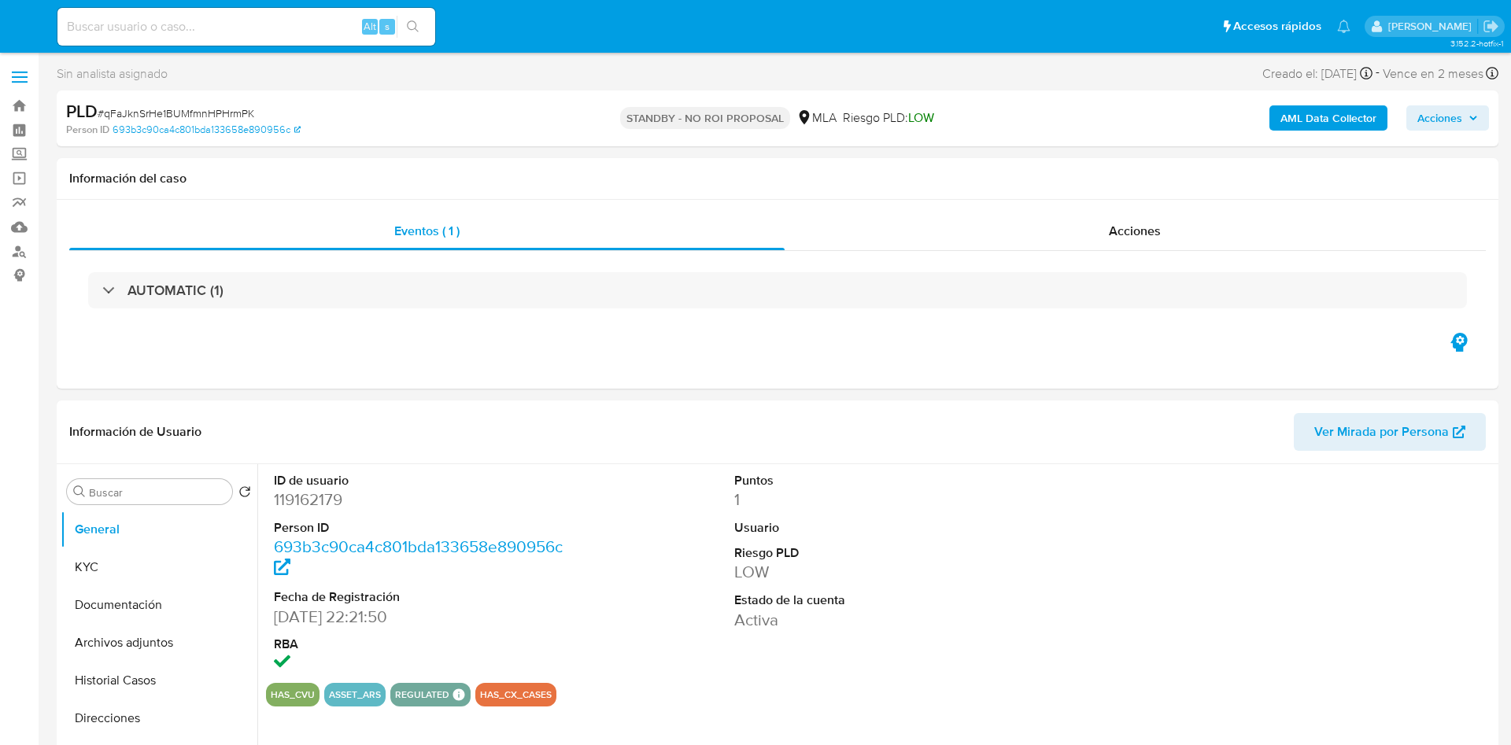
select select "10"
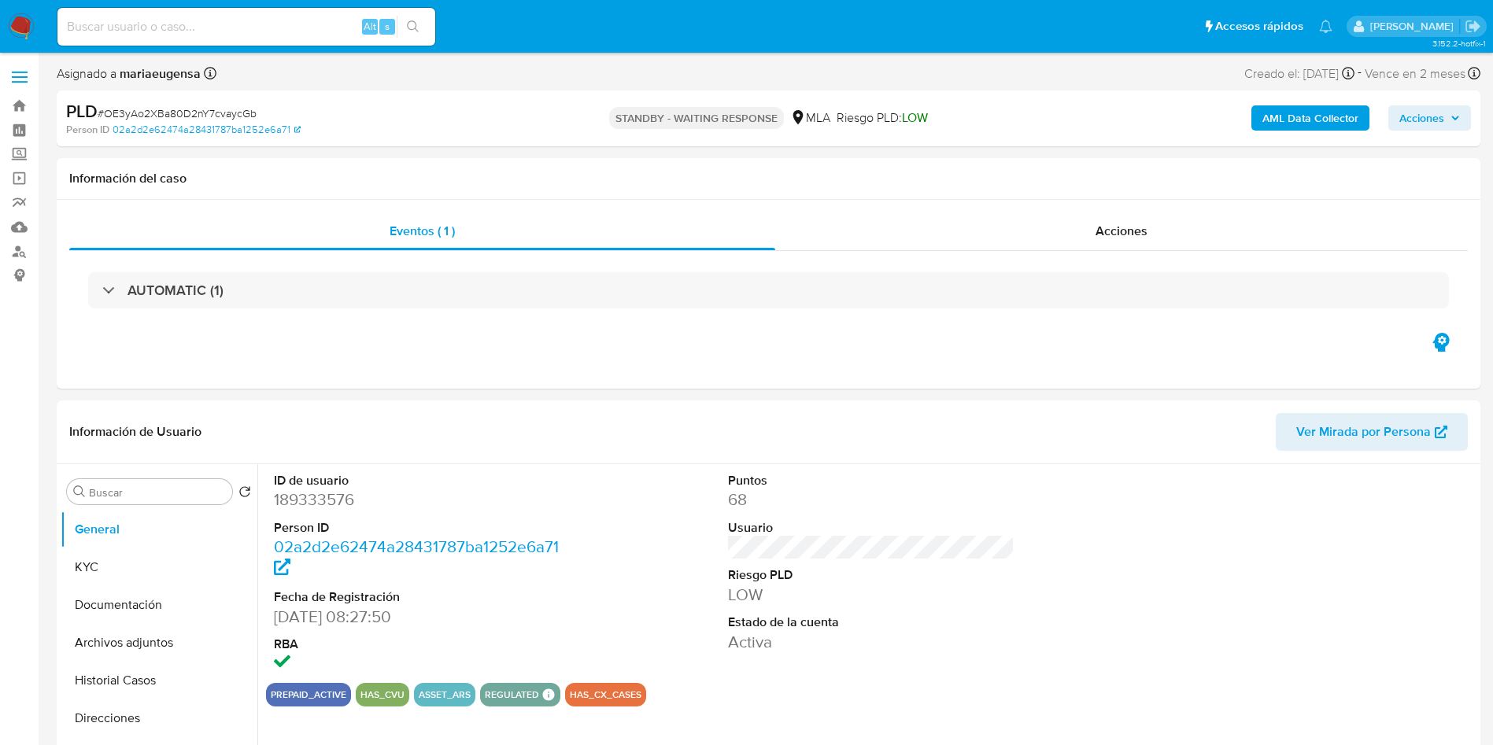
select select "10"
click at [227, 113] on span "# OE3yAo2XBa80D2nY7cvaycGb" at bounding box center [177, 113] width 159 height 16
copy span "OE3yAo2XBa80D2nY7cvaycGb"
click at [156, 112] on span "# OE3yAo2XBa80D2nY7cvaycGb" at bounding box center [177, 113] width 159 height 16
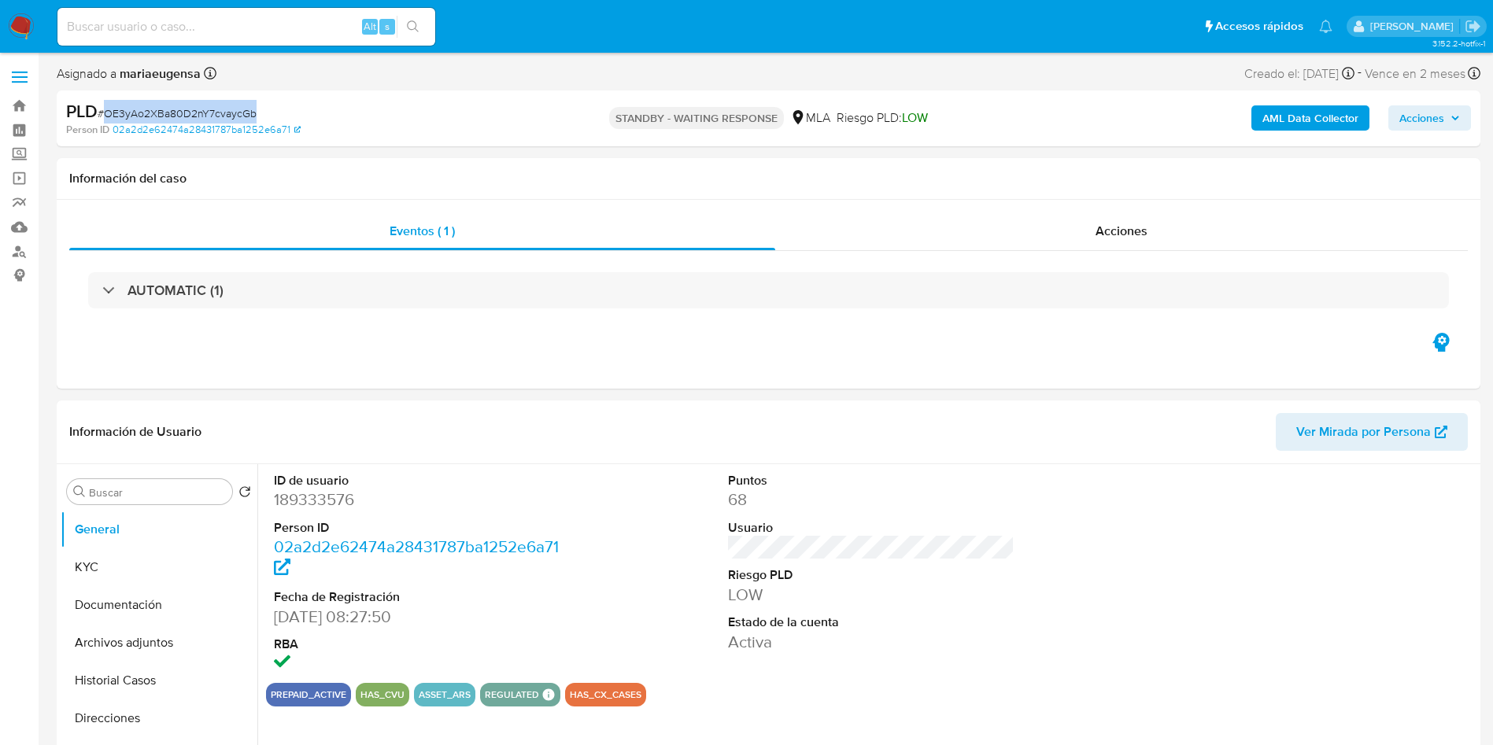
click at [156, 112] on span "# OE3yAo2XBa80D2nY7cvaycGb" at bounding box center [177, 113] width 159 height 16
copy span "OE3yAo2XBa80D2nY7cvaycGb"
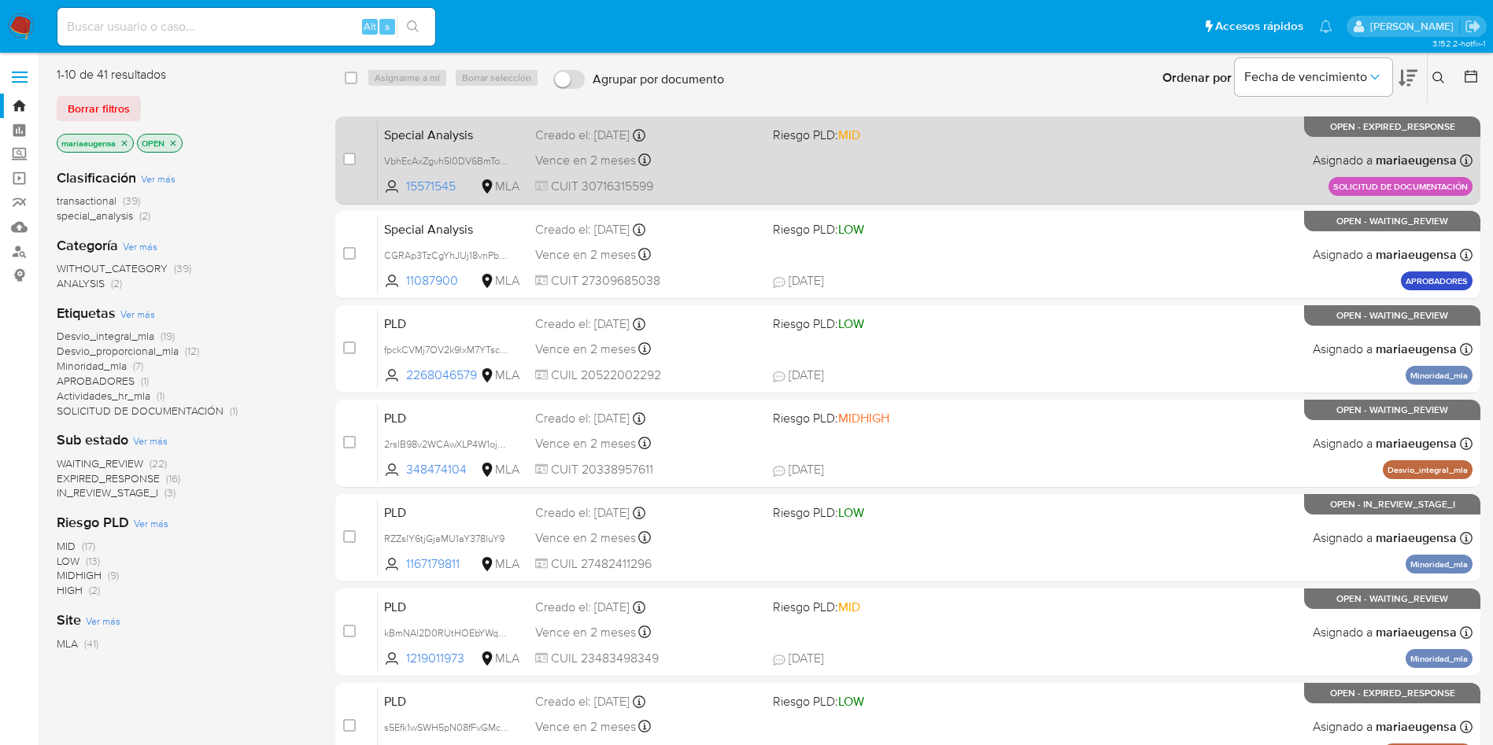
click at [441, 195] on div "Special Analysis VbhEcAxZgvh5l0DV6BmTo3G6 15571545 MLA Riesgo PLD: MID Creado e…" at bounding box center [925, 160] width 1095 height 80
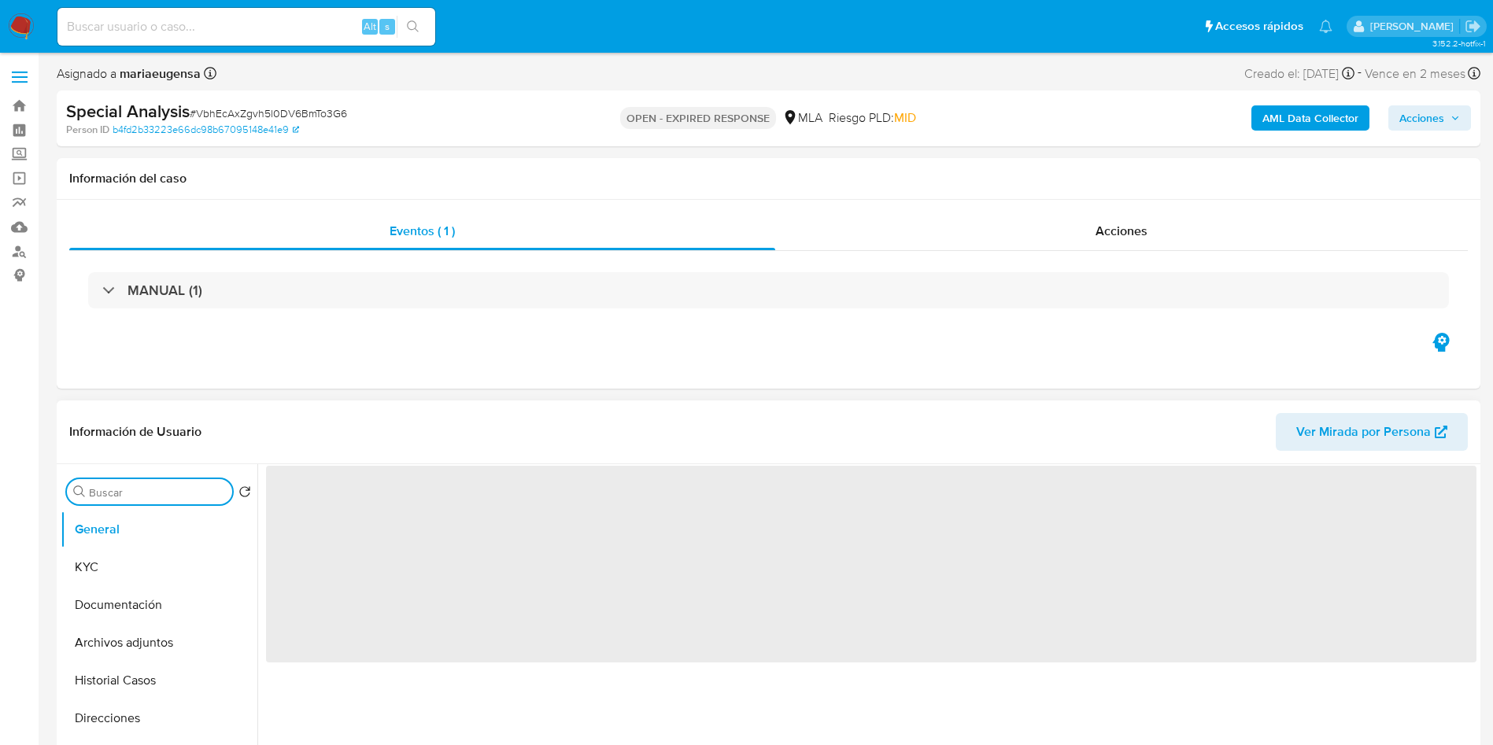
click at [142, 491] on input "Buscar" at bounding box center [157, 493] width 137 height 14
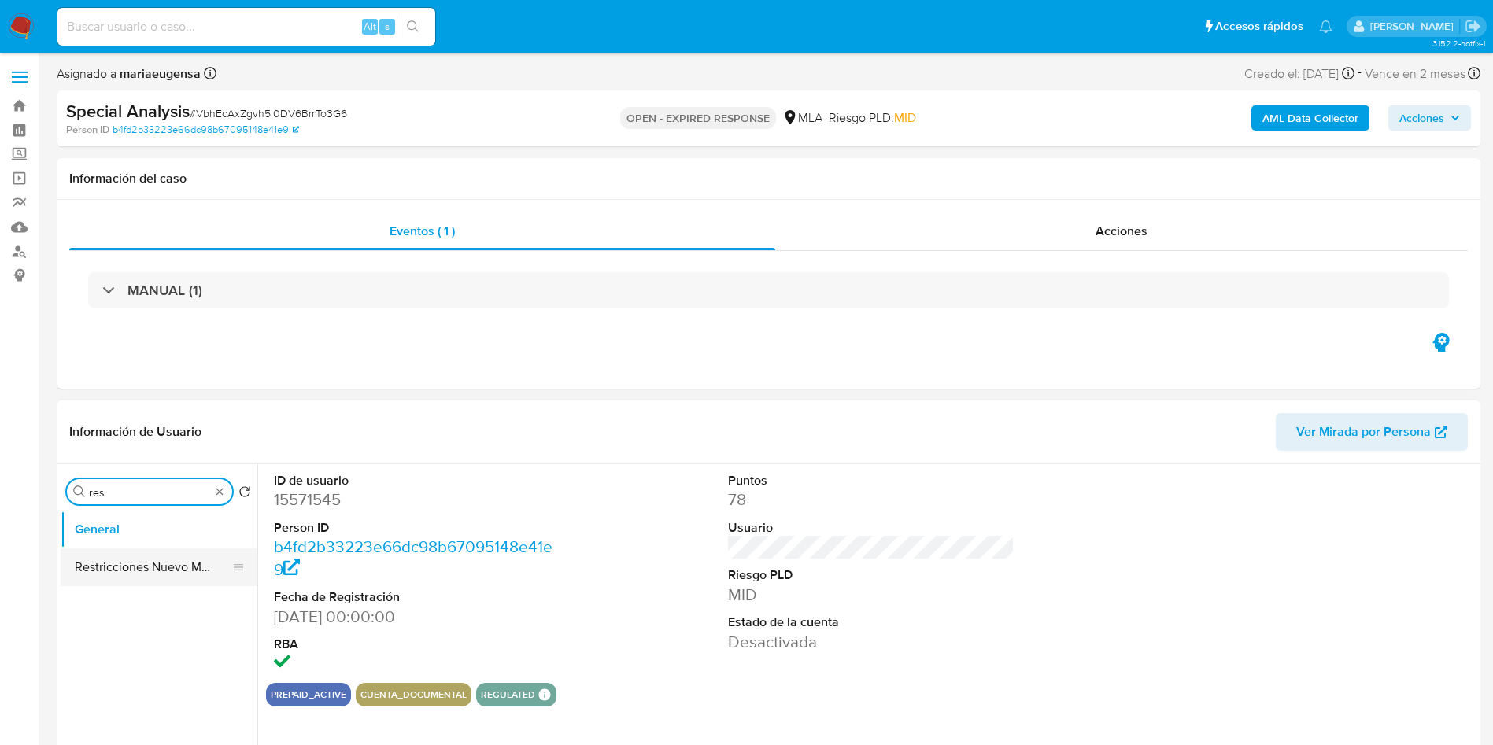
type input "res"
click at [135, 559] on button "Restricciones Nuevo Mundo" at bounding box center [153, 568] width 184 height 38
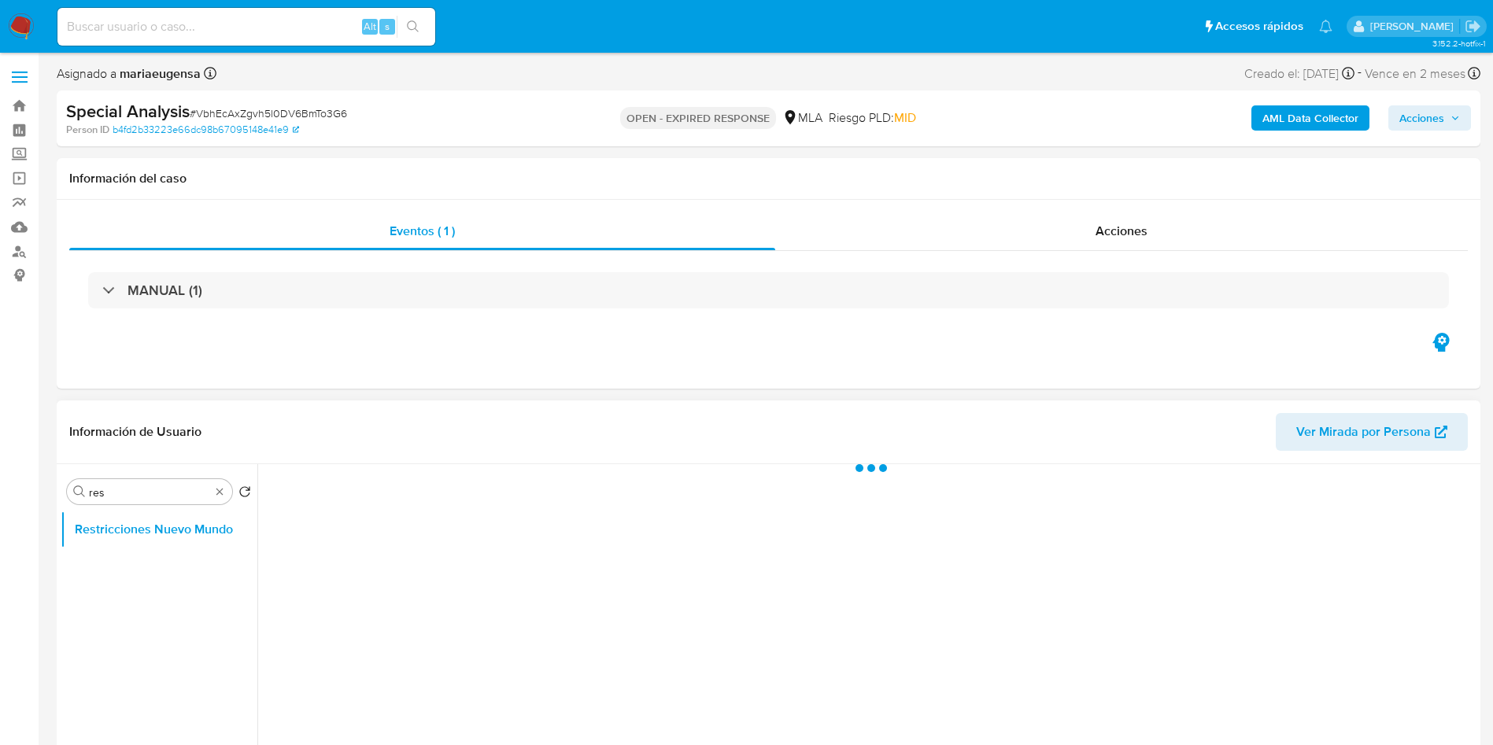
select select "10"
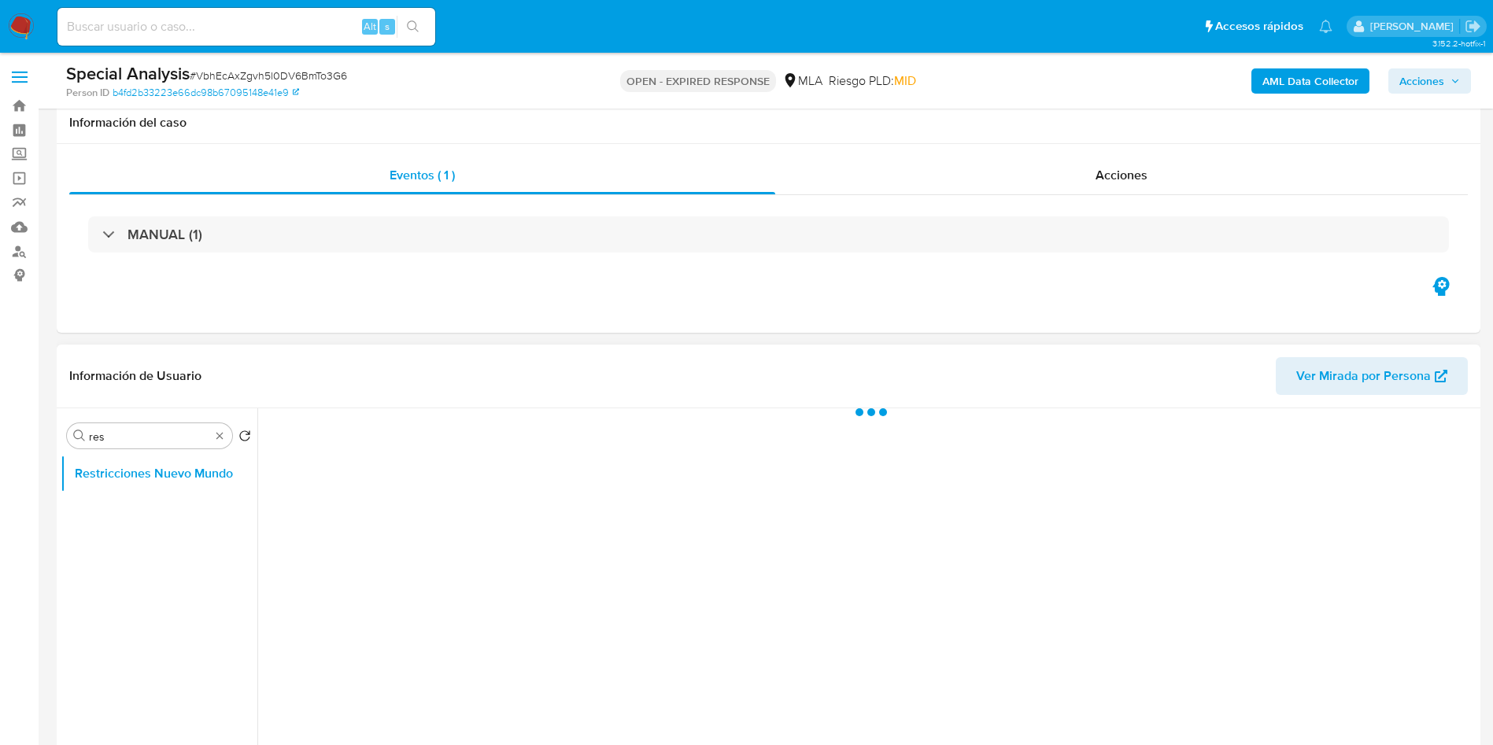
scroll to position [118, 0]
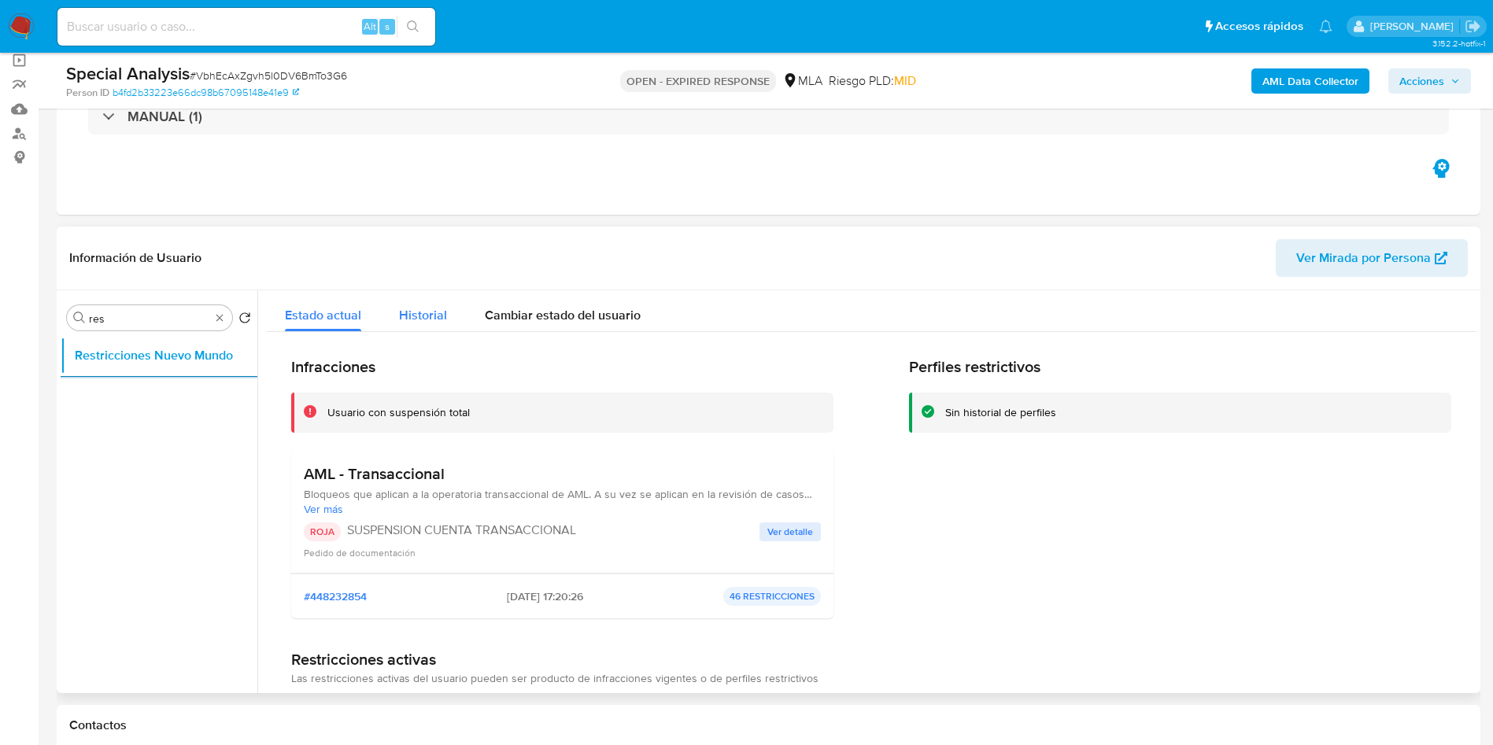
click at [427, 315] on span "Historial" at bounding box center [423, 315] width 48 height 18
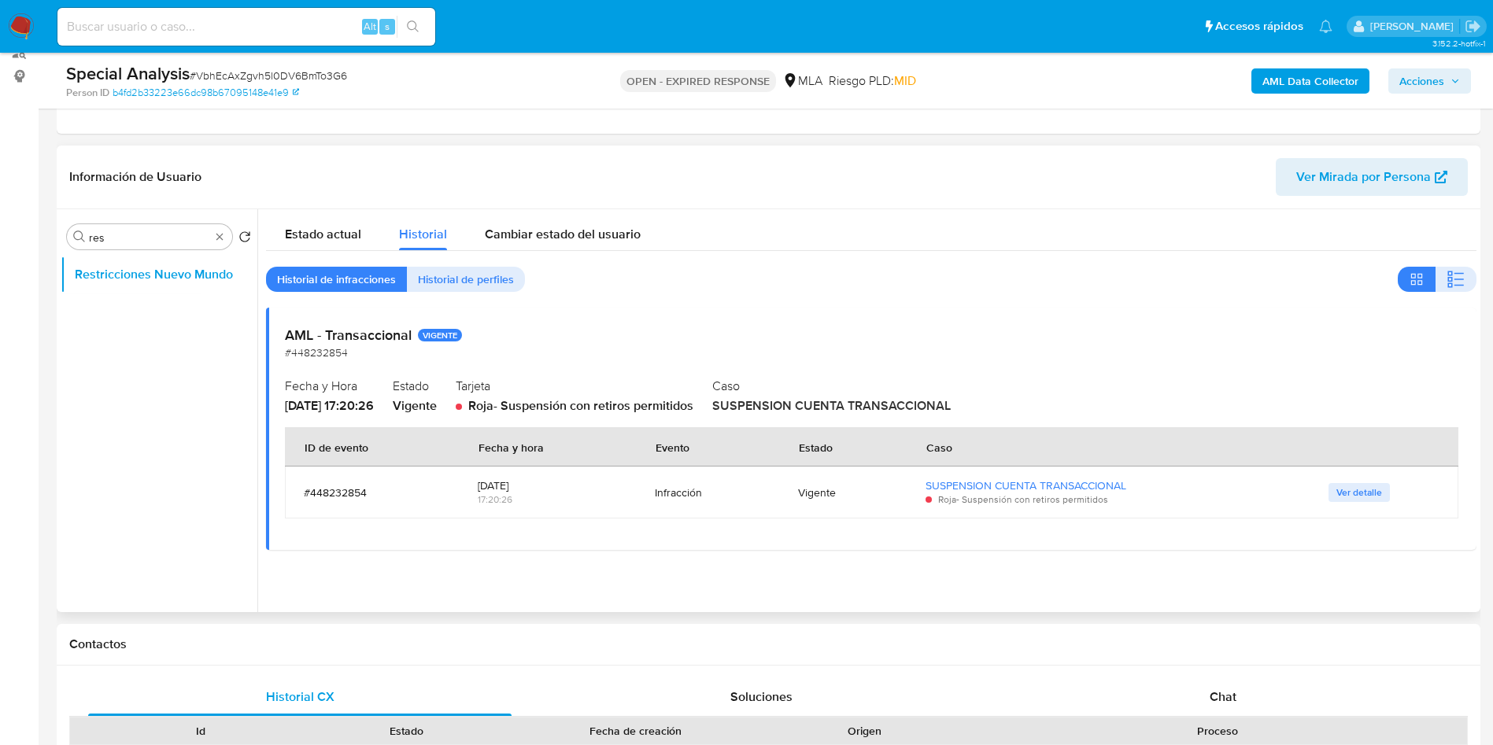
scroll to position [236, 0]
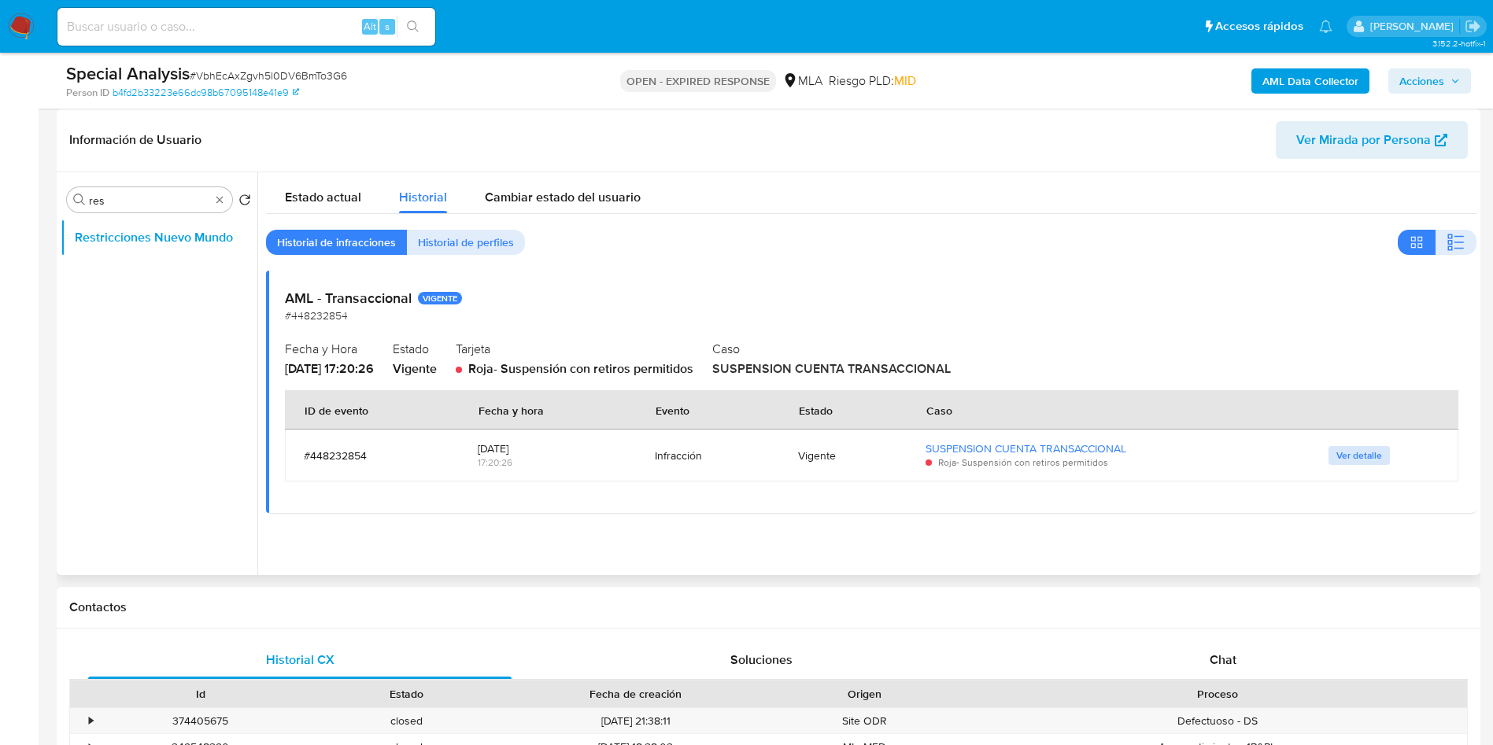
click at [1365, 449] on span "Ver detalle" at bounding box center [1360, 456] width 46 height 16
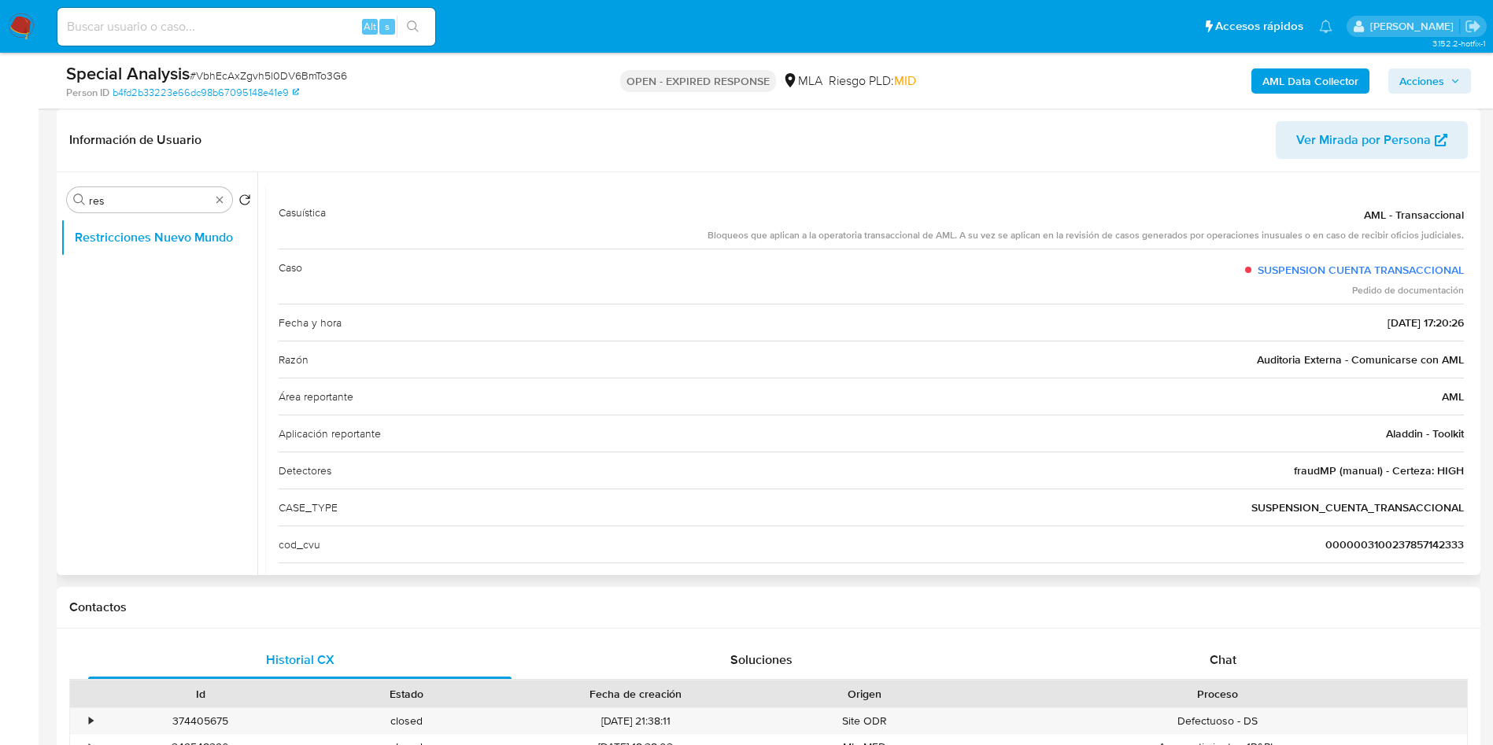
scroll to position [128, 0]
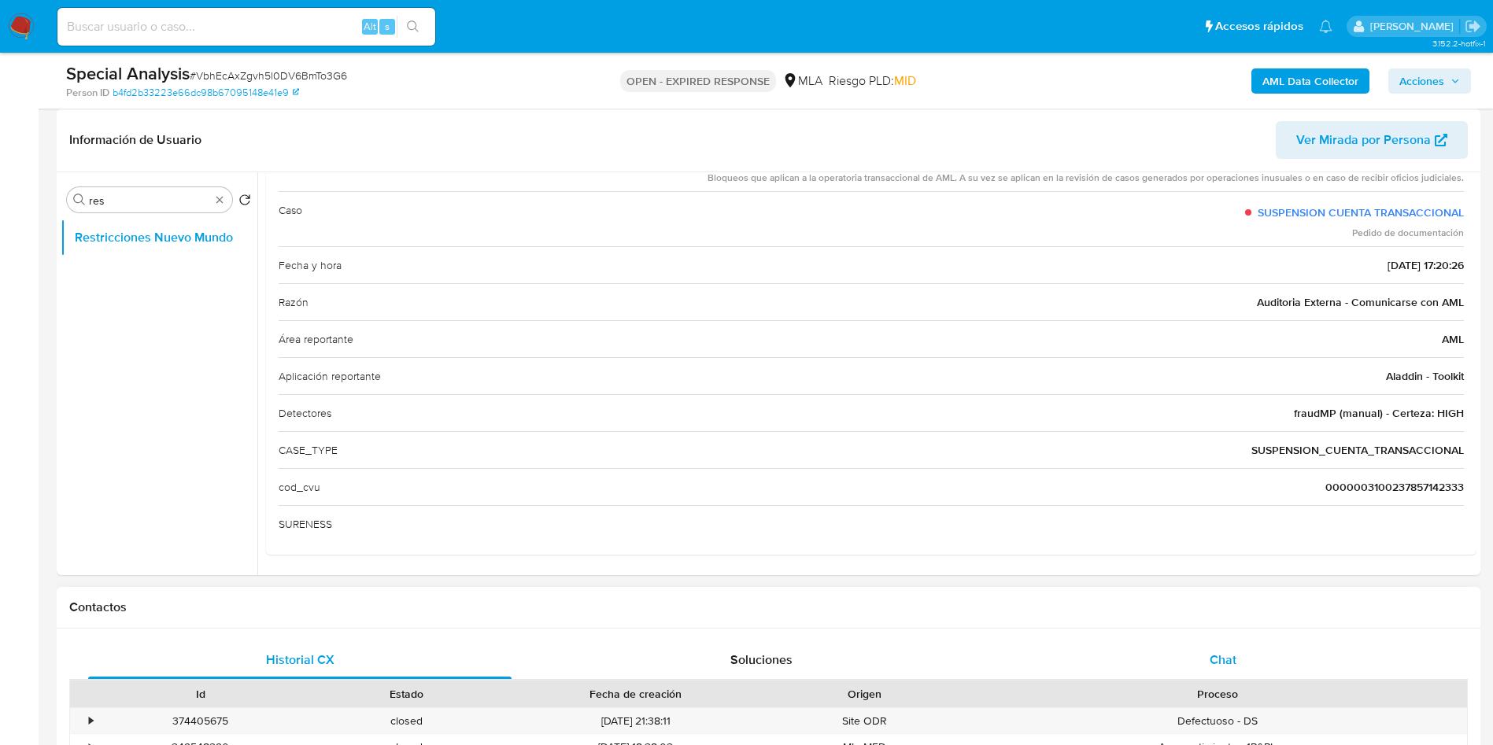
click at [1223, 653] on span "Chat" at bounding box center [1223, 660] width 27 height 18
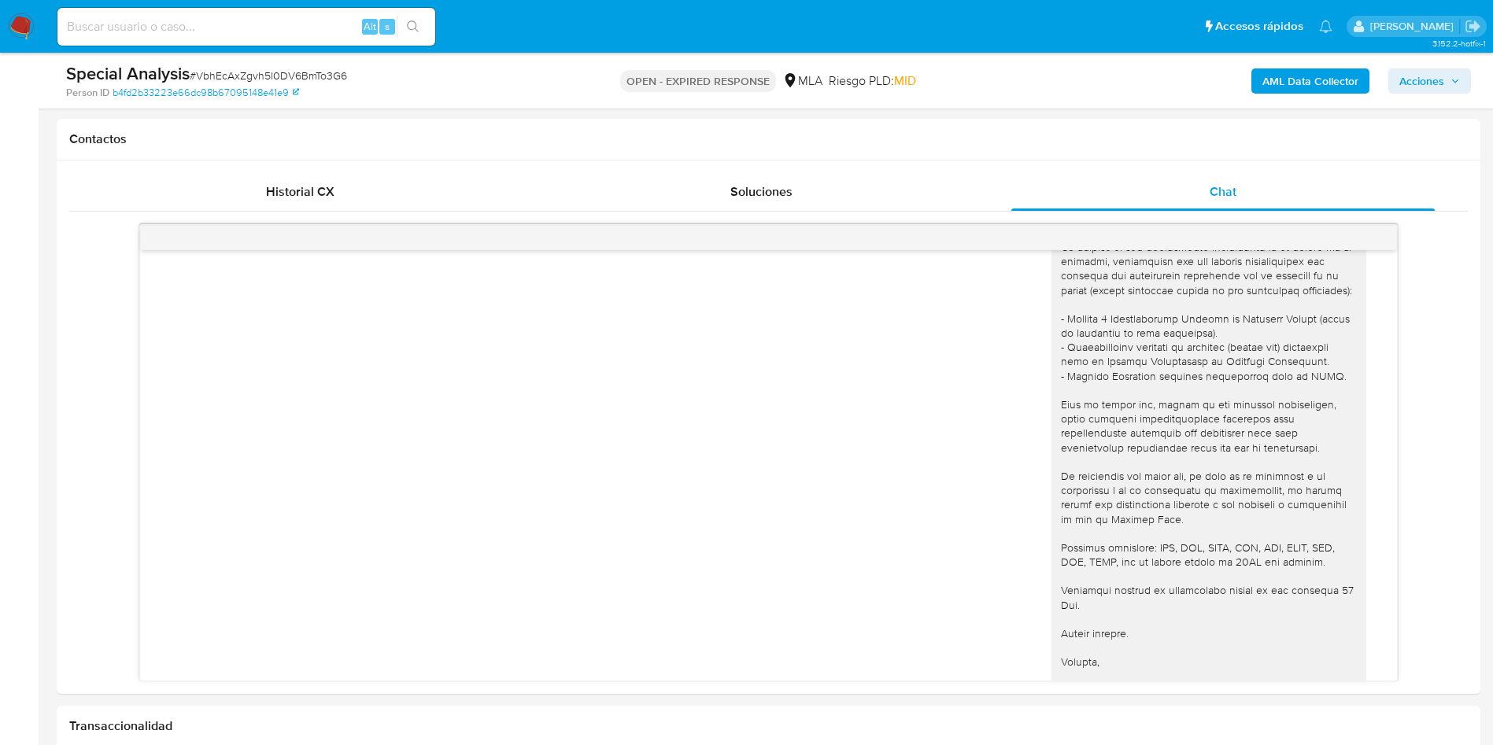
scroll to position [0, 0]
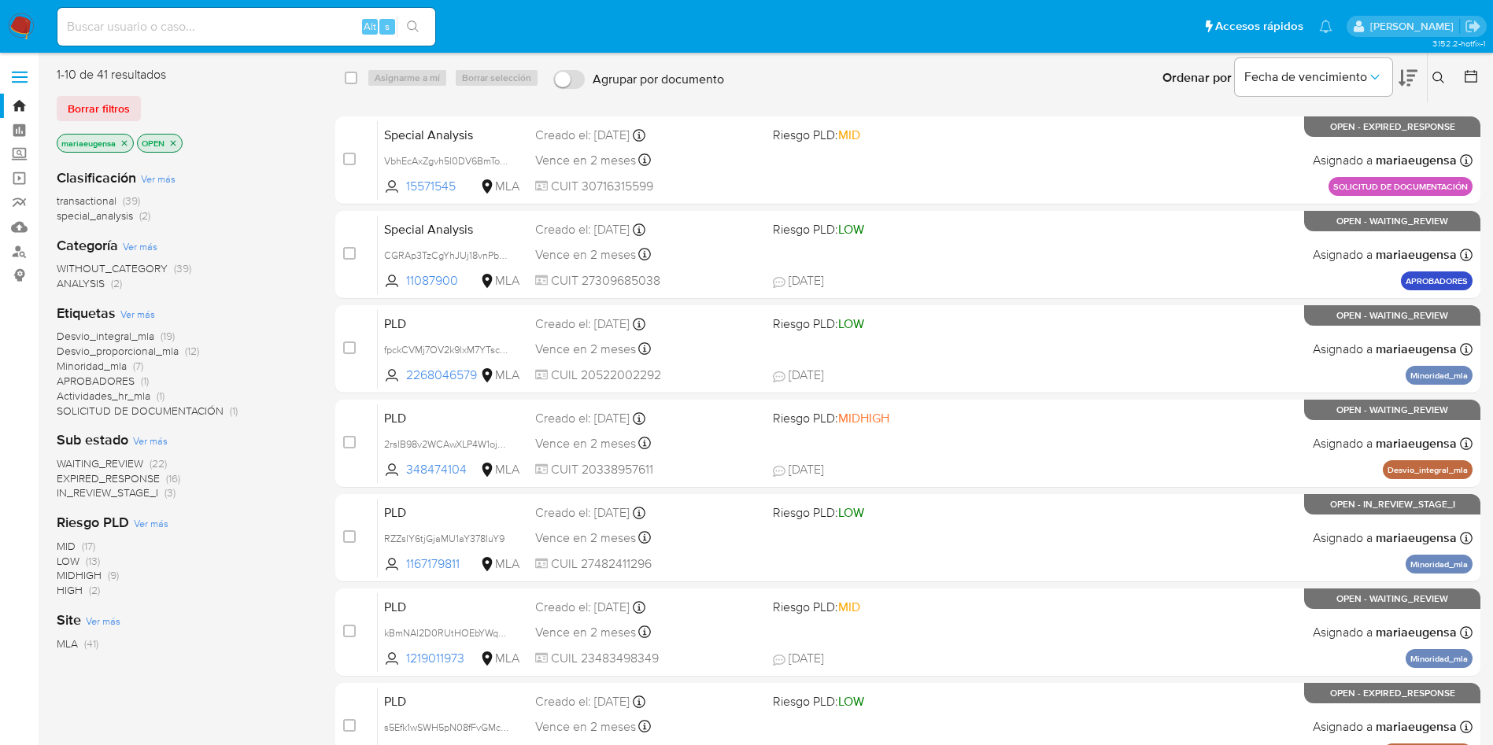
click at [1441, 73] on icon at bounding box center [1439, 78] width 13 height 13
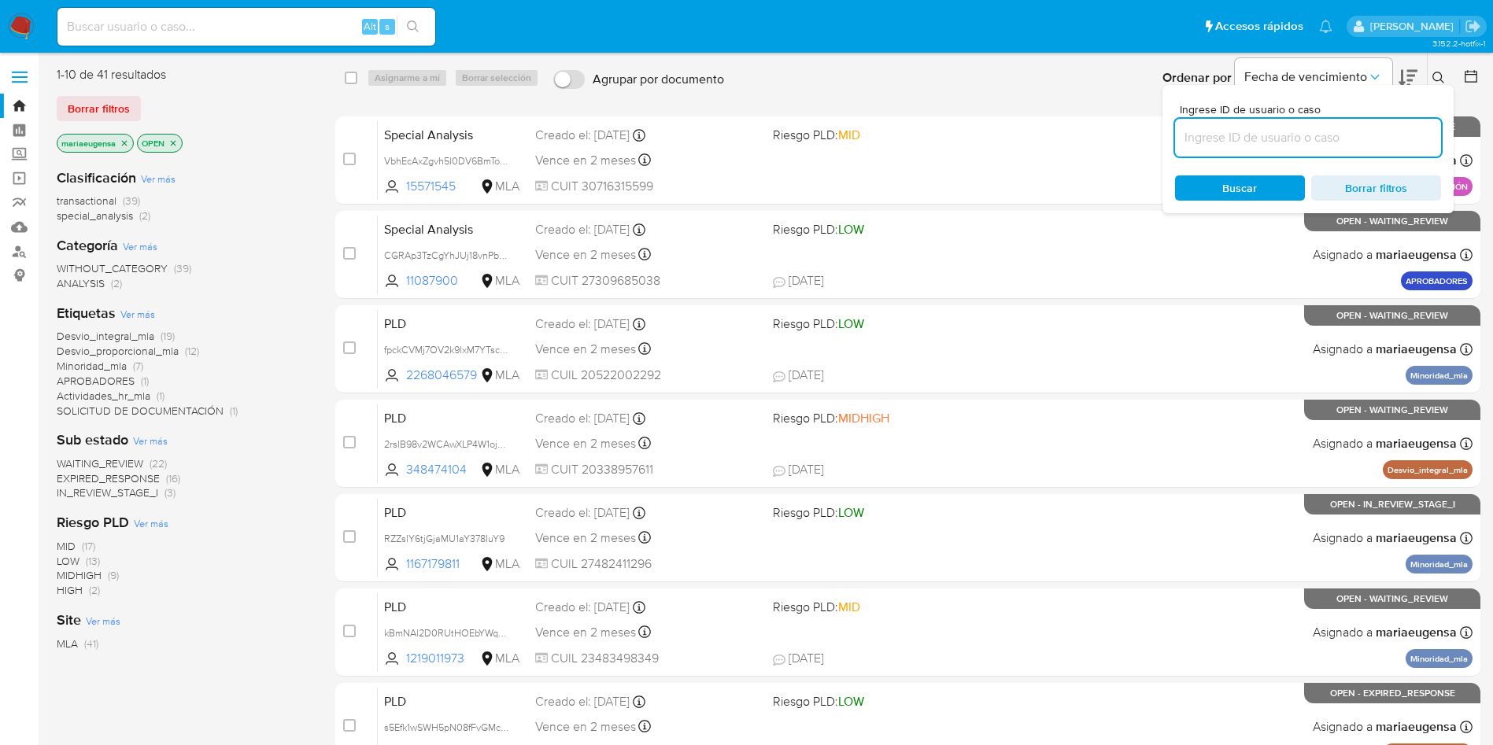
click at [1351, 135] on input at bounding box center [1308, 138] width 266 height 20
type input "OE3yAo2XBa80D2nY7cvaycGb"
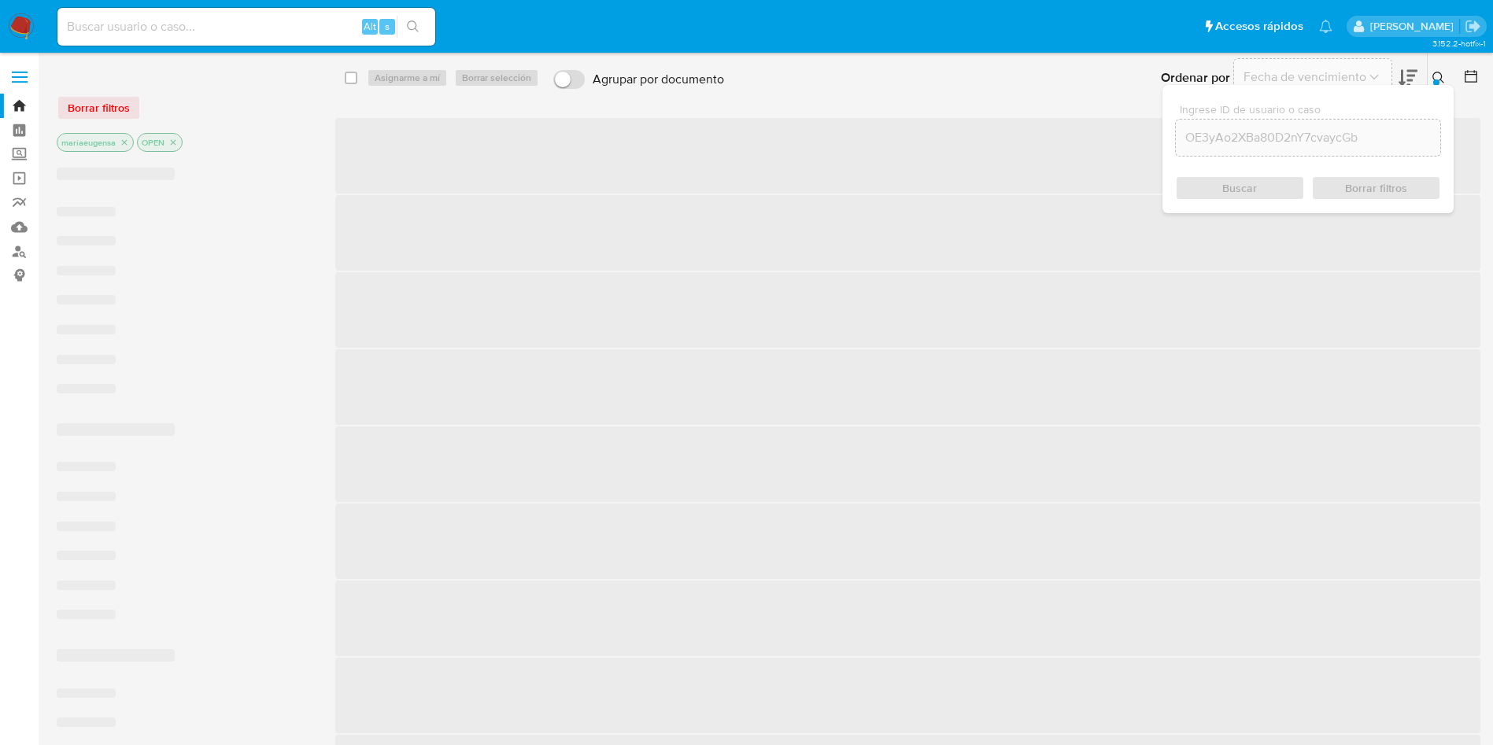
click at [1433, 78] on icon at bounding box center [1439, 78] width 13 height 13
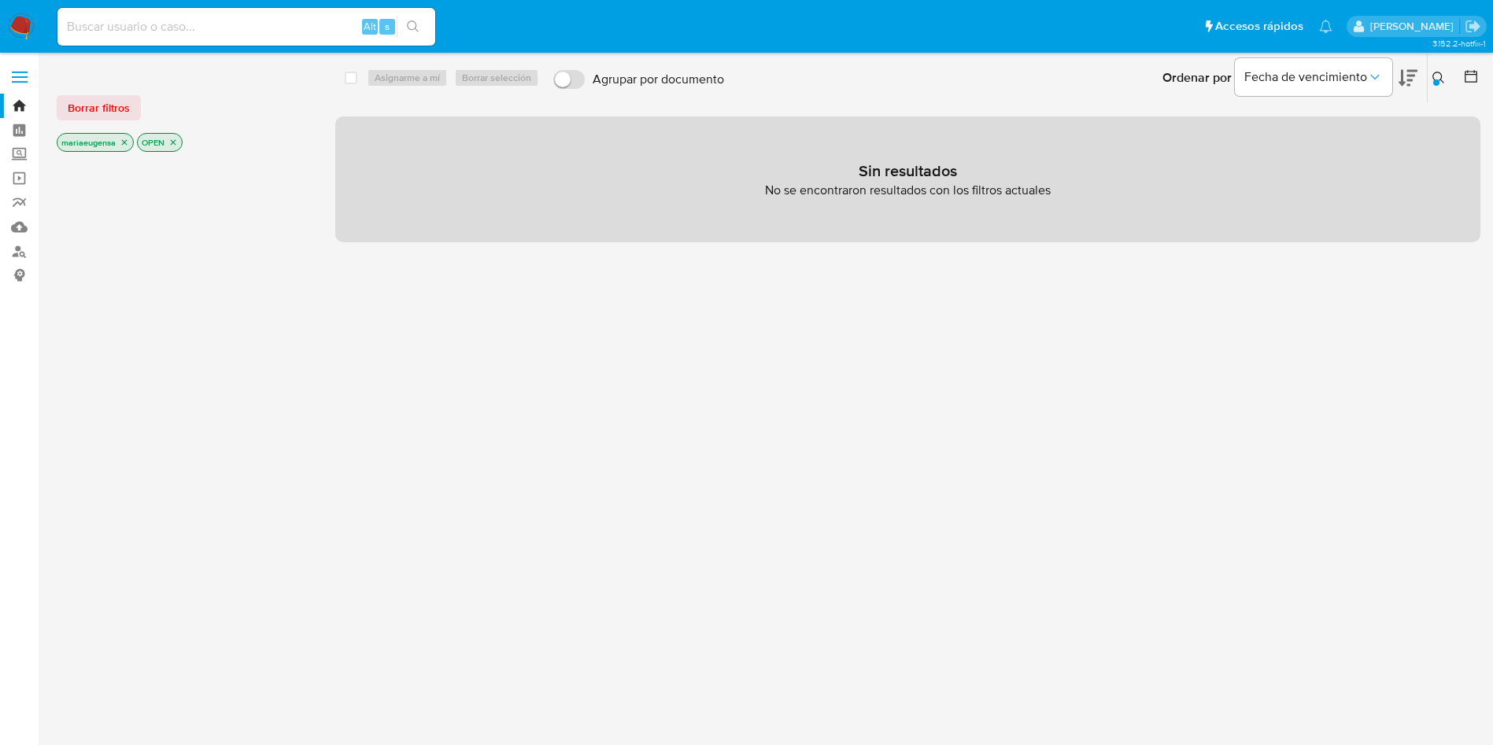
click at [1436, 73] on icon at bounding box center [1439, 78] width 13 height 13
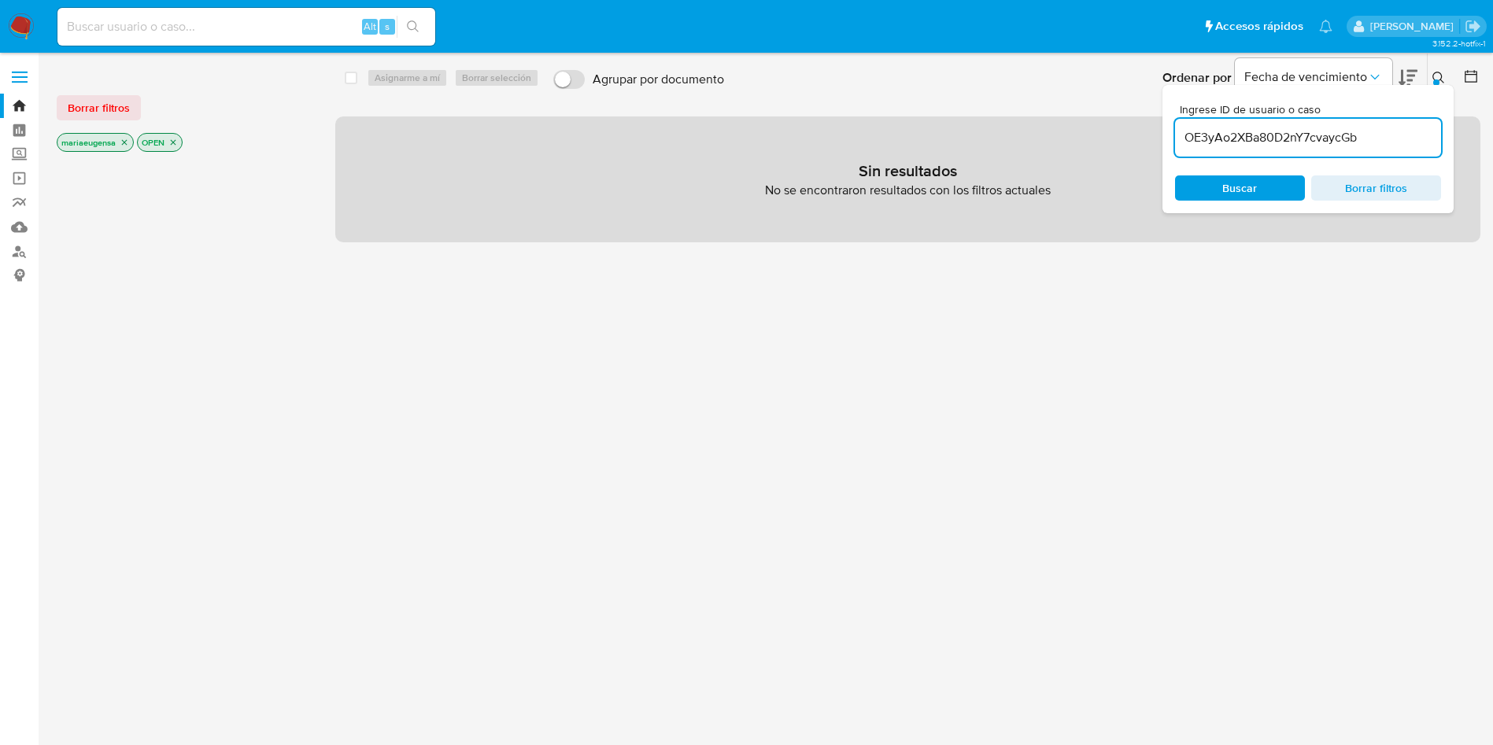
click at [1411, 138] on input "OE3yAo2XBa80D2nY7cvaycGb" at bounding box center [1308, 138] width 266 height 20
click at [1411, 137] on input "OE3yAo2XBa80D2nY7cvaycGb" at bounding box center [1308, 138] width 266 height 20
click at [1252, 198] on span "Buscar" at bounding box center [1239, 188] width 35 height 25
click at [1437, 75] on icon at bounding box center [1439, 78] width 13 height 13
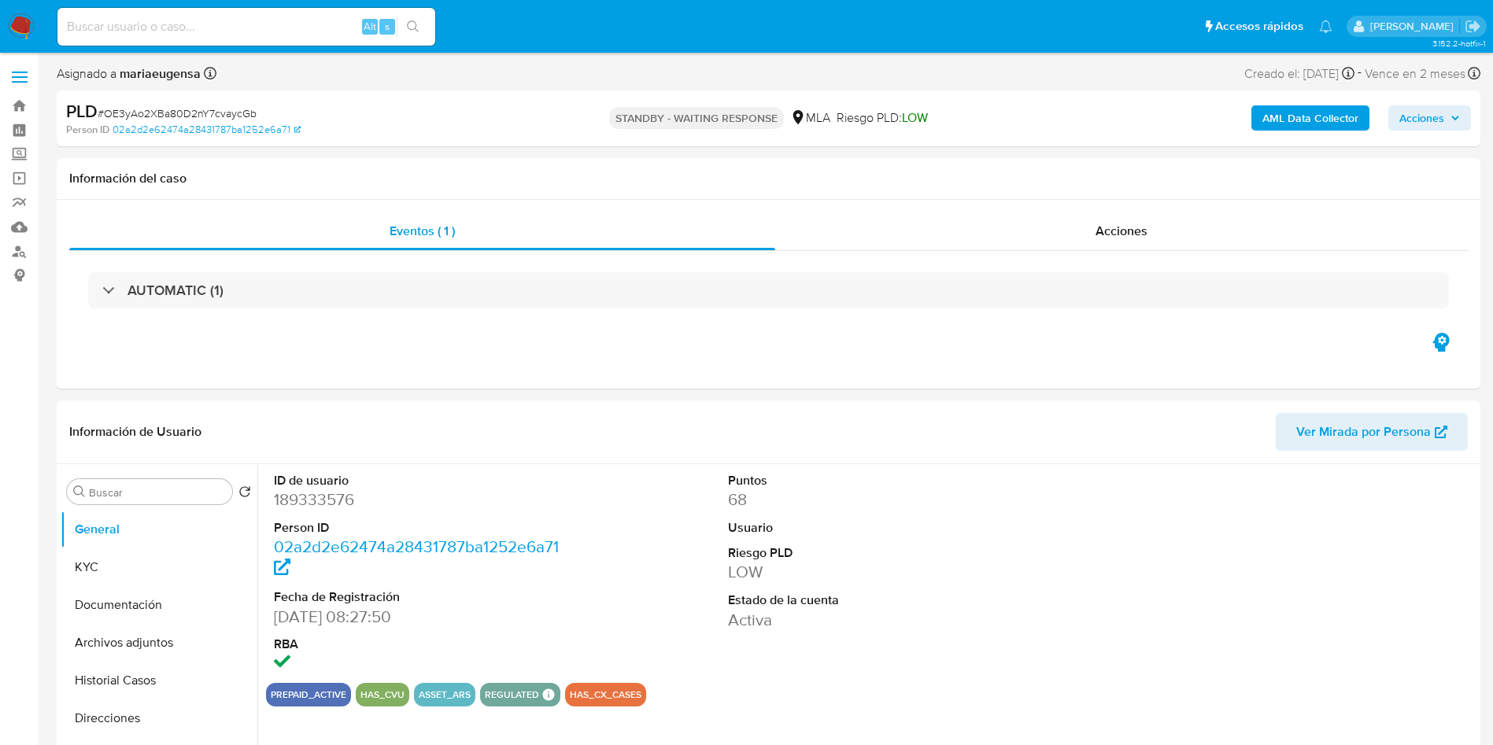
select select "10"
click at [176, 111] on span "# OE3yAo2XBa80D2nY7cvaycGb" at bounding box center [177, 113] width 159 height 16
copy span "OE3yAo2XBa80D2nY7cvaycGb"
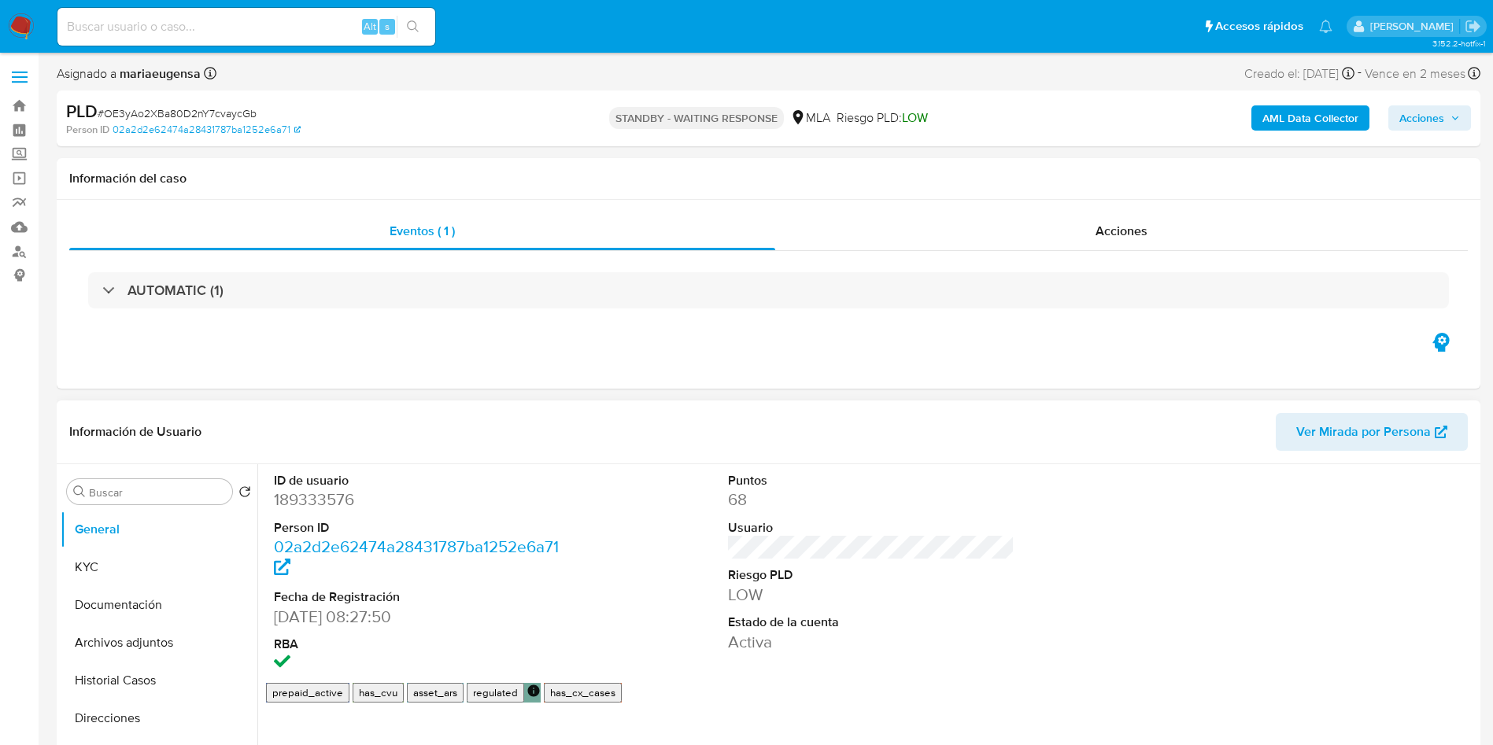
select select "10"
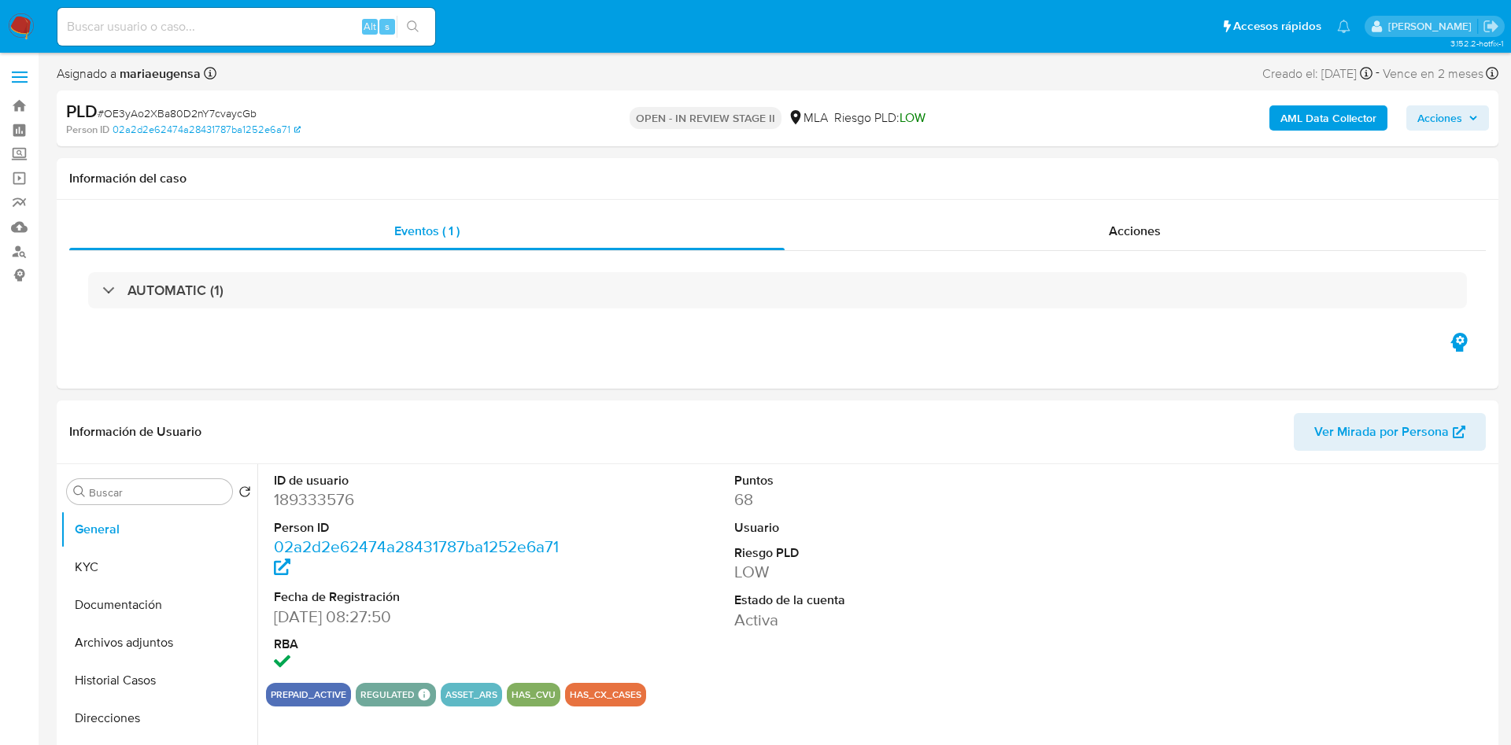
select select "10"
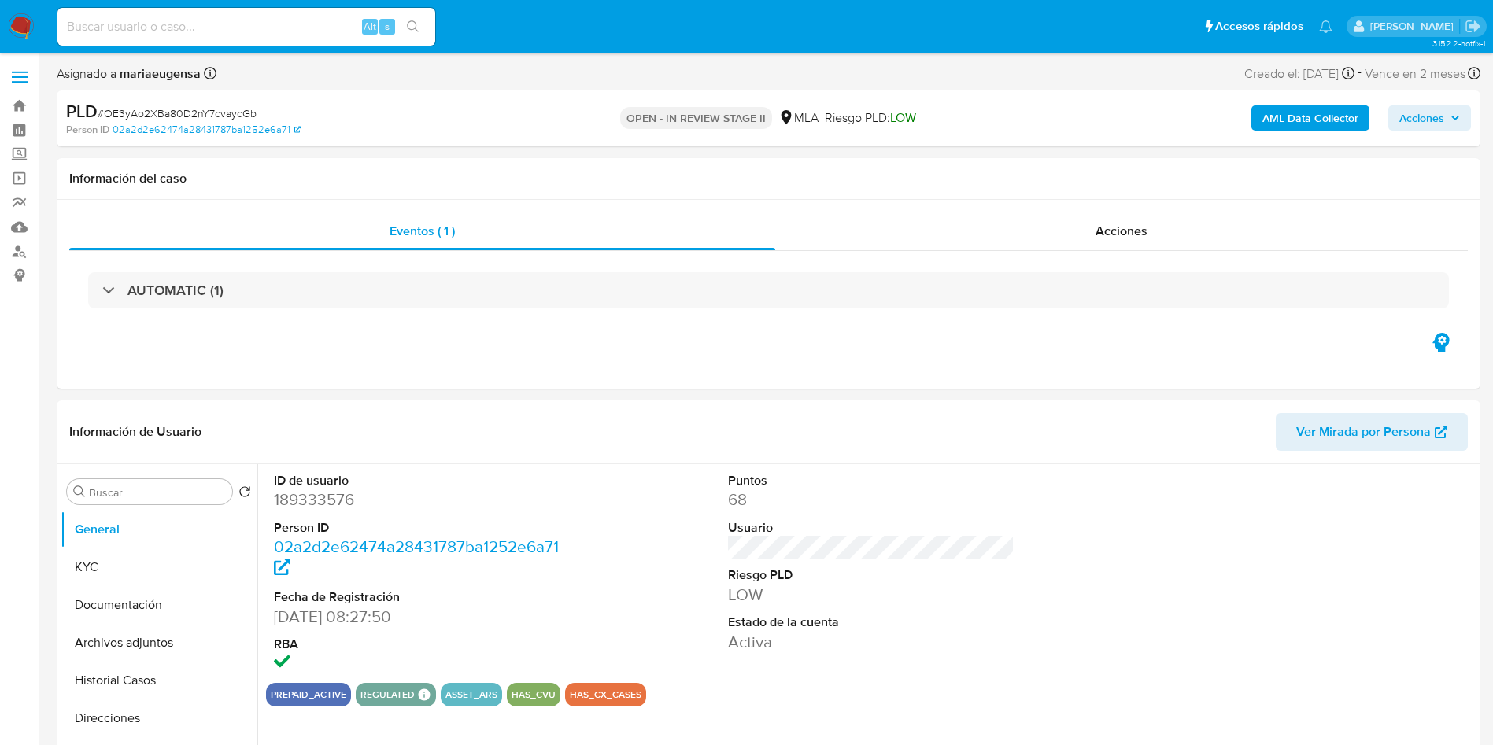
click at [1416, 123] on span "Acciones" at bounding box center [1422, 117] width 45 height 25
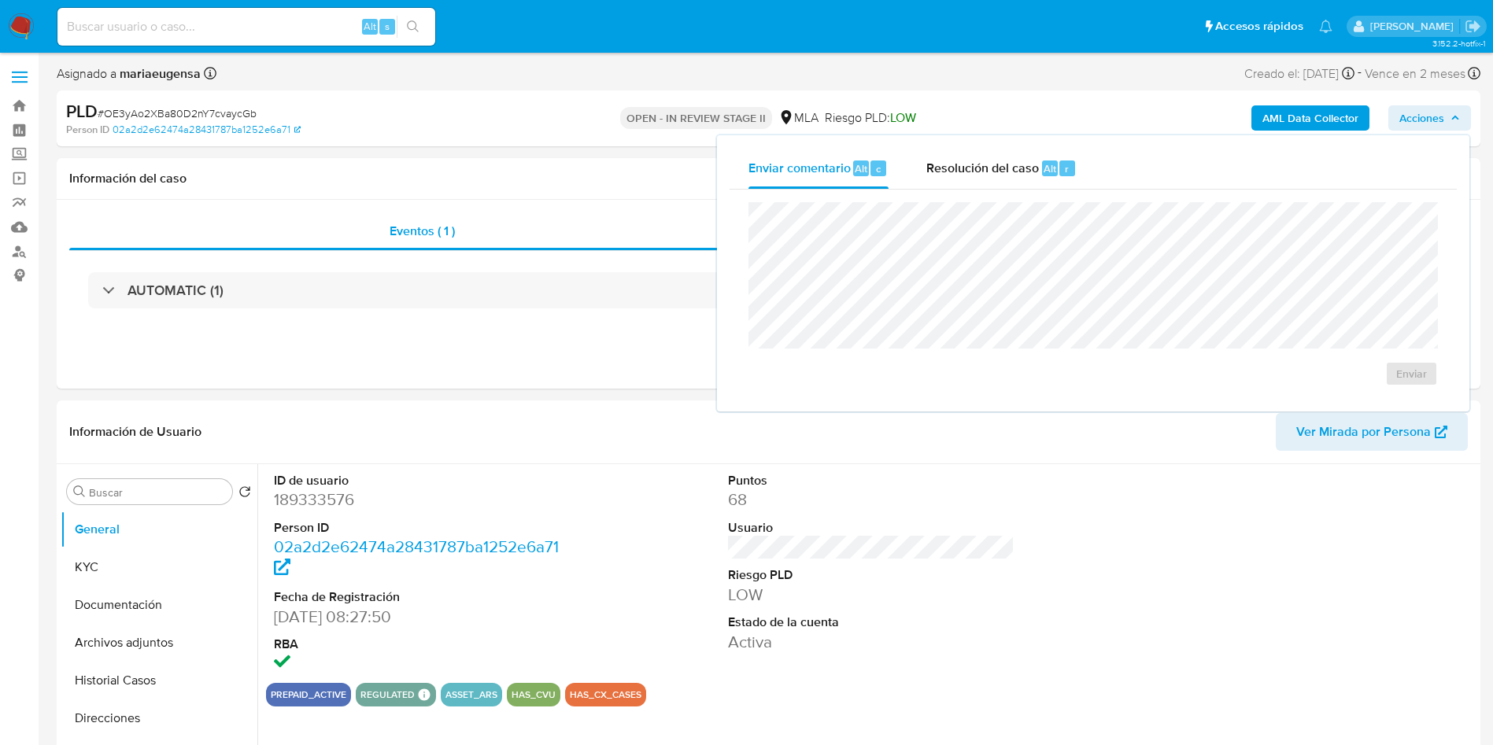
drag, startPoint x: 1030, startPoint y: 163, endPoint x: 1039, endPoint y: 199, distance: 37.2
click at [1034, 178] on div "Resolución del caso Alt r" at bounding box center [1002, 168] width 150 height 41
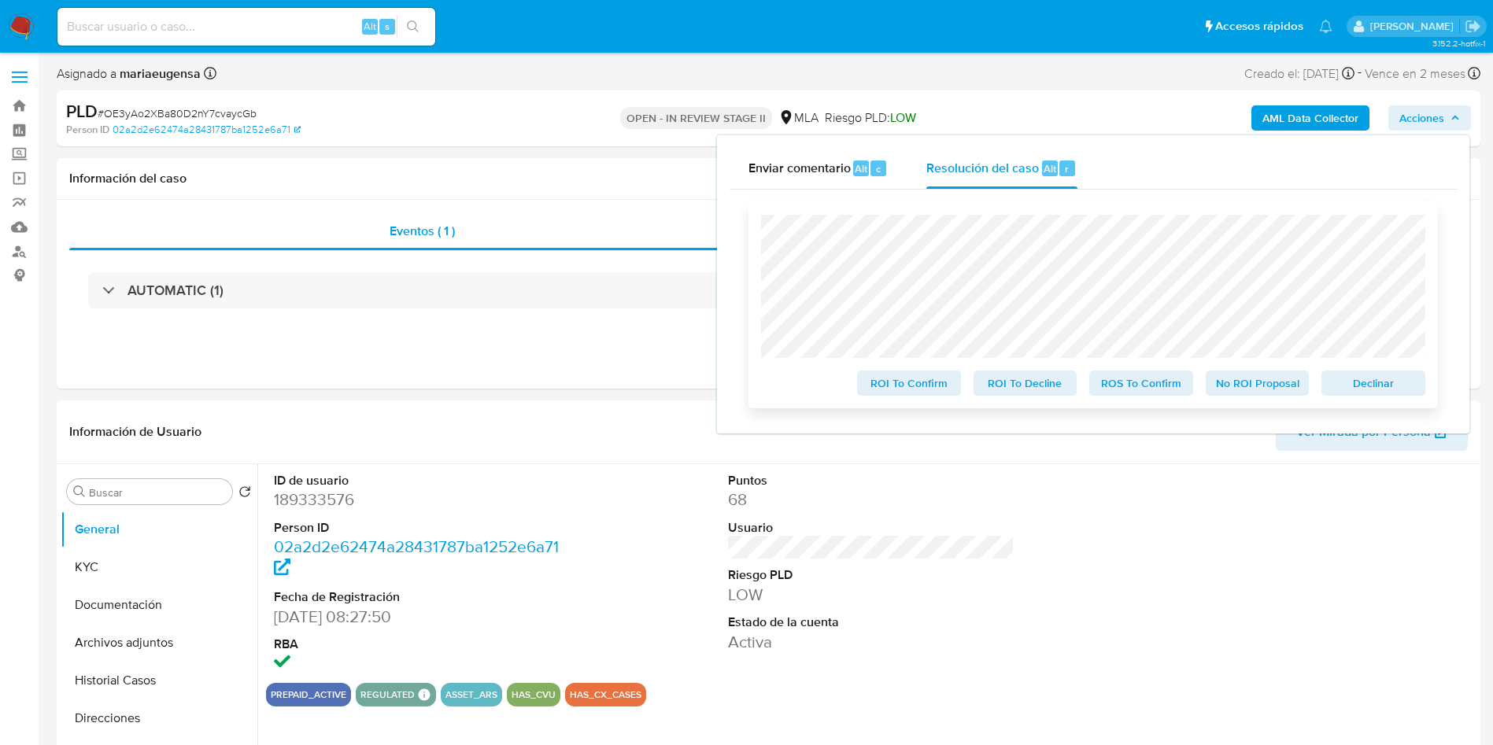
click at [1360, 392] on span "Declinar" at bounding box center [1374, 383] width 82 height 22
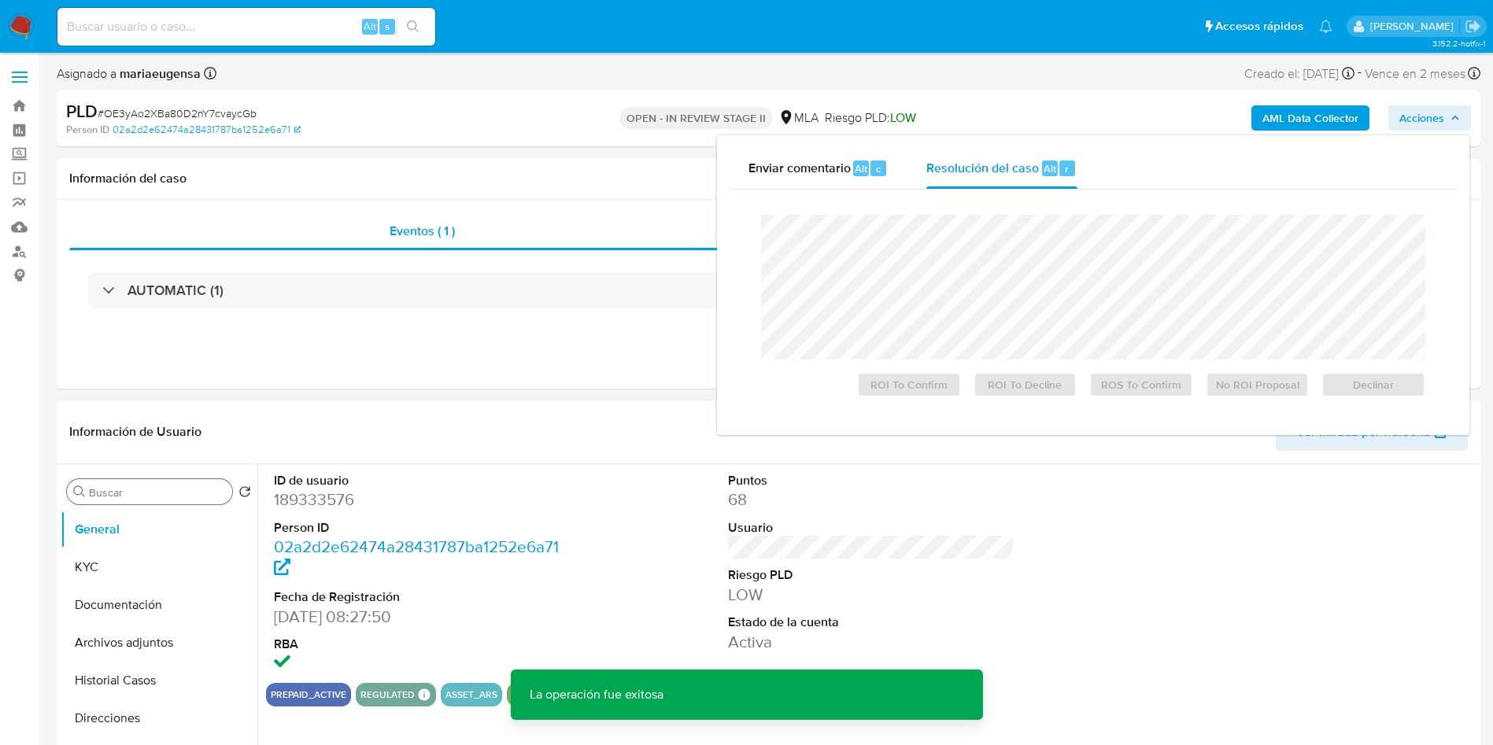
click at [148, 486] on input "Buscar" at bounding box center [157, 493] width 137 height 14
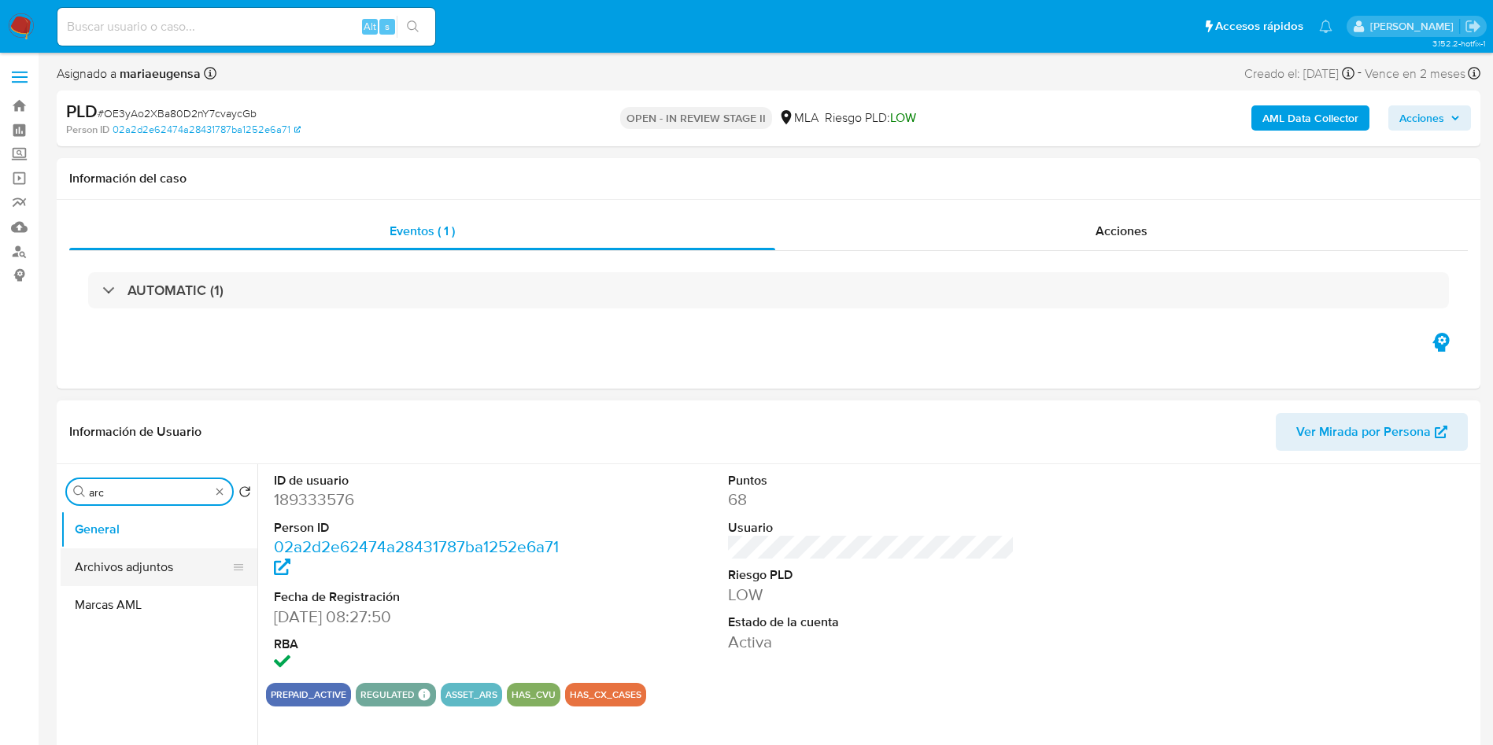
type input "arc"
click at [134, 560] on button "Archivos adjuntos" at bounding box center [153, 568] width 184 height 38
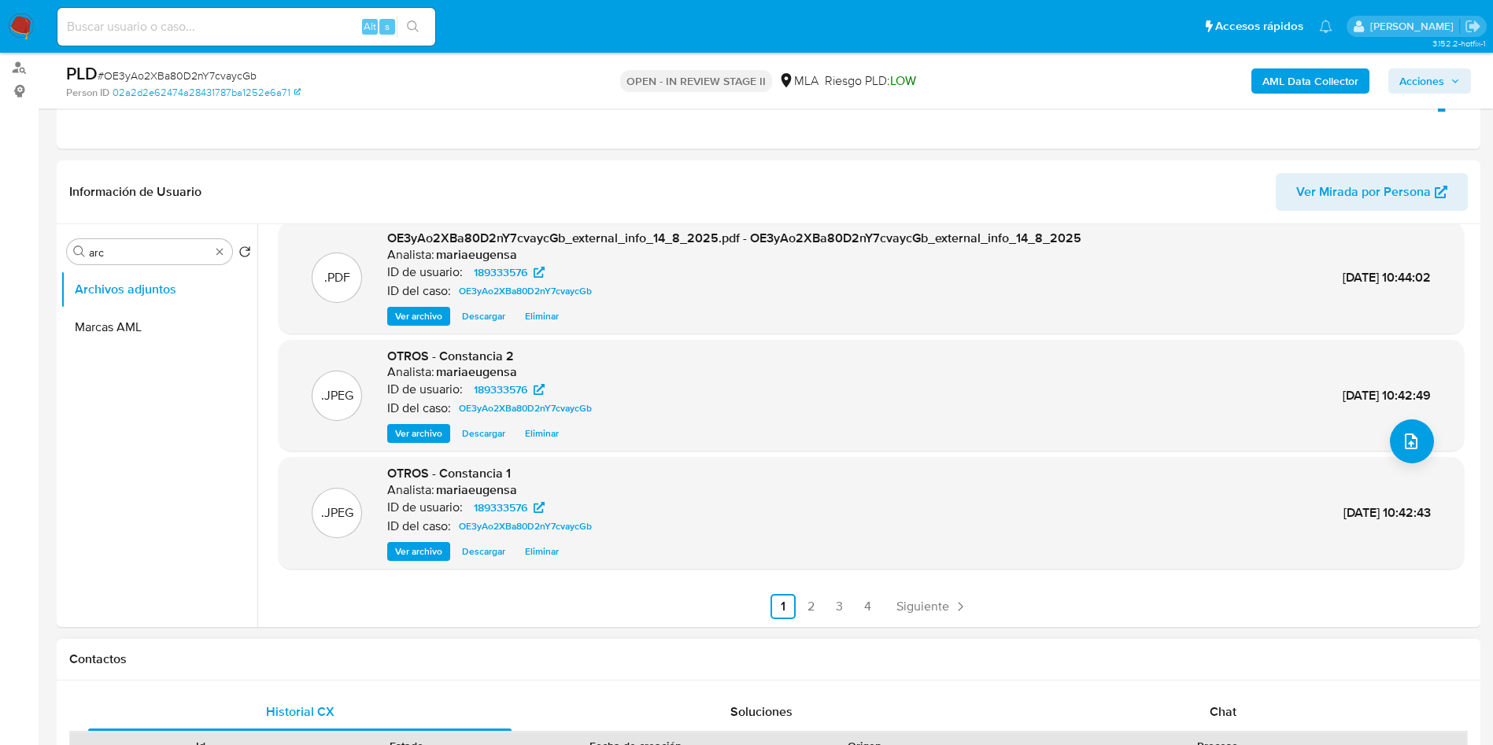
scroll to position [236, 0]
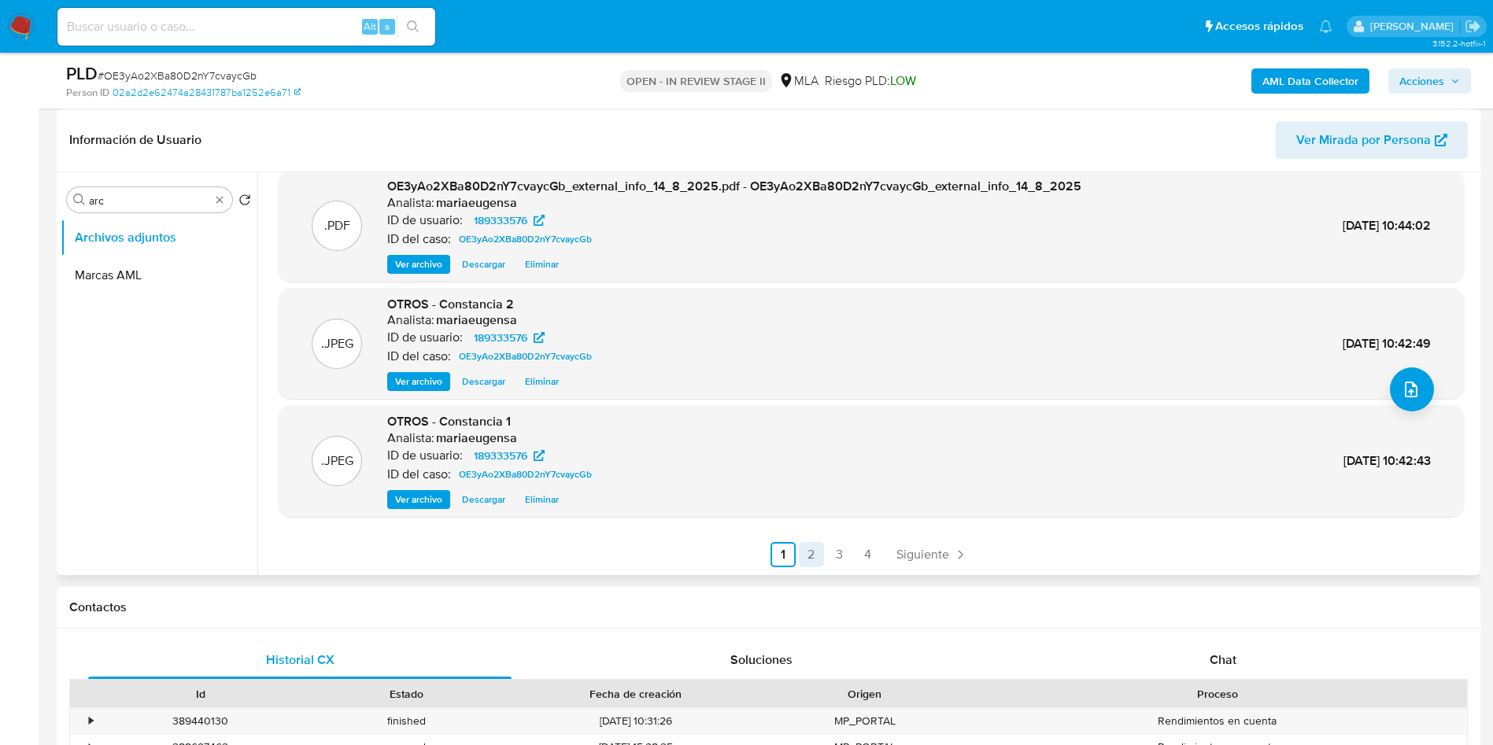
click at [811, 560] on link "2" at bounding box center [811, 554] width 25 height 25
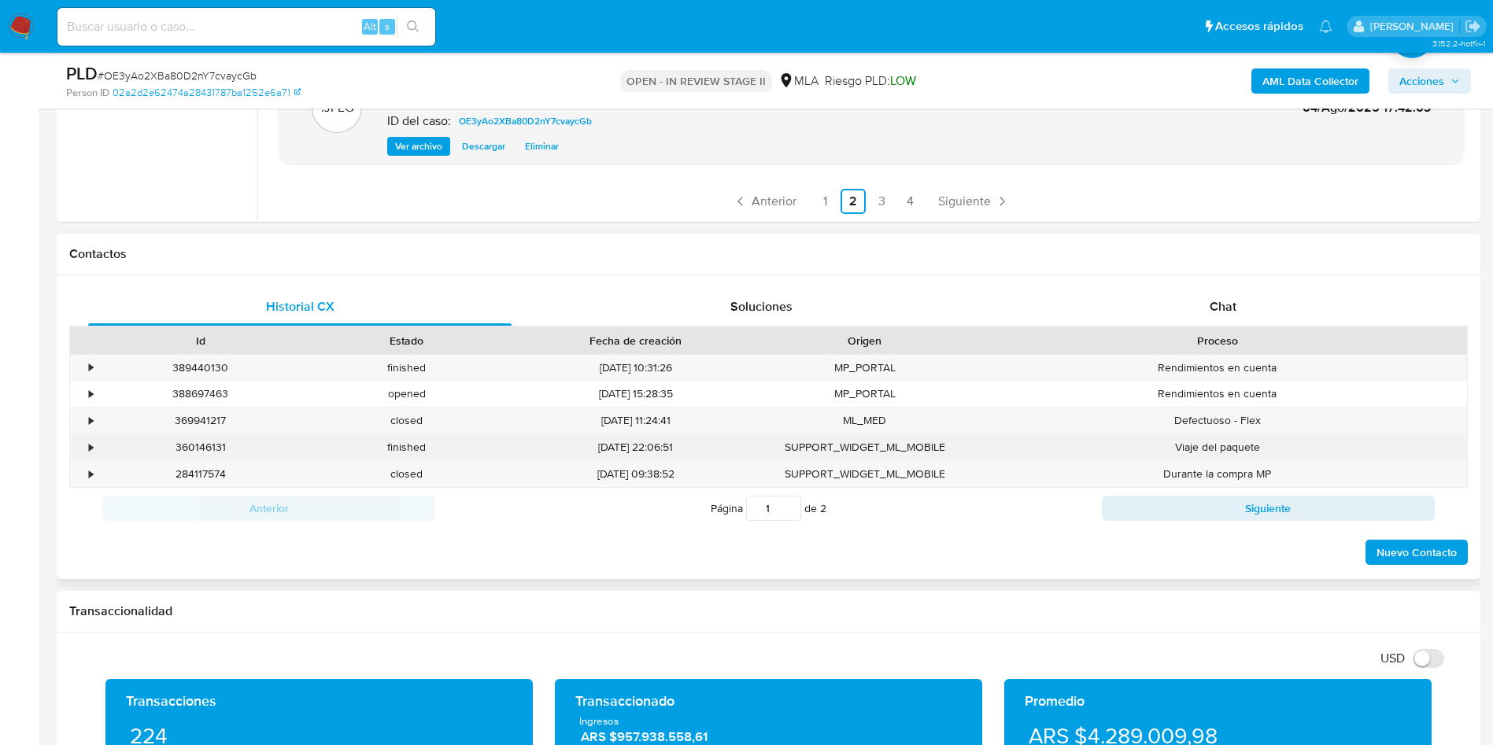
scroll to position [590, 0]
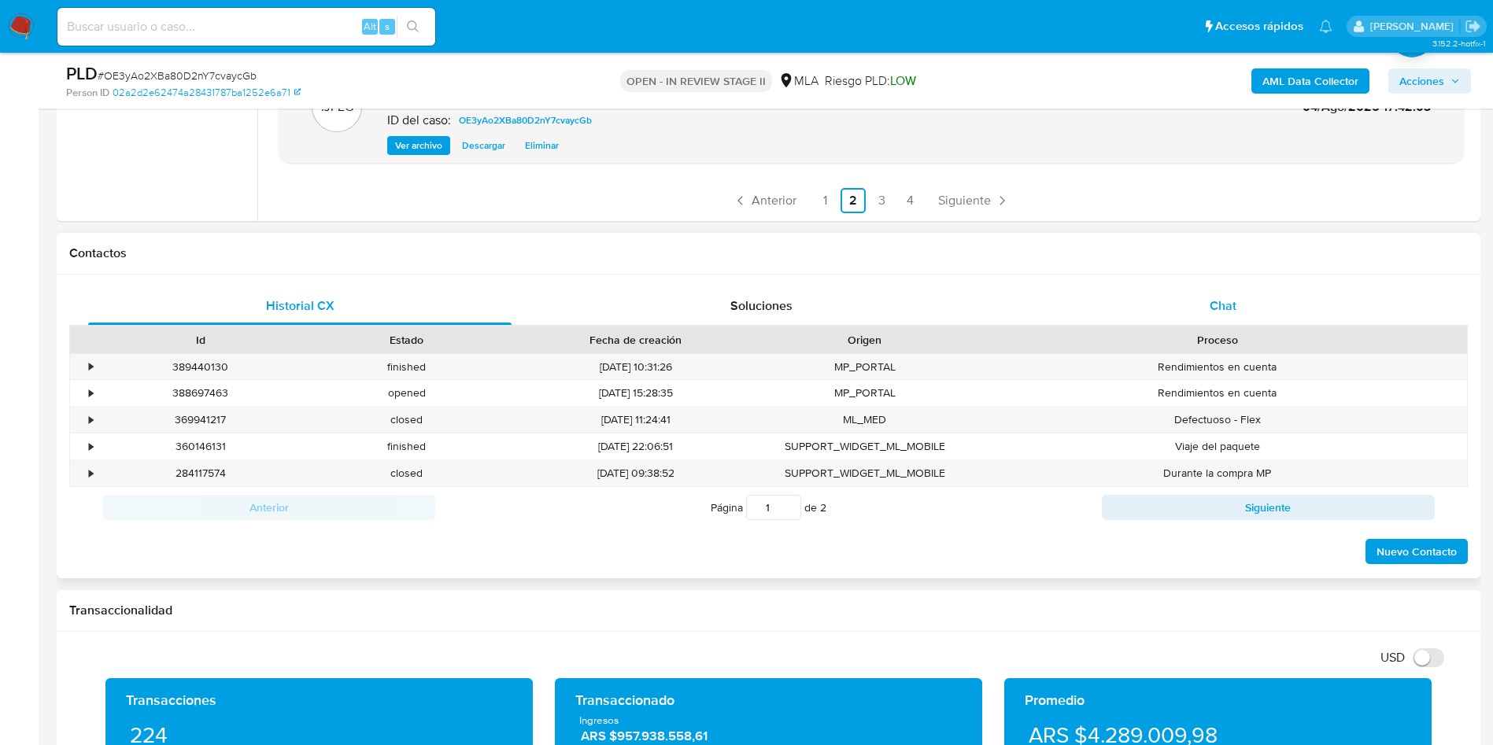
click at [1250, 305] on div "Chat" at bounding box center [1224, 306] width 424 height 38
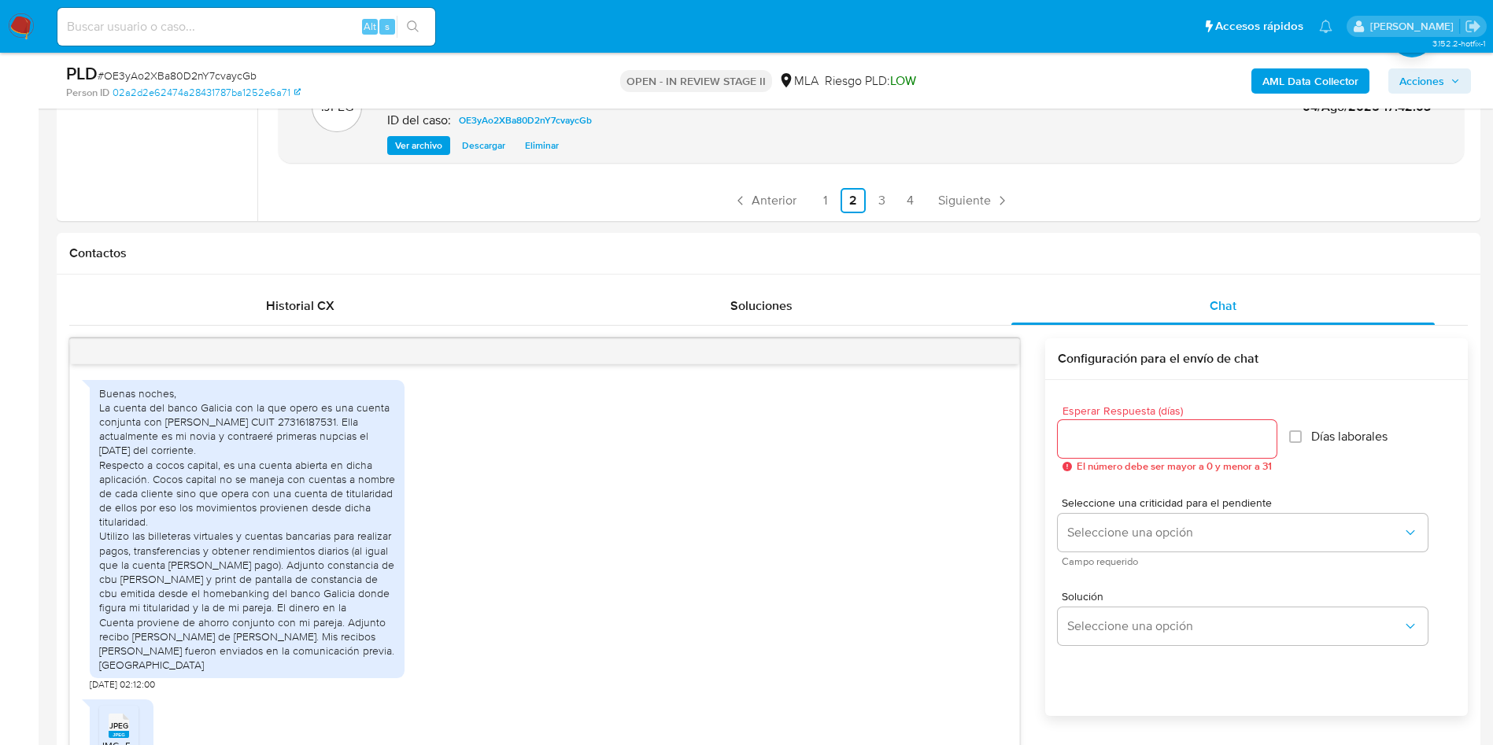
scroll to position [998, 0]
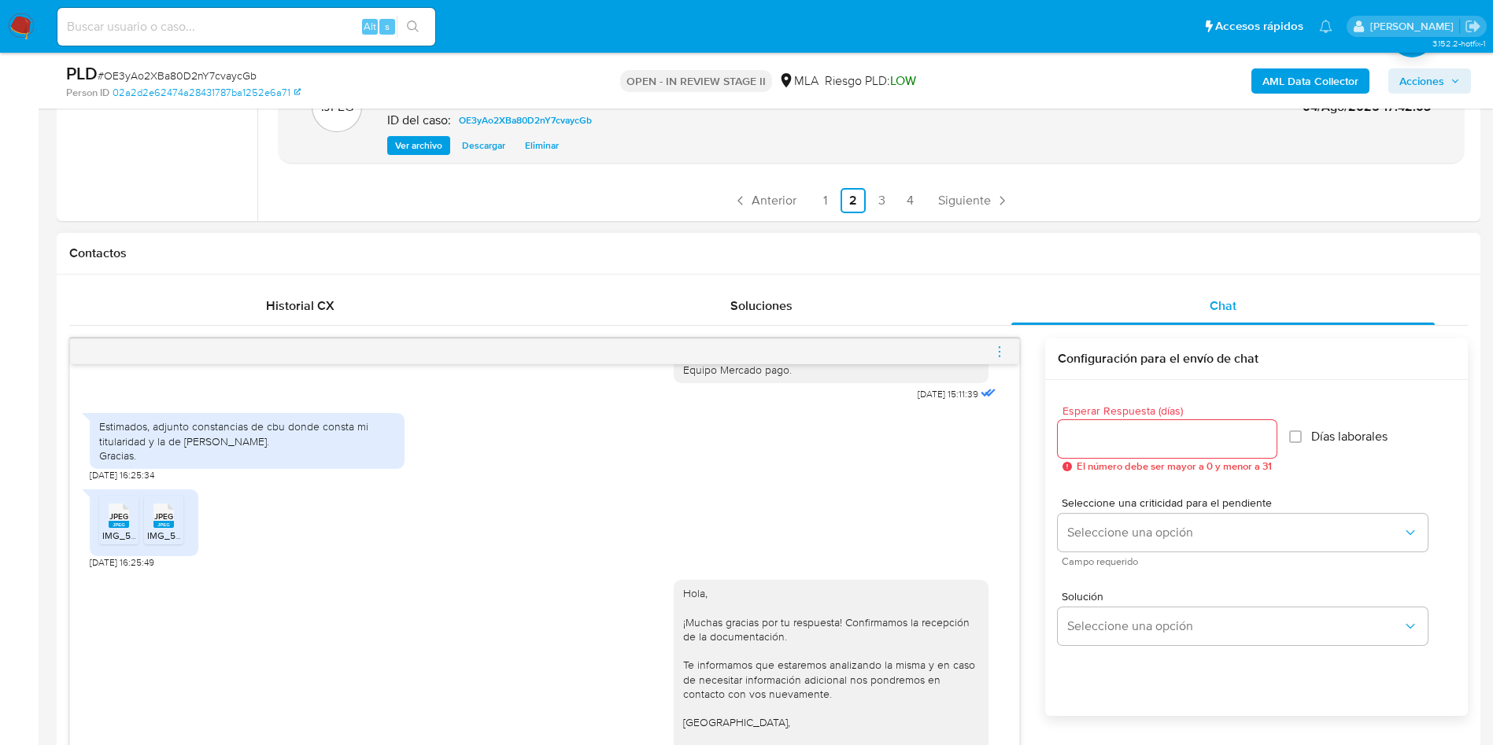
click at [994, 352] on icon "menu-action" at bounding box center [1000, 352] width 14 height 14
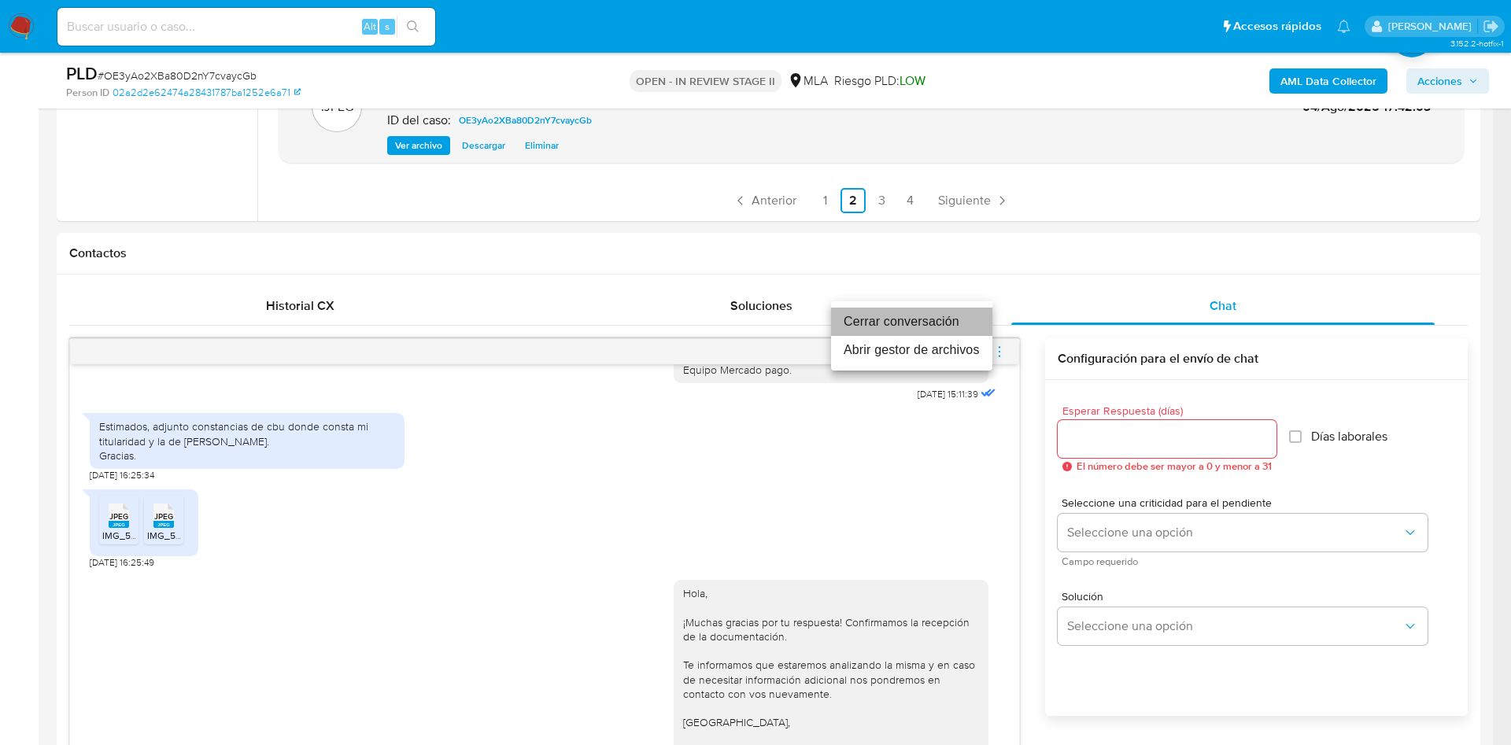
click at [960, 323] on li "Cerrar conversación" at bounding box center [911, 322] width 161 height 28
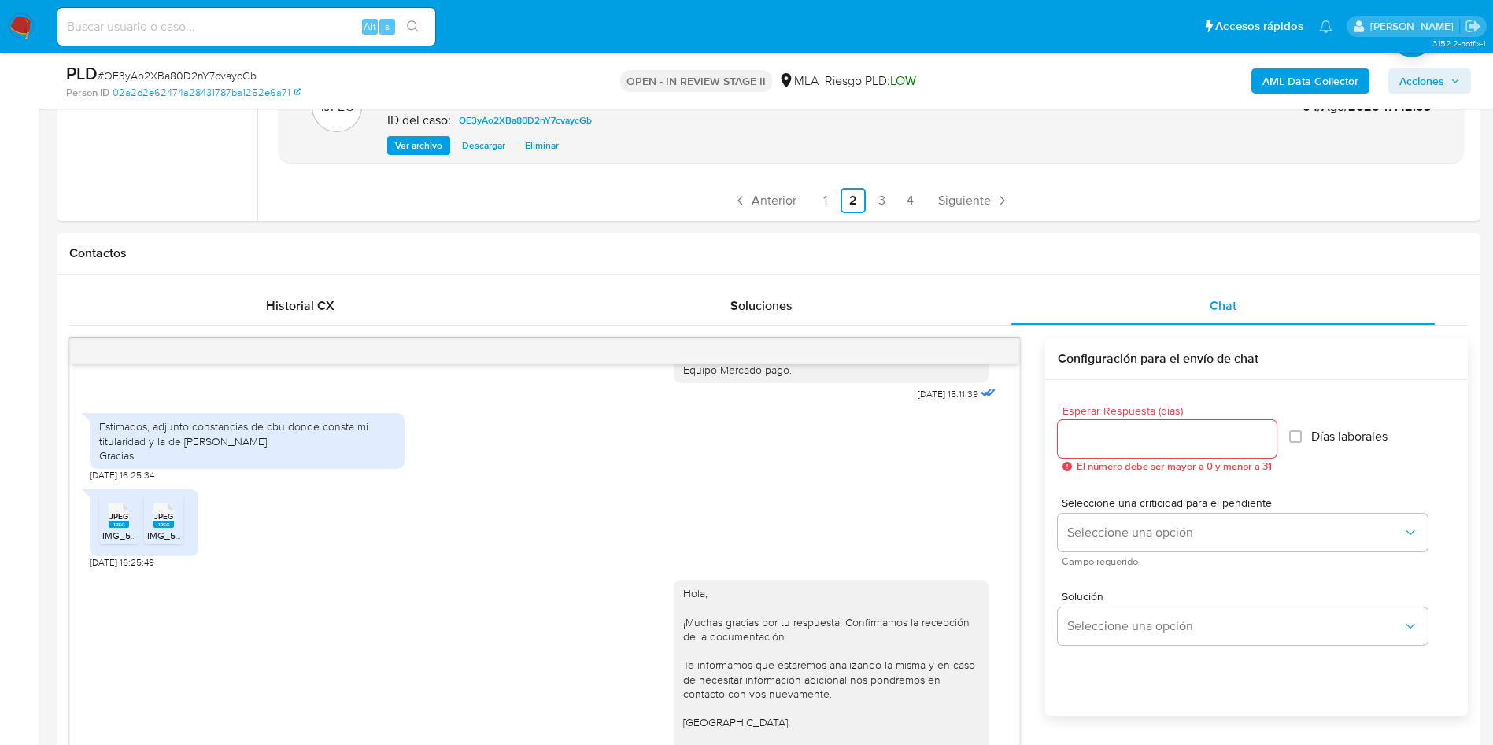
click at [1422, 77] on span "Acciones" at bounding box center [1422, 80] width 45 height 25
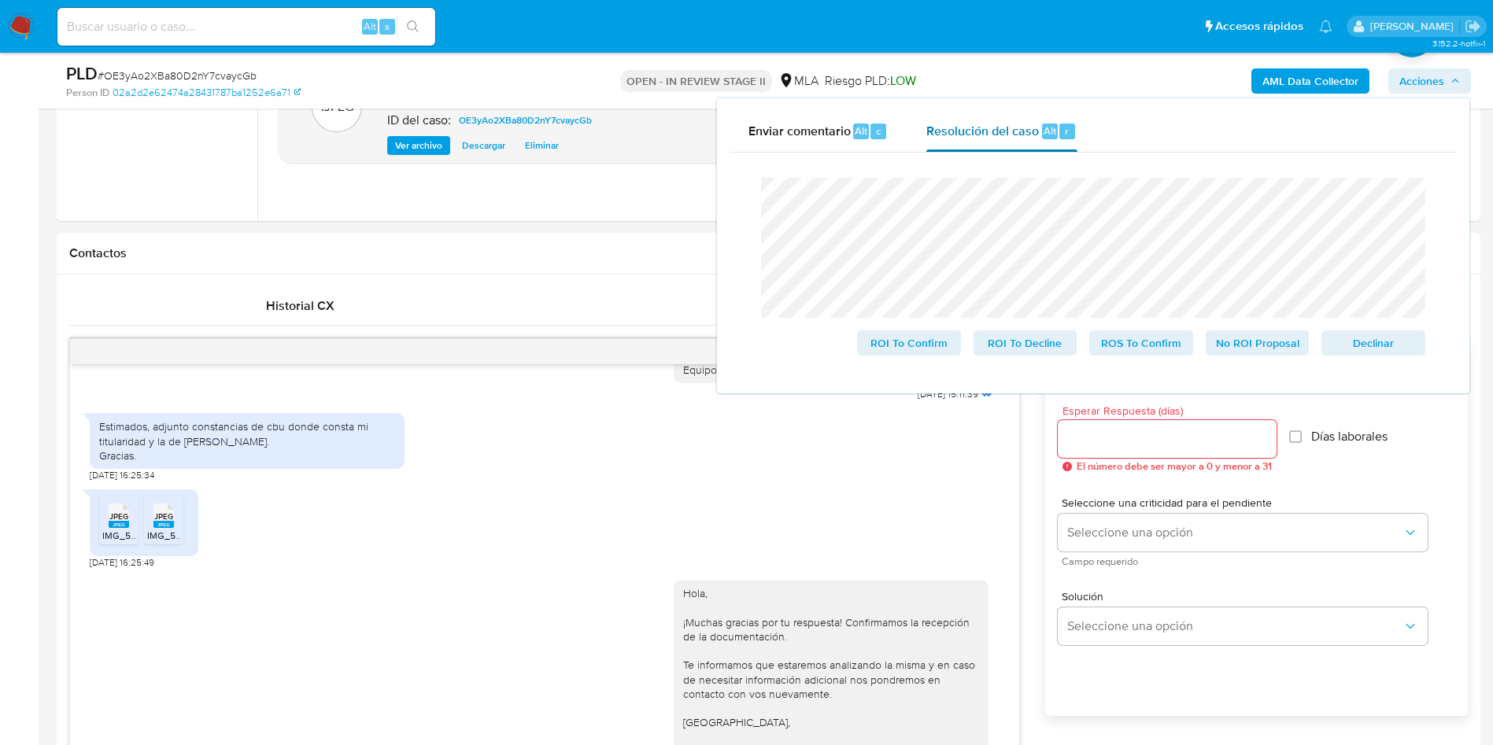
drag, startPoint x: 1089, startPoint y: 112, endPoint x: 1068, endPoint y: 123, distance: 23.9
click at [1085, 113] on button "Resolución del caso Alt r" at bounding box center [1002, 131] width 188 height 41
click at [1037, 135] on span "Resolución del caso" at bounding box center [983, 130] width 113 height 18
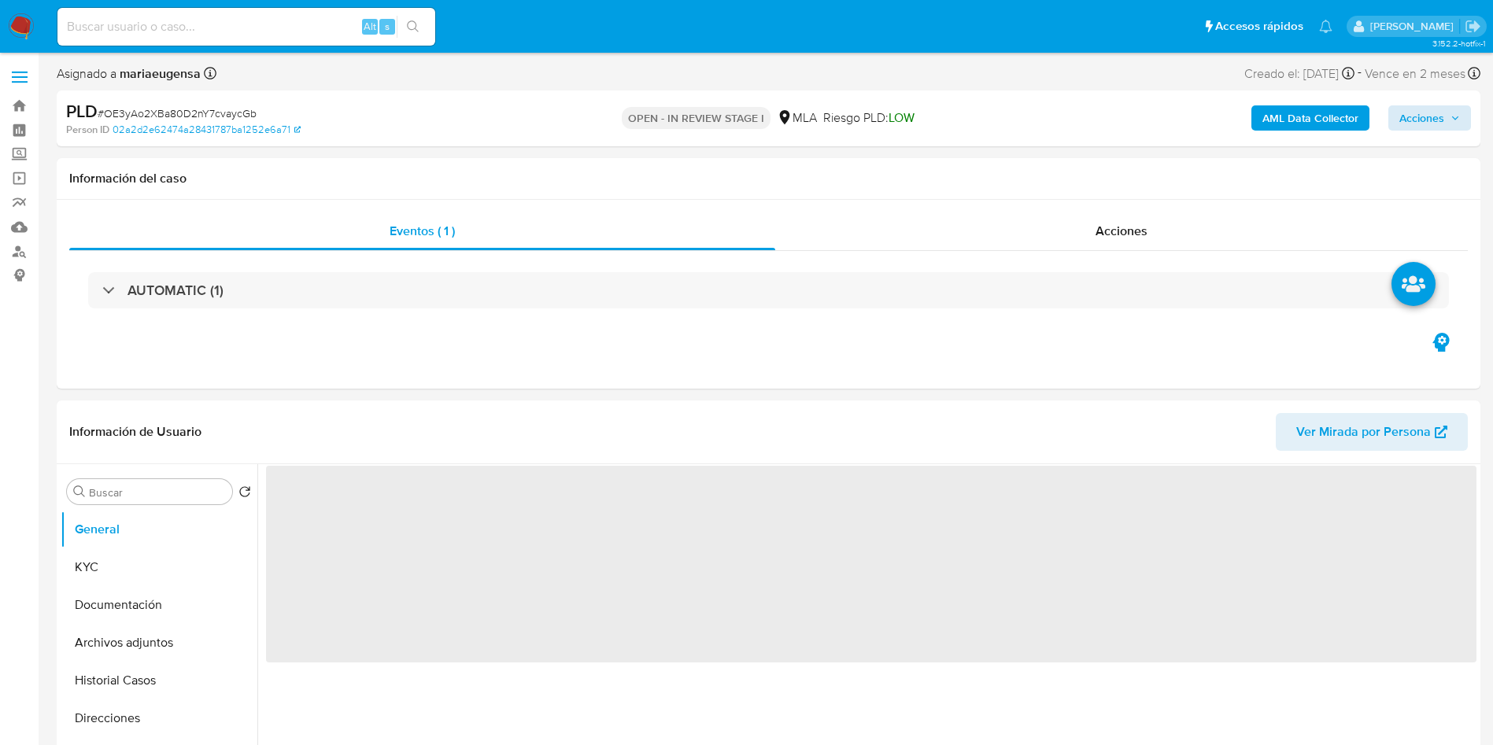
drag, startPoint x: 1429, startPoint y: 98, endPoint x: 1398, endPoint y: 112, distance: 33.5
click at [1426, 100] on div "AML Data Collector Acciones" at bounding box center [1239, 118] width 464 height 37
click at [1398, 110] on button "Acciones" at bounding box center [1430, 117] width 83 height 25
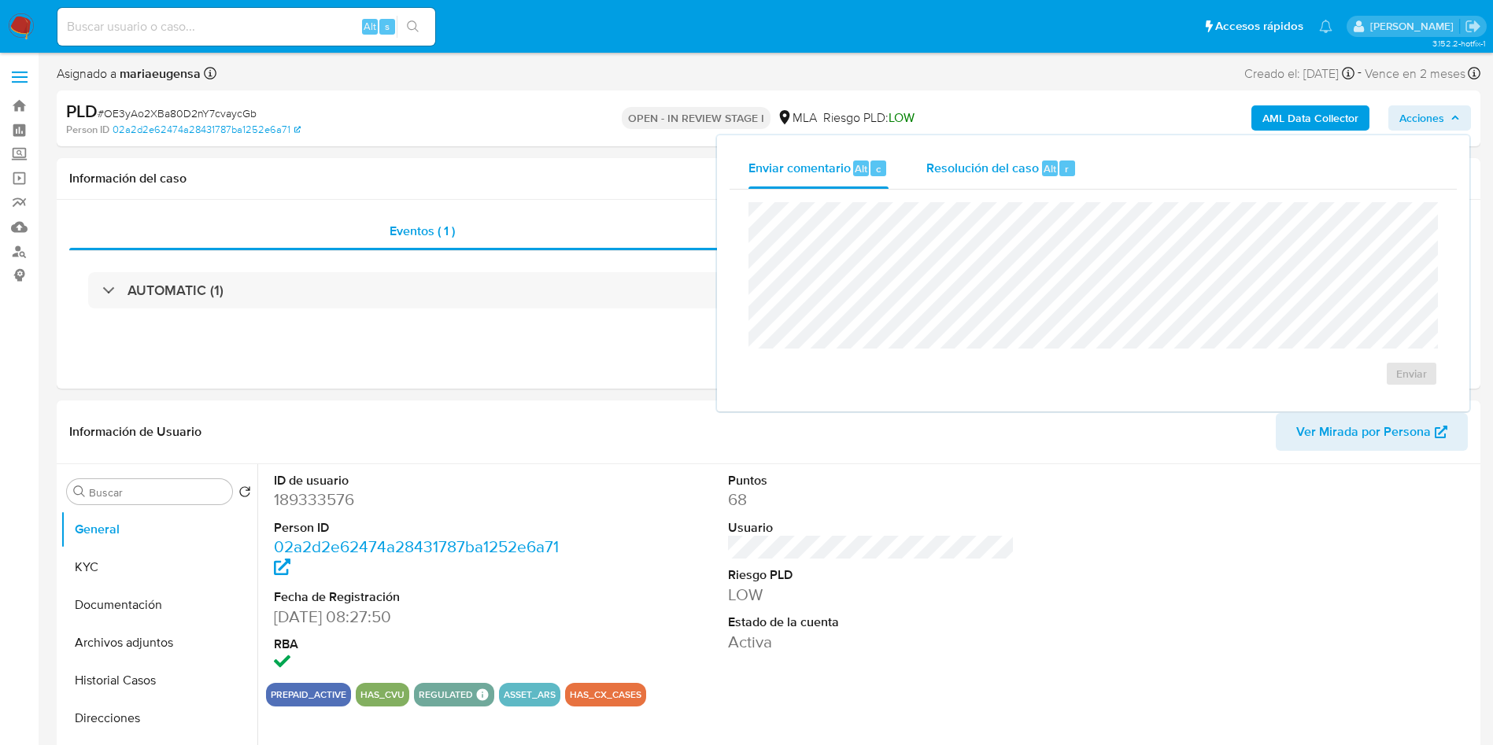
drag, startPoint x: 1025, startPoint y: 162, endPoint x: 1023, endPoint y: 187, distance: 25.2
click at [1024, 172] on span "Resolución del caso" at bounding box center [983, 168] width 113 height 18
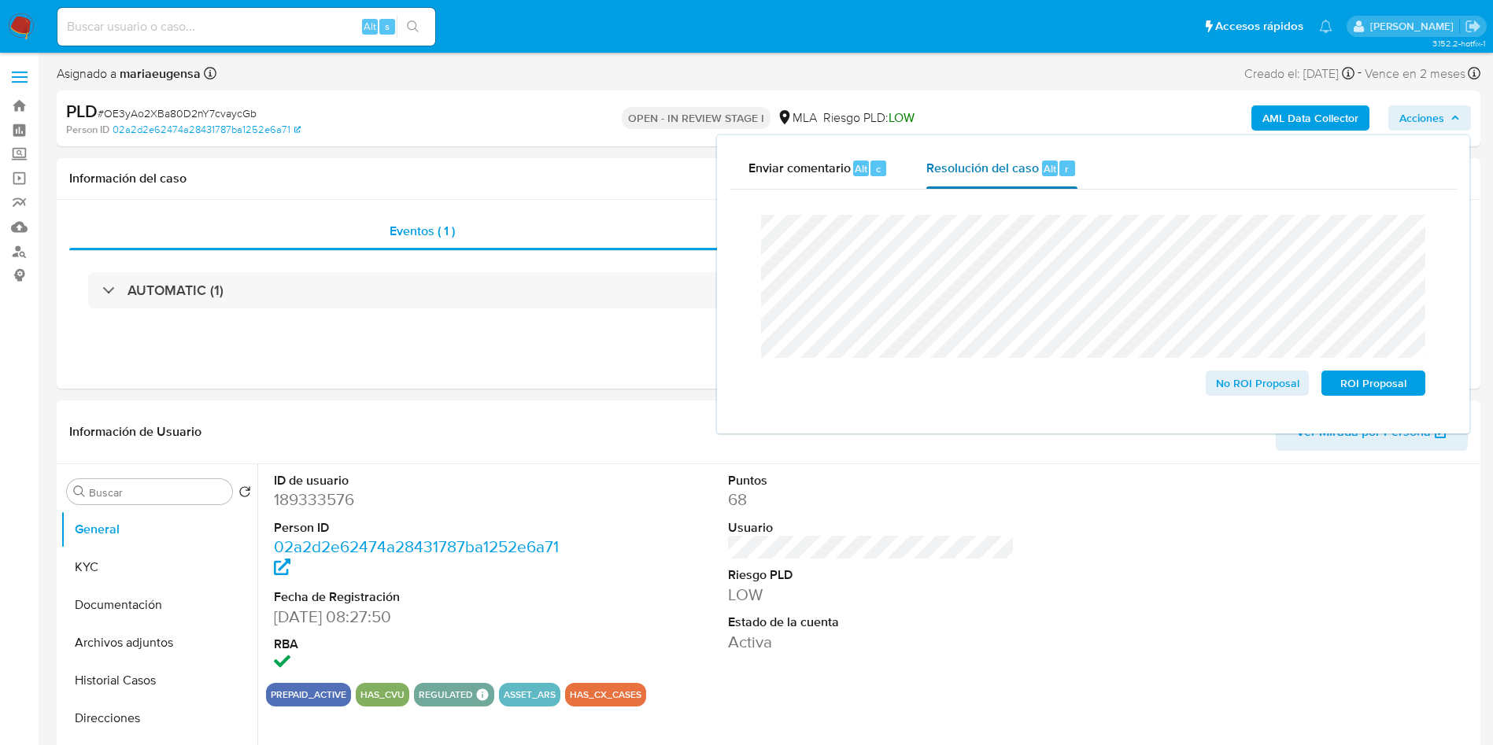
select select "10"
click at [1239, 383] on span "No ROI Proposal" at bounding box center [1258, 383] width 82 height 22
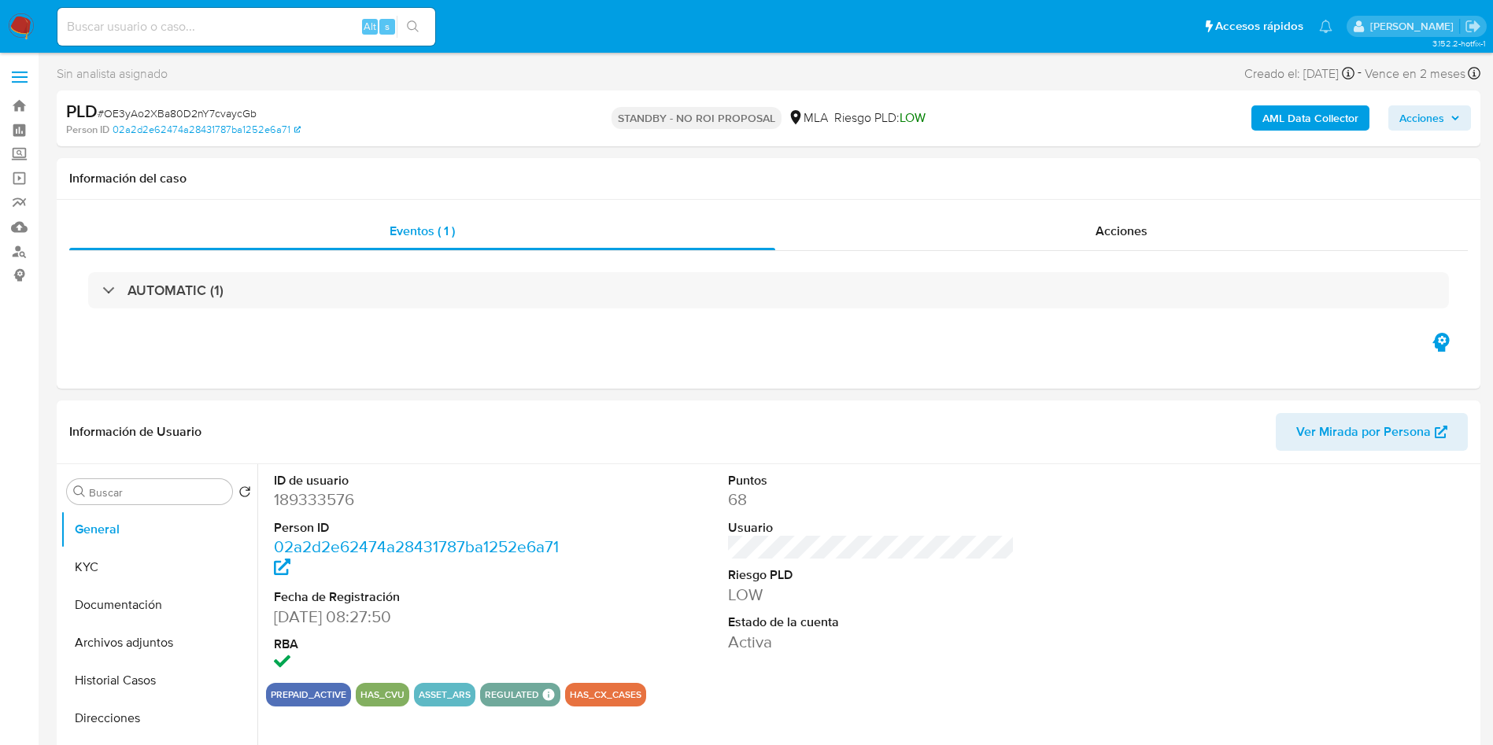
select select "10"
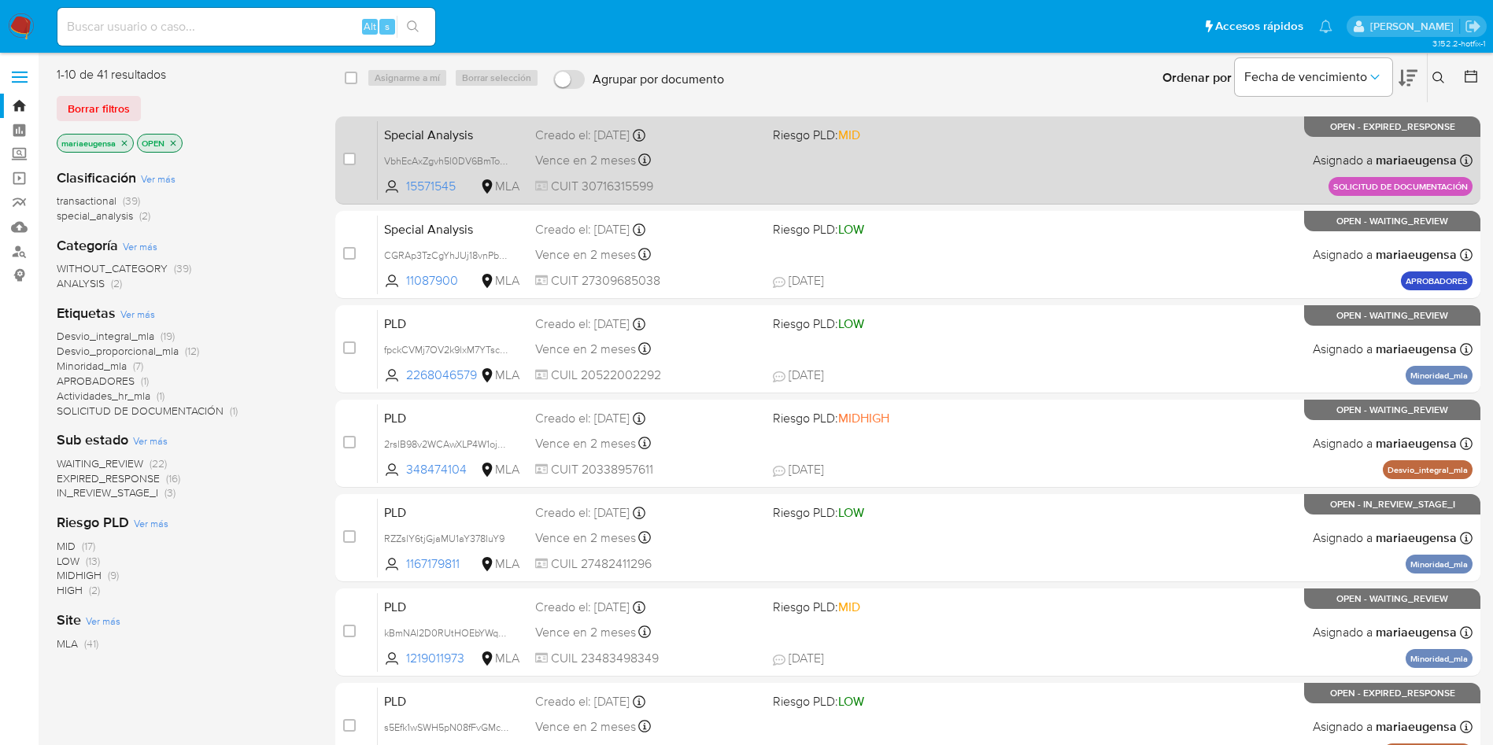
click at [511, 131] on span "Special Analysis" at bounding box center [453, 134] width 139 height 20
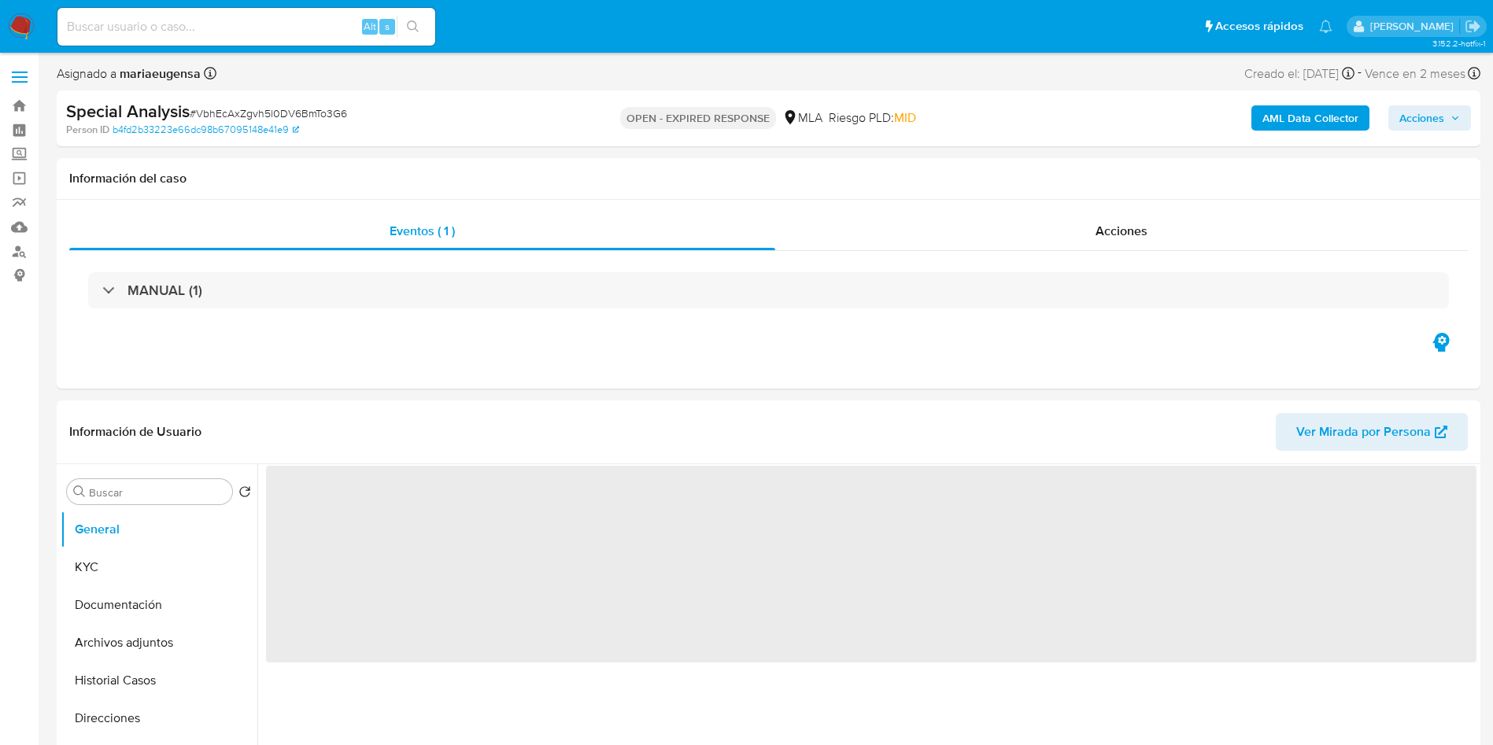
click at [263, 115] on span "# VbhEcAxZgvh5l0DV6BmTo3G6" at bounding box center [268, 113] width 157 height 16
copy span "VbhEcAxZgvh5l0DV6BmTo3G6"
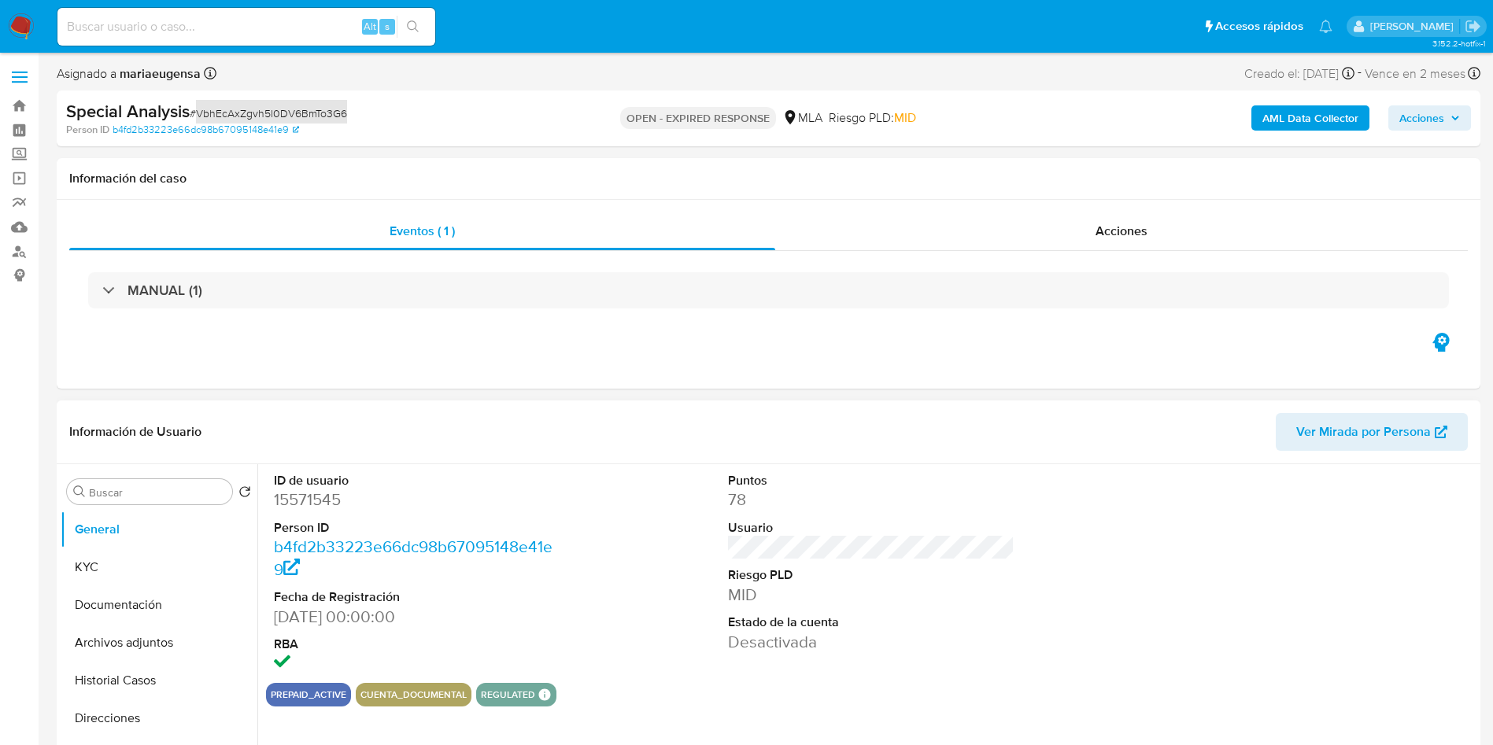
select select "10"
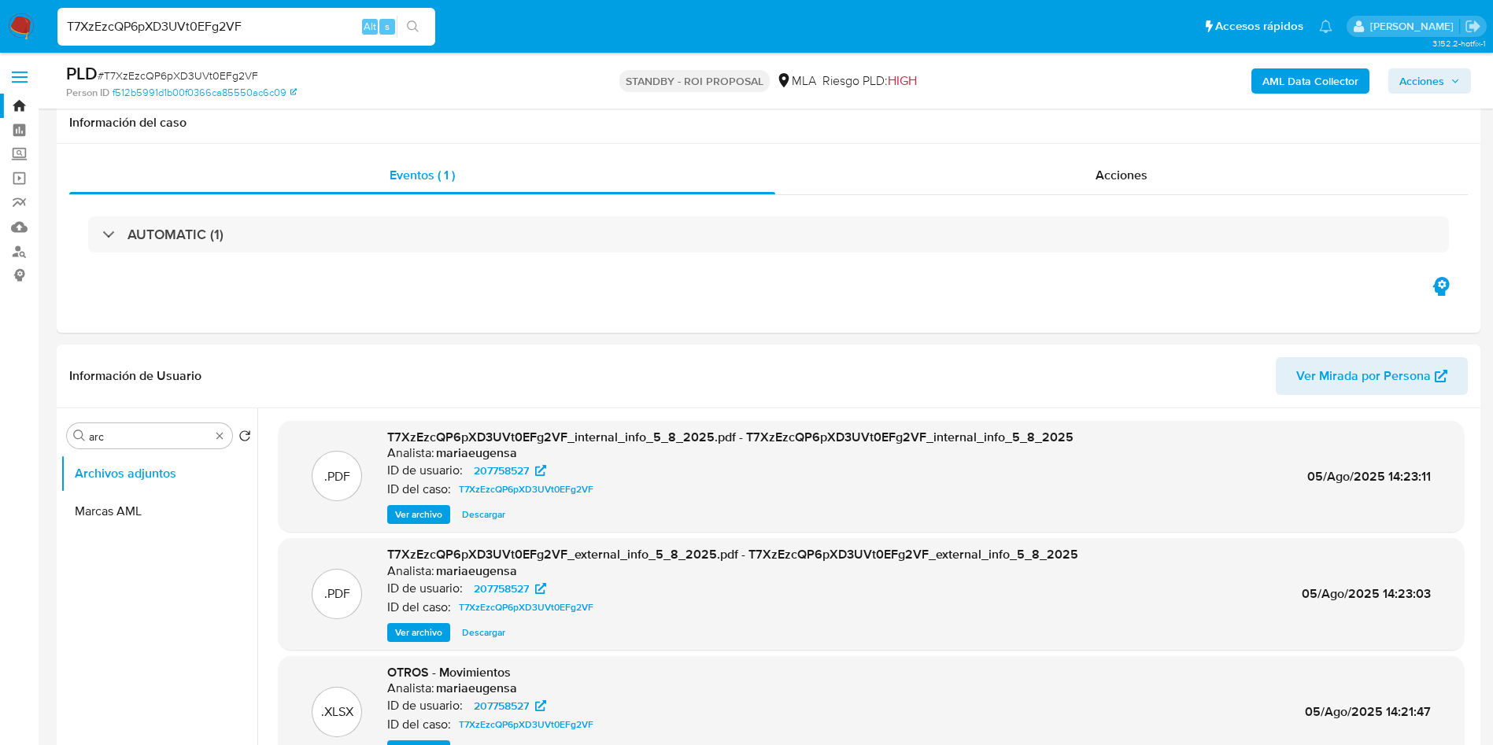
select select "10"
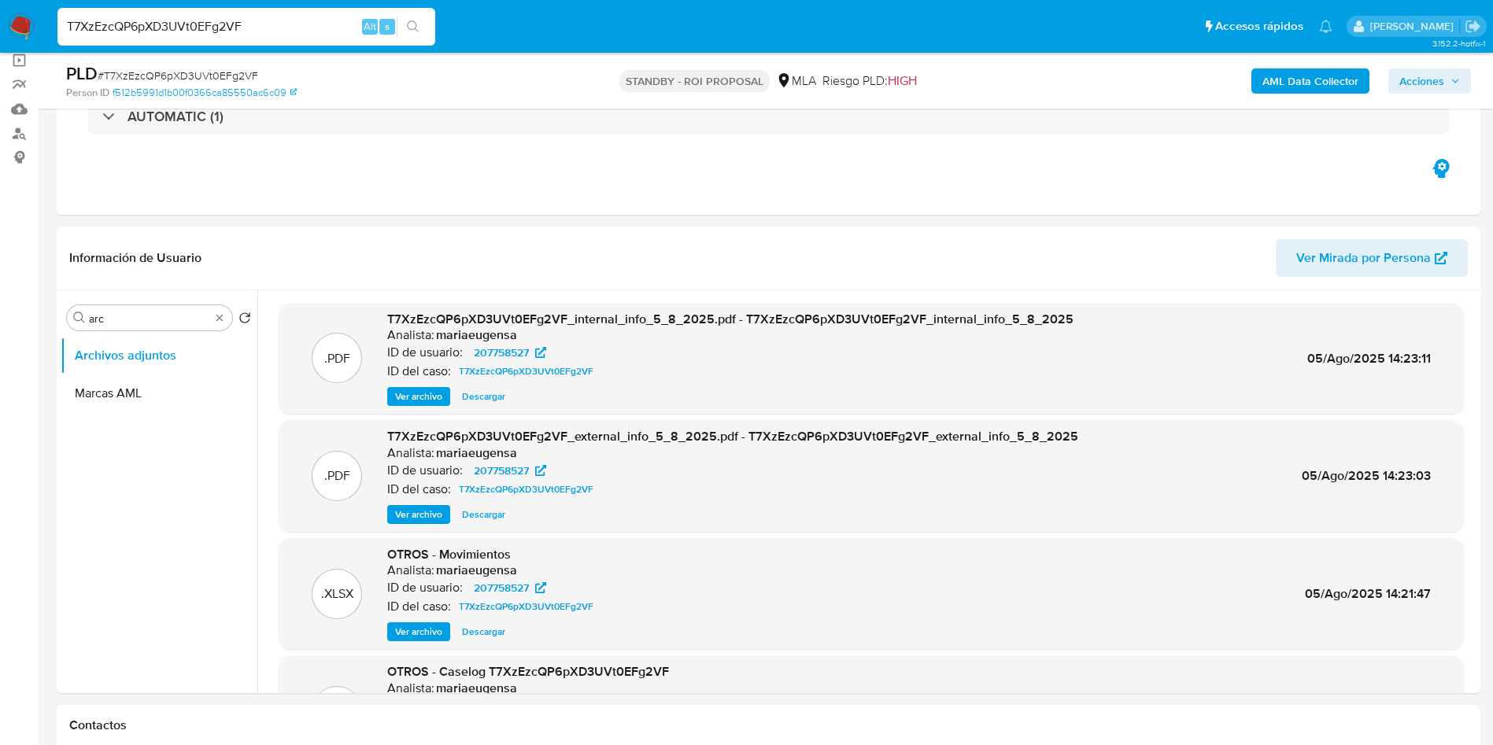
scroll to position [88, 0]
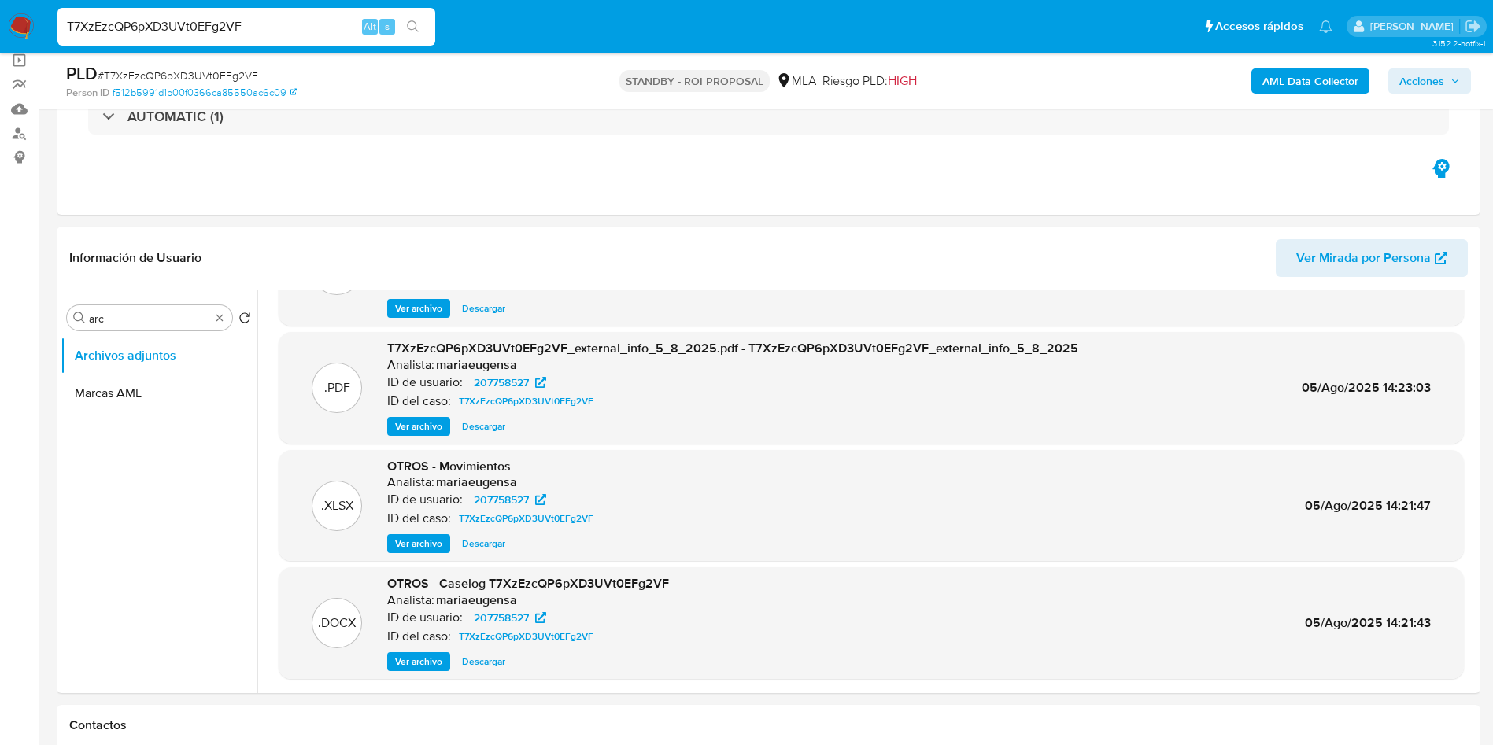
click at [186, 27] on input "T7XzEzcQP6pXD3UVt0EFg2VF" at bounding box center [246, 27] width 378 height 20
click at [186, 26] on input "T7XzEzcQP6pXD3UVt0EFg2VF" at bounding box center [246, 27] width 378 height 20
paste input "6NjKG6orCEl5mZ8NDn37YAQ8"
type input "6NjKG6orCEl5mZ8NDn37YAQ8"
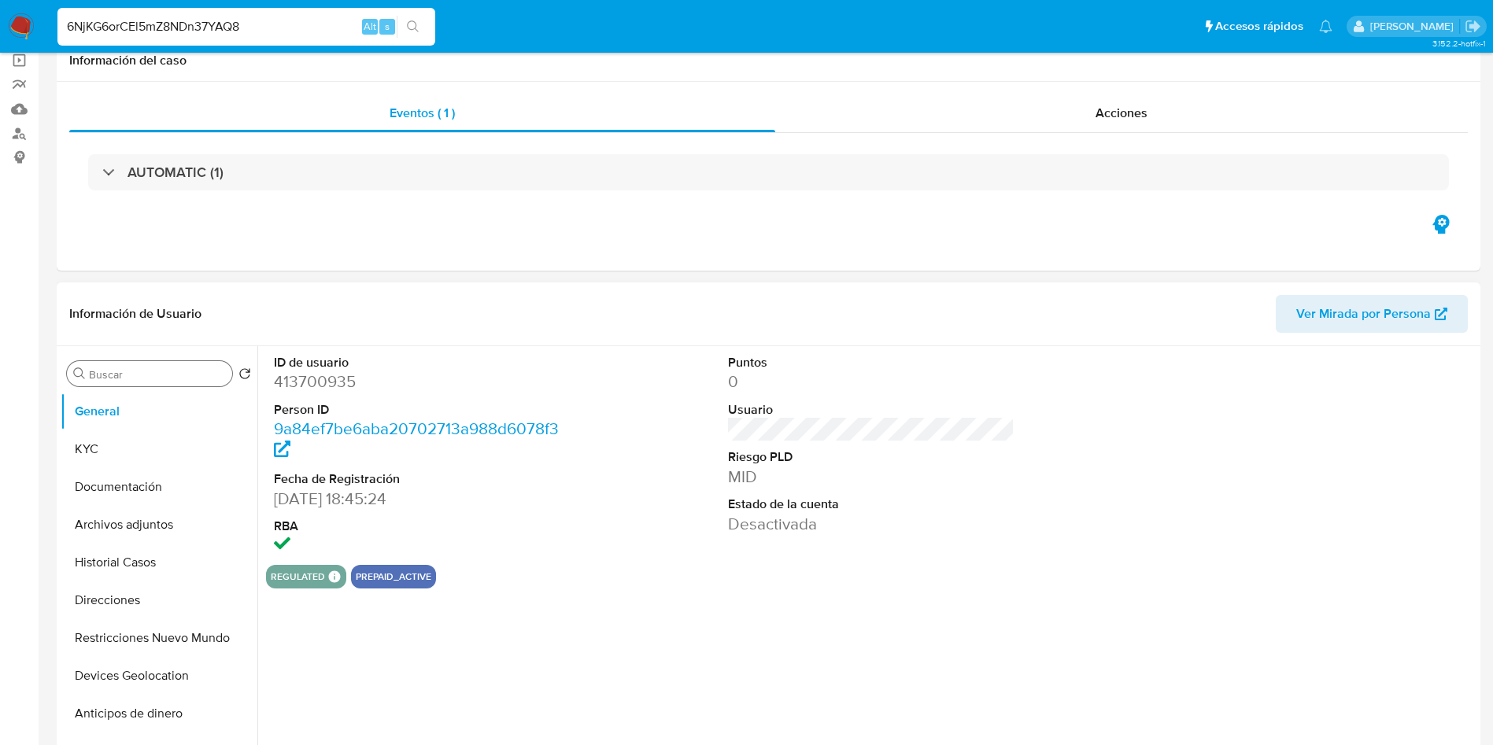
click at [179, 378] on input "Buscar" at bounding box center [157, 375] width 137 height 14
select select "10"
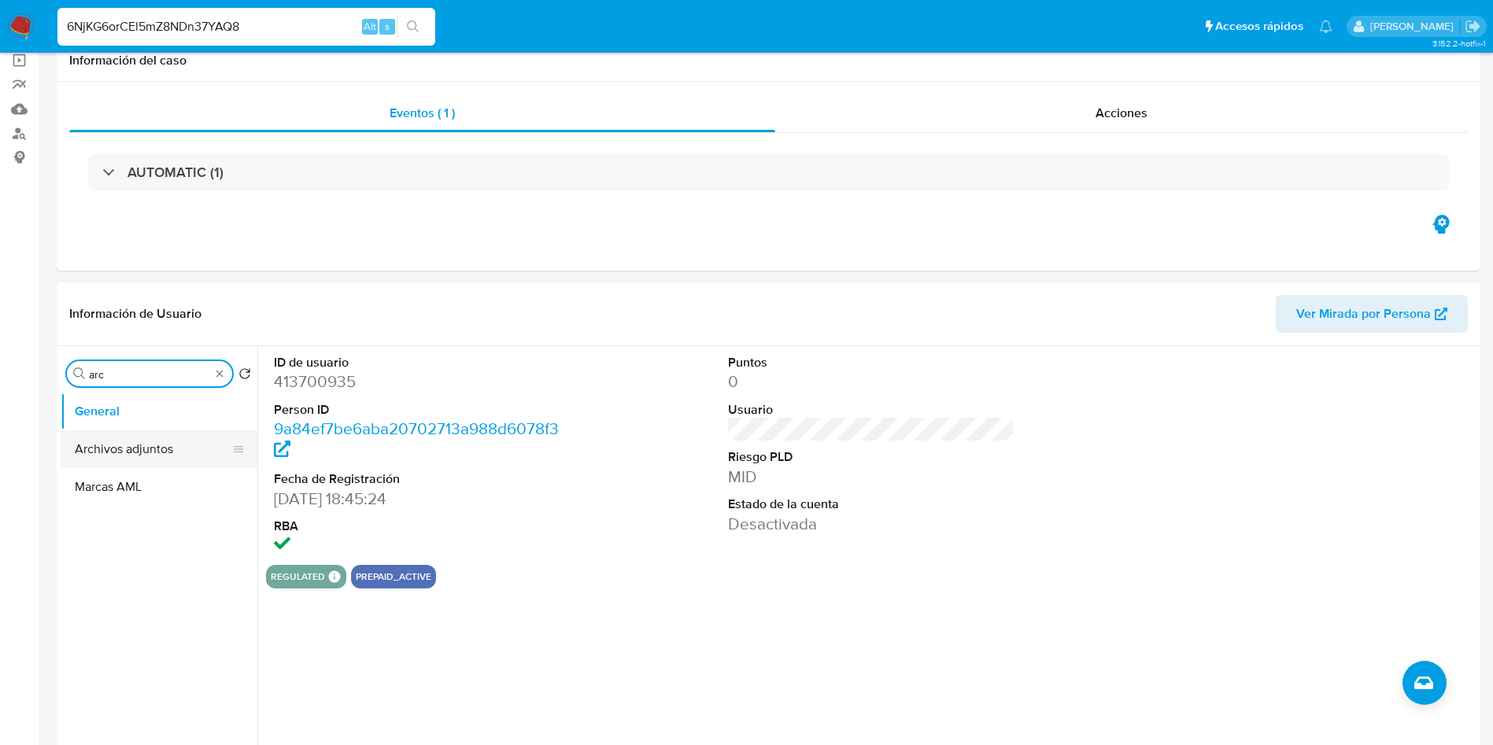
type input "arc"
click at [156, 446] on button "Archivos adjuntos" at bounding box center [153, 450] width 184 height 38
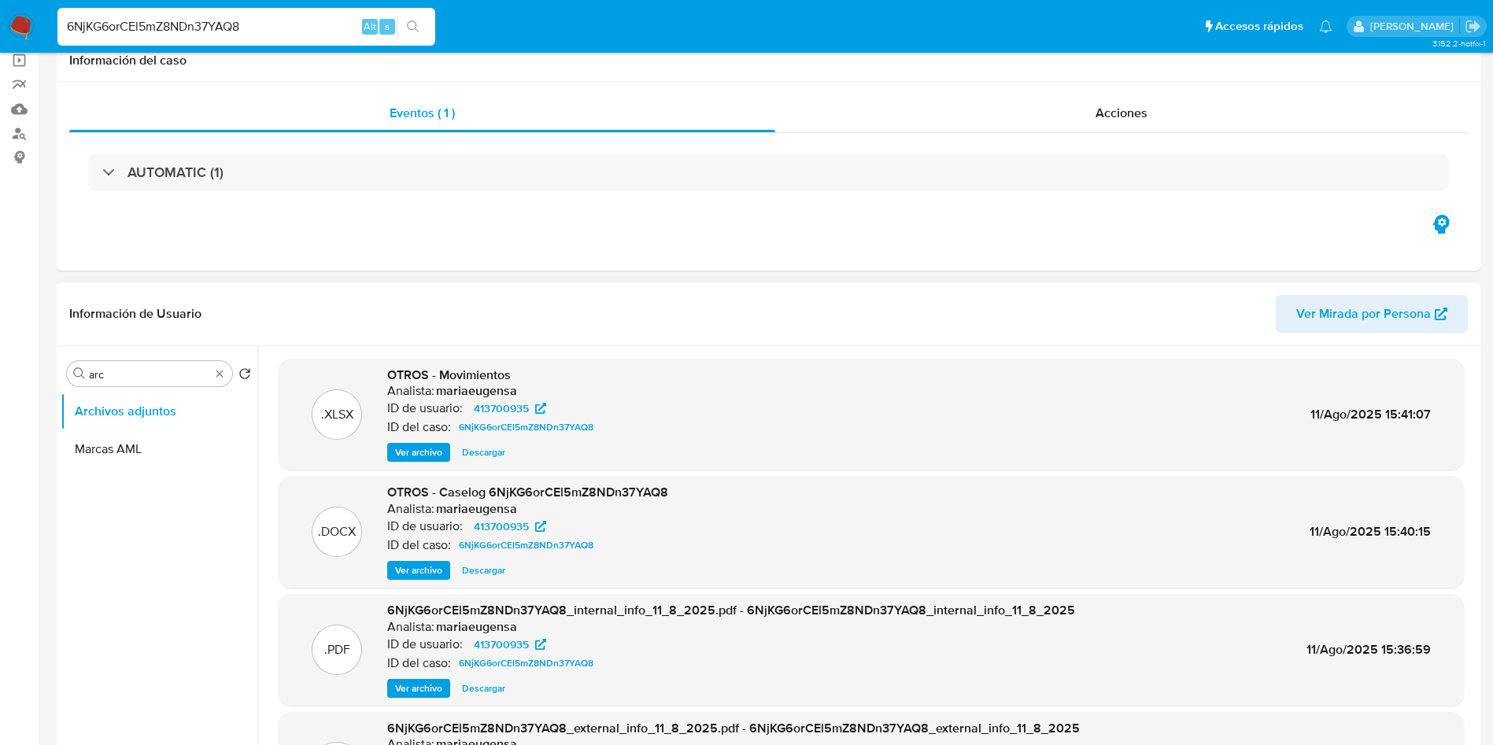
click at [479, 569] on span "Descargar" at bounding box center [483, 571] width 43 height 16
click at [157, 24] on input "6NjKG6orCEl5mZ8NDn37YAQ8" at bounding box center [246, 27] width 378 height 20
click at [157, 23] on input "6NjKG6orCEl5mZ8NDn37YAQ8" at bounding box center [246, 27] width 378 height 20
paste input "FPbKfphqMVz3OfVI1lUufuQ0"
type input "FPbKfphqMVz3OfVI1lUufuQ0"
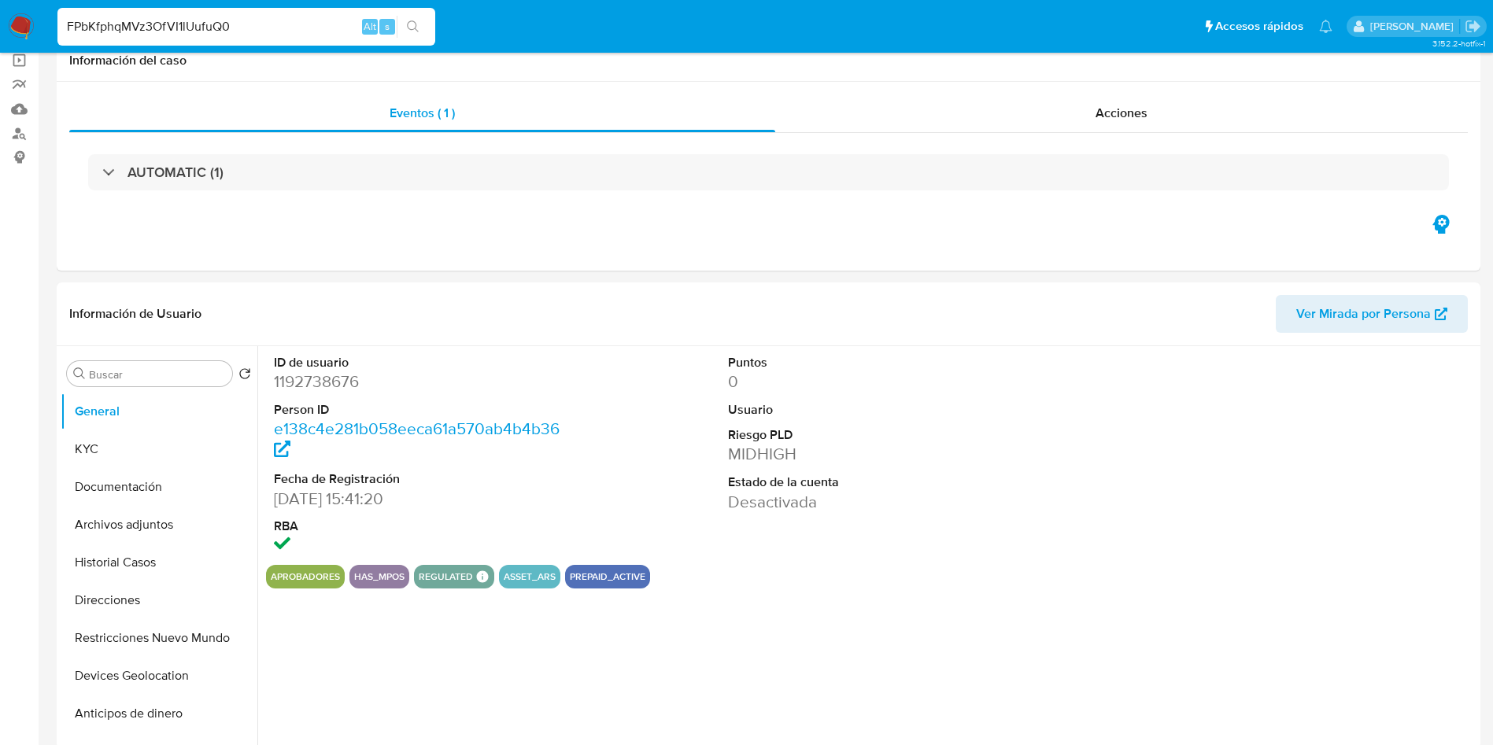
select select "10"
click at [149, 372] on input "a" at bounding box center [157, 375] width 137 height 14
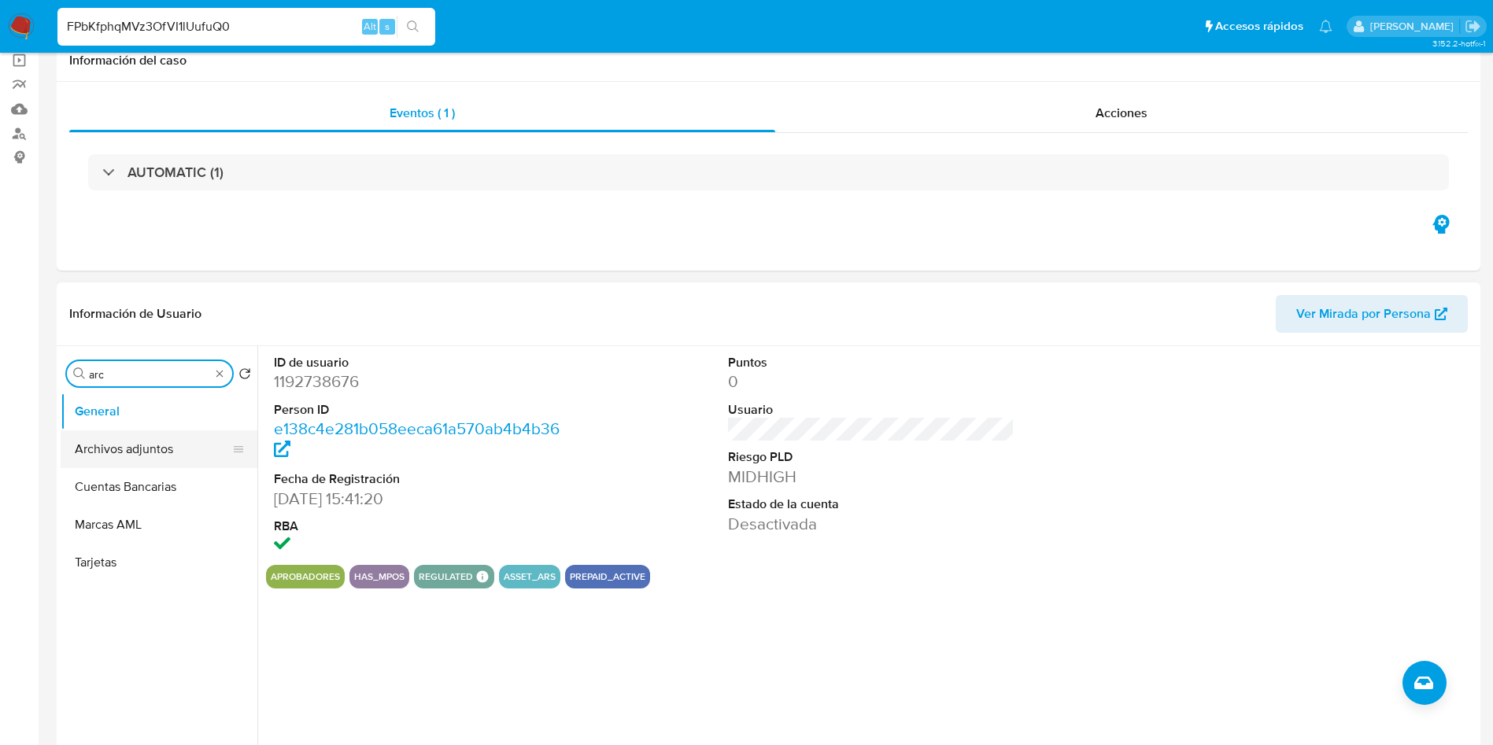
type input "arc"
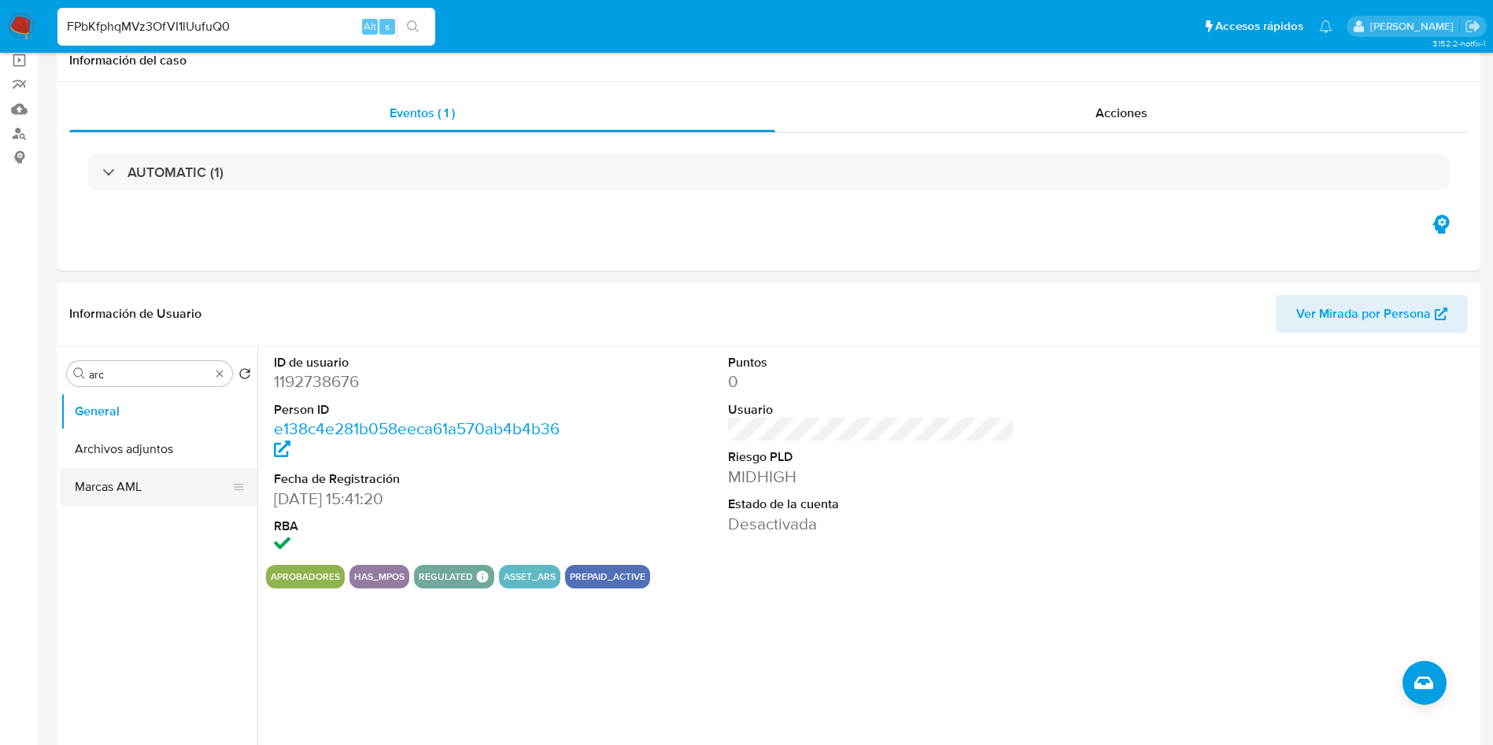
drag, startPoint x: 153, startPoint y: 454, endPoint x: 143, endPoint y: 441, distance: 16.8
click at [151, 453] on button "Archivos adjuntos" at bounding box center [159, 450] width 197 height 38
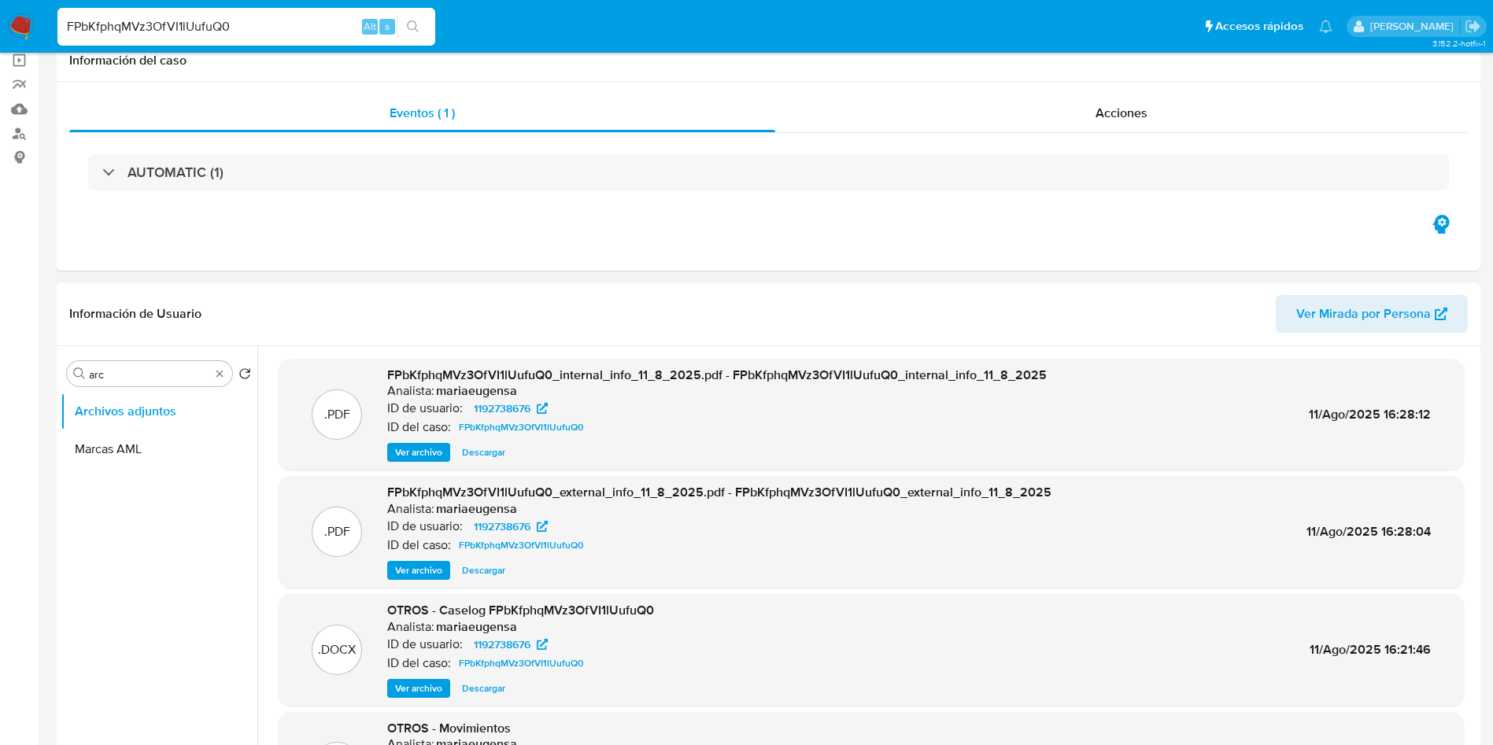
click at [473, 690] on span "Descargar" at bounding box center [483, 689] width 43 height 16
click at [204, 17] on input "FPbKfphqMVz3OfVI1lUufuQ0" at bounding box center [246, 27] width 378 height 20
paste input "u7ojwruhzeWXSnQUBG5OqSmS"
type input "u7ojwruhzeWXSnQUBG5OqSmS"
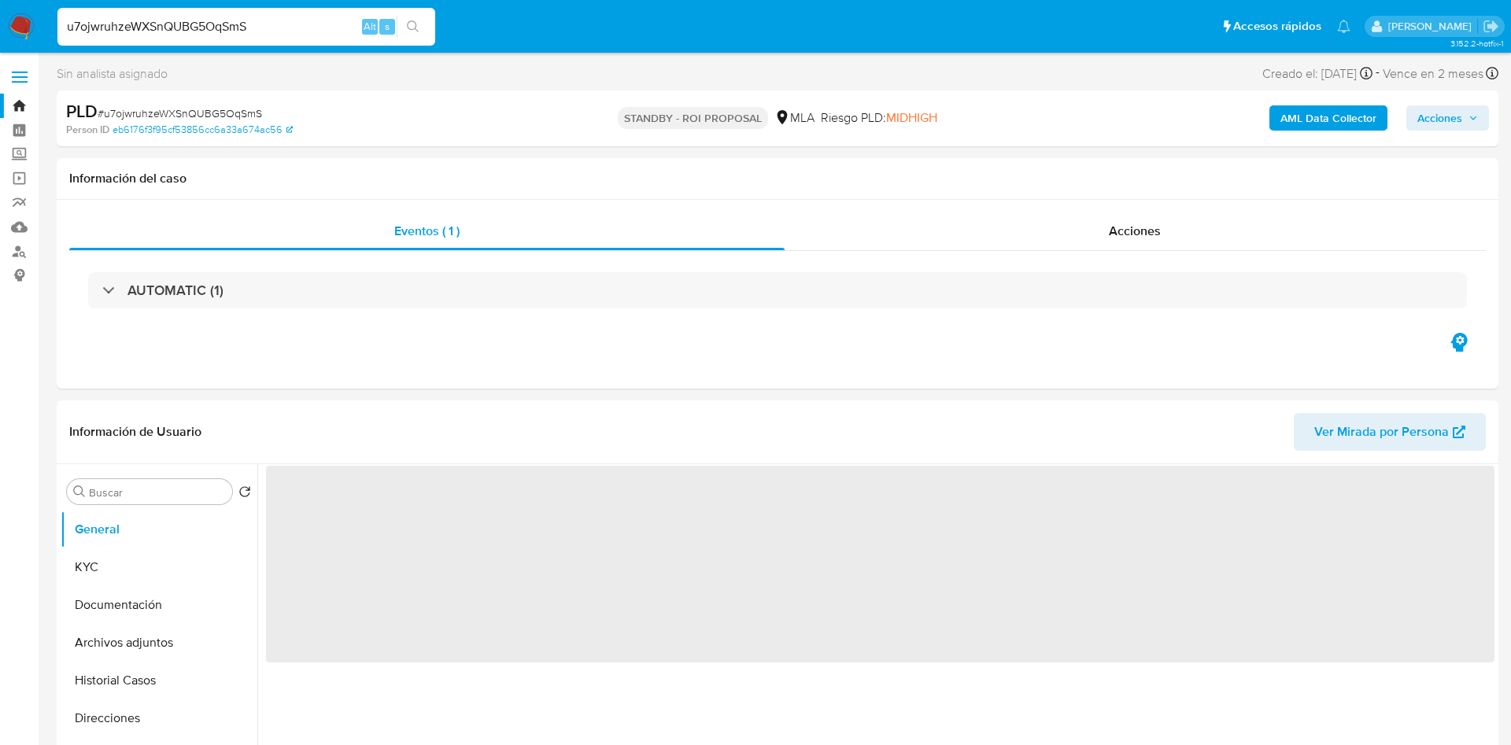
select select "10"
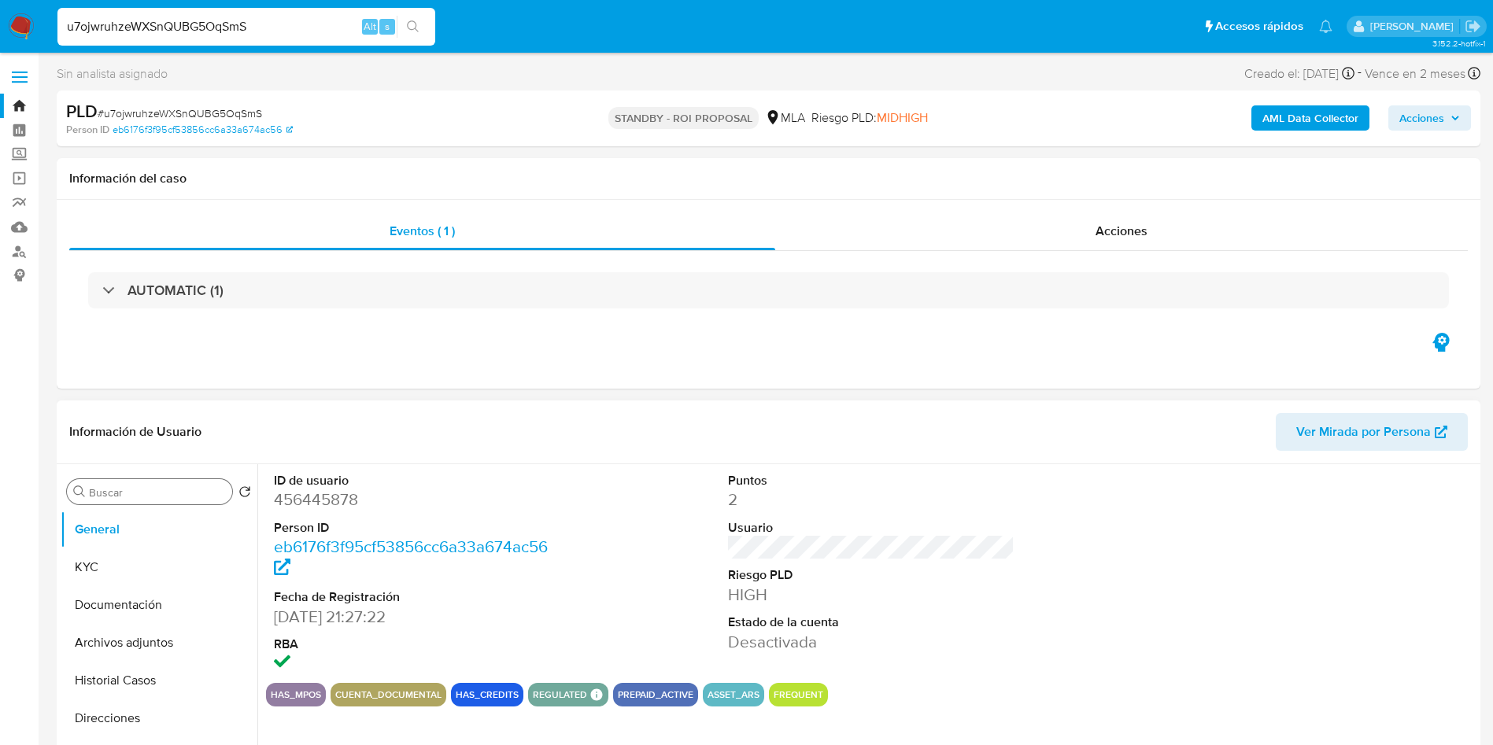
click at [135, 486] on input "Buscar" at bounding box center [157, 493] width 137 height 14
type input "arc"
click at [128, 560] on button "Archivos adjuntos" at bounding box center [153, 568] width 184 height 38
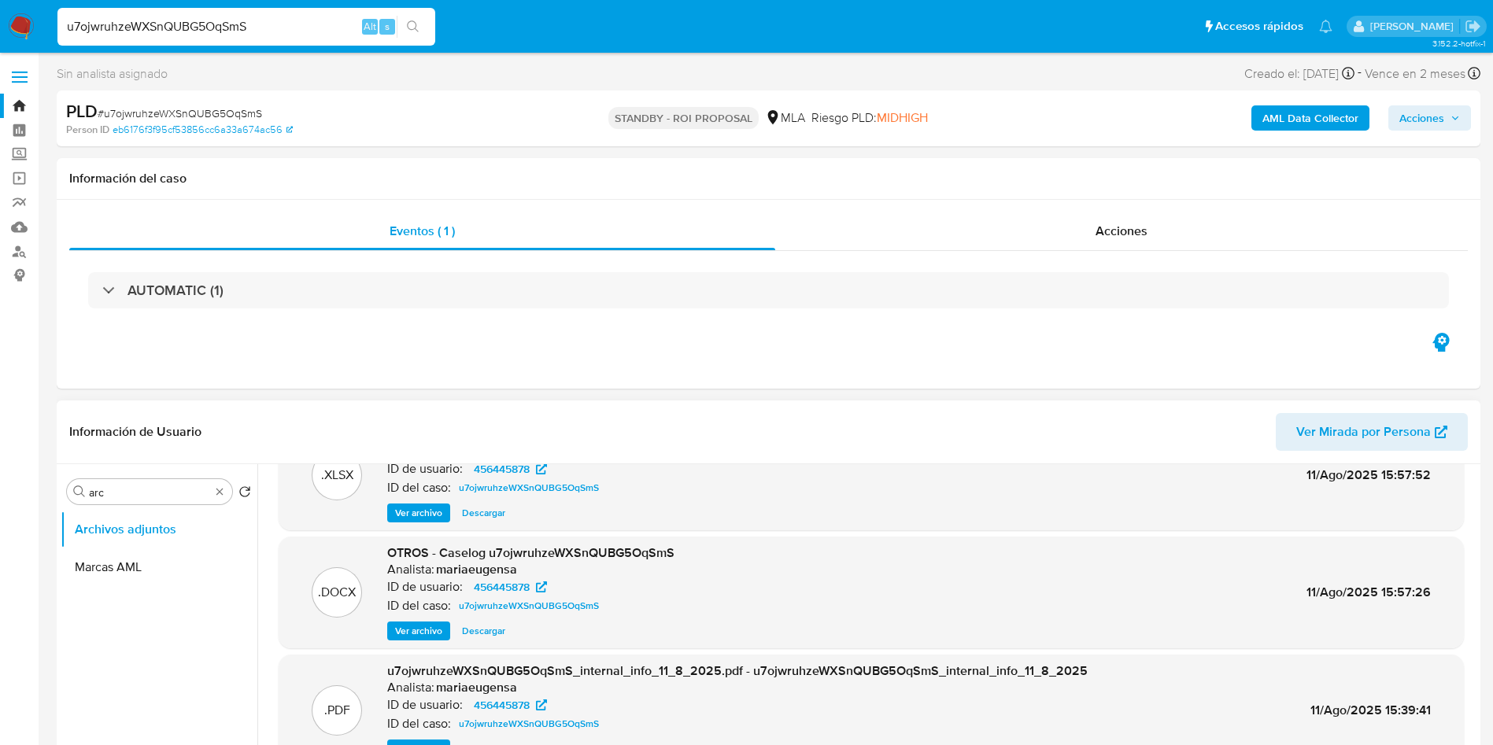
scroll to position [88, 0]
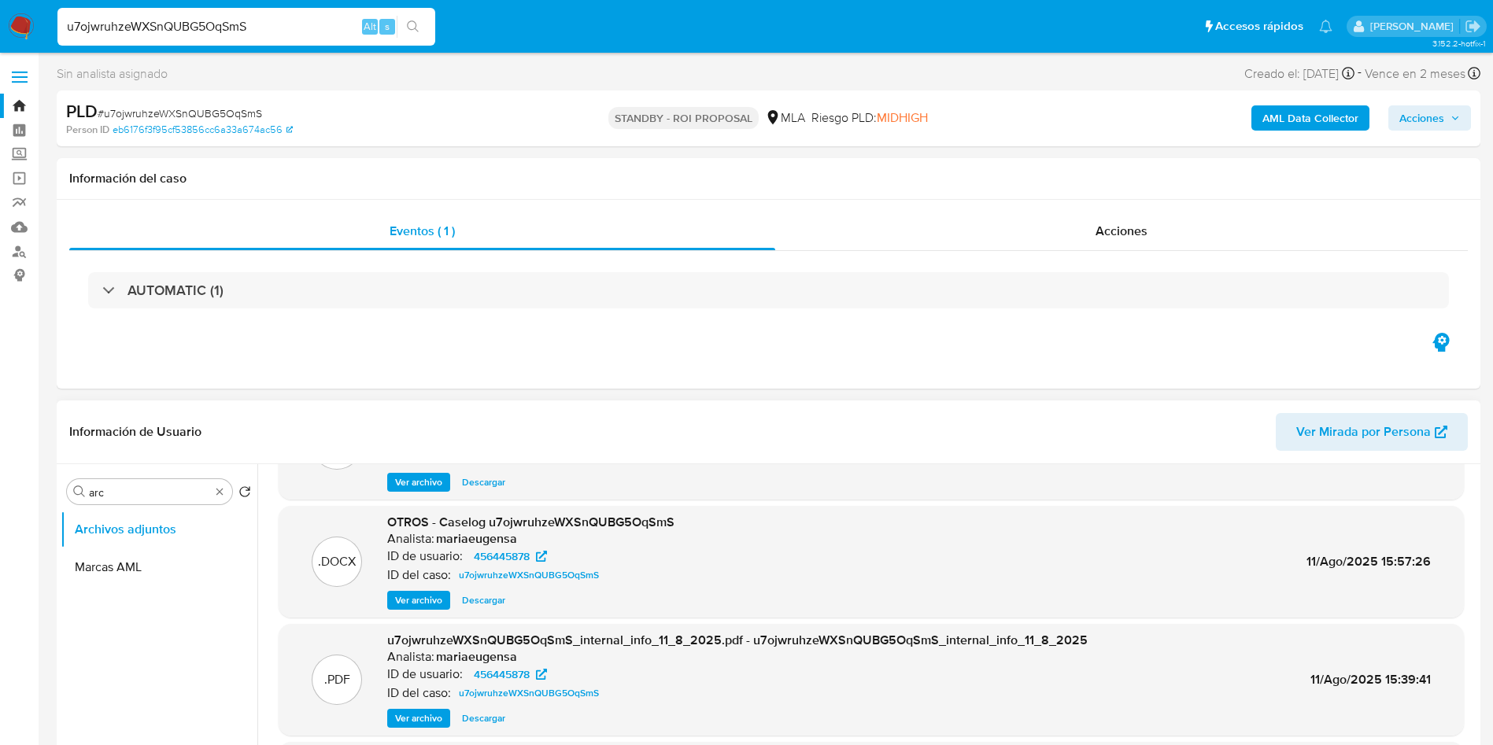
click at [485, 602] on span "Descargar" at bounding box center [483, 601] width 43 height 16
